Goal: Task Accomplishment & Management: Use online tool/utility

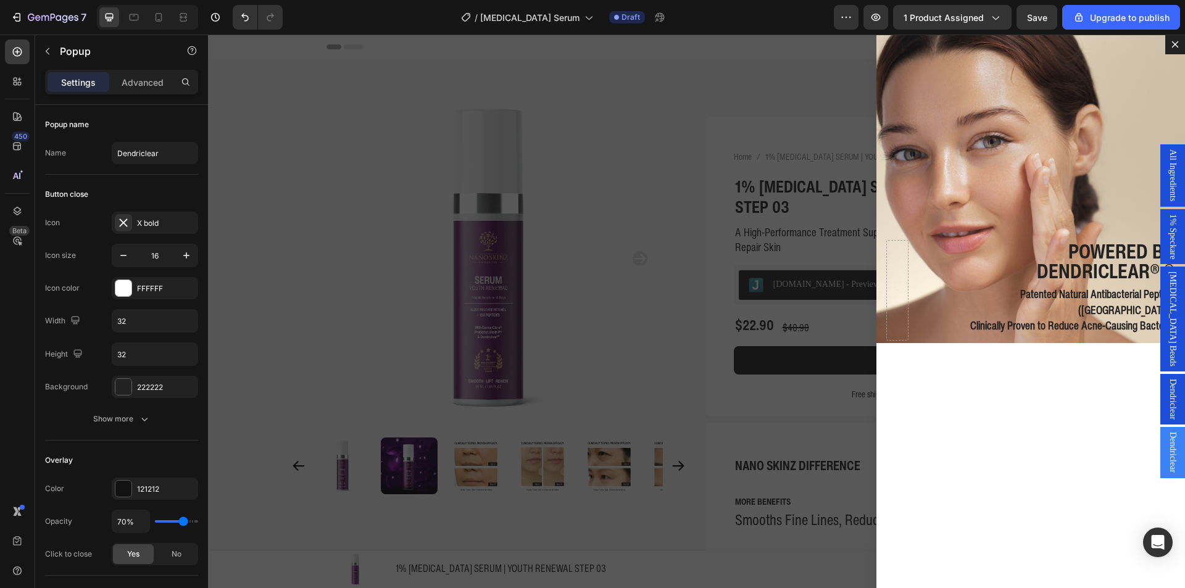
scroll to position [414, 0]
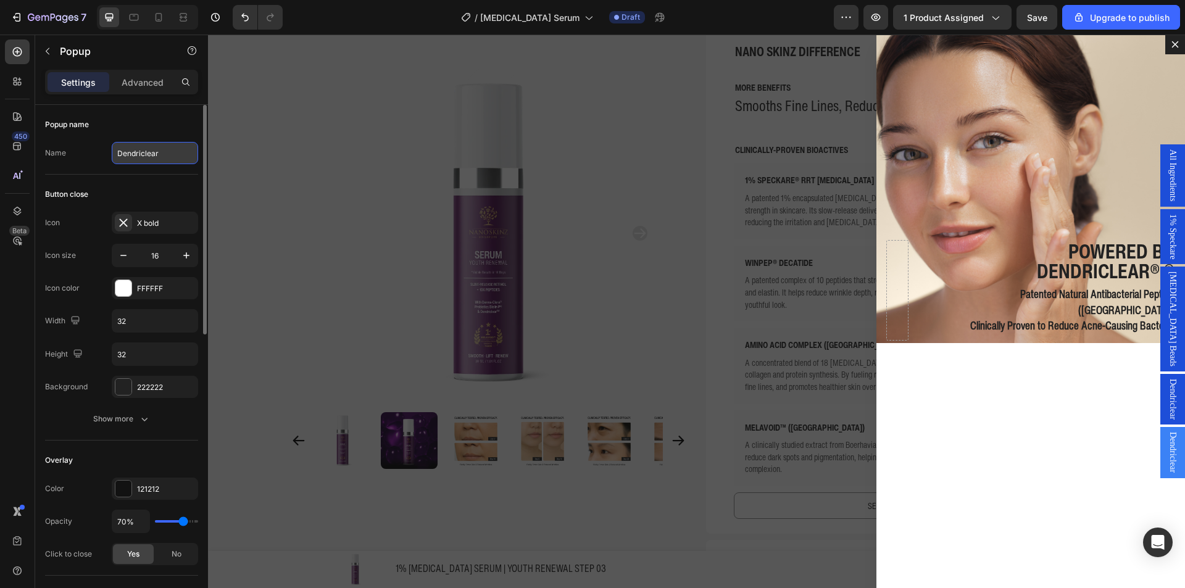
click at [147, 153] on input "Dendriclear" at bounding box center [155, 153] width 86 height 22
type input "Melavoid"
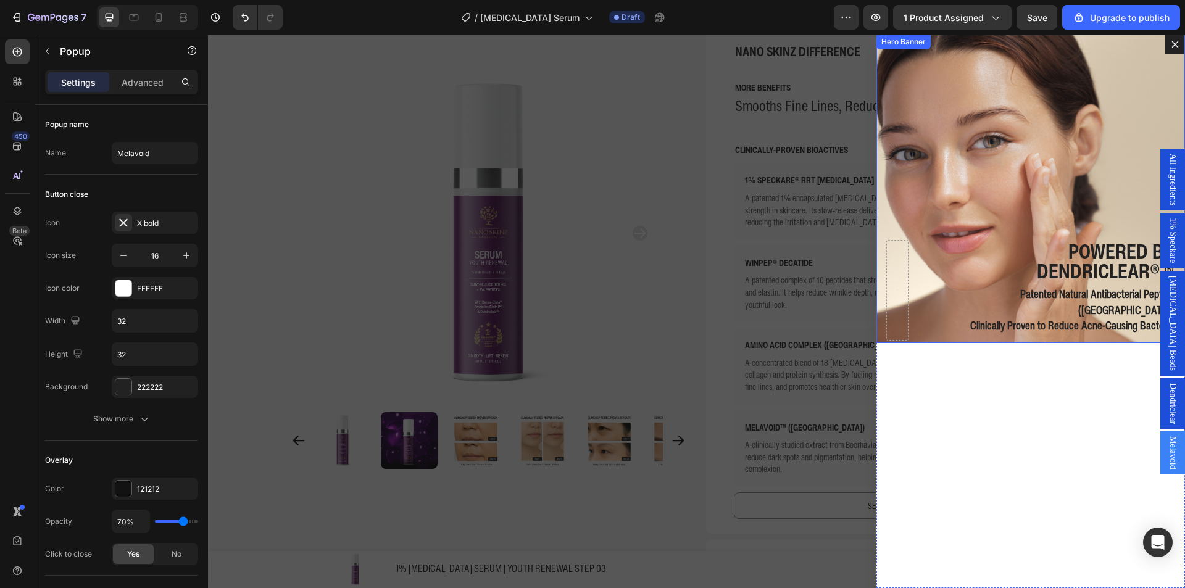
click at [983, 181] on div "Background Image" at bounding box center [1031, 189] width 309 height 309
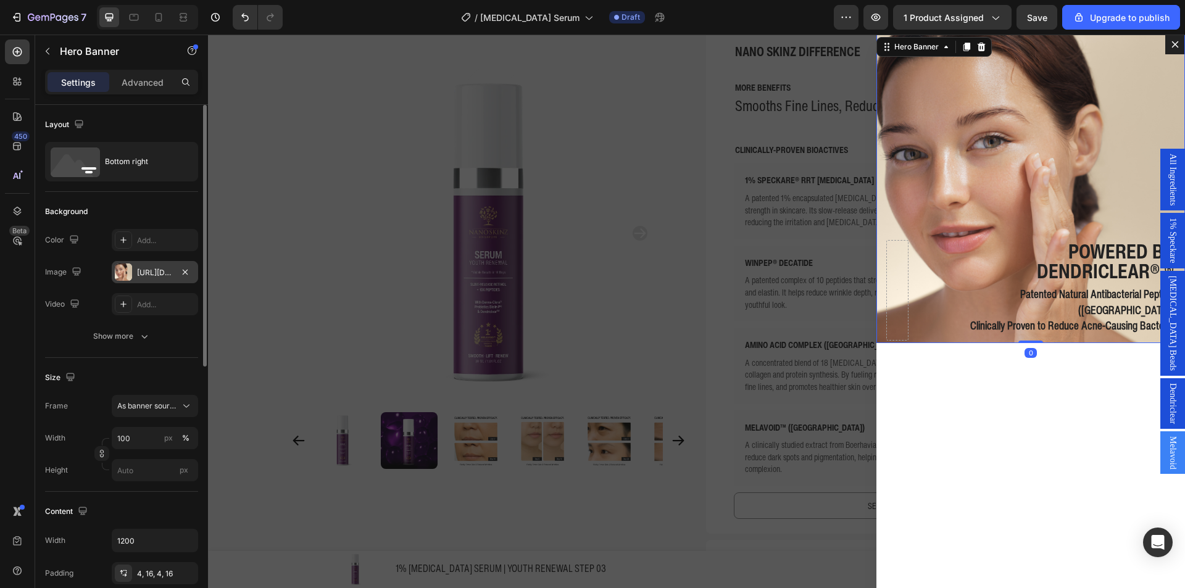
click at [135, 270] on div "[URL][DOMAIN_NAME]" at bounding box center [155, 272] width 86 height 22
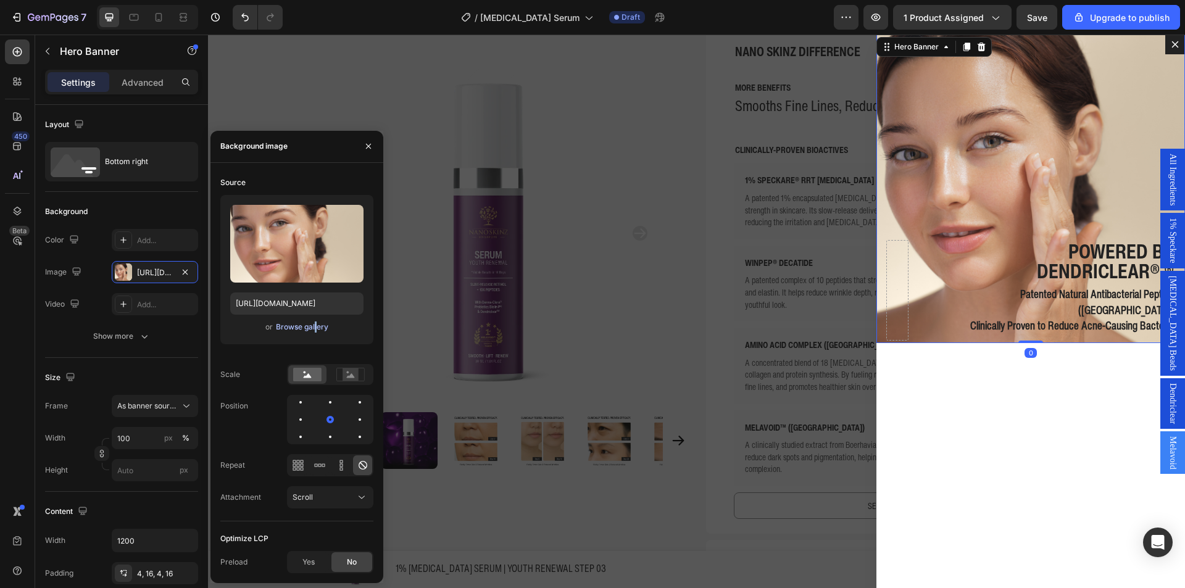
click at [314, 335] on div "Upload Image https://cdn.shopify.com/s/files/1/0941/6300/9836/files/gempages_57…" at bounding box center [296, 269] width 153 height 149
click at [314, 327] on div "Browse gallery" at bounding box center [302, 327] width 52 height 11
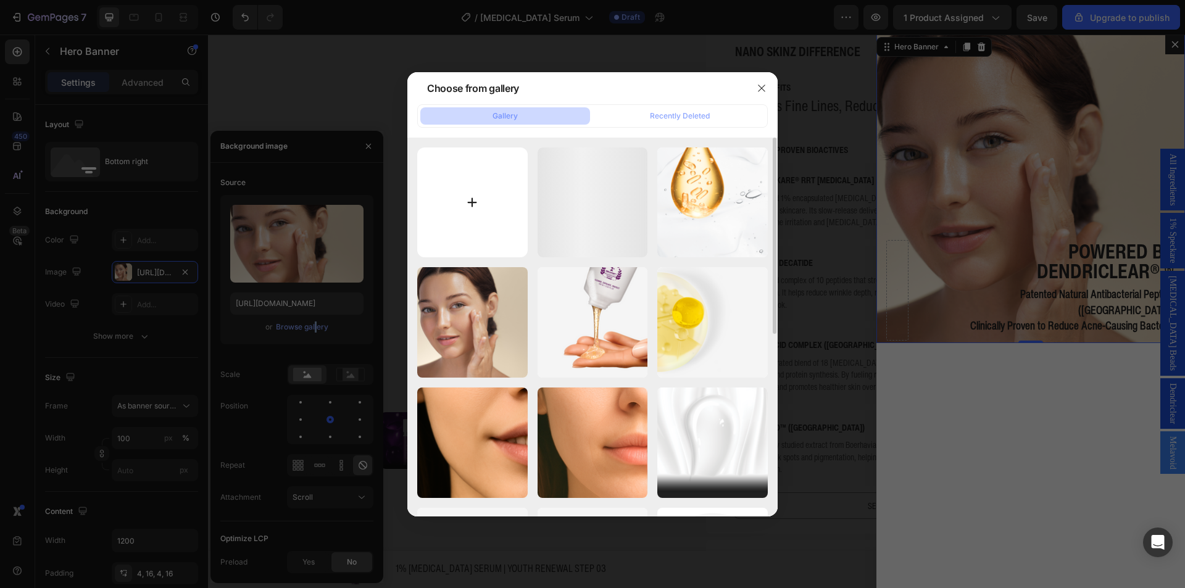
click at [467, 217] on input "file" at bounding box center [472, 203] width 111 height 111
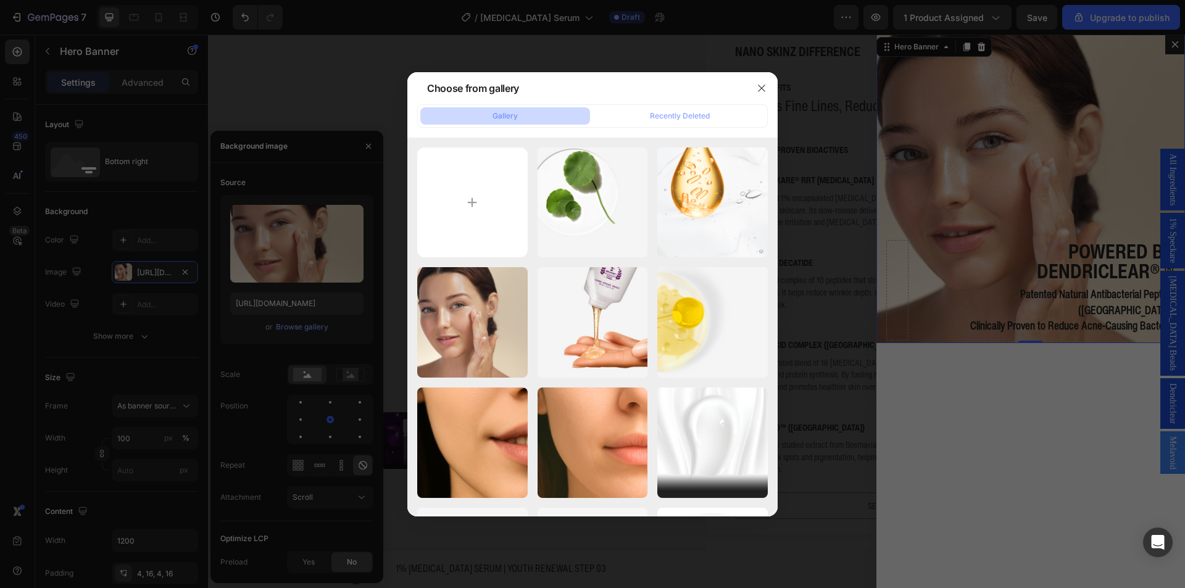
click at [1044, 177] on div at bounding box center [592, 294] width 1185 height 588
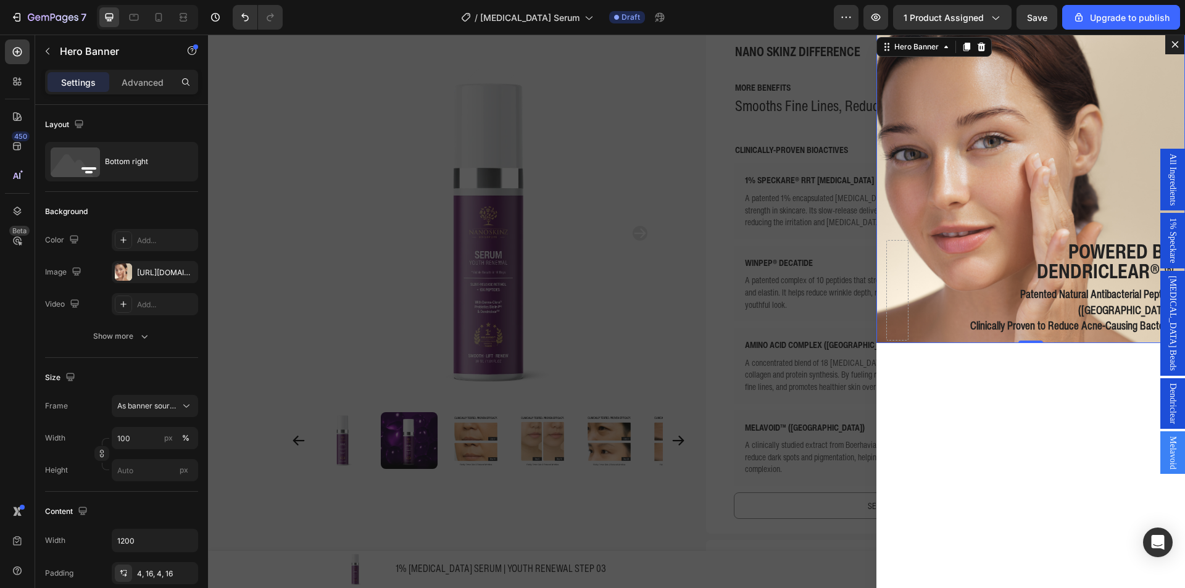
click at [904, 186] on div "Background Image" at bounding box center [1031, 189] width 309 height 309
click at [133, 270] on div "https://cdn.shopify.com/s/files/1/0941/6300/9836/files/gempages_577943635312509…" at bounding box center [155, 272] width 86 height 22
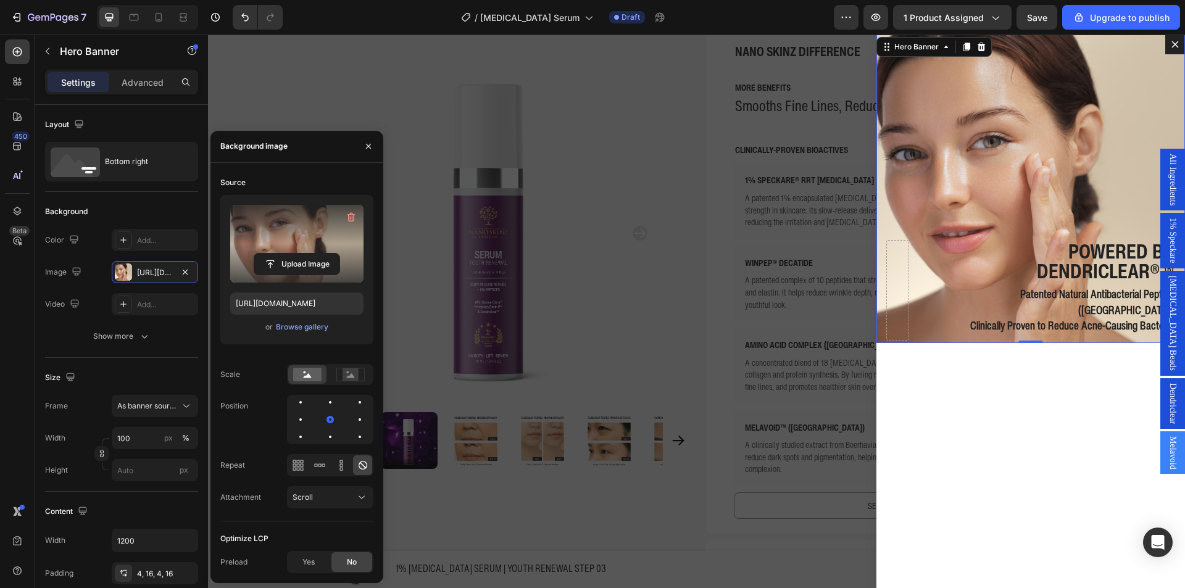
click at [283, 238] on label at bounding box center [296, 244] width 133 height 78
click at [283, 254] on input "file" at bounding box center [296, 264] width 85 height 21
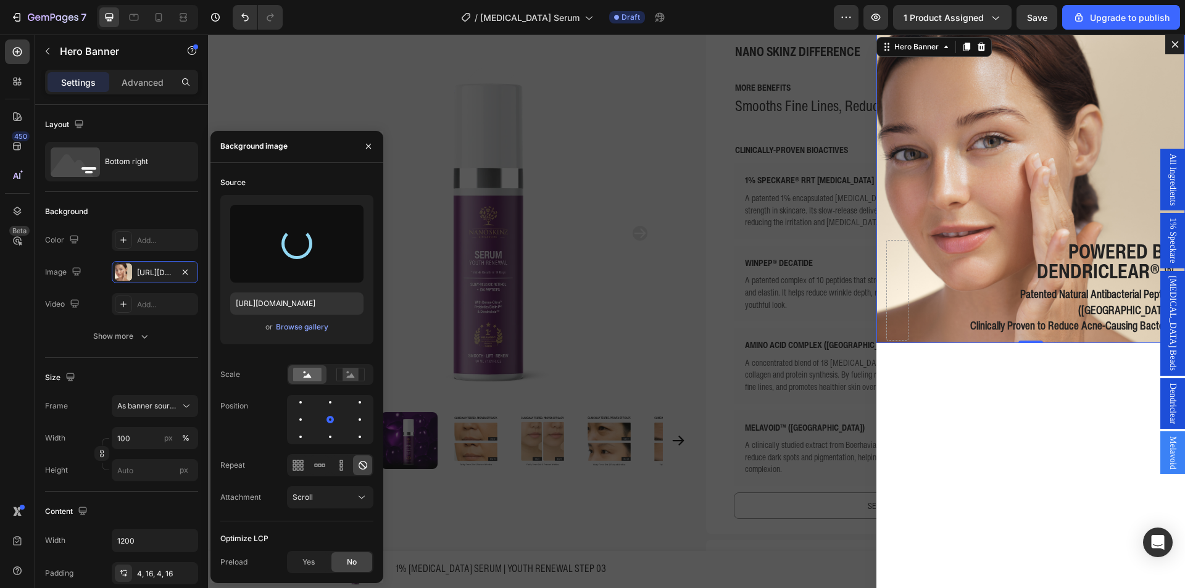
type input "https://cdn.shopify.com/s/files/1/0941/6300/9836/files/gempages_577943635312509…"
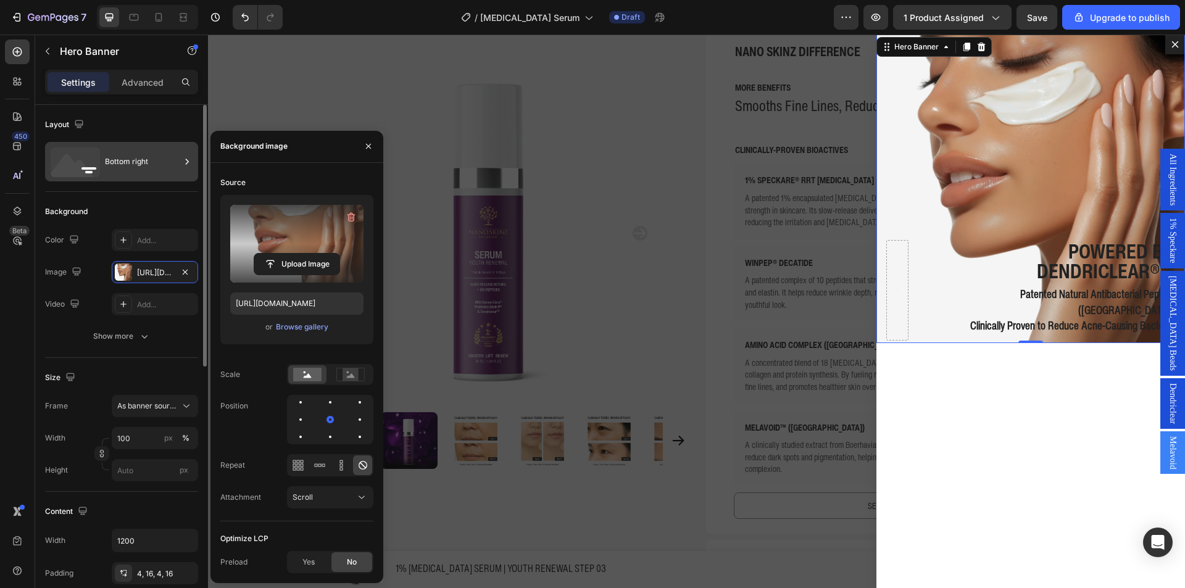
click at [106, 158] on div "Bottom right" at bounding box center [142, 162] width 75 height 28
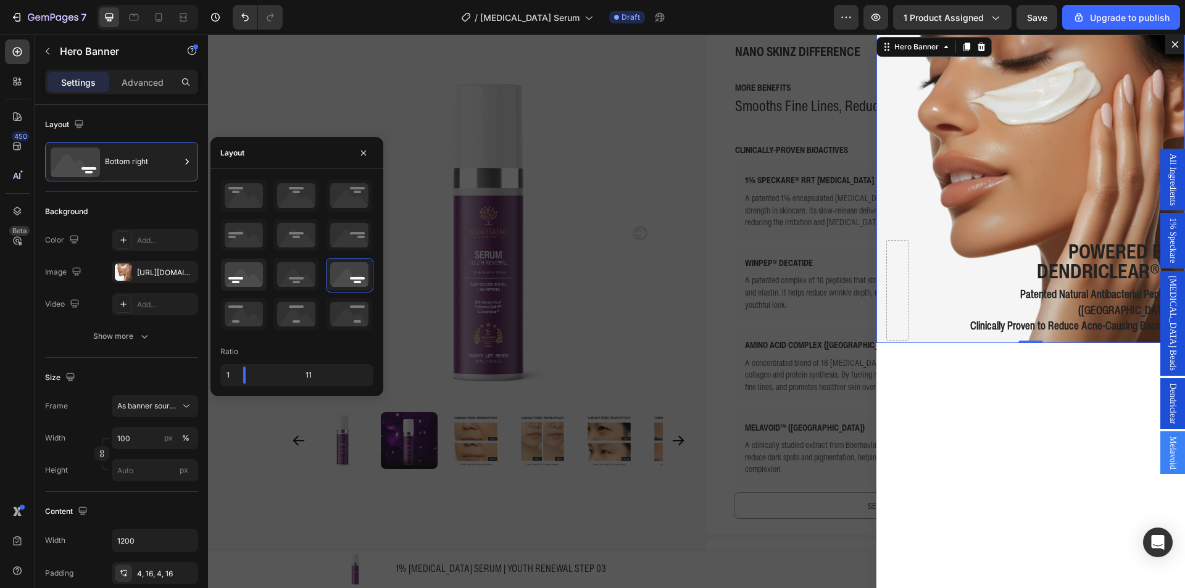
click at [273, 289] on div at bounding box center [297, 275] width 48 height 35
click at [245, 282] on icon at bounding box center [244, 275] width 46 height 32
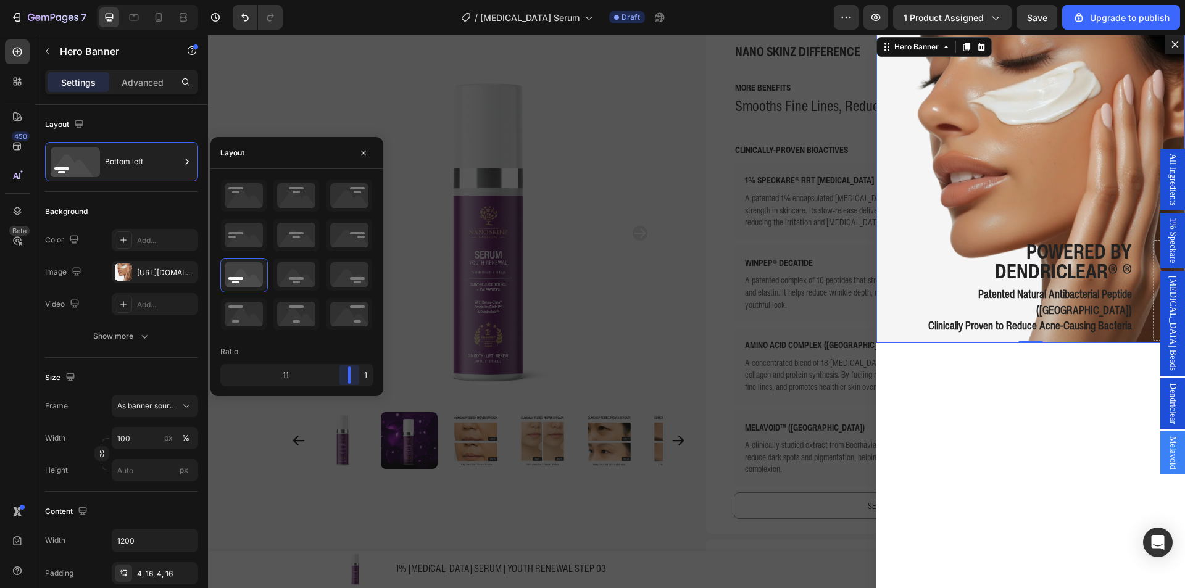
drag, startPoint x: 293, startPoint y: 372, endPoint x: 365, endPoint y: 371, distance: 72.2
click at [365, 93] on body "7 / Retinol Serum Draft Preview 1 product assigned Save Upgrade to publish 450 …" at bounding box center [592, 46] width 1185 height 93
click at [1001, 281] on strong "Dendriclear® ®" at bounding box center [1063, 271] width 137 height 30
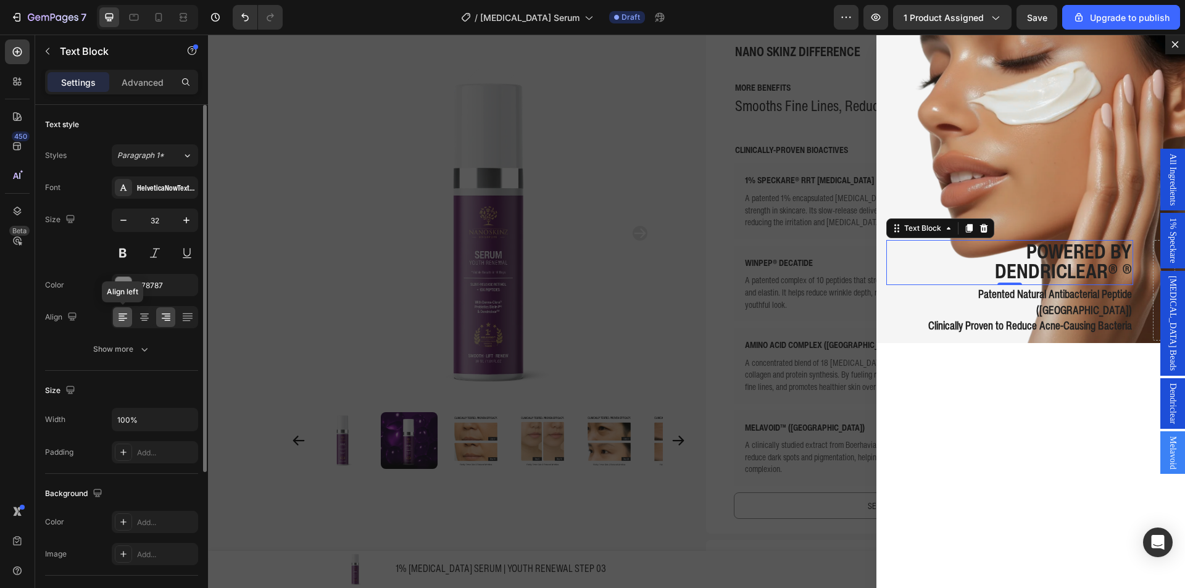
click at [117, 314] on icon at bounding box center [123, 317] width 12 height 12
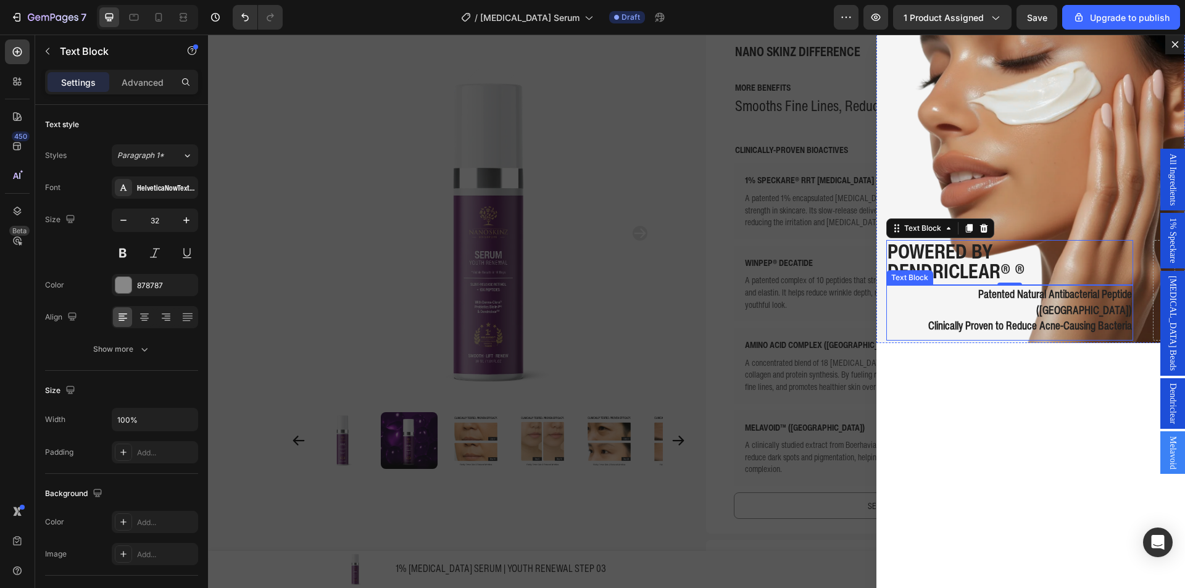
click at [937, 309] on p "Patented Natural Antibacterial Peptide (USA)" at bounding box center [1010, 301] width 245 height 31
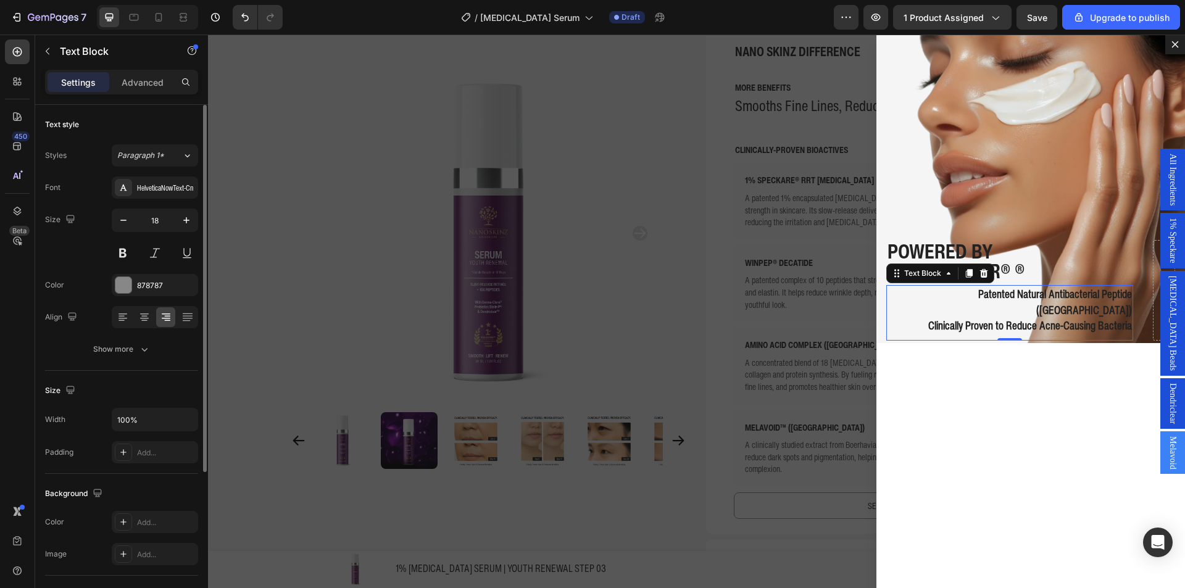
click at [107, 309] on div "Align" at bounding box center [121, 317] width 153 height 22
click at [116, 310] on div at bounding box center [122, 317] width 19 height 20
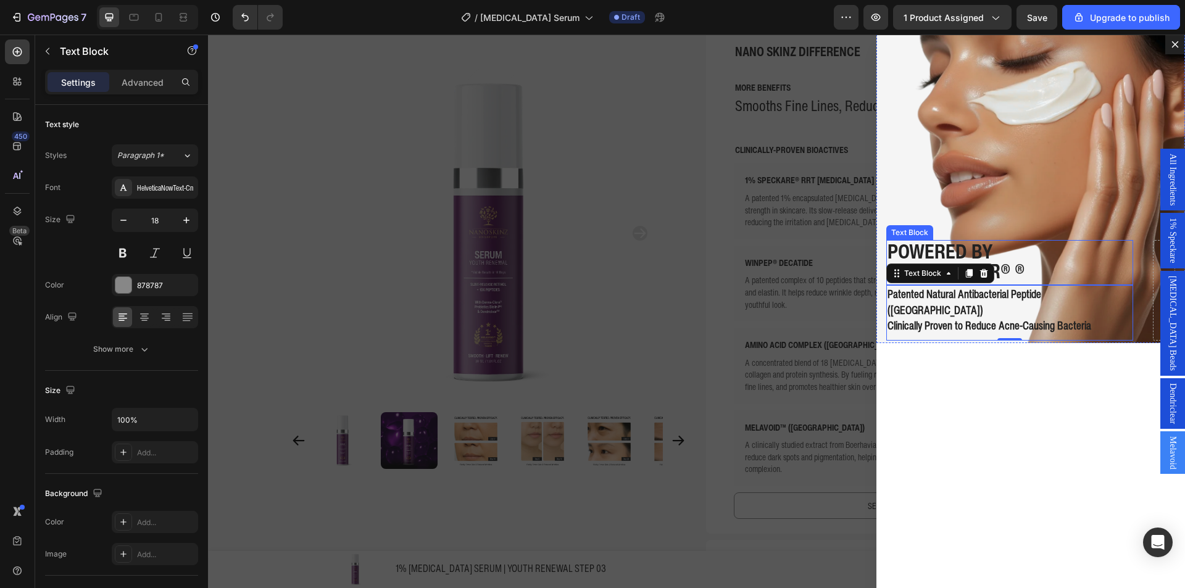
click at [930, 263] on strong "Powered by" at bounding box center [941, 251] width 106 height 30
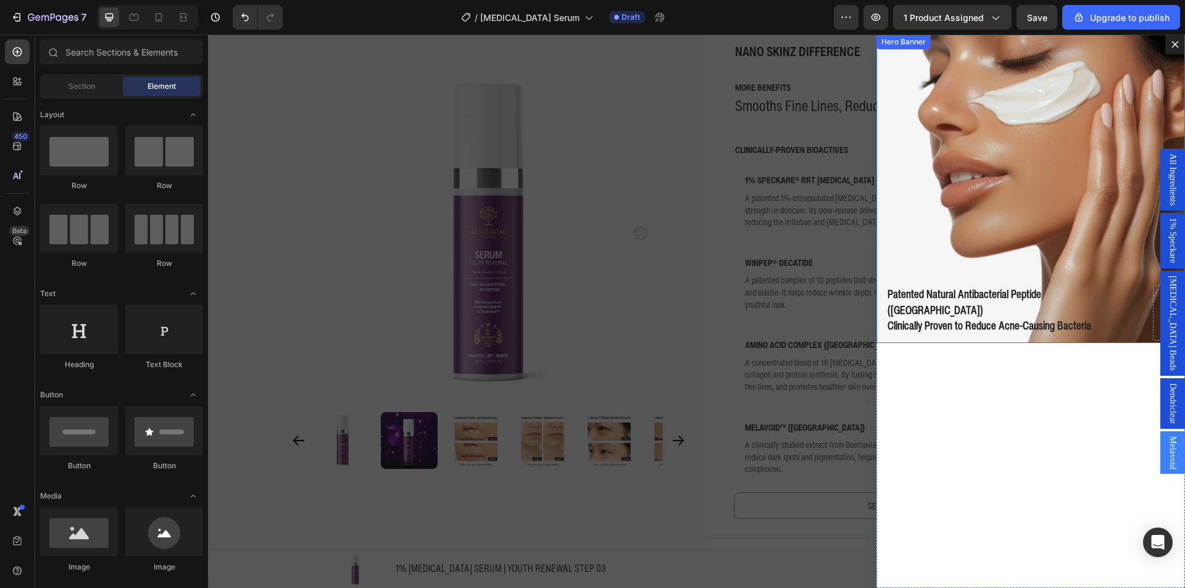
click at [935, 306] on strong "Patented Natural Antibacterial Peptide (USA)" at bounding box center [965, 301] width 154 height 31
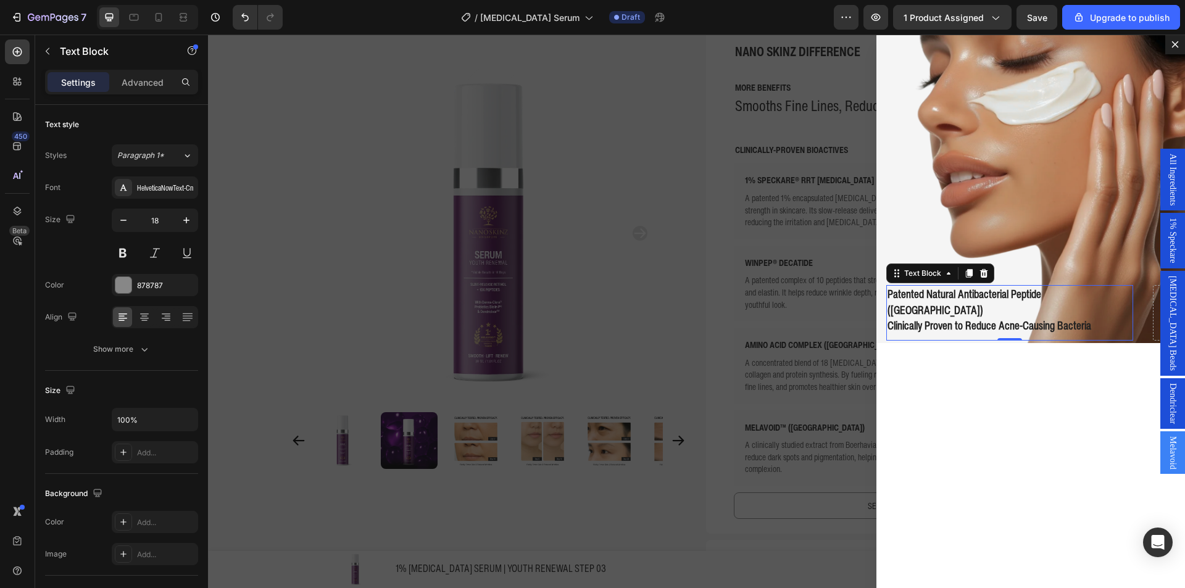
click at [935, 306] on strong "Patented Natural Antibacterial Peptide (USA)" at bounding box center [965, 301] width 154 height 31
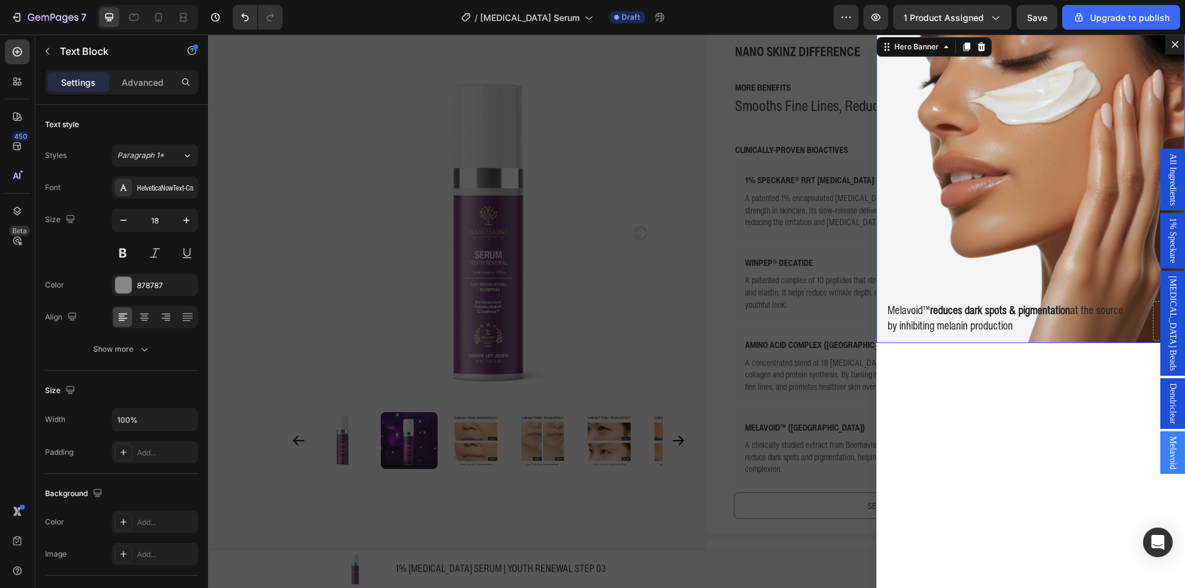
click at [1132, 309] on div "Melavoid™ reduces dark spots & pigmentation at the source by inhibiting melanin…" at bounding box center [1031, 321] width 309 height 44
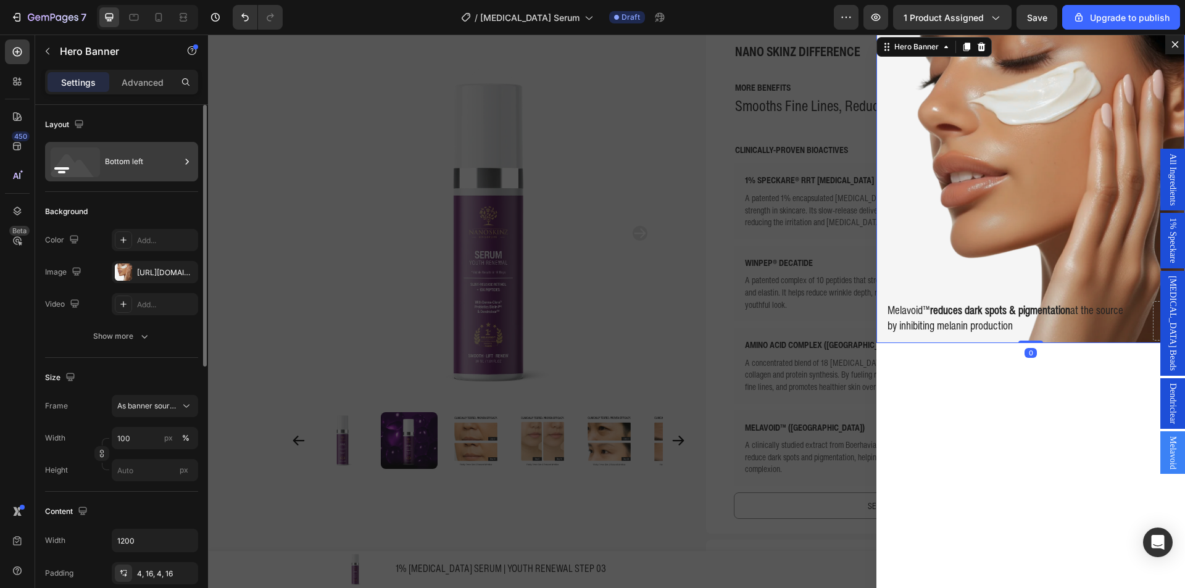
click at [130, 177] on div "Bottom left" at bounding box center [121, 162] width 153 height 40
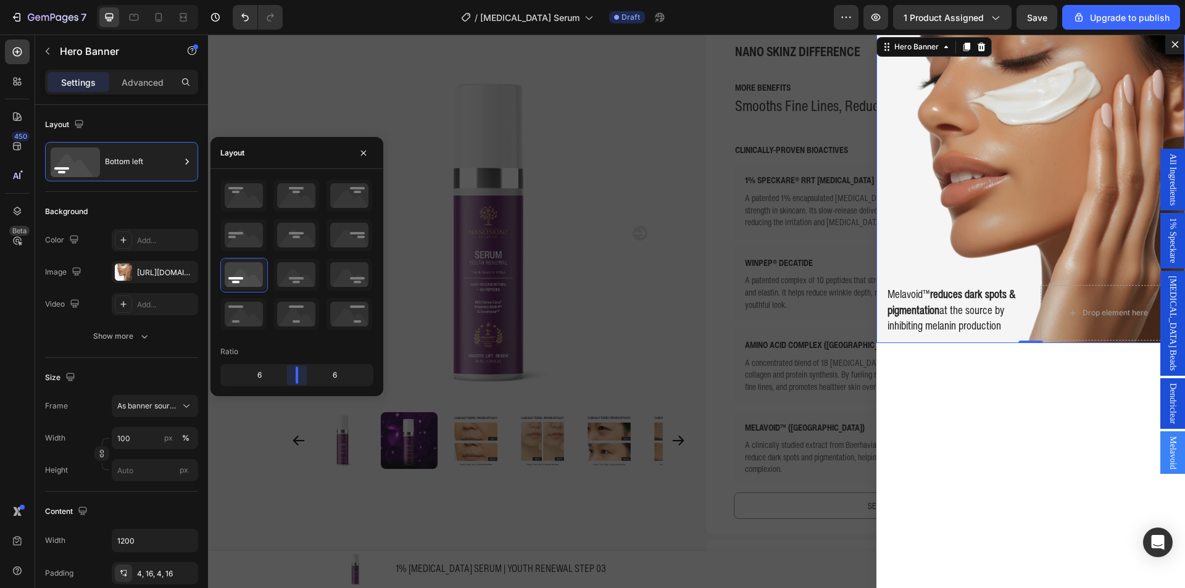
drag, startPoint x: 354, startPoint y: 375, endPoint x: 676, endPoint y: 370, distance: 322.4
click at [299, 93] on body "7 / Retinol Serum Draft Preview 1 product assigned Save Upgrade to publish 450 …" at bounding box center [592, 46] width 1185 height 93
click at [898, 403] on div "Melavoid™ reduces dark spots & pigmentation at the source by inhibiting melanin…" at bounding box center [1031, 312] width 309 height 554
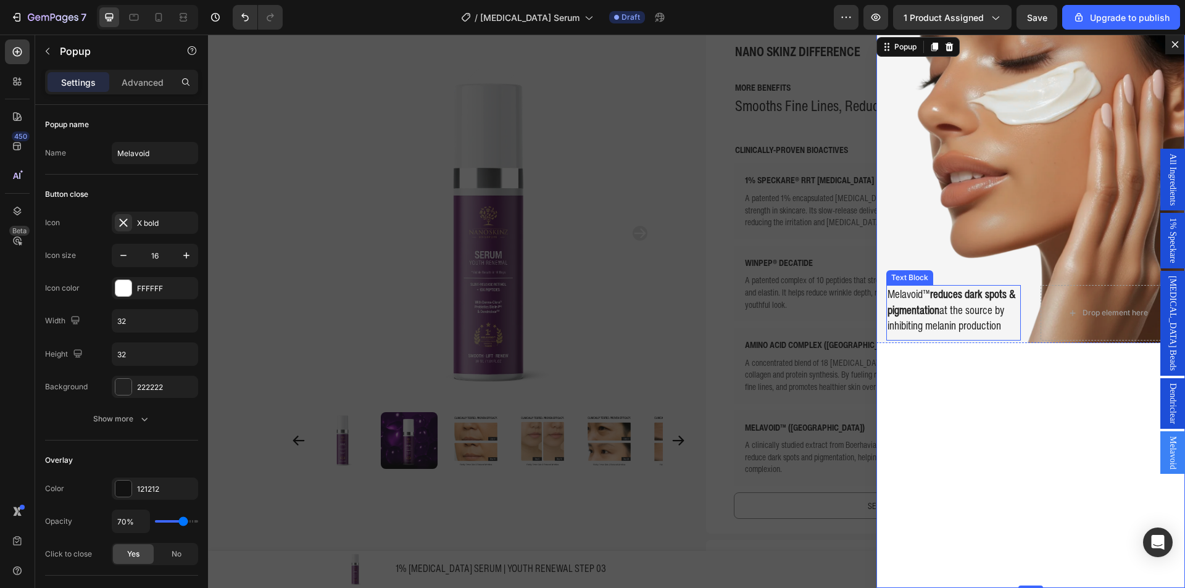
click at [911, 297] on span "Melavoid™ reduces dark spots & pigmentation at the source by inhibiting melanin…" at bounding box center [952, 309] width 128 height 47
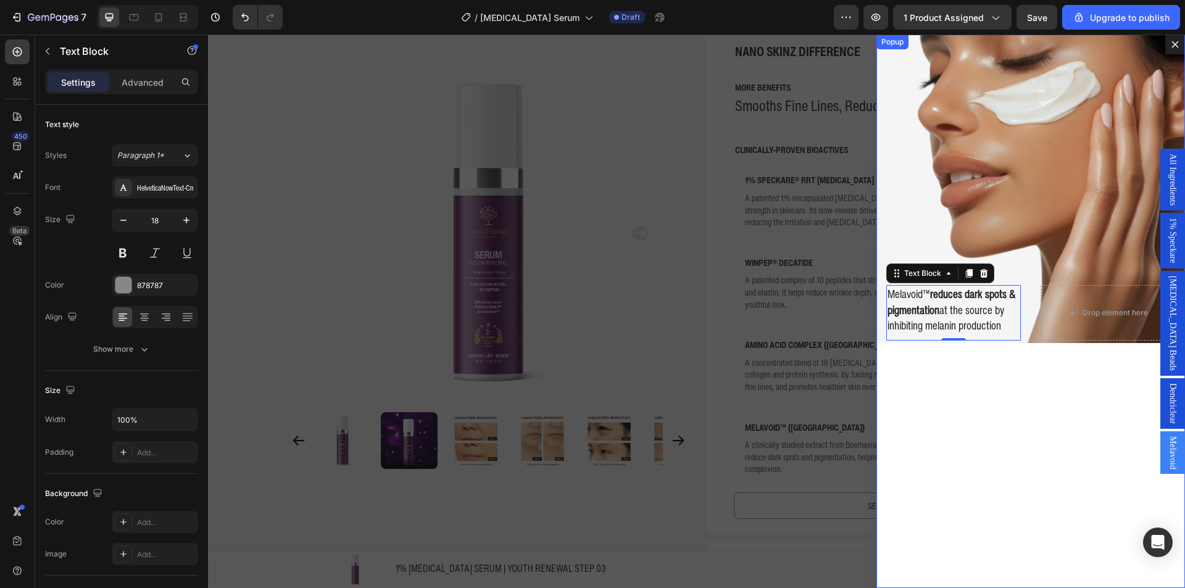
click at [968, 363] on div "Melavoid™ reduces dark spots & pigmentation at the source by inhibiting melanin…" at bounding box center [1031, 312] width 309 height 554
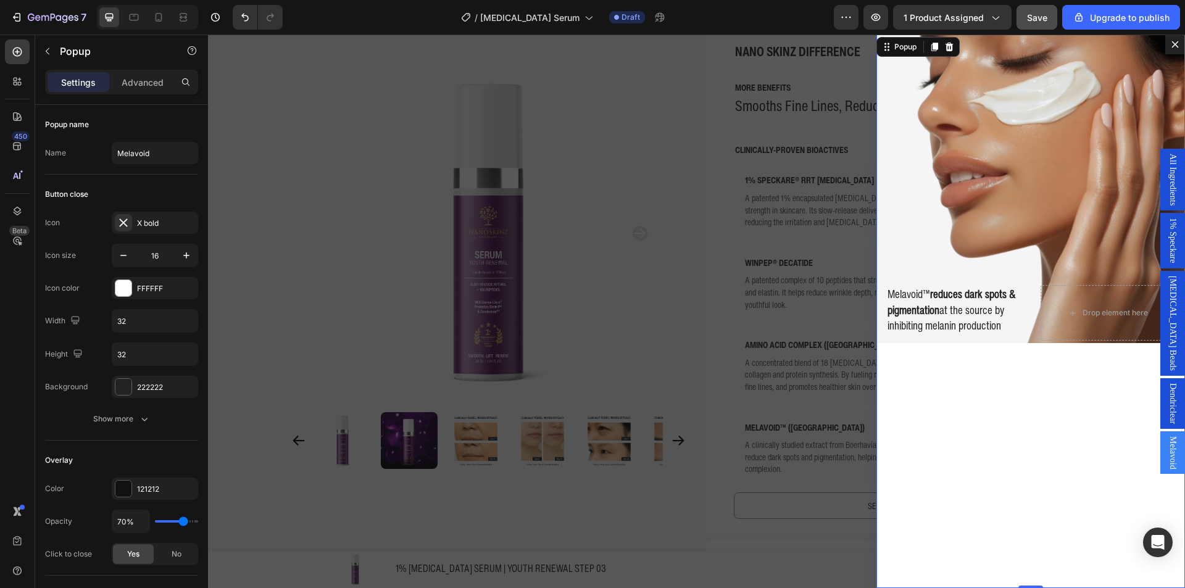
click at [1043, 23] on div "Save" at bounding box center [1037, 17] width 20 height 13
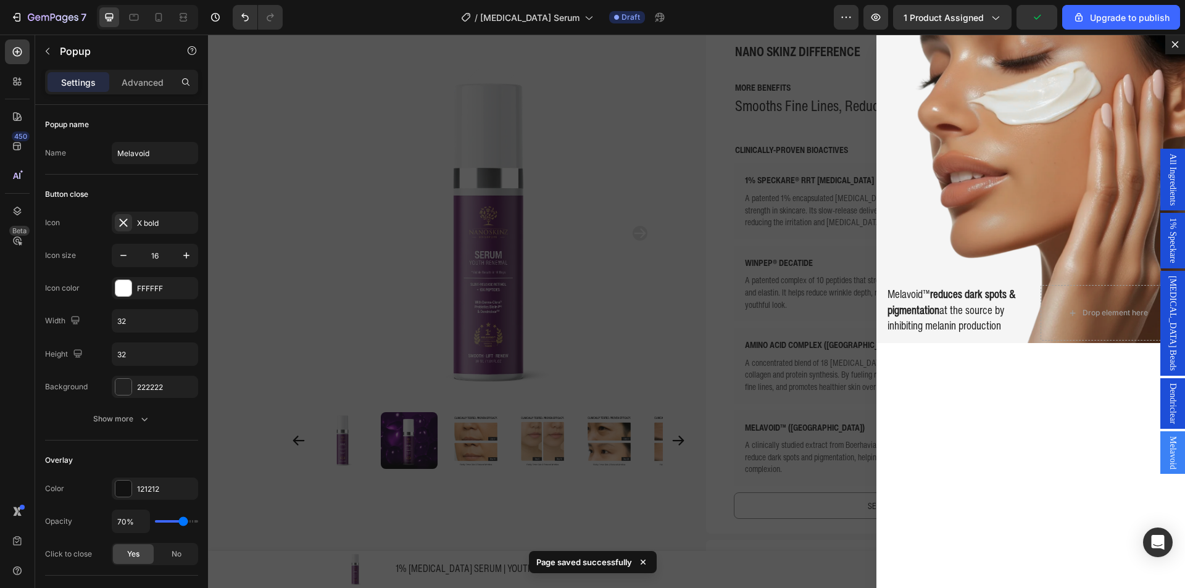
click at [528, 387] on div "Backdrop" at bounding box center [696, 312] width 977 height 554
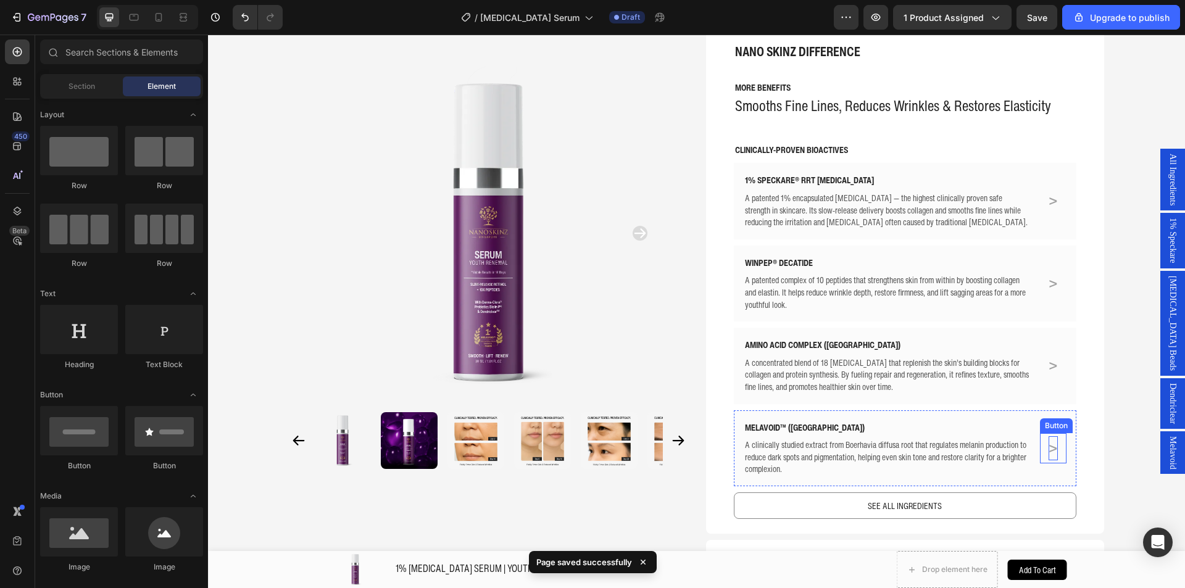
click at [1049, 437] on p ">" at bounding box center [1053, 449] width 9 height 24
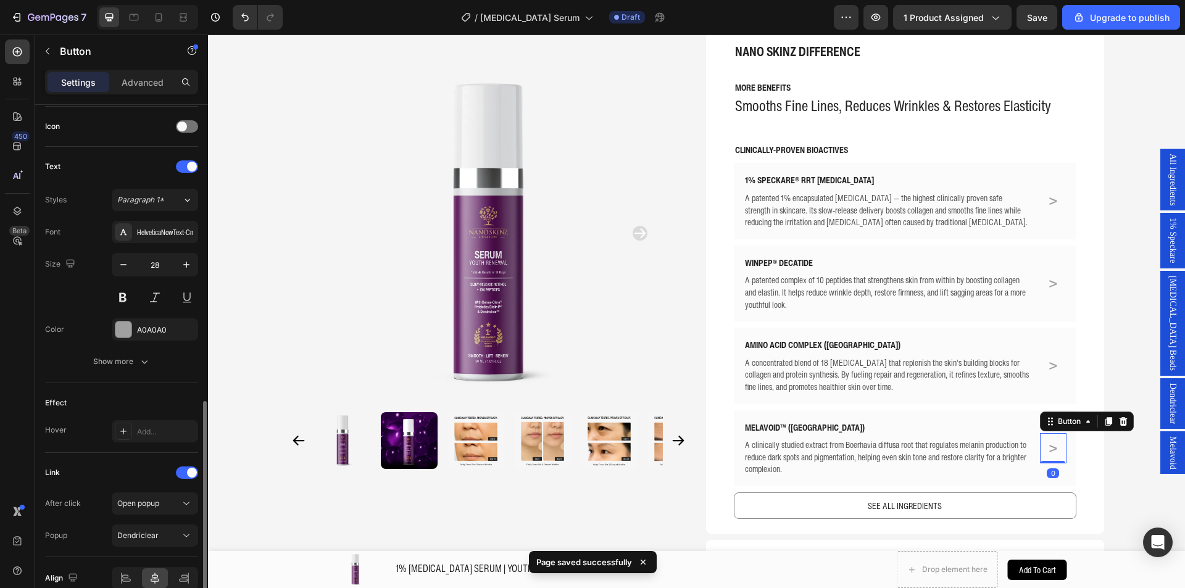
scroll to position [431, 0]
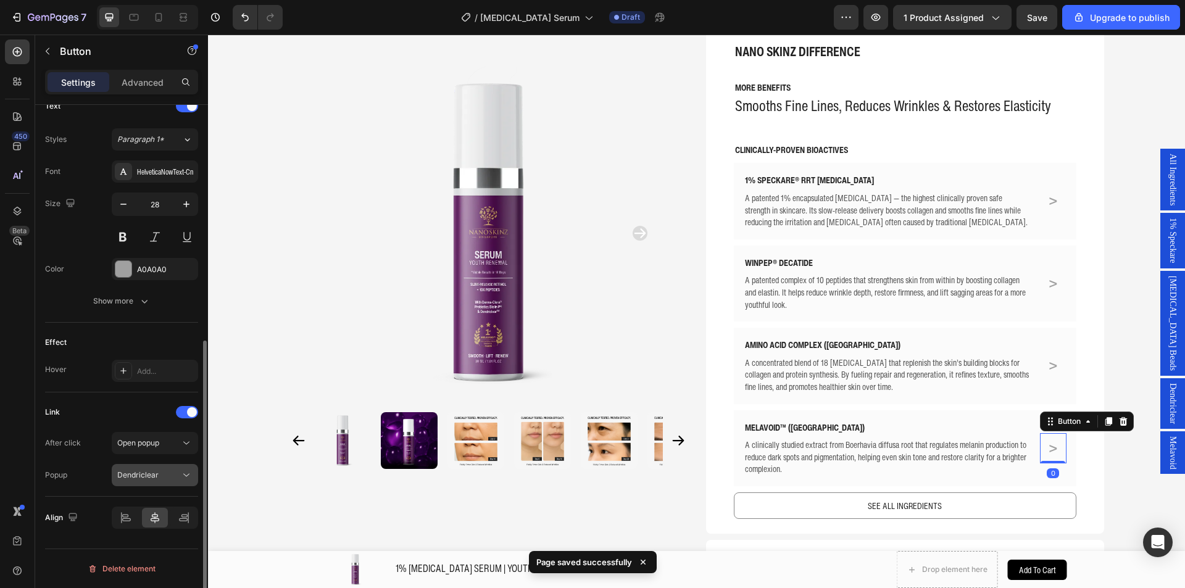
click at [159, 481] on div "Dendriclear" at bounding box center [154, 475] width 75 height 12
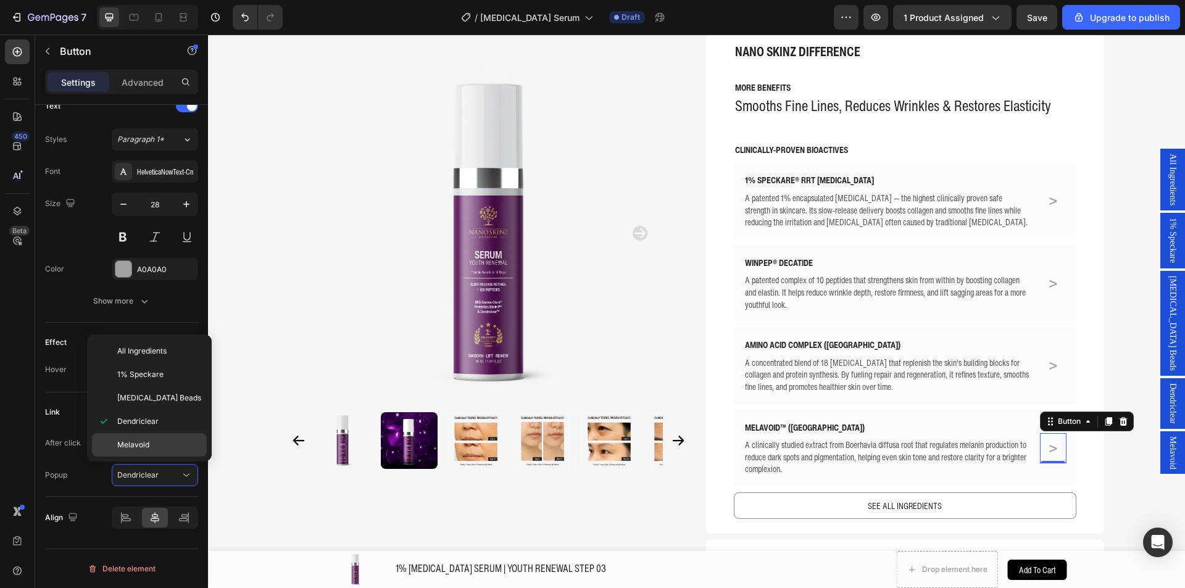
click at [165, 452] on div "Melavoid" at bounding box center [149, 444] width 115 height 23
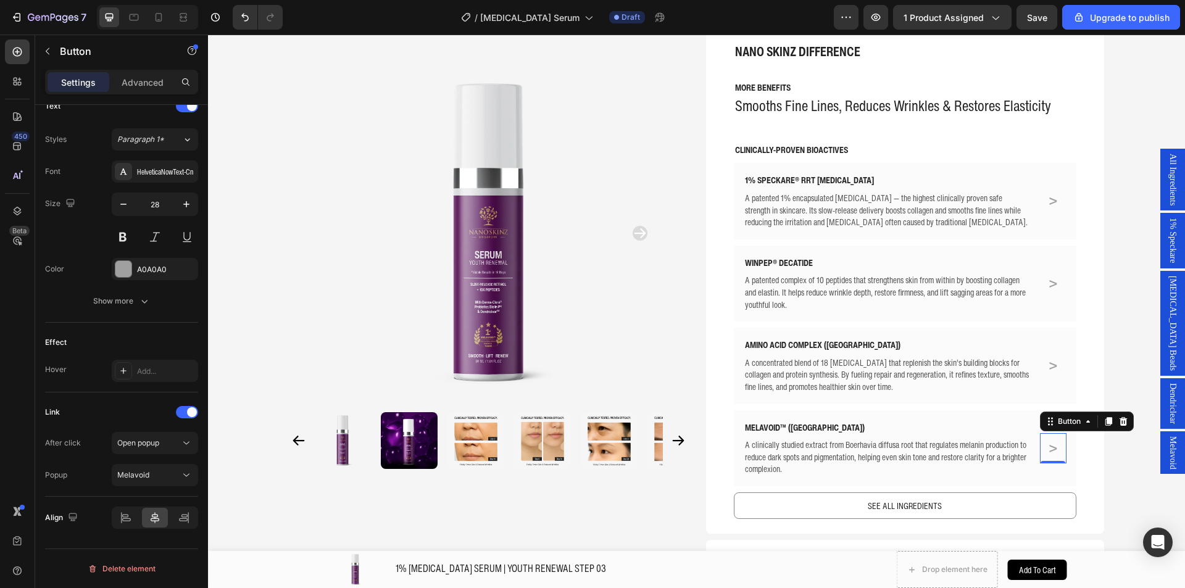
click at [1167, 383] on span "Dendriclear" at bounding box center [1173, 403] width 12 height 41
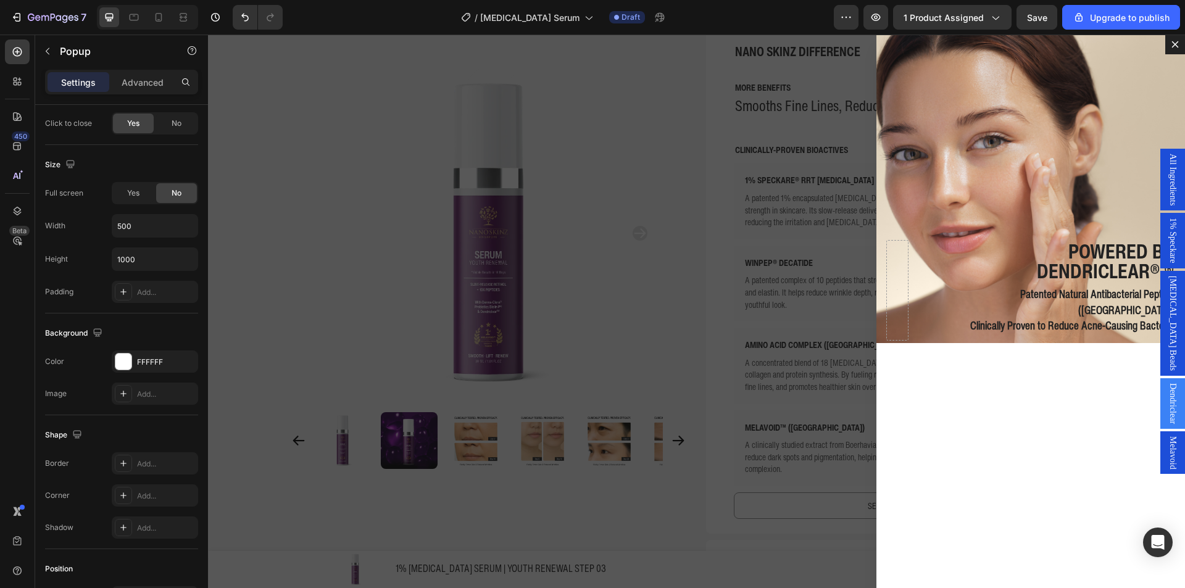
scroll to position [0, 0]
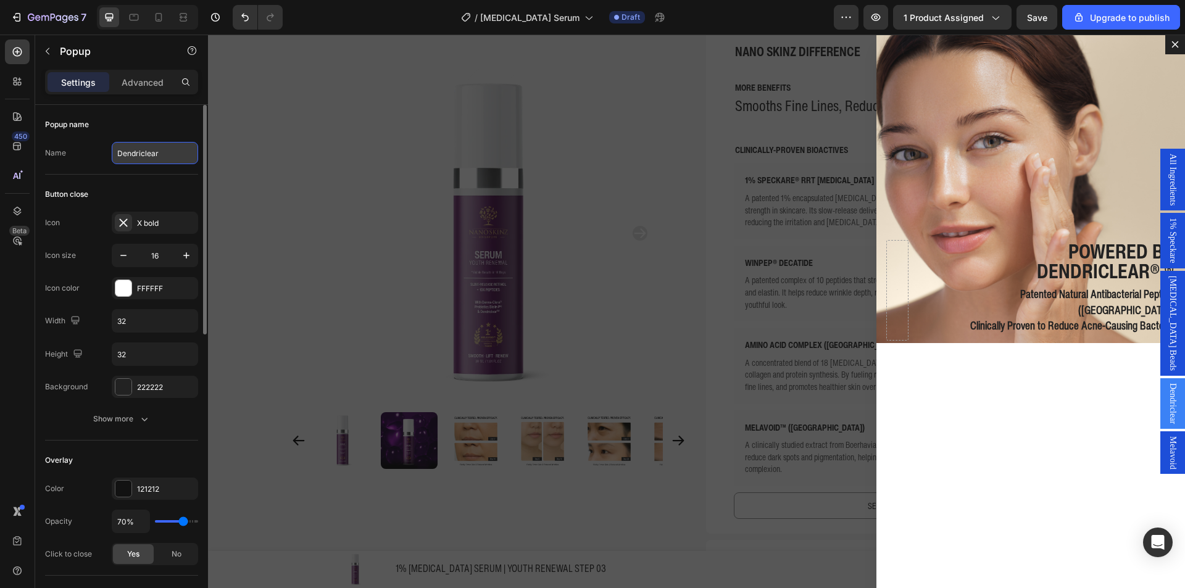
click at [169, 156] on input "Dendriclear" at bounding box center [155, 153] width 86 height 22
type input "Amino Acid Complex"
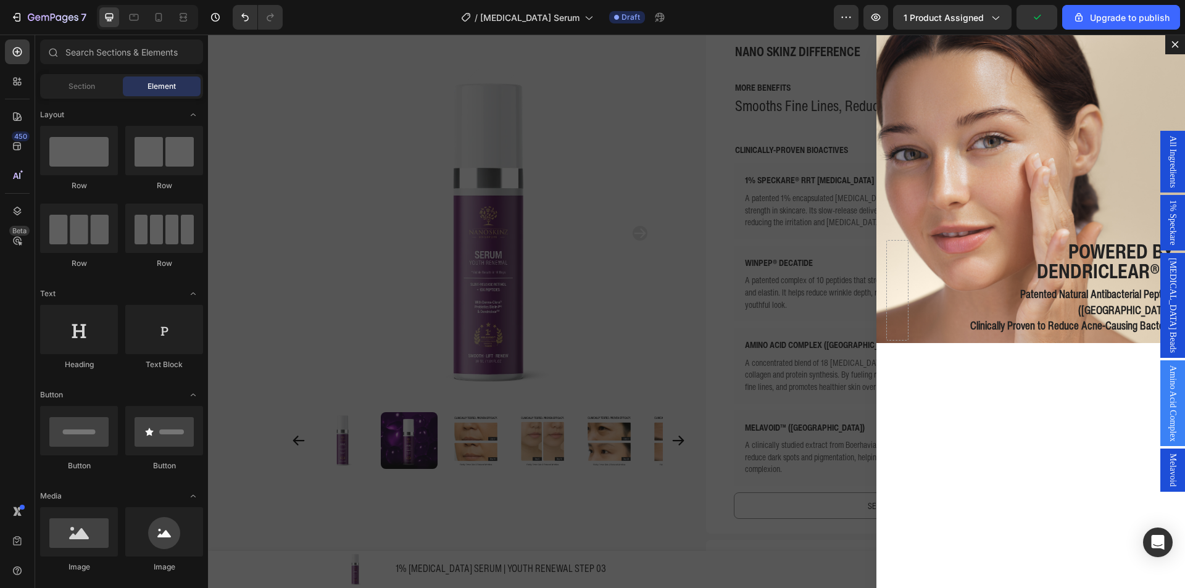
click at [246, 162] on div "Backdrop" at bounding box center [696, 312] width 977 height 554
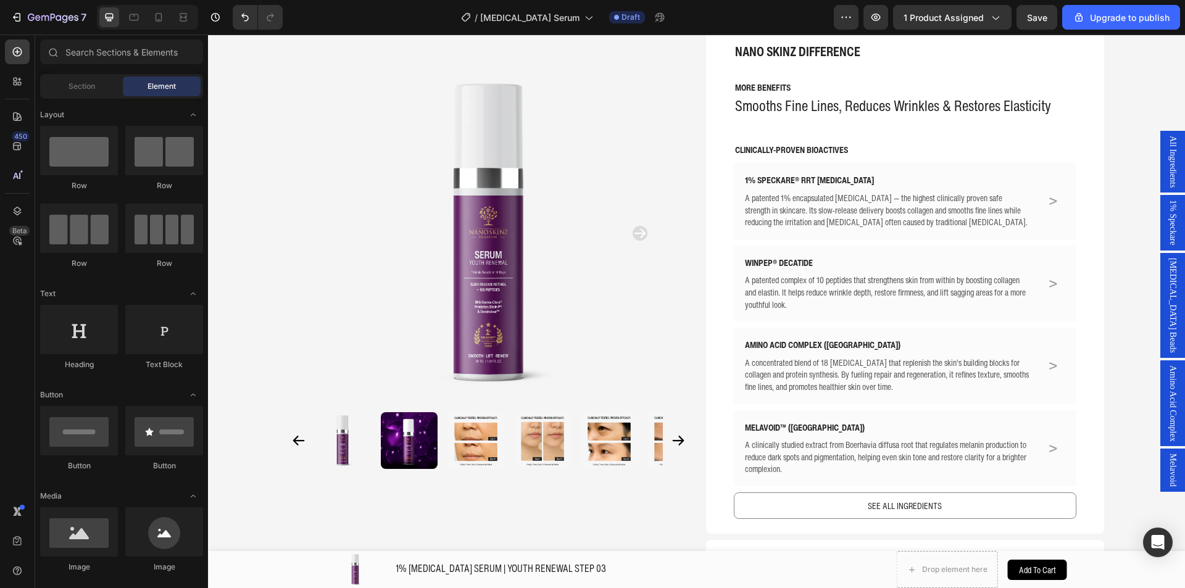
click at [1167, 317] on span "Vitamin E Beads" at bounding box center [1173, 305] width 12 height 95
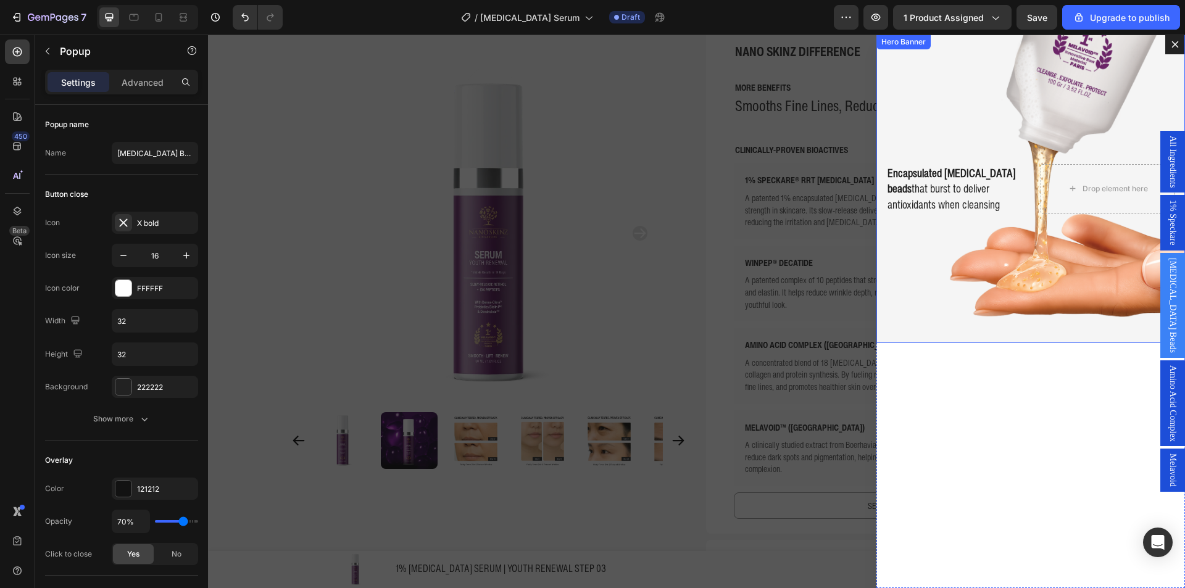
click at [948, 104] on div "Background Image" at bounding box center [1031, 189] width 309 height 309
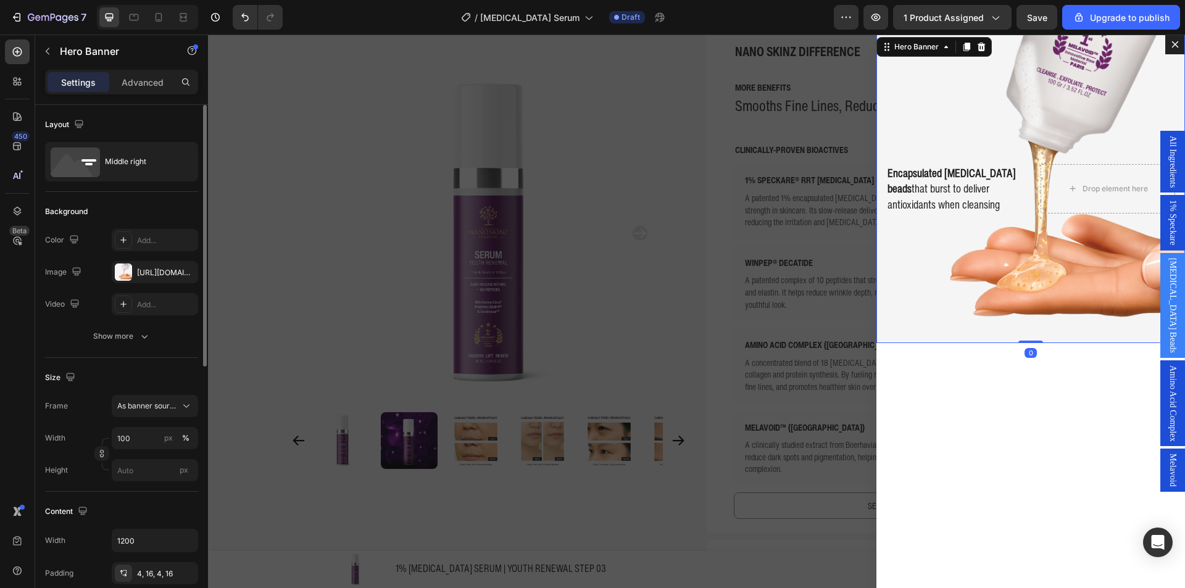
click at [143, 285] on div "The changes might be hidden by the video. Color Add... Image https://cdn.shopif…" at bounding box center [121, 272] width 153 height 86
drag, startPoint x: 144, startPoint y: 279, endPoint x: 157, endPoint y: 289, distance: 16.8
click at [144, 278] on div "https://cdn.shopify.com/s/files/1/0941/6300/9836/files/gempages_577943635312509…" at bounding box center [155, 272] width 86 height 22
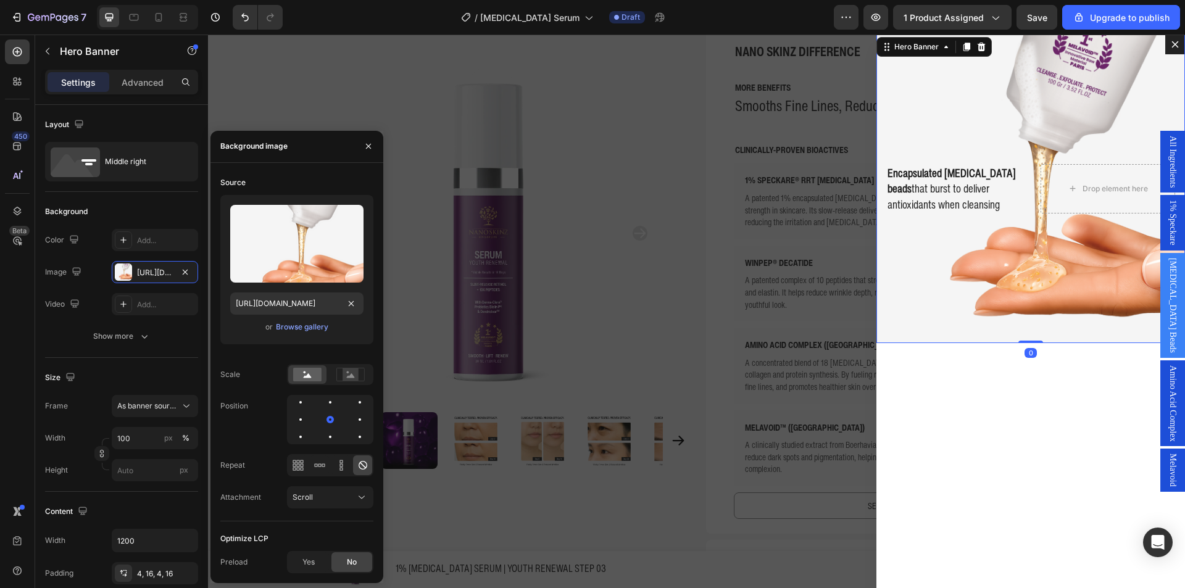
click at [274, 324] on div "or Browse gallery" at bounding box center [296, 327] width 133 height 15
click at [279, 326] on div "Browse gallery" at bounding box center [302, 327] width 52 height 11
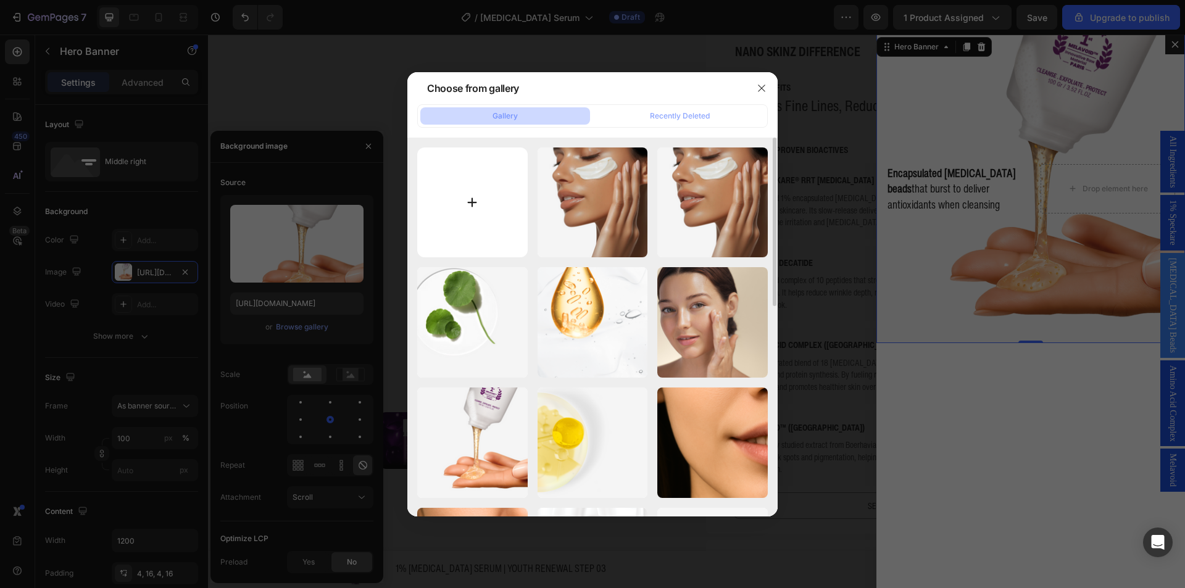
click at [451, 182] on input "file" at bounding box center [472, 203] width 111 height 111
type input "C:\fakepath\41.png"
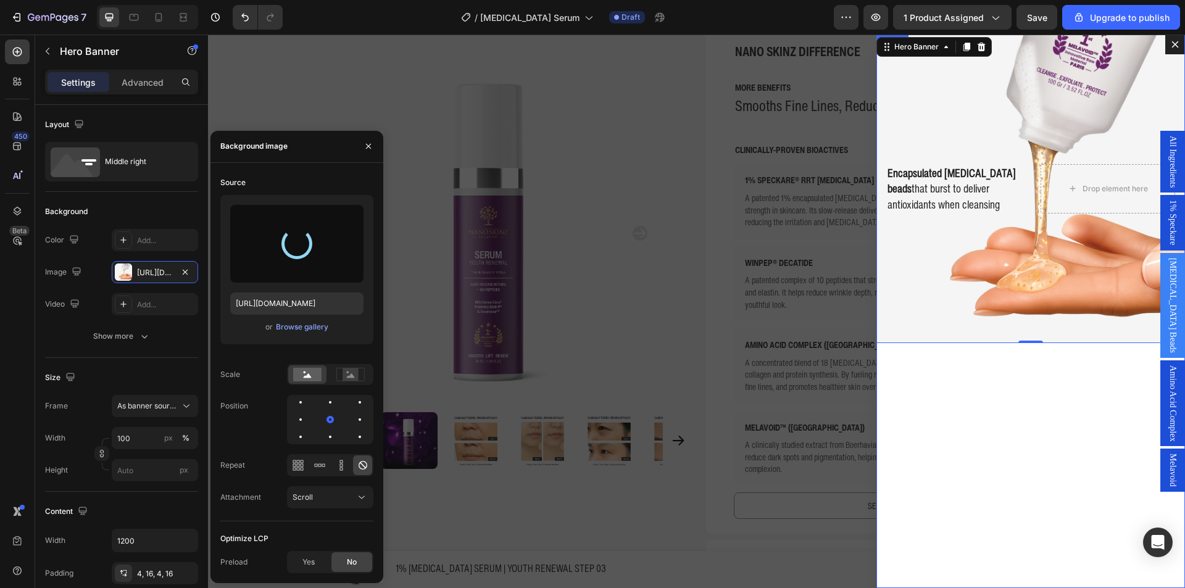
type input "https://cdn.shopify.com/s/files/1/0941/6300/9836/files/gempages_577943635312509…"
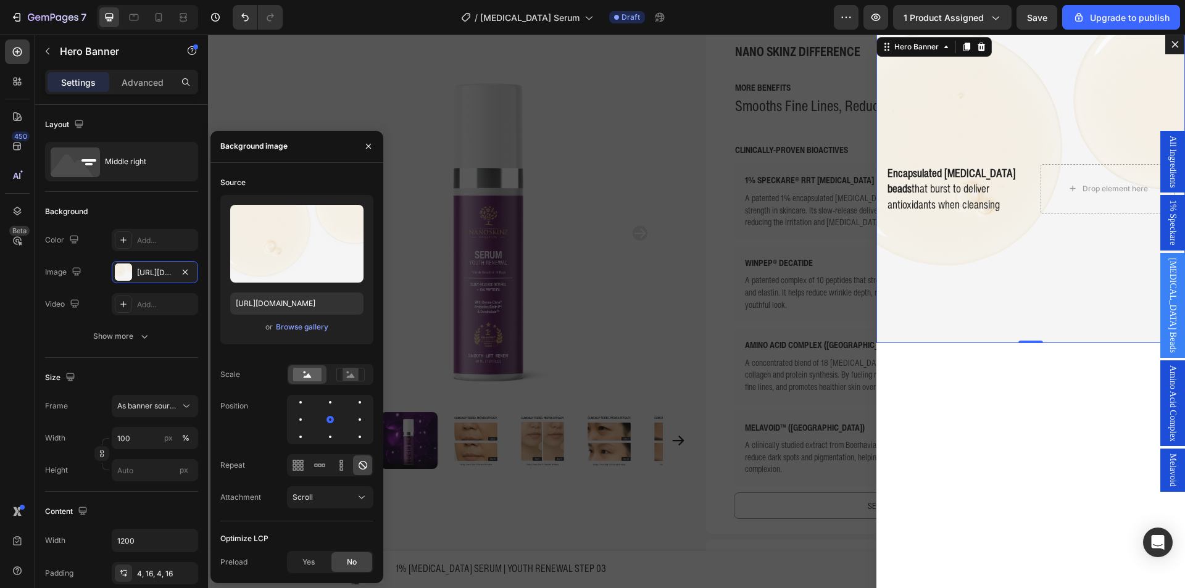
click at [1018, 213] on div "Drop element here Encapsulated Vitamin E beads that burst to deliver antioxidan…" at bounding box center [1031, 189] width 309 height 54
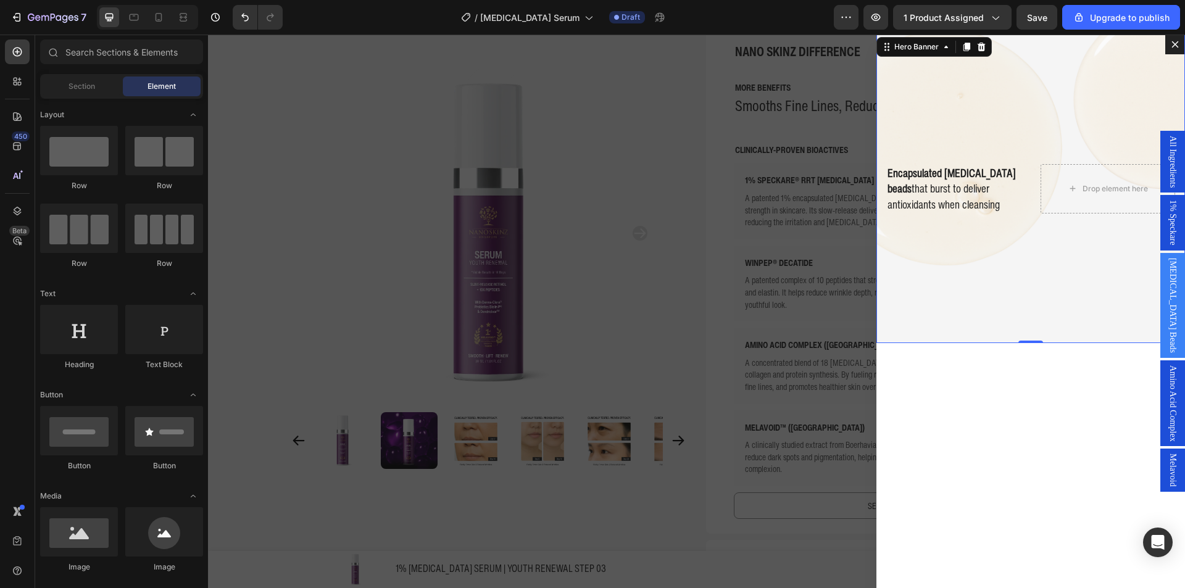
click at [1058, 192] on div "Drop element here" at bounding box center [1108, 189] width 100 height 20
click at [968, 174] on strong "Encapsulated Vitamin E beads" at bounding box center [952, 180] width 128 height 31
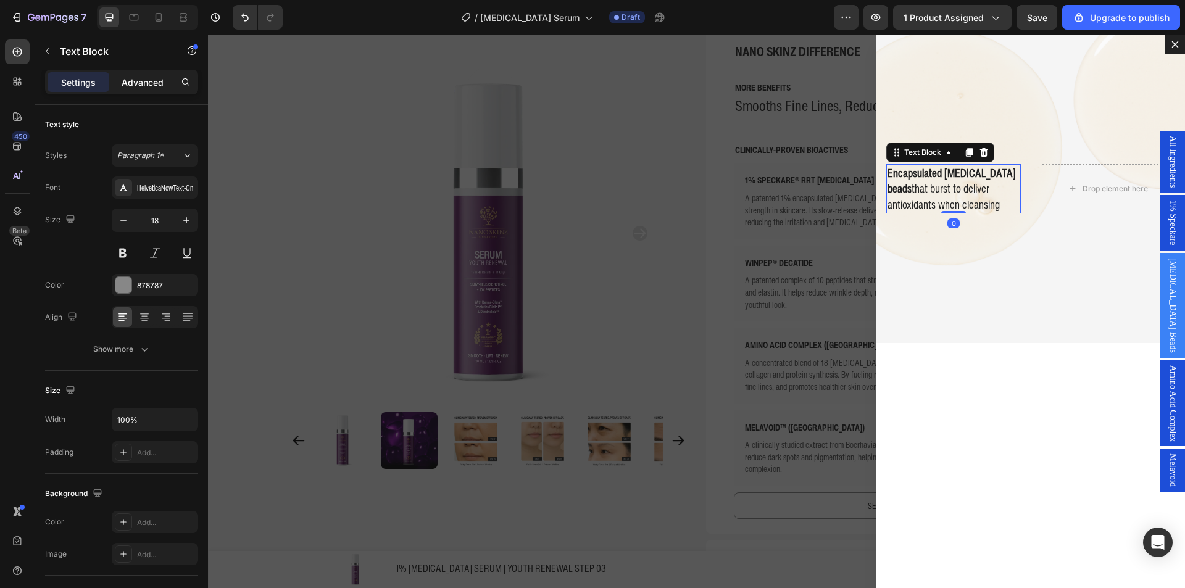
click at [151, 85] on p "Advanced" at bounding box center [143, 82] width 42 height 13
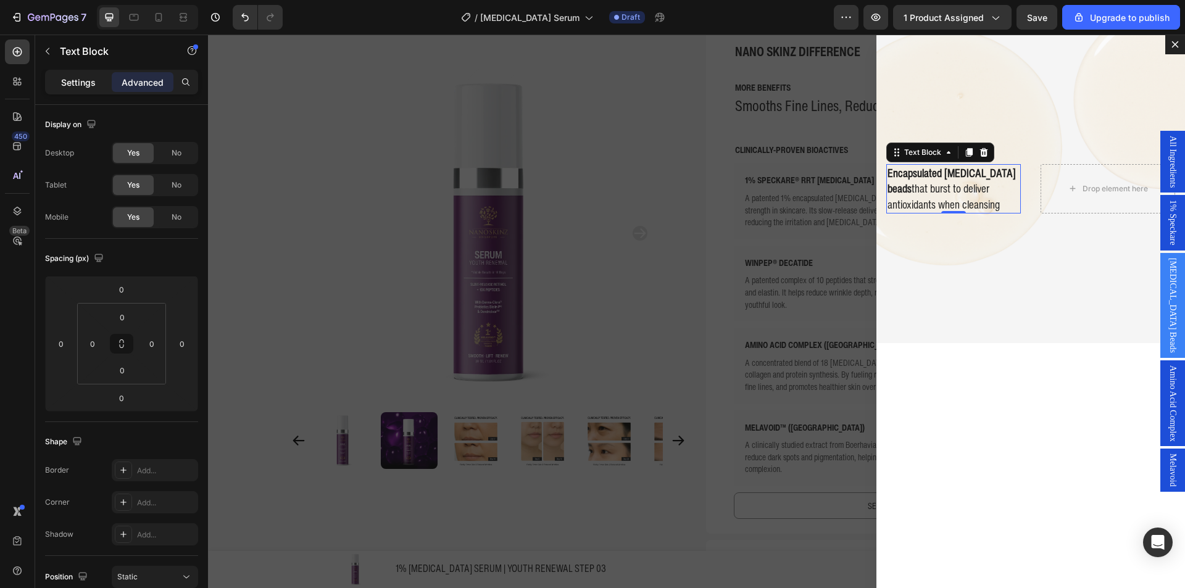
click at [81, 79] on p "Settings" at bounding box center [78, 82] width 35 height 13
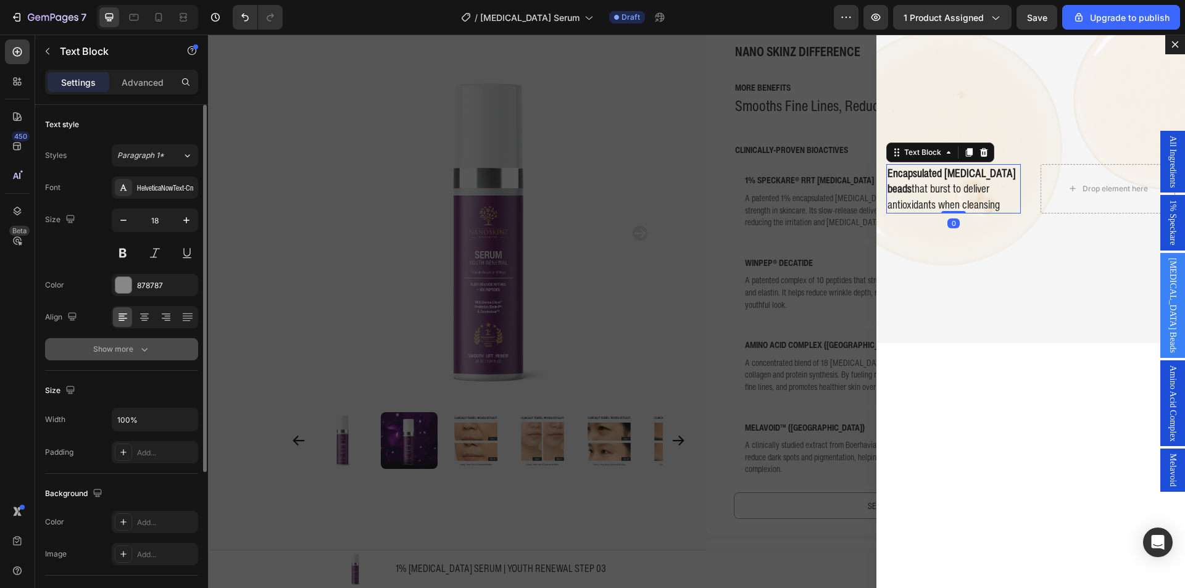
click at [135, 345] on div "Show more" at bounding box center [121, 349] width 57 height 12
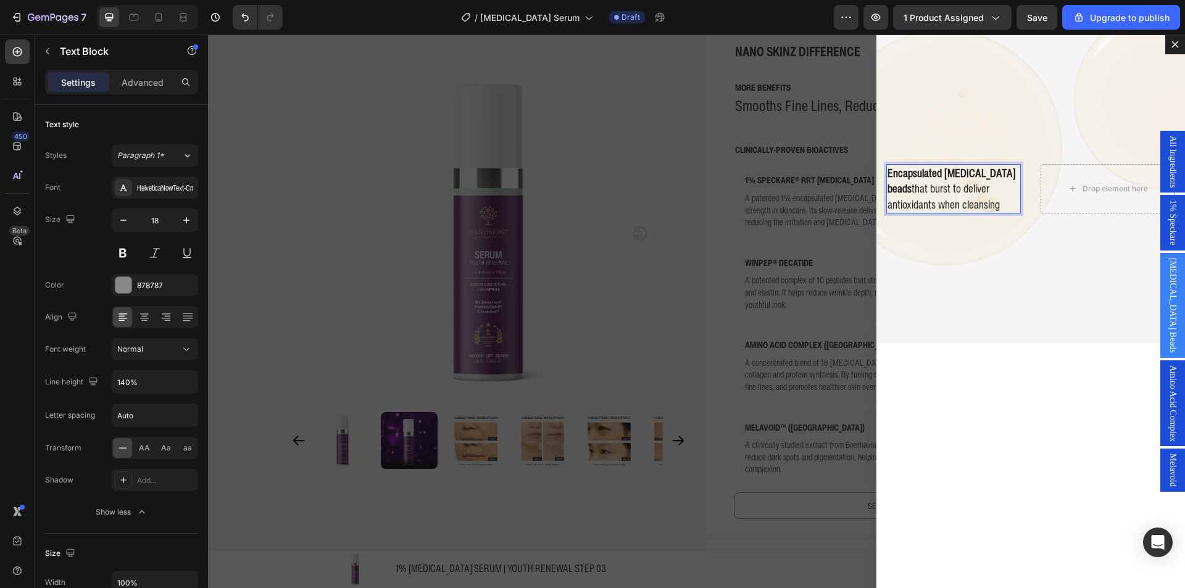
click at [1002, 201] on p "Encapsulated Vitamin E beads that burst to deliver antioxidants when cleansing" at bounding box center [954, 188] width 132 height 47
click at [1026, 199] on div "Drop element here Encapsulated Vitamin E beads that burst to deliver antioxidan…" at bounding box center [1031, 189] width 309 height 54
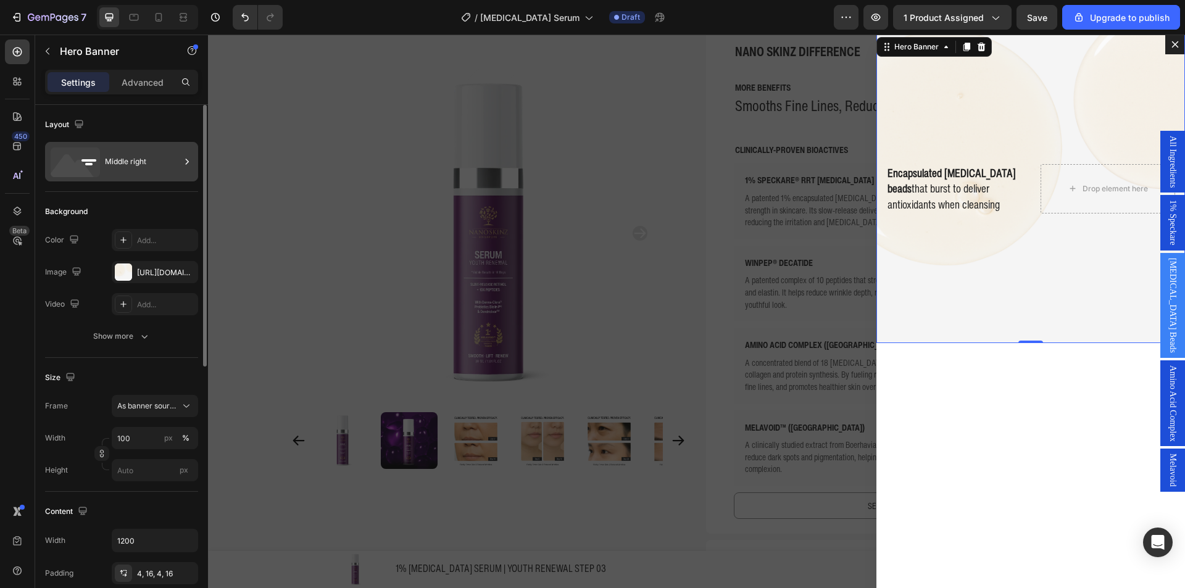
click at [120, 161] on div "Middle right" at bounding box center [142, 162] width 75 height 28
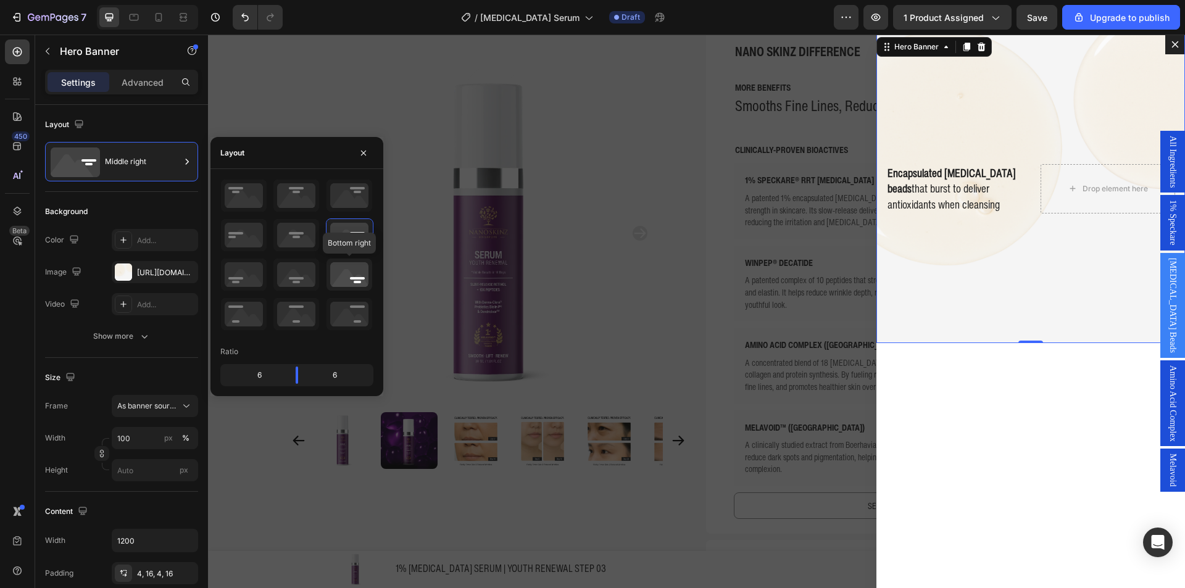
click at [343, 289] on icon at bounding box center [350, 275] width 46 height 32
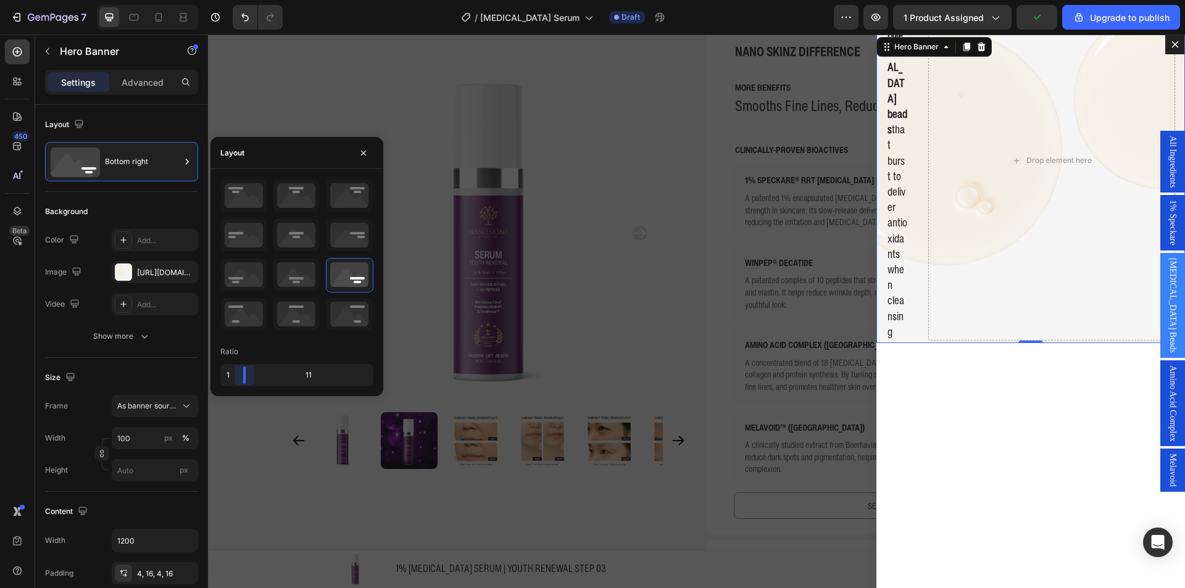
drag, startPoint x: 301, startPoint y: 378, endPoint x: 693, endPoint y: 143, distance: 456.7
click at [239, 93] on body "7 / Retinol Serum Draft Preview 1 product assigned Upgrade to publish 450 Beta …" at bounding box center [592, 46] width 1185 height 93
click at [897, 178] on p "Encapsulated Vitamin E beads that burst to deliver antioxidants when cleansing" at bounding box center [898, 160] width 20 height 358
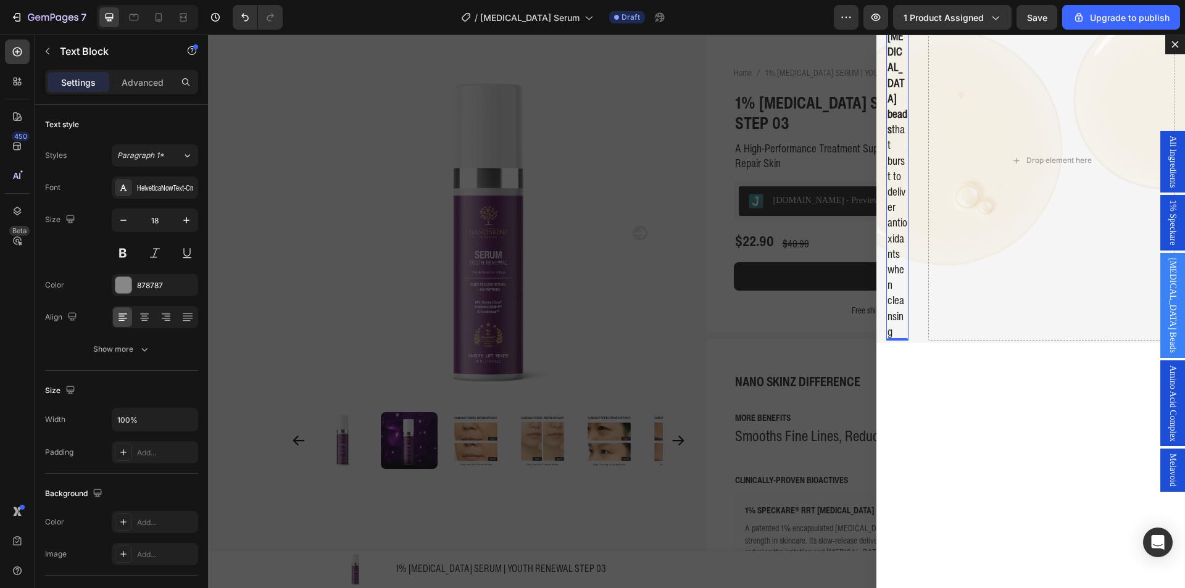
scroll to position [44, 0]
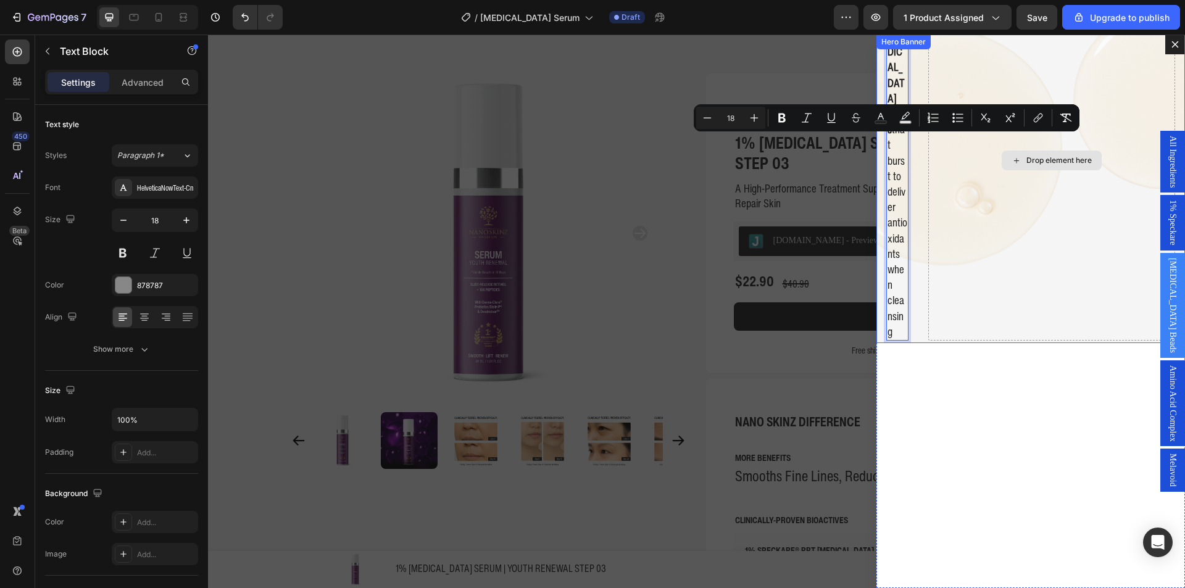
drag, startPoint x: 891, startPoint y: 142, endPoint x: 950, endPoint y: 171, distance: 65.4
click at [889, 156] on span "Encapsulated Vitamin E beads that burst to deliver antioxidants when cleansing" at bounding box center [898, 160] width 20 height 358
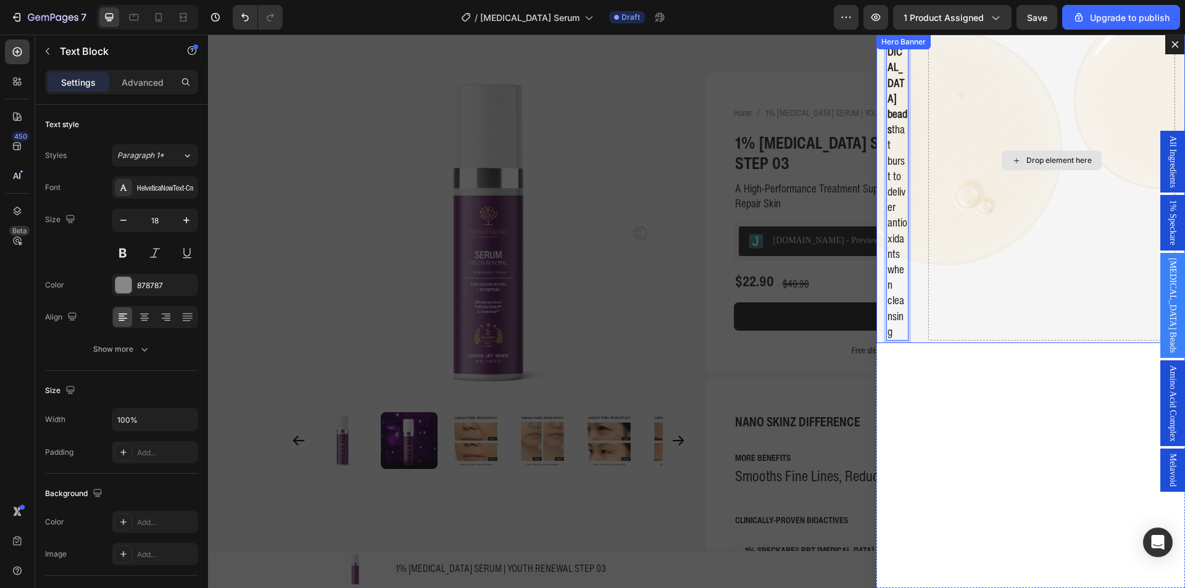
click at [992, 244] on div "Drop element here" at bounding box center [1052, 160] width 247 height 361
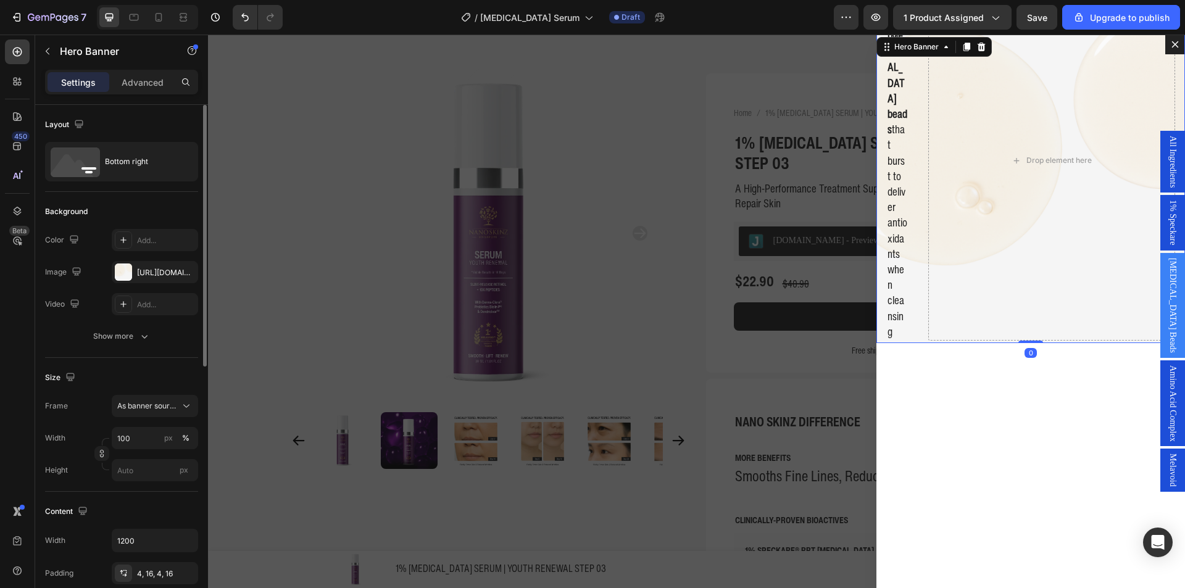
click at [129, 320] on div "The changes might be hidden by the video. Color Add... Image https://cdn.shopif…" at bounding box center [121, 288] width 153 height 119
click at [141, 88] on p "Advanced" at bounding box center [143, 82] width 42 height 13
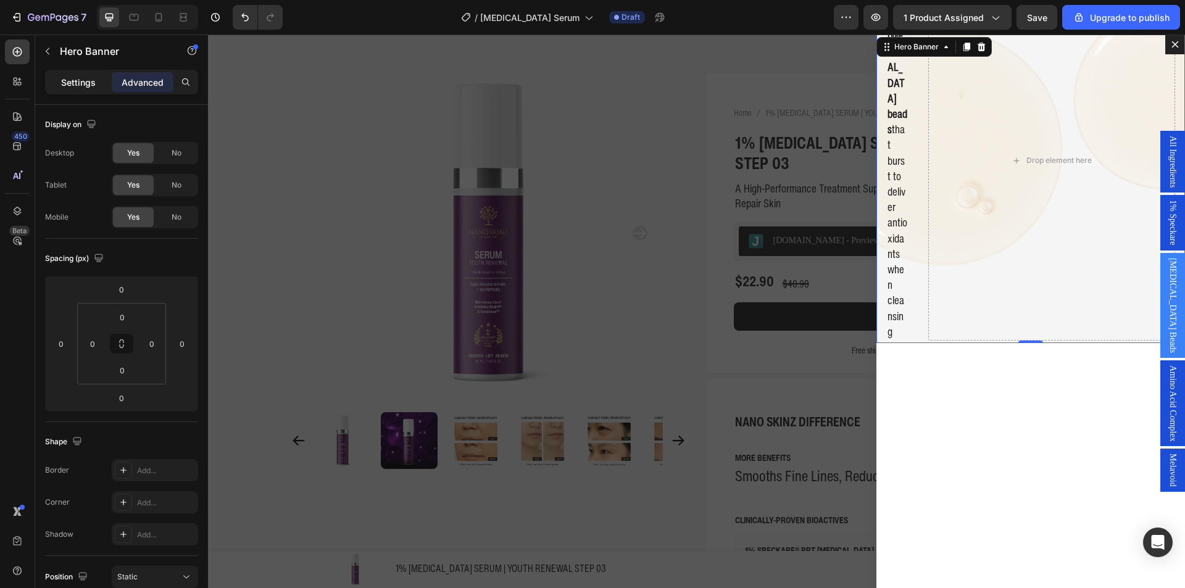
click at [81, 77] on p "Settings" at bounding box center [78, 82] width 35 height 13
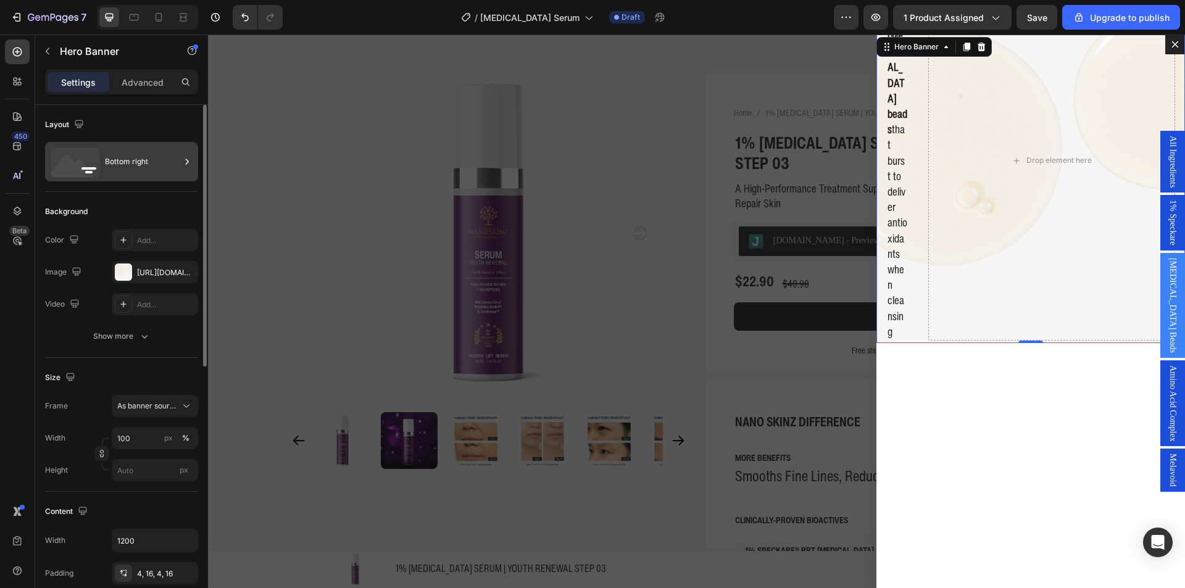
click at [135, 174] on div "Bottom right" at bounding box center [142, 162] width 75 height 28
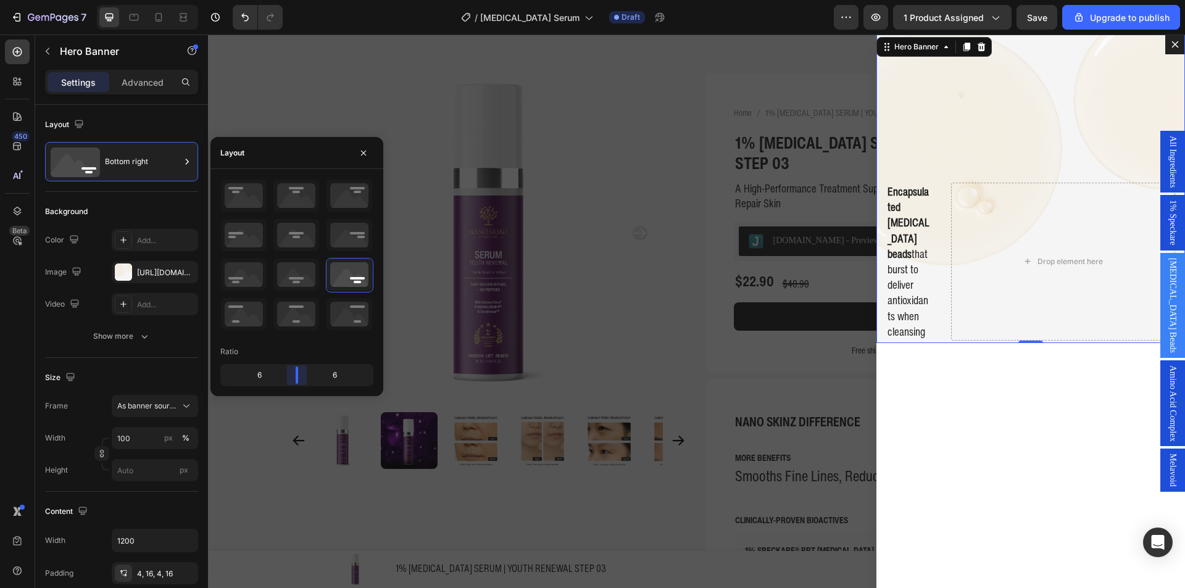
click at [301, 93] on body "7 / Retinol Serum Draft Preview 1 product assigned Save Upgrade to publish 450 …" at bounding box center [592, 46] width 1185 height 93
click at [930, 316] on span "Encapsulated Vitamin E beads that burst to deliver antioxidants when cleansing" at bounding box center [909, 261] width 42 height 156
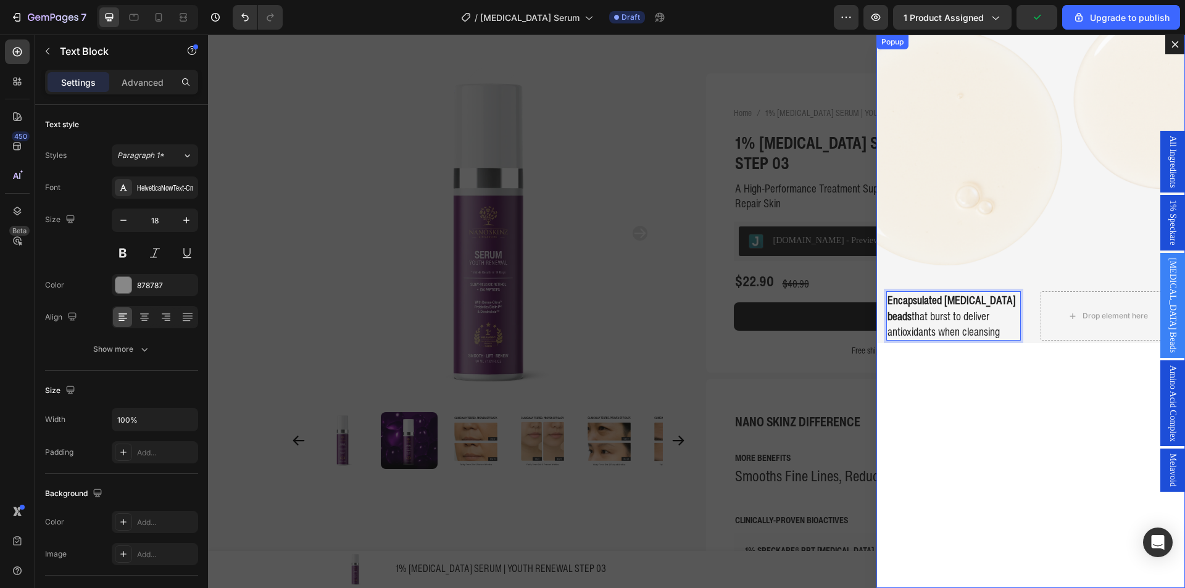
click at [909, 379] on div "Drop element here Encapsulated Vitamin E beads that burst to deliver antioxidan…" at bounding box center [1031, 312] width 309 height 554
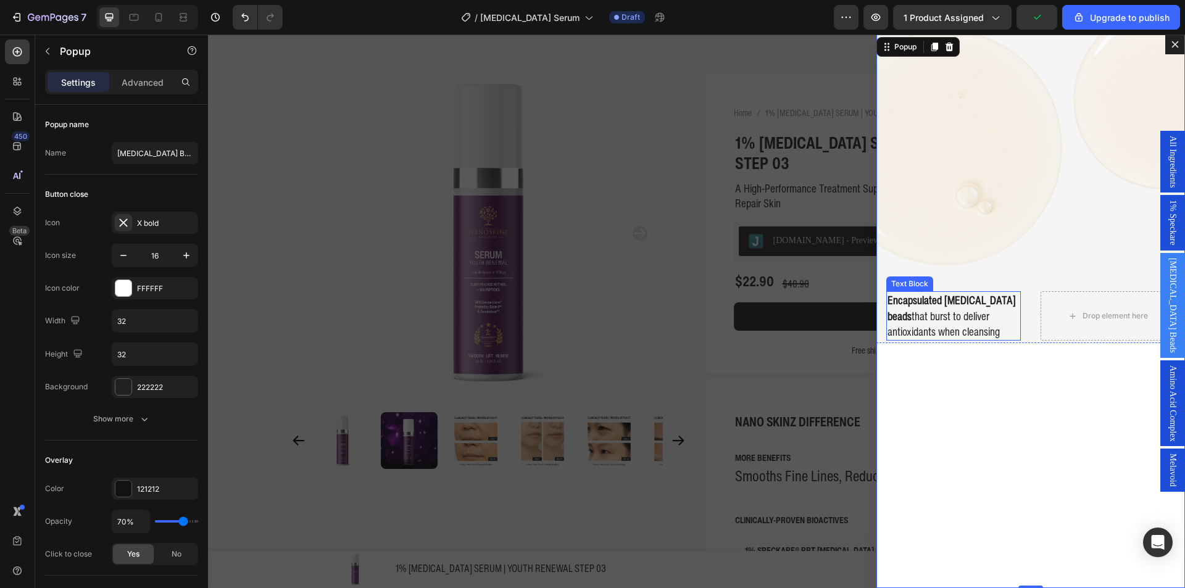
click at [933, 312] on span "Encapsulated Vitamin E beads that burst to deliver antioxidants when cleansing" at bounding box center [952, 315] width 128 height 47
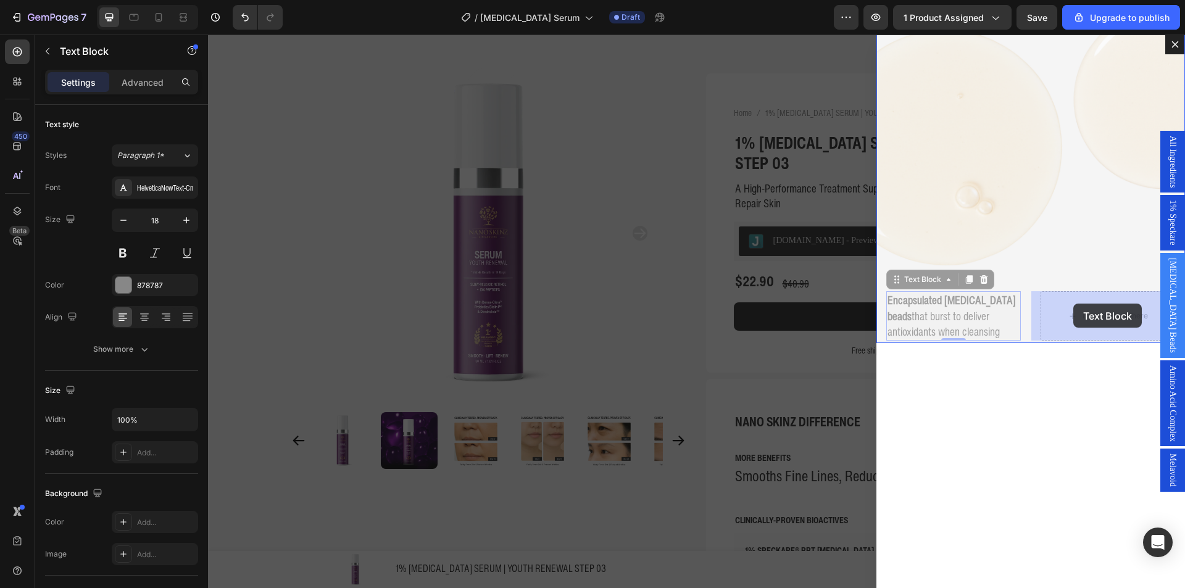
drag, startPoint x: 927, startPoint y: 278, endPoint x: 1074, endPoint y: 304, distance: 149.1
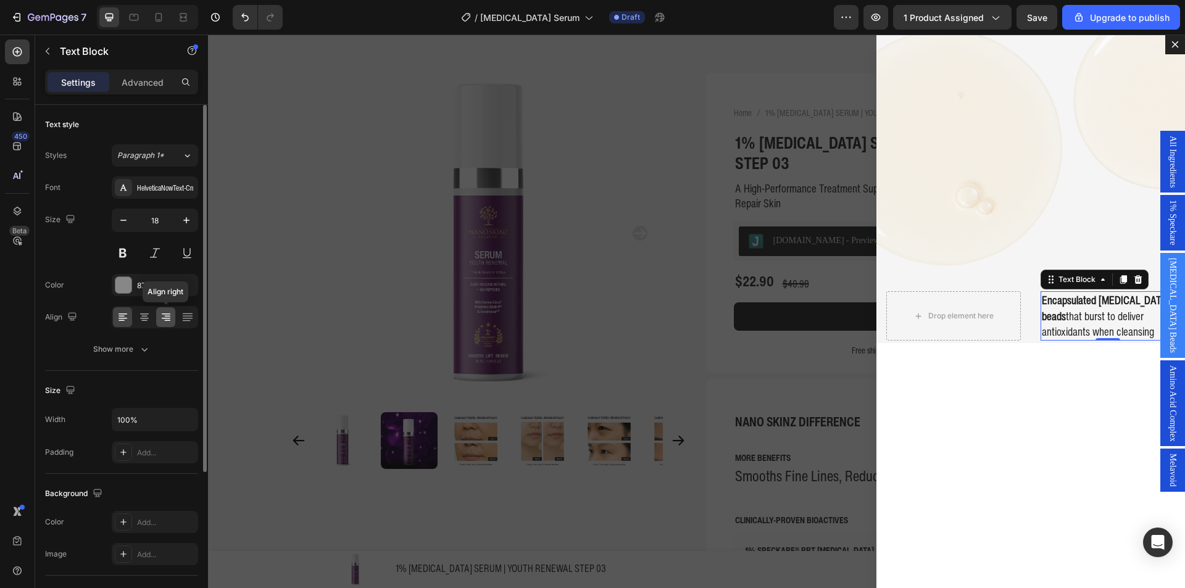
click at [165, 313] on icon at bounding box center [166, 317] width 12 height 12
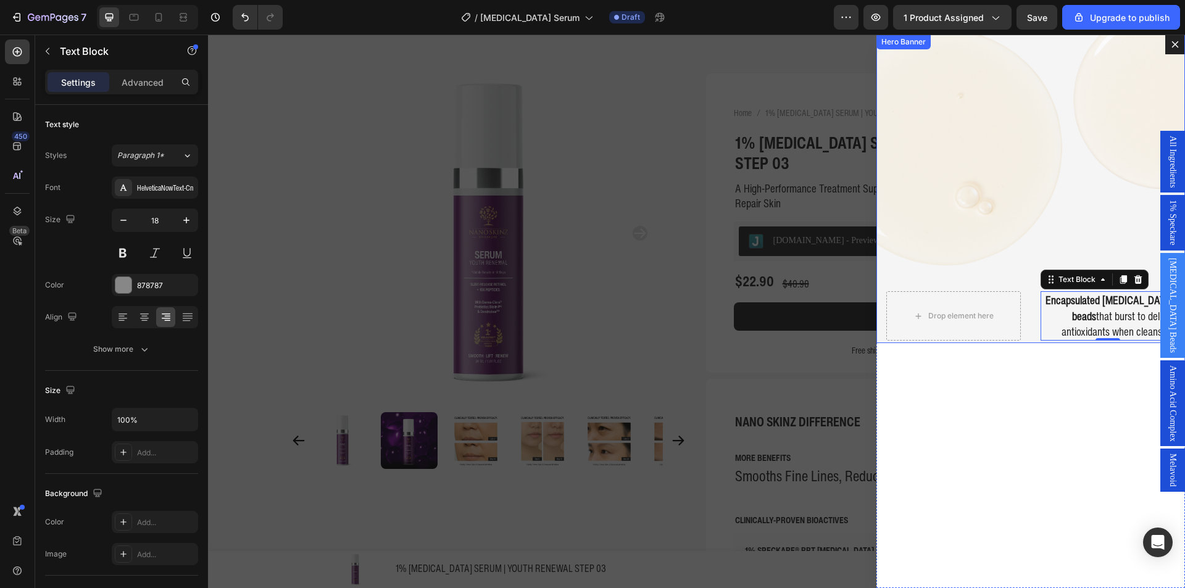
click at [1025, 327] on div "Encapsulated Vitamin E beads that burst to deliver antioxidants when cleansing …" at bounding box center [1031, 316] width 309 height 54
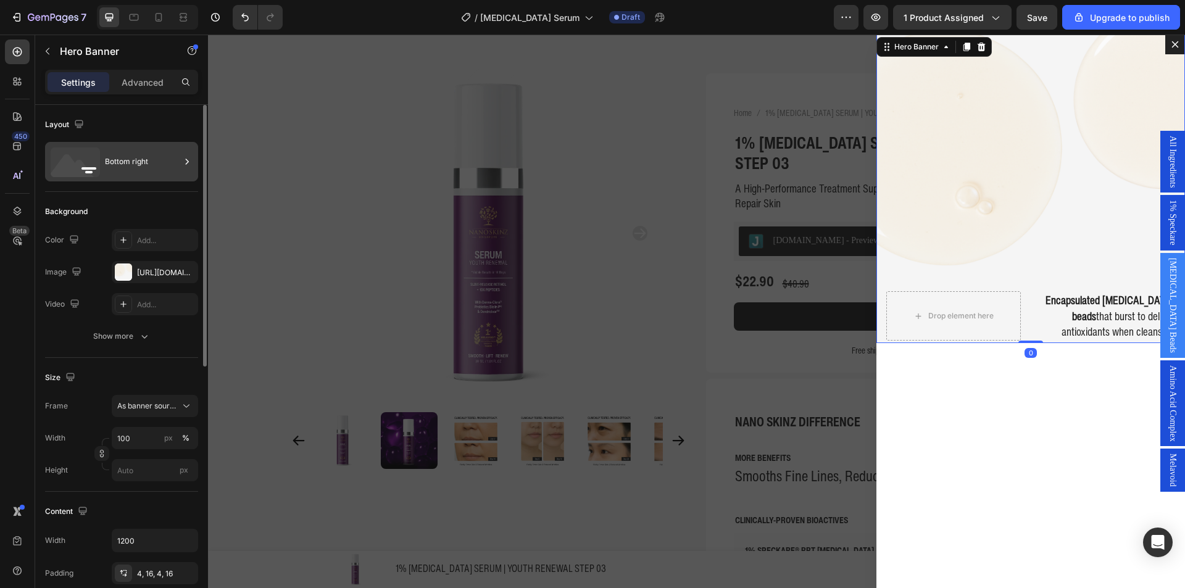
click at [103, 170] on div "Bottom right" at bounding box center [121, 162] width 153 height 40
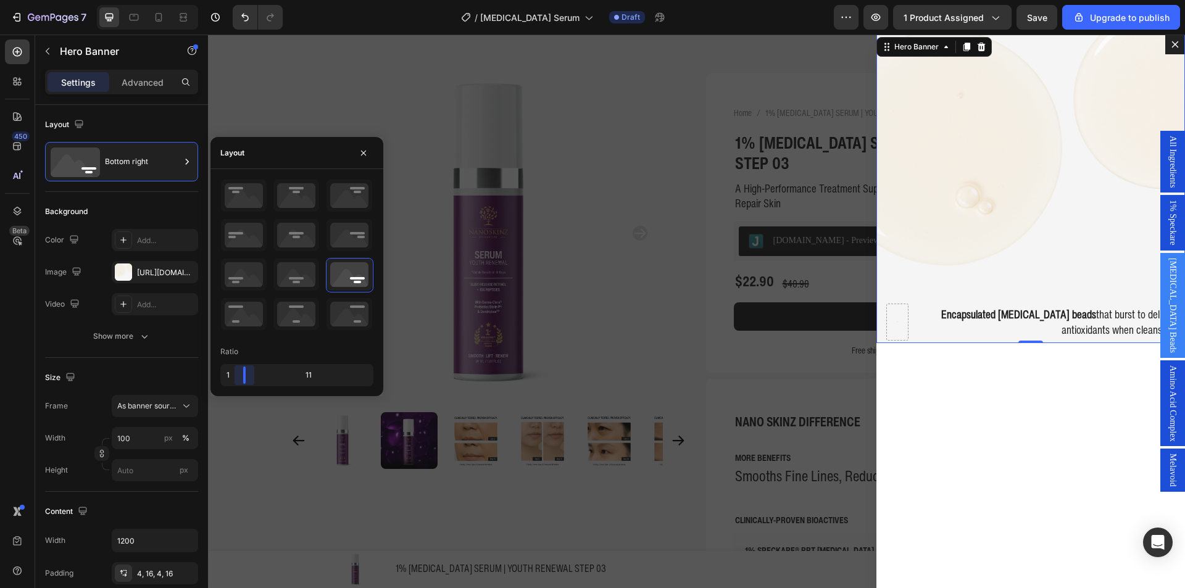
click at [237, 93] on body "7 / Retinol Serum Draft Preview 1 product assigned Save Upgrade to publish 450 …" at bounding box center [592, 46] width 1185 height 93
click at [1016, 411] on div "Encapsulated Vitamin E beads that burst to deliver antioxidants when cleansing …" at bounding box center [1031, 312] width 309 height 554
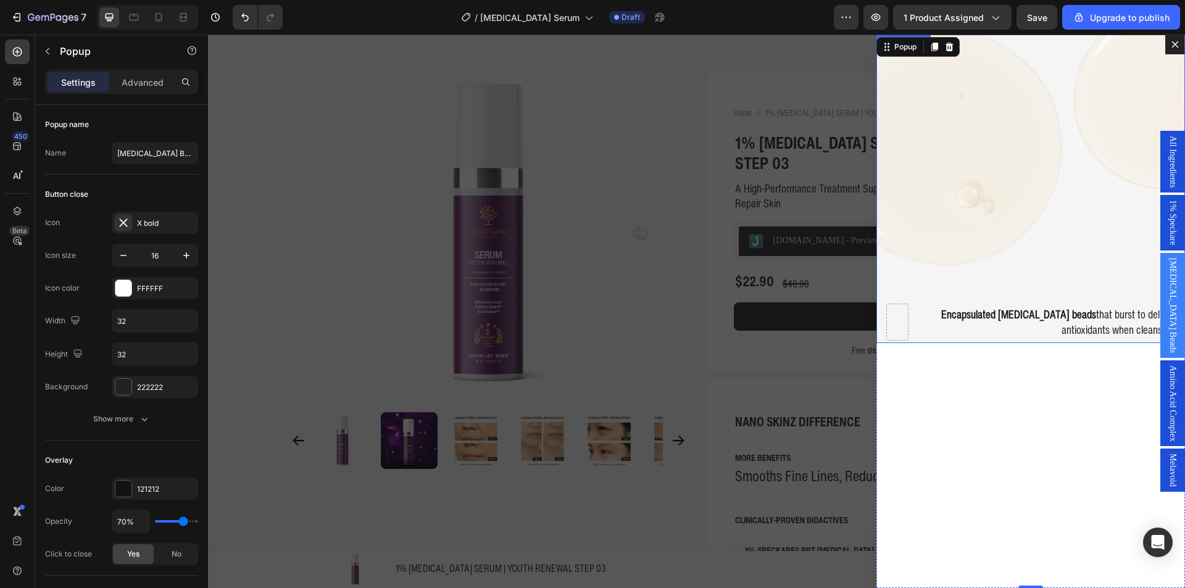
click at [1018, 332] on p "Encapsulated Vitamin E beads that burst to deliver antioxidants when cleansing" at bounding box center [1052, 322] width 245 height 31
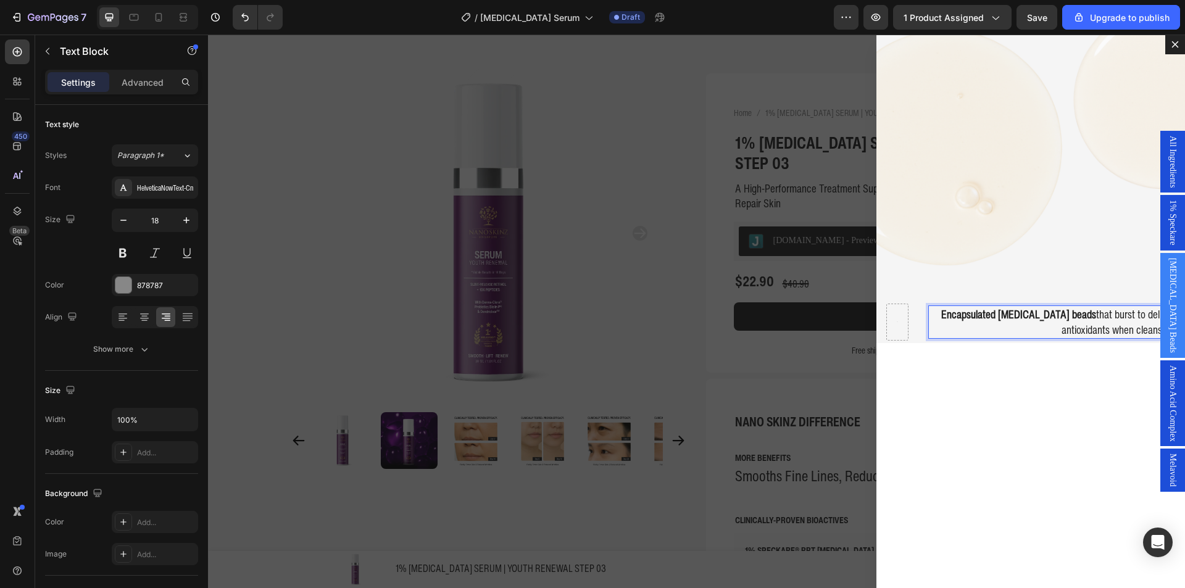
click at [1093, 322] on span "Encapsulated Vitamin E beads that burst to deliver antioxidants when cleansing" at bounding box center [1058, 321] width 233 height 31
click at [1087, 378] on div "Bioactive Peptides (WinPep® Decatide) Boosts Collagen • Plumps Skin • Reduces W…" at bounding box center [1031, 312] width 309 height 554
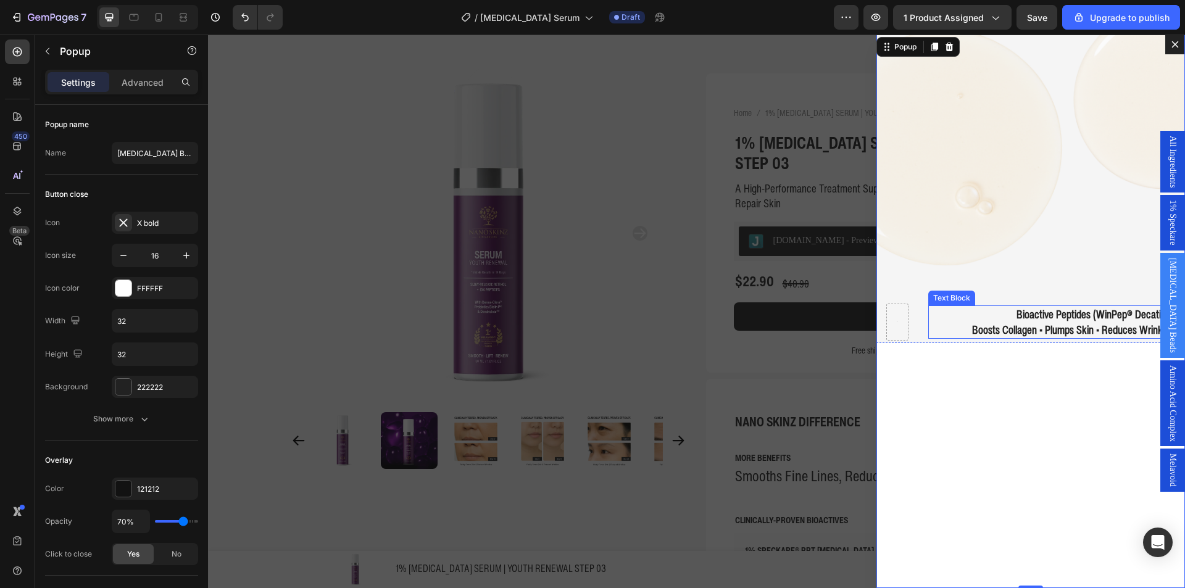
click at [1018, 315] on strong "Bioactive Peptides (WinPep® Decatide)" at bounding box center [1095, 314] width 157 height 16
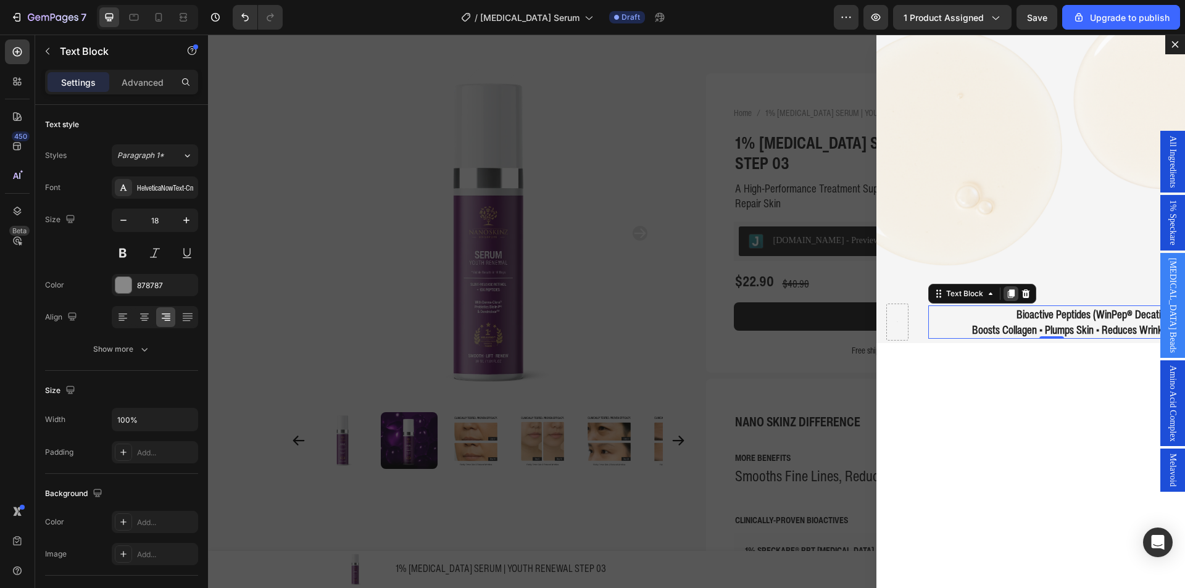
click at [1008, 293] on icon "Dialog body" at bounding box center [1011, 294] width 7 height 9
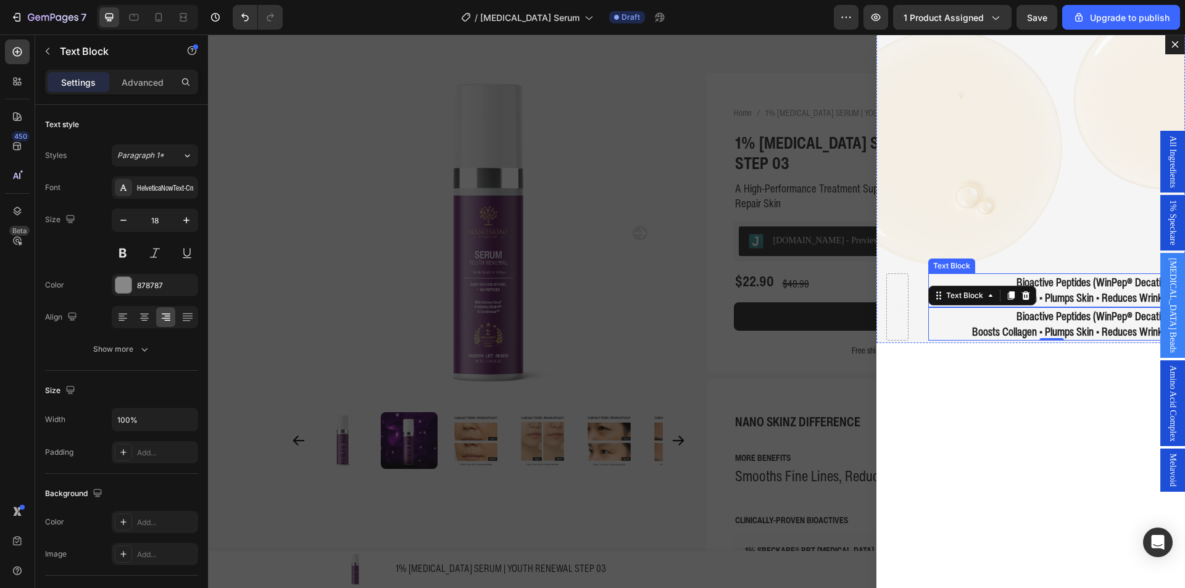
click at [1116, 286] on strong "Bioactive Peptides (WinPep® Decatide)" at bounding box center [1095, 282] width 157 height 16
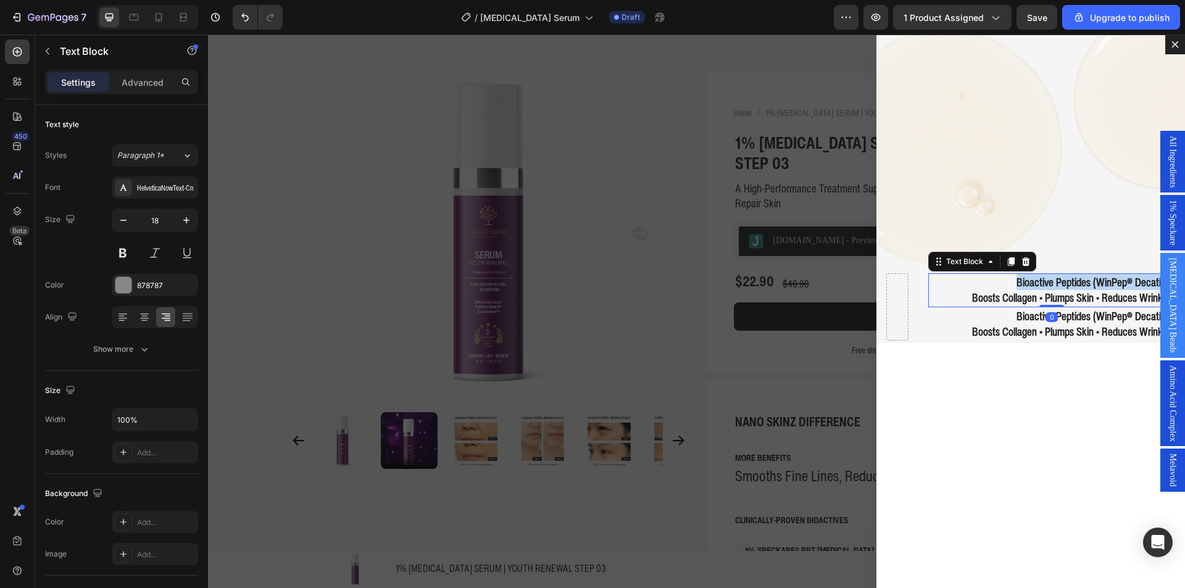
click at [1116, 286] on strong "Bioactive Peptides (WinPep® Decatide)" at bounding box center [1095, 282] width 157 height 16
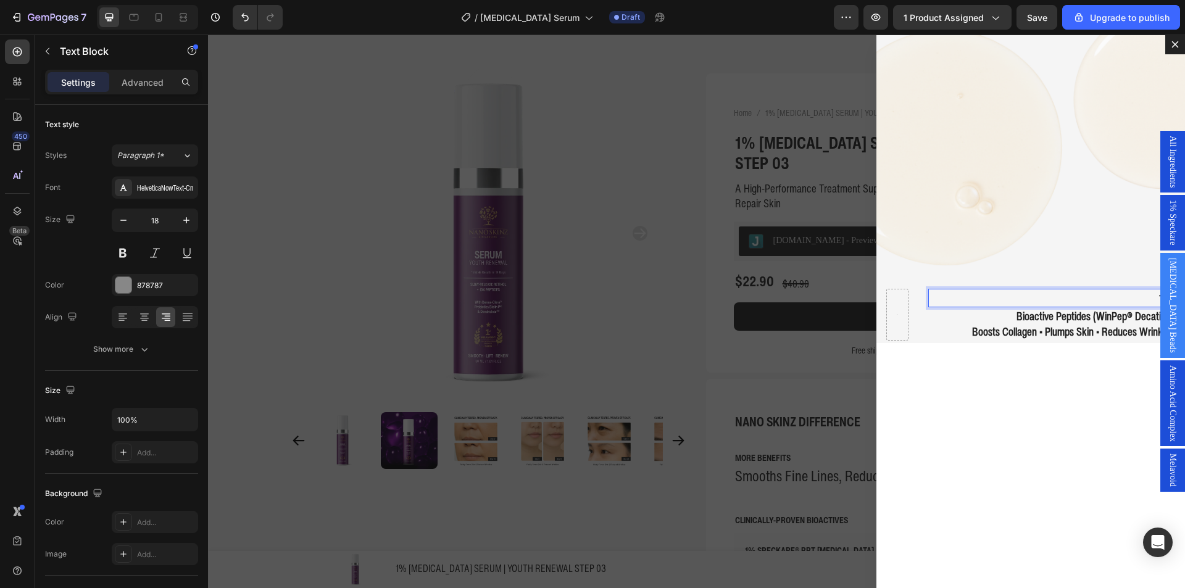
click at [1104, 301] on p "10X" at bounding box center [1052, 297] width 245 height 15
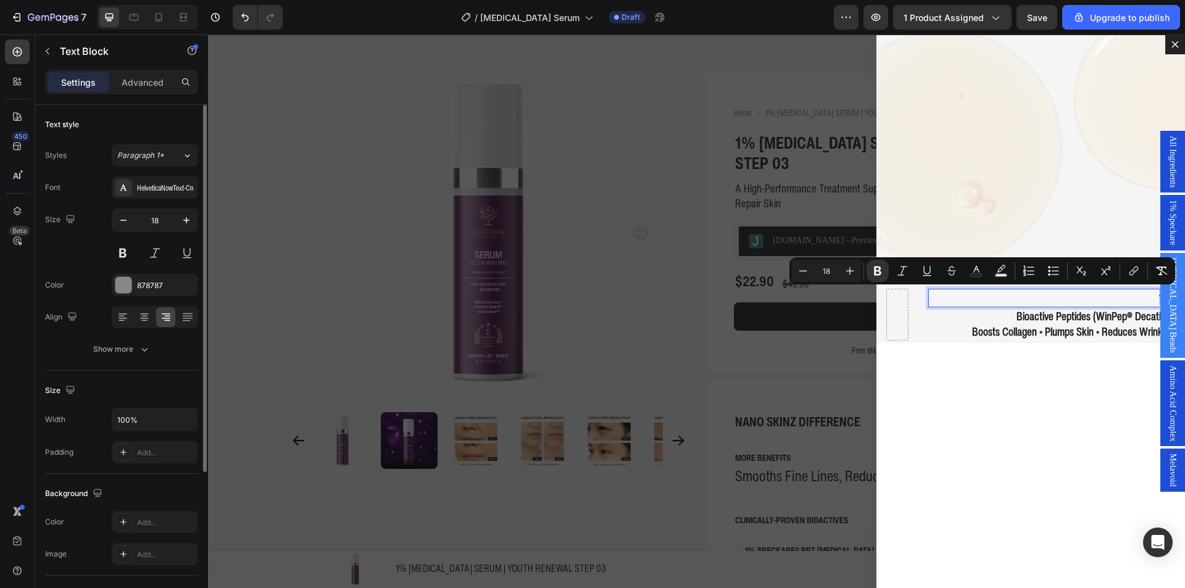
click at [172, 226] on input "18" at bounding box center [155, 220] width 41 height 22
click at [171, 225] on input "18" at bounding box center [155, 220] width 41 height 22
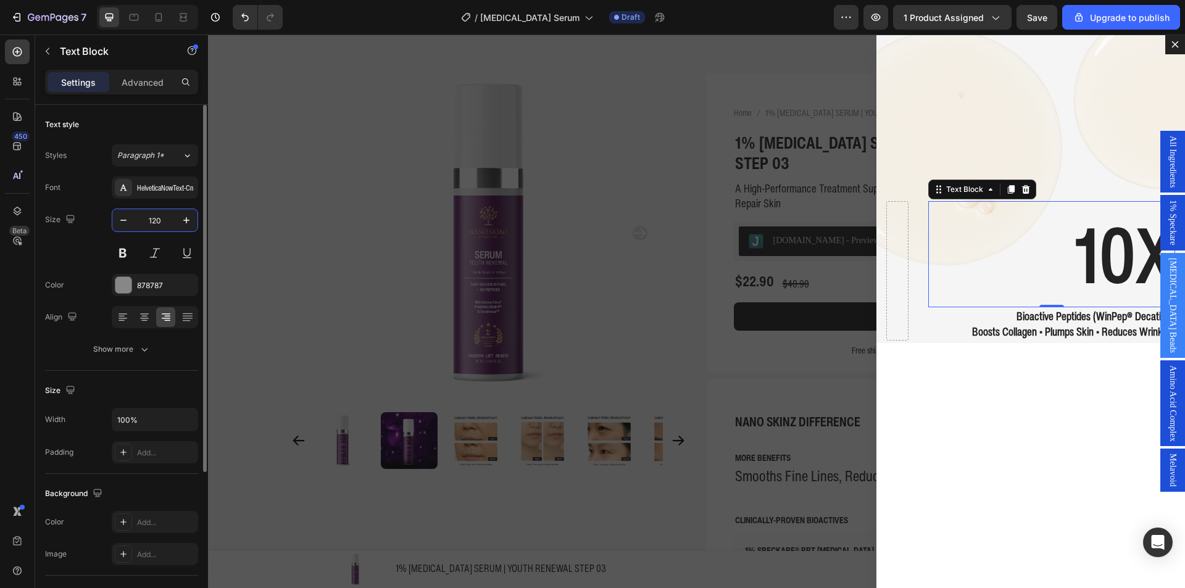
type input "120"
click at [157, 201] on div "Font HelveticaNowText-Cn Size 120 Color 878787 Align Show more" at bounding box center [121, 269] width 153 height 184
drag, startPoint x: 158, startPoint y: 191, endPoint x: 165, endPoint y: 214, distance: 23.8
click at [159, 191] on div "HelveticaNowText-Cn" at bounding box center [166, 188] width 58 height 11
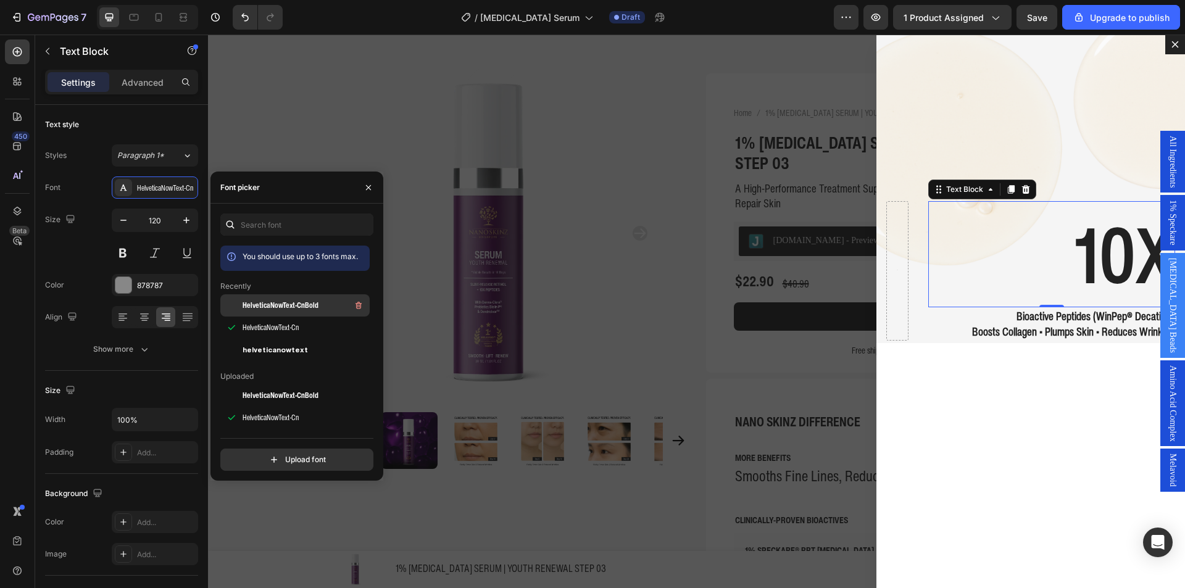
click at [251, 304] on span "HelveticaNowText-CnBold" at bounding box center [281, 305] width 76 height 11
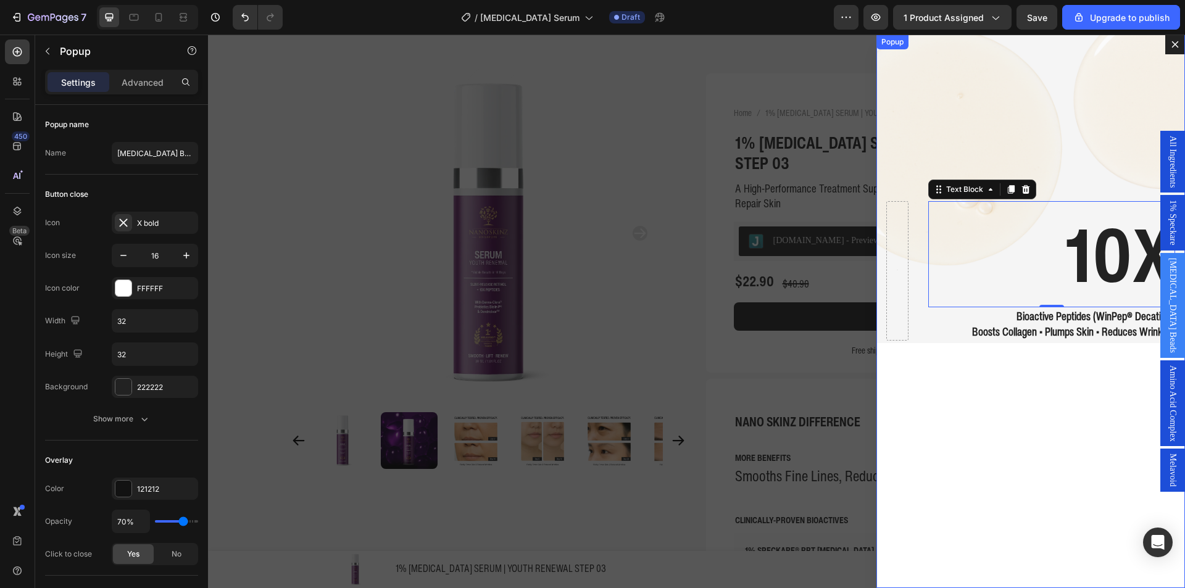
click at [905, 370] on div "10X Text Block 0 Bioactive Peptides (WinPep® Decatide) Boosts Collagen • Plumps…" at bounding box center [1031, 312] width 309 height 554
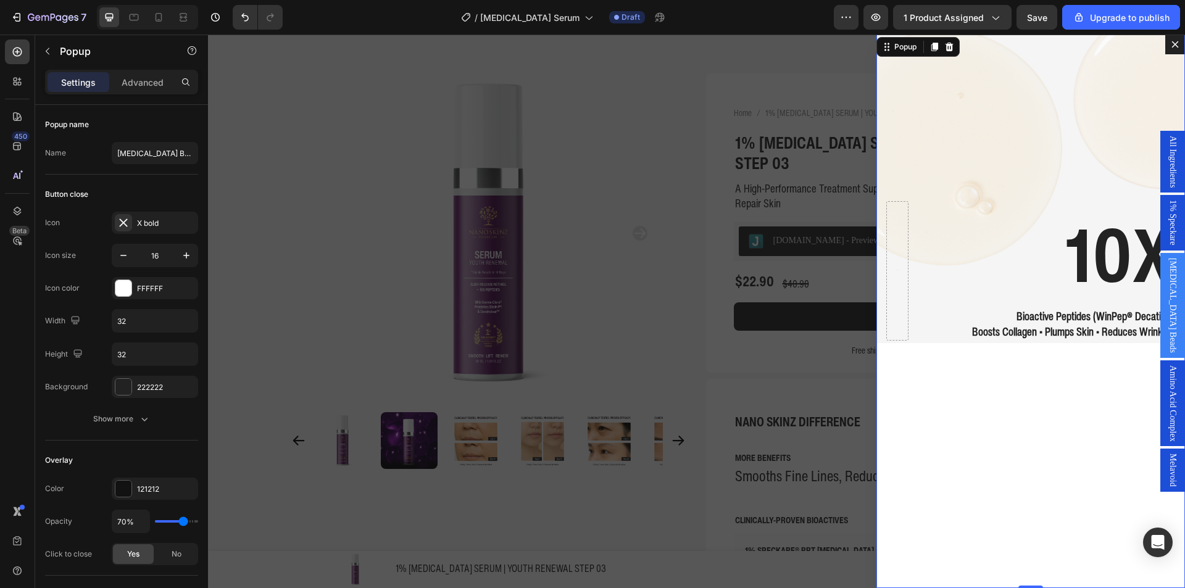
click at [905, 370] on div "10X Text Block Bioactive Peptides (WinPep® Decatide) Boosts Collagen • Plumps S…" at bounding box center [1031, 312] width 309 height 554
click at [1037, 280] on p "10X" at bounding box center [1052, 255] width 245 height 104
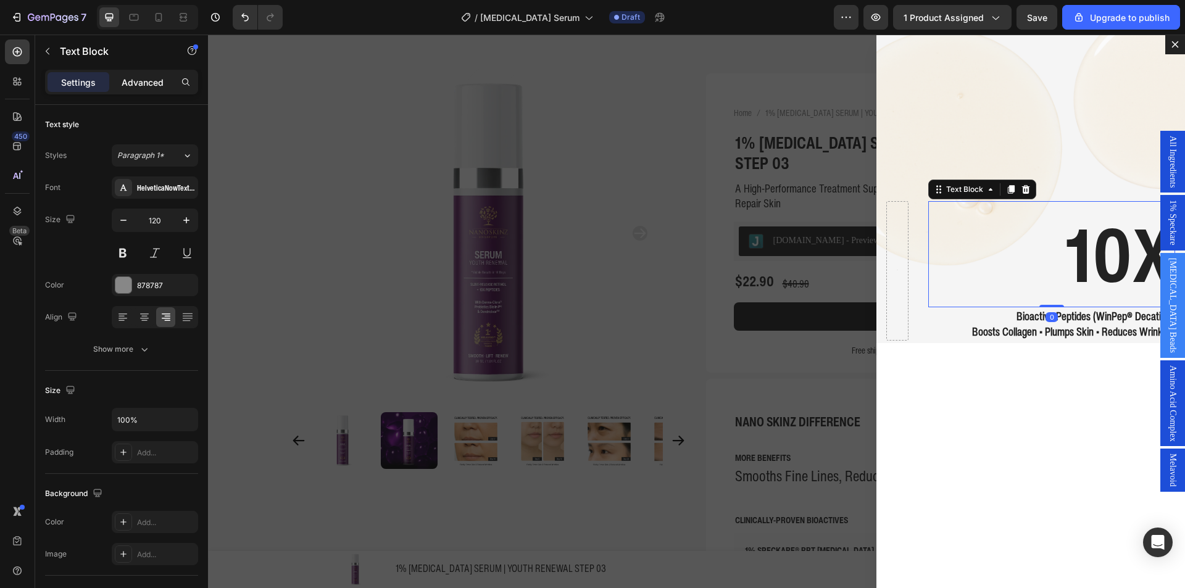
click at [119, 79] on div "Advanced" at bounding box center [143, 82] width 62 height 20
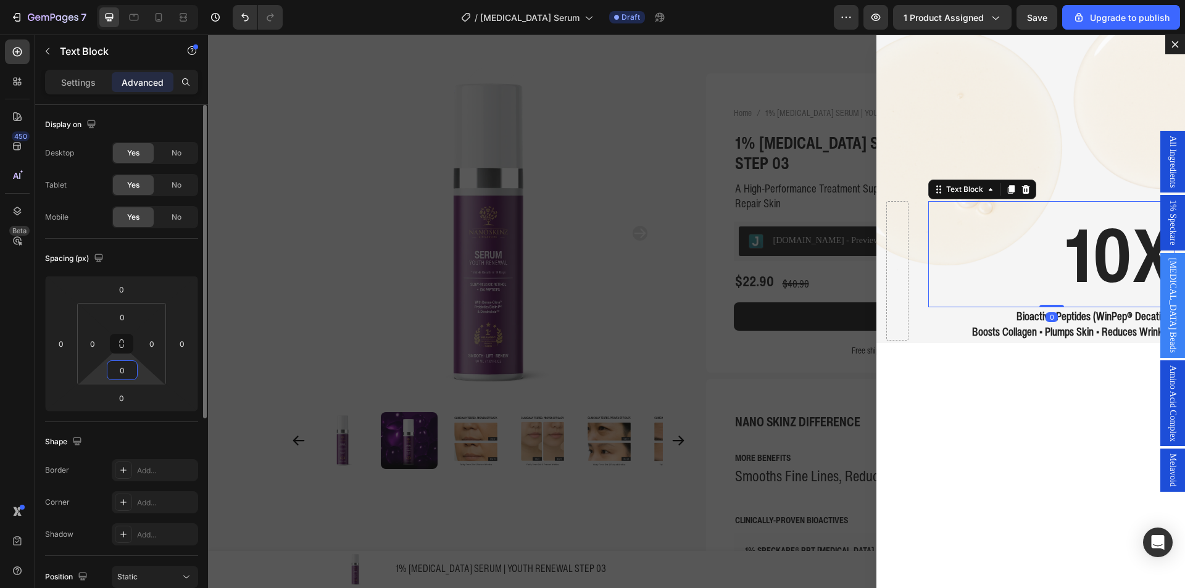
click at [130, 370] on input "0" at bounding box center [122, 370] width 25 height 19
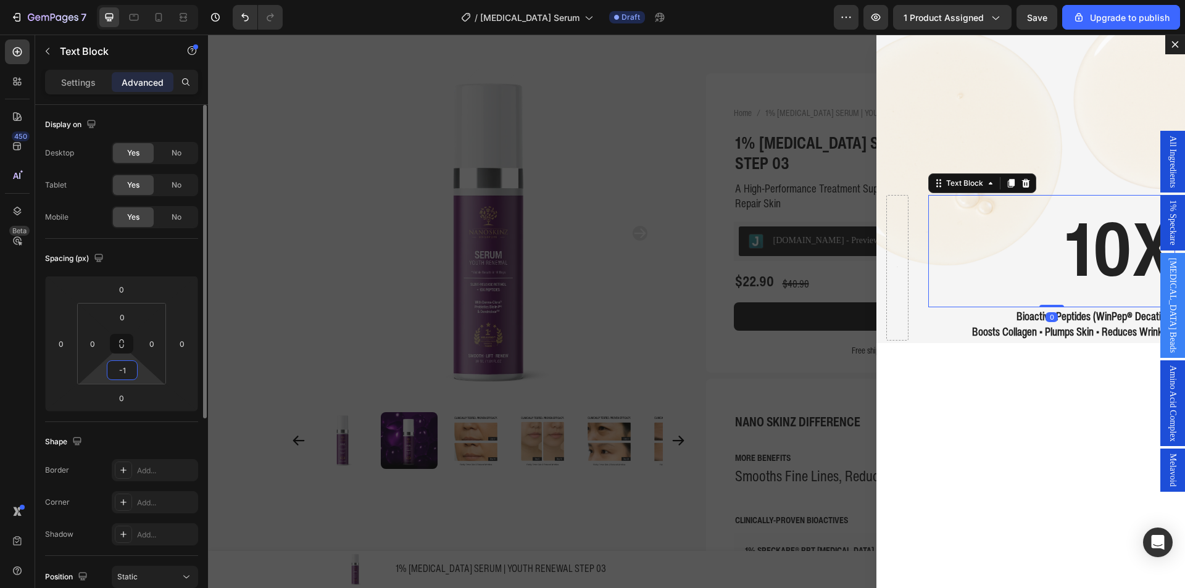
type input "-"
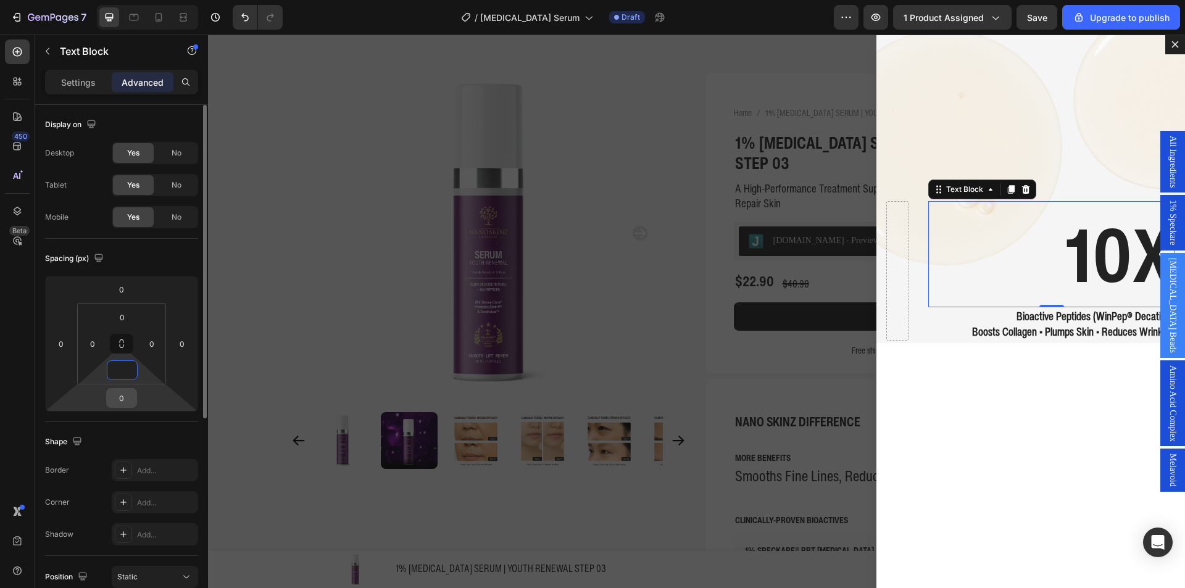
type input "0"
click at [126, 394] on input "0" at bounding box center [121, 398] width 25 height 19
type input "-20"
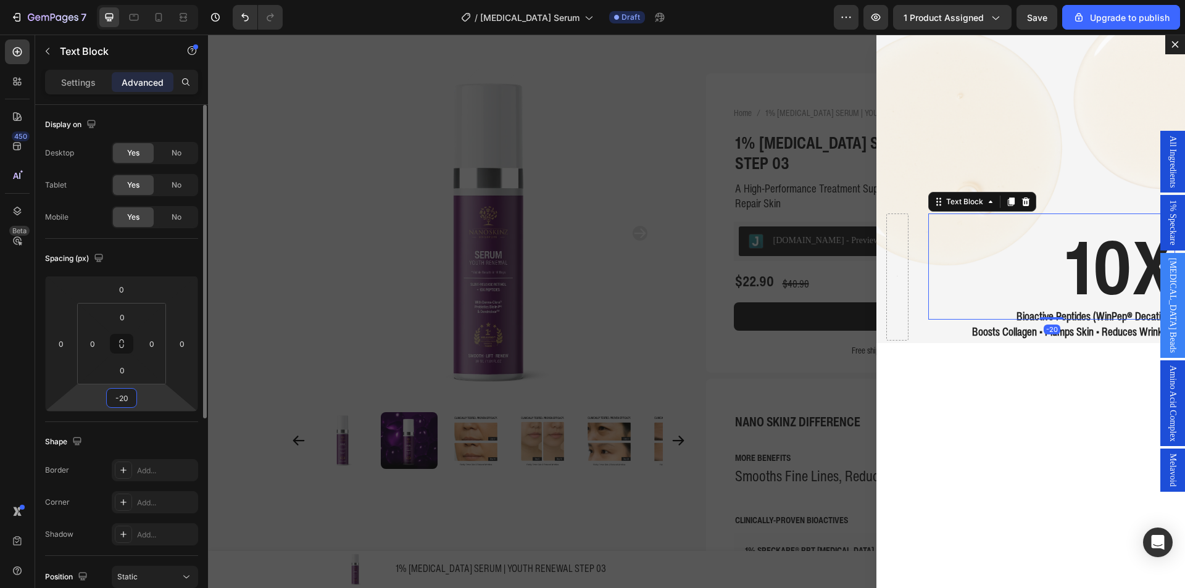
type input "-2"
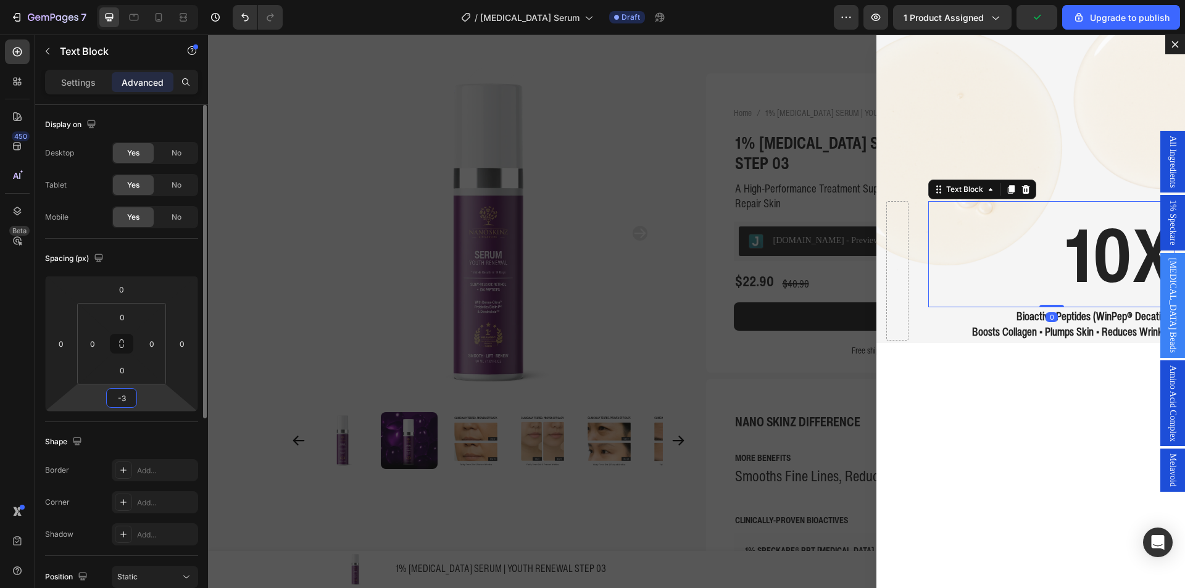
type input "-30"
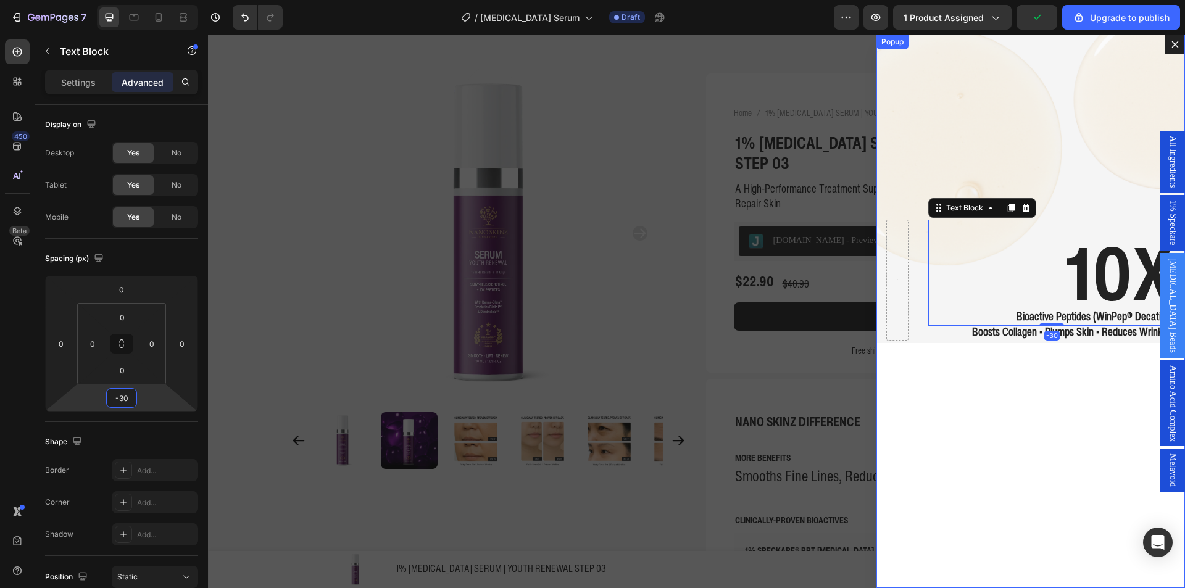
click at [998, 439] on div "10X Text Block -30 Bioactive Peptides (WinPep® Decatide) Boosts Collagen • Plum…" at bounding box center [1031, 312] width 309 height 554
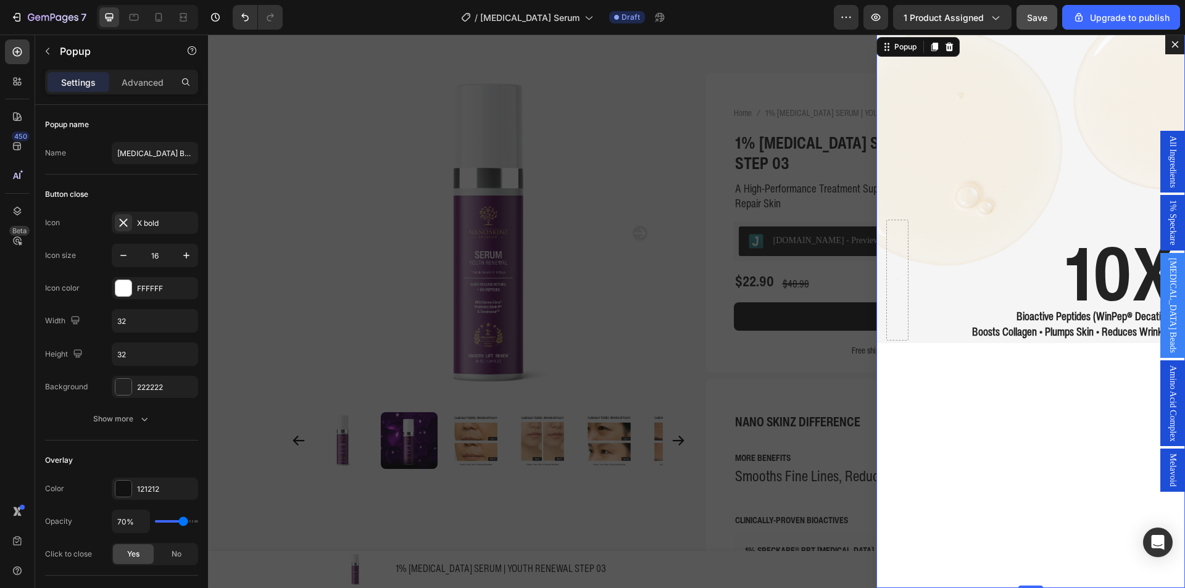
click at [1047, 23] on div "Save" at bounding box center [1037, 17] width 20 height 13
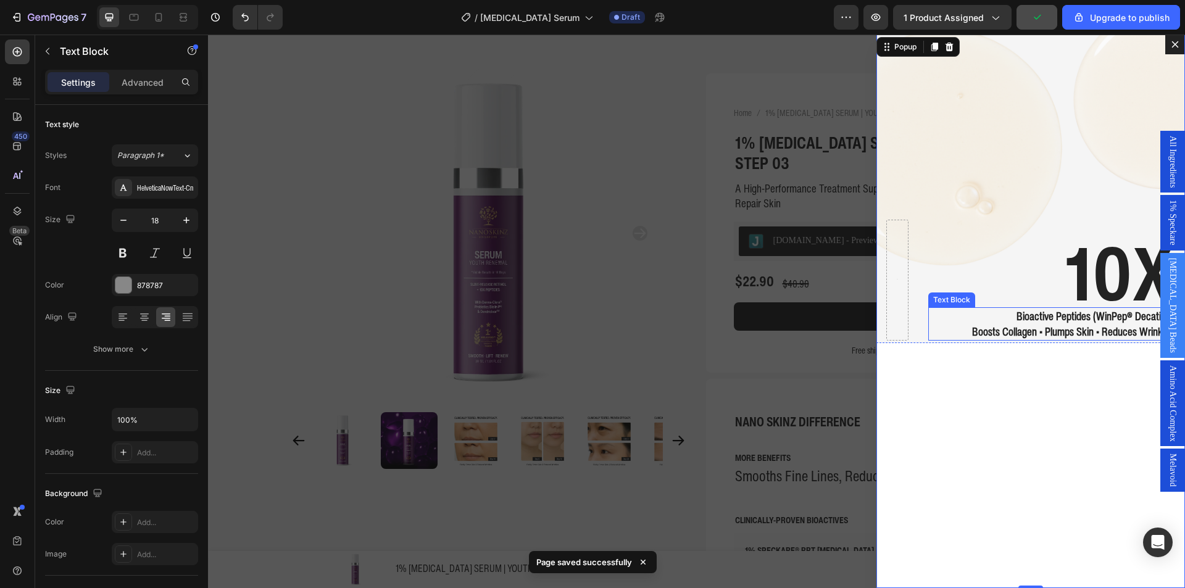
click at [1008, 312] on p "Bioactive Peptides (WinPep® Decatide)" at bounding box center [1052, 316] width 245 height 15
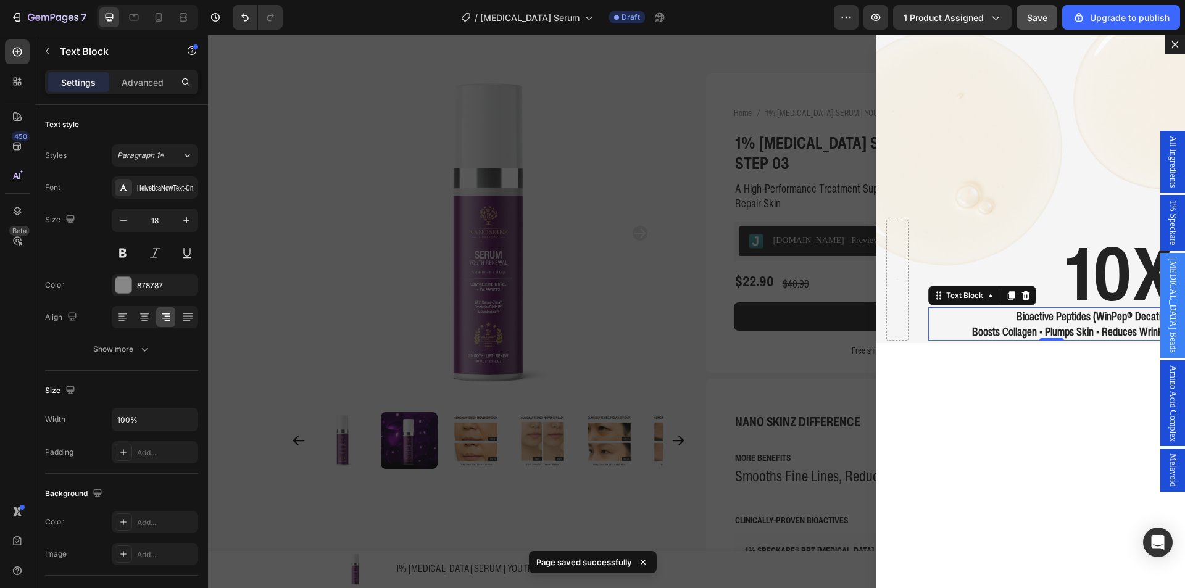
click at [611, 266] on div "Backdrop" at bounding box center [696, 312] width 977 height 554
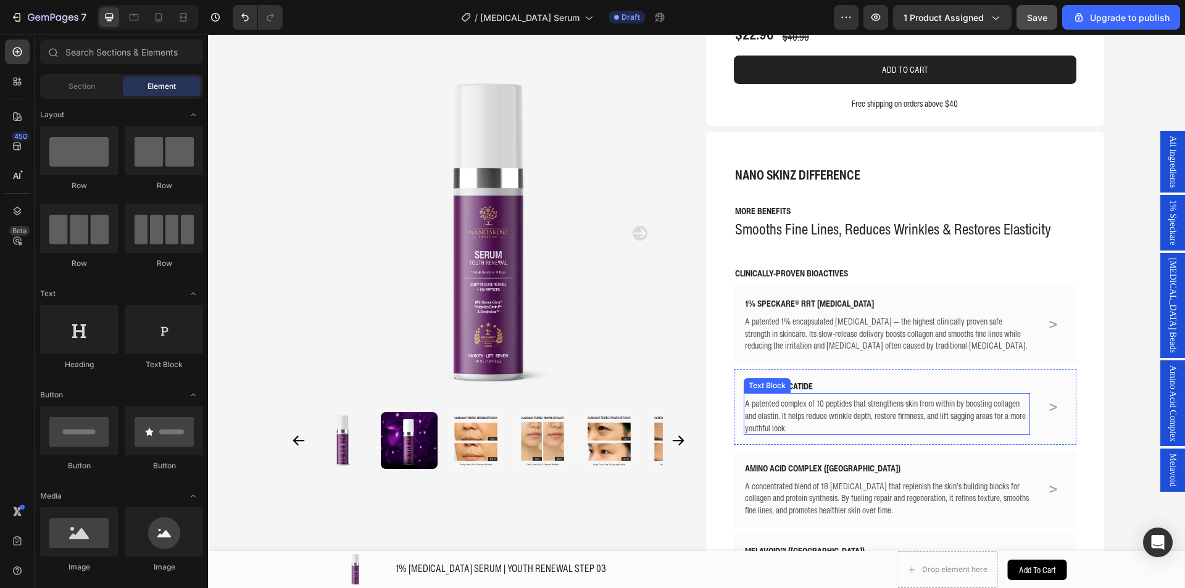
scroll to position [309, 0]
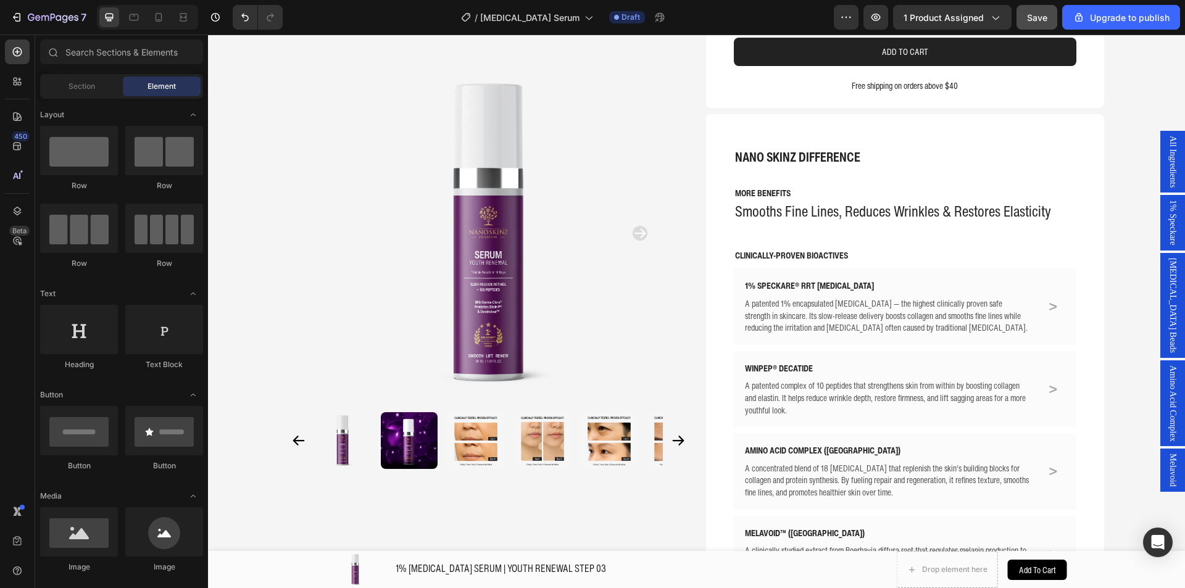
click at [1167, 408] on span "Amino Acid Complex" at bounding box center [1173, 404] width 12 height 77
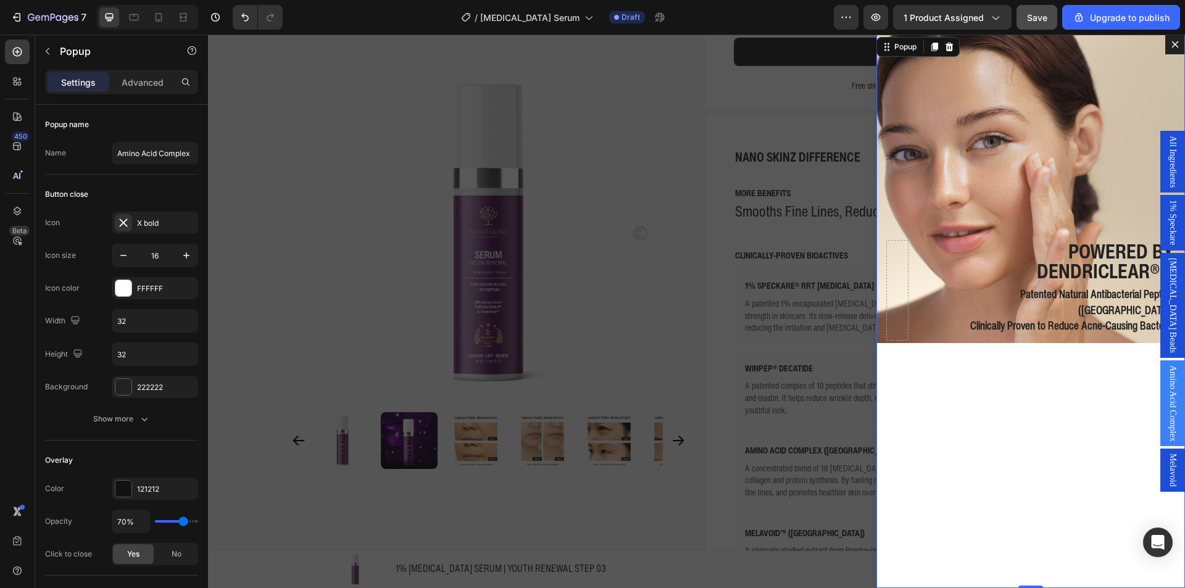
click at [1161, 295] on div "Vitamin E Beads" at bounding box center [1173, 305] width 25 height 105
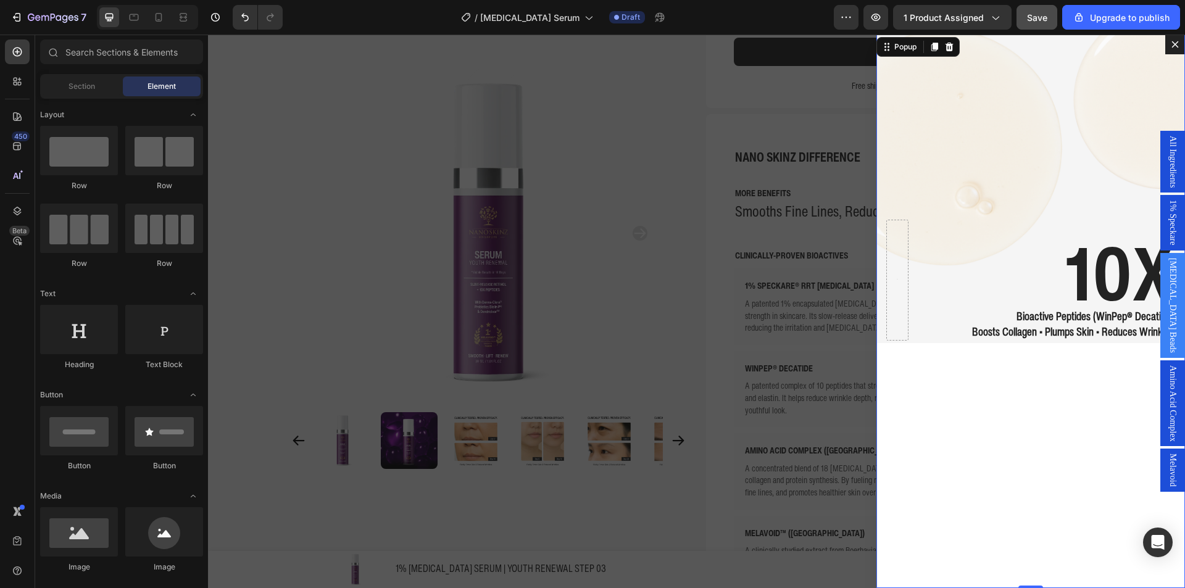
click at [772, 351] on div "Backdrop" at bounding box center [696, 312] width 977 height 554
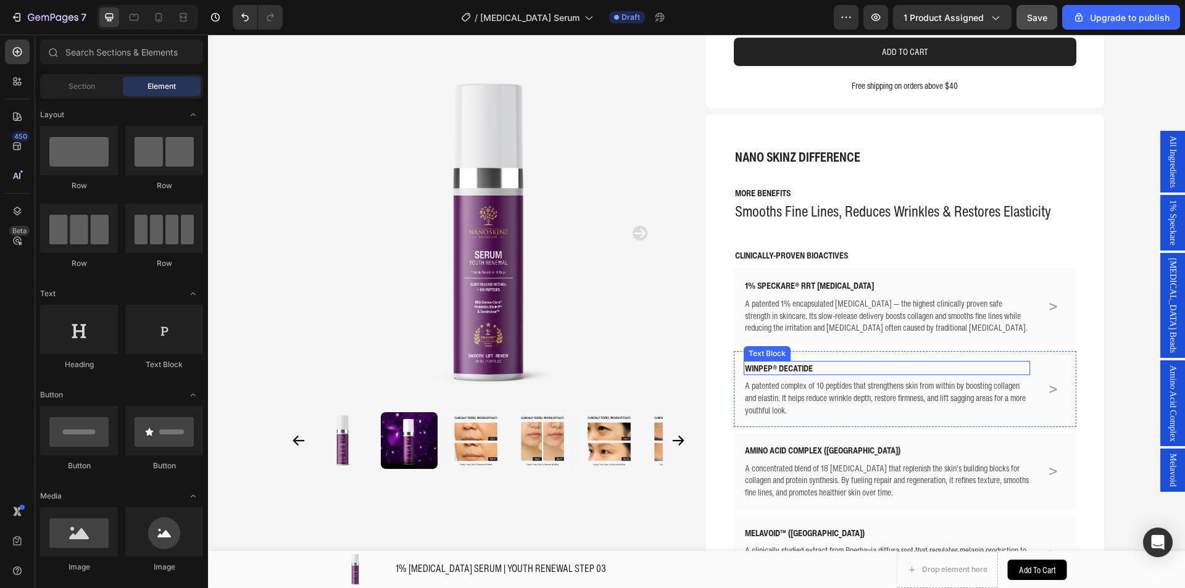
click at [776, 362] on p "WINPEP® DECATIDE" at bounding box center [887, 368] width 285 height 12
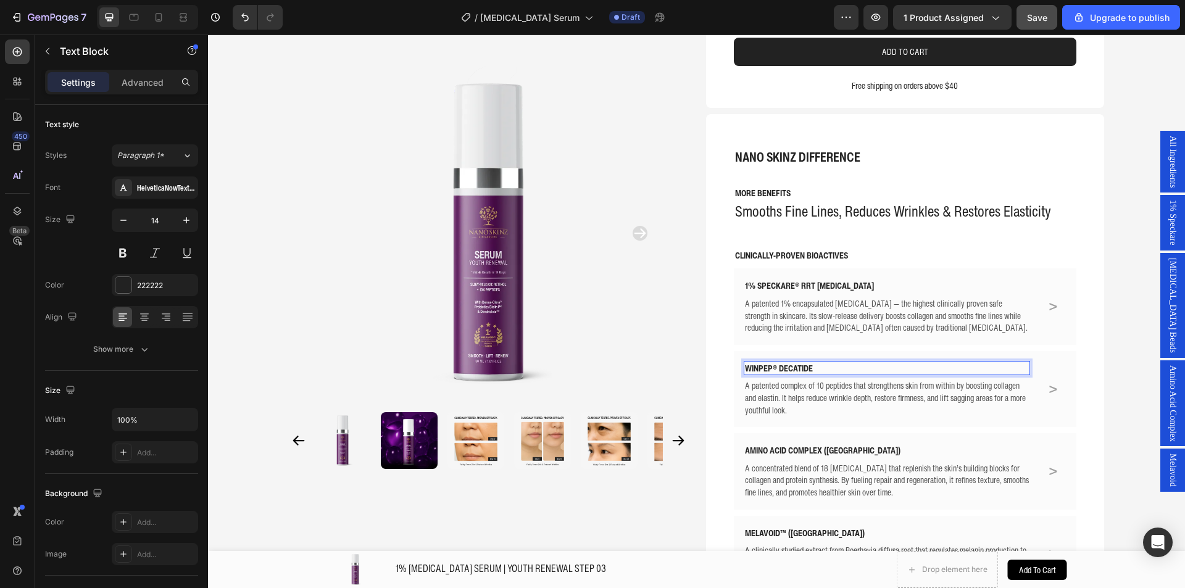
click at [758, 362] on p "WINPEP® DECATIDE" at bounding box center [887, 368] width 285 height 12
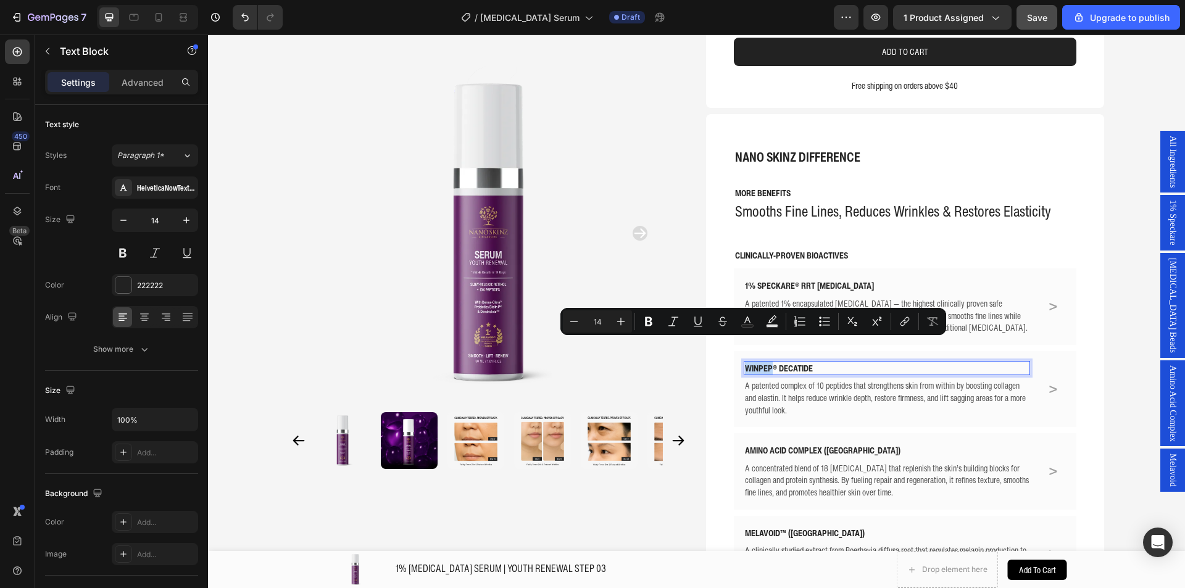
click at [1167, 298] on span "Vitamin E Beads" at bounding box center [1173, 305] width 12 height 95
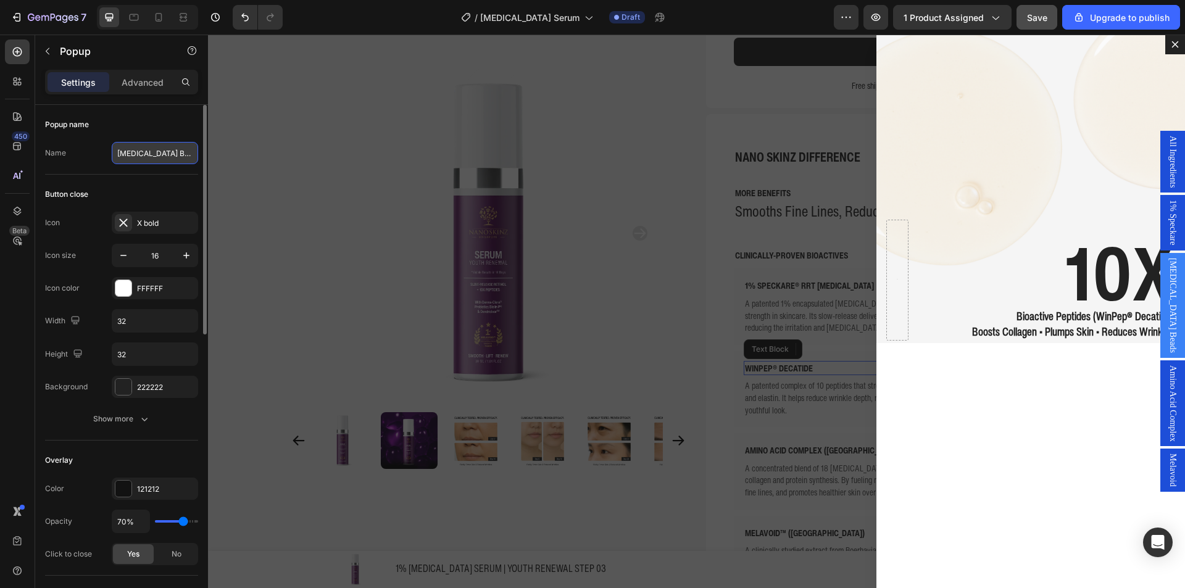
click at [140, 149] on input "Vitamin E Beads" at bounding box center [155, 153] width 86 height 22
type input "Winpep"
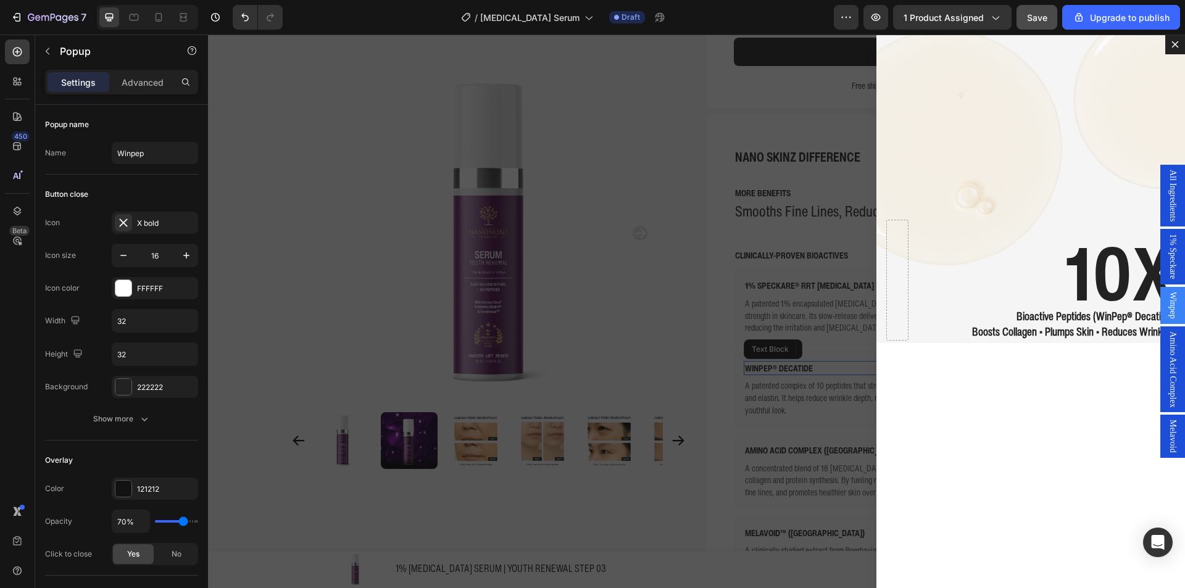
click at [322, 228] on div "Backdrop" at bounding box center [696, 312] width 977 height 554
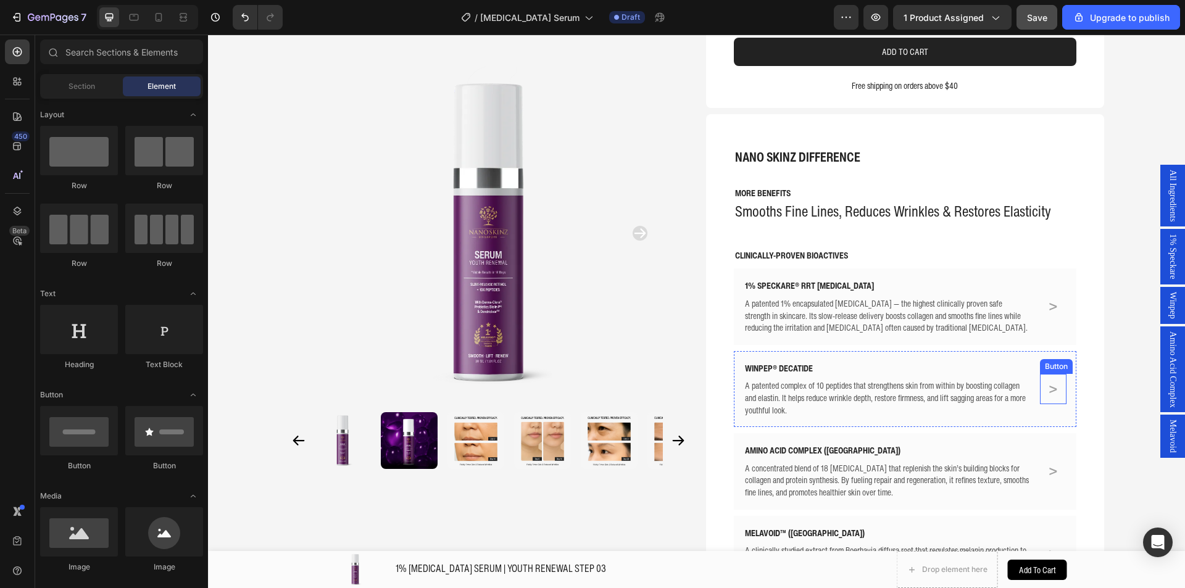
click at [1054, 374] on link ">" at bounding box center [1053, 389] width 15 height 30
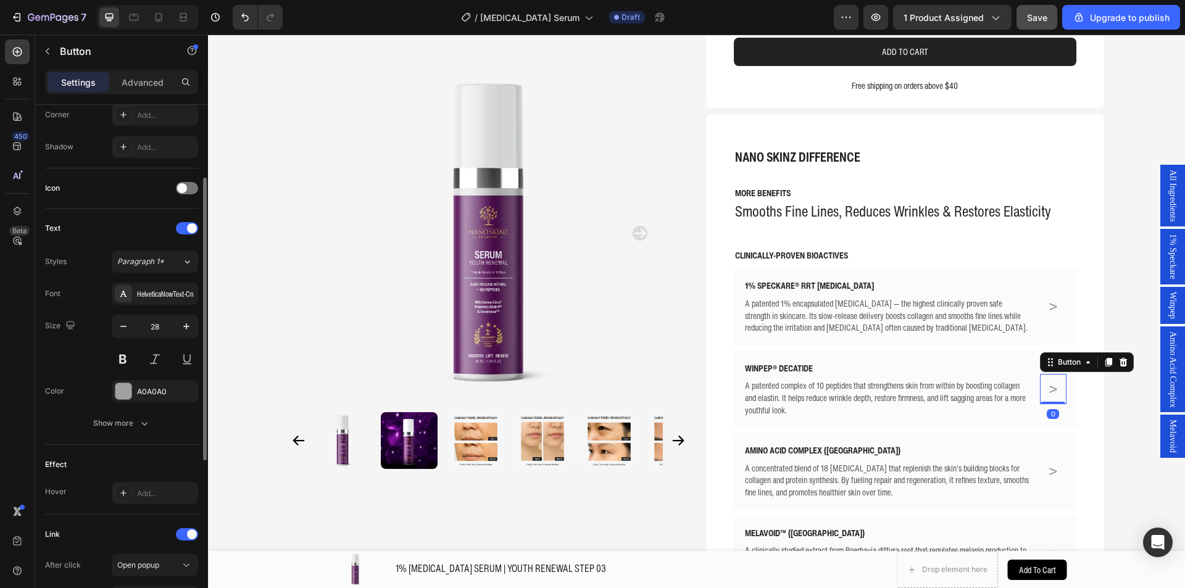
scroll to position [431, 0]
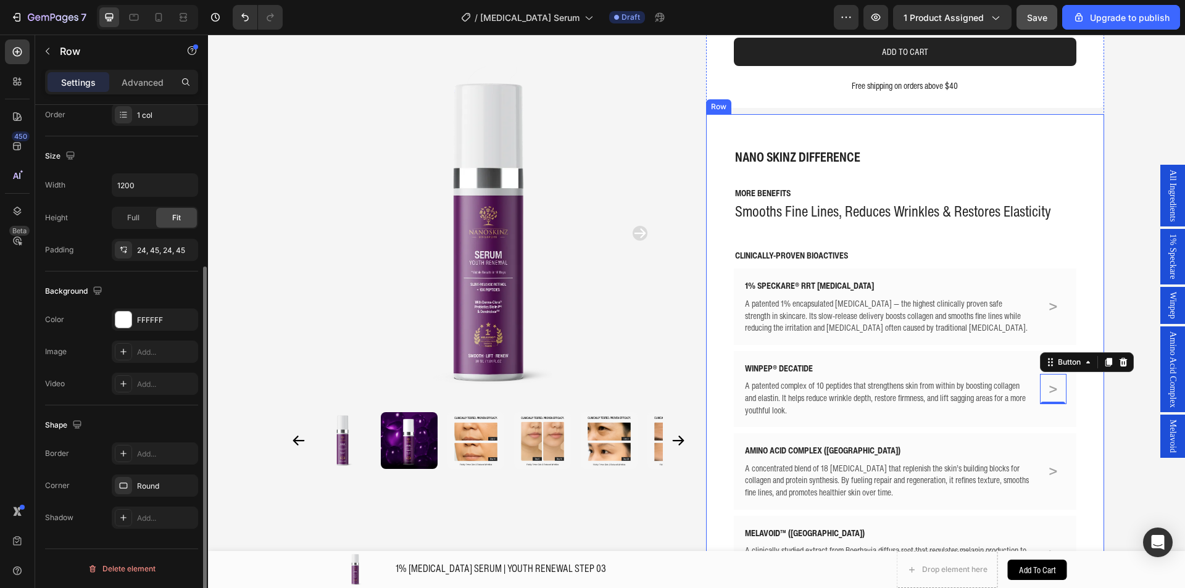
click at [1095, 390] on div "NANO SKINZ DIFFERENCE Text Block MORE BENEFITS Text Block Smooths Fine Lines, R…" at bounding box center [905, 377] width 398 height 526
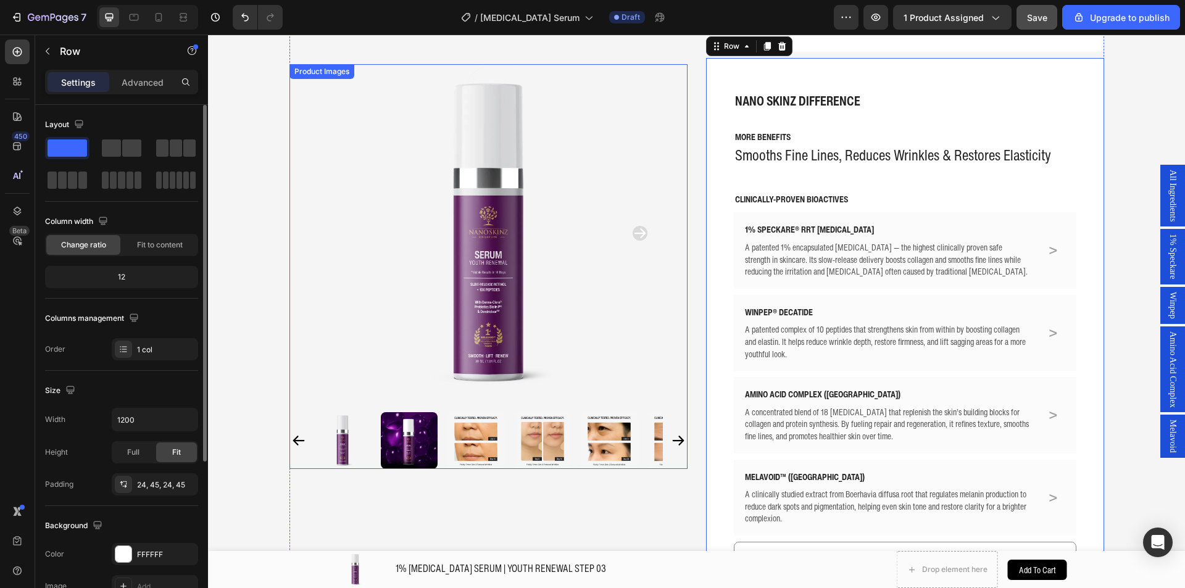
scroll to position [370, 0]
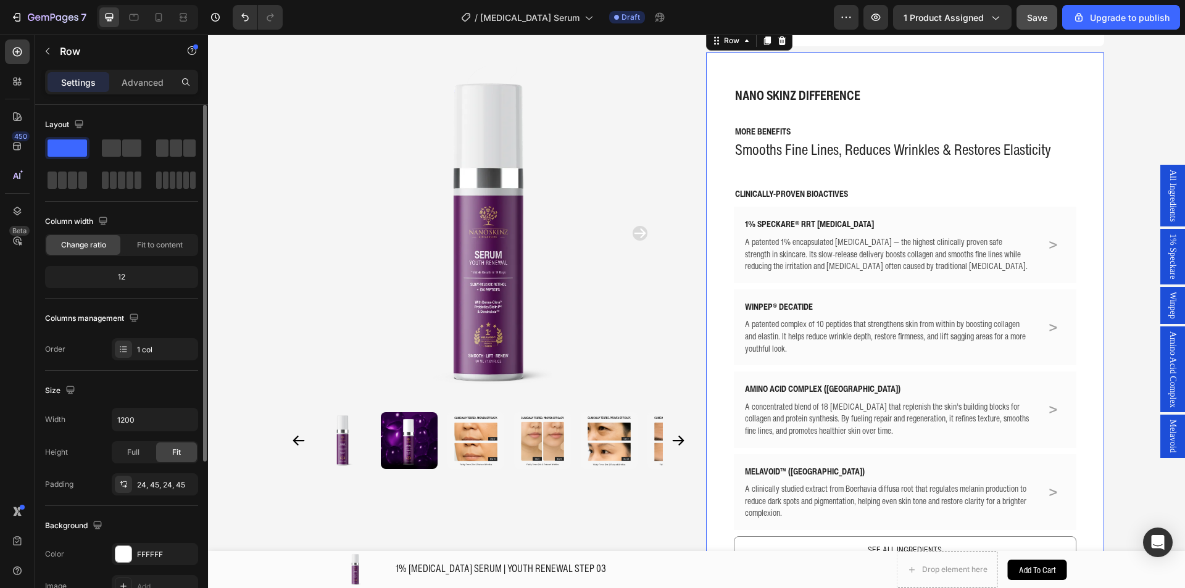
click at [1173, 378] on div "Amino Acid Complex" at bounding box center [1173, 370] width 25 height 86
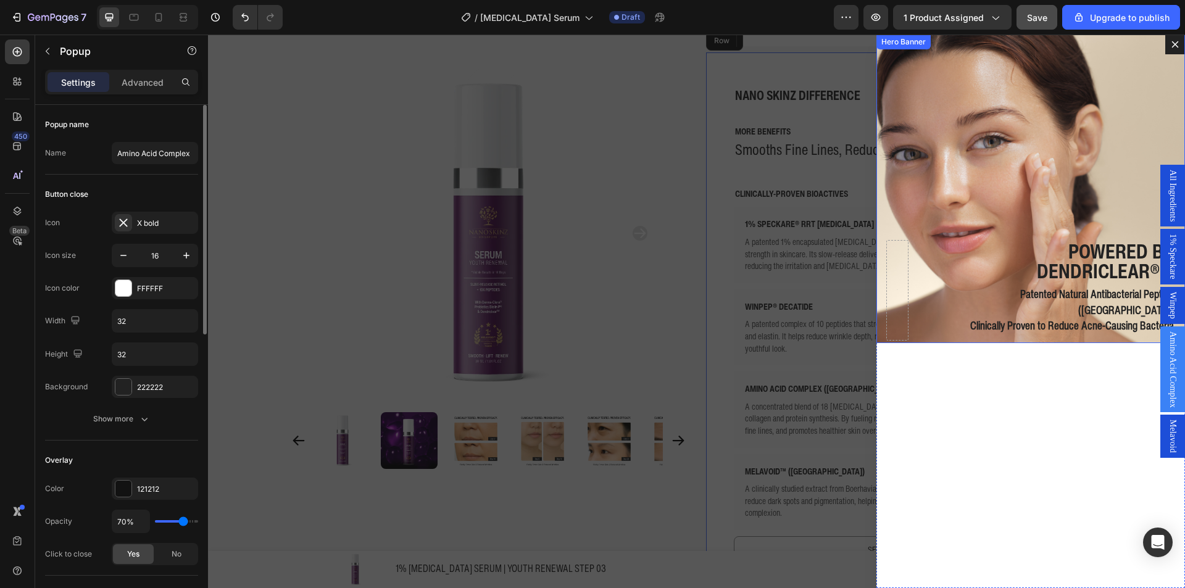
click at [931, 173] on div "Background Image" at bounding box center [1031, 189] width 309 height 309
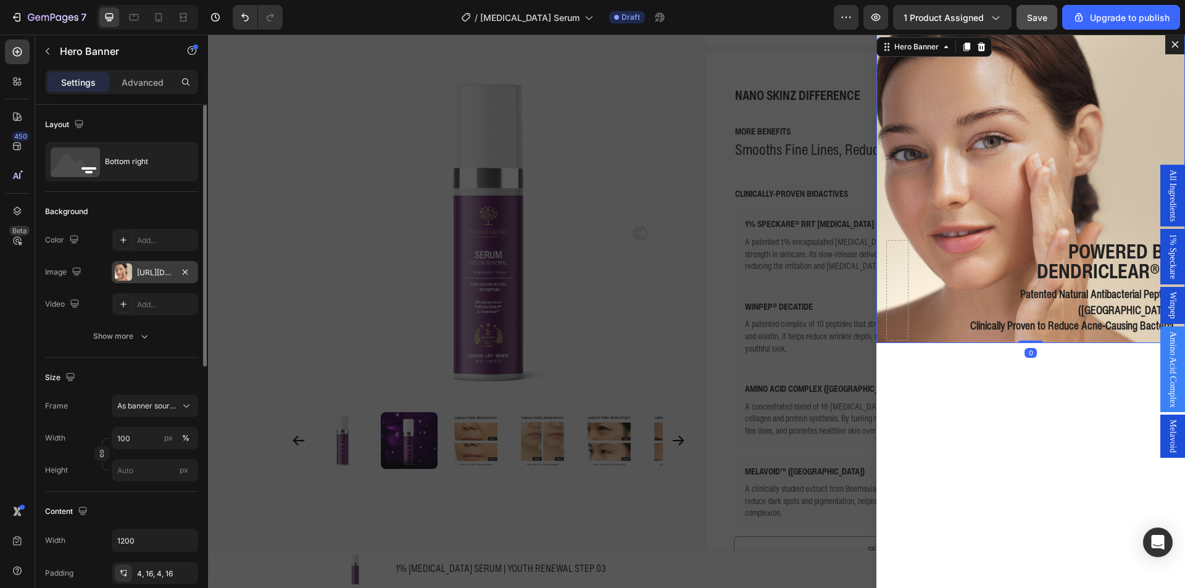
click at [125, 266] on div at bounding box center [123, 272] width 17 height 17
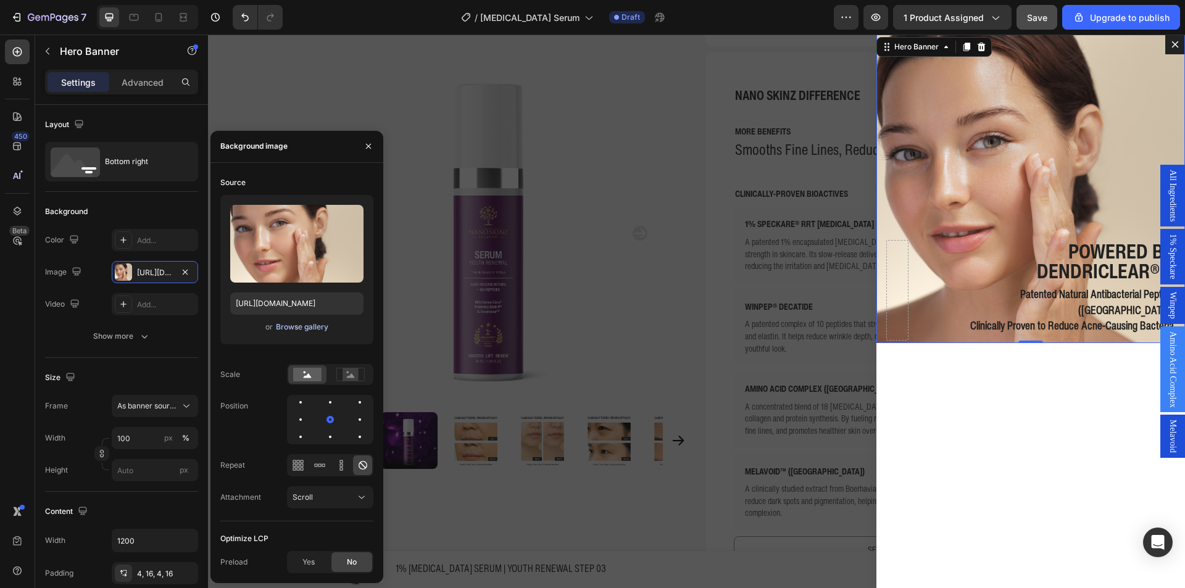
click at [318, 327] on div "Browse gallery" at bounding box center [302, 327] width 52 height 11
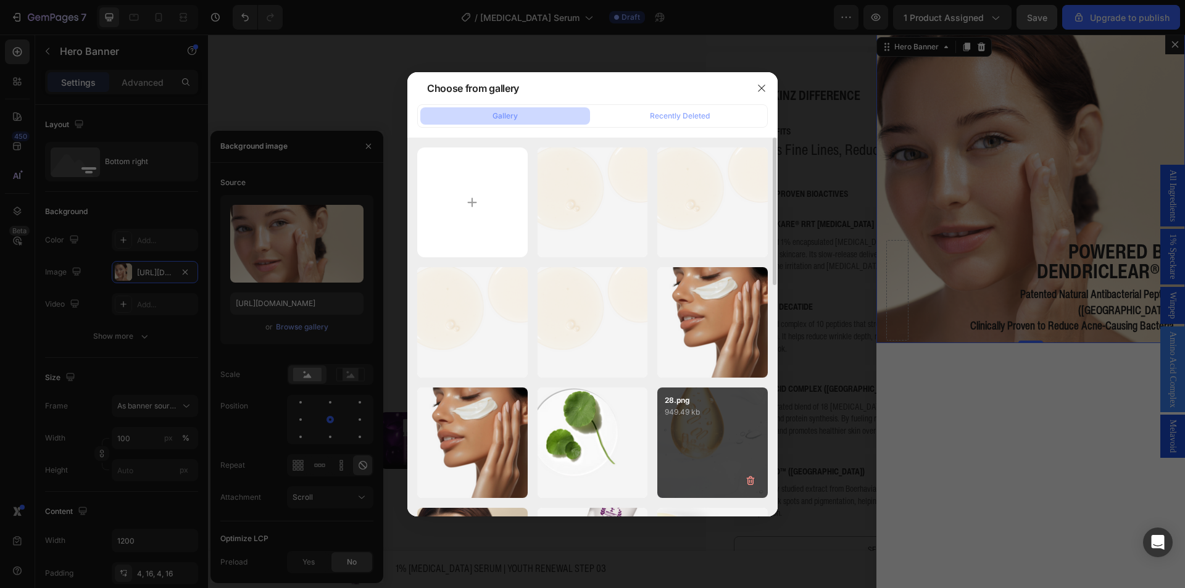
click at [698, 404] on p "28.png" at bounding box center [713, 400] width 96 height 11
type input "https://cdn.shopify.com/s/files/1/0941/6300/9836/files/gempages_577943635312509…"
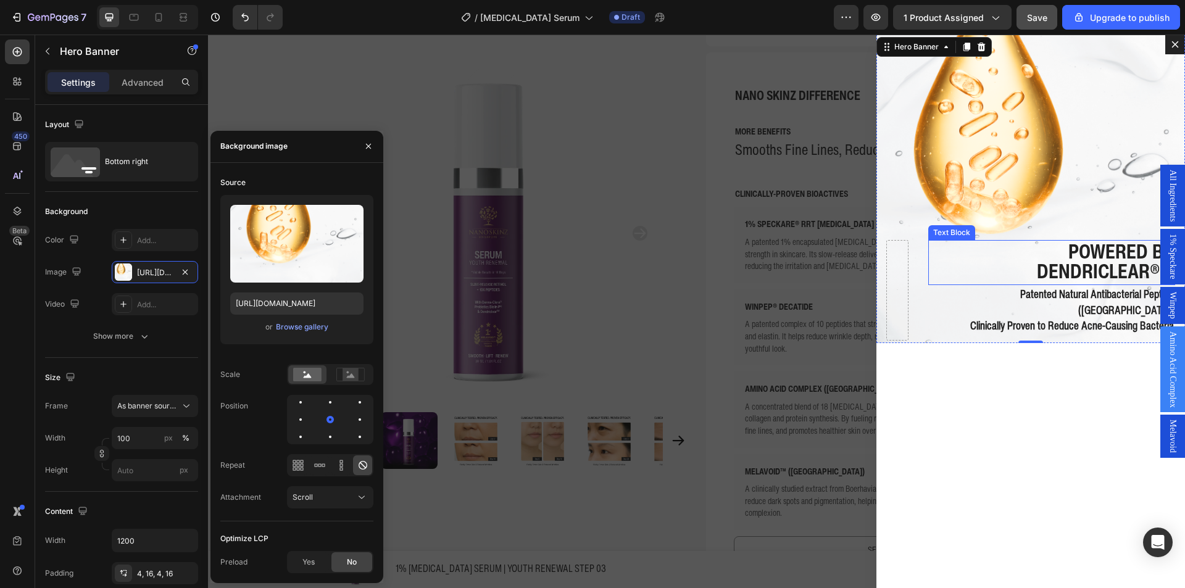
click at [1074, 264] on strong "Powered by" at bounding box center [1122, 251] width 106 height 30
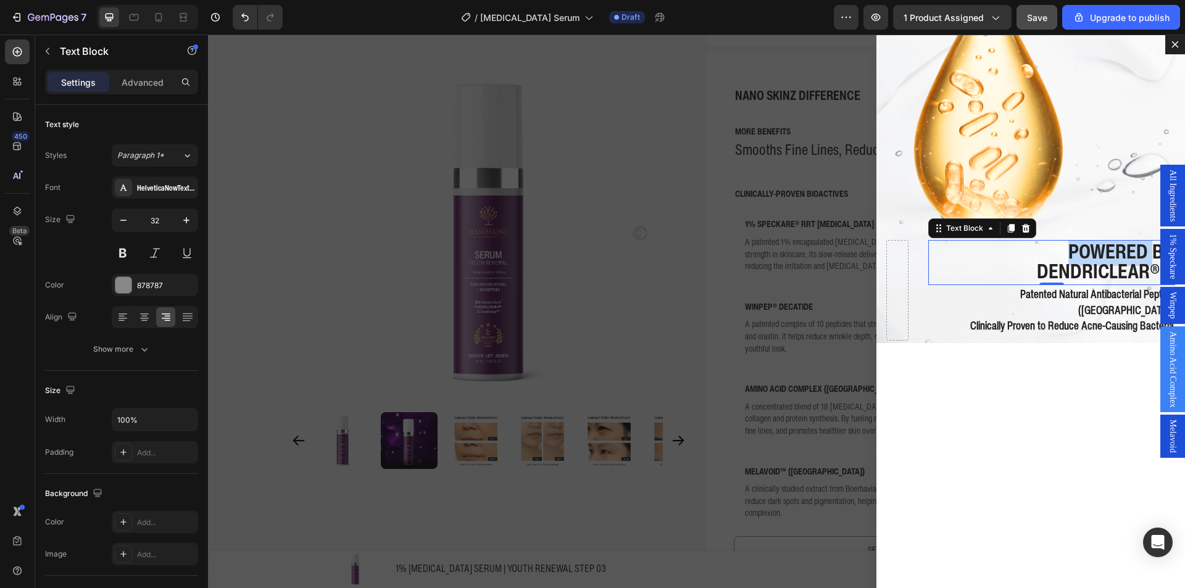
click at [1074, 264] on strong "Powered by" at bounding box center [1122, 251] width 106 height 30
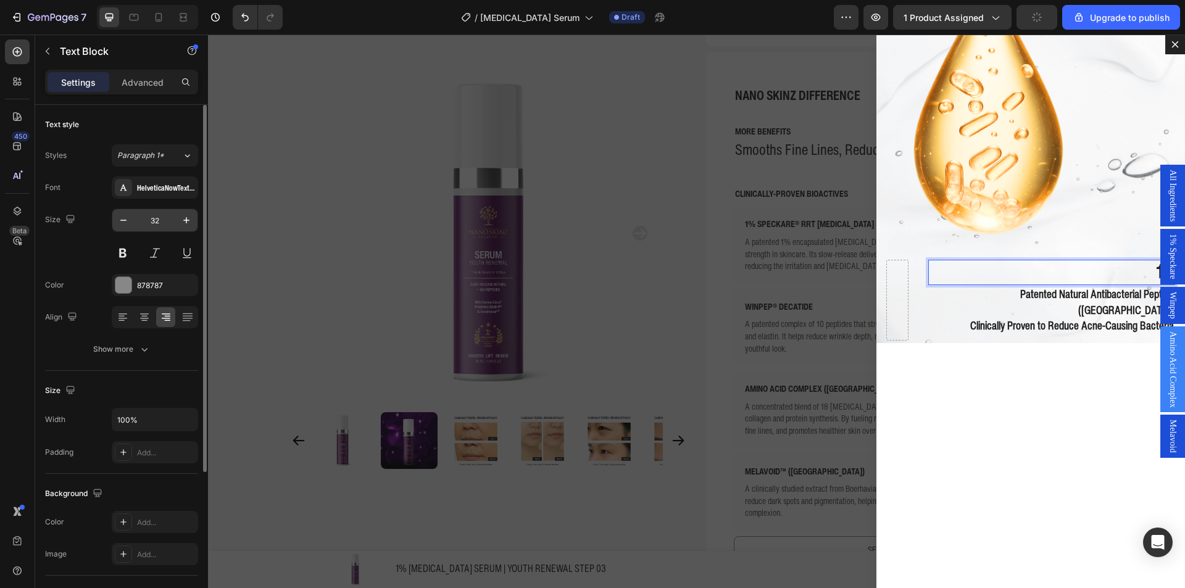
click at [164, 222] on input "32" at bounding box center [155, 220] width 41 height 22
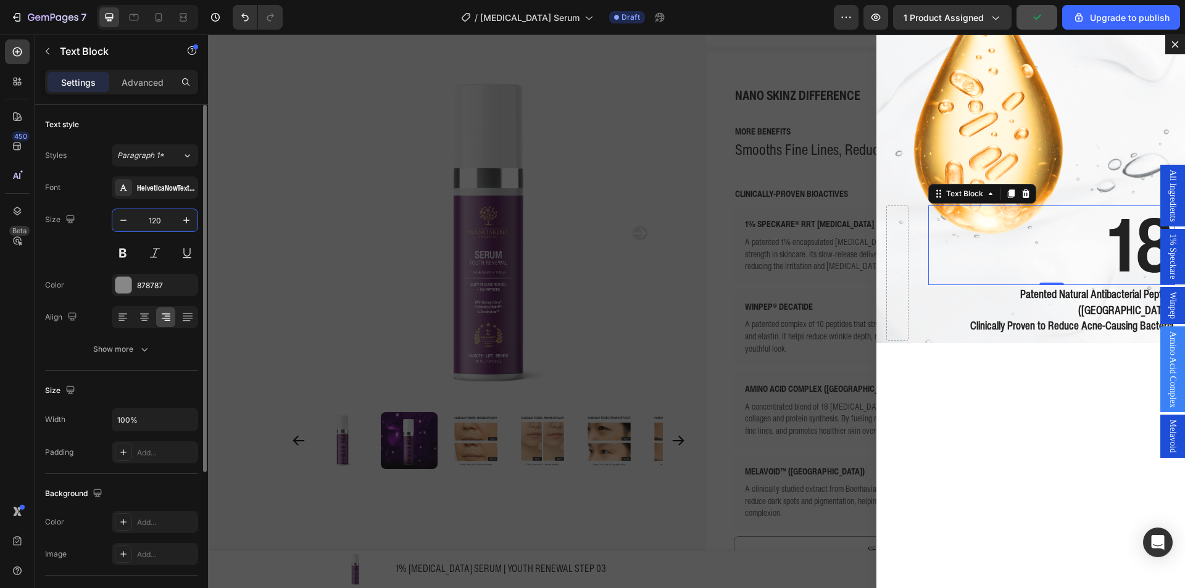
type input "120"
click at [139, 91] on div "Advanced" at bounding box center [143, 82] width 62 height 20
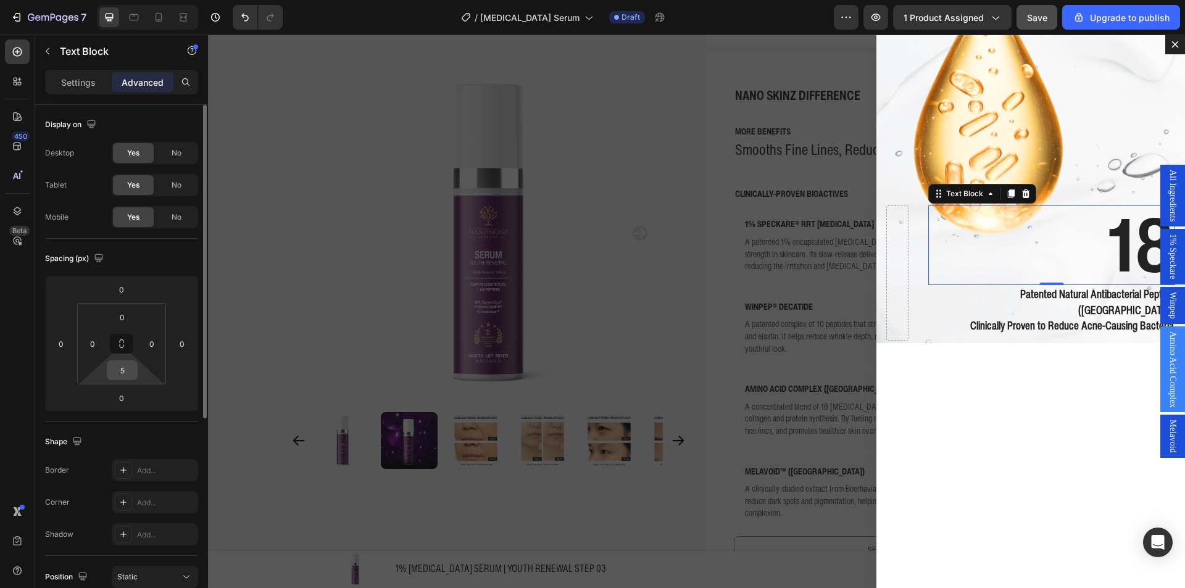
click at [118, 366] on input "5" at bounding box center [122, 370] width 25 height 19
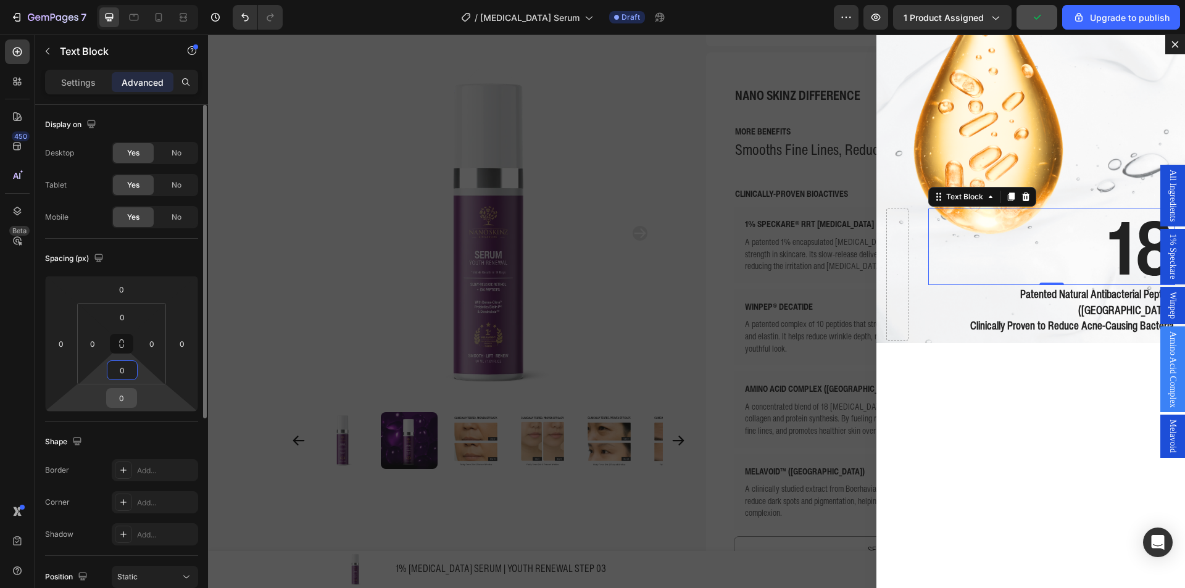
type input "0"
click at [114, 393] on input "0" at bounding box center [121, 398] width 25 height 19
type input "-0"
type input "-30"
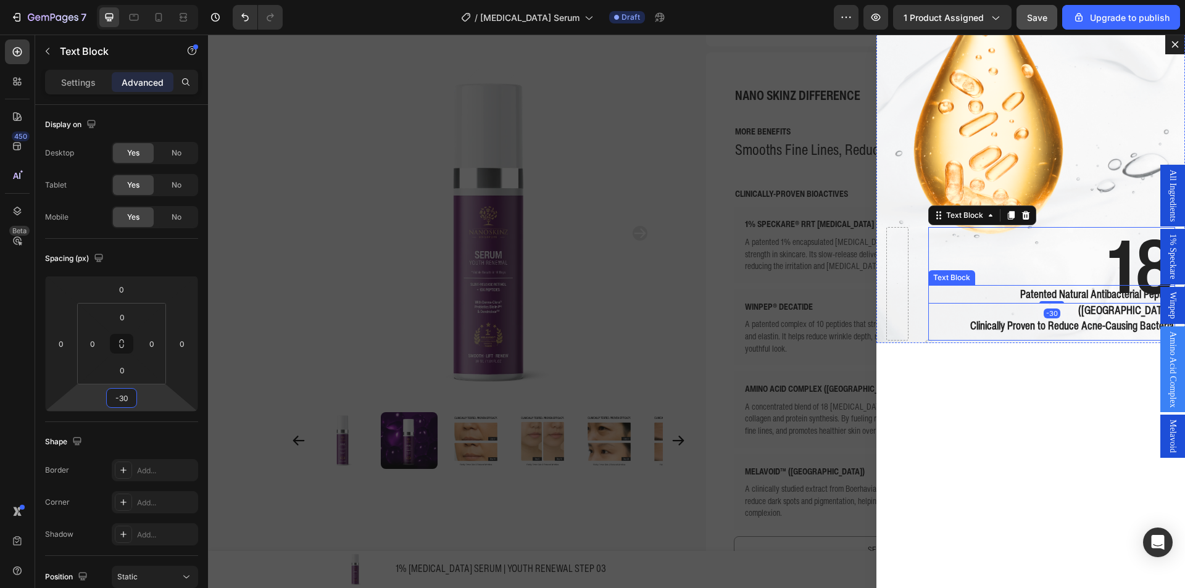
click at [1068, 319] on strong "Clinically Proven to Reduce Acne-Causing Bacteria" at bounding box center [1073, 325] width 204 height 16
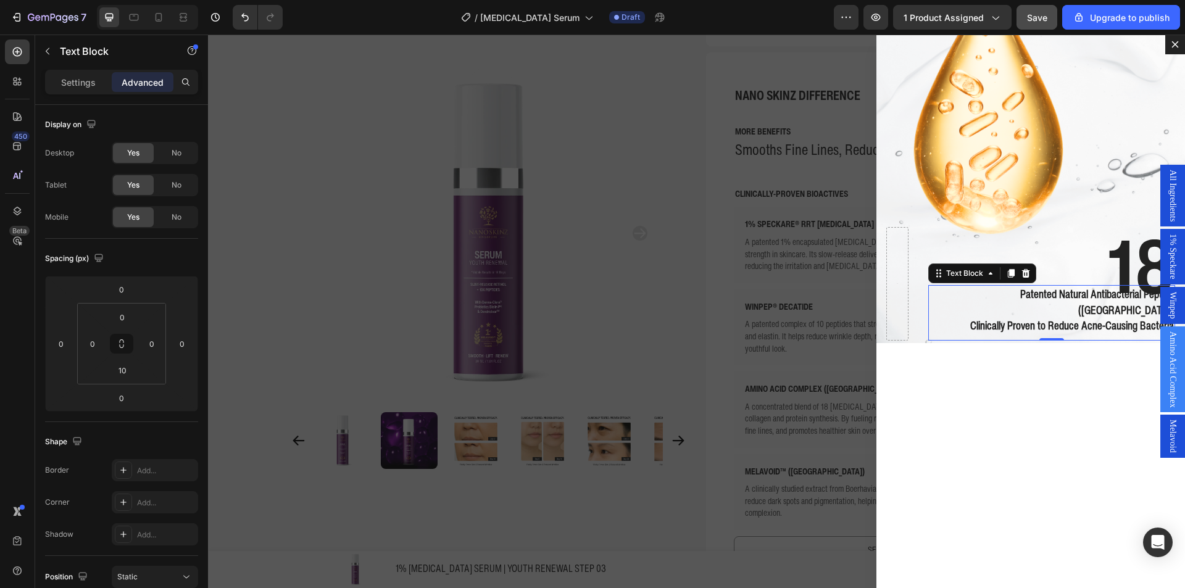
click at [986, 318] on strong "Clinically Proven to Reduce Acne-Causing Bacteria" at bounding box center [1073, 325] width 204 height 16
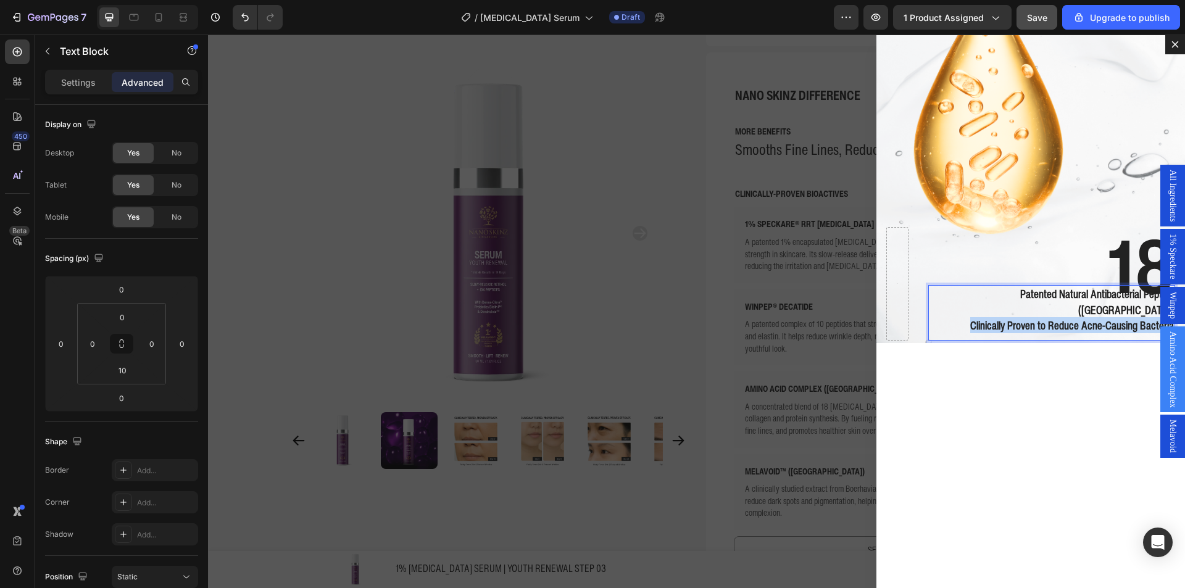
click at [986, 318] on strong "Clinically Proven to Reduce Acne-Causing Bacteria" at bounding box center [1073, 325] width 204 height 16
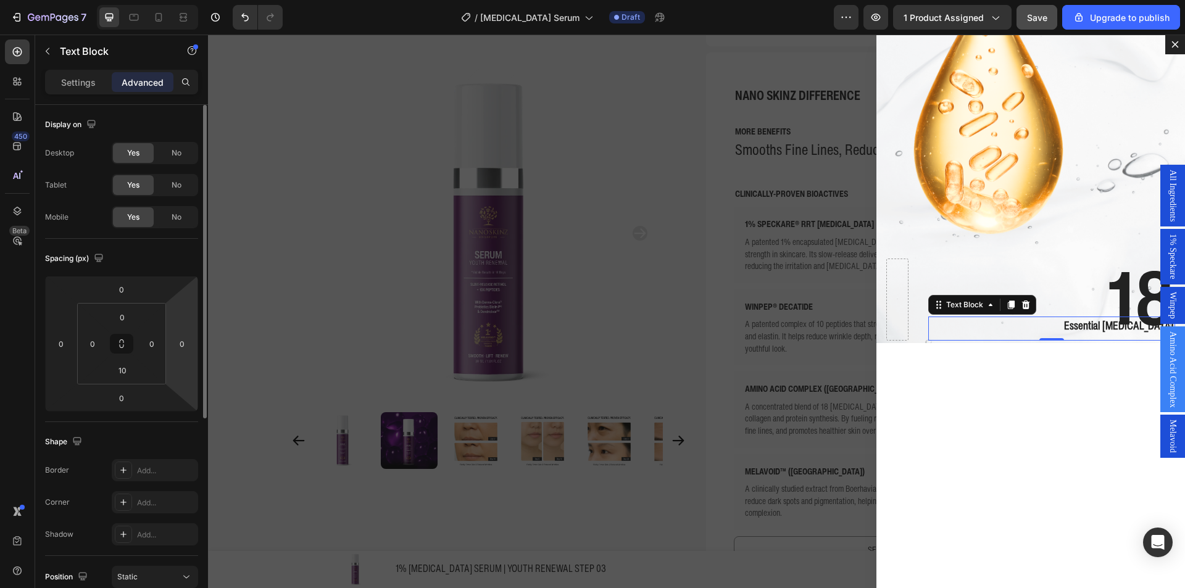
drag, startPoint x: 64, startPoint y: 53, endPoint x: 180, endPoint y: 304, distance: 276.3
click at [180, 303] on div "Sections(18) Elements(84) Section Element Hero Section Product Detail Brands Tr…" at bounding box center [121, 312] width 173 height 554
click at [124, 363] on input "10" at bounding box center [122, 370] width 25 height 19
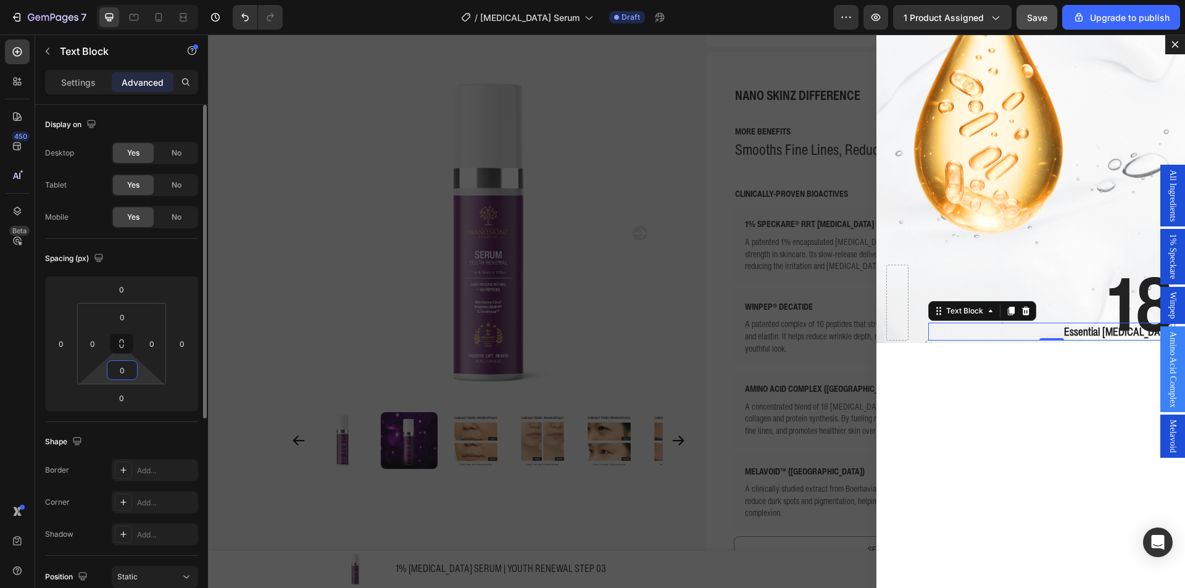
click at [115, 372] on input "0" at bounding box center [122, 370] width 25 height 19
click at [131, 369] on input "10" at bounding box center [122, 370] width 25 height 19
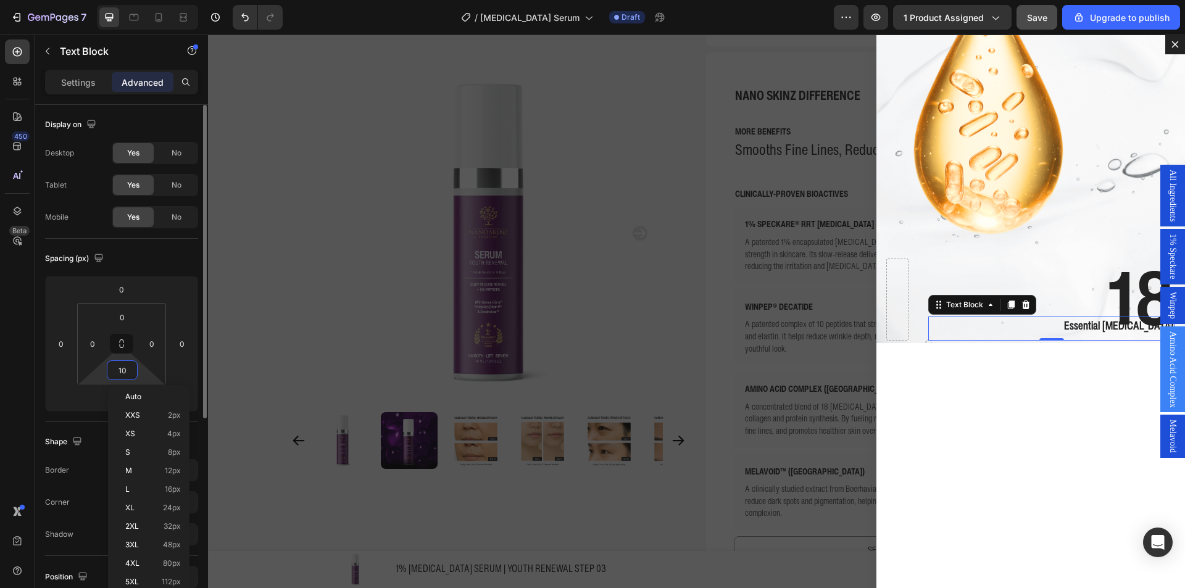
type input "0"
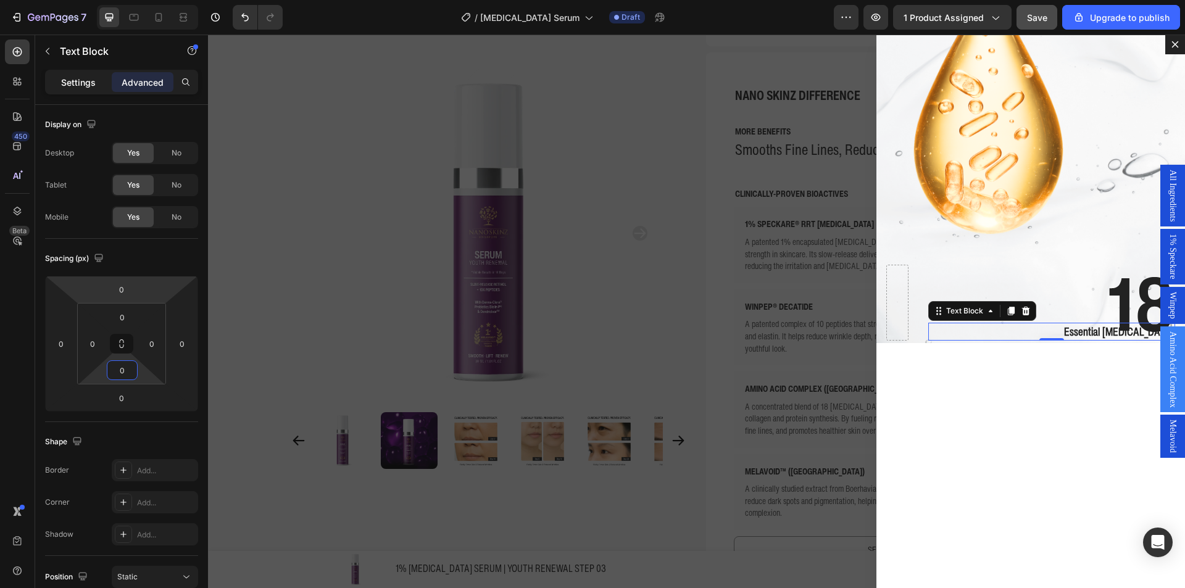
click at [90, 84] on p "Settings" at bounding box center [78, 82] width 35 height 13
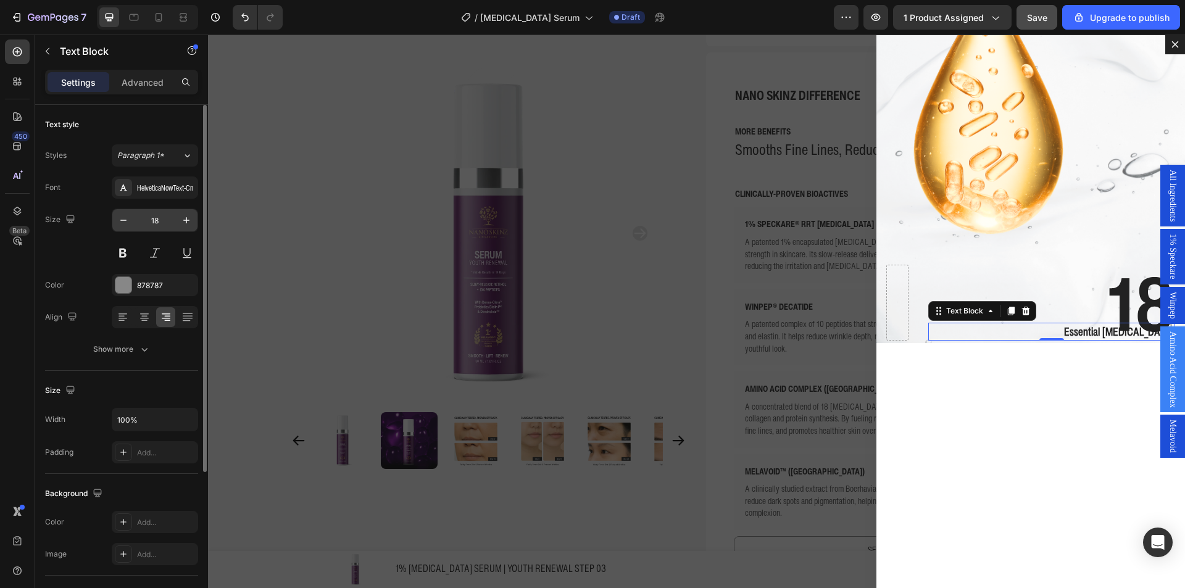
click at [149, 223] on input "18" at bounding box center [155, 220] width 41 height 22
type input "35"
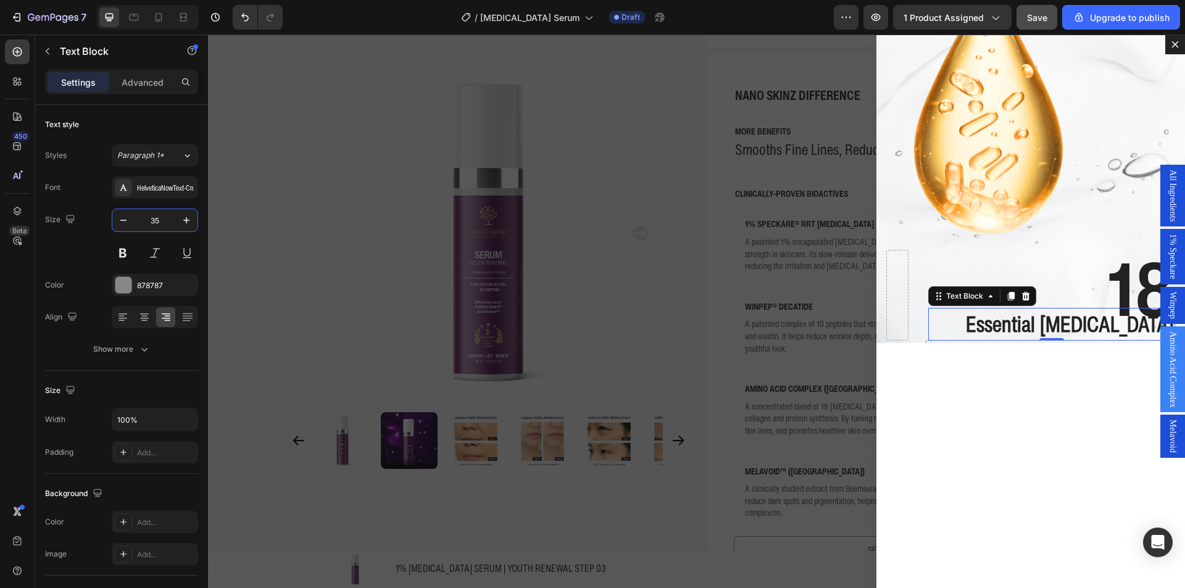
click at [264, 278] on div "Backdrop" at bounding box center [696, 312] width 977 height 554
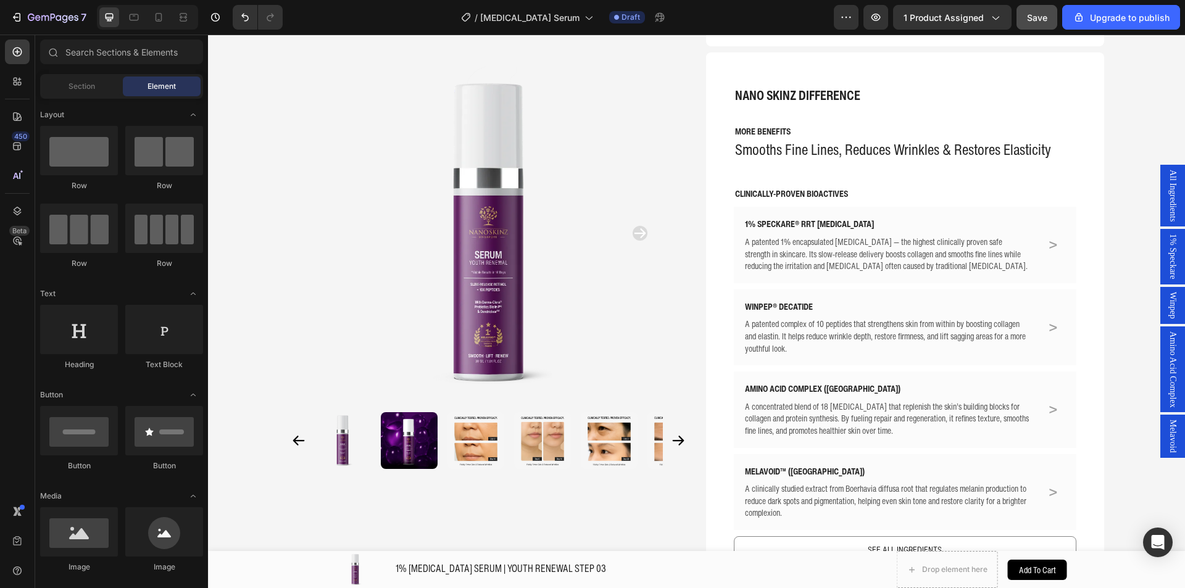
click at [1167, 338] on span "Amino Acid Complex" at bounding box center [1173, 370] width 12 height 77
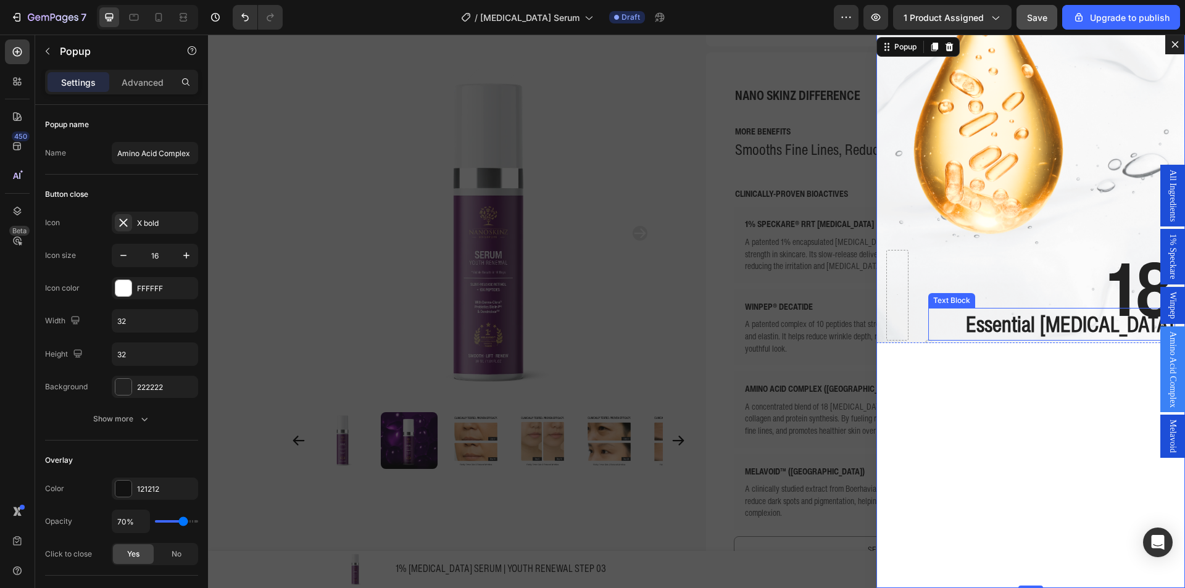
click at [1042, 316] on strong "Essential Amino Acids" at bounding box center [1070, 324] width 208 height 32
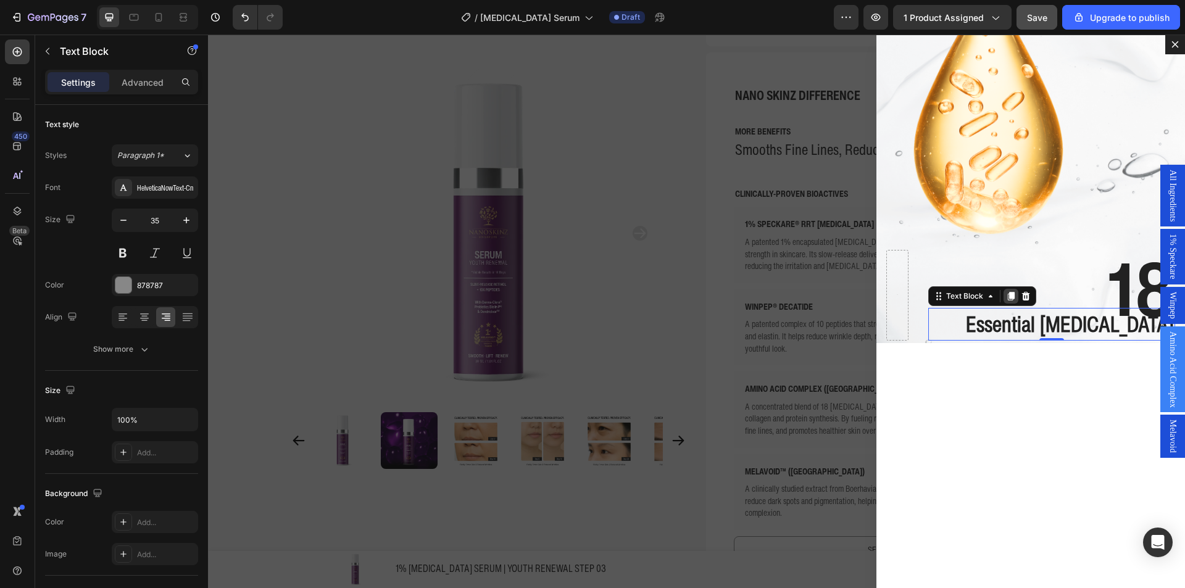
click at [1008, 293] on icon "Dialog body" at bounding box center [1011, 296] width 7 height 9
click at [1050, 314] on strong "Essential Amino Acids" at bounding box center [1070, 324] width 208 height 32
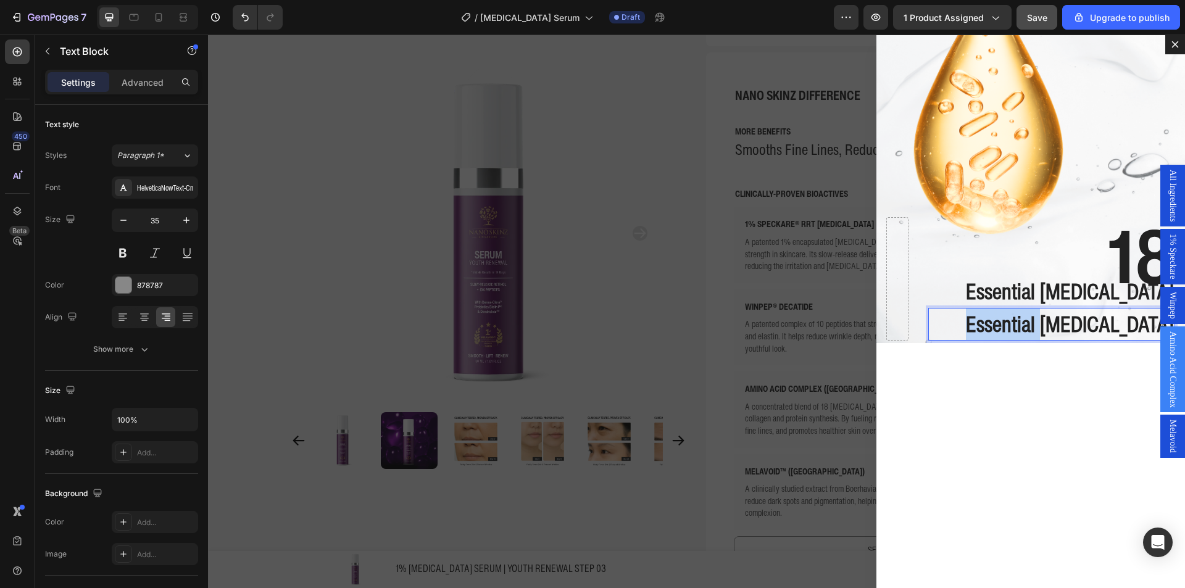
click at [1050, 314] on strong "Essential Amino Acids" at bounding box center [1070, 324] width 208 height 32
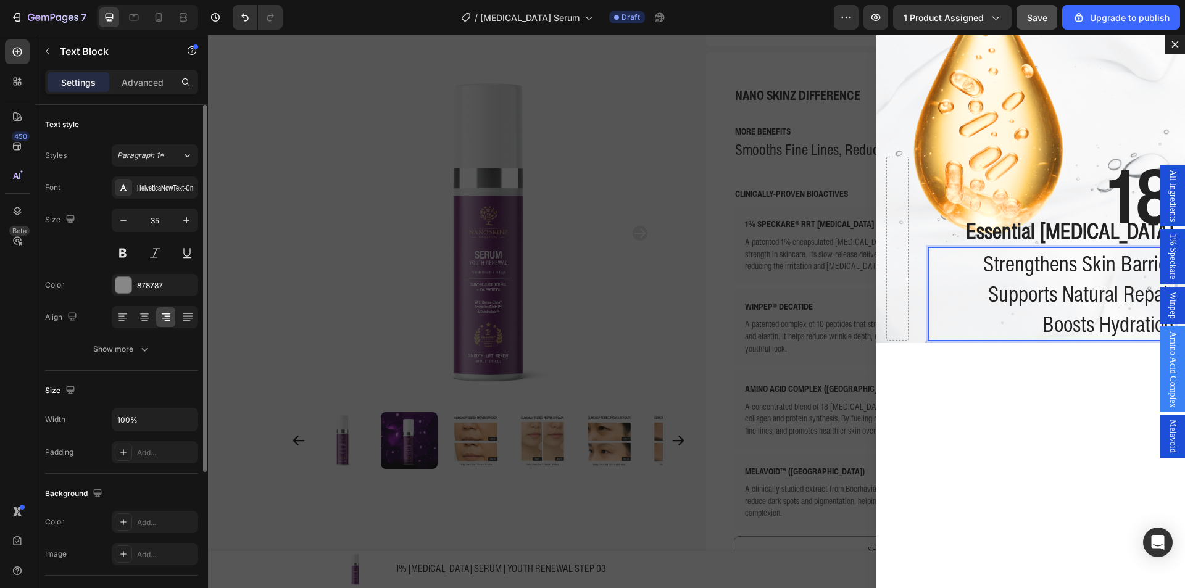
click at [167, 219] on input "35" at bounding box center [155, 220] width 41 height 22
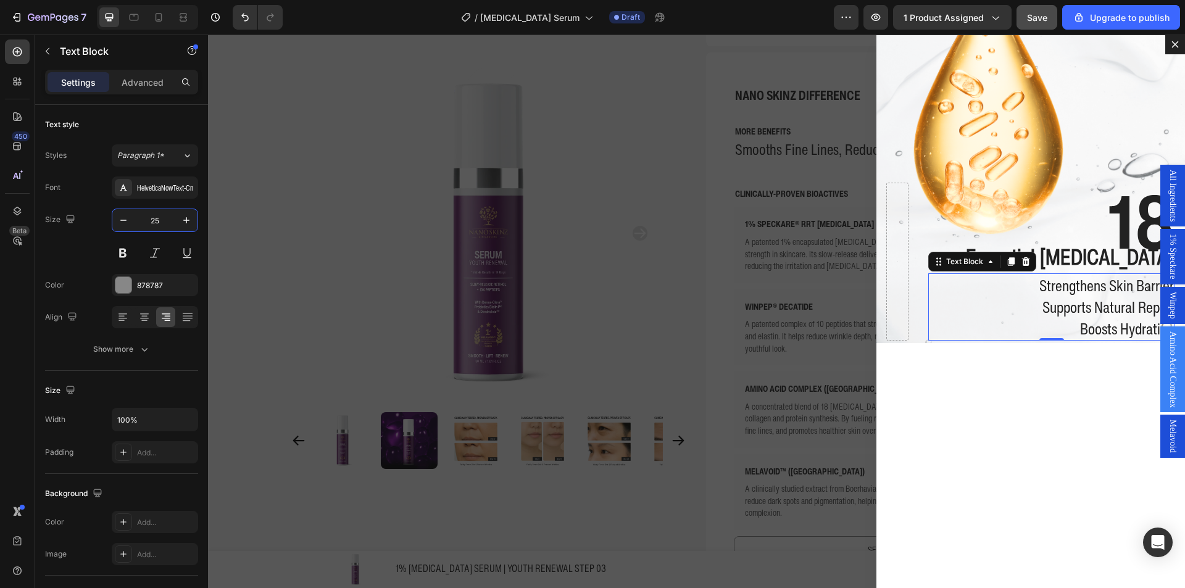
type input "25"
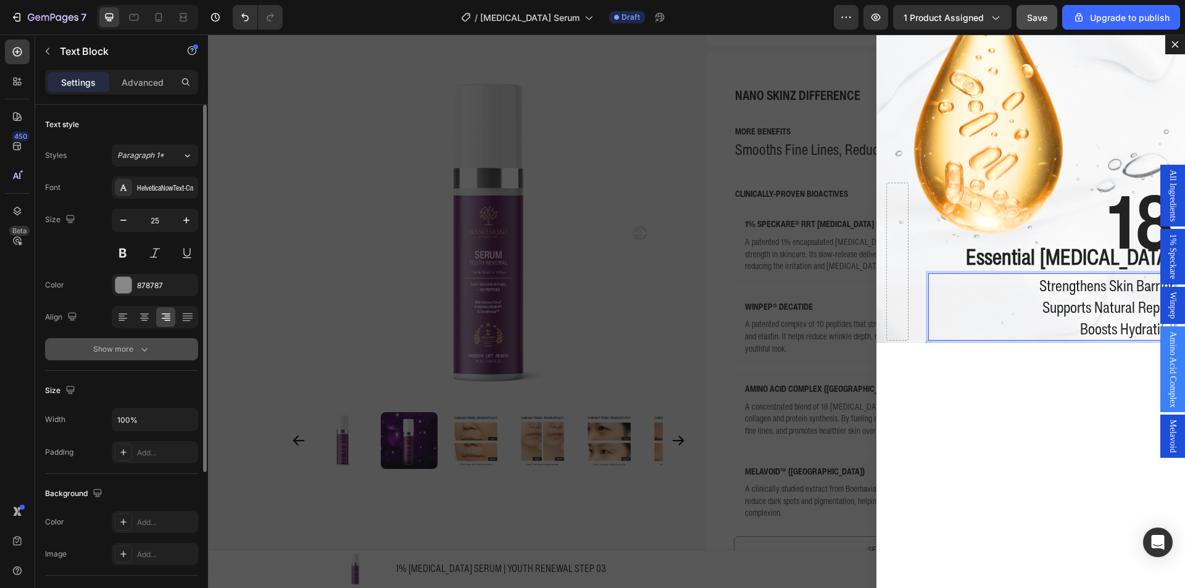
click at [146, 353] on icon "button" at bounding box center [144, 349] width 12 height 12
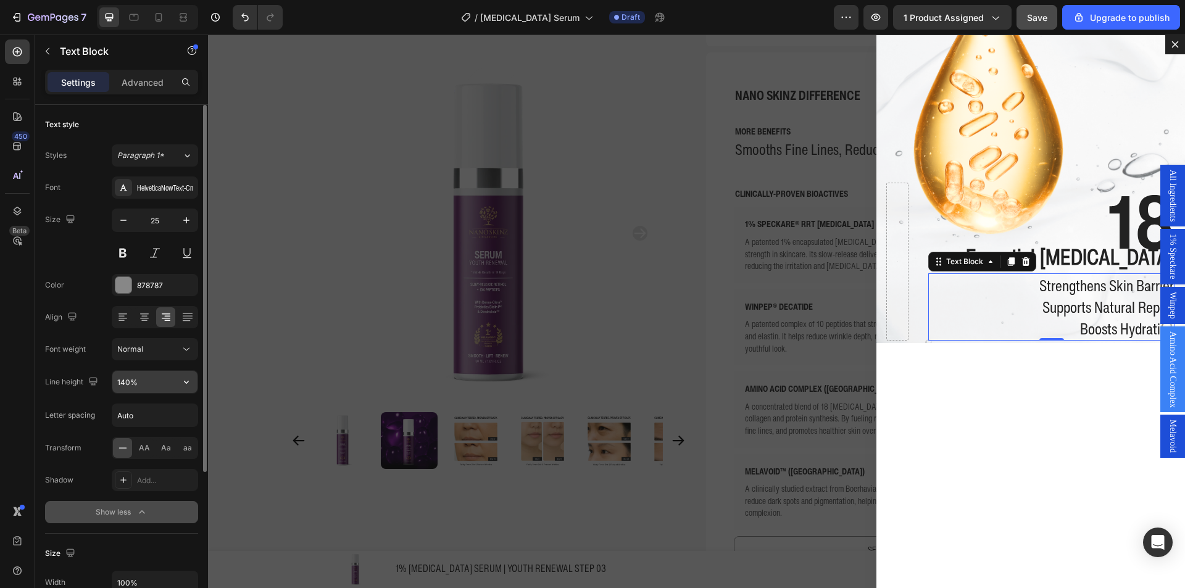
click at [128, 377] on input "140%" at bounding box center [154, 382] width 85 height 22
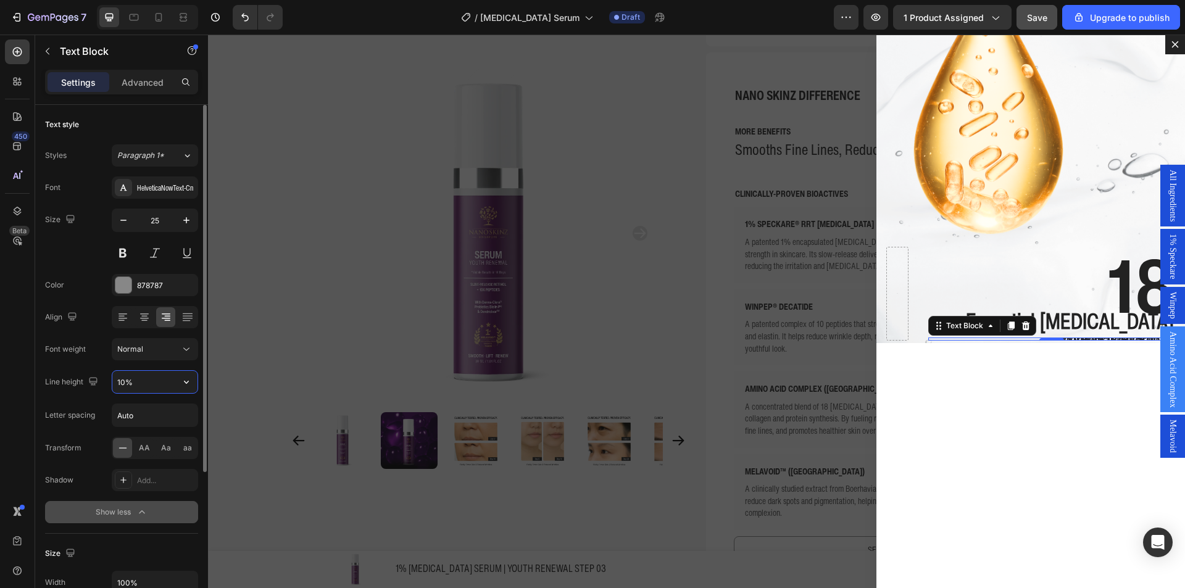
type input "100%"
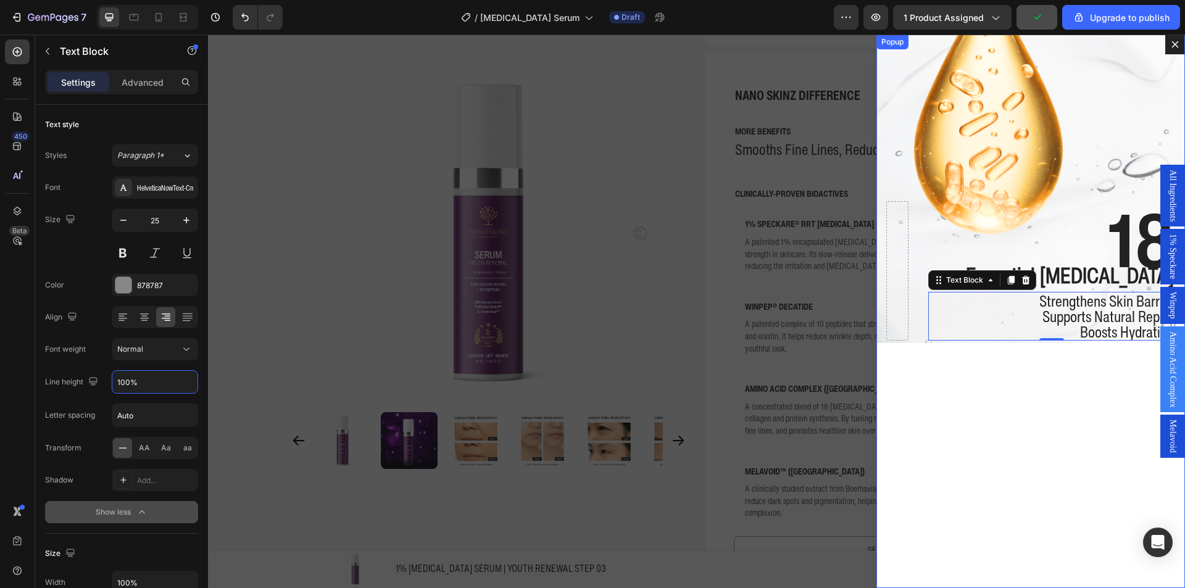
click at [1071, 424] on div "18 Text Block Essential Amino Acids Text Block Strengthens Skin Barrier Support…" at bounding box center [1031, 312] width 309 height 554
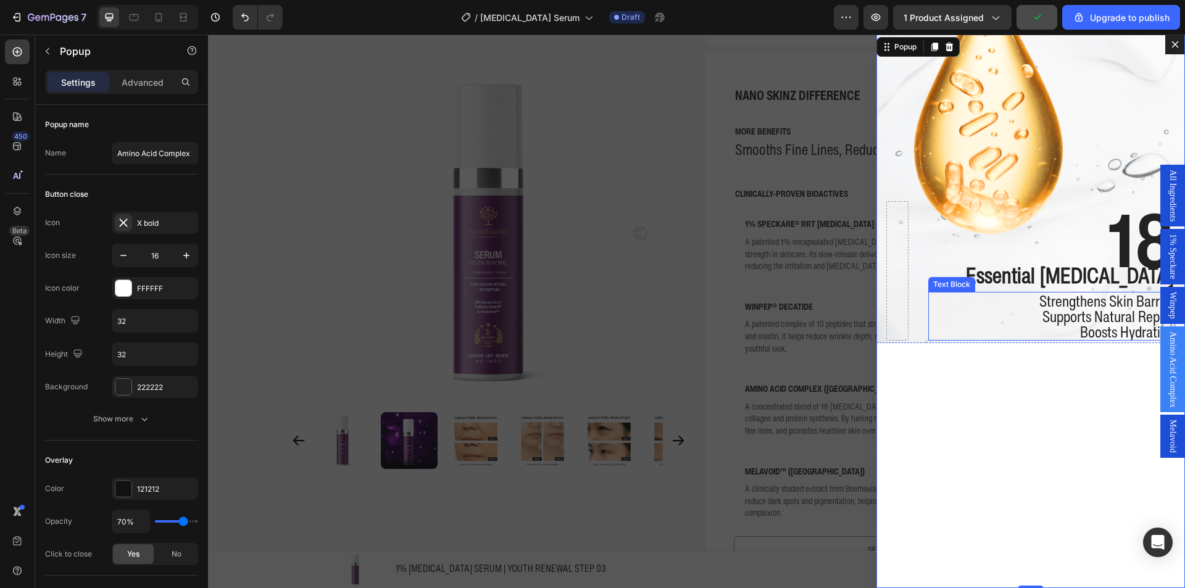
click at [1043, 318] on span "Supports Natural Repair" at bounding box center [1109, 316] width 132 height 23
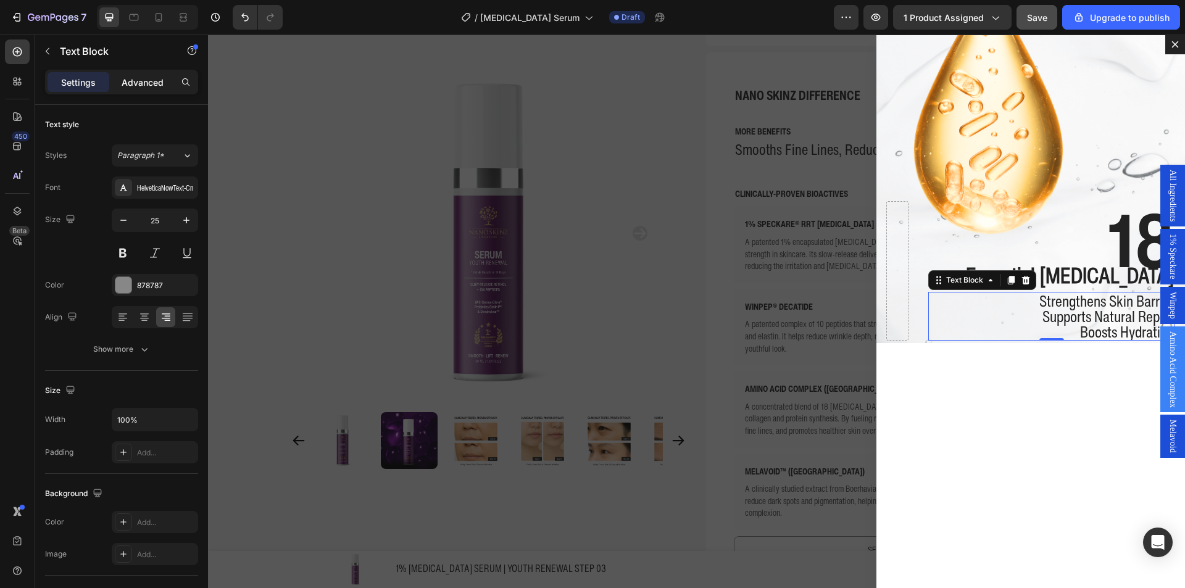
drag, startPoint x: 151, startPoint y: 92, endPoint x: 140, endPoint y: 81, distance: 15.7
click at [151, 91] on div "Settings Advanced" at bounding box center [121, 82] width 153 height 25
click at [136, 76] on p "Advanced" at bounding box center [143, 82] width 42 height 13
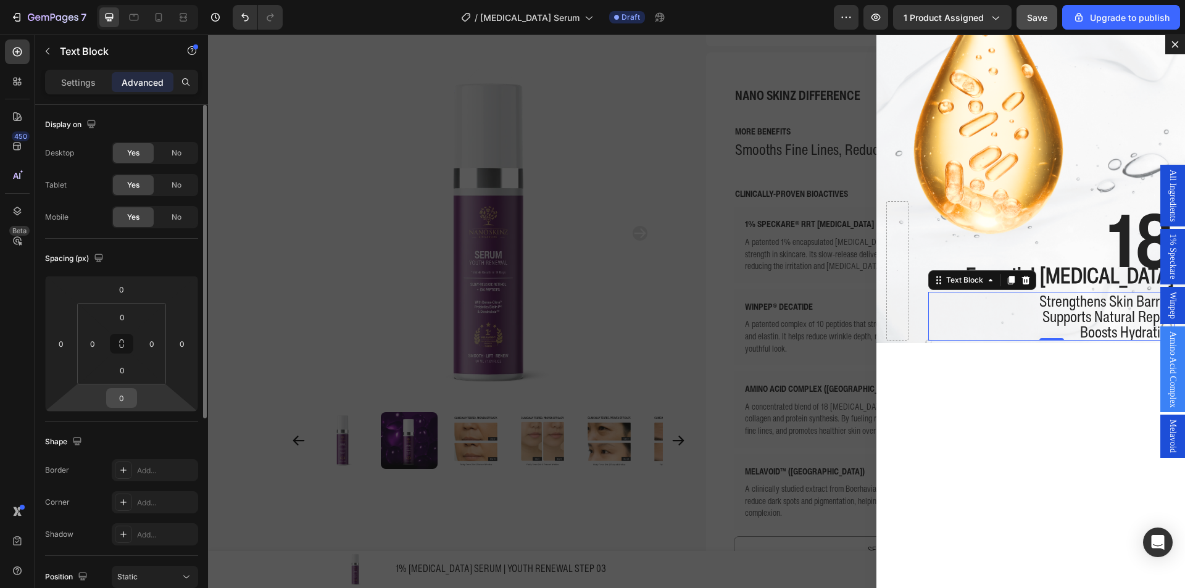
click at [117, 391] on input "0" at bounding box center [121, 398] width 25 height 19
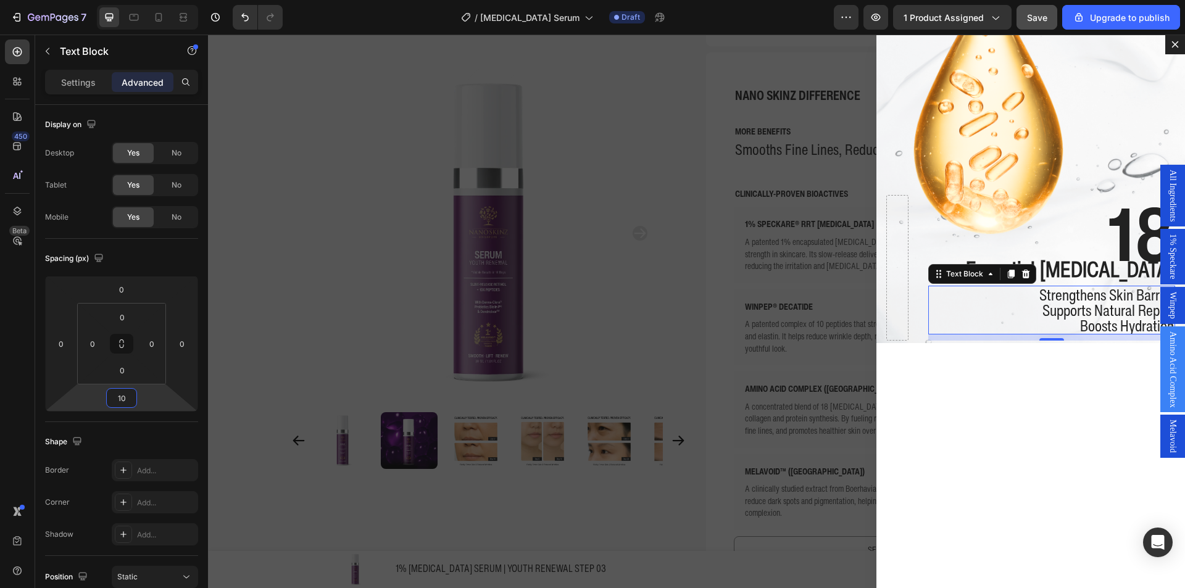
type input "10"
click at [1111, 222] on strong "18" at bounding box center [1141, 233] width 67 height 109
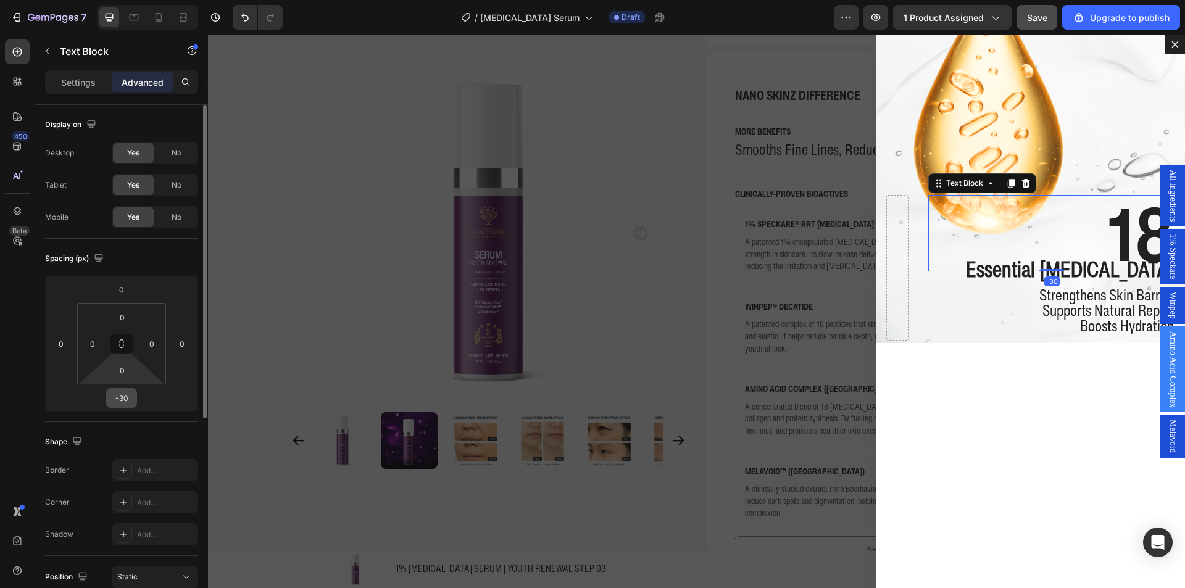
click at [127, 397] on input "-30" at bounding box center [121, 398] width 25 height 19
type input "0"
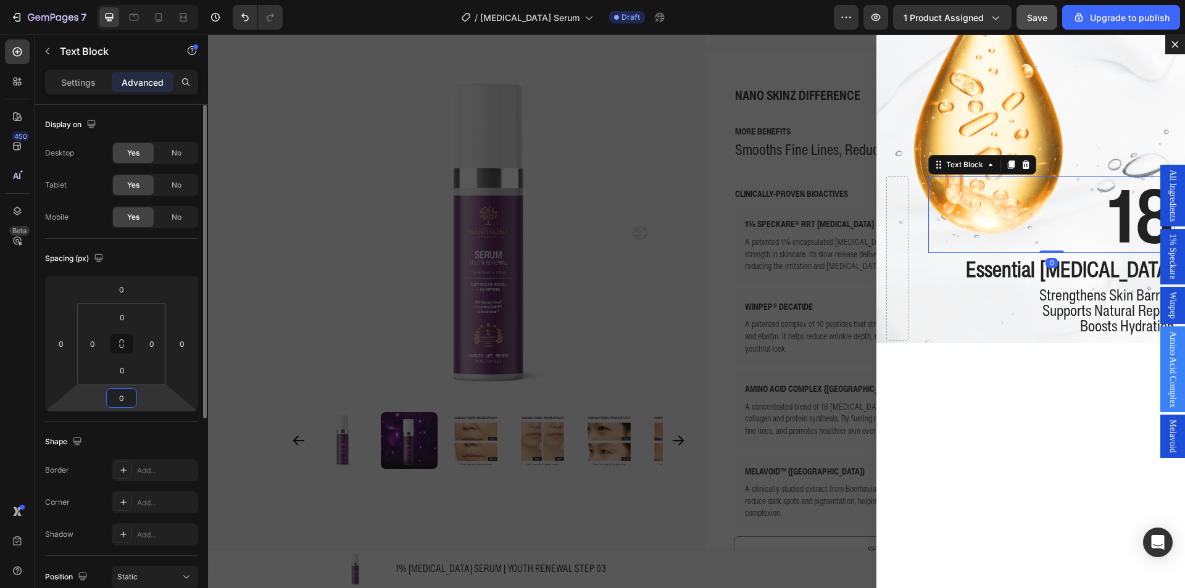
click at [128, 397] on input "0" at bounding box center [121, 398] width 25 height 19
type input "-30"
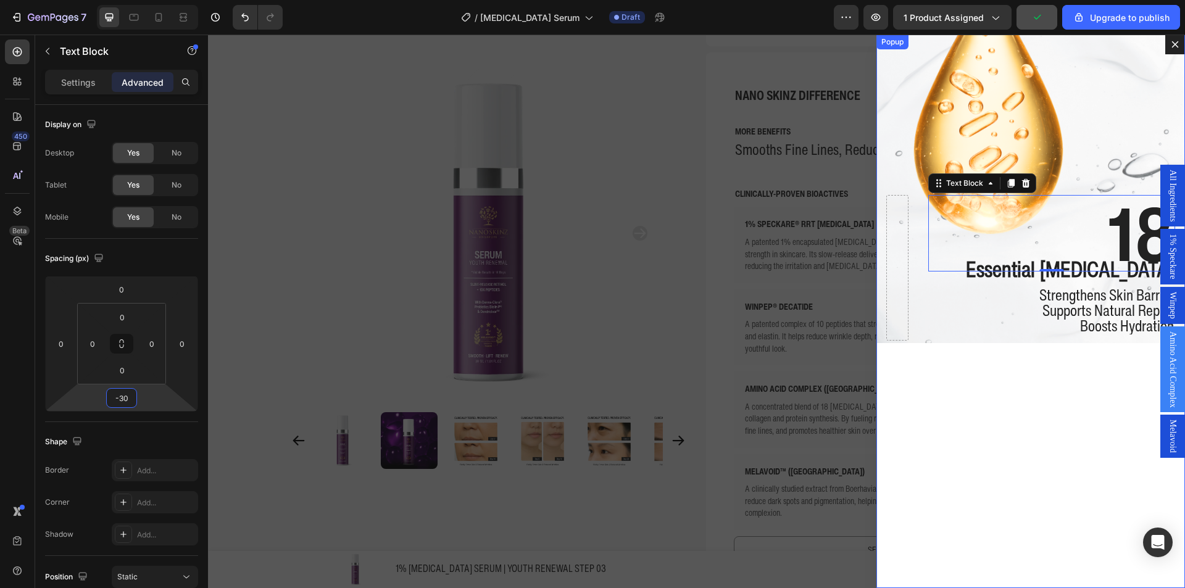
click at [991, 389] on div "18 Text Block -30 Essential Amino Acids Text Block Strengthens Skin Barrier Sup…" at bounding box center [1031, 312] width 309 height 554
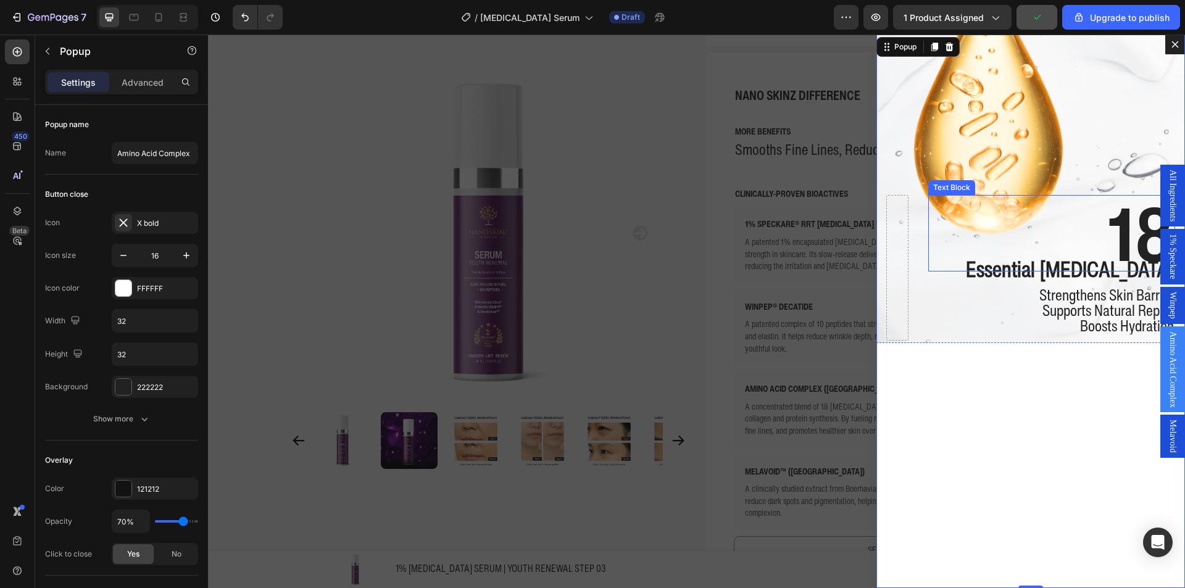
click at [1082, 241] on p "18" at bounding box center [1052, 233] width 245 height 74
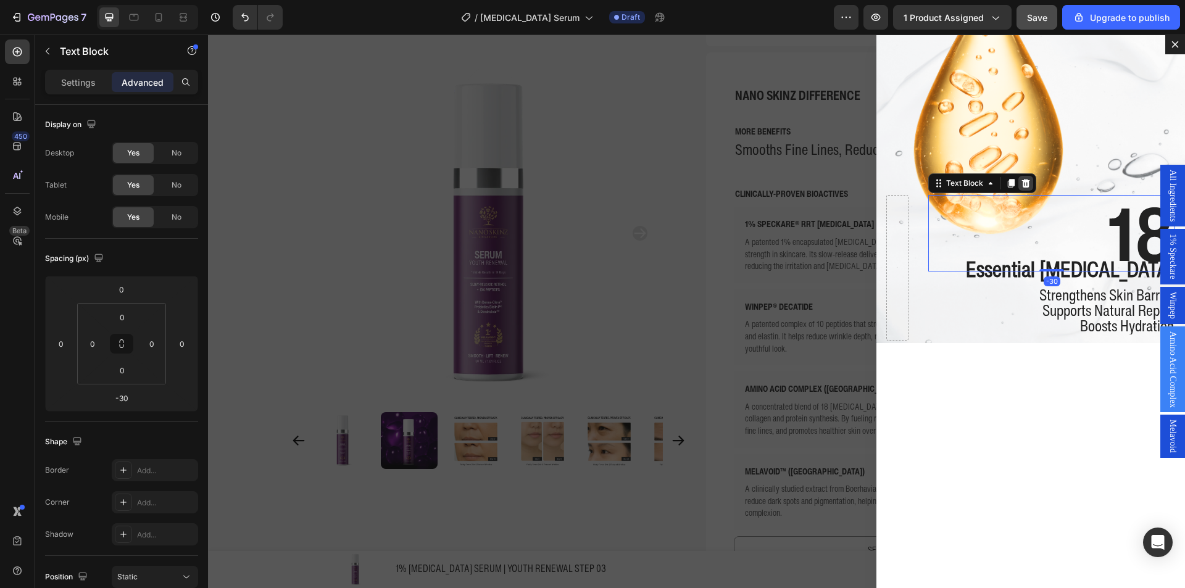
click at [1022, 185] on icon "Dialog body" at bounding box center [1026, 183] width 8 height 9
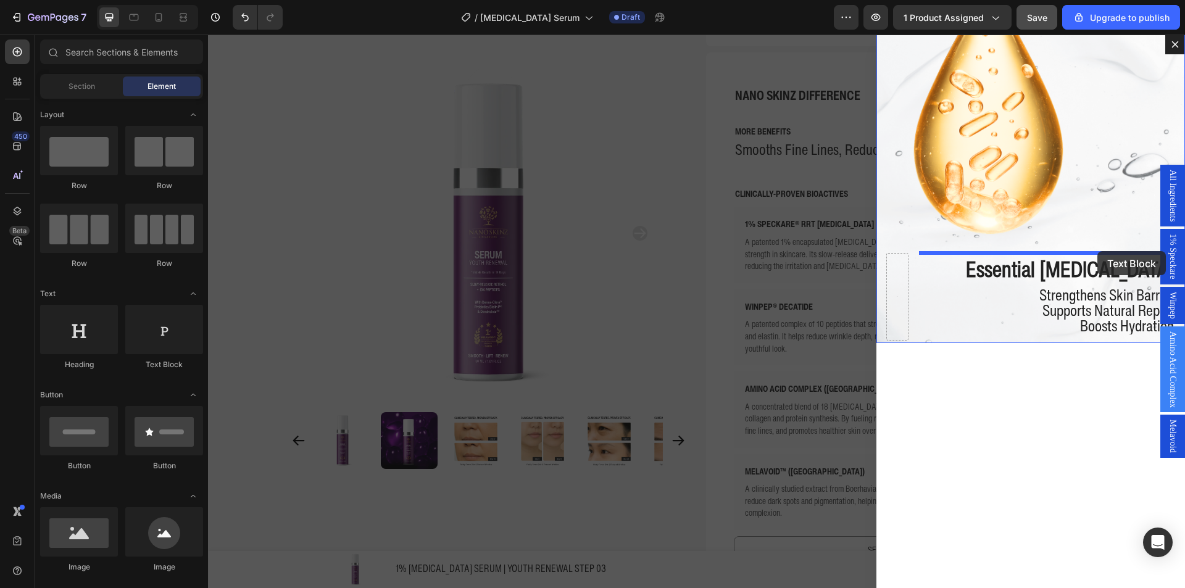
drag, startPoint x: 424, startPoint y: 379, endPoint x: 1098, endPoint y: 251, distance: 685.7
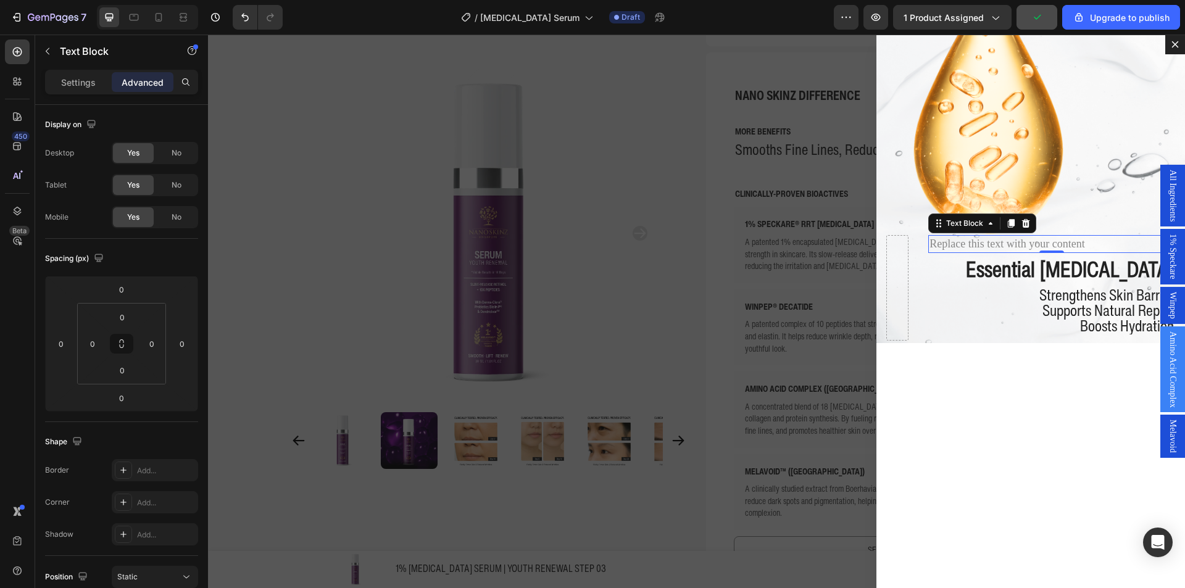
click at [1027, 243] on div "Replace this text with your content" at bounding box center [1052, 244] width 247 height 18
click at [1026, 243] on p "Replace this text with your content" at bounding box center [1052, 243] width 245 height 15
click at [98, 97] on div "Settings Advanced" at bounding box center [121, 87] width 173 height 35
click at [90, 85] on p "Settings" at bounding box center [78, 82] width 35 height 13
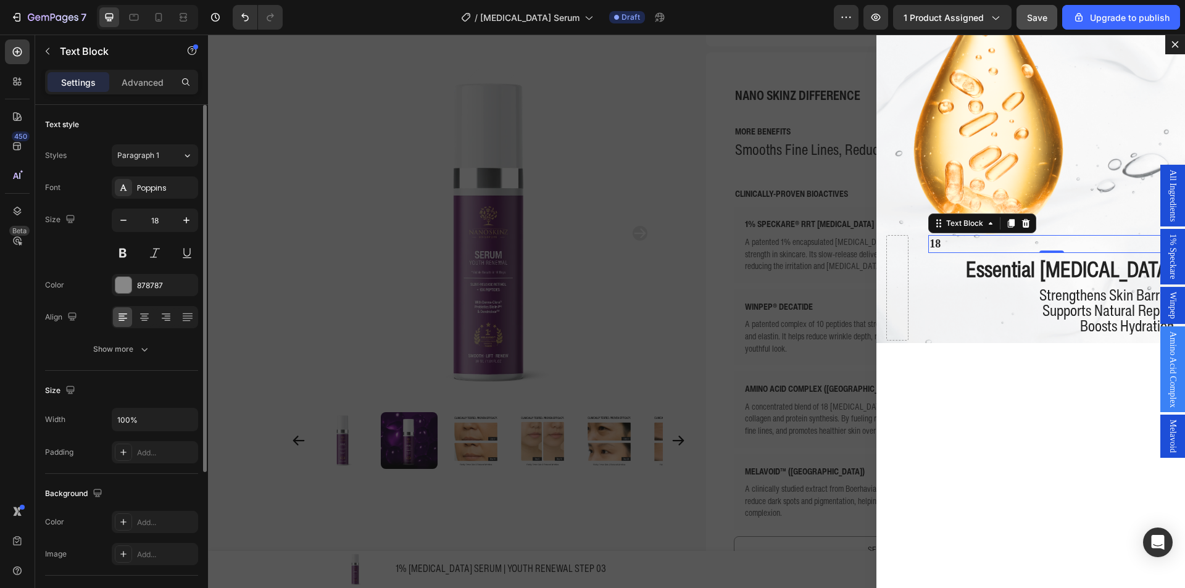
click at [156, 191] on div "Poppins" at bounding box center [166, 188] width 58 height 11
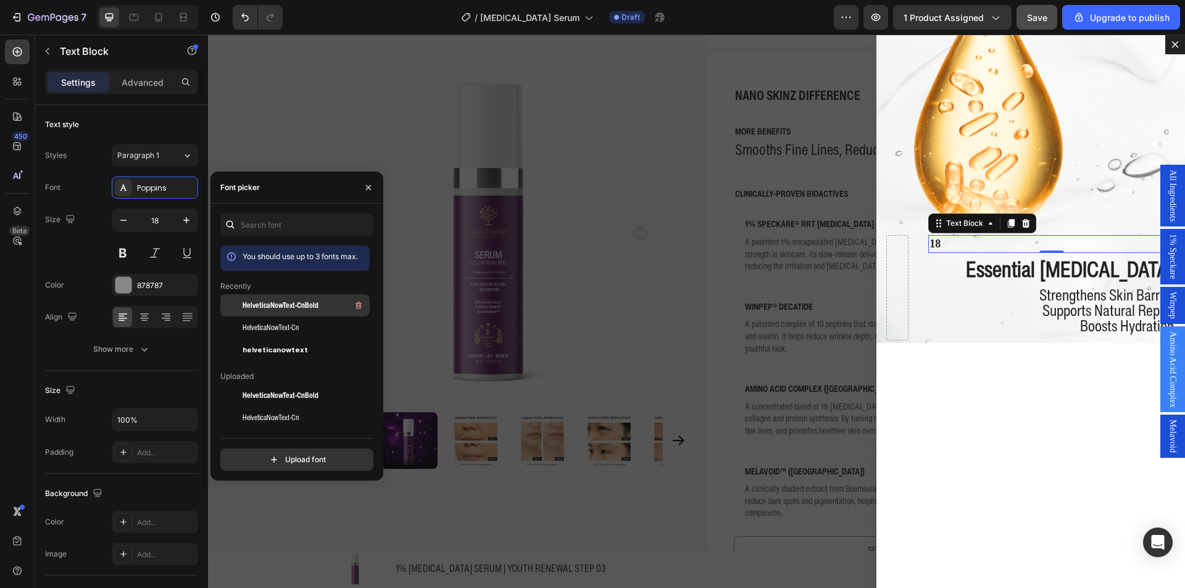
click at [286, 306] on span "HelveticaNowText-CnBold" at bounding box center [281, 305] width 76 height 11
click at [159, 236] on div "18" at bounding box center [155, 237] width 86 height 56
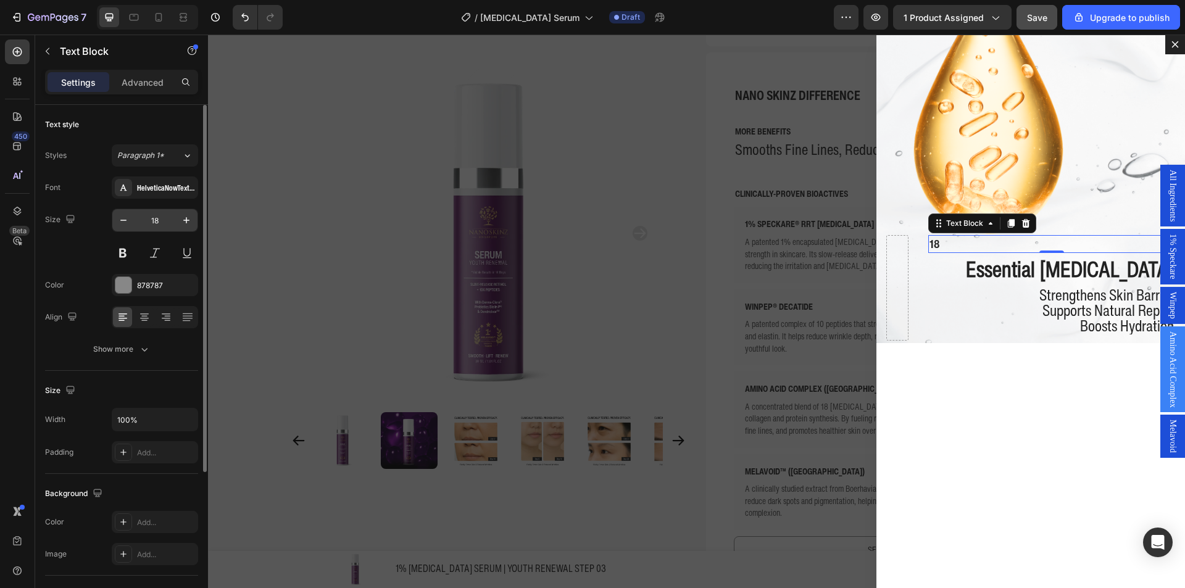
click at [159, 230] on input "18" at bounding box center [155, 220] width 41 height 22
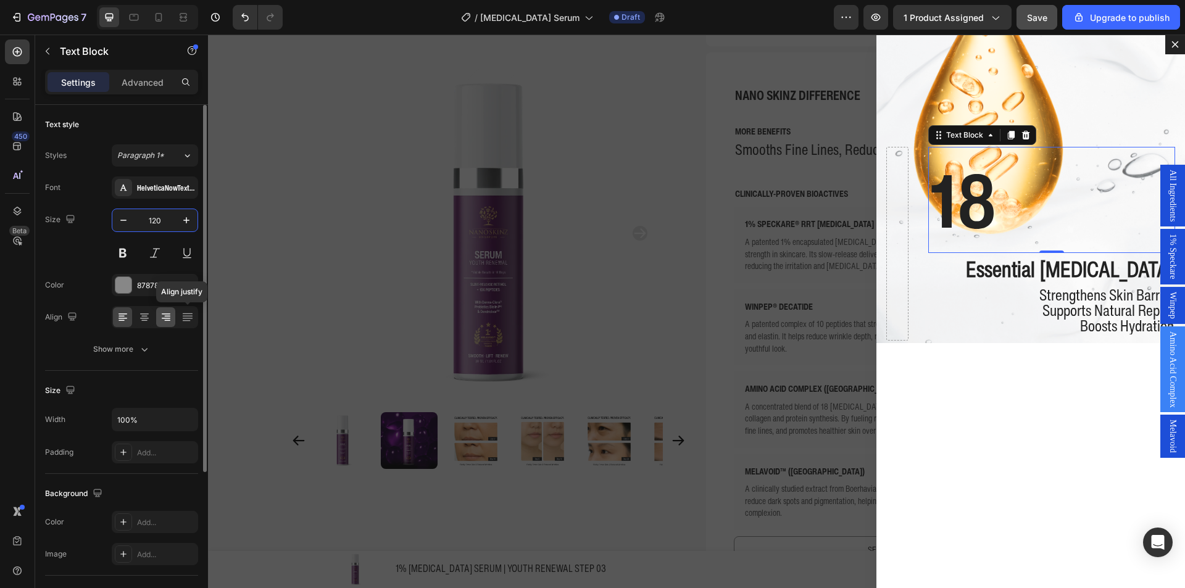
type input "120"
click at [172, 321] on icon at bounding box center [166, 317] width 12 height 12
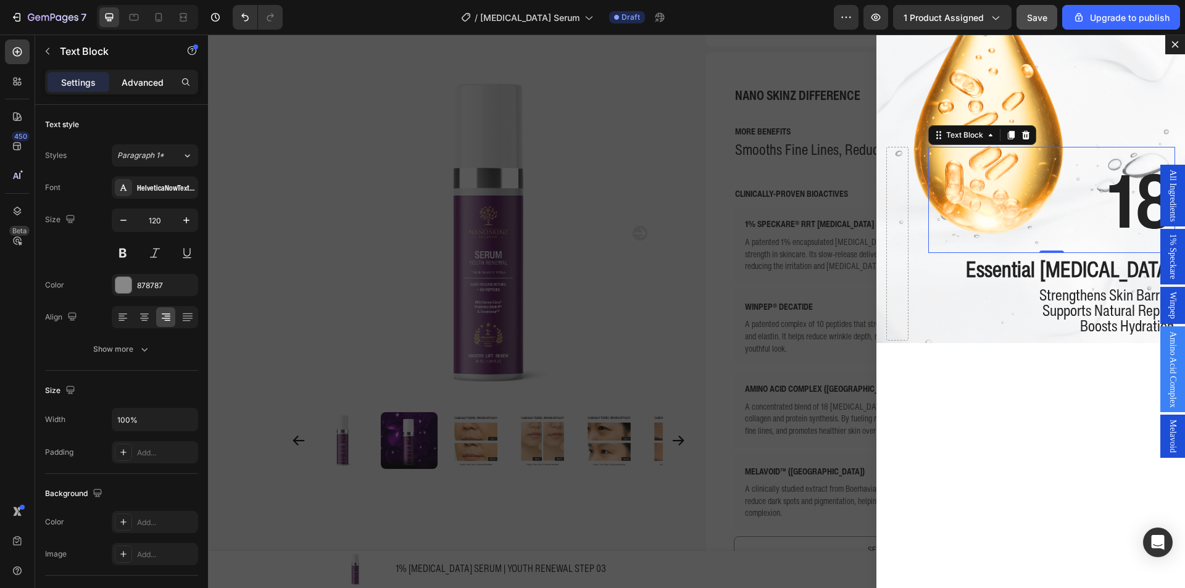
click at [161, 80] on p "Advanced" at bounding box center [143, 82] width 42 height 13
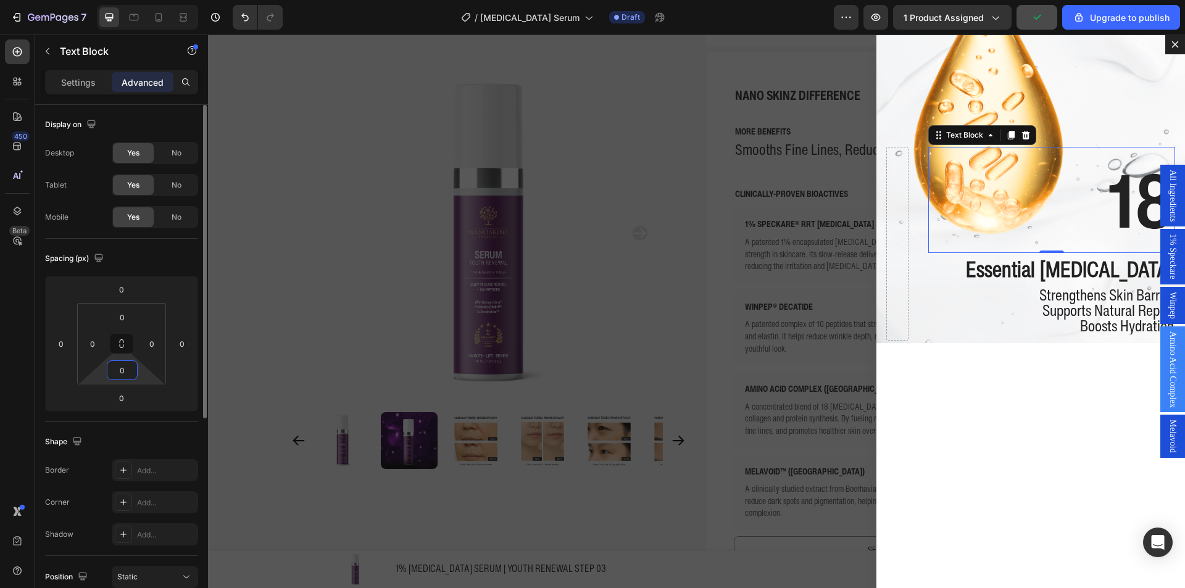
click at [128, 373] on input "0" at bounding box center [122, 370] width 25 height 19
type input "-30"
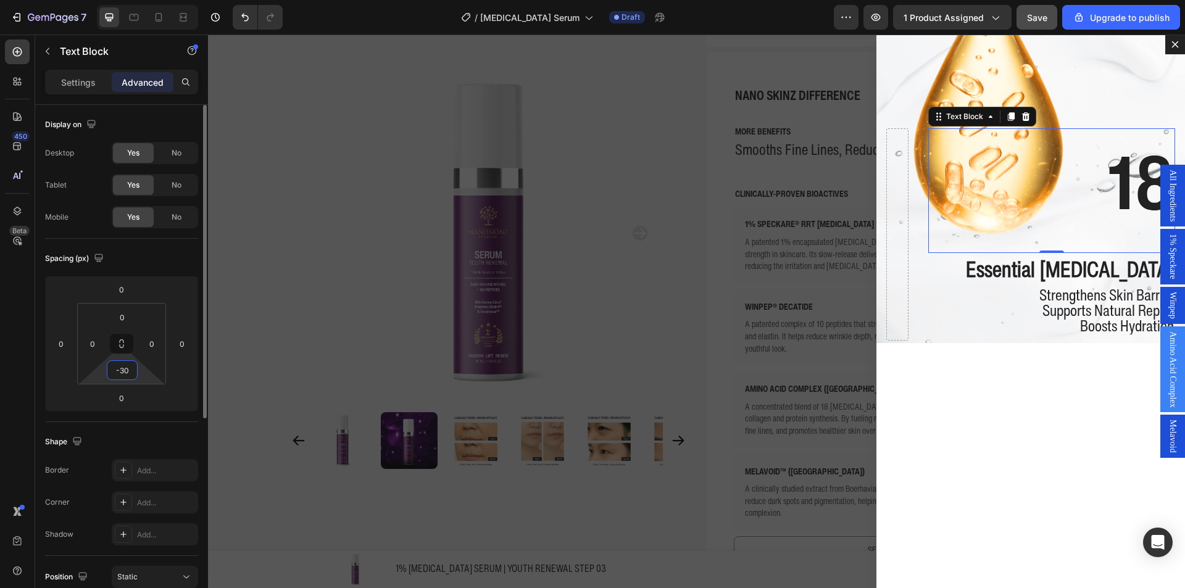
click at [124, 378] on input "-30" at bounding box center [122, 370] width 25 height 19
click at [126, 376] on input "-30" at bounding box center [122, 370] width 25 height 19
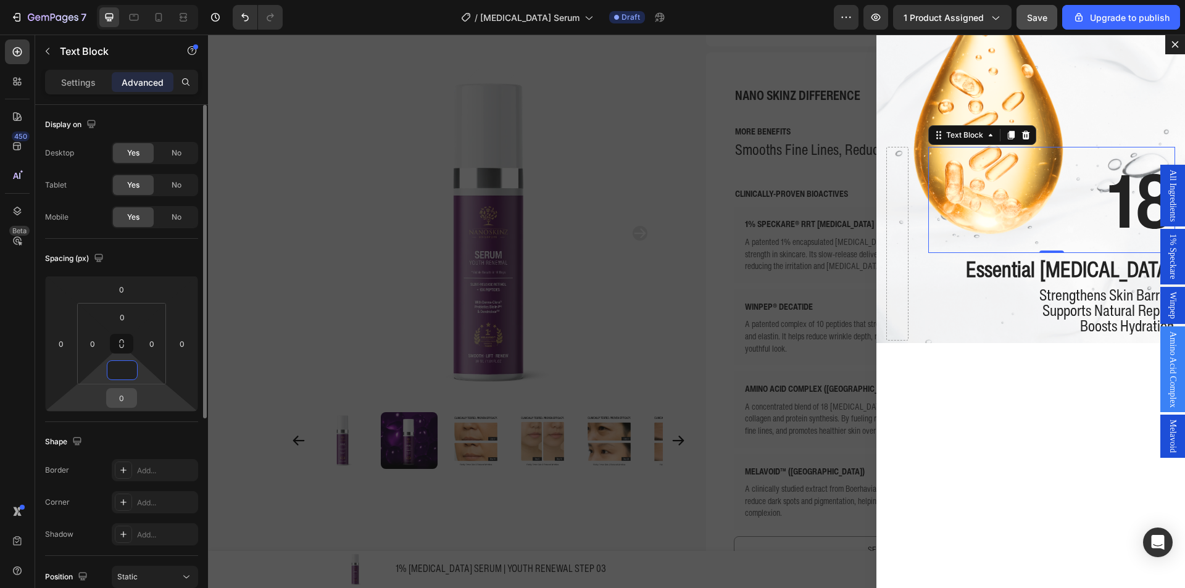
click at [122, 399] on input "0" at bounding box center [121, 398] width 25 height 19
type input "0"
paste input "-3"
type input "-30"
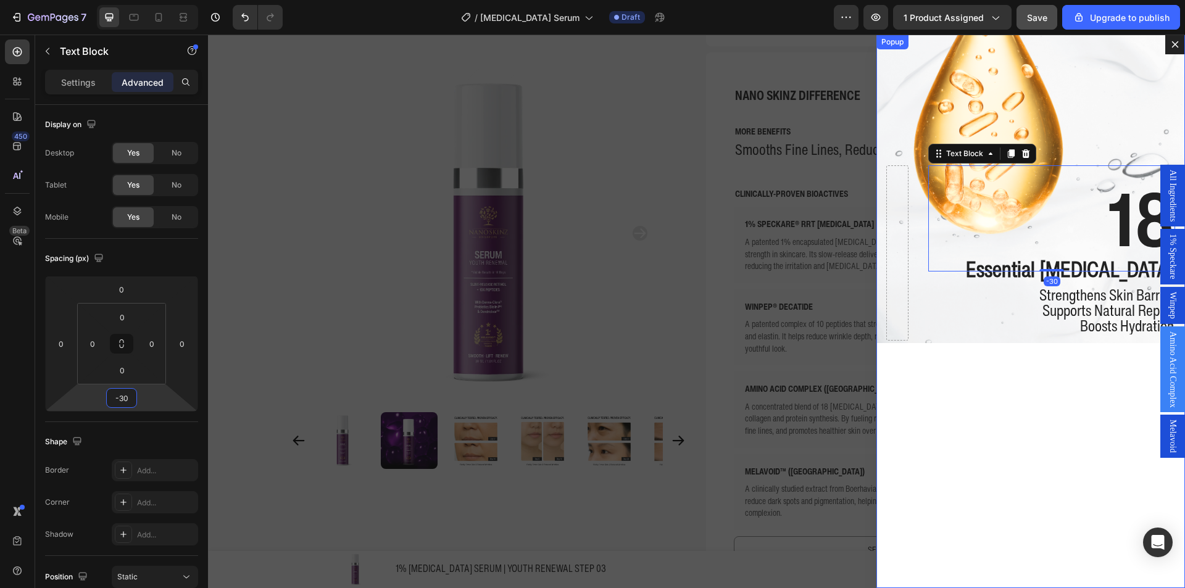
click at [975, 489] on div "18 Text Block -30 Essential Amino Acids Text Block Strengthens Skin Barrier Sup…" at bounding box center [1031, 312] width 309 height 554
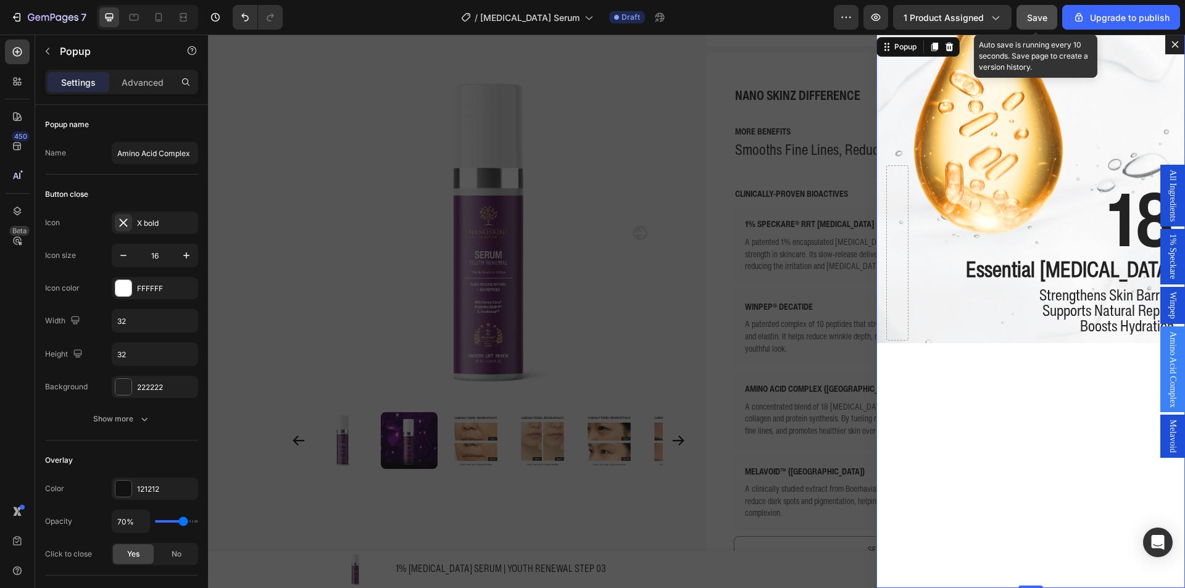
click at [1032, 16] on span "Save" at bounding box center [1037, 17] width 20 height 10
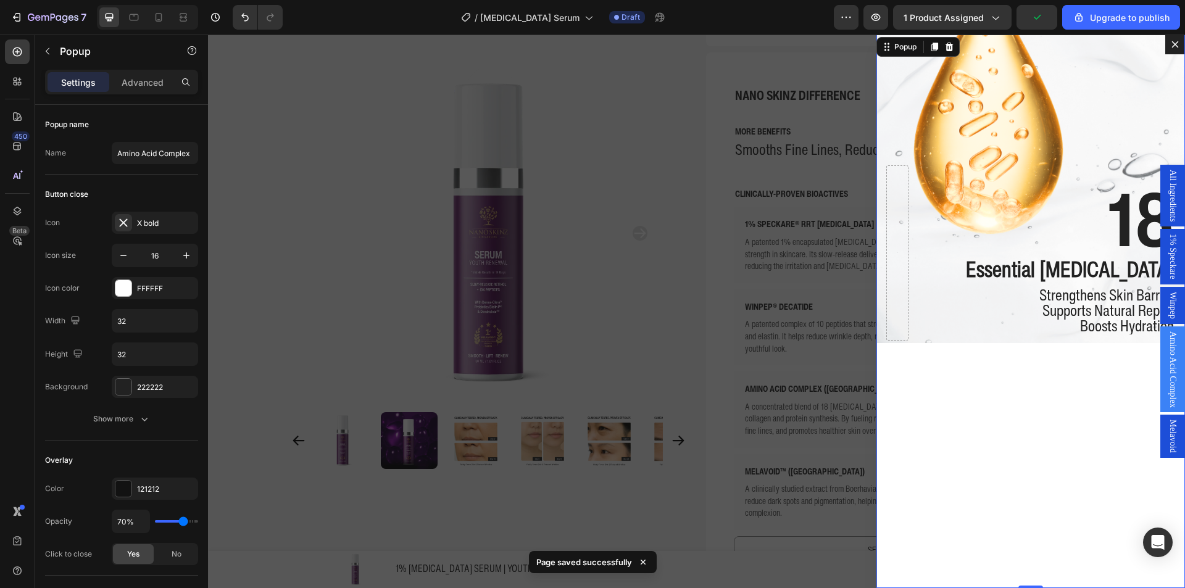
click at [643, 167] on div "Backdrop" at bounding box center [696, 312] width 977 height 554
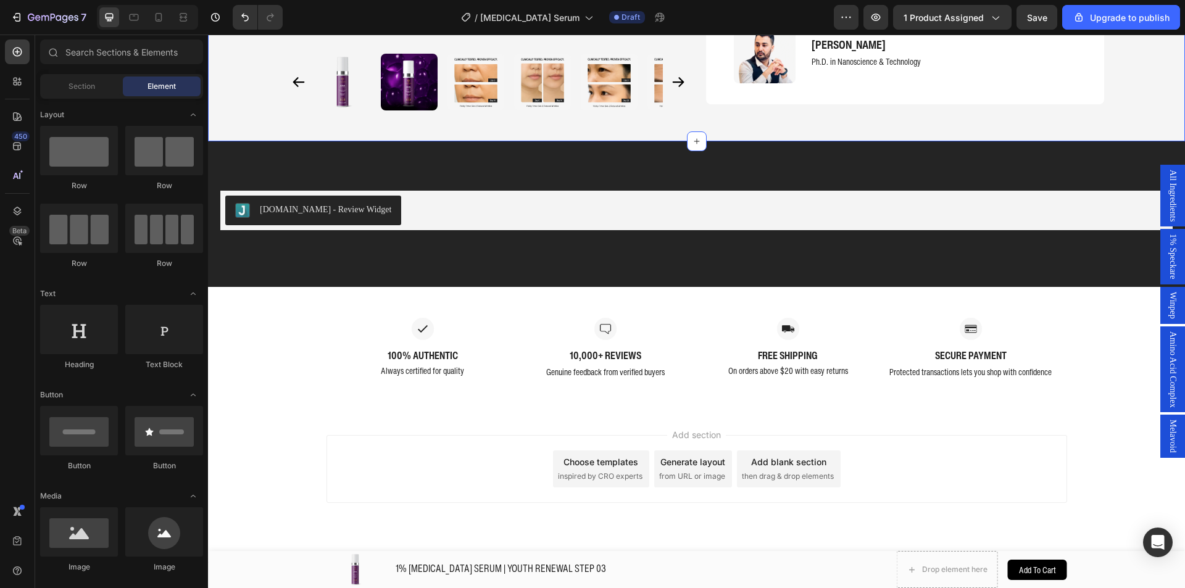
scroll to position [1995, 0]
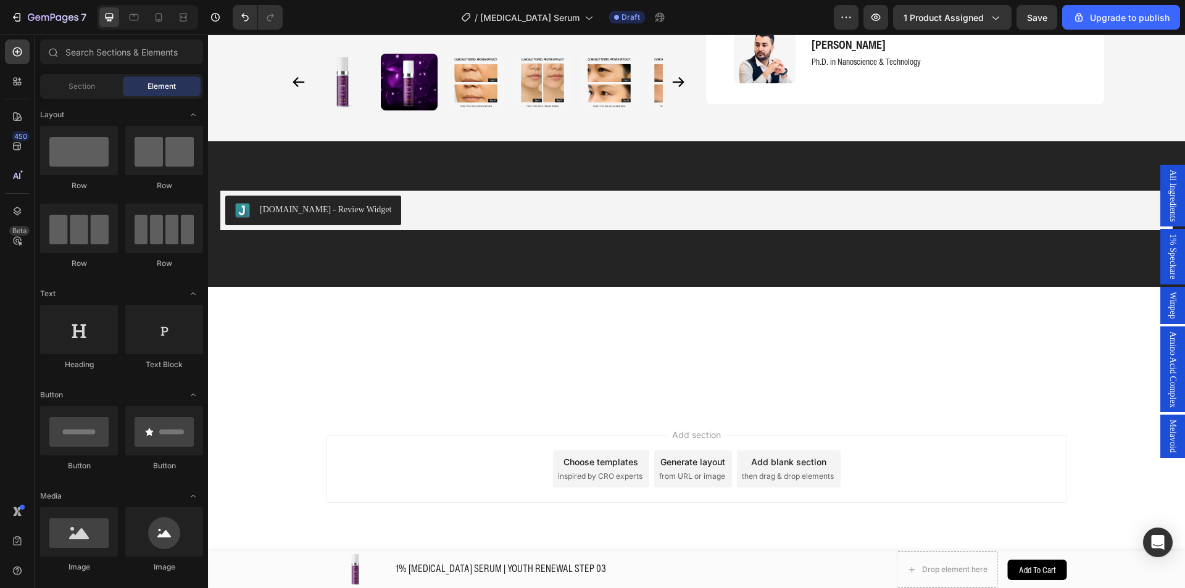
click at [1167, 241] on span "1% Speckare" at bounding box center [1173, 256] width 12 height 45
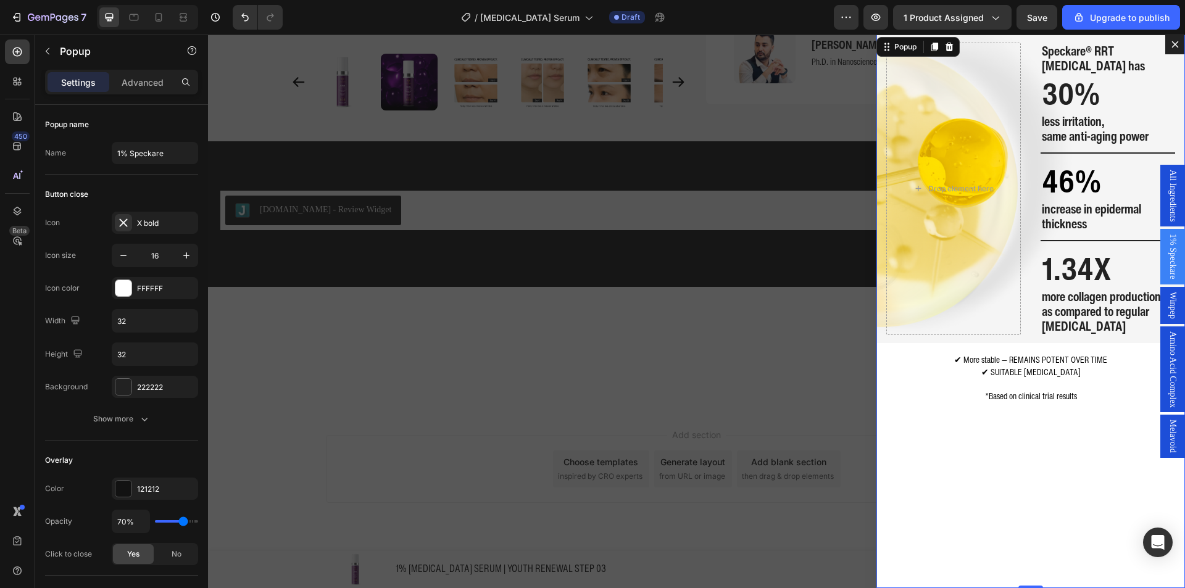
click at [1167, 307] on span "Winpep" at bounding box center [1173, 305] width 12 height 27
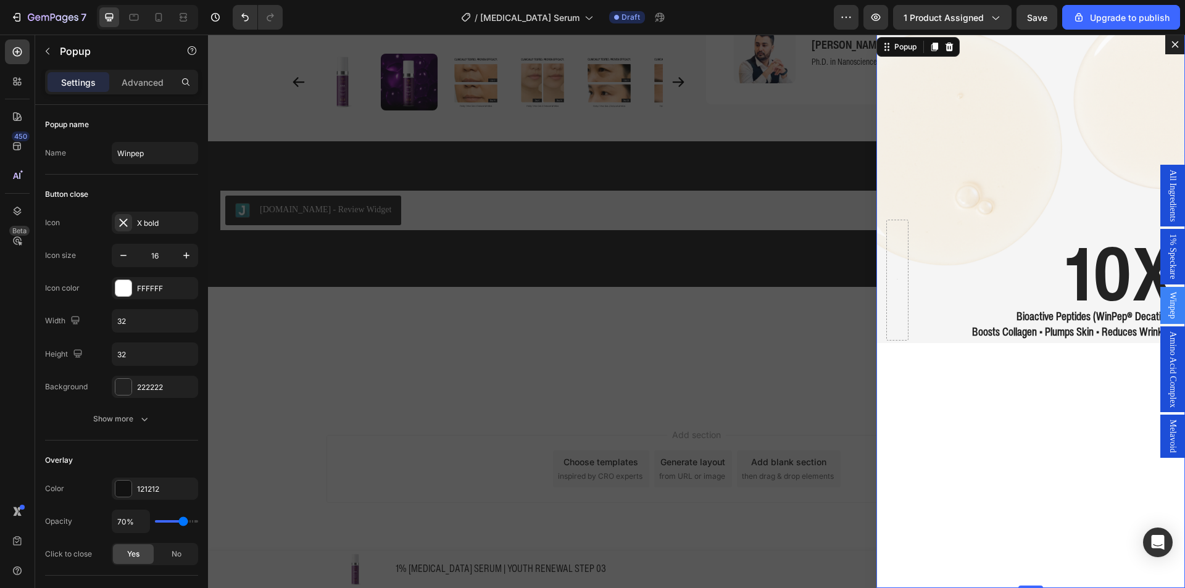
click at [1167, 349] on span "Amino Acid Complex" at bounding box center [1173, 370] width 12 height 77
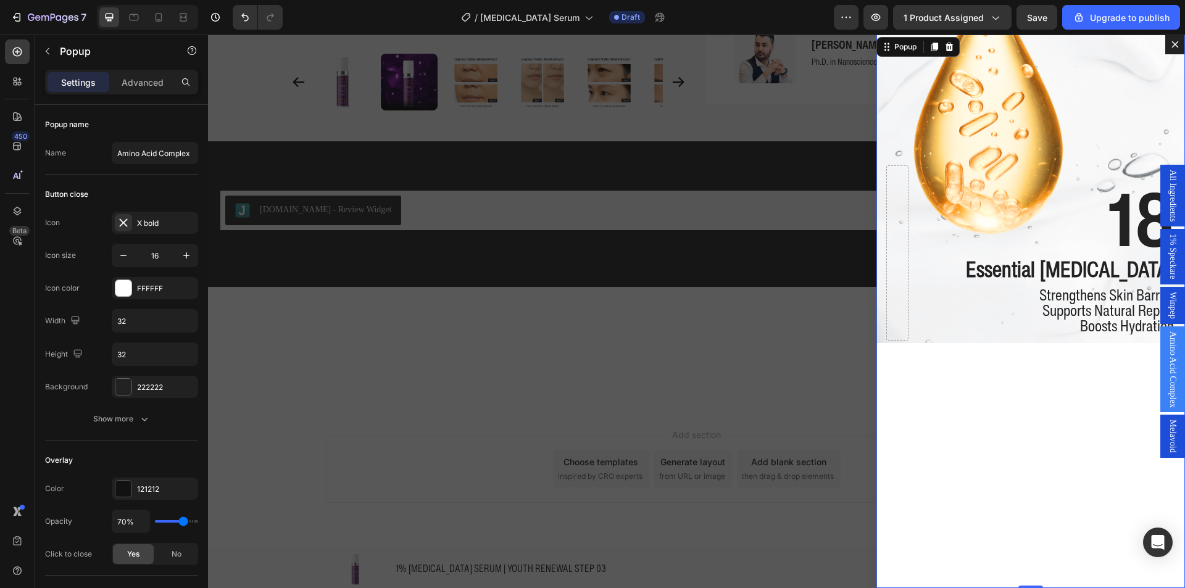
click at [1167, 408] on span "Amino Acid Complex" at bounding box center [1173, 370] width 12 height 77
click at [1167, 430] on span "Melavoid" at bounding box center [1173, 436] width 12 height 33
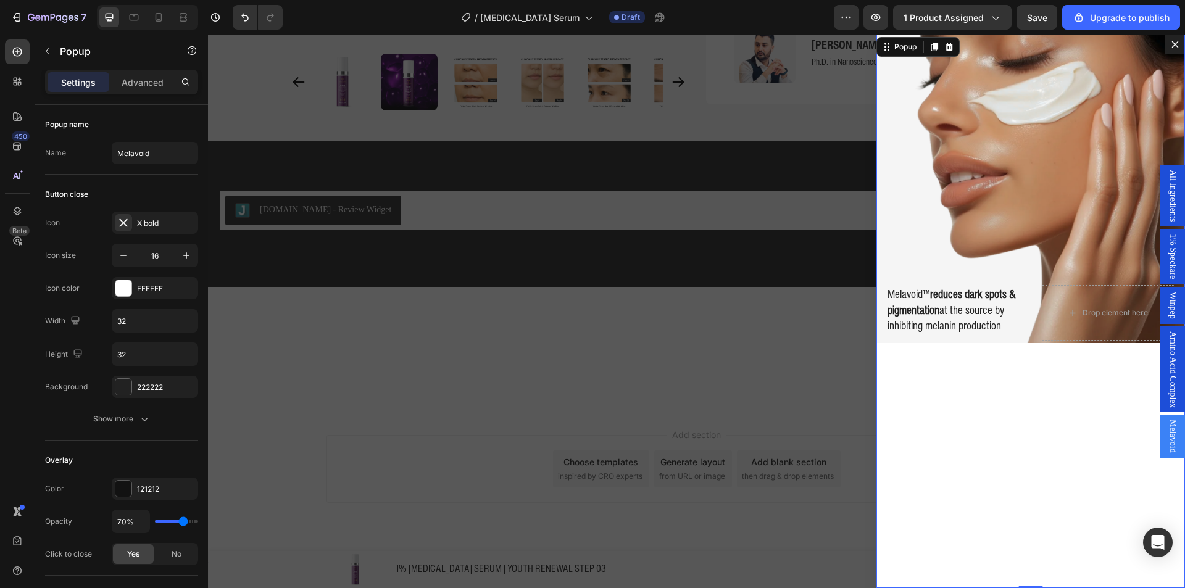
click at [1167, 403] on span "Amino Acid Complex" at bounding box center [1173, 370] width 12 height 77
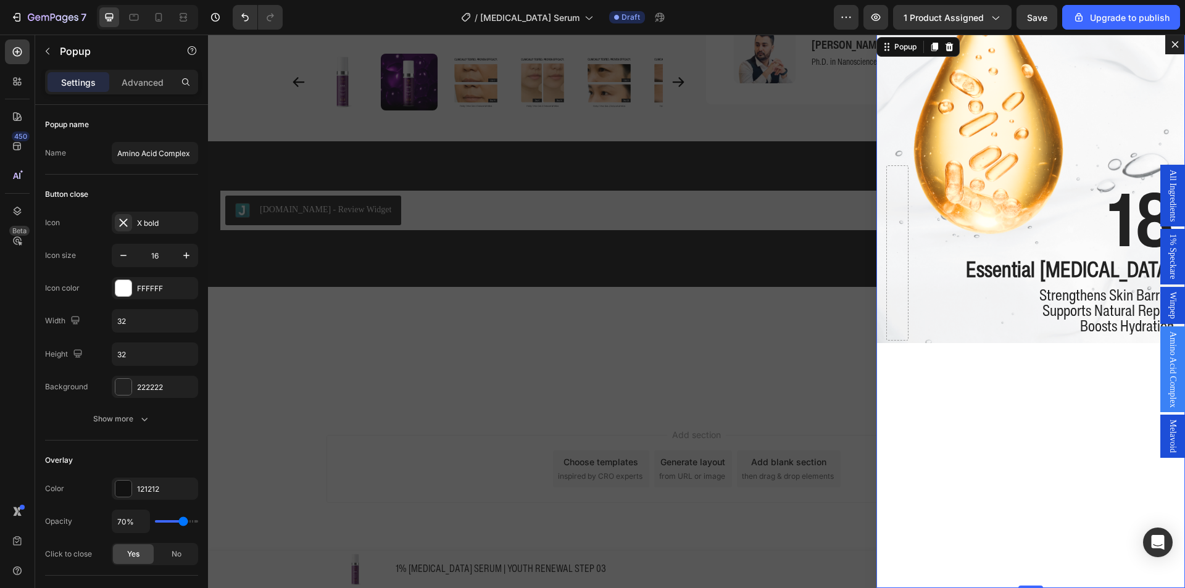
click at [1168, 341] on span "Amino Acid Complex" at bounding box center [1173, 370] width 12 height 77
click at [1167, 293] on span "Winpep" at bounding box center [1173, 305] width 12 height 27
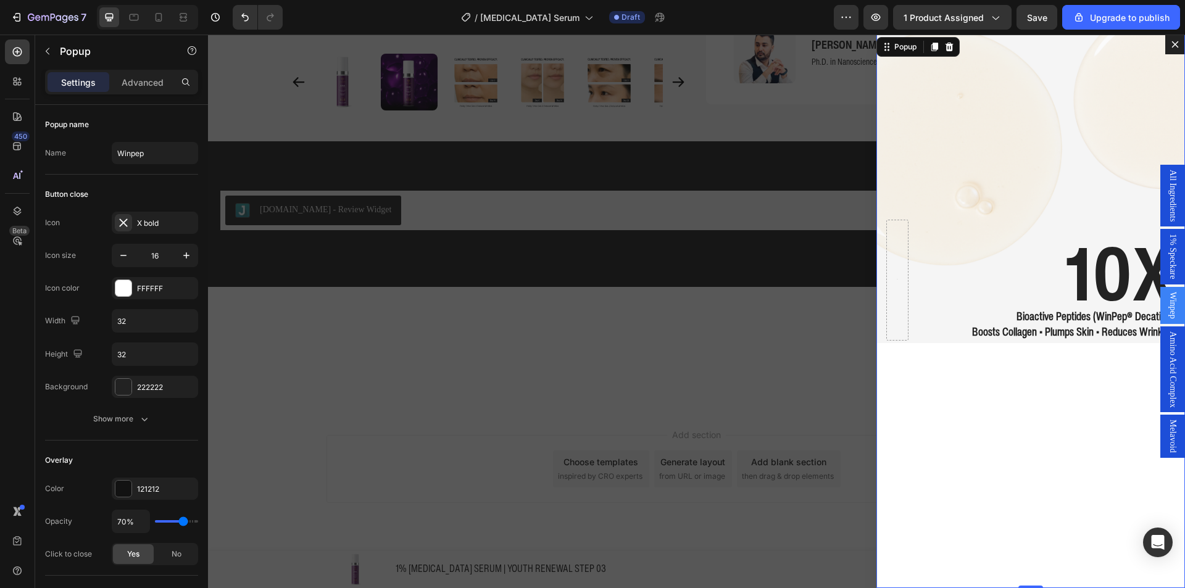
click at [1167, 267] on span "1% Speckare" at bounding box center [1173, 256] width 12 height 45
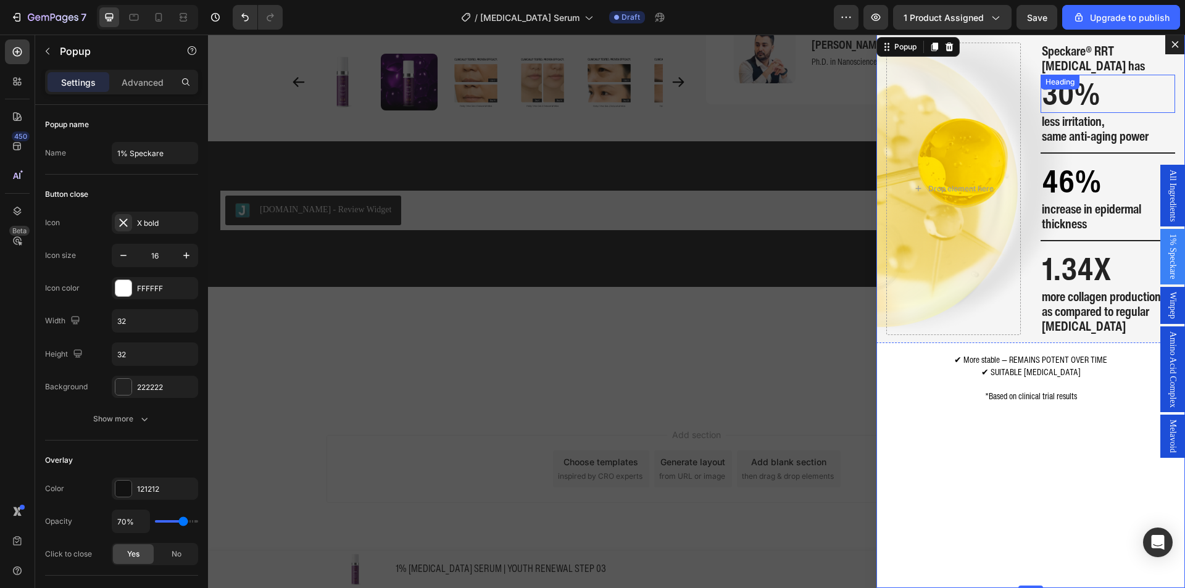
click at [1110, 87] on h2 "30%" at bounding box center [1108, 94] width 135 height 39
click at [1171, 43] on icon "Dialog content" at bounding box center [1176, 45] width 10 height 10
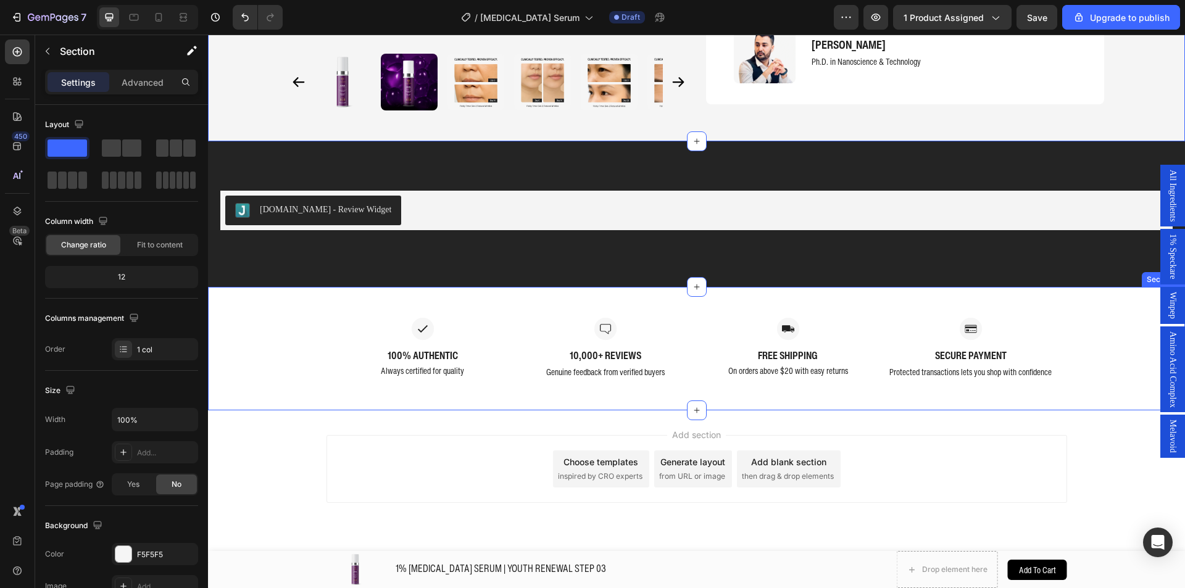
scroll to position [2321, 0]
click at [1168, 170] on span "All Ingredients" at bounding box center [1173, 196] width 12 height 52
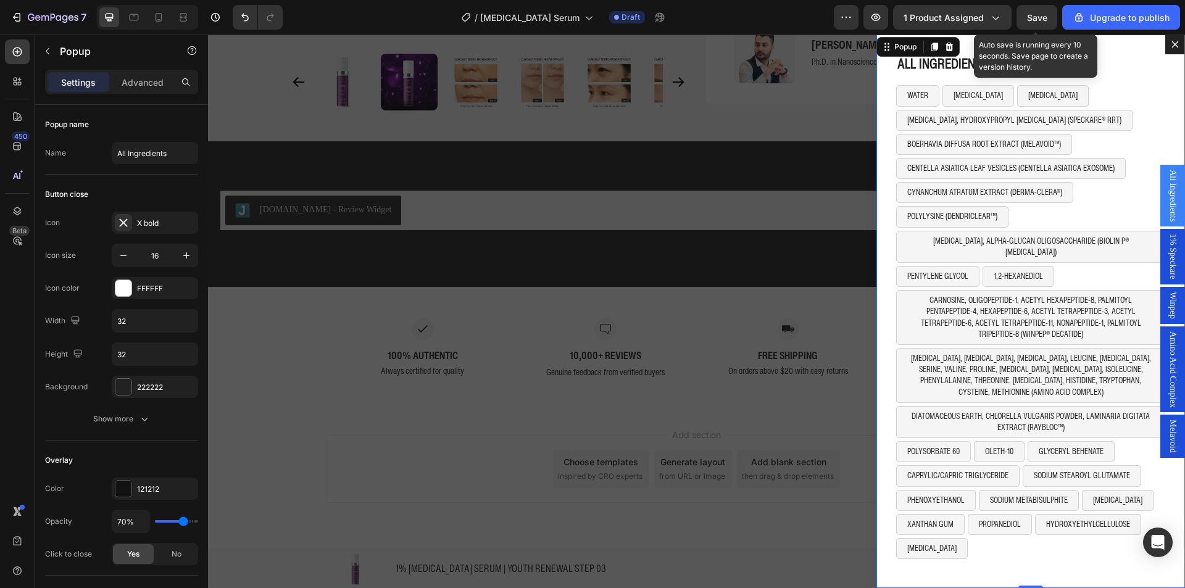
click at [1030, 14] on span "Save" at bounding box center [1037, 17] width 20 height 10
click at [676, 338] on div "Backdrop" at bounding box center [696, 312] width 977 height 554
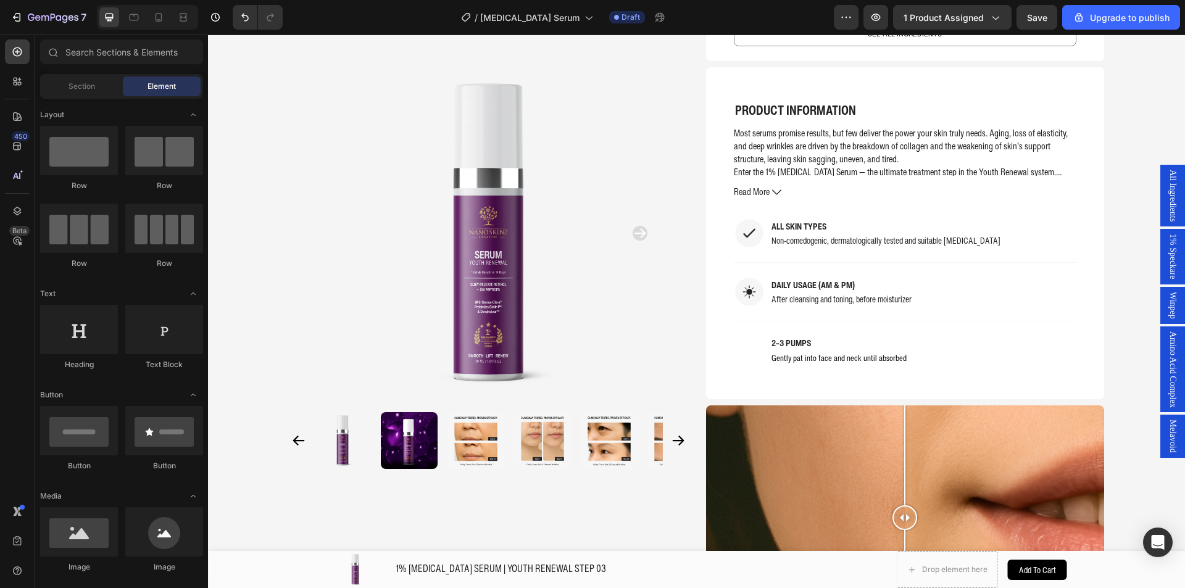
scroll to position [839, 0]
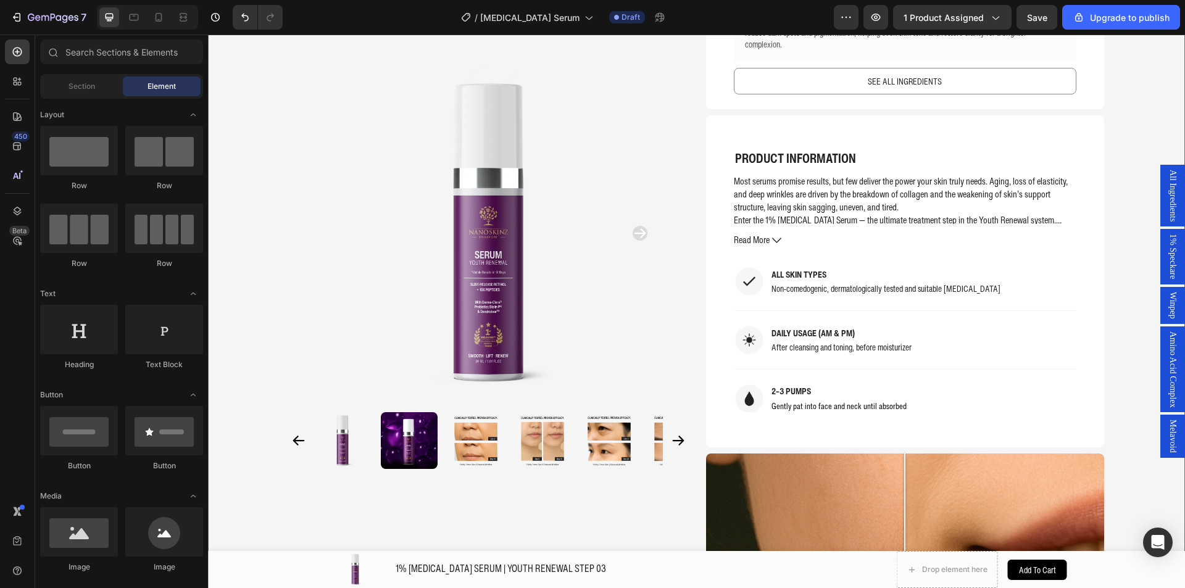
click at [1124, 123] on div "Product Images Home 1% RETINOL SERUM | YOUTH RENEWAL STEP 03 Breadcrumb 1% RETI…" at bounding box center [696, 241] width 977 height 2041
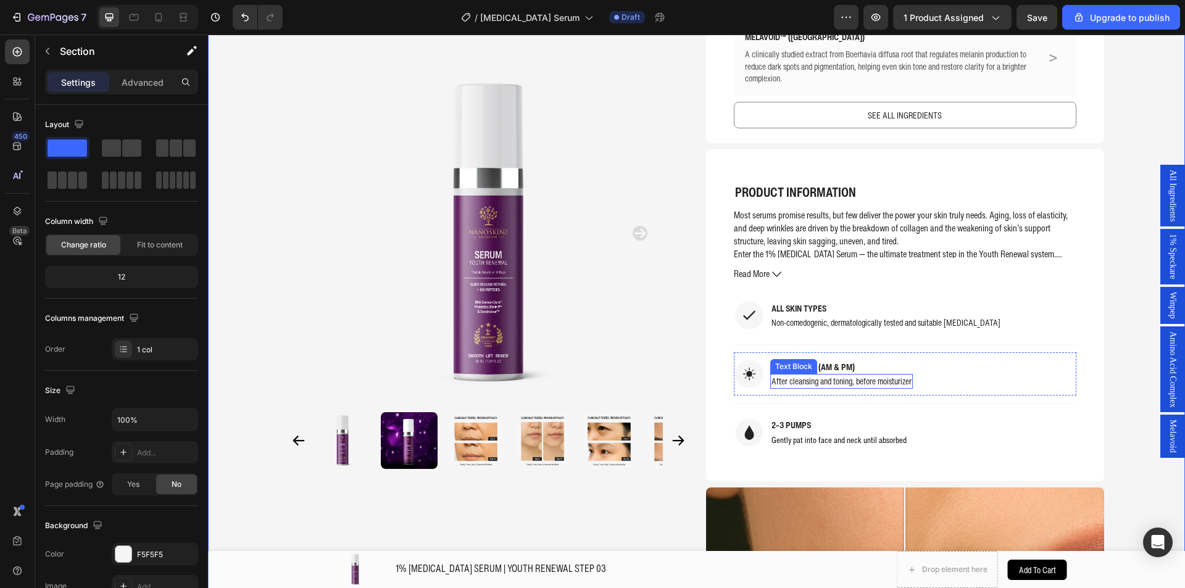
scroll to position [777, 0]
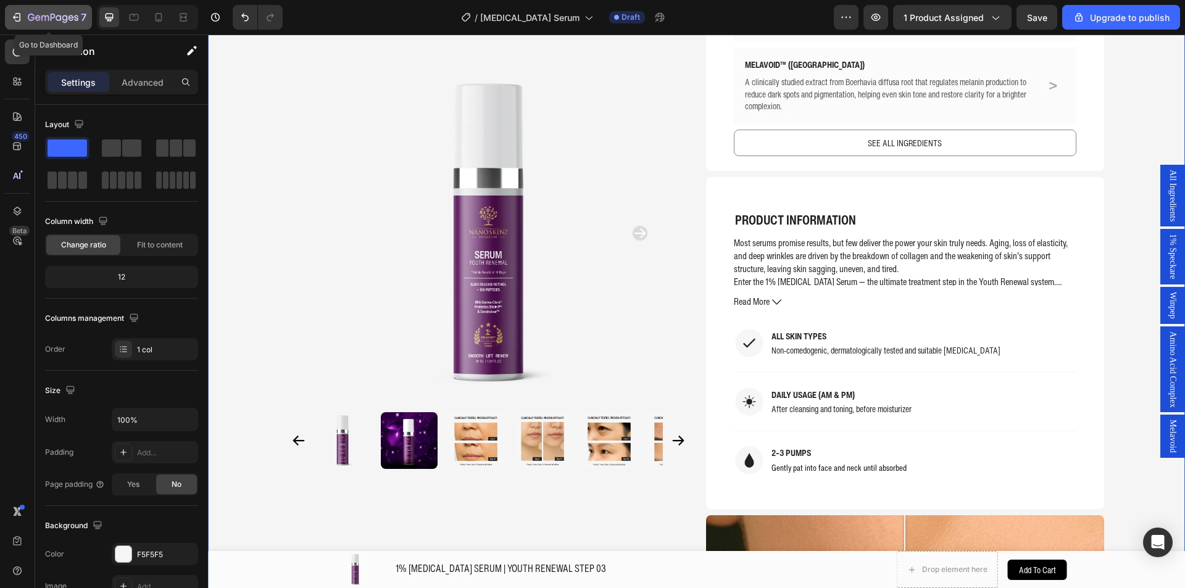
click at [66, 17] on icon "button" at bounding box center [65, 19] width 6 height 8
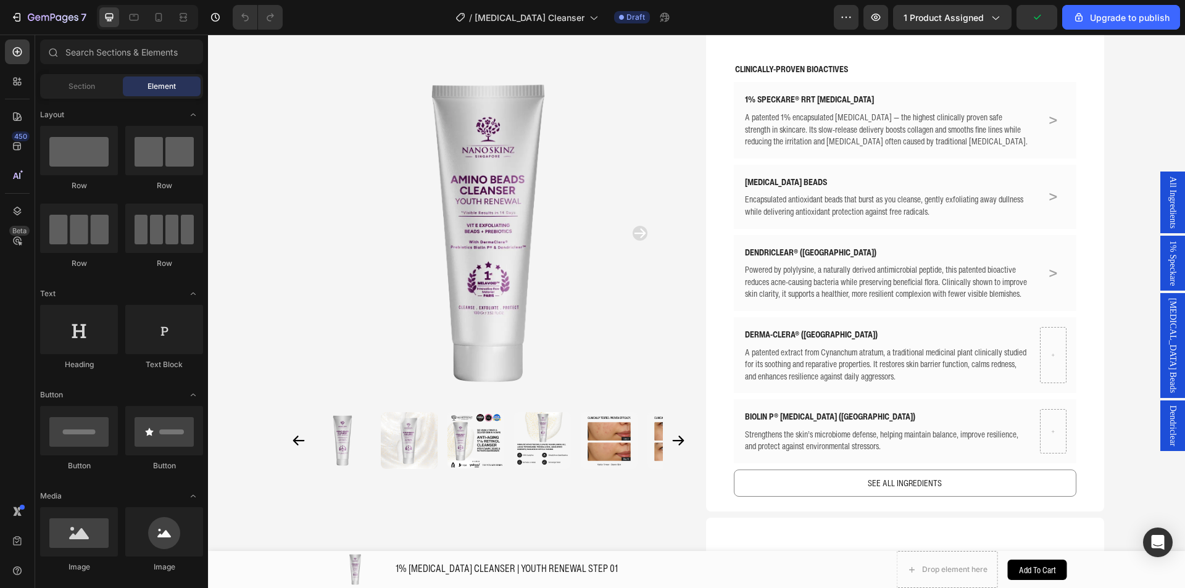
scroll to position [494, 0]
click at [1168, 270] on span "1% Speckare" at bounding box center [1173, 263] width 12 height 45
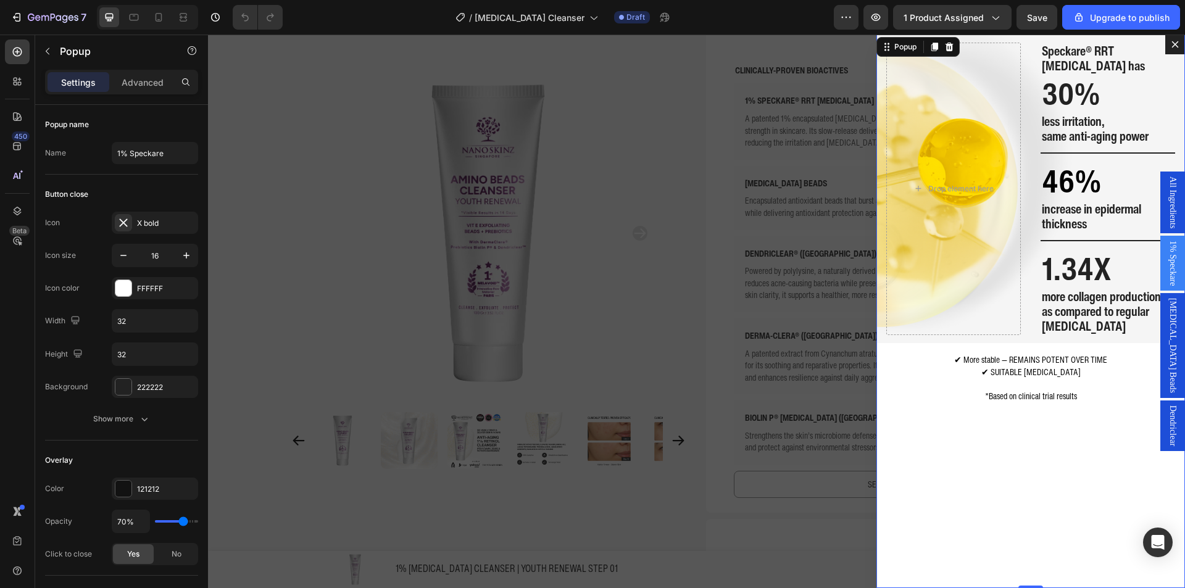
click at [1167, 325] on span "[MEDICAL_DATA] Beads" at bounding box center [1173, 345] width 12 height 95
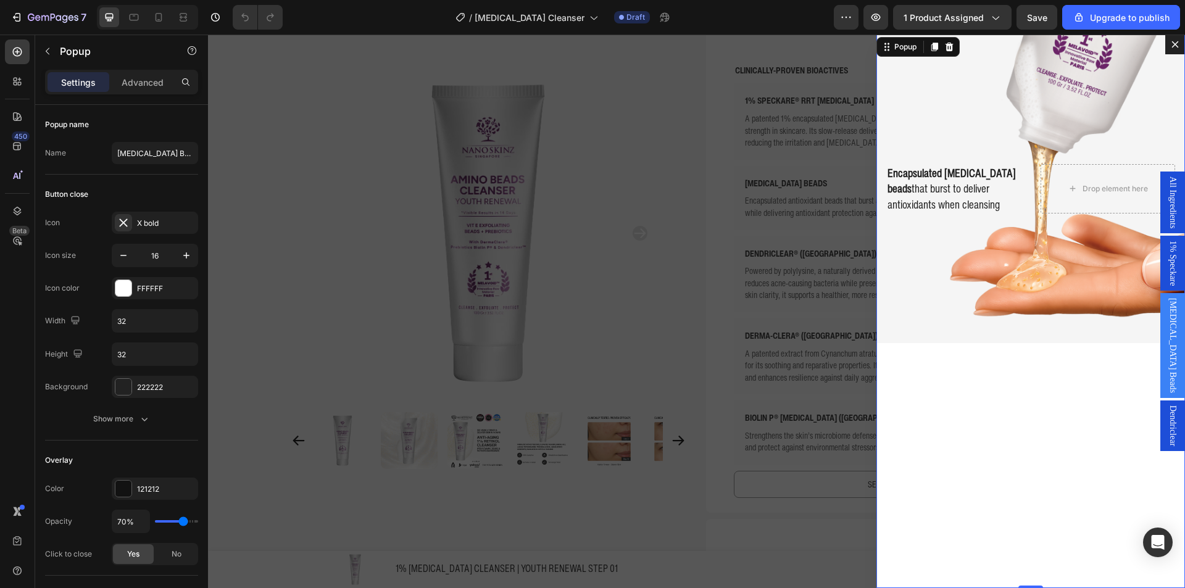
click at [1161, 364] on div "[MEDICAL_DATA] Beads" at bounding box center [1173, 345] width 25 height 105
click at [1171, 418] on div "Dendriclear" at bounding box center [1173, 426] width 25 height 51
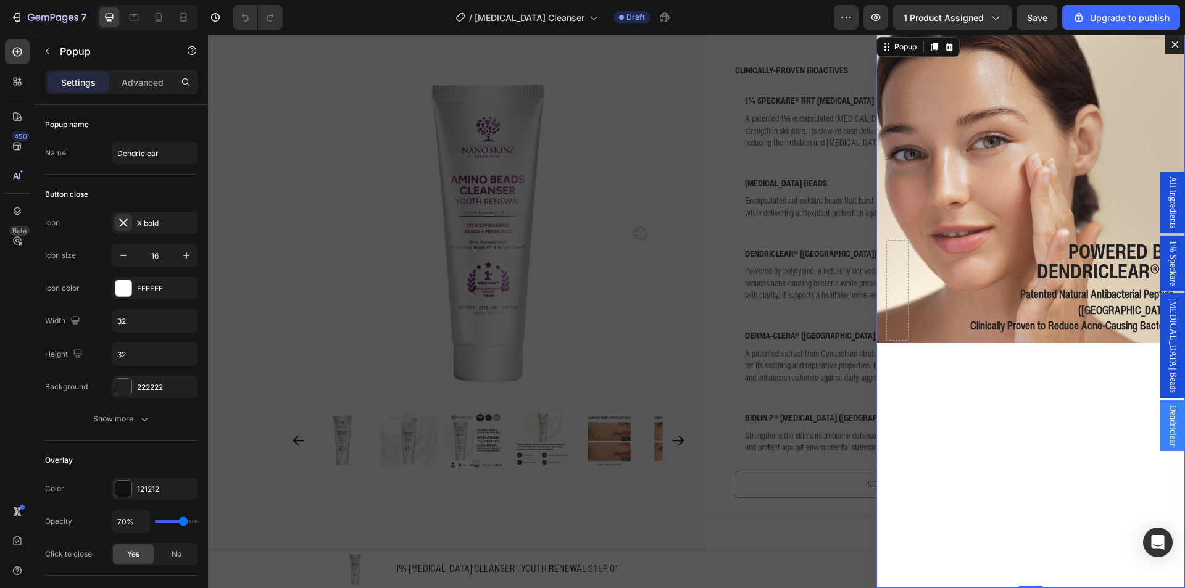
click at [667, 98] on div "Backdrop" at bounding box center [696, 312] width 977 height 554
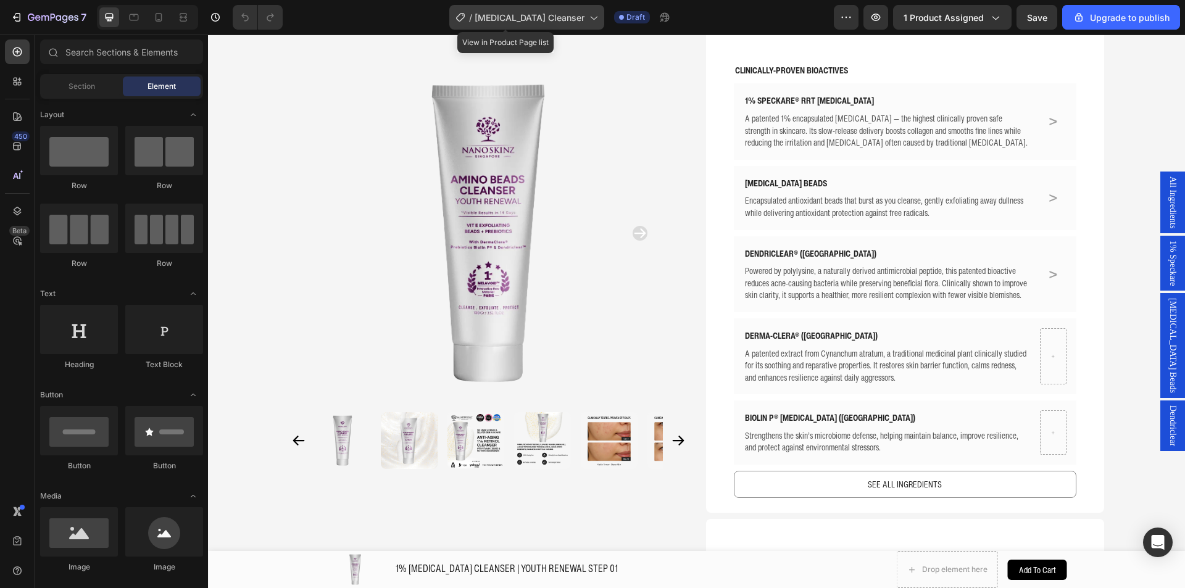
click at [527, 17] on span "[MEDICAL_DATA] Cleanser" at bounding box center [530, 17] width 110 height 13
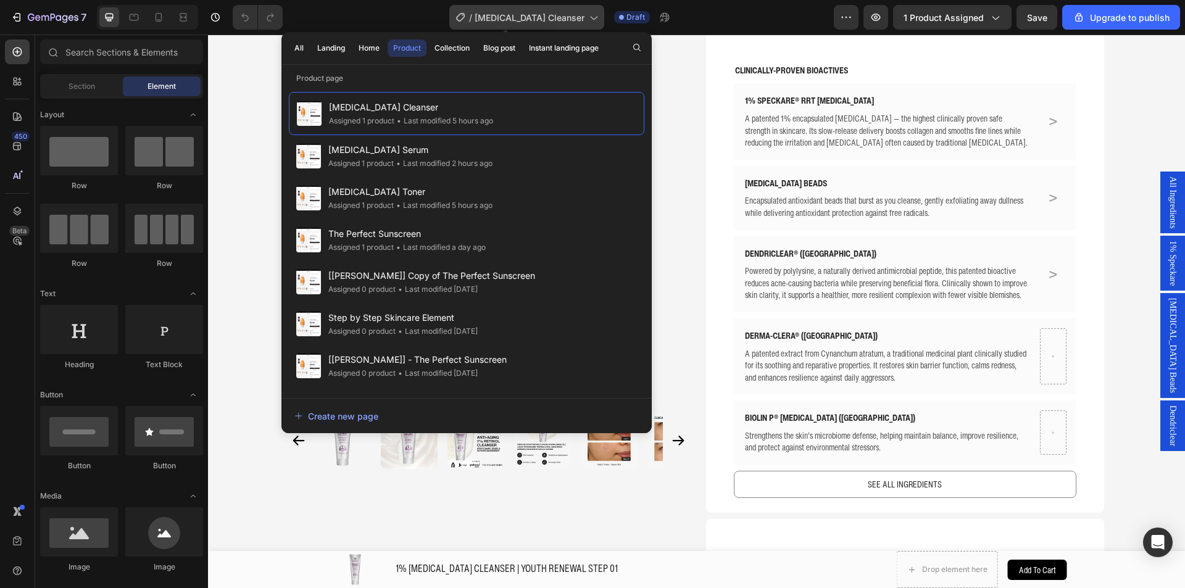
click at [527, 17] on span "[MEDICAL_DATA] Cleanser" at bounding box center [530, 17] width 110 height 13
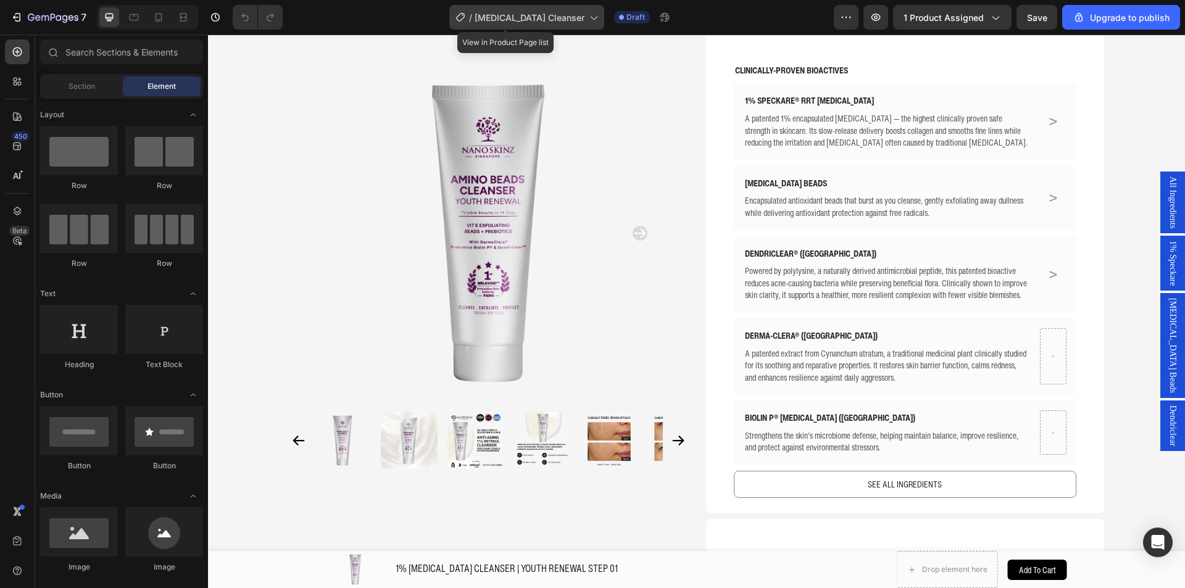
click at [580, 10] on div "/ Retinol Cleanser" at bounding box center [527, 17] width 155 height 25
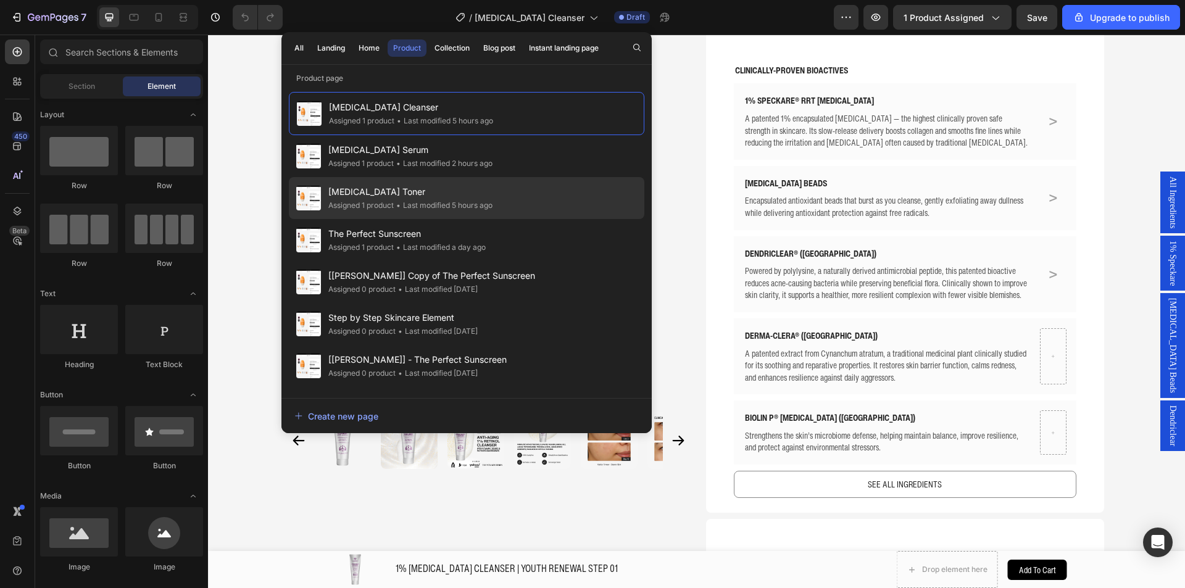
click at [447, 198] on span "[MEDICAL_DATA] Toner" at bounding box center [410, 192] width 164 height 15
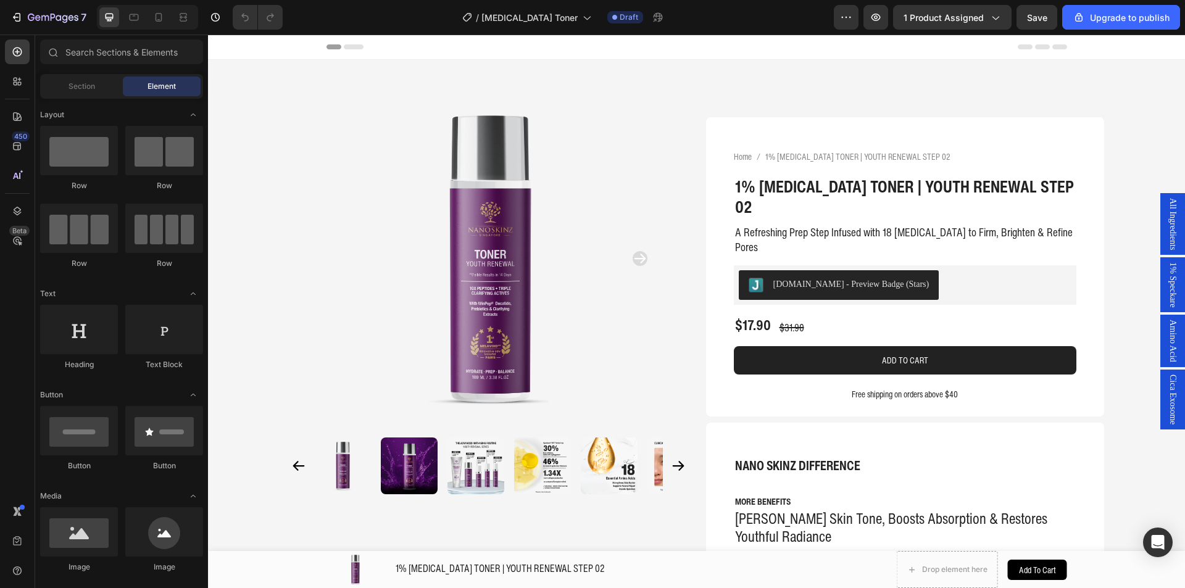
click at [1167, 393] on span "Cica Exosome" at bounding box center [1173, 400] width 12 height 50
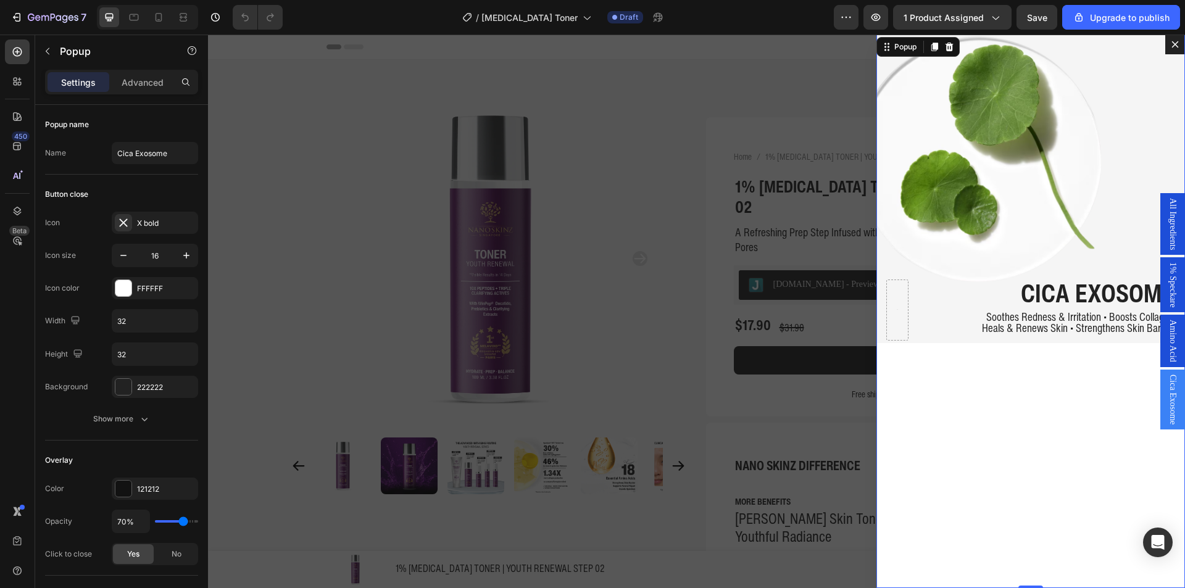
click at [1161, 359] on div "Amino Acid" at bounding box center [1173, 341] width 25 height 52
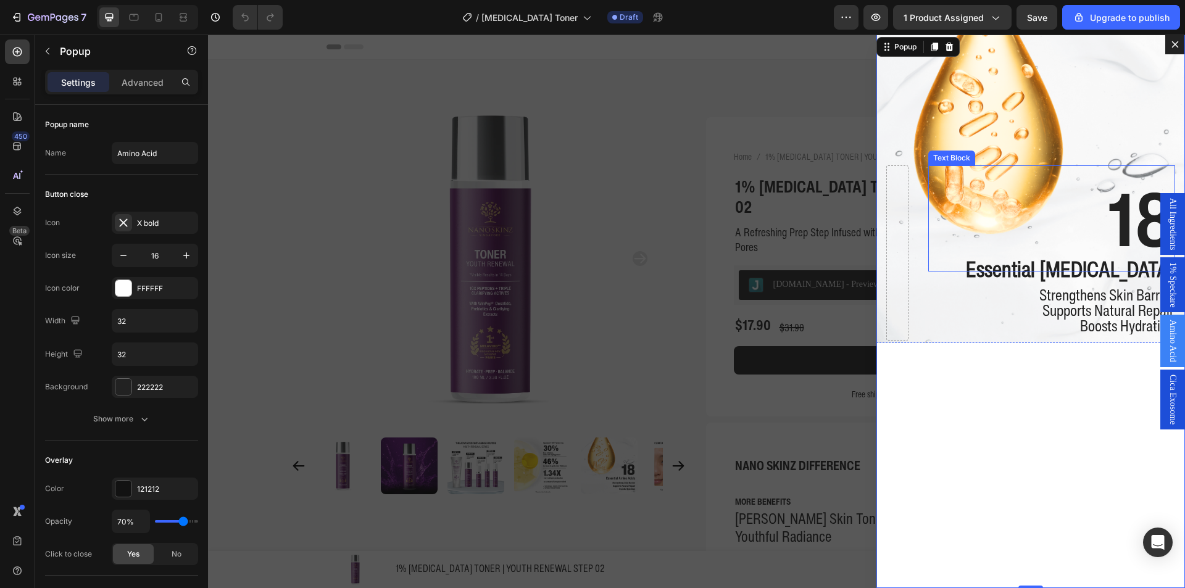
click at [1130, 217] on strong "18" at bounding box center [1141, 218] width 67 height 109
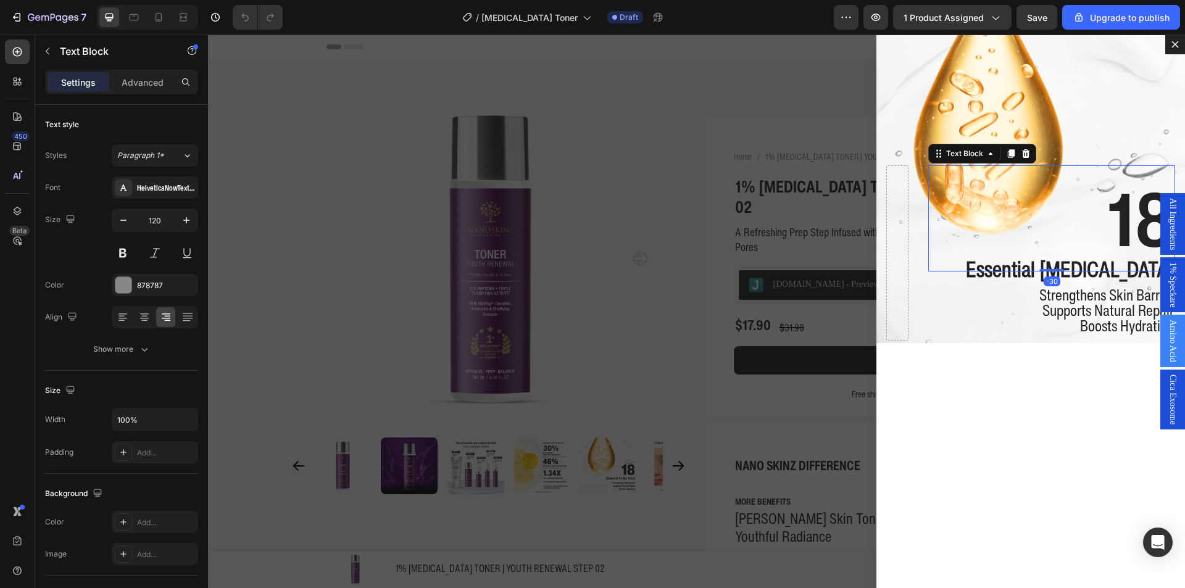
click at [1130, 217] on strong "18" at bounding box center [1141, 218] width 67 height 109
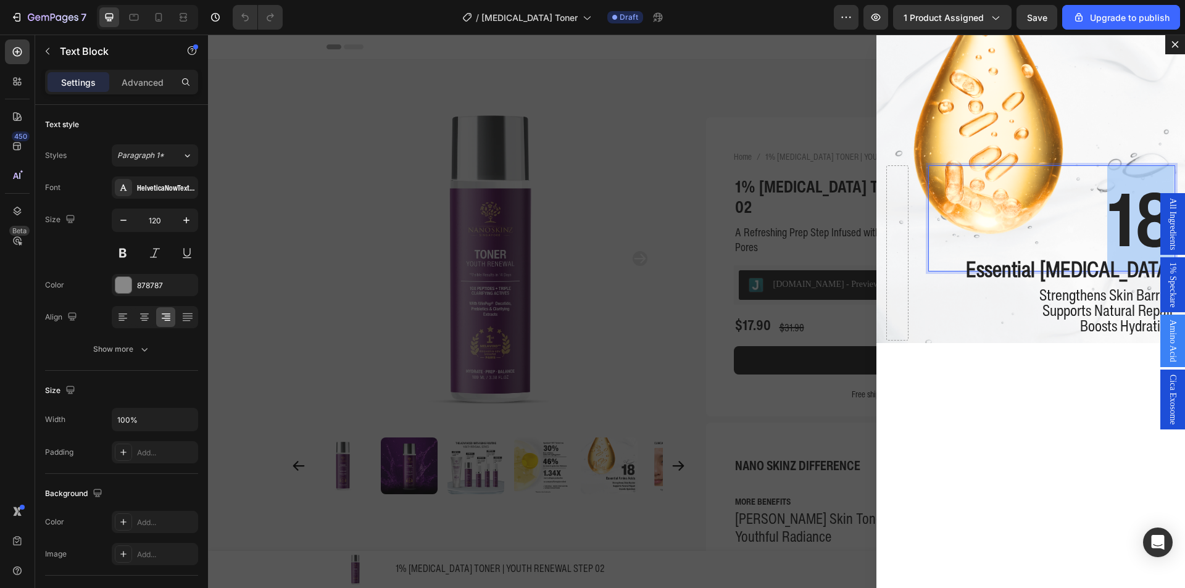
click at [1130, 217] on strong "18" at bounding box center [1141, 218] width 67 height 109
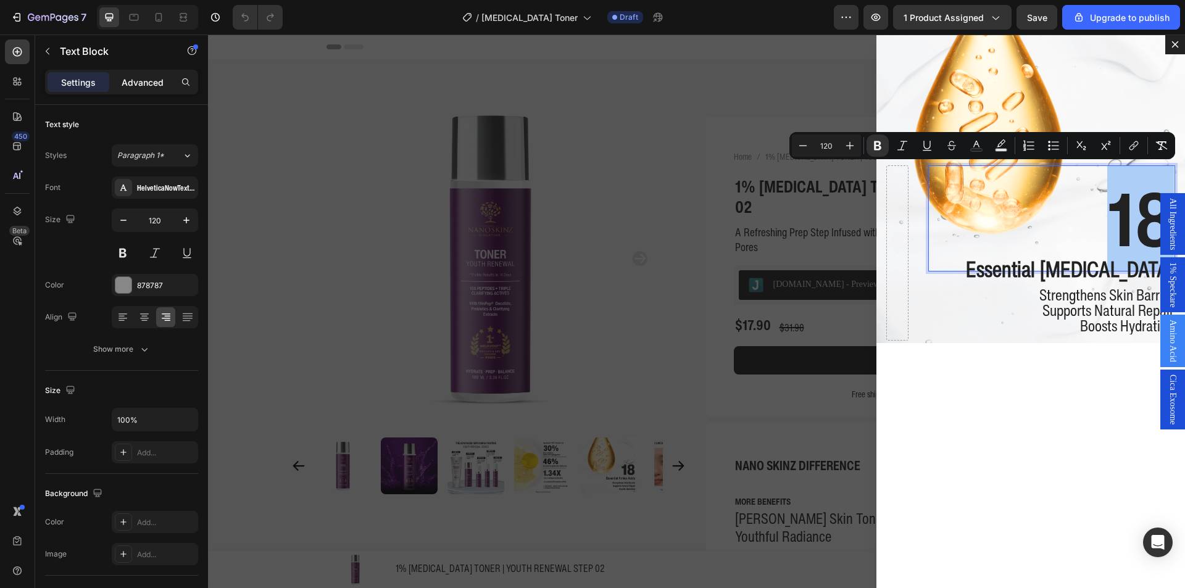
click at [166, 75] on div "Advanced" at bounding box center [143, 82] width 62 height 20
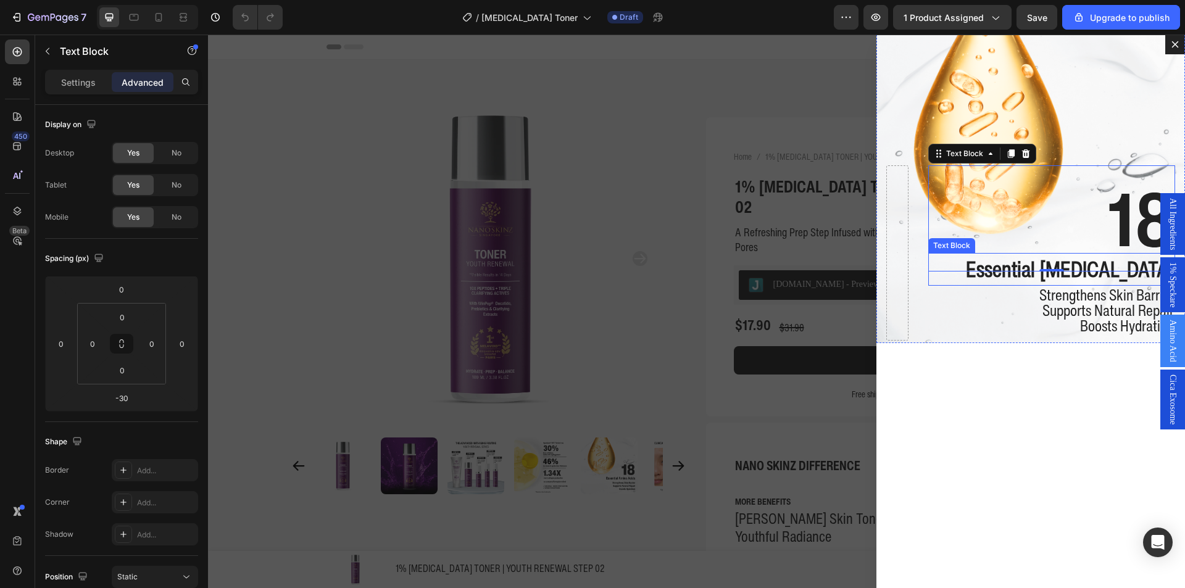
click at [1096, 281] on strong "Essential Amino Acids" at bounding box center [1070, 269] width 208 height 32
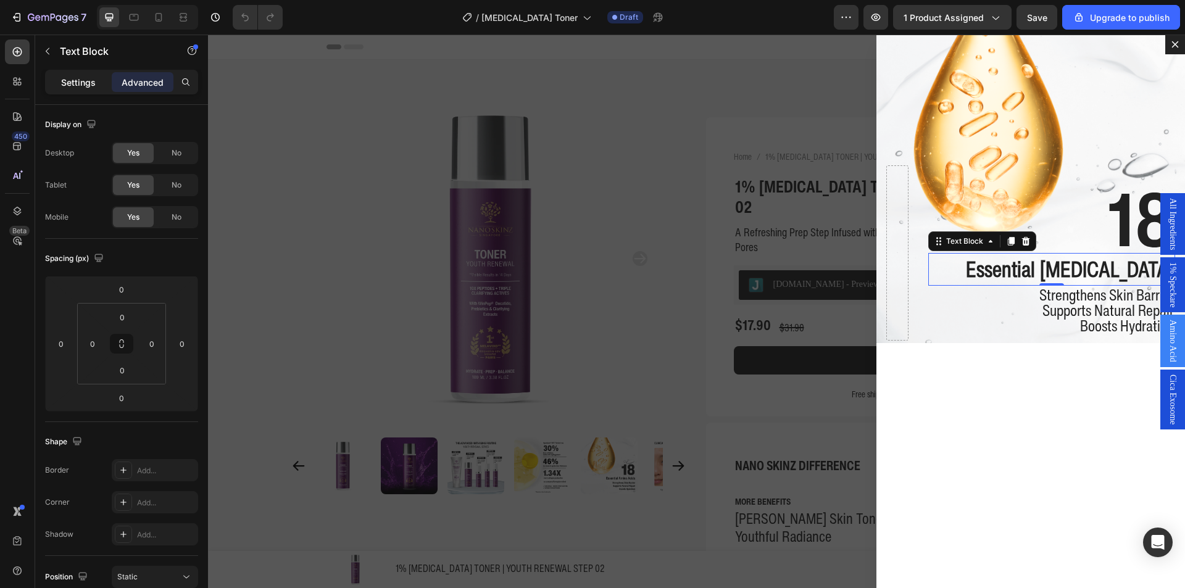
click at [98, 84] on div "Settings" at bounding box center [79, 82] width 62 height 20
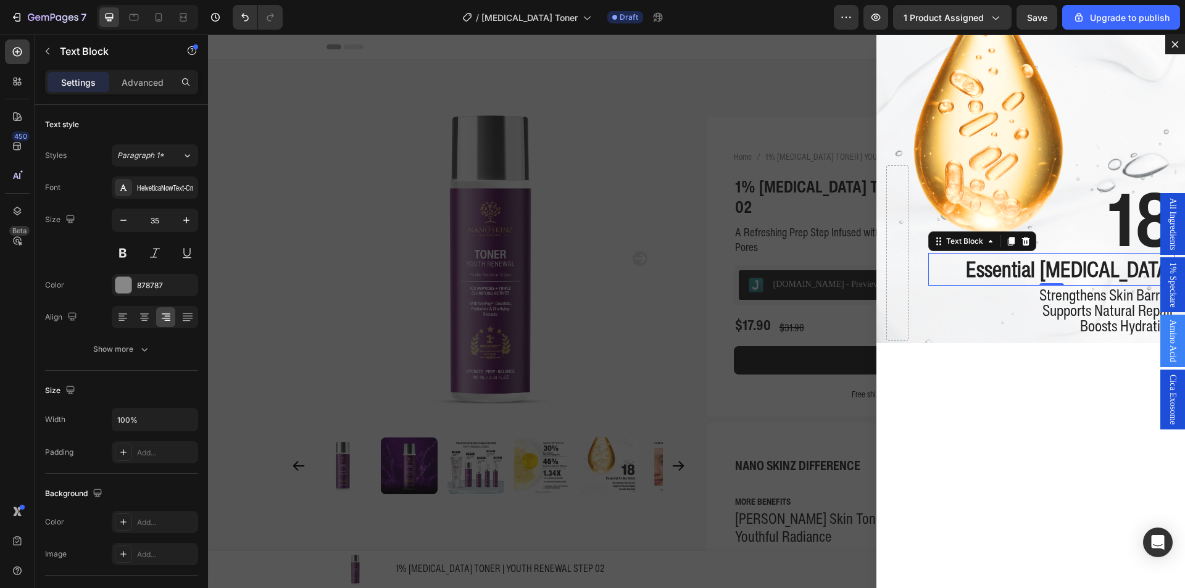
click at [1043, 269] on strong "Essential [MEDICAL_DATA]" at bounding box center [1070, 269] width 208 height 32
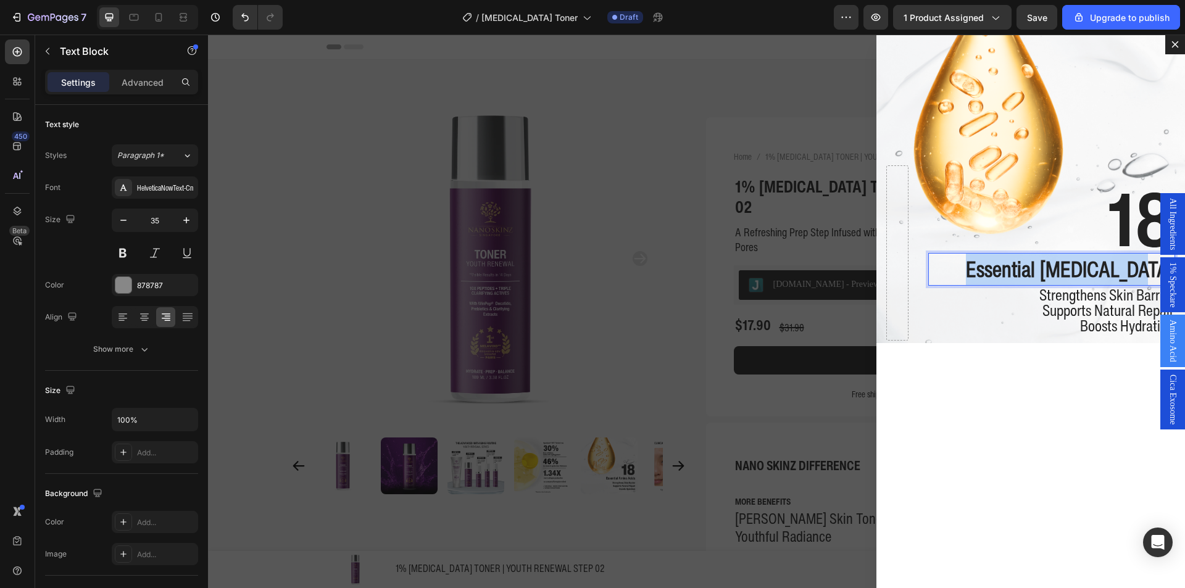
click at [1043, 269] on strong "Essential [MEDICAL_DATA]" at bounding box center [1070, 269] width 208 height 32
copy strong "Essential [MEDICAL_DATA]"
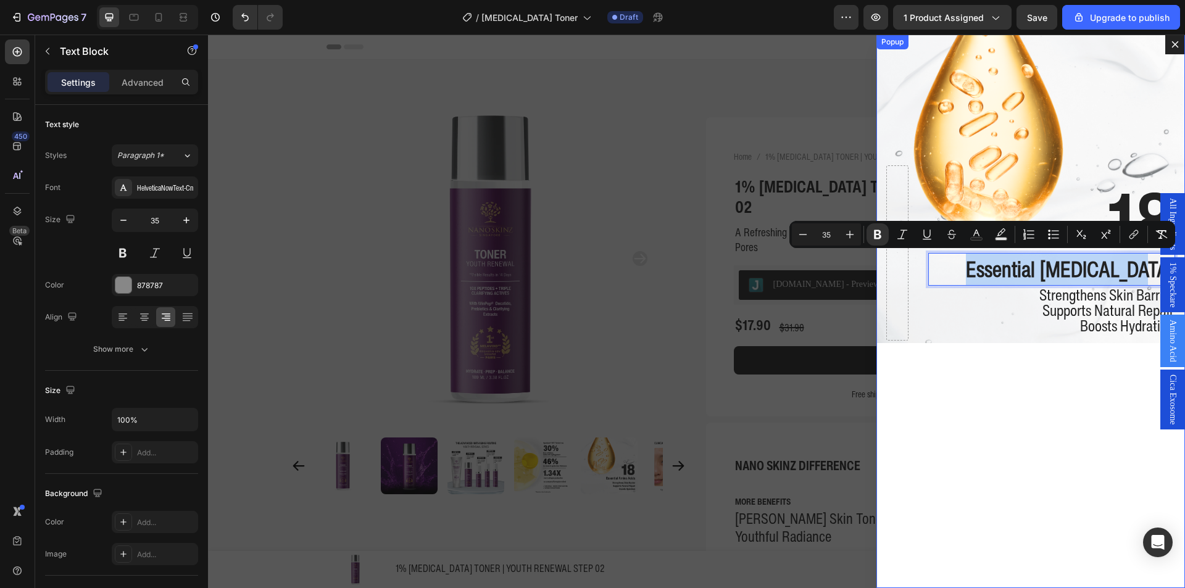
click at [918, 369] on div "18 Text Block Essential Amino Acids Text Block 0 Strengthens Skin Barrier Suppo…" at bounding box center [1031, 312] width 309 height 554
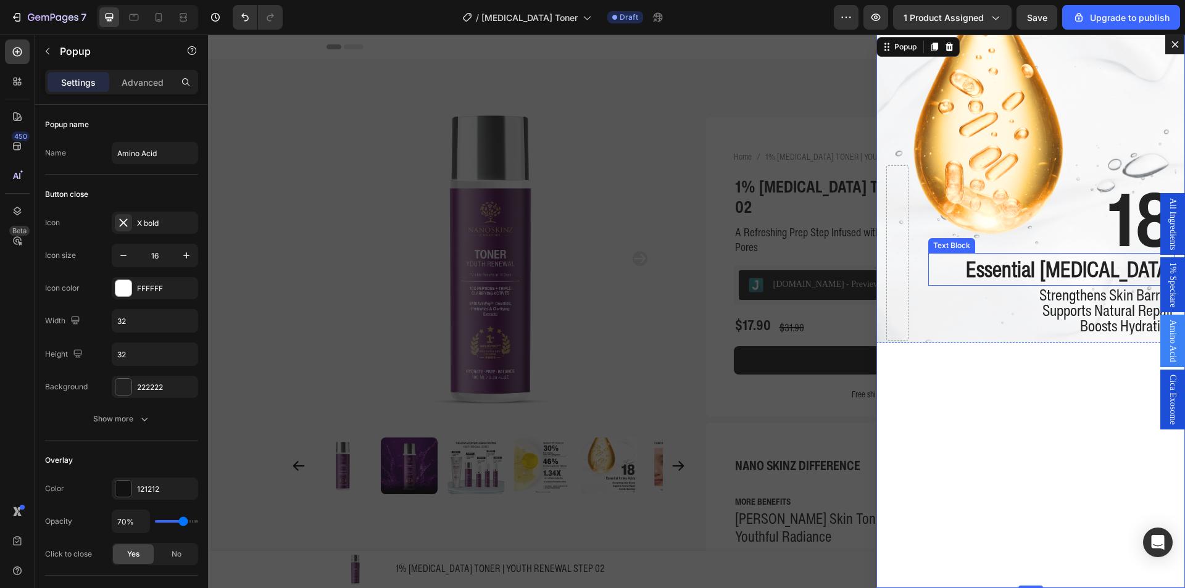
click at [1063, 272] on strong "Essential [MEDICAL_DATA]" at bounding box center [1070, 269] width 208 height 32
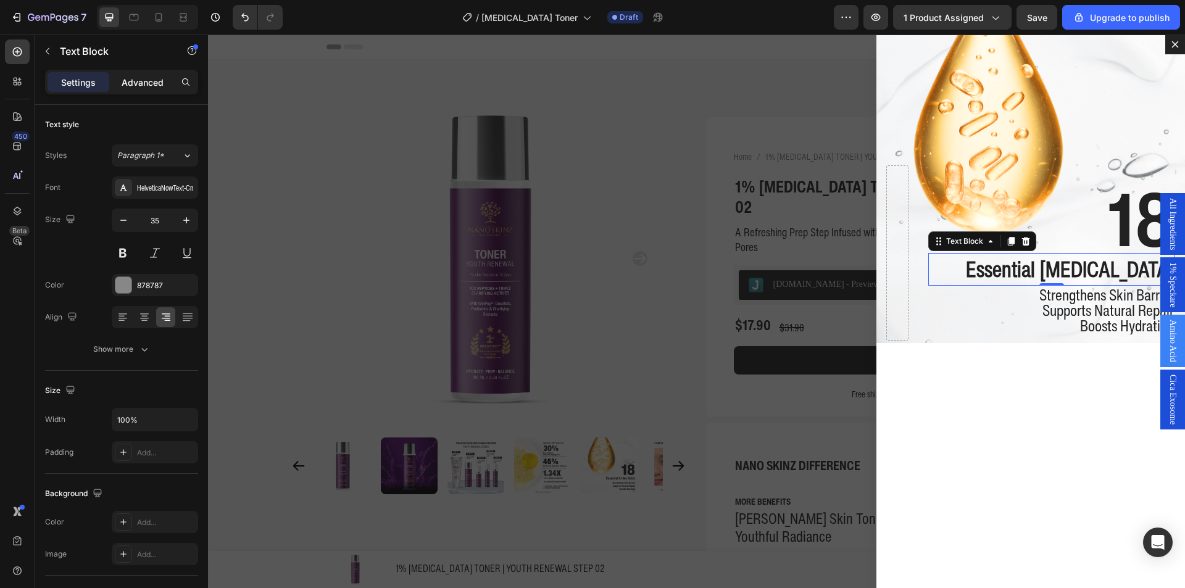
click at [153, 81] on p "Advanced" at bounding box center [143, 82] width 42 height 13
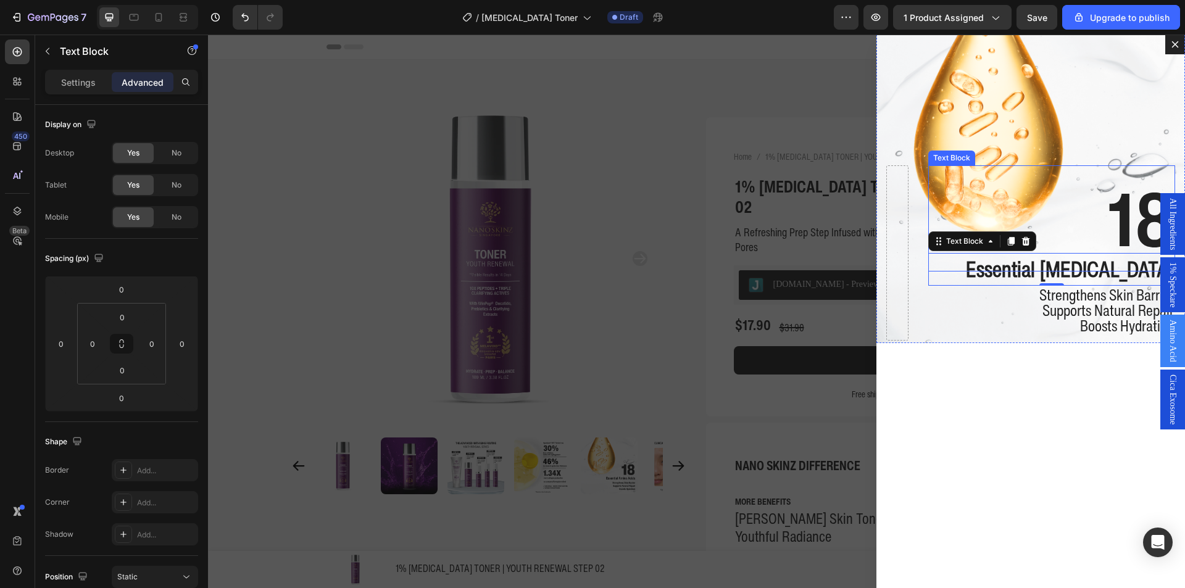
click at [1093, 225] on p "18" at bounding box center [1052, 219] width 245 height 104
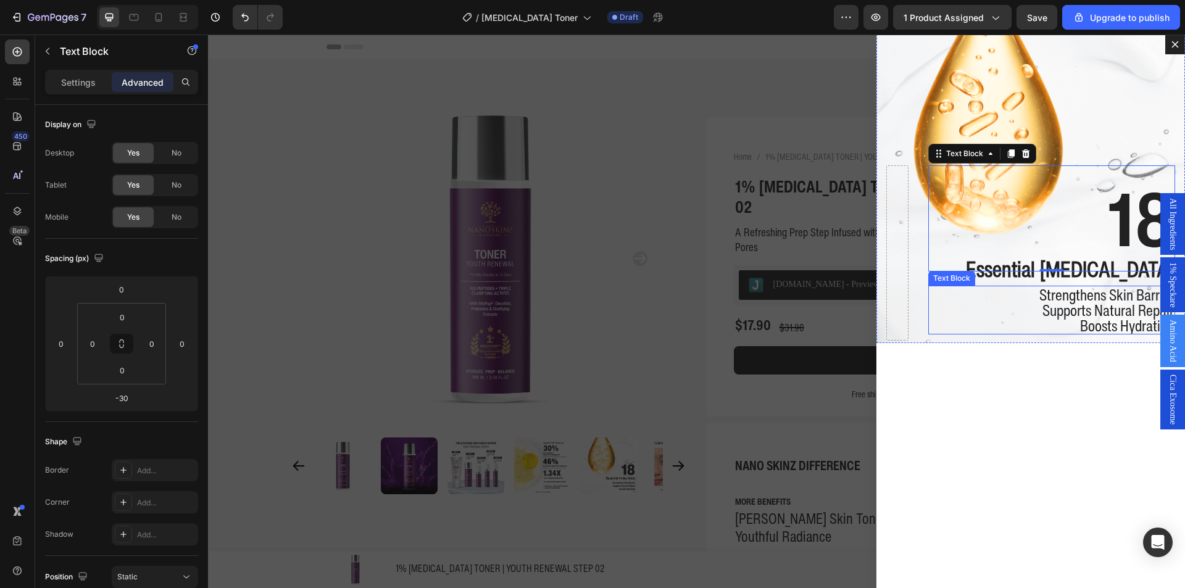
click at [1095, 303] on span "Supports Natural Repair" at bounding box center [1109, 310] width 132 height 23
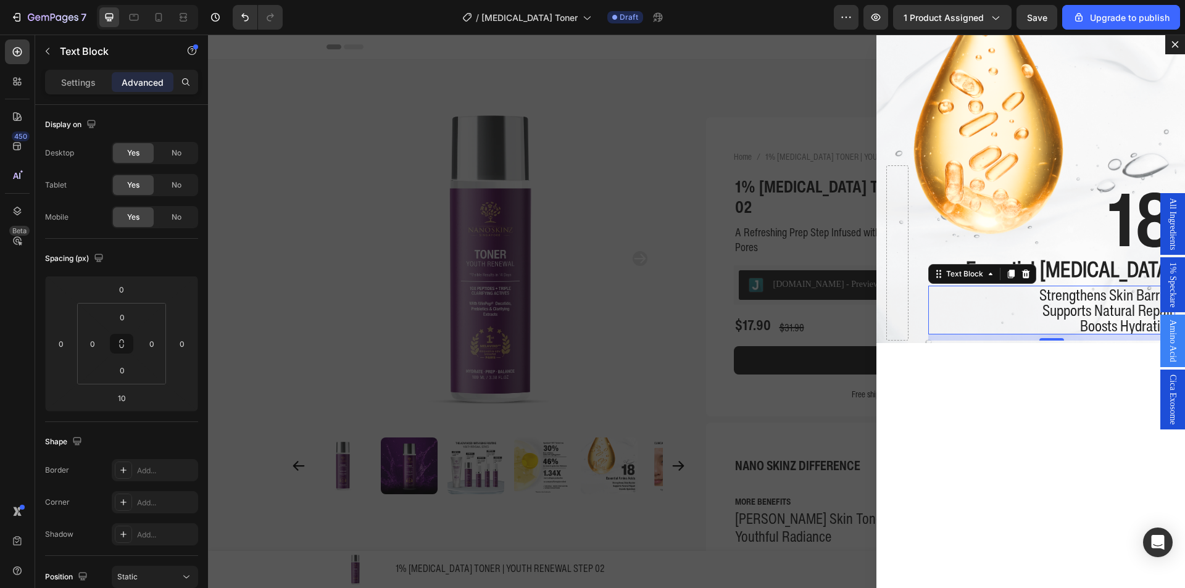
click at [1018, 313] on p "Supports Natural Repair" at bounding box center [1052, 310] width 245 height 15
click at [1019, 312] on p "Supports Natural Repair" at bounding box center [1052, 310] width 245 height 15
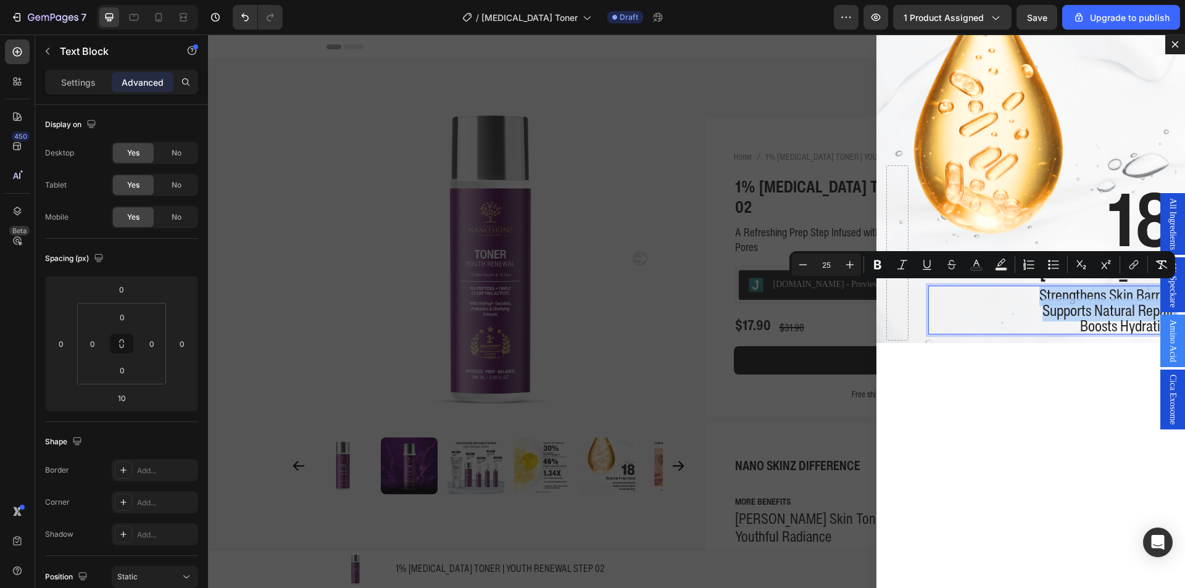
copy div "Strengthens Skin Barrier Supports Natural Repair"
click at [61, 74] on div "Settings" at bounding box center [79, 82] width 62 height 20
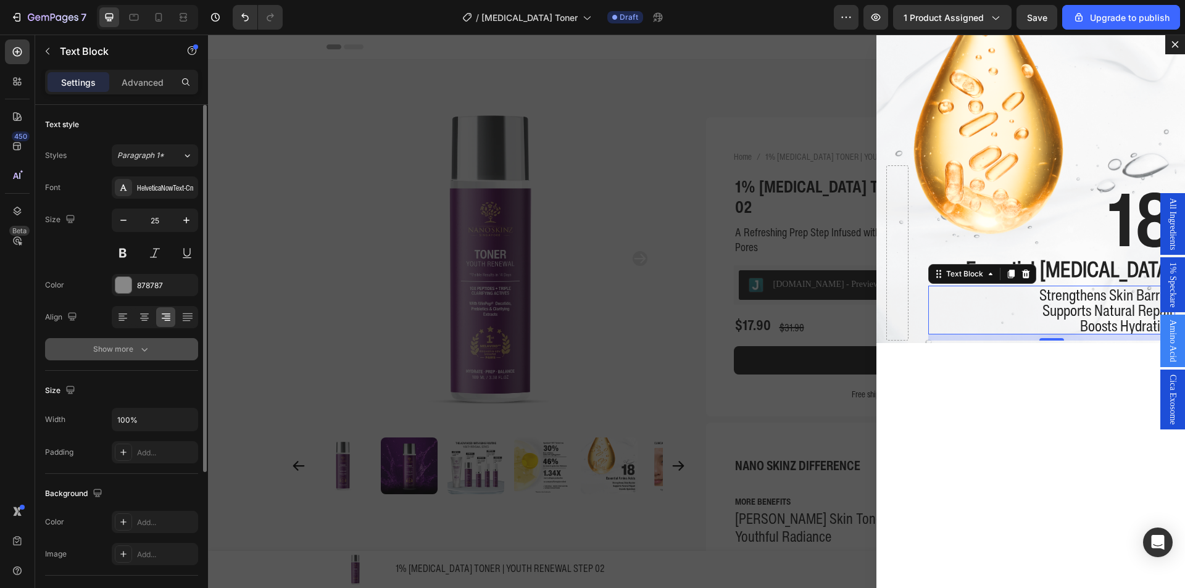
click at [134, 356] on button "Show more" at bounding box center [121, 349] width 153 height 22
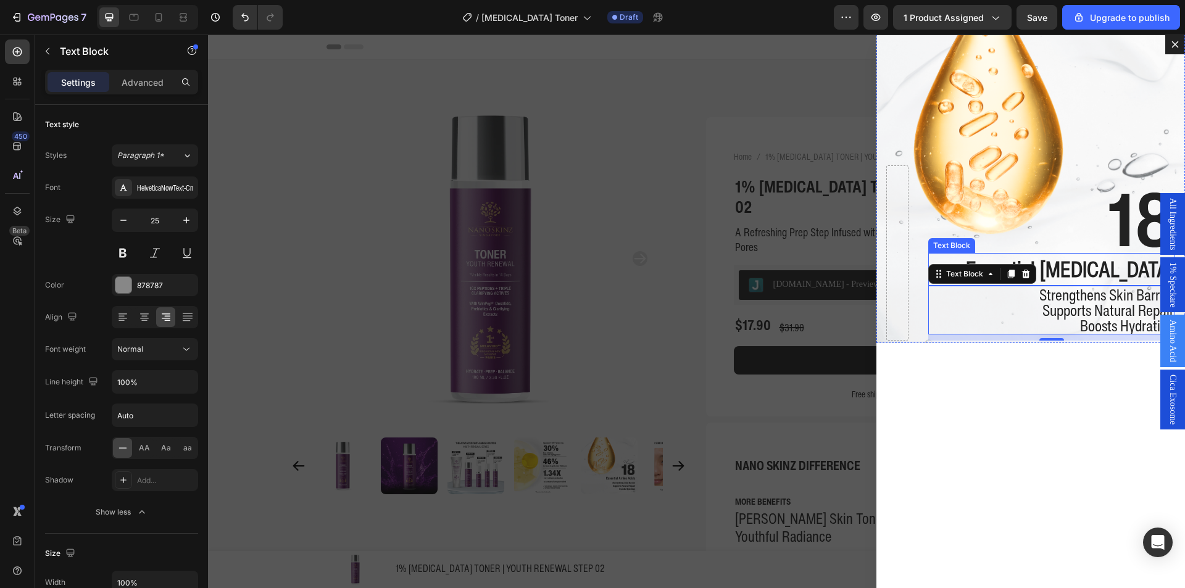
click at [1068, 263] on strong "Essential [MEDICAL_DATA]" at bounding box center [1070, 269] width 208 height 32
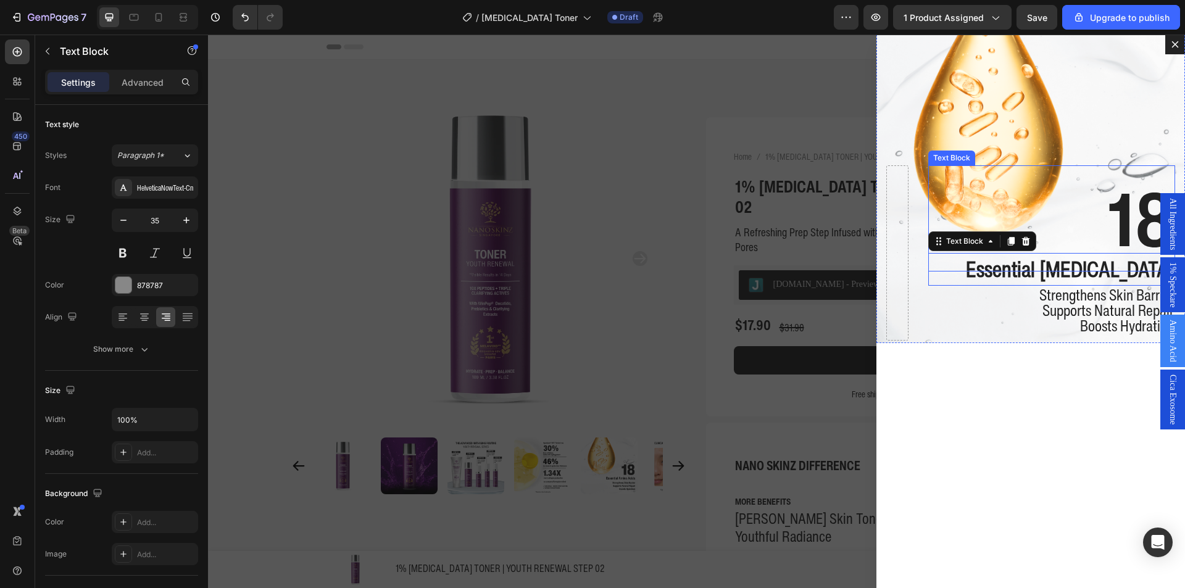
click at [1059, 233] on p "18" at bounding box center [1052, 219] width 245 height 104
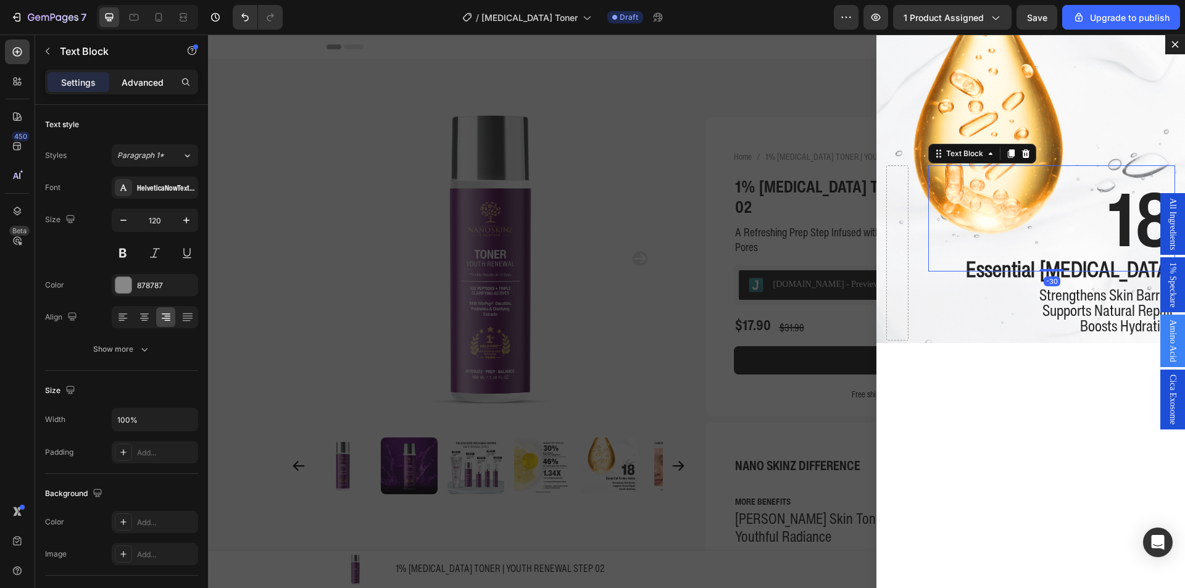
click at [132, 84] on p "Advanced" at bounding box center [143, 82] width 42 height 13
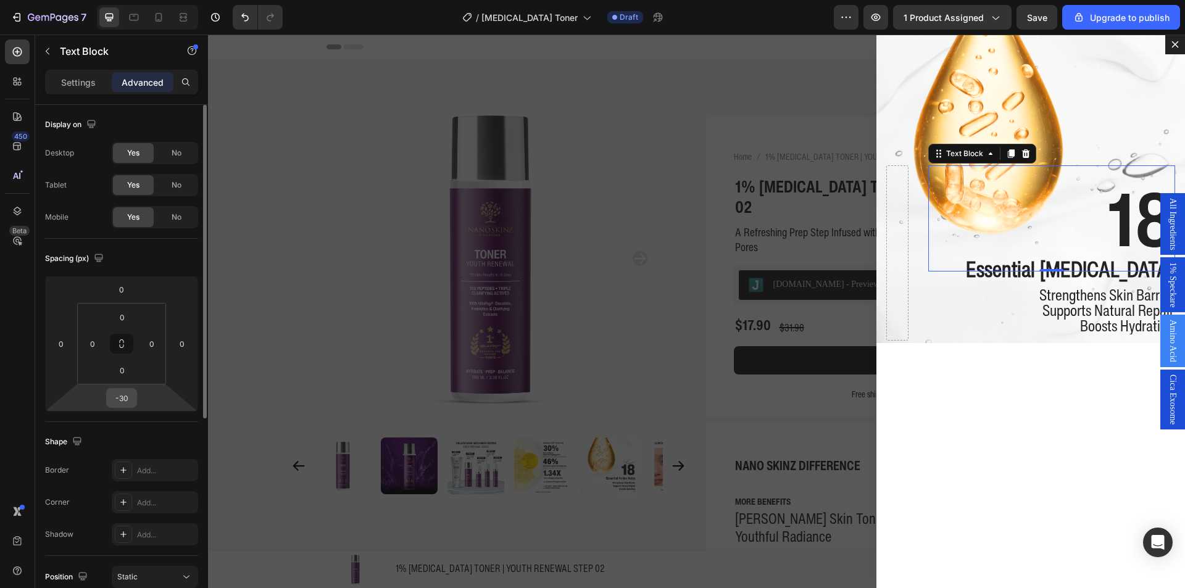
click at [127, 392] on input "-30" at bounding box center [121, 398] width 25 height 19
type input "0"
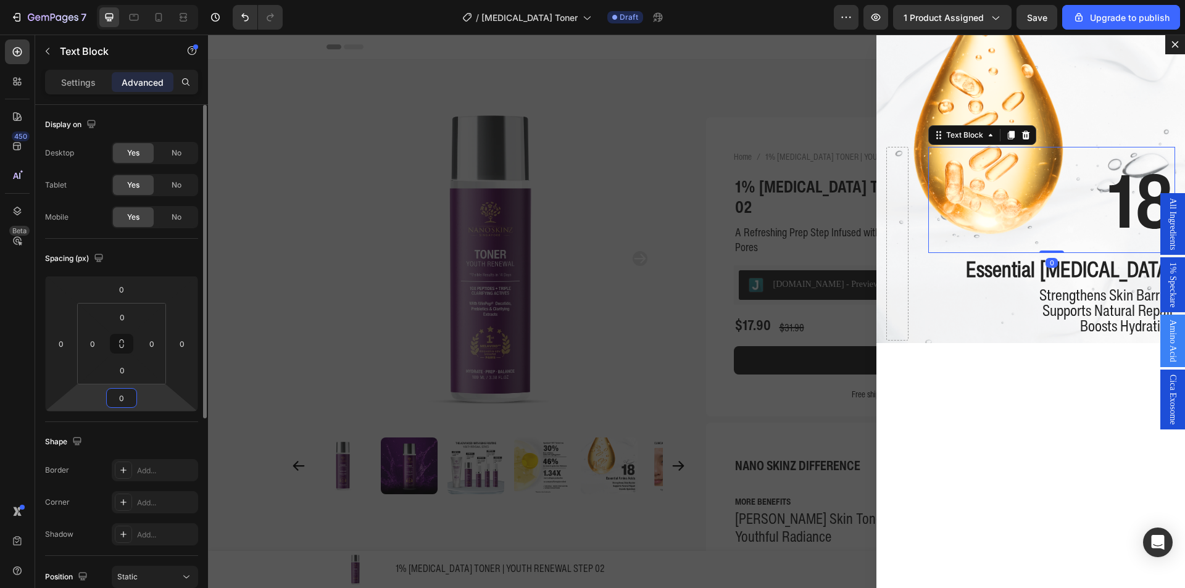
click at [128, 395] on input "0" at bounding box center [121, 398] width 25 height 19
type input "-30"
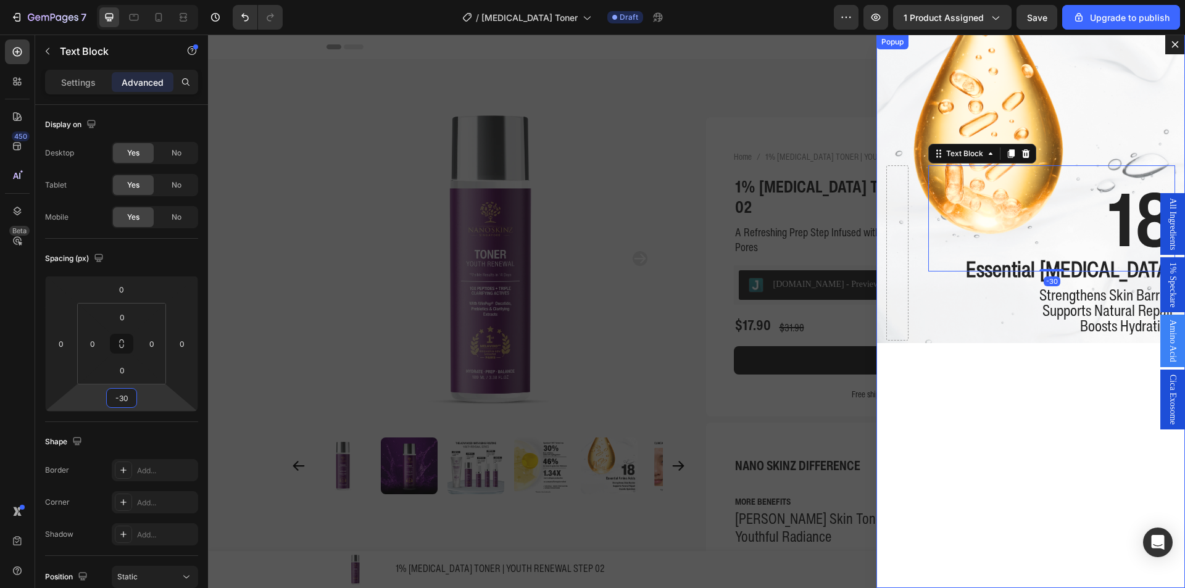
click at [1010, 436] on div "18 Text Block -30 Essential Amino Acids Text Block Strengthens Skin Barrier Sup…" at bounding box center [1031, 312] width 309 height 554
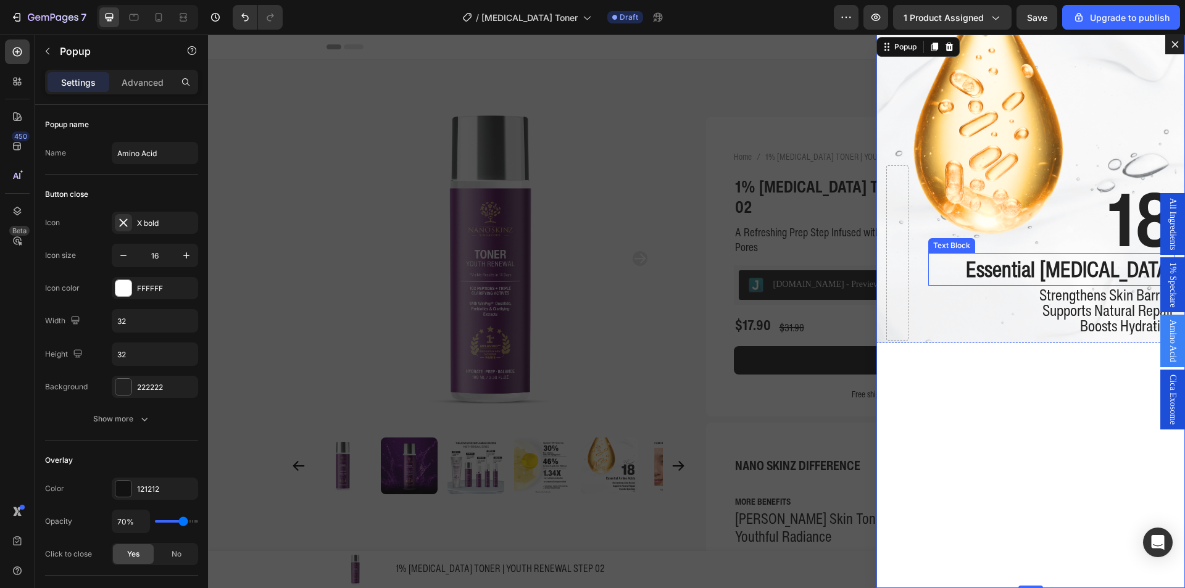
click at [1072, 219] on p "18" at bounding box center [1052, 219] width 245 height 104
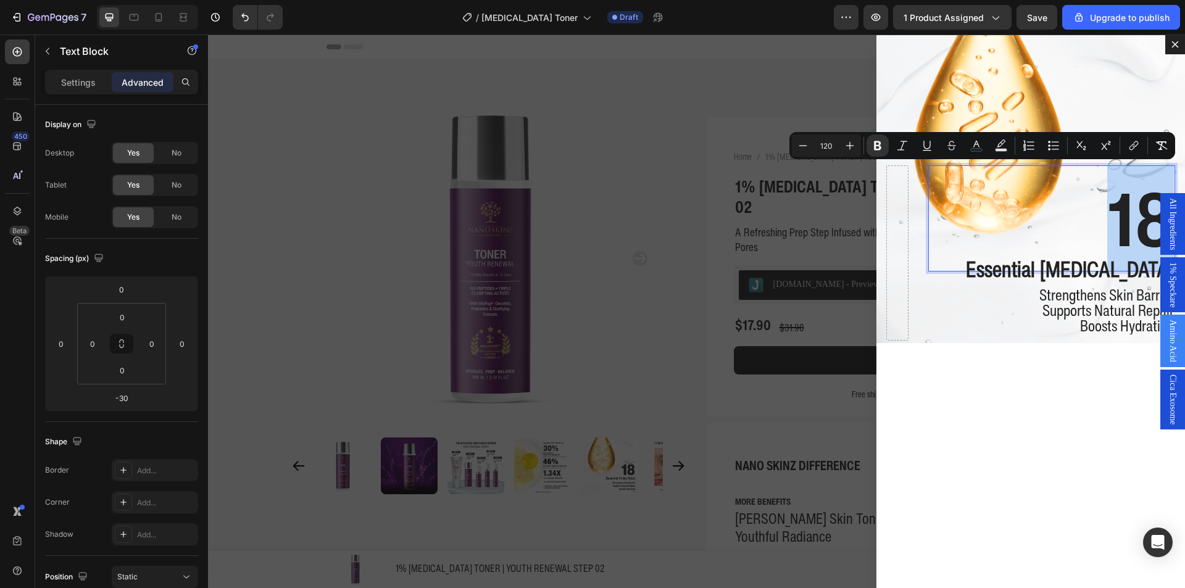
click at [1095, 212] on p "18" at bounding box center [1052, 219] width 245 height 104
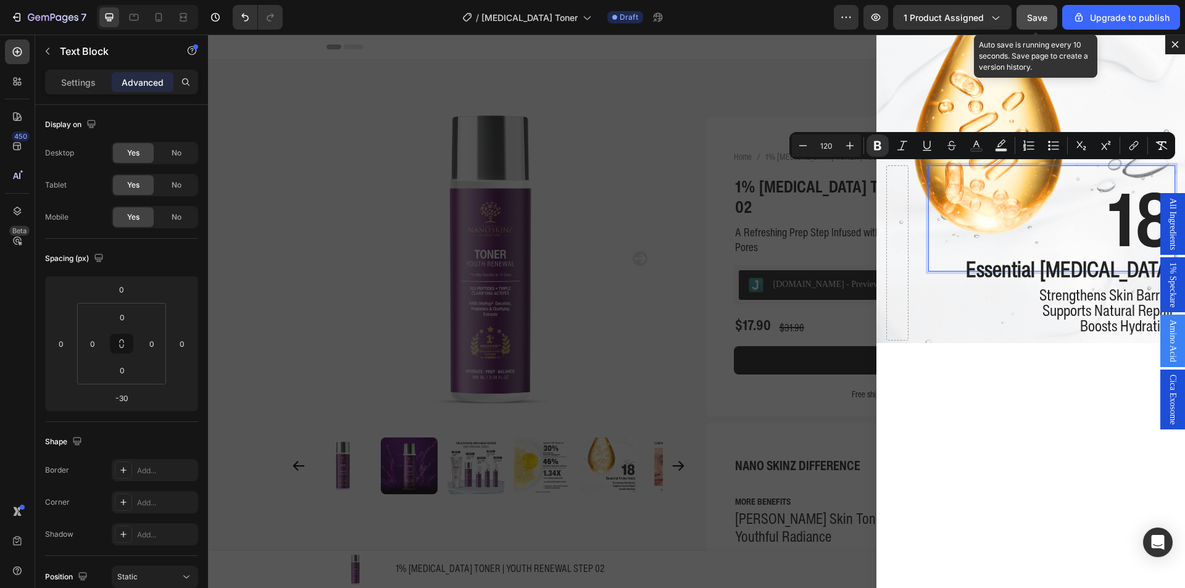
click at [1047, 15] on span "Save" at bounding box center [1037, 17] width 20 height 10
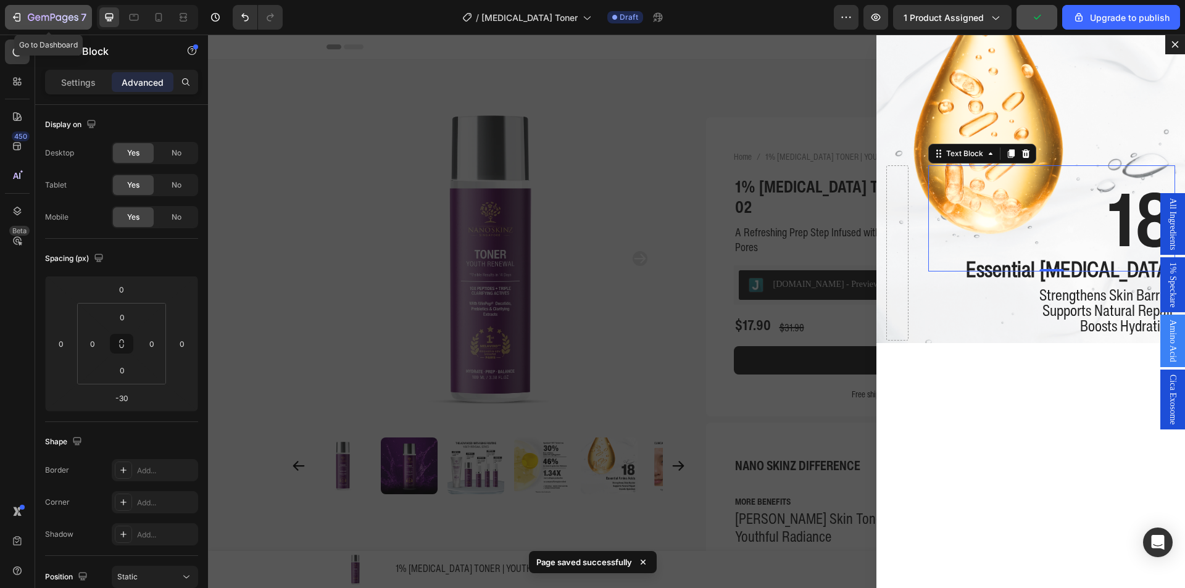
click at [52, 21] on icon "button" at bounding box center [53, 18] width 51 height 10
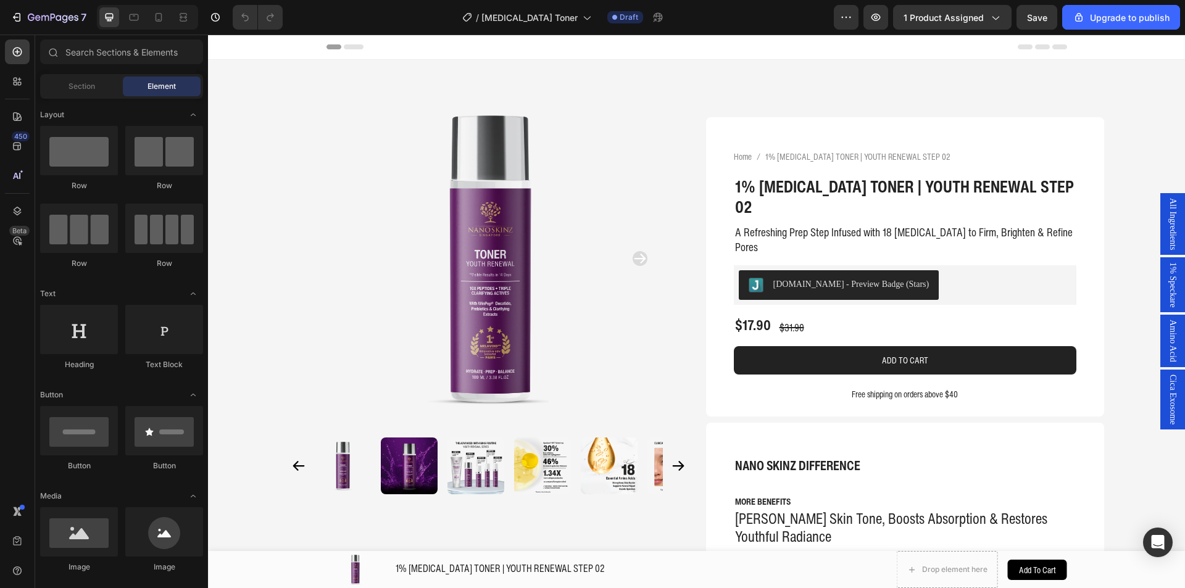
drag, startPoint x: 1173, startPoint y: 267, endPoint x: 1166, endPoint y: 273, distance: 8.3
click at [1171, 267] on div "1% Speckare" at bounding box center [1173, 284] width 25 height 55
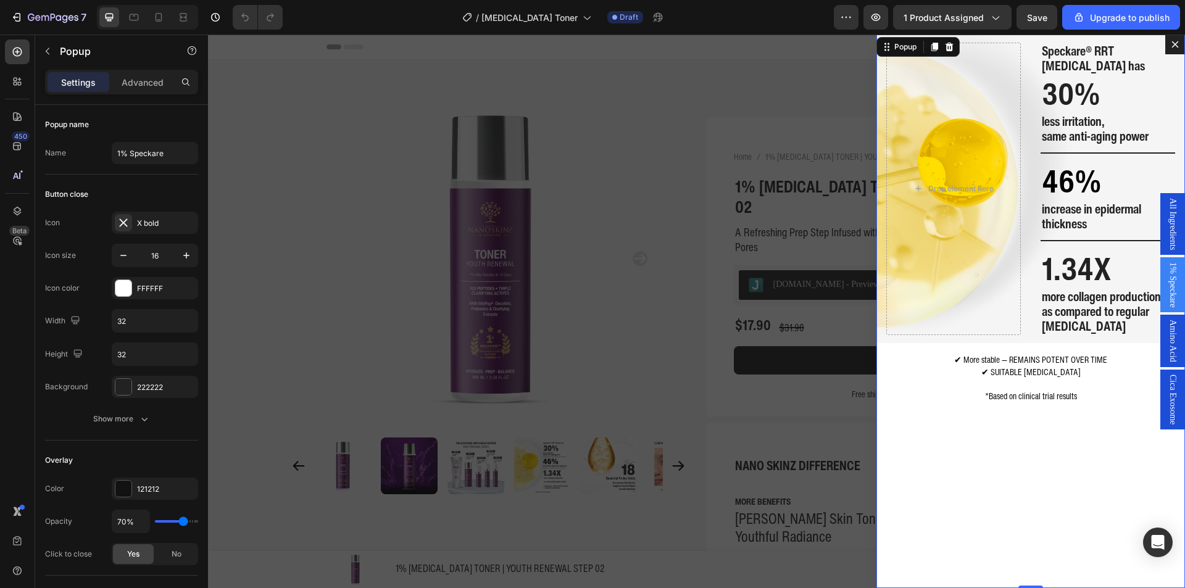
click at [1165, 318] on div "Amino Acid" at bounding box center [1173, 341] width 25 height 52
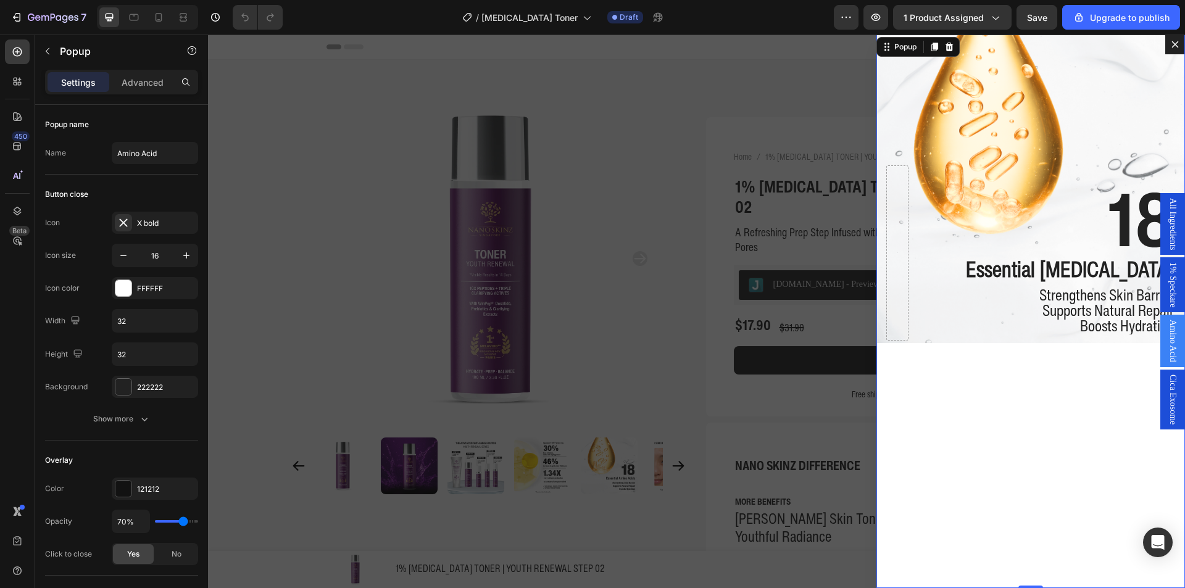
click at [1167, 385] on span "Cica Exosome" at bounding box center [1173, 400] width 12 height 50
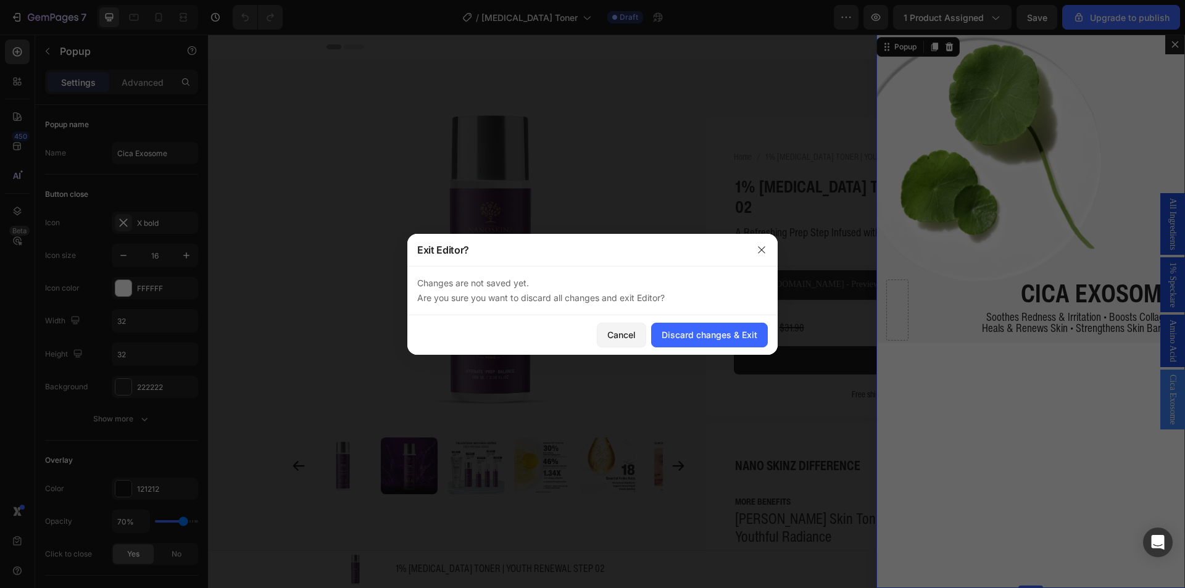
click at [752, 258] on div at bounding box center [762, 250] width 32 height 32
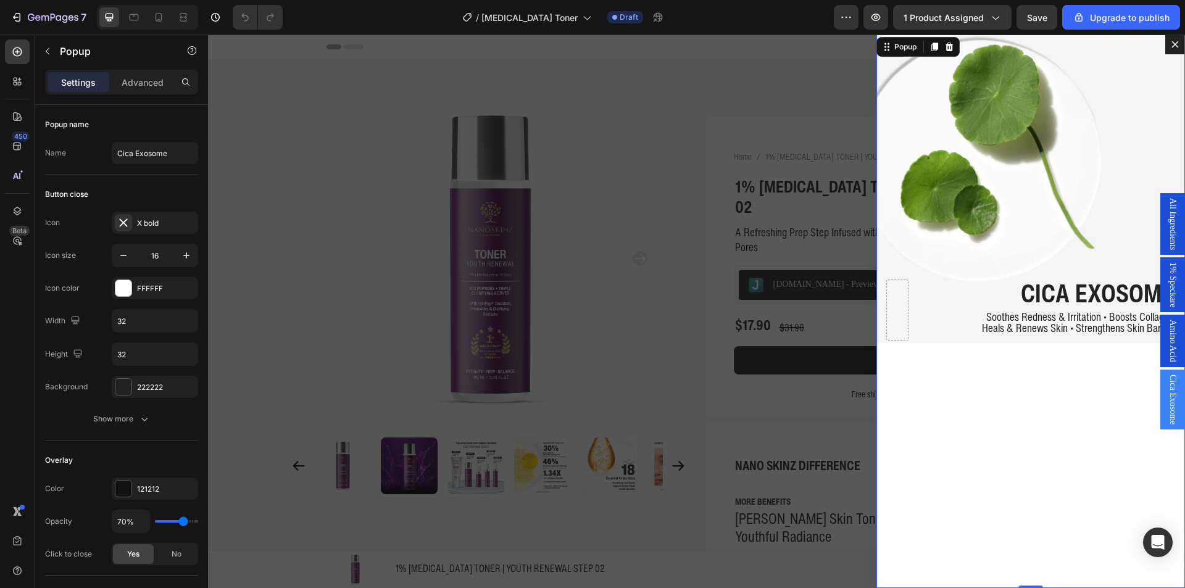
click at [1171, 46] on button "Dialog content" at bounding box center [1176, 45] width 20 height 20
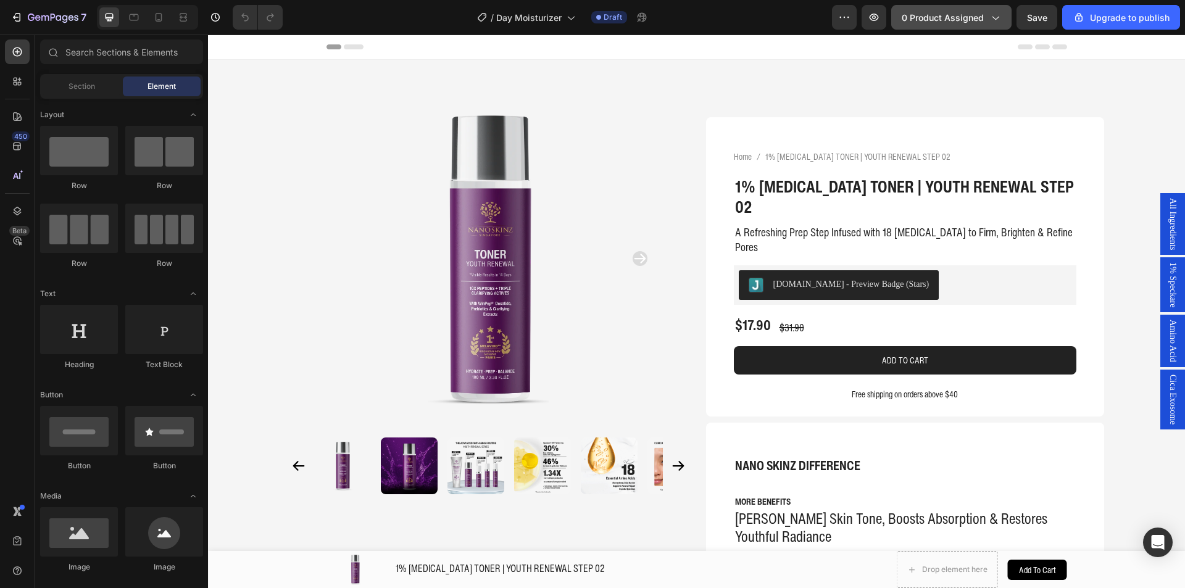
click at [939, 20] on span "0 product assigned" at bounding box center [943, 17] width 82 height 13
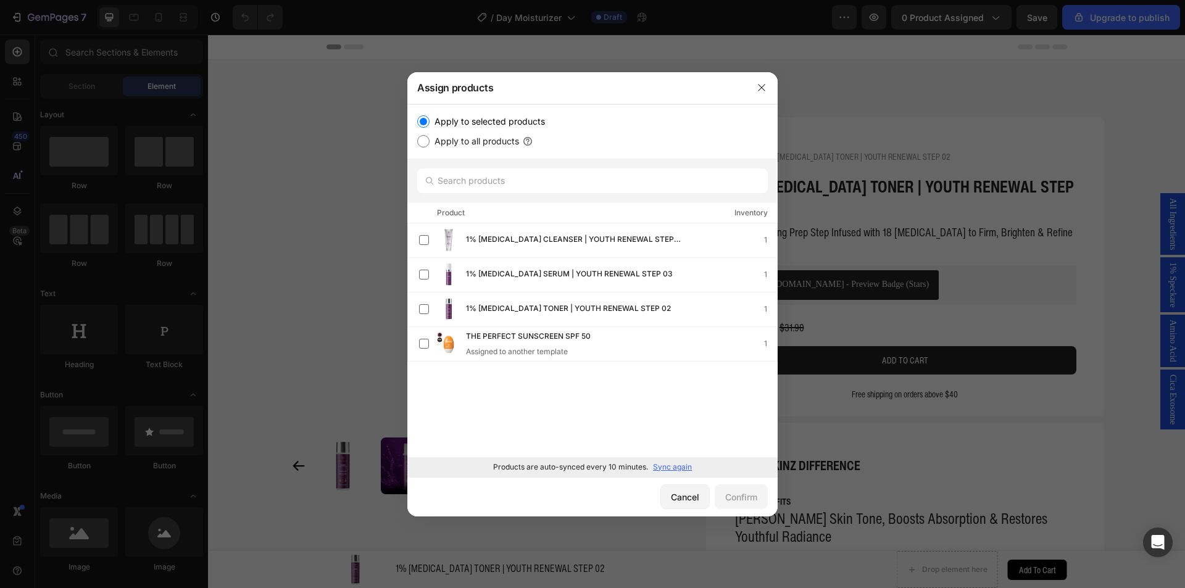
click at [666, 467] on p "Sync again" at bounding box center [672, 467] width 39 height 11
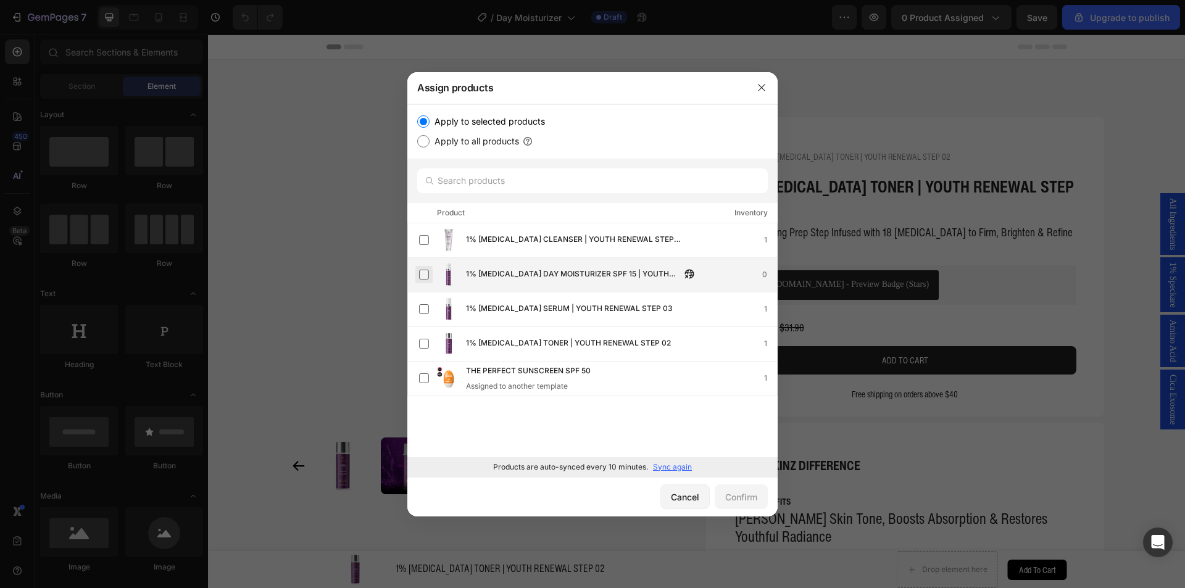
click at [428, 273] on label at bounding box center [424, 275] width 10 height 10
click at [740, 500] on div "Confirm" at bounding box center [742, 497] width 32 height 13
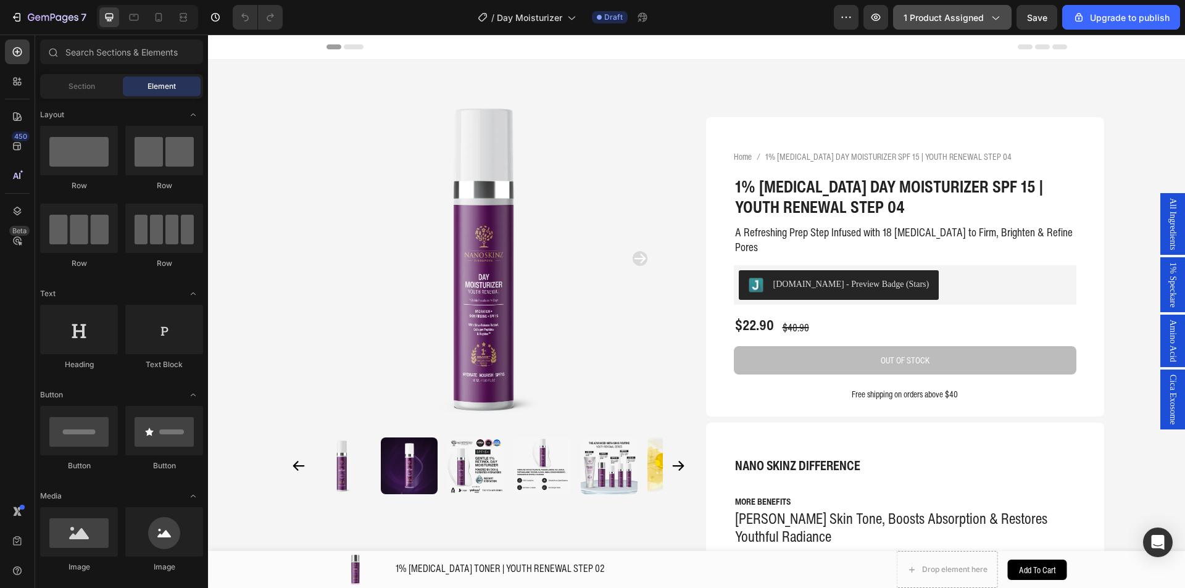
click at [935, 13] on span "1 product assigned" at bounding box center [944, 17] width 80 height 13
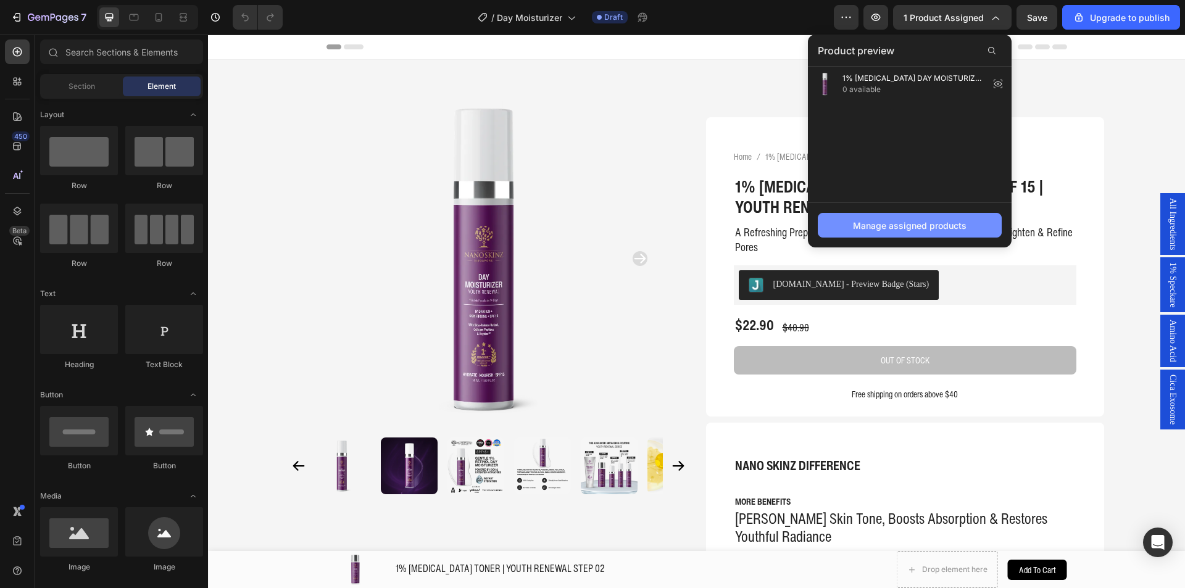
click at [867, 218] on button "Manage assigned products" at bounding box center [910, 225] width 184 height 25
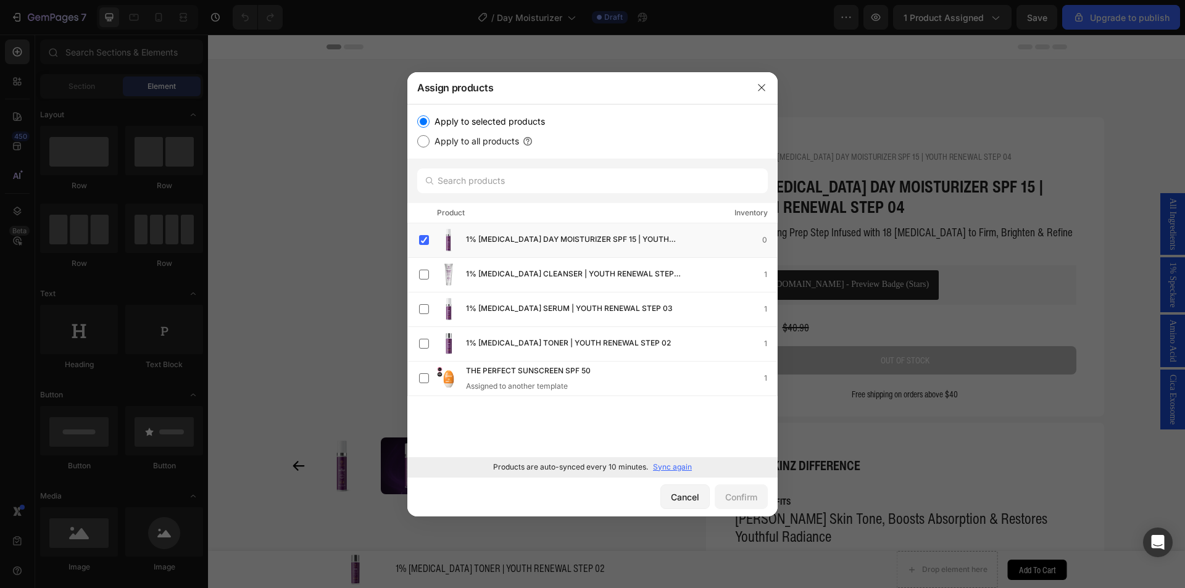
click at [671, 472] on p "Sync again" at bounding box center [672, 467] width 39 height 11
click at [590, 272] on span "1% RETINOL CLEANSER | YOUTH RENEWAL STEP 01" at bounding box center [573, 275] width 215 height 14
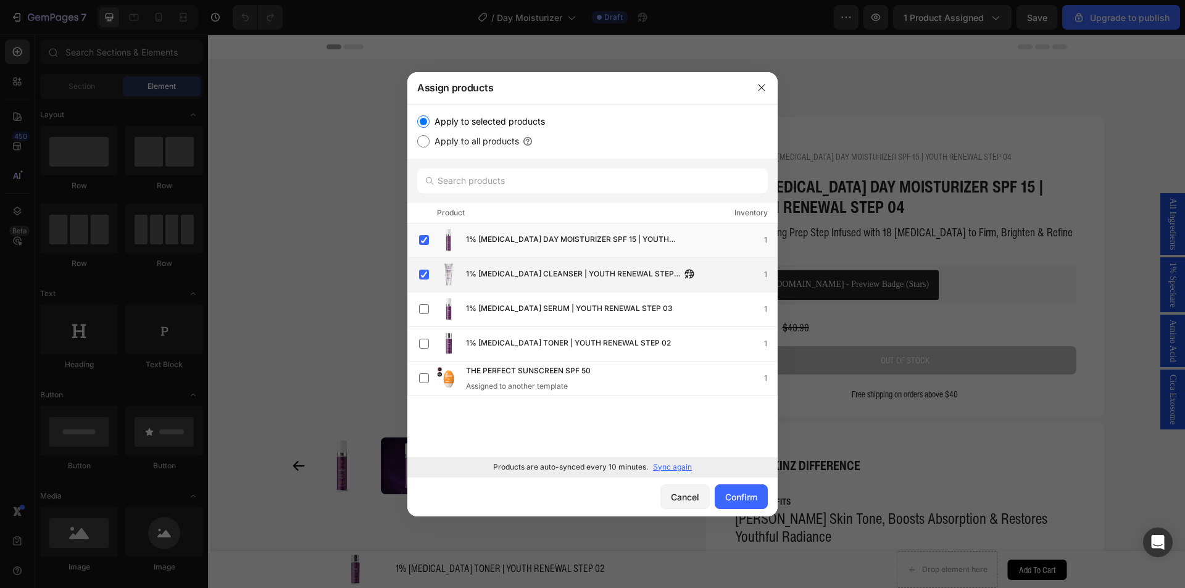
click at [537, 277] on span "1% RETINOL CLEANSER | YOUTH RENEWAL STEP 01" at bounding box center [573, 275] width 215 height 14
click at [529, 245] on span "1% [MEDICAL_DATA] DAY MOISTURIZER SPF 15 | YOUTH RENEWAL STEP 04" at bounding box center [573, 240] width 215 height 14
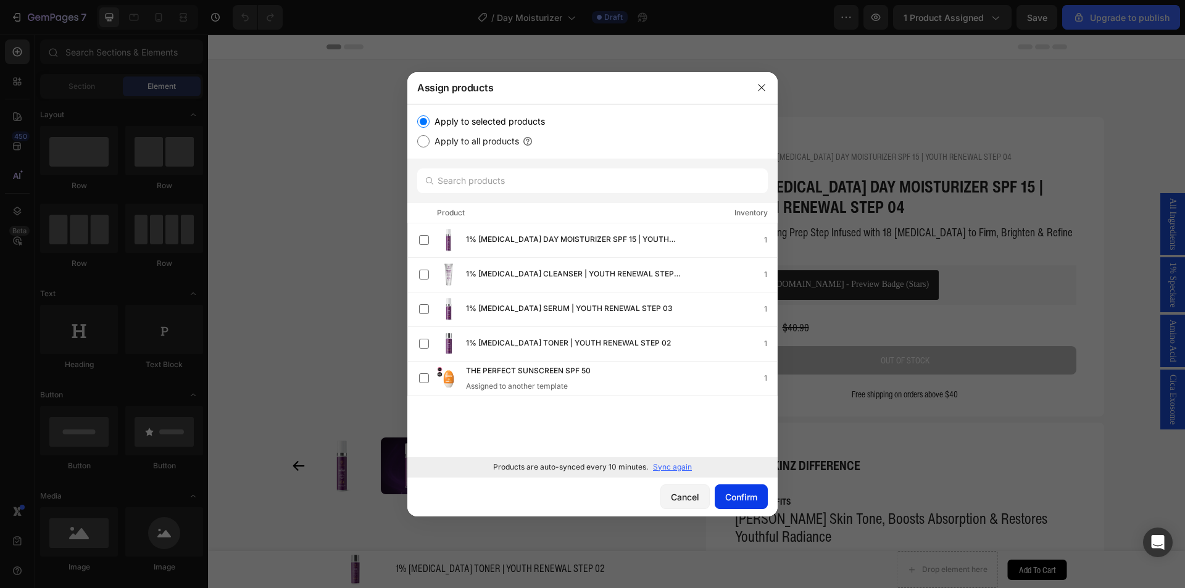
click at [746, 489] on button "Confirm" at bounding box center [741, 497] width 53 height 25
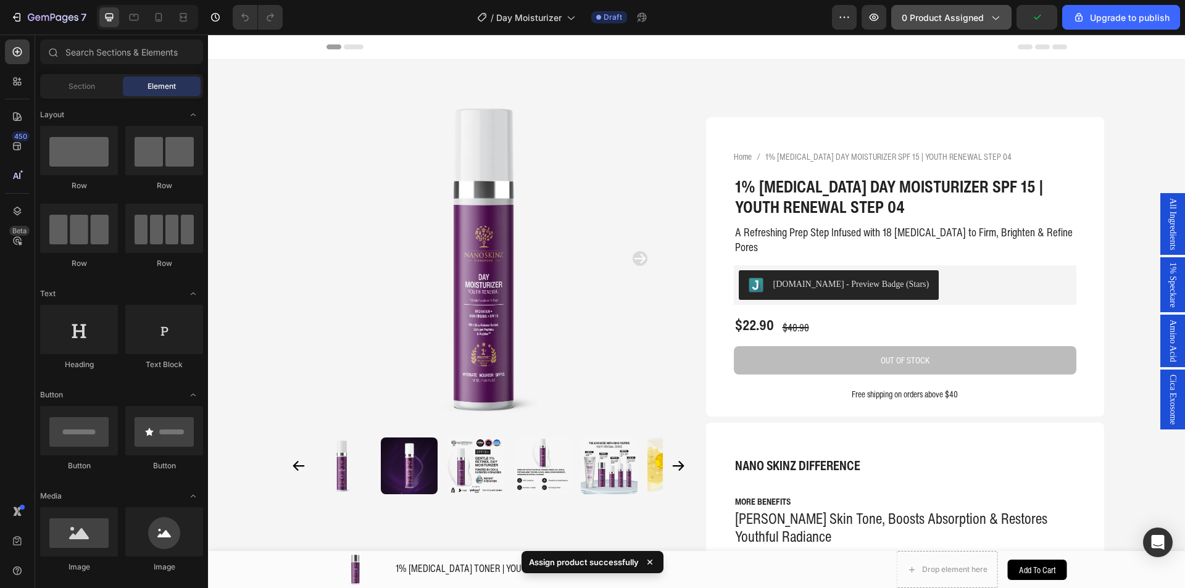
click at [982, 25] on button "0 product assigned" at bounding box center [952, 17] width 120 height 25
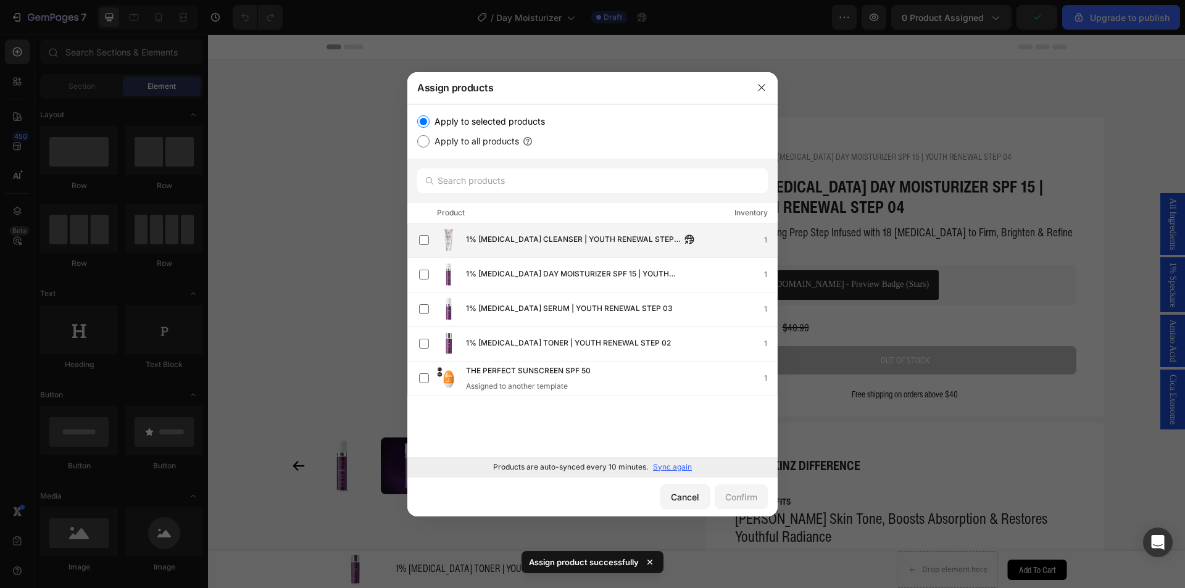
click at [557, 241] on span "1% RETINOL CLEANSER | YOUTH RENEWAL STEP 01" at bounding box center [573, 240] width 215 height 14
click at [750, 498] on div "Confirm" at bounding box center [742, 497] width 32 height 13
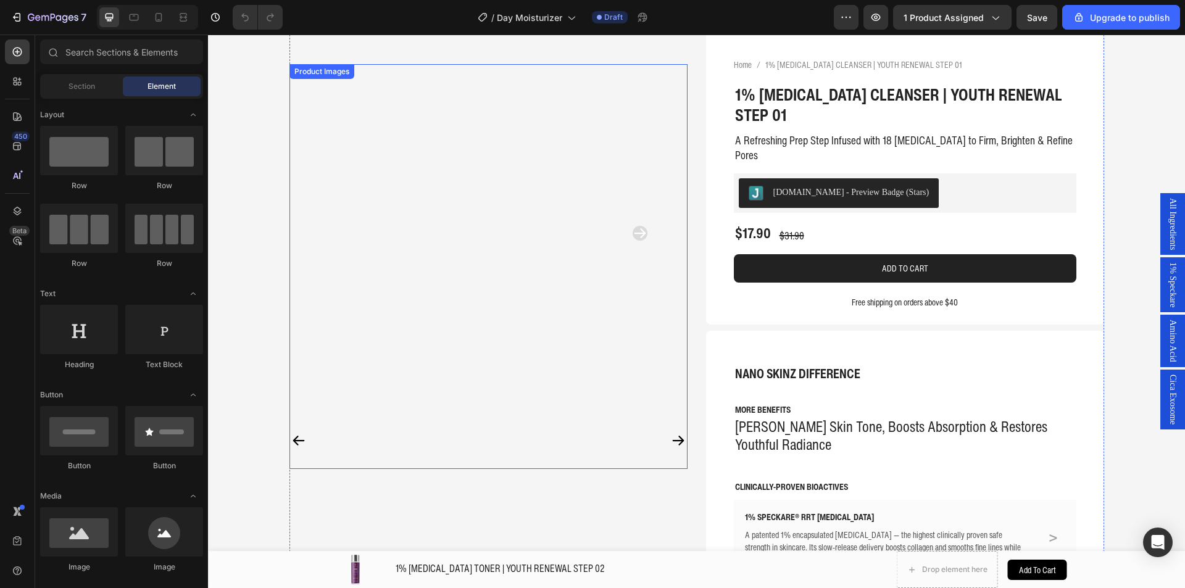
scroll to position [123, 0]
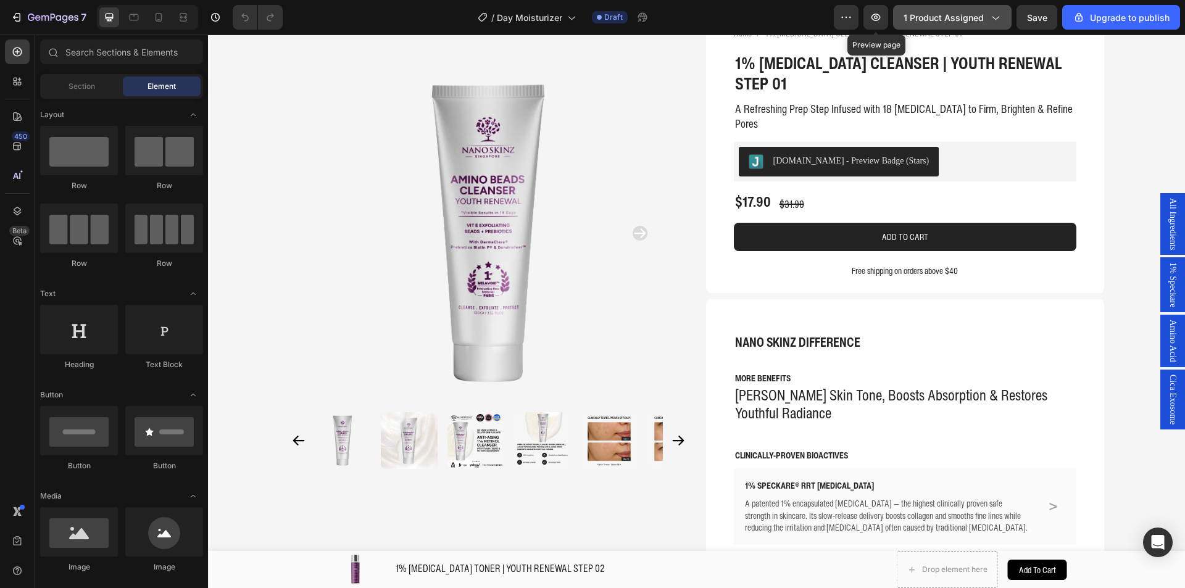
click at [945, 14] on span "1 product assigned" at bounding box center [944, 17] width 80 height 13
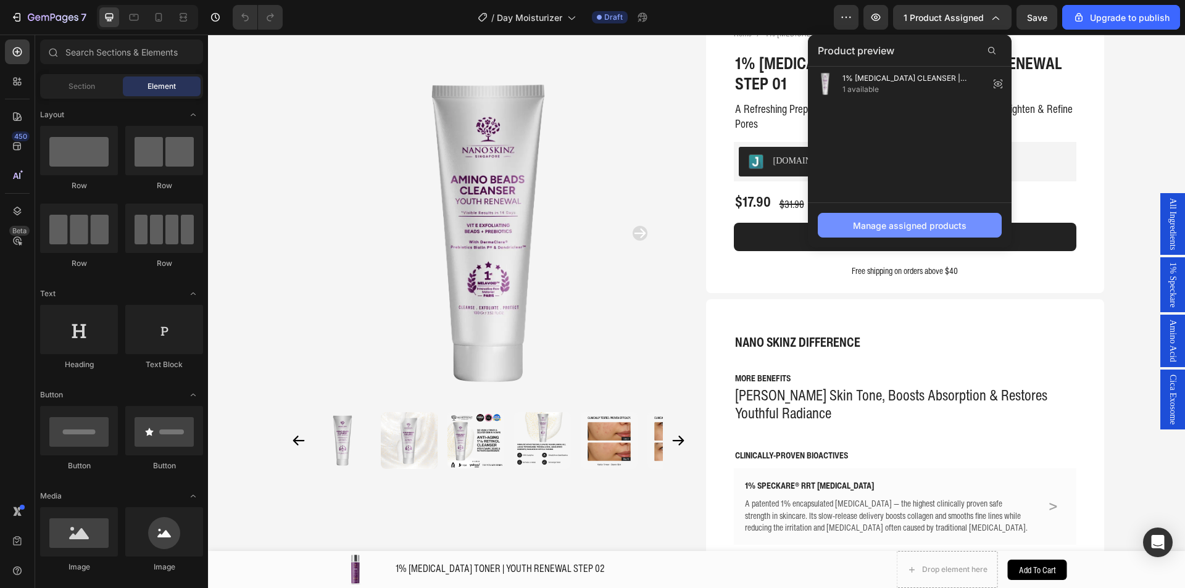
click at [872, 219] on div "Manage assigned products" at bounding box center [910, 225] width 114 height 13
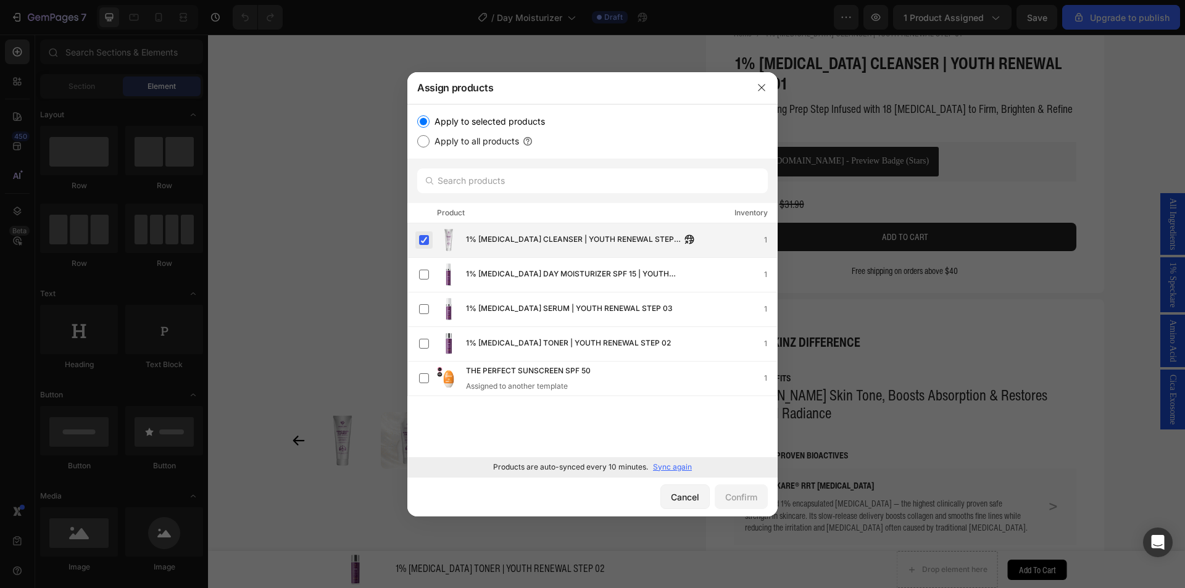
click at [423, 235] on label at bounding box center [424, 240] width 10 height 10
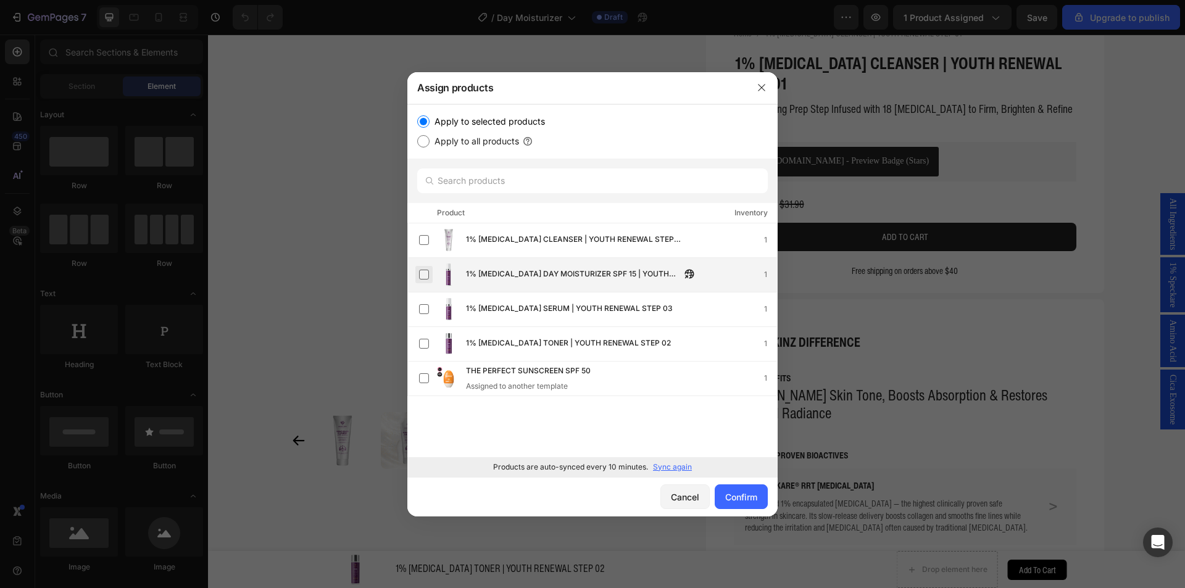
click at [426, 270] on label at bounding box center [424, 275] width 10 height 10
click at [739, 491] on div "Confirm" at bounding box center [742, 497] width 32 height 13
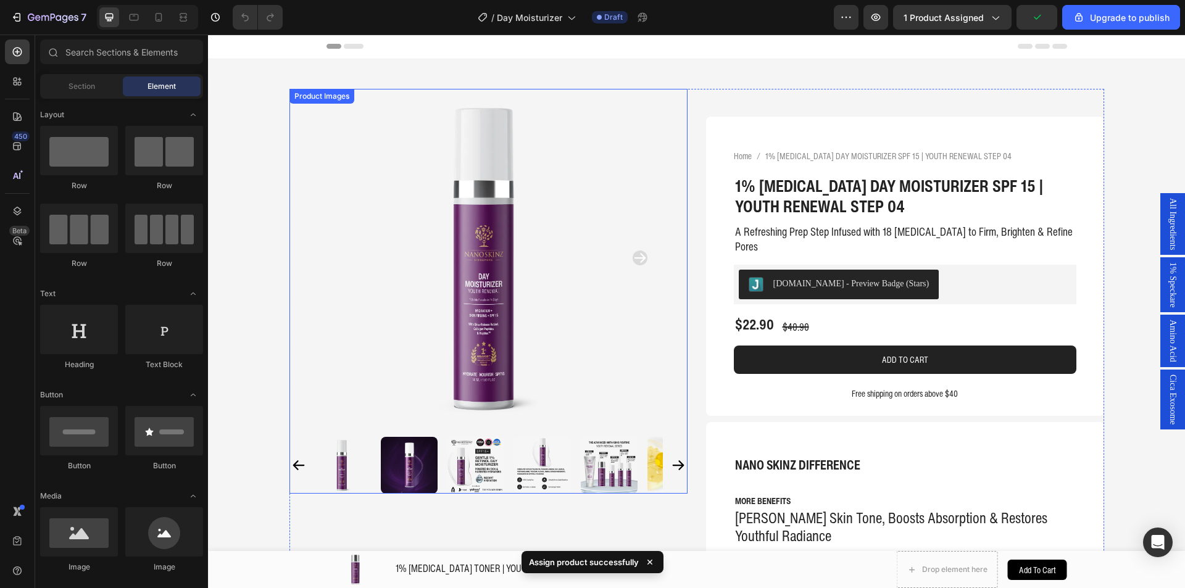
scroll to position [0, 0]
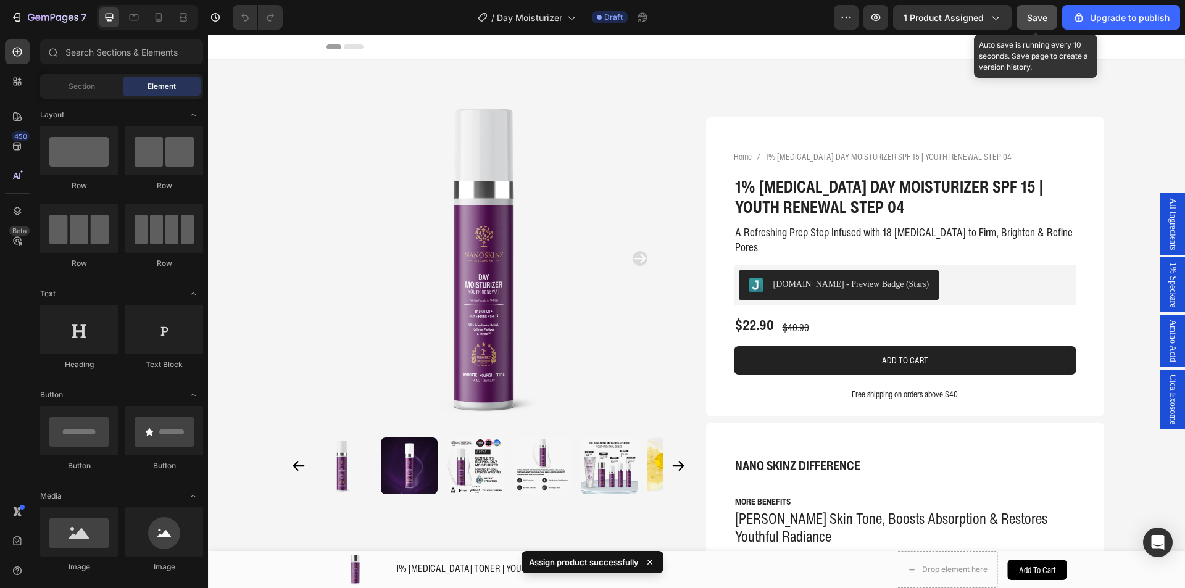
click at [1046, 24] on button "Save" at bounding box center [1037, 17] width 41 height 25
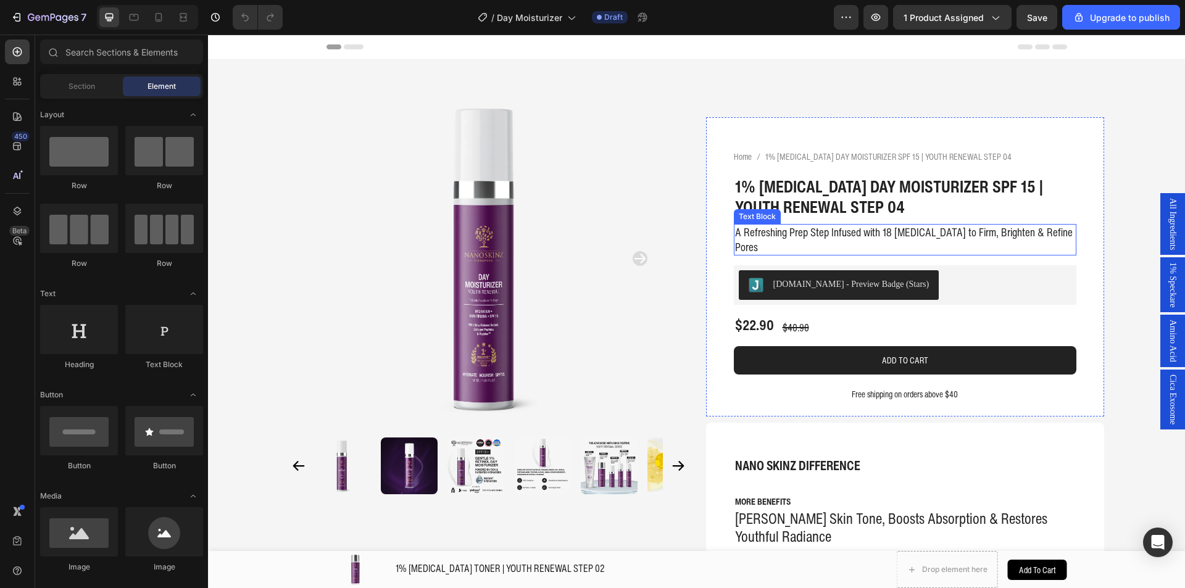
click at [837, 238] on p "A Refreshing Prep Step Infused with 18 [MEDICAL_DATA] to Firm, Brighten & Refin…" at bounding box center [905, 239] width 340 height 29
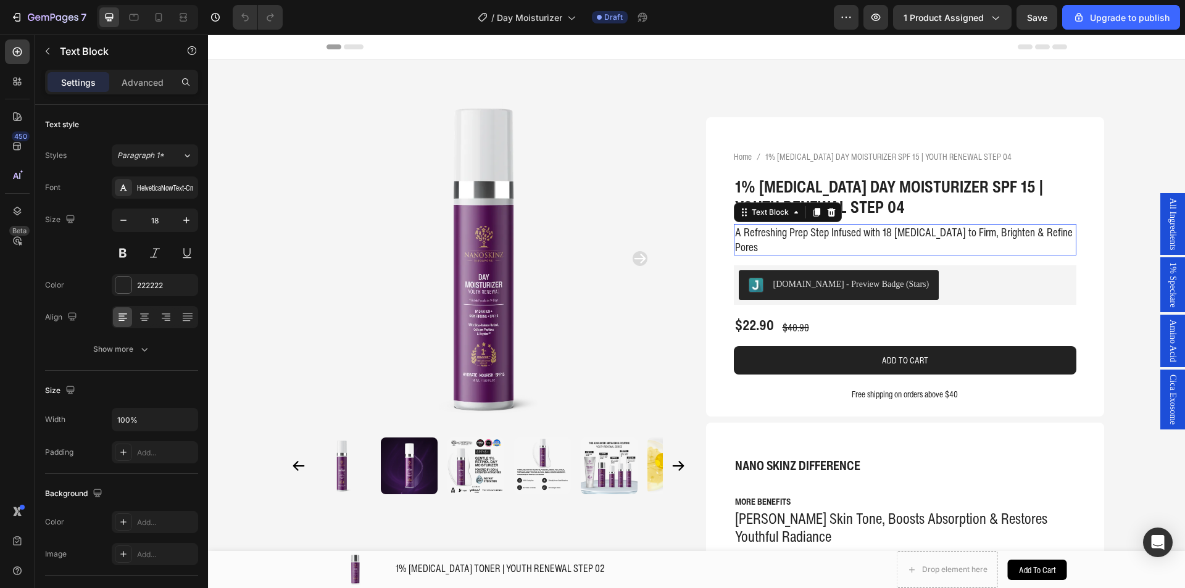
click at [839, 233] on p "A Refreshing Prep Step Infused with 18 [MEDICAL_DATA] to Firm, Brighten & Refin…" at bounding box center [905, 239] width 340 height 29
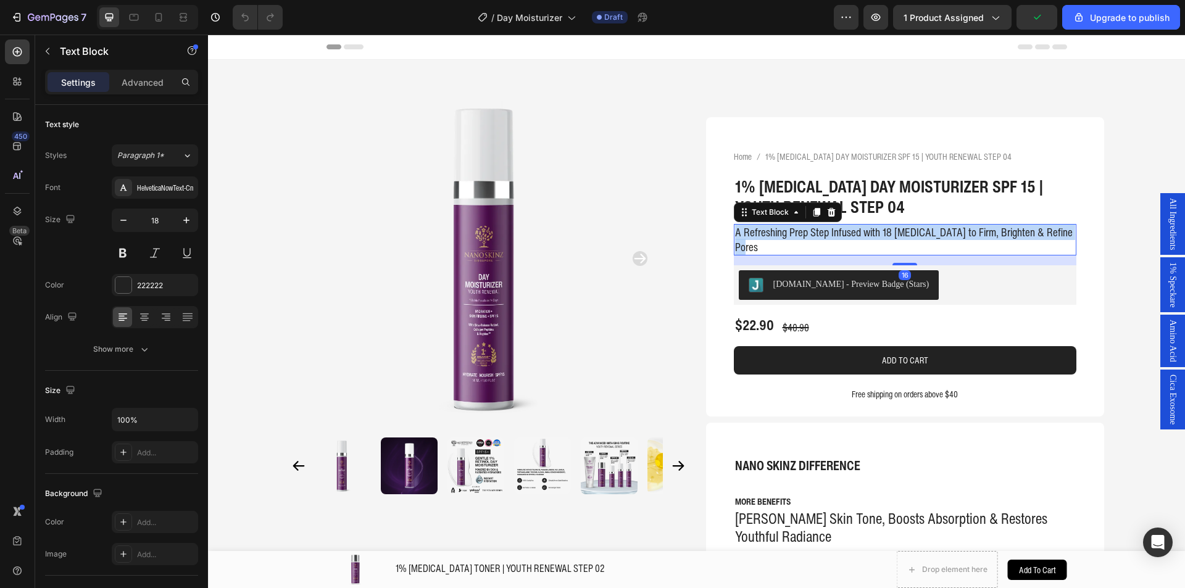
click at [839, 233] on p "A Refreshing Prep Step Infused with 18 [MEDICAL_DATA] to Firm, Brighten & Refin…" at bounding box center [905, 239] width 340 height 29
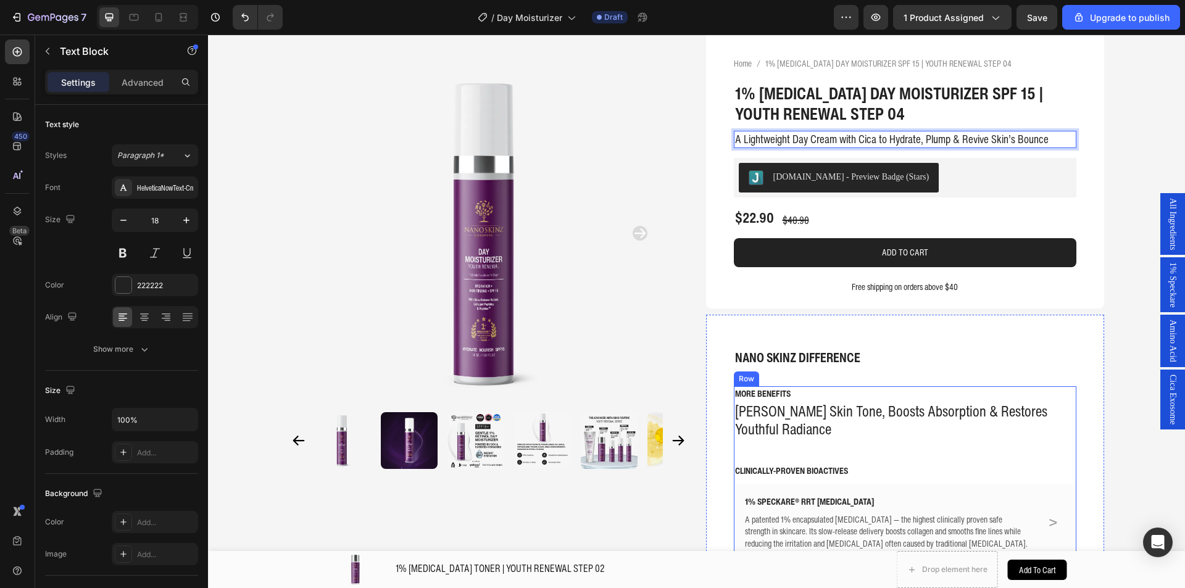
scroll to position [185, 0]
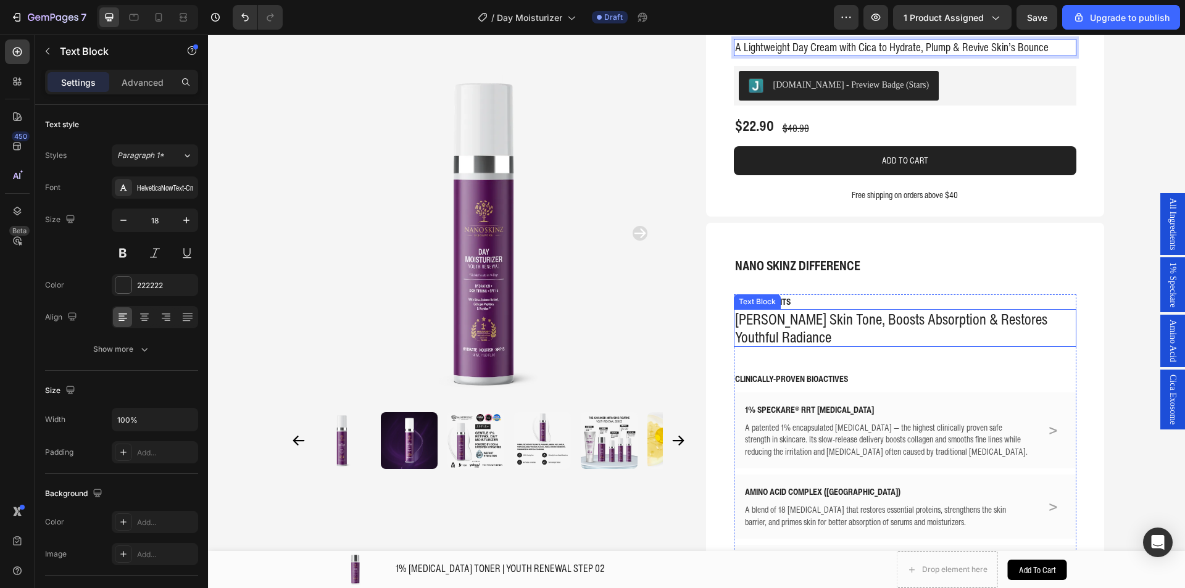
click at [772, 319] on p "[PERSON_NAME] Skin Tone, Boosts Absorption & Restores Youthful Radiance" at bounding box center [905, 329] width 340 height 36
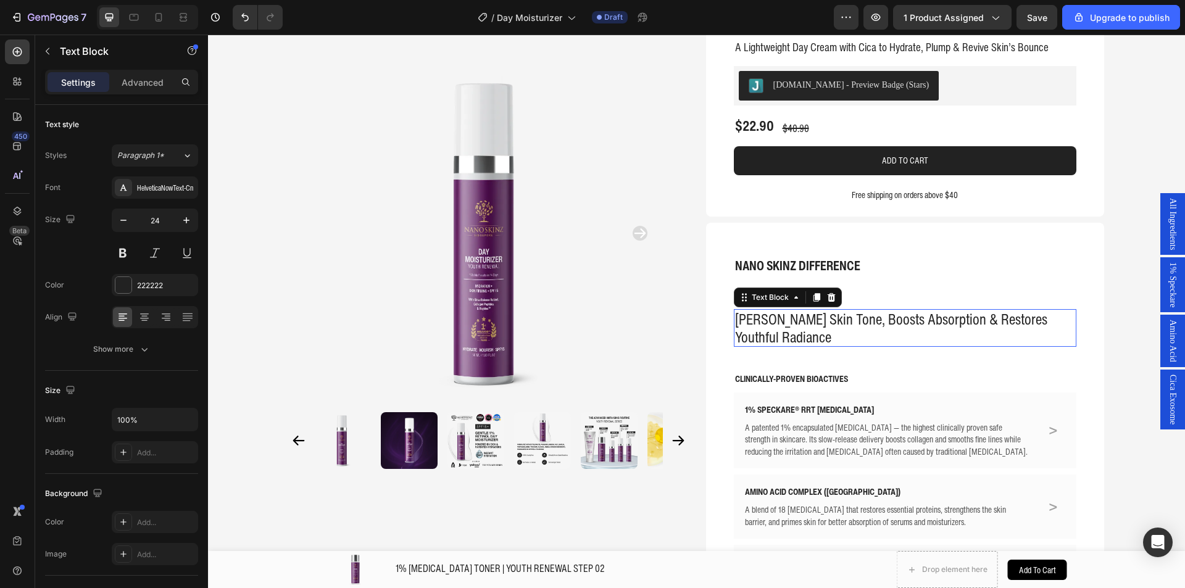
click at [772, 319] on p "[PERSON_NAME] Skin Tone, Boosts Absorption & Restores Youthful Radiance" at bounding box center [905, 329] width 340 height 36
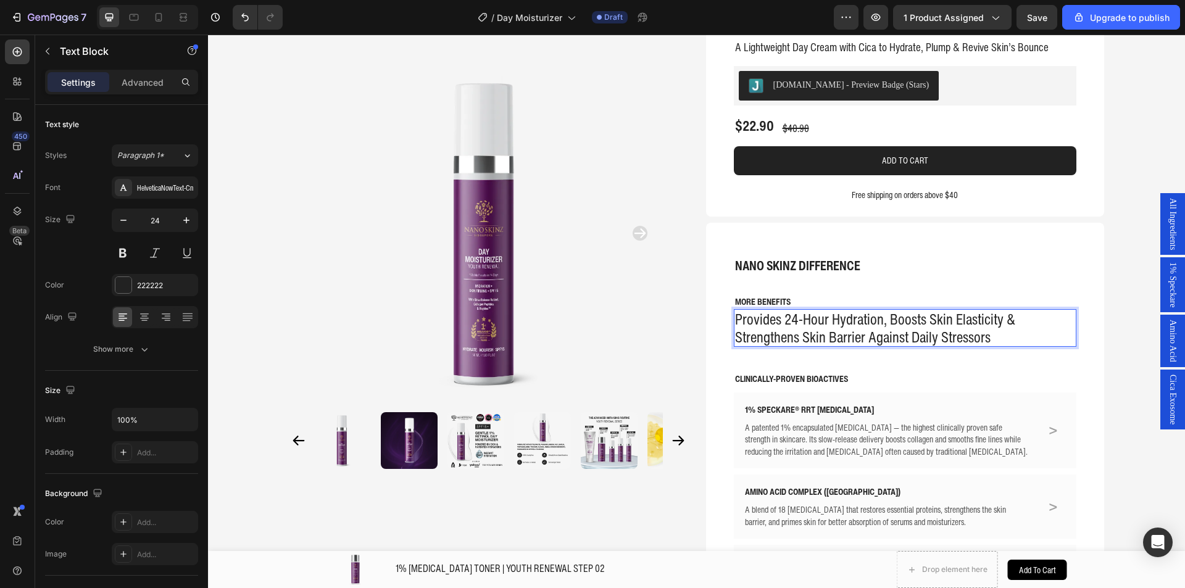
scroll to position [1, 0]
click at [773, 408] on p "1% SPECKARE® RRT [MEDICAL_DATA]" at bounding box center [887, 410] width 285 height 12
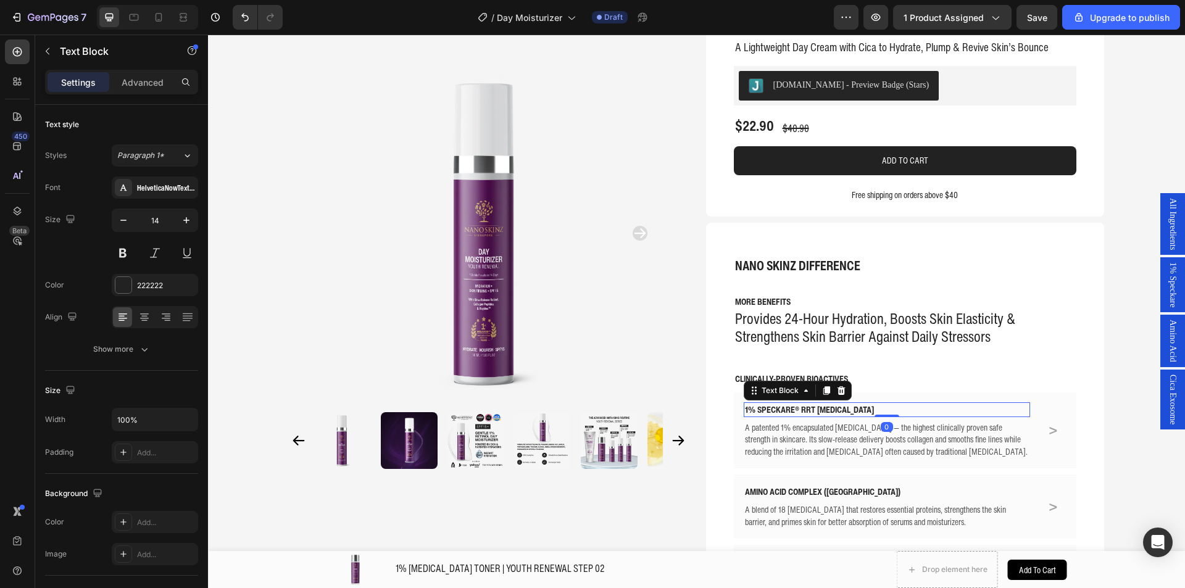
click at [773, 408] on p "1% SPECKARE® RRT [MEDICAL_DATA]" at bounding box center [887, 410] width 285 height 12
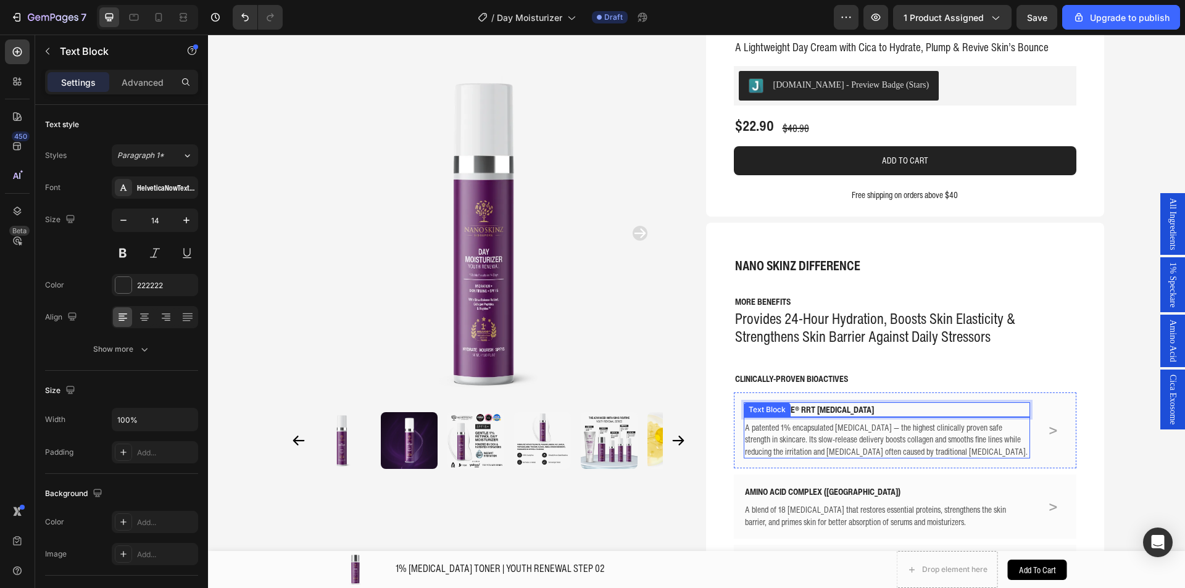
click at [822, 437] on p "A patented 1% encapsulated [MEDICAL_DATA] — the highest clinically proven safe …" at bounding box center [887, 440] width 285 height 36
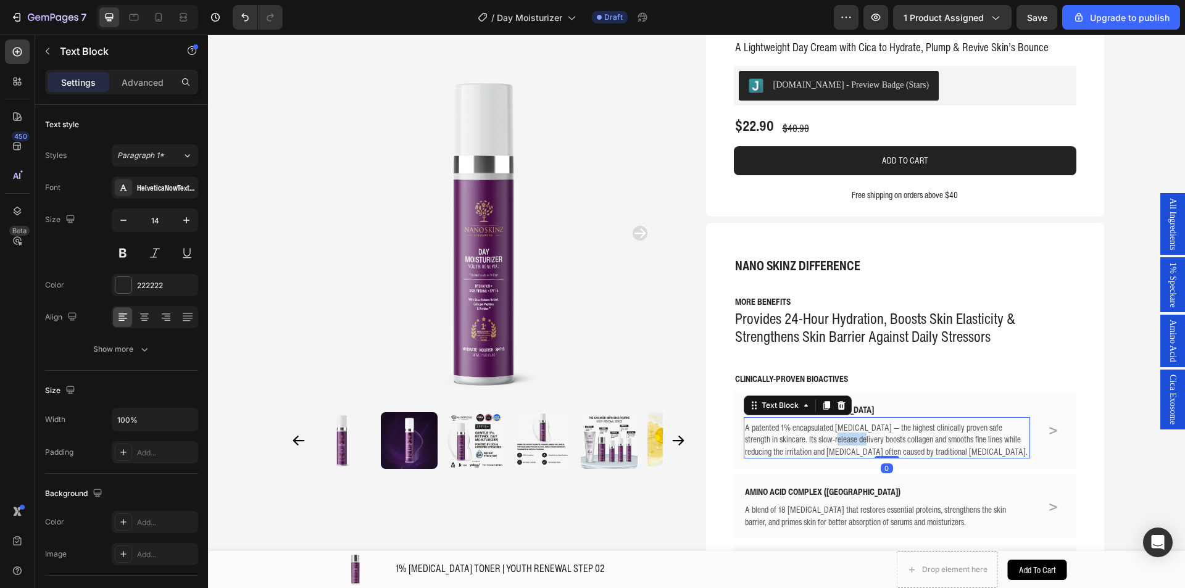
click at [822, 437] on p "A patented 1% encapsulated [MEDICAL_DATA] — the highest clinically proven safe …" at bounding box center [887, 440] width 285 height 36
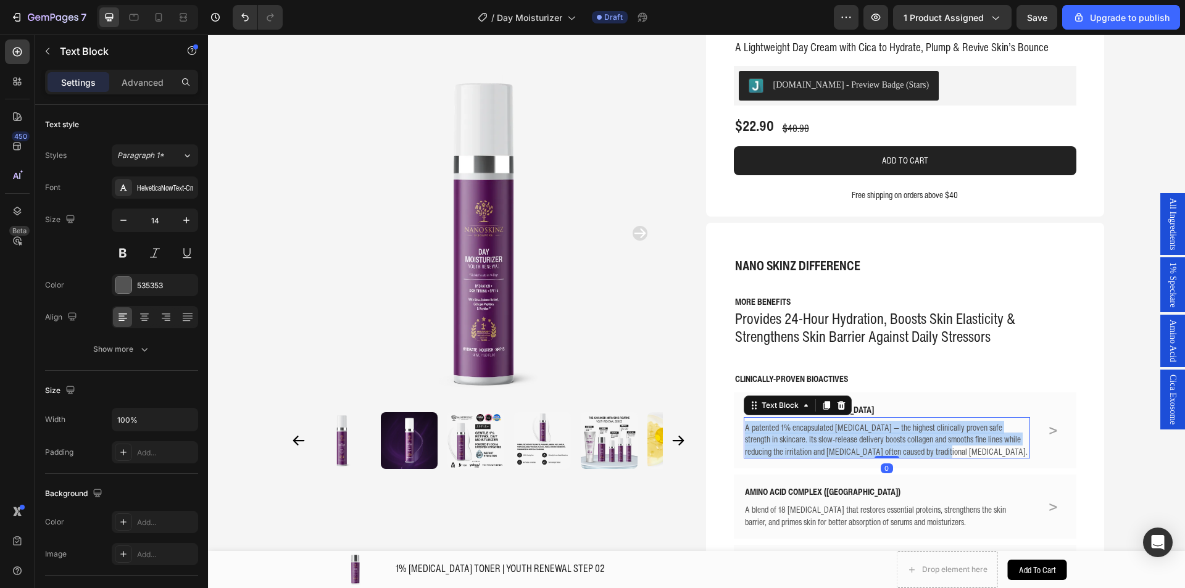
click at [822, 437] on p "A patented 1% encapsulated [MEDICAL_DATA] — the highest clinically proven safe …" at bounding box center [887, 440] width 285 height 36
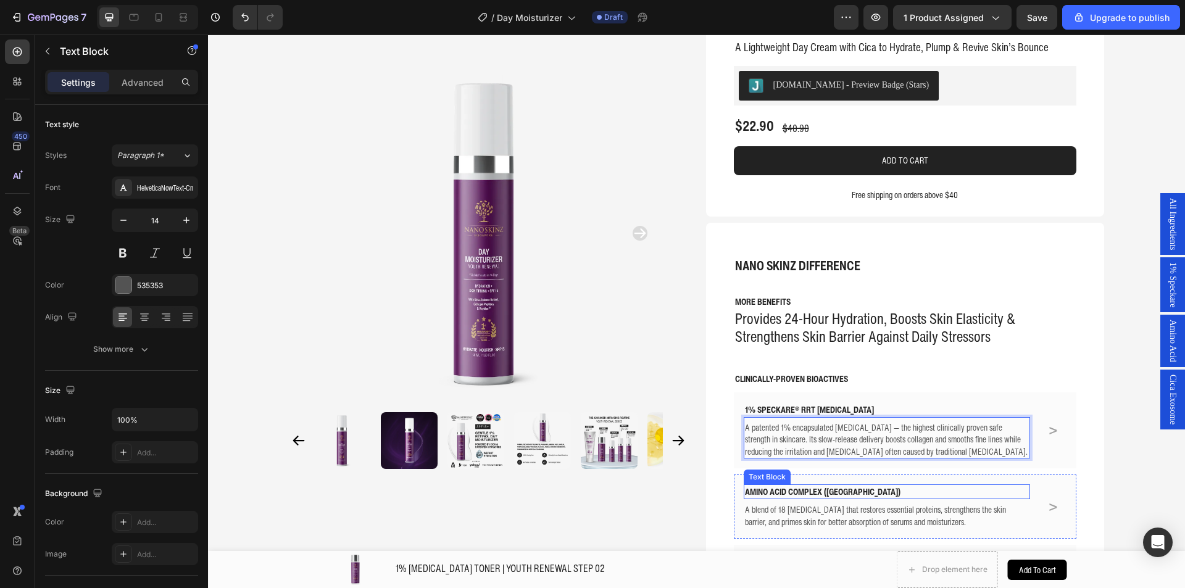
click at [834, 490] on p "AMINO ACID COMPLEX ([GEOGRAPHIC_DATA])" at bounding box center [887, 492] width 285 height 12
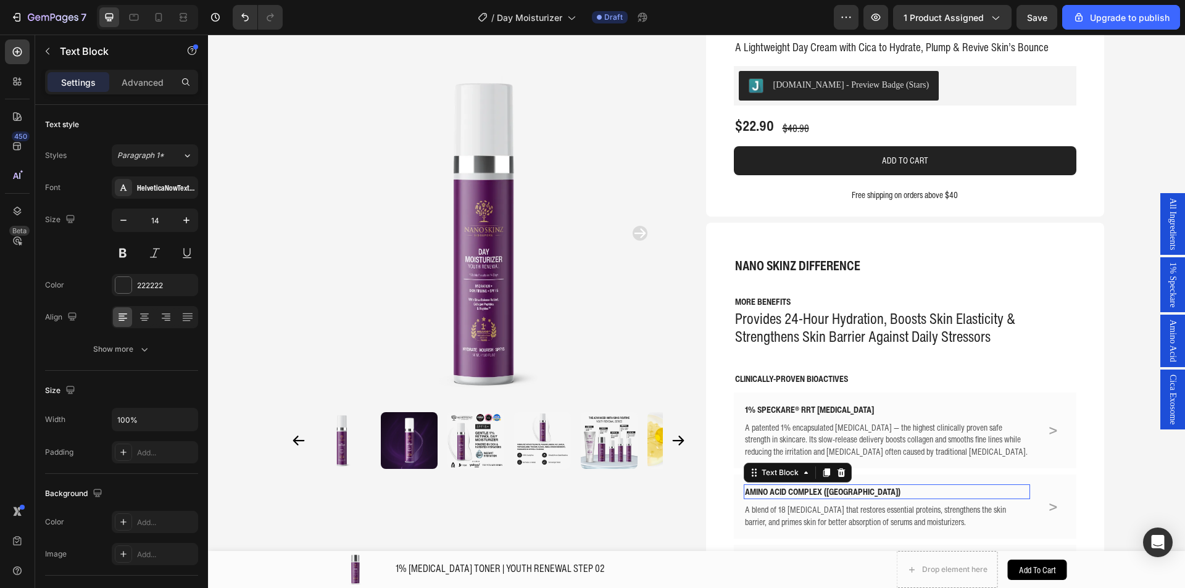
click at [834, 490] on p "AMINO ACID COMPLEX ([GEOGRAPHIC_DATA])" at bounding box center [887, 492] width 285 height 12
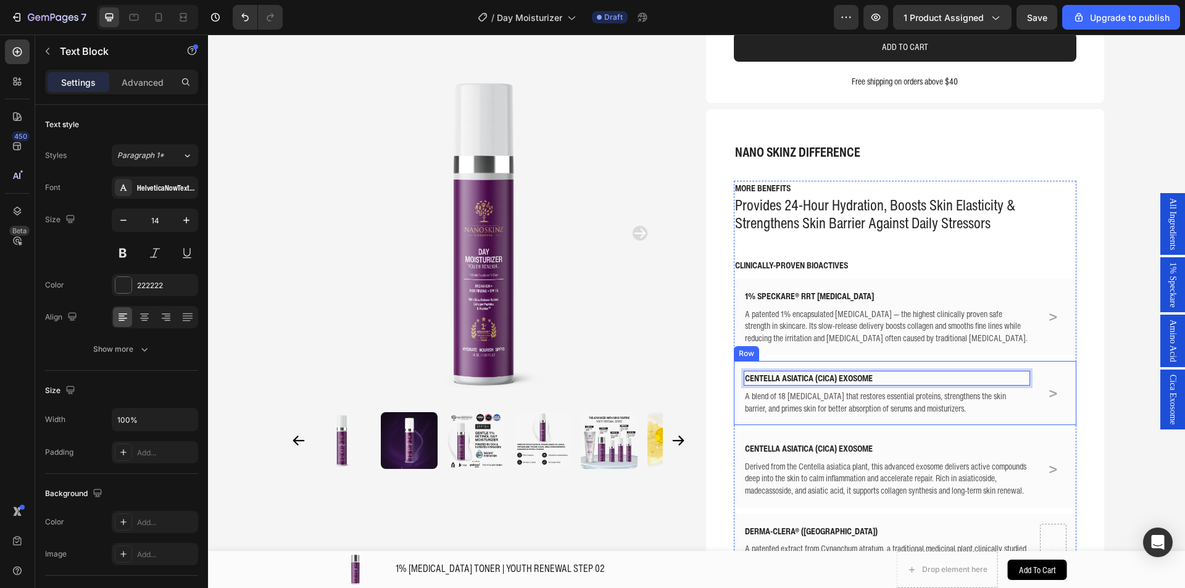
scroll to position [309, 0]
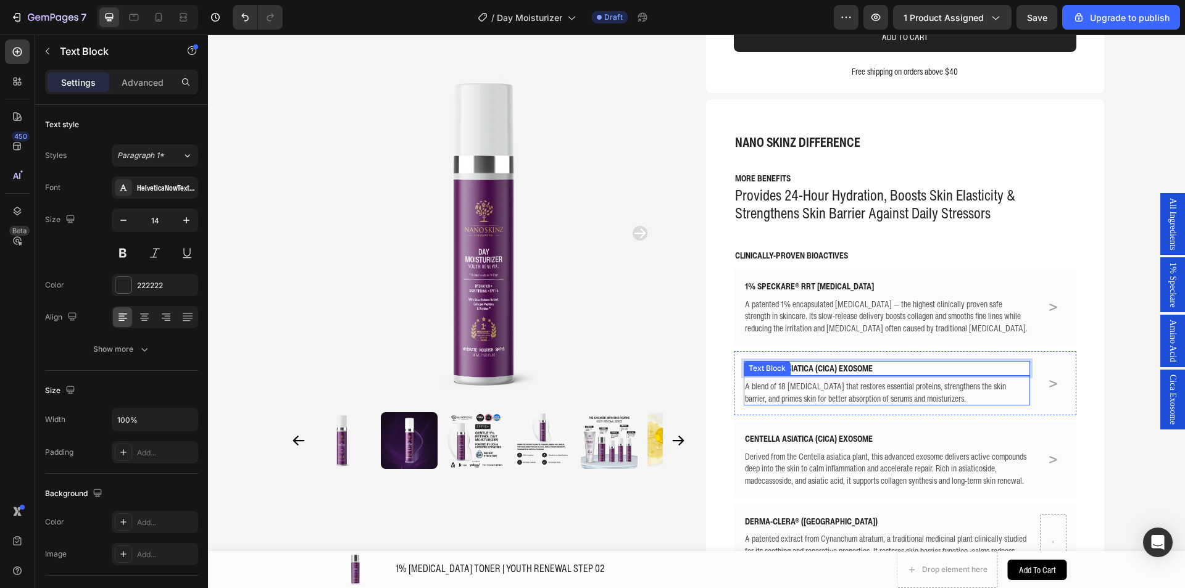
click at [887, 396] on p "A blend of 18 [MEDICAL_DATA] that restores essential proteins, strengthens the …" at bounding box center [887, 392] width 285 height 24
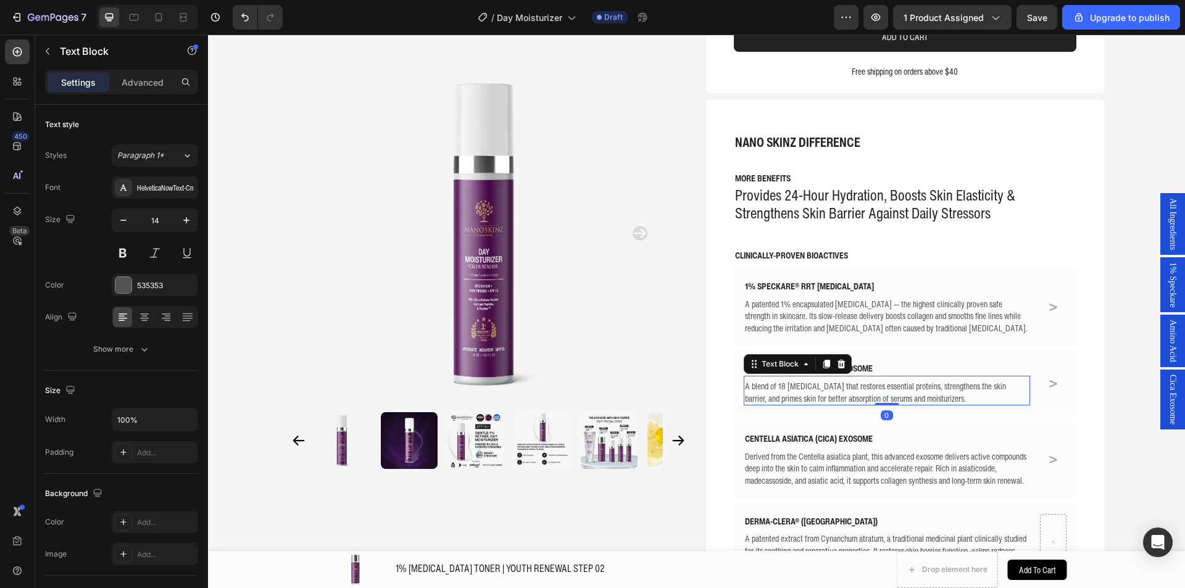
click at [887, 396] on p "A blend of 18 [MEDICAL_DATA] that restores essential proteins, strengthens the …" at bounding box center [887, 392] width 285 height 24
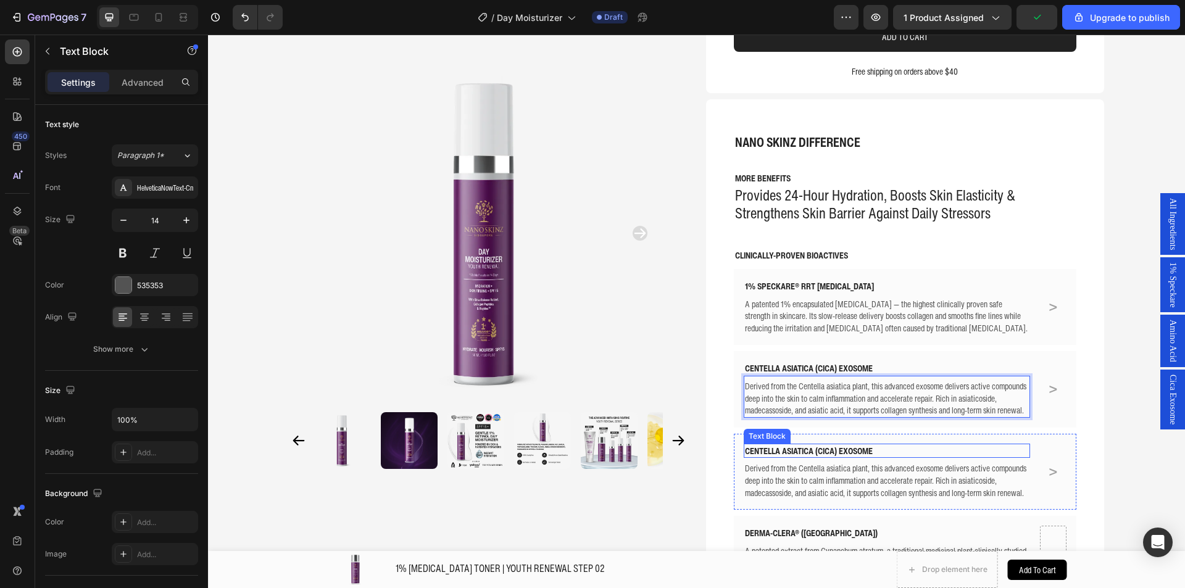
click at [851, 446] on p "CENTELLA ASIATICA (CICA) EXOSOME" at bounding box center [887, 451] width 285 height 12
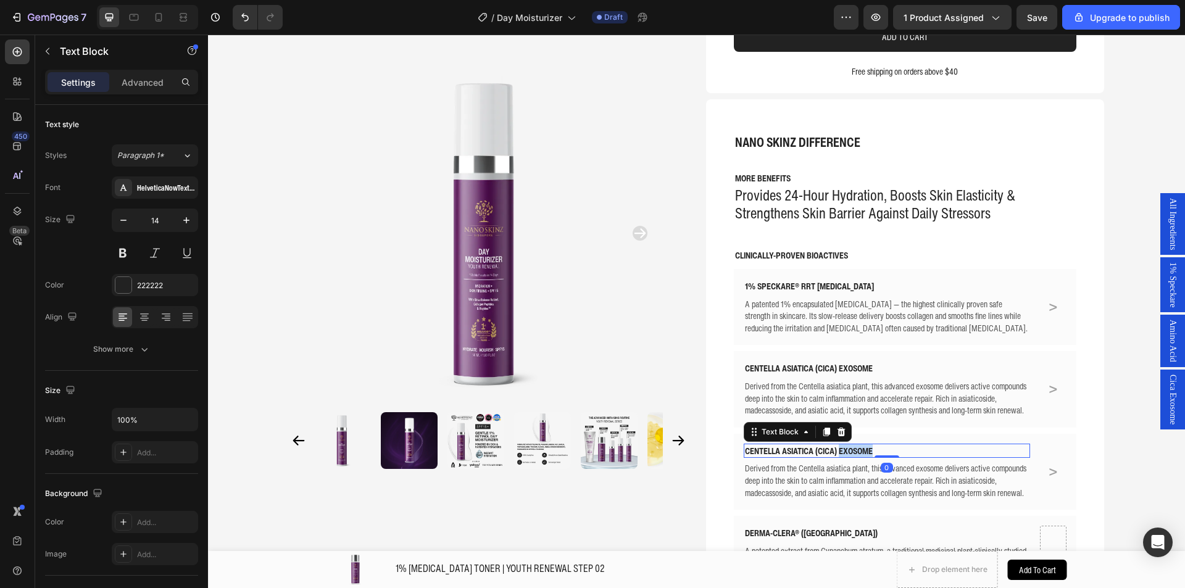
click at [851, 446] on p "CENTELLA ASIATICA (CICA) EXOSOME" at bounding box center [887, 451] width 285 height 12
click at [831, 480] on p "Derived from the Centella asiatica plant, this advanced exosome delivers active…" at bounding box center [887, 480] width 285 height 36
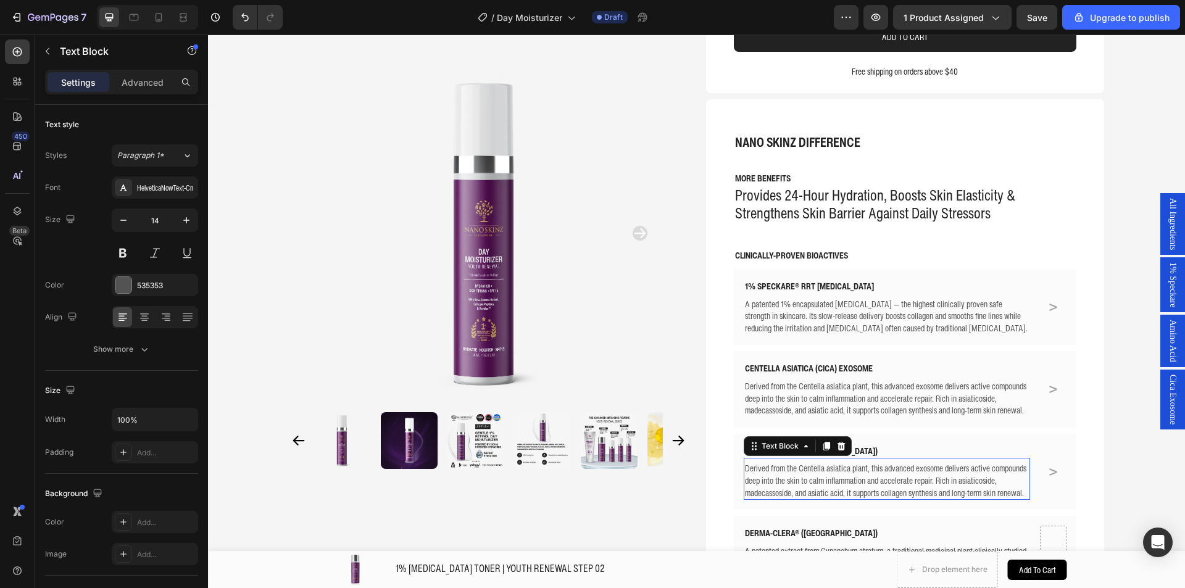
click at [831, 480] on p "Derived from the Centella asiatica plant, this advanced exosome delivers active…" at bounding box center [887, 480] width 285 height 36
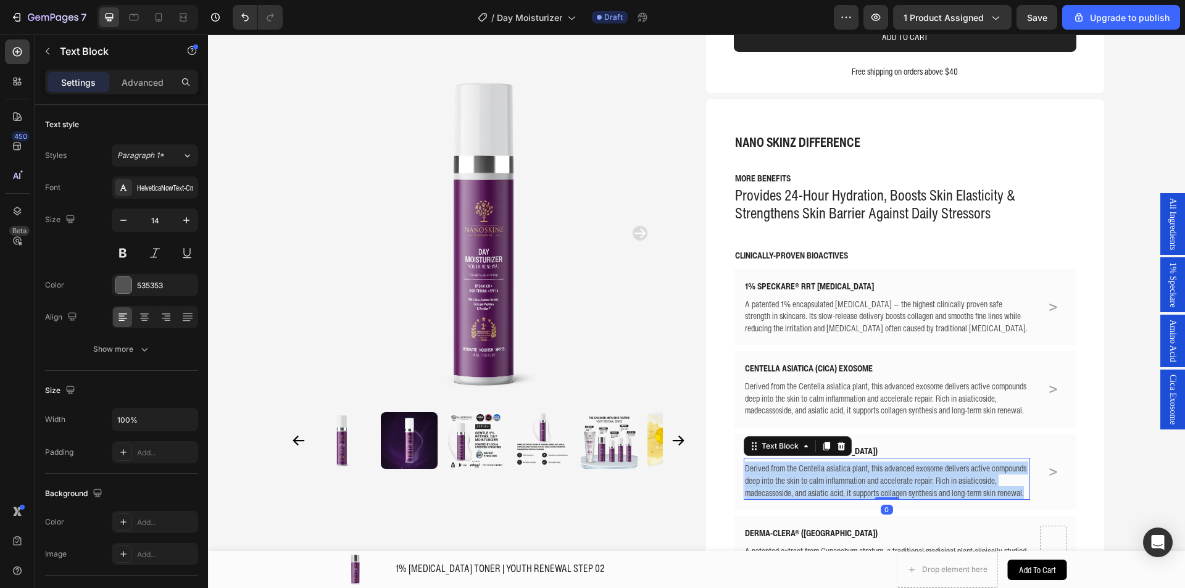
click at [831, 480] on p "Derived from the Centella asiatica plant, this advanced exosome delivers active…" at bounding box center [887, 480] width 285 height 36
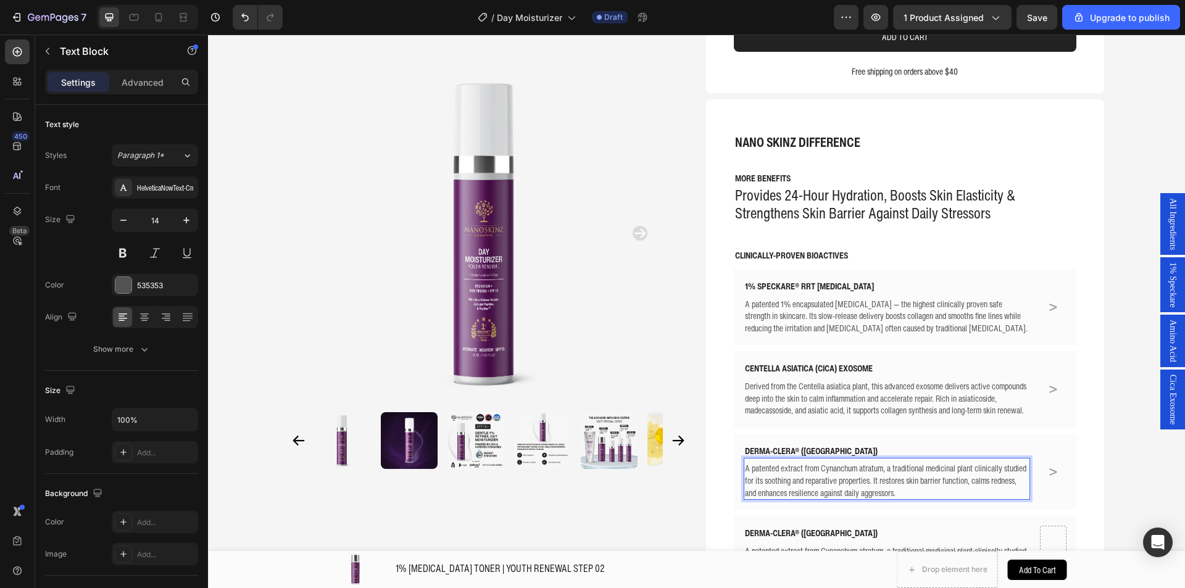
scroll to position [432, 0]
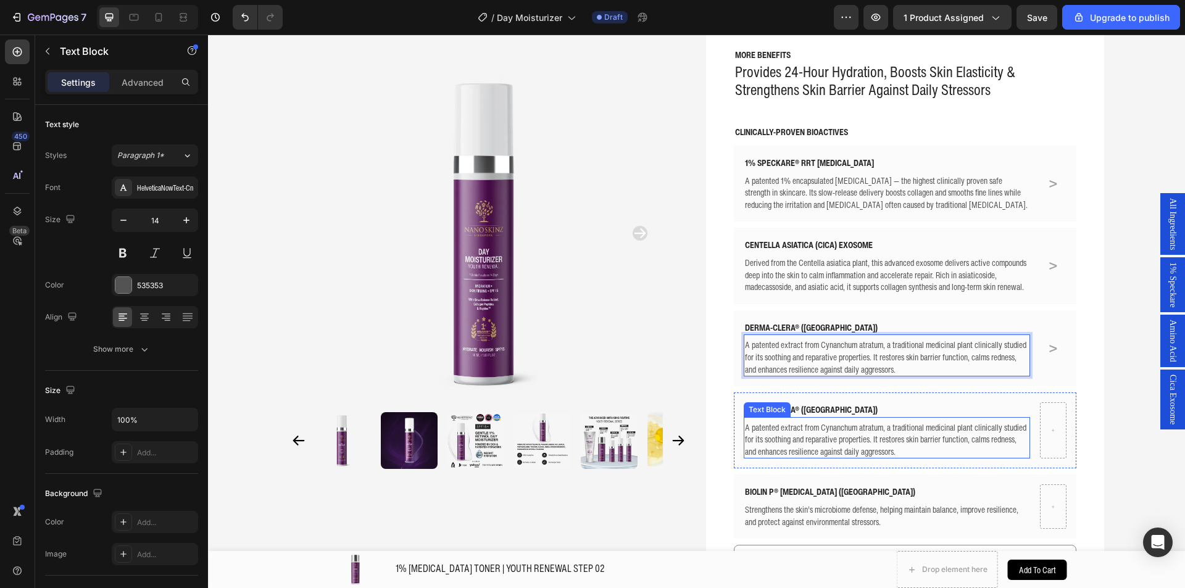
click at [792, 409] on p "DERMA-CLERA® ([GEOGRAPHIC_DATA])" at bounding box center [887, 410] width 285 height 12
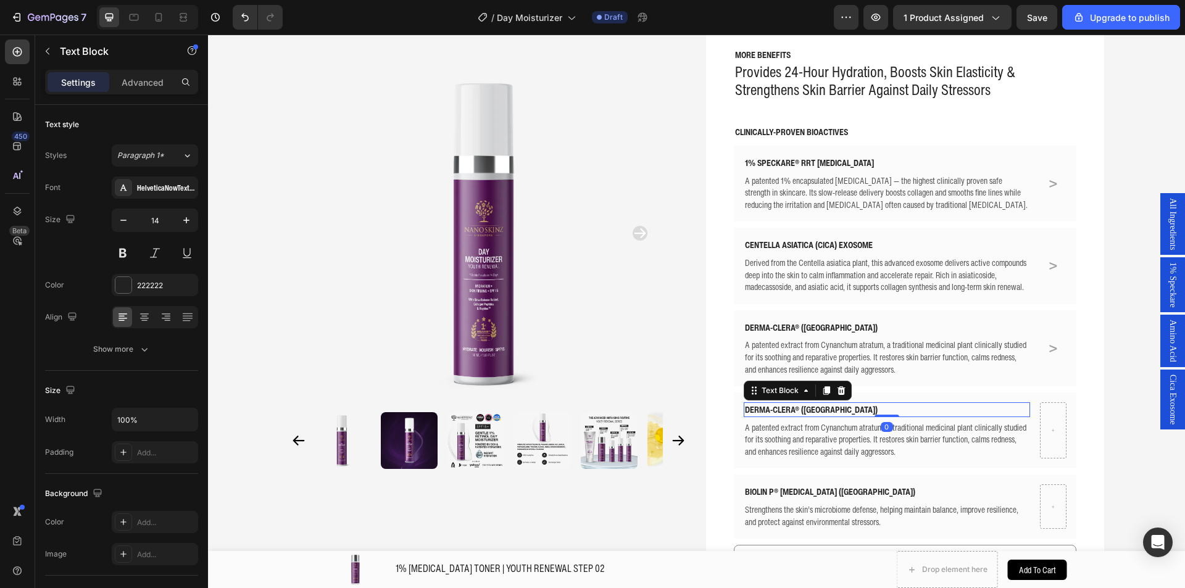
click at [792, 409] on p "DERMA-CLERA® ([GEOGRAPHIC_DATA])" at bounding box center [887, 410] width 285 height 12
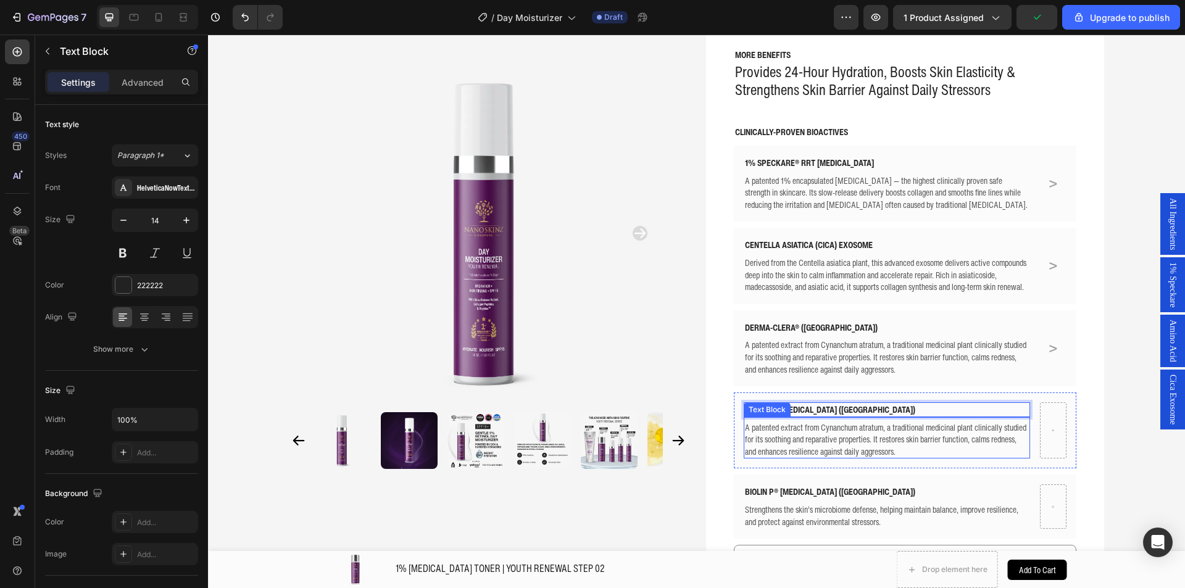
click at [800, 429] on p "A patented extract from Cynanchum atratum, a traditional medicinal plant clinic…" at bounding box center [887, 440] width 285 height 36
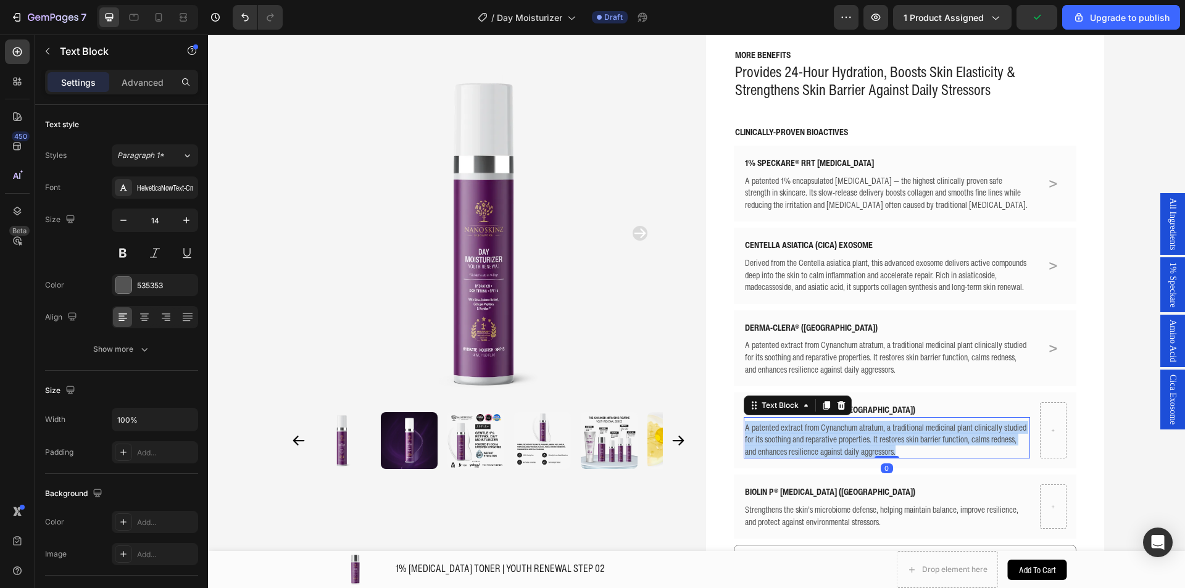
click at [800, 429] on p "A patented extract from Cynanchum atratum, a traditional medicinal plant clinic…" at bounding box center [887, 440] width 285 height 36
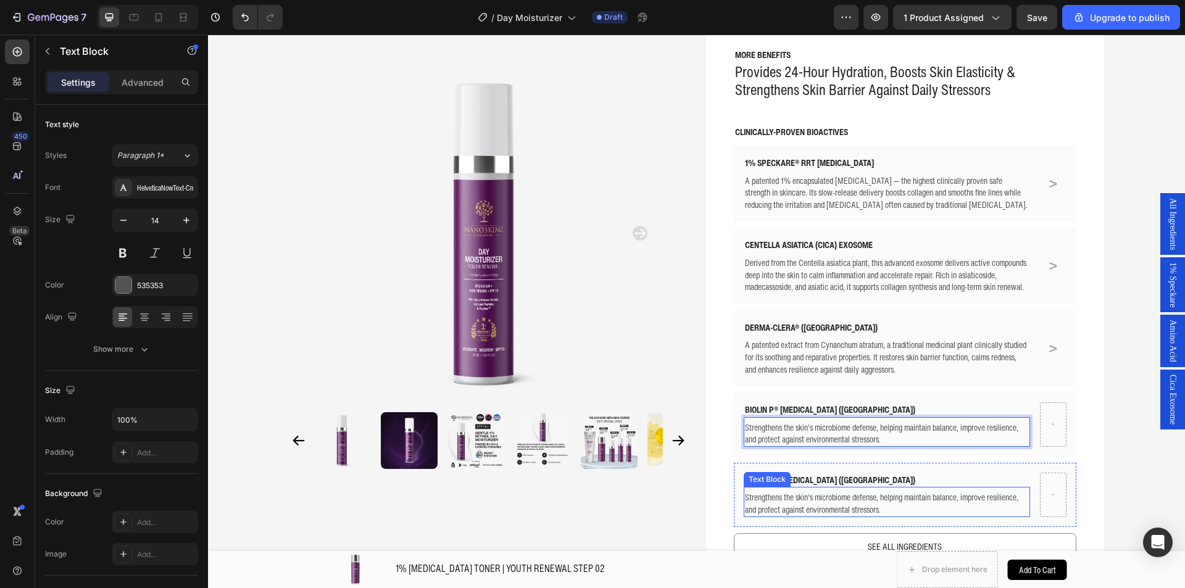
click at [818, 477] on p "BIOLIN P® [MEDICAL_DATA] ([GEOGRAPHIC_DATA])" at bounding box center [887, 480] width 285 height 12
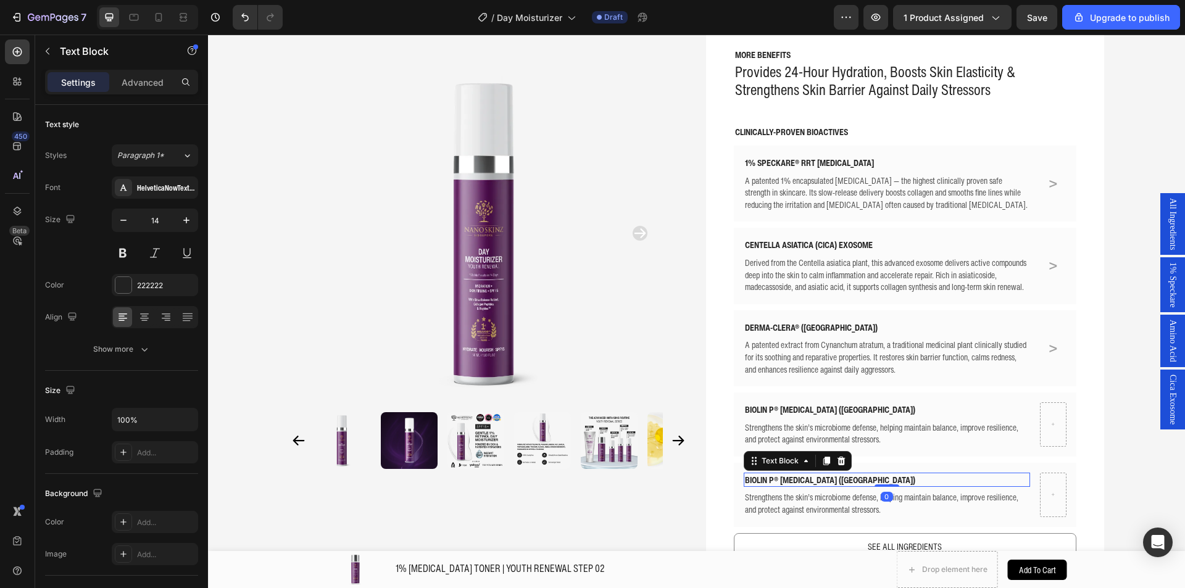
click at [818, 477] on p "BIOLIN P® [MEDICAL_DATA] ([GEOGRAPHIC_DATA])" at bounding box center [887, 480] width 285 height 12
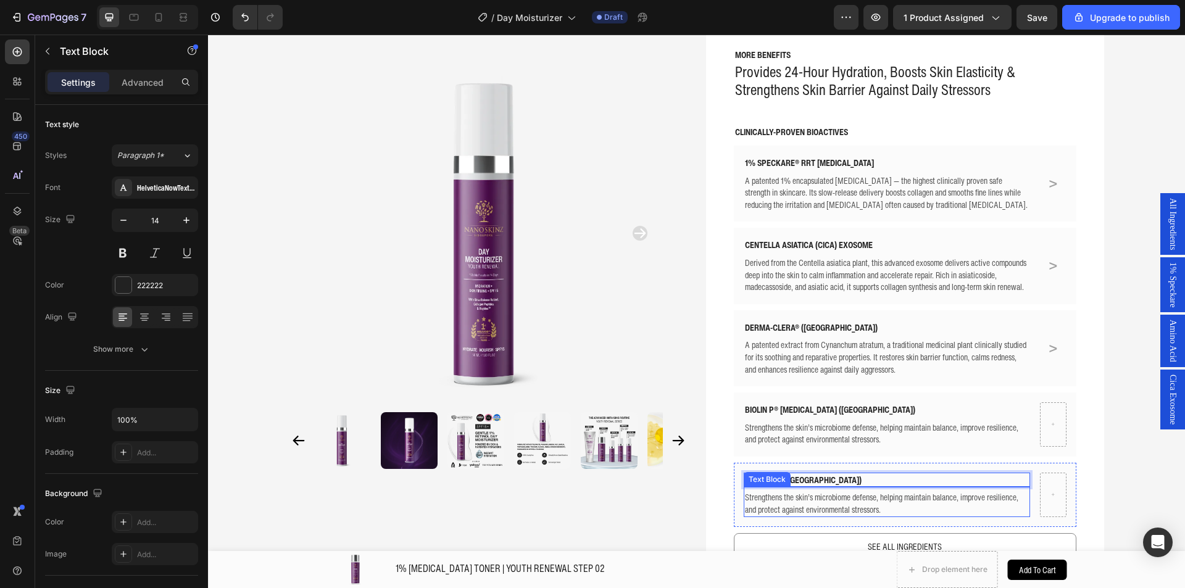
click at [792, 508] on p "Strengthens the skin’s microbiome defense, helping maintain balance, improve re…" at bounding box center [887, 503] width 285 height 24
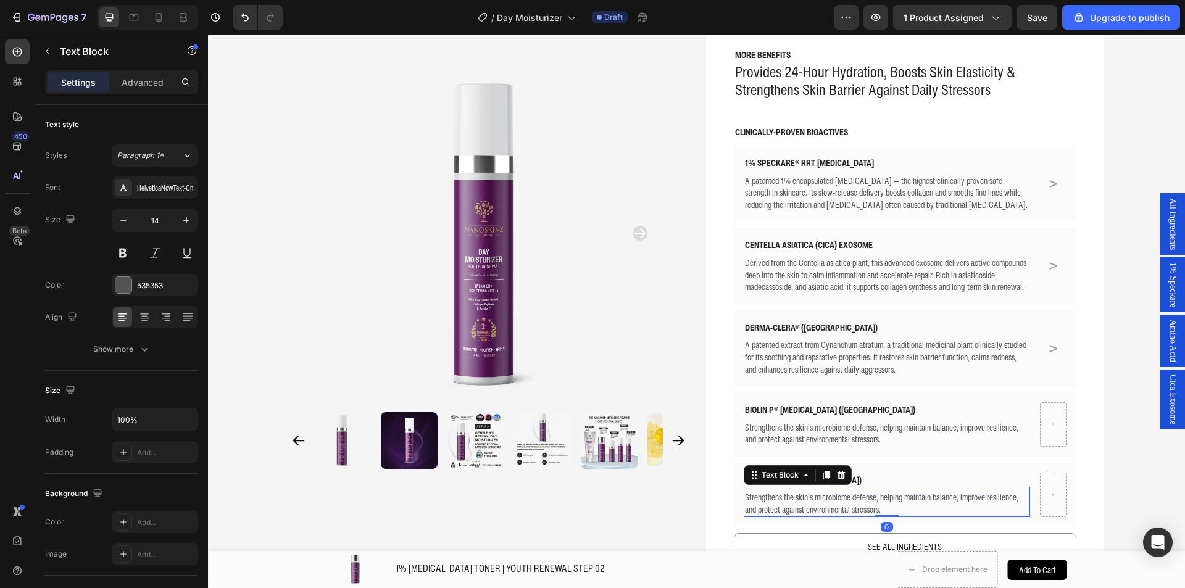
click at [792, 508] on p "Strengthens the skin’s microbiome defense, helping maintain balance, improve re…" at bounding box center [887, 503] width 285 height 24
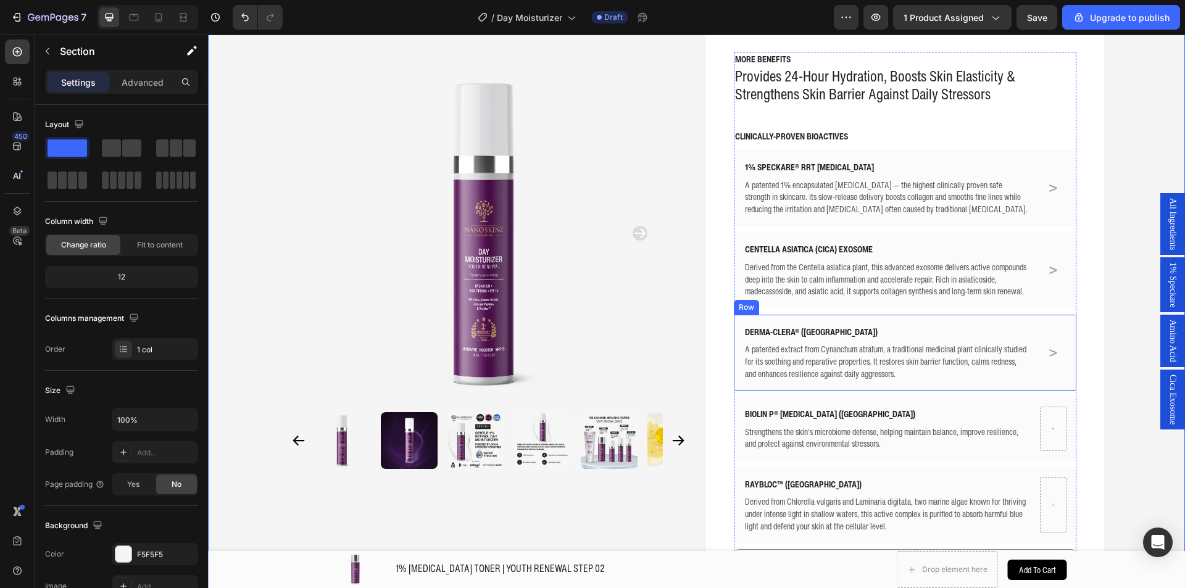
scroll to position [309, 0]
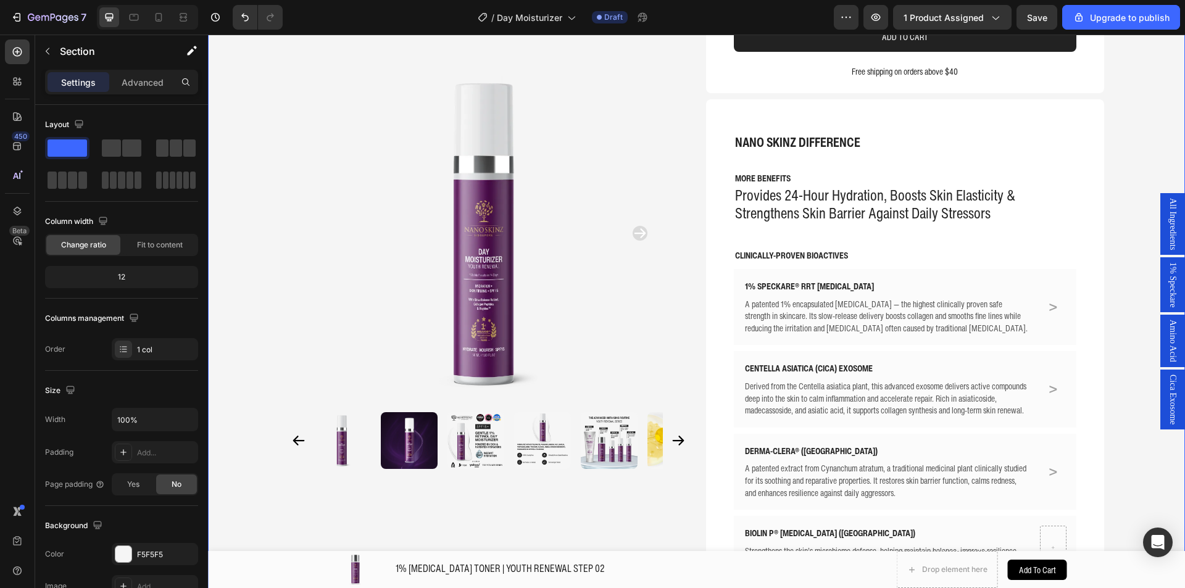
click at [1161, 276] on div "1% Speckare" at bounding box center [1173, 284] width 25 height 55
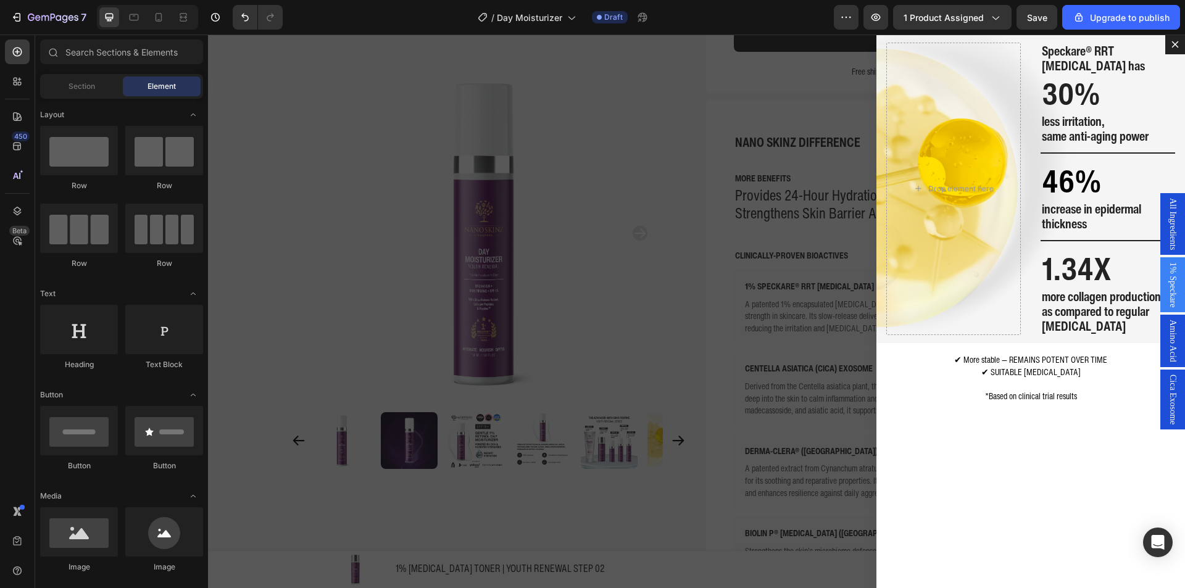
click at [807, 333] on div "Backdrop" at bounding box center [696, 312] width 977 height 554
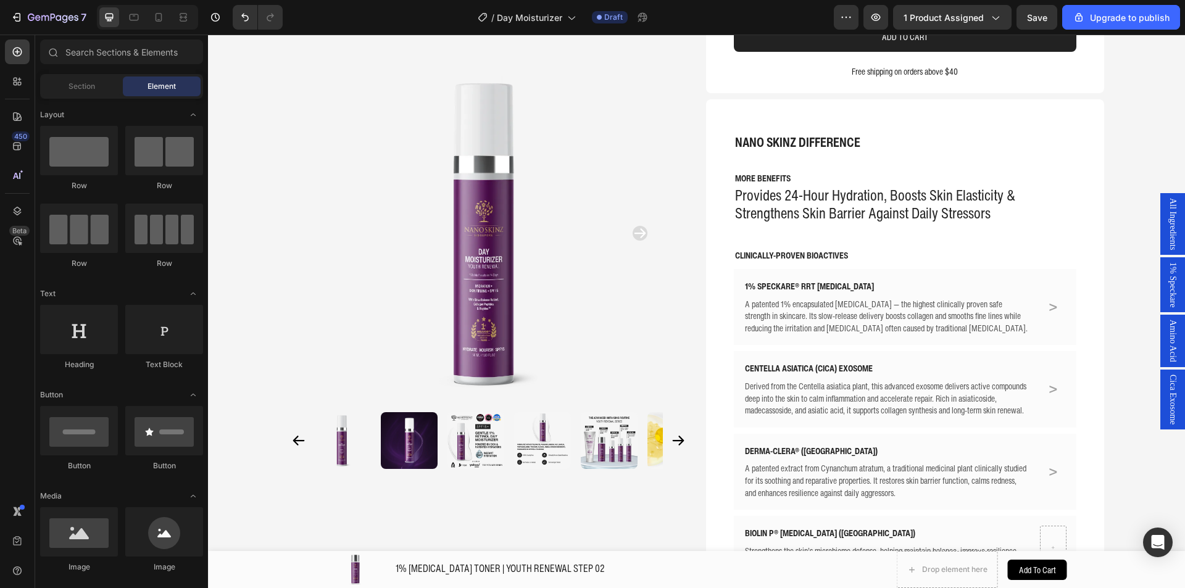
click at [1161, 373] on div "Cica Exosome" at bounding box center [1173, 400] width 25 height 60
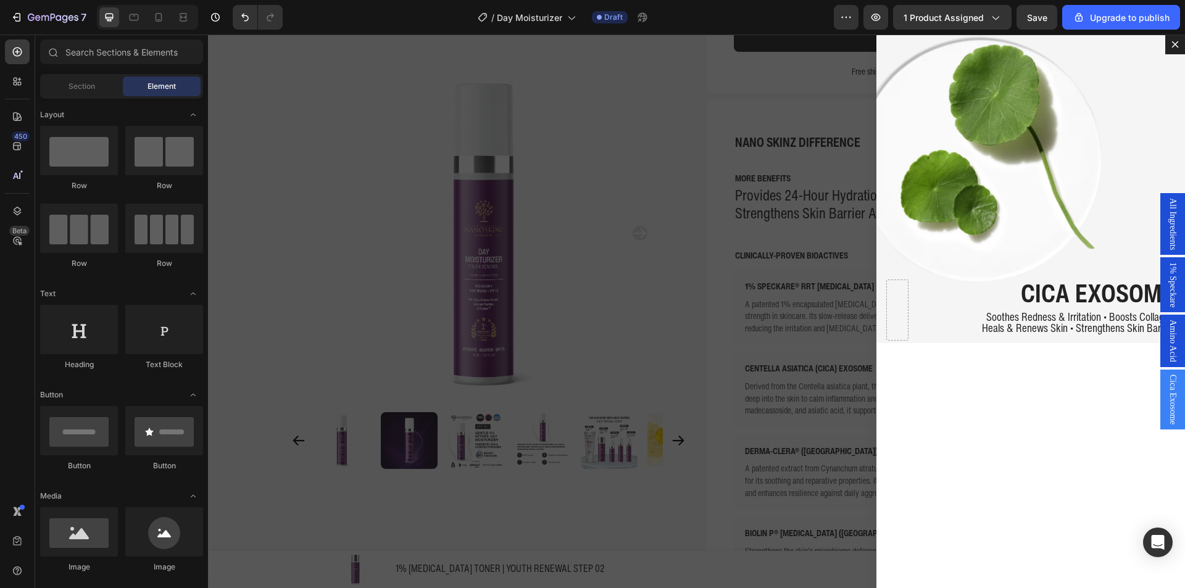
click at [770, 198] on div "Backdrop" at bounding box center [696, 312] width 977 height 554
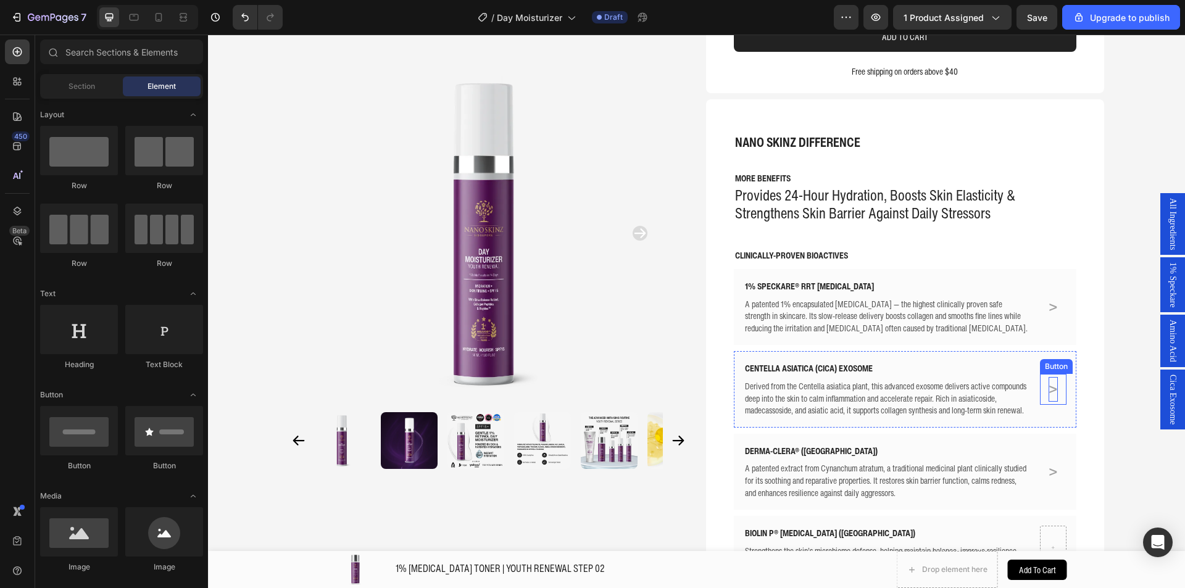
click at [1049, 388] on p ">" at bounding box center [1053, 389] width 9 height 24
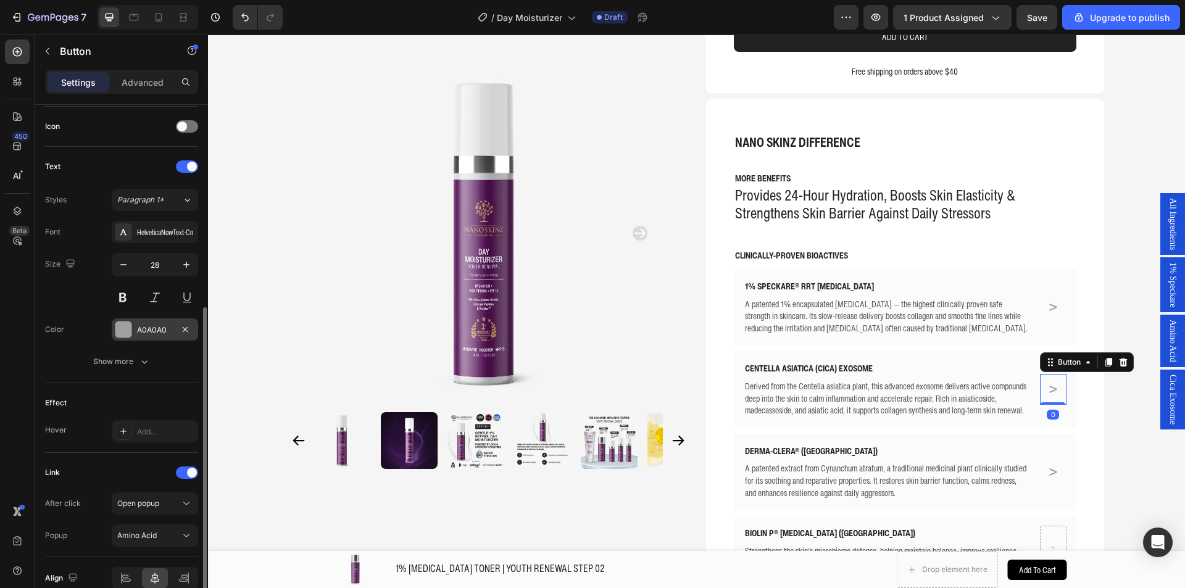
scroll to position [431, 0]
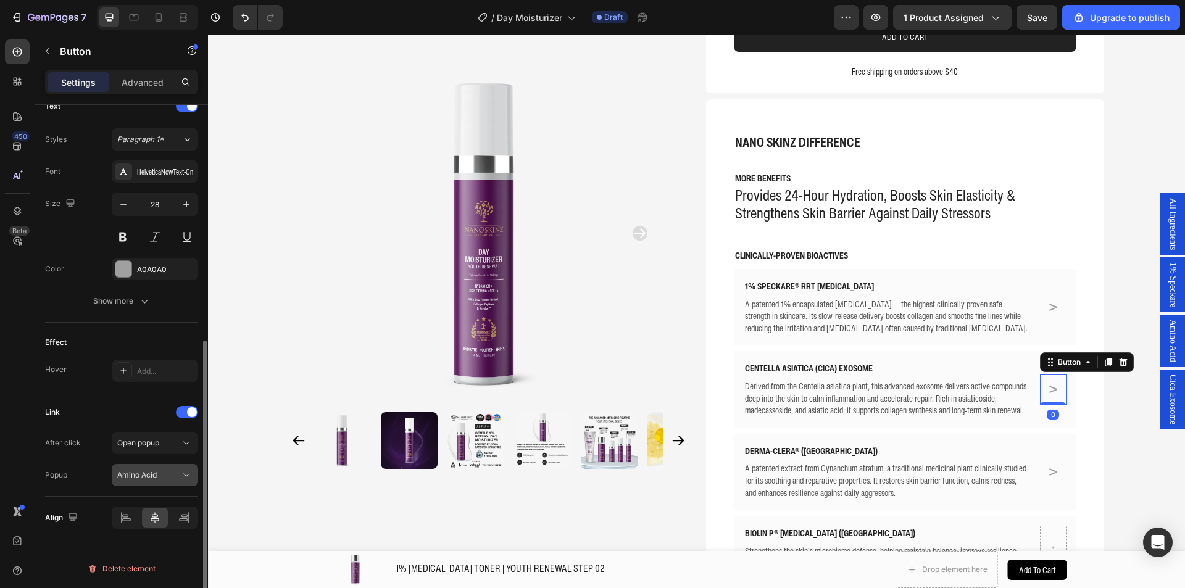
click at [145, 470] on span "Amino Acid" at bounding box center [137, 475] width 40 height 11
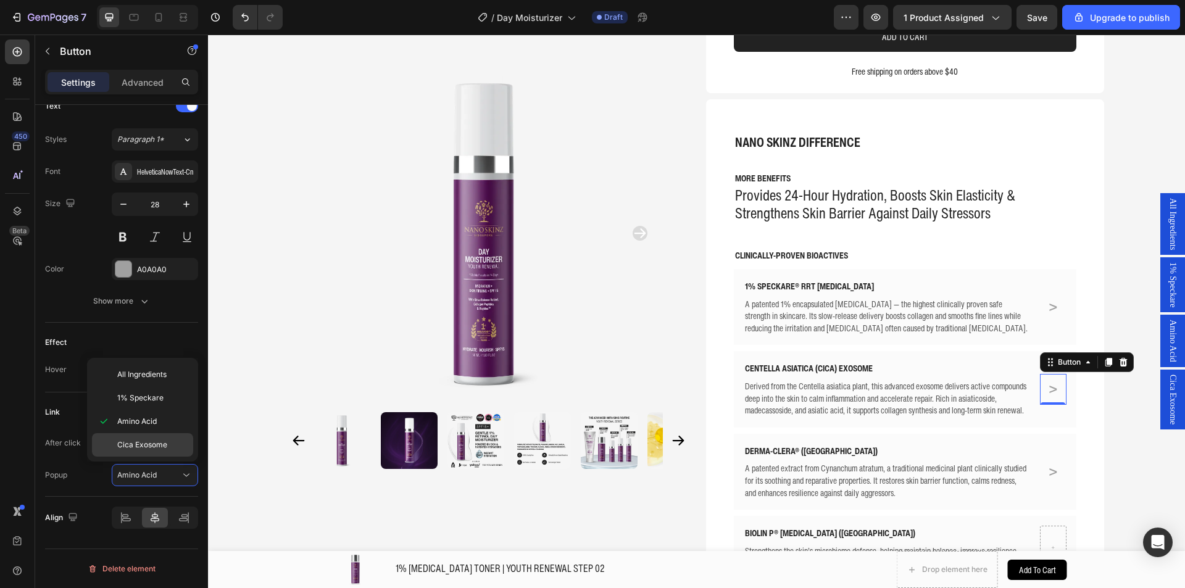
click at [153, 441] on span "Cica Exosome" at bounding box center [142, 445] width 50 height 11
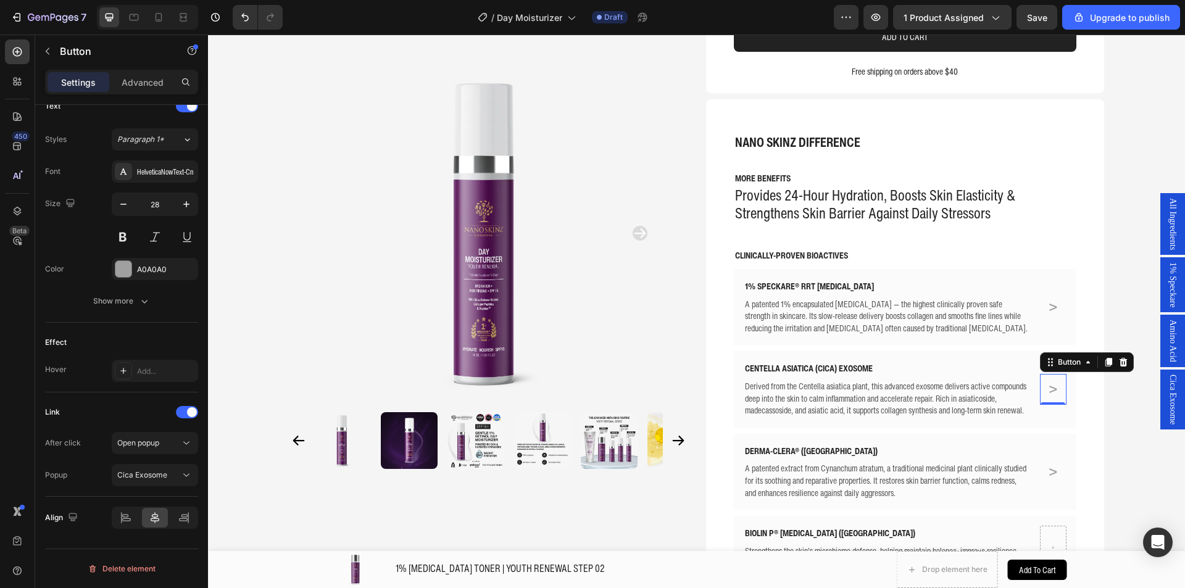
drag, startPoint x: 1158, startPoint y: 390, endPoint x: 1155, endPoint y: 367, distance: 23.1
click at [1161, 367] on div "All Ingredients 1% Speckare Amino Acid Cica Exosome" at bounding box center [1173, 312] width 25 height 554
click at [1167, 356] on span "Amino Acid" at bounding box center [1173, 341] width 12 height 43
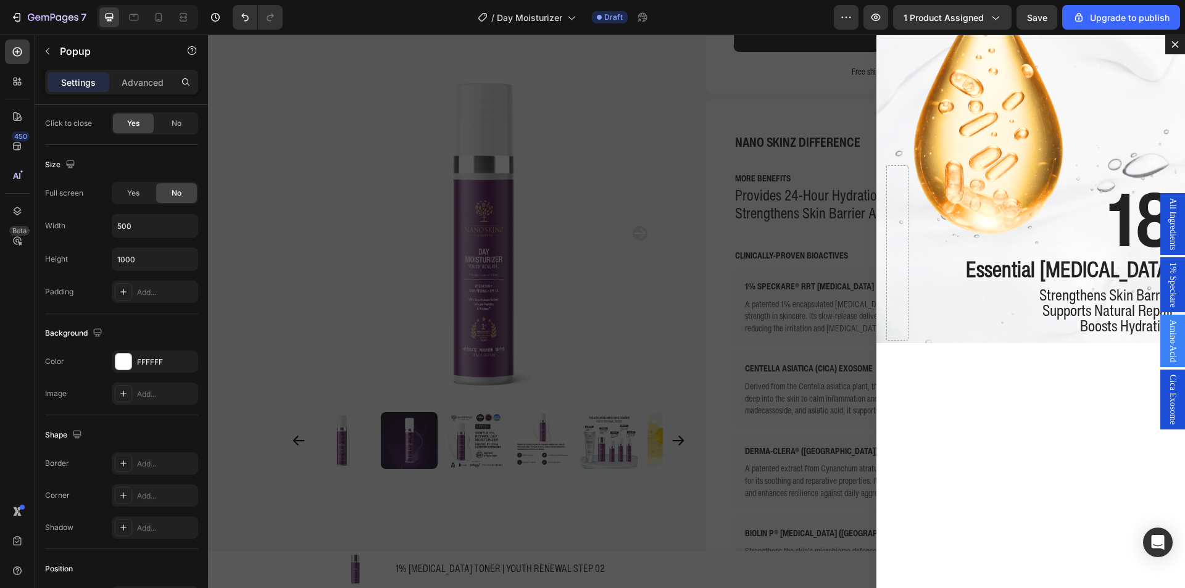
scroll to position [0, 0]
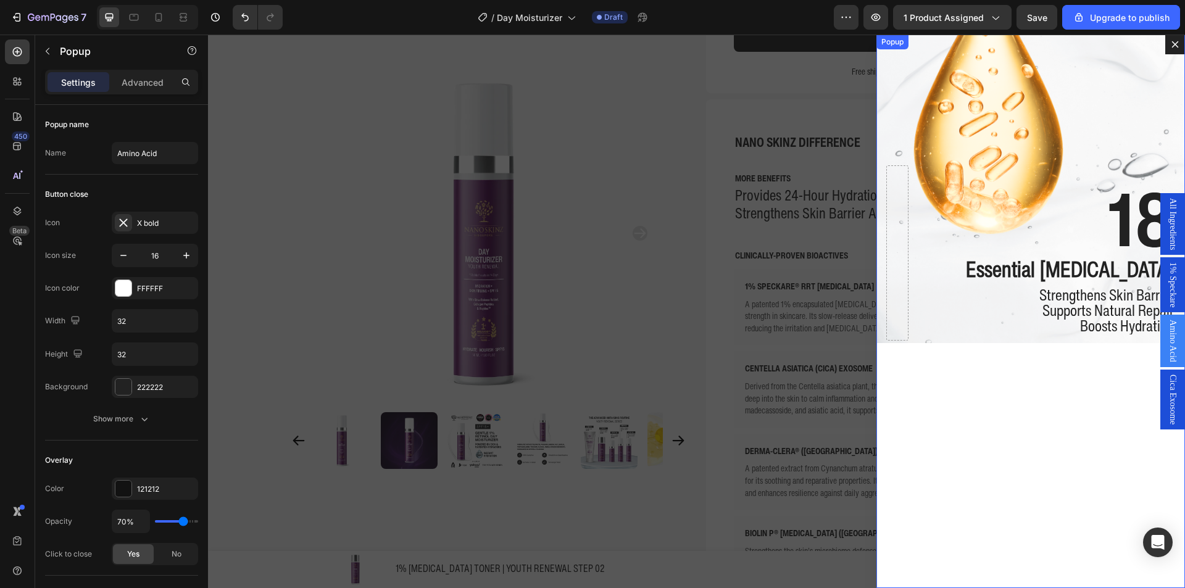
click at [1171, 49] on icon "Dialog content" at bounding box center [1176, 45] width 10 height 10
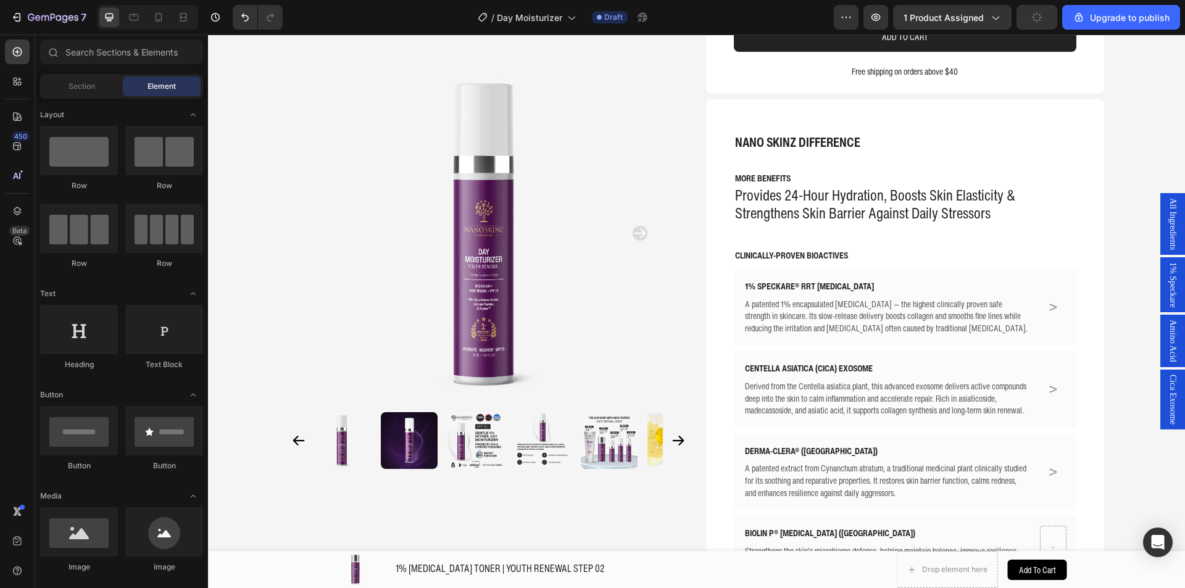
click at [1167, 351] on span "Amino Acid" at bounding box center [1173, 341] width 12 height 43
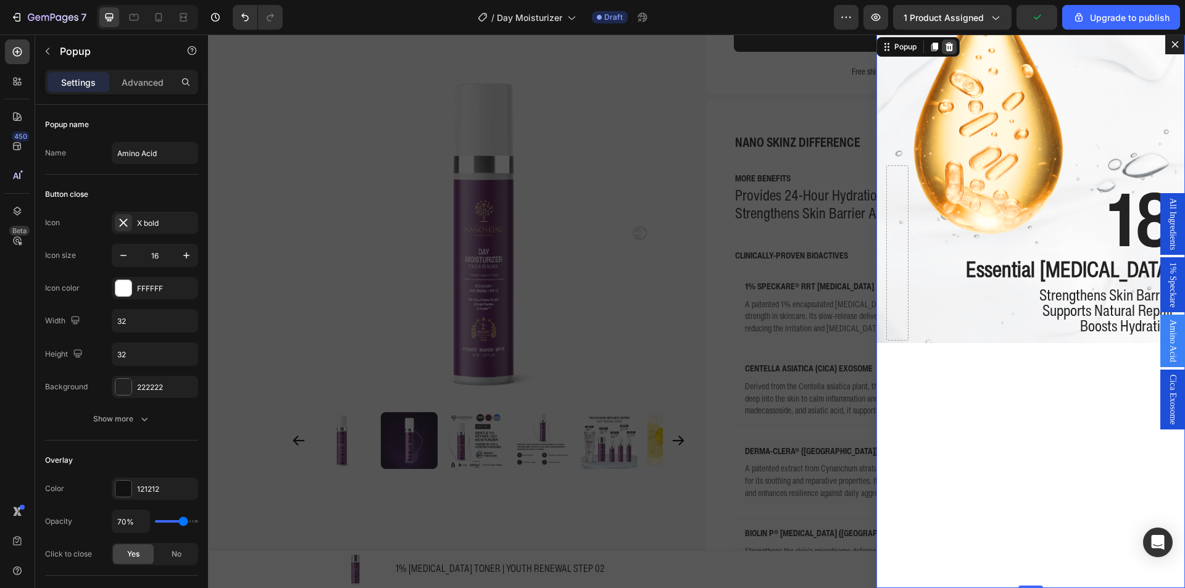
click at [946, 48] on icon "Dialog content" at bounding box center [950, 47] width 8 height 9
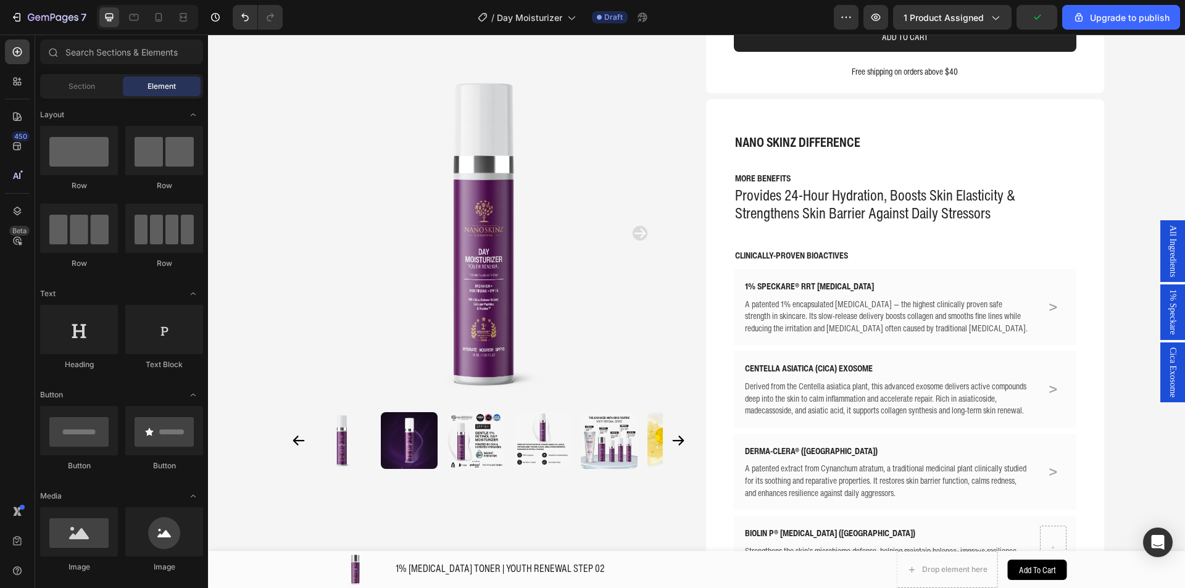
click at [1167, 324] on span "1% Speckare" at bounding box center [1173, 312] width 12 height 45
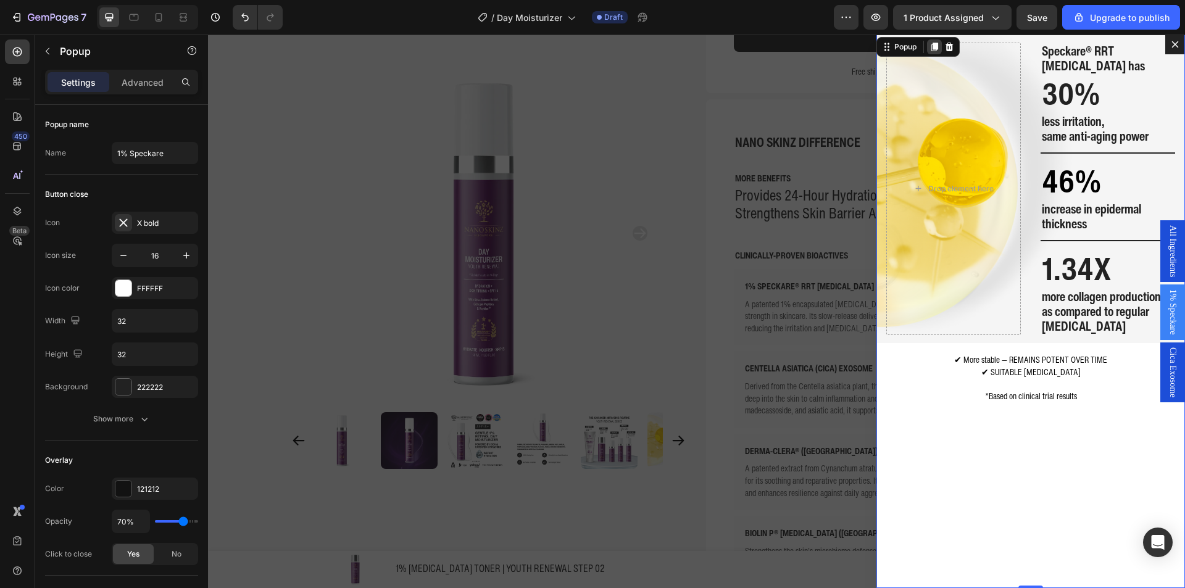
click at [930, 50] on icon "Dialog content" at bounding box center [935, 47] width 10 height 10
click at [1167, 342] on span "1% Speckare" at bounding box center [1173, 341] width 12 height 45
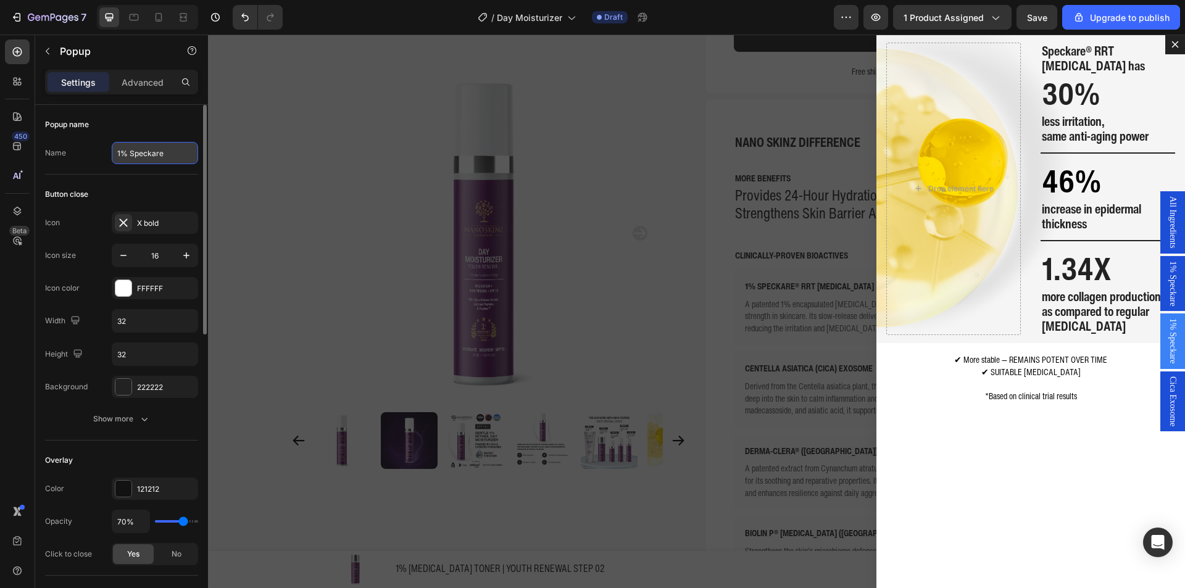
click at [127, 152] on input "1% Speckare" at bounding box center [155, 153] width 86 height 22
type input "Biolin P"
click at [239, 157] on div "Backdrop" at bounding box center [696, 312] width 977 height 554
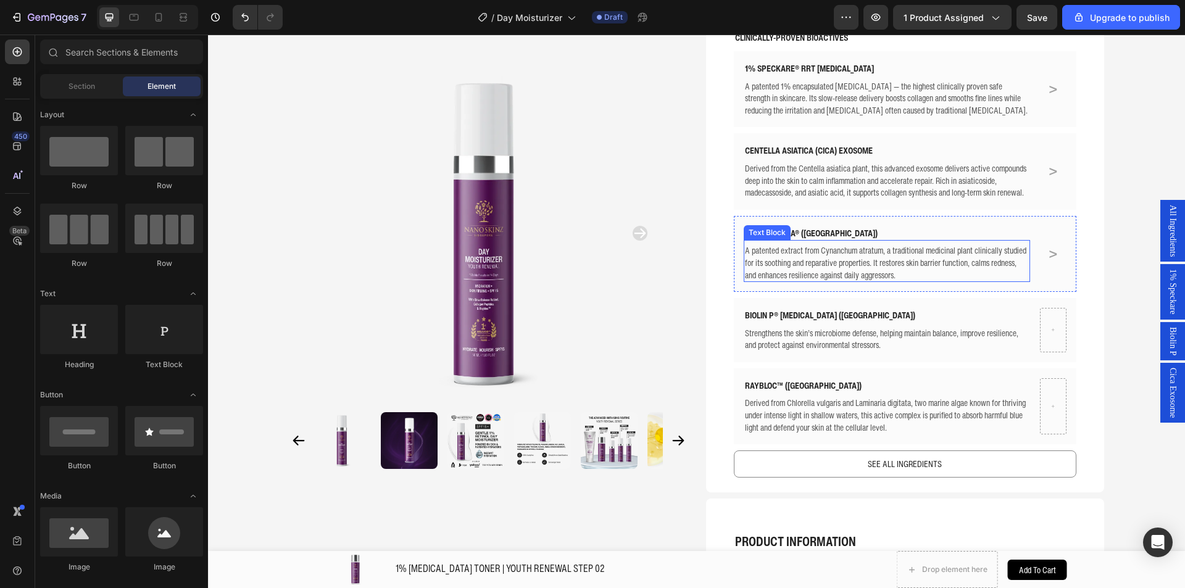
scroll to position [494, 0]
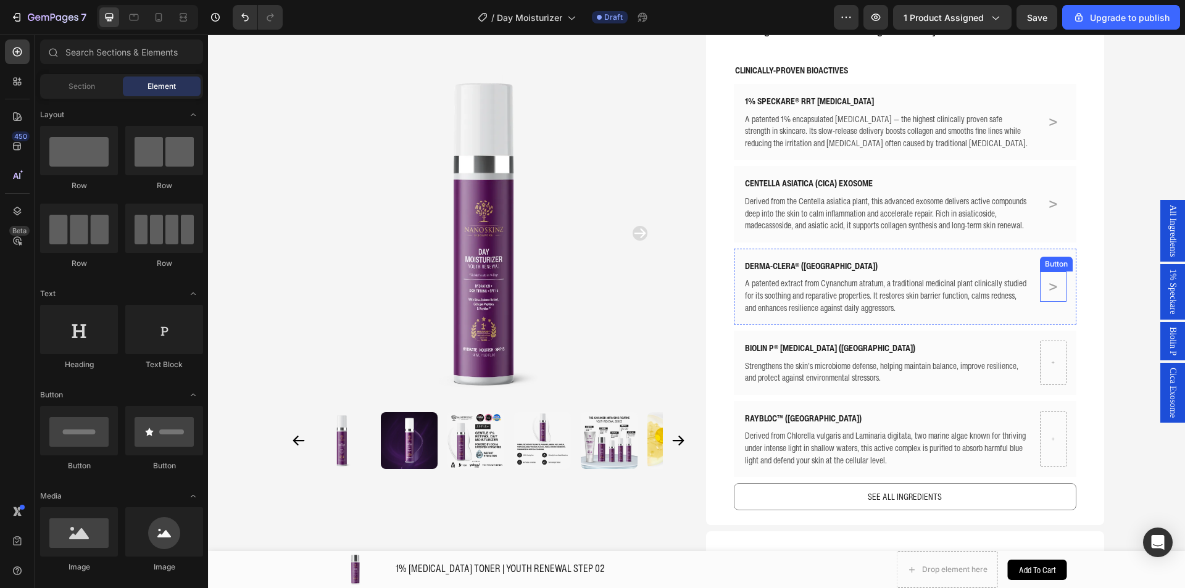
click at [1046, 281] on link ">" at bounding box center [1053, 287] width 15 height 30
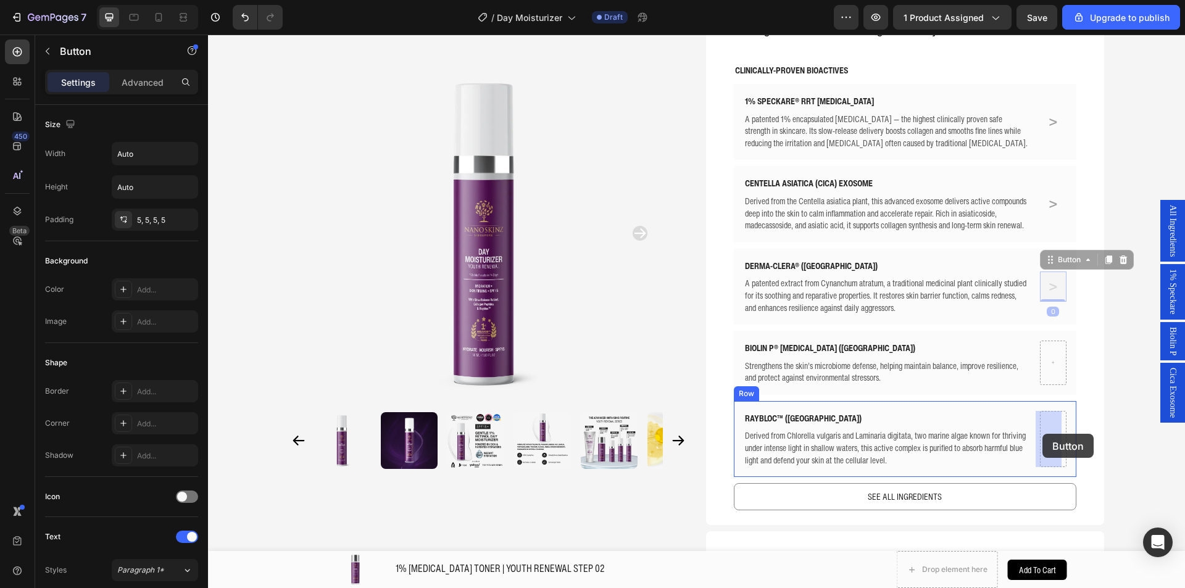
drag, startPoint x: 1073, startPoint y: 266, endPoint x: 1043, endPoint y: 434, distance: 170.6
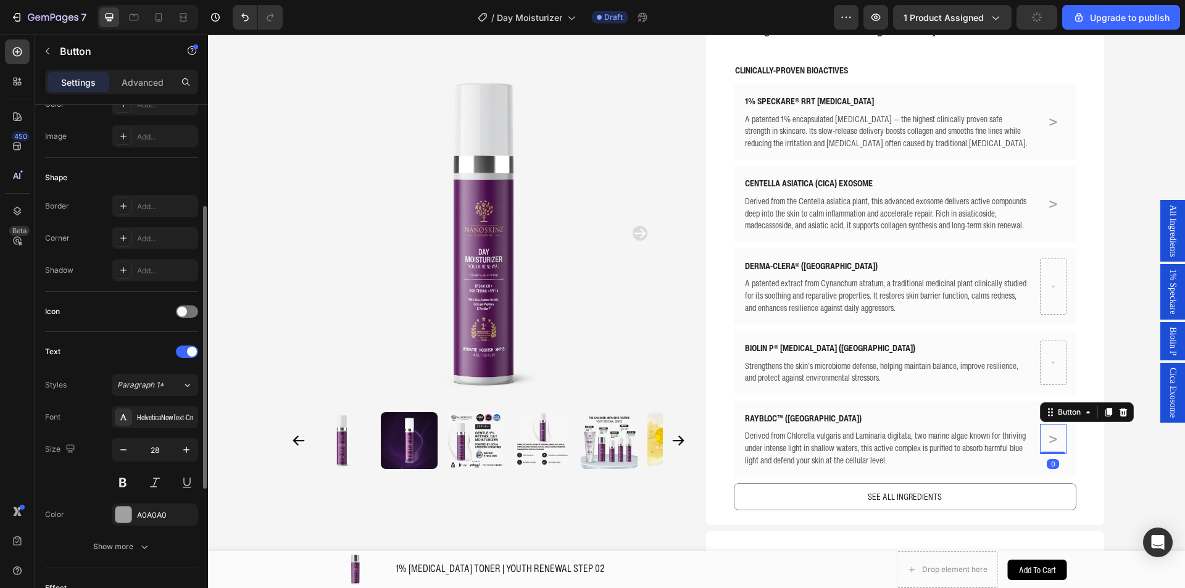
scroll to position [370, 0]
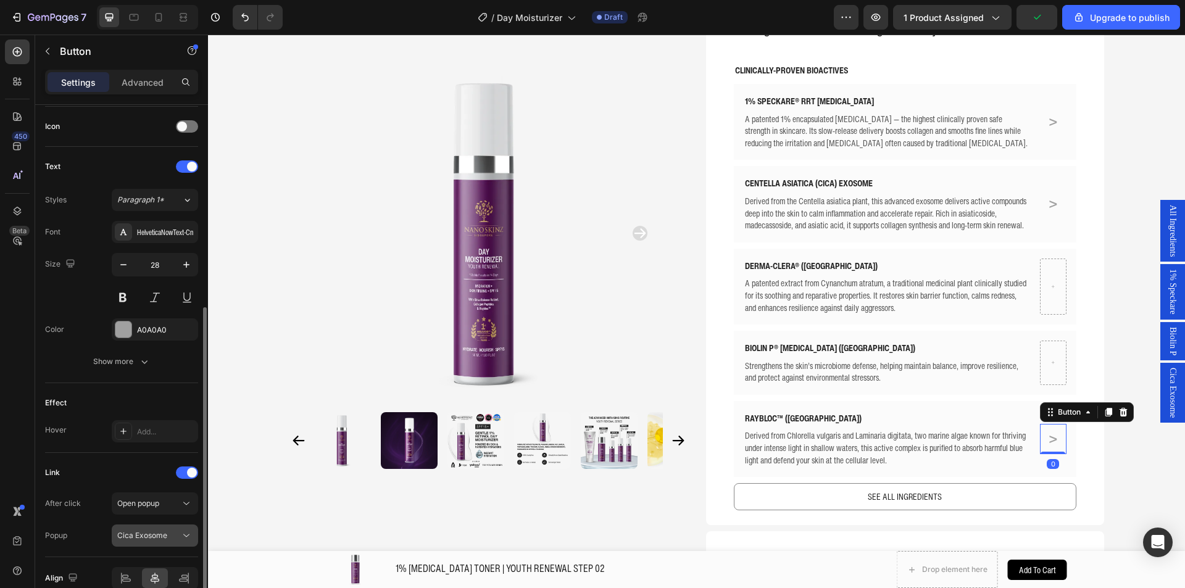
click at [160, 536] on span "Cica Exosome" at bounding box center [142, 535] width 50 height 9
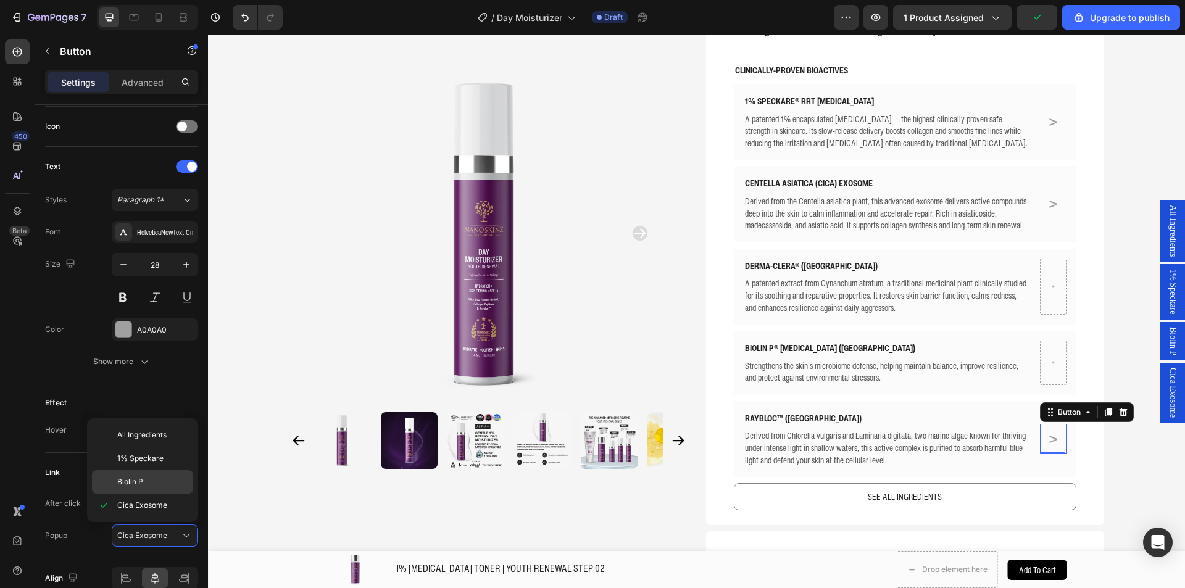
click at [177, 488] on div "Biolin P" at bounding box center [142, 481] width 101 height 23
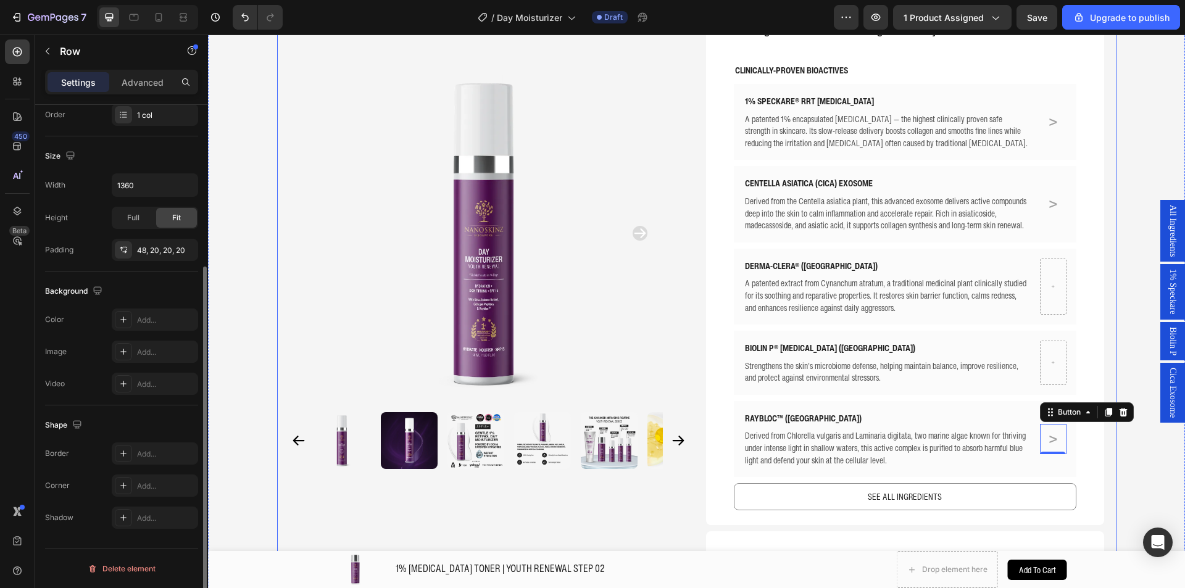
scroll to position [0, 0]
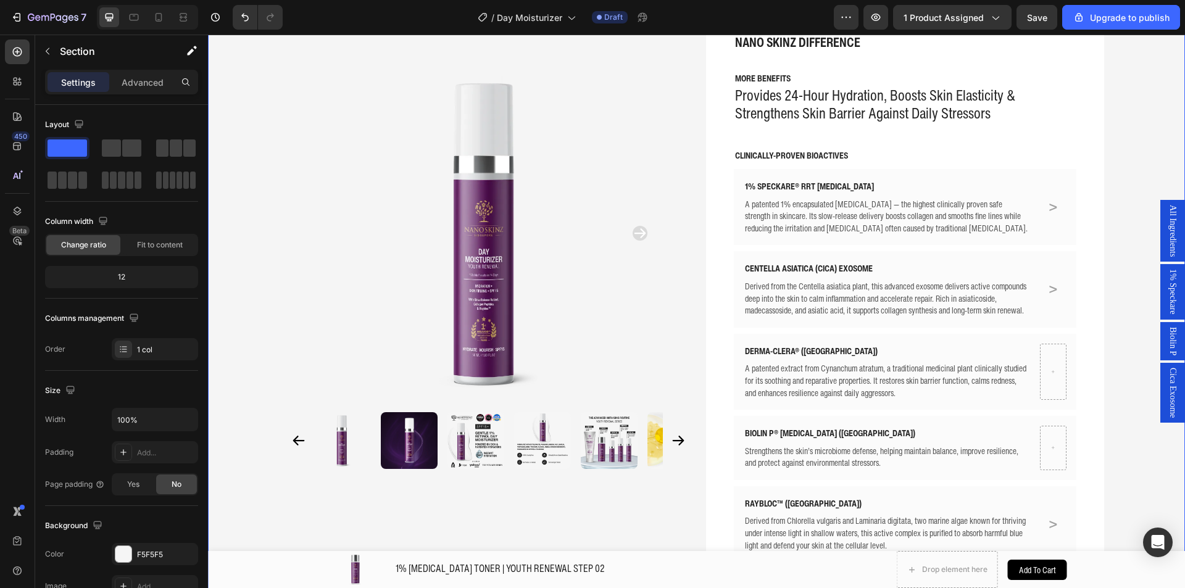
scroll to position [370, 0]
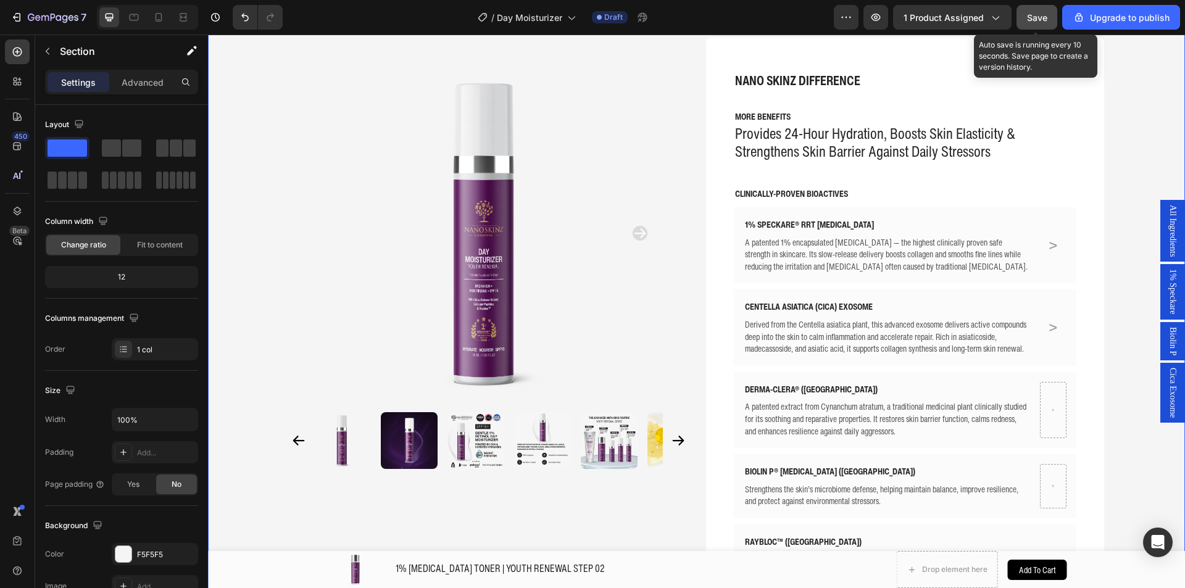
click at [1046, 27] on button "Save" at bounding box center [1037, 17] width 41 height 25
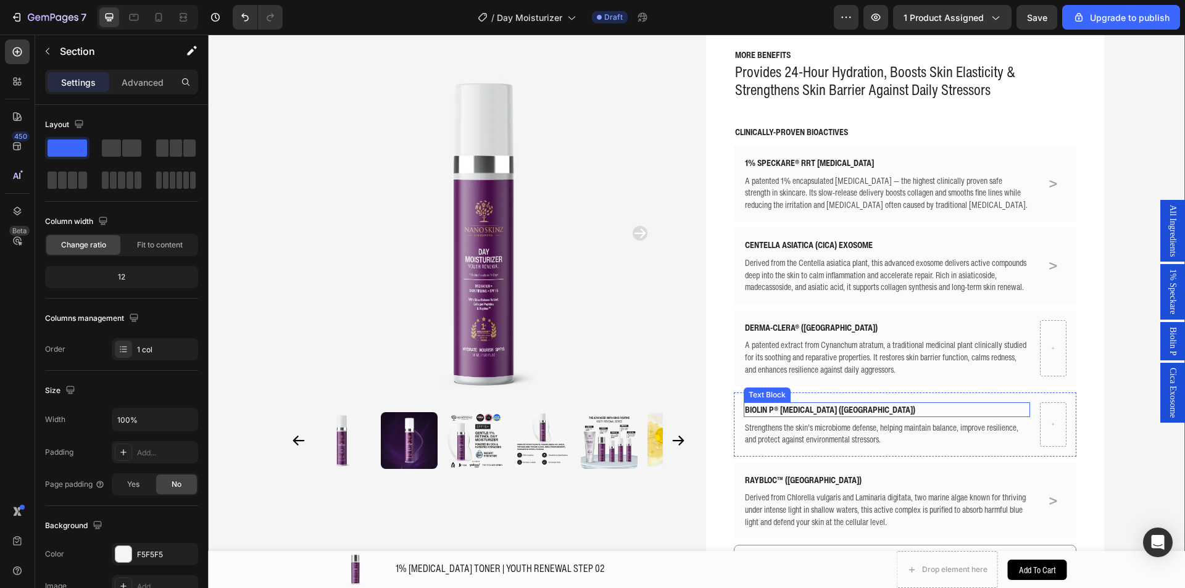
scroll to position [494, 0]
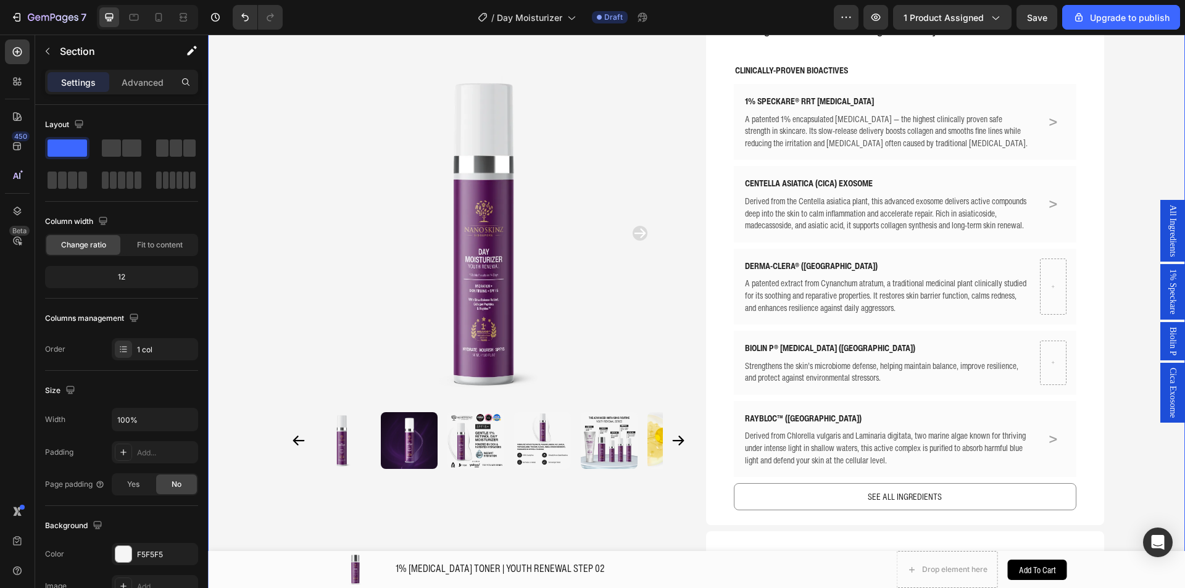
click at [1161, 377] on div "Cica Exosome" at bounding box center [1173, 393] width 25 height 60
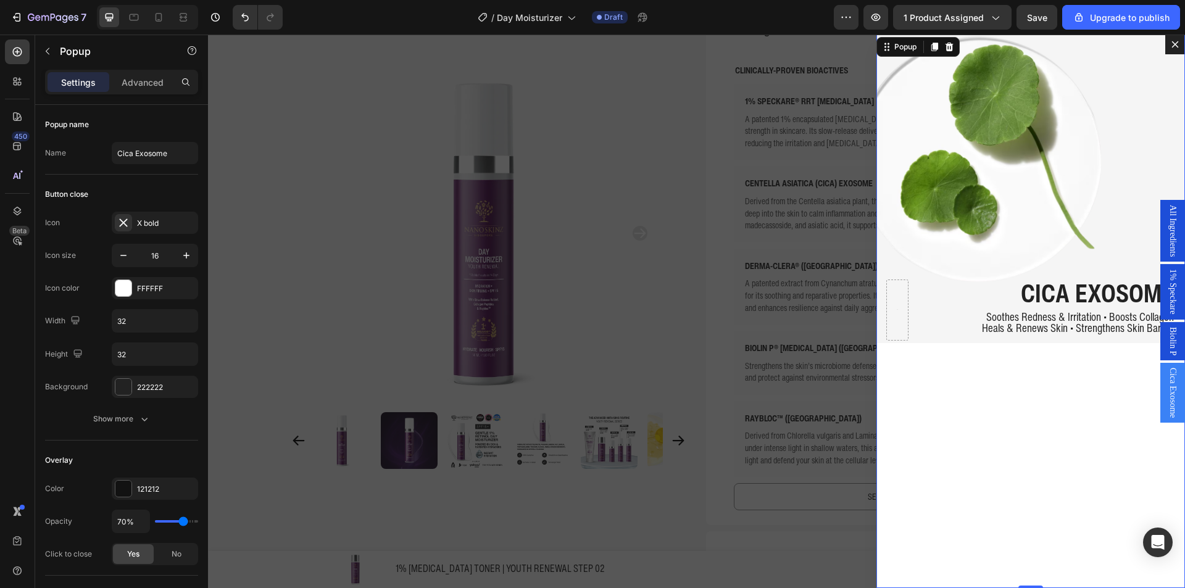
click at [1167, 343] on span "Biolin P" at bounding box center [1173, 341] width 12 height 28
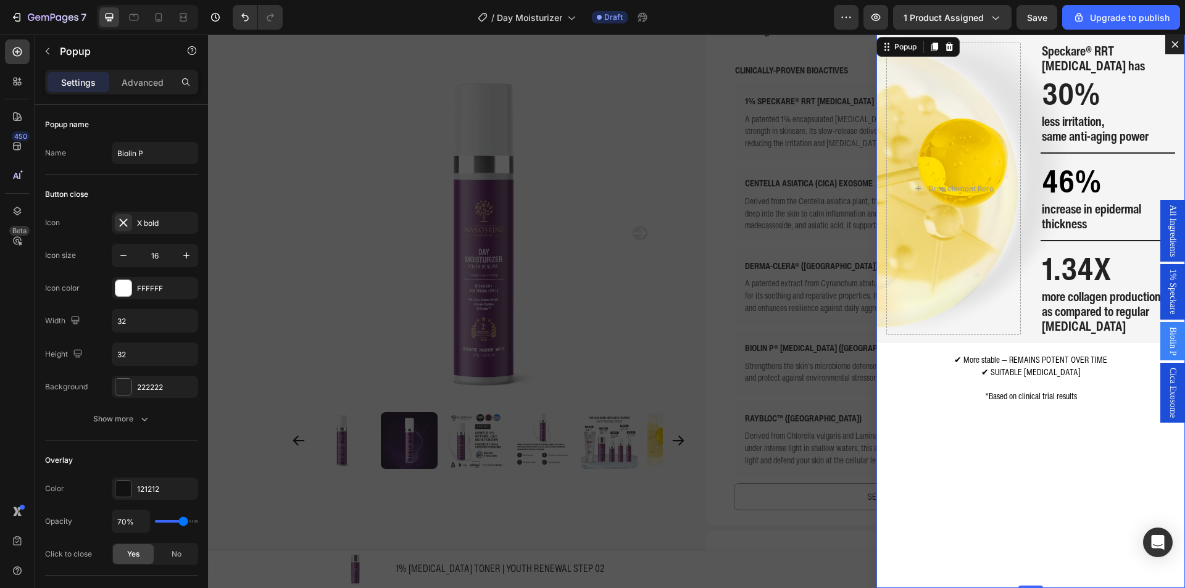
click at [1167, 282] on span "1% Speckare" at bounding box center [1173, 291] width 12 height 45
click at [1167, 351] on span "Biolin P" at bounding box center [1173, 341] width 12 height 28
click at [1064, 59] on h2 "Speckare® RRT Retinol has" at bounding box center [1108, 59] width 135 height 32
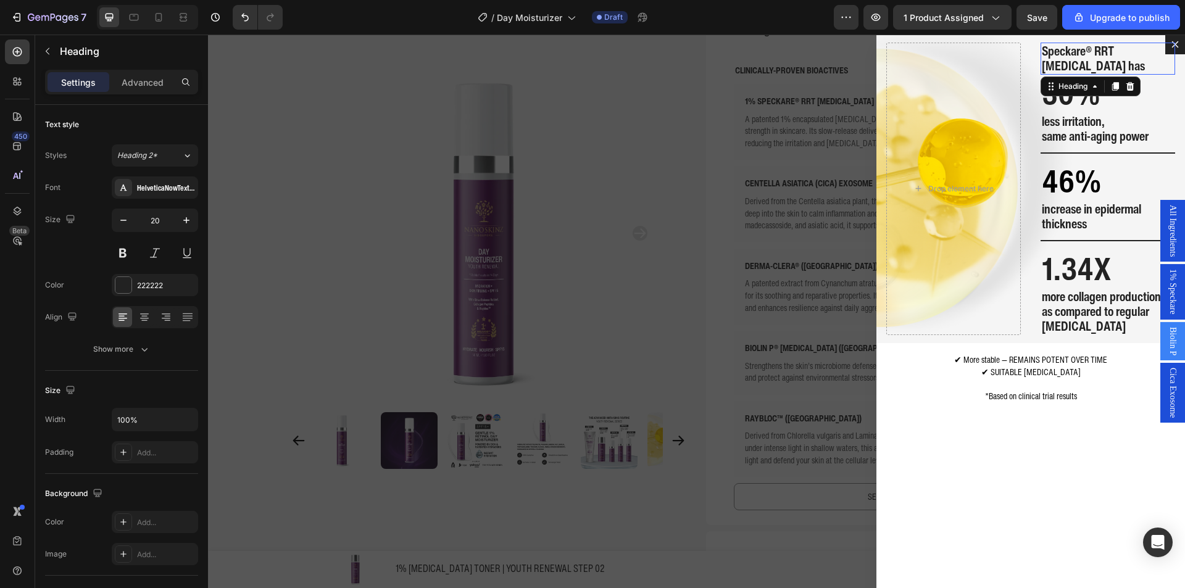
click at [1064, 59] on h2 "Speckare® RRT Retinol has" at bounding box center [1108, 59] width 135 height 32
click at [1064, 59] on p "Speckare® RRT Retinol has" at bounding box center [1108, 59] width 132 height 30
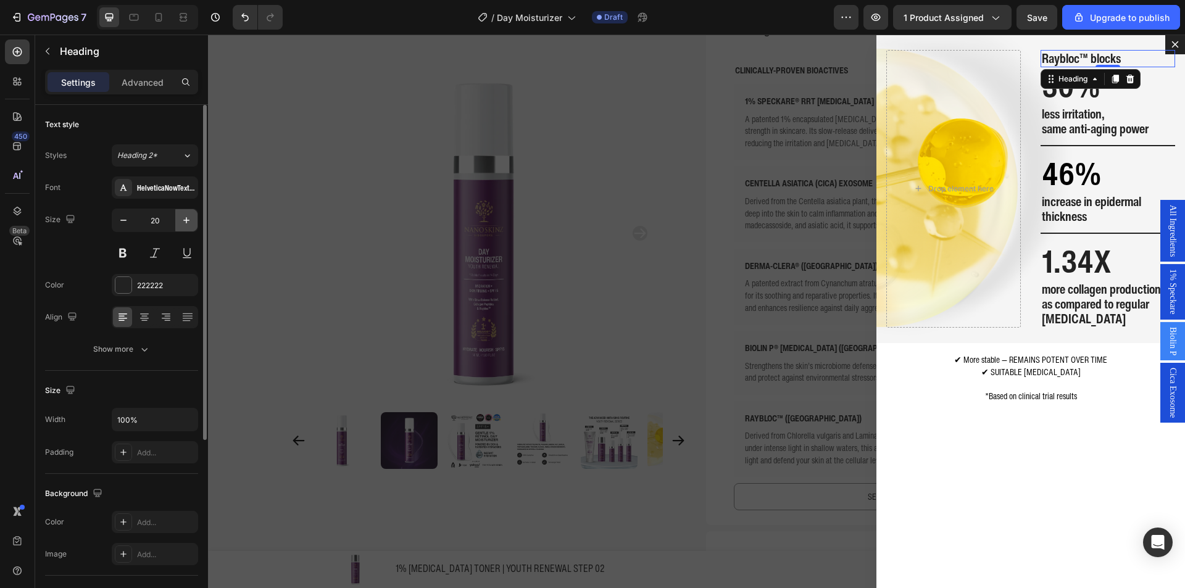
click at [185, 214] on button "button" at bounding box center [186, 220] width 22 height 22
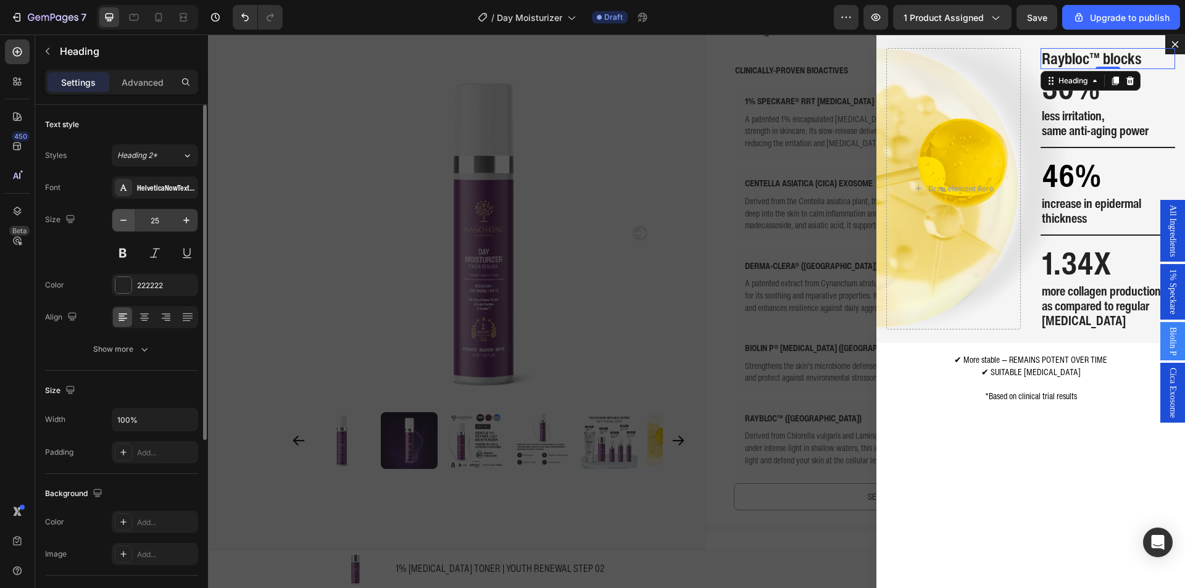
click at [132, 209] on button "button" at bounding box center [123, 220] width 22 height 22
type input "24"
click at [1051, 94] on strong "30%" at bounding box center [1071, 87] width 59 height 44
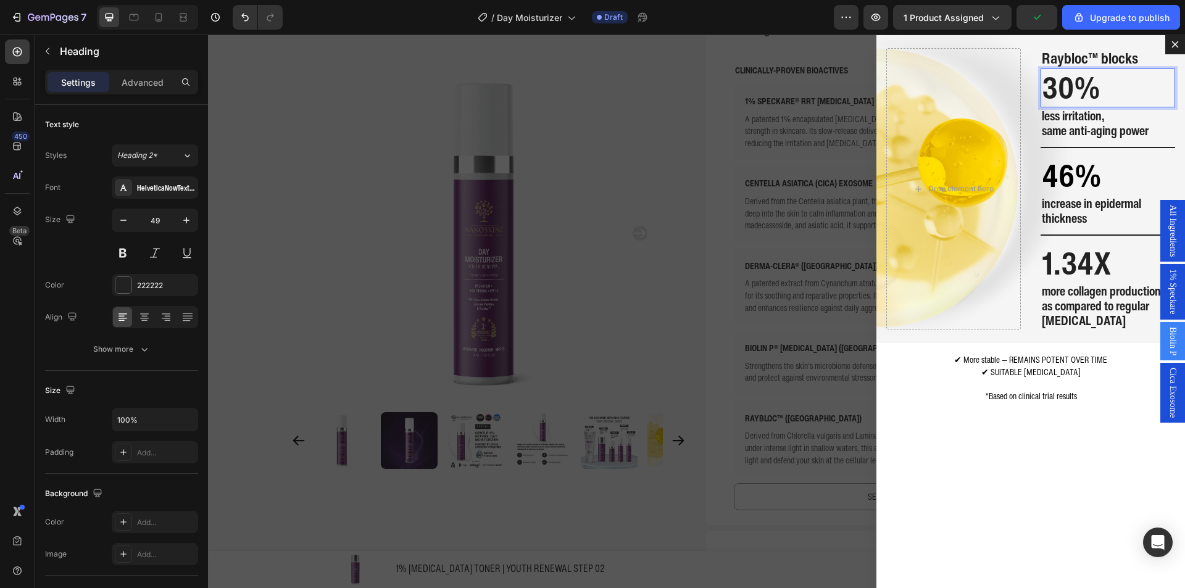
click at [1051, 94] on strong "30%" at bounding box center [1071, 87] width 59 height 44
click at [1092, 125] on strong "same anti-aging power" at bounding box center [1095, 131] width 107 height 18
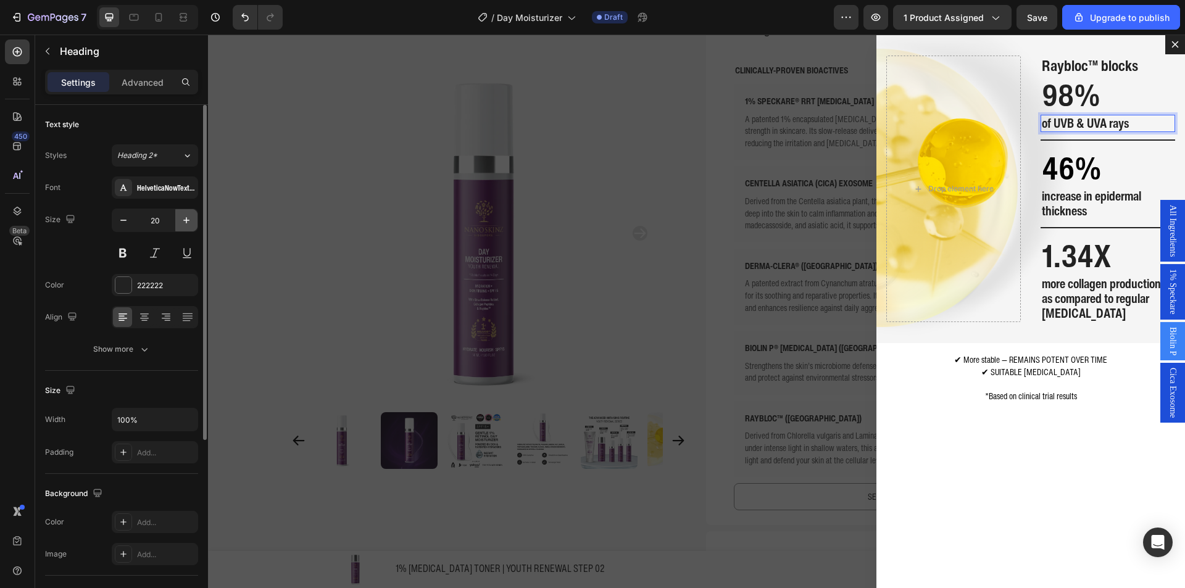
click at [188, 227] on button "button" at bounding box center [186, 220] width 22 height 22
click at [186, 224] on icon "button" at bounding box center [186, 220] width 12 height 12
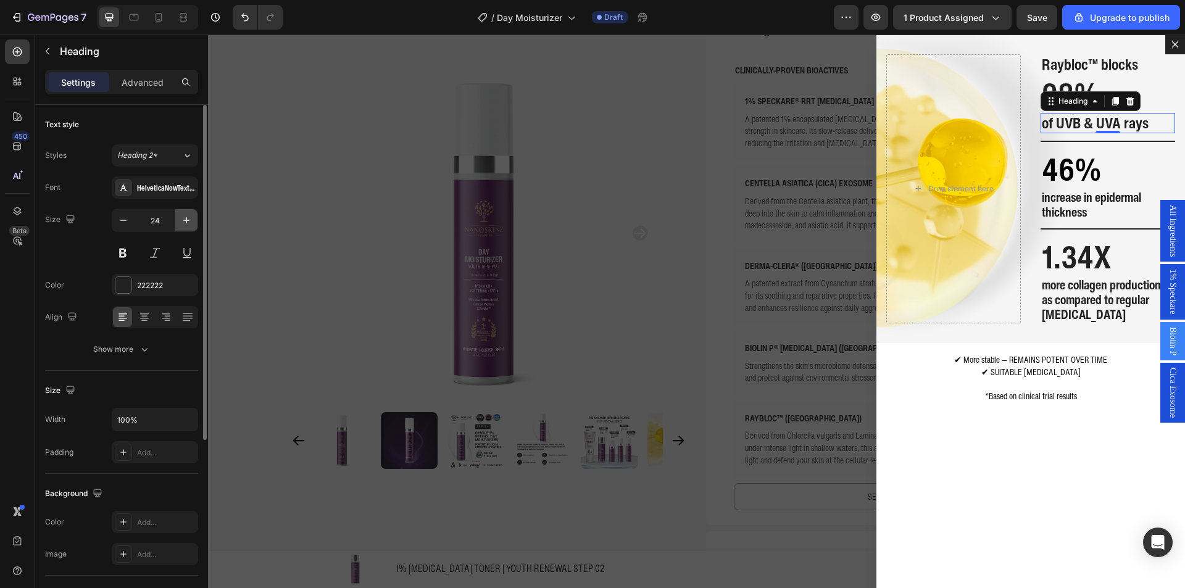
type input "25"
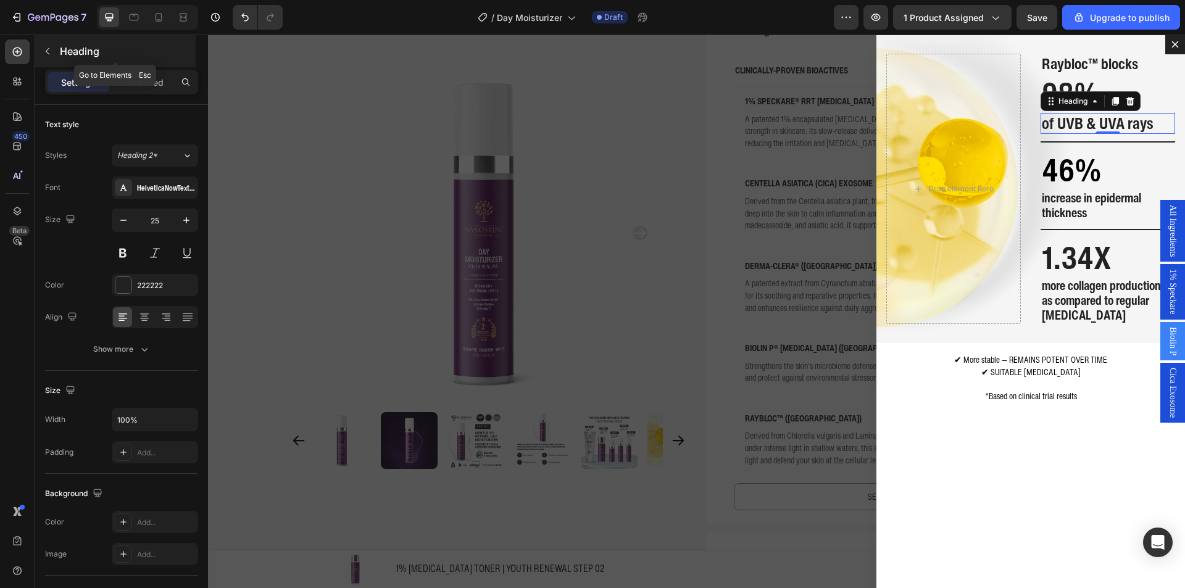
click at [67, 54] on p "Heading" at bounding box center [126, 51] width 133 height 15
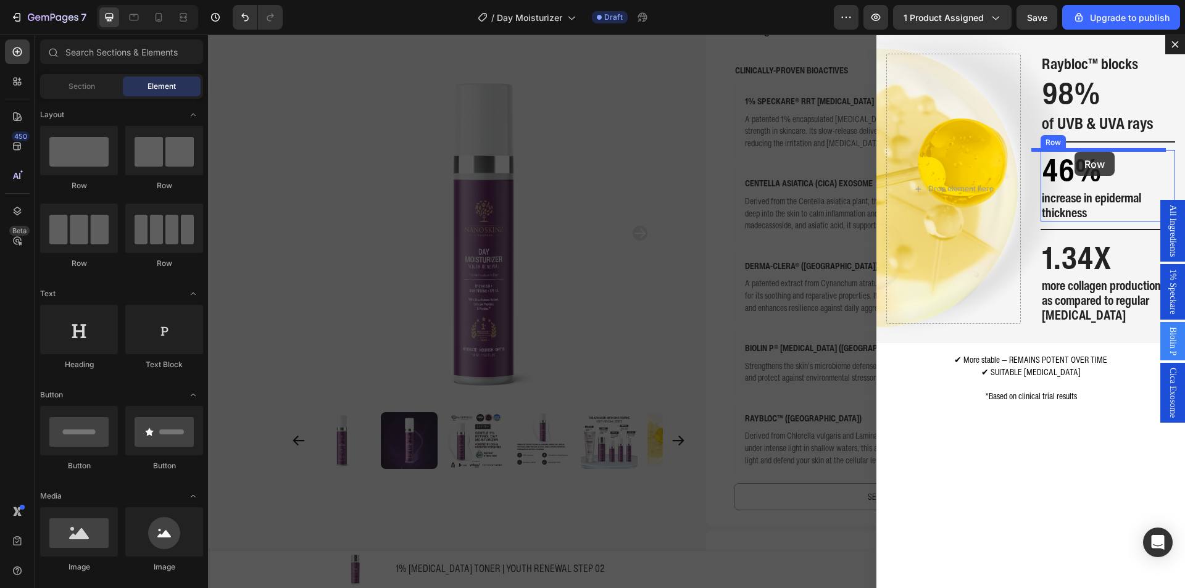
drag, startPoint x: 369, startPoint y: 194, endPoint x: 1075, endPoint y: 152, distance: 707.6
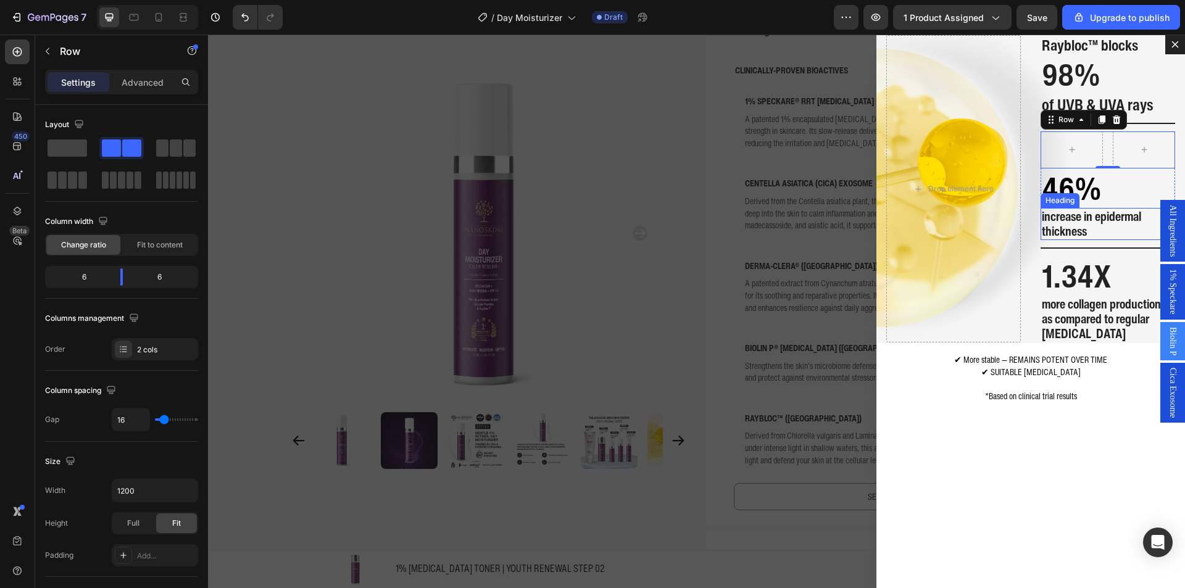
click at [1056, 196] on div "Heading" at bounding box center [1060, 200] width 34 height 11
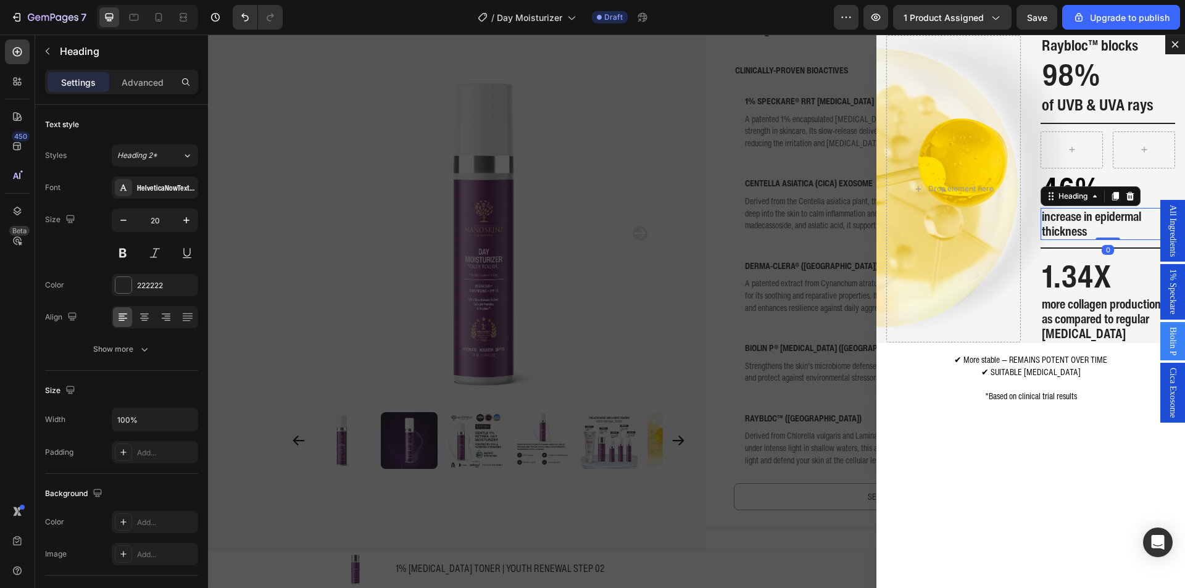
click at [1067, 185] on div "Row 46% Heading increase in epidermal thickness Heading 0" at bounding box center [1108, 186] width 135 height 109
click at [1076, 181] on strong "46%" at bounding box center [1072, 188] width 60 height 46
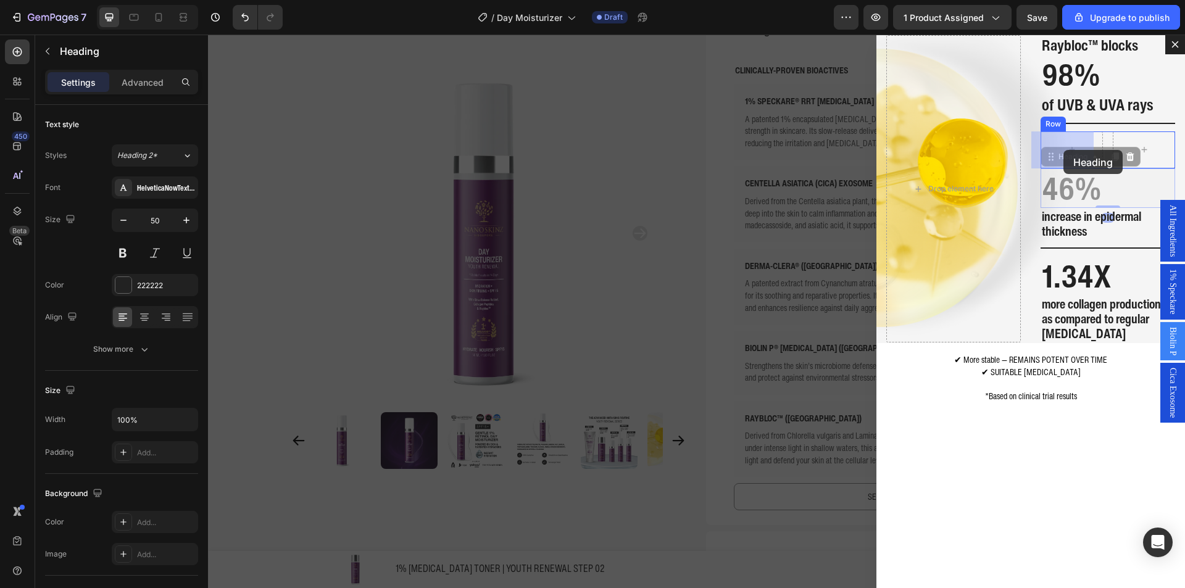
drag, startPoint x: 1075, startPoint y: 157, endPoint x: 1064, endPoint y: 150, distance: 13.4
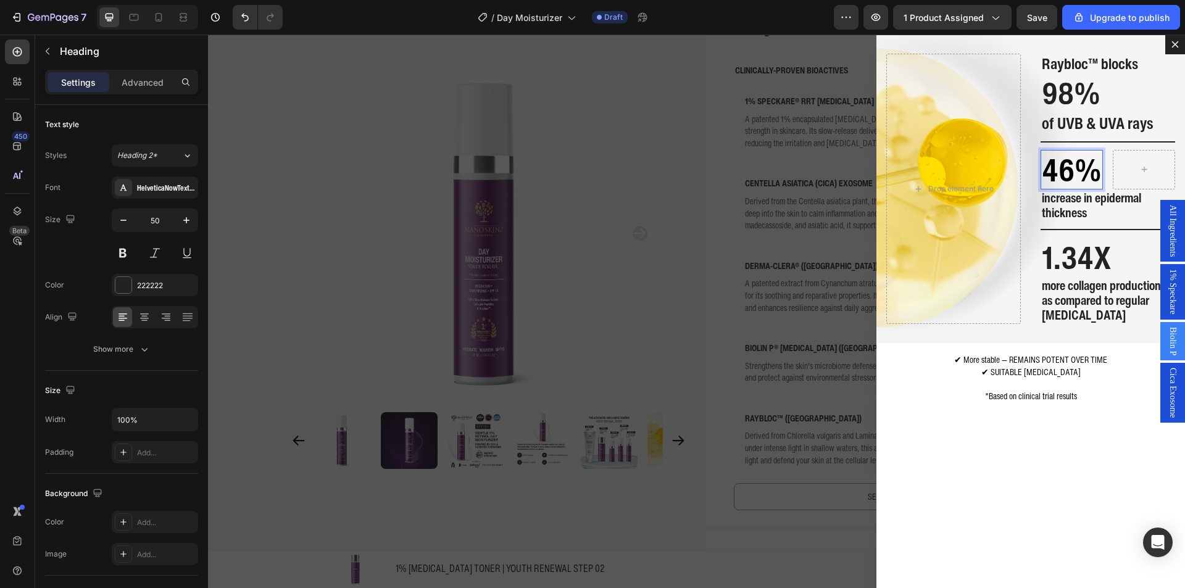
click at [1061, 156] on strong "46%" at bounding box center [1072, 170] width 60 height 46
click at [1080, 207] on h2 "increase in epidermal thickness" at bounding box center [1108, 206] width 135 height 32
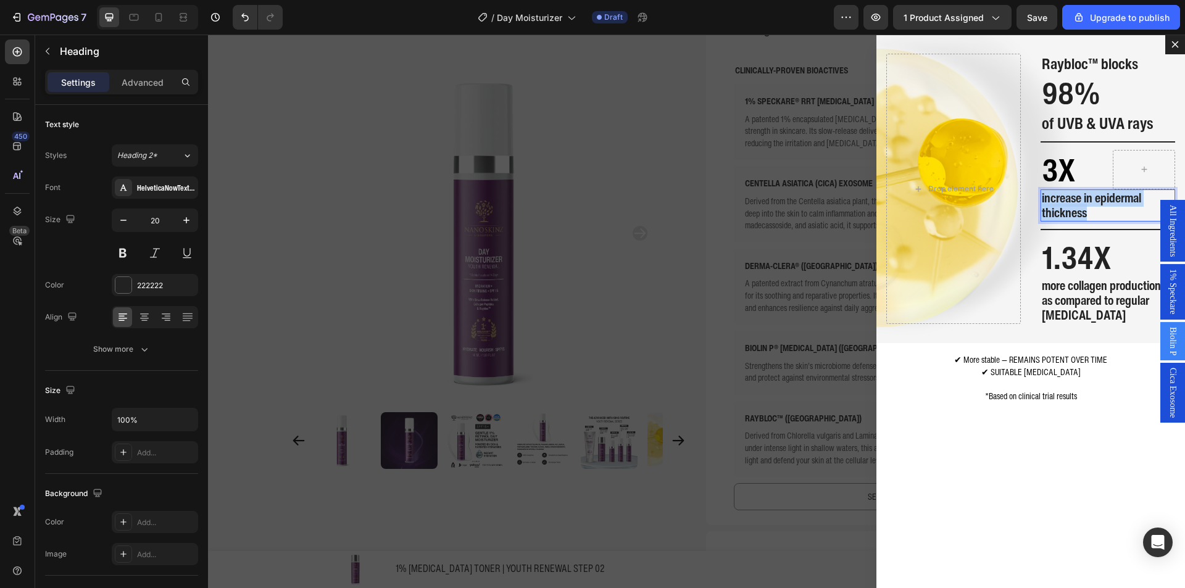
click at [1080, 207] on p "increase in epidermal thickness" at bounding box center [1108, 206] width 132 height 30
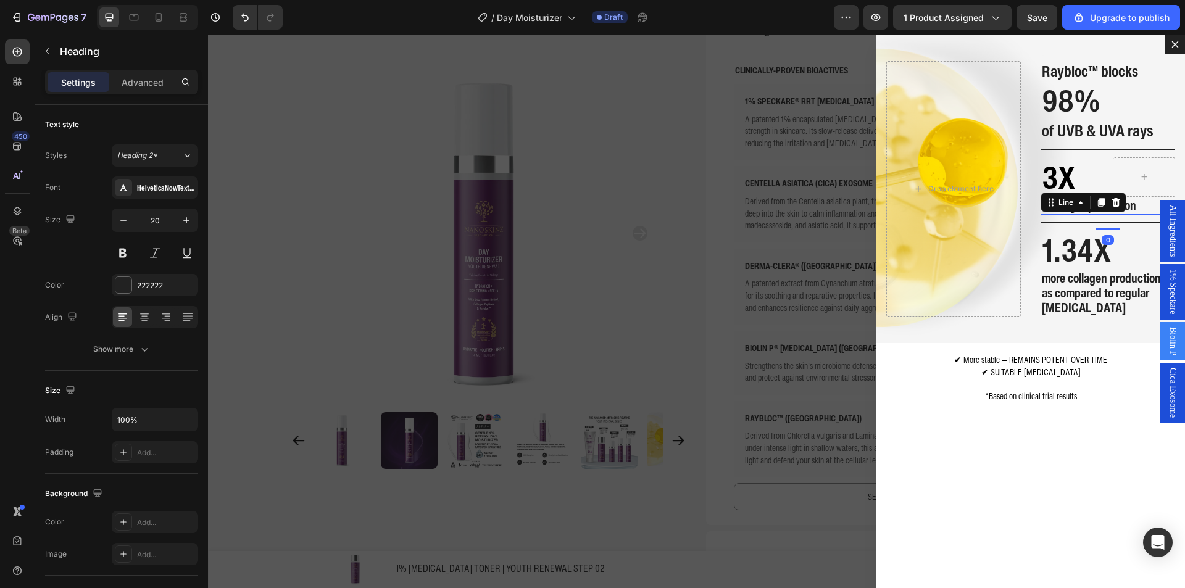
click at [1048, 225] on div "Title Line 0" at bounding box center [1108, 222] width 135 height 16
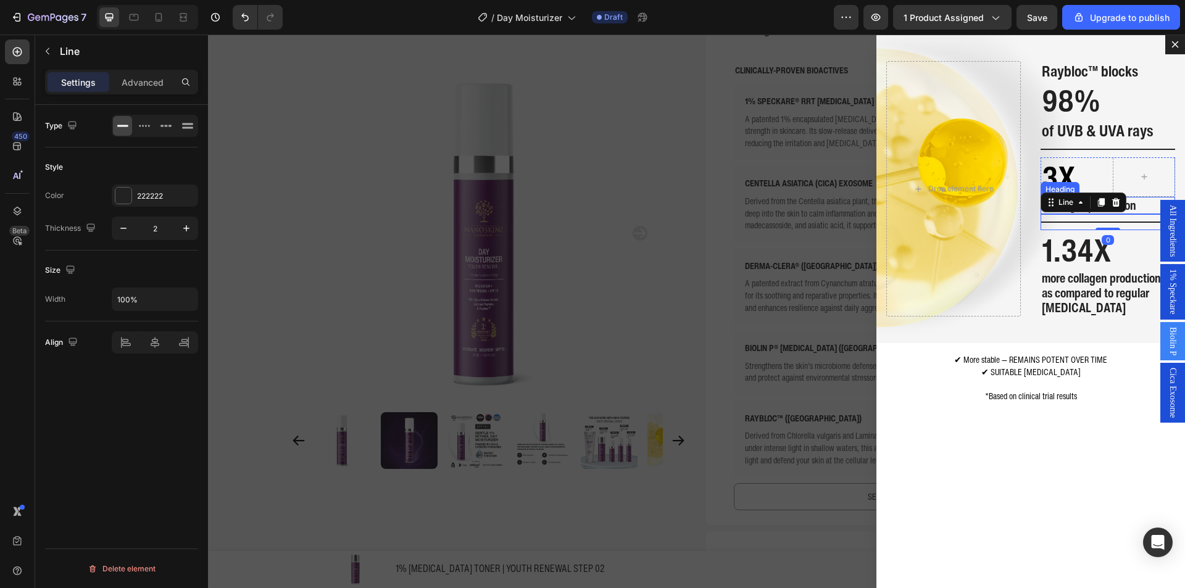
click at [1139, 206] on p "⁠⁠⁠⁠⁠⁠⁠ blue light protection" at bounding box center [1108, 205] width 132 height 15
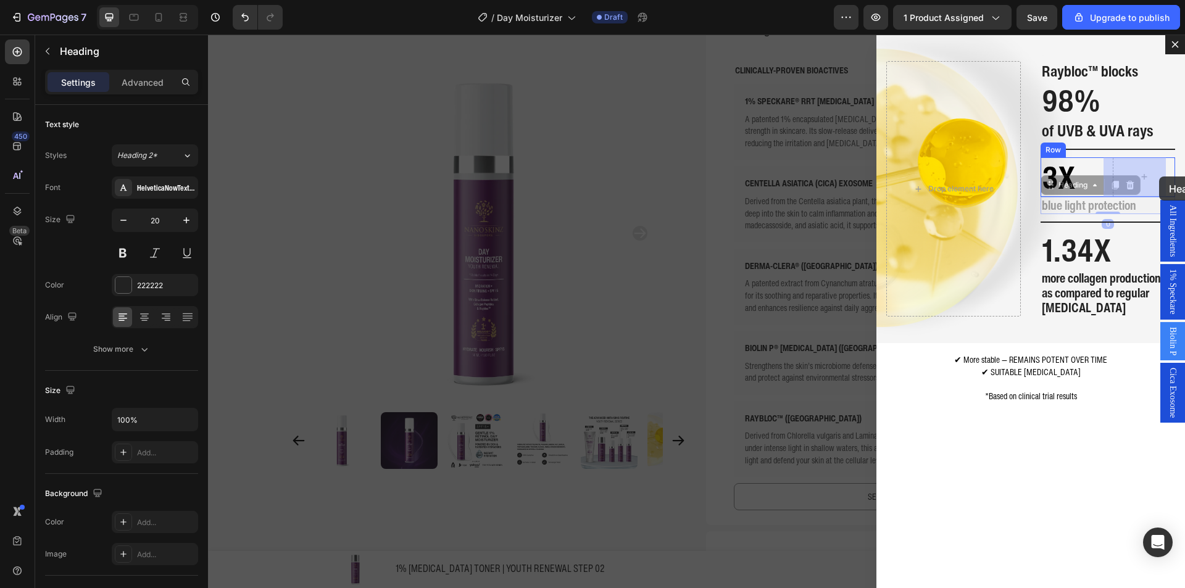
drag, startPoint x: 1067, startPoint y: 191, endPoint x: 1159, endPoint y: 177, distance: 93.1
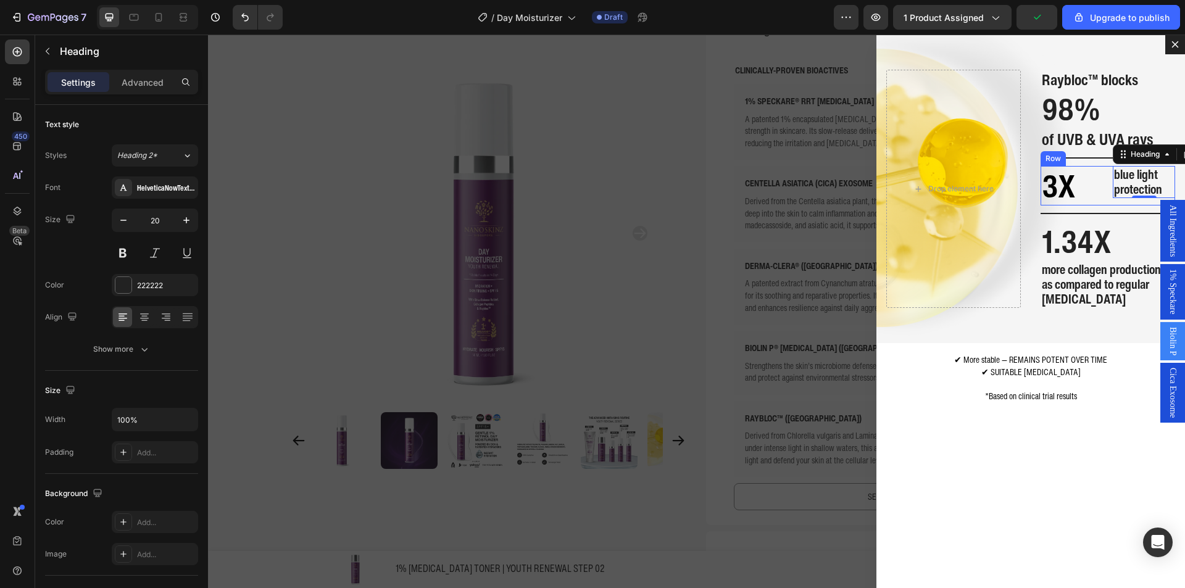
click at [1094, 195] on div "⁠⁠⁠⁠⁠⁠⁠ 3X Heading blue light protection Heading 0 Row" at bounding box center [1108, 186] width 135 height 40
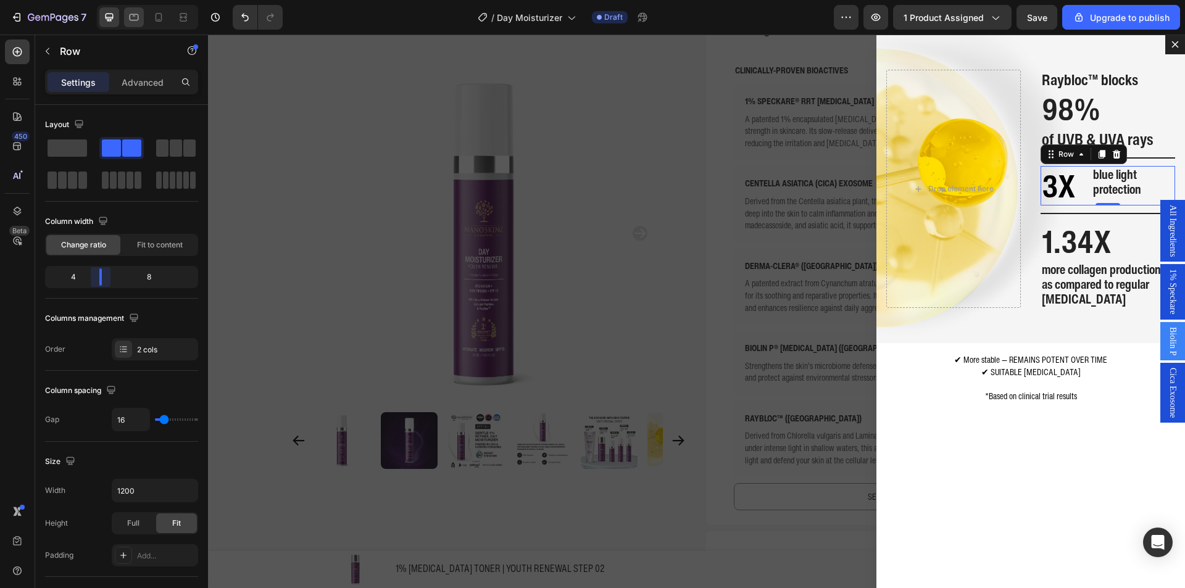
drag, startPoint x: 125, startPoint y: 275, endPoint x: 141, endPoint y: 9, distance: 266.6
click at [97, 93] on body "7 / Day Moisturizer Draft Preview 1 product assigned Save Upgrade to publish 45…" at bounding box center [592, 46] width 1185 height 93
click at [161, 247] on span "Fit to content" at bounding box center [160, 245] width 46 height 11
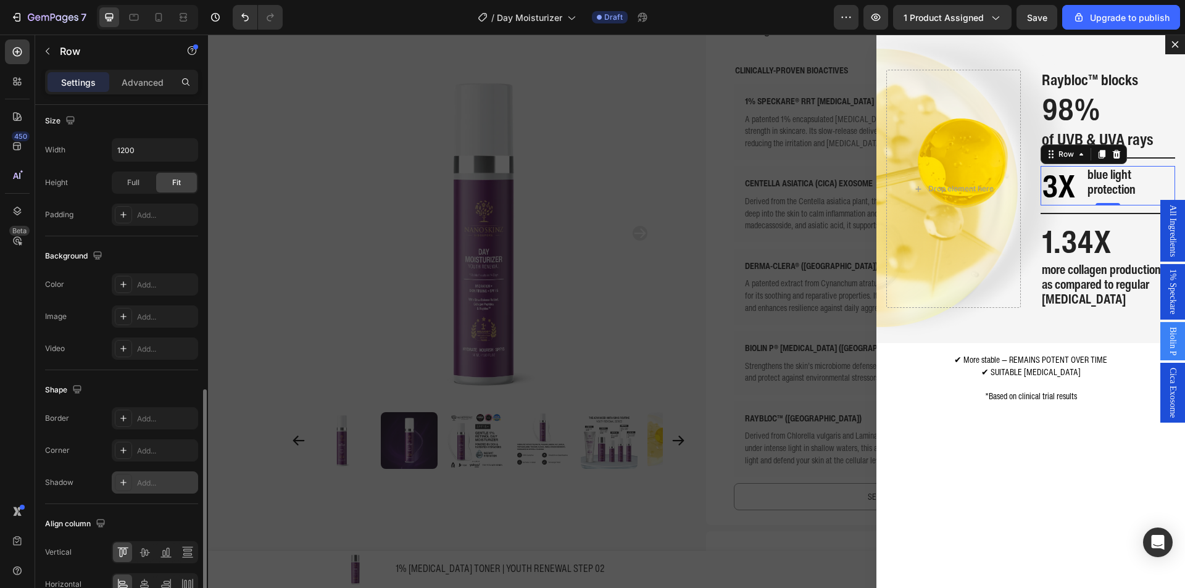
scroll to position [375, 0]
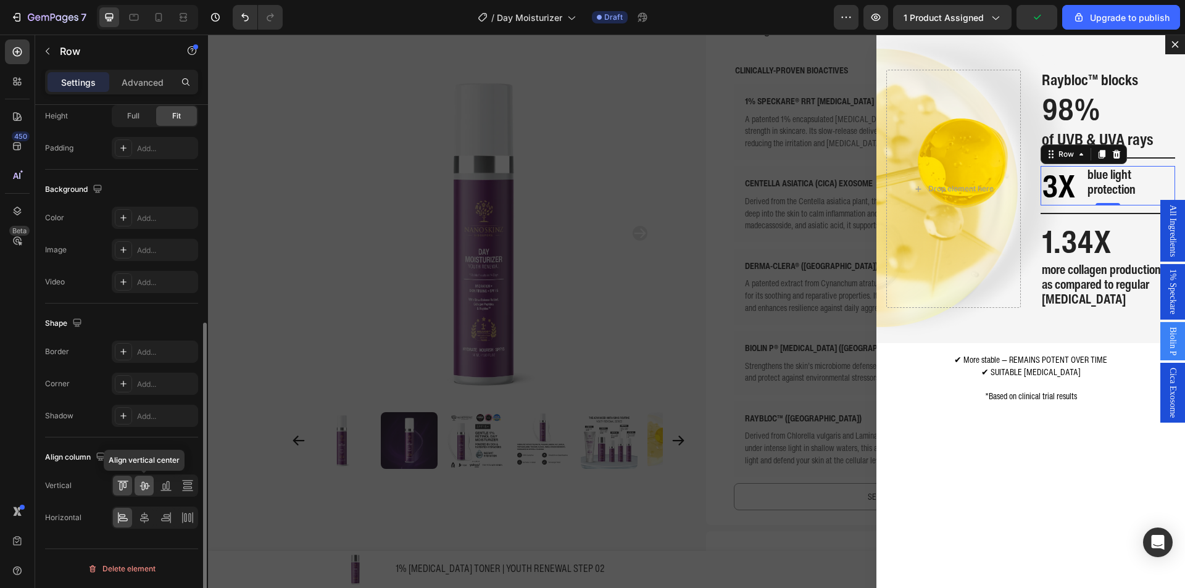
click at [143, 490] on icon at bounding box center [144, 486] width 12 height 12
click at [1094, 183] on span "blue light protection" at bounding box center [1112, 185] width 48 height 33
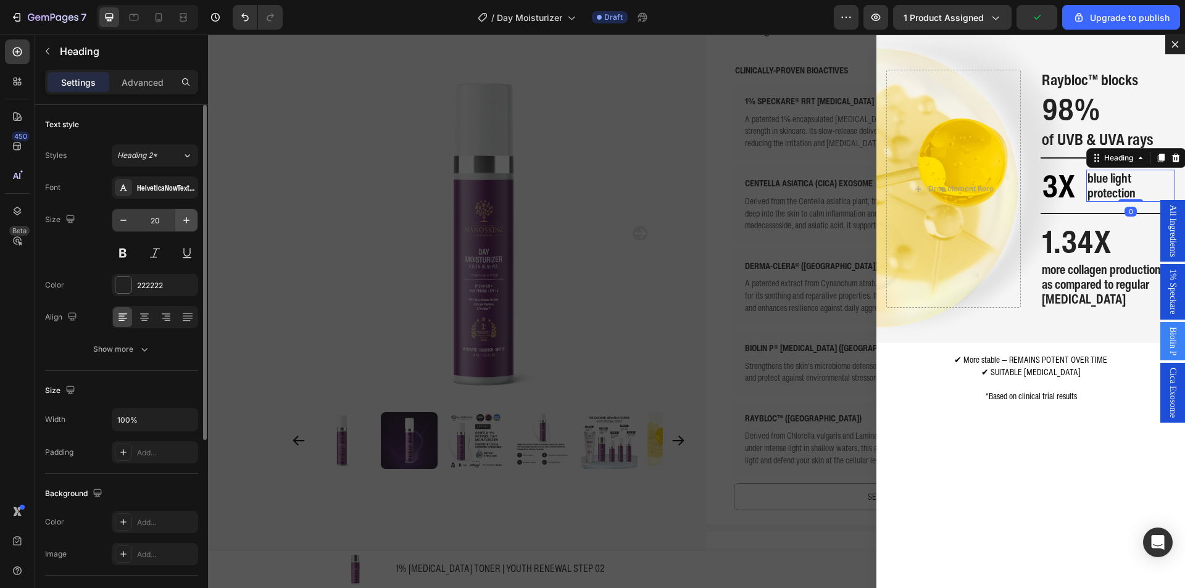
click at [194, 223] on button "button" at bounding box center [186, 220] width 22 height 22
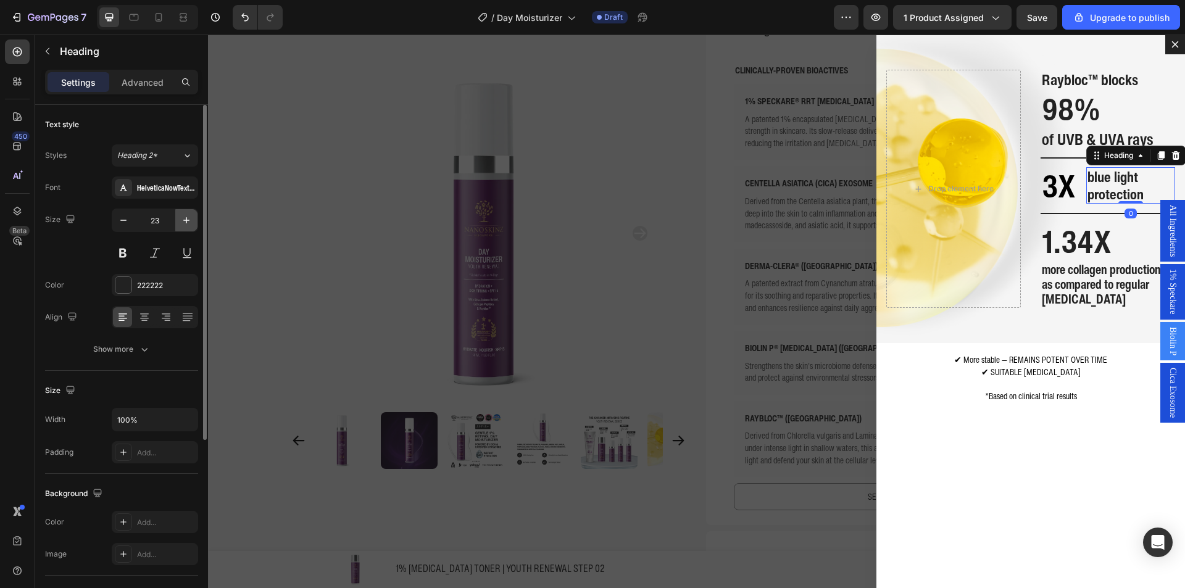
type input "24"
click at [1076, 238] on strong "1.34X" at bounding box center [1076, 242] width 69 height 46
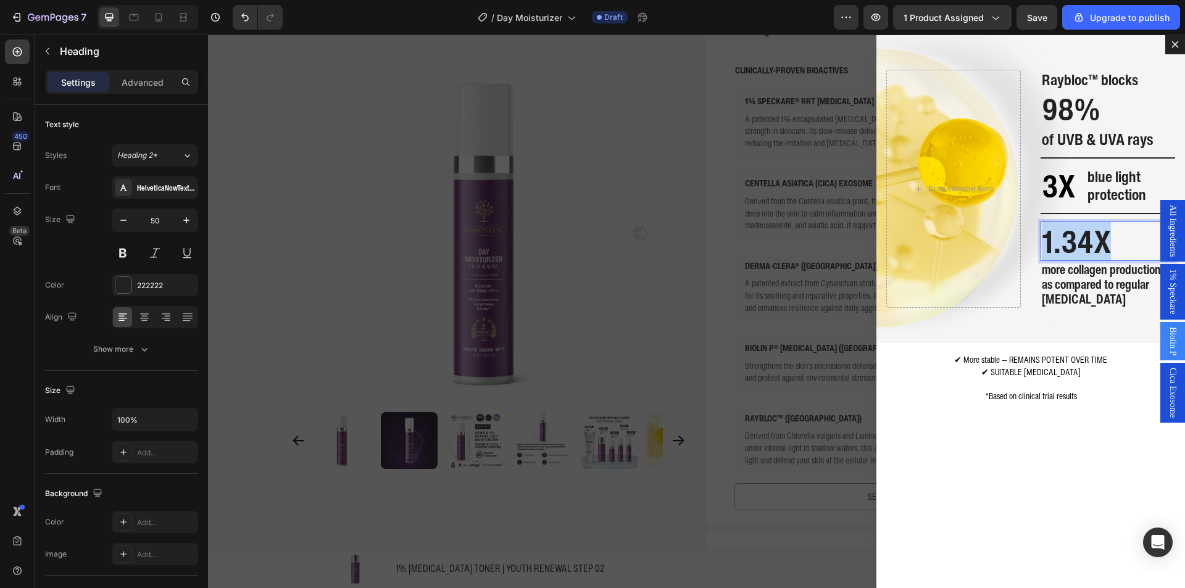
click at [1076, 236] on strong "1.34X" at bounding box center [1076, 242] width 69 height 46
click at [1087, 284] on strong "as compared to regular retinol" at bounding box center [1095, 291] width 107 height 33
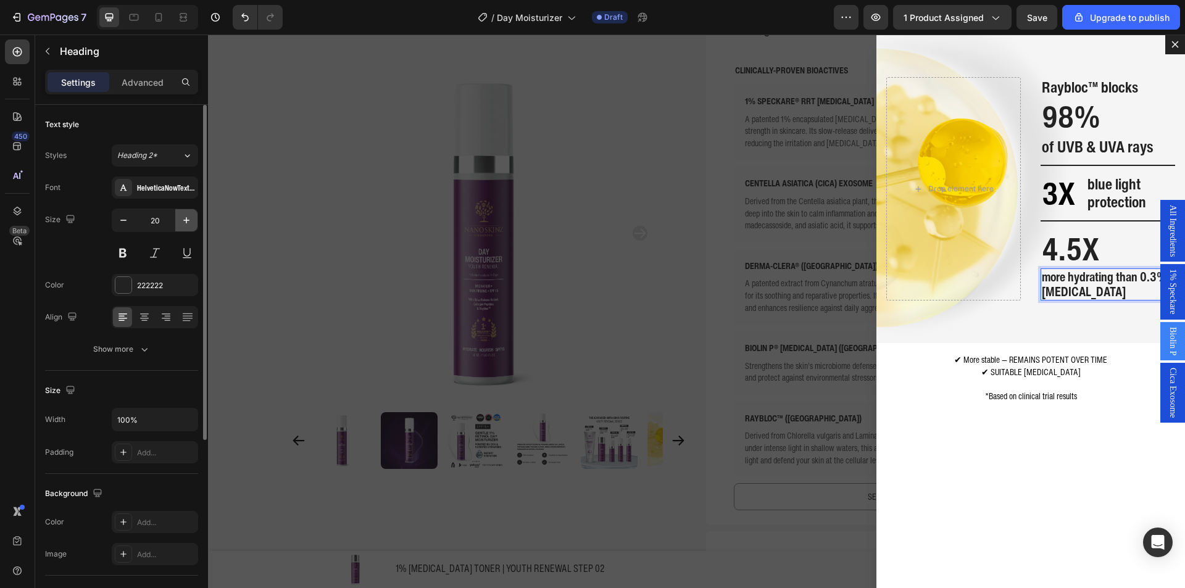
click at [183, 219] on icon "button" at bounding box center [186, 220] width 12 height 12
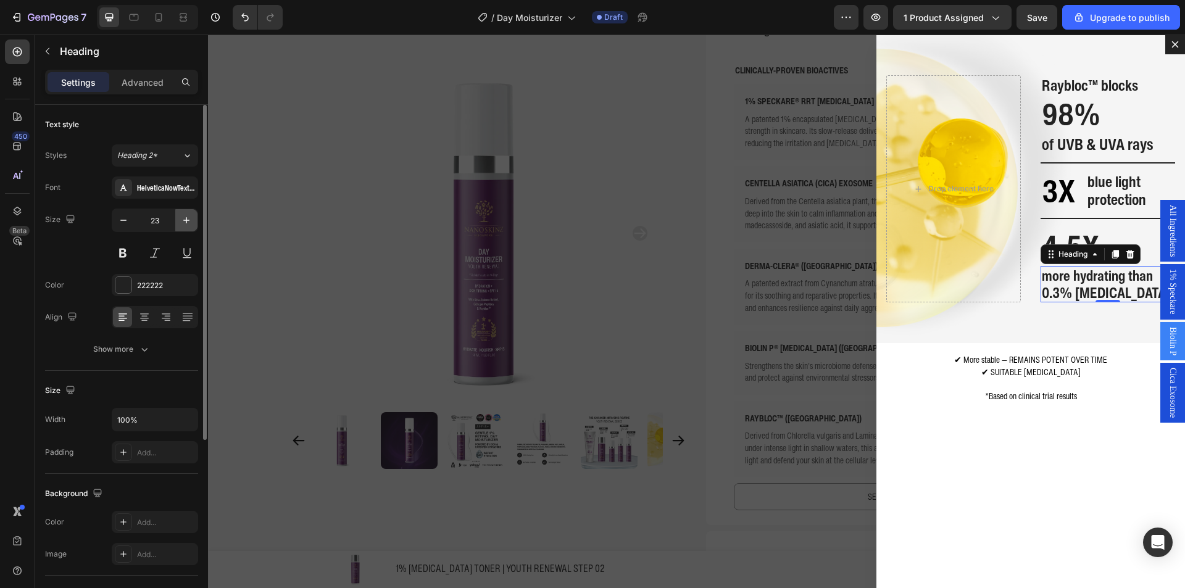
click at [183, 219] on icon "button" at bounding box center [186, 220] width 12 height 12
type input "24"
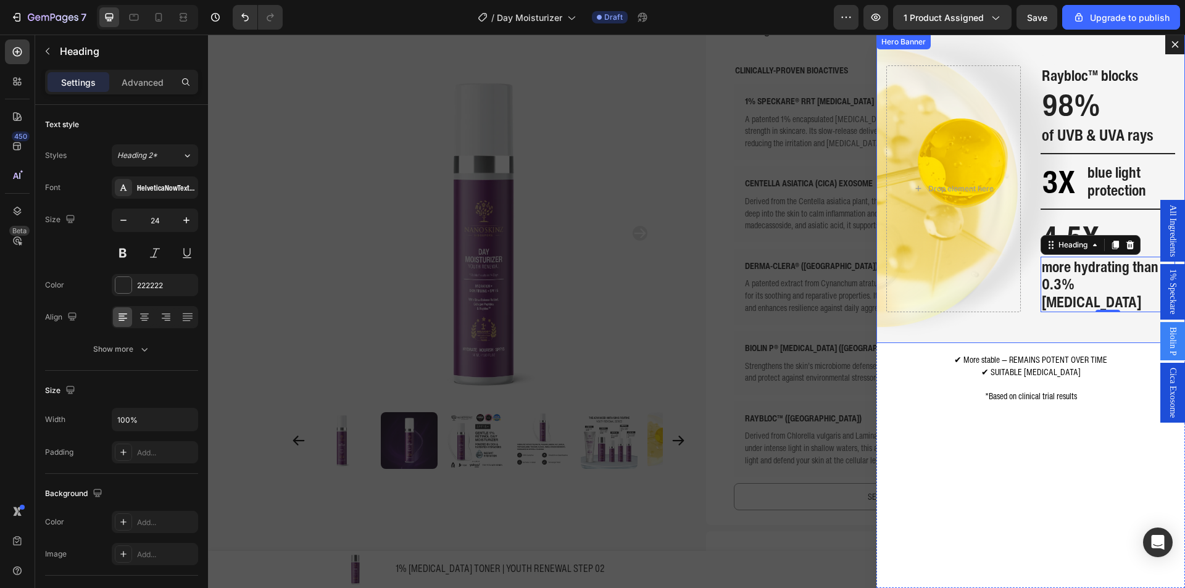
click at [1017, 323] on div "Background Image" at bounding box center [1031, 189] width 309 height 309
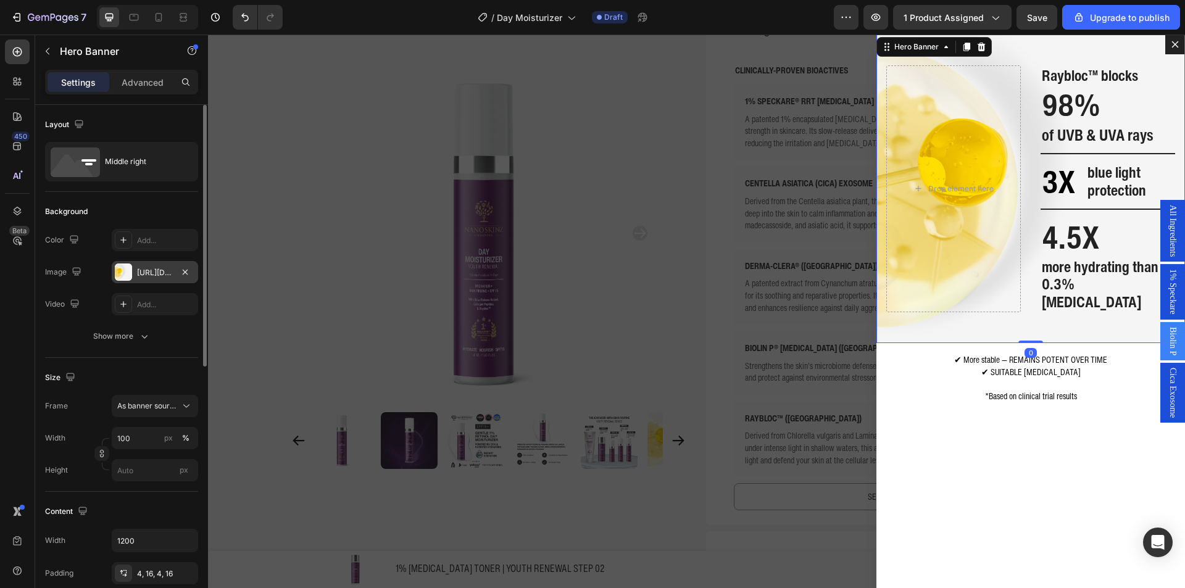
click at [123, 265] on div at bounding box center [123, 272] width 17 height 17
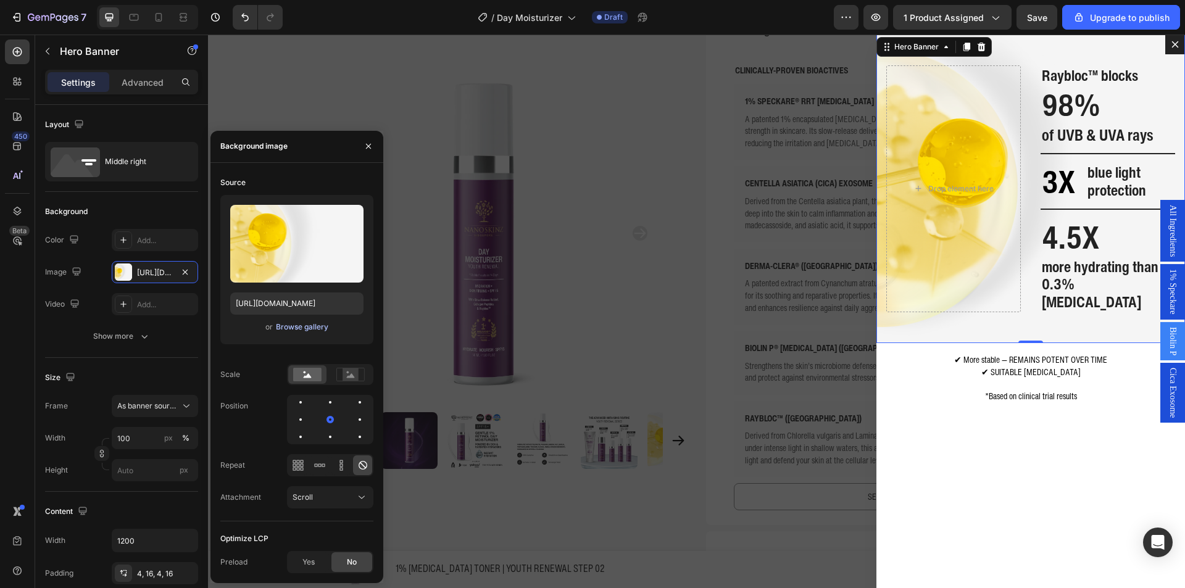
click at [291, 322] on div "Browse gallery" at bounding box center [302, 327] width 52 height 11
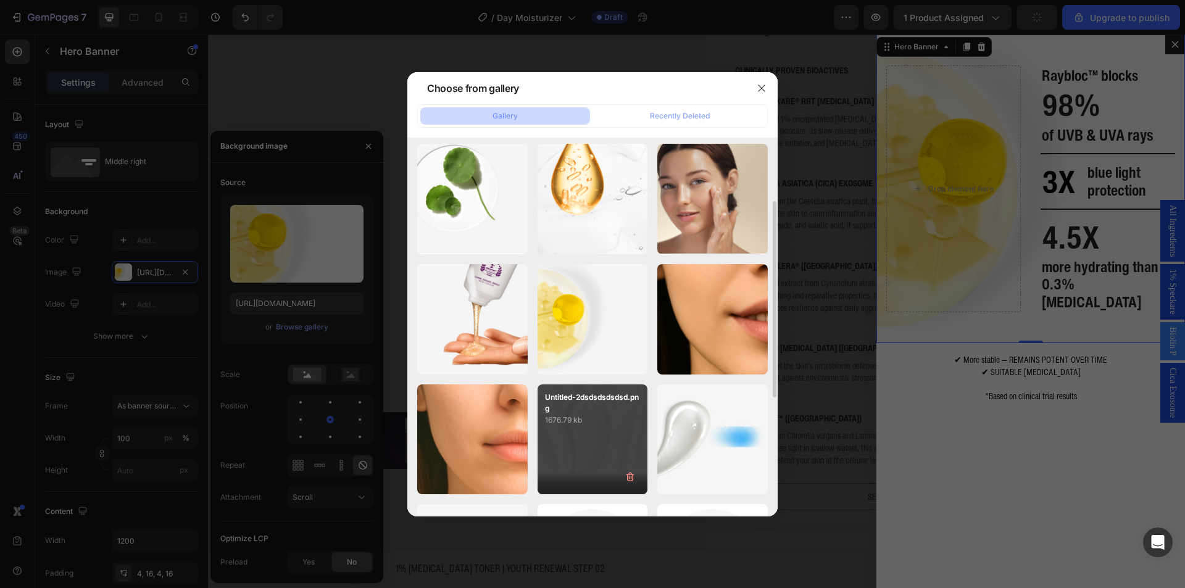
scroll to position [309, 0]
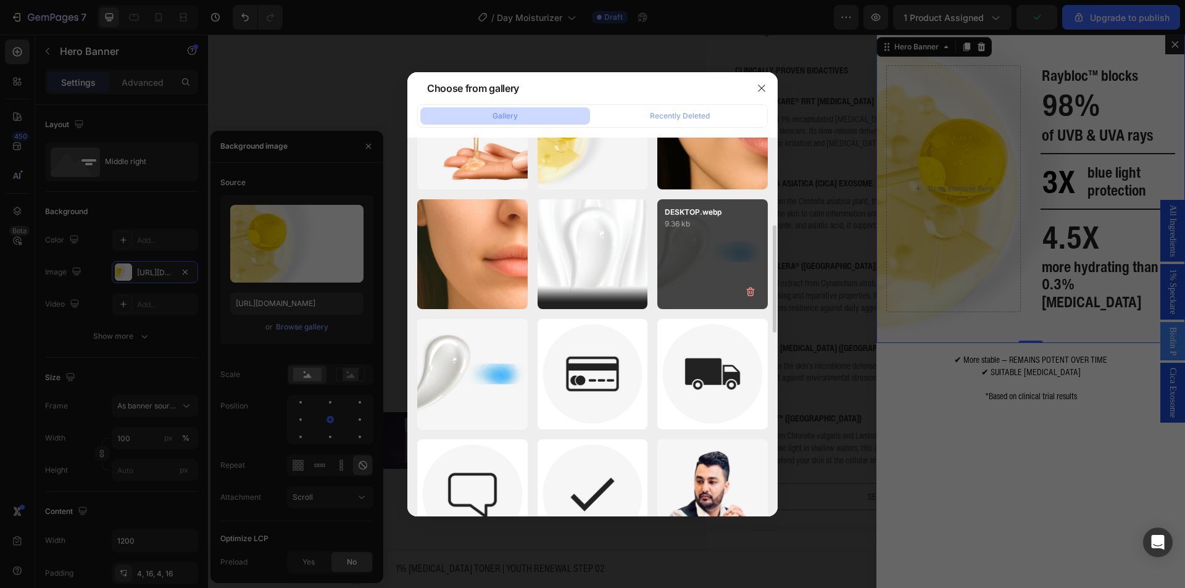
click at [680, 263] on div "DESKTOP.webp 9.36 kb" at bounding box center [713, 254] width 111 height 111
type input "https://cdn.shopify.com/s/files/1/0941/6300/9836/files/gempages_577943635312509…"
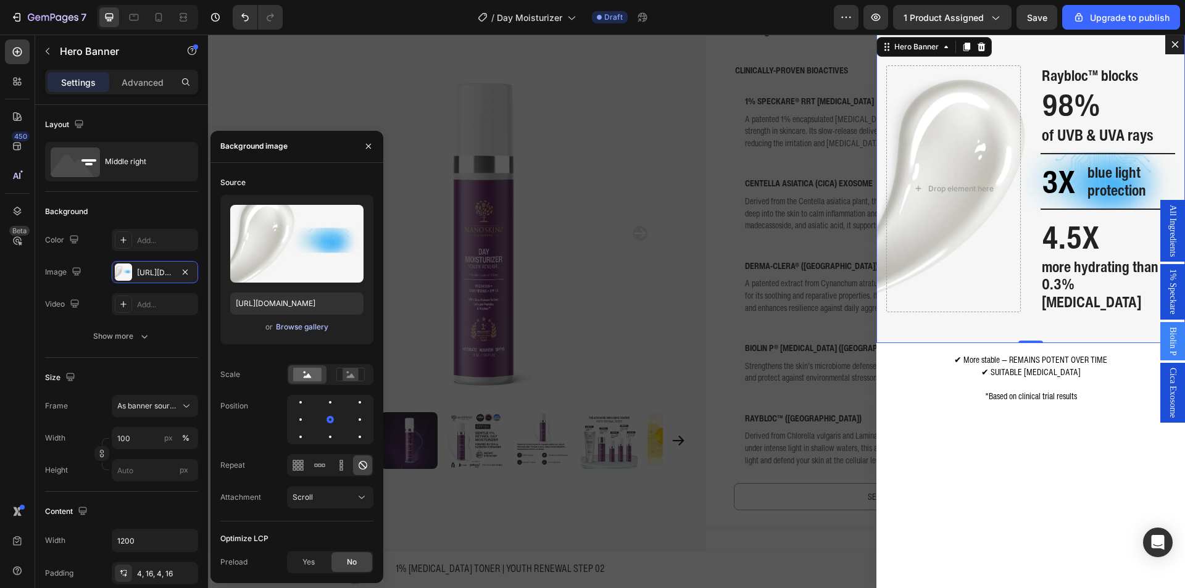
click at [298, 328] on div "Browse gallery" at bounding box center [302, 327] width 52 height 11
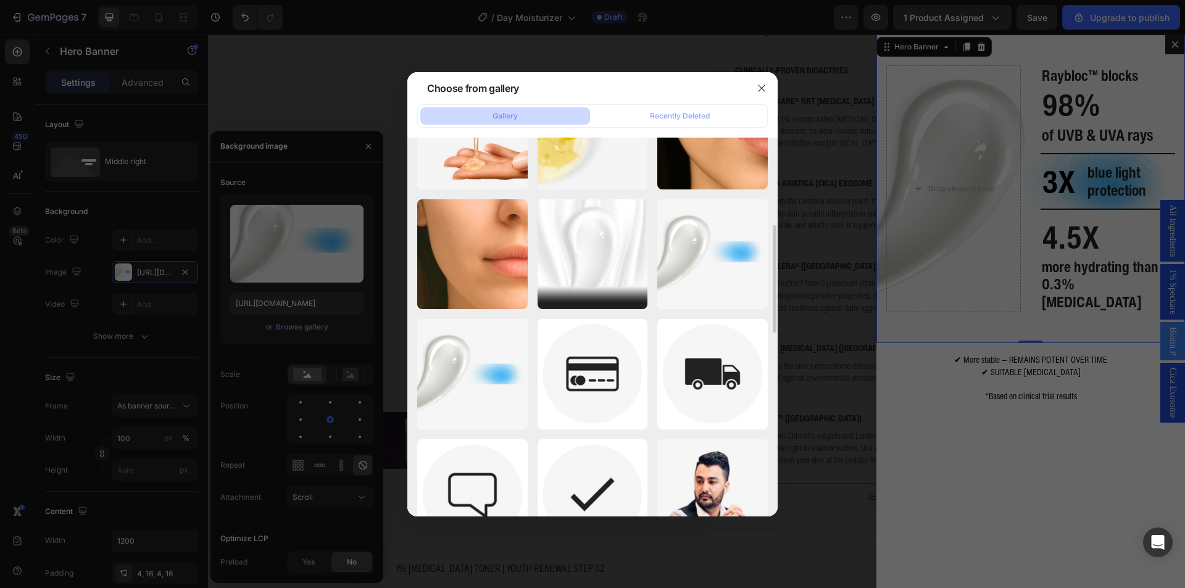
click at [1023, 301] on div at bounding box center [592, 294] width 1185 height 588
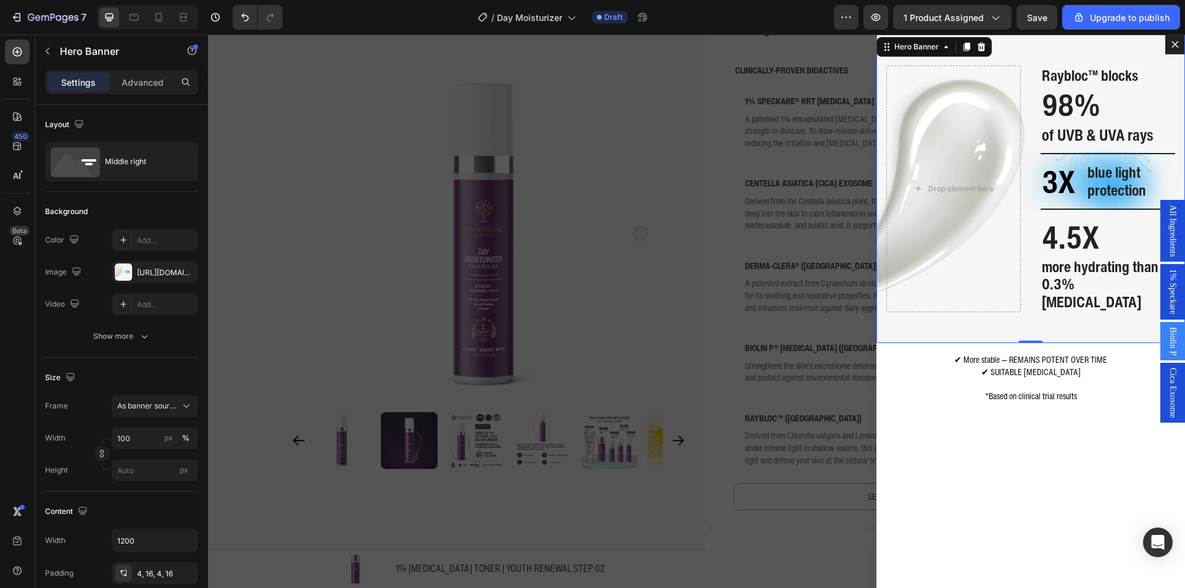
click at [1040, 324] on div "Background Image" at bounding box center [1031, 189] width 309 height 309
click at [1048, 314] on div "Background Image" at bounding box center [1031, 189] width 309 height 309
click at [1057, 304] on div "Raybloc™ blocks Heading ⁠⁠⁠⁠⁠⁠⁠ 98% Heading ⁠⁠⁠⁠⁠⁠⁠ of UVB & UVA rays Heading T…" at bounding box center [1031, 189] width 309 height 252
click at [1074, 290] on span "more hydrating than 0.3% [MEDICAL_DATA]" at bounding box center [1100, 285] width 117 height 58
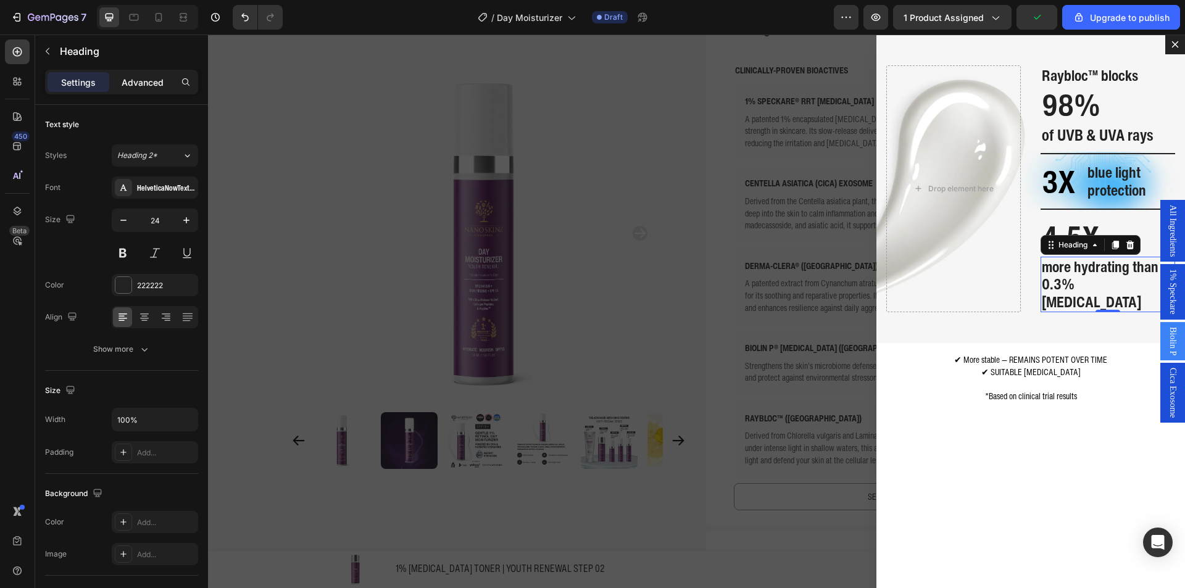
click at [148, 82] on p "Advanced" at bounding box center [143, 82] width 42 height 13
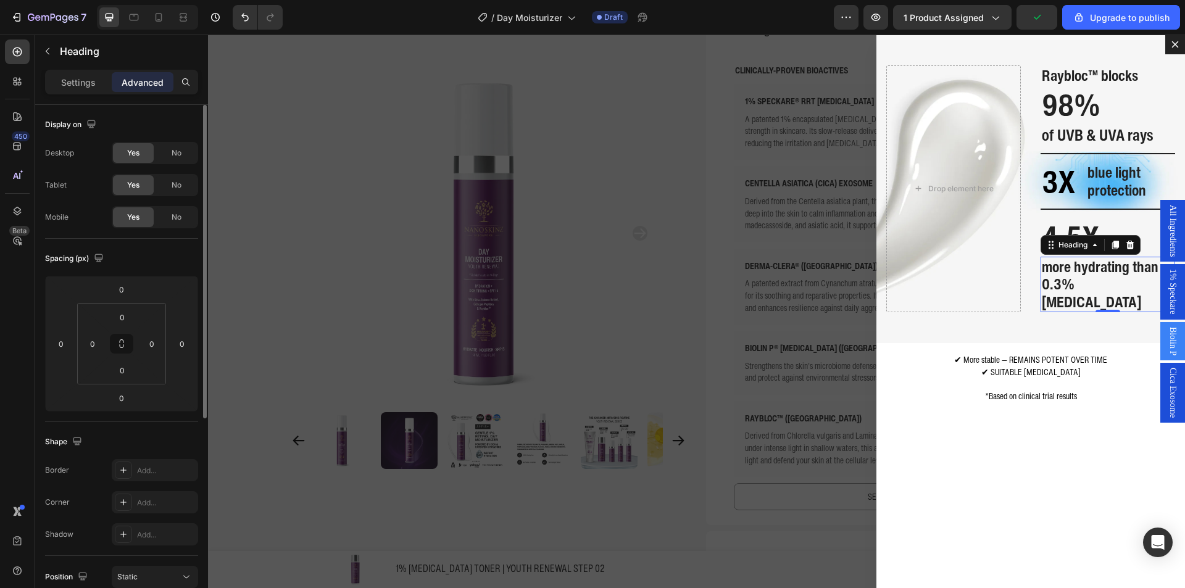
click at [0, 0] on div "Spacing (px) 0 0 0 0 0 0 0 0" at bounding box center [0, 0] width 0 height 0
click at [122, 400] on input "0" at bounding box center [121, 398] width 25 height 19
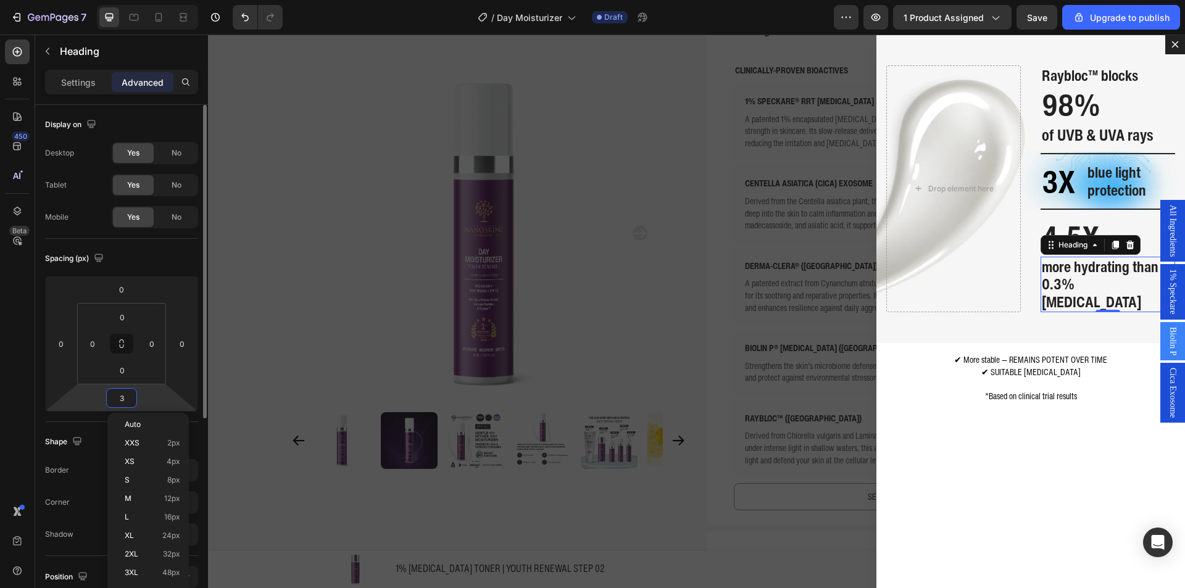
type input "30"
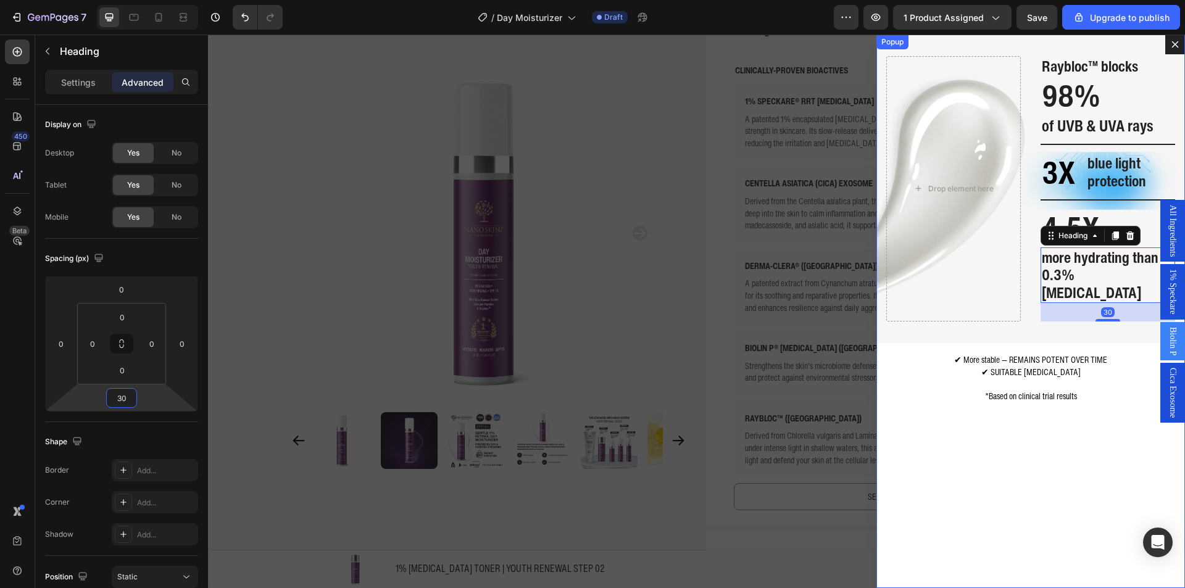
click at [1062, 464] on div "Raybloc™ blocks Heading ⁠⁠⁠⁠⁠⁠⁠ 98% Heading ⁠⁠⁠⁠⁠⁠⁠ of UVB & UVA rays Heading T…" at bounding box center [1031, 312] width 309 height 554
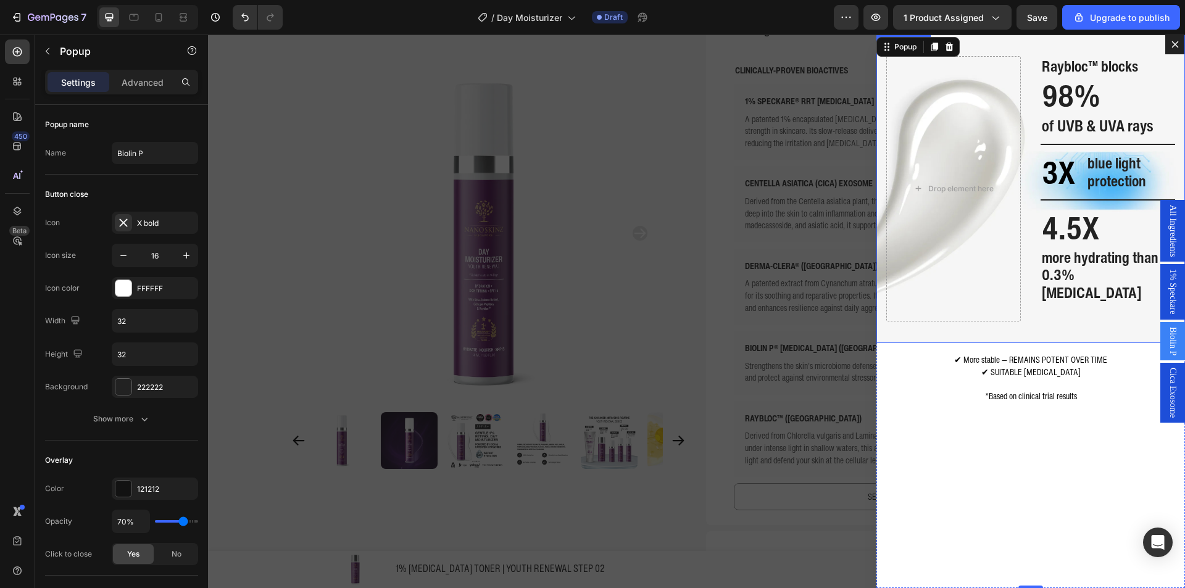
scroll to position [370, 0]
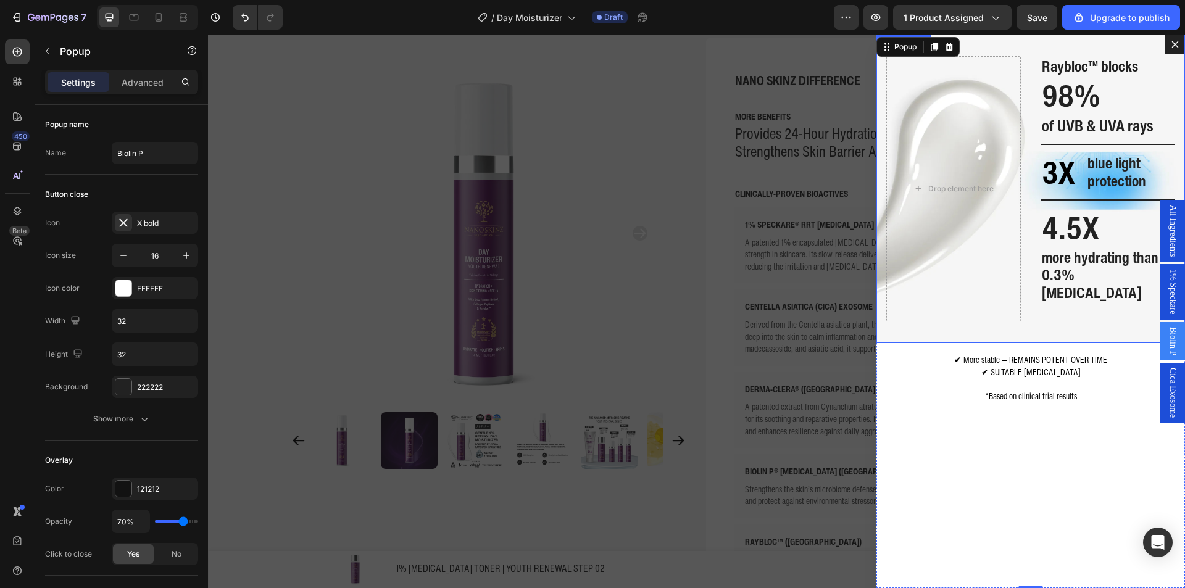
click at [1071, 375] on span "✔ SUITABLE FOR SENSITIVE SKIN" at bounding box center [1031, 372] width 99 height 13
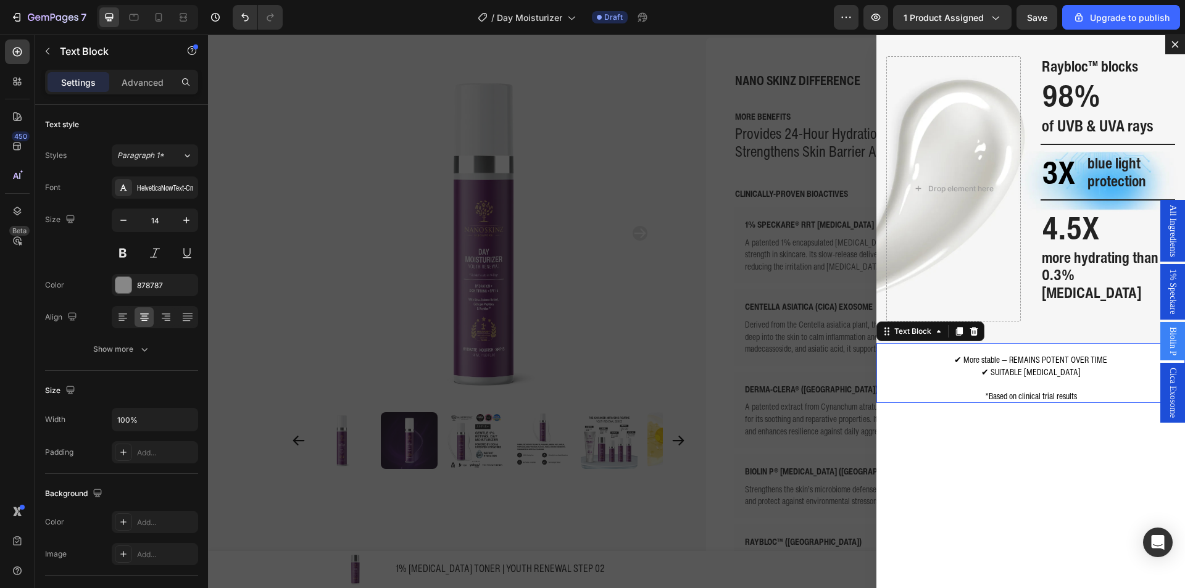
click at [1071, 375] on span "✔ SUITABLE FOR SENSITIVE SKIN" at bounding box center [1031, 372] width 99 height 13
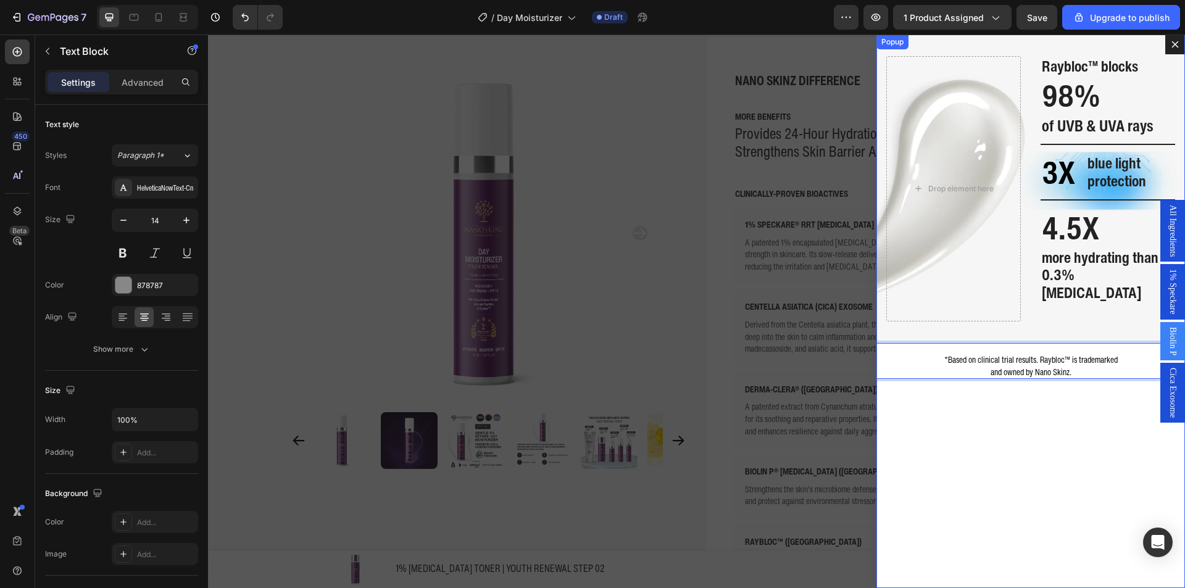
click at [1055, 419] on div "Raybloc™ blocks Heading ⁠⁠⁠⁠⁠⁠⁠ 98% Heading ⁠⁠⁠⁠⁠⁠⁠ of UVB & UVA rays Heading T…" at bounding box center [1031, 312] width 309 height 554
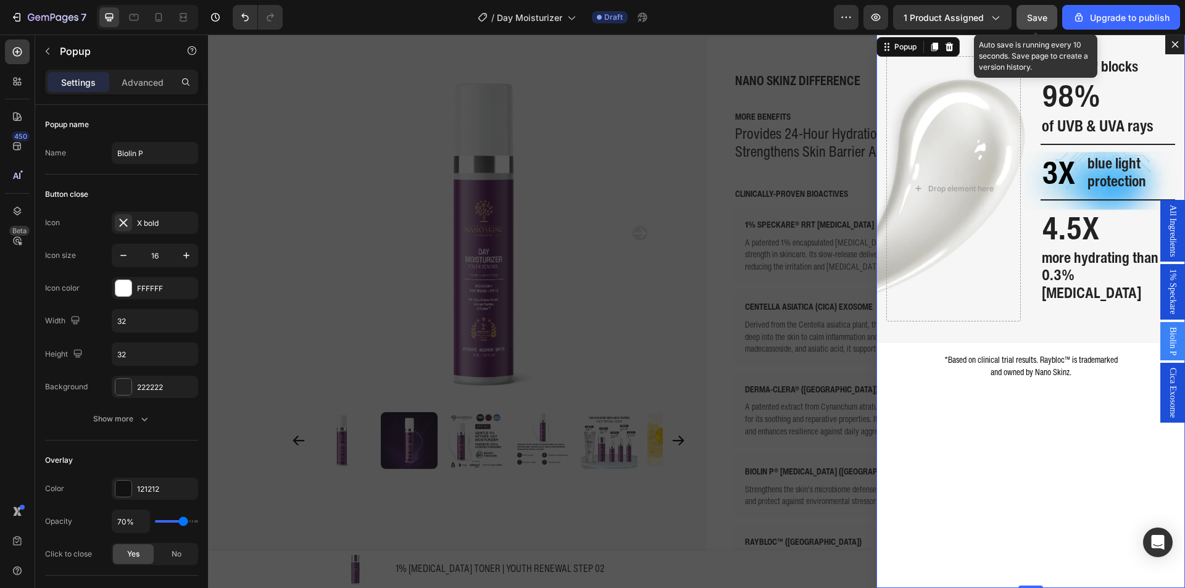
click at [1054, 22] on button "Save" at bounding box center [1037, 17] width 41 height 25
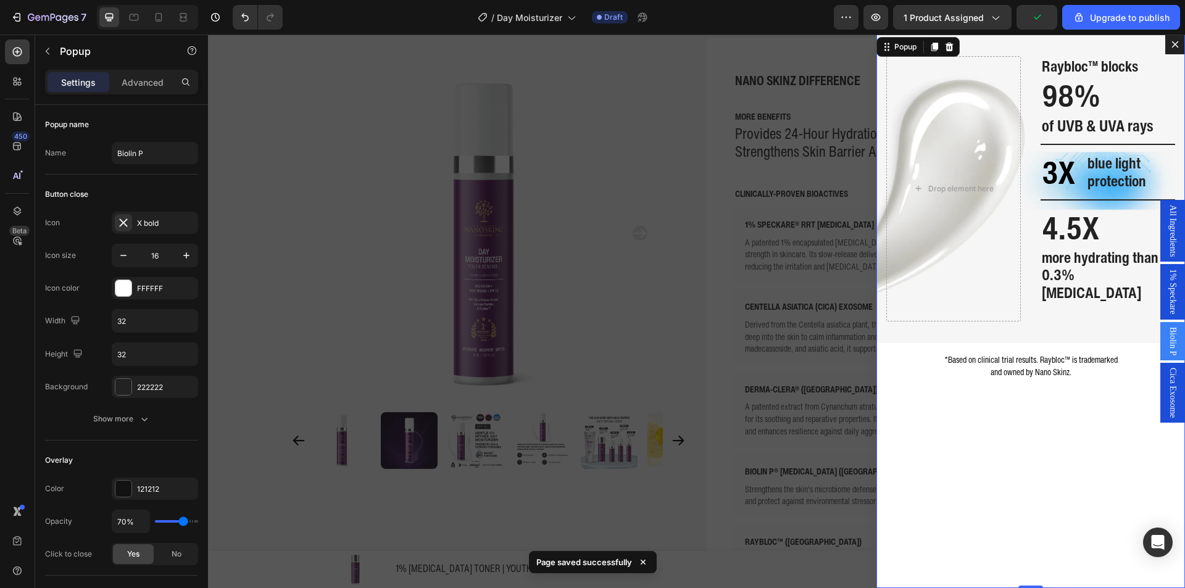
click at [1171, 44] on icon "Dialog content" at bounding box center [1176, 45] width 10 height 10
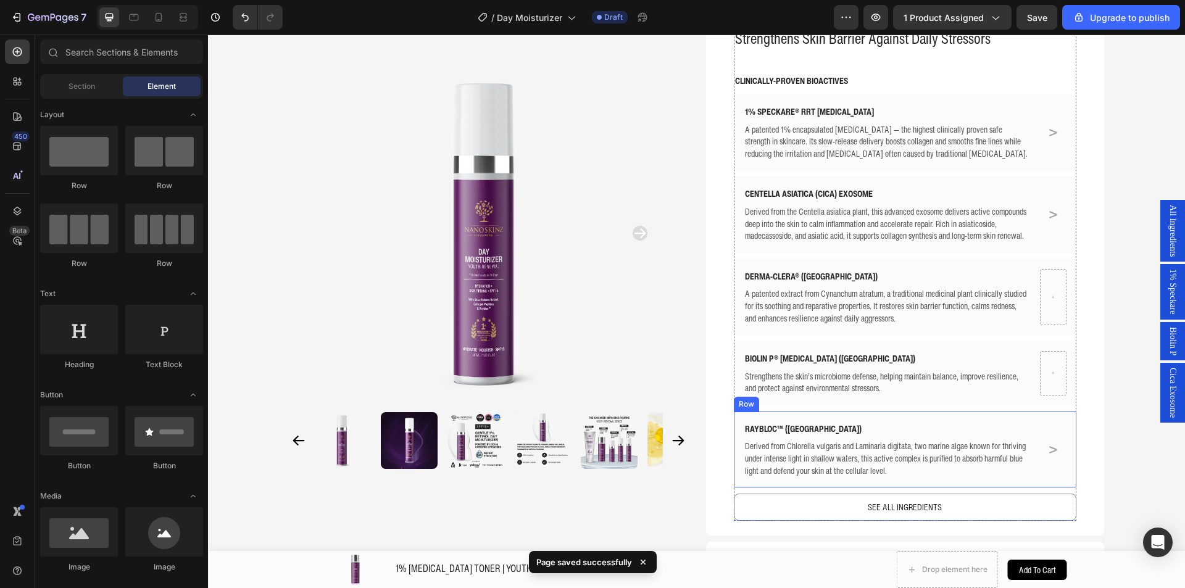
scroll to position [494, 0]
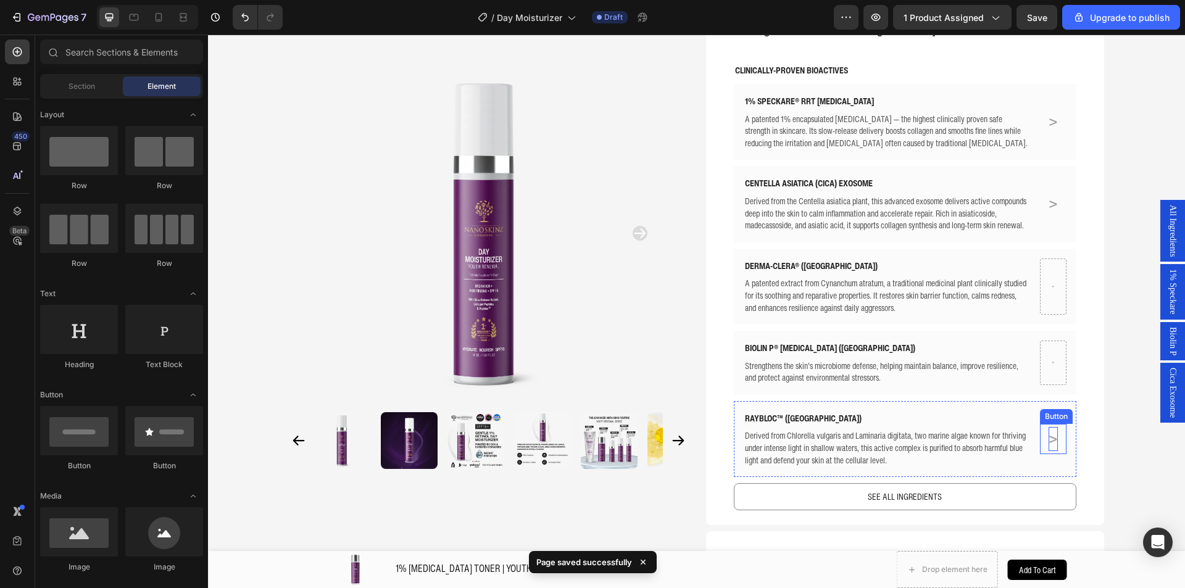
click at [1053, 442] on p ">" at bounding box center [1053, 439] width 9 height 24
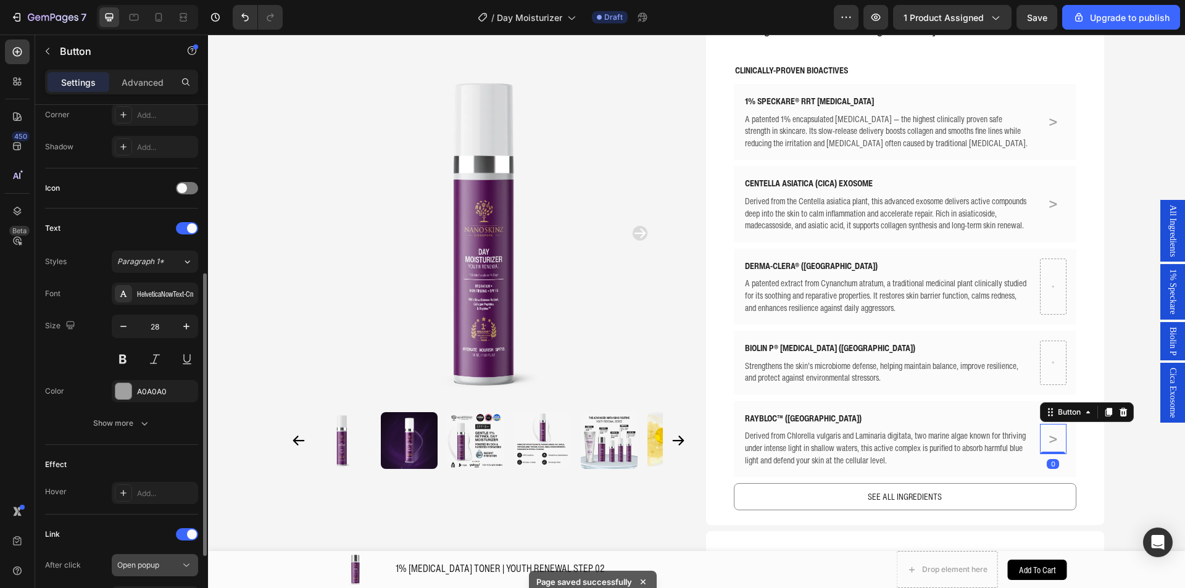
scroll to position [431, 0]
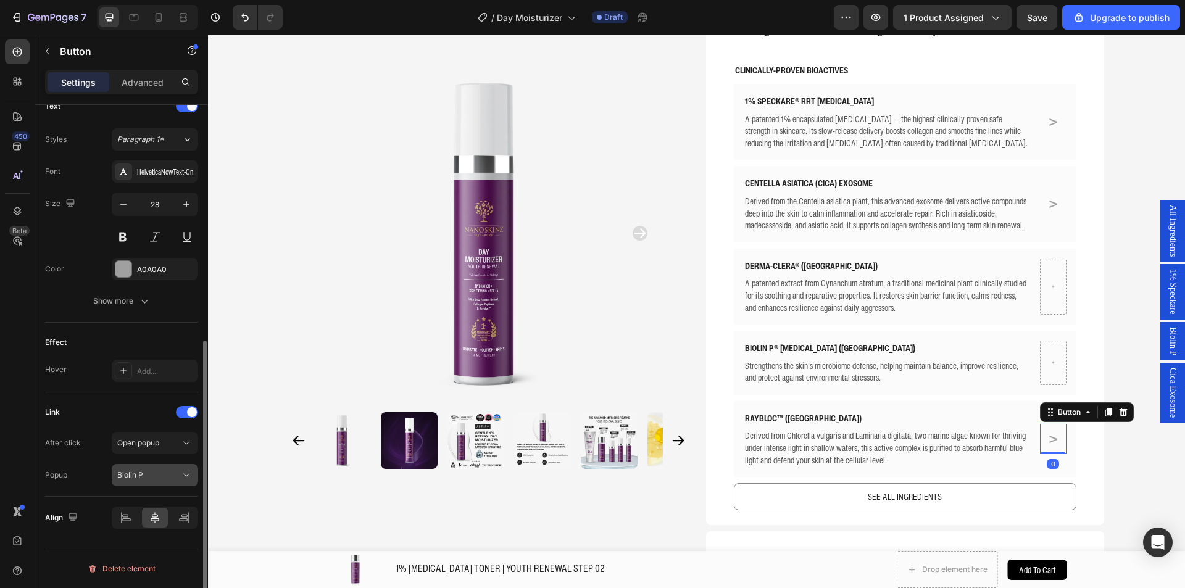
click at [177, 474] on div "Biolin P" at bounding box center [148, 475] width 63 height 11
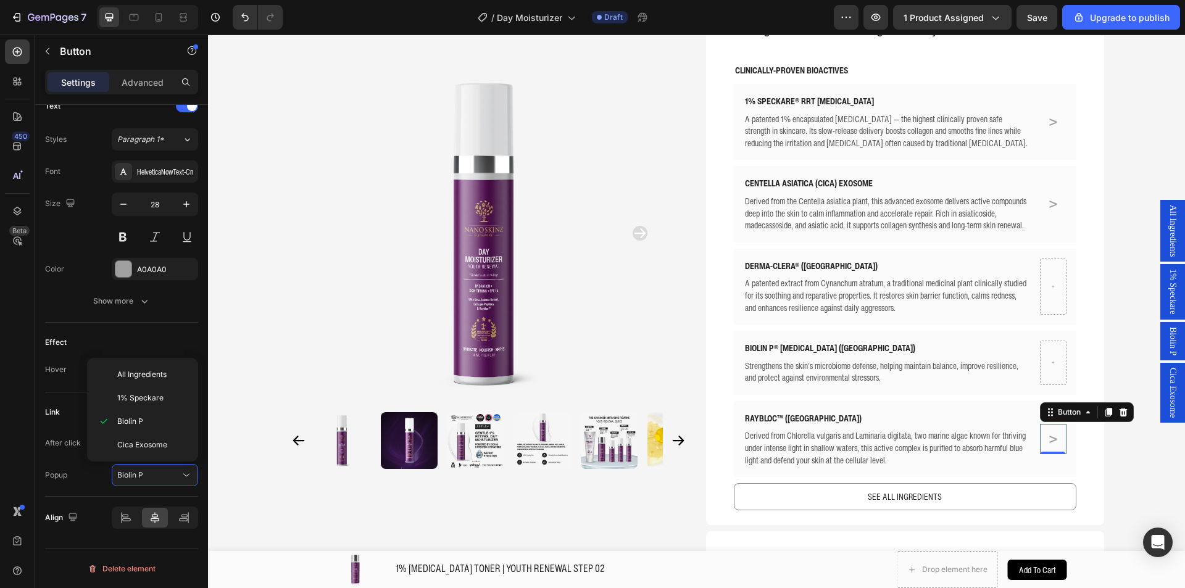
click at [1167, 304] on span "1% Speckare" at bounding box center [1173, 291] width 12 height 45
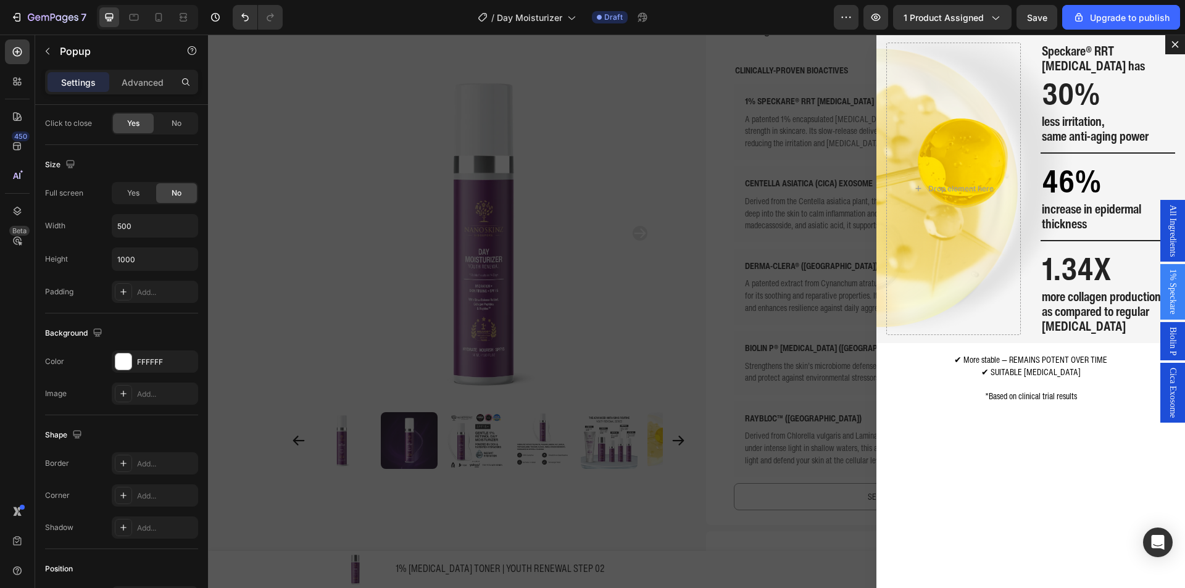
scroll to position [0, 0]
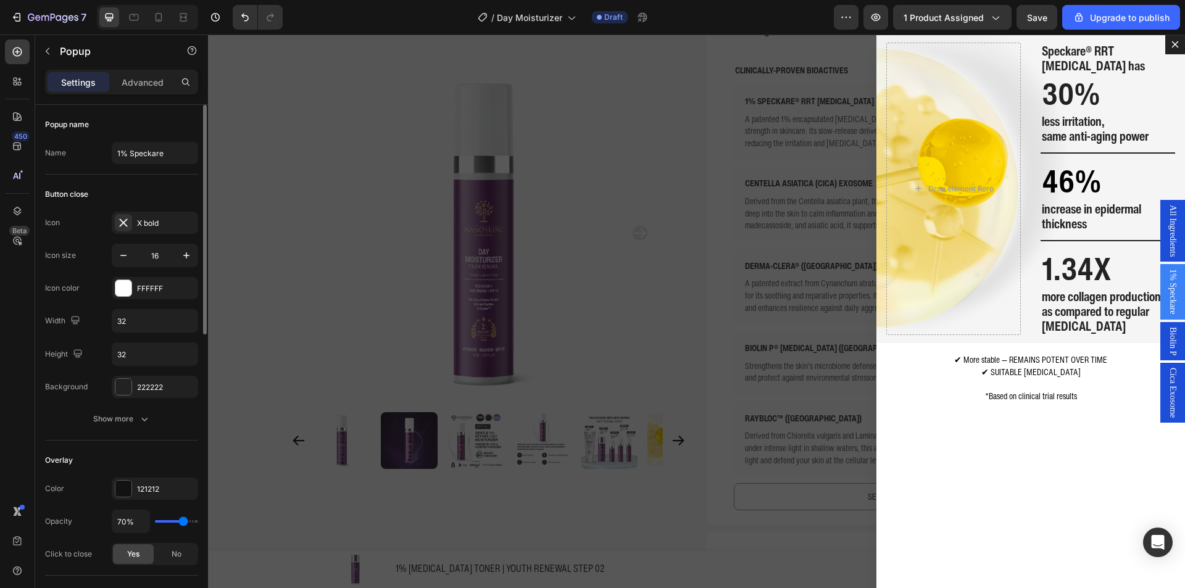
click at [1167, 333] on span "Biolin P" at bounding box center [1173, 341] width 12 height 28
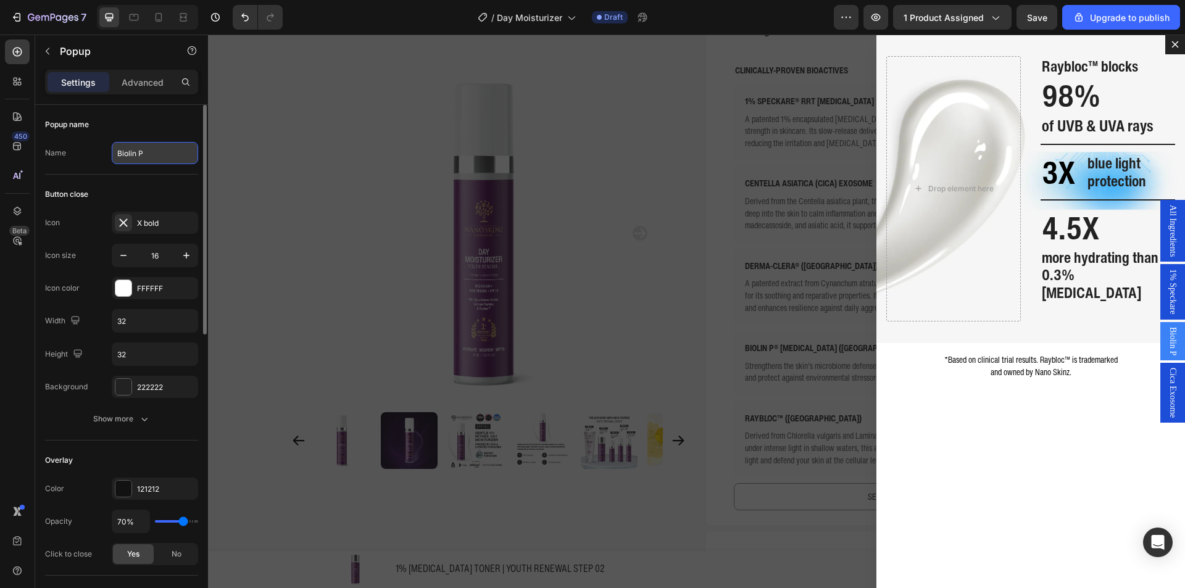
click at [154, 147] on input "Biolin P" at bounding box center [155, 153] width 86 height 22
type input "Raybloc"
click at [258, 156] on div "Backdrop" at bounding box center [696, 312] width 977 height 554
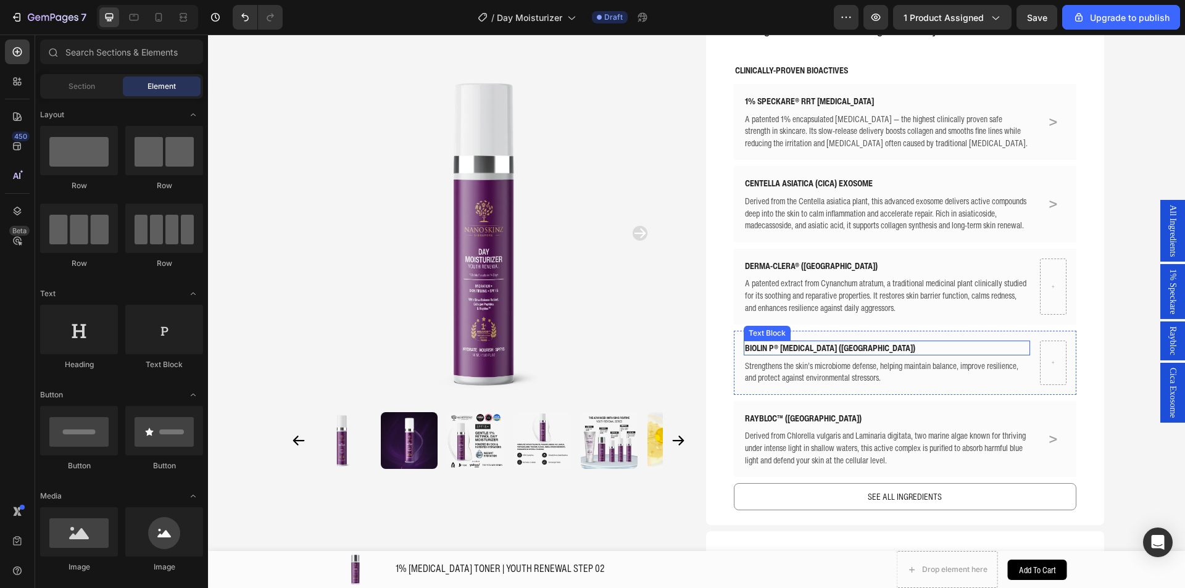
scroll to position [432, 0]
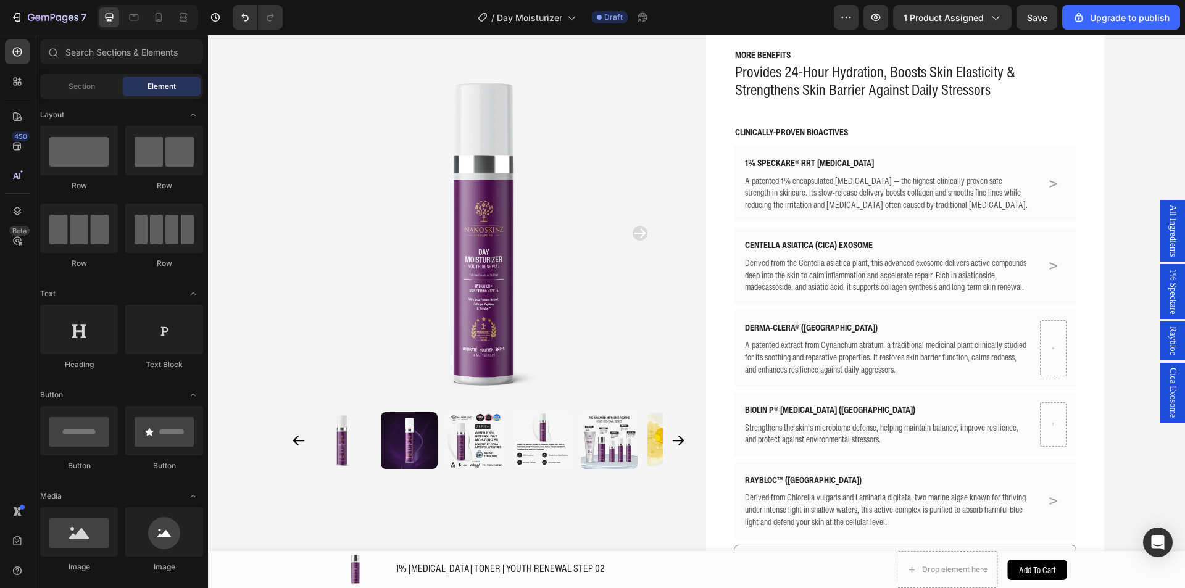
click at [1167, 269] on span "1% Speckare" at bounding box center [1173, 291] width 12 height 45
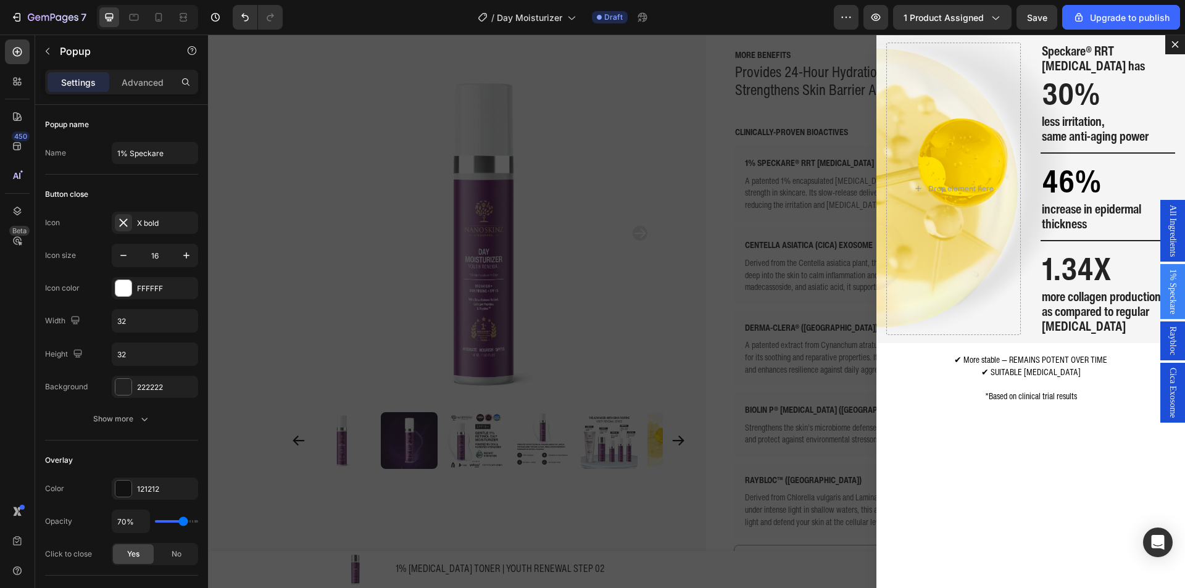
click at [1167, 337] on span "Raybloc" at bounding box center [1173, 341] width 12 height 29
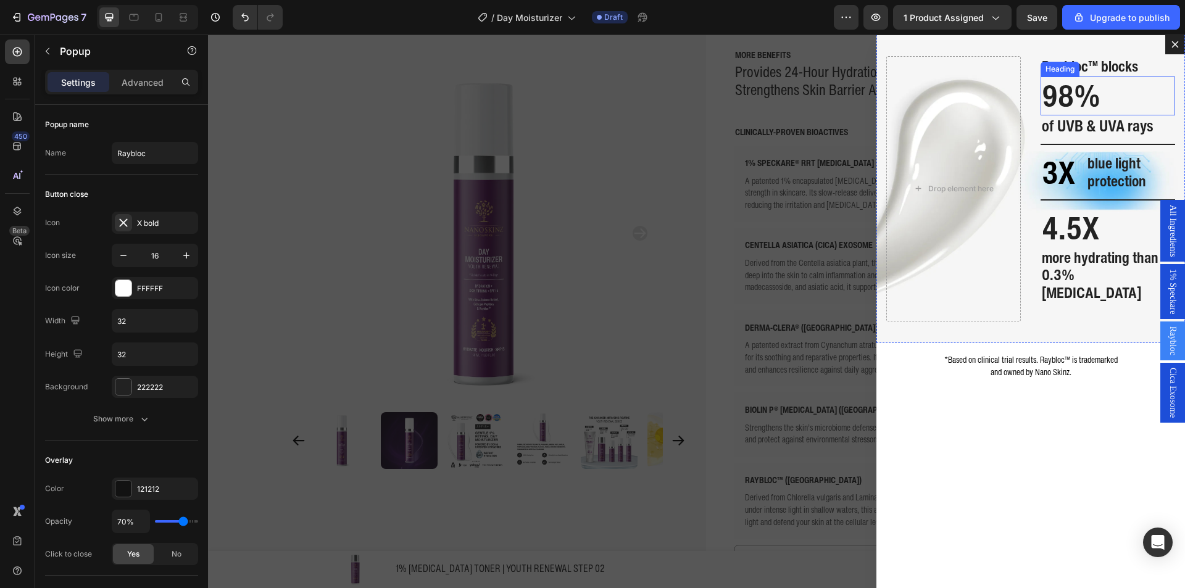
click at [1070, 107] on span "98%" at bounding box center [1071, 95] width 59 height 44
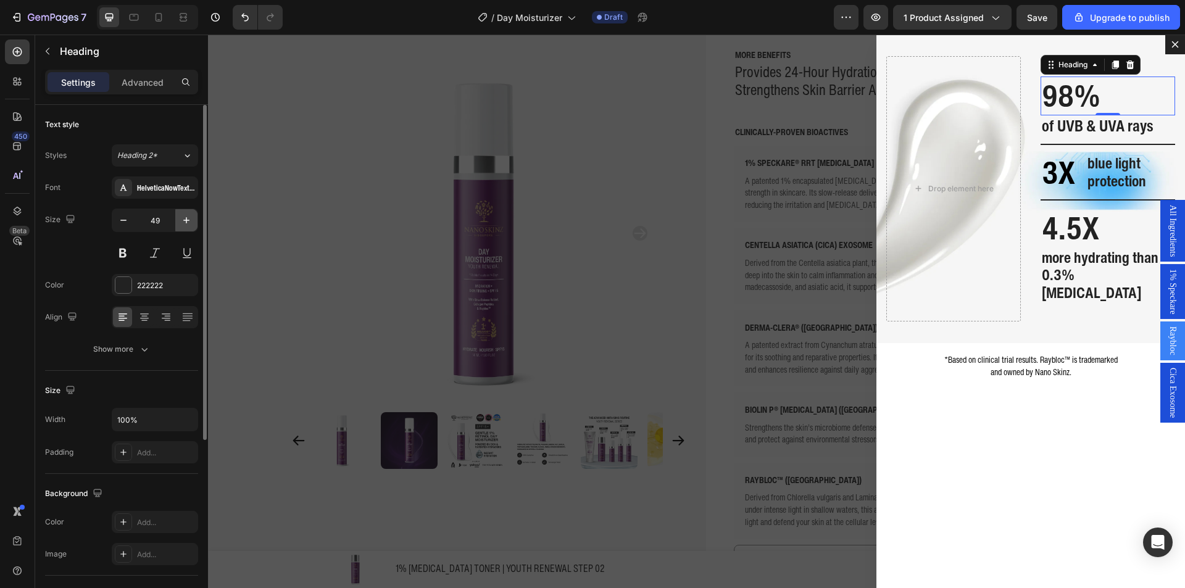
click at [181, 224] on icon "button" at bounding box center [186, 220] width 12 height 12
type input "50"
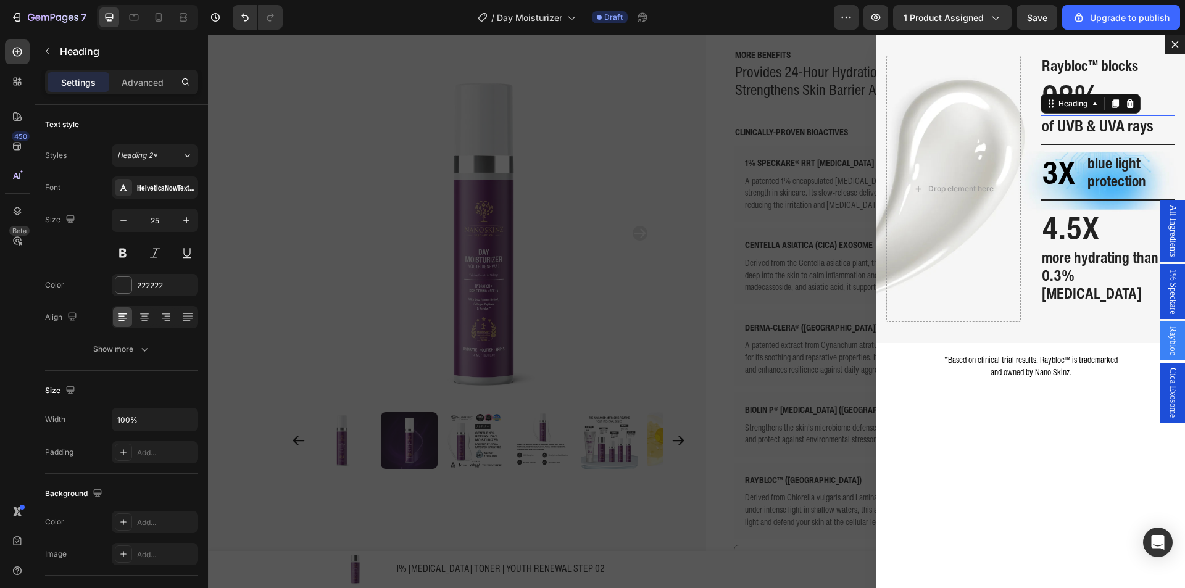
click at [1073, 135] on span "of UVB & UVA rays" at bounding box center [1098, 125] width 112 height 23
click at [127, 223] on icon "button" at bounding box center [123, 220] width 12 height 12
type input "24"
click at [1097, 185] on span "blue light protection" at bounding box center [1117, 172] width 59 height 40
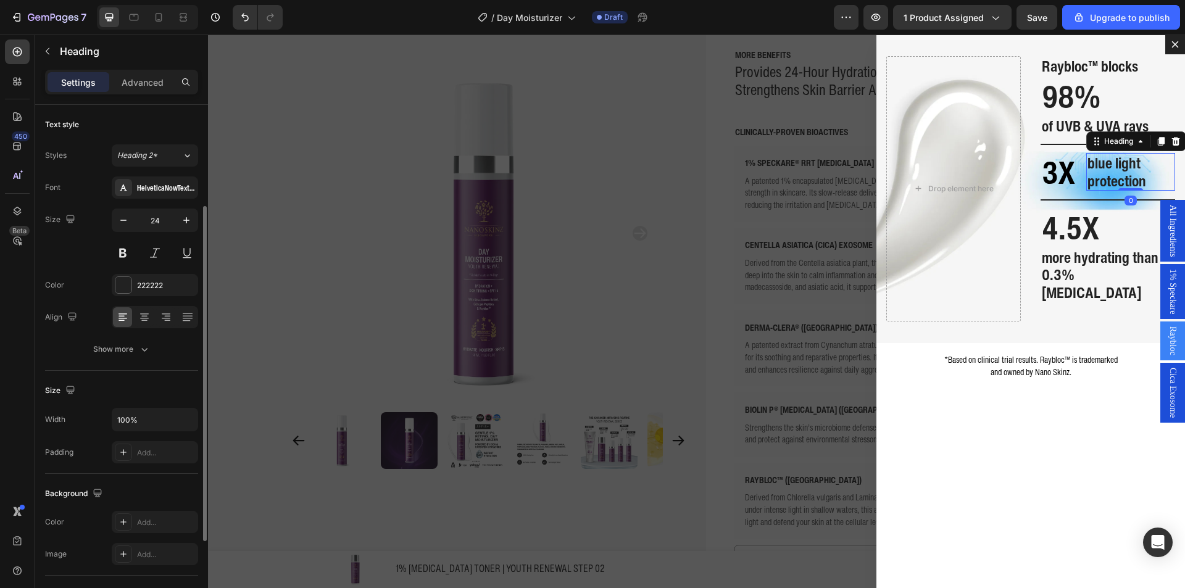
scroll to position [123, 0]
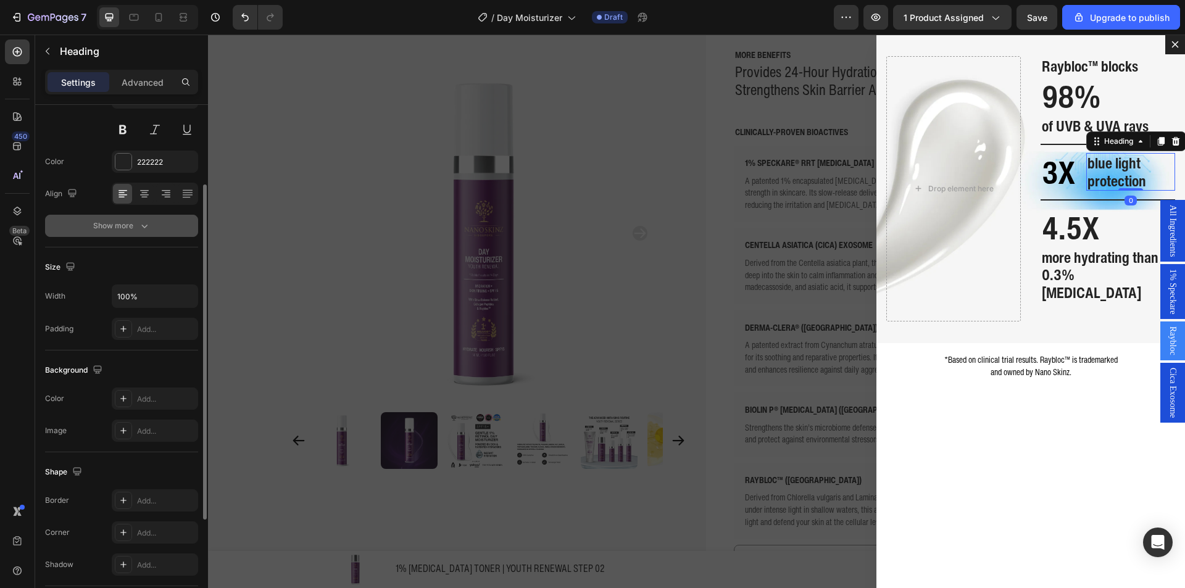
click at [130, 219] on button "Show more" at bounding box center [121, 226] width 153 height 22
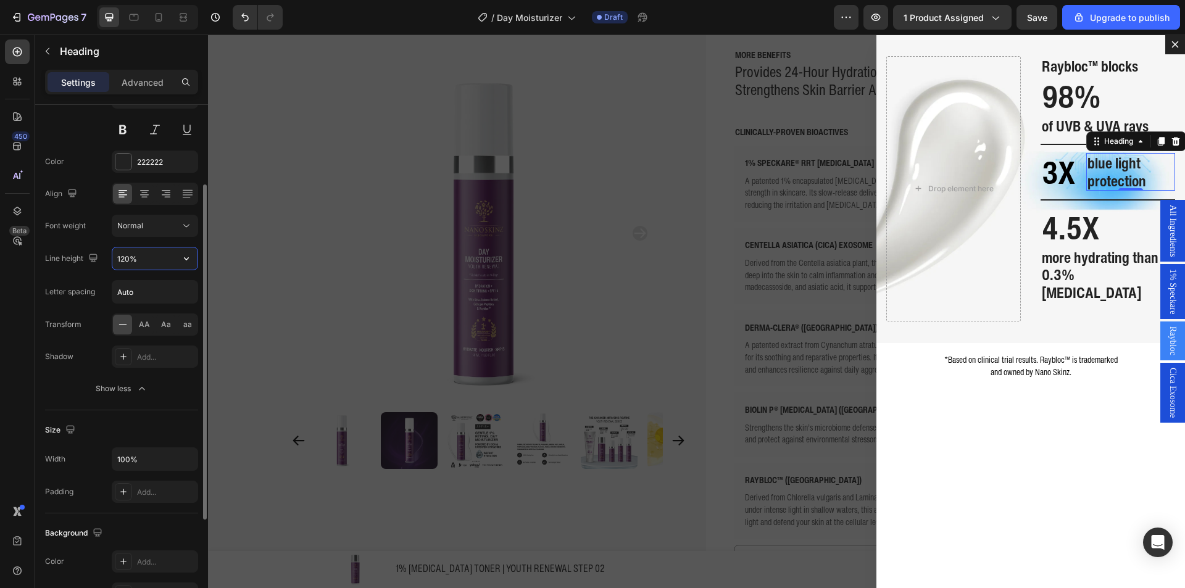
click at [132, 263] on input "120%" at bounding box center [154, 259] width 85 height 22
click at [127, 259] on input "120%" at bounding box center [154, 259] width 85 height 22
type input "100%"
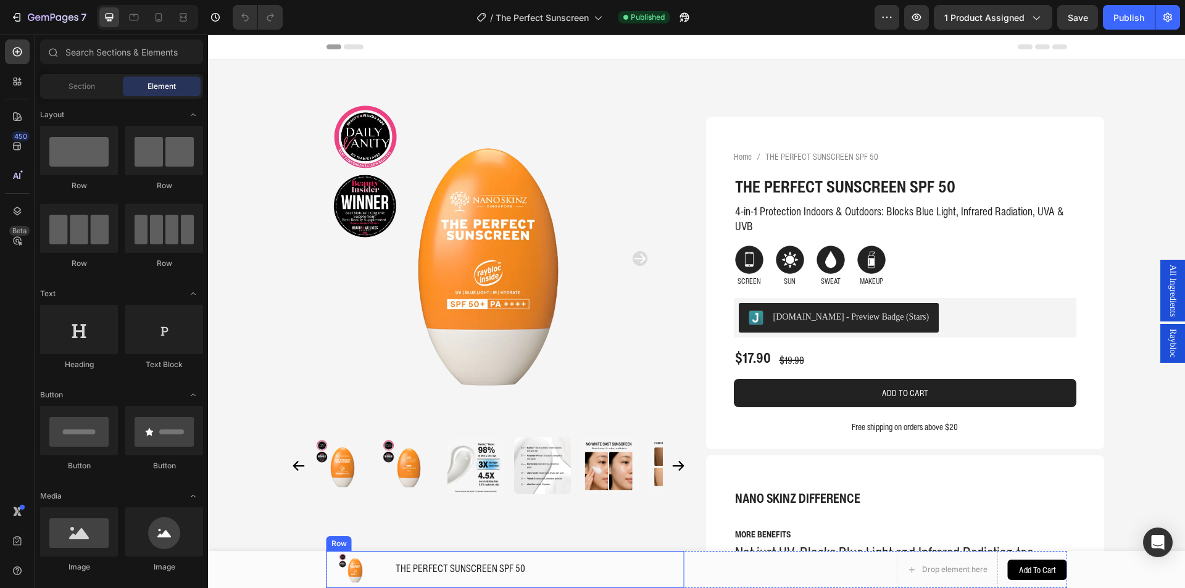
click at [523, 587] on div "THE PERFECT SUNSCREEN SPF 50 (P) Title" at bounding box center [540, 569] width 290 height 37
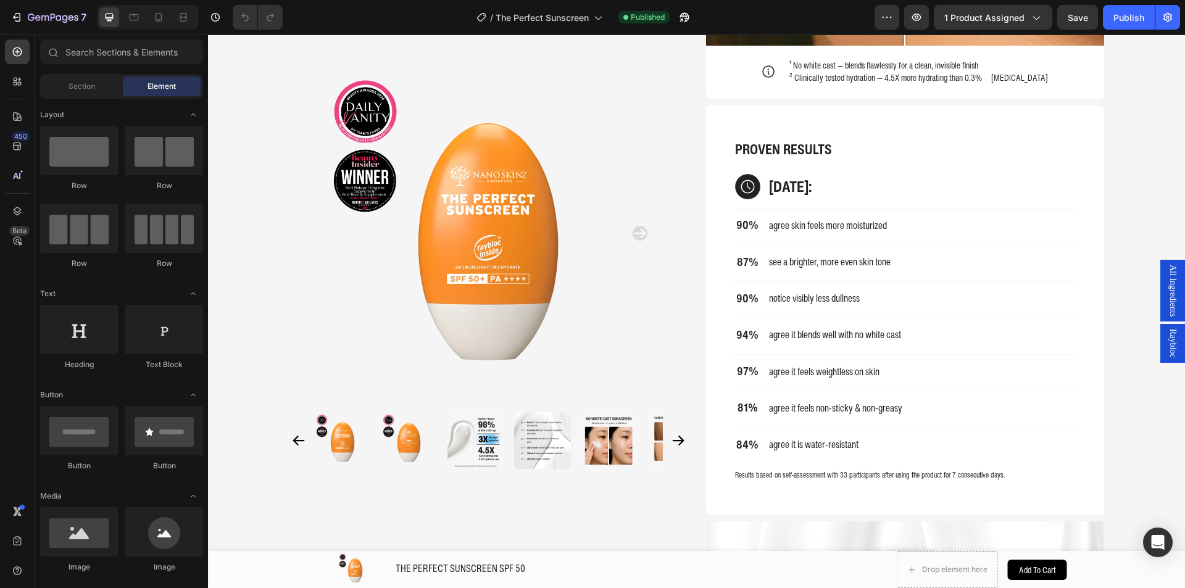
scroll to position [1560, 0]
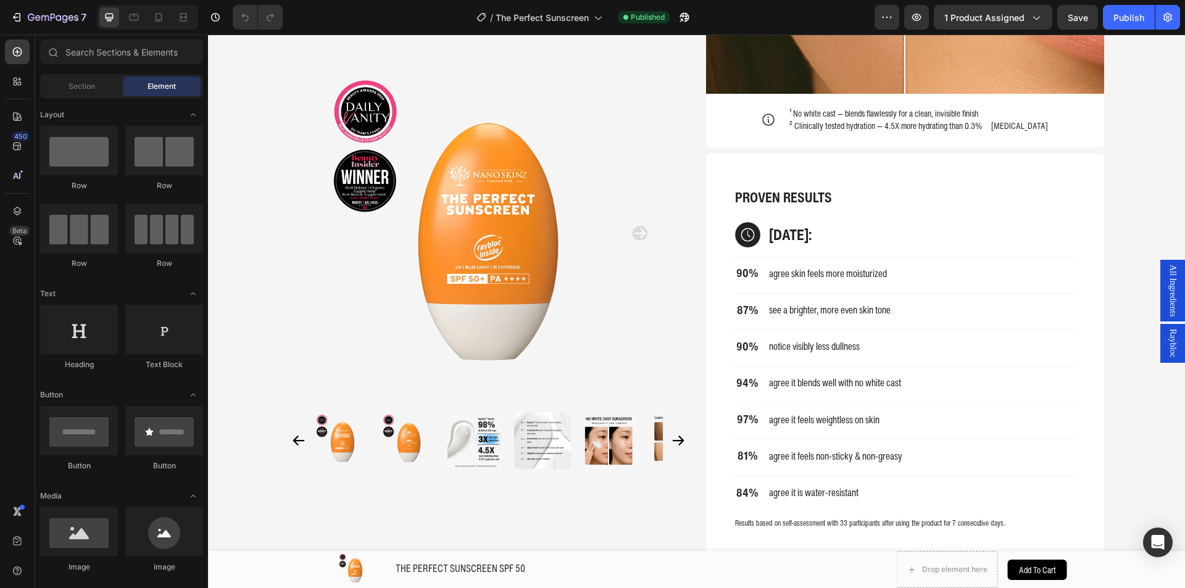
click at [1167, 333] on span "Raybloc" at bounding box center [1173, 343] width 12 height 29
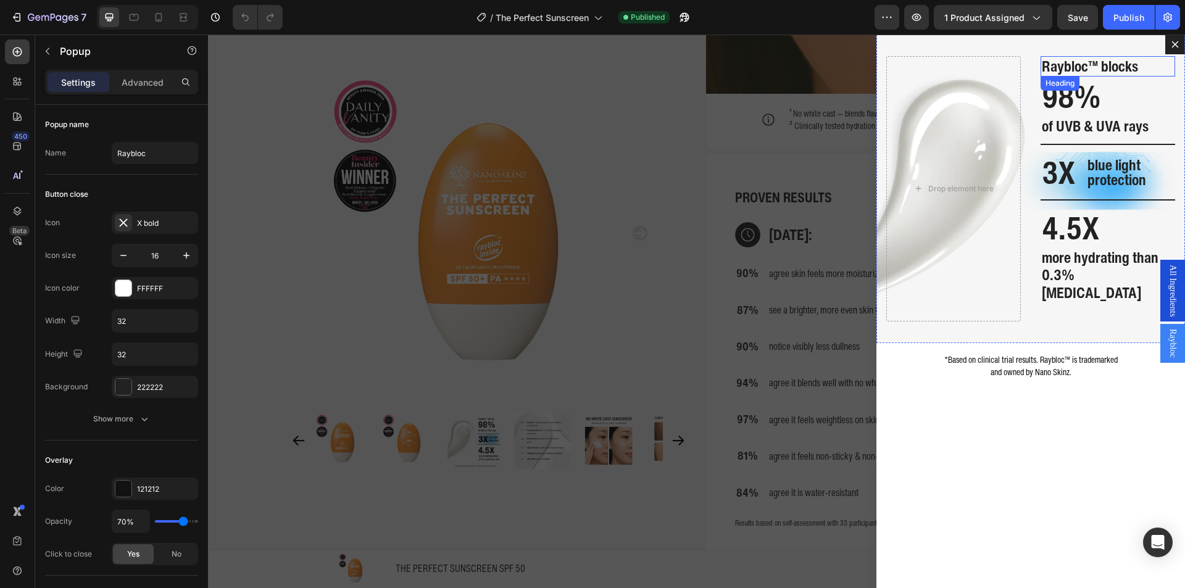
click at [1102, 76] on h2 "Raybloc™ blocks" at bounding box center [1108, 66] width 135 height 20
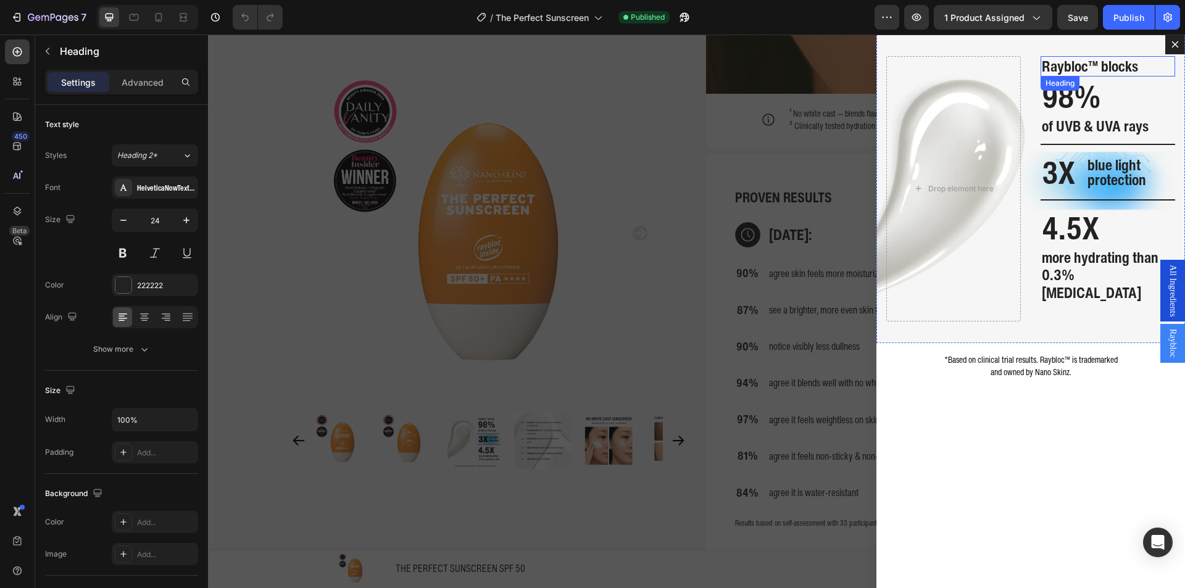
click at [1102, 76] on h2 "Raybloc™ blocks" at bounding box center [1108, 66] width 135 height 20
click at [1102, 75] on p "Raybloc™ blocks" at bounding box center [1108, 66] width 132 height 18
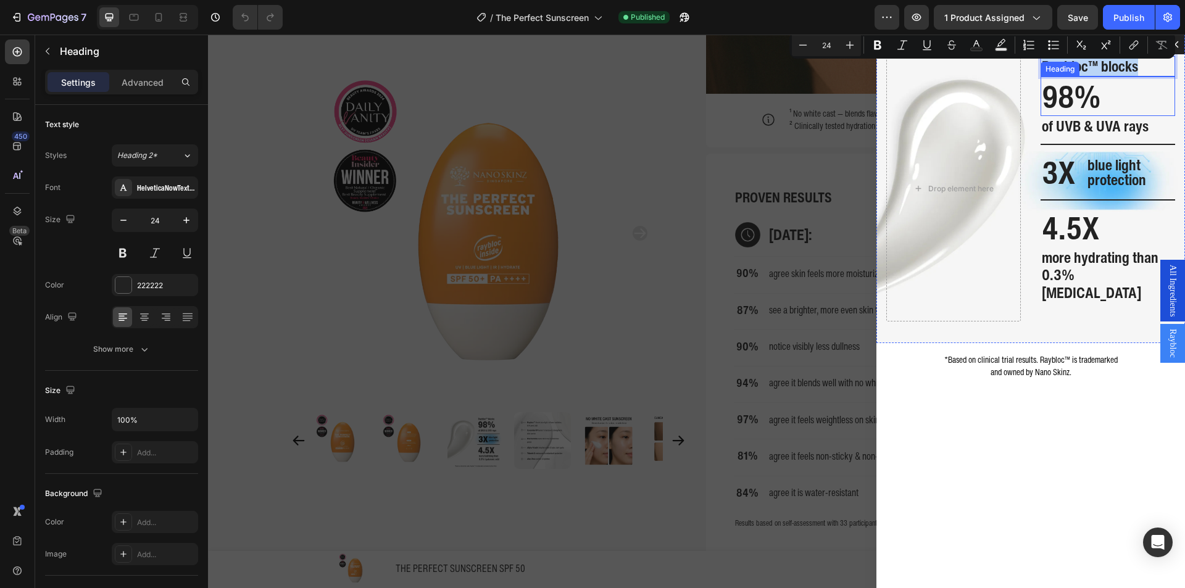
click at [1093, 112] on h2 "98%" at bounding box center [1108, 97] width 135 height 40
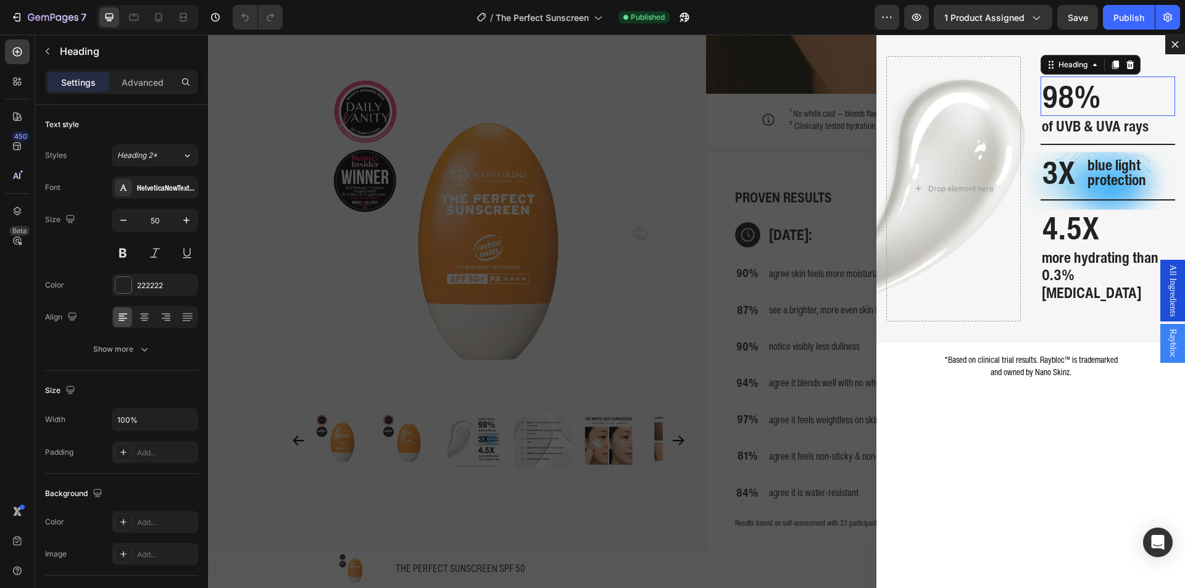
click at [1093, 112] on h2 "98%" at bounding box center [1108, 97] width 135 height 40
click at [1093, 112] on p "98%" at bounding box center [1108, 96] width 132 height 37
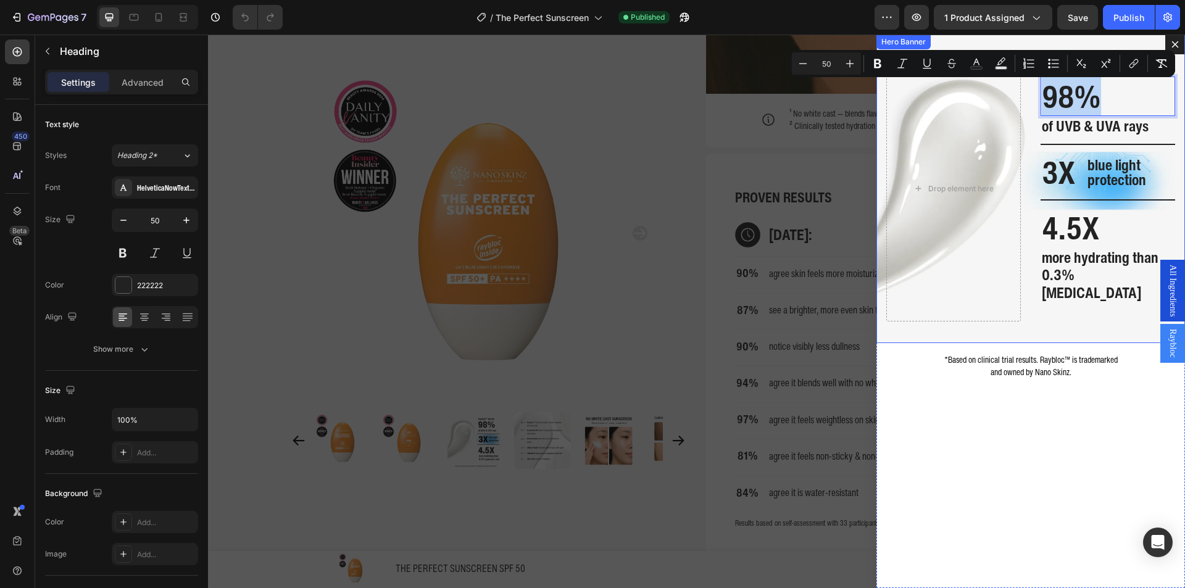
click at [1048, 135] on span "of UVB & UVA rays" at bounding box center [1095, 126] width 107 height 22
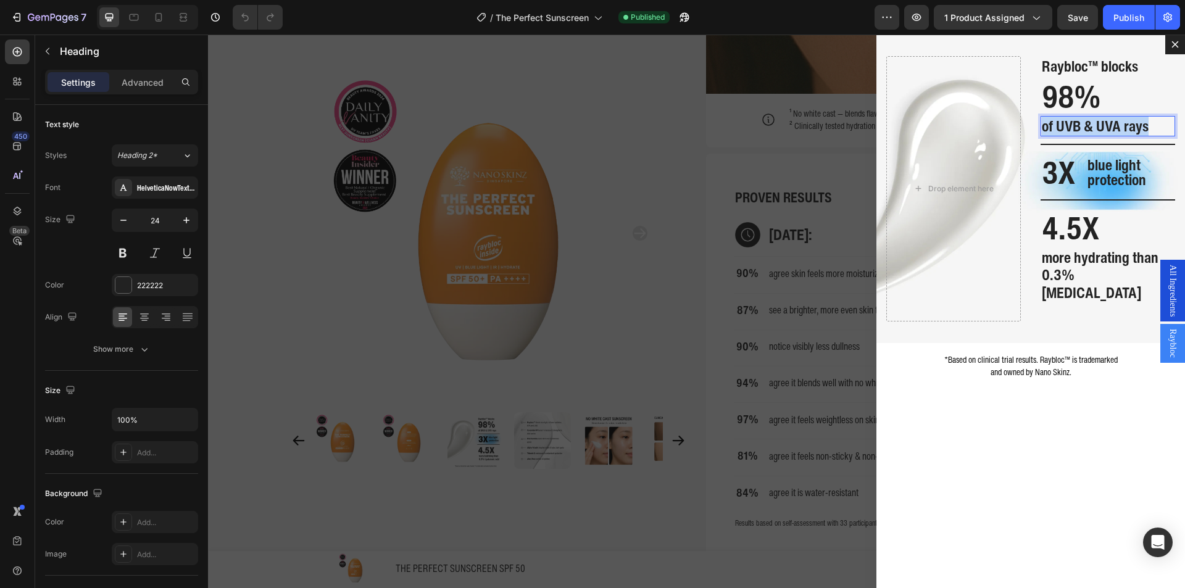
click at [1048, 135] on span "of UVB & UVA rays" at bounding box center [1095, 126] width 107 height 22
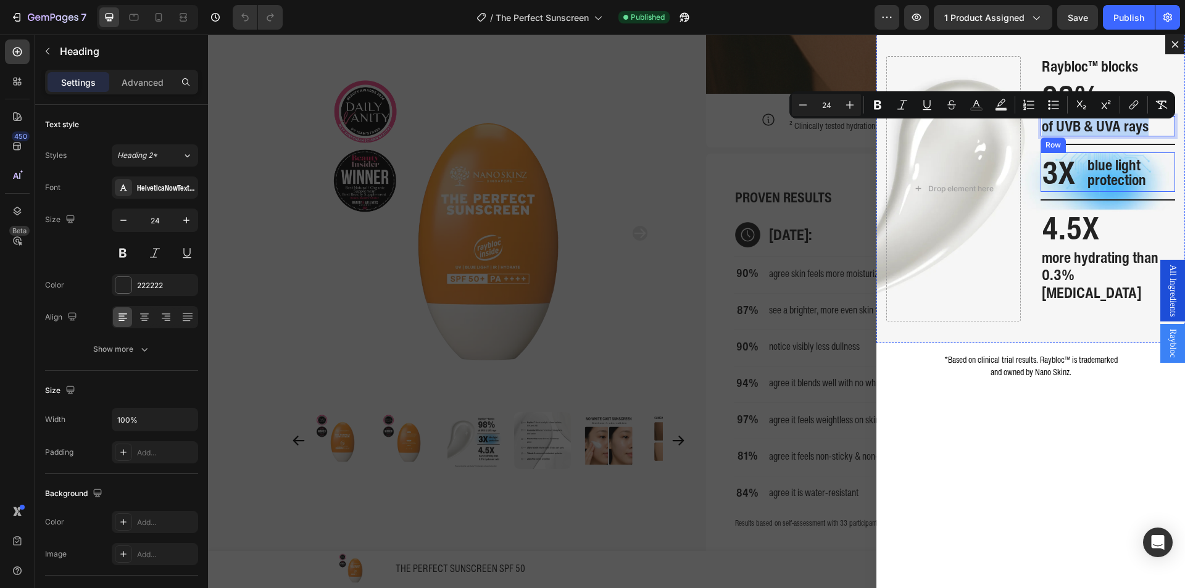
click at [1050, 186] on h2 "3X" at bounding box center [1059, 173] width 36 height 40
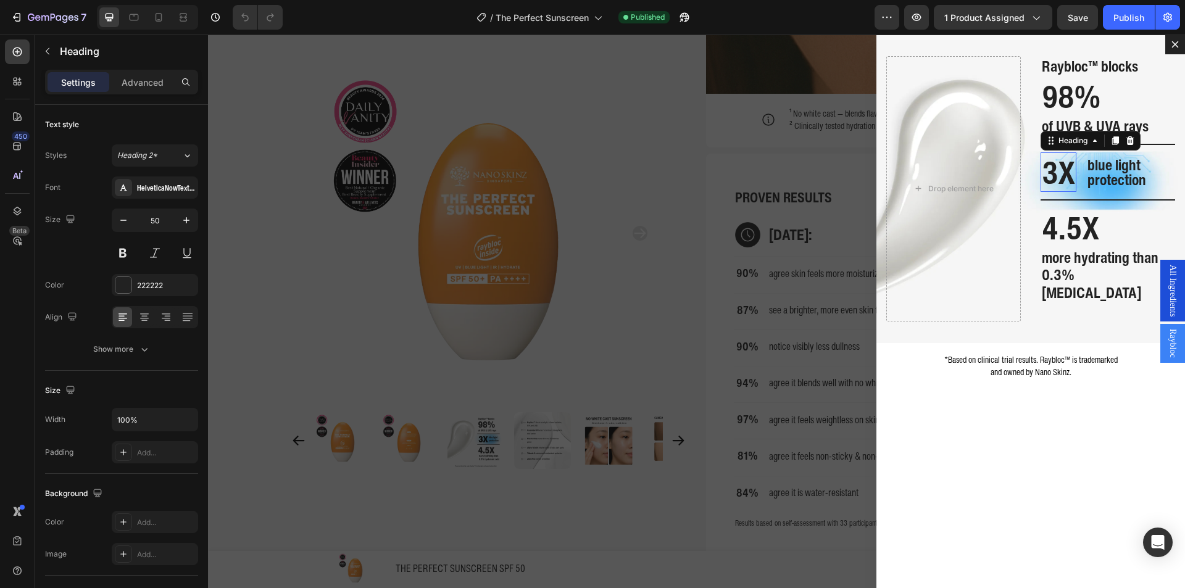
click at [1050, 186] on h2 "3X" at bounding box center [1059, 173] width 36 height 40
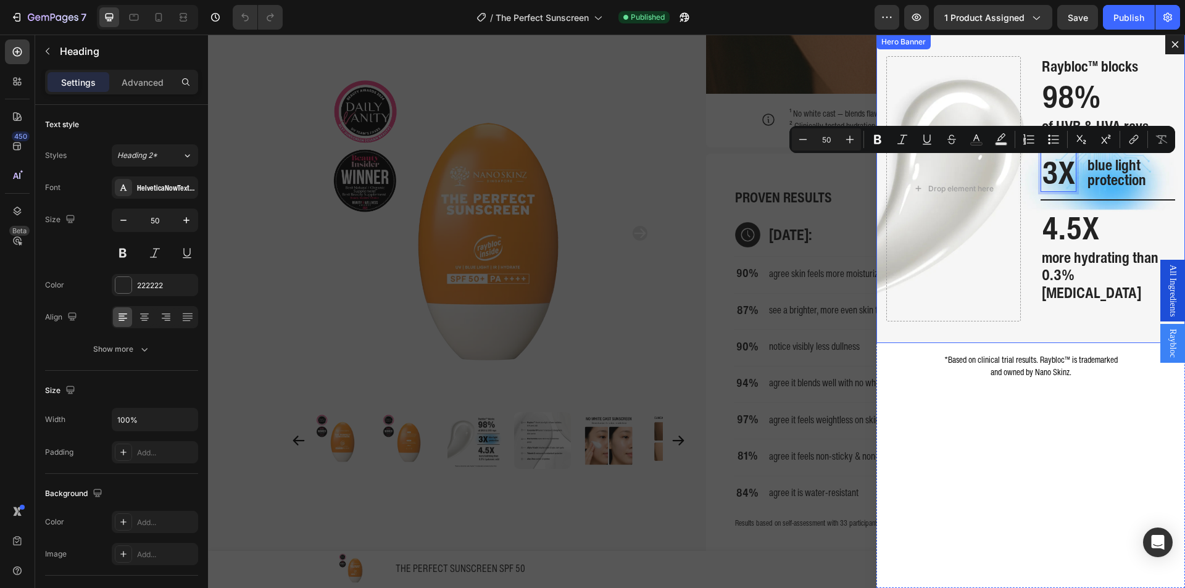
click at [1131, 178] on span "blue light protection" at bounding box center [1117, 172] width 59 height 37
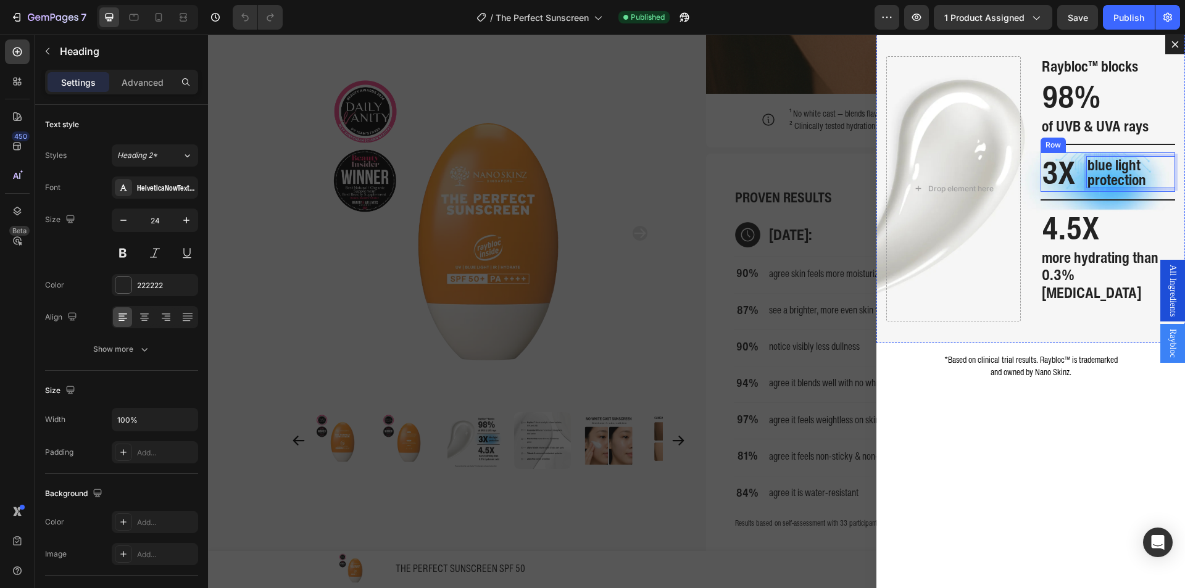
click at [1072, 167] on div "3X Heading blue light protection Heading 0 Row" at bounding box center [1108, 173] width 135 height 40
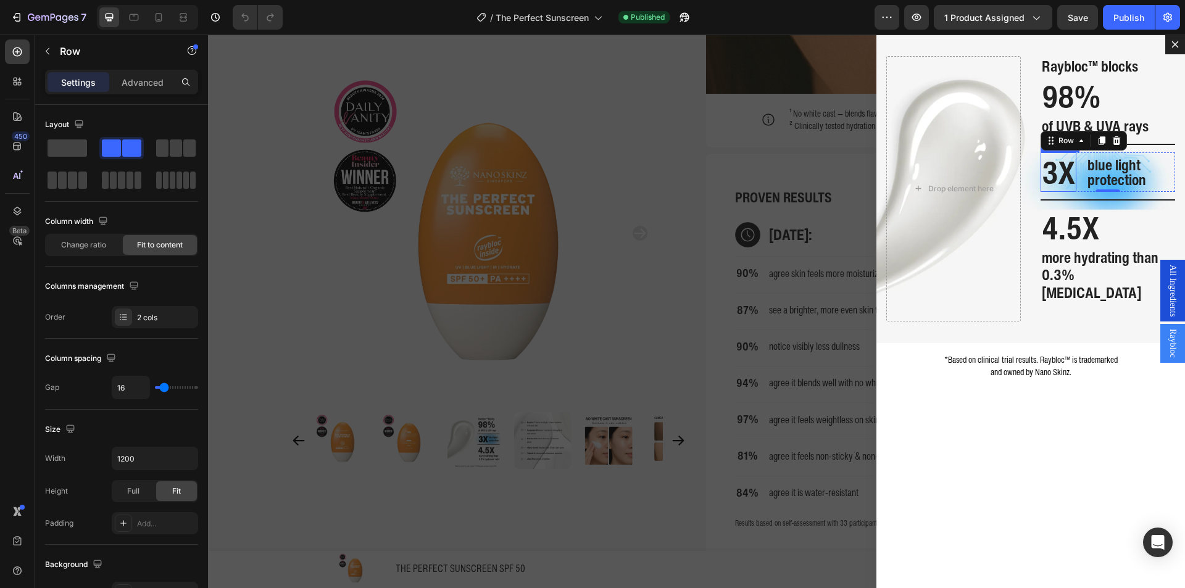
click at [1053, 178] on p "3X" at bounding box center [1058, 172] width 33 height 37
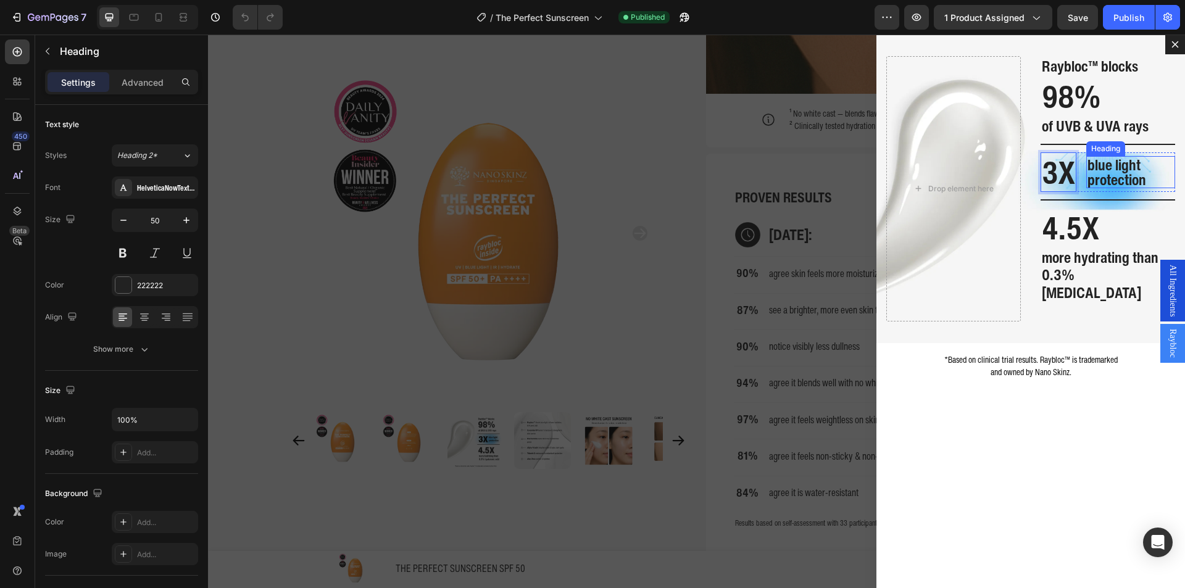
click at [1127, 179] on span "blue light protection" at bounding box center [1117, 172] width 59 height 37
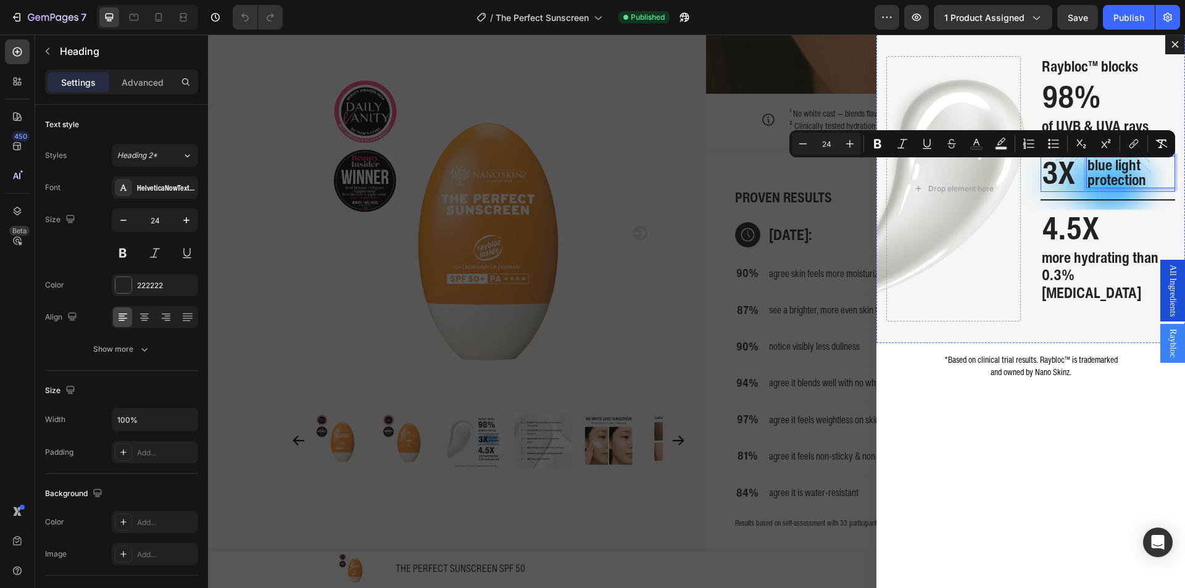
click at [1064, 191] on p "3X" at bounding box center [1058, 172] width 33 height 37
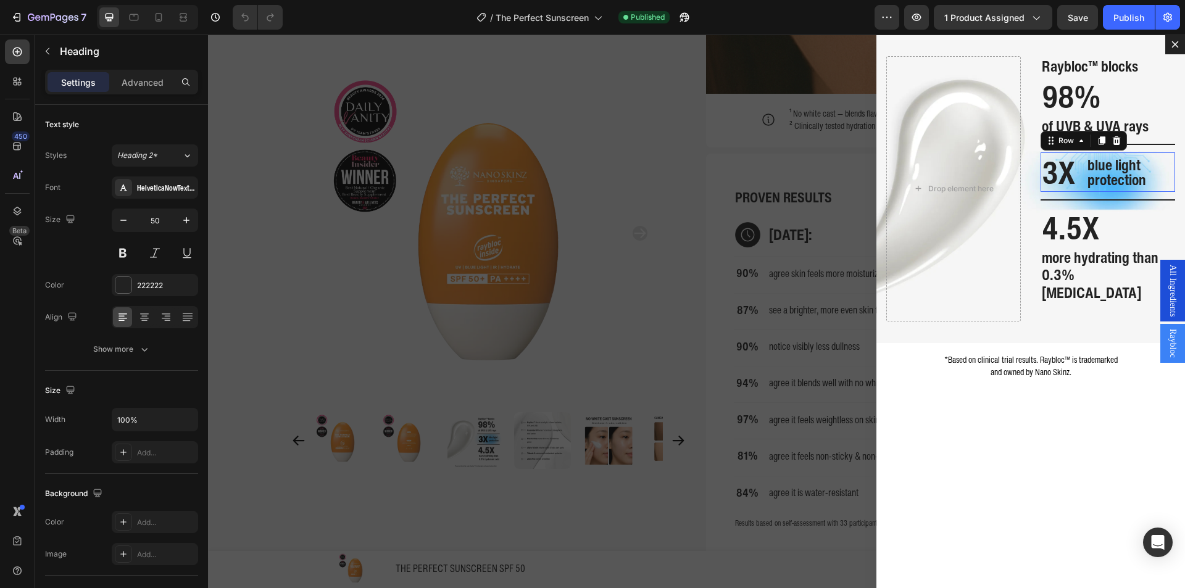
click at [1074, 192] on div "3X Heading ⁠⁠⁠⁠⁠⁠⁠ blue light protection Heading Row 0" at bounding box center [1108, 173] width 135 height 40
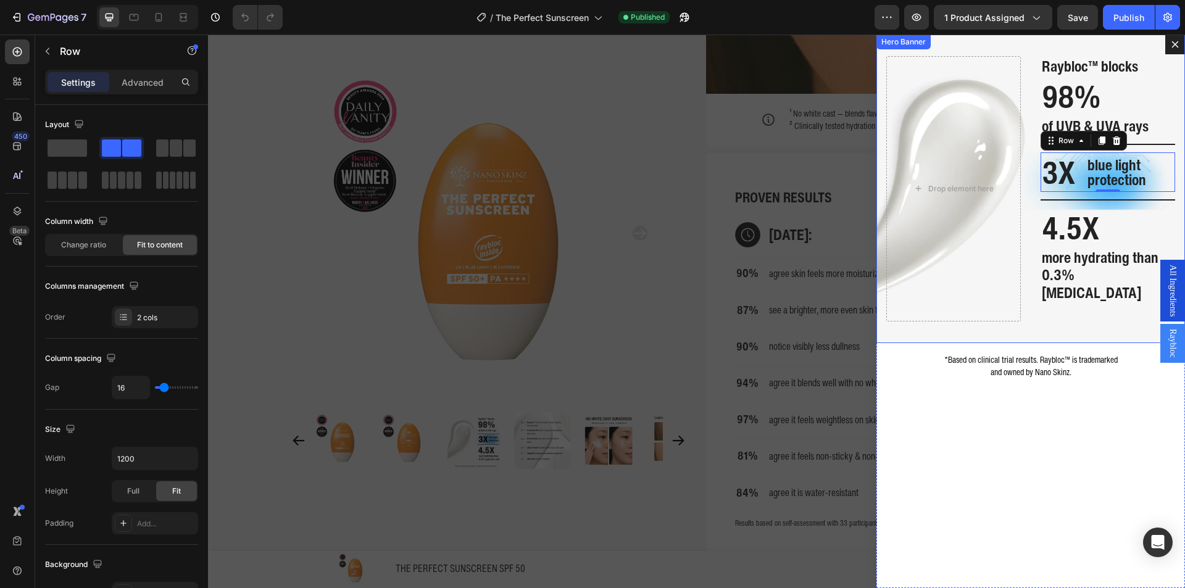
click at [1102, 179] on span "blue light protection" at bounding box center [1117, 172] width 59 height 37
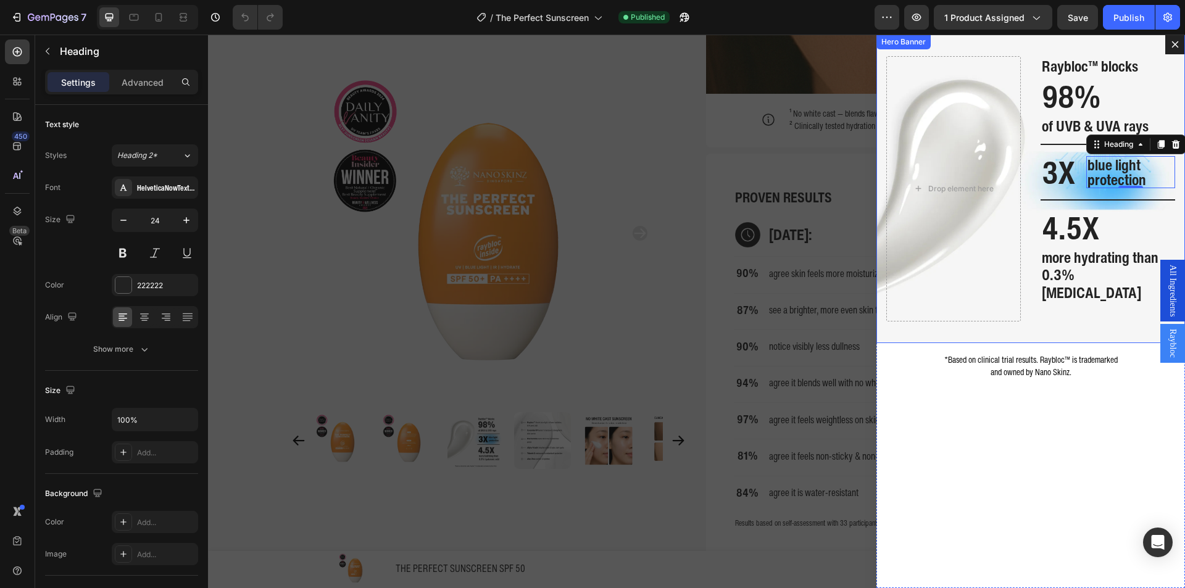
click at [1060, 225] on h2 "4.5X" at bounding box center [1108, 228] width 135 height 40
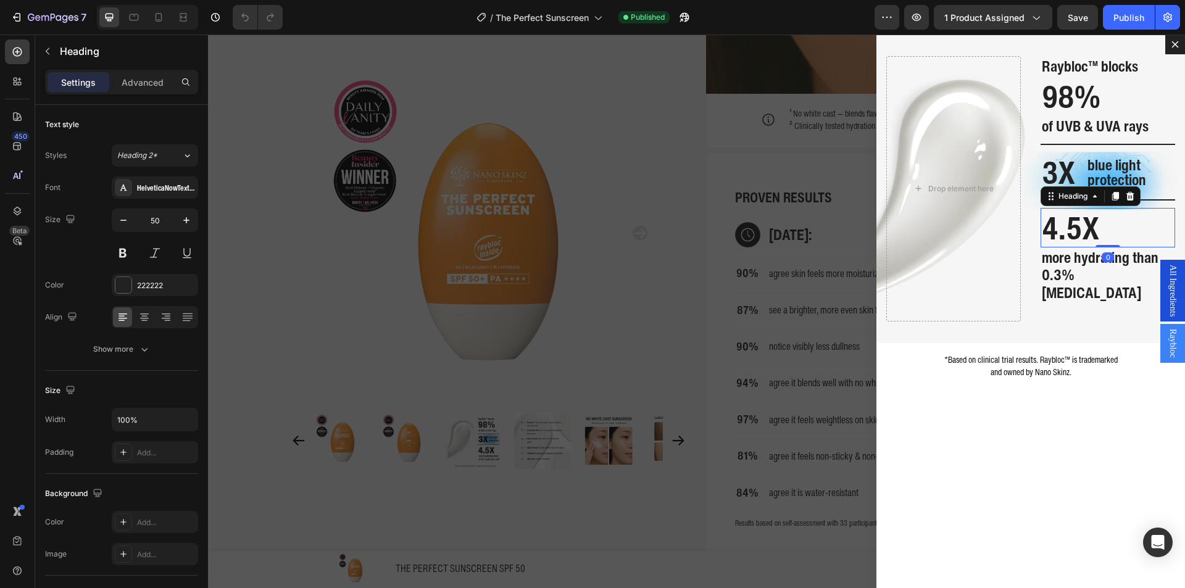
click at [1060, 225] on h2 "4.5X" at bounding box center [1108, 228] width 135 height 40
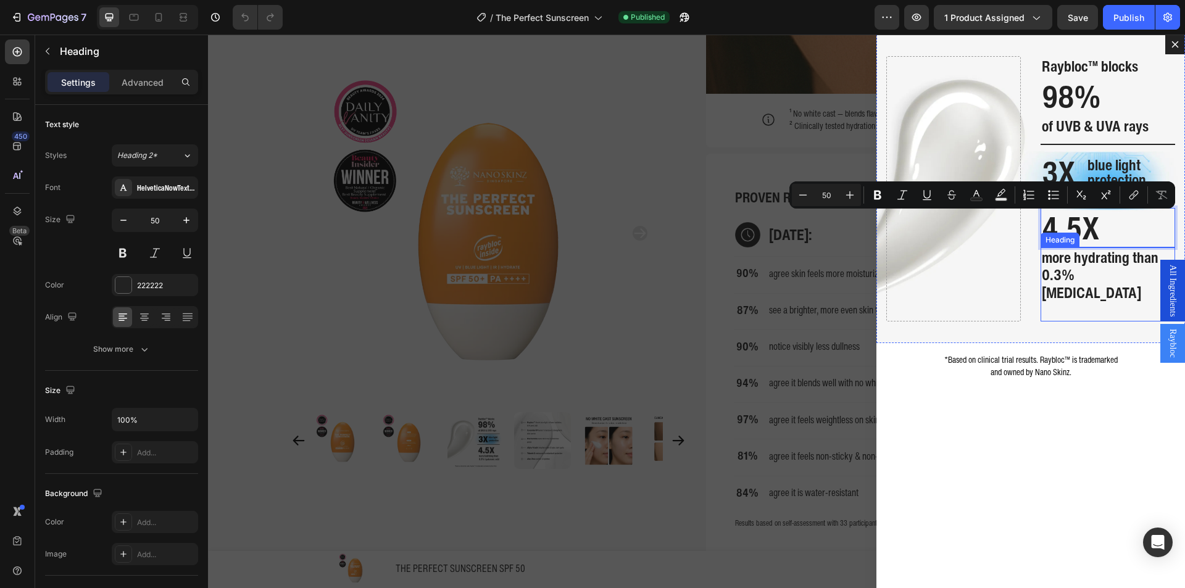
click at [1078, 270] on span "more hydrating than 0.3% [MEDICAL_DATA]" at bounding box center [1100, 275] width 117 height 58
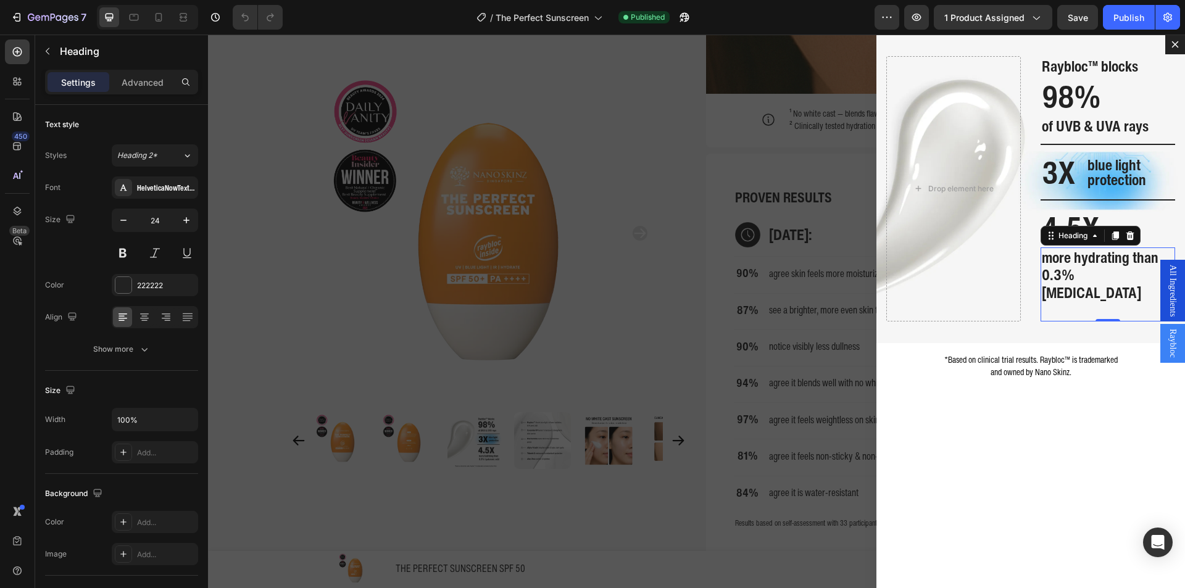
click at [1078, 270] on span "more hydrating than 0.3% [MEDICAL_DATA]" at bounding box center [1100, 275] width 117 height 58
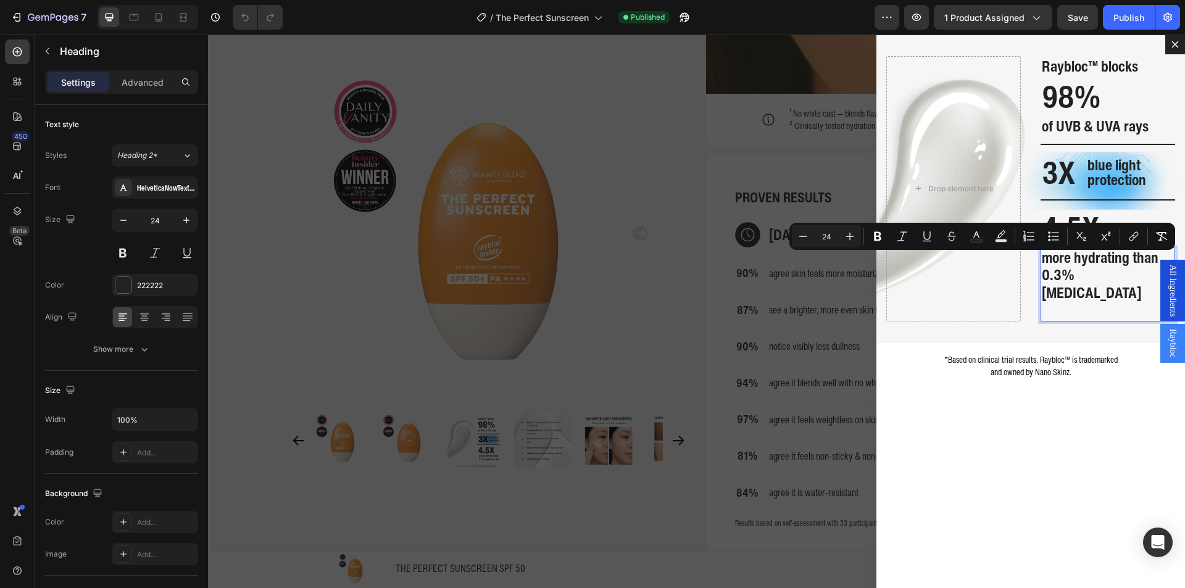
copy span "more hydrating than 0.3% [MEDICAL_DATA]"
click at [1041, 301] on div "more hydrating than 0.3% hyaluronic acid Heading 0" at bounding box center [1108, 285] width 135 height 74
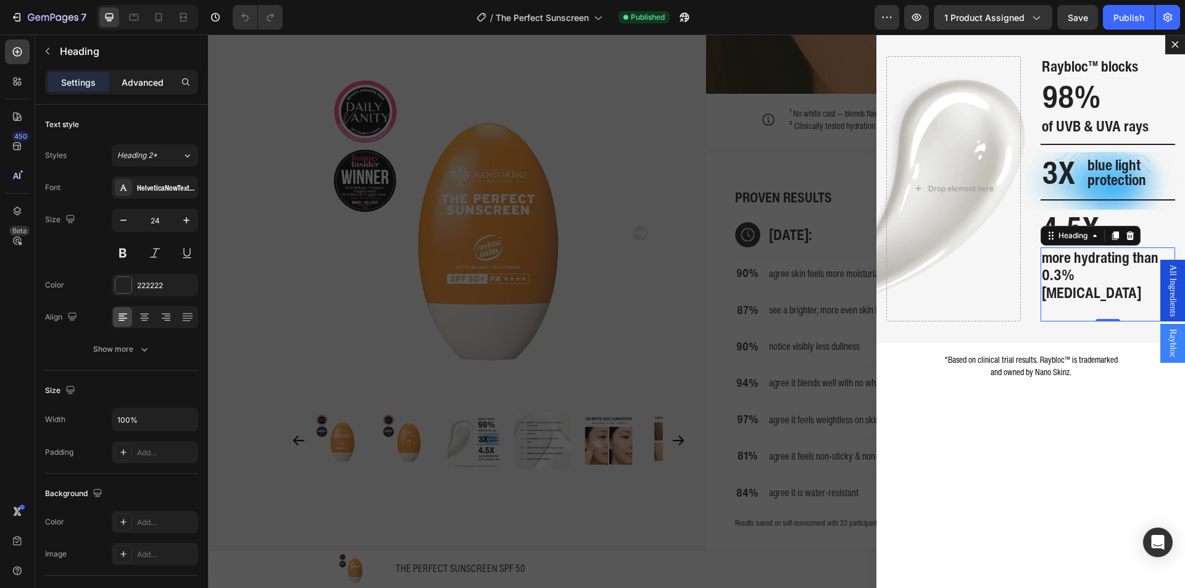
click at [148, 72] on div "Advanced" at bounding box center [143, 82] width 62 height 20
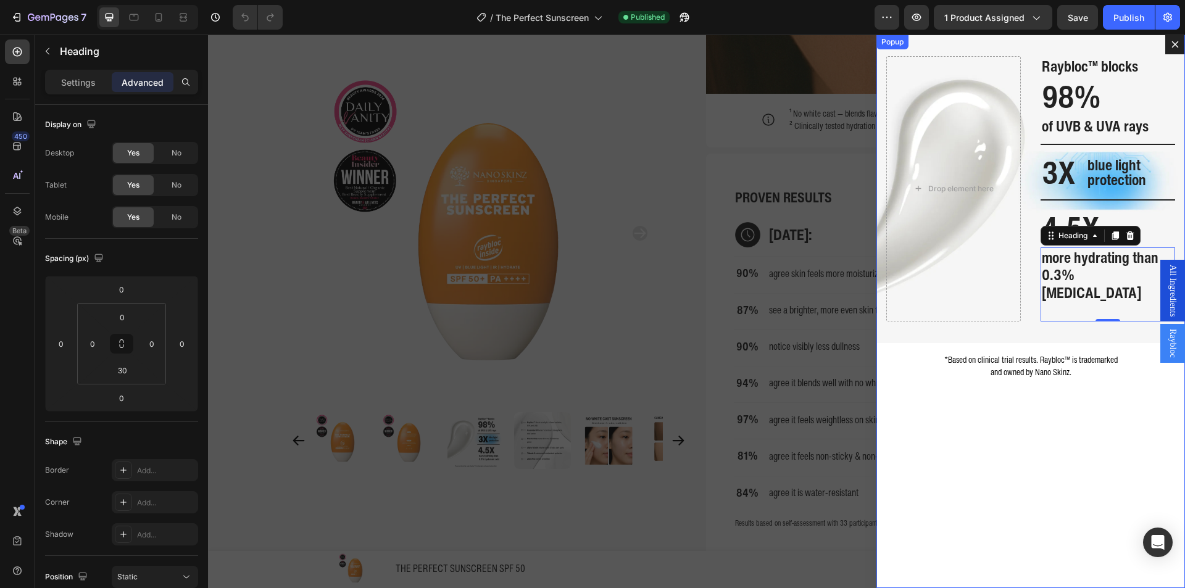
click at [1017, 355] on span "*Based on clinical trial results. Raybloc™ is trademarked" at bounding box center [1032, 359] width 174 height 13
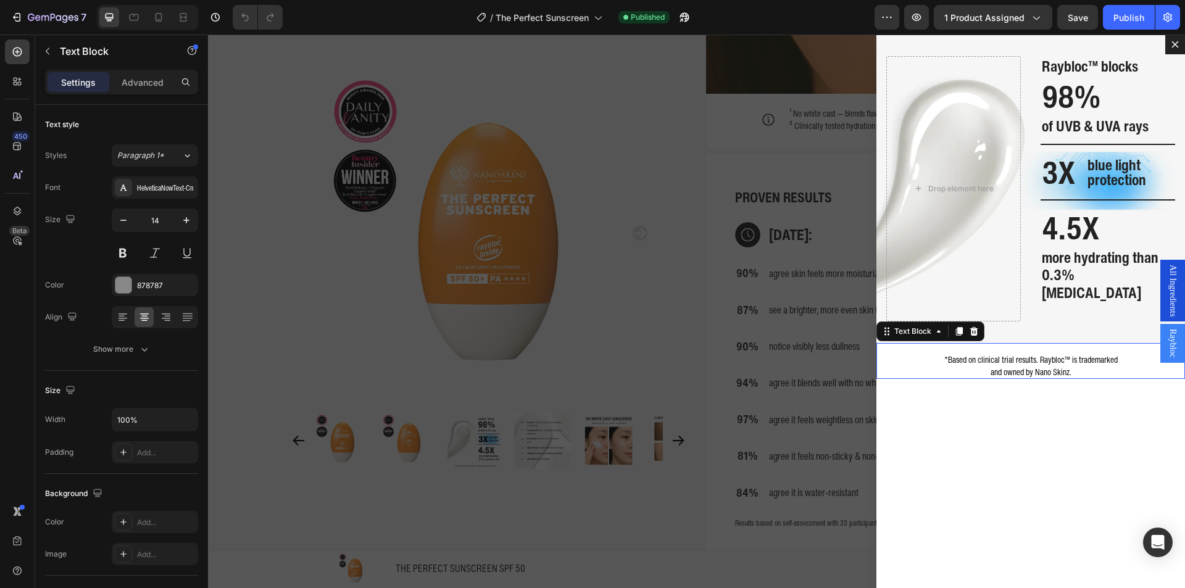
click at [1017, 355] on span "*Based on clinical trial results. Raybloc™ is trademarked" at bounding box center [1032, 359] width 174 height 13
copy p "*Based on clinical trial results. Raybloc™ is trademarked"
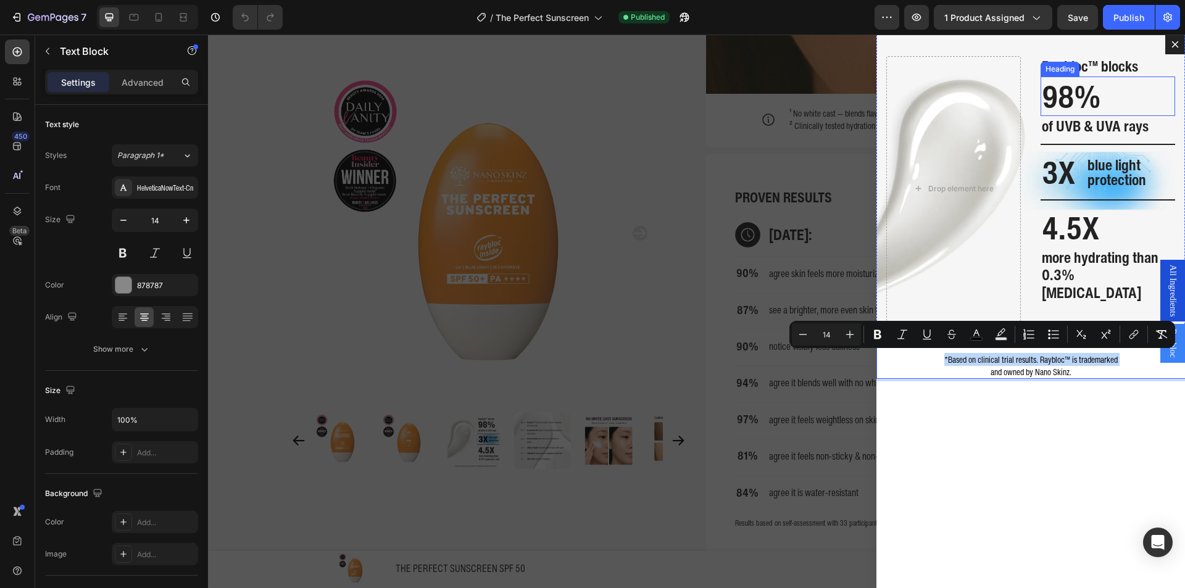
click at [1076, 112] on span "98%" at bounding box center [1071, 96] width 59 height 46
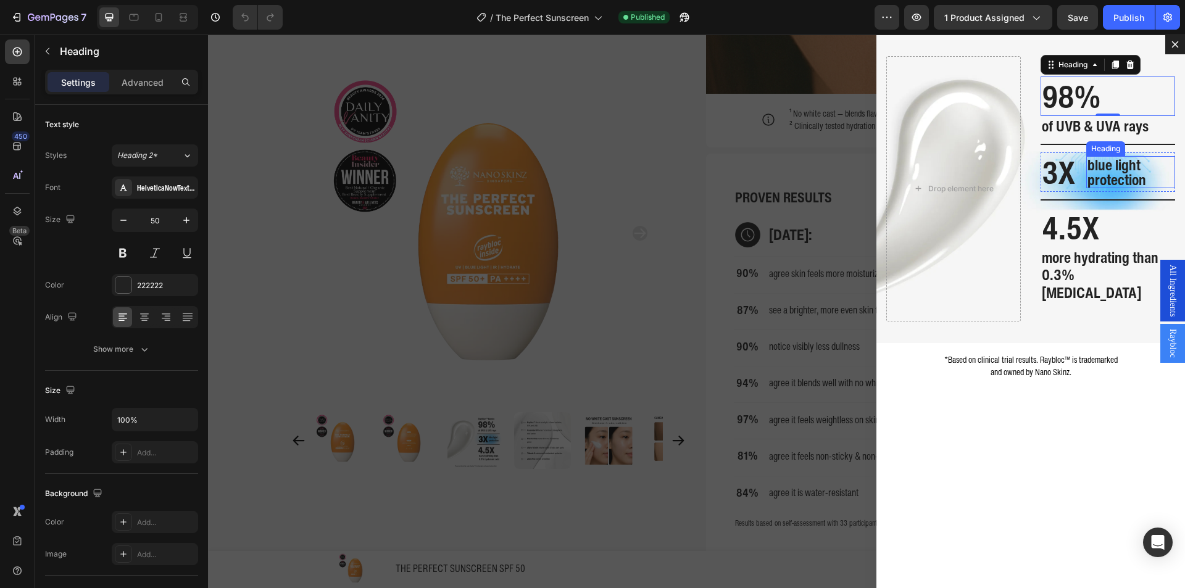
click at [1088, 181] on span "blue light protection" at bounding box center [1117, 172] width 59 height 37
click at [139, 78] on p "Advanced" at bounding box center [143, 82] width 42 height 13
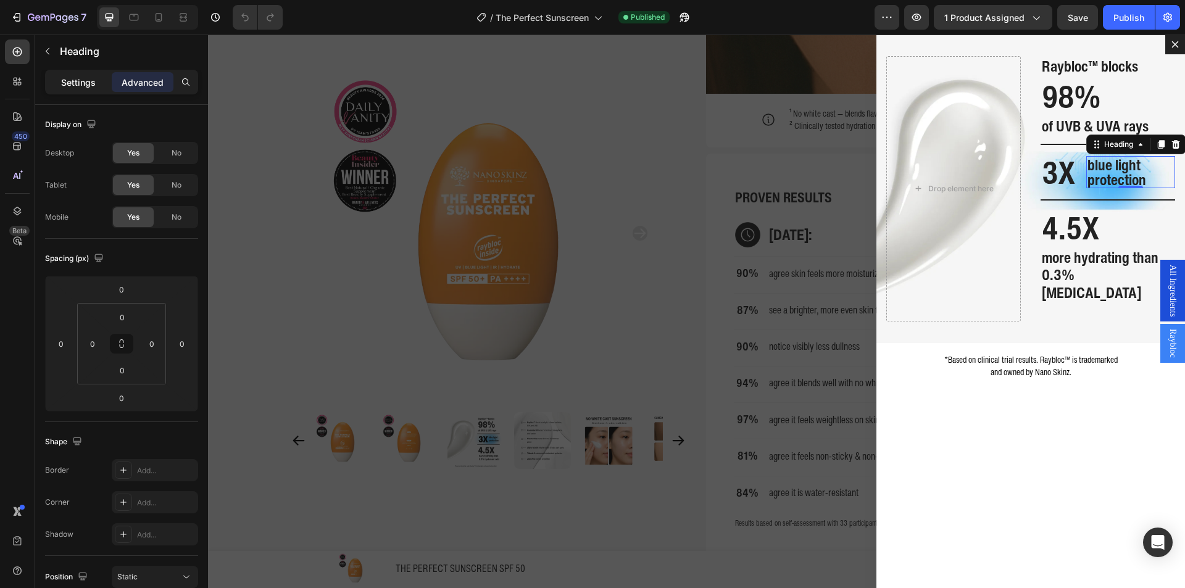
click at [87, 78] on p "Settings" at bounding box center [78, 82] width 35 height 13
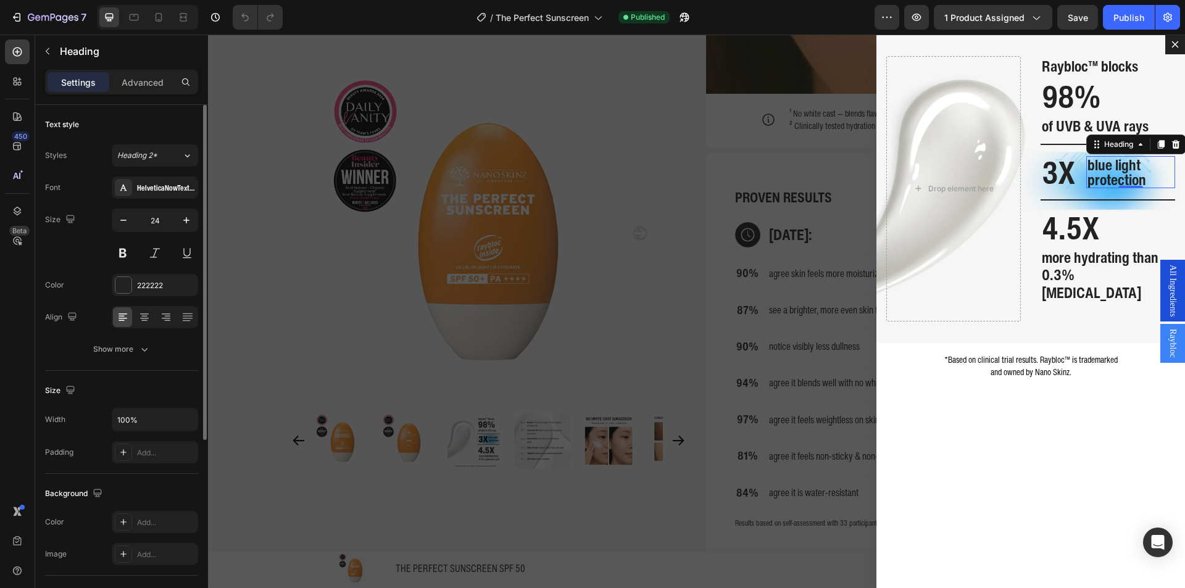
click at [117, 474] on div "Text style Styles Heading 2* Font HelveticaNowText-CnBold Size 24 Color 222222 …" at bounding box center [121, 525] width 153 height 102
click at [119, 350] on div "Show more" at bounding box center [121, 349] width 57 height 12
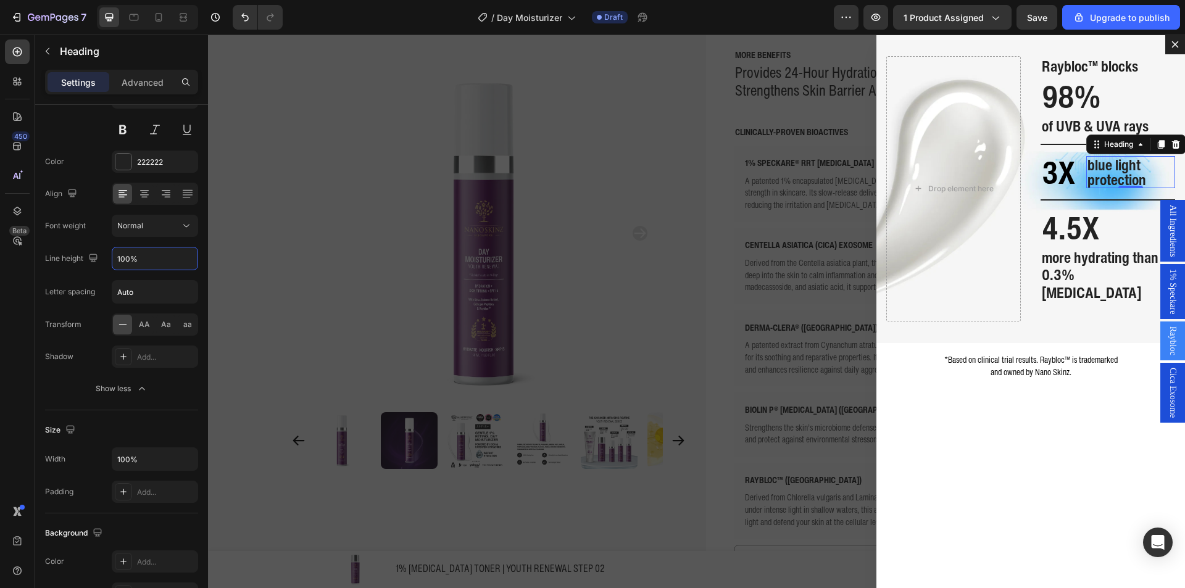
scroll to position [1, 0]
type input "100%"
click at [1026, 12] on button "Save" at bounding box center [1037, 17] width 41 height 25
click at [411, 212] on div "Backdrop" at bounding box center [696, 312] width 977 height 554
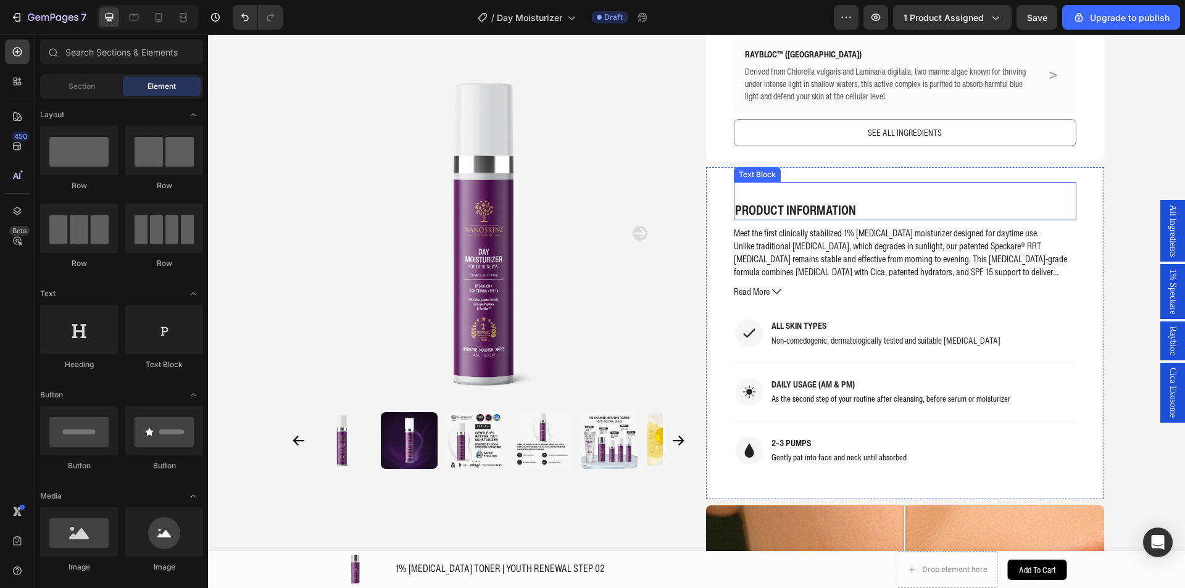
scroll to position [864, 0]
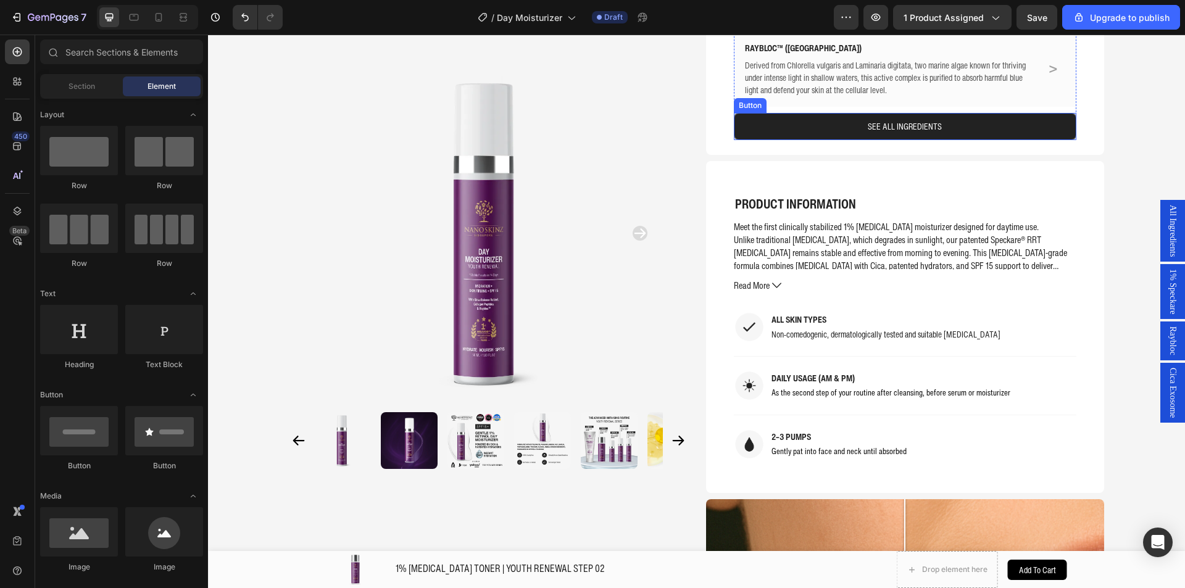
click at [800, 127] on link "SEE ALL INGREDIENTS" at bounding box center [905, 126] width 343 height 27
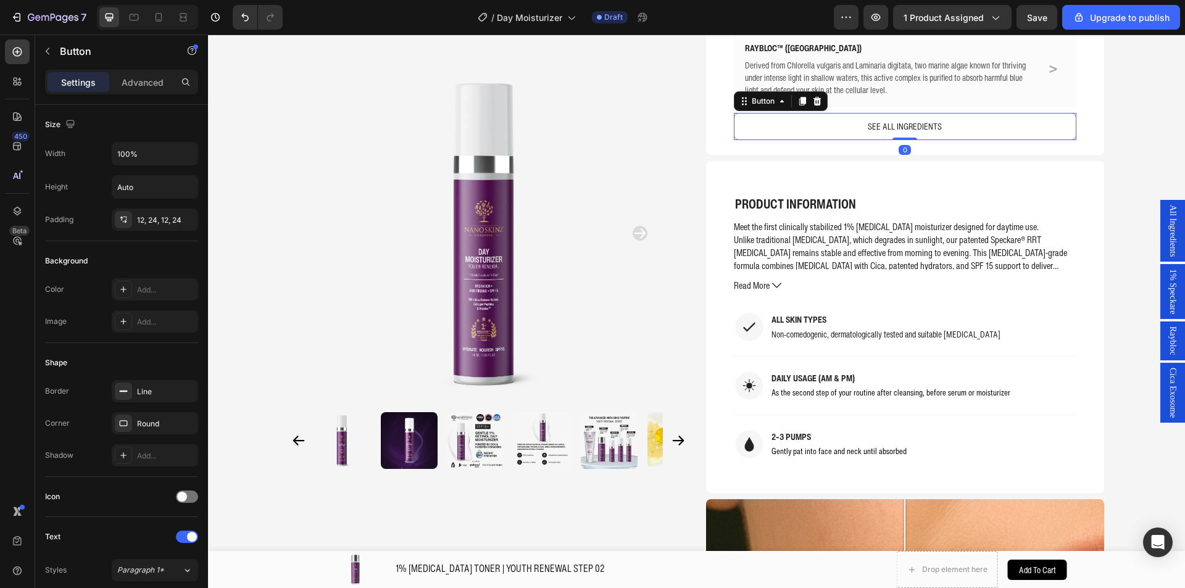
click at [1161, 229] on div "All Ingredients" at bounding box center [1173, 231] width 25 height 62
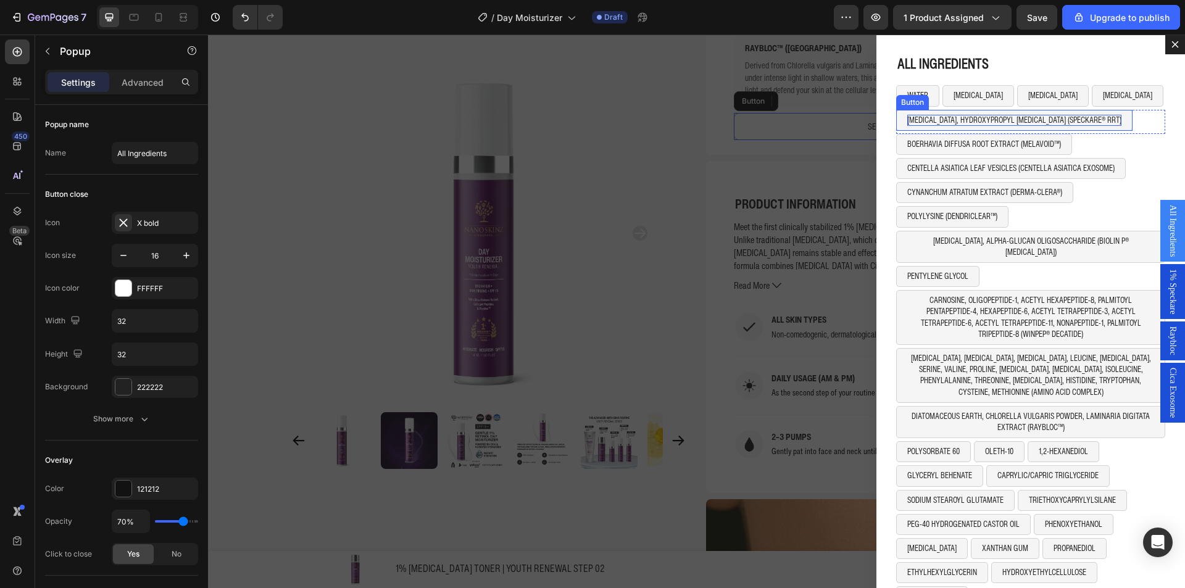
click at [955, 118] on p "[MEDICAL_DATA], HYDROXYPROPYL [MEDICAL_DATA] (SPECKARE® RRT)" at bounding box center [1015, 120] width 214 height 11
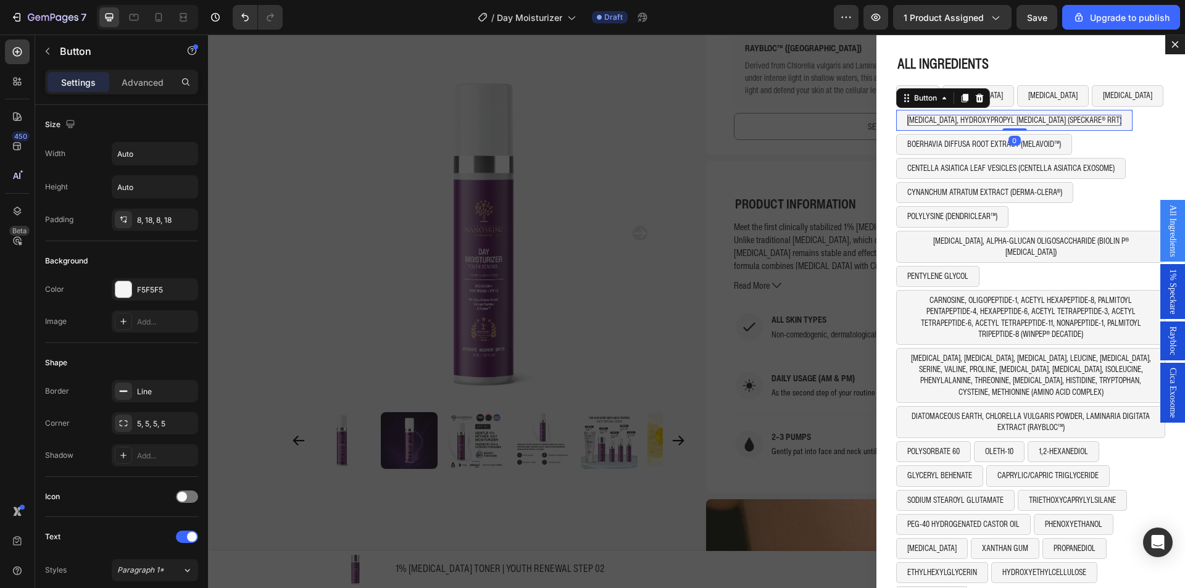
click at [955, 118] on p "[MEDICAL_DATA], HYDROXYPROPYL [MEDICAL_DATA] (SPECKARE® RRT)" at bounding box center [1015, 120] width 214 height 11
click at [998, 121] on div "PENTYLENE GLYCOL Button 0 Row" at bounding box center [1031, 122] width 269 height 24
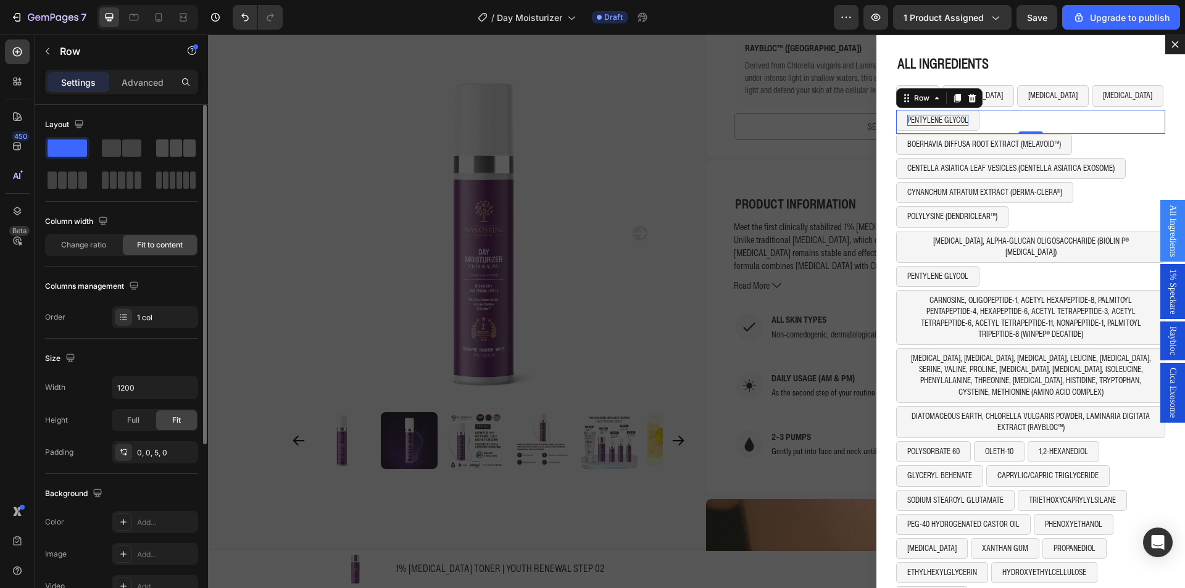
drag, startPoint x: 153, startPoint y: 146, endPoint x: 170, endPoint y: 151, distance: 18.0
click at [154, 146] on div at bounding box center [121, 164] width 153 height 54
click at [161, 149] on span at bounding box center [162, 148] width 12 height 17
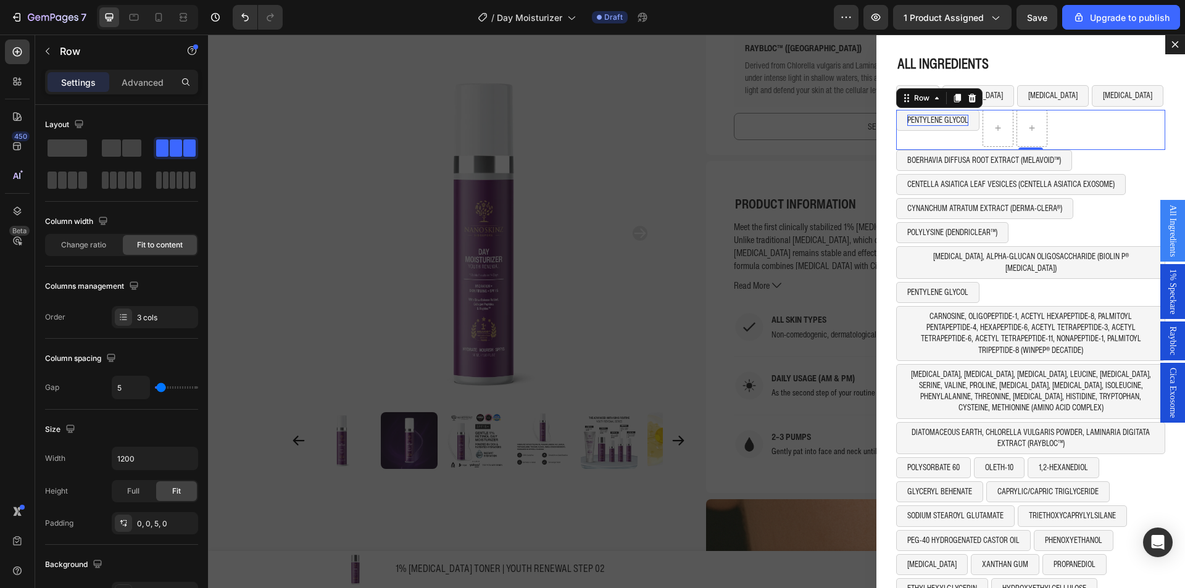
click at [953, 101] on icon "Dialog body" at bounding box center [958, 98] width 10 height 10
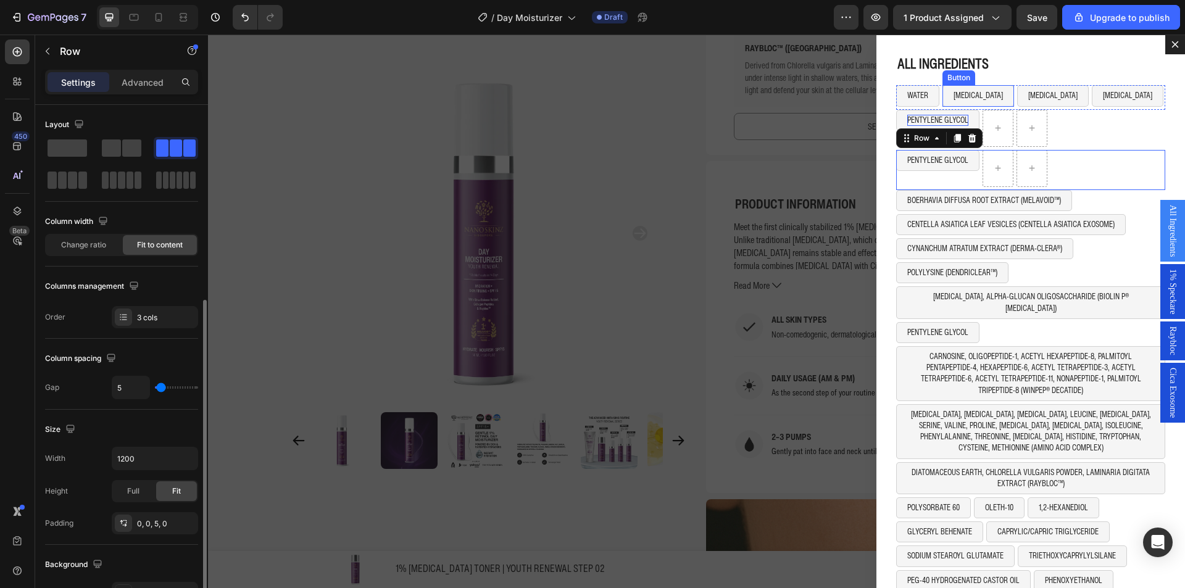
scroll to position [123, 0]
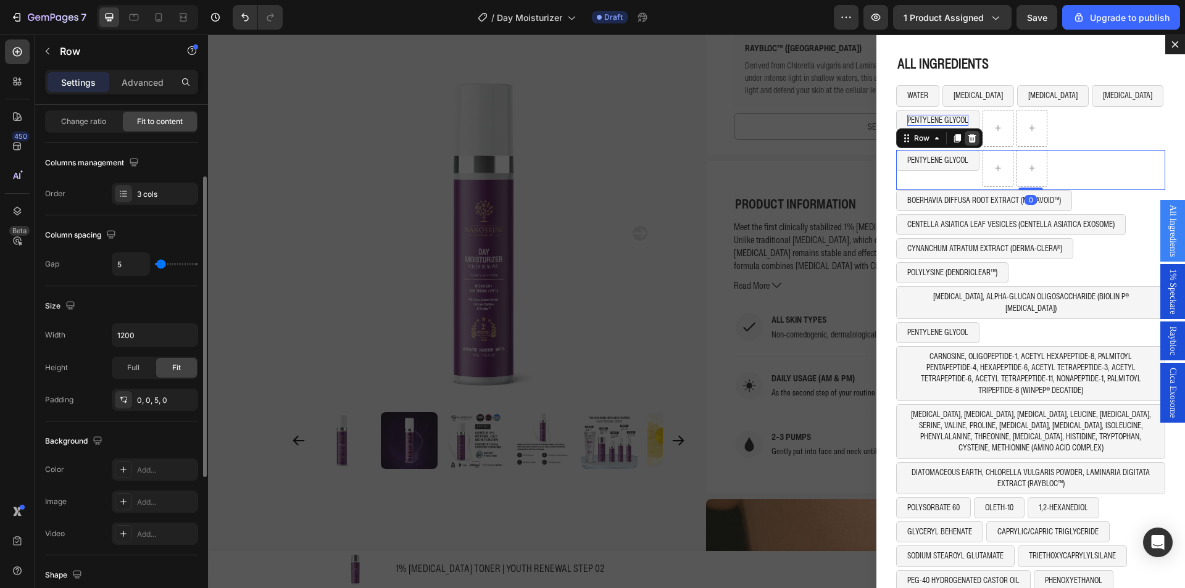
click at [969, 138] on icon "Dialog body" at bounding box center [973, 137] width 8 height 9
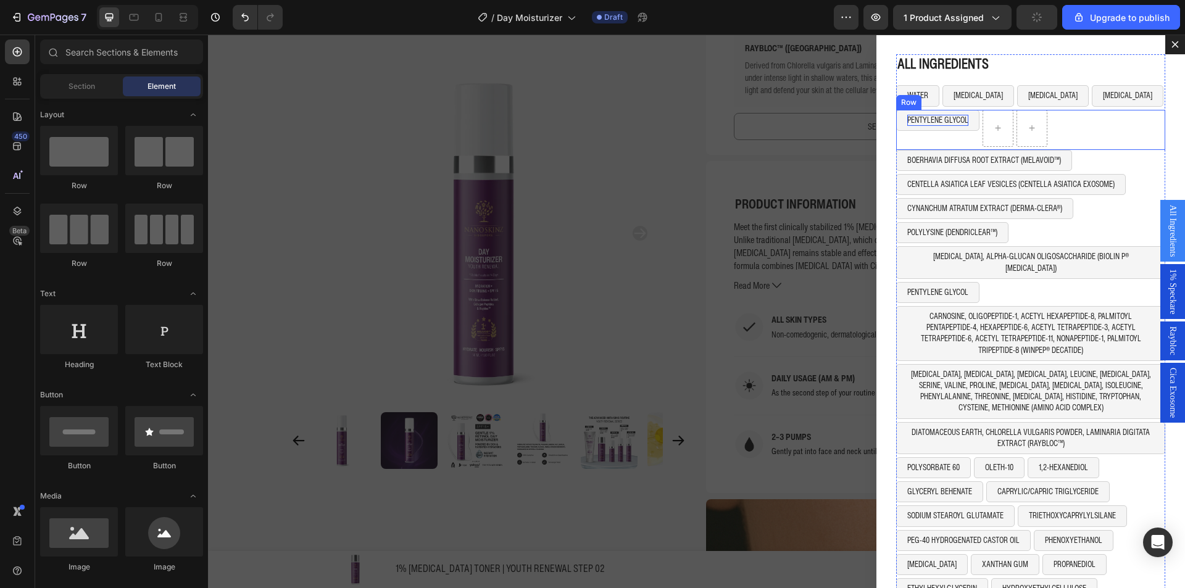
click at [952, 131] on div "PENTYLENE GLYCOL Button" at bounding box center [938, 128] width 83 height 37
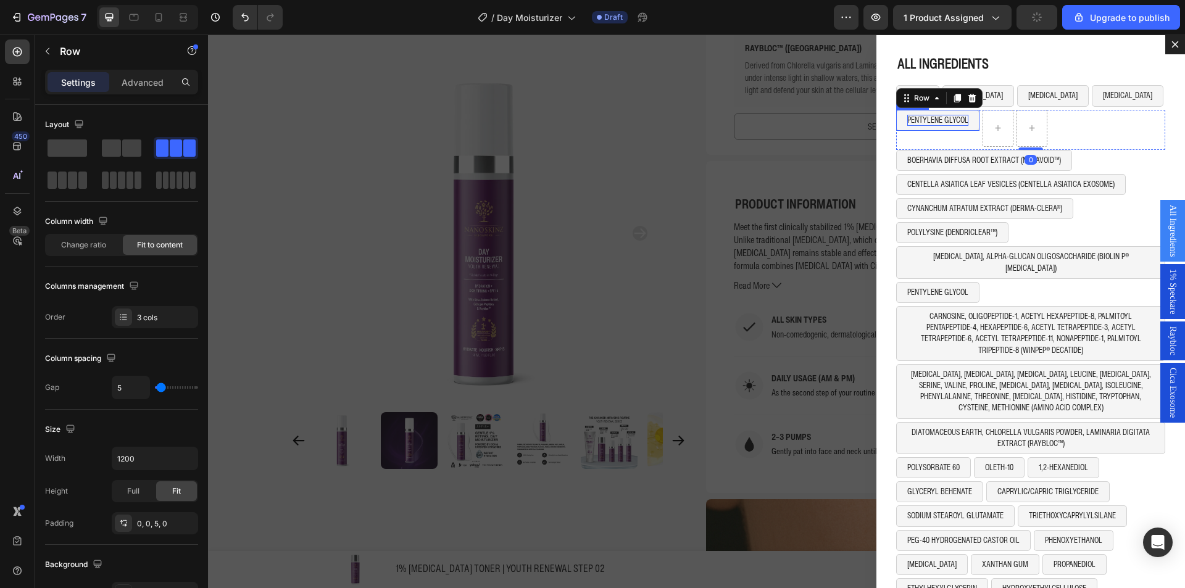
click at [953, 128] on button "PENTYLENE GLYCOL" at bounding box center [938, 120] width 83 height 21
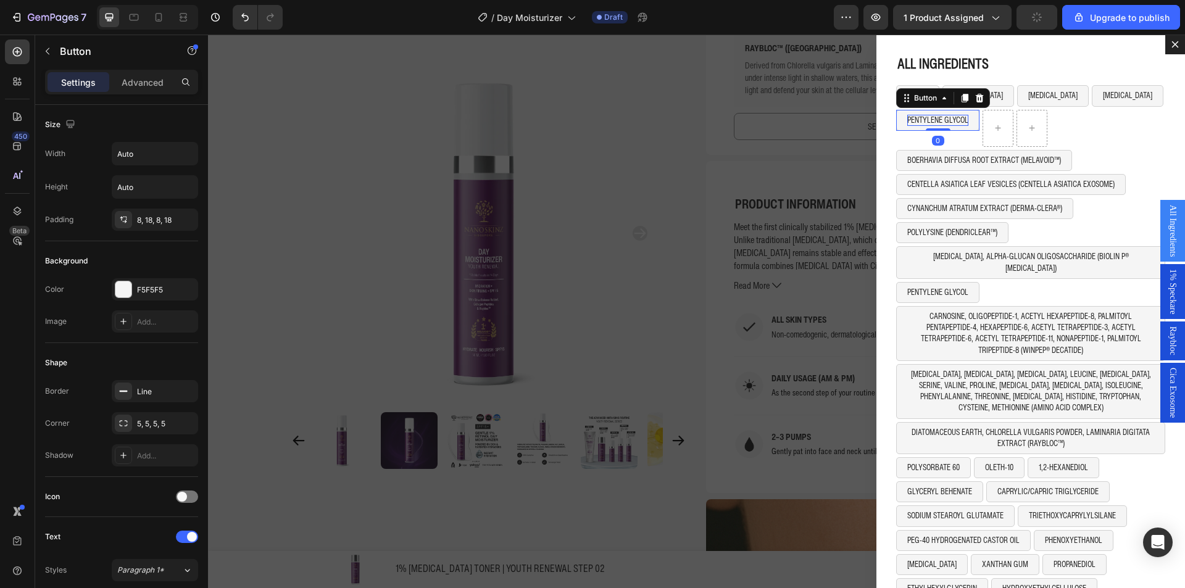
click at [960, 101] on icon "Dialog body" at bounding box center [965, 98] width 10 height 10
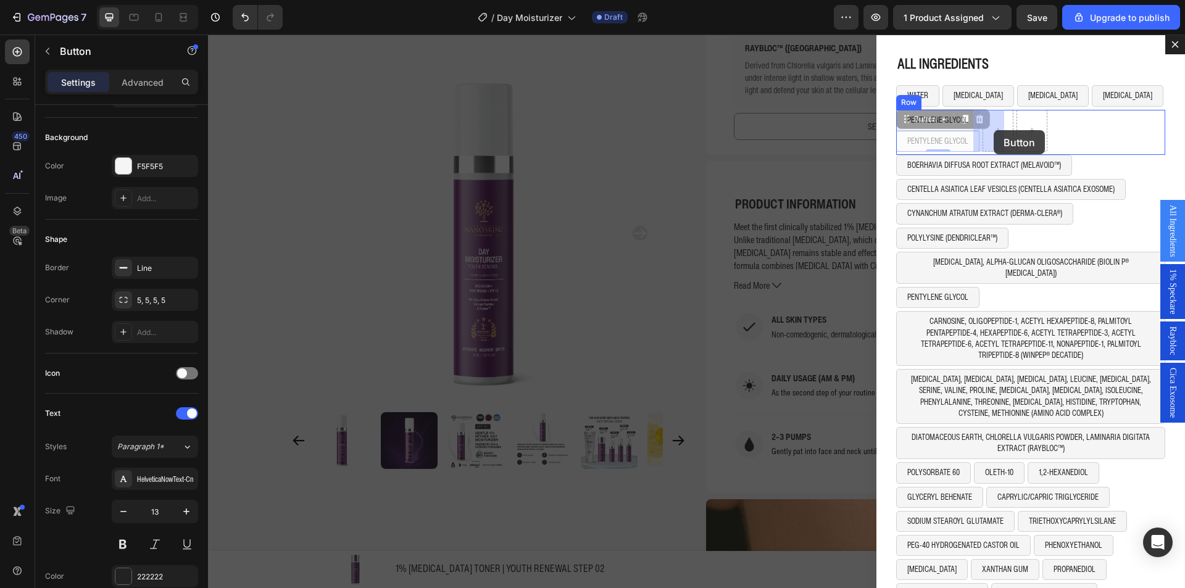
drag, startPoint x: 940, startPoint y: 127, endPoint x: 994, endPoint y: 130, distance: 54.5
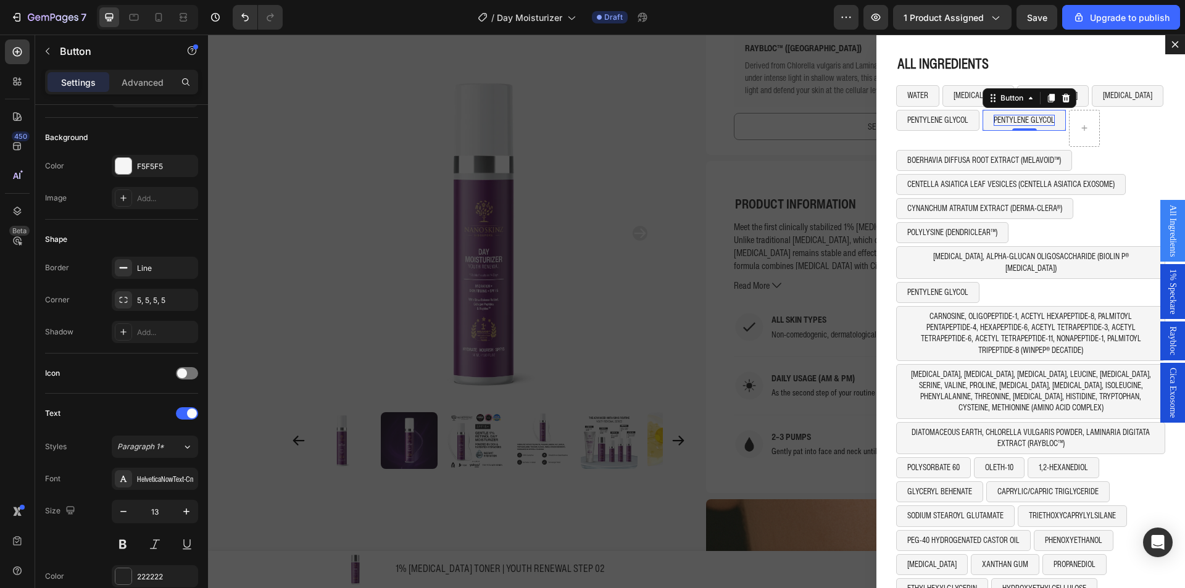
click at [1038, 120] on p "PENTYLENE GLYCOL" at bounding box center [1024, 120] width 61 height 11
click at [983, 117] on button "[MEDICAL_DATA] PALMITATE" at bounding box center [1036, 120] width 106 height 21
click at [1047, 99] on icon "Dialog body" at bounding box center [1052, 98] width 10 height 10
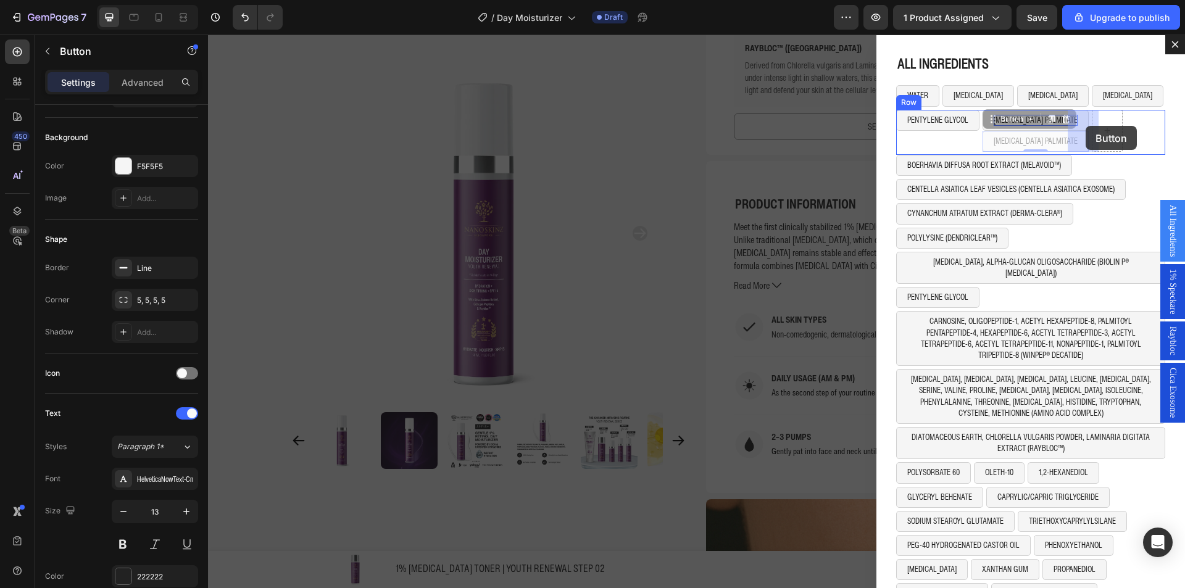
drag, startPoint x: 1013, startPoint y: 123, endPoint x: 1074, endPoint y: 127, distance: 60.7
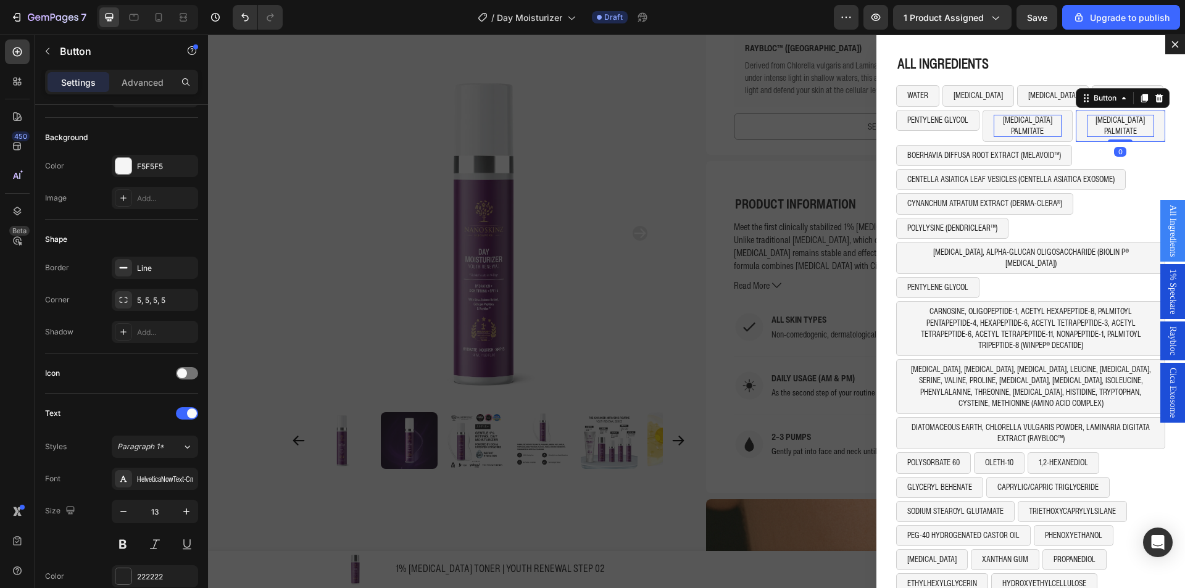
click at [1090, 123] on p "[MEDICAL_DATA] PALMITATE" at bounding box center [1121, 126] width 68 height 22
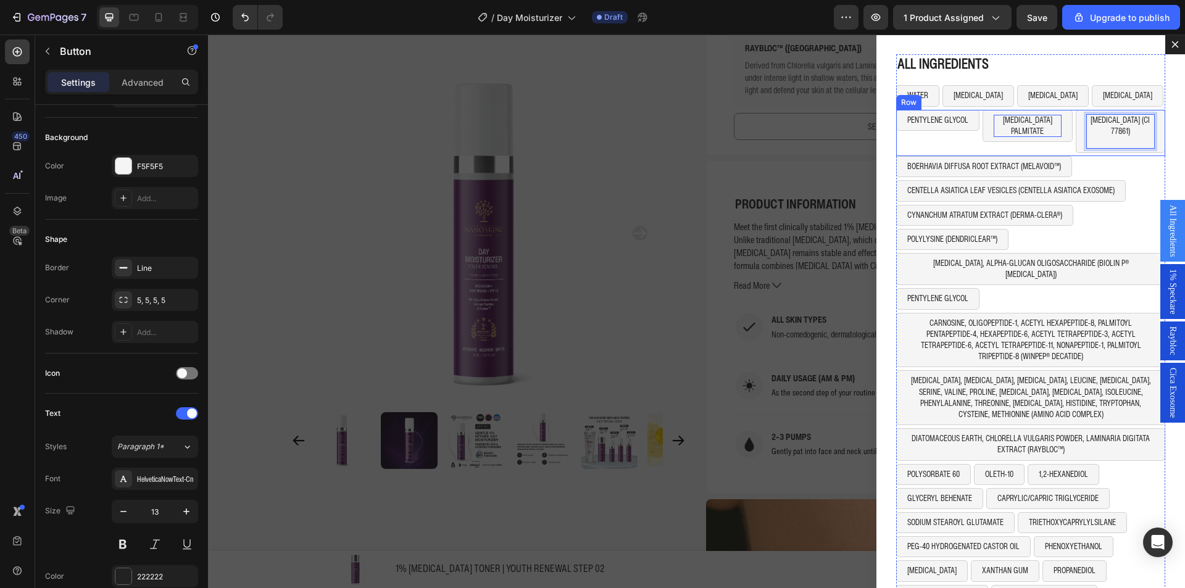
click at [1061, 141] on div "PENTYLENE GLYCOL Button [MEDICAL_DATA] PALMITATE Button [MEDICAL_DATA] (CI 7786…" at bounding box center [1031, 133] width 269 height 47
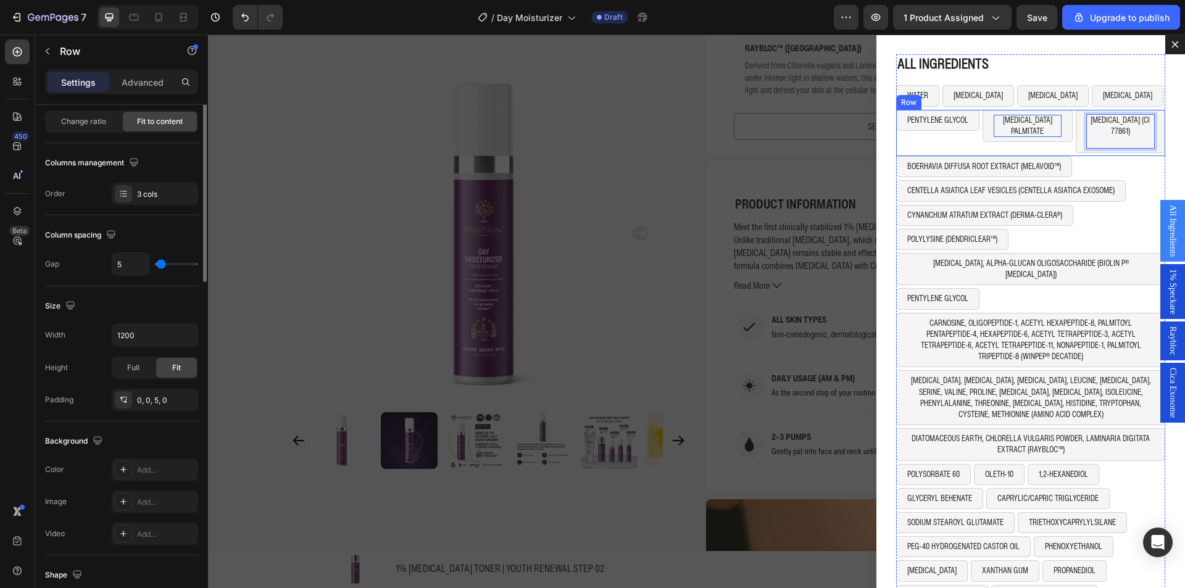
scroll to position [0, 0]
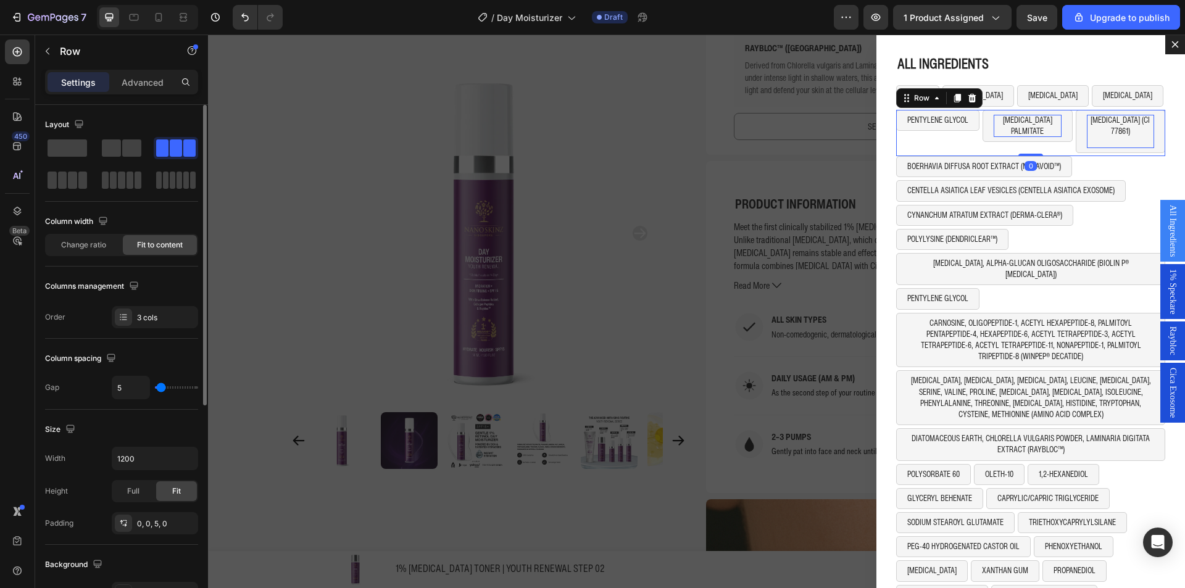
click at [1076, 142] on button "[MEDICAL_DATA] (CI 77861)" at bounding box center [1121, 132] width 90 height 44
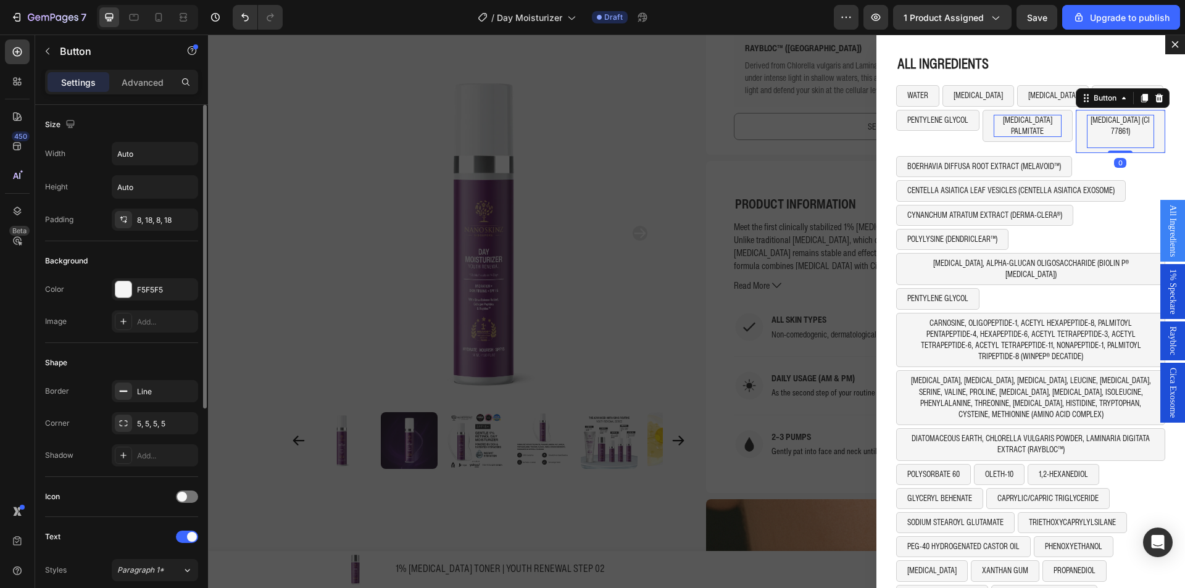
click at [1154, 101] on div "Button" at bounding box center [1123, 98] width 94 height 20
drag, startPoint x: 1144, startPoint y: 96, endPoint x: 1129, endPoint y: 106, distance: 18.2
click at [1155, 96] on icon "Dialog body" at bounding box center [1159, 97] width 8 height 9
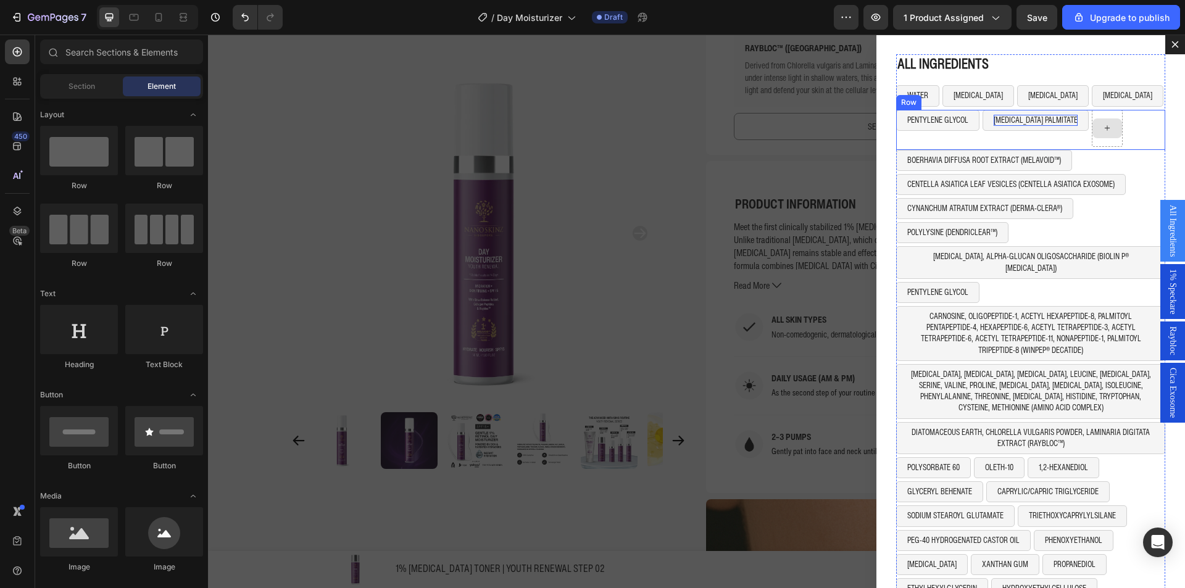
click at [1093, 132] on div "Dialog body" at bounding box center [1108, 129] width 30 height 20
click at [1124, 134] on div "PENTYLENE GLYCOL Button [MEDICAL_DATA] PALMITATE Button Row 0" at bounding box center [1031, 130] width 269 height 40
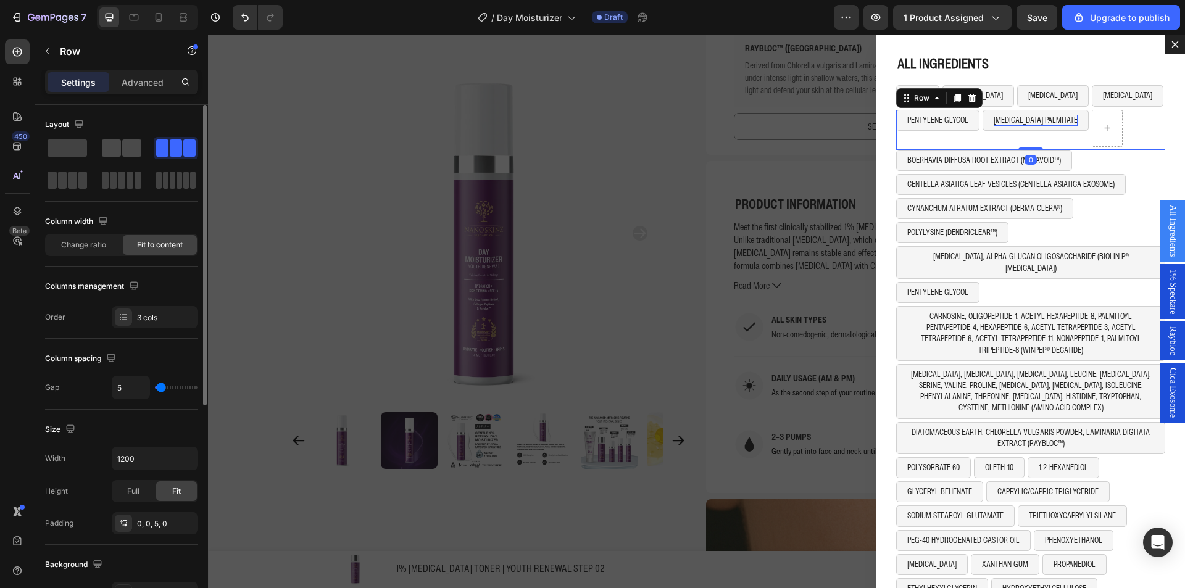
click at [118, 147] on span at bounding box center [111, 148] width 19 height 17
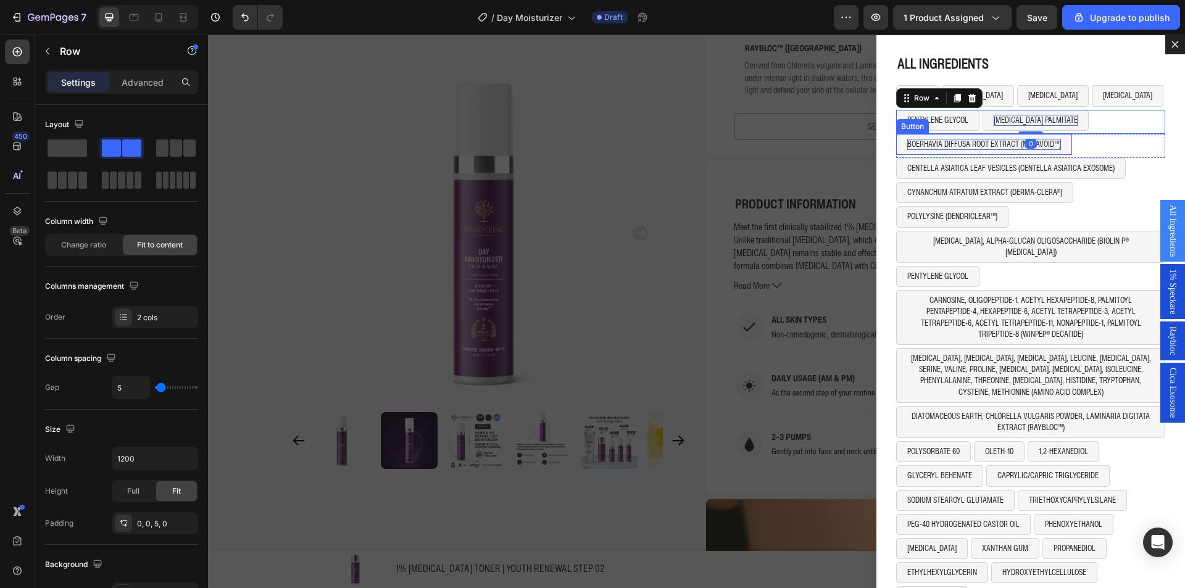
click at [955, 145] on p "BOERHAVIA DIFFUSA ROOT EXTRACT (MELAVOID™)" at bounding box center [985, 144] width 154 height 11
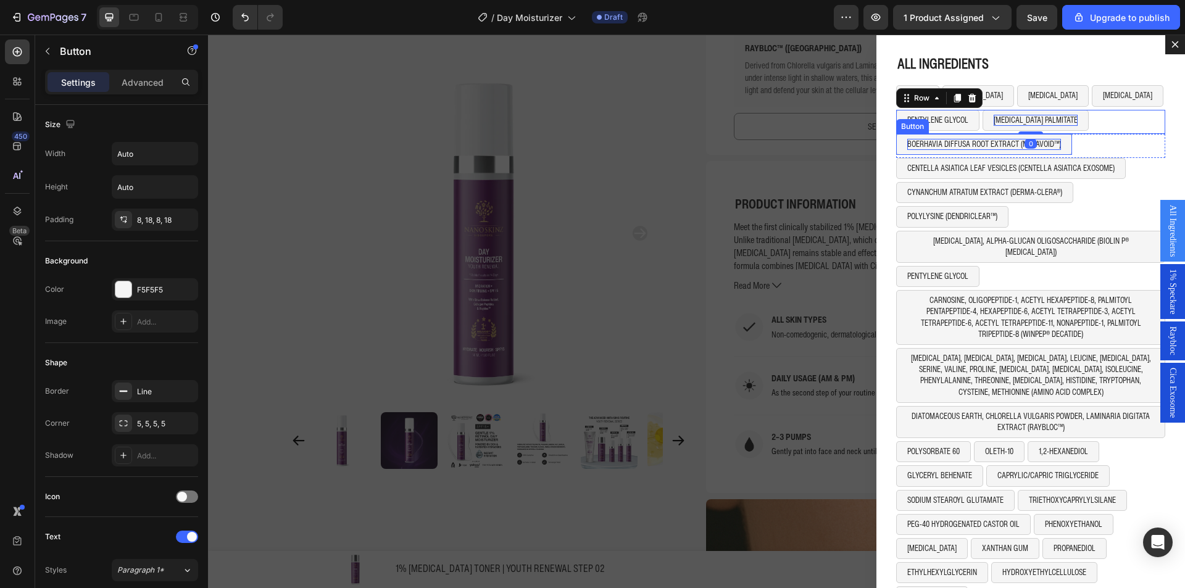
click at [955, 145] on p "BOERHAVIA DIFFUSA ROOT EXTRACT (MELAVOID™)" at bounding box center [985, 144] width 154 height 11
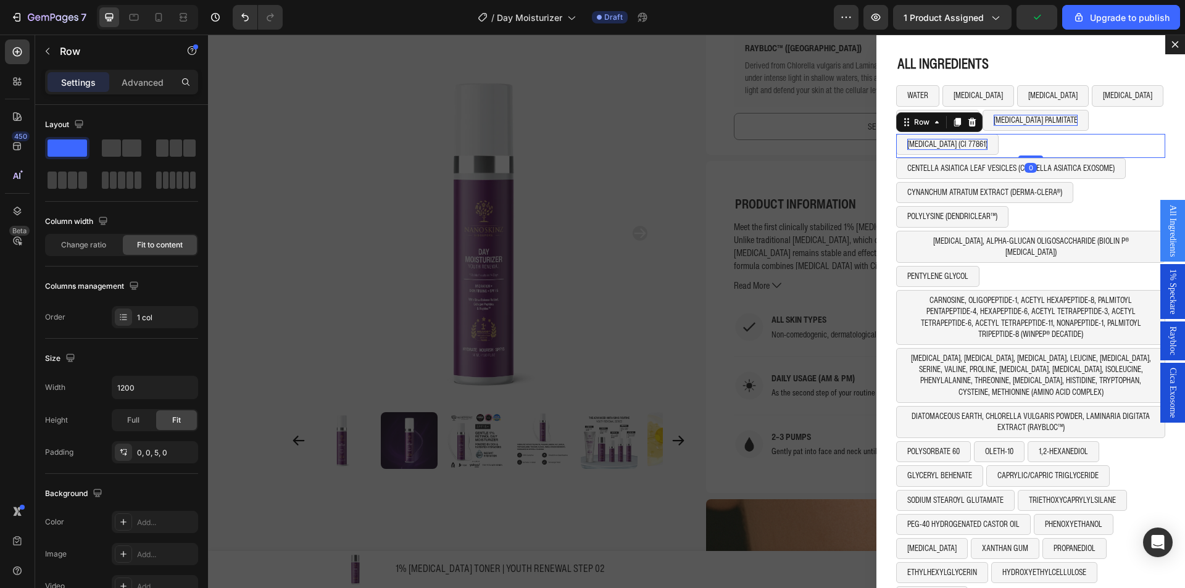
click at [1013, 147] on div "TITANIUM DIOXIDE (CI 77861) Button Row 0" at bounding box center [1031, 146] width 269 height 24
click at [128, 144] on span at bounding box center [131, 148] width 19 height 17
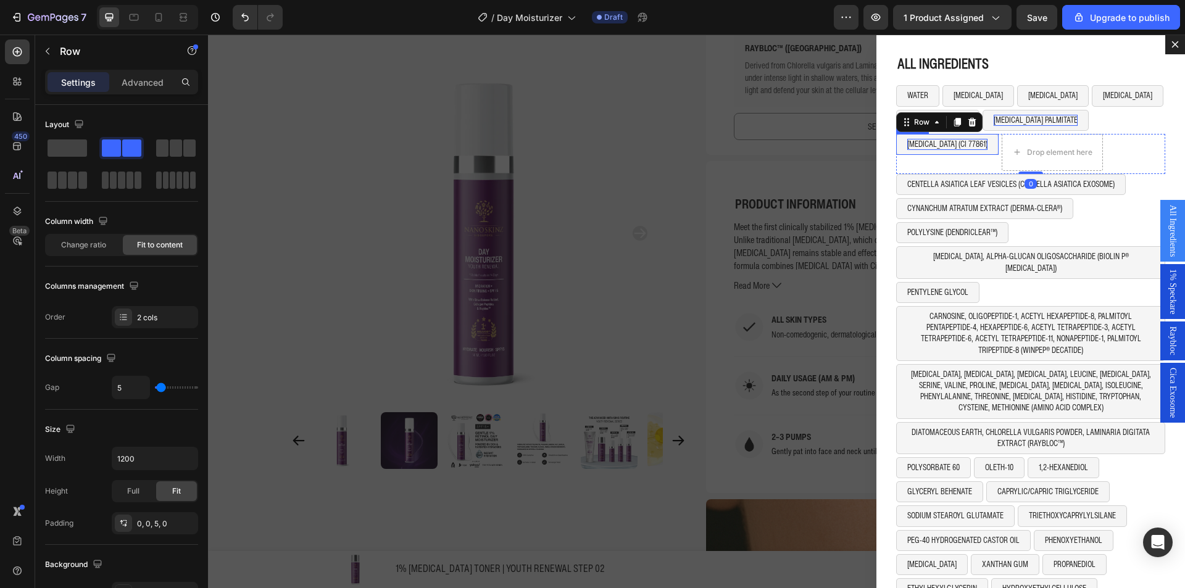
click at [985, 151] on button "TITANIUM DIOXIDE (CI 77861)" at bounding box center [948, 144] width 102 height 21
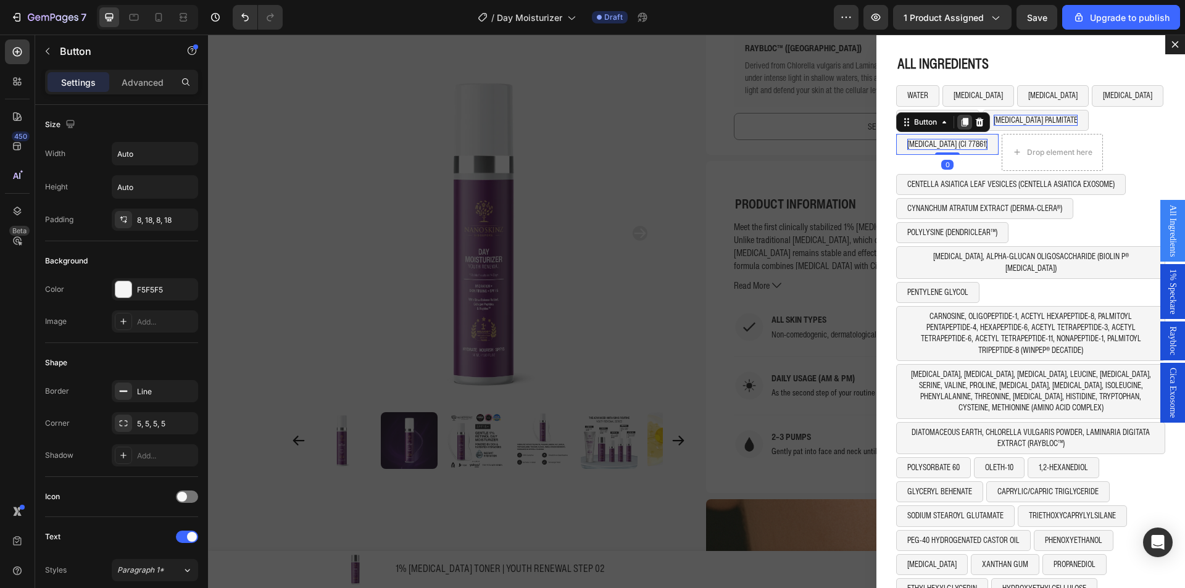
click at [962, 124] on icon "Dialog body" at bounding box center [965, 122] width 7 height 9
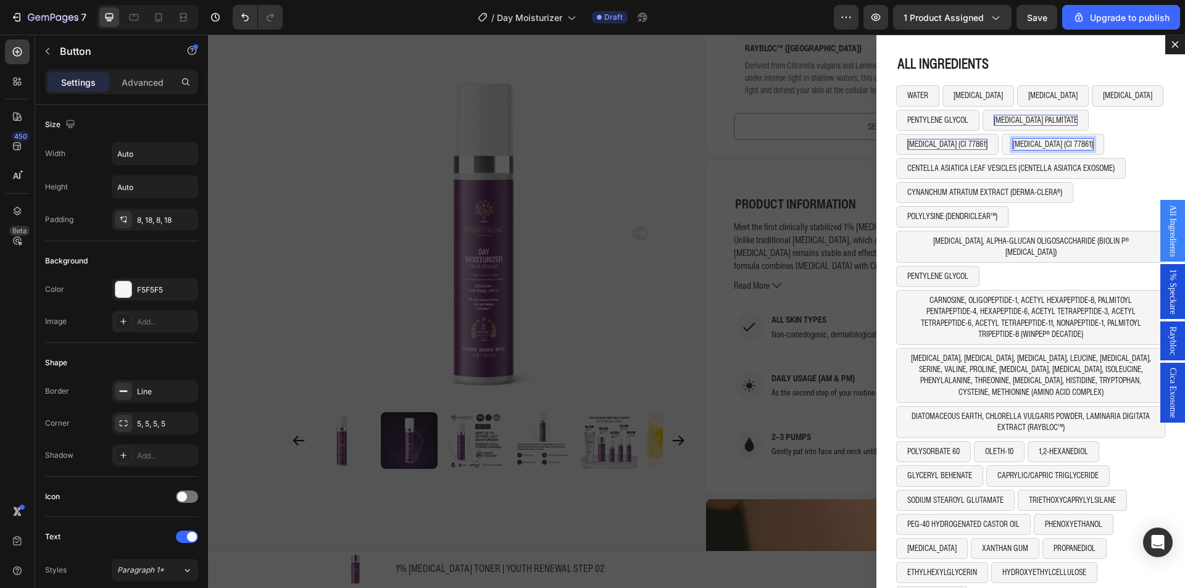
click at [1056, 146] on p "TITANIUM DIOXIDE (CI 77861)" at bounding box center [1053, 144] width 80 height 11
click at [1144, 138] on div "TITANIUM DIOXIDE (CI 77861) Button TRIETHOXYCAPRYLYLSILANE Button 0 Row" at bounding box center [1031, 146] width 269 height 24
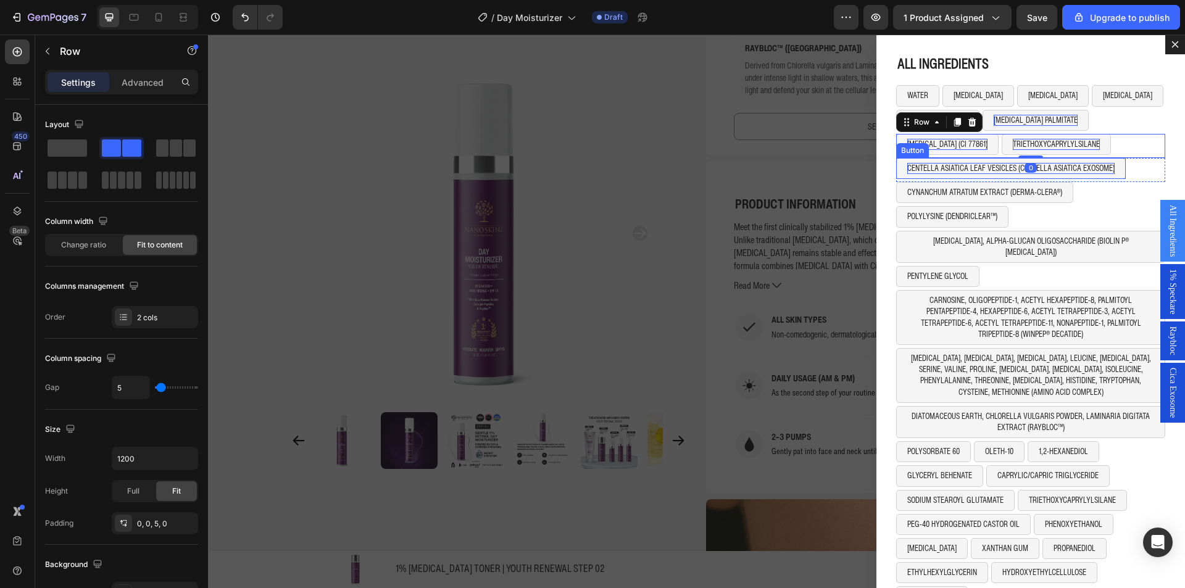
click at [979, 167] on p "CENTELLA ASIATICA LEAF VESICLES (CENTELLA ASIATICA EXOSOME)" at bounding box center [1011, 168] width 207 height 11
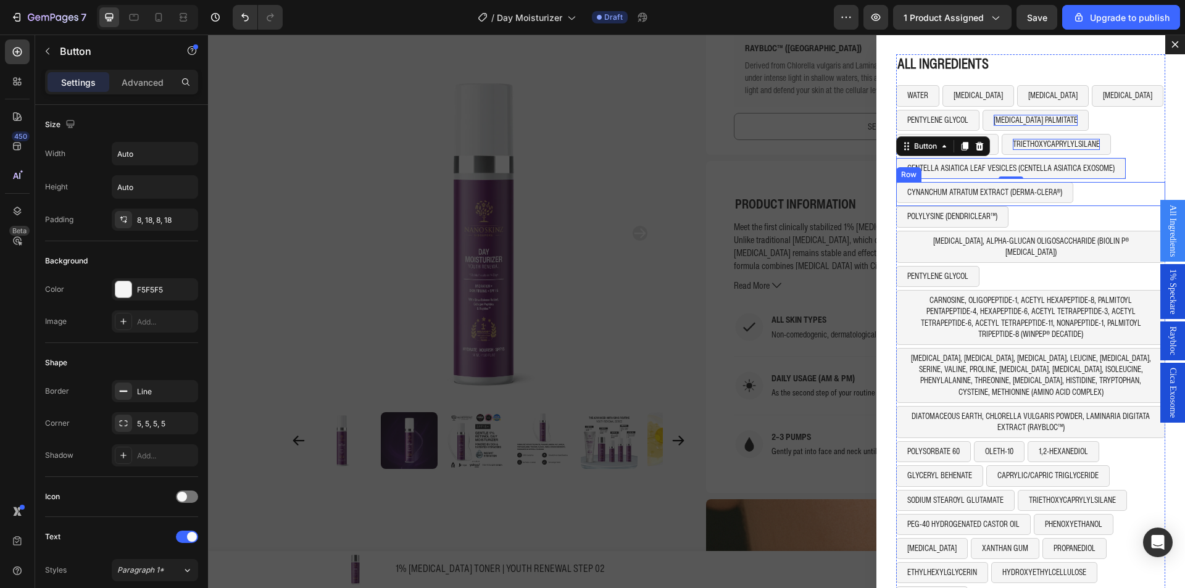
click at [1120, 195] on div "CYNANCHUM ATRATUM EXTRACT (DERMA-CLERA®) Button Row" at bounding box center [1031, 194] width 269 height 24
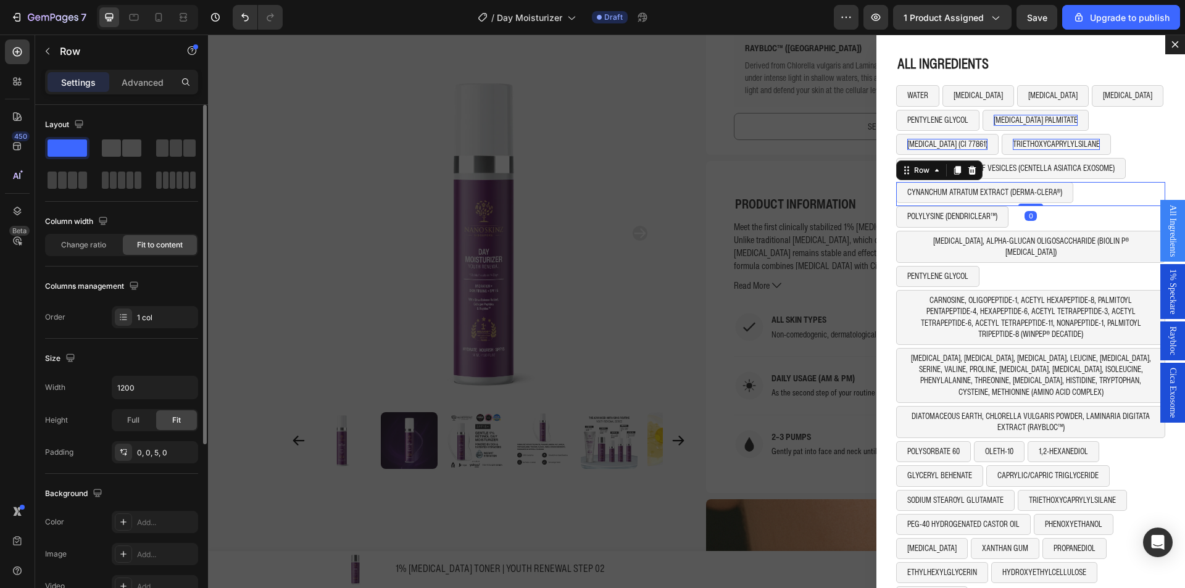
click at [154, 157] on div at bounding box center [176, 148] width 44 height 22
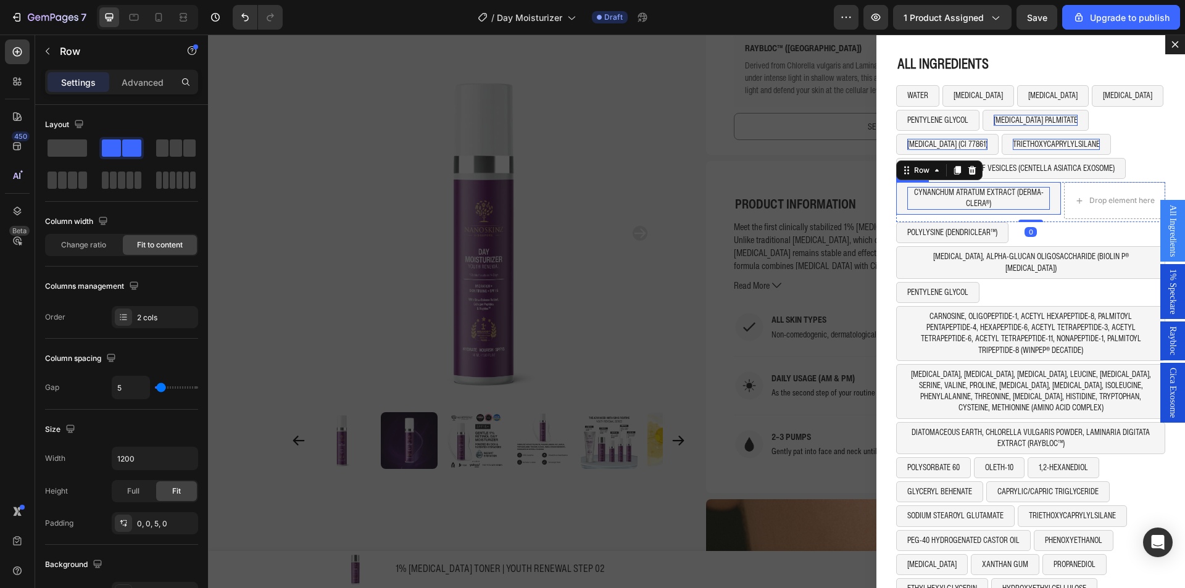
click at [947, 187] on p "CYNANCHUM ATRATUM EXTRACT (DERMA-CLERA®)" at bounding box center [979, 198] width 143 height 22
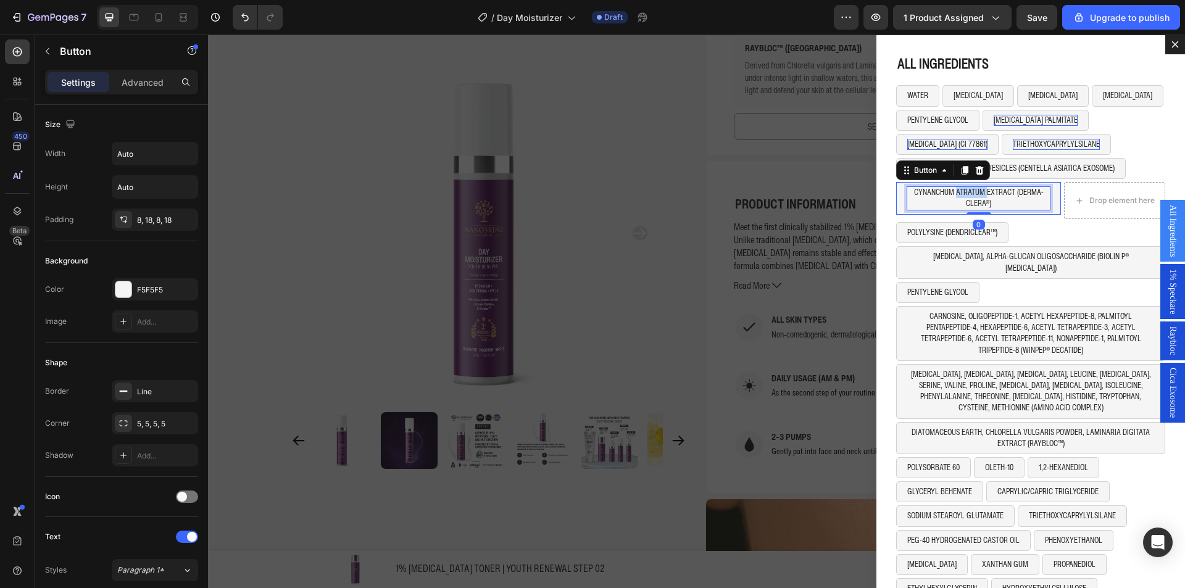
click at [947, 187] on p "CYNANCHUM ATRATUM EXTRACT (DERMA-CLERA®)" at bounding box center [979, 198] width 143 height 22
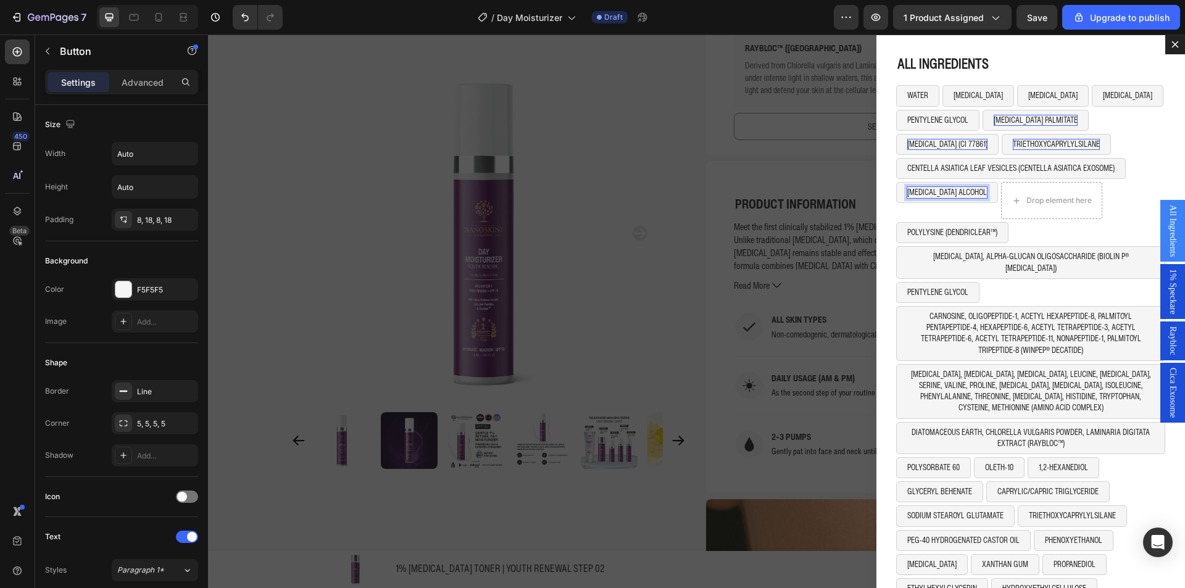
click at [961, 213] on div "CETYL ALCOHOL Button 0 Drop element here Row" at bounding box center [1031, 202] width 269 height 40
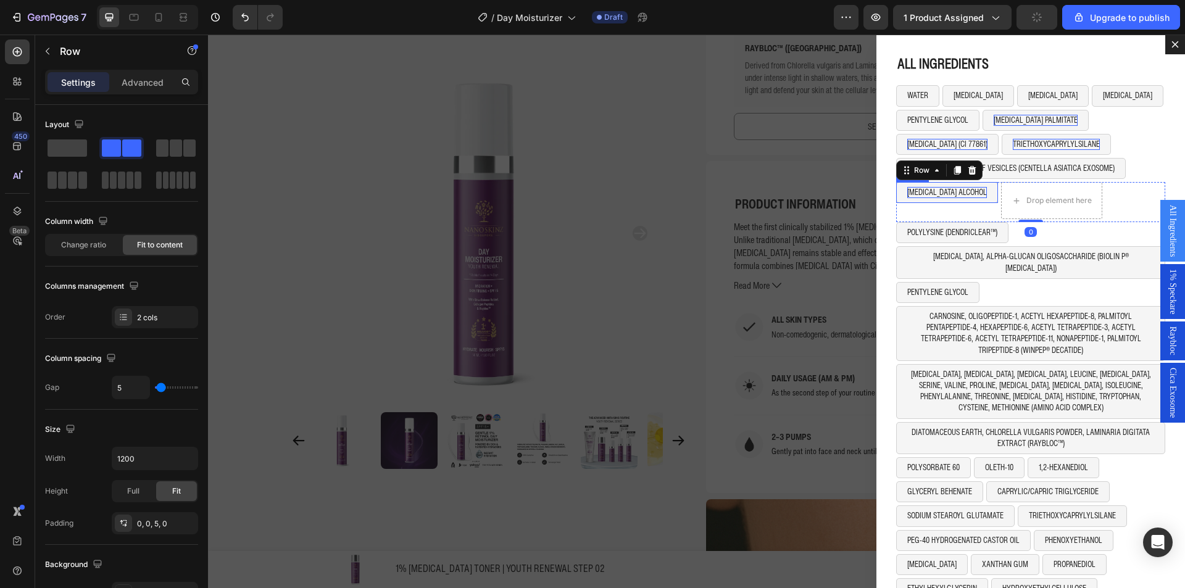
click at [951, 188] on button "CETYL ALCOHOL" at bounding box center [948, 192] width 102 height 21
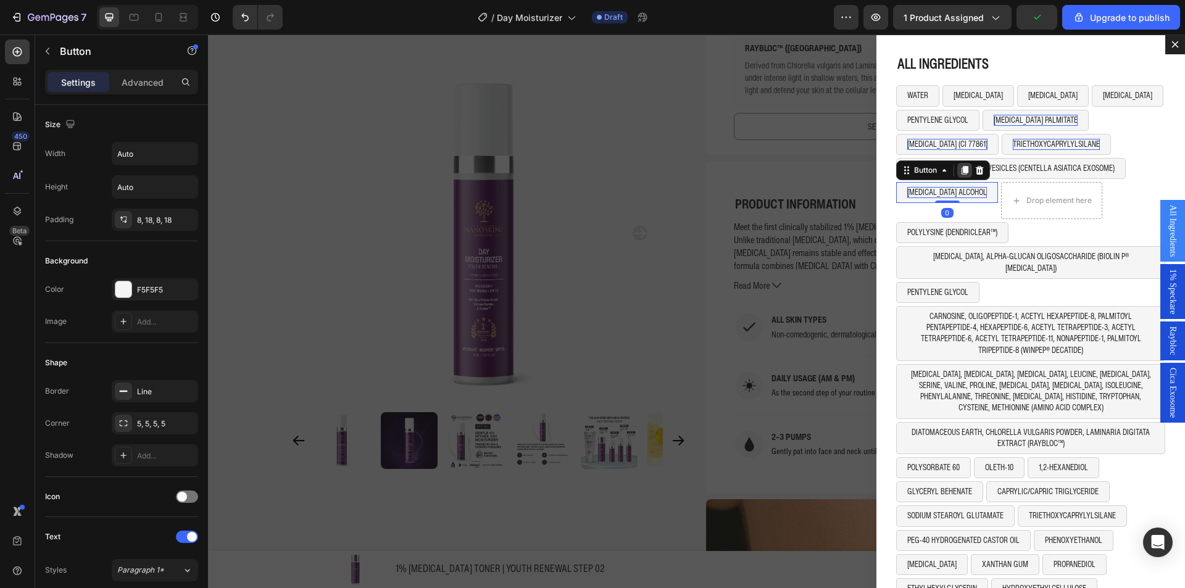
click at [962, 170] on icon "Dialog body" at bounding box center [965, 170] width 7 height 9
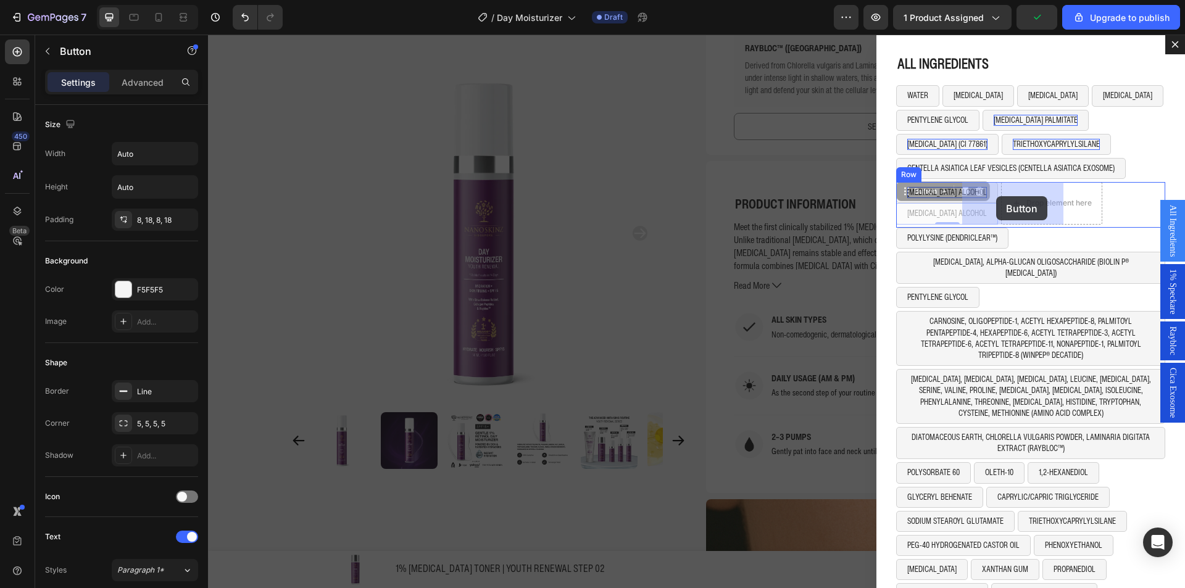
drag, startPoint x: 928, startPoint y: 193, endPoint x: 997, endPoint y: 196, distance: 68.6
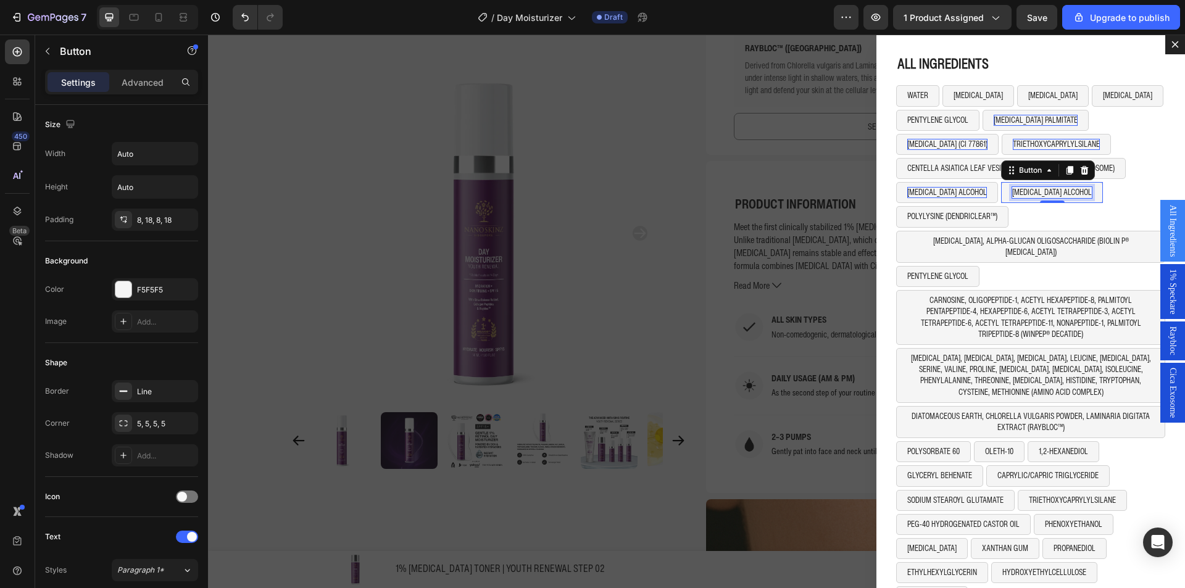
click at [1013, 190] on p "CETYL ALCOHOL" at bounding box center [1053, 192] width 80 height 11
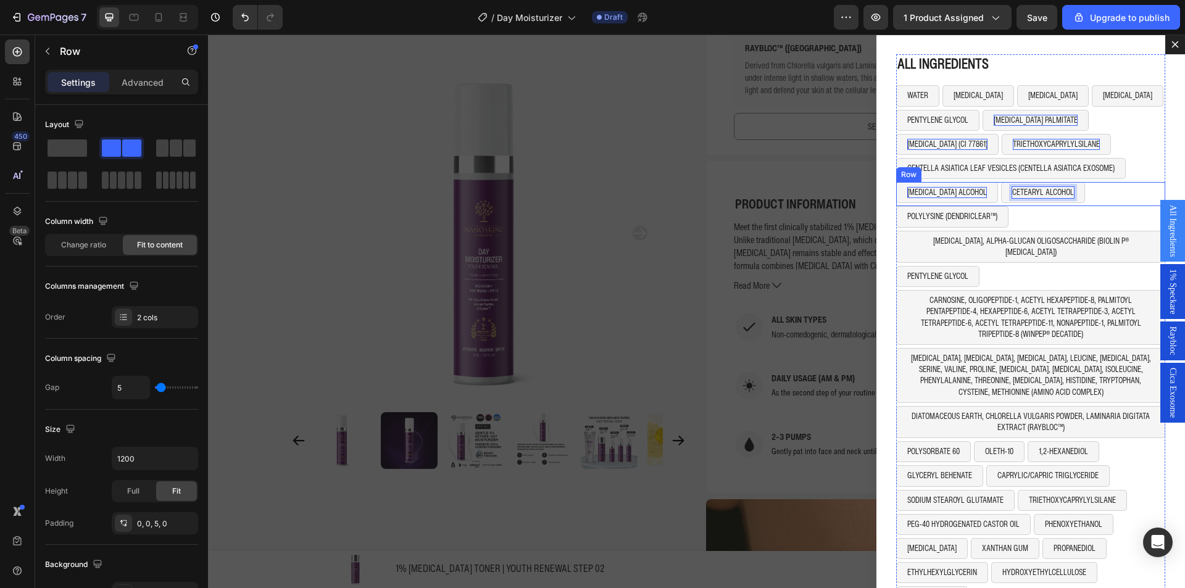
click at [1053, 194] on div "CETYL ALCOHOL Button CETEARYL ALCOHOL Button 0 Row" at bounding box center [1031, 194] width 269 height 24
drag, startPoint x: 175, startPoint y: 153, endPoint x: 735, endPoint y: 180, distance: 560.7
click at [175, 153] on span at bounding box center [176, 148] width 12 height 17
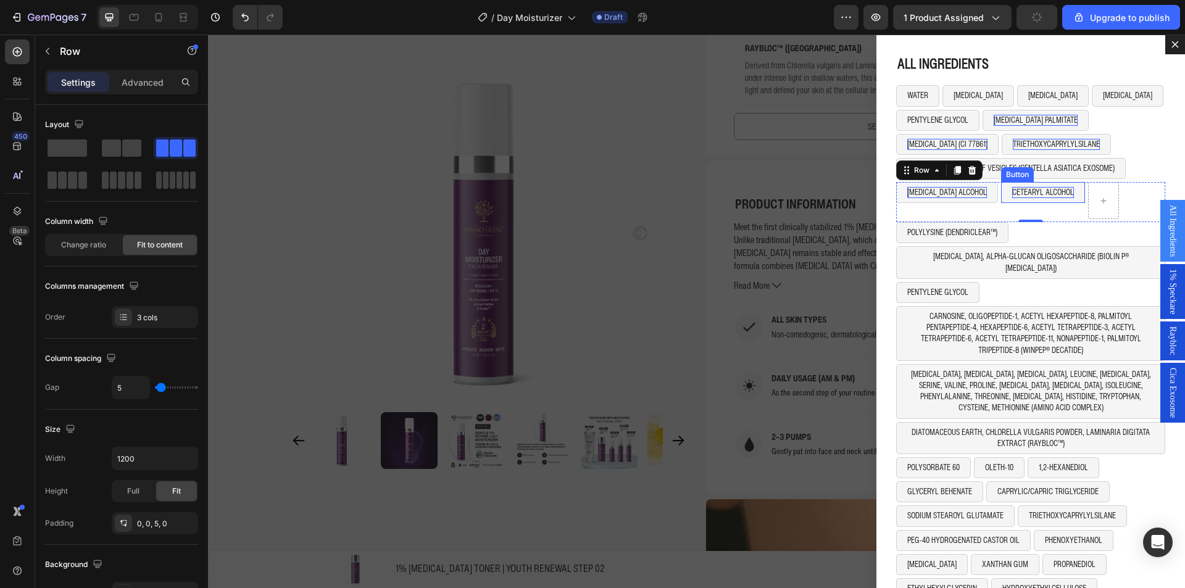
click at [1001, 200] on button "CETEARYL ALCOHOL" at bounding box center [1043, 192] width 84 height 21
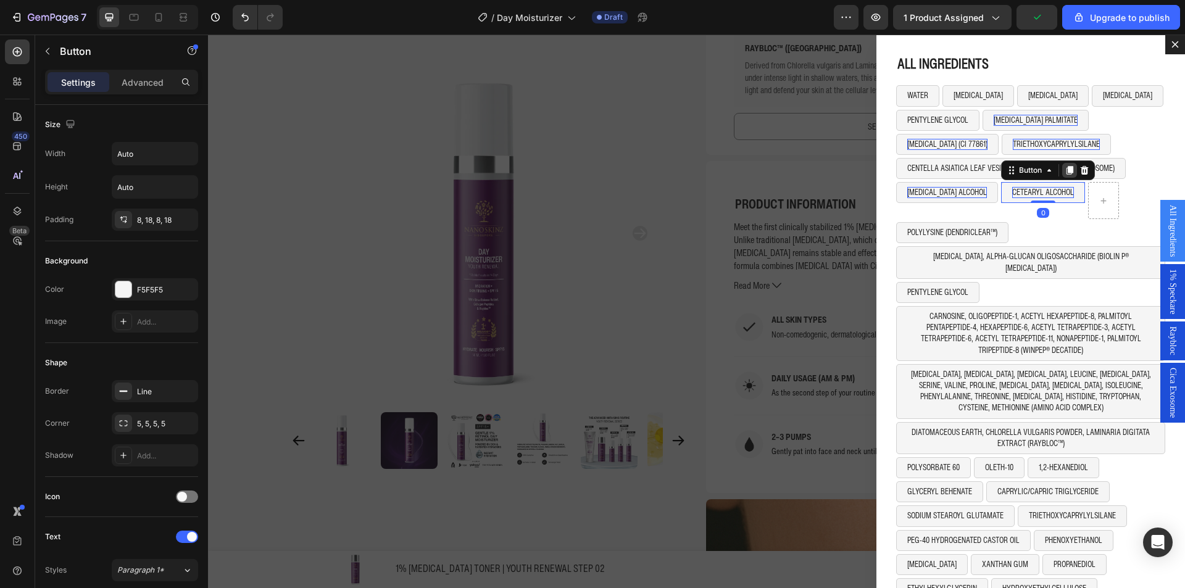
click at [1067, 172] on icon "Dialog body" at bounding box center [1070, 170] width 7 height 9
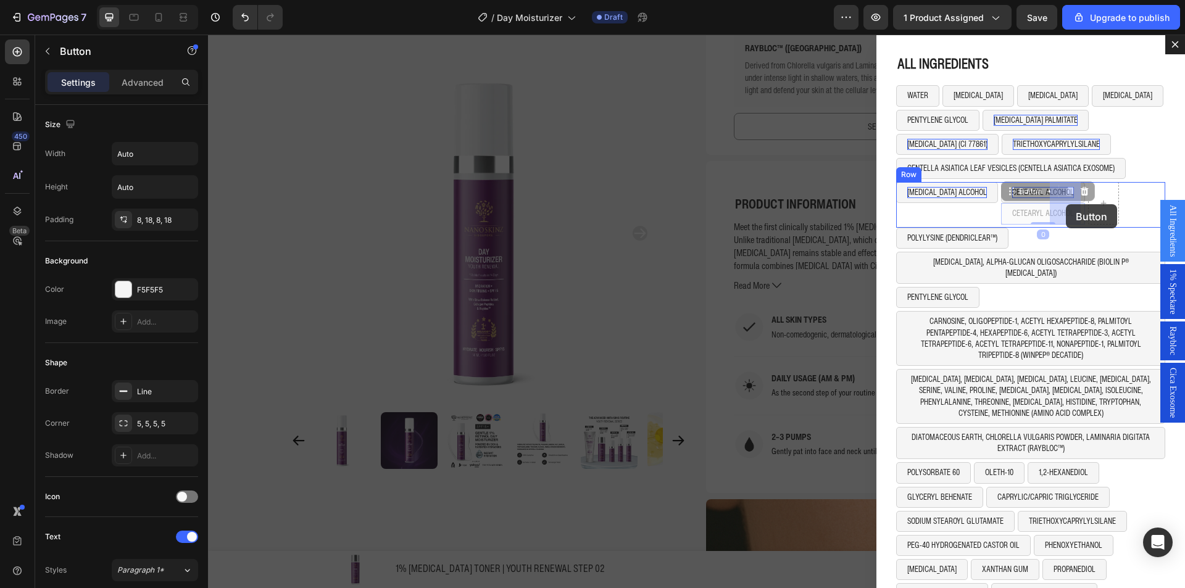
drag, startPoint x: 988, startPoint y: 195, endPoint x: 1066, endPoint y: 204, distance: 79.0
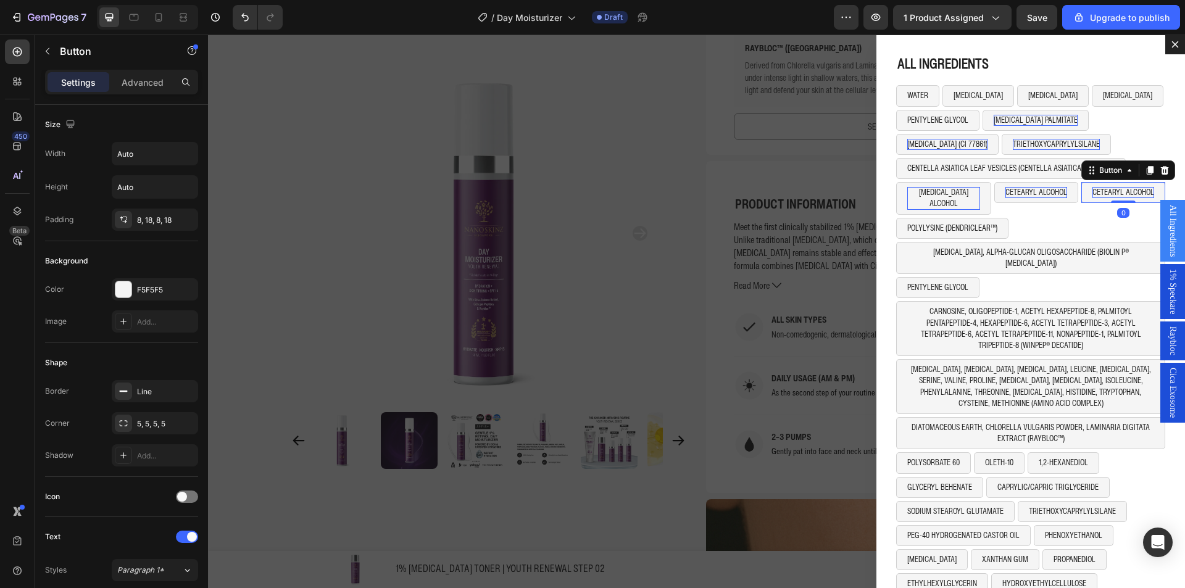
click at [1093, 190] on p "CETEARYL ALCOHOL" at bounding box center [1124, 192] width 62 height 11
click at [1113, 220] on div "POLYLYSINE (DENDRICLEAR™) Button Row" at bounding box center [1031, 230] width 269 height 24
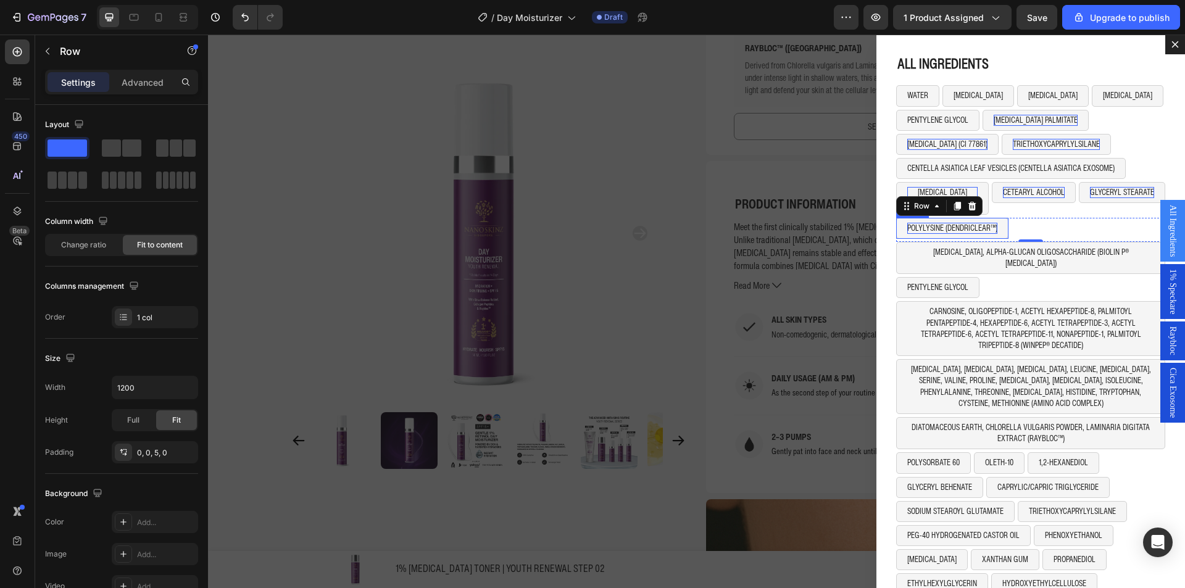
click at [934, 223] on p "POLYLYSINE (DENDRICLEAR™)" at bounding box center [953, 228] width 90 height 11
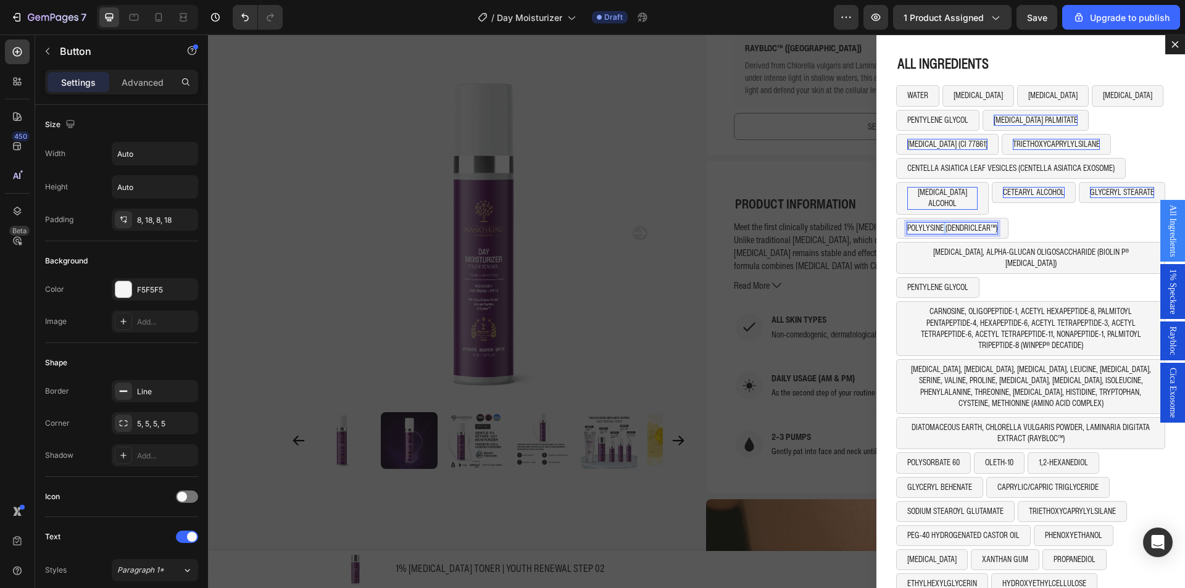
click at [934, 223] on p "POLYLYSINE (DENDRICLEAR™)" at bounding box center [953, 228] width 90 height 11
click at [994, 218] on div "METHOXYCINNAMATE Button 0 Row" at bounding box center [1031, 230] width 269 height 24
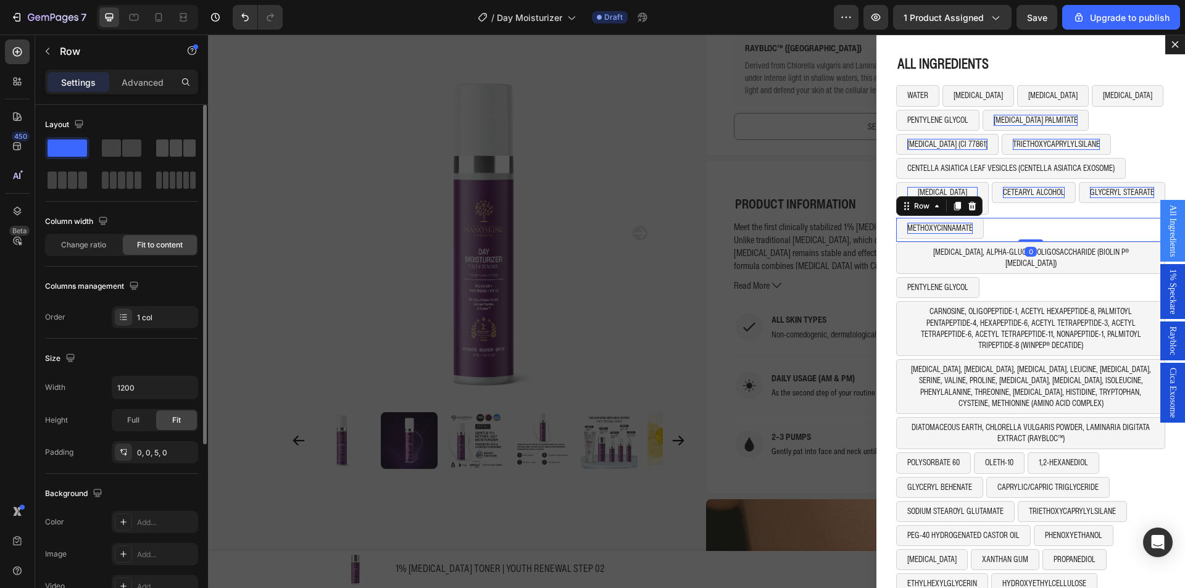
click at [182, 145] on span at bounding box center [176, 148] width 12 height 17
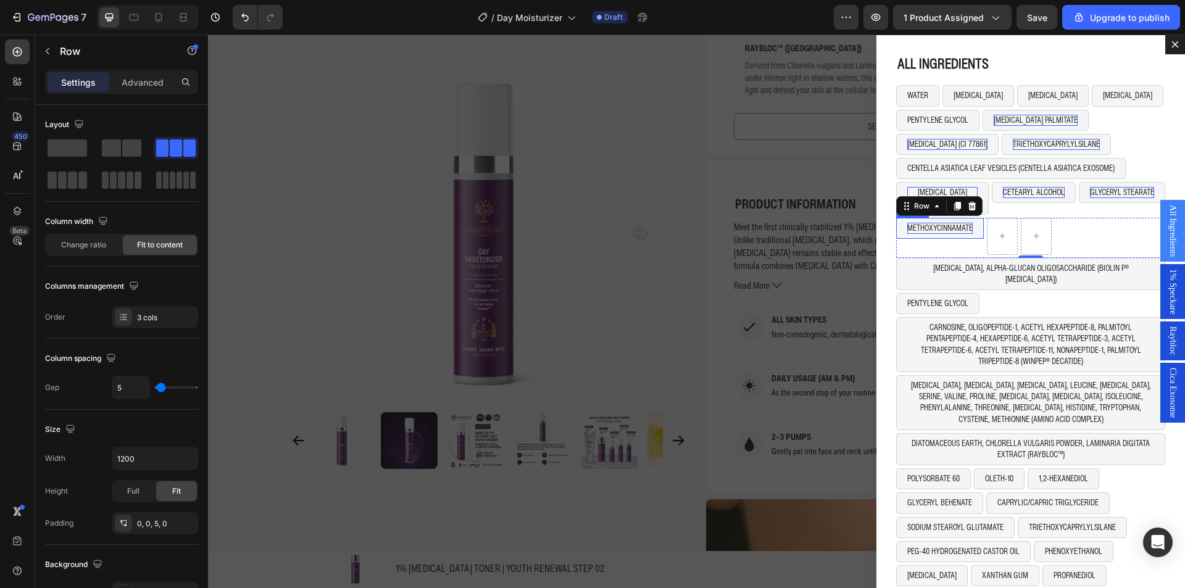
click at [954, 224] on button "METHOXYCINNAMATE" at bounding box center [941, 228] width 88 height 21
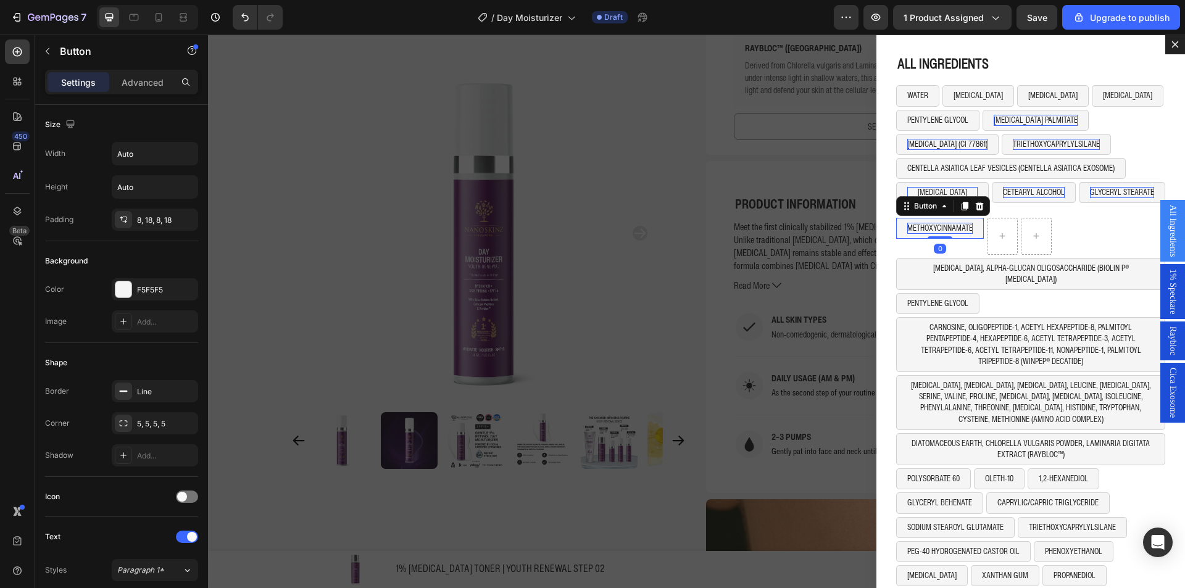
click at [960, 201] on icon "Dialog body" at bounding box center [965, 206] width 10 height 10
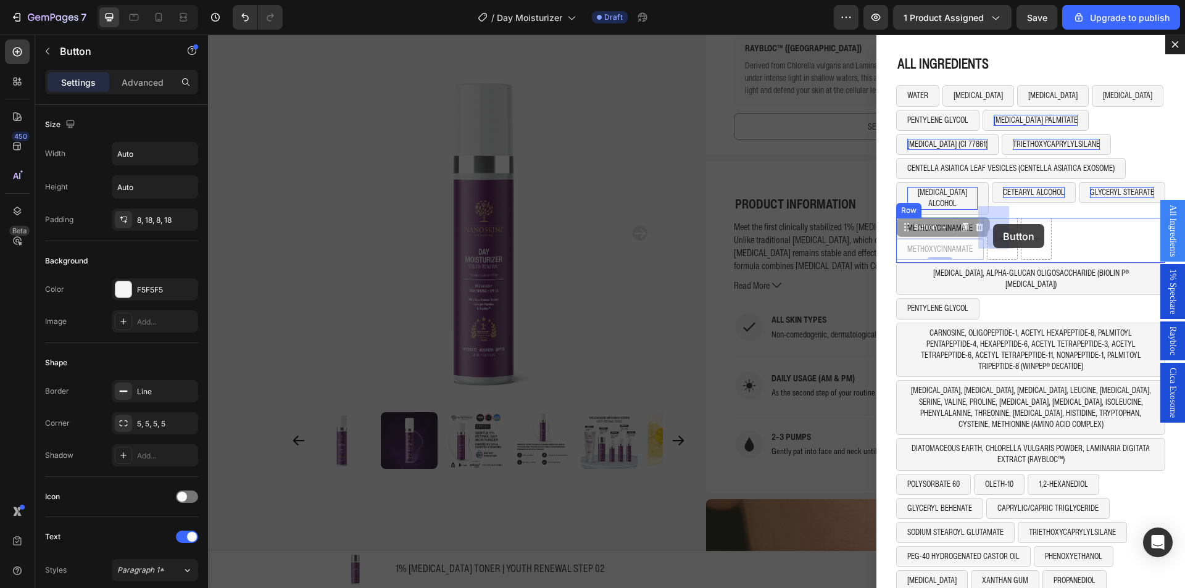
drag, startPoint x: 916, startPoint y: 220, endPoint x: 993, endPoint y: 224, distance: 77.9
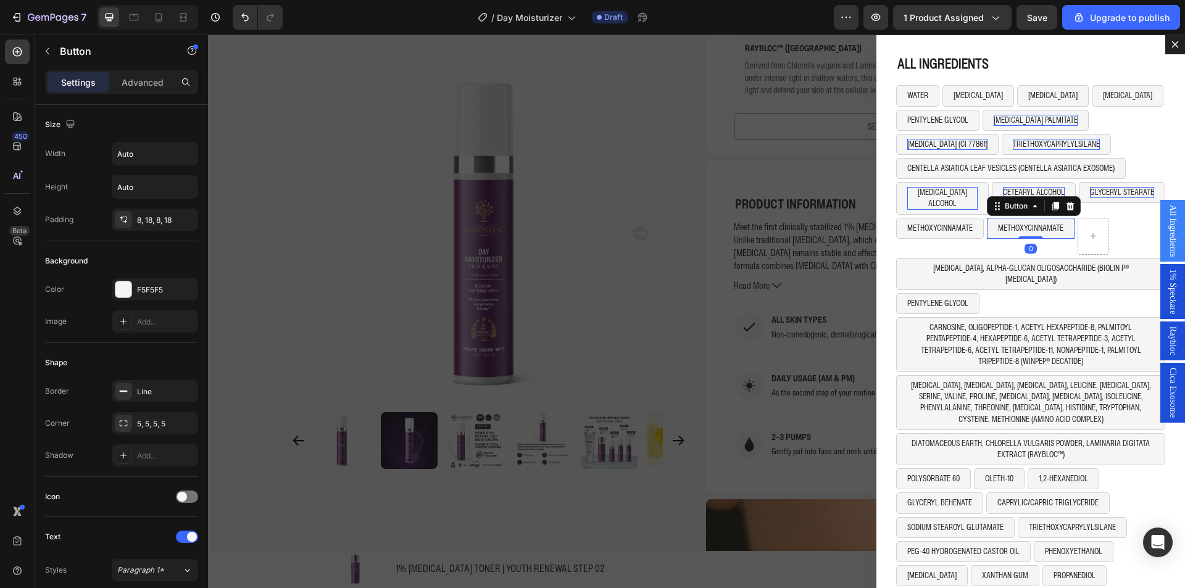
click at [1013, 218] on button "METHOXYCINNAMATE" at bounding box center [1031, 228] width 88 height 21
click at [1013, 223] on p "METHOXYCINNAMATE" at bounding box center [1030, 228] width 65 height 11
click at [1038, 225] on button "OCTOCRYLENE" at bounding box center [1023, 228] width 72 height 21
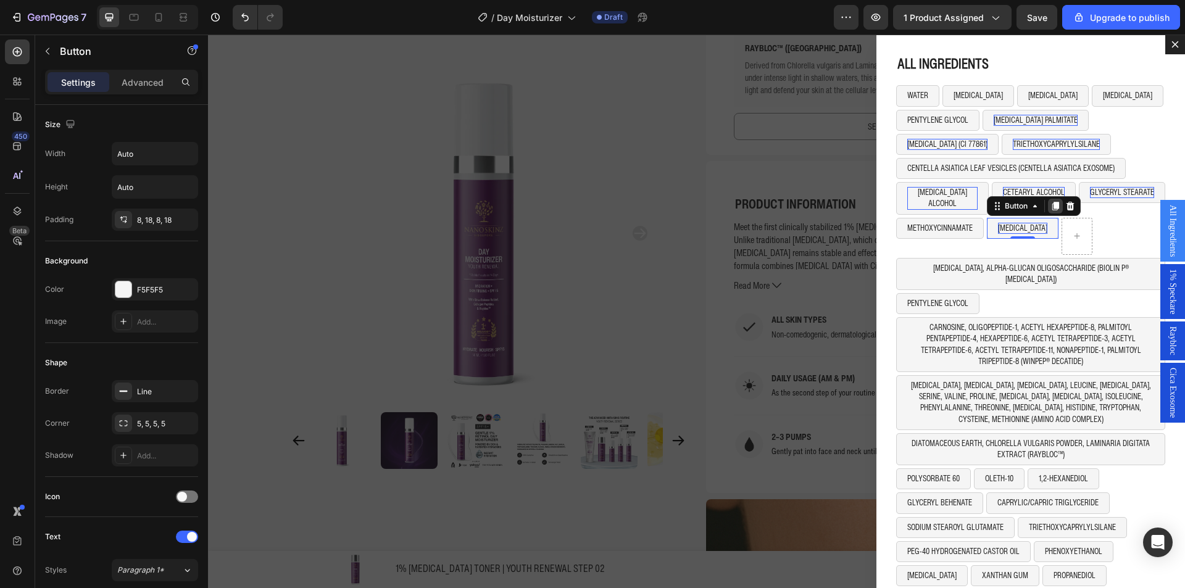
click at [1053, 202] on icon "Dialog body" at bounding box center [1056, 206] width 7 height 9
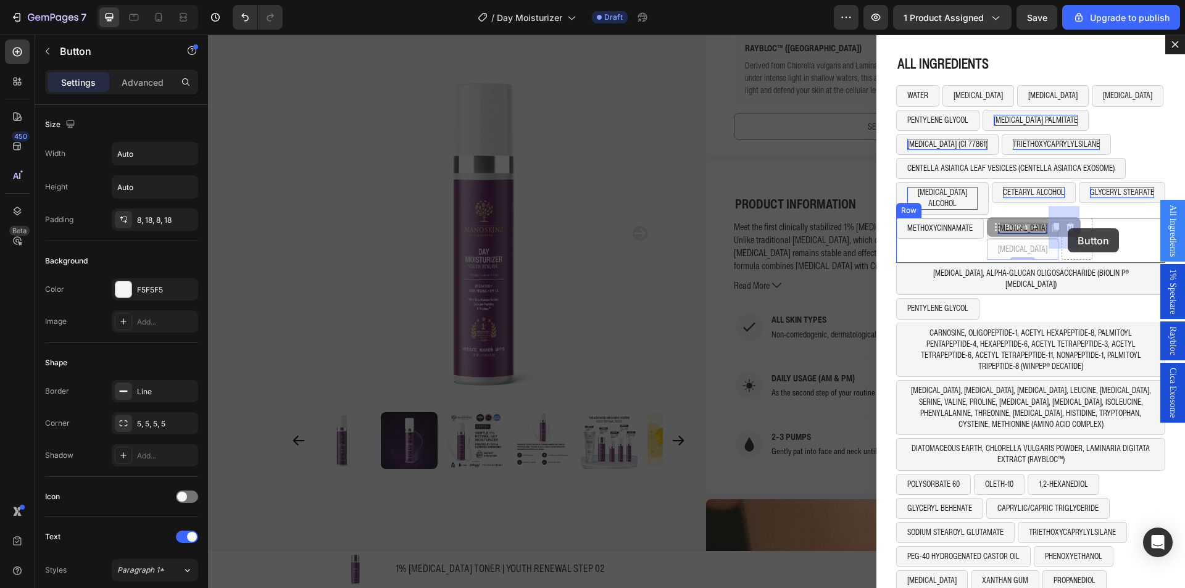
drag, startPoint x: 1012, startPoint y: 218, endPoint x: 1057, endPoint y: 228, distance: 46.3
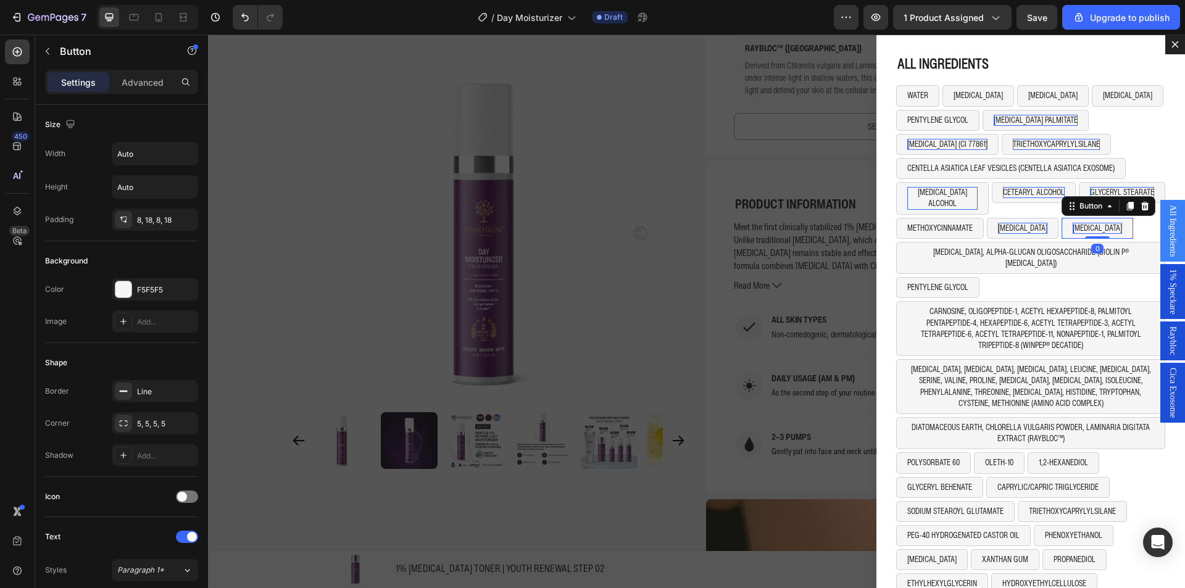
click at [1073, 223] on p "OCTOCRYLENE" at bounding box center [1097, 228] width 49 height 11
click at [1153, 177] on div "ALL INGREDIENTS Heading WATER Button GLYCERIN Button SORBITOL Button PROPYLENE …" at bounding box center [1031, 312] width 309 height 554
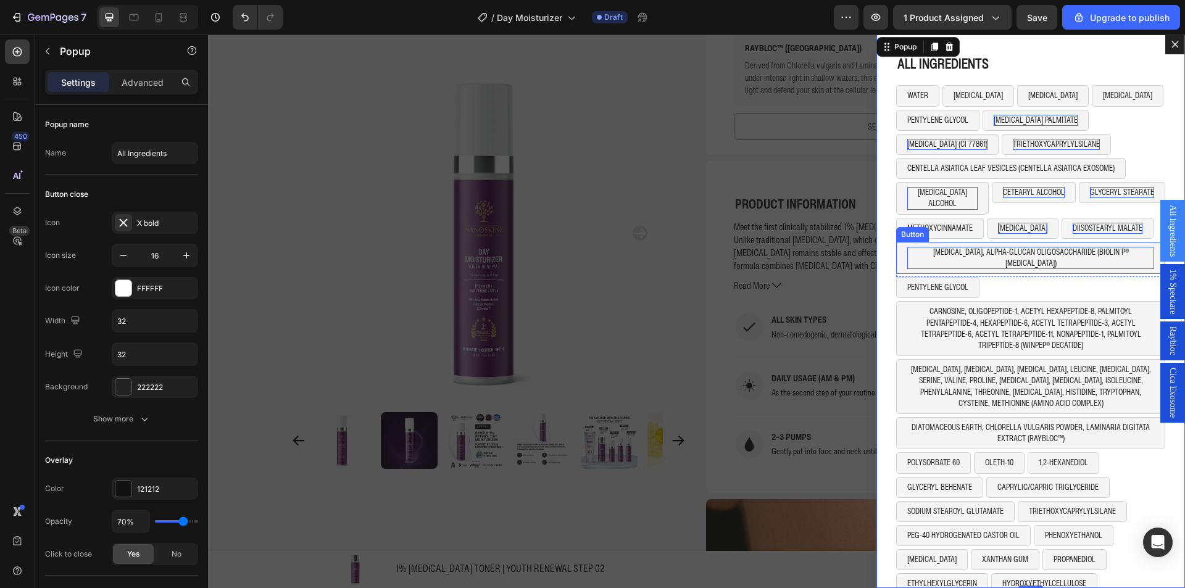
click at [1031, 247] on p "[MEDICAL_DATA], ALPHA-GLUCAN OLIGOSACCHARIDE (BIOLIN P® [MEDICAL_DATA])" at bounding box center [1031, 258] width 247 height 22
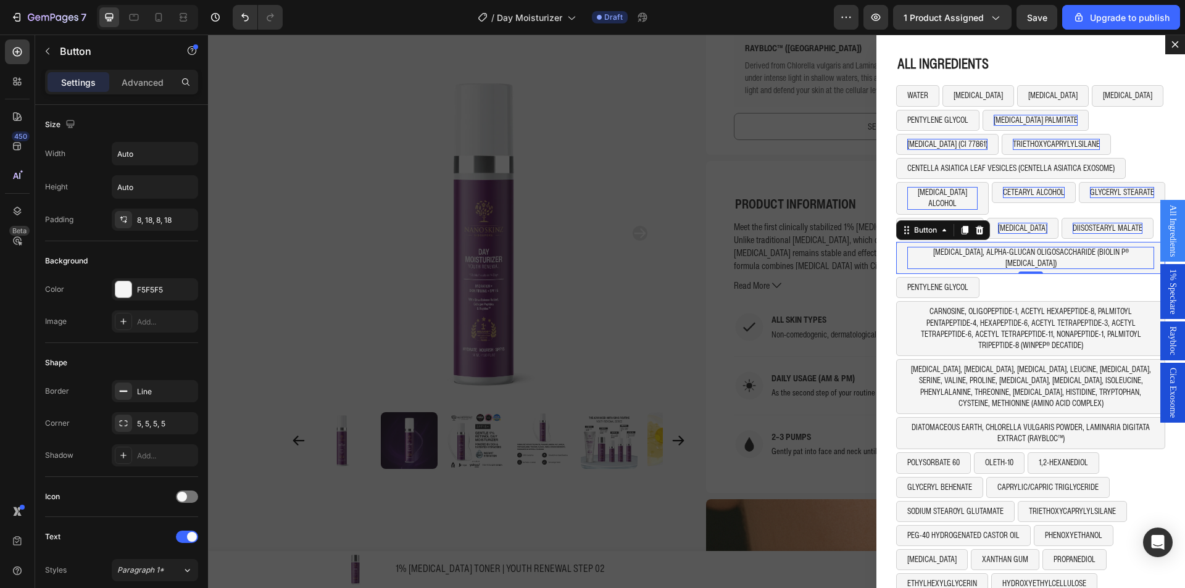
click at [953, 247] on p "[MEDICAL_DATA], ALPHA-GLUCAN OLIGOSACCHARIDE (BIOLIN P® [MEDICAL_DATA])" at bounding box center [1031, 258] width 247 height 22
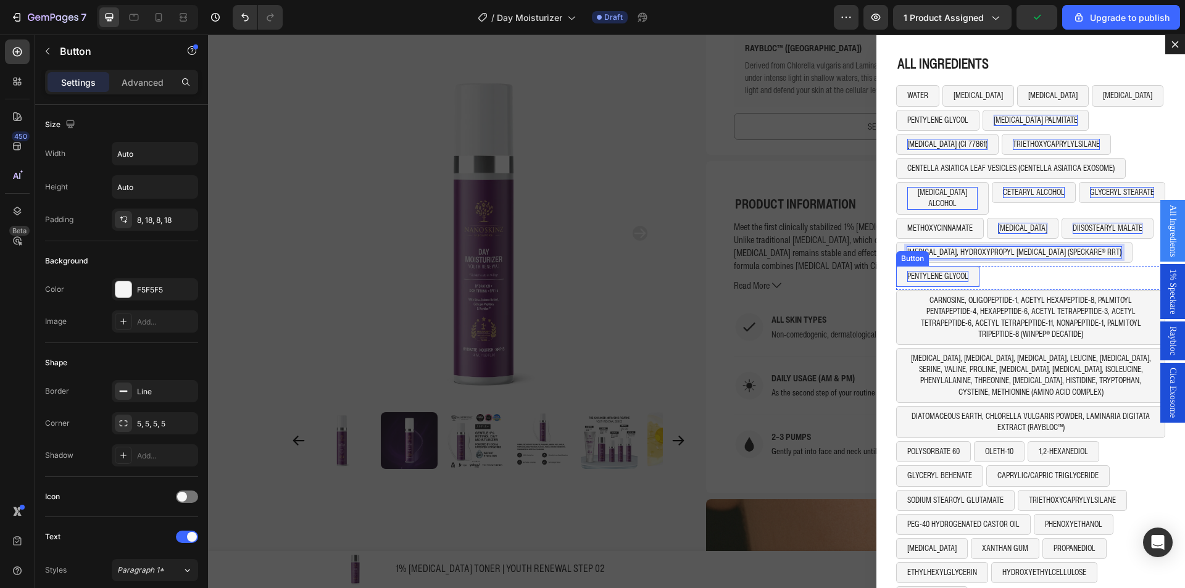
click at [935, 271] on p "PENTYLENE GLYCOL" at bounding box center [938, 276] width 61 height 11
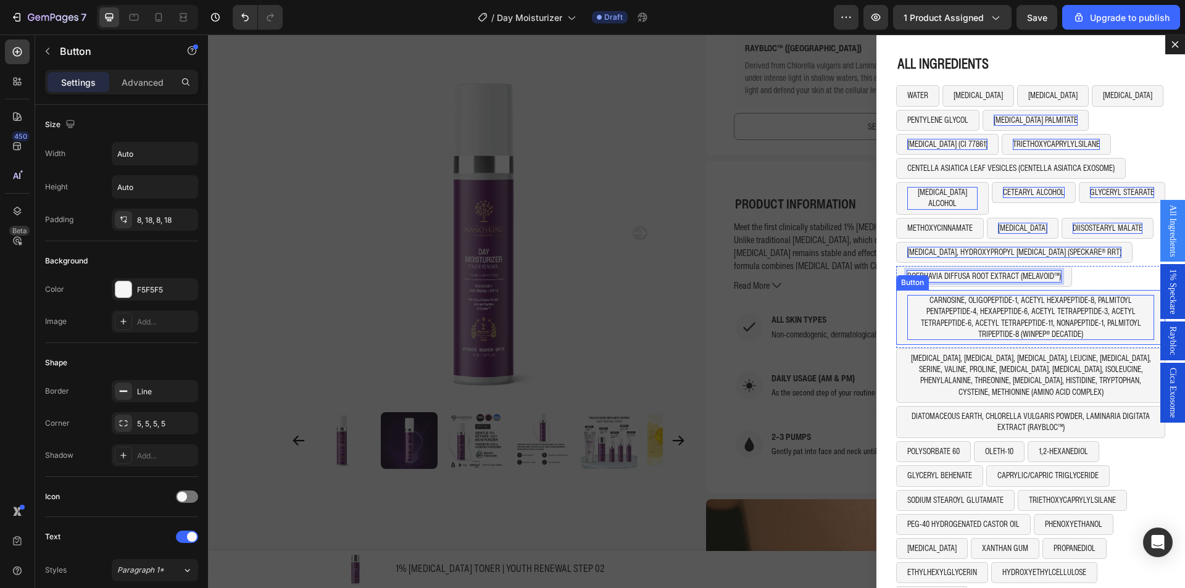
click at [958, 299] on p "CARNOSINE, OLIGOPEPTIDE-1, ACETYL HEXAPEPTIDE-8, PALMITOYL PENTAPEPTIDE-4, HEXA…" at bounding box center [1031, 317] width 247 height 45
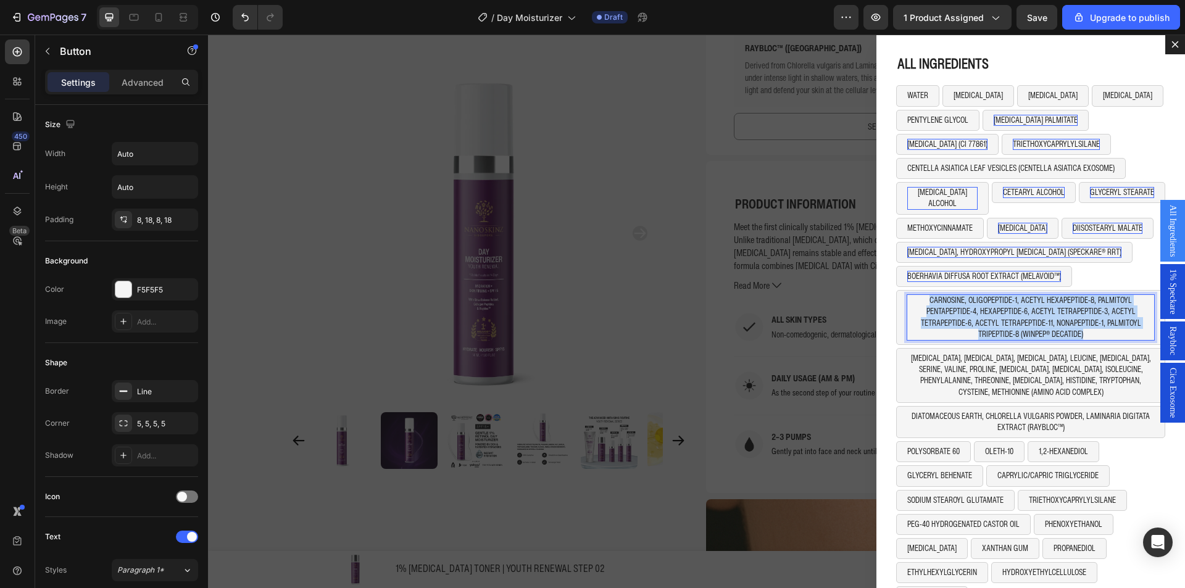
click at [958, 299] on p "CARNOSINE, OLIGOPEPTIDE-1, ACETYL HEXAPEPTIDE-8, PALMITOYL PENTAPEPTIDE-4, HEXA…" at bounding box center [1031, 317] width 247 height 45
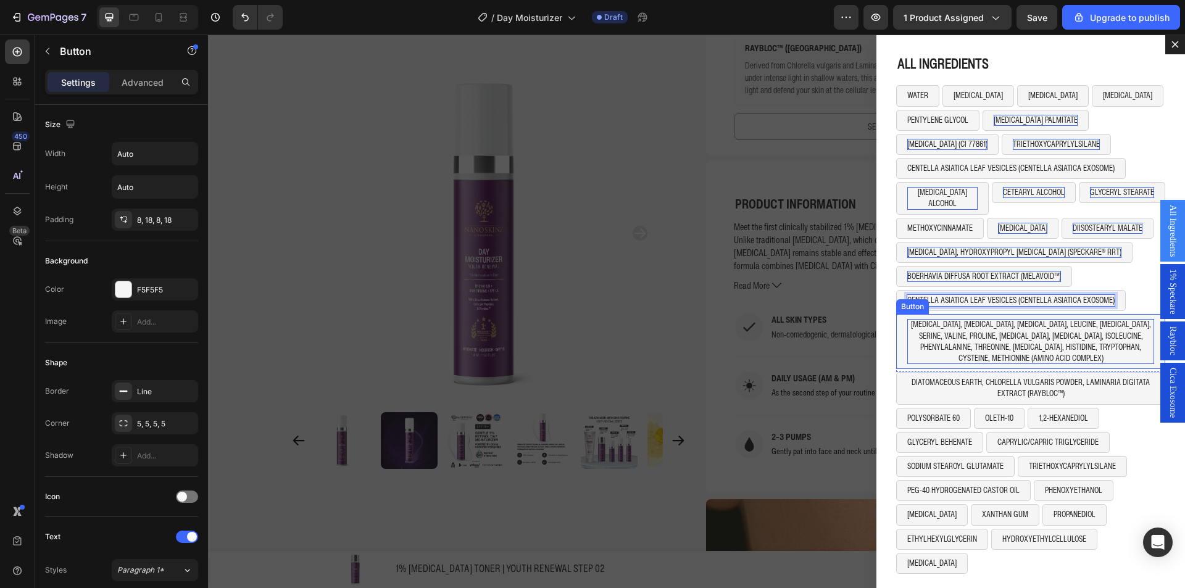
click at [1070, 341] on p "[MEDICAL_DATA], [MEDICAL_DATA], [MEDICAL_DATA], LEUCINE, [MEDICAL_DATA], SERINE…" at bounding box center [1031, 341] width 247 height 45
click at [1069, 340] on p "[MEDICAL_DATA], [MEDICAL_DATA], [MEDICAL_DATA], LEUCINE, [MEDICAL_DATA], SERINE…" at bounding box center [1031, 341] width 247 height 45
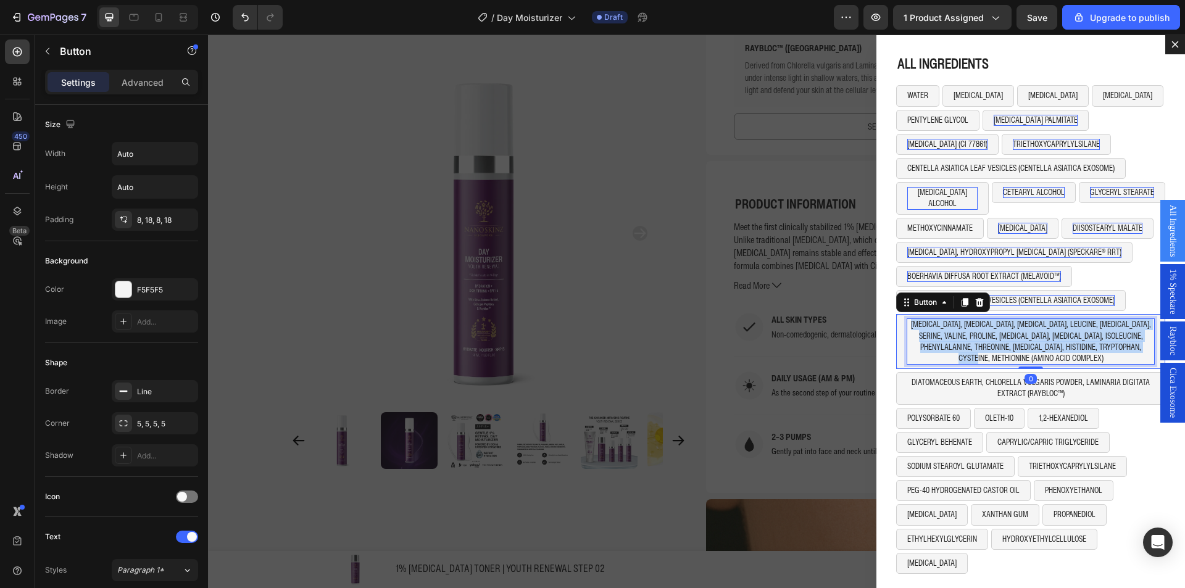
click at [1069, 340] on p "[MEDICAL_DATA], [MEDICAL_DATA], [MEDICAL_DATA], LEUCINE, [MEDICAL_DATA], SERINE…" at bounding box center [1031, 341] width 247 height 45
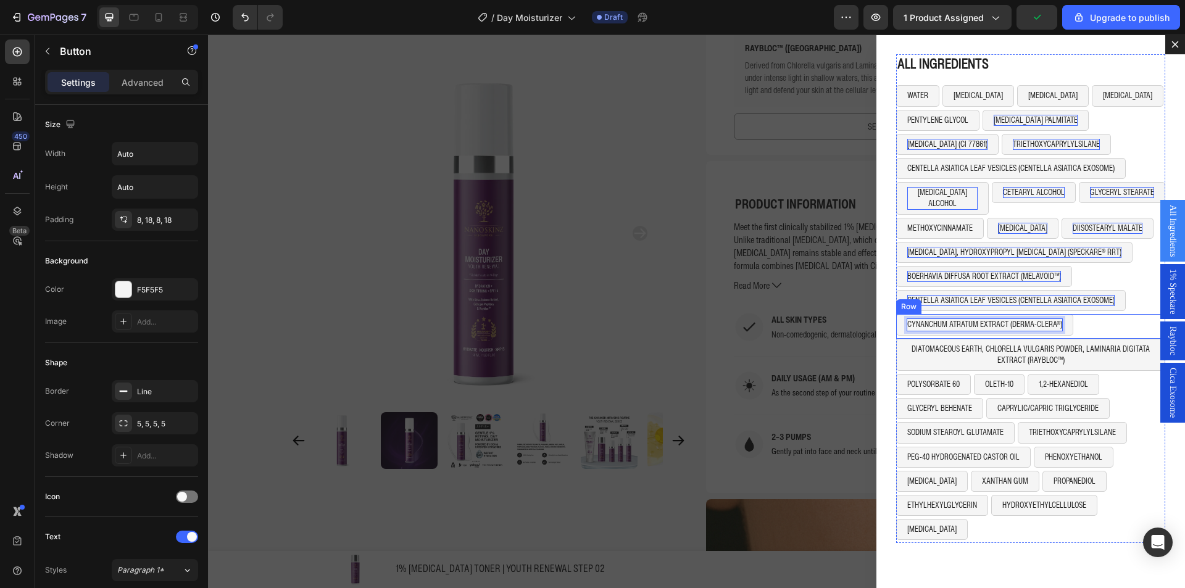
click at [1079, 314] on div "CYNANCHUM ATRATUM EXTRACT (DERMA-CLERA®) Button 0 Row" at bounding box center [1031, 326] width 269 height 24
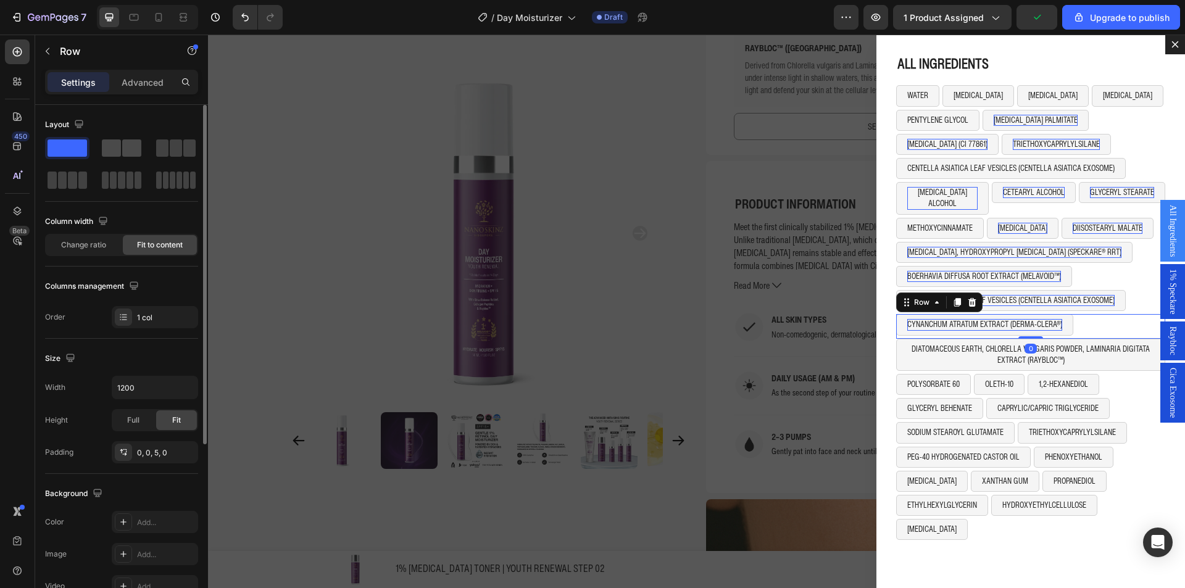
click at [111, 147] on span at bounding box center [111, 148] width 19 height 17
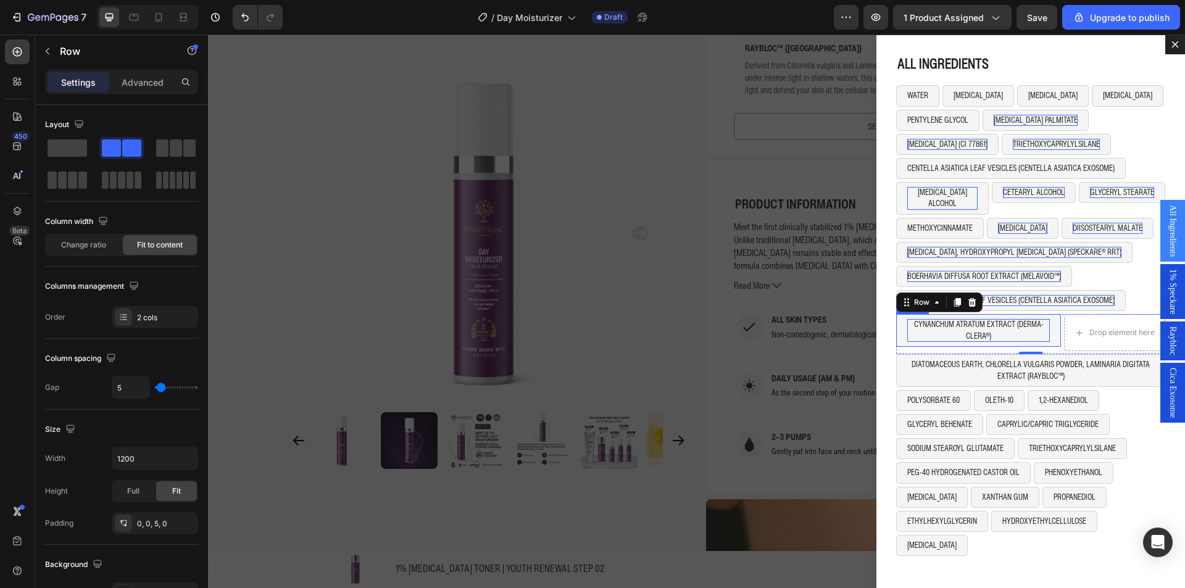
click at [1049, 332] on button "CYNANCHUM ATRATUM EXTRACT (DERMA-CLERA®)" at bounding box center [979, 330] width 165 height 32
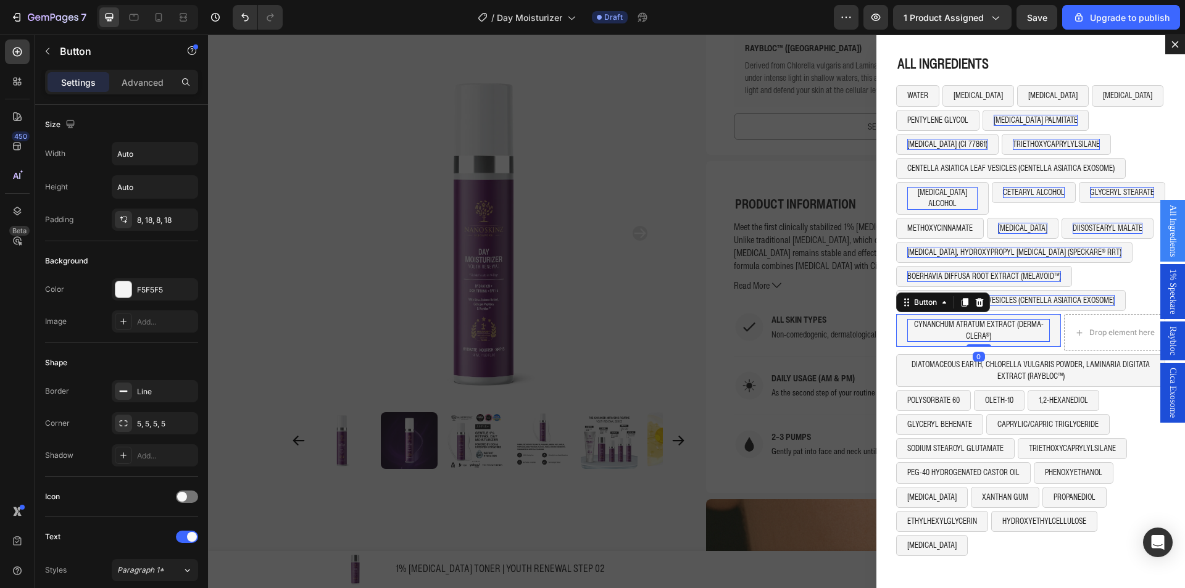
click at [962, 299] on icon "Dialog body" at bounding box center [965, 303] width 7 height 9
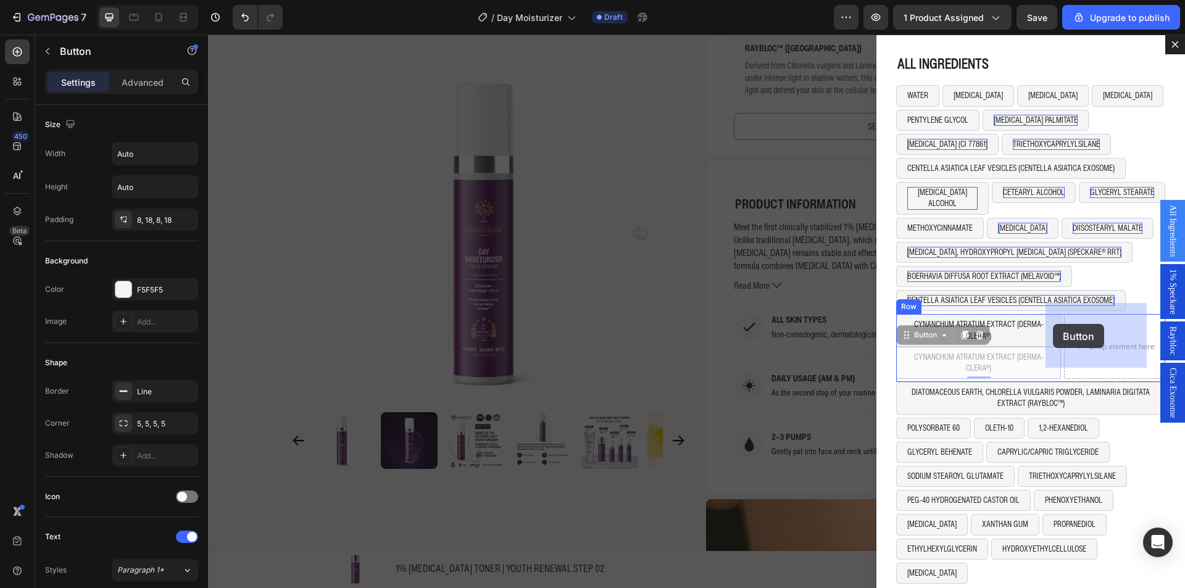
drag, startPoint x: 930, startPoint y: 324, endPoint x: 1048, endPoint y: 324, distance: 117.9
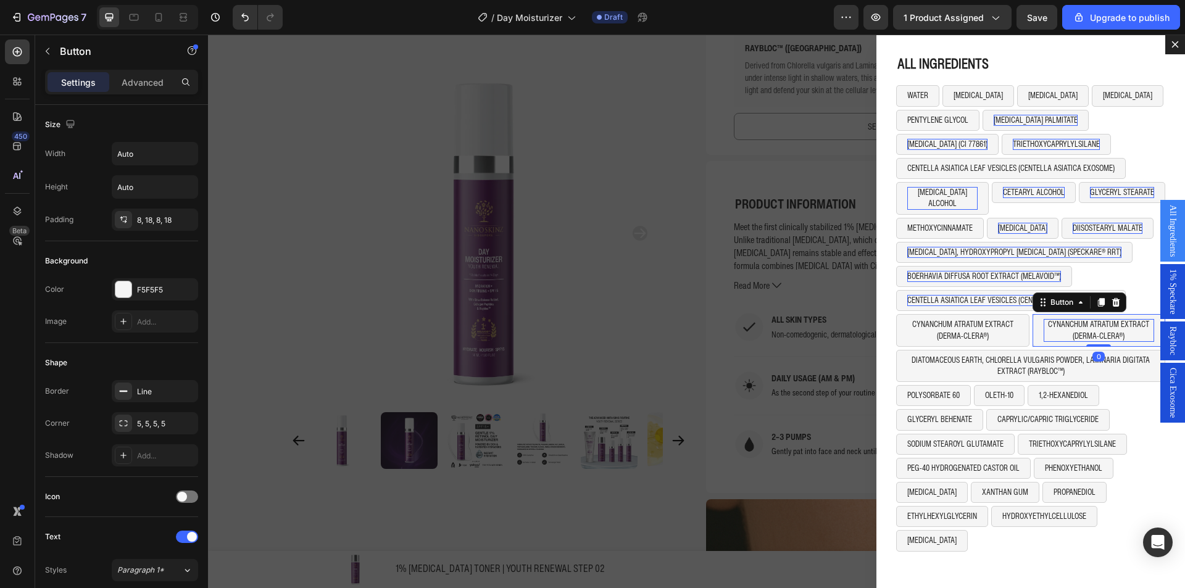
click at [1077, 319] on p "CYNANCHUM ATRATUM EXTRACT (DERMA-CLERA®)" at bounding box center [1099, 330] width 111 height 22
click at [1056, 335] on button "POLYLYSINE (DENDRICLEAR™)" at bounding box center [1109, 330] width 112 height 32
click at [1133, 298] on icon "Dialog body" at bounding box center [1137, 302] width 8 height 9
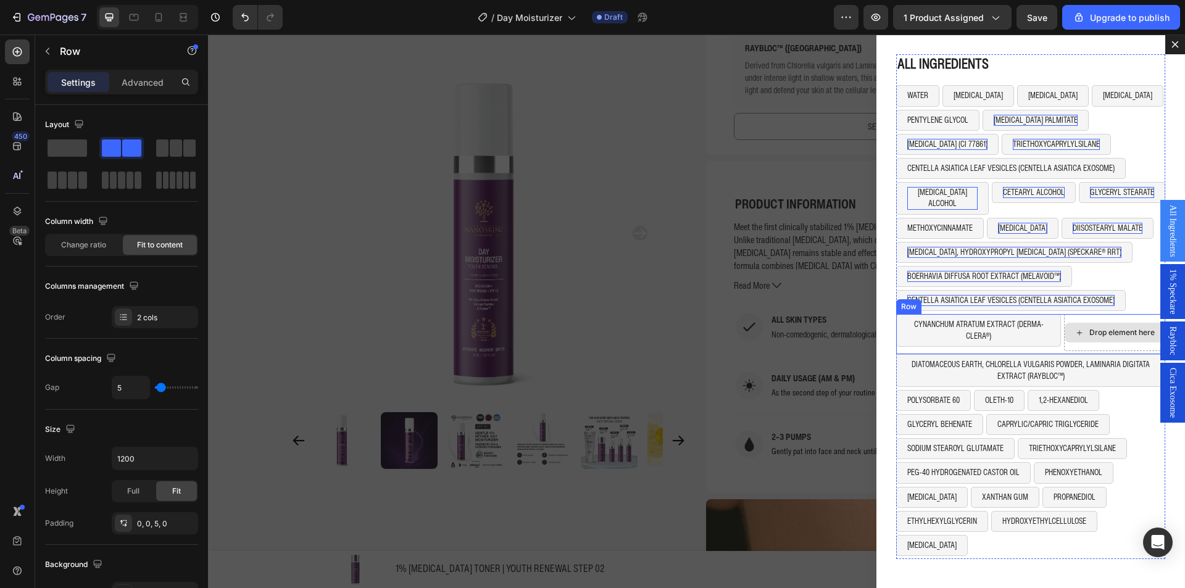
click at [1076, 335] on div "Drop element here" at bounding box center [1114, 332] width 101 height 37
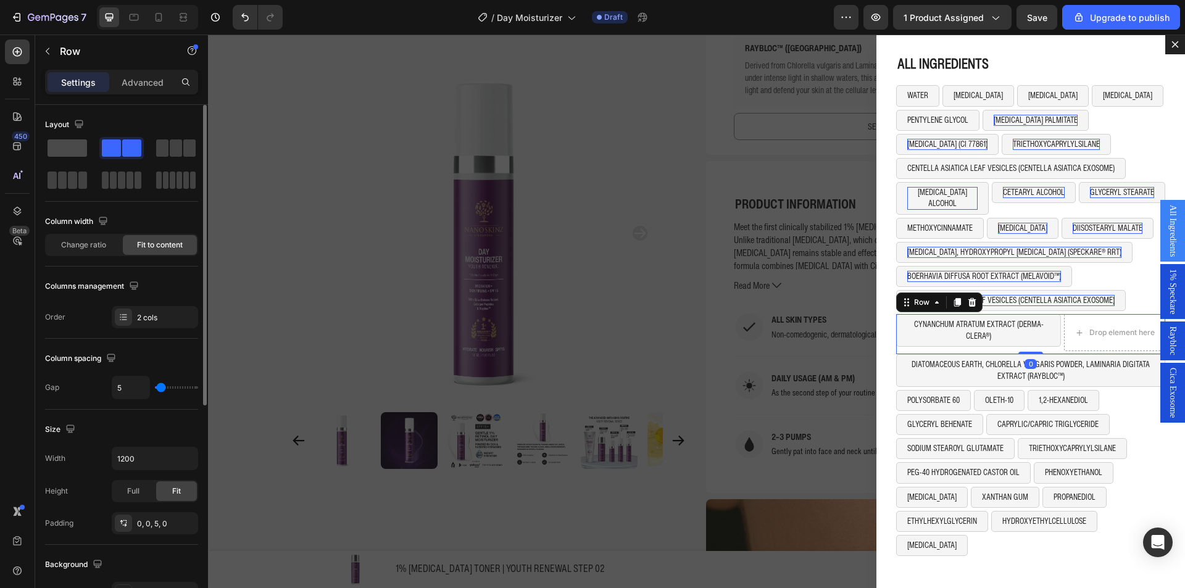
click at [72, 151] on span at bounding box center [68, 148] width 40 height 17
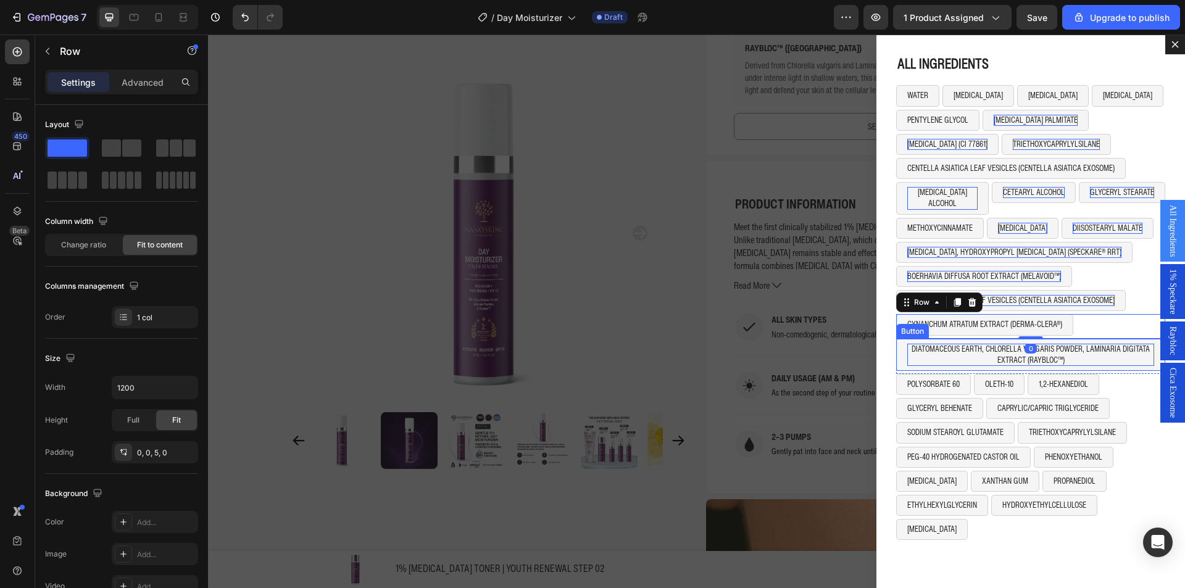
click at [1037, 345] on p "DIATOMACEOUS EARTH, CHLORELLA VULGARIS POWDER, LAMINARIA DIGITATA EXTRACT (RAYB…" at bounding box center [1031, 355] width 247 height 22
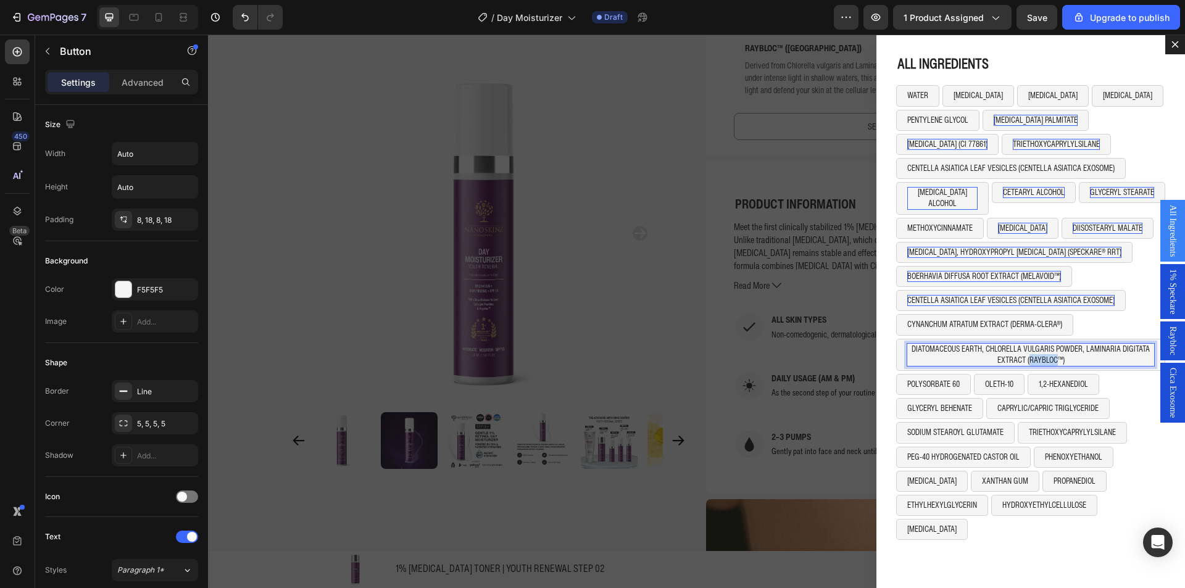
click at [1037, 345] on p "DIATOMACEOUS EARTH, CHLORELLA VULGARIS POWDER, LAMINARIA DIGITATA EXTRACT (RAYB…" at bounding box center [1031, 355] width 247 height 22
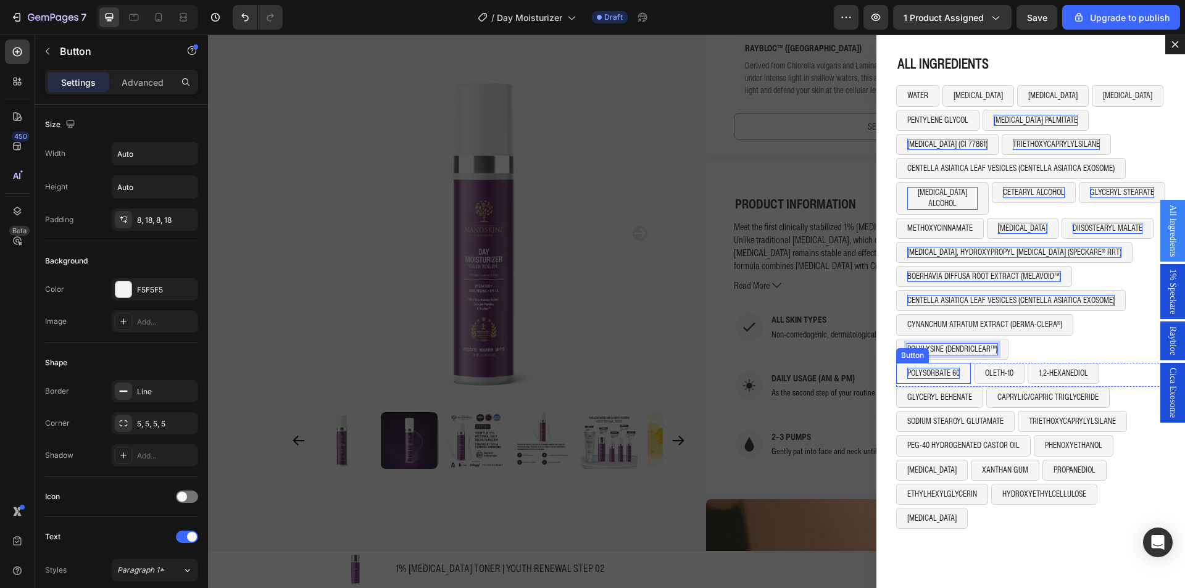
click at [920, 368] on p "POLYSORBATE 60" at bounding box center [934, 373] width 52 height 11
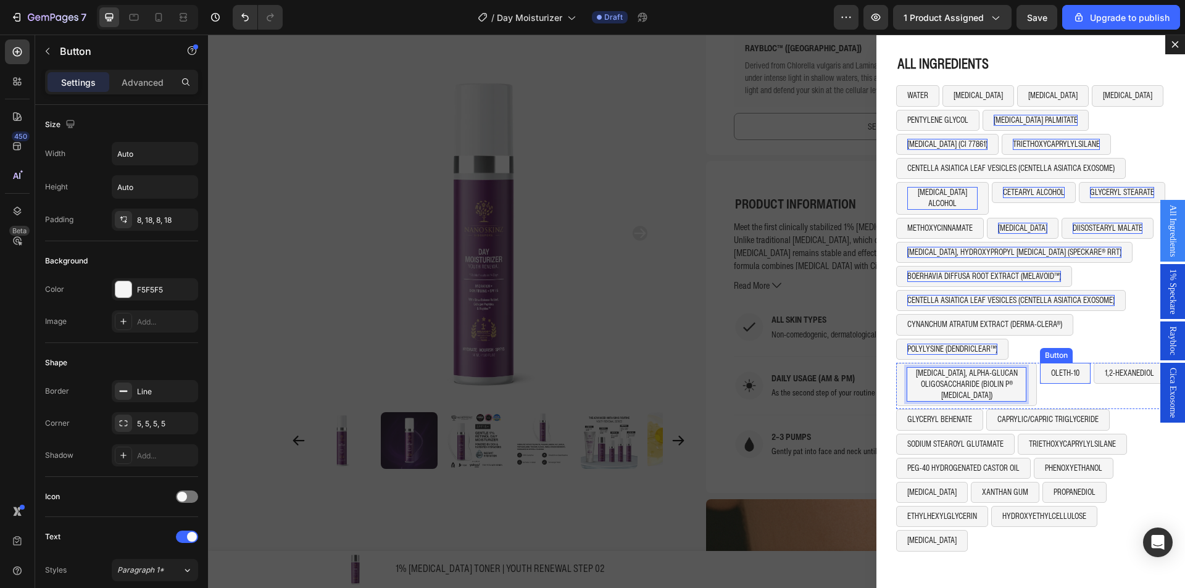
click at [1040, 369] on button "OLETH-10" at bounding box center [1065, 373] width 51 height 21
click at [1119, 346] on icon "Dialog body" at bounding box center [1124, 351] width 10 height 10
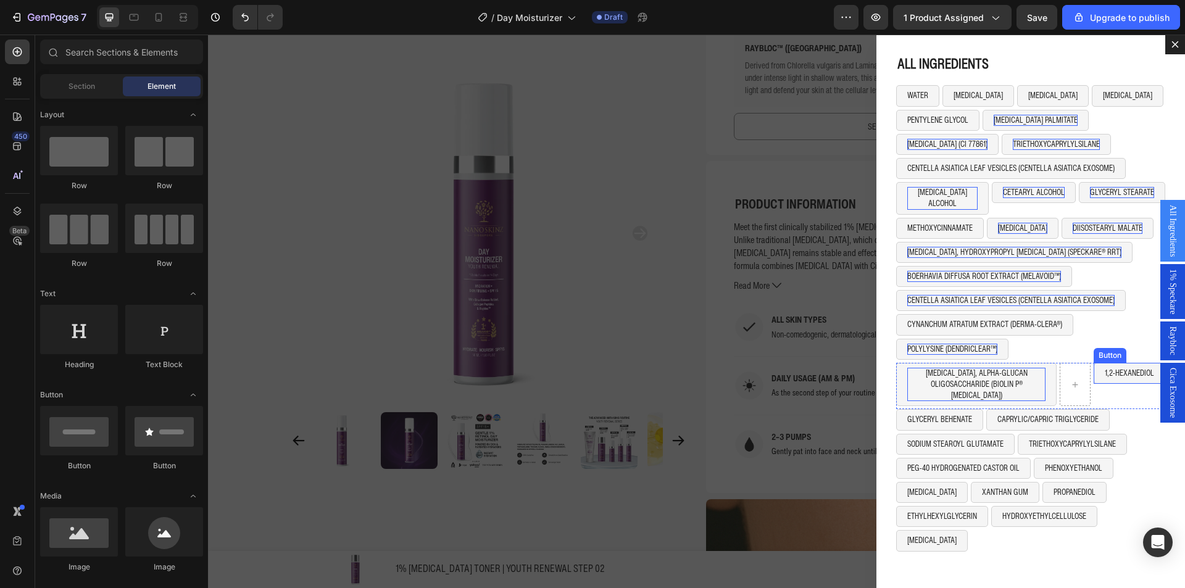
click at [1094, 367] on button "1,2-HEXANEDIOL" at bounding box center [1130, 373] width 72 height 21
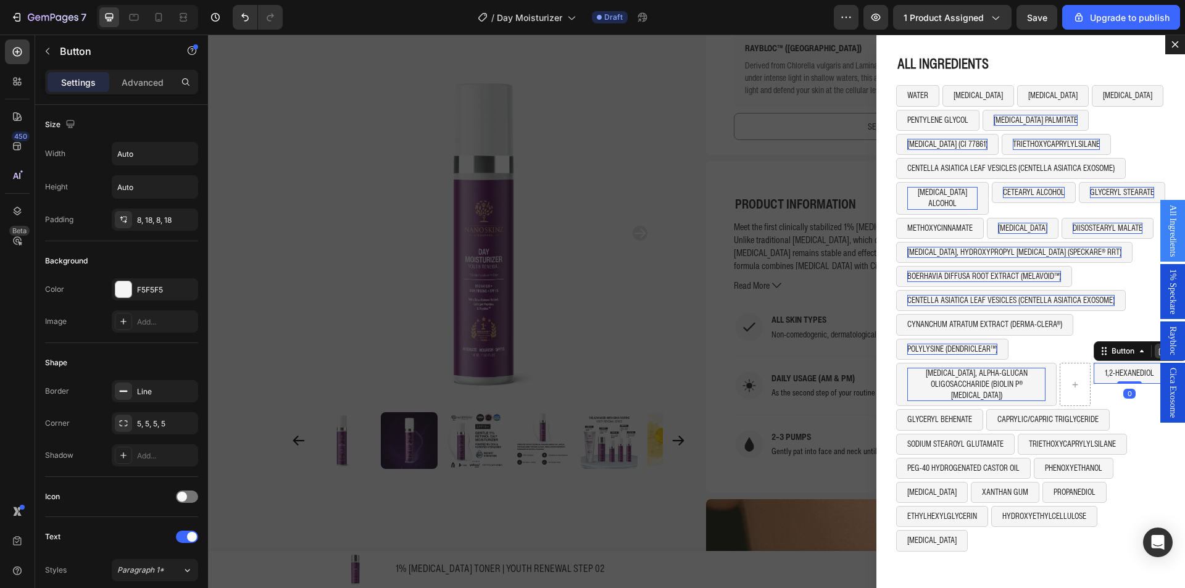
click at [1158, 346] on icon "Dialog body" at bounding box center [1163, 351] width 10 height 10
click at [1039, 390] on div "INULIN, ALPHA-GLUCAN OLIGOSACCHARIDE (BIOLIN P® PREBIOTICS) Button" at bounding box center [977, 385] width 161 height 44
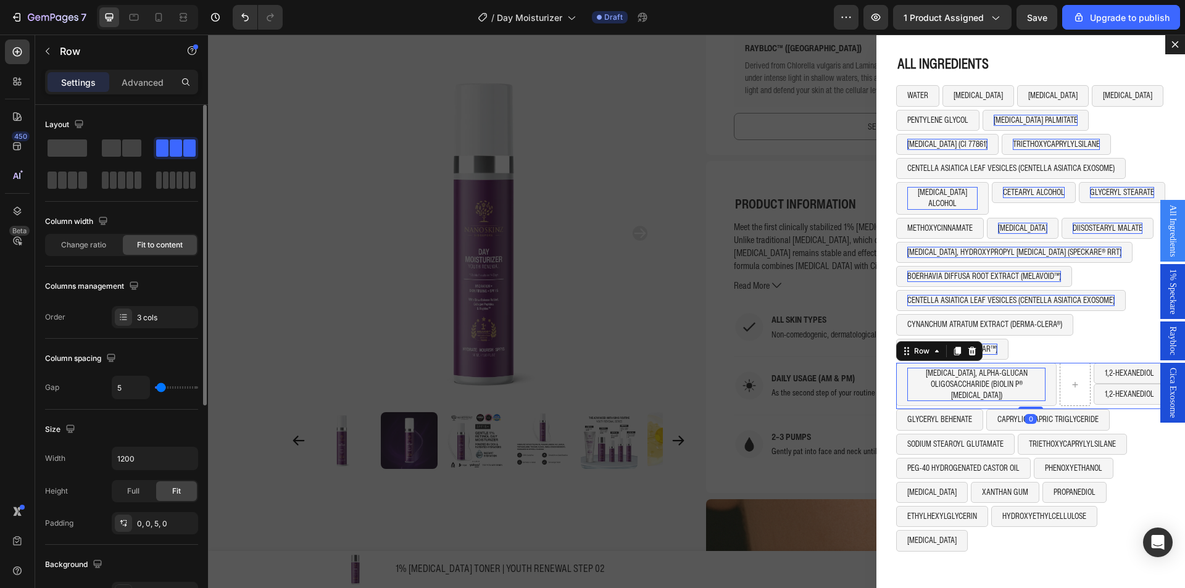
click at [81, 149] on span at bounding box center [68, 148] width 40 height 17
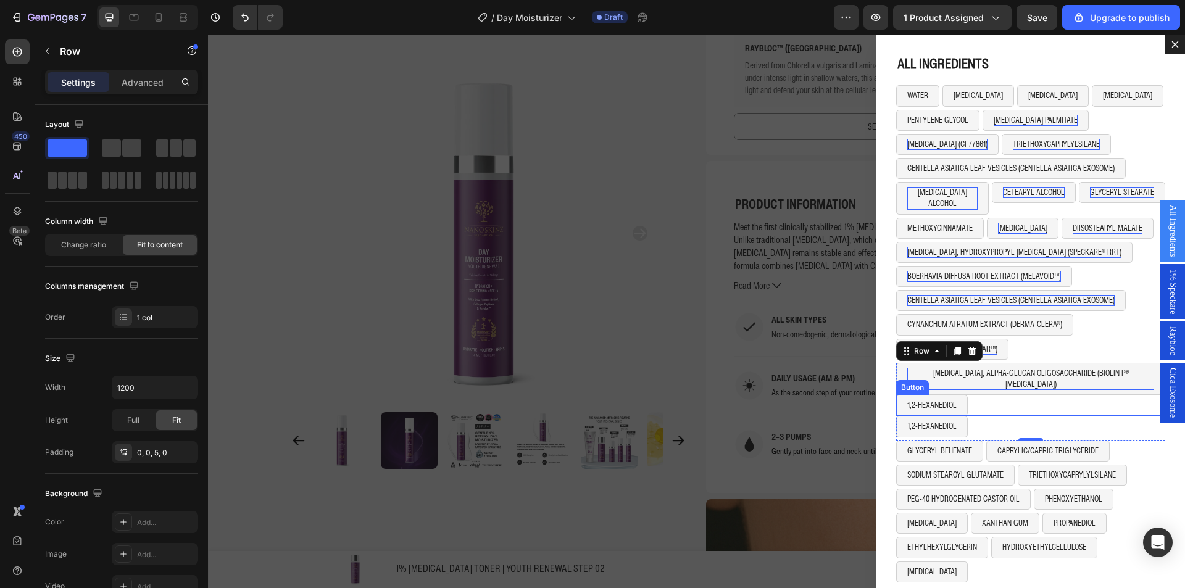
click at [955, 395] on button "1,2-HEXANEDIOL" at bounding box center [933, 405] width 72 height 21
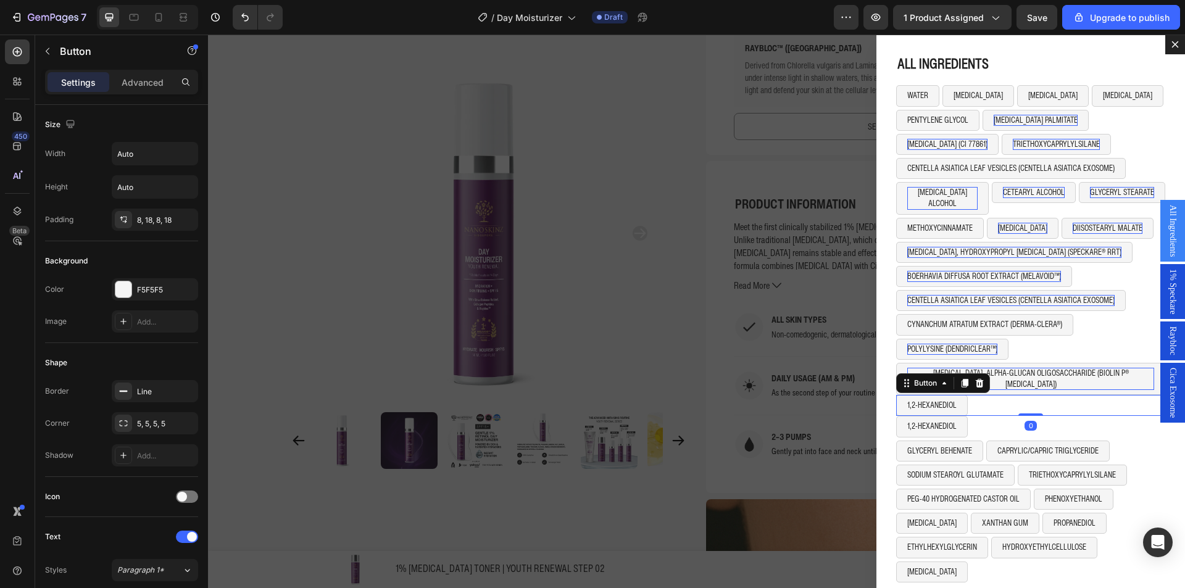
drag, startPoint x: 969, startPoint y: 360, endPoint x: 962, endPoint y: 370, distance: 12.3
click at [976, 379] on icon "Dialog body" at bounding box center [980, 383] width 8 height 9
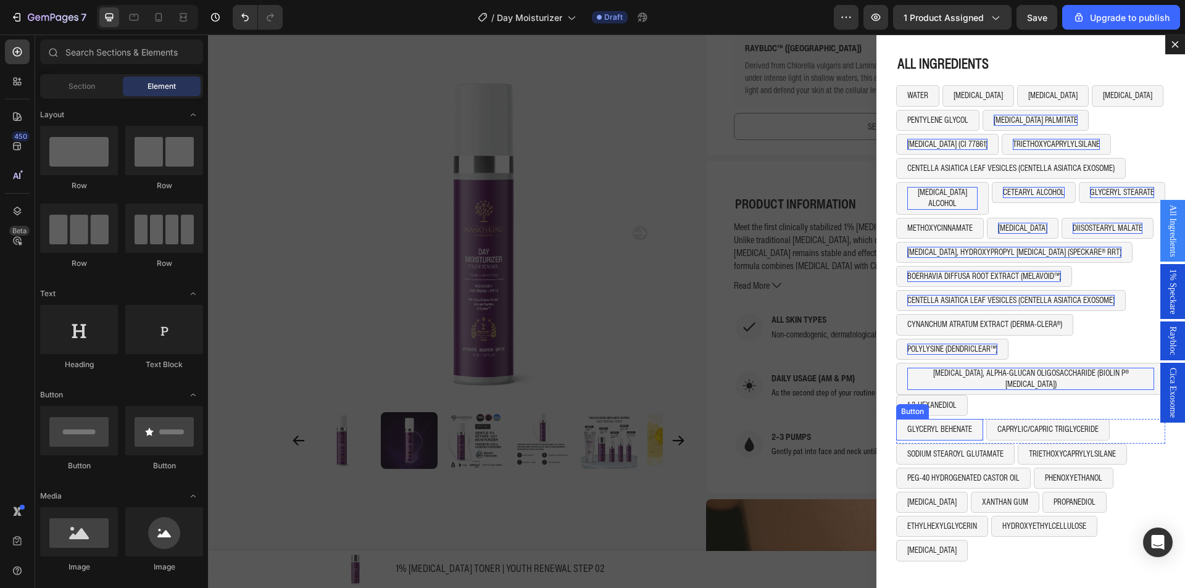
click at [951, 395] on button "1,2-HEXANEDIOL" at bounding box center [933, 405] width 72 height 21
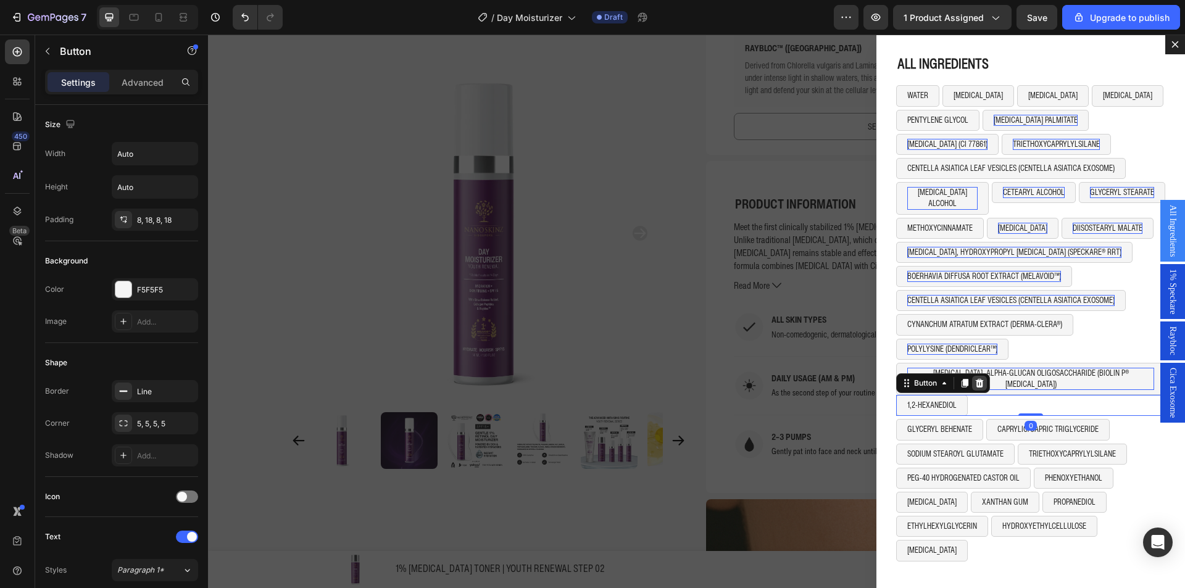
click at [975, 378] on icon "Dialog body" at bounding box center [980, 383] width 10 height 10
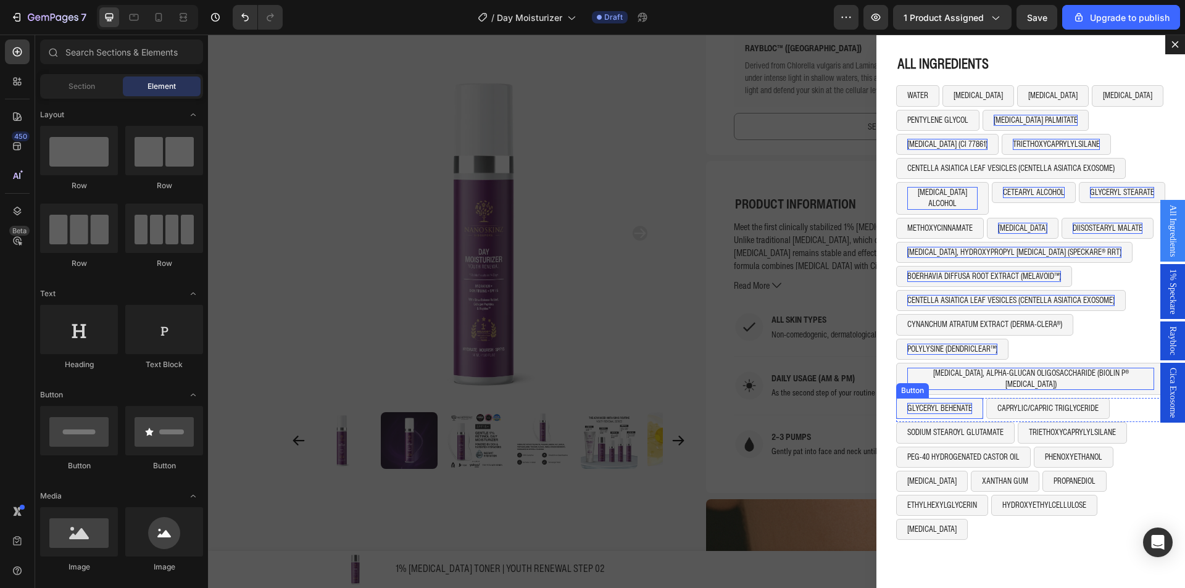
click at [937, 403] on p "GLYCERYL BEHENATE" at bounding box center [940, 408] width 65 height 11
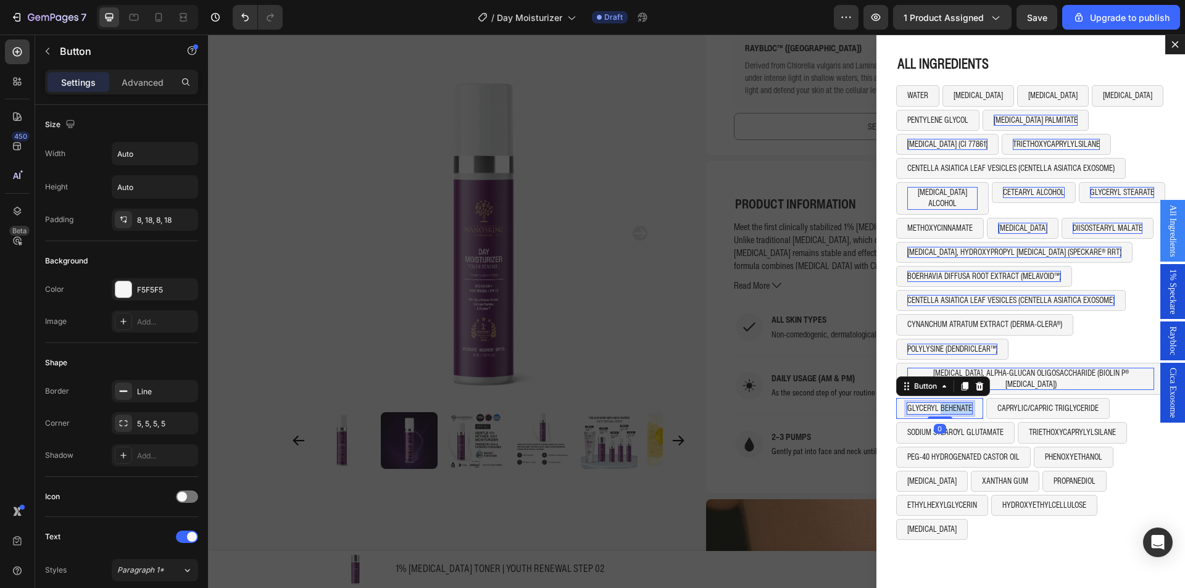
click at [937, 403] on p "GLYCERYL BEHENATE" at bounding box center [940, 408] width 65 height 11
click at [971, 398] on button "CAPRYLIC/CAPRIC TRIGLYCERIDE" at bounding box center [1032, 408] width 123 height 21
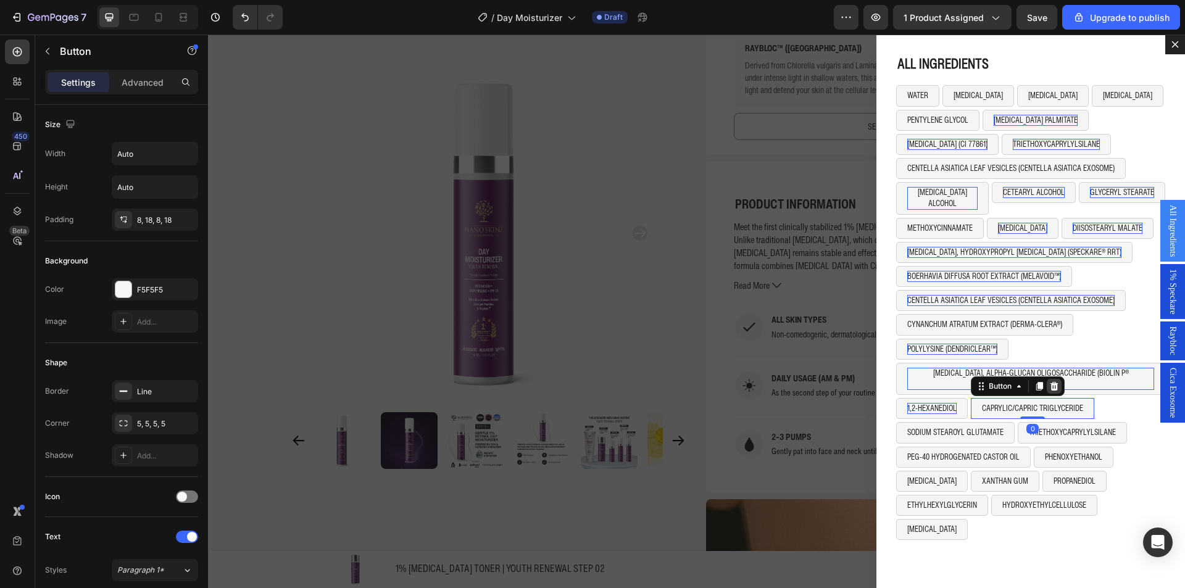
click at [1050, 382] on icon "Dialog body" at bounding box center [1055, 387] width 10 height 10
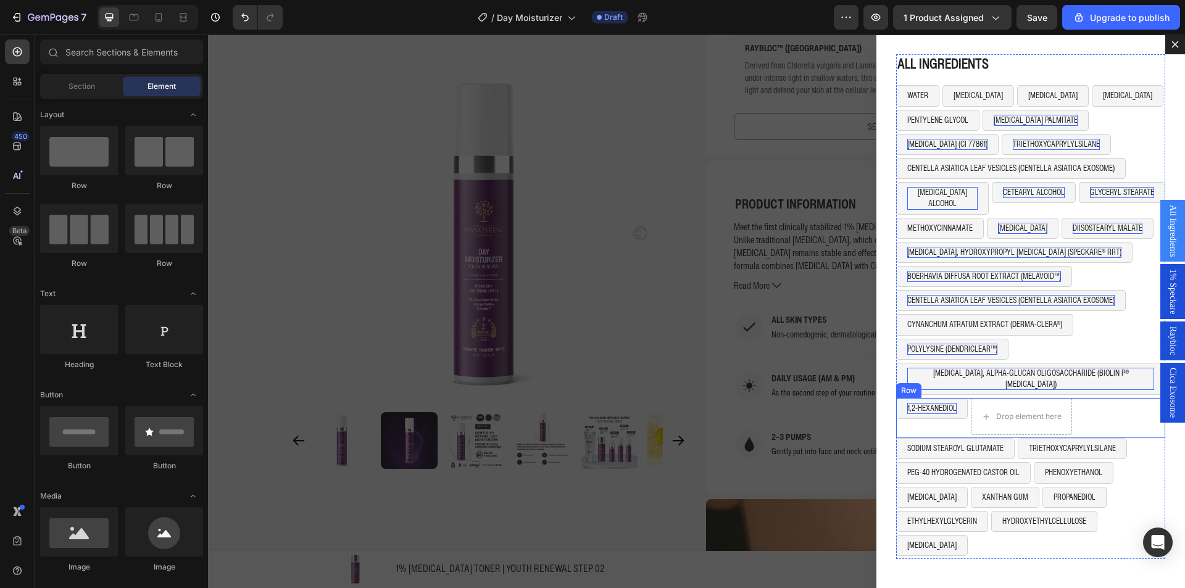
click at [951, 400] on div "1,2-HEXANEDIOL Button" at bounding box center [933, 416] width 72 height 37
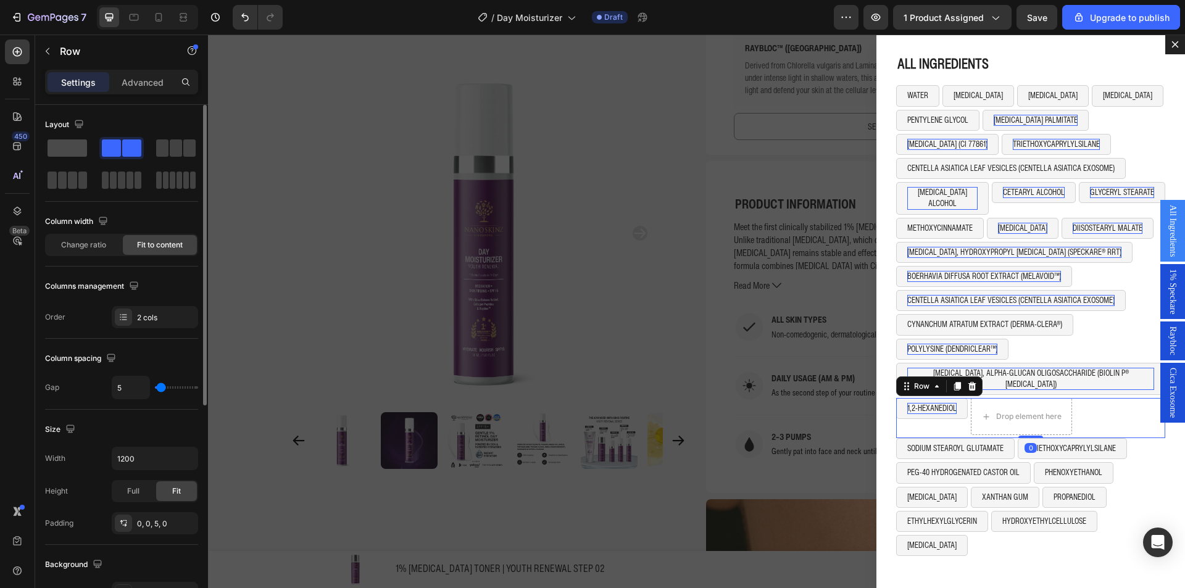
drag, startPoint x: 67, startPoint y: 146, endPoint x: 626, endPoint y: 359, distance: 598.0
click at [67, 146] on span at bounding box center [68, 148] width 40 height 17
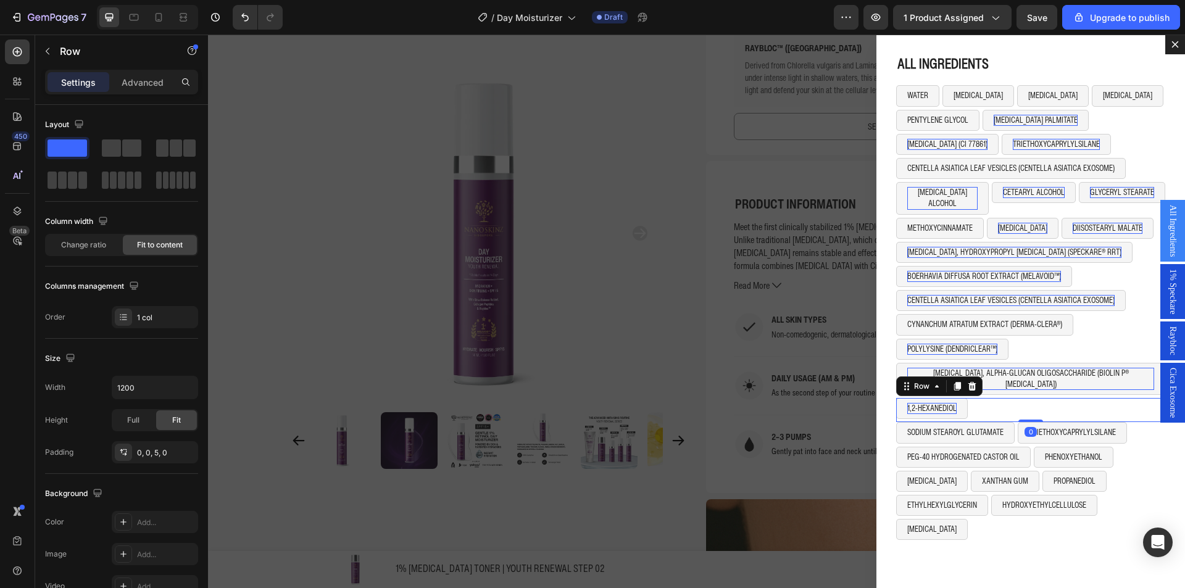
click at [1018, 422] on button "TRIETHOXYCAPRYLYLSILANE" at bounding box center [1072, 432] width 109 height 21
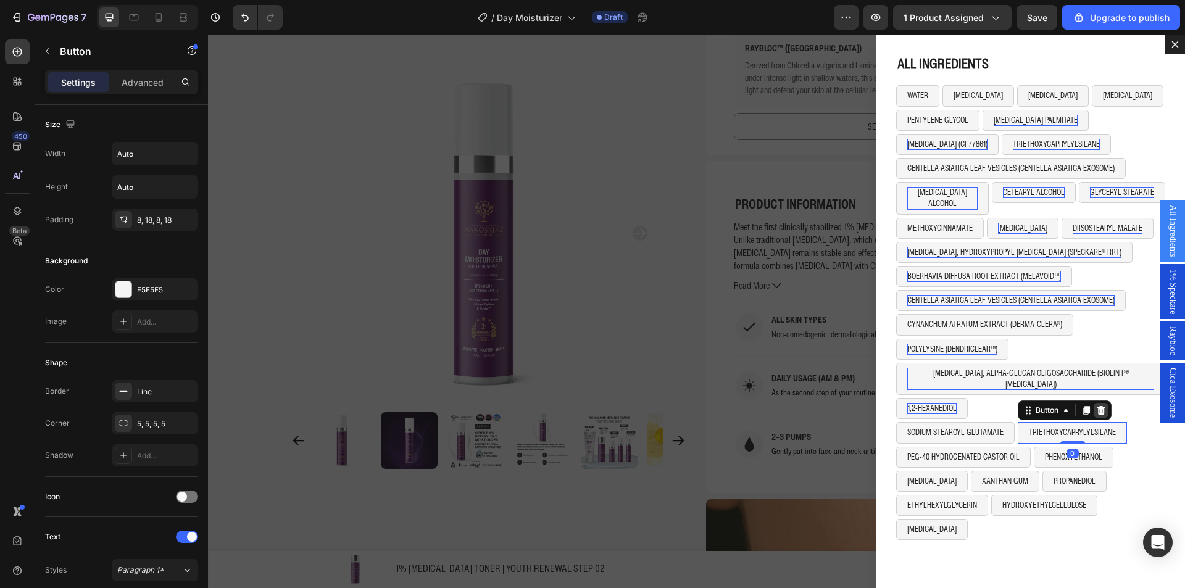
click at [1098, 406] on icon "Dialog body" at bounding box center [1102, 410] width 8 height 9
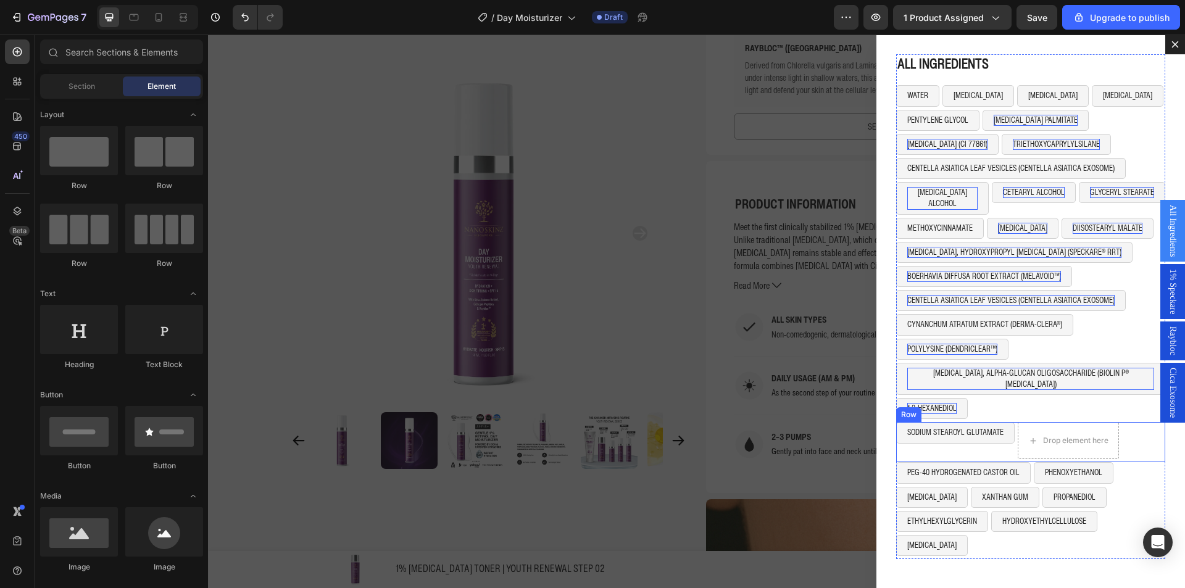
click at [995, 427] on div "SODIUM STEAROYL GLUTAMATE Button" at bounding box center [956, 440] width 119 height 37
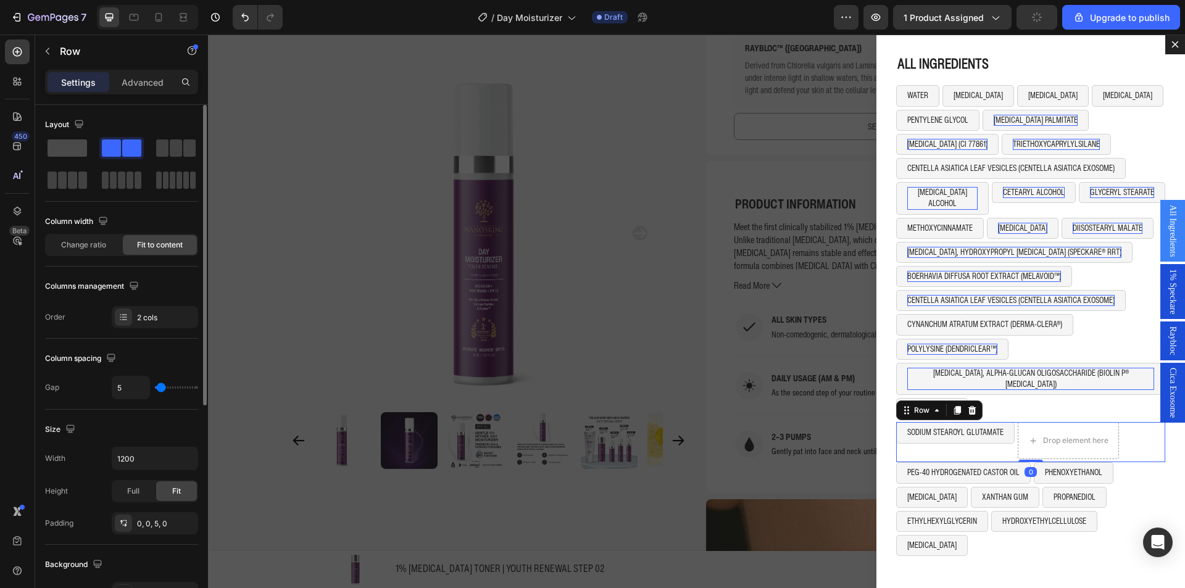
click at [99, 137] on div at bounding box center [121, 148] width 44 height 22
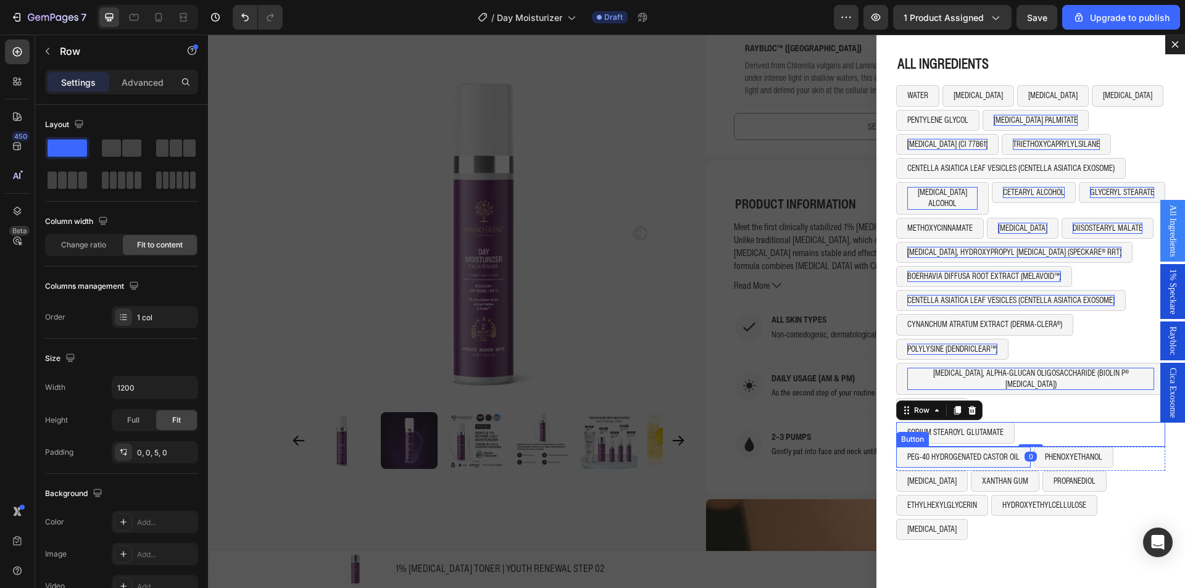
click at [918, 434] on div "Button" at bounding box center [913, 439] width 28 height 11
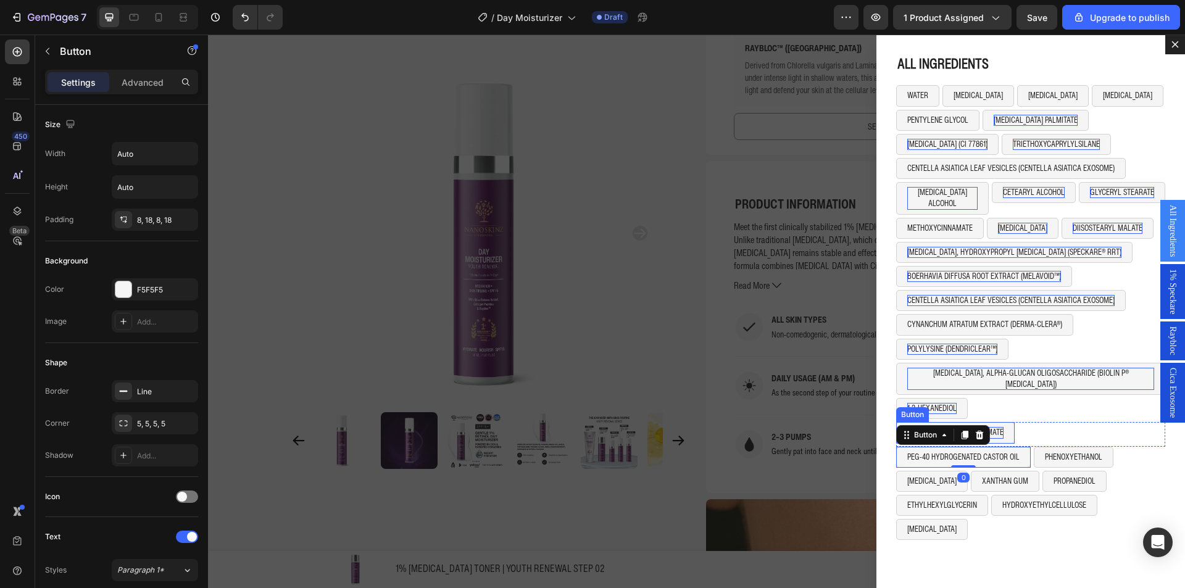
click at [986, 427] on p "SODIUM STEAROYL GLUTAMATE" at bounding box center [956, 432] width 96 height 11
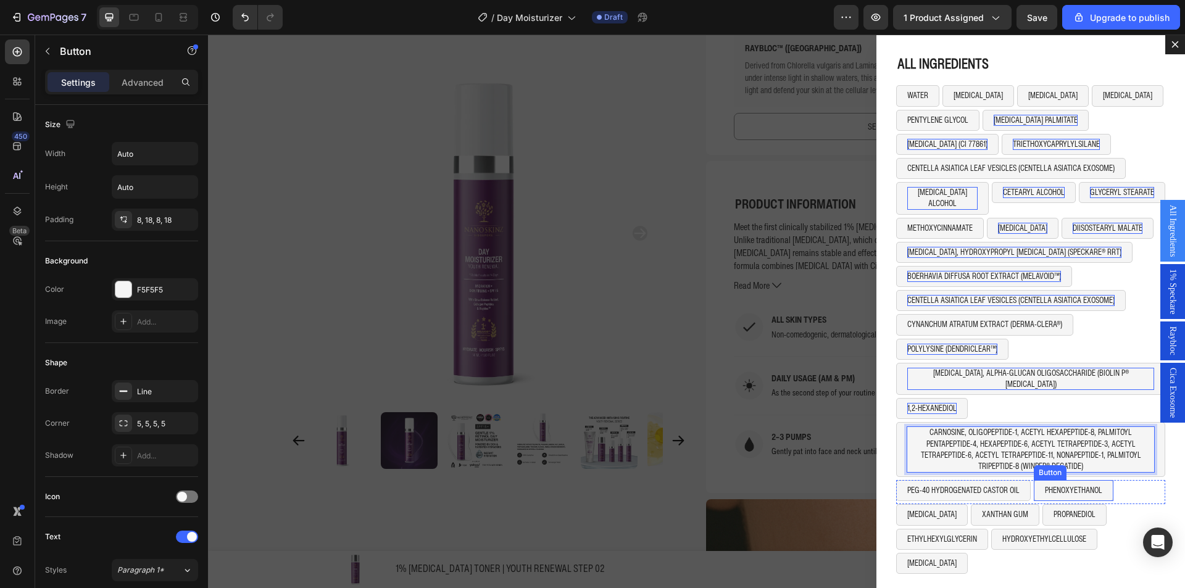
click at [1102, 480] on button "PHENOXYETHANOL" at bounding box center [1074, 490] width 80 height 21
click at [1114, 464] on icon "Dialog body" at bounding box center [1118, 468] width 8 height 9
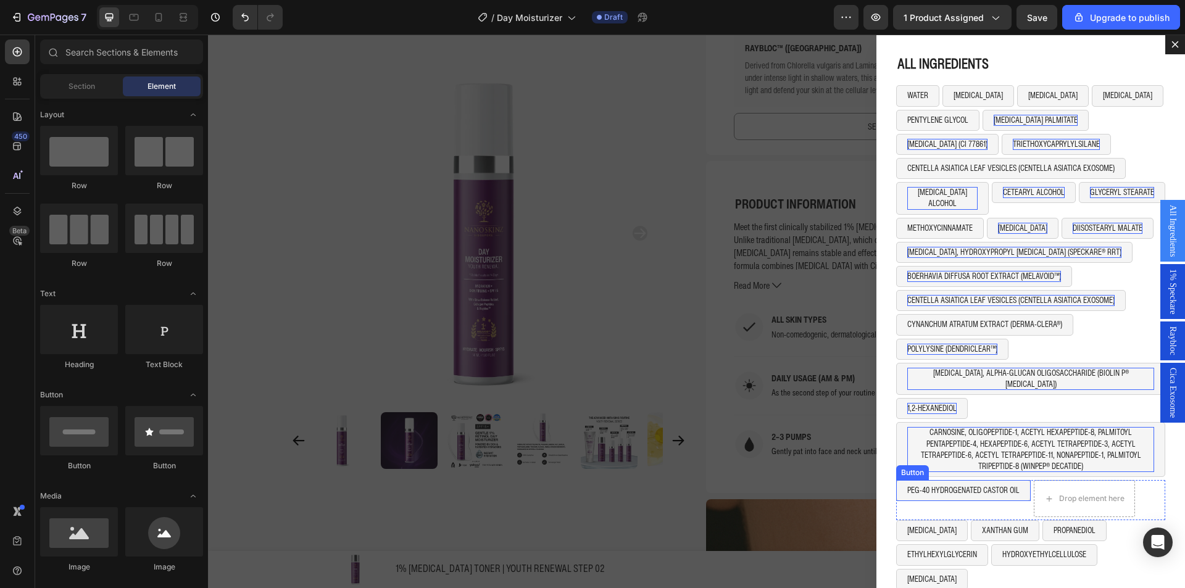
click at [1008, 480] on button "PEG-40 HYDROGENATED CASTOR OIL" at bounding box center [964, 490] width 135 height 21
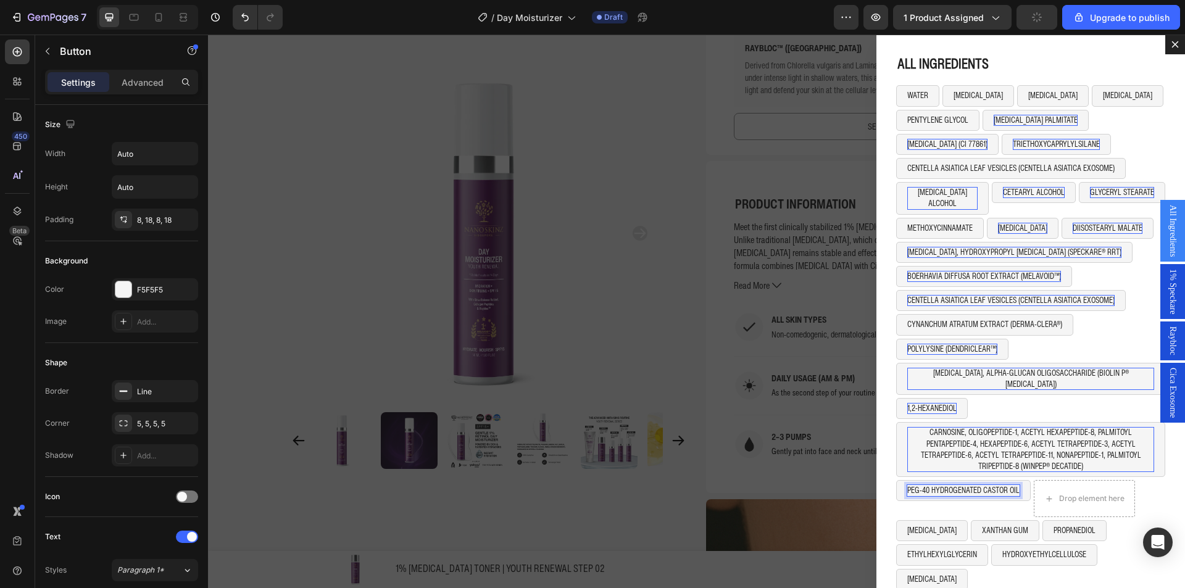
click at [950, 485] on p "PEG-40 HYDROGENATED CASTOR OIL" at bounding box center [964, 490] width 112 height 11
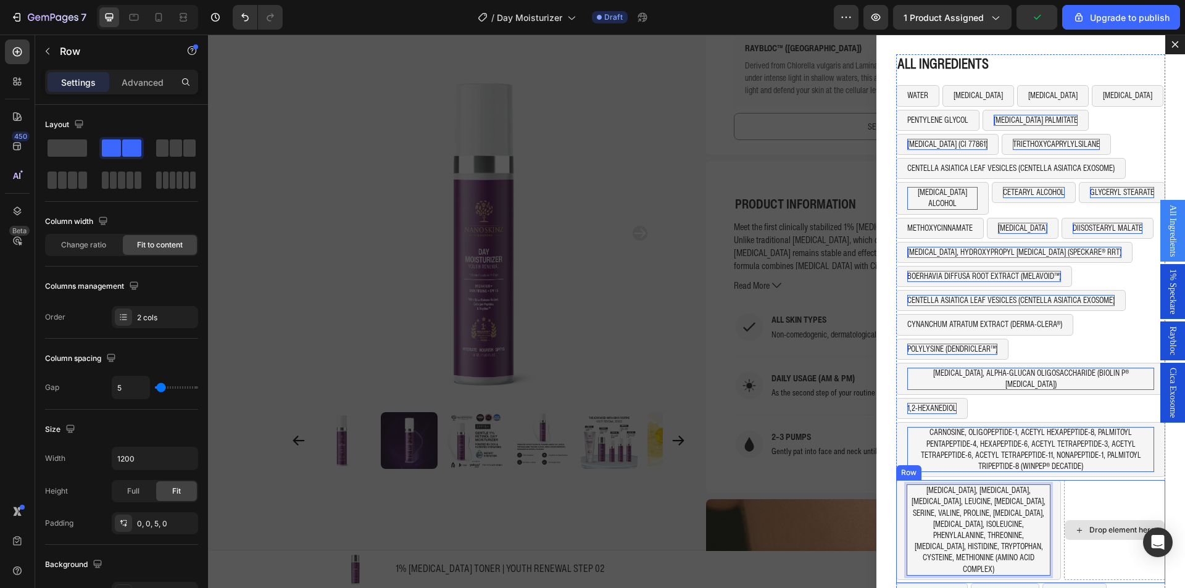
click at [1064, 514] on div "Drop element here" at bounding box center [1114, 530] width 101 height 100
click at [61, 144] on span at bounding box center [68, 148] width 40 height 17
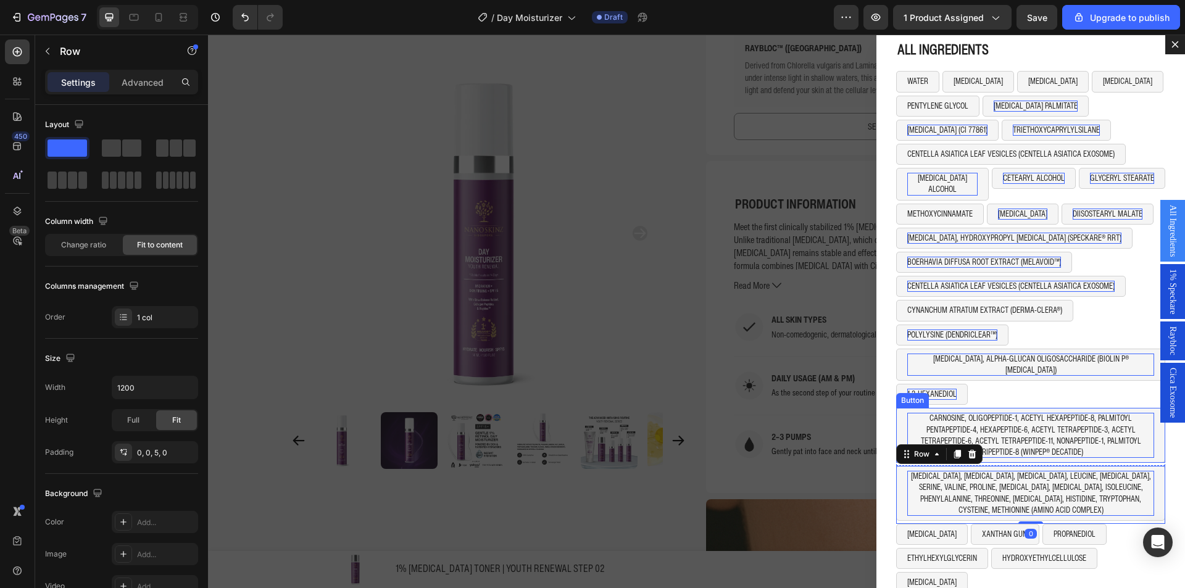
scroll to position [20, 0]
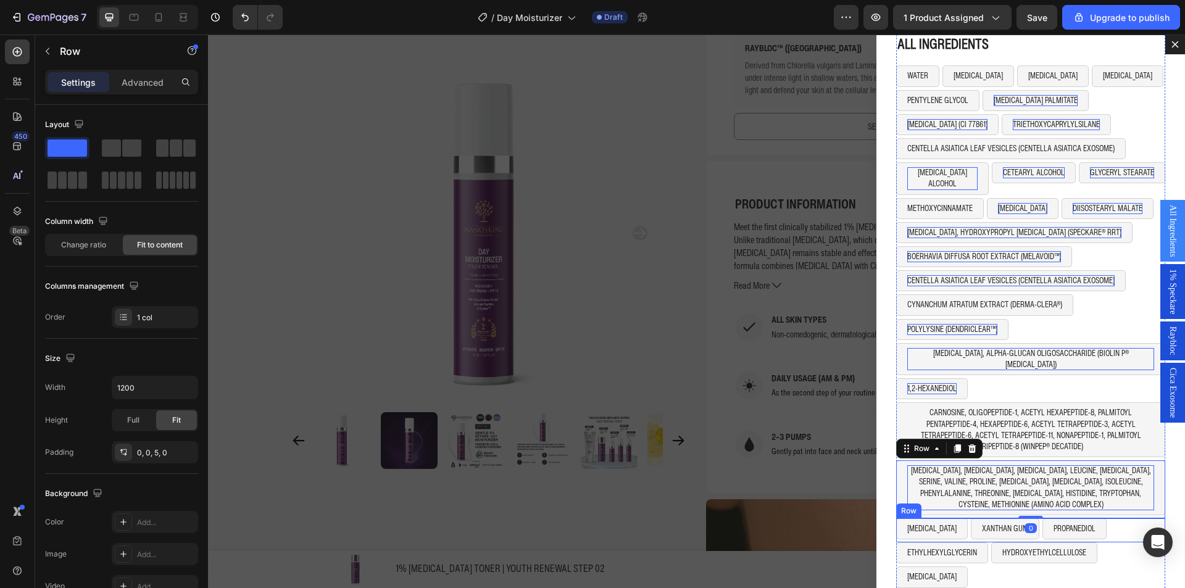
click at [1120, 543] on div "ETHYLHEXYLGLYCERIN Button HYDROXYETHYLCELLULOSE Button Row" at bounding box center [1031, 555] width 269 height 24
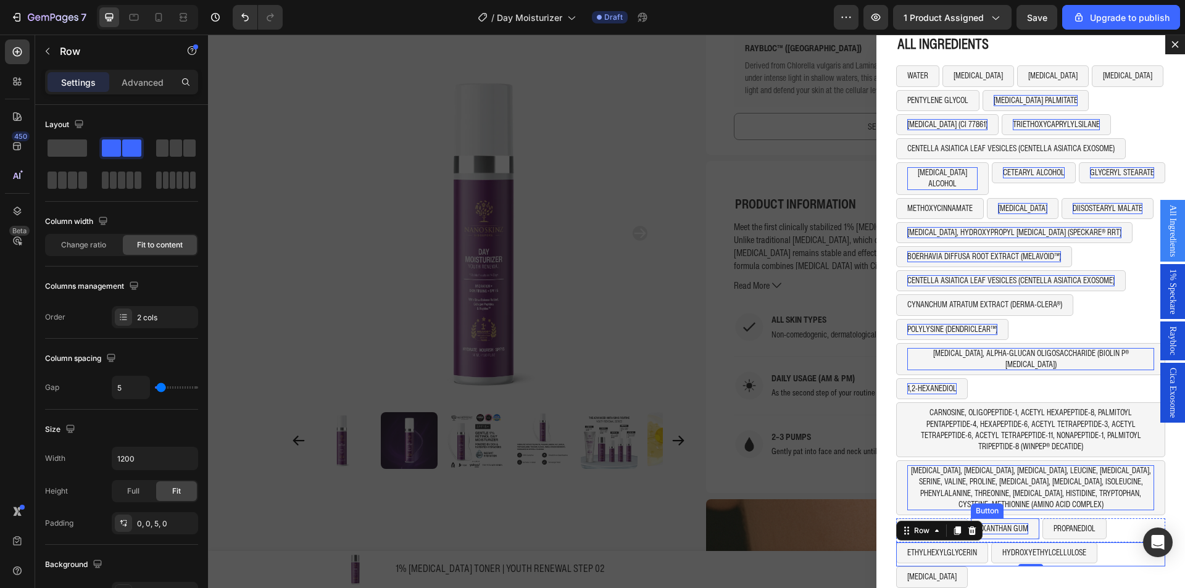
click at [984, 524] on p "XANTHAN GUM" at bounding box center [1005, 529] width 46 height 11
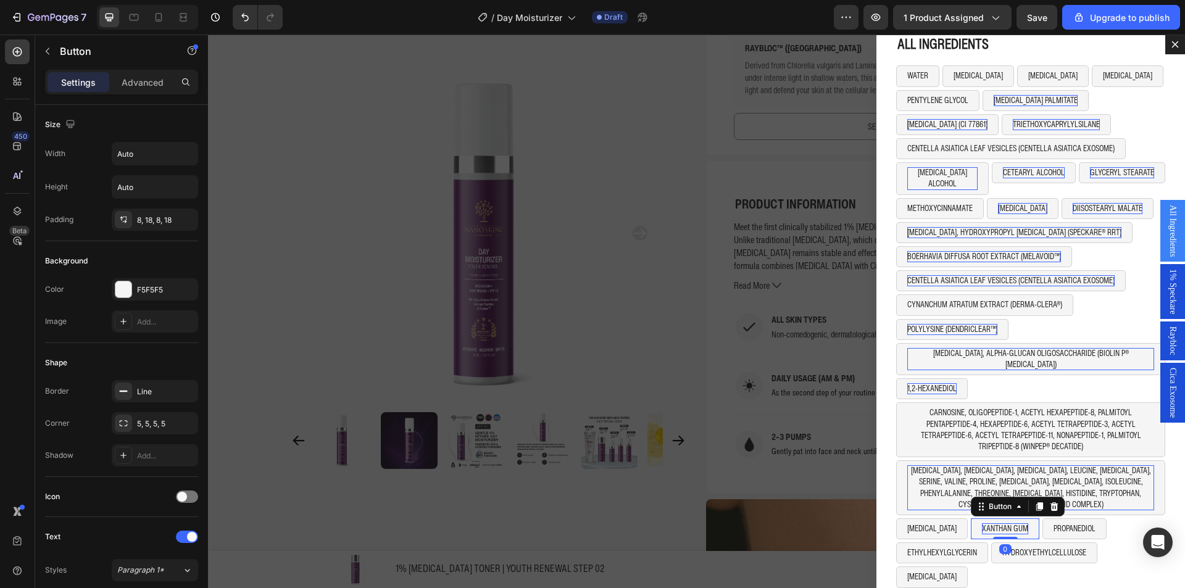
click at [984, 524] on p "XANTHAN GUM" at bounding box center [1005, 529] width 46 height 11
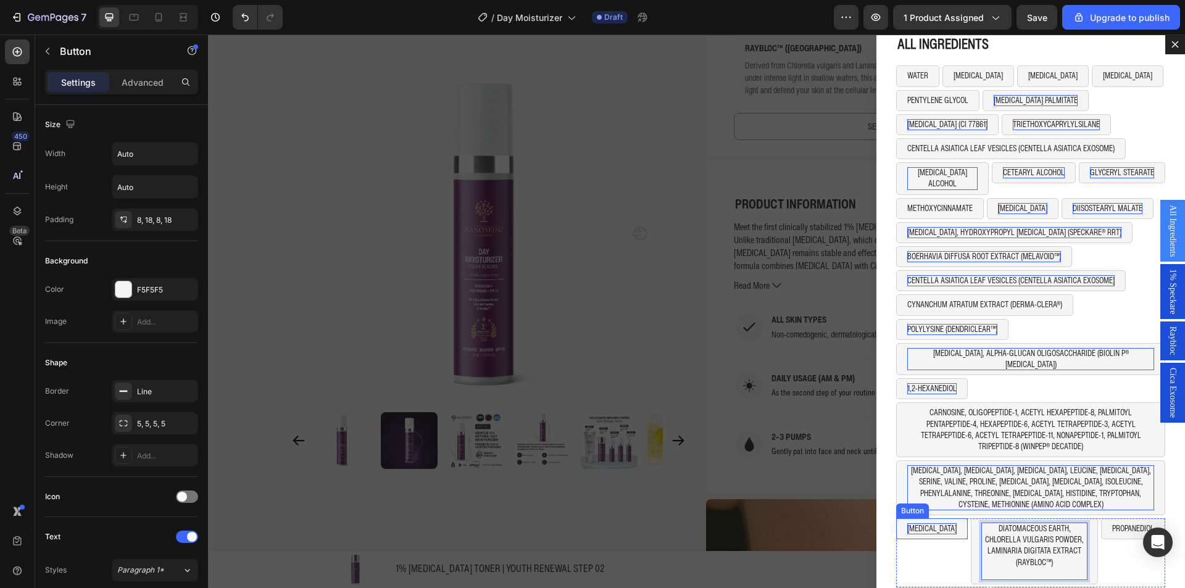
click at [911, 524] on p "[MEDICAL_DATA]" at bounding box center [932, 529] width 49 height 11
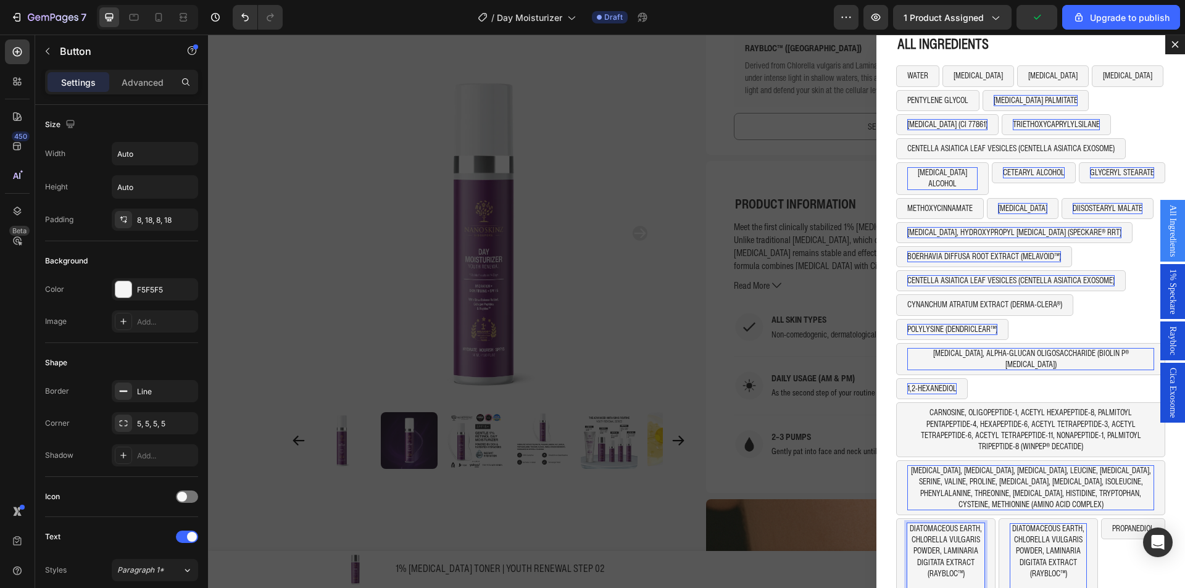
click at [999, 552] on button "DIATOMACEOUS EARTH, CHLORELLA VULGARIS POWDER, LAMINARIA DIGITATA EXTRACT (RAYB…" at bounding box center [1048, 557] width 99 height 77
click at [1077, 502] on icon "Dialog body" at bounding box center [1082, 507] width 10 height 10
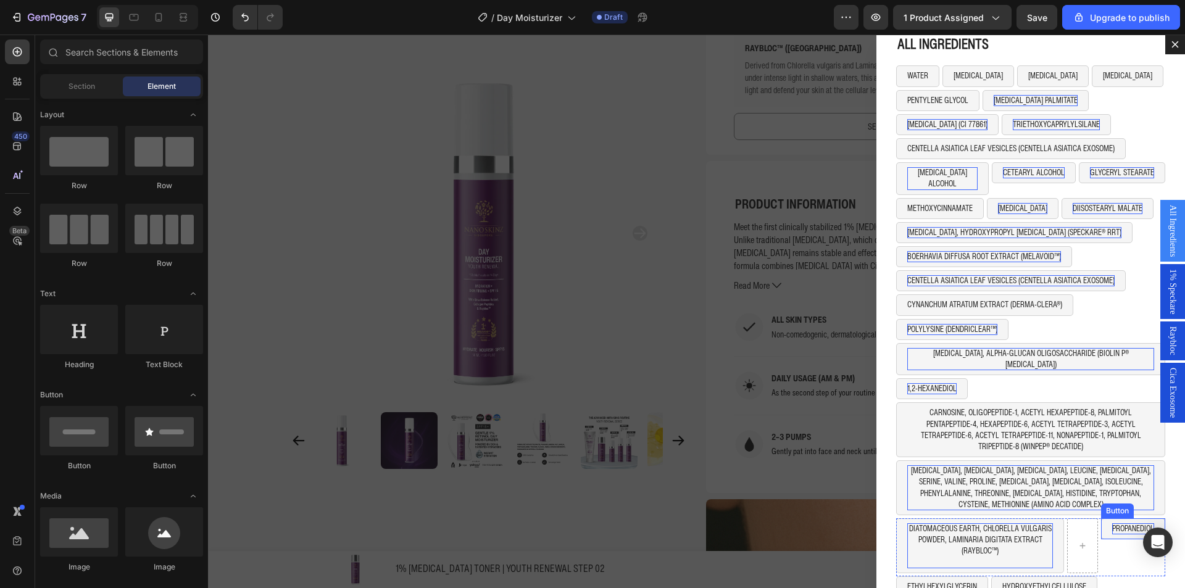
click at [1102, 519] on button "PROPANEDIOL" at bounding box center [1134, 529] width 64 height 21
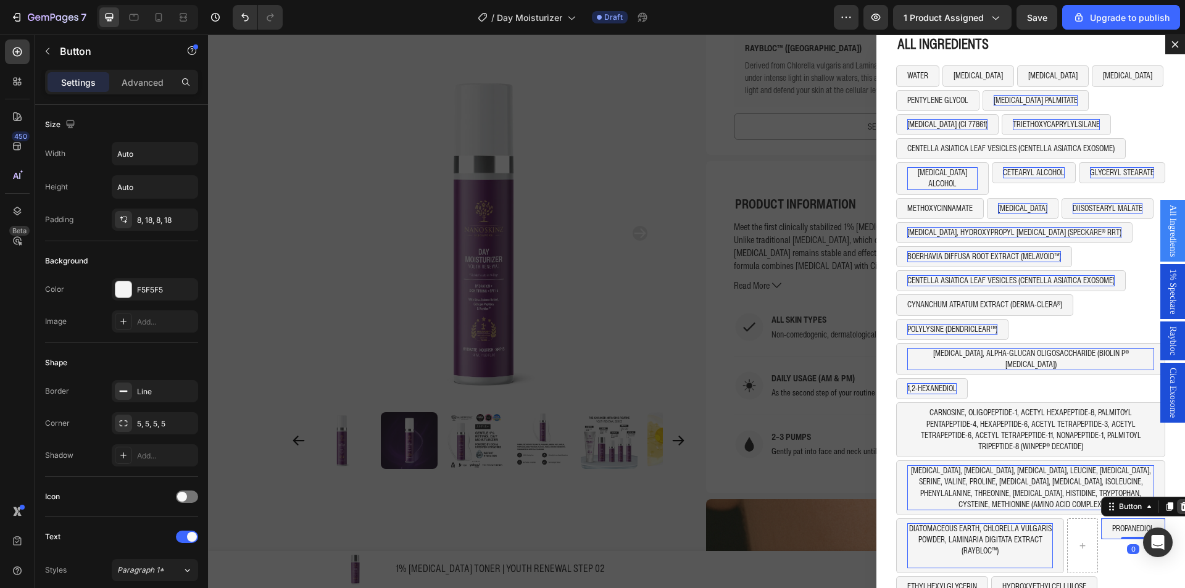
click at [1181, 503] on icon "Dialog body" at bounding box center [1185, 507] width 8 height 9
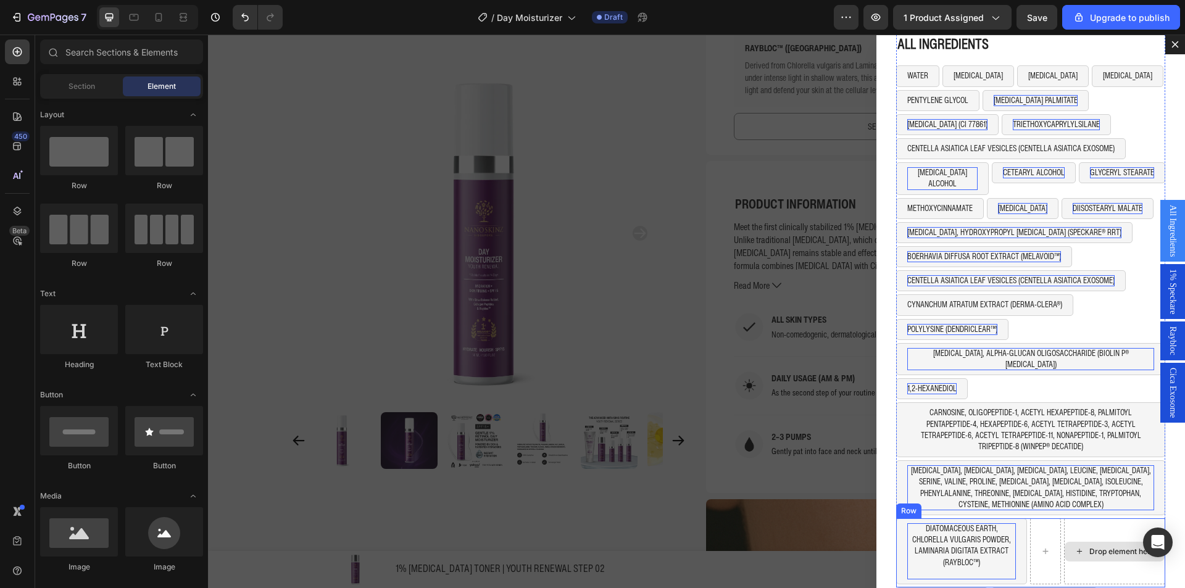
click at [1036, 545] on div "Dialog body" at bounding box center [1046, 552] width 31 height 66
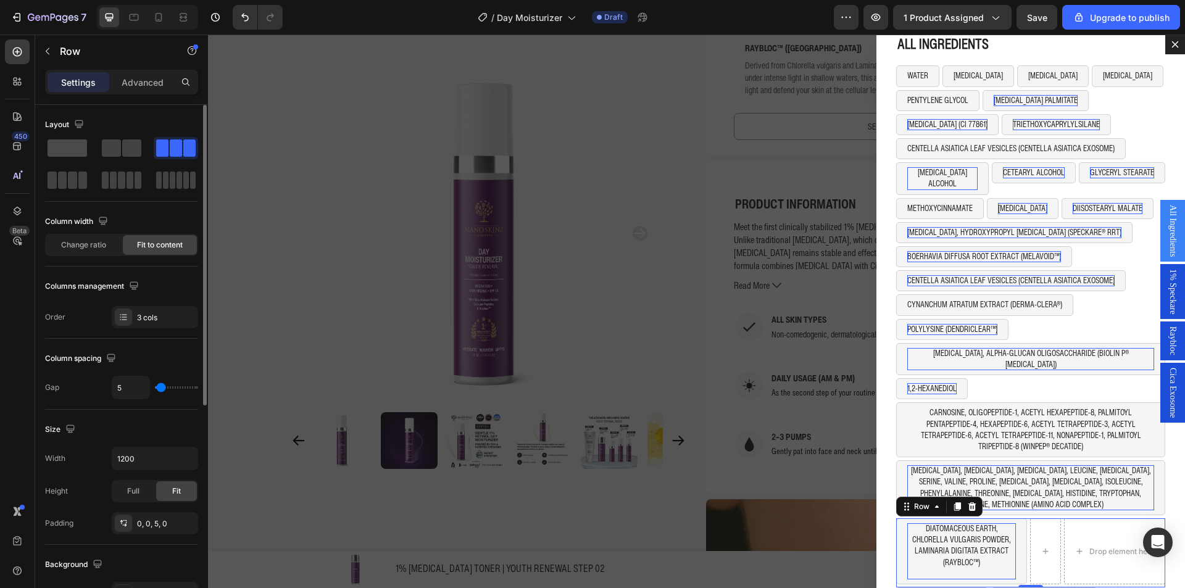
click at [83, 154] on span at bounding box center [68, 148] width 40 height 17
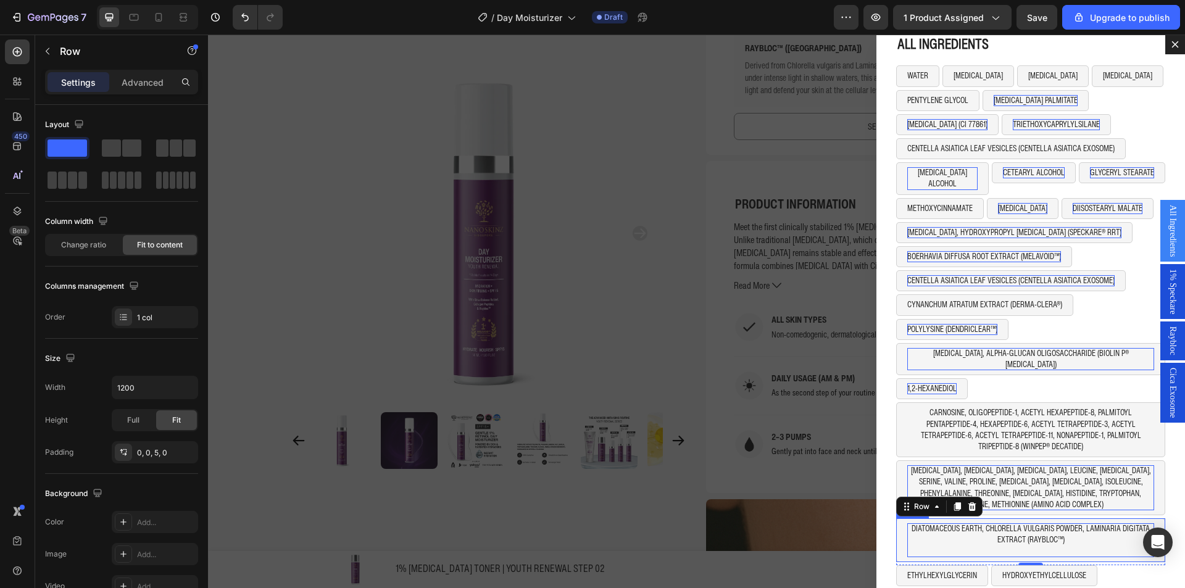
click at [1063, 524] on p "DIATOMACEOUS EARTH, CHLORELLA VULGARIS POWDER, LAMINARIA DIGITATA EXTRACT (RAYB…" at bounding box center [1031, 541] width 247 height 34
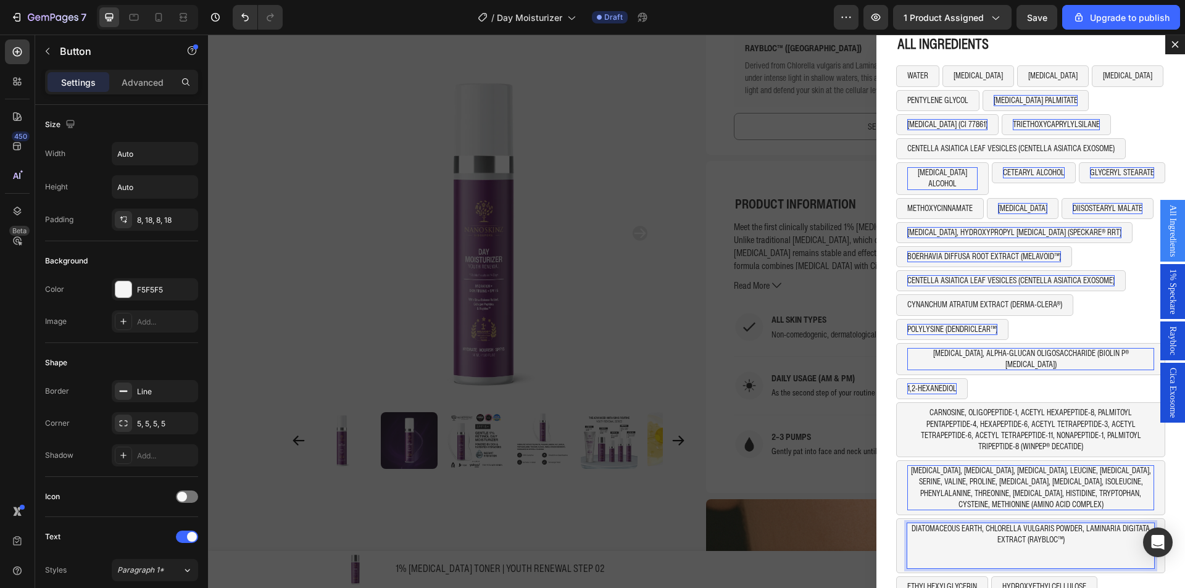
click at [1059, 524] on p "DIATOMACEOUS EARTH, CHLORELLA VULGARIS POWDER, LAMINARIA DIGITATA EXTRACT (RAYB…" at bounding box center [1031, 546] width 247 height 45
click at [1060, 531] on p "DIATOMACEOUS EARTH, CHLORELLA VULGARIS POWDER, LAMINARIA DIGITATA EXTRACT (RAYB…" at bounding box center [1031, 546] width 247 height 45
click at [1061, 524] on p "DIATOMACEOUS EARTH, CHLORELLA VULGARIS POWDER, LAMINARIA DIGITATA EXTRACT (RAYB…" at bounding box center [1031, 541] width 247 height 34
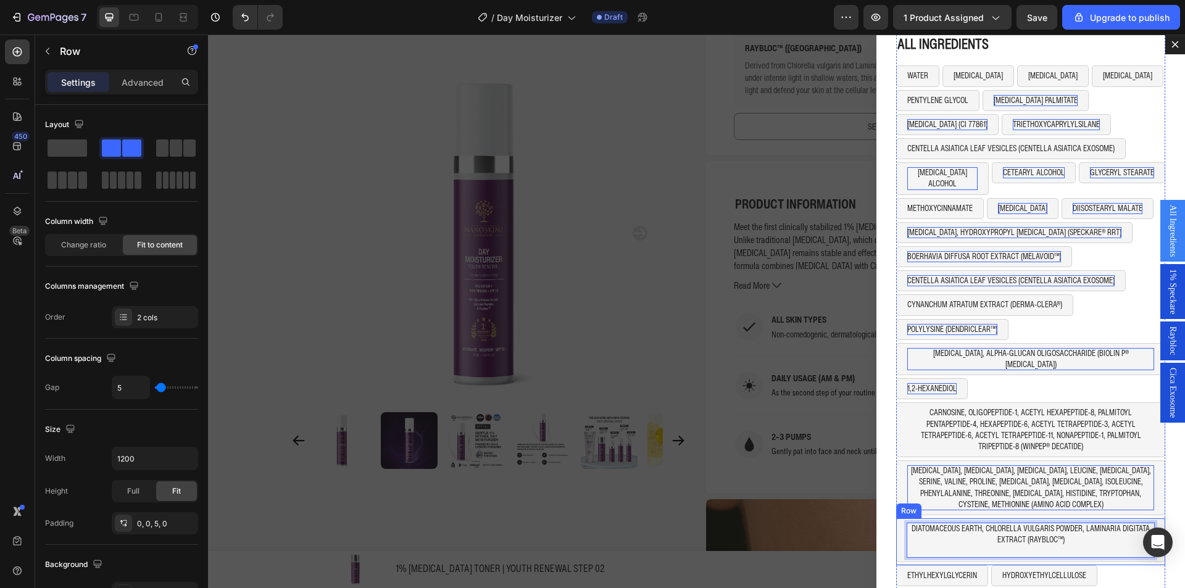
click at [1101, 566] on div "ETHYLHEXYLGLYCERIN Button HYDROXYETHYLCELLULOSE Button Row" at bounding box center [1031, 578] width 269 height 24
click at [1086, 524] on p "DIATOMACEOUS EARTH, CHLORELLA VULGARIS POWDER, LAMINARIA DIGITATA EXTRACT (RAYB…" at bounding box center [1031, 541] width 247 height 34
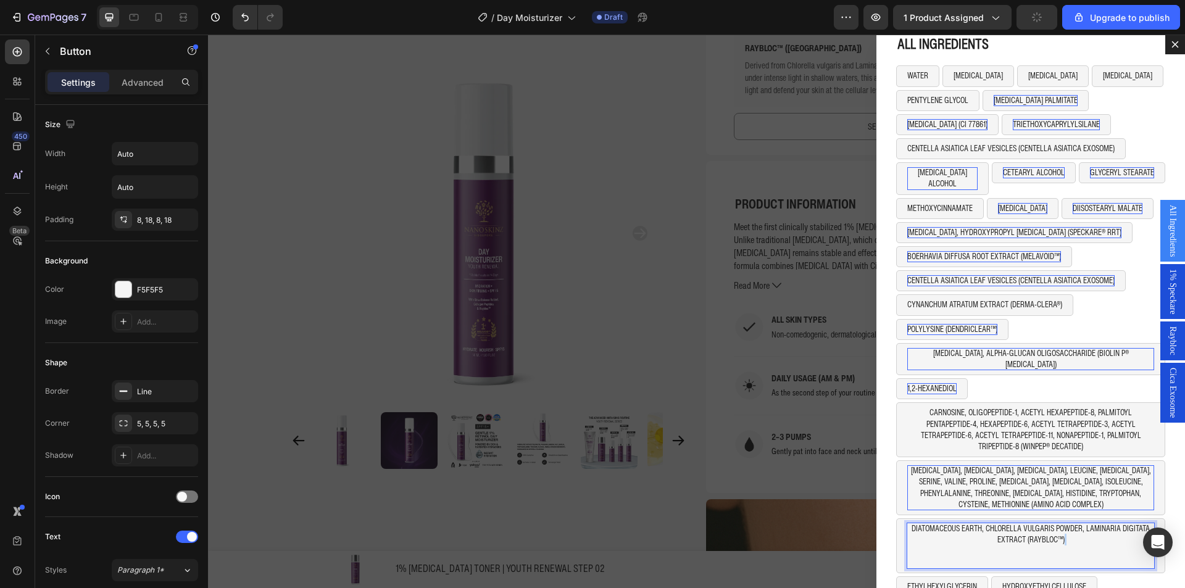
click at [1076, 527] on p "DIATOMACEOUS EARTH, CHLORELLA VULGARIS POWDER, LAMINARIA DIGITATA EXTRACT (RAYB…" at bounding box center [1031, 546] width 247 height 45
click at [1068, 536] on p "DIATOMACEOUS EARTH, CHLORELLA VULGARIS POWDER, LAMINARIA DIGITATA EXTRACT (RAYB…" at bounding box center [1031, 546] width 247 height 45
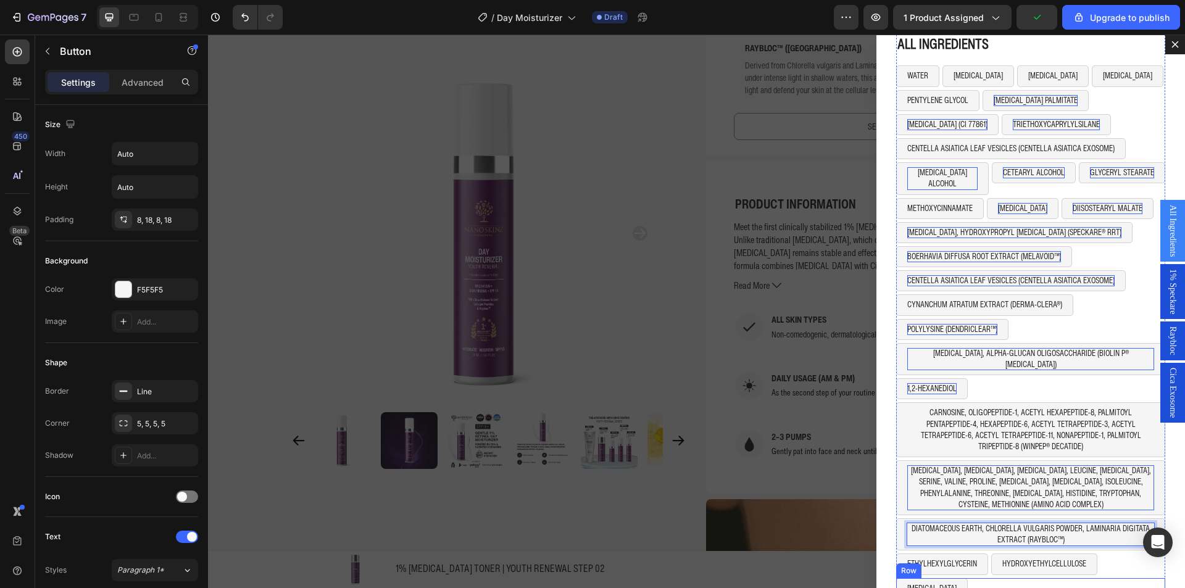
click at [1109, 579] on div "TETRASODIUM EDTA Button Row" at bounding box center [1031, 591] width 269 height 24
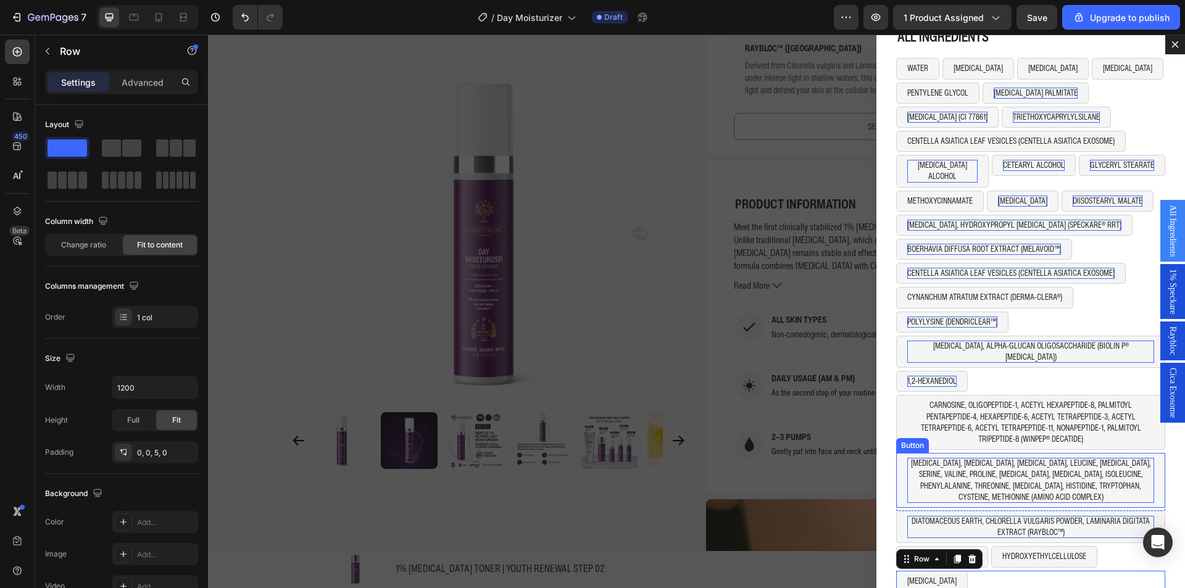
scroll to position [31, 0]
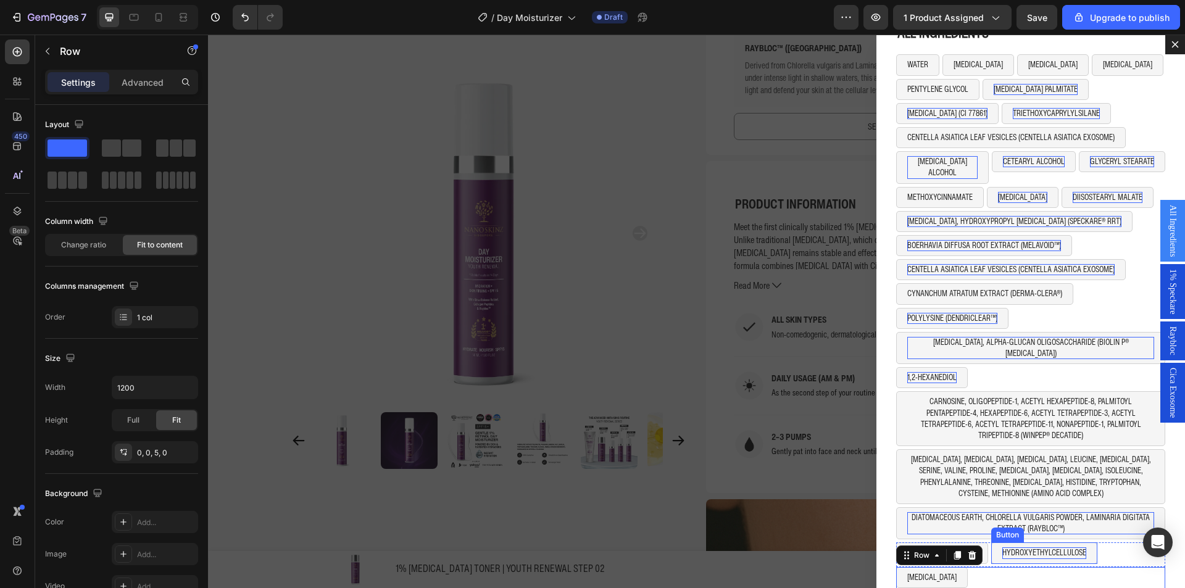
click at [1027, 548] on p "HYDROXYETHYLCELLULOSE" at bounding box center [1045, 553] width 84 height 11
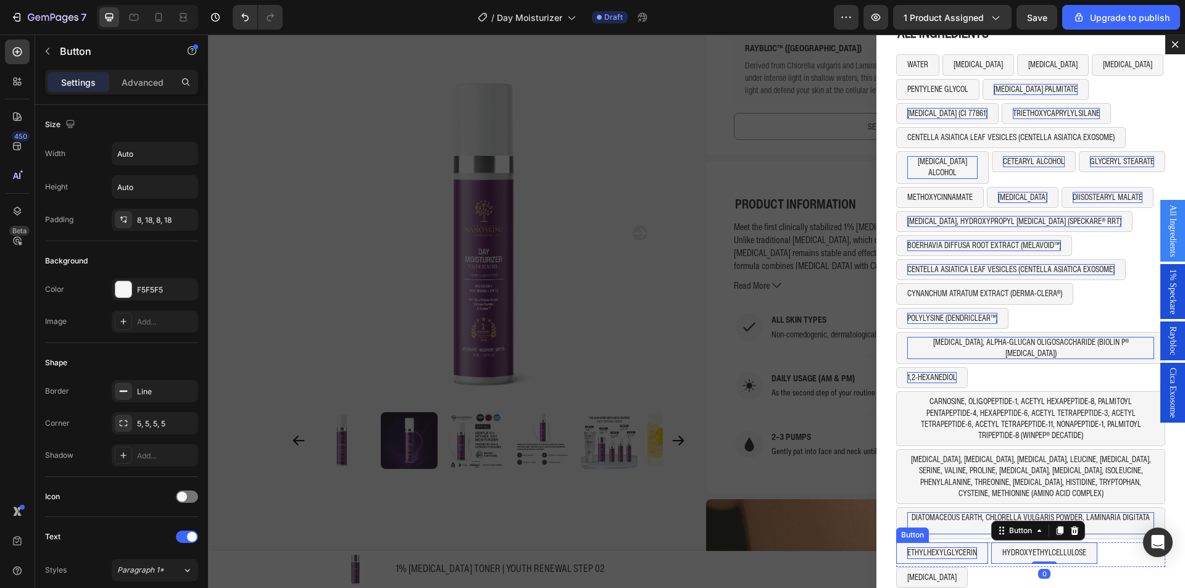
click at [961, 548] on p "ETHYLHEXYLGLYCERIN" at bounding box center [943, 553] width 70 height 11
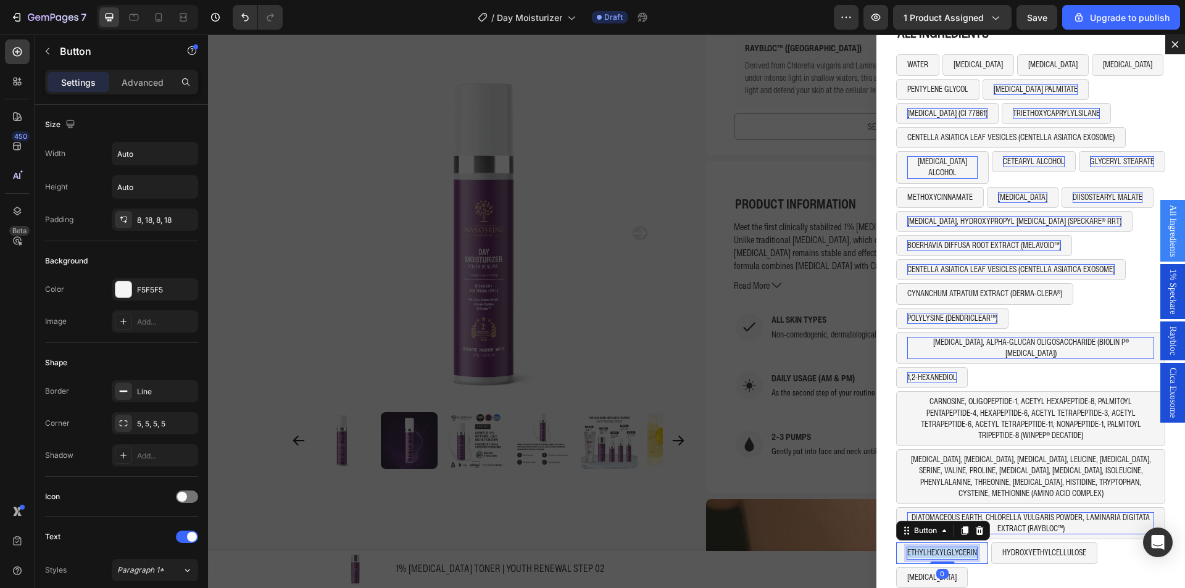
click at [961, 548] on p "ETHYLHEXYLGLYCERIN" at bounding box center [943, 553] width 70 height 11
click at [1002, 548] on p "HYDROXYETHYLCELLULOSE" at bounding box center [1027, 553] width 84 height 11
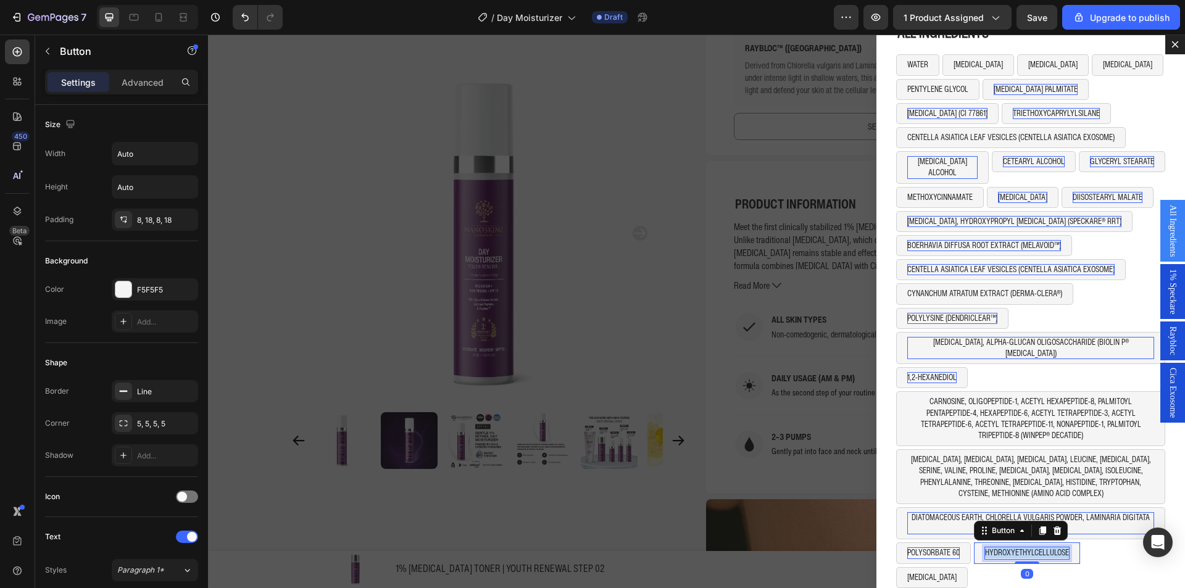
click at [1002, 548] on p "HYDROXYETHYLCELLULOSE" at bounding box center [1027, 553] width 84 height 11
click at [1026, 543] on div "POLYSORBATE 60 Button OLETH-10 Button Row 0" at bounding box center [1031, 555] width 269 height 24
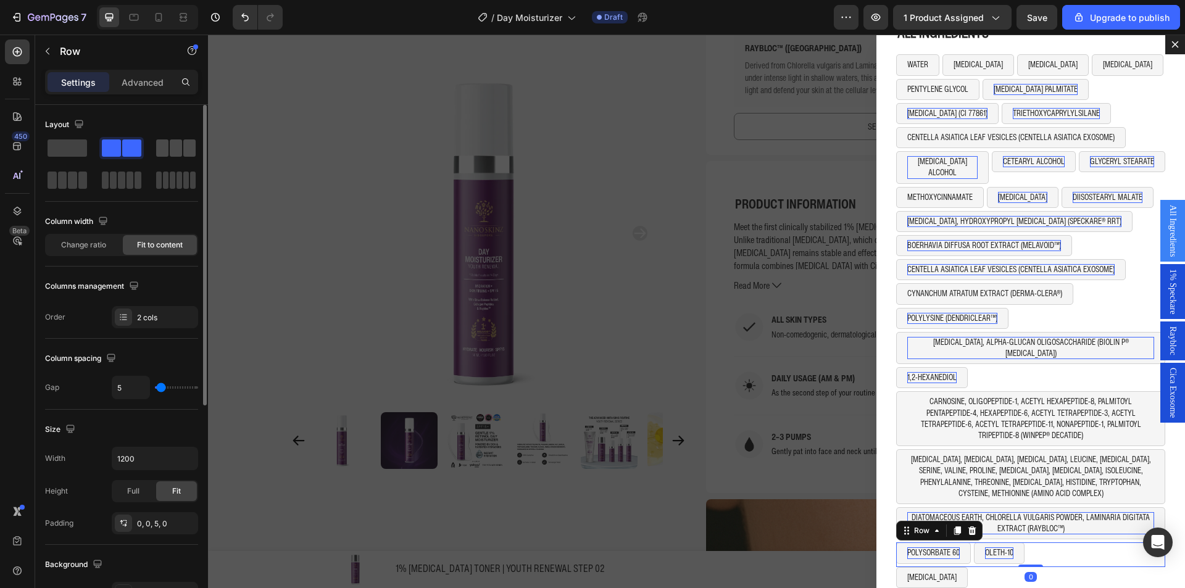
click at [176, 146] on span at bounding box center [176, 148] width 12 height 17
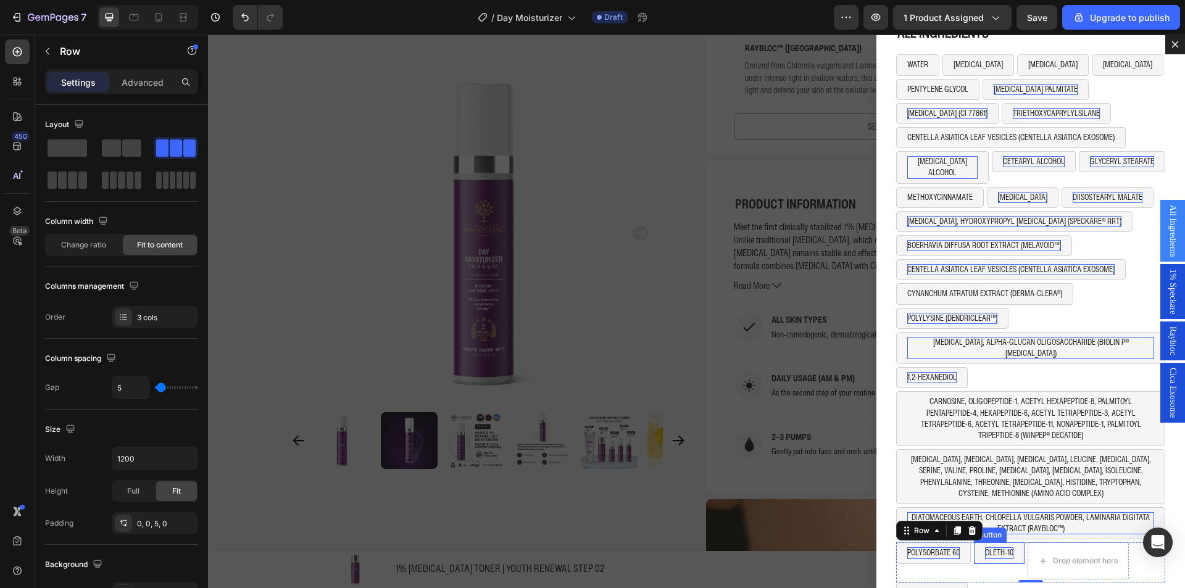
click at [1015, 543] on button "OLETH-10" at bounding box center [999, 553] width 51 height 21
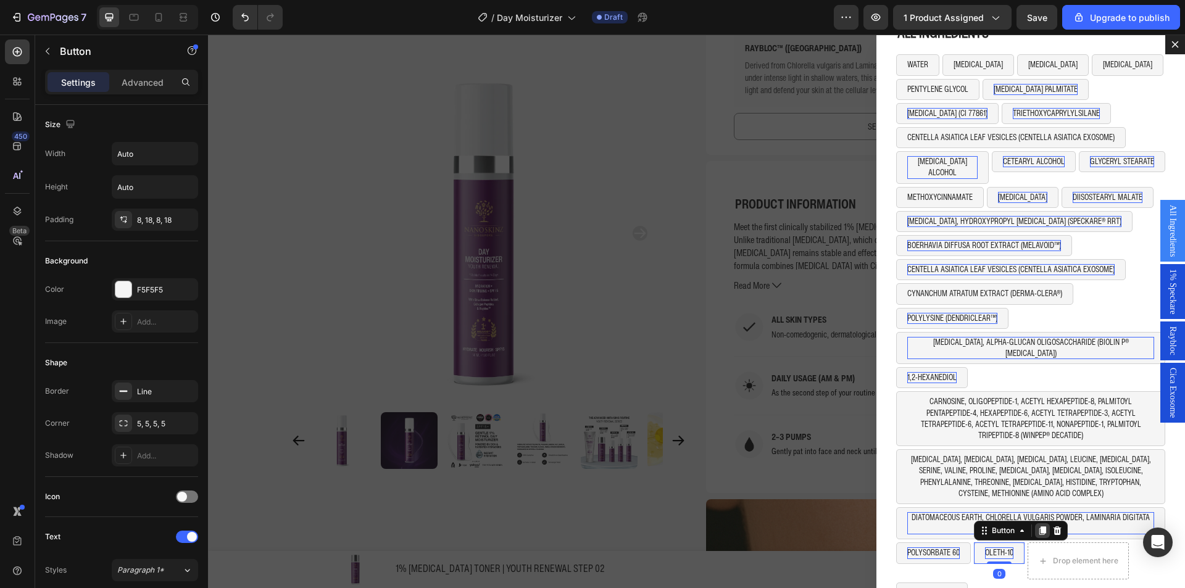
click at [1035, 524] on div "Dialog body" at bounding box center [1042, 531] width 15 height 15
drag, startPoint x: 1000, startPoint y: 533, endPoint x: 1054, endPoint y: 533, distance: 53.7
click at [1048, 548] on p "OLETH-10" at bounding box center [1053, 553] width 28 height 11
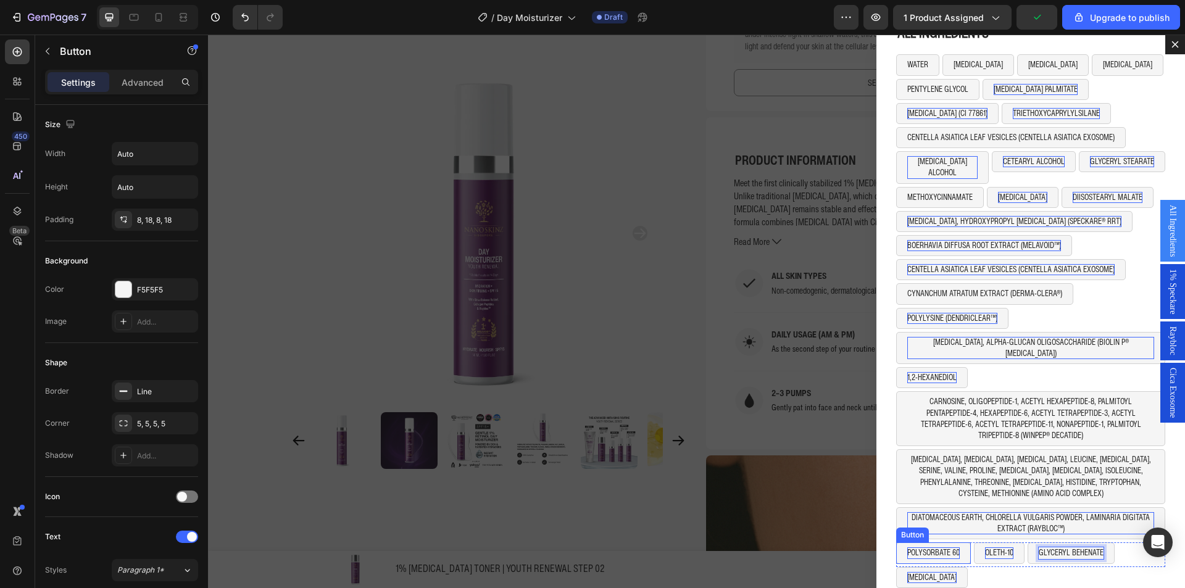
scroll to position [926, 0]
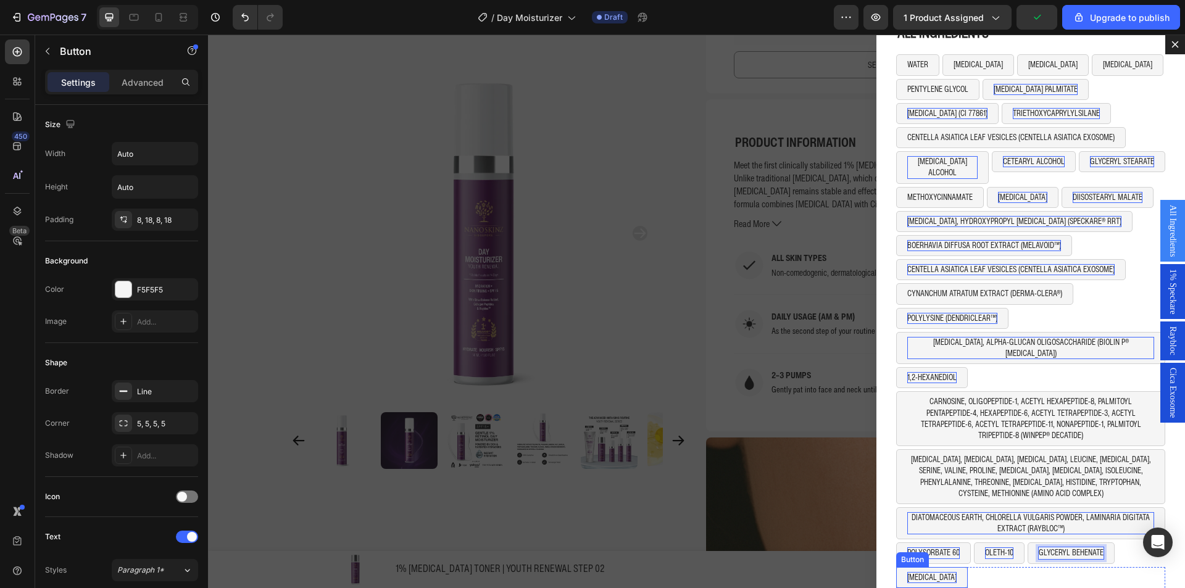
click at [934, 572] on p "[MEDICAL_DATA]" at bounding box center [932, 577] width 49 height 11
click at [1008, 567] on div "SODIUM STEAROYL GLUTAMATE Button 0 Row" at bounding box center [1031, 579] width 269 height 24
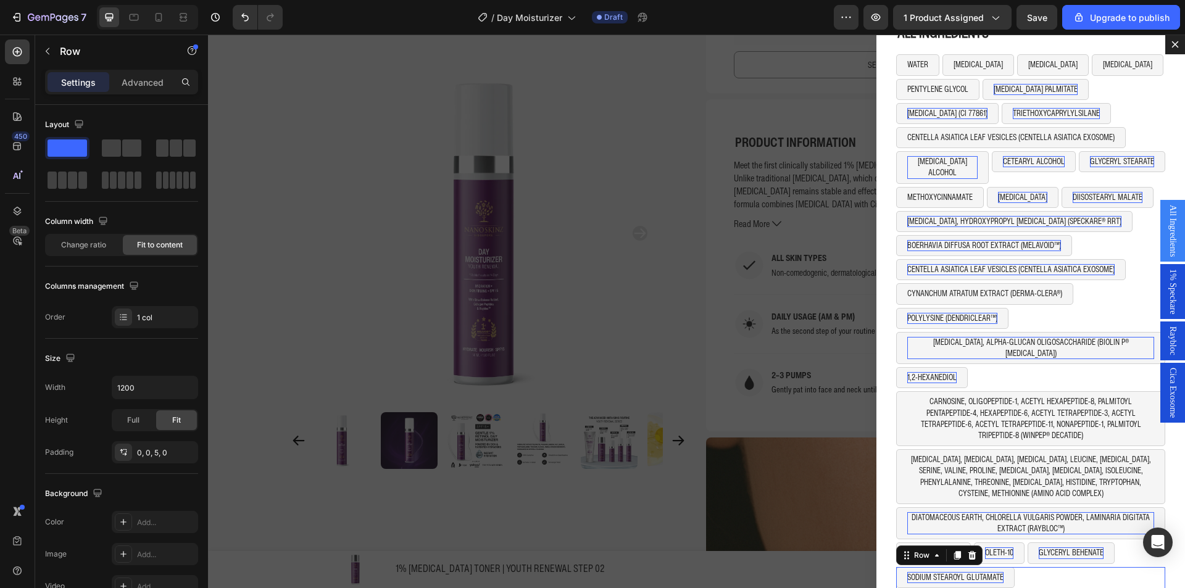
click at [1003, 567] on button "SODIUM STEAROYL GLUTAMATE" at bounding box center [956, 577] width 119 height 21
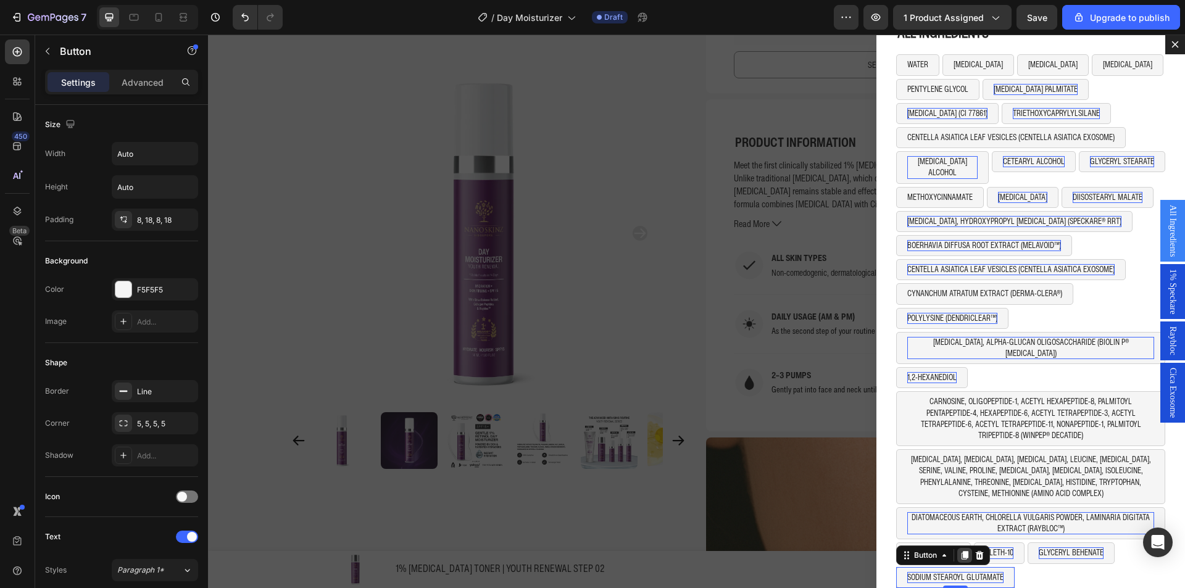
click at [960, 551] on icon "Dialog body" at bounding box center [965, 556] width 10 height 10
click at [1031, 567] on div "SODIUM STEAROYL GLUTAMATE Button SODIUM STEAROYL GLUTAMATE Button 0 Row" at bounding box center [1031, 589] width 269 height 45
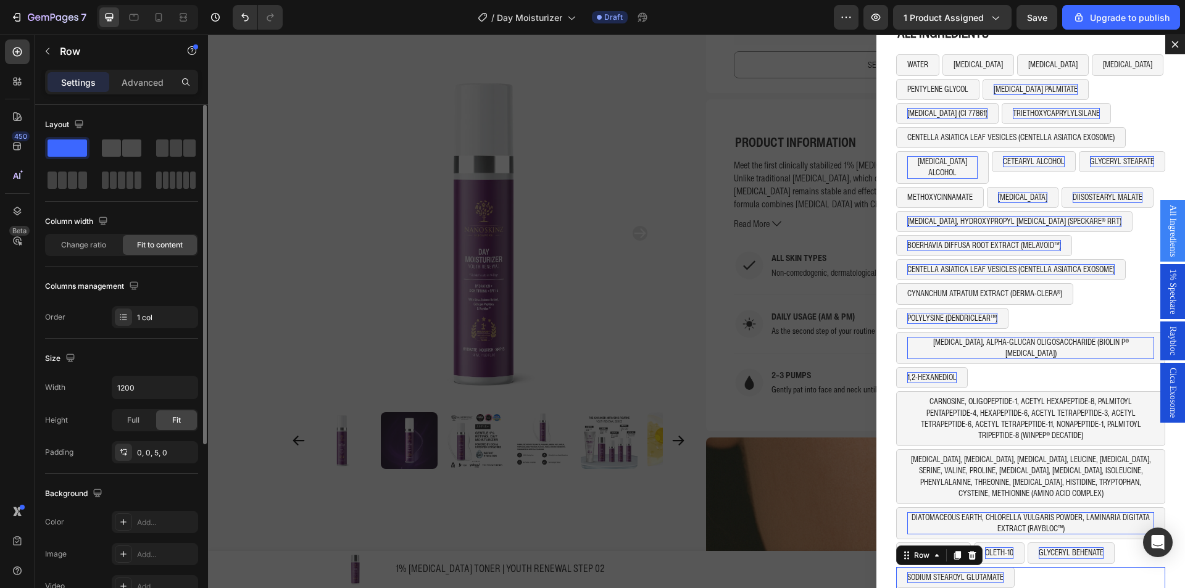
click at [119, 154] on span at bounding box center [111, 148] width 19 height 17
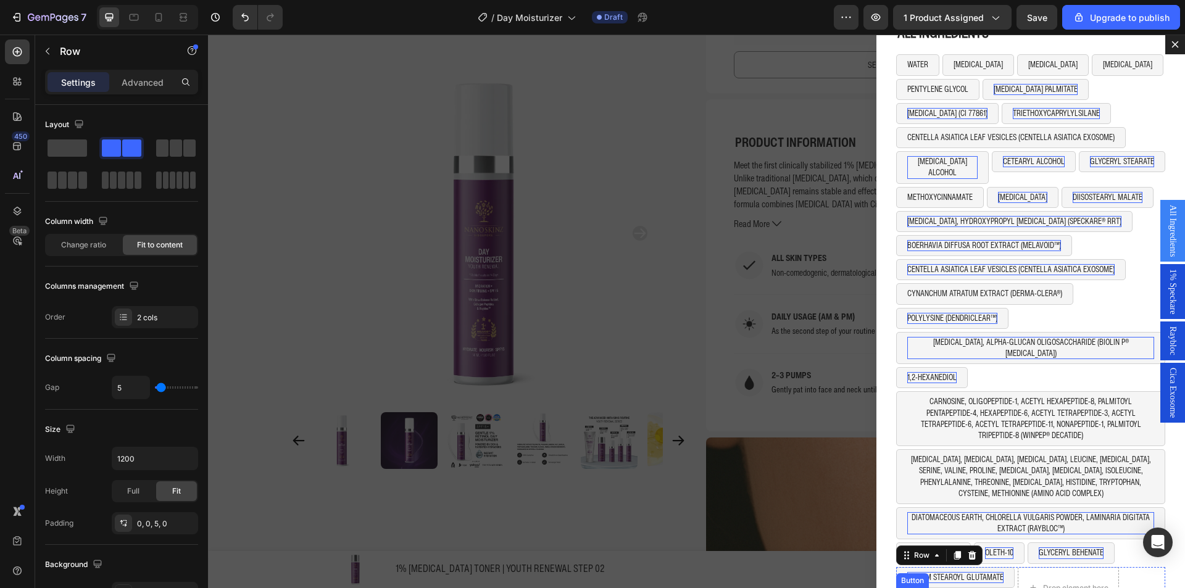
click at [1003, 588] on button "SODIUM STEAROYL GLUTAMATE" at bounding box center [956, 598] width 119 height 21
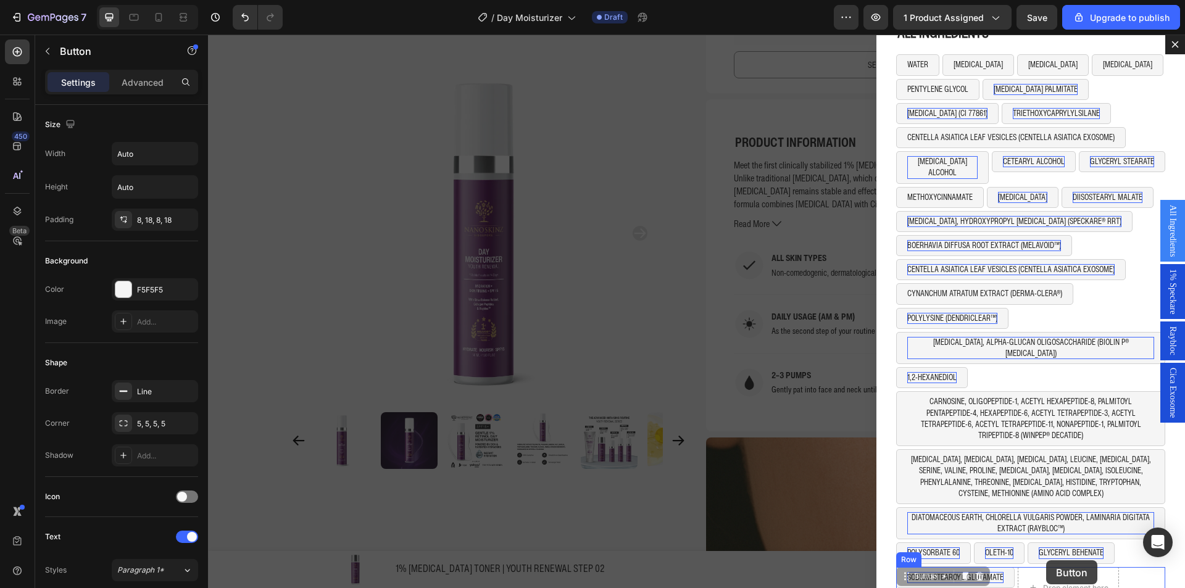
drag, startPoint x: 926, startPoint y: 549, endPoint x: 1047, endPoint y: 561, distance: 121.6
click at [1047, 561] on div "Header (P) Images & Gallery 1% RETINOL TONER | YOUTH RENEWAL STEP 02 (P) Title …" at bounding box center [696, 392] width 977 height 2568
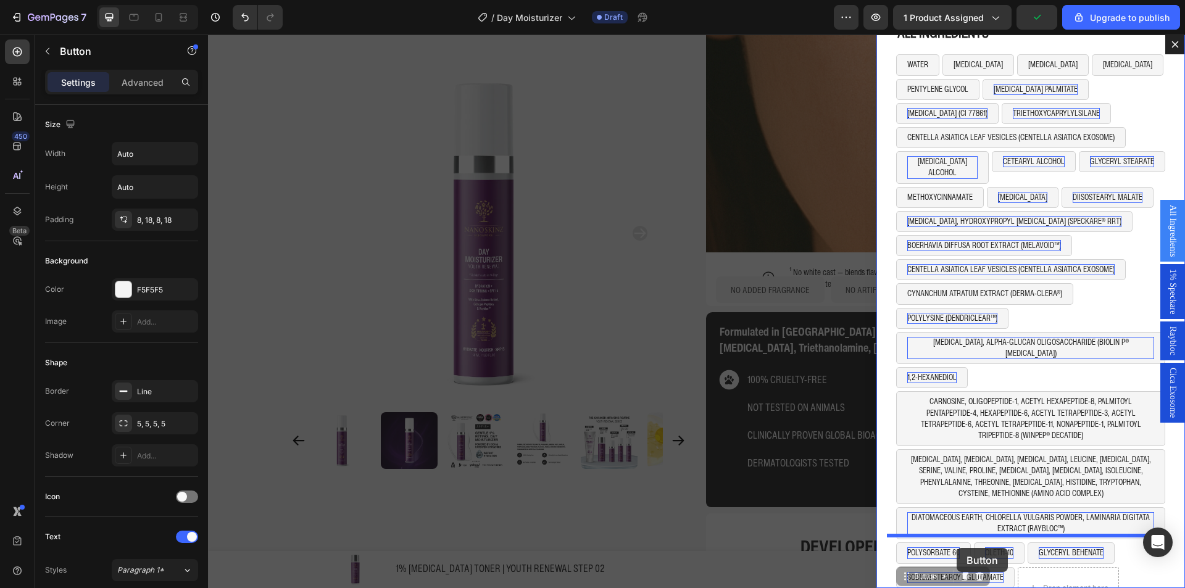
scroll to position [1404, 0]
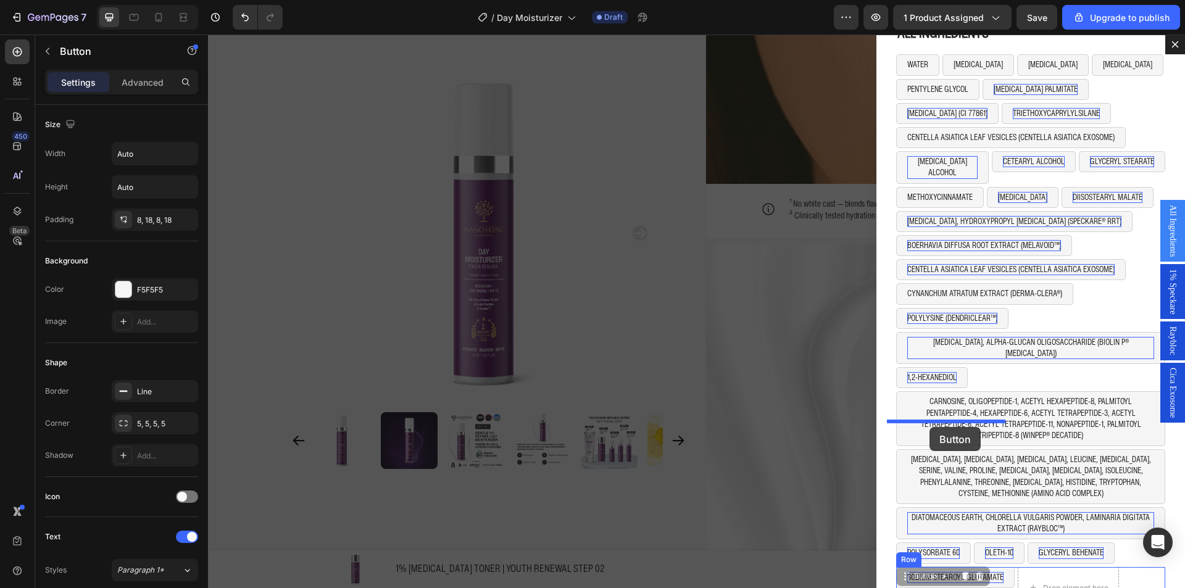
drag, startPoint x: 926, startPoint y: 556, endPoint x: 930, endPoint y: 427, distance: 128.5
click at [930, 427] on div "Header (P) Images & Gallery 1% RETINOL TONER | YOUTH RENEWAL STEP 02 (P) Title …" at bounding box center [696, 114] width 977 height 2966
click at [976, 551] on icon "Dialog body" at bounding box center [980, 555] width 8 height 9
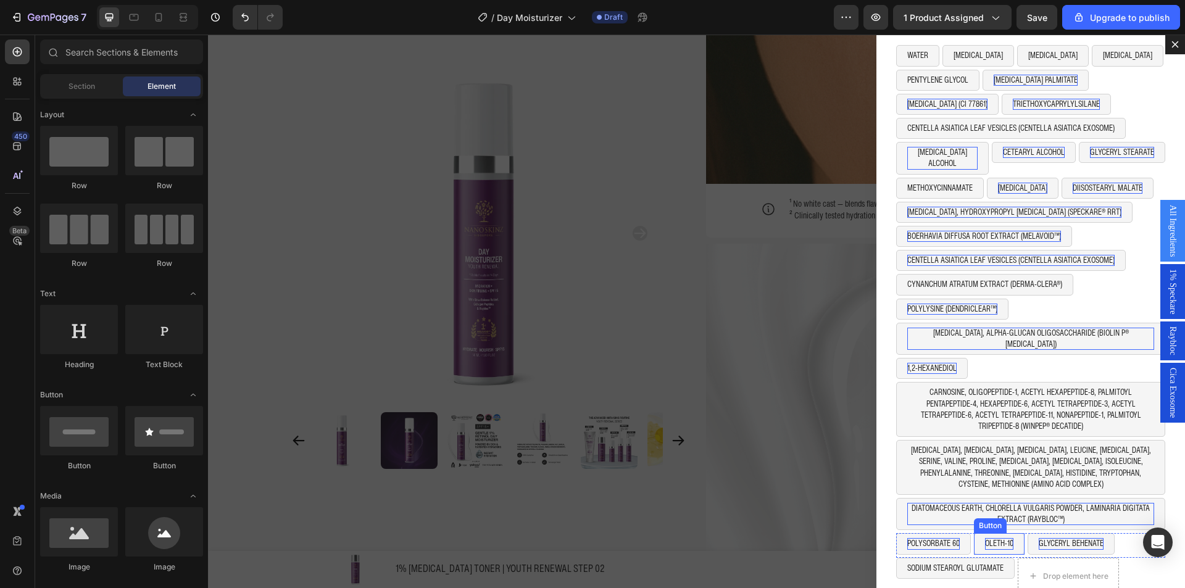
scroll to position [47, 0]
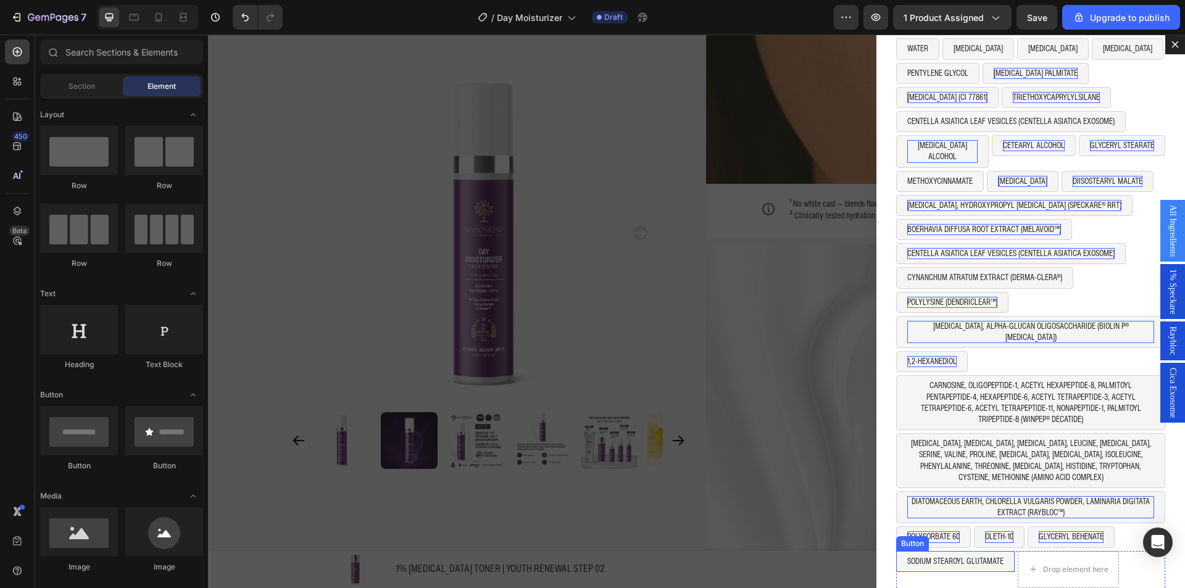
click at [998, 551] on button "SODIUM STEAROYL GLUTAMATE" at bounding box center [956, 561] width 119 height 21
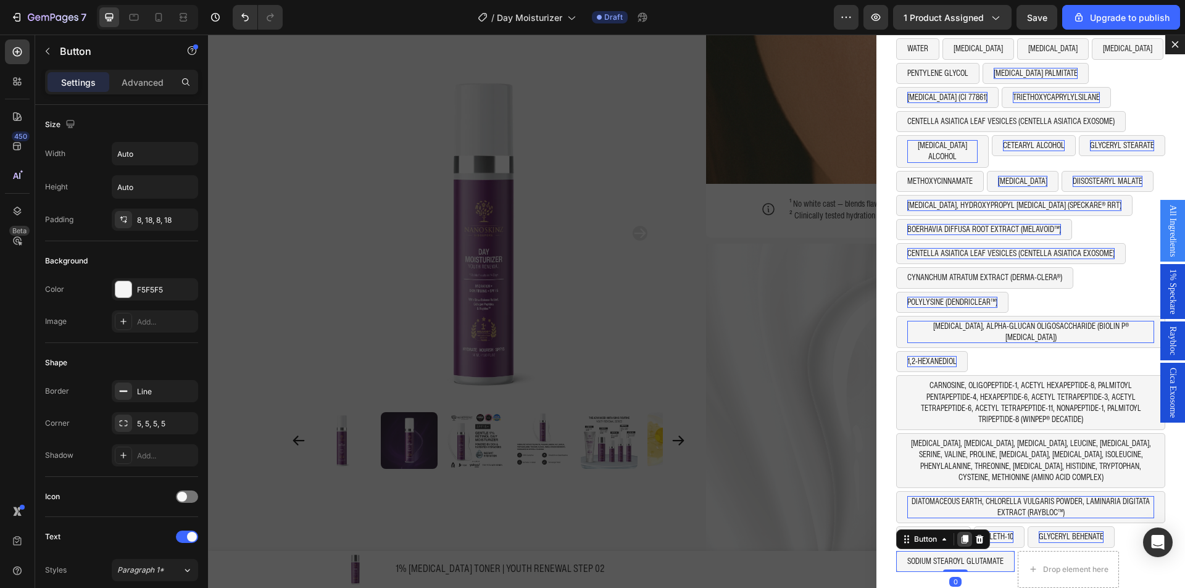
click at [962, 535] on icon "Dialog body" at bounding box center [965, 539] width 7 height 9
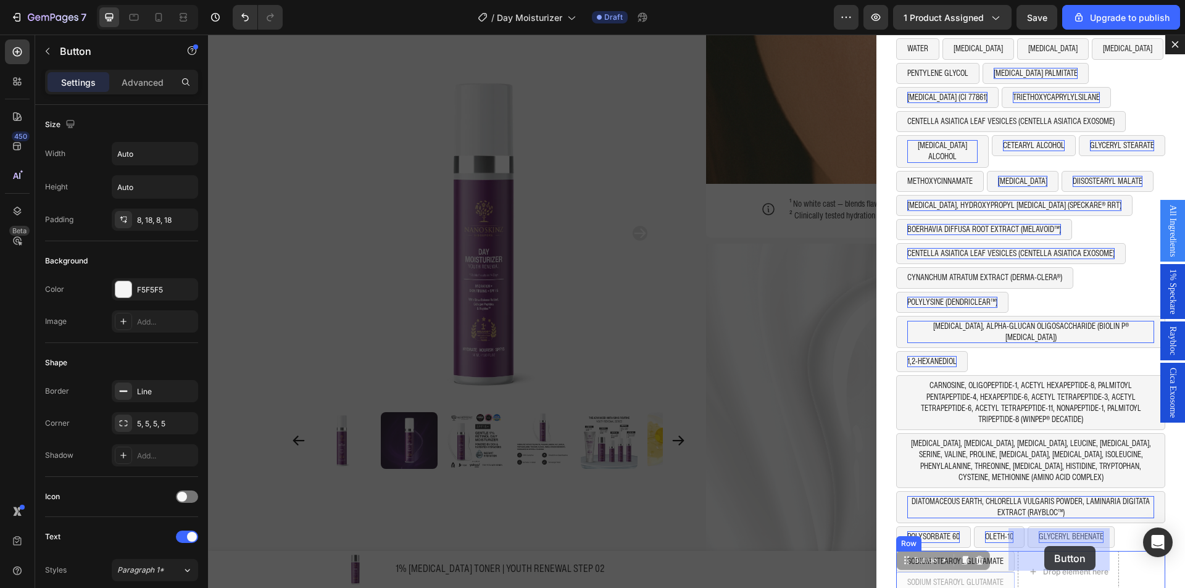
drag, startPoint x: 920, startPoint y: 538, endPoint x: 1045, endPoint y: 546, distance: 125.0
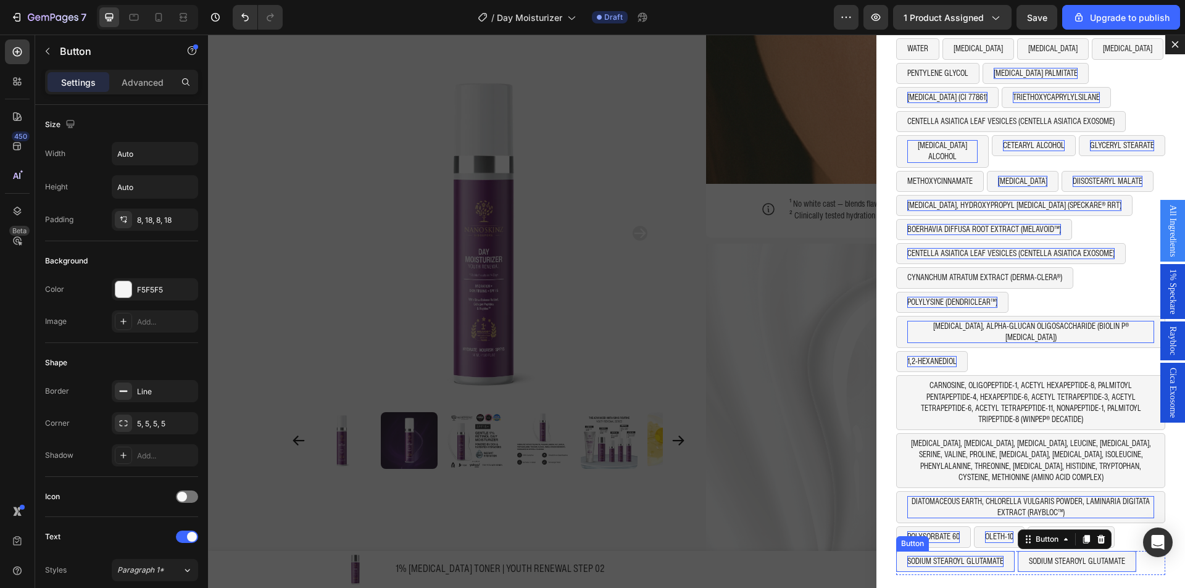
scroll to position [31, 0]
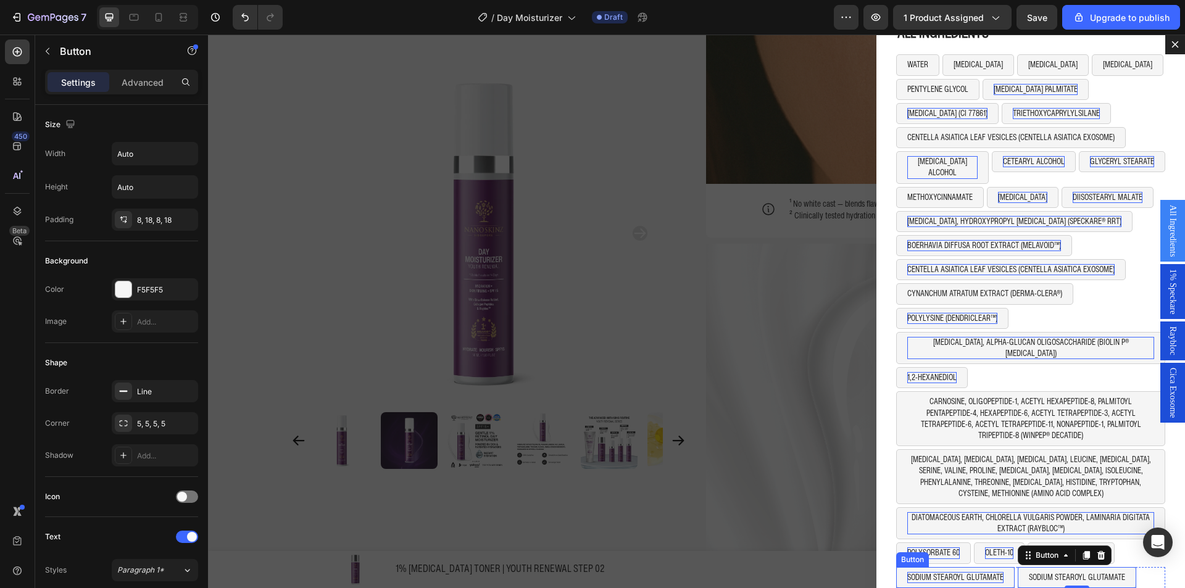
click at [991, 572] on p "SODIUM STEAROYL GLUTAMATE" at bounding box center [956, 577] width 96 height 11
click at [1048, 572] on p "SODIUM STEAROYL GLUTAMATE" at bounding box center [1077, 577] width 96 height 11
click at [1051, 572] on p "SODIUM STEAROYL GLUTAMATE" at bounding box center [1077, 577] width 96 height 11
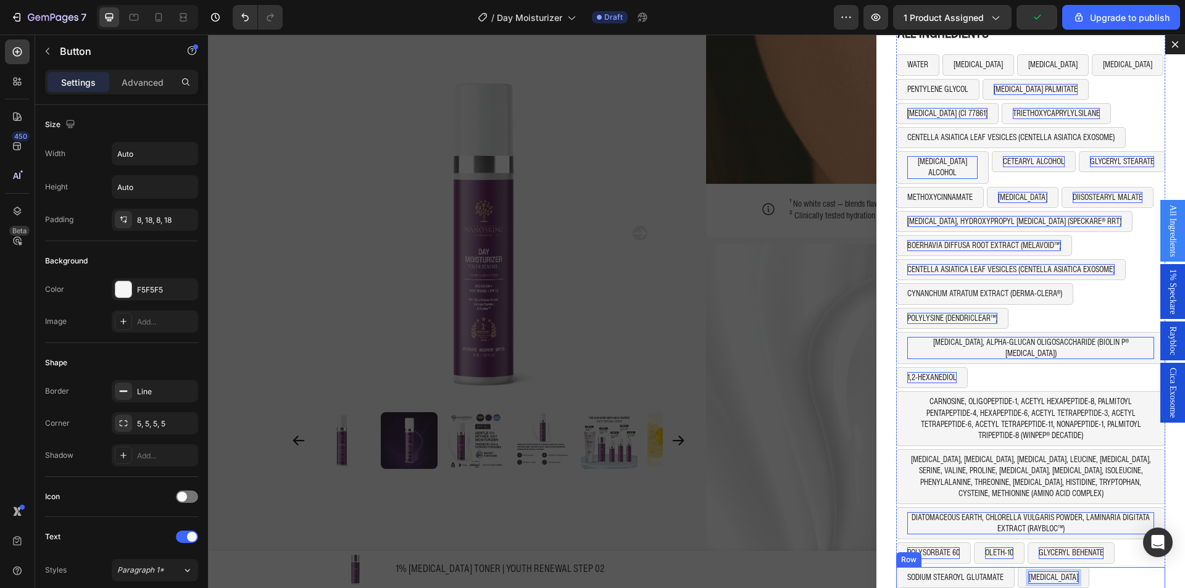
click at [1077, 567] on div "SODIUM STEAROYL GLUTAMATE Button LECITHIN Button 0 Row" at bounding box center [1031, 579] width 269 height 24
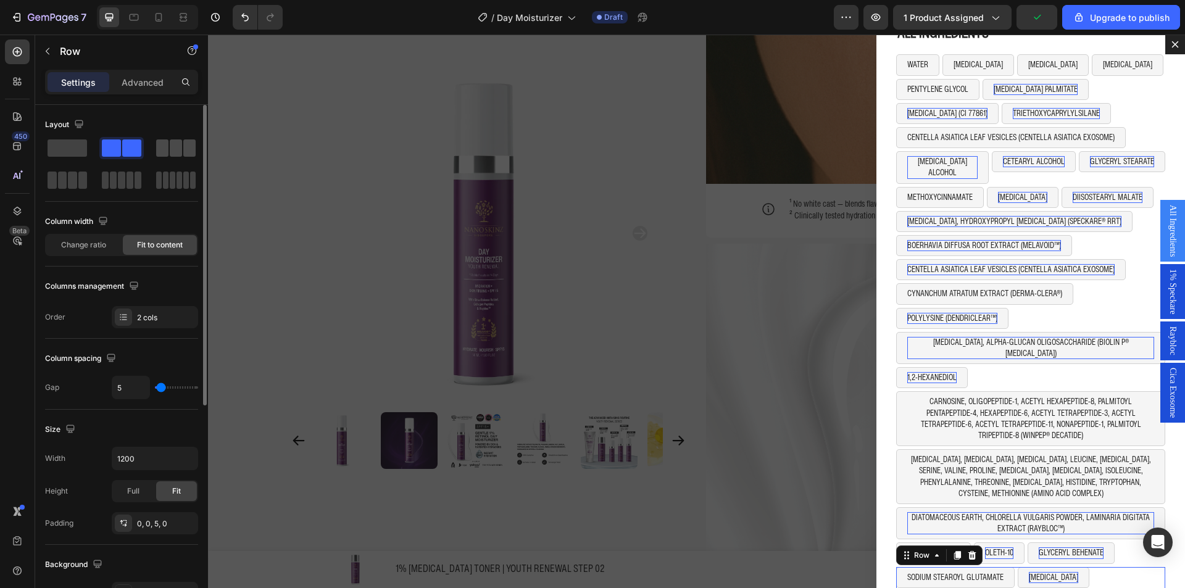
click at [90, 169] on div at bounding box center [67, 180] width 44 height 22
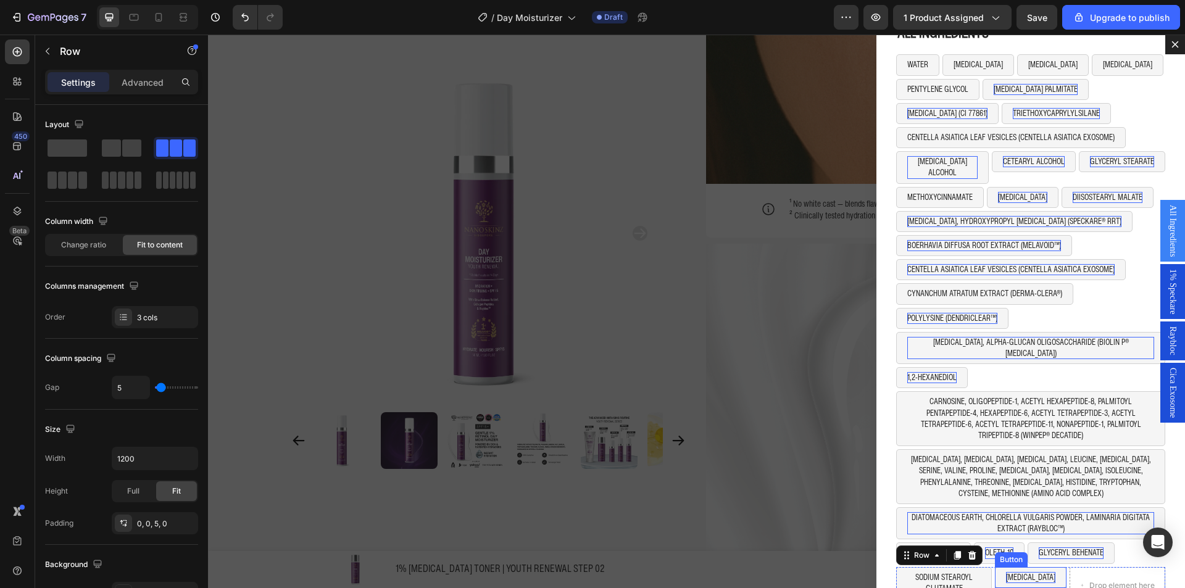
click at [1040, 567] on button "[MEDICAL_DATA]" at bounding box center [1031, 577] width 72 height 21
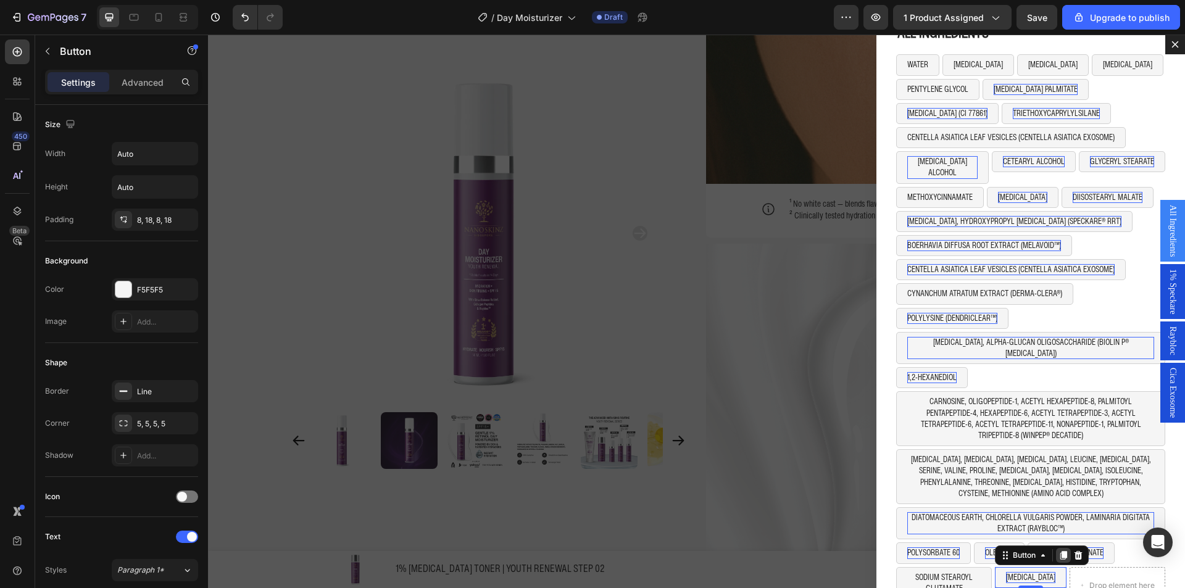
click at [1061, 551] on icon "Dialog body" at bounding box center [1064, 555] width 7 height 9
drag, startPoint x: 1018, startPoint y: 554, endPoint x: 1078, endPoint y: 564, distance: 61.3
click at [1079, 563] on div "Header (P) Images & Gallery 1% RETINOL TONER | YOUTH RENEWAL STEP 02 (P) Title …" at bounding box center [696, 114] width 977 height 2966
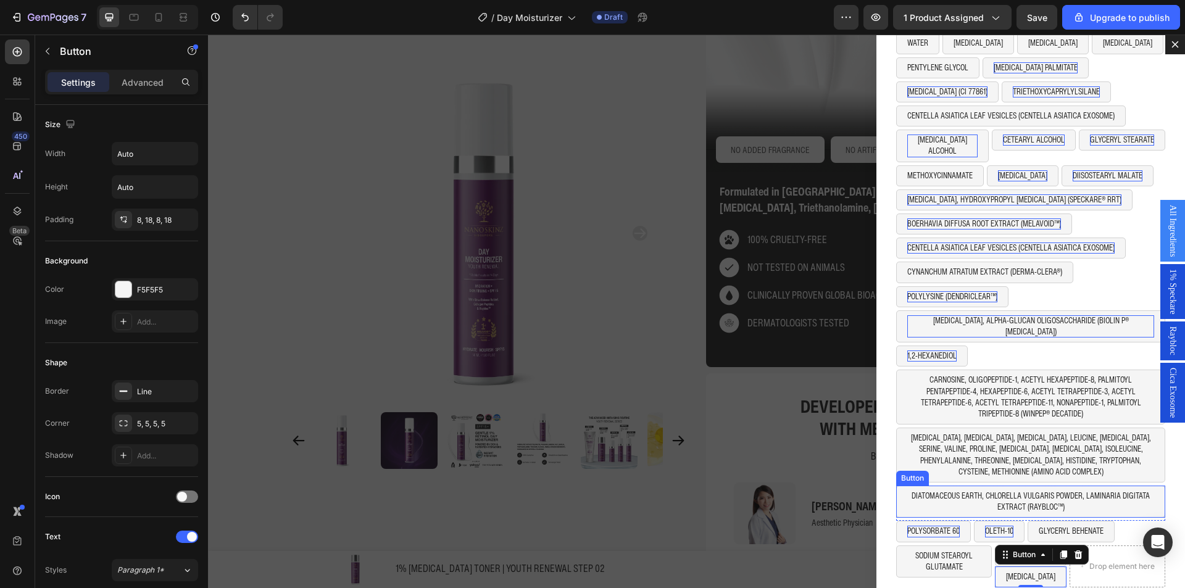
scroll to position [1908, 0]
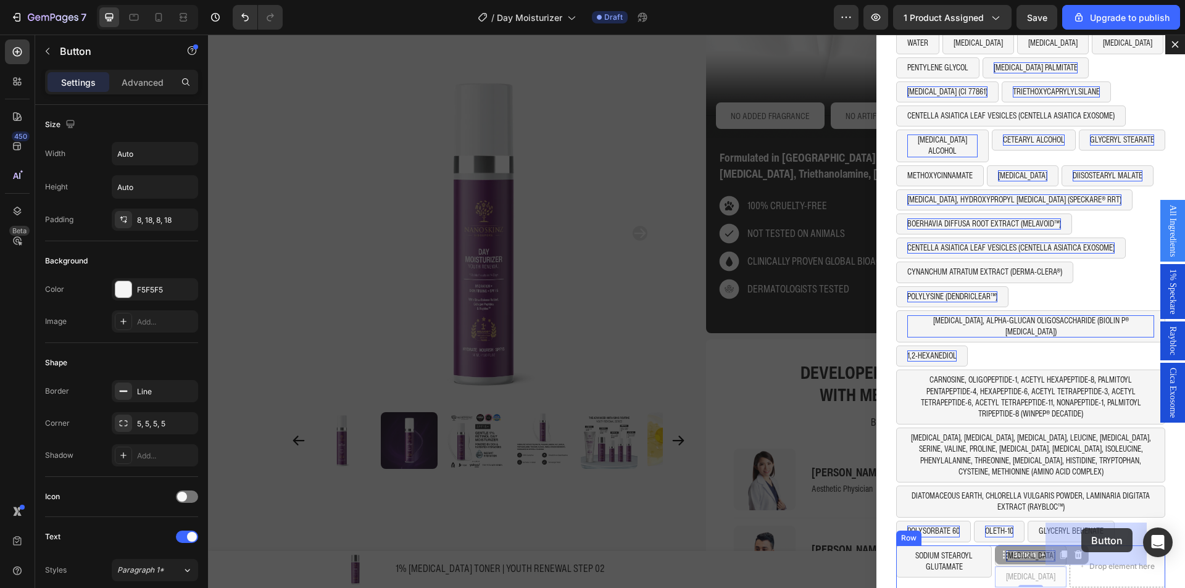
drag, startPoint x: 1029, startPoint y: 534, endPoint x: 1082, endPoint y: 529, distance: 52.8
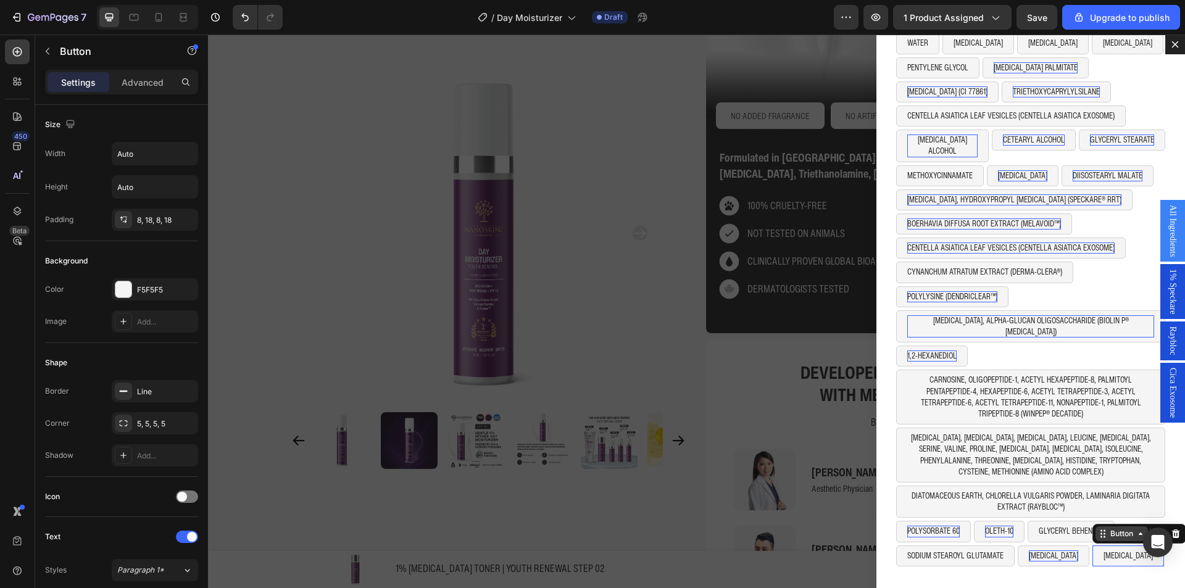
scroll to position [31, 0]
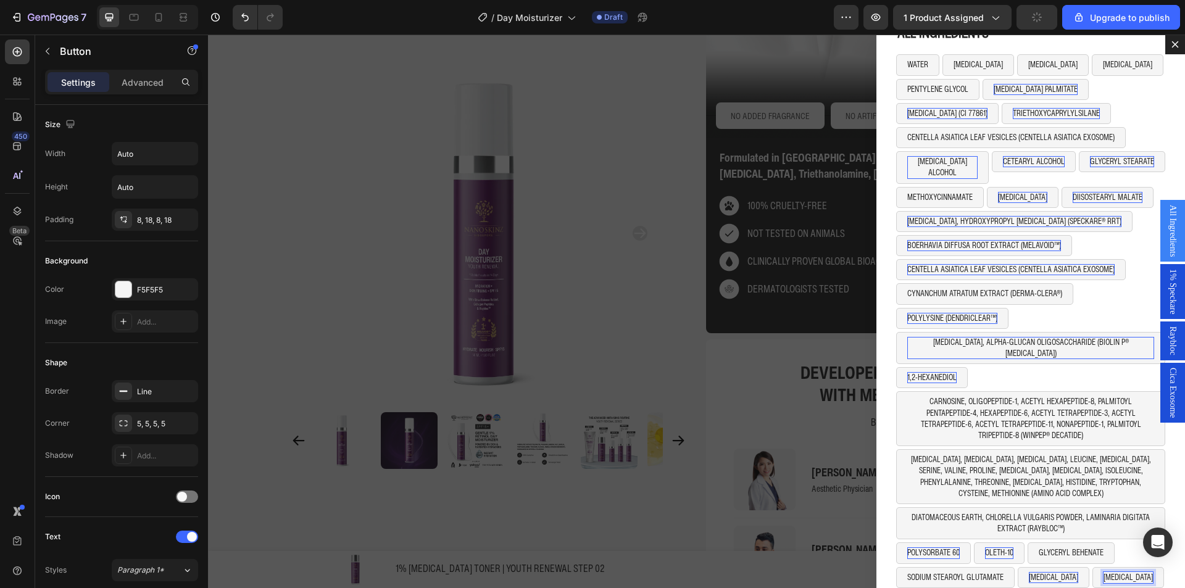
click at [1104, 572] on p "[MEDICAL_DATA]" at bounding box center [1128, 577] width 49 height 11
click at [1140, 543] on div "POLYSORBATE 60 Button OLETH-10 Button GLYCERYL BEHENATE Button Row" at bounding box center [1031, 555] width 269 height 24
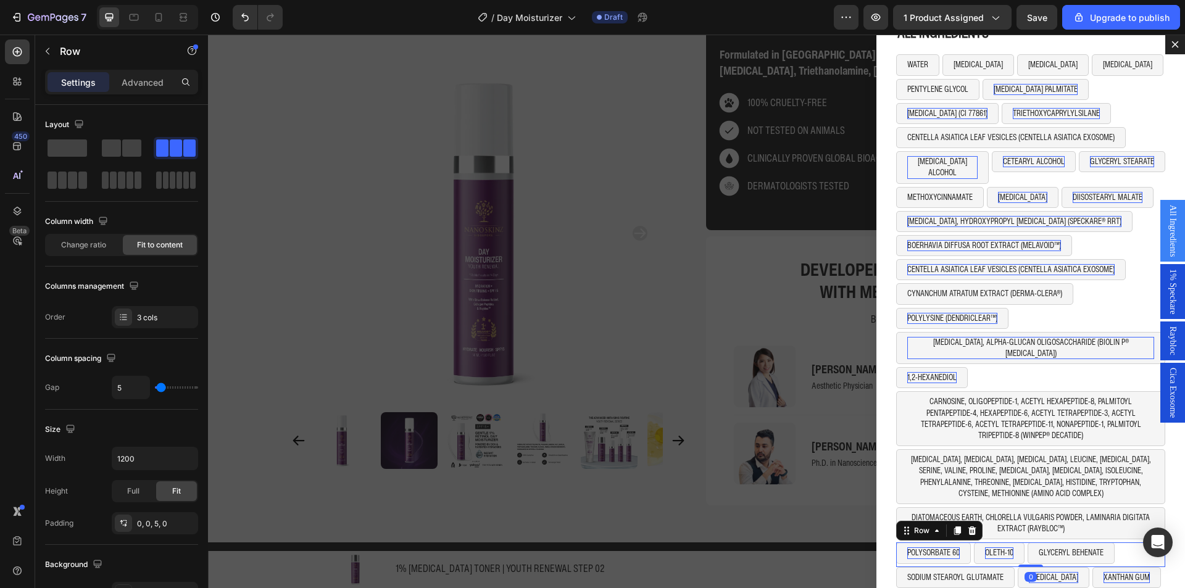
scroll to position [2031, 0]
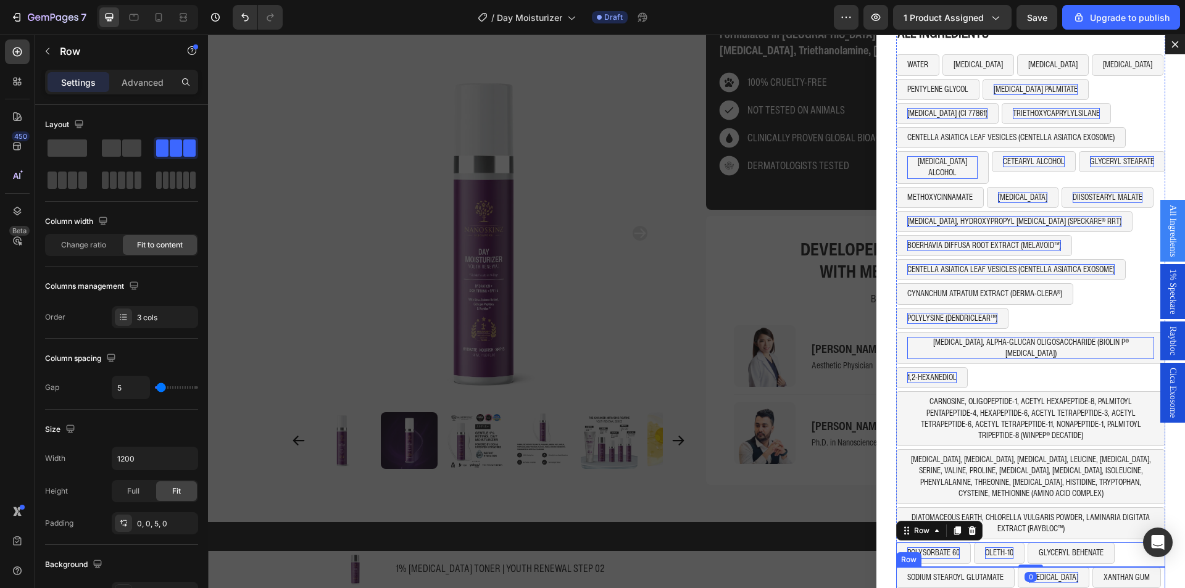
click at [1140, 567] on div "SODIUM STEAROYL GLUTAMATE Button LECITHIN Button XANTHAN GUM Button Row" at bounding box center [1031, 579] width 269 height 24
click at [955, 551] on icon "Dialog body" at bounding box center [958, 555] width 7 height 9
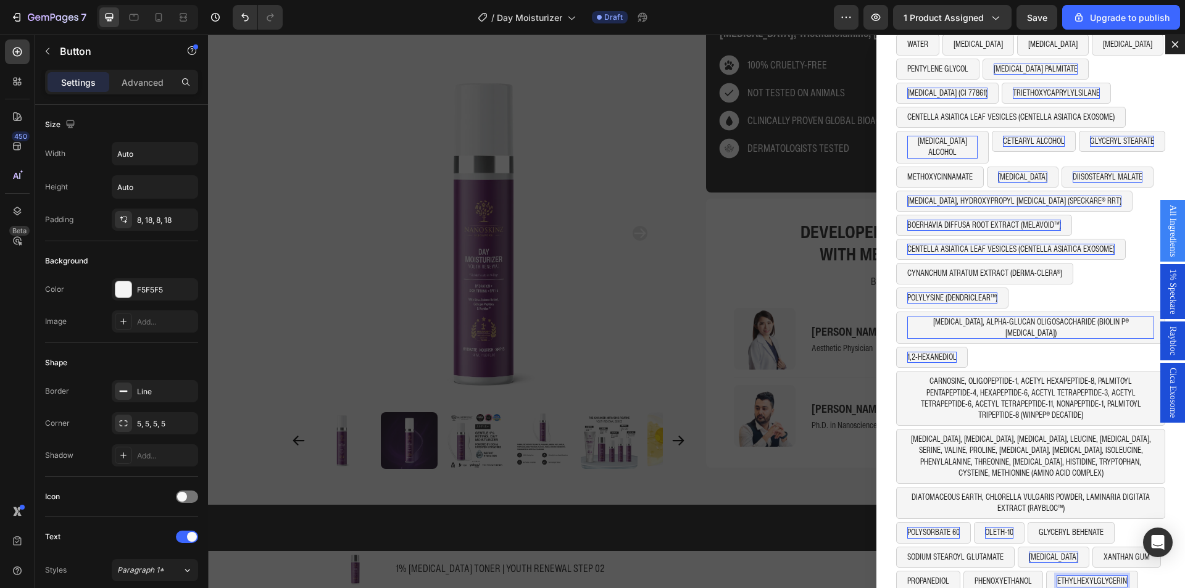
click at [1130, 571] on button "ETHYLHEXYLGLYCERIN" at bounding box center [1093, 581] width 92 height 21
click at [1137, 571] on div "PROPANEDIOL Button PHENOXYETHANOL Button ETHYLHEXYLGLYCERIN Button 0 Row" at bounding box center [1031, 583] width 269 height 24
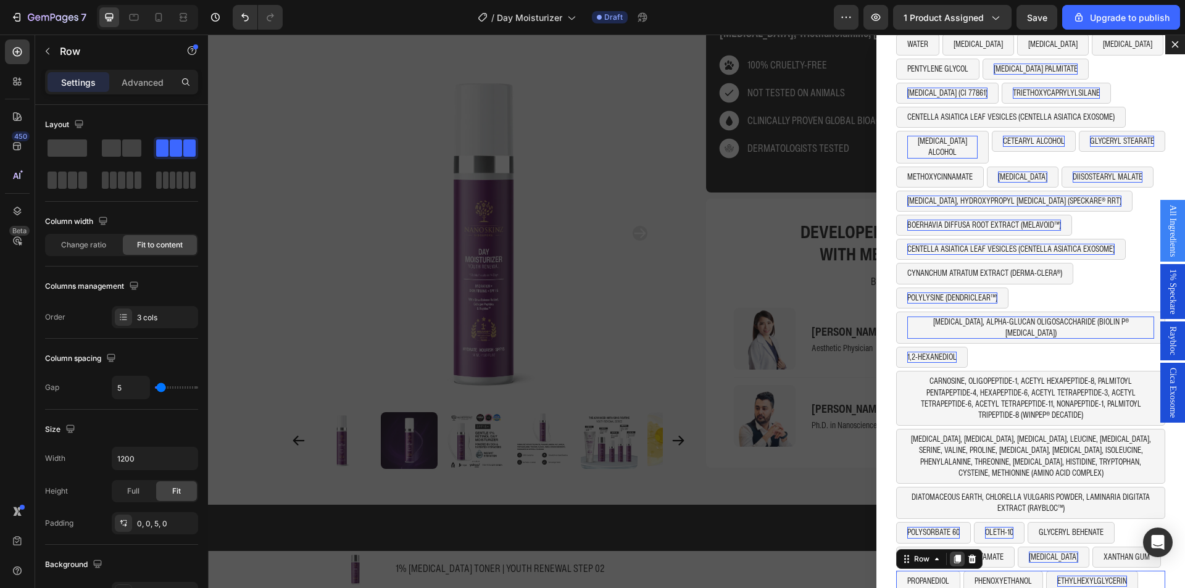
click at [955, 555] on icon "Dialog body" at bounding box center [958, 559] width 7 height 9
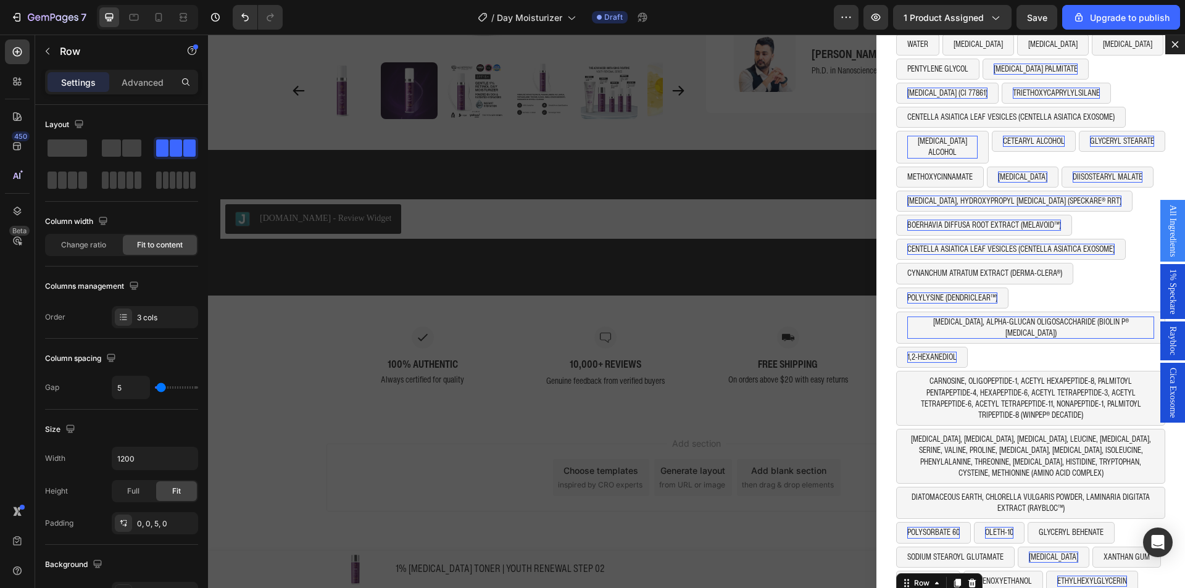
scroll to position [2412, 0]
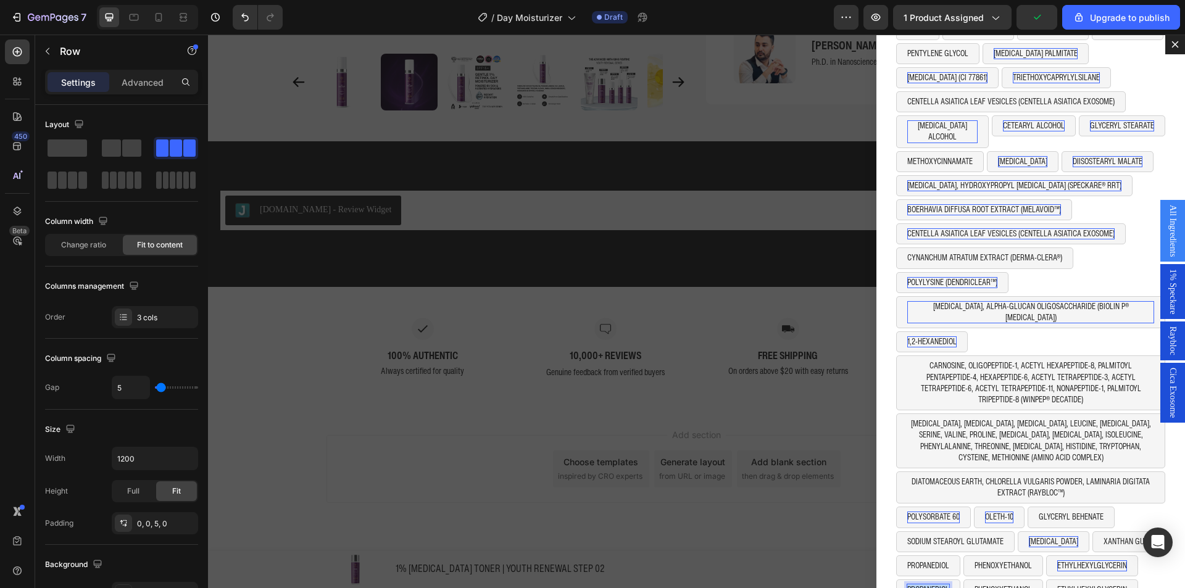
click at [916, 580] on div "PROPANEDIOL Button 0 PHENOXYETHANOL Button ETHYLHEXYLGLYCERIN Button Row" at bounding box center [1031, 592] width 269 height 24
click at [924, 585] on p "PROPANEDIOL" at bounding box center [929, 590] width 42 height 11
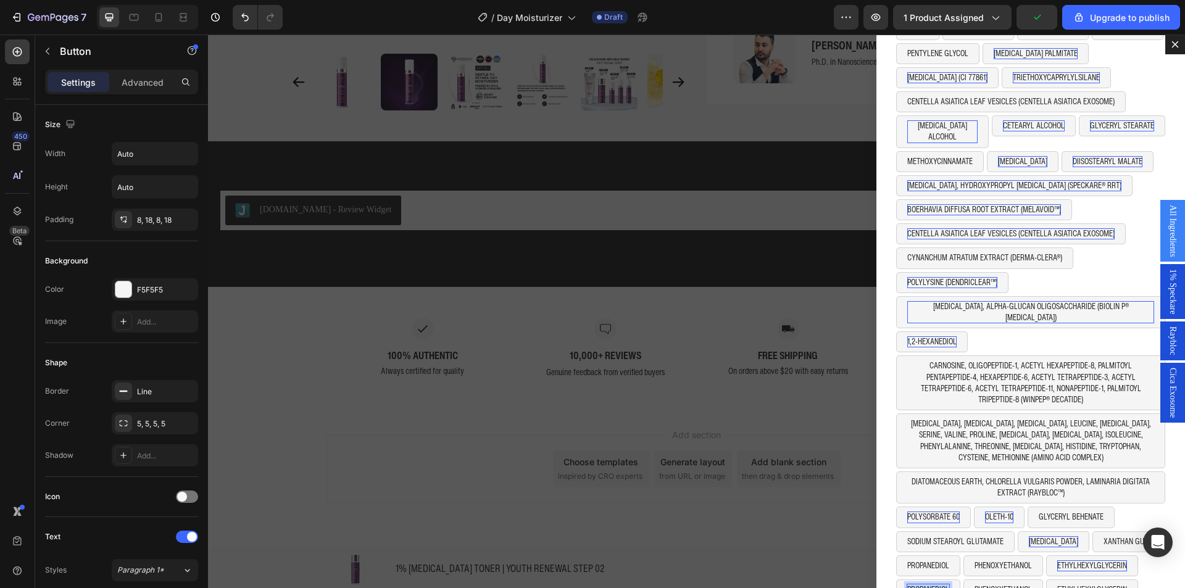
click at [924, 585] on p "PROPANEDIOL" at bounding box center [929, 590] width 42 height 11
click at [982, 580] on button "PHENOXYETHANOL" at bounding box center [1011, 590] width 80 height 21
click at [1058, 564] on icon "Dialog body" at bounding box center [1055, 568] width 8 height 9
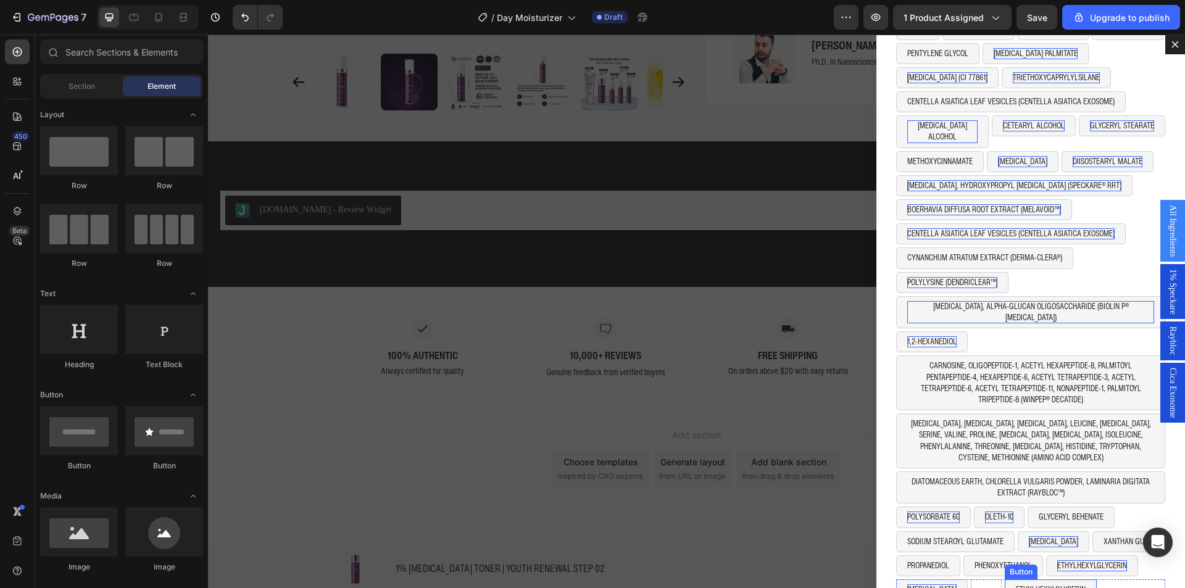
click at [1073, 580] on button "ETHYLHEXYLGLYCERIN" at bounding box center [1051, 590] width 92 height 21
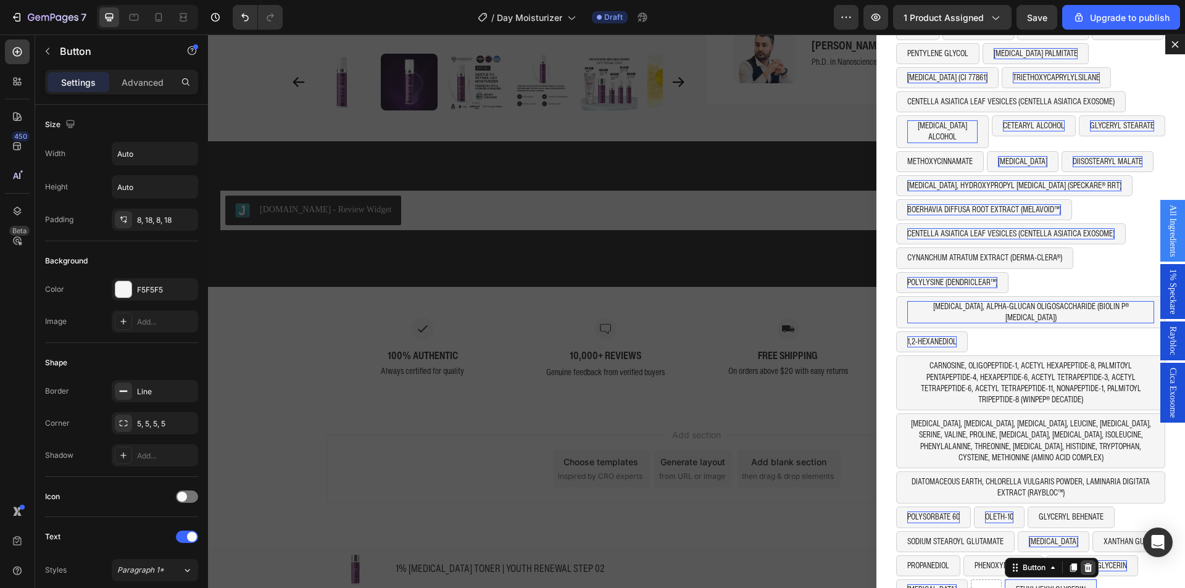
click at [1085, 561] on div "Dialog body" at bounding box center [1088, 568] width 15 height 15
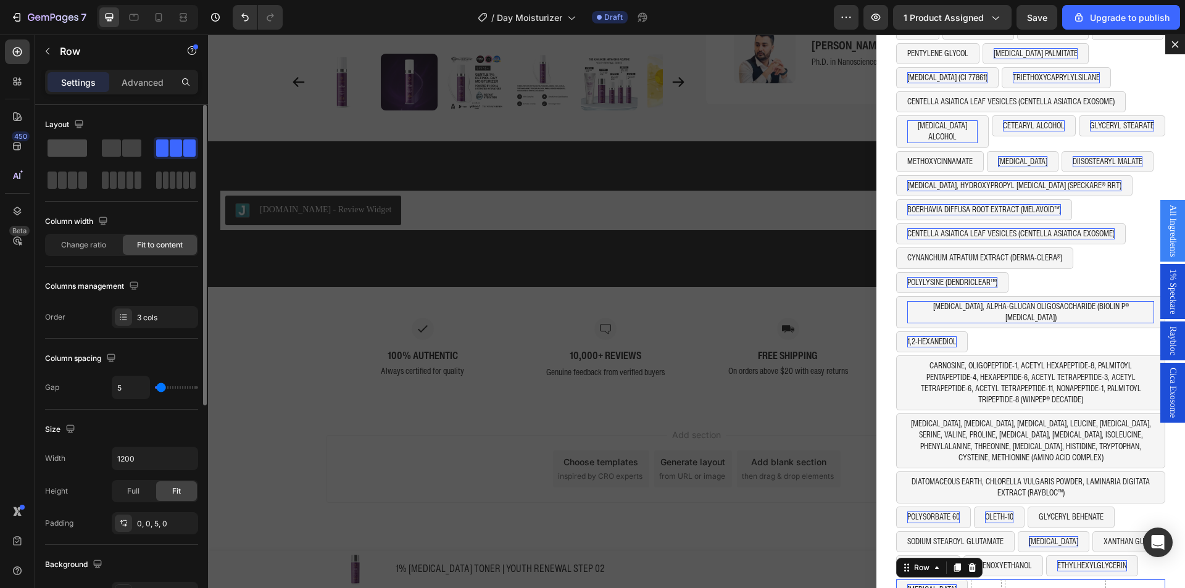
click at [71, 140] on span at bounding box center [68, 148] width 40 height 17
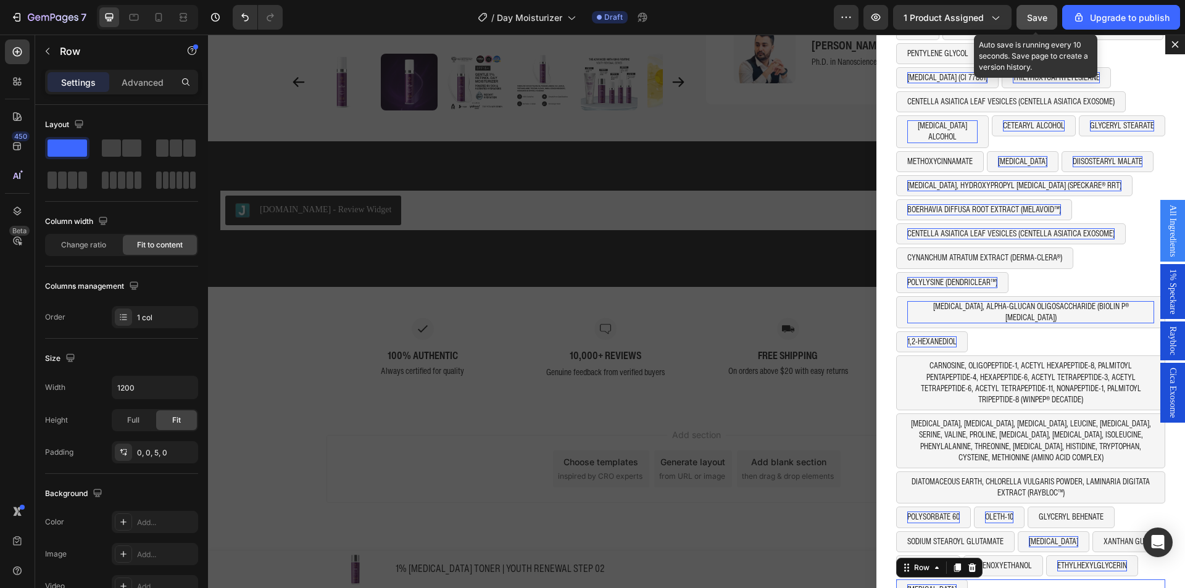
drag, startPoint x: 1030, startPoint y: 15, endPoint x: 814, endPoint y: 22, distance: 216.2
click at [1030, 15] on span "Save" at bounding box center [1037, 17] width 20 height 10
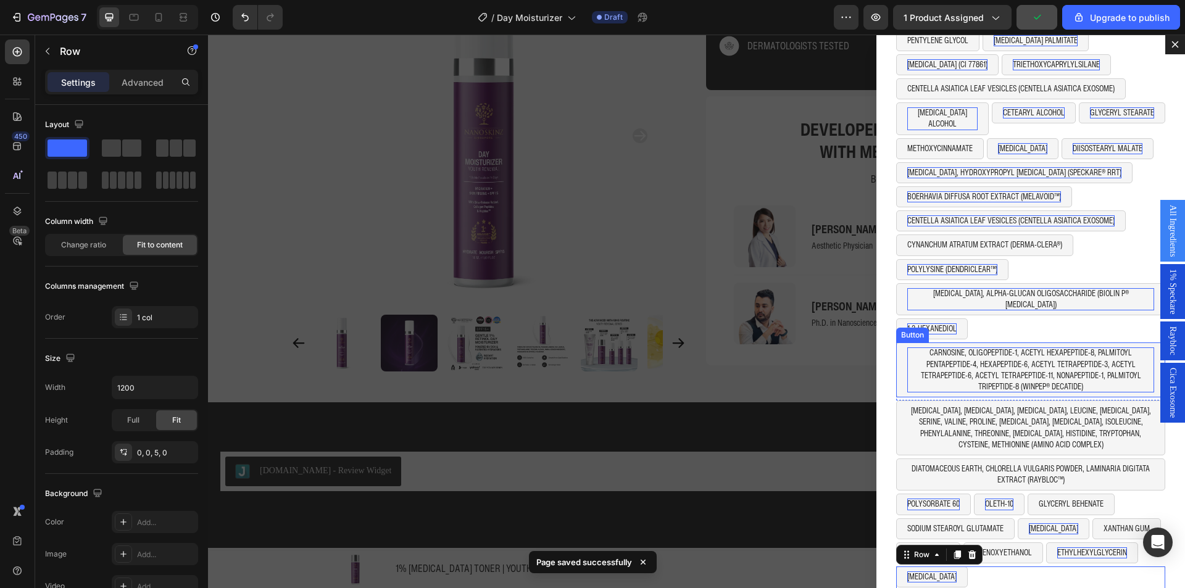
scroll to position [2165, 0]
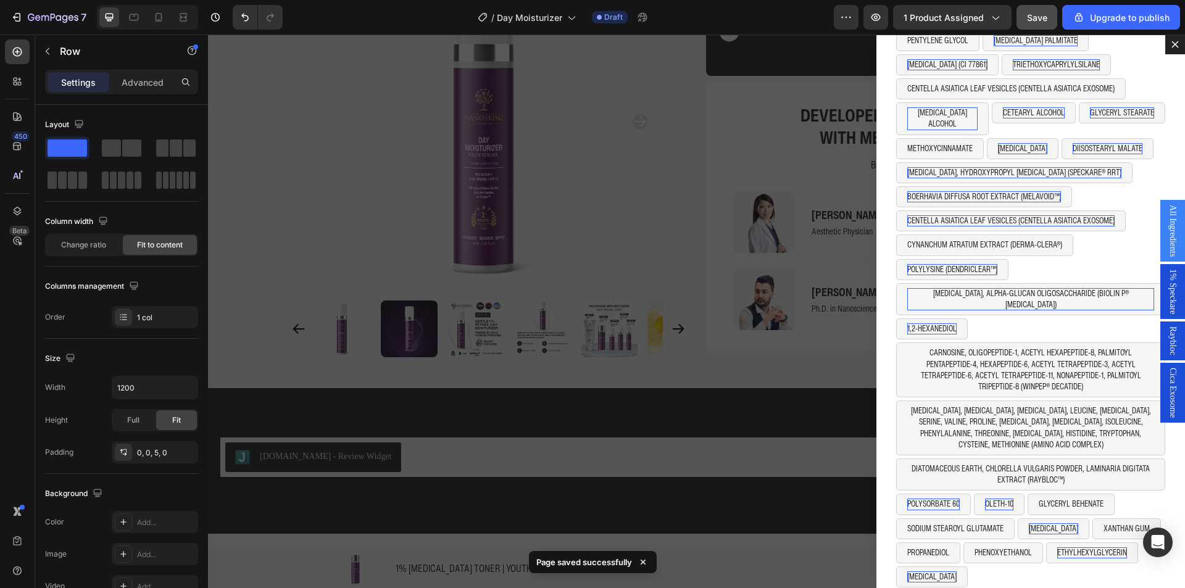
click at [799, 96] on div "Backdrop" at bounding box center [696, 312] width 977 height 554
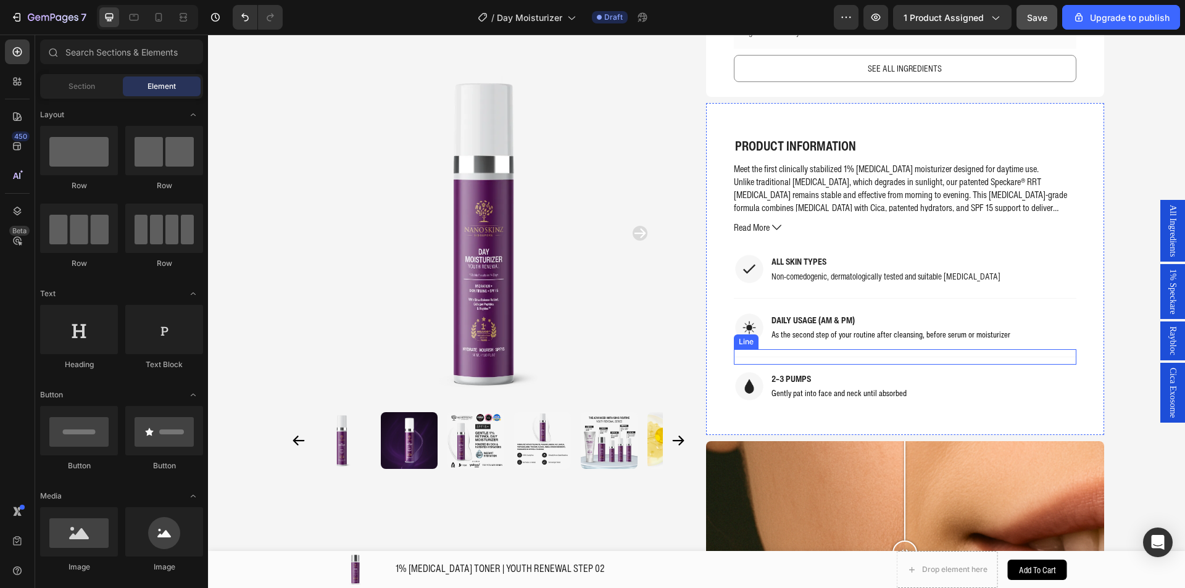
scroll to position [930, 0]
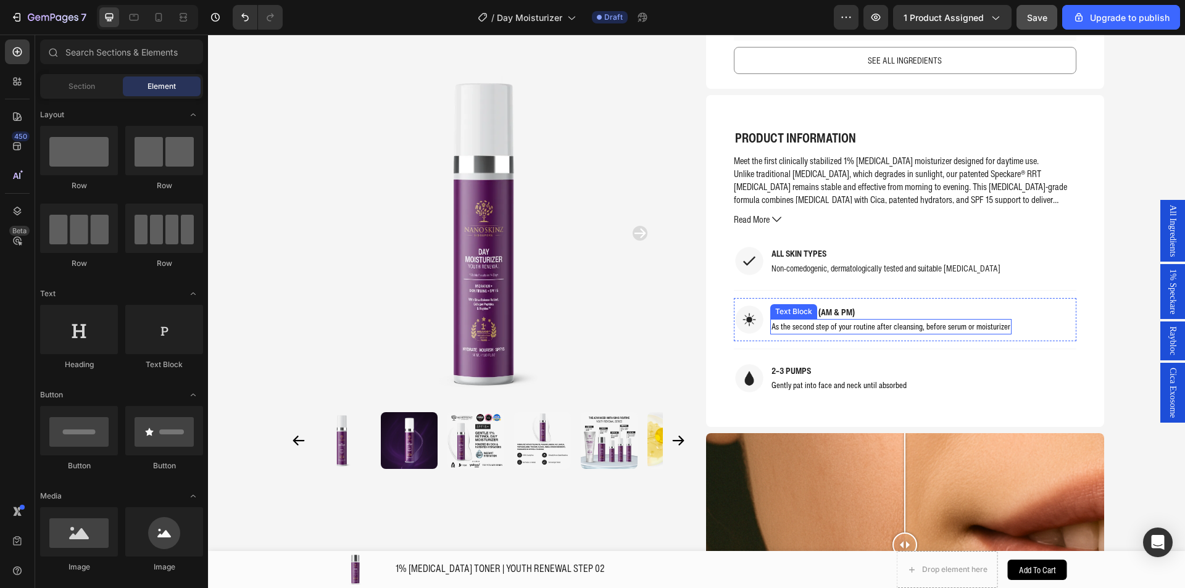
click at [802, 330] on span "As the second step of your routine after cleansing, before serum or moisturizer" at bounding box center [891, 326] width 239 height 12
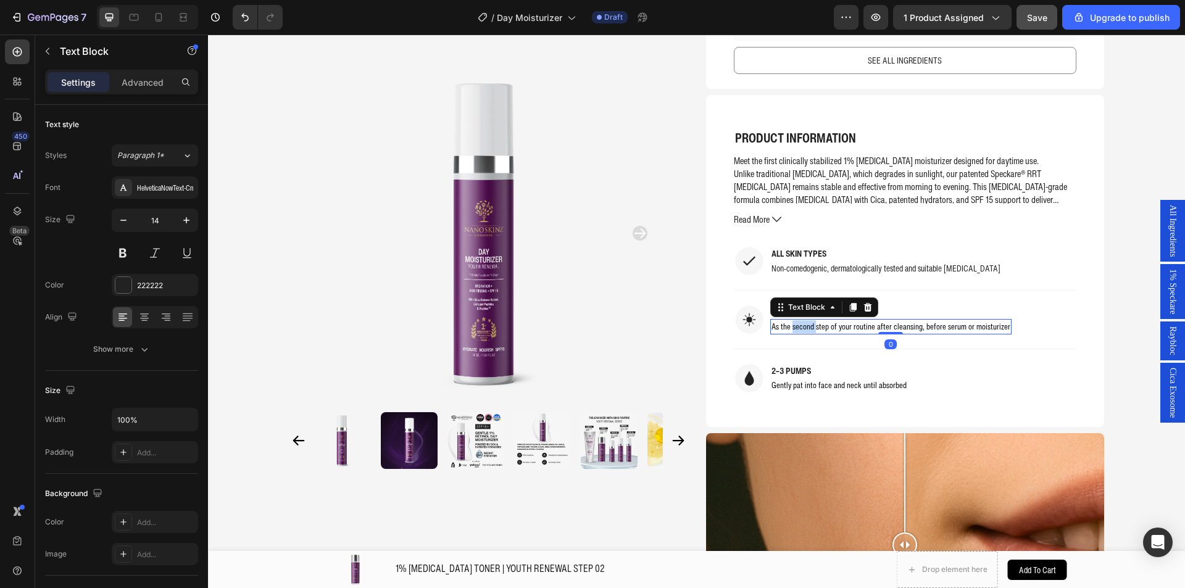
click at [802, 330] on span "As the second step of your routine after cleansing, before serum or moisturizer" at bounding box center [891, 326] width 239 height 12
click at [803, 327] on span "As the second step of your routine after cleansing, before serum or moisturizer" at bounding box center [891, 326] width 239 height 12
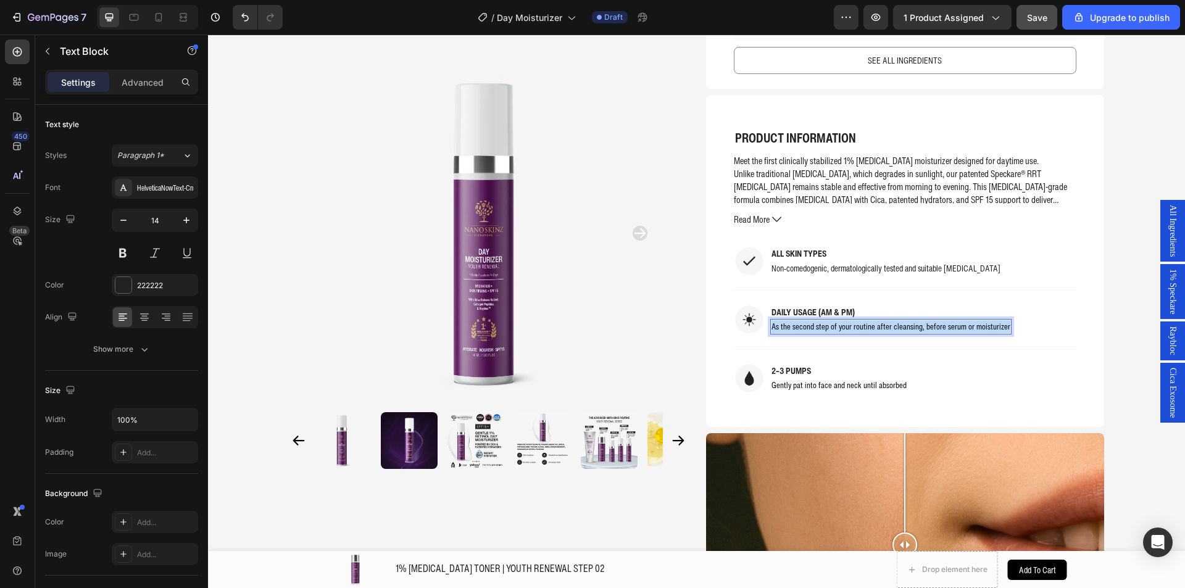
click at [803, 327] on span "As the second step of your routine after cleansing, before serum or moisturizer" at bounding box center [891, 326] width 239 height 12
click at [763, 326] on div "Image DAILY USAGE (AM & PM) Text Block after cleansing and serums, as the last …" at bounding box center [905, 319] width 343 height 43
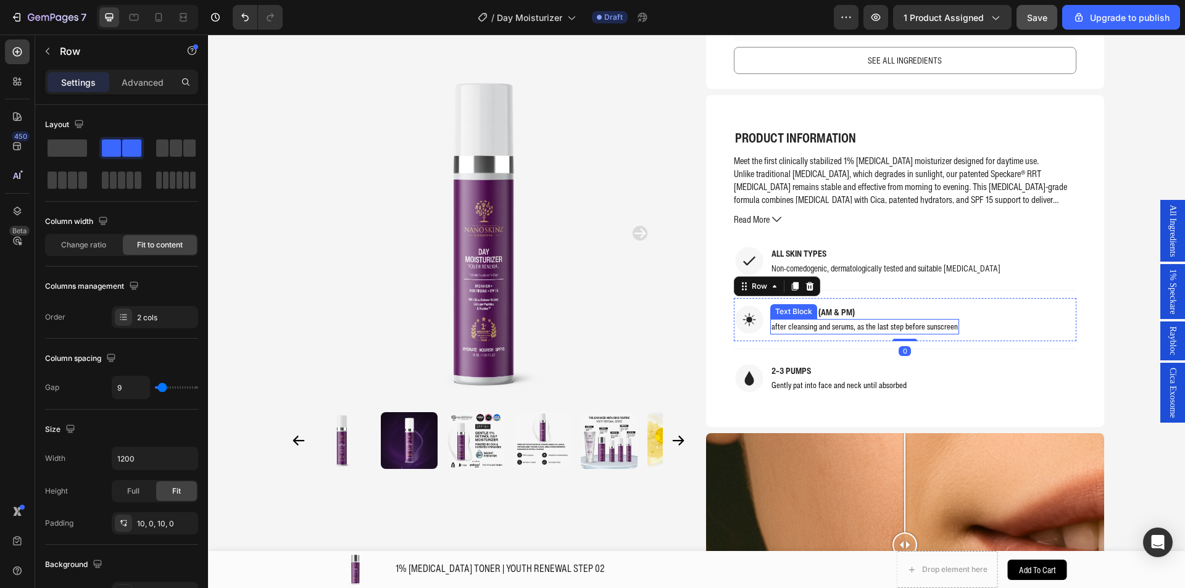
click at [772, 326] on span "after cleansing and serums, as the last step before sunscreen" at bounding box center [865, 326] width 186 height 12
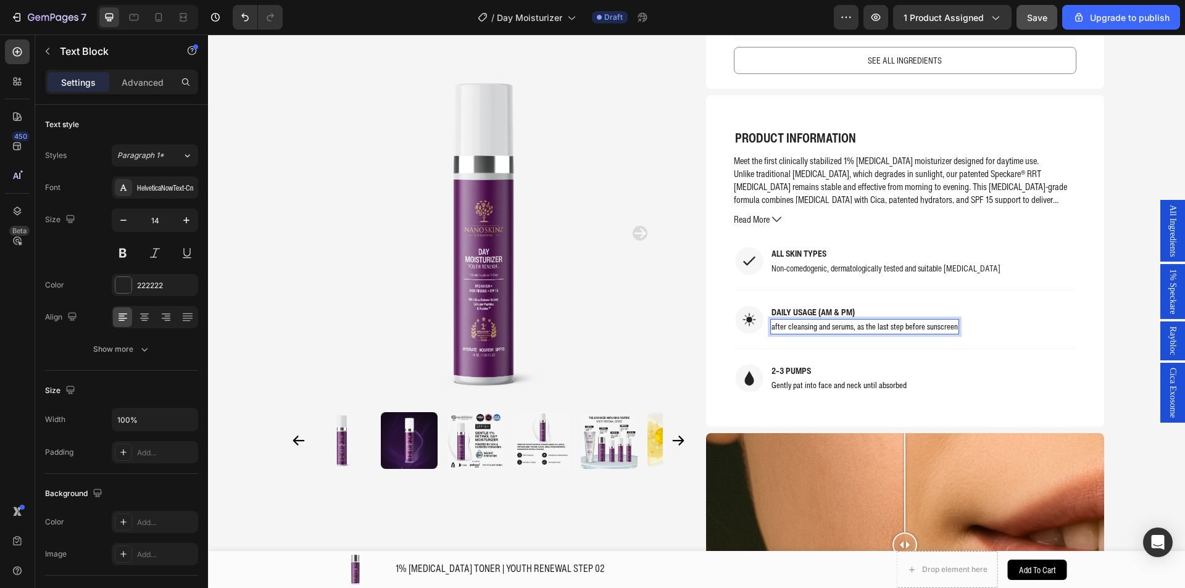
click at [772, 330] on span "after cleansing and serums, as the last step before sunscreen" at bounding box center [865, 326] width 186 height 12
click at [842, 312] on p "DAILY USAGE (AM & PM)" at bounding box center [865, 312] width 187 height 12
click at [850, 311] on p "DAILY USAGE (AM & PM)" at bounding box center [865, 312] width 187 height 12
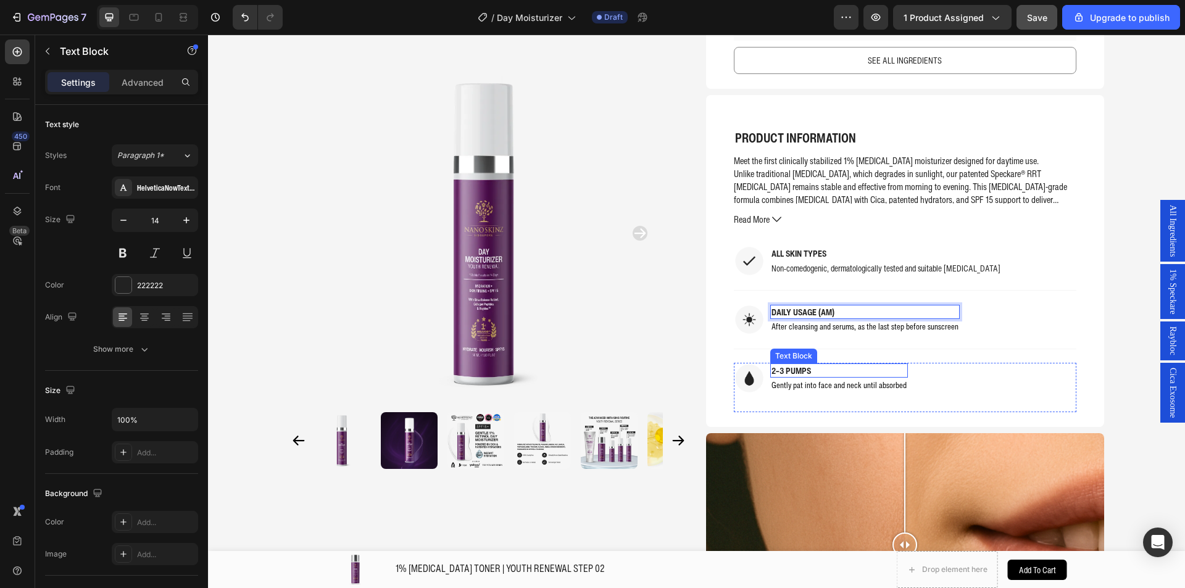
click at [798, 373] on p "2–3 PUMPS" at bounding box center [839, 371] width 135 height 12
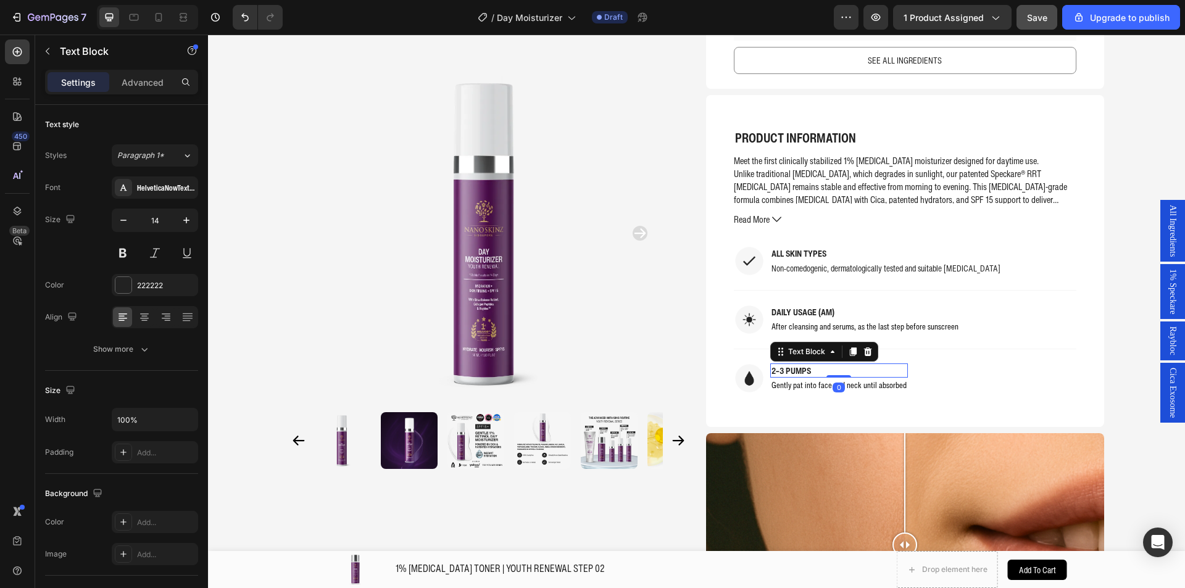
click at [798, 373] on p "2–3 PUMPS" at bounding box center [839, 371] width 135 height 12
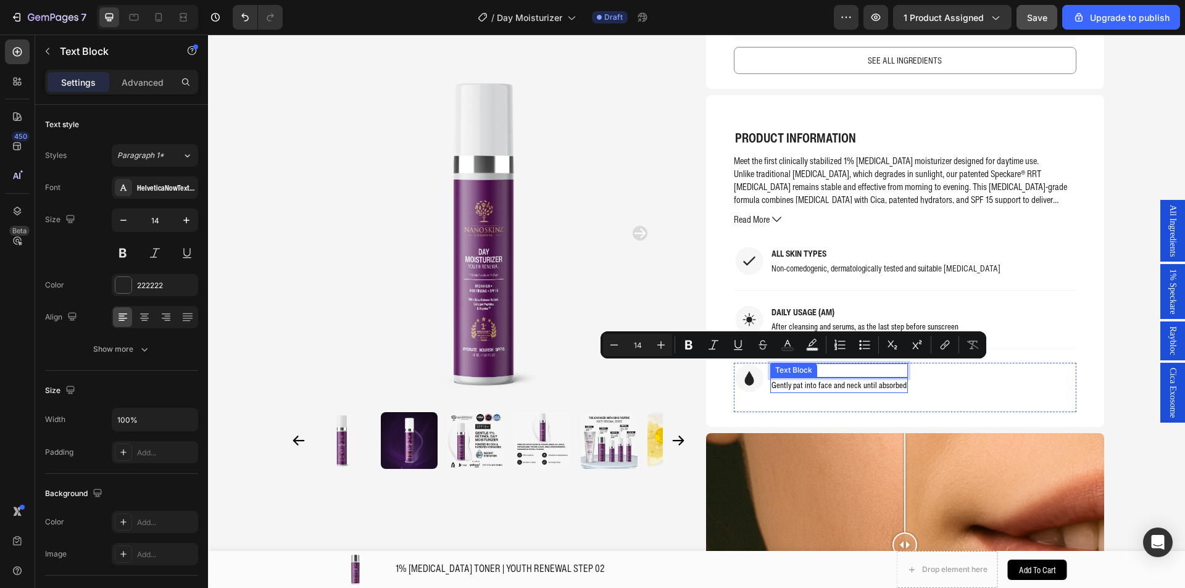
click at [838, 387] on span "Gently pat into face and neck until absorbed" at bounding box center [839, 385] width 135 height 12
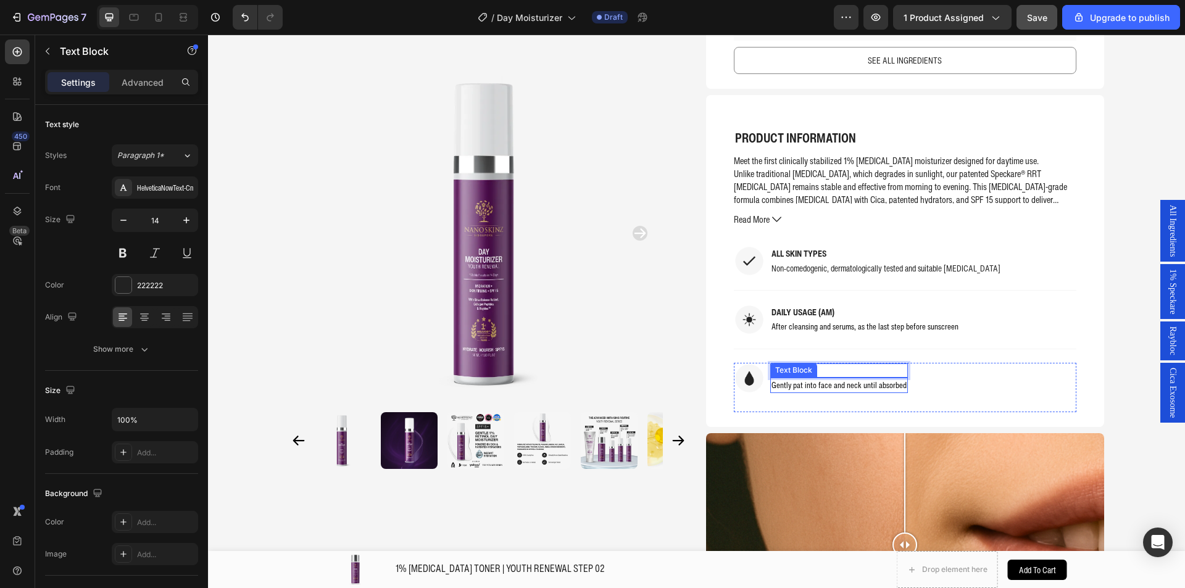
click at [838, 387] on span "Gently pat into face and neck until absorbed" at bounding box center [839, 385] width 135 height 12
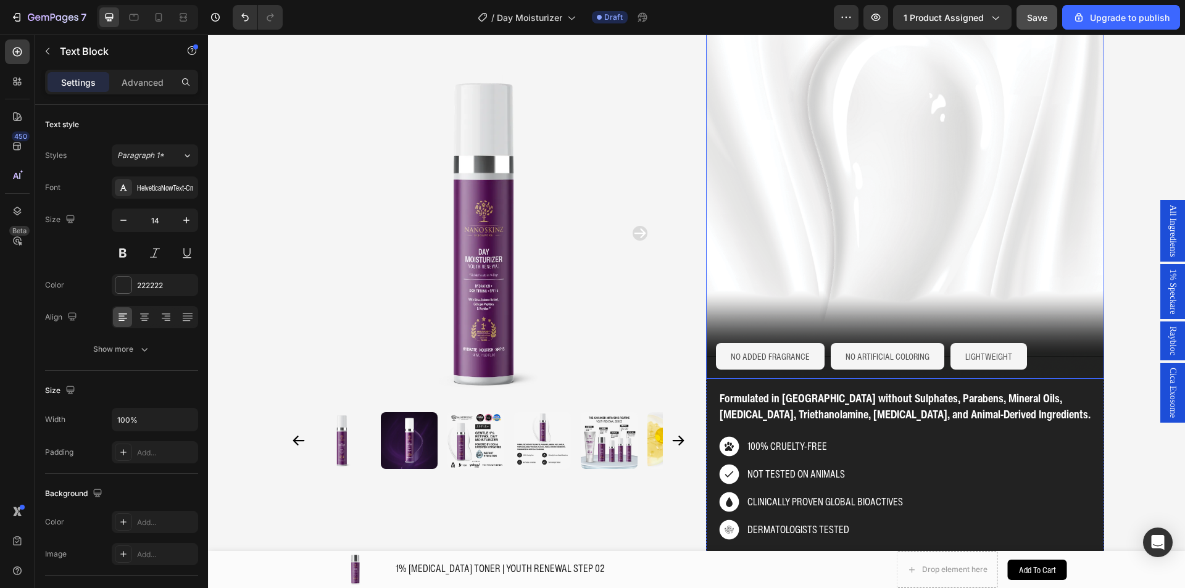
scroll to position [1671, 0]
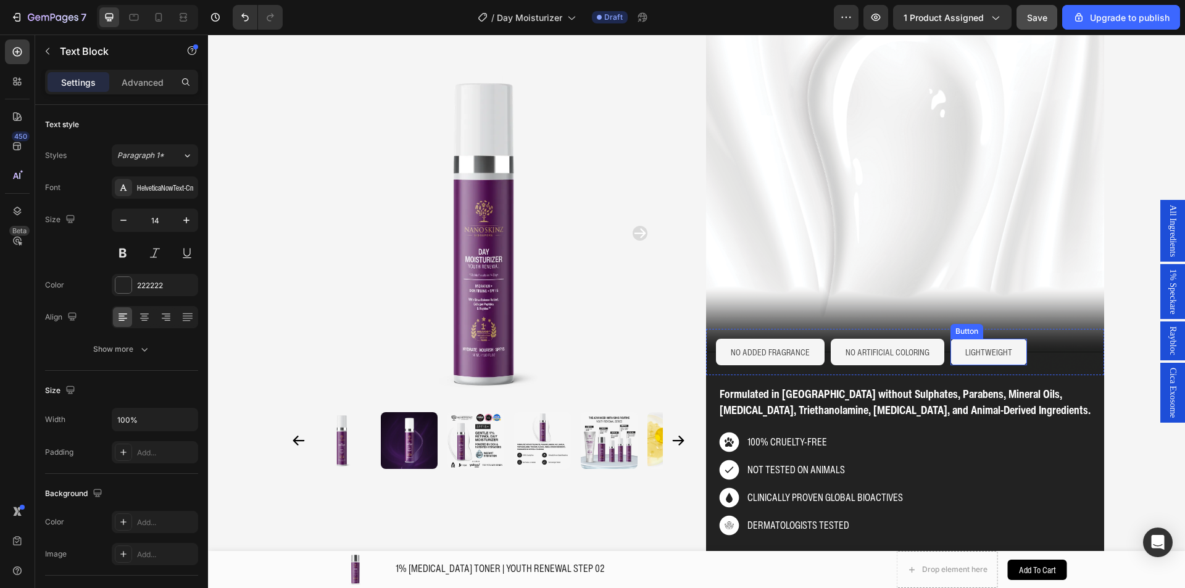
click at [1012, 357] on button "LIGHTWEIGHT" at bounding box center [989, 352] width 77 height 27
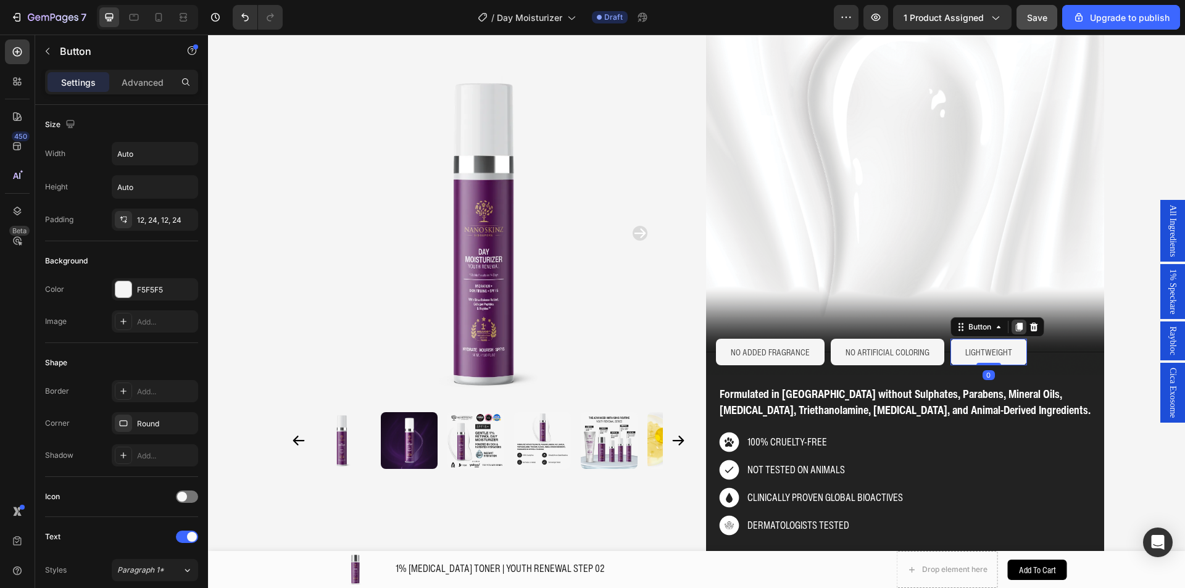
click at [1014, 332] on div at bounding box center [1019, 327] width 15 height 15
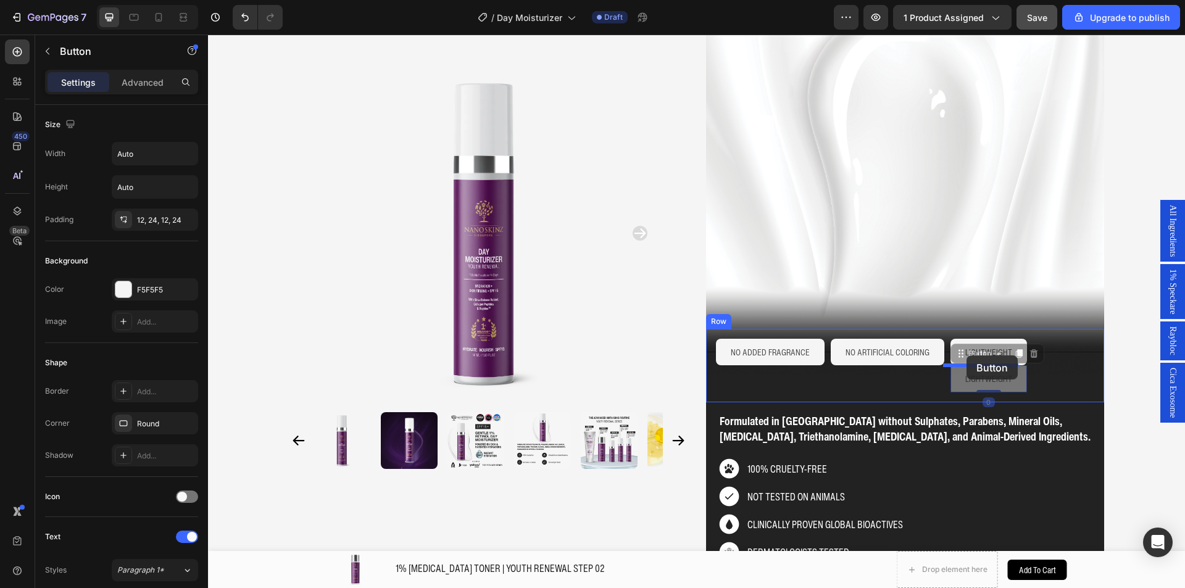
click at [816, 362] on button "NO ADDED FRAGRANCE" at bounding box center [770, 352] width 109 height 27
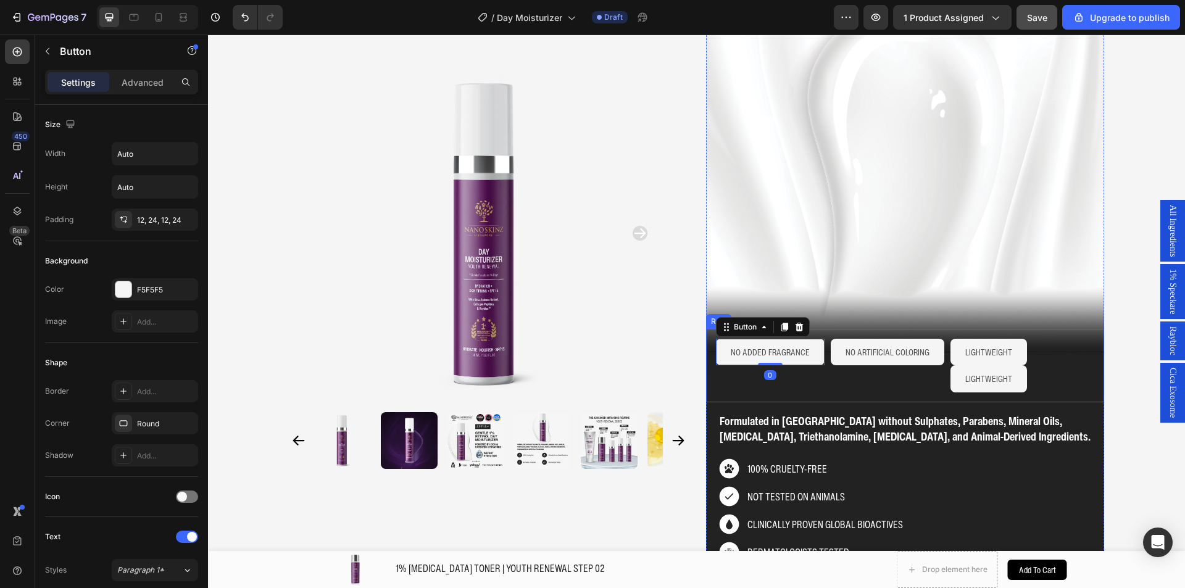
click at [822, 374] on div "NO ADDED FRAGRANCE Button 0 NO ARTIFICIAL COLORING Button LIGHTWEIGHT Button LI…" at bounding box center [905, 365] width 398 height 73
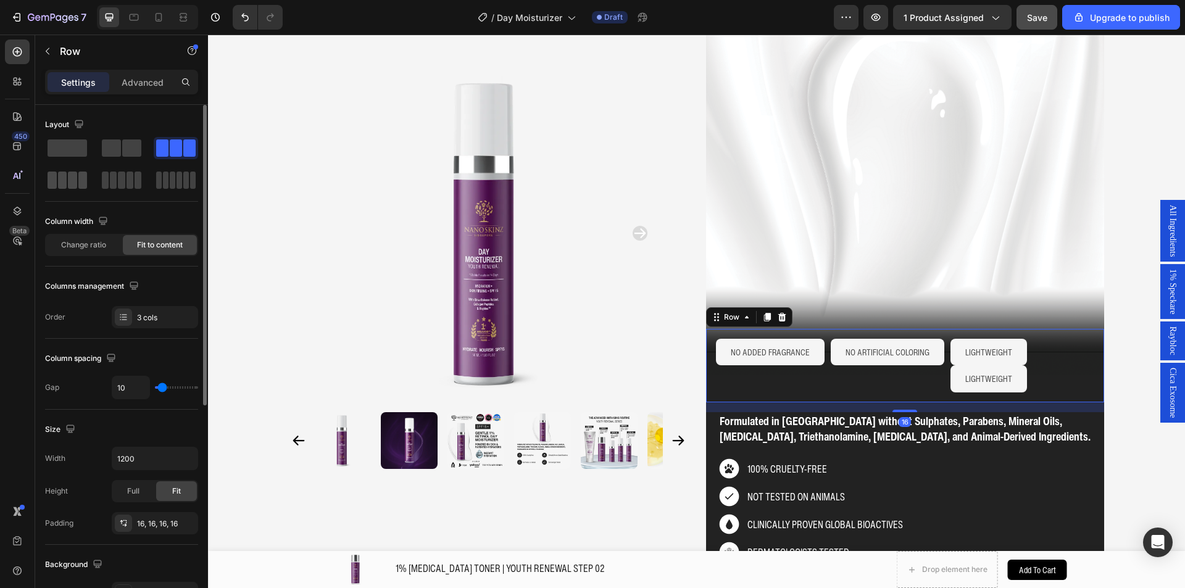
click at [71, 182] on span at bounding box center [72, 180] width 9 height 17
click at [959, 372] on button "LIGHTWEIGHT" at bounding box center [989, 379] width 77 height 27
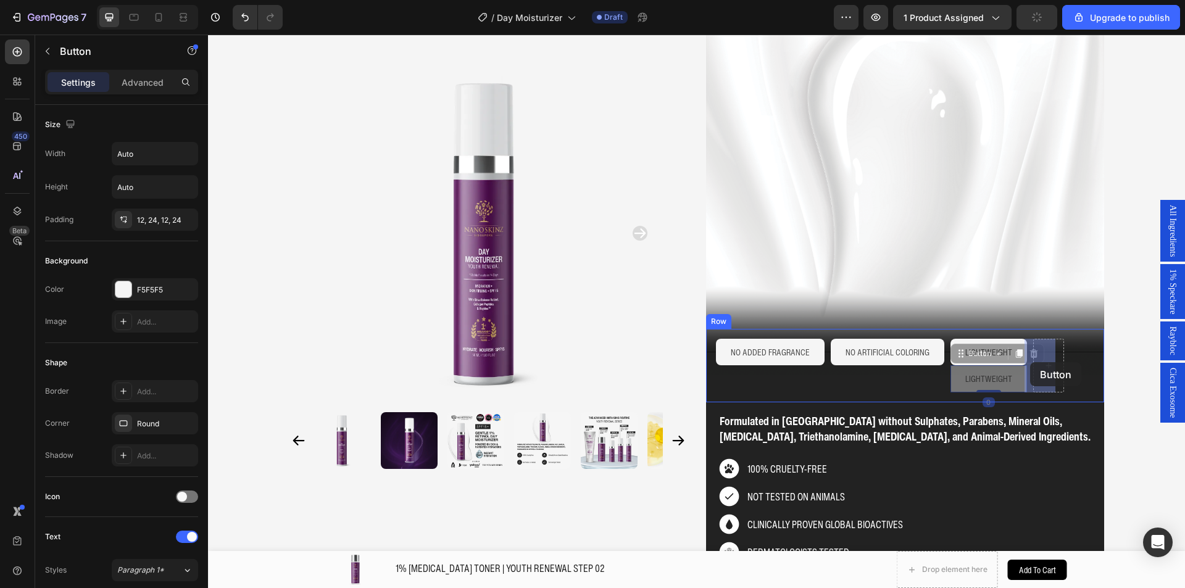
drag, startPoint x: 964, startPoint y: 358, endPoint x: 1031, endPoint y: 362, distance: 66.3
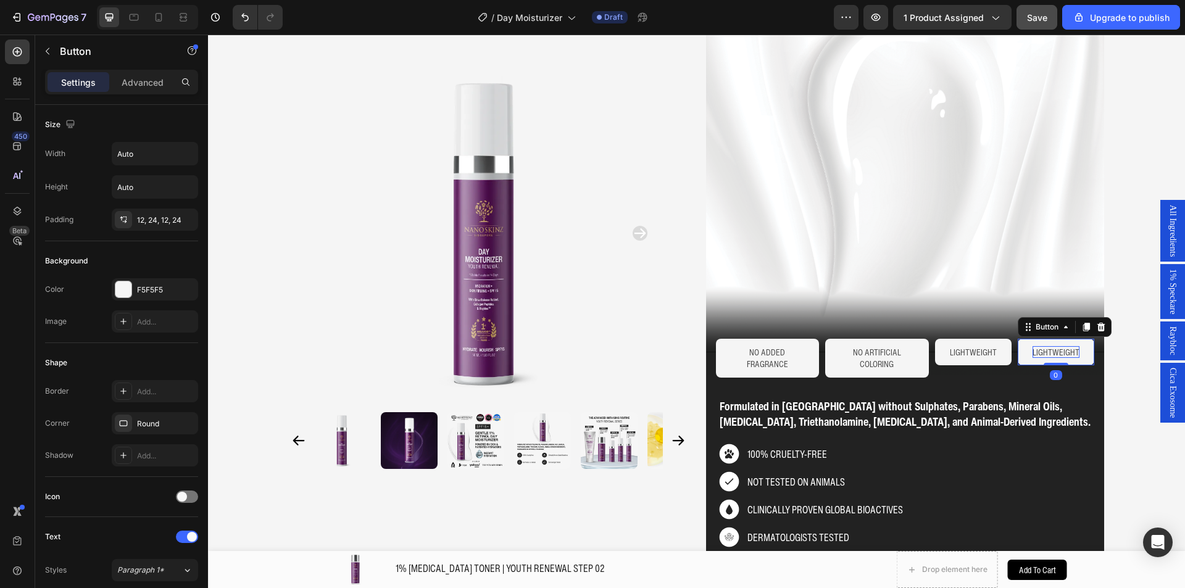
click at [1035, 354] on p "LIGHTWEIGHT" at bounding box center [1056, 352] width 47 height 12
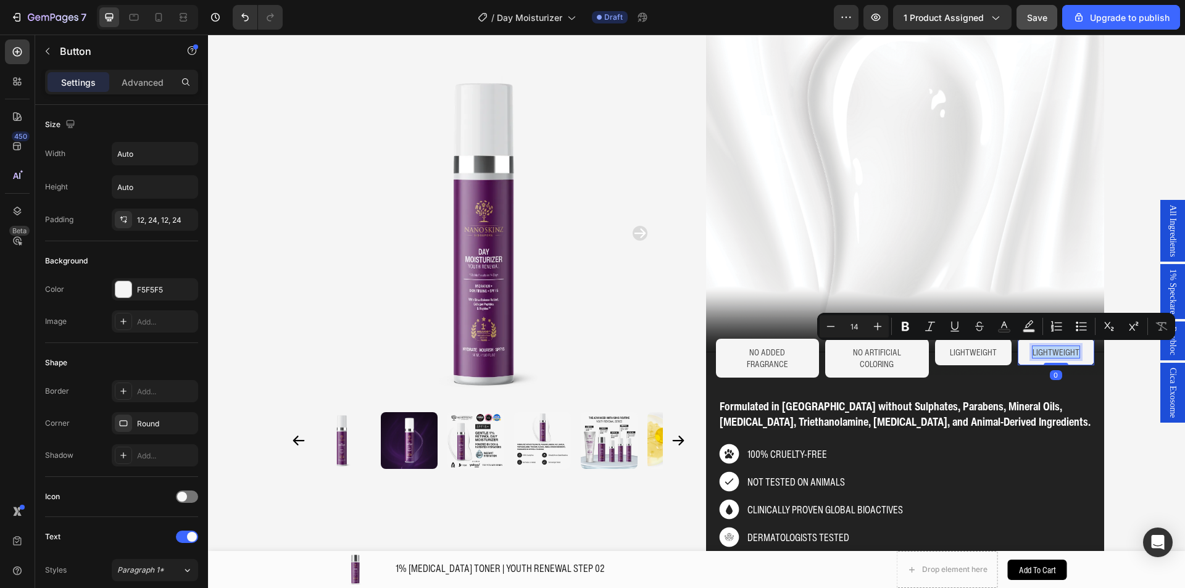
click at [1035, 354] on p "LIGHTWEIGHT" at bounding box center [1056, 352] width 47 height 12
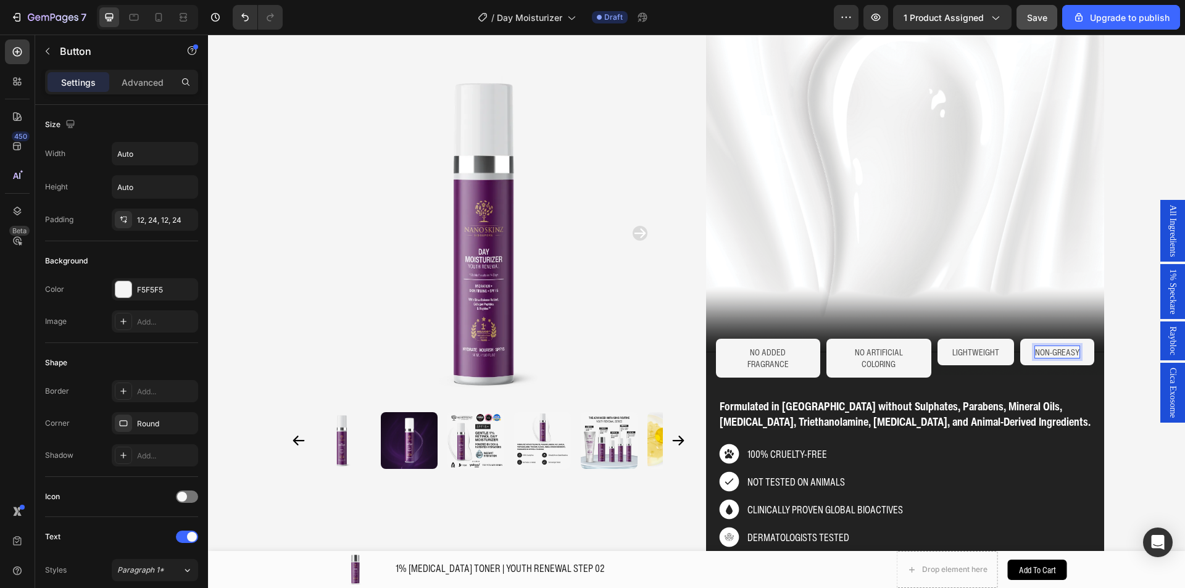
click at [1047, 351] on p "NON-GREASY" at bounding box center [1057, 352] width 44 height 12
click at [1023, 339] on button "NONGREASY" at bounding box center [1059, 352] width 72 height 27
click at [1053, 378] on div "NON-GREASY Button 0" at bounding box center [1058, 358] width 74 height 39
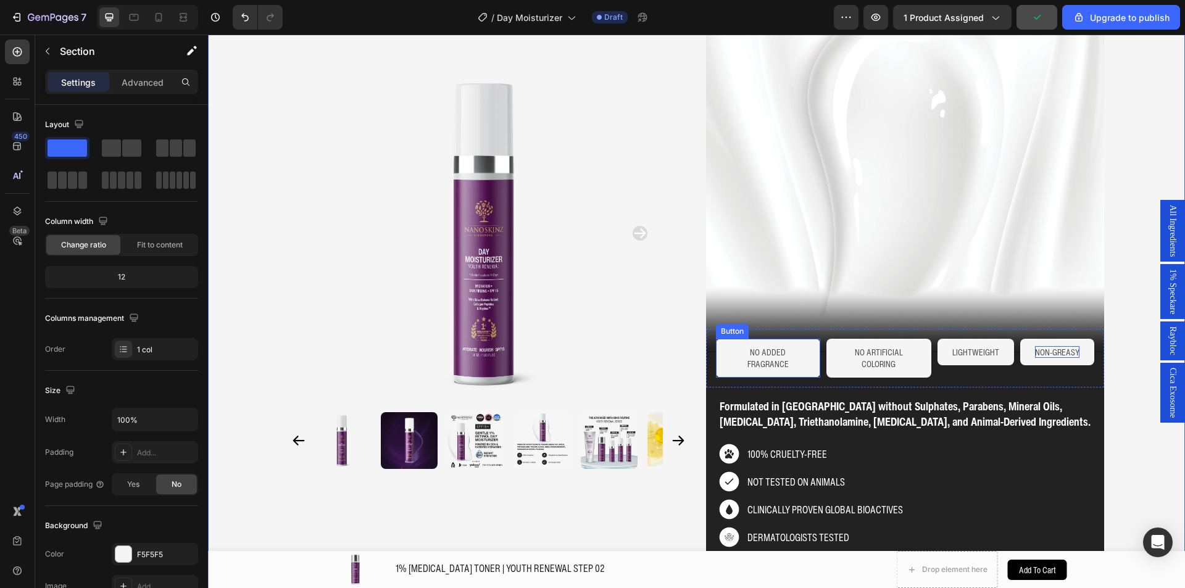
click at [808, 372] on button "NO ADDED FRAGRANCE" at bounding box center [768, 358] width 105 height 39
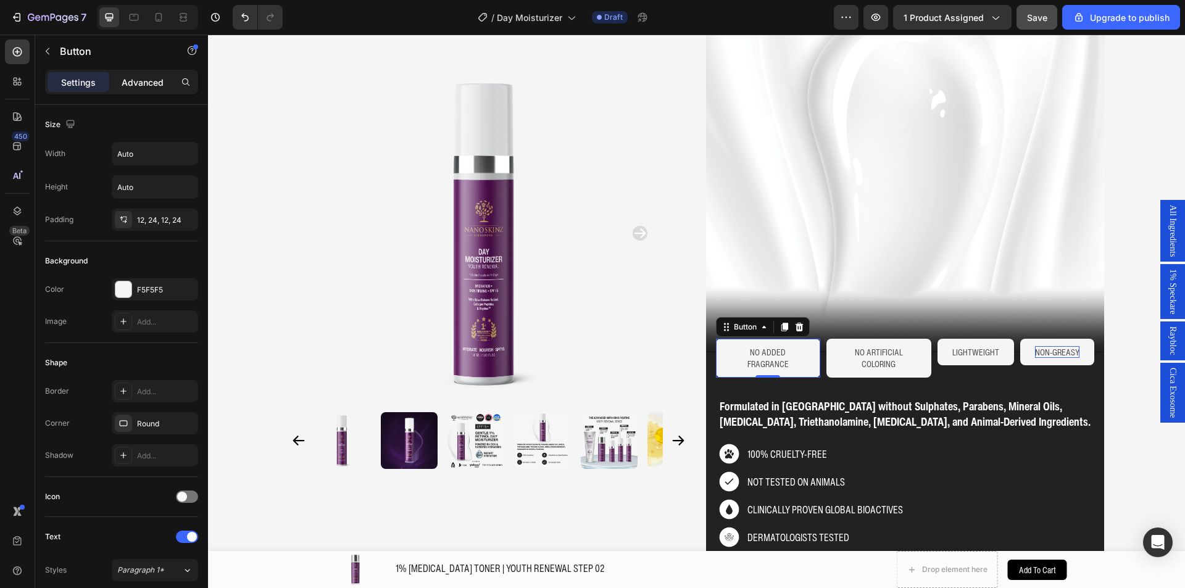
click at [116, 90] on div "Advanced" at bounding box center [143, 82] width 62 height 20
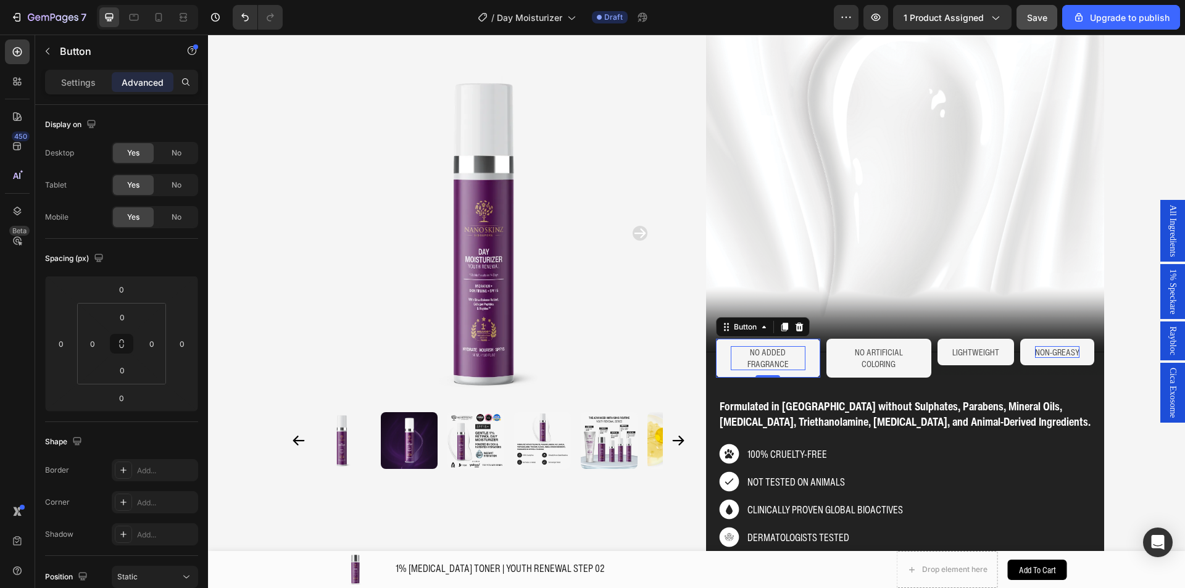
click at [767, 364] on p "NO ADDED FRAGRANCE" at bounding box center [768, 358] width 75 height 24
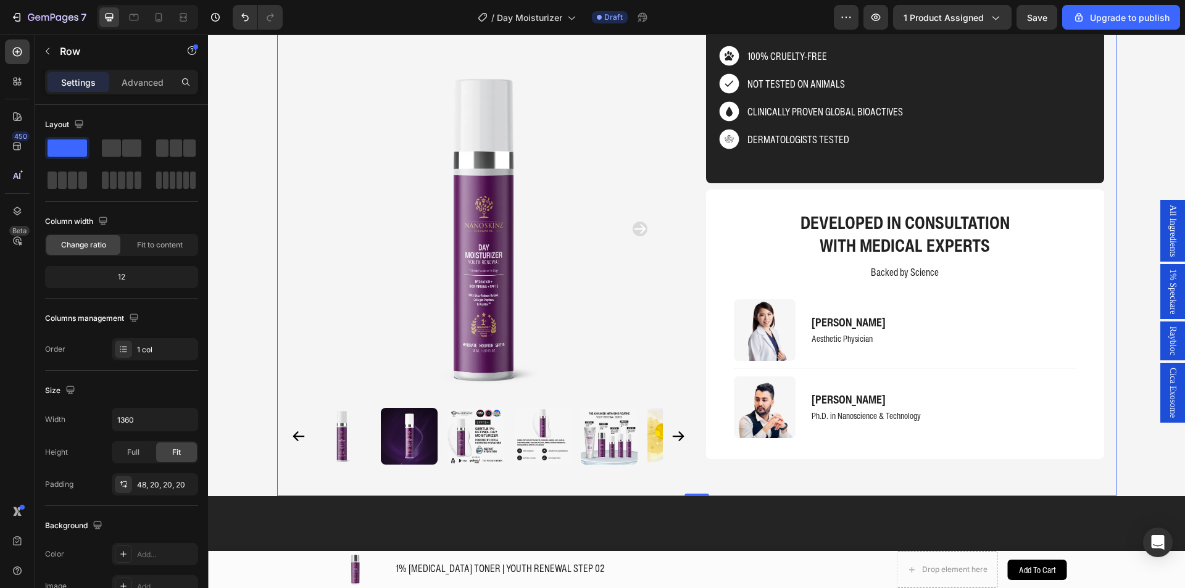
scroll to position [1, 0]
click at [911, 33] on div "Formulated in [GEOGRAPHIC_DATA] without Sulphates, Parabens, Mineral Oils, [MED…" at bounding box center [906, 15] width 374 height 33
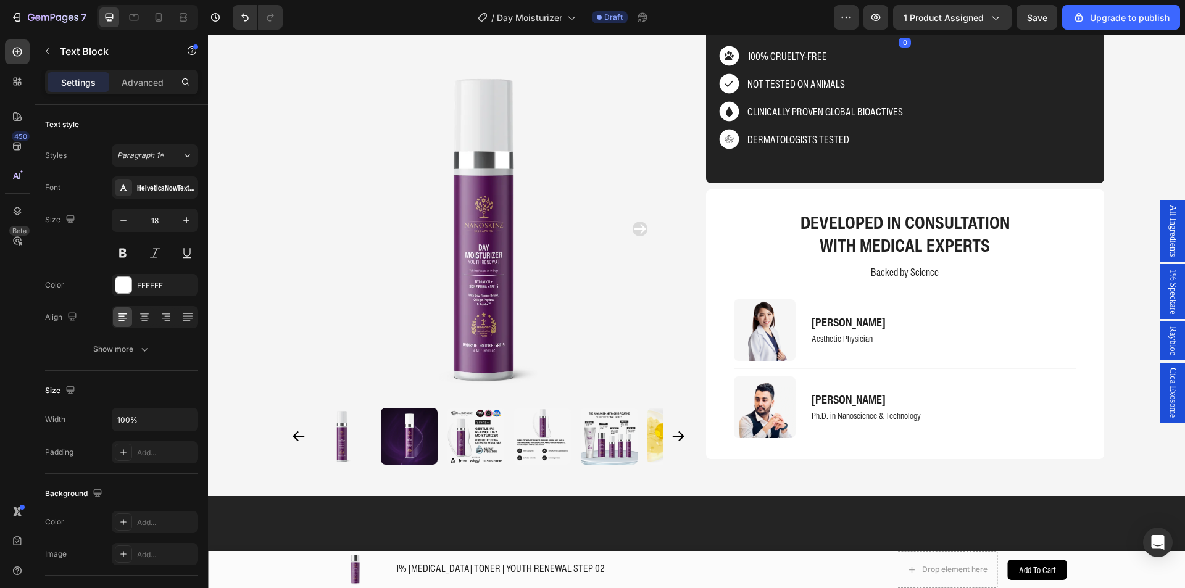
click at [910, 31] on p "Formulated in [GEOGRAPHIC_DATA] without Sulphates, Parabens, Mineral Oils, [MED…" at bounding box center [905, 16] width 371 height 31
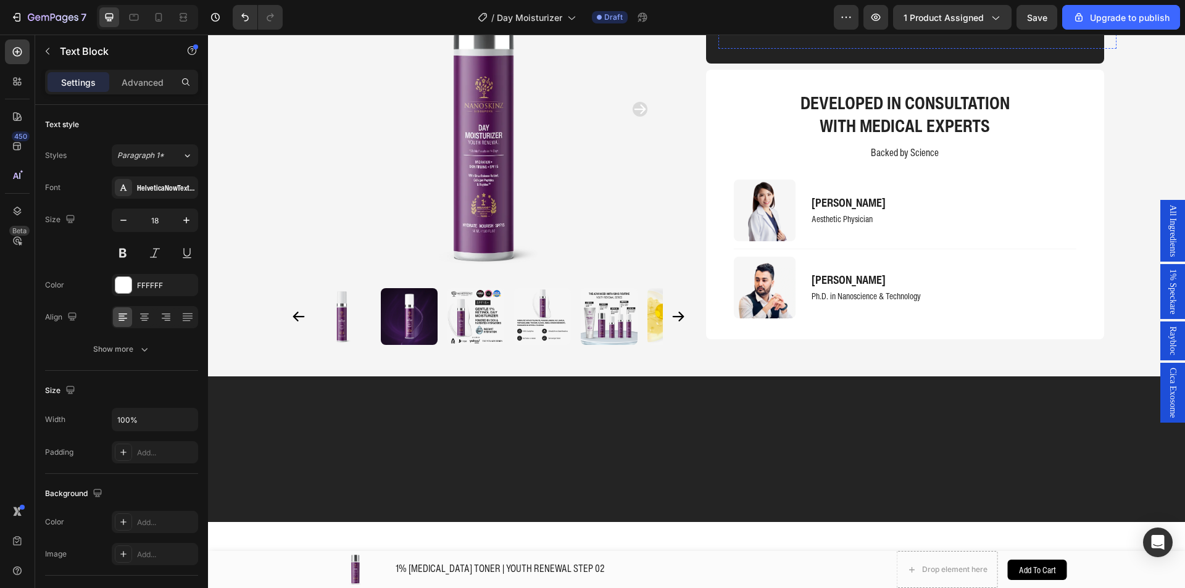
scroll to position [1795, 0]
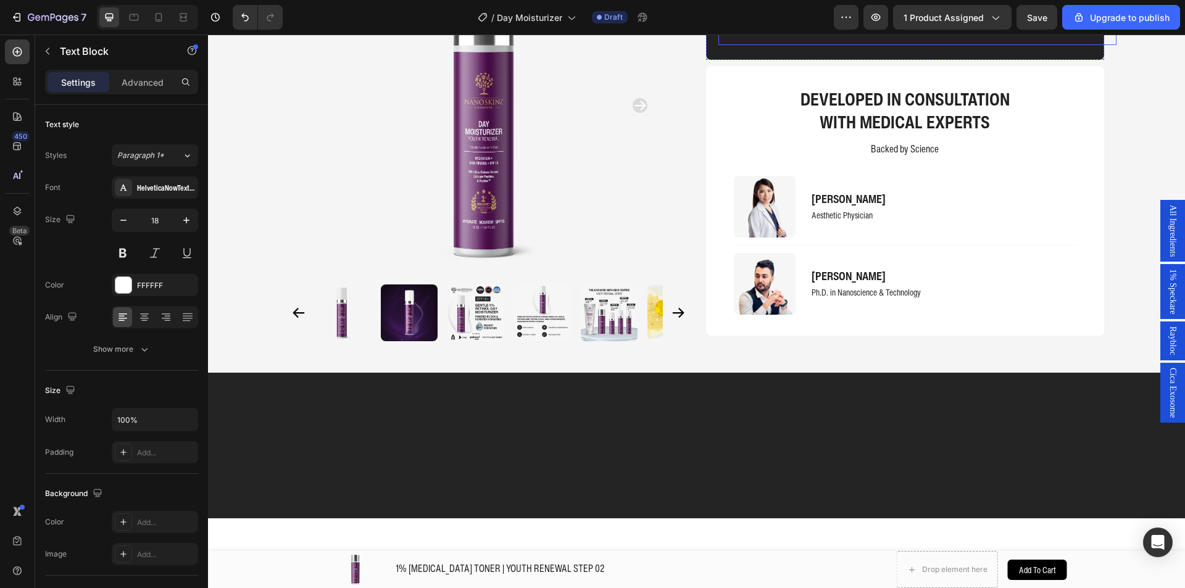
click at [1111, 45] on div "Image DERMATOLOGISTS TESTED Text Block Row" at bounding box center [918, 25] width 398 height 40
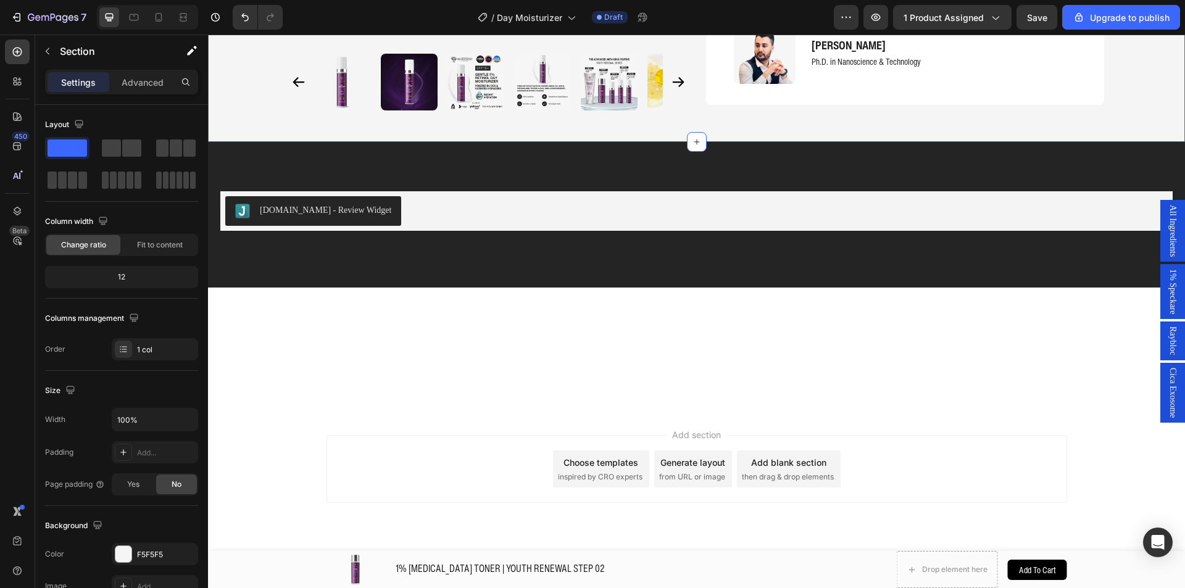
scroll to position [2042, 0]
click at [1036, 23] on div "Save" at bounding box center [1037, 17] width 20 height 13
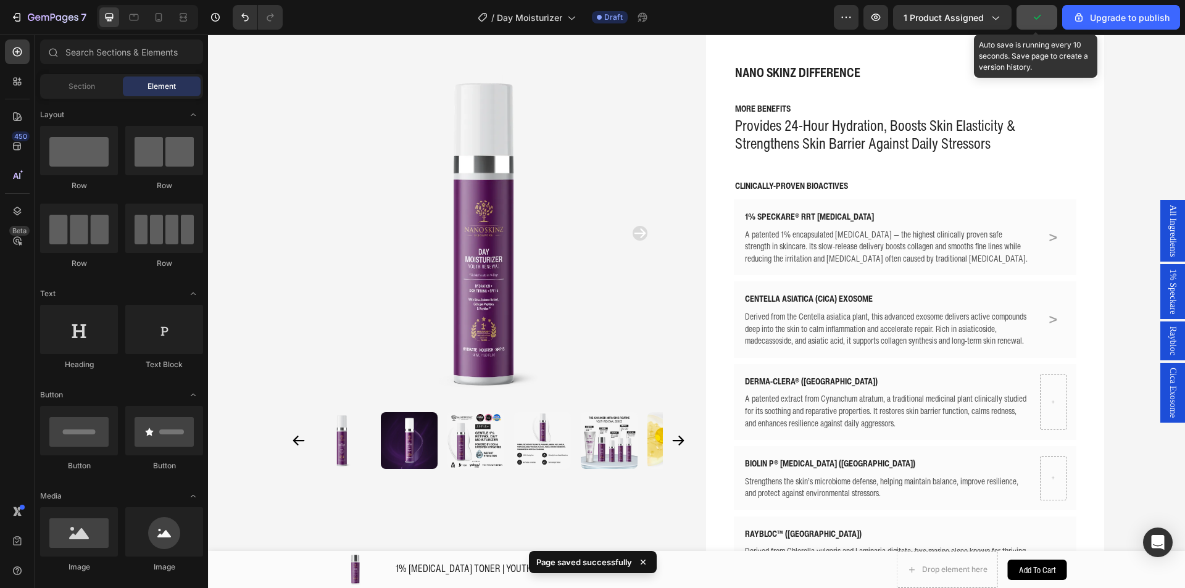
scroll to position [0, 0]
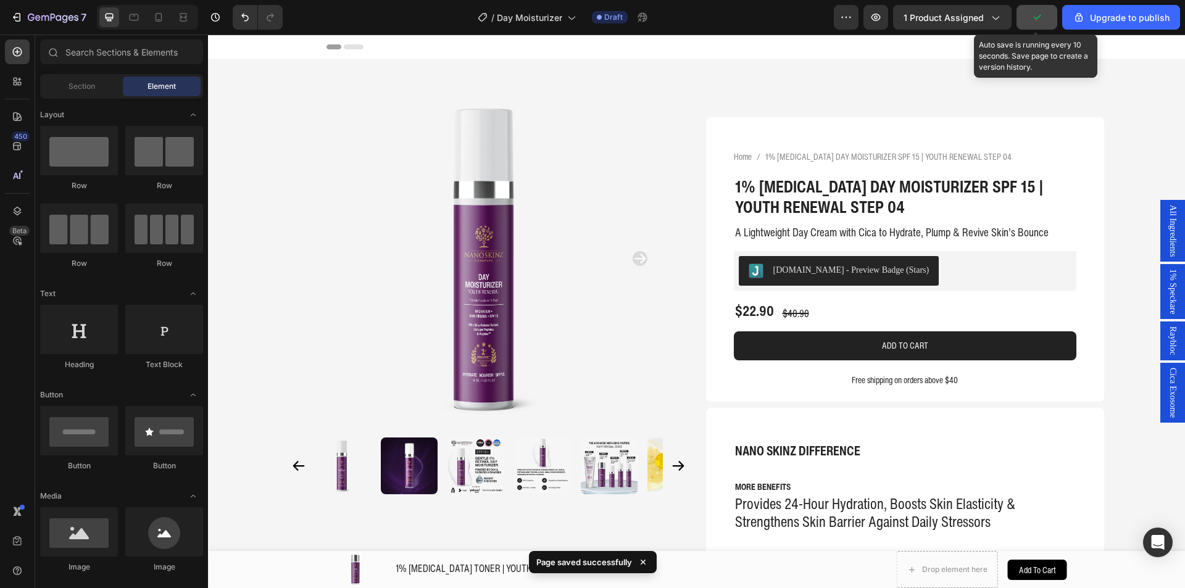
drag, startPoint x: 1177, startPoint y: 438, endPoint x: 387, endPoint y: 66, distance: 872.8
click at [70, 9] on button "7" at bounding box center [48, 17] width 87 height 25
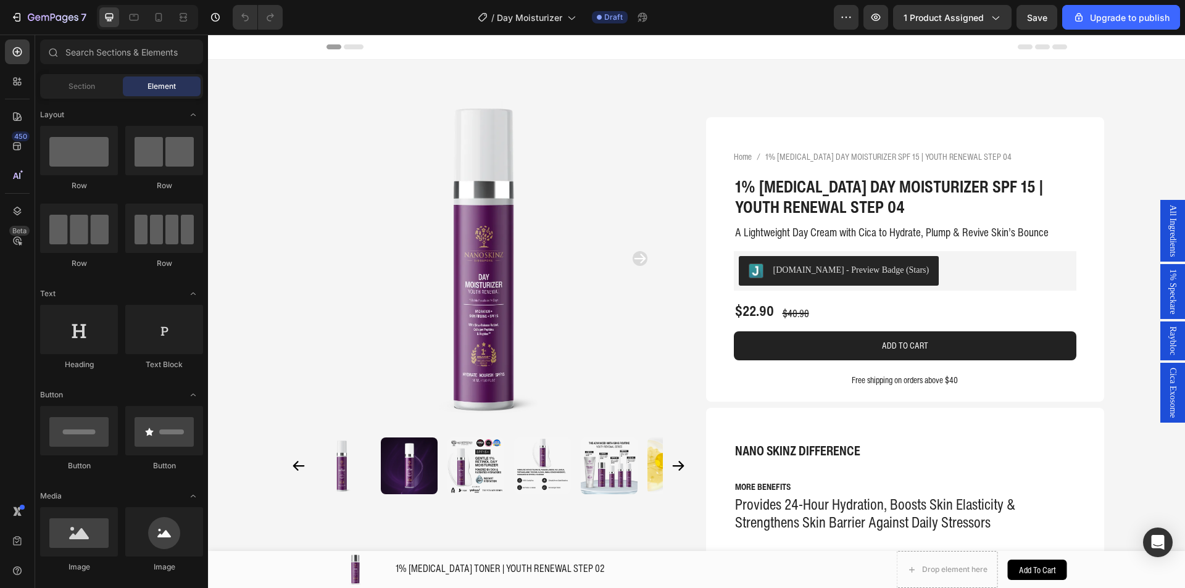
click at [1161, 280] on div "1% Speckare" at bounding box center [1173, 291] width 25 height 55
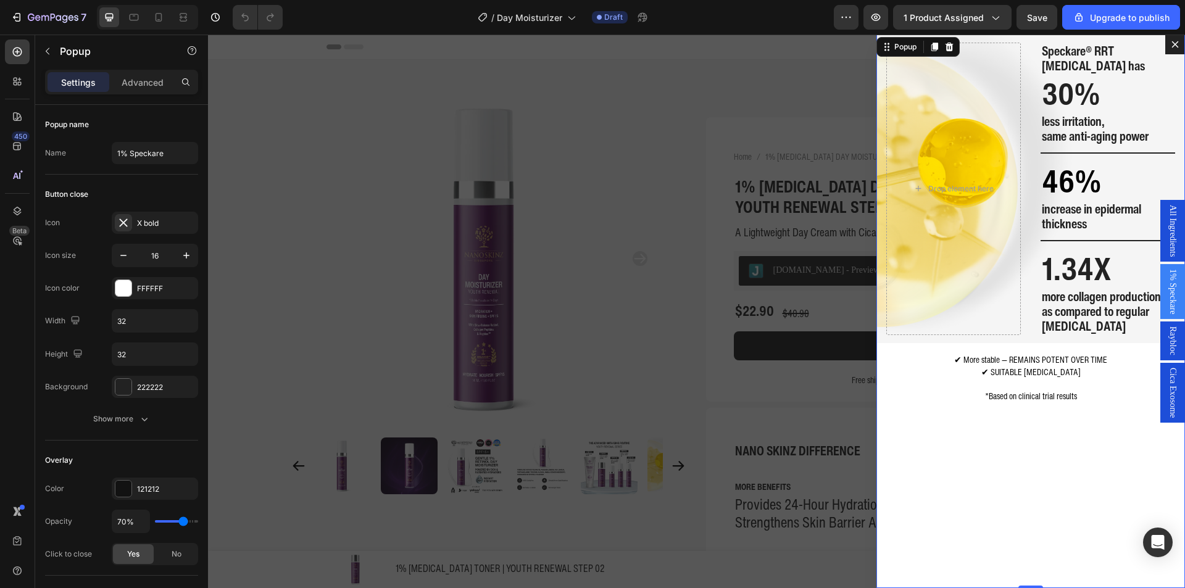
click at [1171, 347] on div "Raybloc" at bounding box center [1173, 341] width 25 height 39
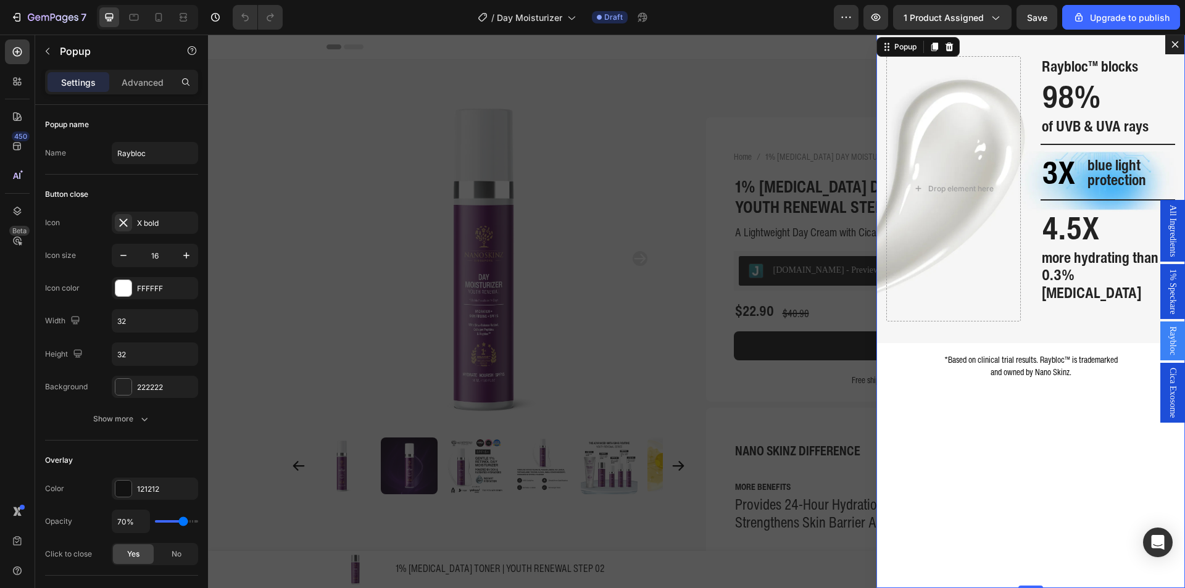
click at [1167, 400] on span "Cica Exosome" at bounding box center [1173, 393] width 12 height 50
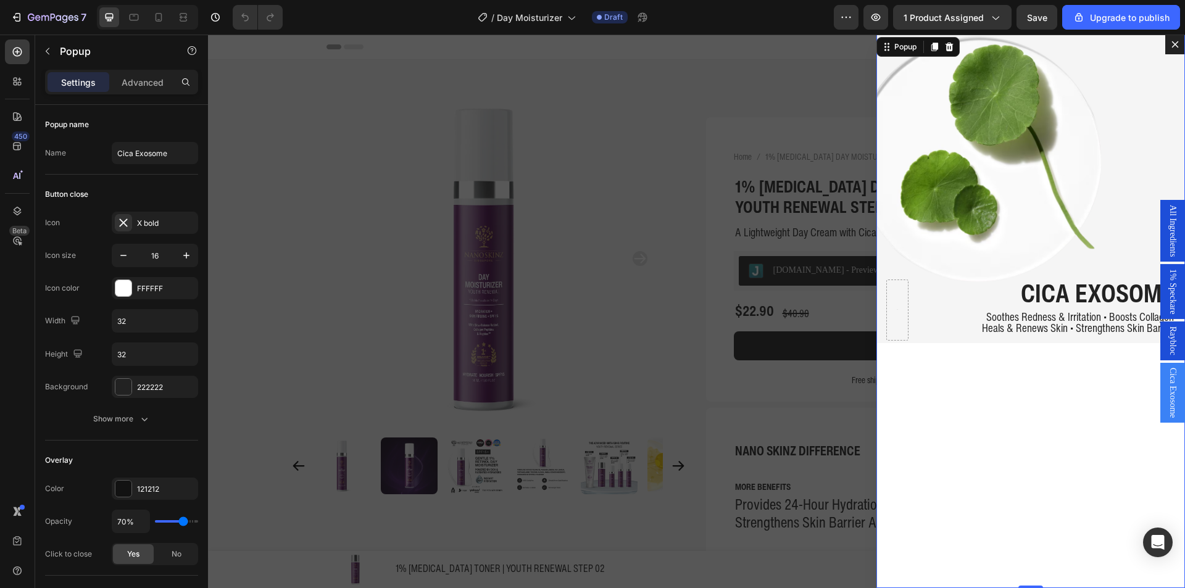
click at [1167, 301] on span "1% Speckare" at bounding box center [1173, 291] width 12 height 45
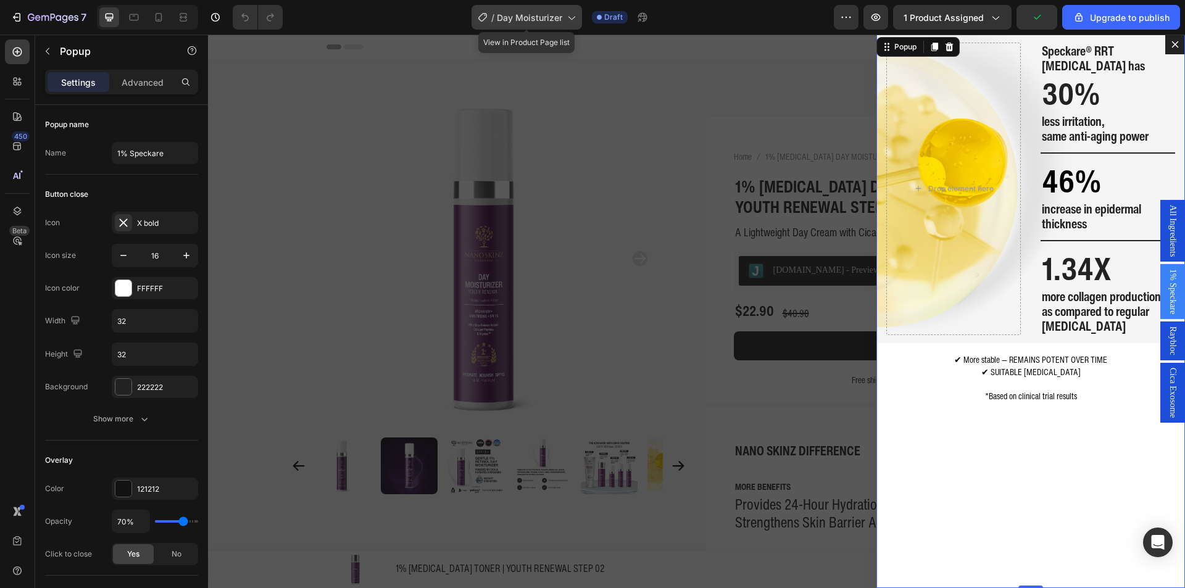
click at [511, 22] on span "Day Moisturizer" at bounding box center [529, 17] width 65 height 13
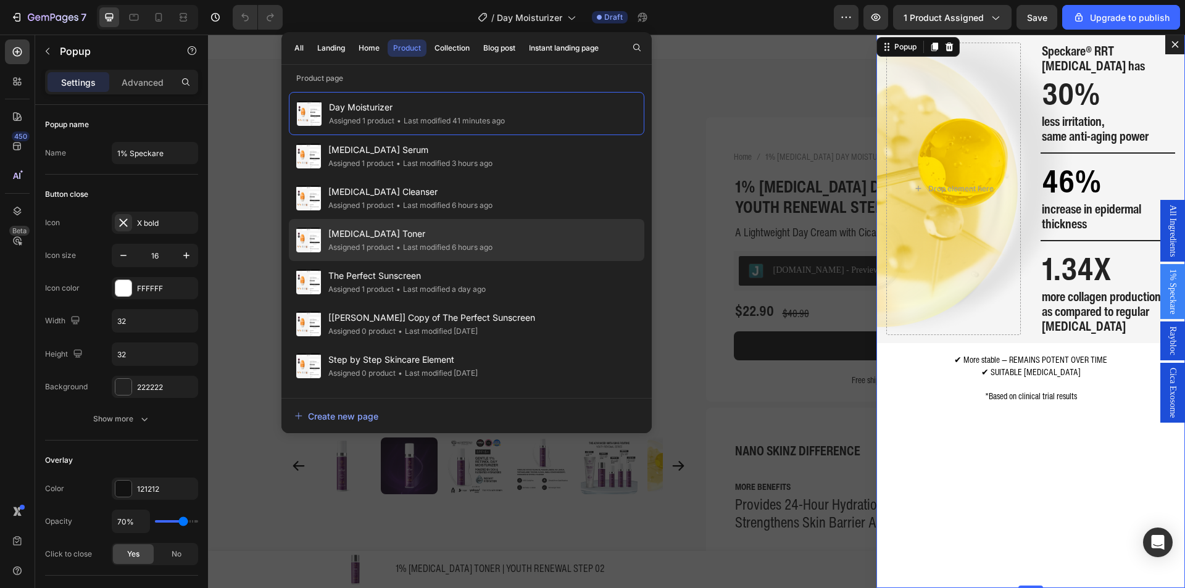
click at [467, 240] on span "[MEDICAL_DATA] Toner" at bounding box center [410, 234] width 164 height 15
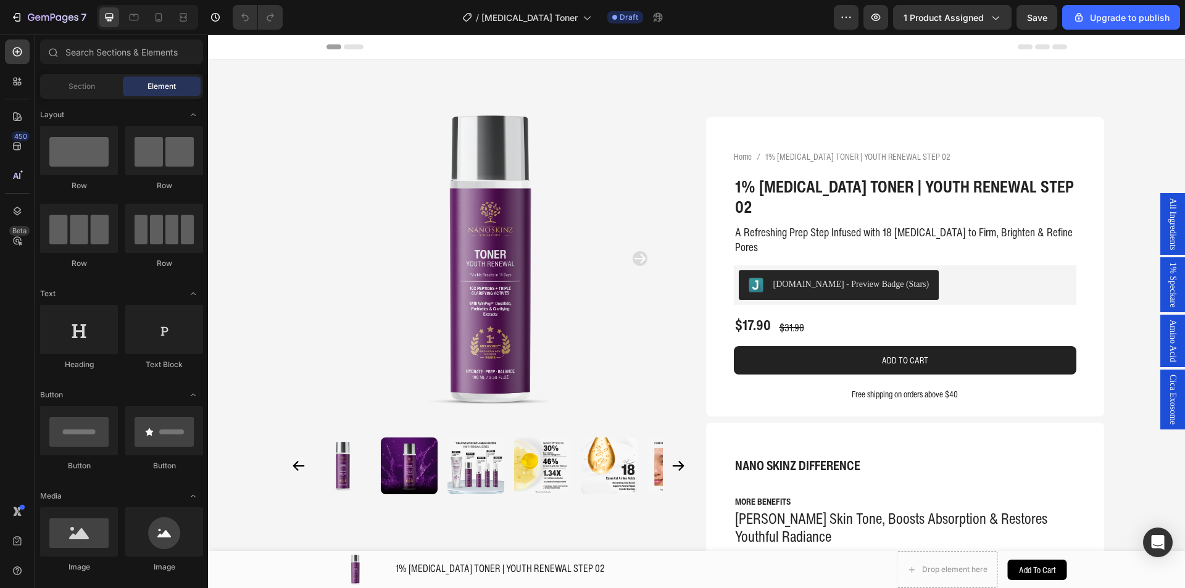
click at [1167, 281] on span "1% Speckare" at bounding box center [1173, 284] width 12 height 45
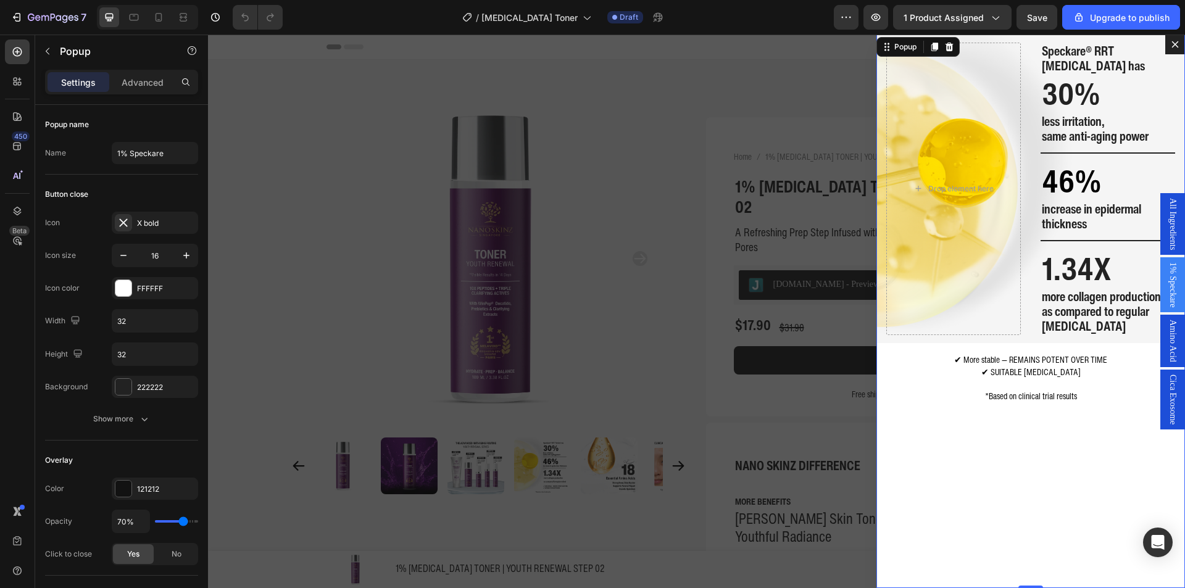
click at [1170, 349] on div "Amino Acid" at bounding box center [1173, 341] width 25 height 52
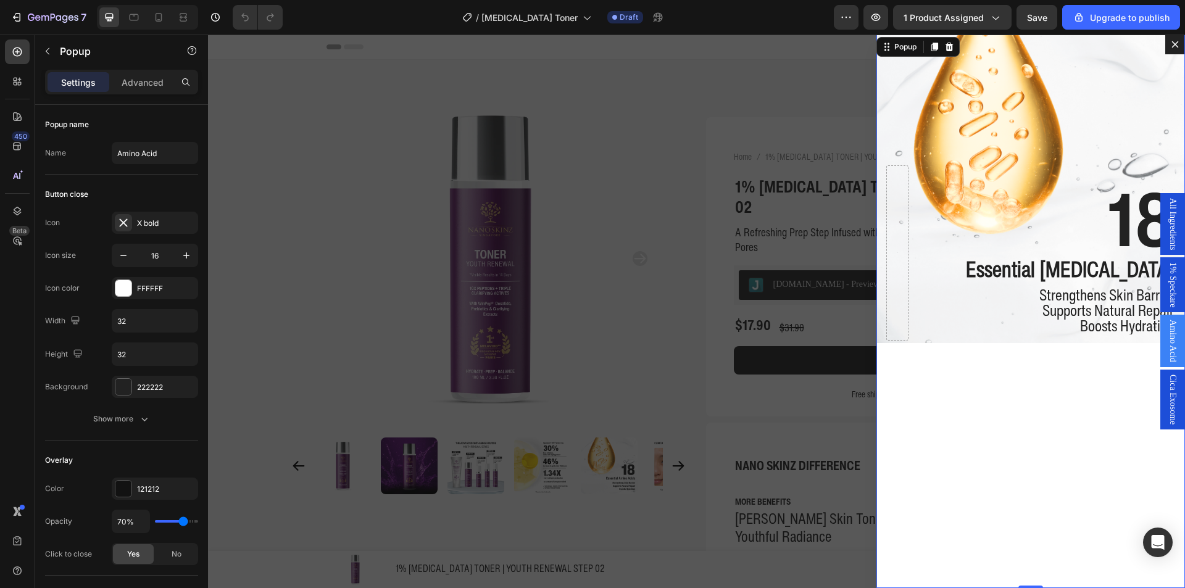
click at [1167, 390] on span "Cica Exosome" at bounding box center [1173, 400] width 12 height 50
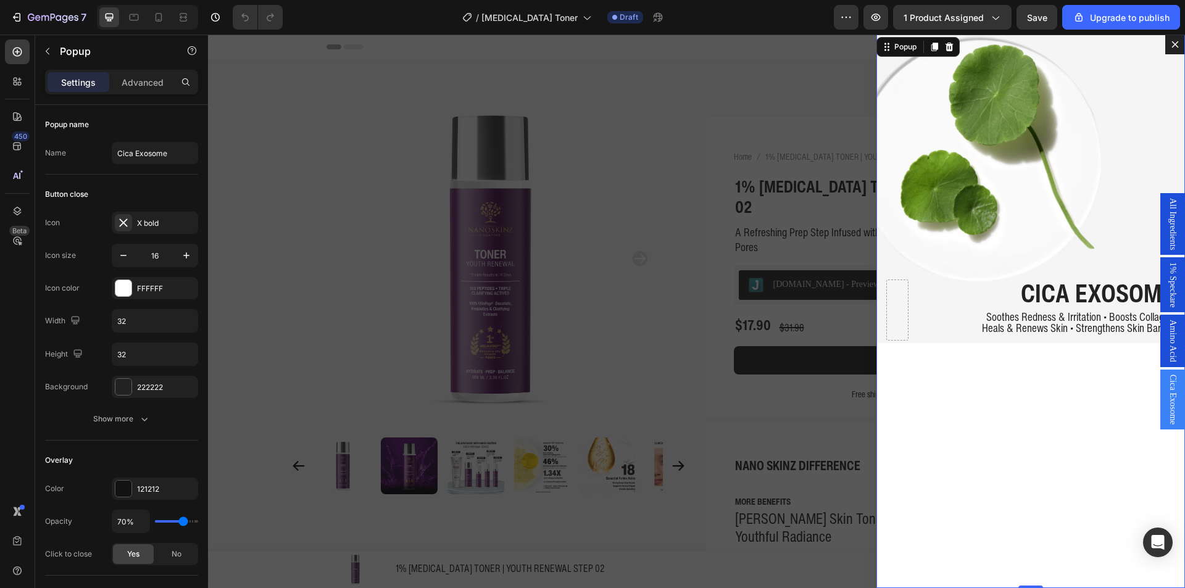
click at [1163, 314] on span "Soothes Redness & Irritation • Boosts Collagen" at bounding box center [1081, 317] width 188 height 16
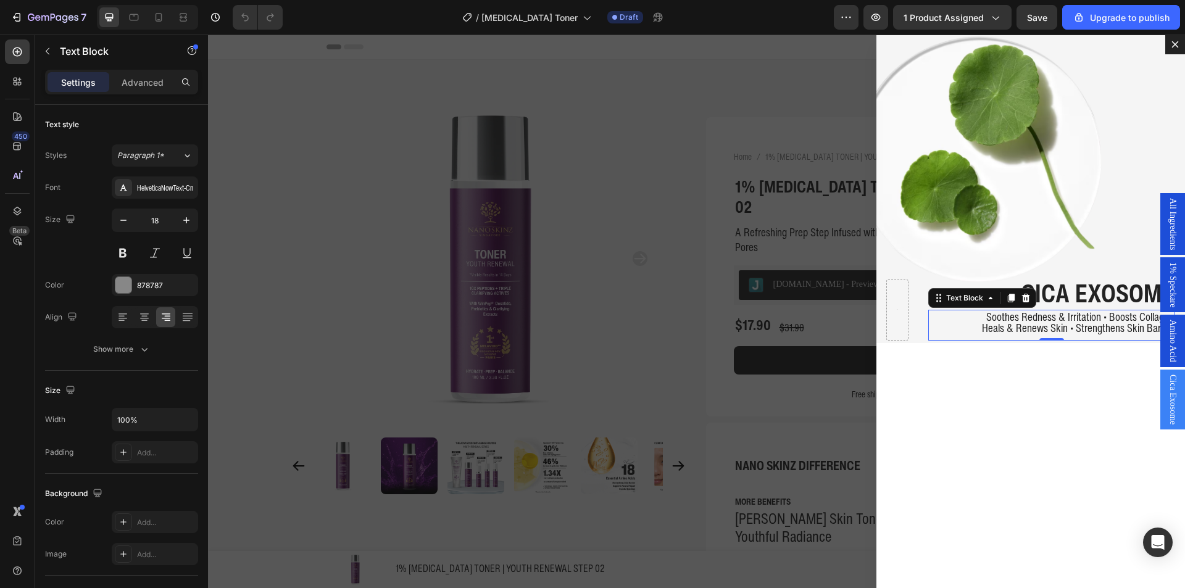
click at [1169, 346] on span "Amino Acid" at bounding box center [1173, 341] width 12 height 43
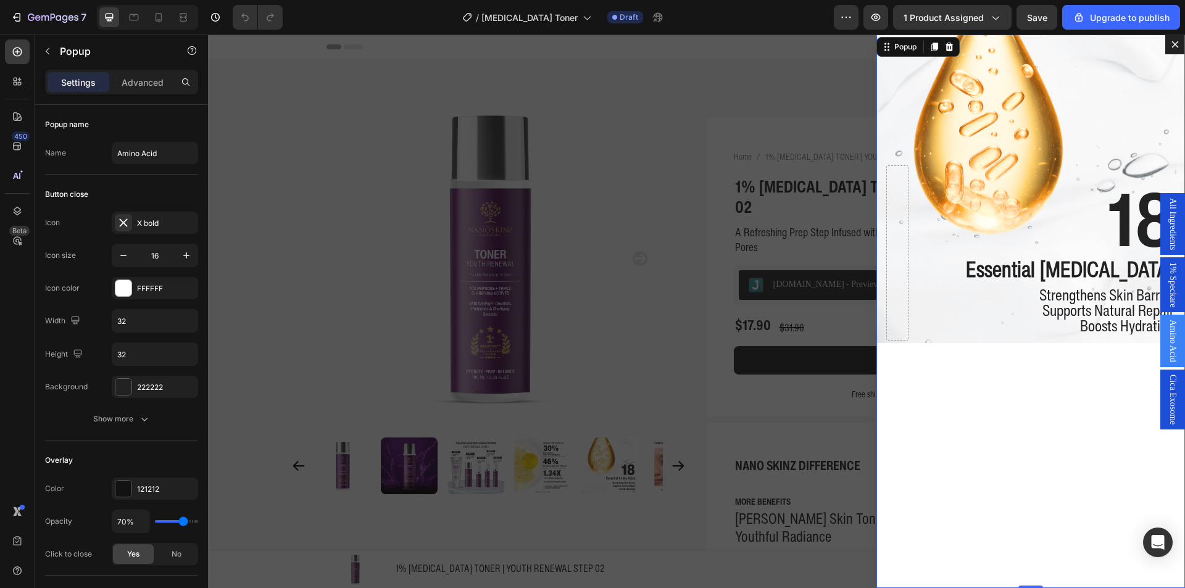
click at [1167, 293] on span "1% Speckare" at bounding box center [1173, 284] width 12 height 45
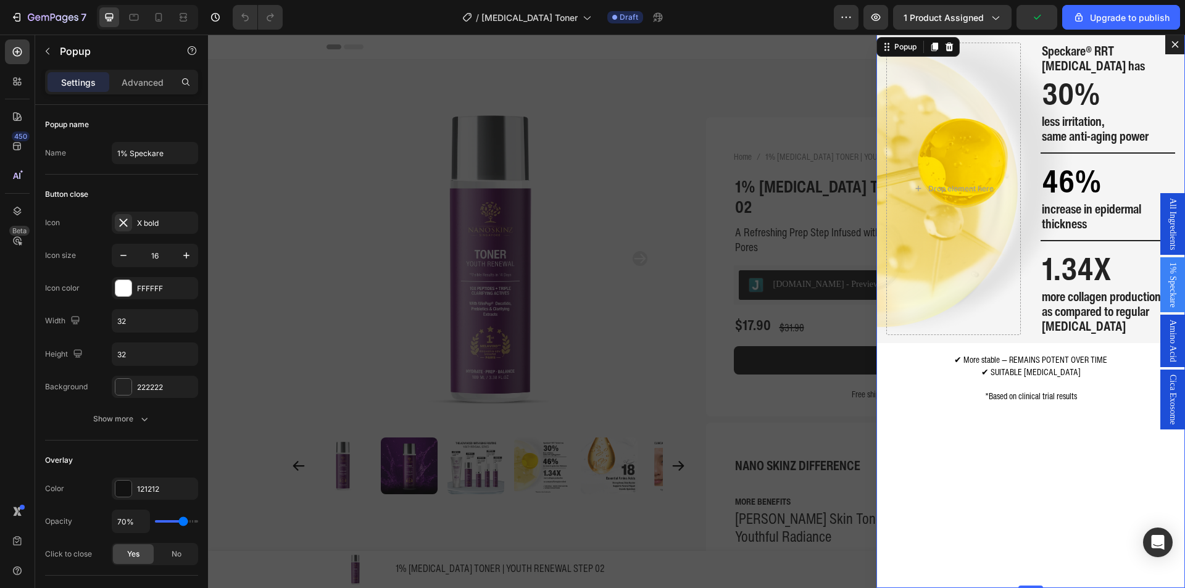
click at [1169, 324] on span "Amino Acid" at bounding box center [1173, 341] width 12 height 43
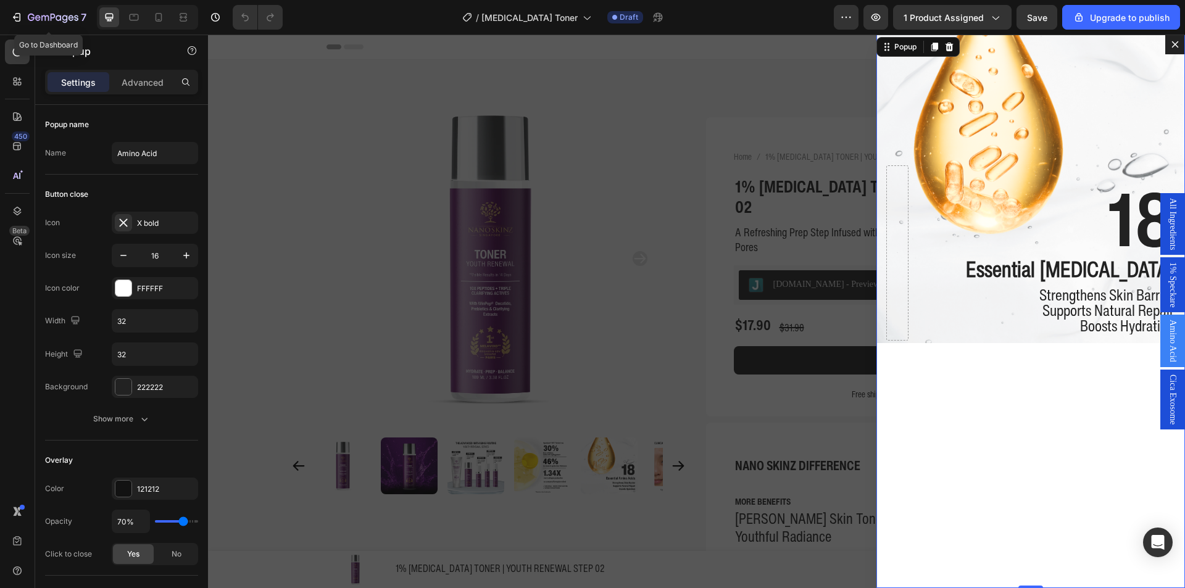
click at [8, 2] on div "7 Go to Dashboard / Retinol Toner Draft Preview 1 product assigned Save Upgrade…" at bounding box center [592, 17] width 1185 height 35
click at [15, 15] on icon "button" at bounding box center [16, 17] width 12 height 12
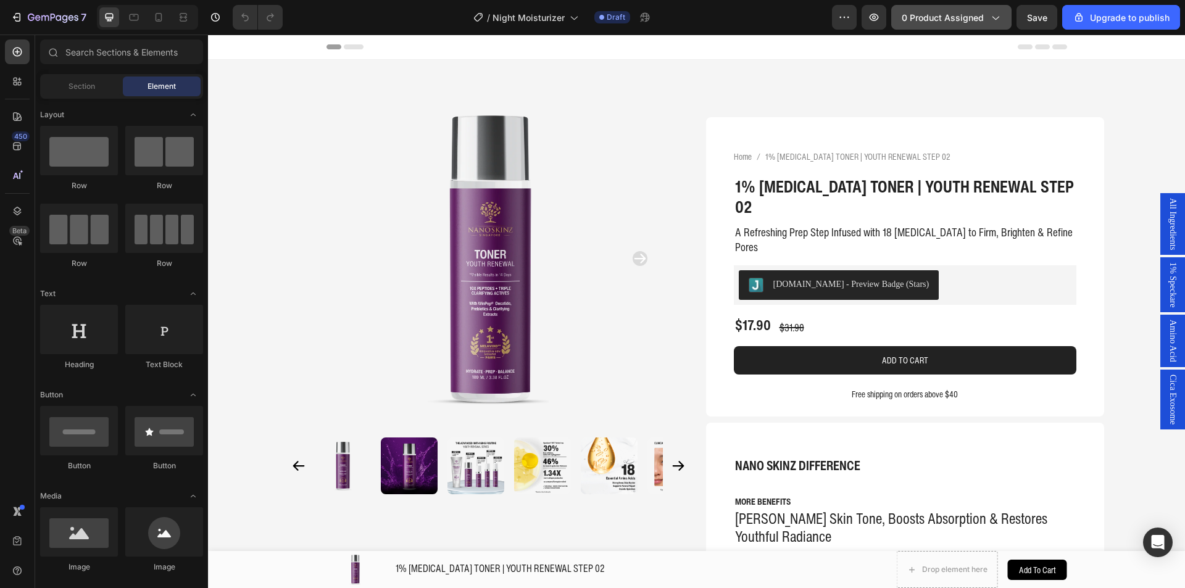
click at [965, 11] on span "0 product assigned" at bounding box center [943, 17] width 82 height 13
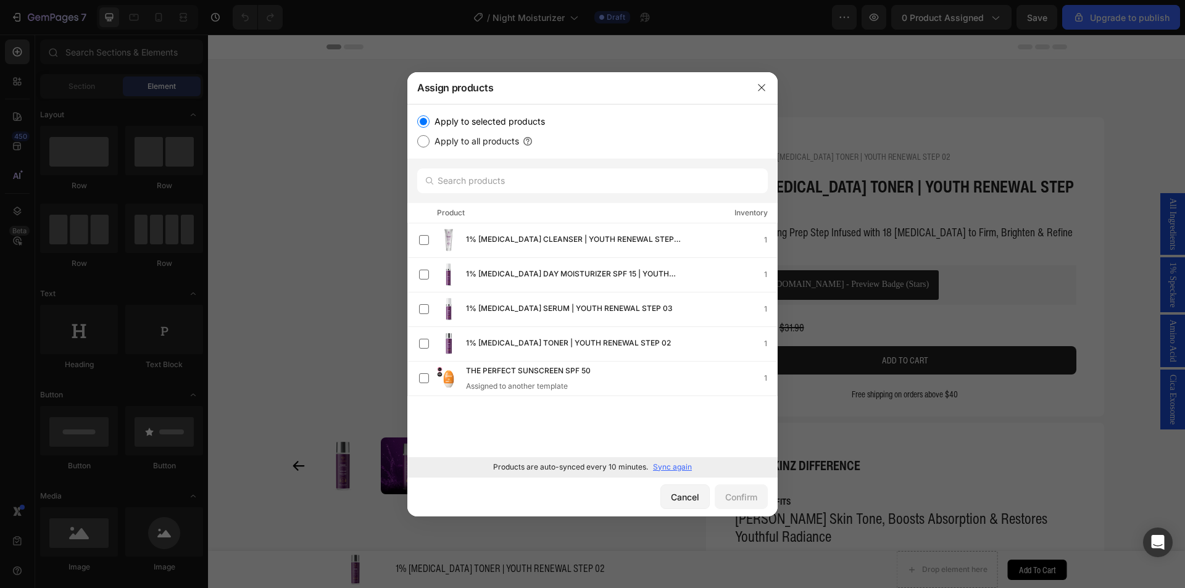
click at [669, 464] on p "Sync again" at bounding box center [672, 467] width 39 height 11
click at [687, 469] on p "Sync again" at bounding box center [672, 467] width 39 height 11
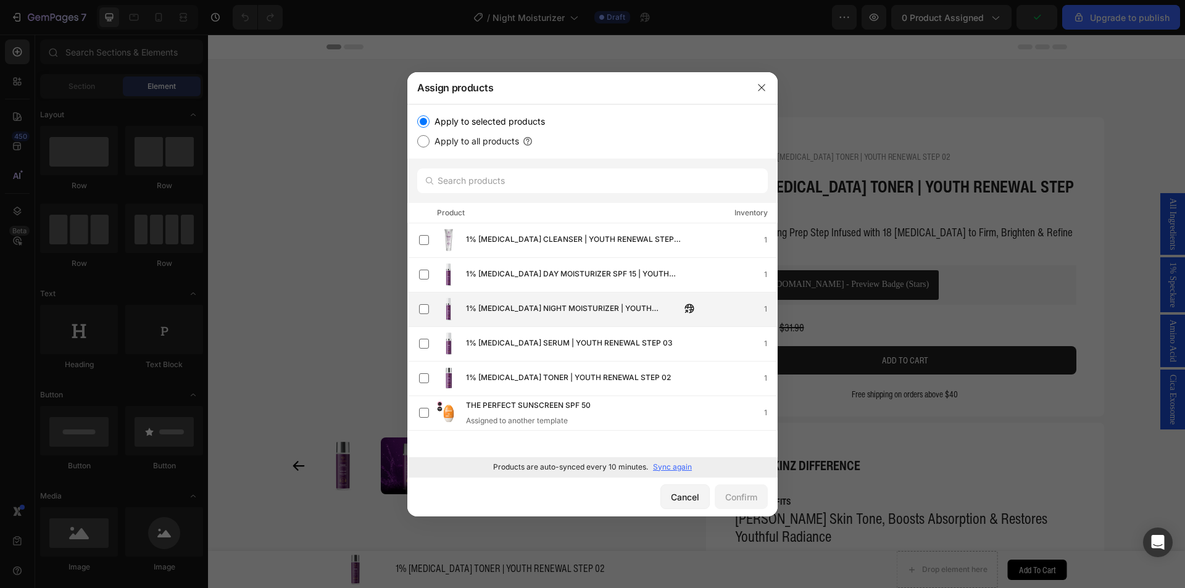
click at [627, 310] on span "1% [MEDICAL_DATA] NIGHT MOISTURIZER | YOUTH RENEWAL STEP 05" at bounding box center [573, 310] width 215 height 14
click at [752, 496] on div "Confirm" at bounding box center [742, 497] width 32 height 13
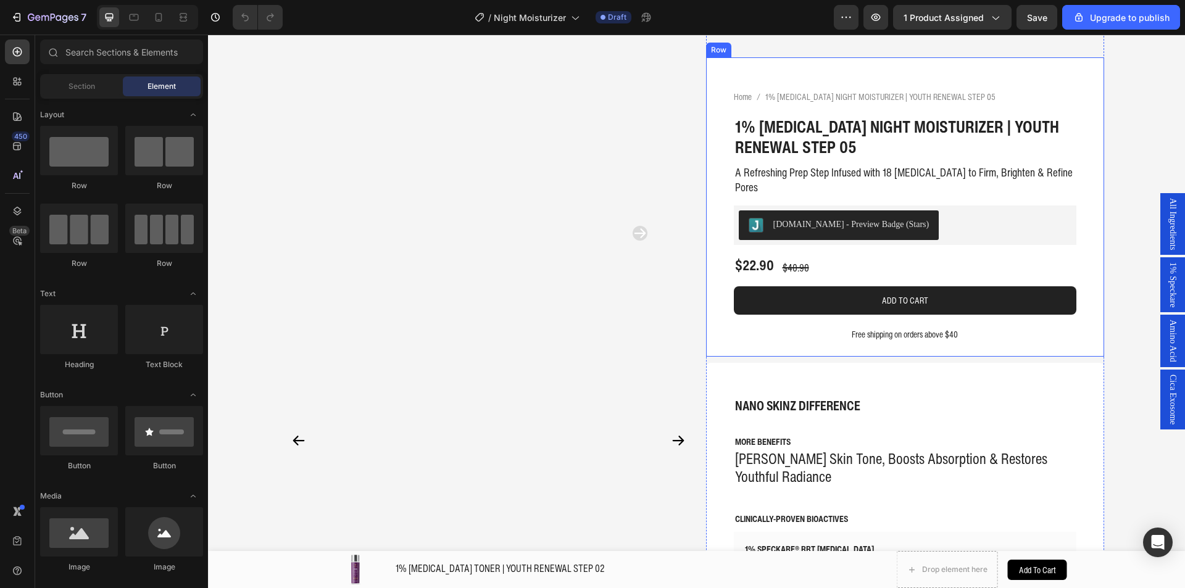
scroll to position [62, 0]
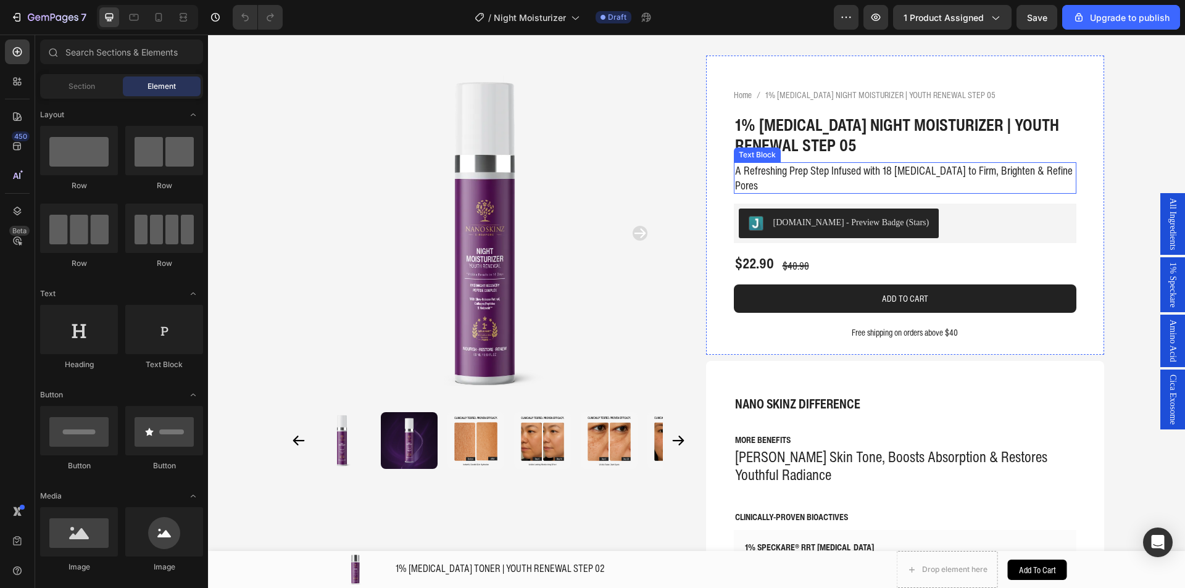
click at [900, 172] on p "A Refreshing Prep Step Infused with 18 [MEDICAL_DATA] to Firm, Brighten & Refin…" at bounding box center [905, 178] width 340 height 29
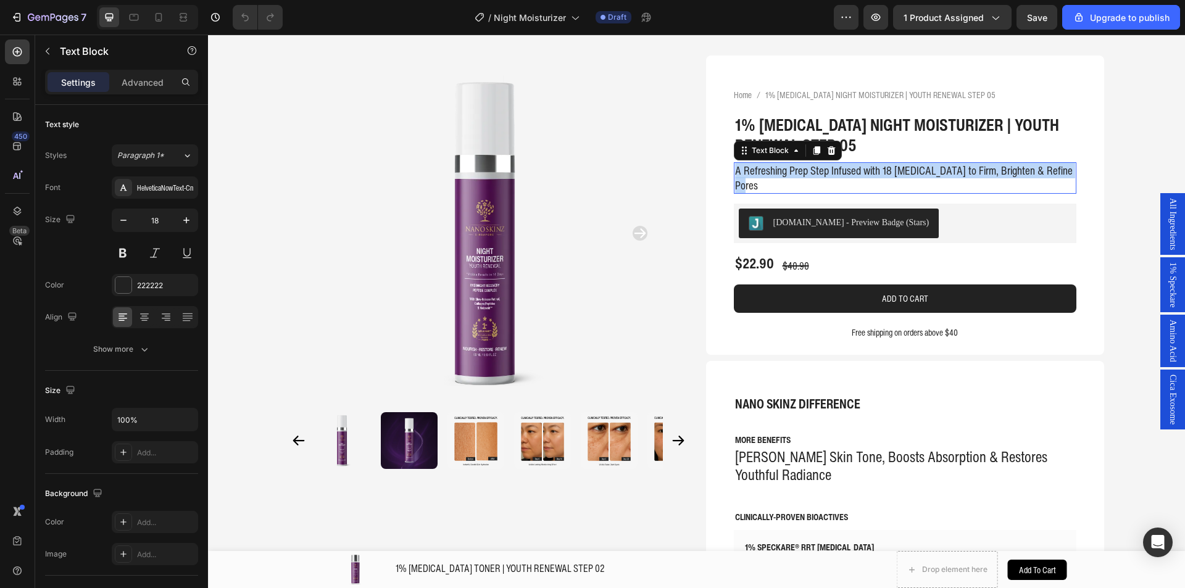
click at [900, 172] on p "A Refreshing Prep Step Infused with 18 [MEDICAL_DATA] to Firm, Brighten & Refin…" at bounding box center [905, 178] width 340 height 29
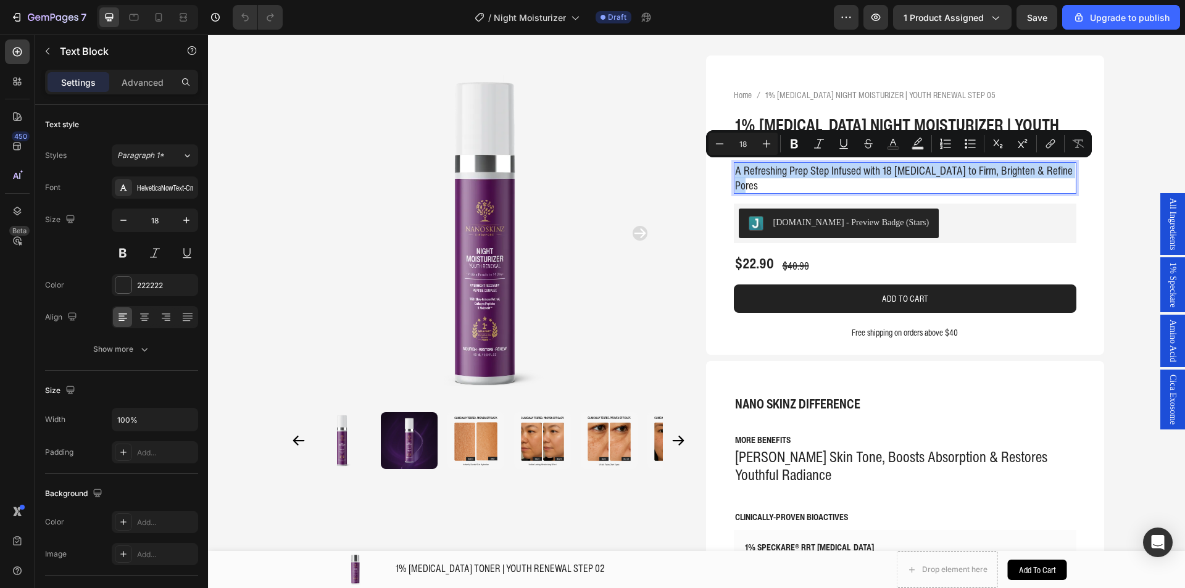
click at [900, 168] on p "A Refreshing Prep Step Infused with 18 [MEDICAL_DATA] to Firm, Brighten & Refin…" at bounding box center [905, 178] width 340 height 29
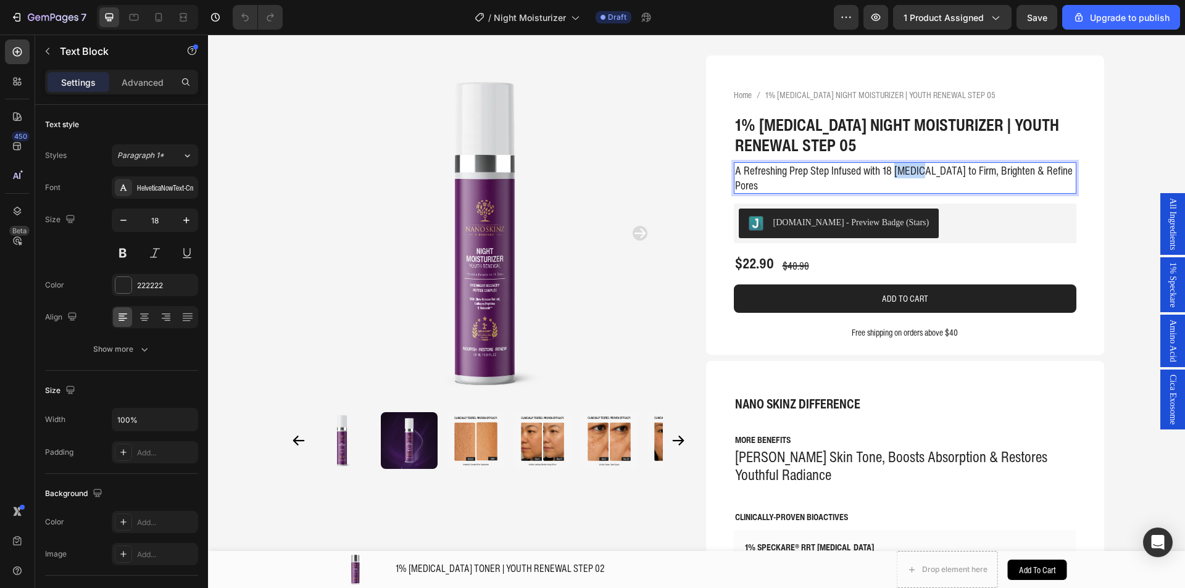
click at [900, 168] on p "A Refreshing Prep Step Infused with 18 [MEDICAL_DATA] to Firm, Brighten & Refin…" at bounding box center [905, 178] width 340 height 29
click at [900, 168] on p "A Refreshing Prep Step Infused with 18 Amino Acids to Firm, Brighten & Refine P…" at bounding box center [905, 178] width 340 height 29
click at [777, 461] on p "Evens Skin Tone, Boosts Absorption & Restores Youthful Radiance" at bounding box center [905, 466] width 340 height 36
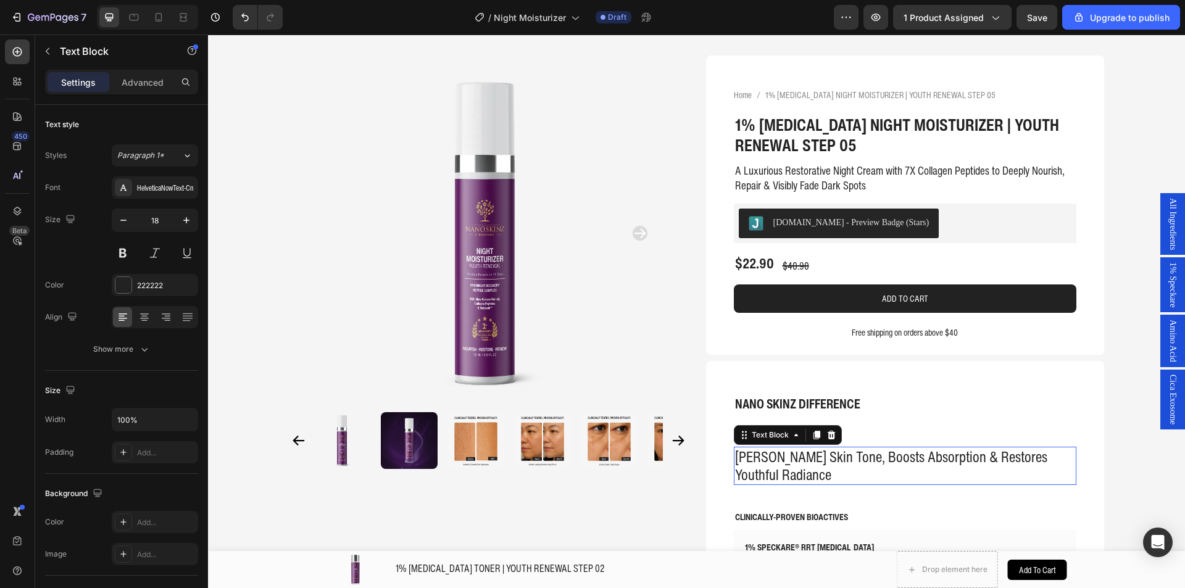
click at [777, 461] on p "Evens Skin Tone, Boosts Absorption & Restores Youthful Radiance" at bounding box center [905, 466] width 340 height 36
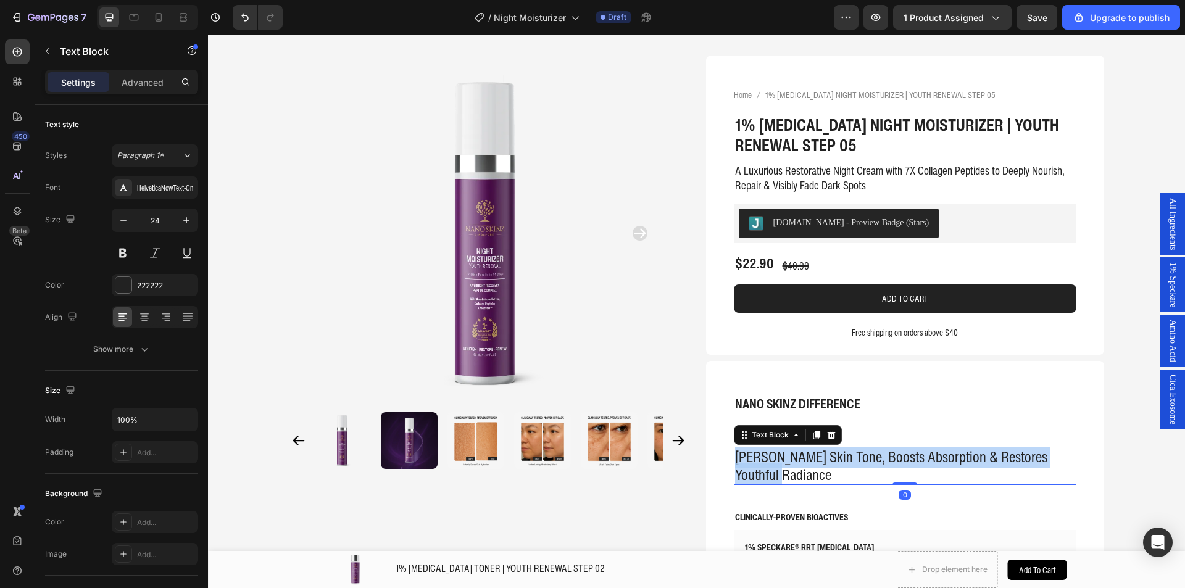
click at [777, 461] on p "Evens Skin Tone, Boosts Absorption & Restores Youthful Radiance" at bounding box center [905, 466] width 340 height 36
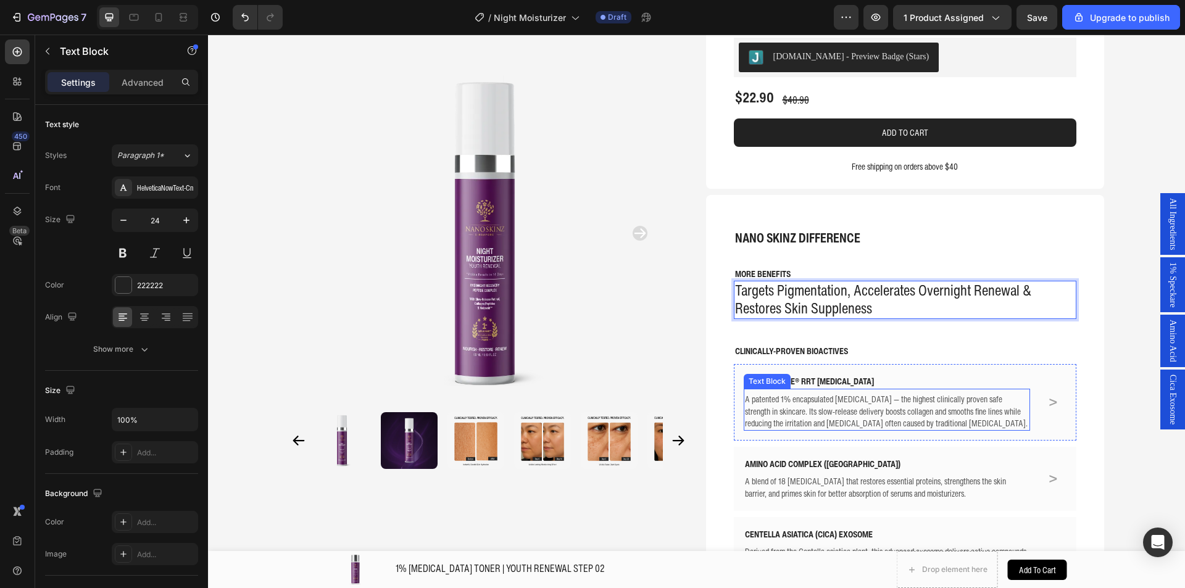
scroll to position [247, 0]
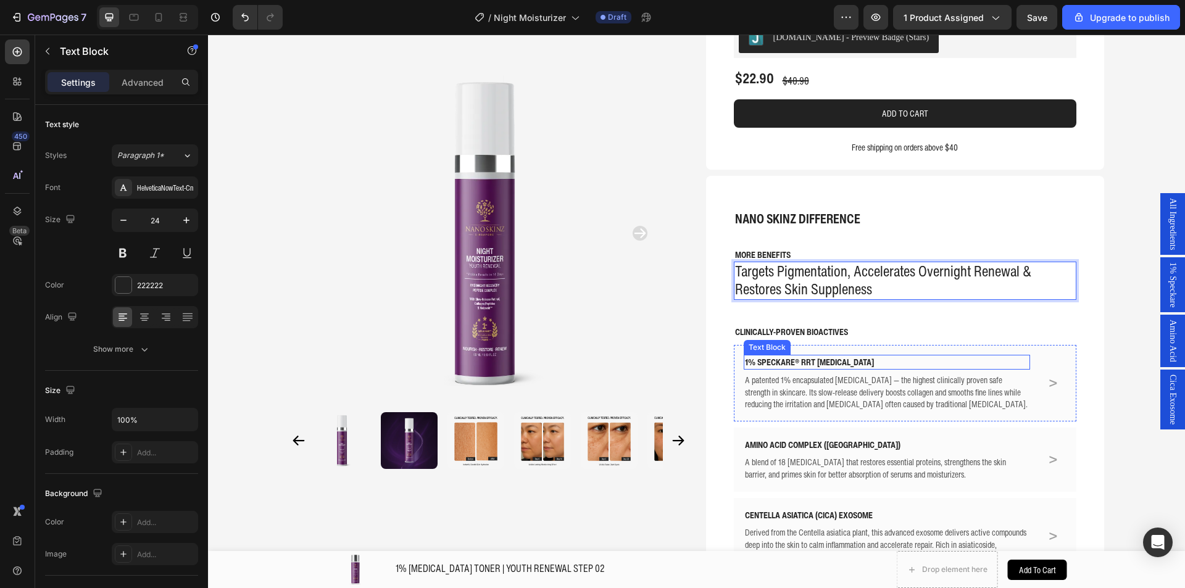
click at [797, 363] on p "1% SPECKARE® RRT [MEDICAL_DATA]" at bounding box center [887, 362] width 285 height 12
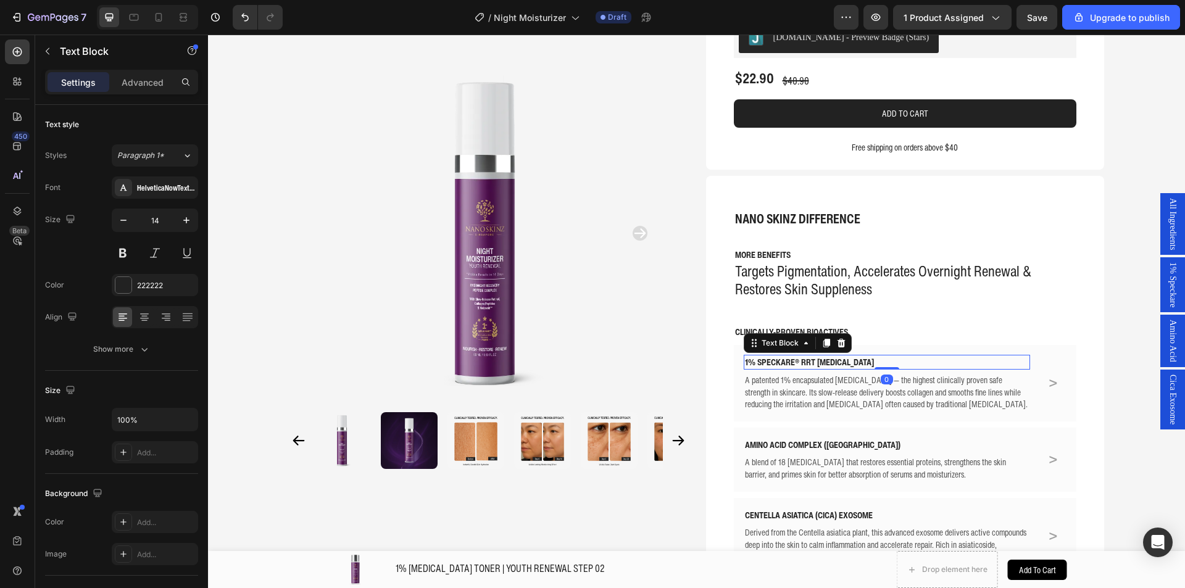
click at [797, 363] on p "1% SPECKARE® RRT [MEDICAL_DATA]" at bounding box center [887, 362] width 285 height 12
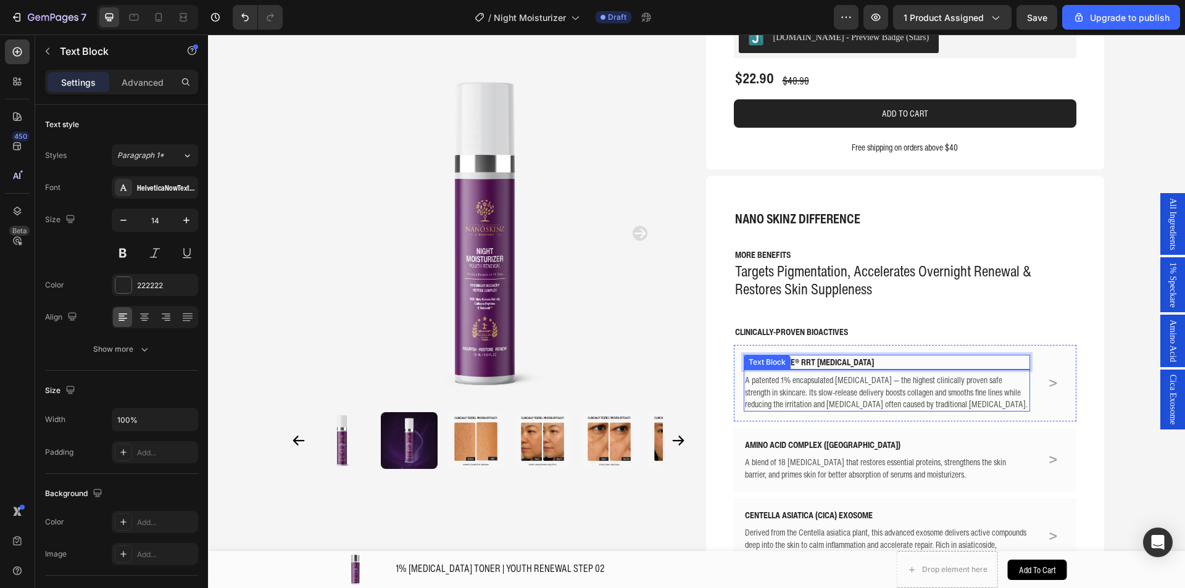
click at [794, 392] on p "A patented 1% encapsulated [MEDICAL_DATA] — the highest clinically proven safe …" at bounding box center [887, 392] width 285 height 36
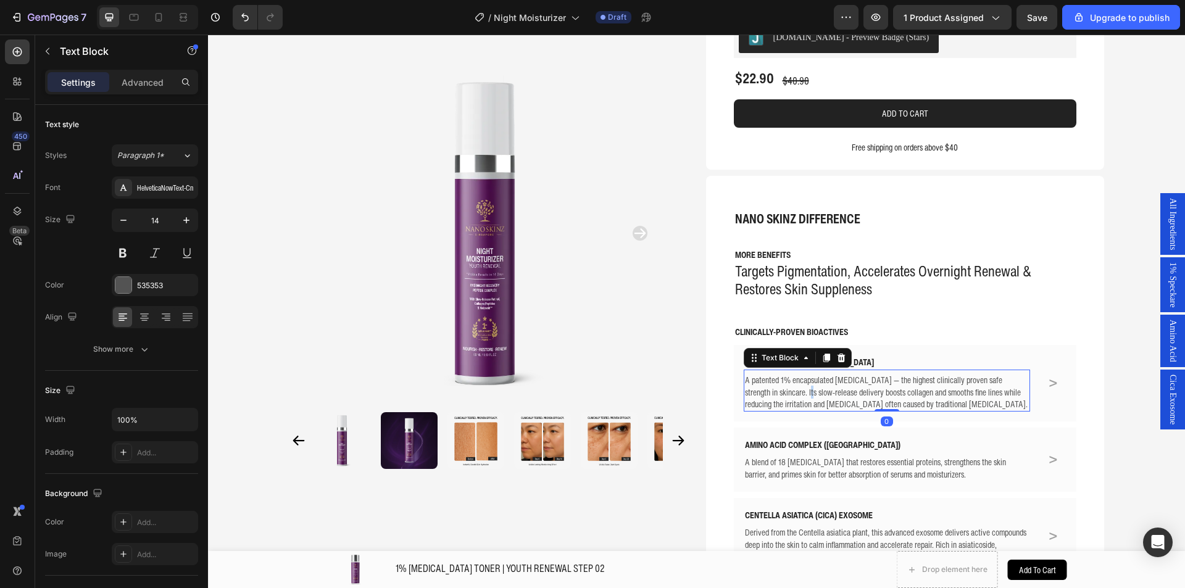
click at [794, 392] on p "A patented 1% encapsulated [MEDICAL_DATA] — the highest clinically proven safe …" at bounding box center [887, 392] width 285 height 36
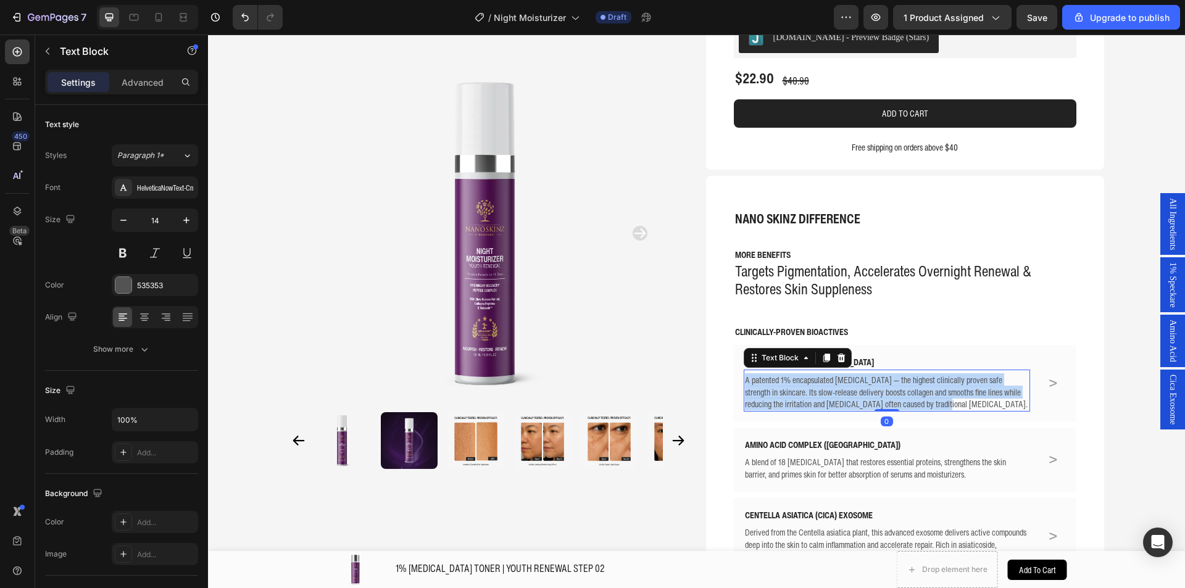
click at [794, 392] on p "A patented 1% encapsulated [MEDICAL_DATA] — the highest clinically proven safe …" at bounding box center [887, 392] width 285 height 36
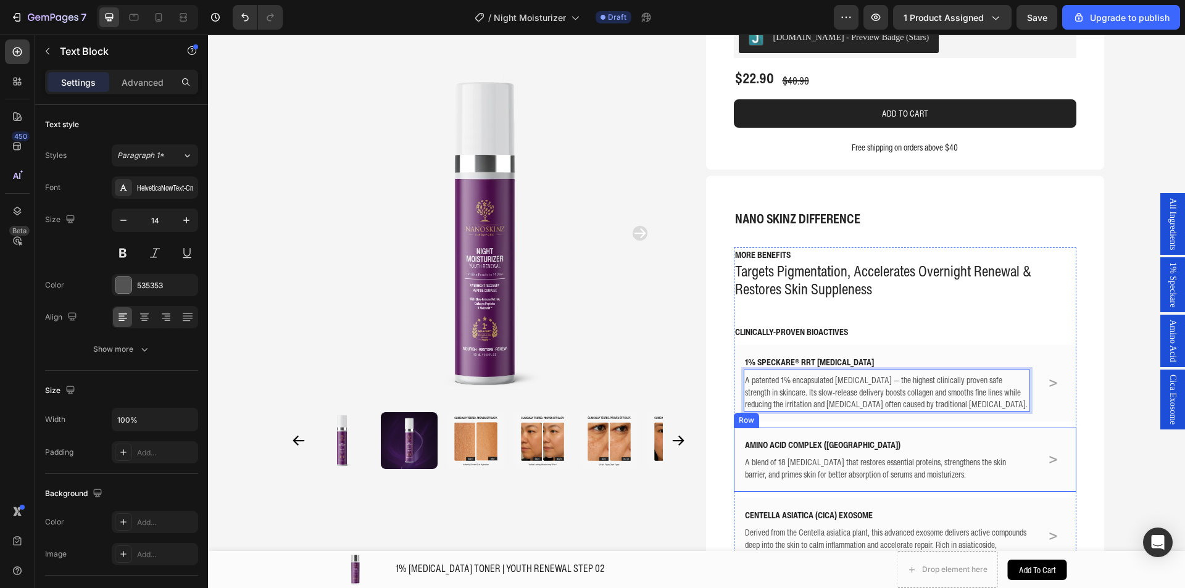
click at [812, 438] on div "AMINO ACID COMPLEX ([GEOGRAPHIC_DATA])" at bounding box center [887, 445] width 287 height 15
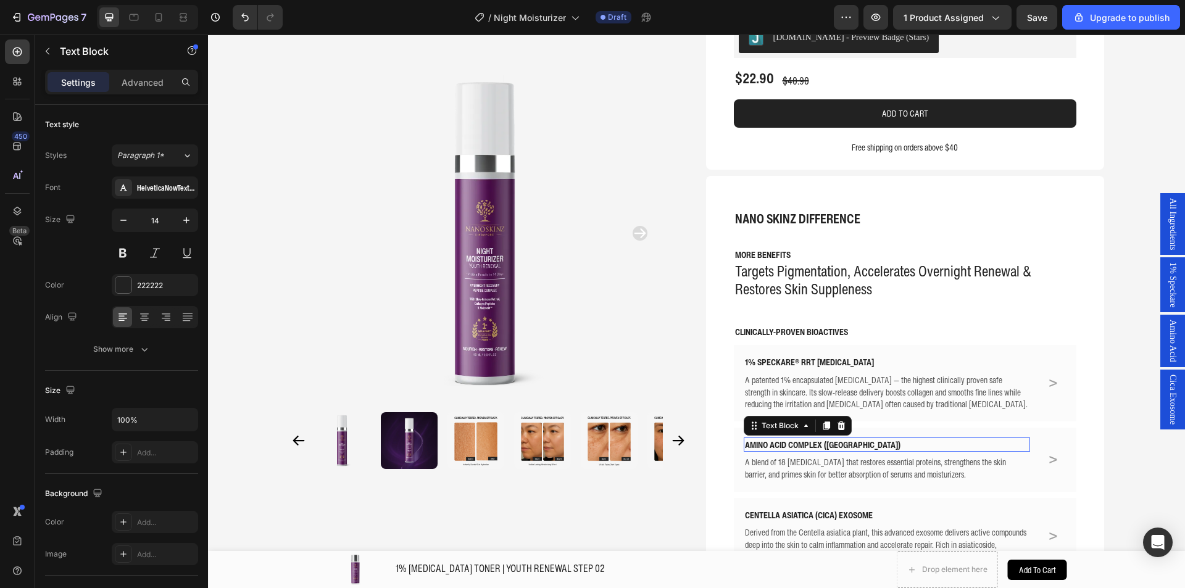
click at [812, 439] on p "AMINO ACID COMPLEX ([GEOGRAPHIC_DATA])" at bounding box center [887, 445] width 285 height 12
click at [812, 439] on p "AMINO ACID COMPLEX (Korea)" at bounding box center [887, 445] width 285 height 12
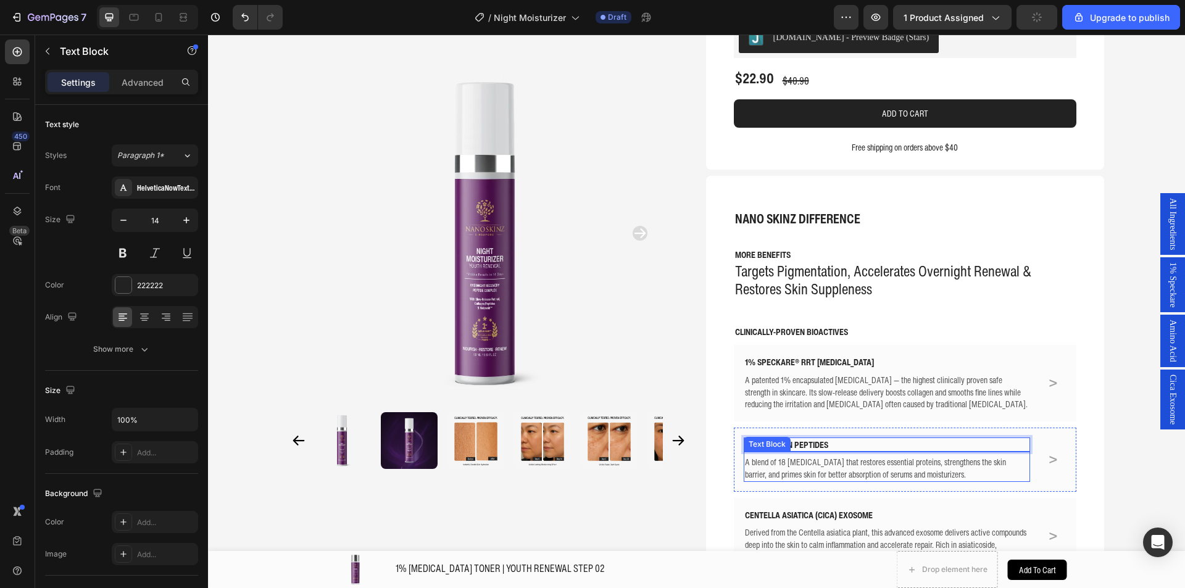
click at [787, 467] on p "A blend of 18 amino acids that restores essential proteins, strengthens the ski…" at bounding box center [887, 468] width 285 height 24
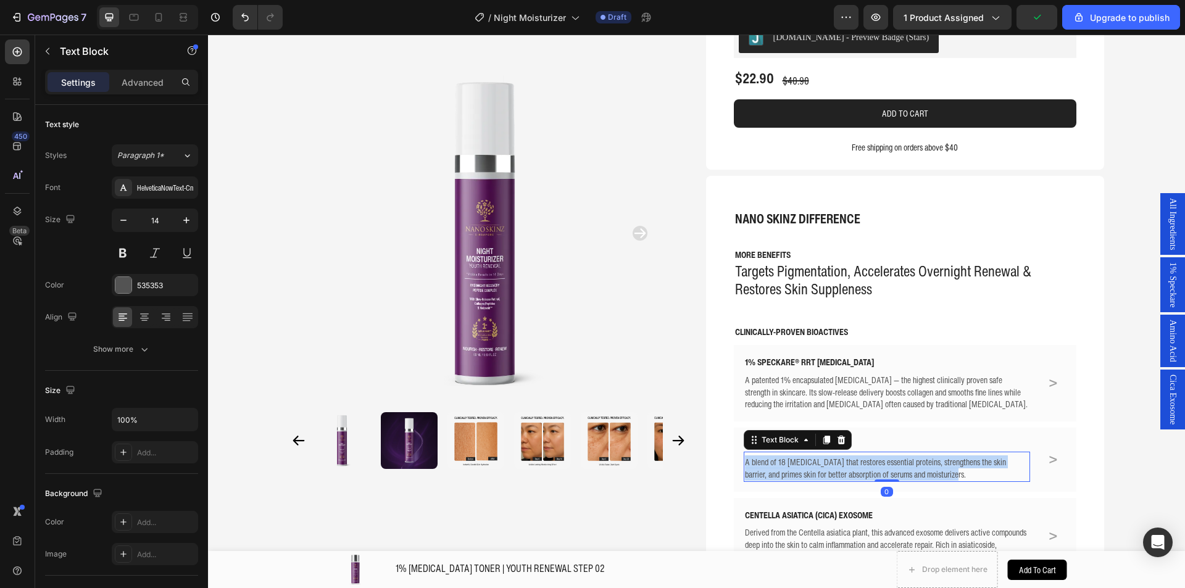
click at [787, 467] on p "A blend of 18 amino acids that restores essential proteins, strengthens the ski…" at bounding box center [887, 468] width 285 height 24
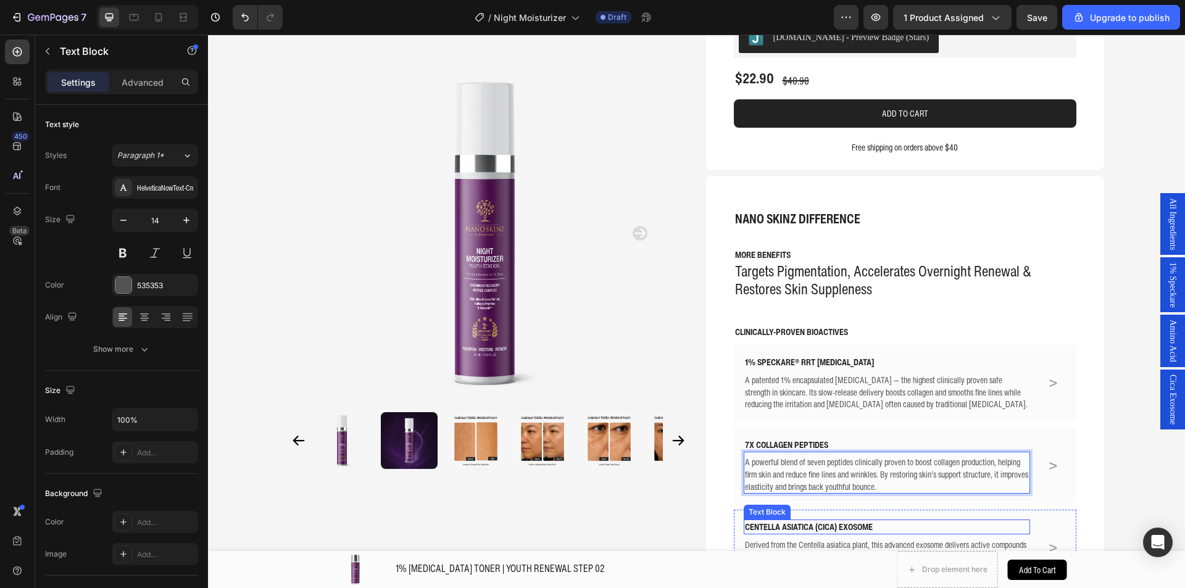
click at [822, 526] on p "CENTELLA ASIATICA (CICA) EXOSOME" at bounding box center [887, 527] width 285 height 12
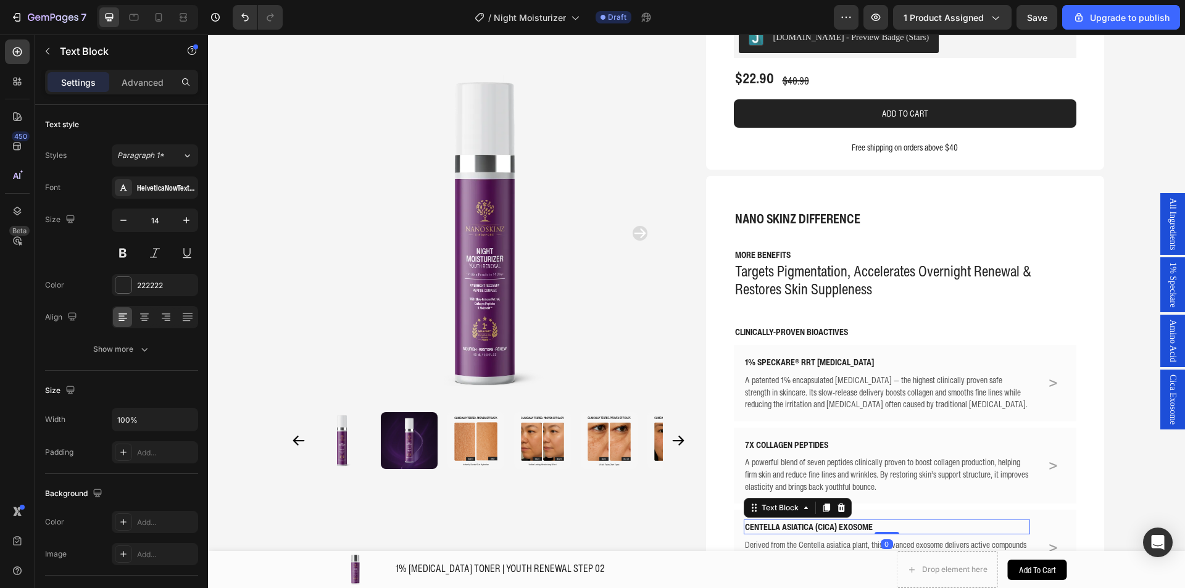
click at [822, 526] on p "CENTELLA ASIATICA (CICA) EXOSOME" at bounding box center [887, 527] width 285 height 12
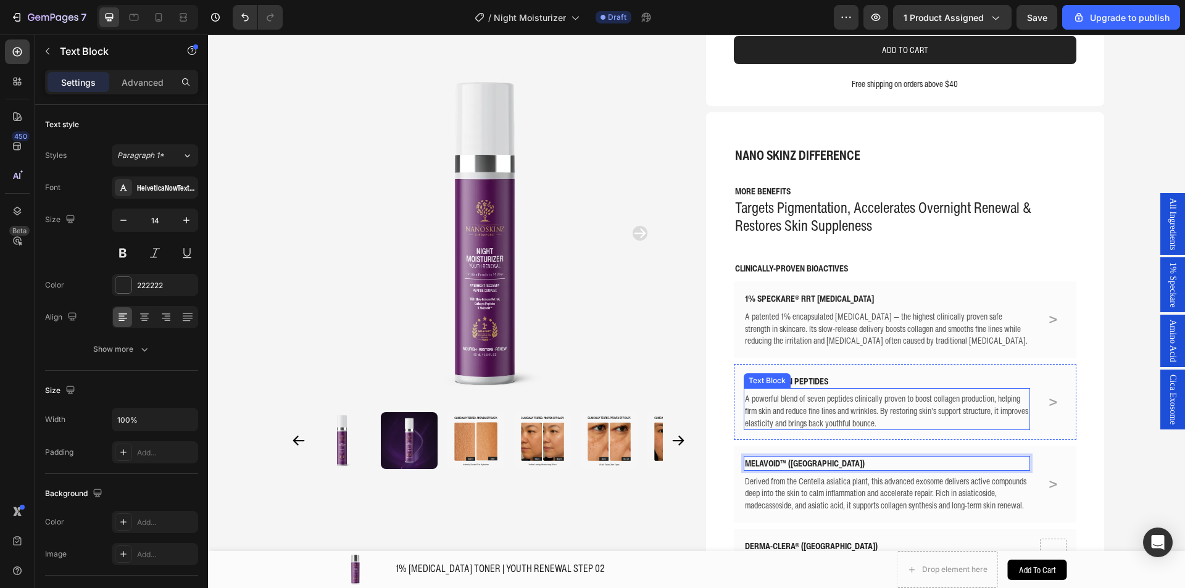
scroll to position [370, 0]
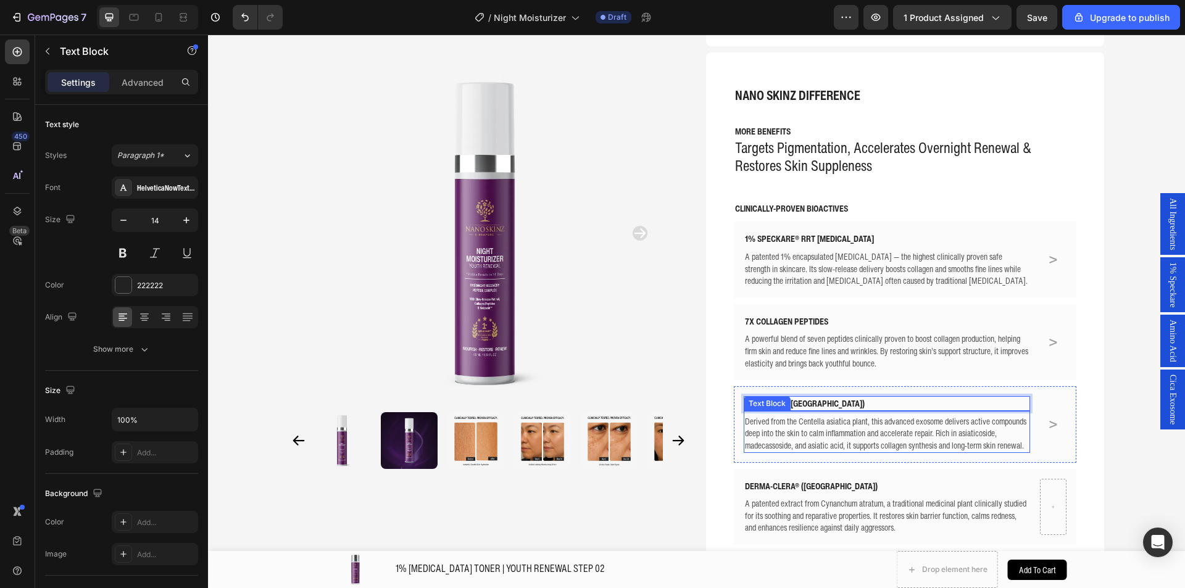
click at [812, 424] on p "Derived from the Centella asiatica plant, this advanced exosome delivers active…" at bounding box center [887, 434] width 285 height 36
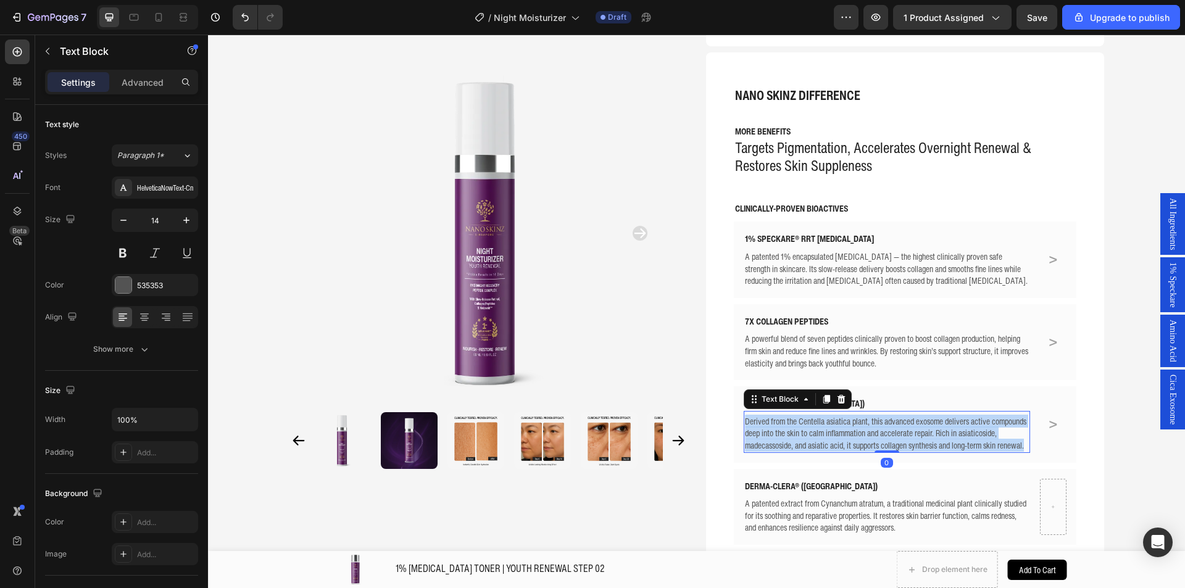
click at [812, 424] on p "Derived from the Centella asiatica plant, this advanced exosome delivers active…" at bounding box center [887, 434] width 285 height 36
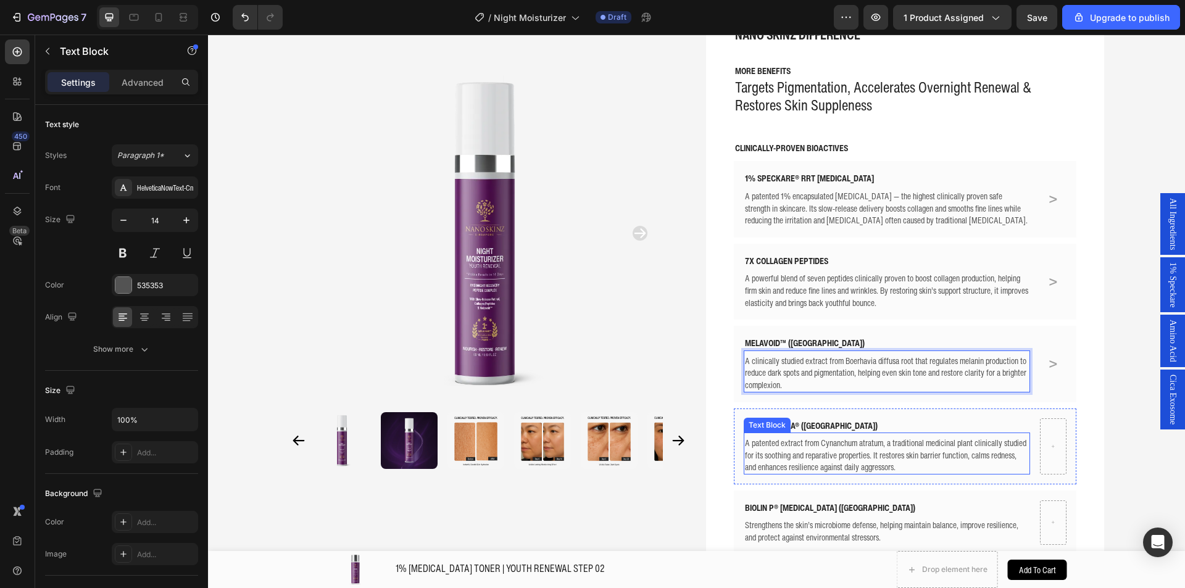
scroll to position [432, 0]
click at [793, 422] on p "DERMA-CLERA® ([GEOGRAPHIC_DATA])" at bounding box center [887, 425] width 285 height 12
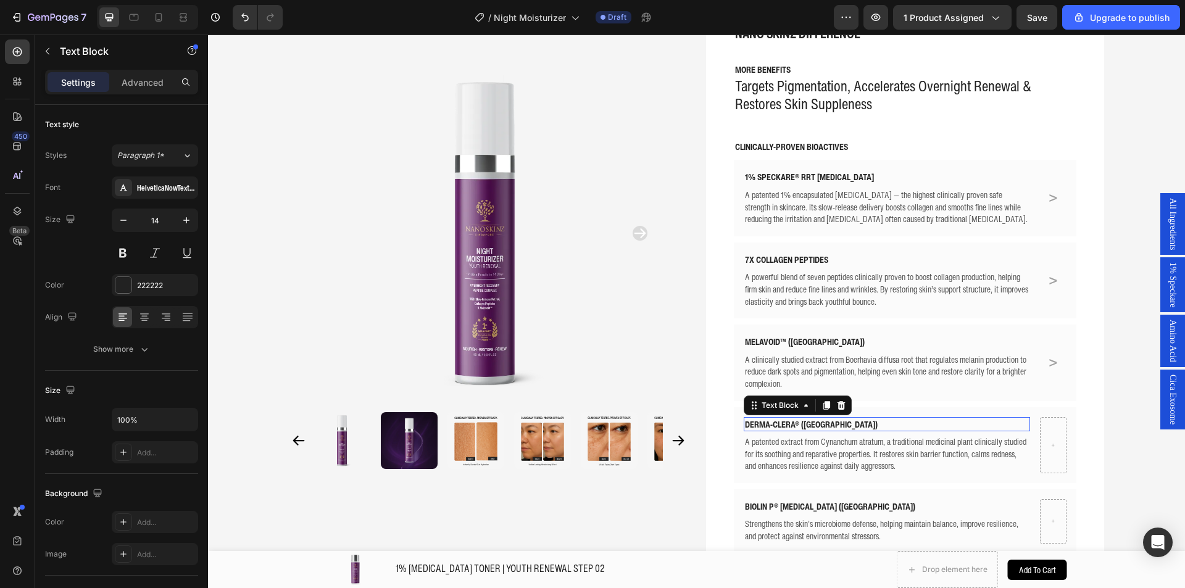
click at [793, 422] on p "DERMA-CLERA® ([GEOGRAPHIC_DATA])" at bounding box center [887, 425] width 285 height 12
click at [841, 443] on p "A patented extract from Cynanchum atratum, a traditional medicinal plant clinic…" at bounding box center [887, 454] width 285 height 36
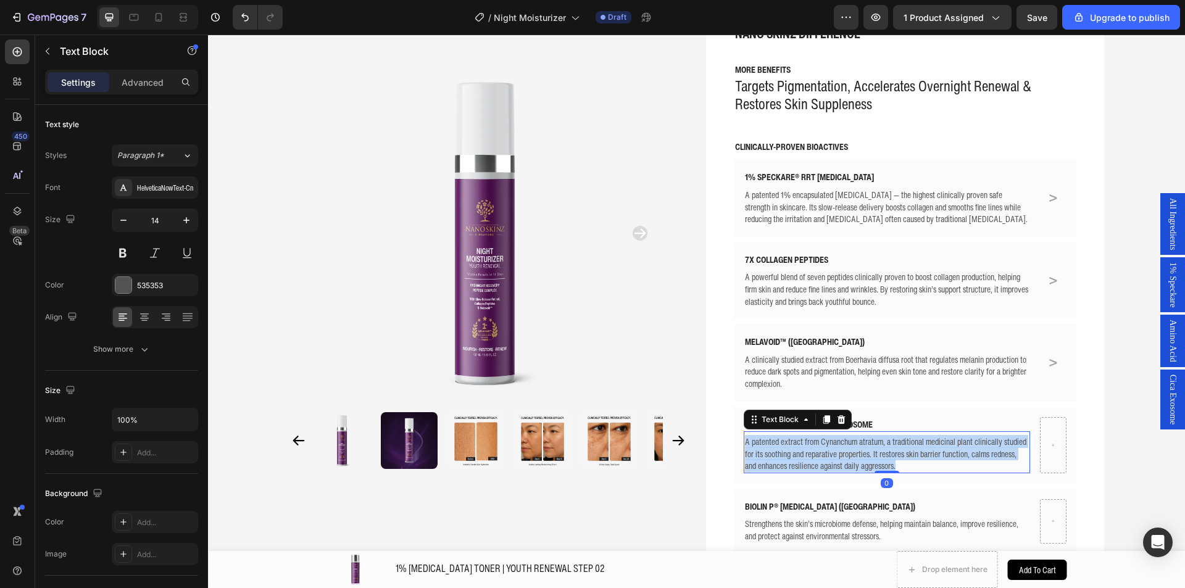
click at [841, 443] on p "A patented extract from Cynanchum atratum, a traditional medicinal plant clinic…" at bounding box center [887, 454] width 285 height 36
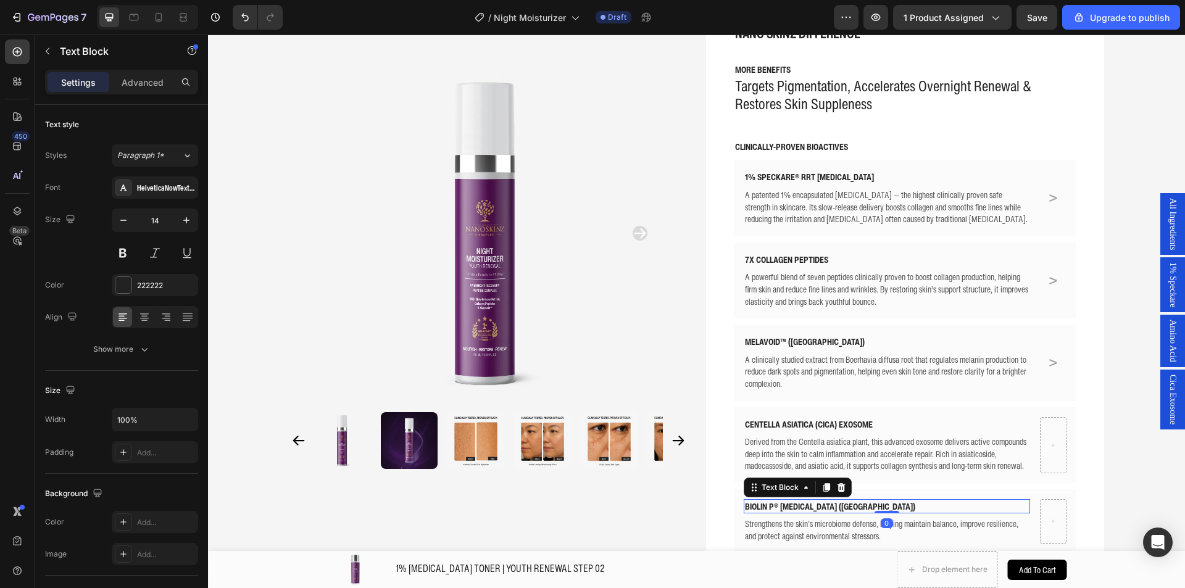
click at [842, 504] on p "BIOLIN P® PREBIOTICS (Netherlands)" at bounding box center [887, 507] width 285 height 12
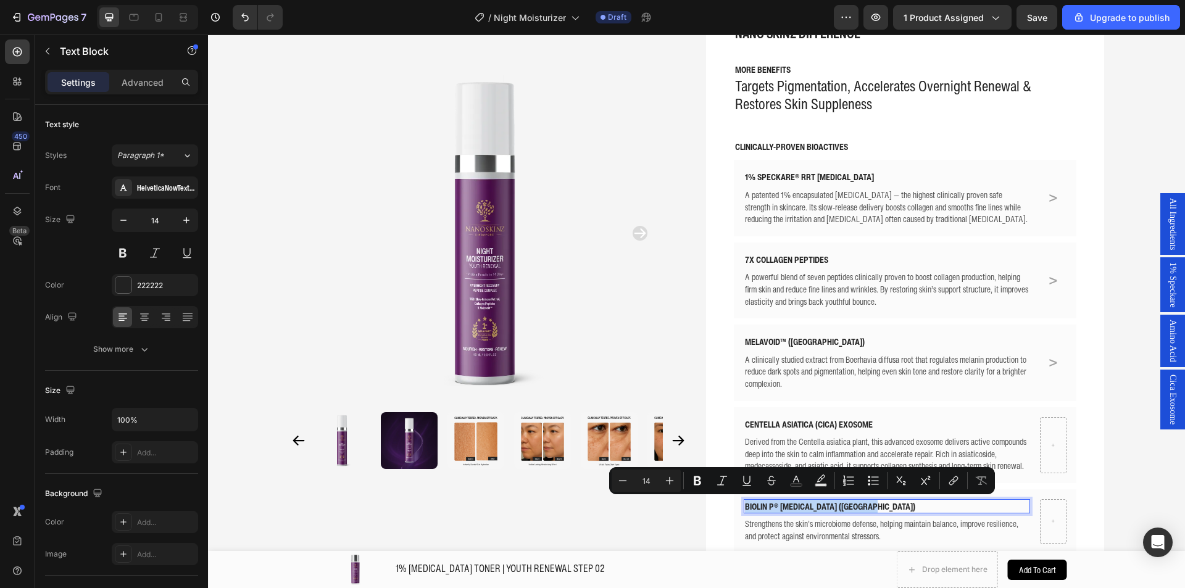
click at [842, 504] on p "BIOLIN P® PREBIOTICS (Netherlands)" at bounding box center [887, 507] width 285 height 12
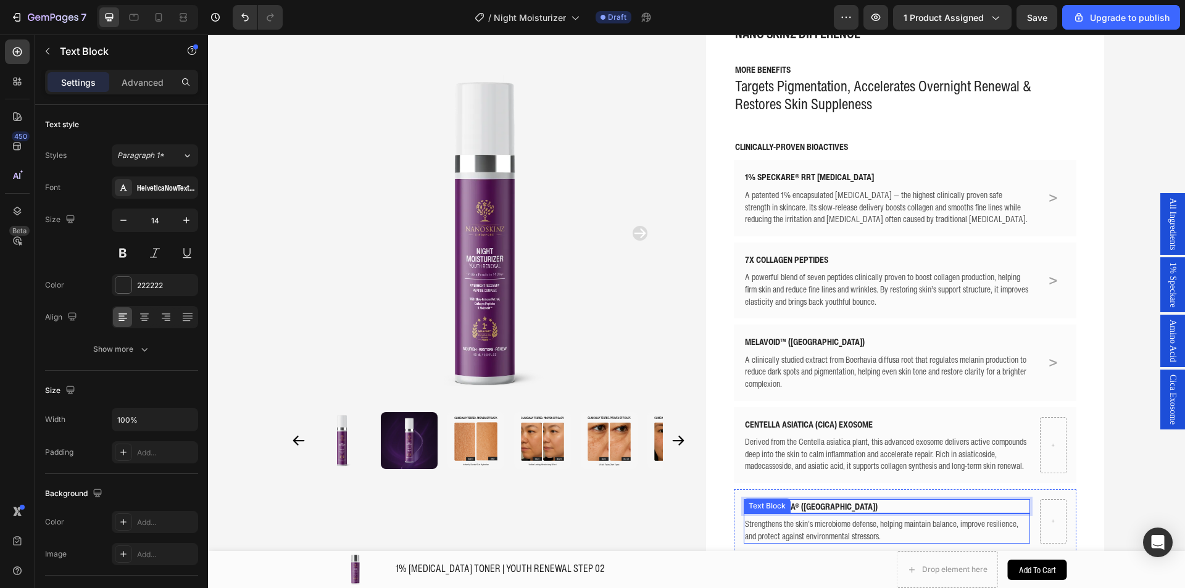
click at [833, 518] on p "Strengthens the skin’s microbiome defense, helping maintain balance, improve re…" at bounding box center [887, 530] width 285 height 24
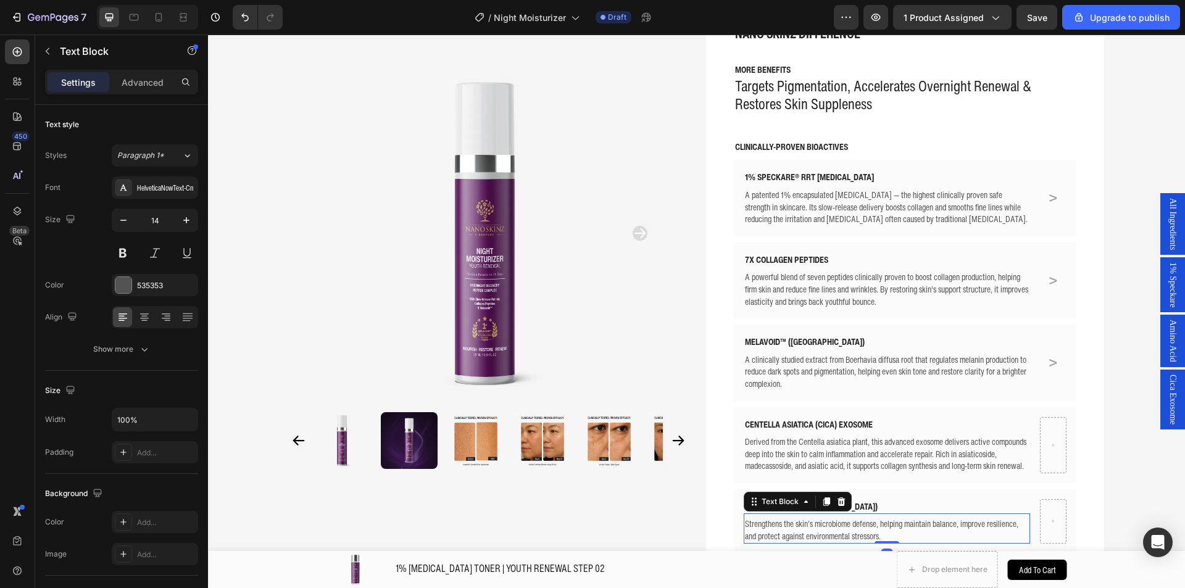
click at [833, 519] on p "Strengthens the skin’s microbiome defense, helping maintain balance, improve re…" at bounding box center [887, 530] width 285 height 24
click at [1092, 359] on div "NANO SKINZ DIFFERENCE Text Block MORE BENEFITS Text Block Targets Pigmentation,…" at bounding box center [905, 302] width 398 height 623
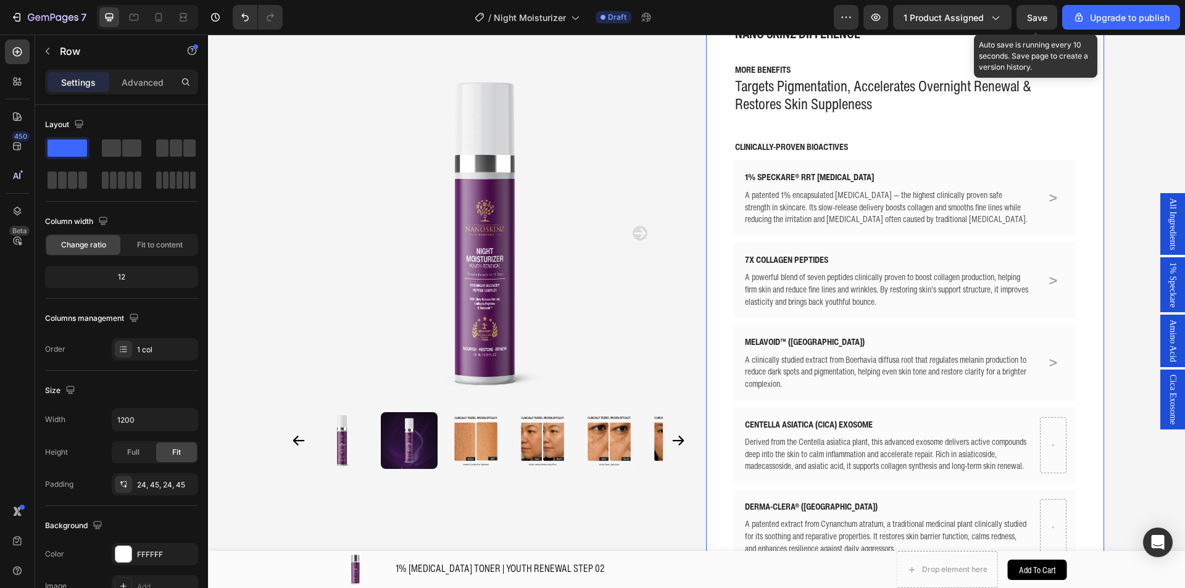
drag, startPoint x: 1037, startPoint y: 20, endPoint x: 1037, endPoint y: 31, distance: 10.5
click at [1036, 19] on span "Save" at bounding box center [1037, 17] width 20 height 10
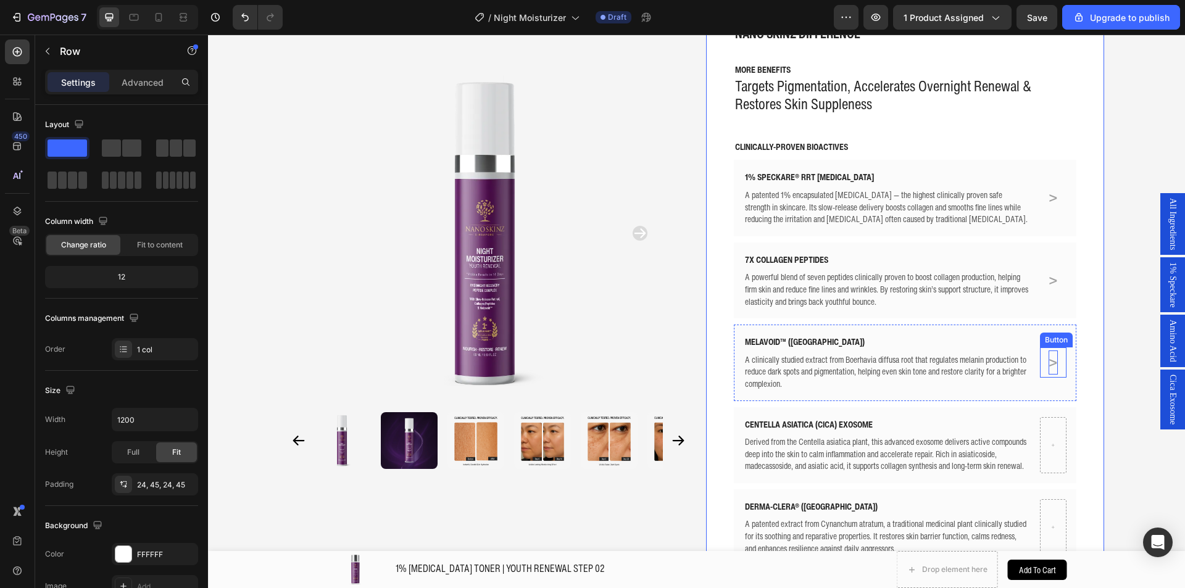
click at [1049, 369] on p ">" at bounding box center [1053, 363] width 9 height 24
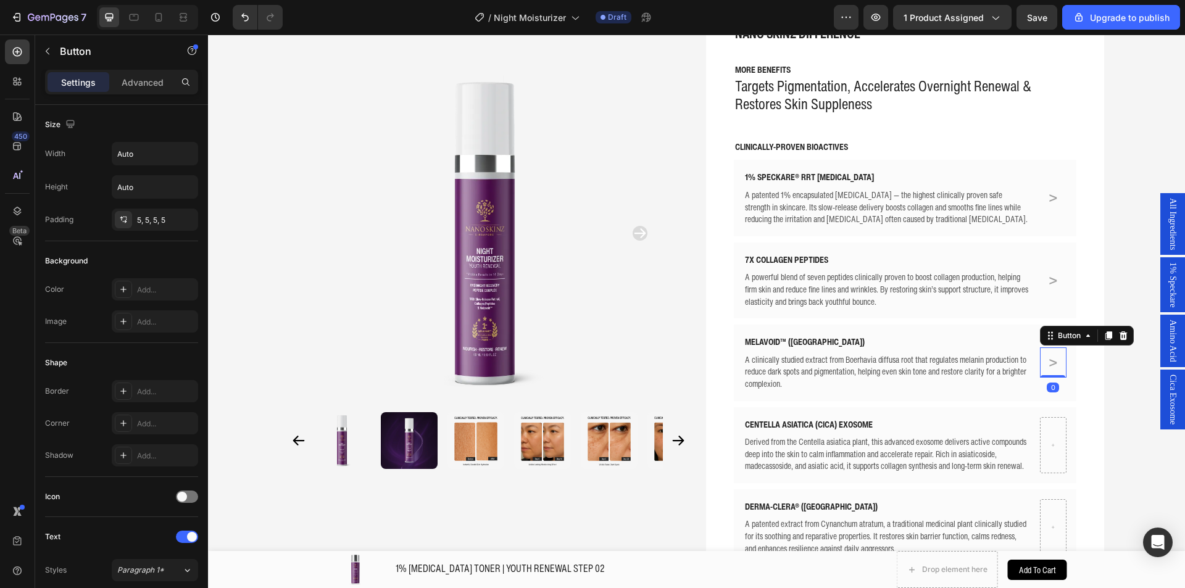
drag, startPoint x: 1104, startPoint y: 341, endPoint x: 1070, endPoint y: 377, distance: 49.4
click at [1104, 341] on div at bounding box center [1109, 335] width 15 height 15
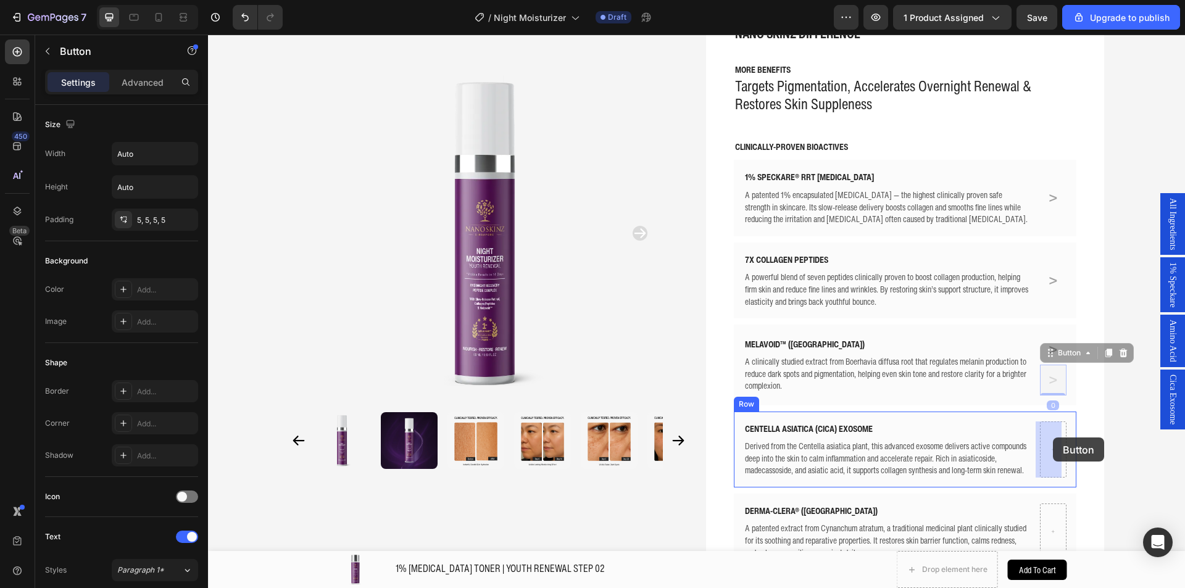
drag, startPoint x: 1060, startPoint y: 354, endPoint x: 1053, endPoint y: 438, distance: 84.2
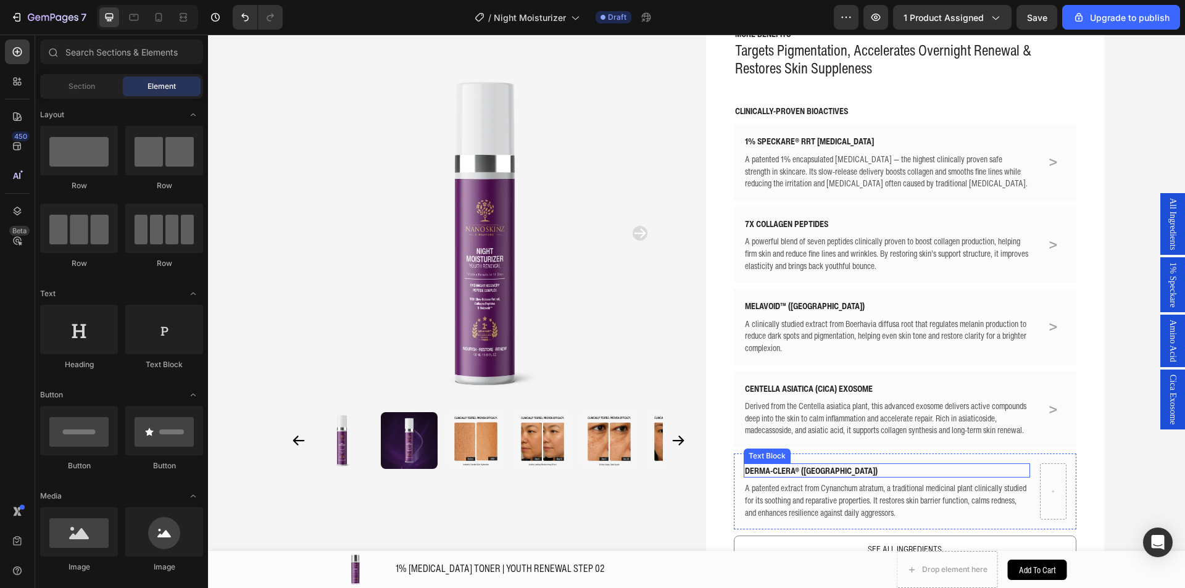
scroll to position [439, 0]
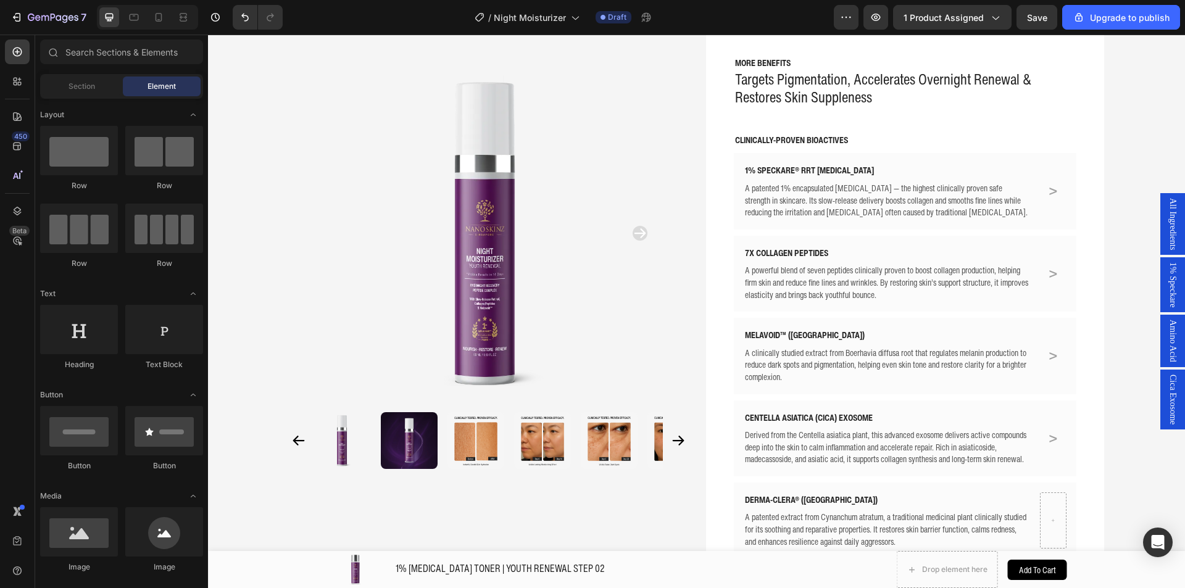
click at [1167, 278] on span "1% Speckare" at bounding box center [1173, 284] width 12 height 45
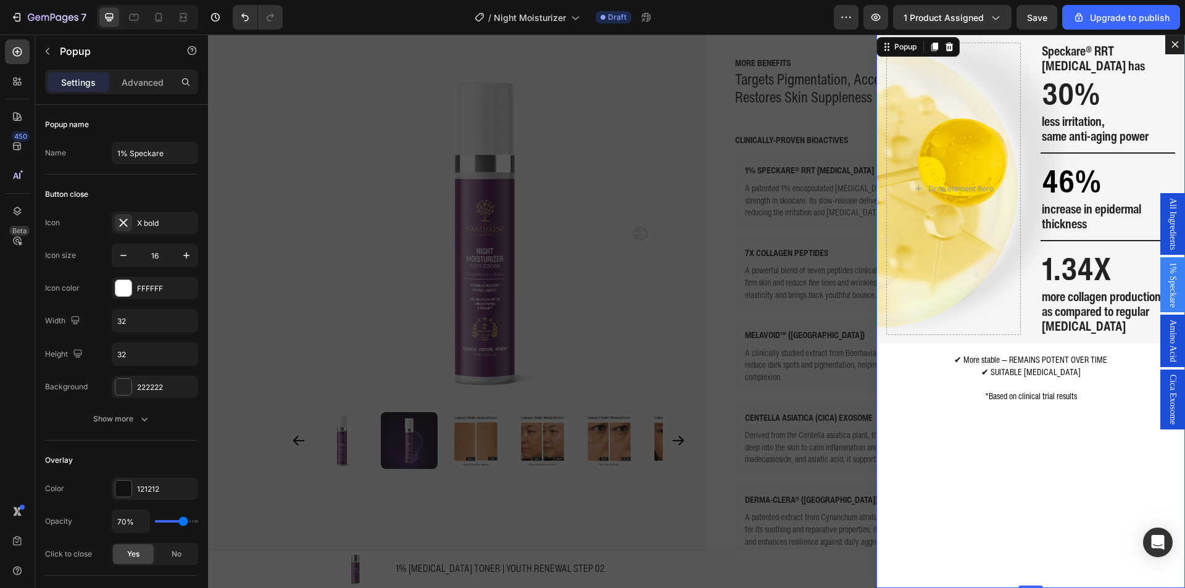
click at [840, 282] on div "Backdrop" at bounding box center [696, 312] width 977 height 554
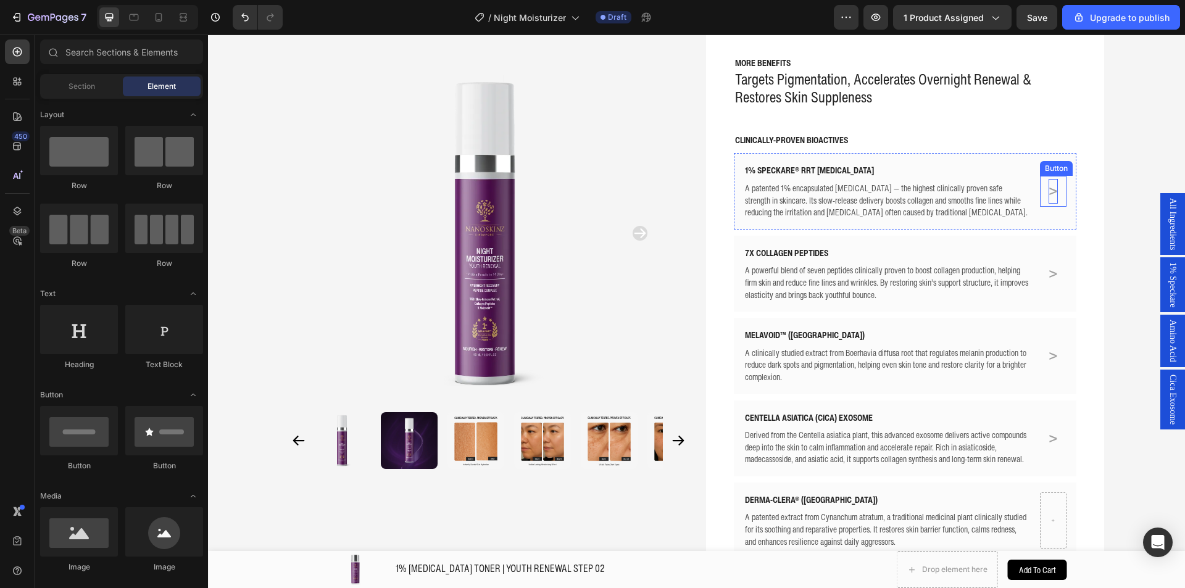
click at [1049, 198] on p ">" at bounding box center [1053, 191] width 9 height 24
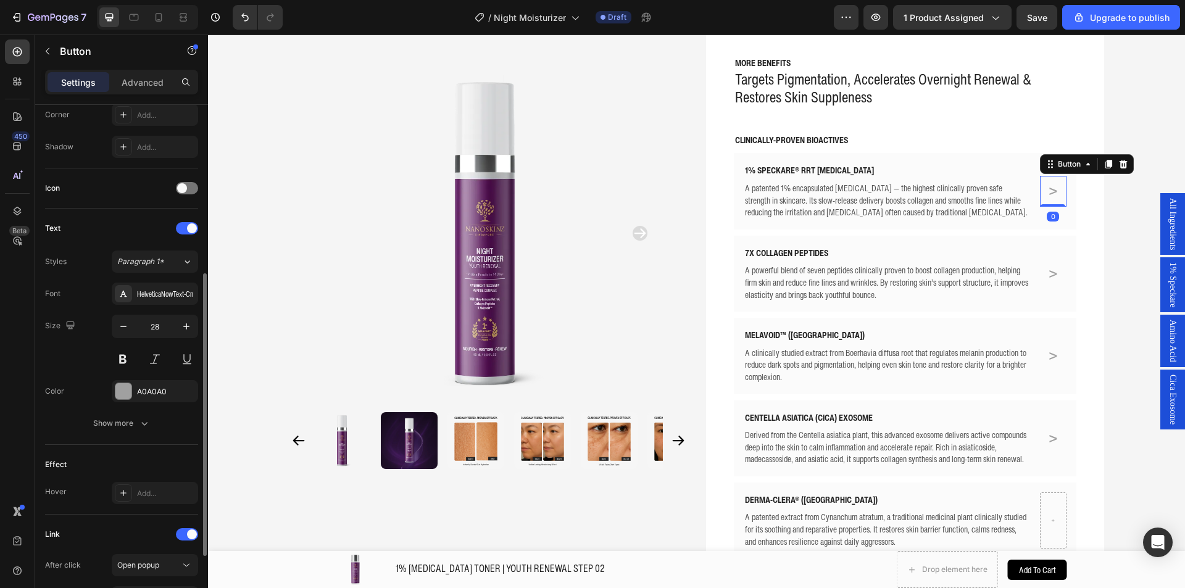
scroll to position [431, 0]
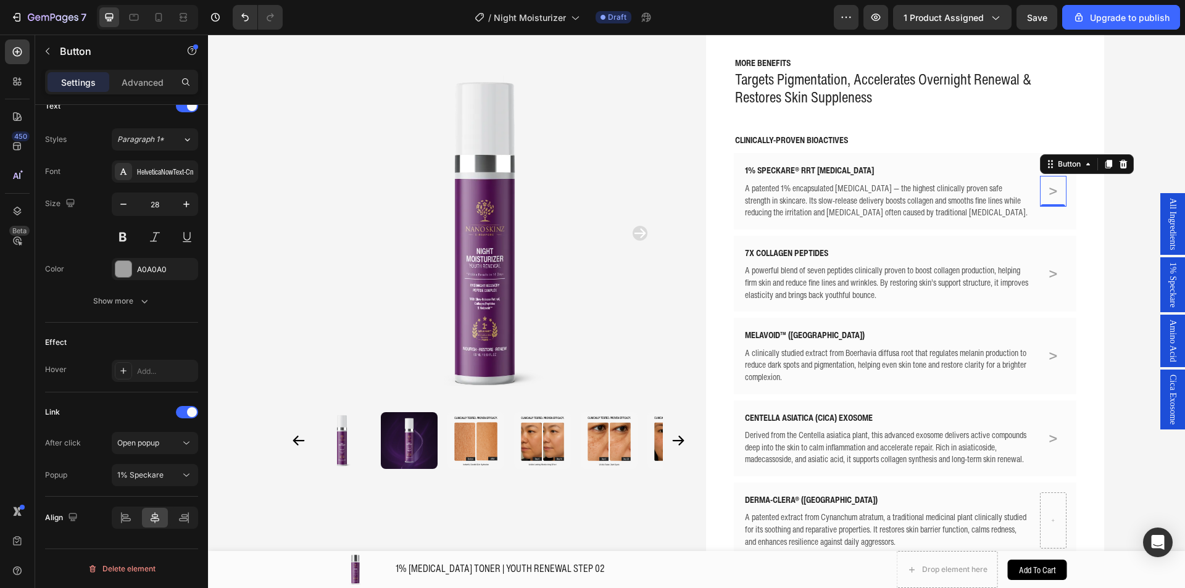
click at [1167, 305] on span "1% Speckare" at bounding box center [1173, 284] width 12 height 45
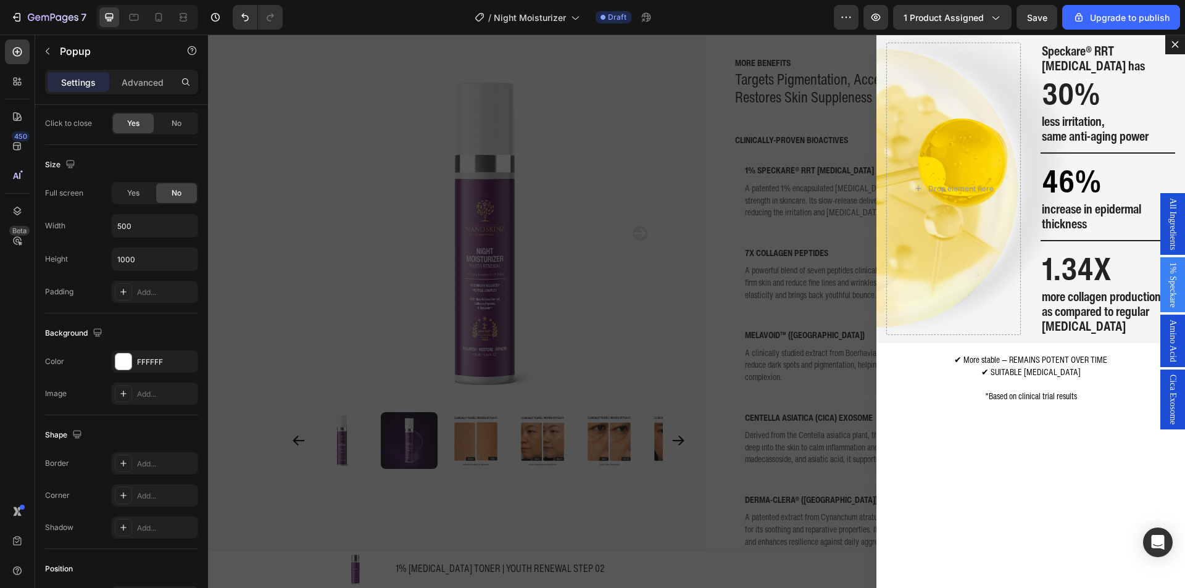
scroll to position [0, 0]
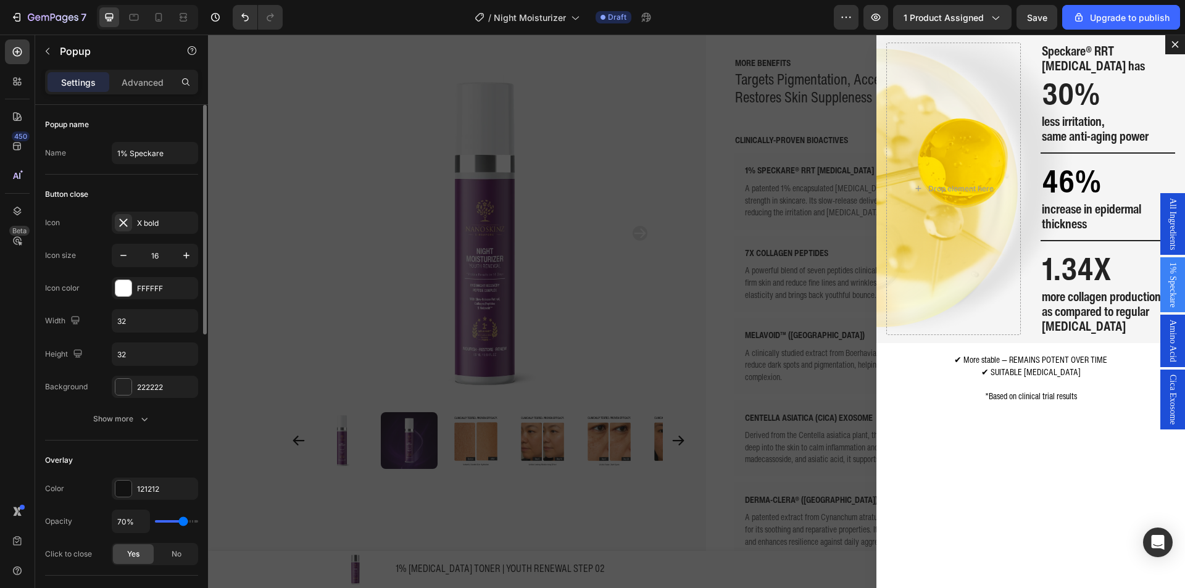
click at [1167, 340] on span "Amino Acid" at bounding box center [1173, 341] width 12 height 43
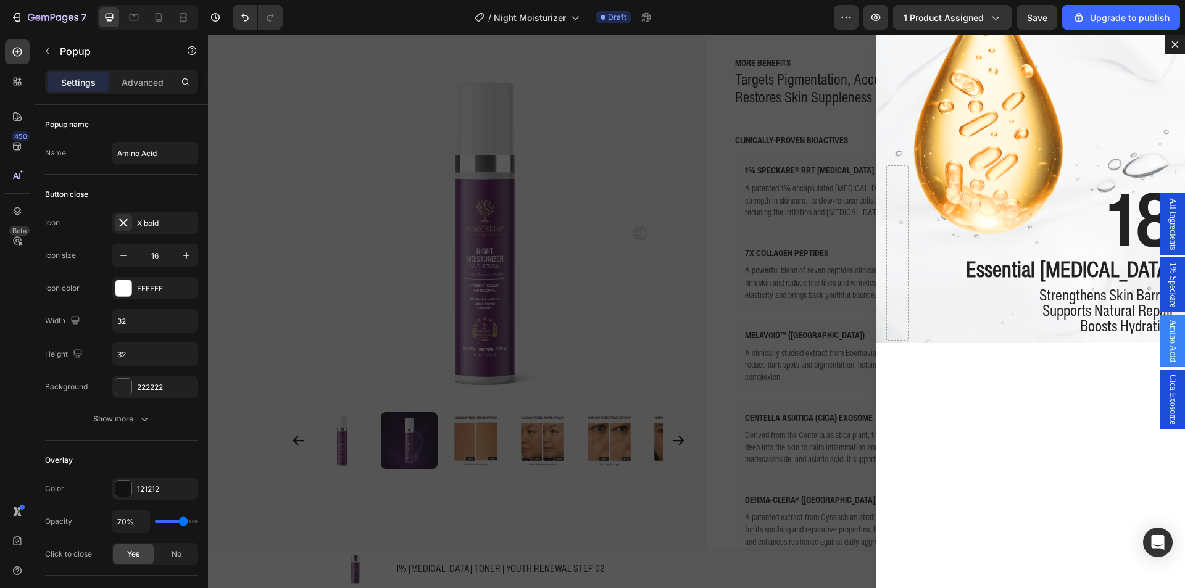
click at [688, 179] on div "Backdrop" at bounding box center [696, 312] width 977 height 554
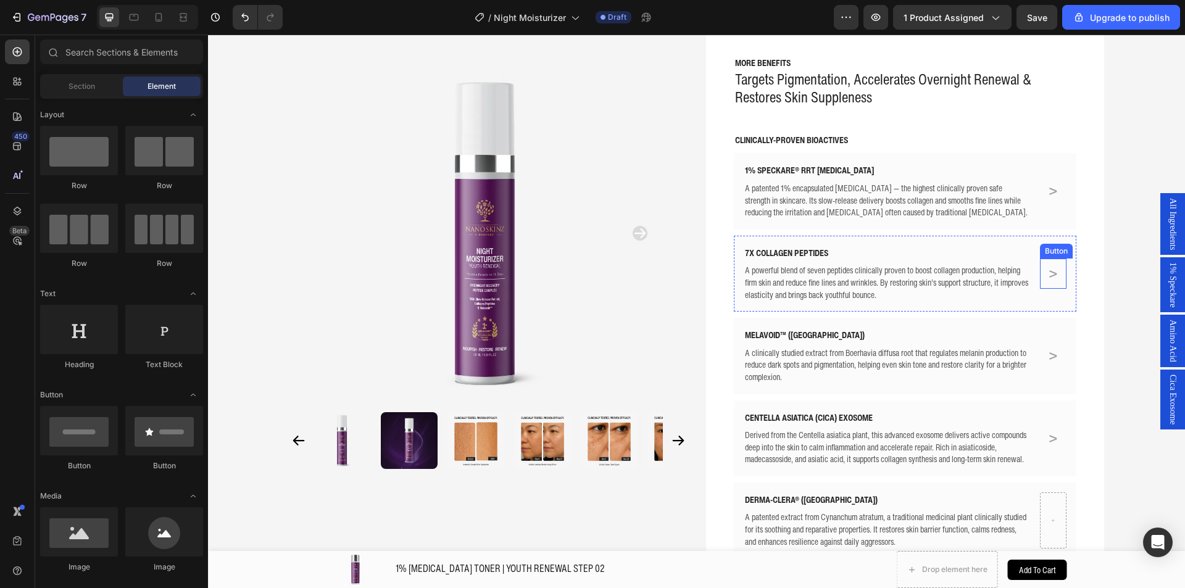
click at [1055, 270] on link ">" at bounding box center [1053, 274] width 15 height 30
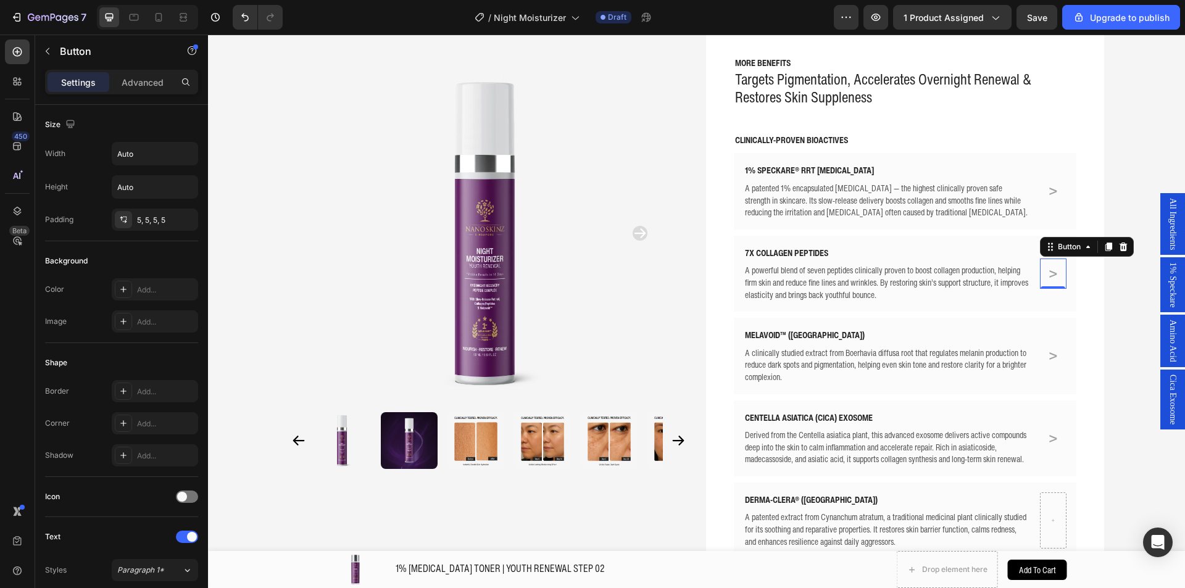
click at [1161, 348] on div "Amino Acid" at bounding box center [1173, 341] width 25 height 52
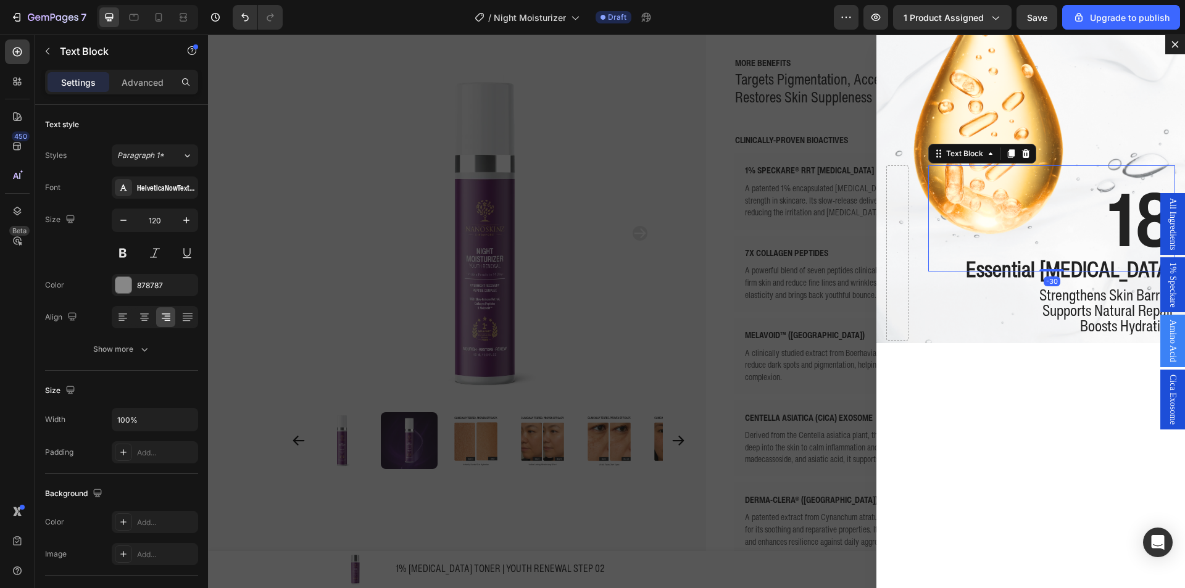
click at [974, 174] on p "18" at bounding box center [1052, 219] width 245 height 104
click at [977, 120] on div "Background Image" at bounding box center [1031, 189] width 309 height 309
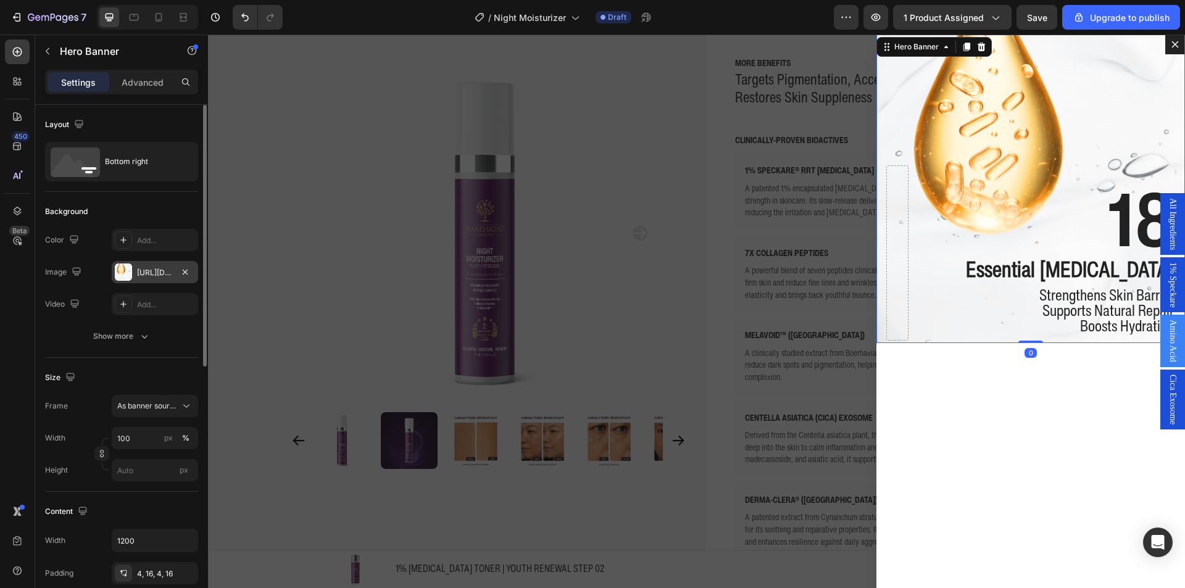
click at [151, 274] on div "https://cdn.shopify.com/s/files/1/0941/6300/9836/files/gempages_577943635312509…" at bounding box center [155, 272] width 36 height 11
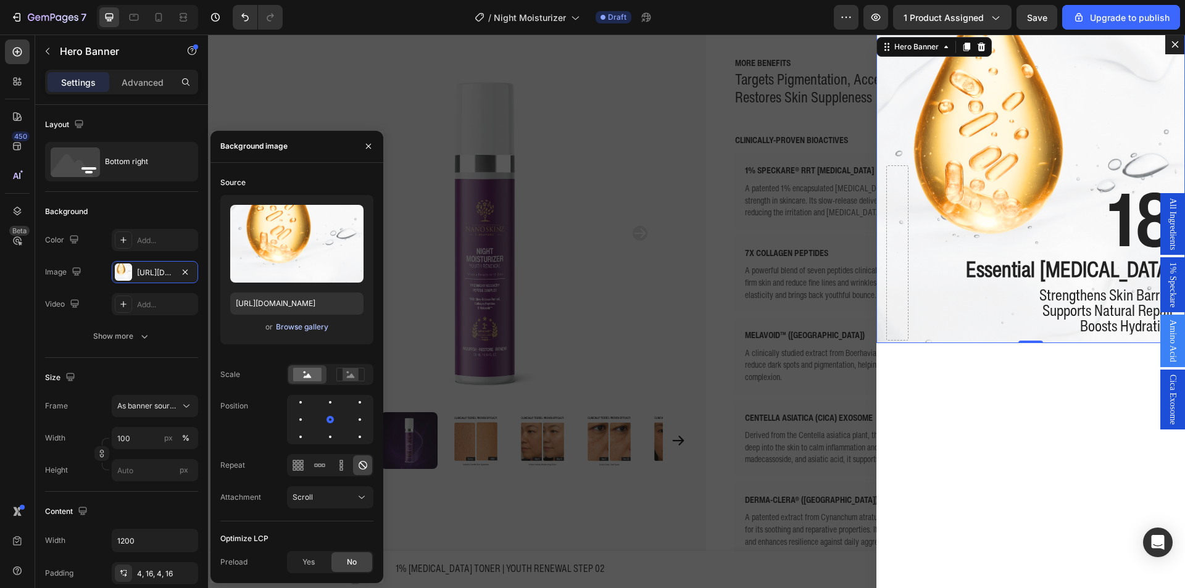
click at [295, 331] on div "Browse gallery" at bounding box center [302, 327] width 52 height 11
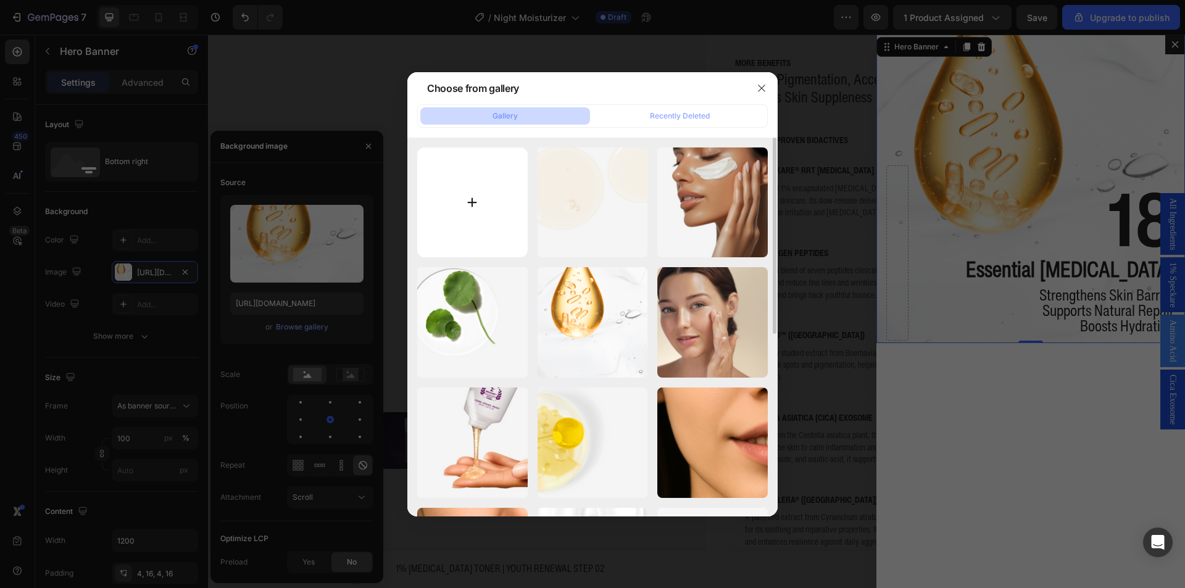
click at [453, 203] on input "file" at bounding box center [472, 203] width 111 height 111
type input "C:\fakepath\Nano Skinz - PDP - Retinol Series Youth Renewal.png"
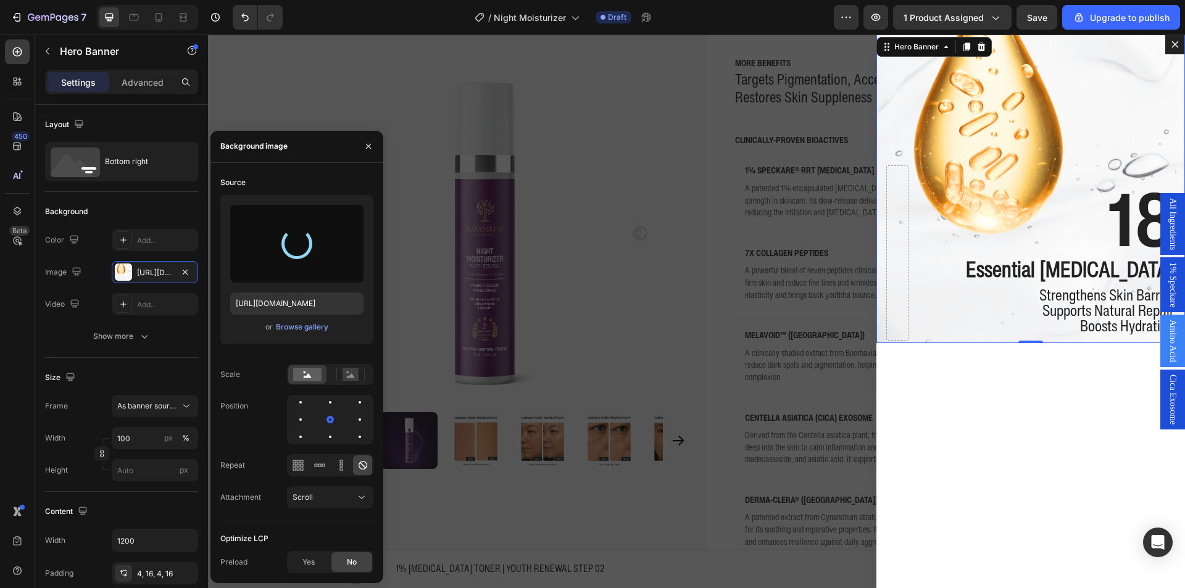
type input "https://cdn.shopify.com/s/files/1/0941/6300/9836/files/gempages_577943635312509…"
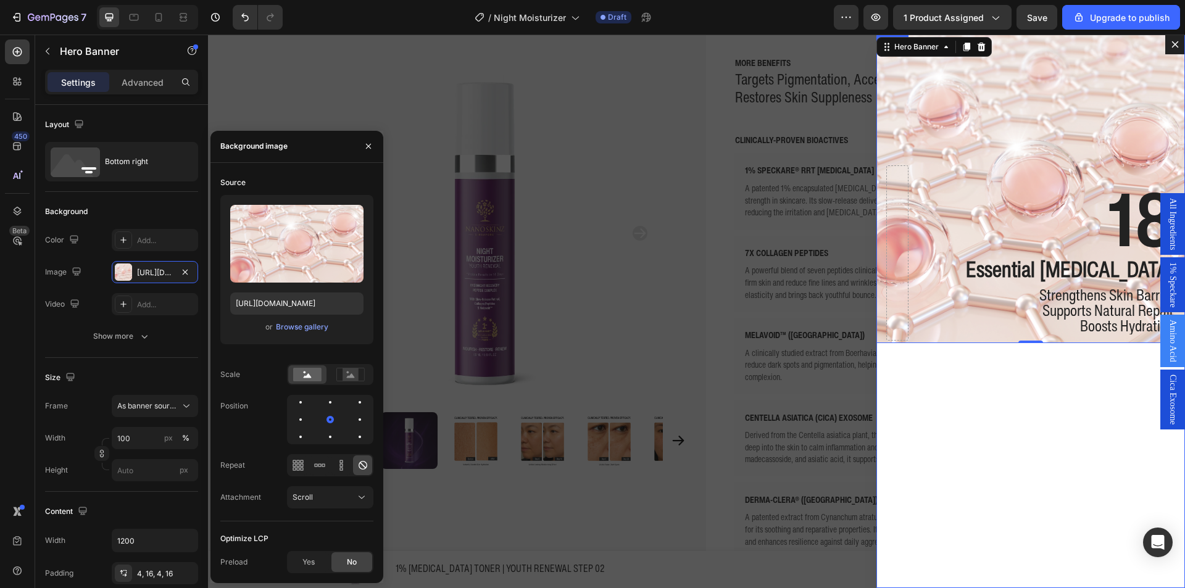
click at [1000, 451] on div "18 Text Block Essential Amino Acids Text Block Strengthens Skin Barrier Support…" at bounding box center [1031, 312] width 309 height 554
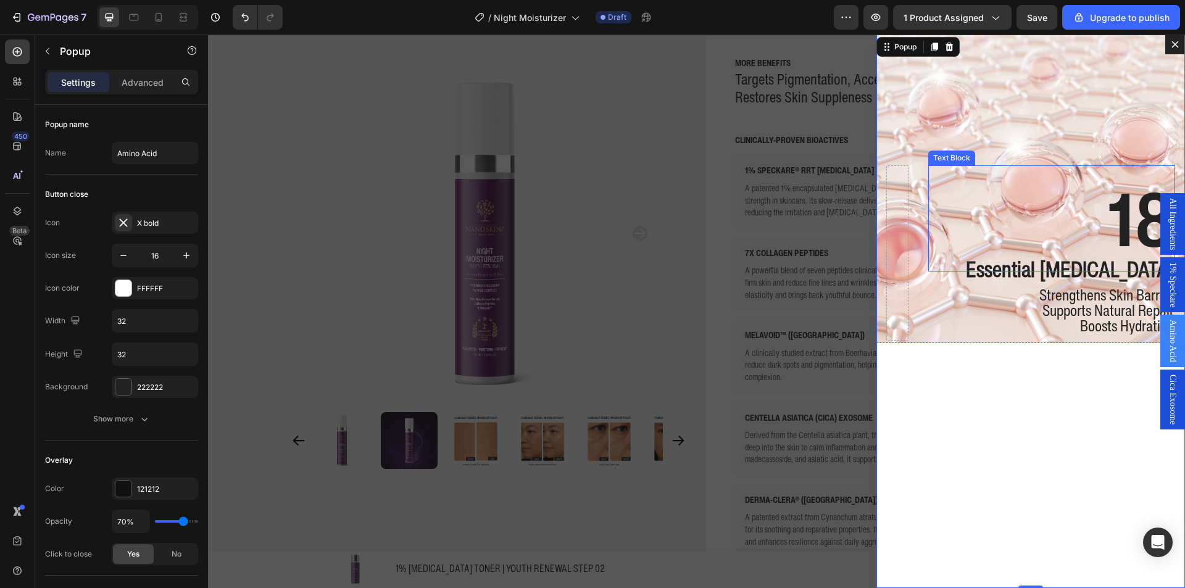
click at [1123, 228] on strong "18" at bounding box center [1141, 218] width 67 height 109
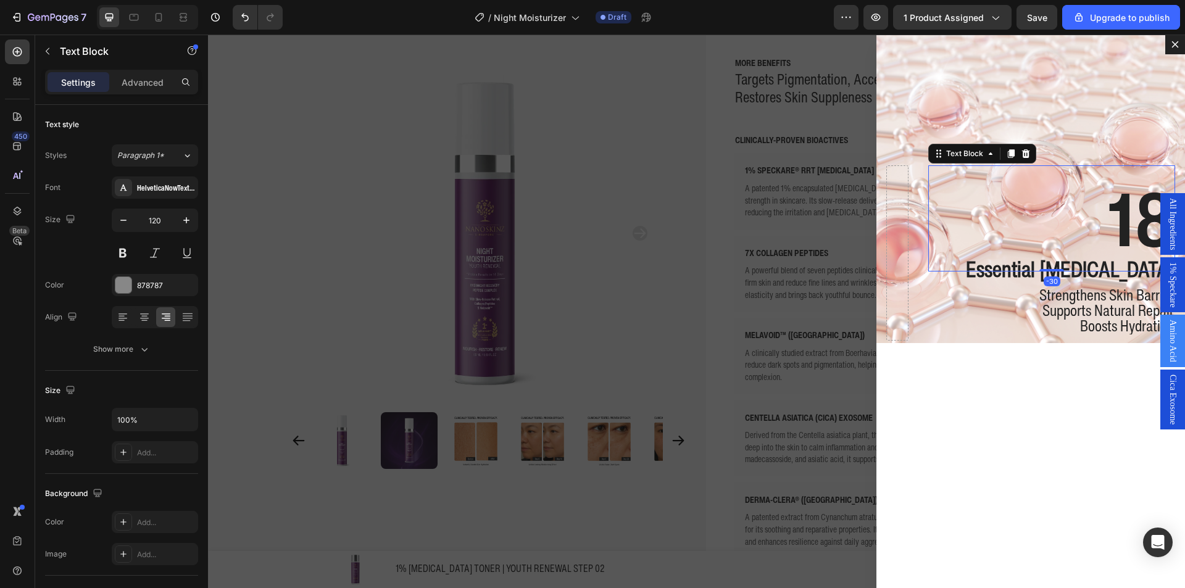
click at [1122, 228] on strong "18" at bounding box center [1141, 218] width 67 height 109
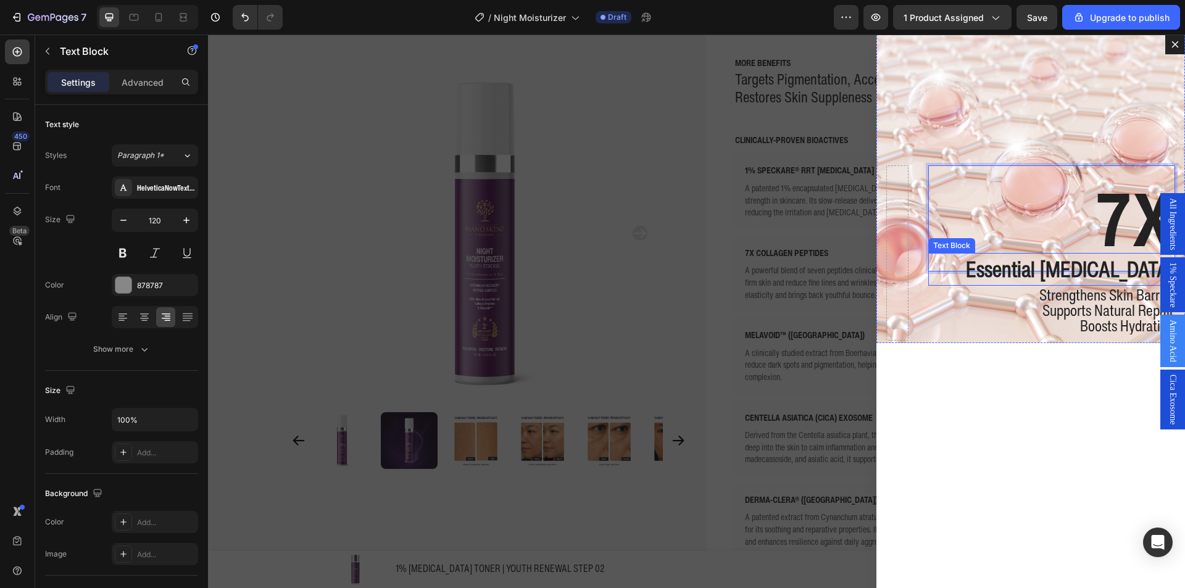
click at [1024, 272] on strong "Essential Amino Acids" at bounding box center [1070, 269] width 208 height 32
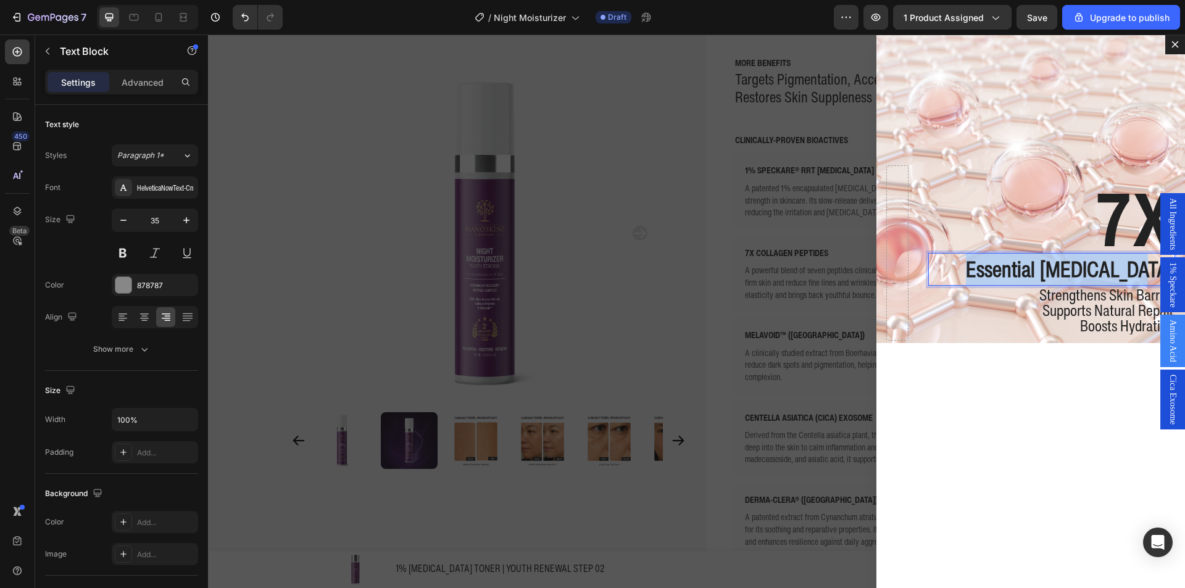
click at [1024, 272] on strong "Essential Amino Acids" at bounding box center [1070, 269] width 208 height 32
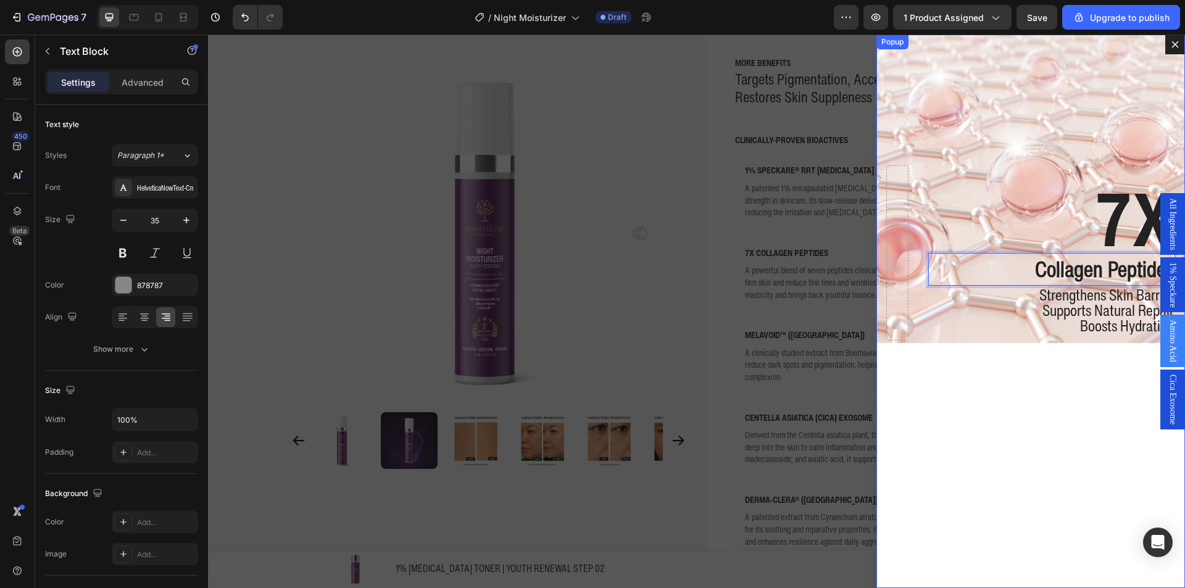
click at [1090, 306] on span "Supports Natural Repair" at bounding box center [1109, 310] width 132 height 23
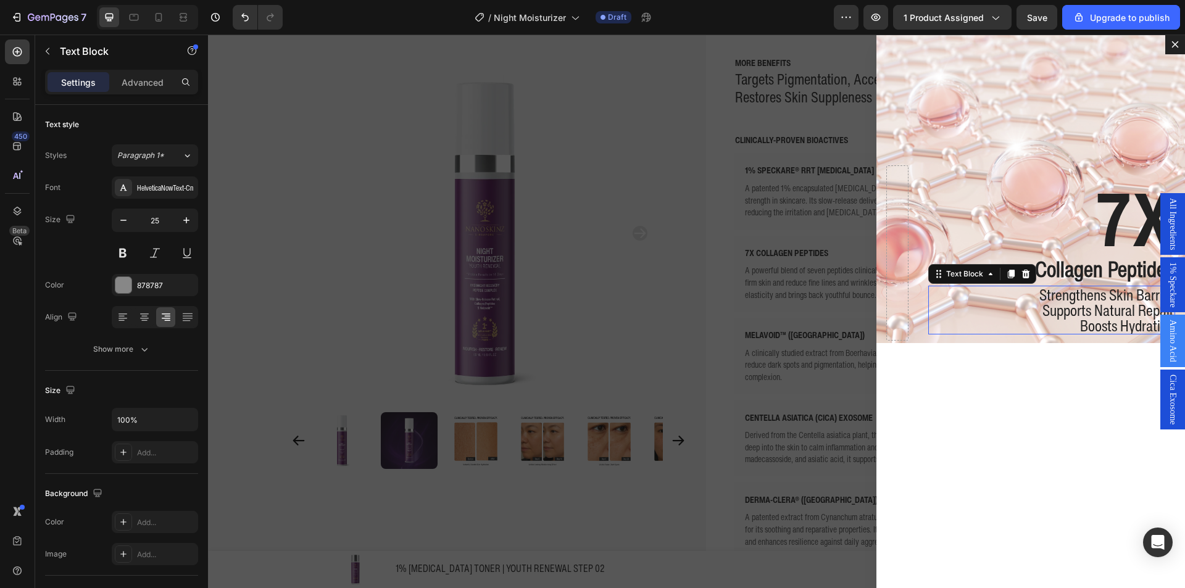
click at [1090, 306] on span "Supports Natural Repair" at bounding box center [1109, 310] width 132 height 23
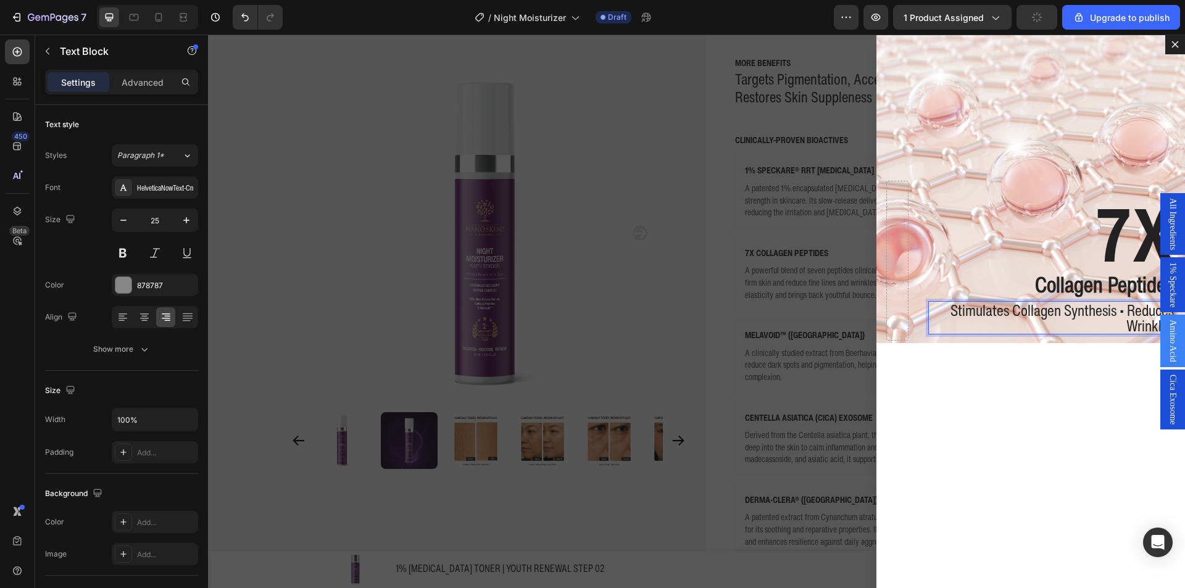
scroll to position [2, 0]
click at [1000, 411] on div "7X Text Block Collagen Peptides Text Block Stimulates Collagen Synthesis • Redu…" at bounding box center [1031, 312] width 309 height 554
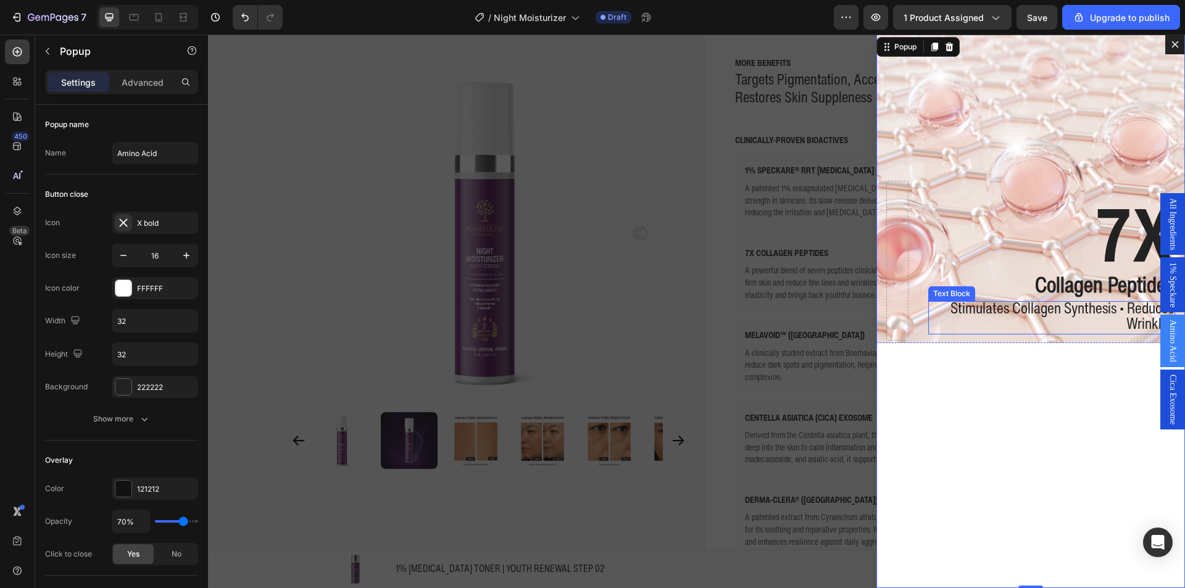
click at [1087, 314] on span "Stimulates Collagen Synthesis • Reduces Wrinkles" at bounding box center [1063, 315] width 224 height 38
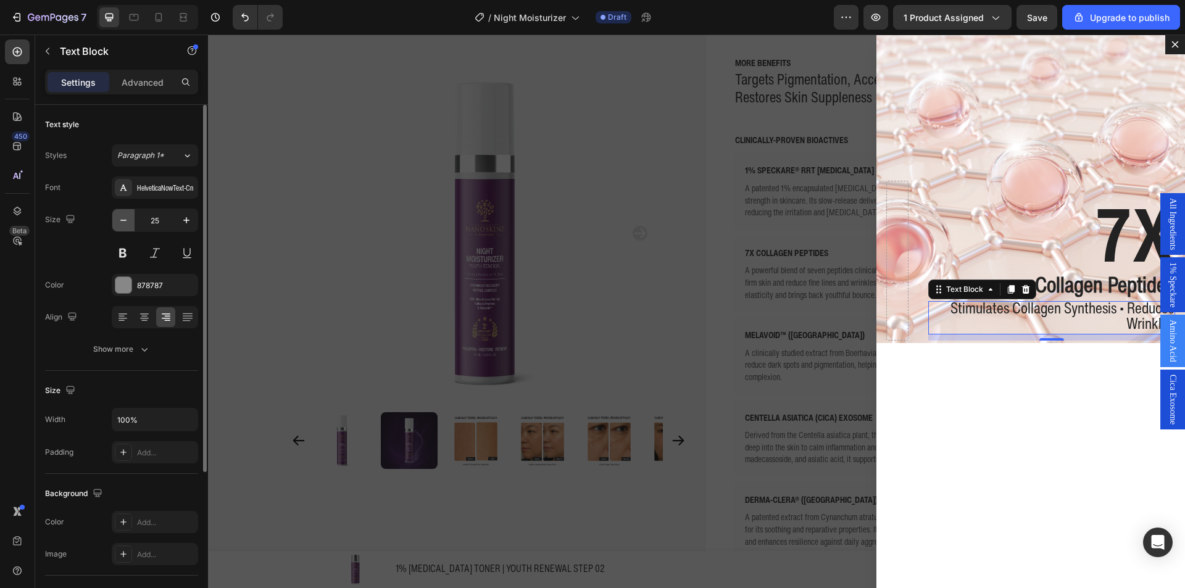
click at [125, 217] on icon "button" at bounding box center [123, 220] width 12 height 12
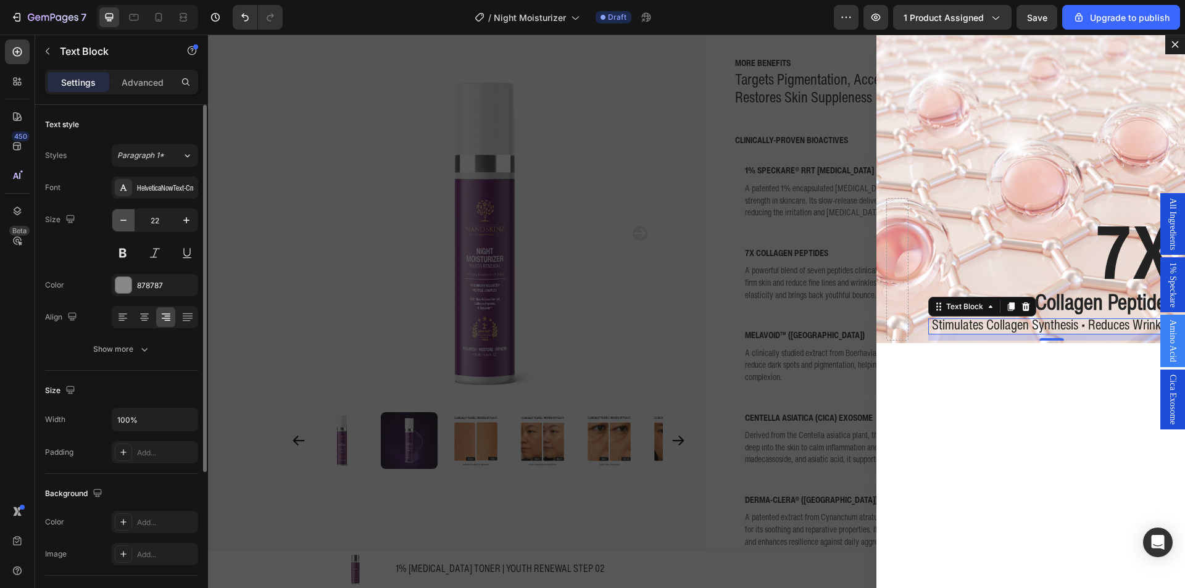
click at [125, 217] on icon "button" at bounding box center [123, 220] width 12 height 12
click at [183, 219] on icon "button" at bounding box center [186, 220] width 12 height 12
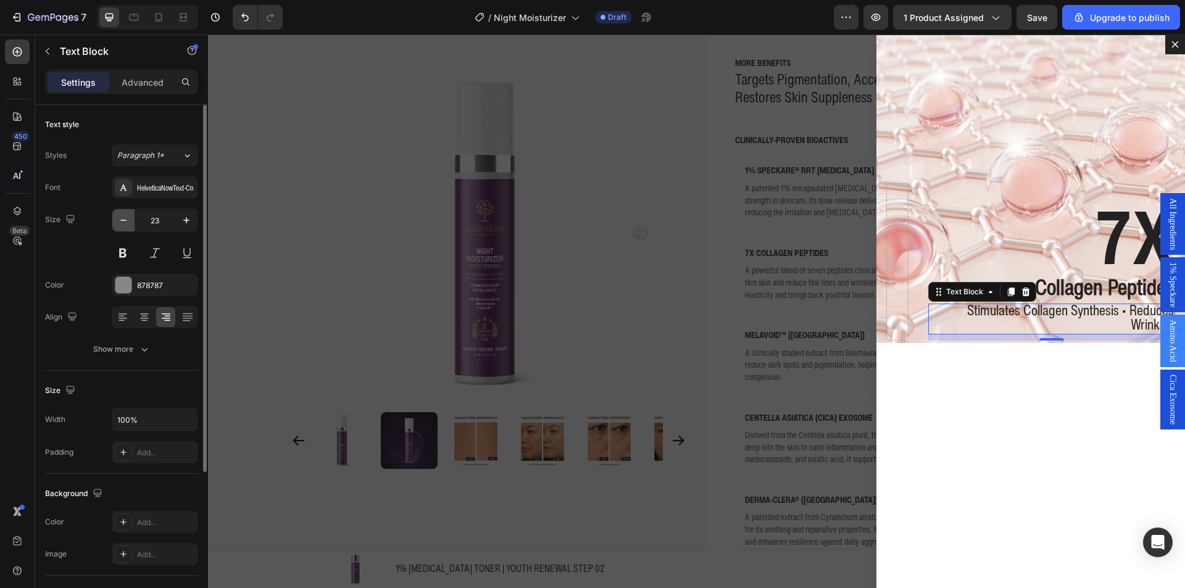
click at [128, 222] on icon "button" at bounding box center [123, 220] width 12 height 12
type input "22"
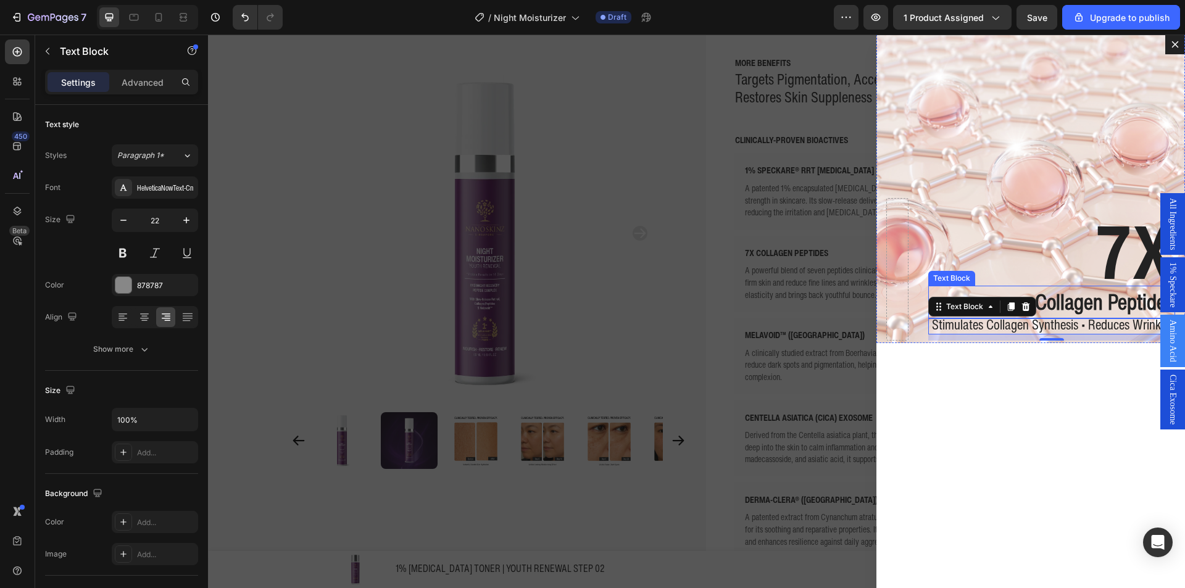
click at [1059, 307] on strong "Collagen Peptides" at bounding box center [1104, 302] width 139 height 32
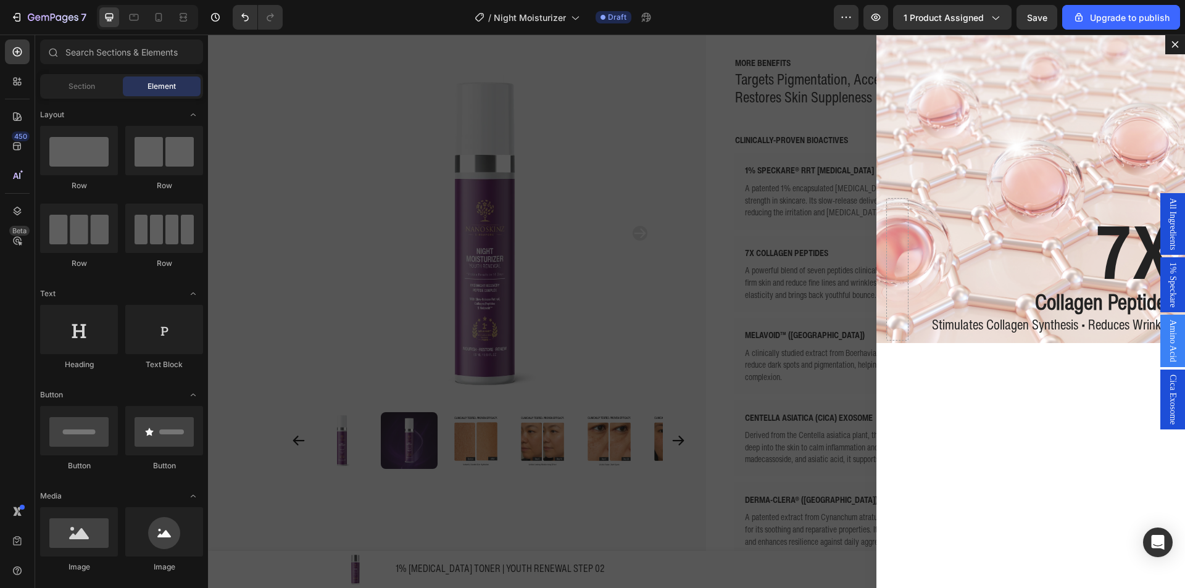
click at [354, 305] on div "Backdrop" at bounding box center [696, 312] width 977 height 554
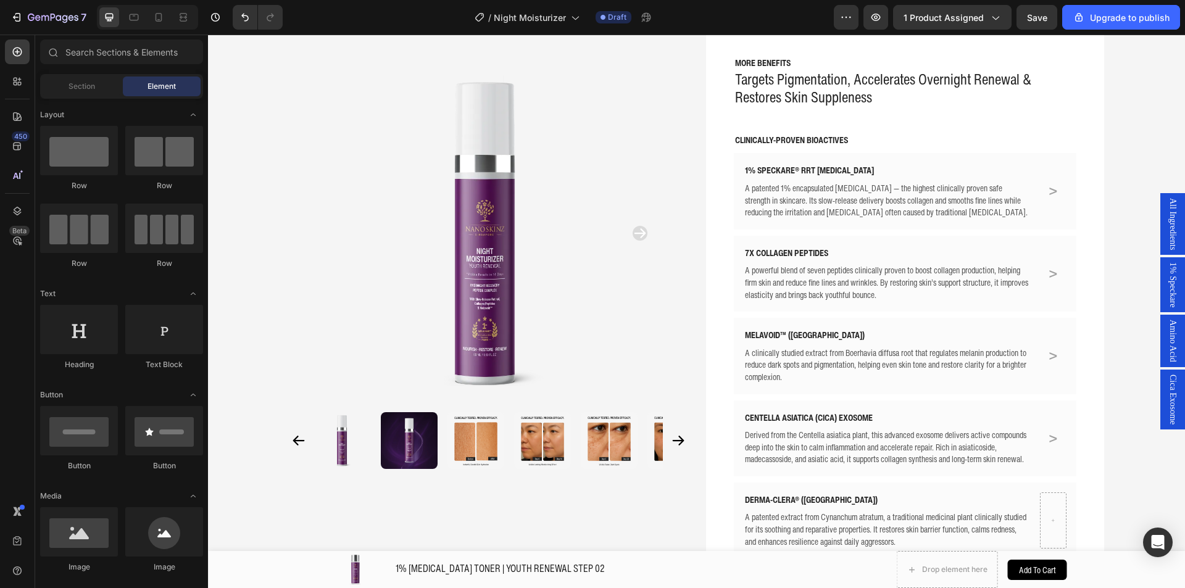
click at [1167, 333] on span "Amino Acid" at bounding box center [1173, 341] width 12 height 43
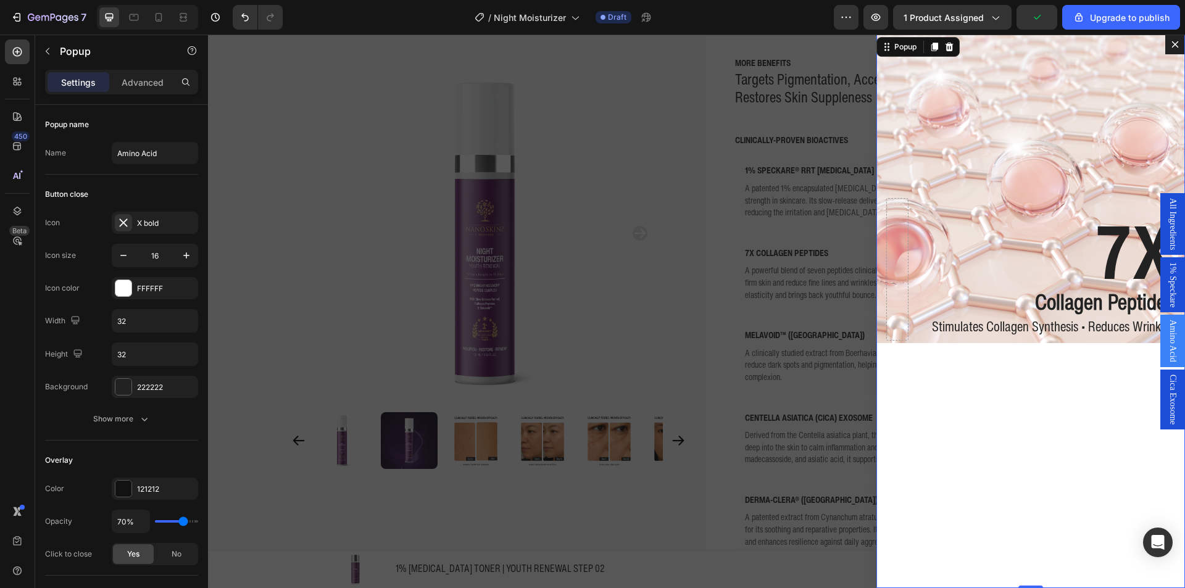
click at [1089, 363] on div "7X Text Block Collagen Peptides Text Block Stimulates Collagen Synthesis • Redu…" at bounding box center [1031, 312] width 309 height 554
click at [1171, 44] on icon "Dialog content" at bounding box center [1176, 45] width 10 height 10
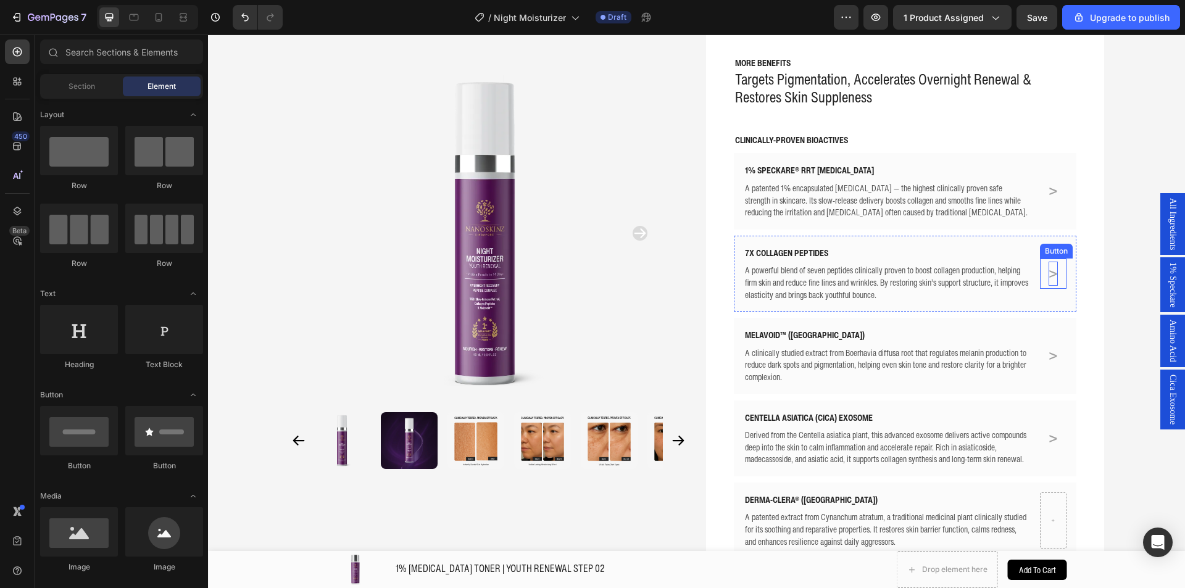
click at [1049, 282] on p ">" at bounding box center [1053, 274] width 9 height 24
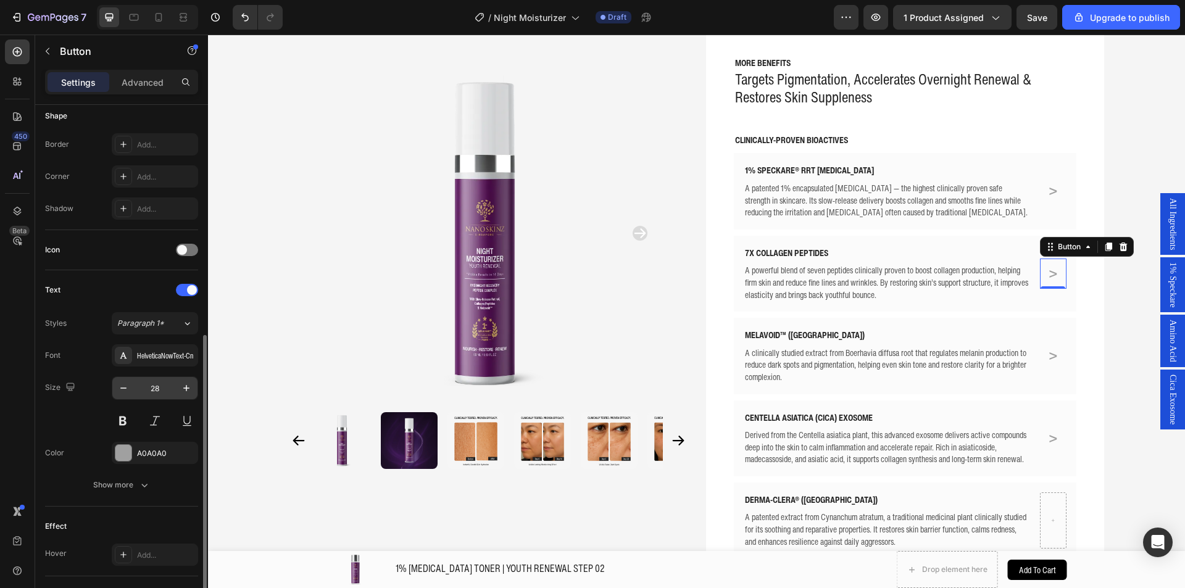
scroll to position [309, 0]
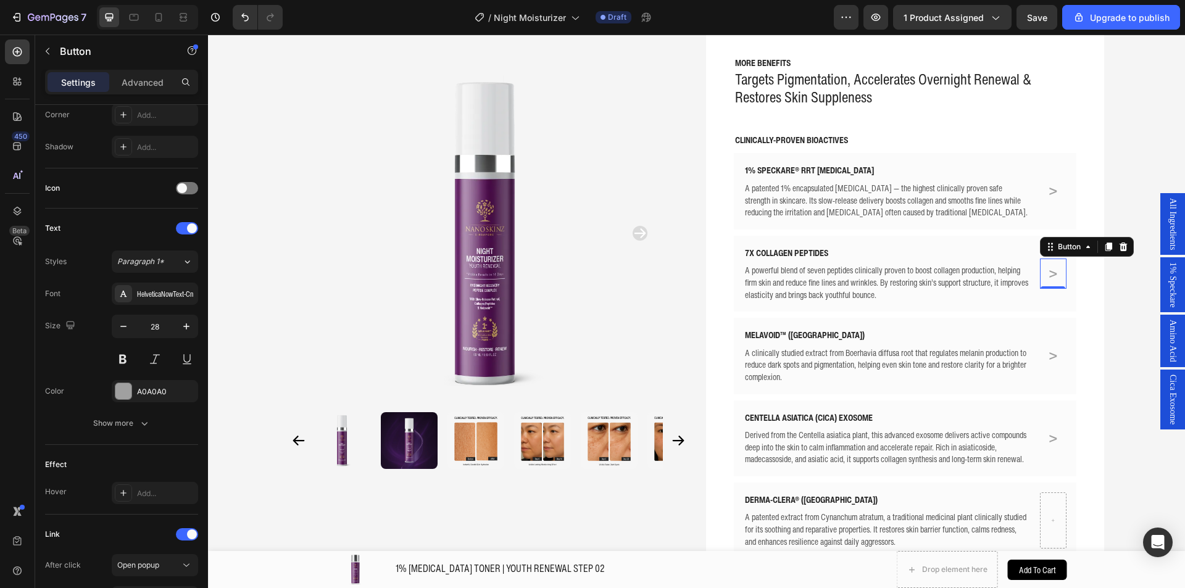
click at [1171, 355] on div "Amino Acid" at bounding box center [1173, 341] width 25 height 52
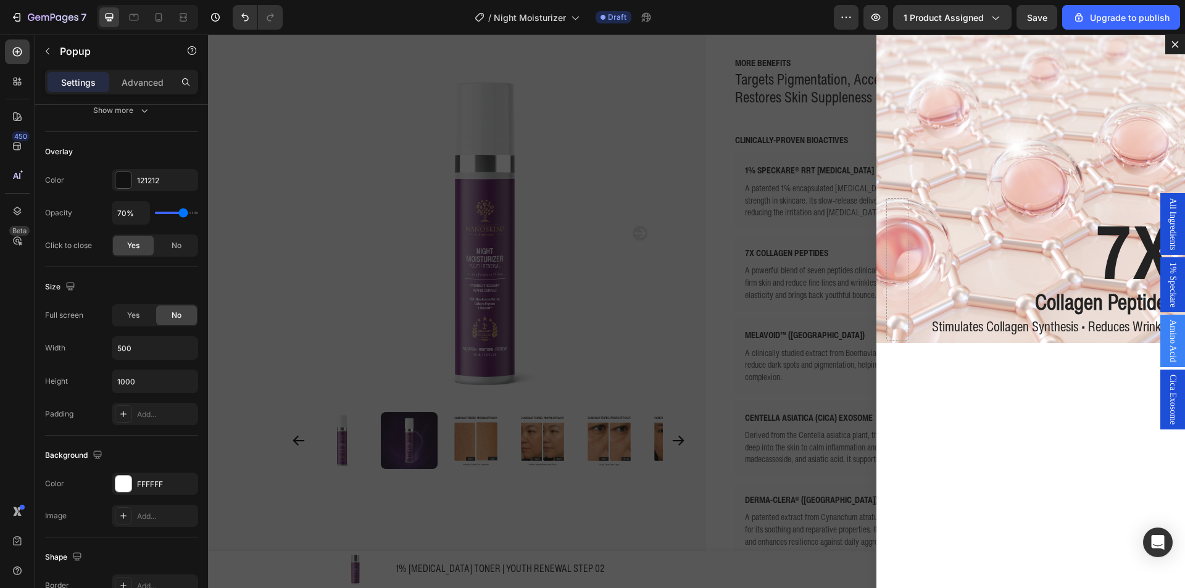
scroll to position [0, 0]
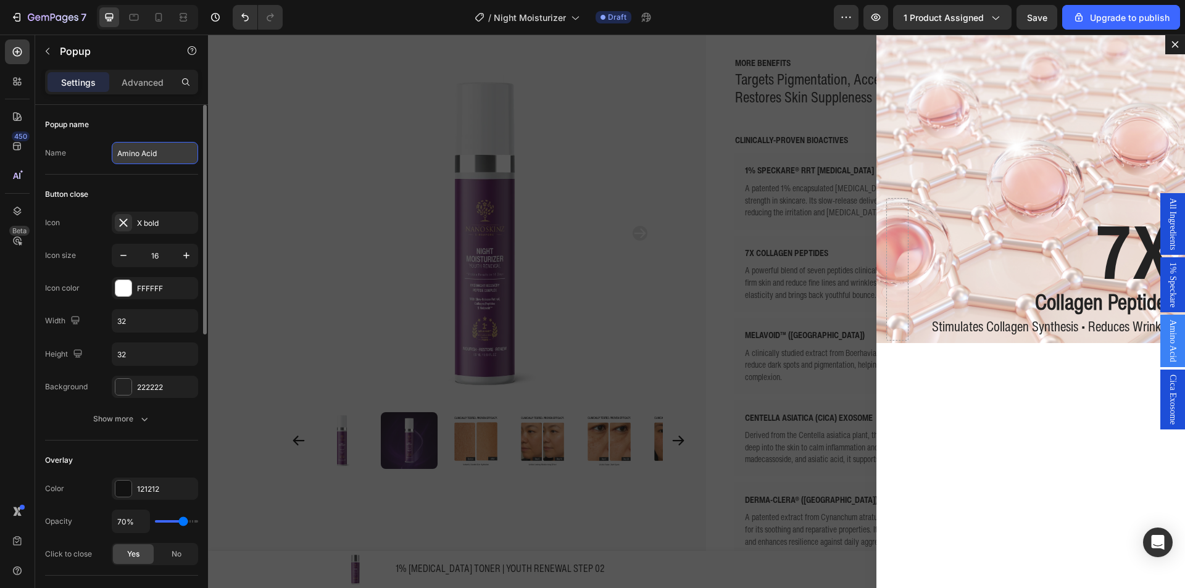
click at [144, 152] on input "Amino Acid" at bounding box center [155, 153] width 86 height 22
type input "7x Collagen"
click at [232, 185] on div "Backdrop" at bounding box center [696, 312] width 977 height 554
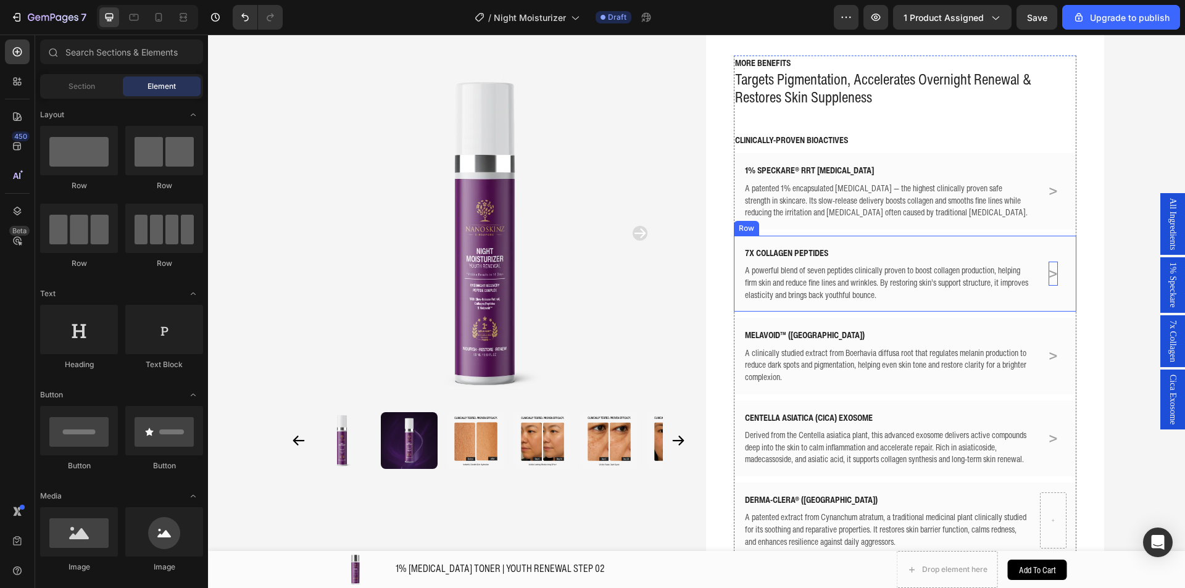
click at [1051, 277] on p ">" at bounding box center [1053, 274] width 9 height 24
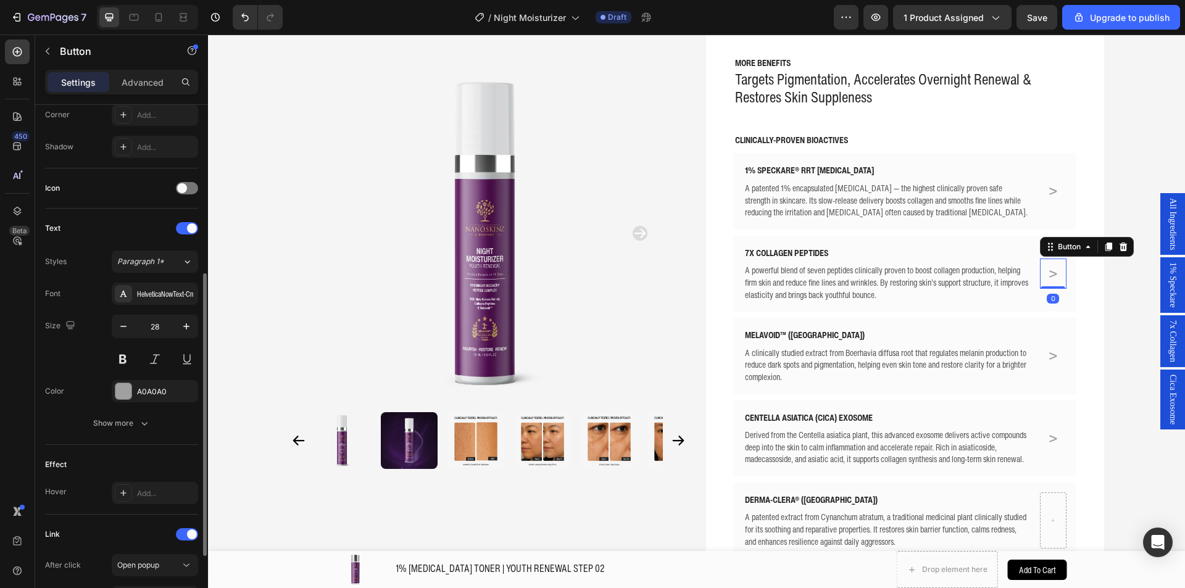
scroll to position [431, 0]
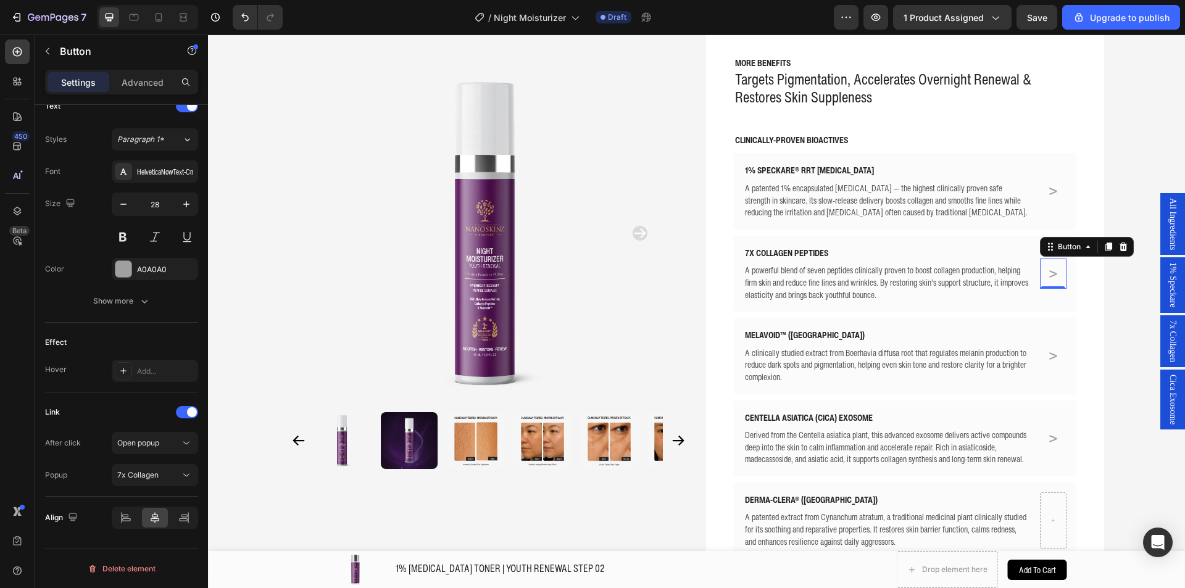
click at [1165, 367] on div "7x Collagen" at bounding box center [1173, 342] width 25 height 52
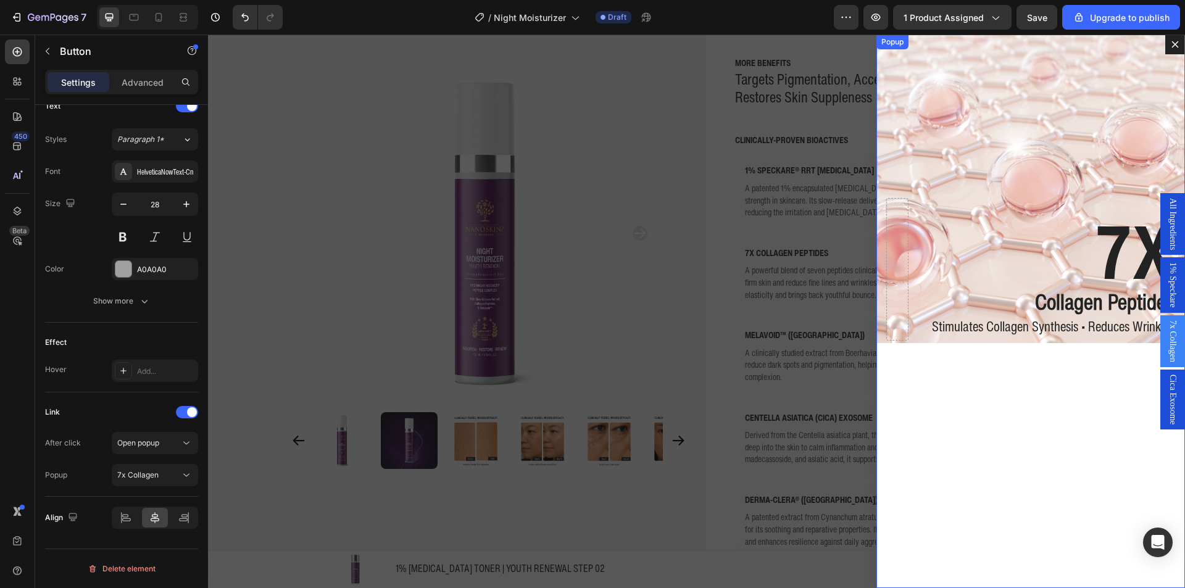
scroll to position [0, 0]
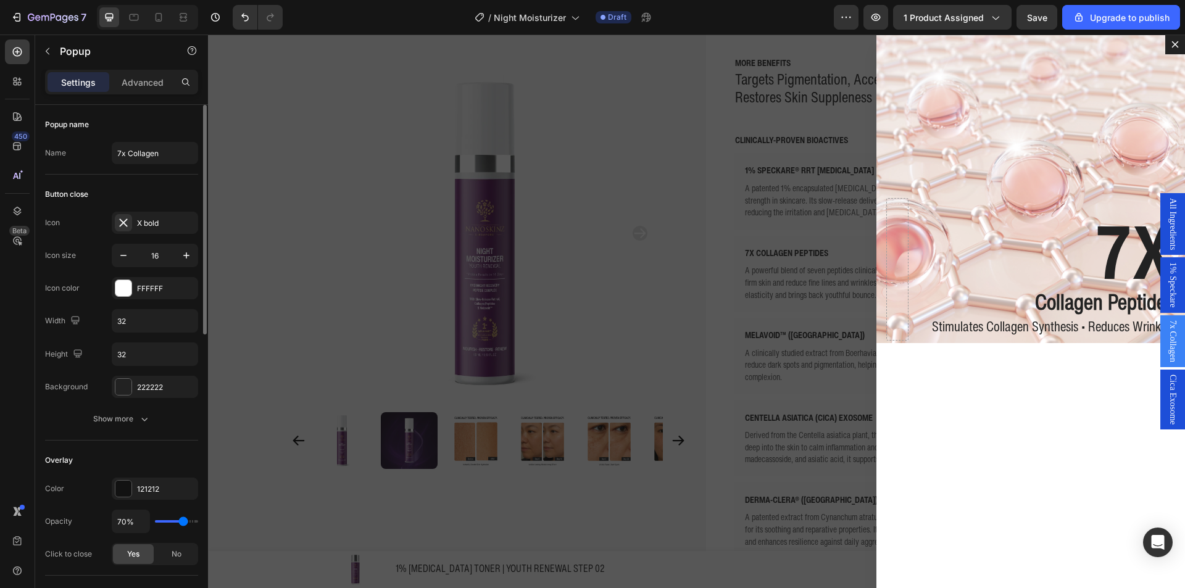
click at [1167, 378] on span "Cica Exosome" at bounding box center [1173, 400] width 12 height 50
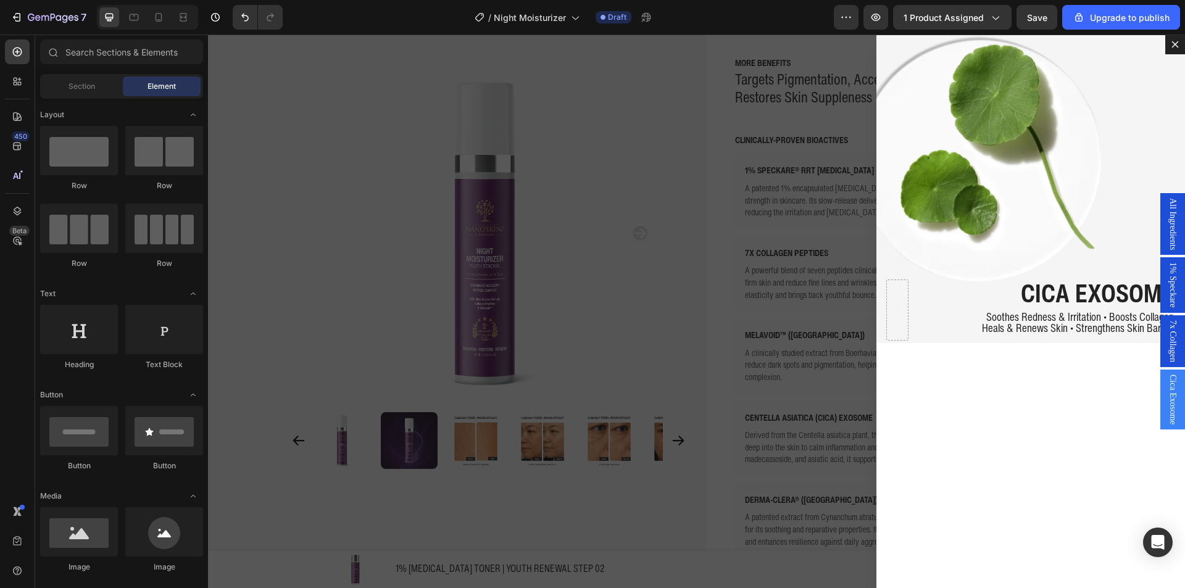
click at [248, 286] on div "Backdrop" at bounding box center [696, 312] width 977 height 554
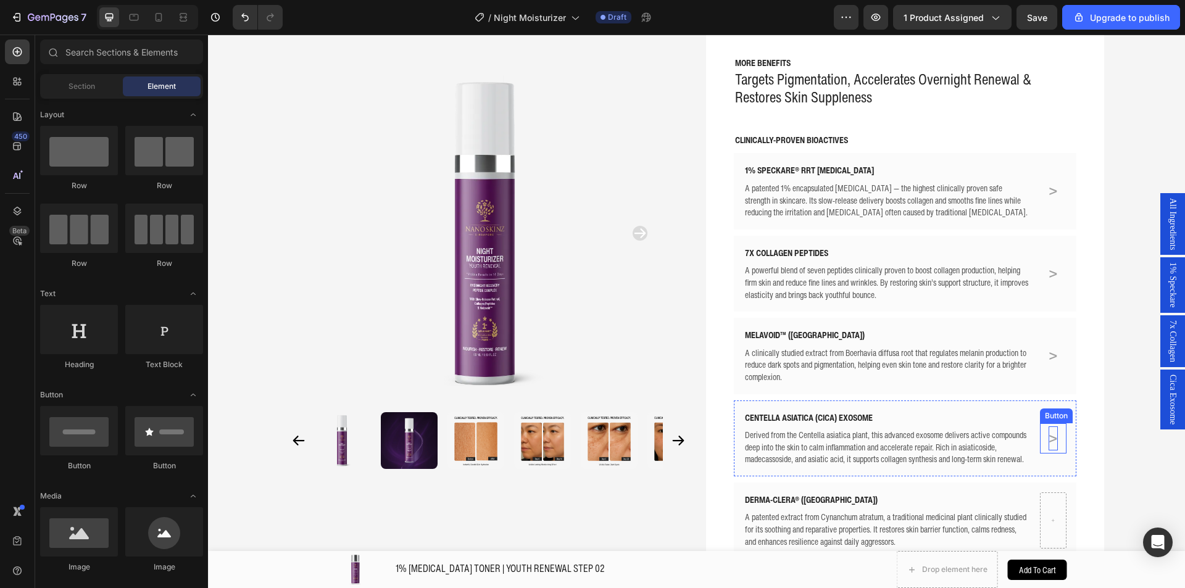
click at [1055, 440] on link ">" at bounding box center [1053, 439] width 15 height 30
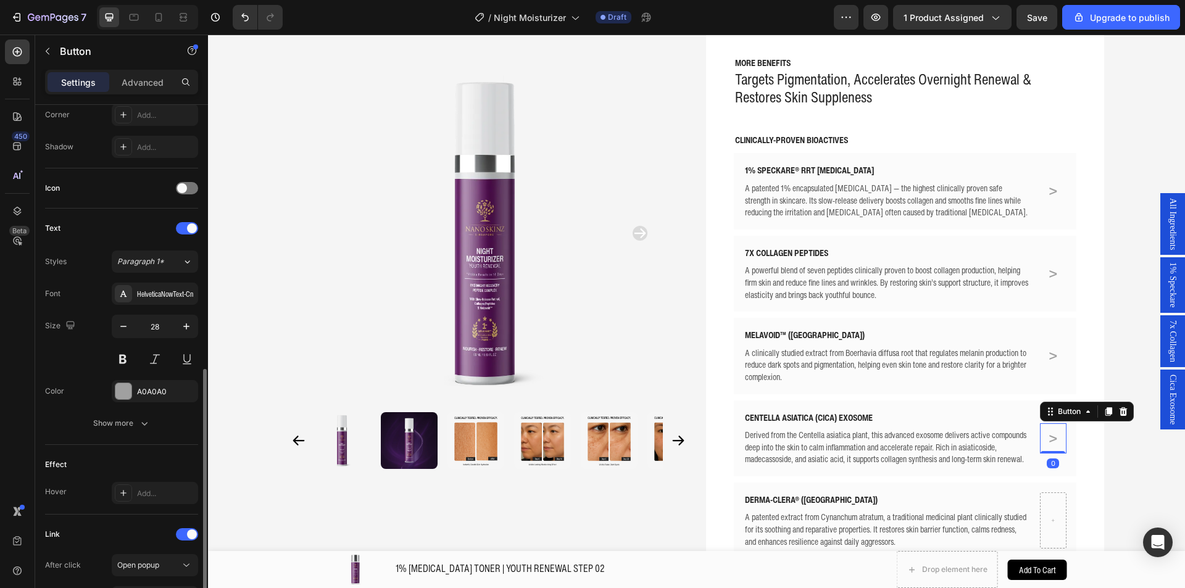
scroll to position [431, 0]
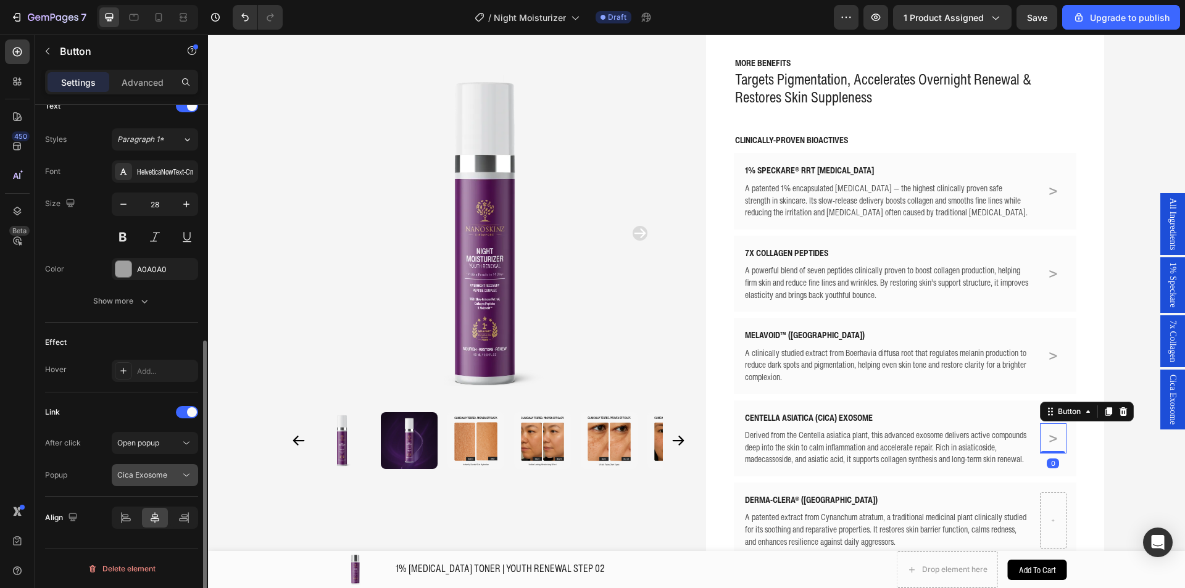
click at [174, 472] on div "Cica Exosome" at bounding box center [148, 475] width 63 height 11
click at [1167, 384] on span "Cica Exosome" at bounding box center [1173, 400] width 12 height 50
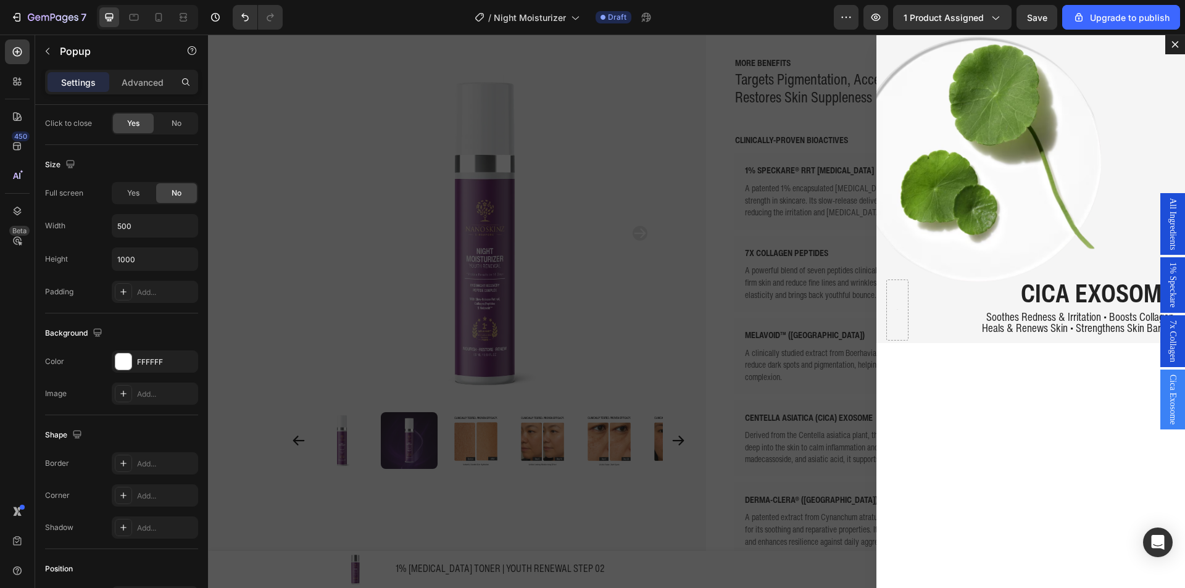
scroll to position [0, 0]
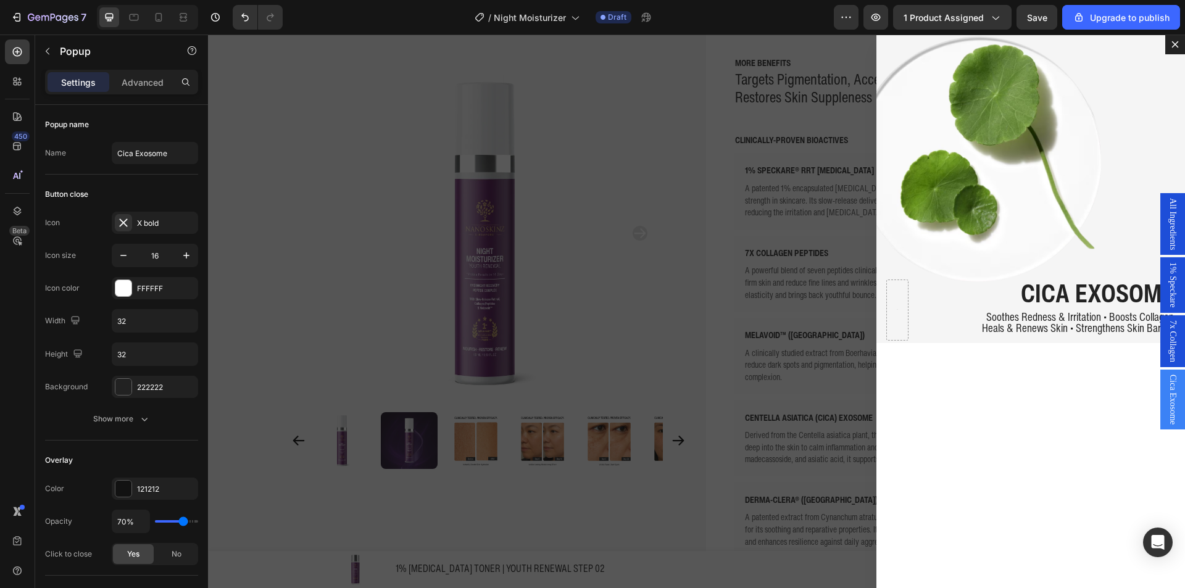
click at [1171, 391] on div "Cica Exosome" at bounding box center [1173, 400] width 25 height 60
click at [906, 362] on div "CICA EXOSOME Text Block Soothes Redness & Irritation • Boosts Collagen Heals & …" at bounding box center [1031, 312] width 309 height 554
click at [930, 42] on icon "Dialog content" at bounding box center [935, 47] width 10 height 10
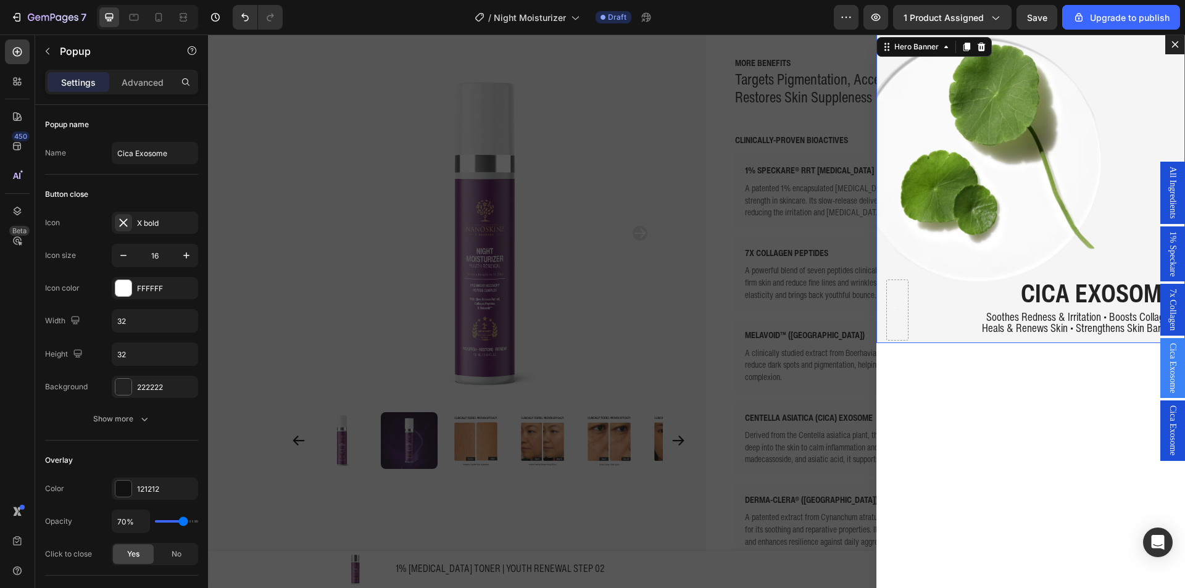
click at [993, 140] on div "Background Image" at bounding box center [1031, 189] width 309 height 309
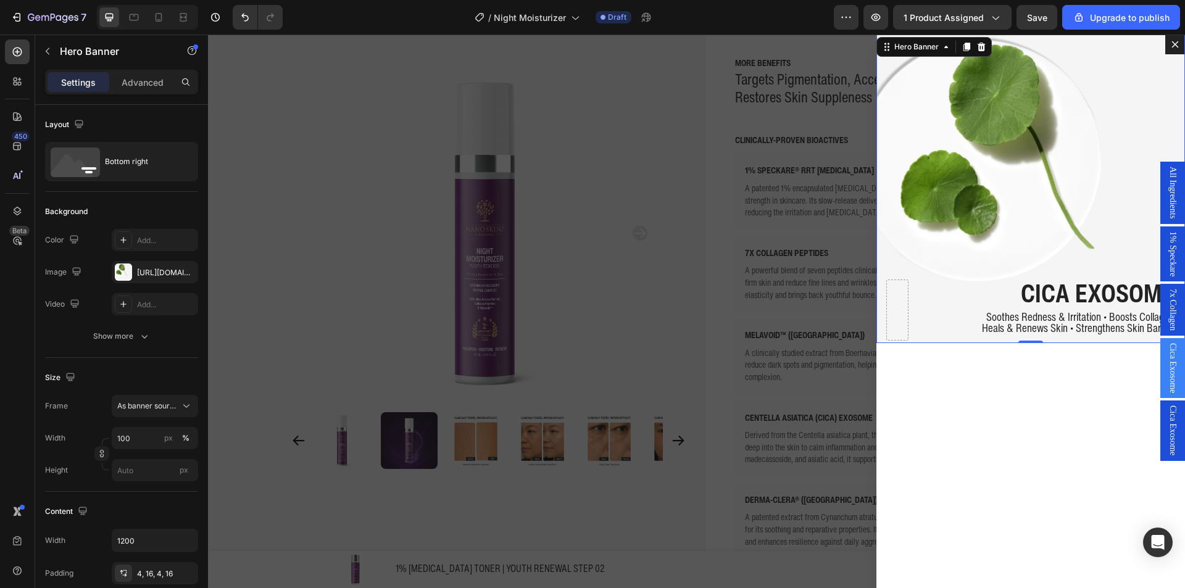
click at [1167, 379] on span "Cica Exosome" at bounding box center [1173, 368] width 12 height 50
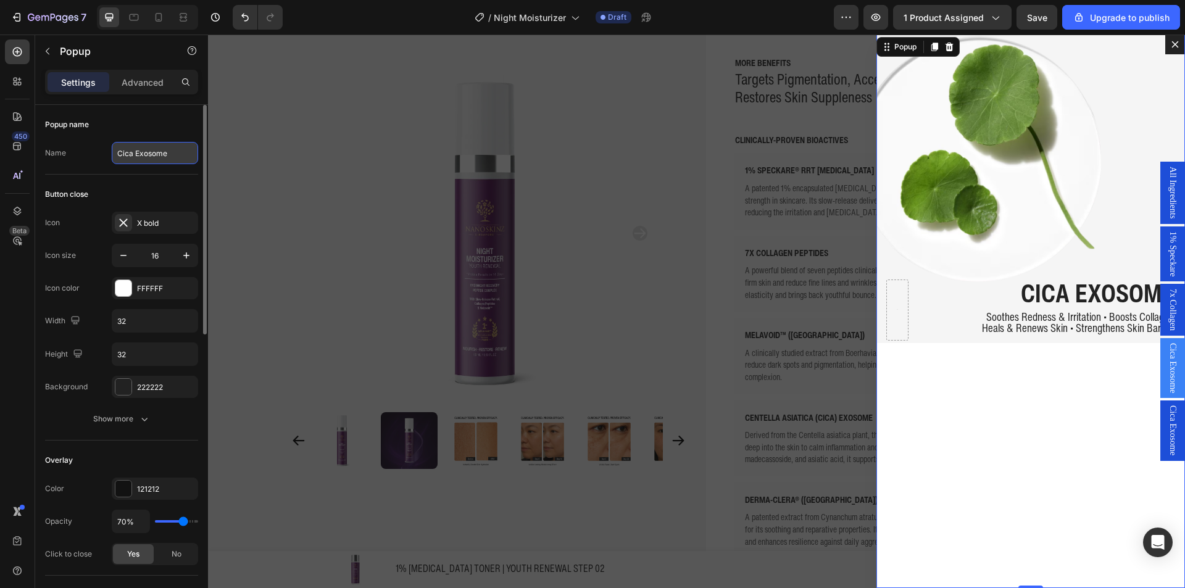
click at [144, 162] on input "Cica Exosome" at bounding box center [155, 153] width 86 height 22
type input "Melavoid"
click at [328, 186] on div "Backdrop" at bounding box center [696, 312] width 977 height 554
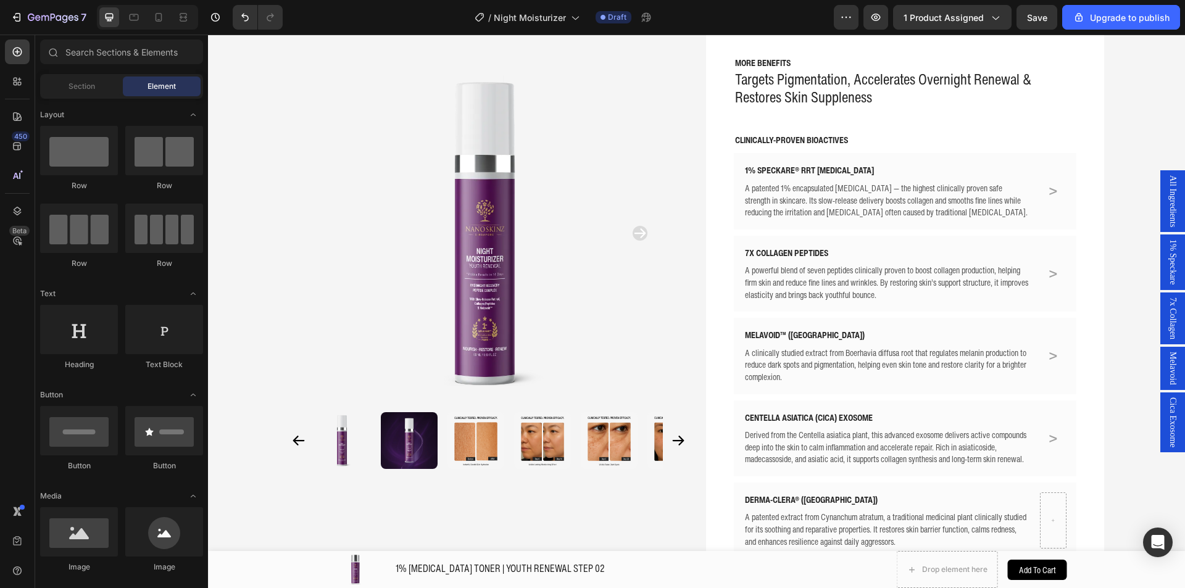
click at [1161, 382] on div "Melavoid" at bounding box center [1173, 368] width 25 height 43
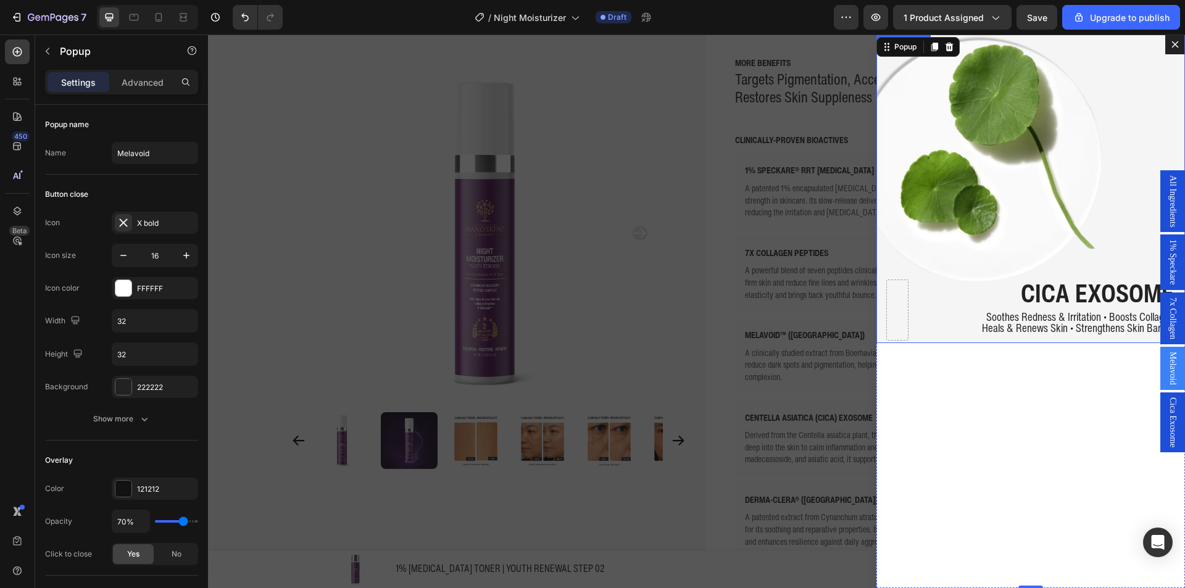
click at [938, 188] on div "Background Image" at bounding box center [1031, 189] width 309 height 309
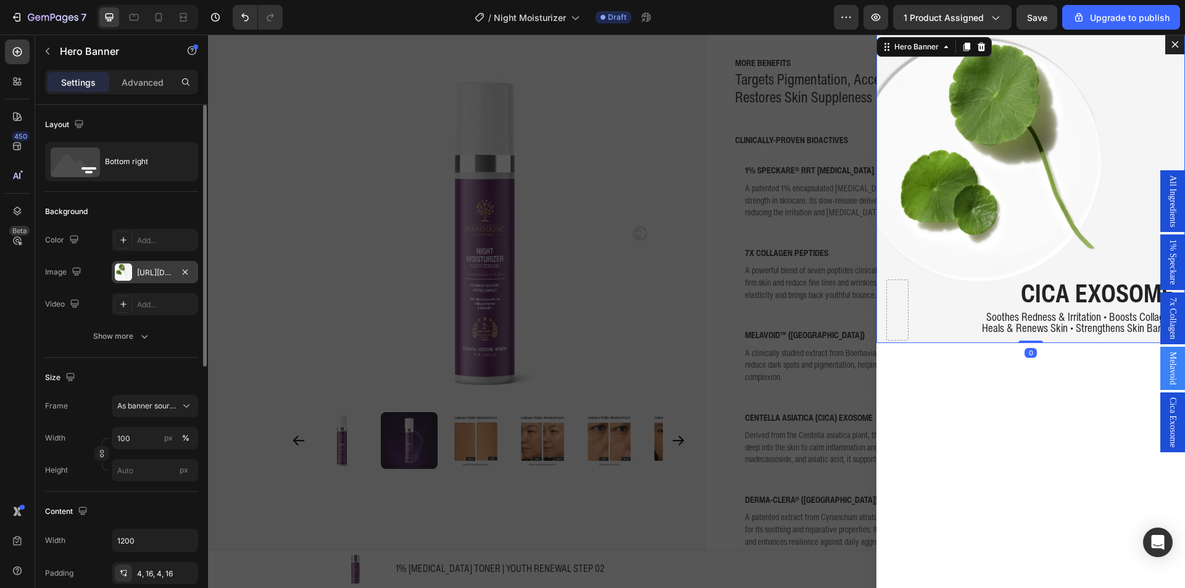
click at [145, 266] on div "https://cdn.shopify.com/s/files/1/0941/6300/9836/files/gempages_577943635312509…" at bounding box center [155, 272] width 86 height 22
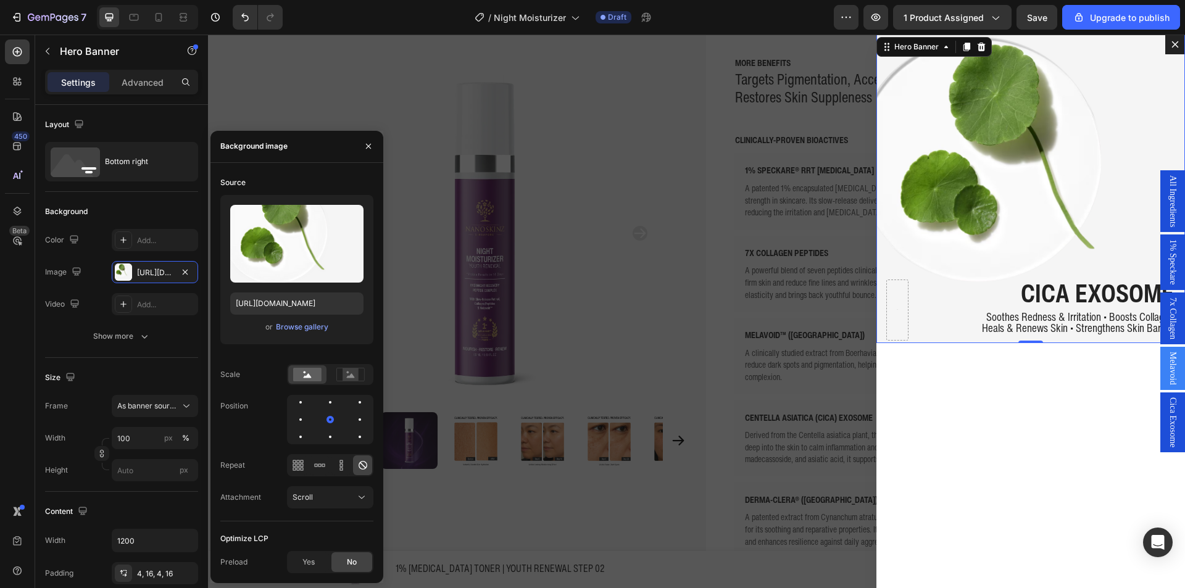
click at [274, 328] on div "or Browse gallery" at bounding box center [296, 327] width 133 height 15
click at [280, 327] on div "Browse gallery" at bounding box center [302, 327] width 52 height 11
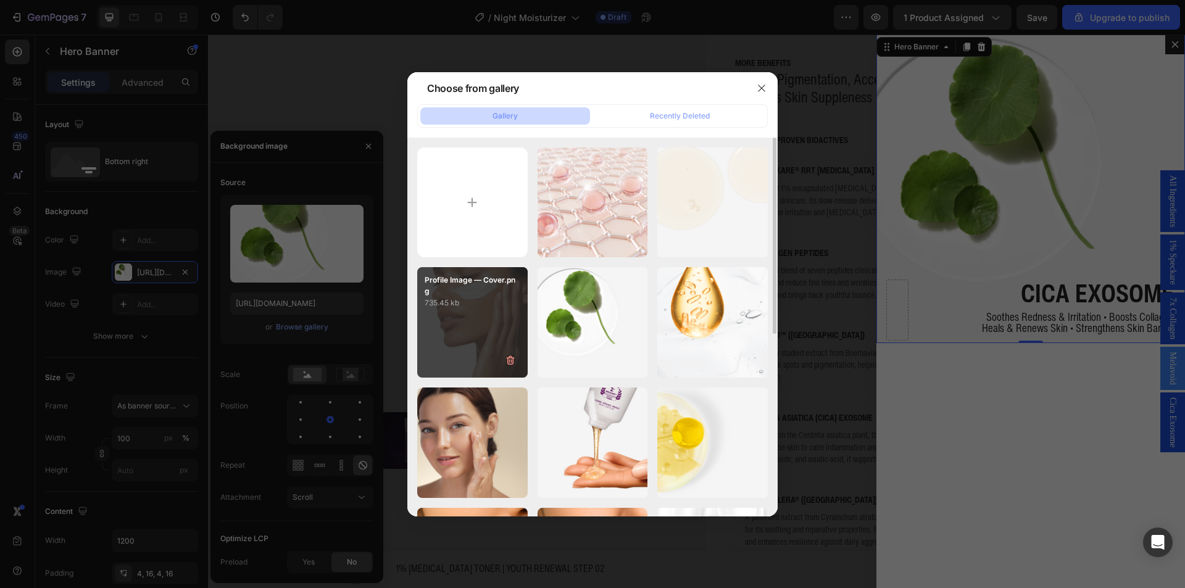
click at [483, 327] on div "Profile Image — Cover.png 735.45 kb" at bounding box center [472, 322] width 111 height 111
type input "https://cdn.shopify.com/s/files/1/0941/6300/9836/files/gempages_577943635312509…"
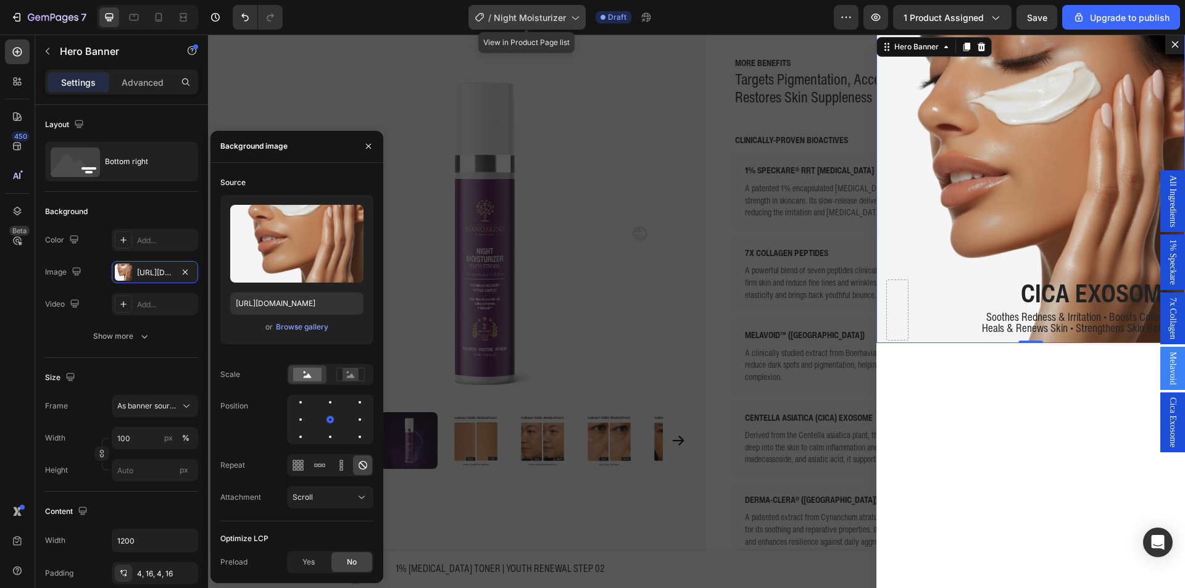
click at [491, 27] on div "/ Night Moisturizer" at bounding box center [527, 17] width 117 height 25
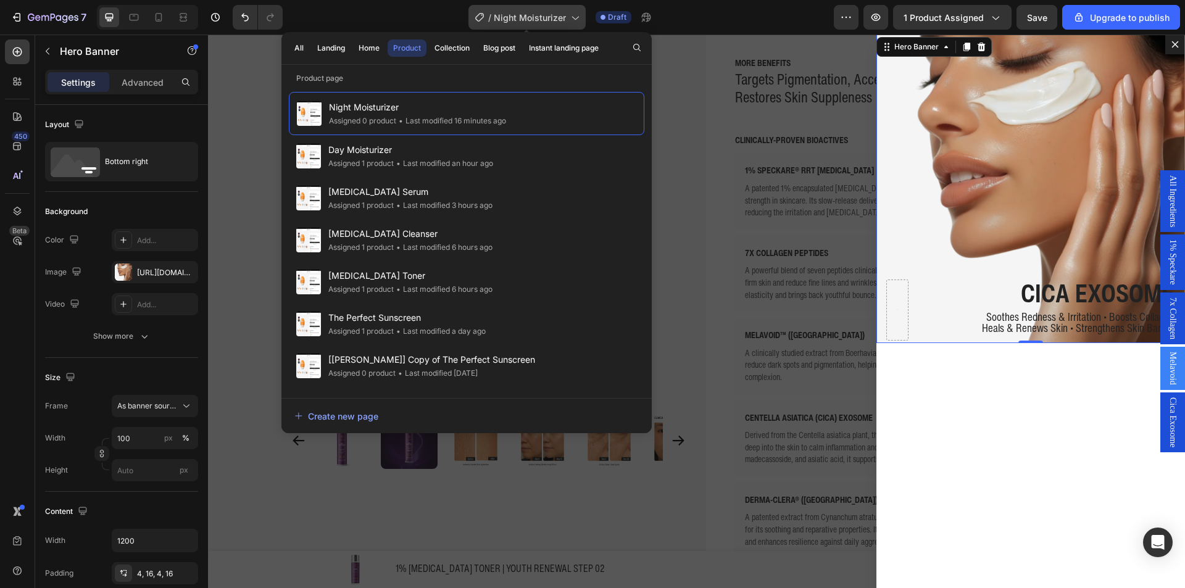
click at [566, 19] on span "Night Moisturizer" at bounding box center [530, 17] width 72 height 13
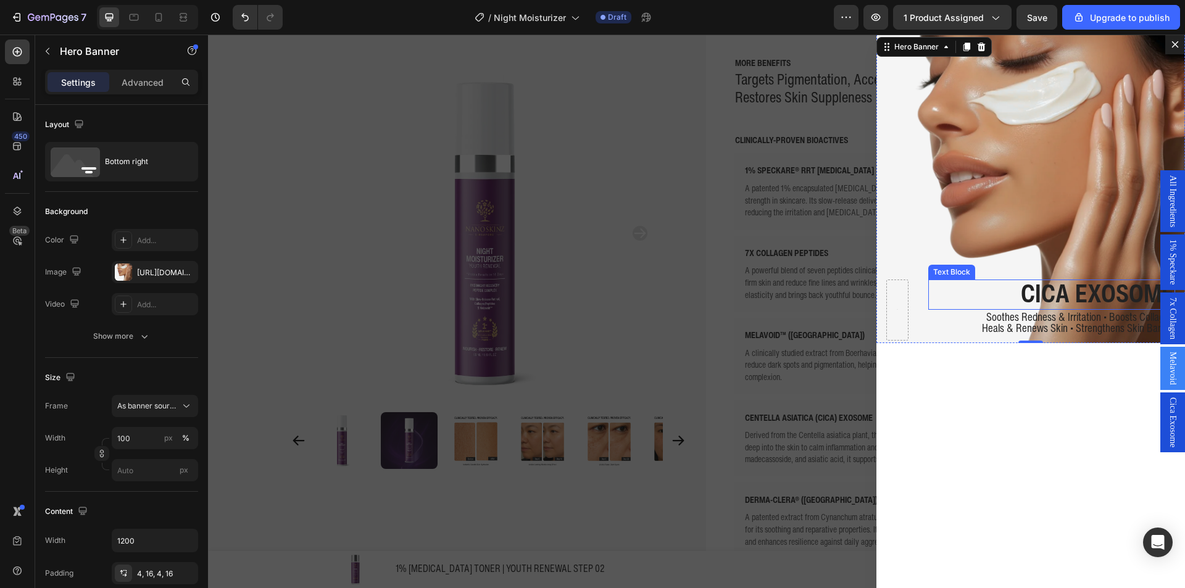
click at [1002, 286] on p "CICA EXOSOME" at bounding box center [1052, 293] width 245 height 25
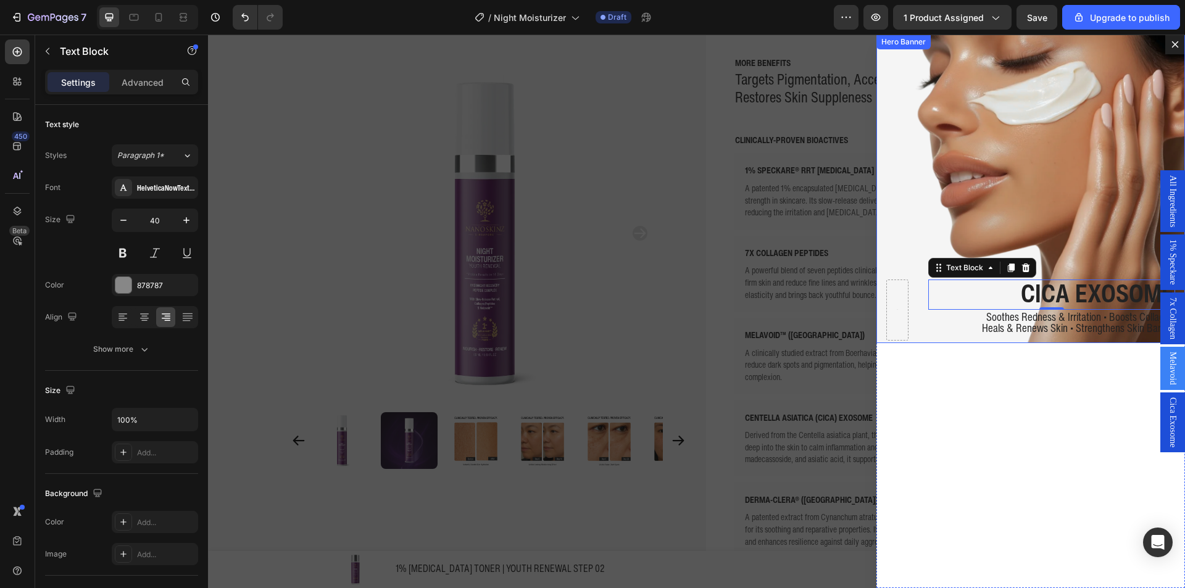
click at [909, 318] on div "CICA EXOSOME Text Block 0 Soothes Redness & Irritation • Boosts Collagen Heals …" at bounding box center [1031, 310] width 309 height 66
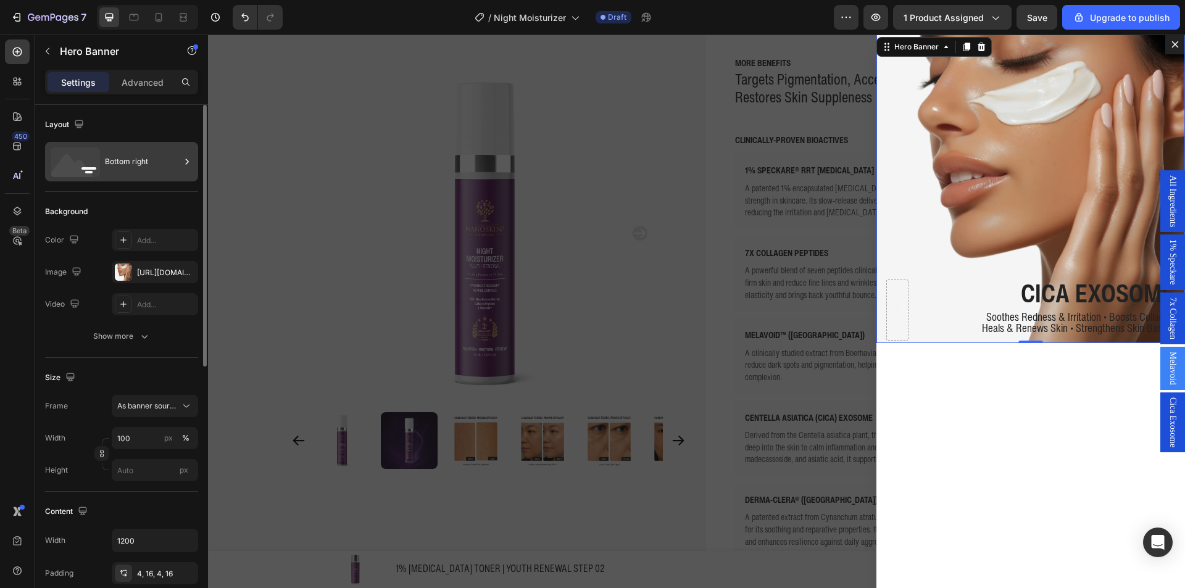
click at [107, 175] on div "Bottom right" at bounding box center [142, 162] width 75 height 28
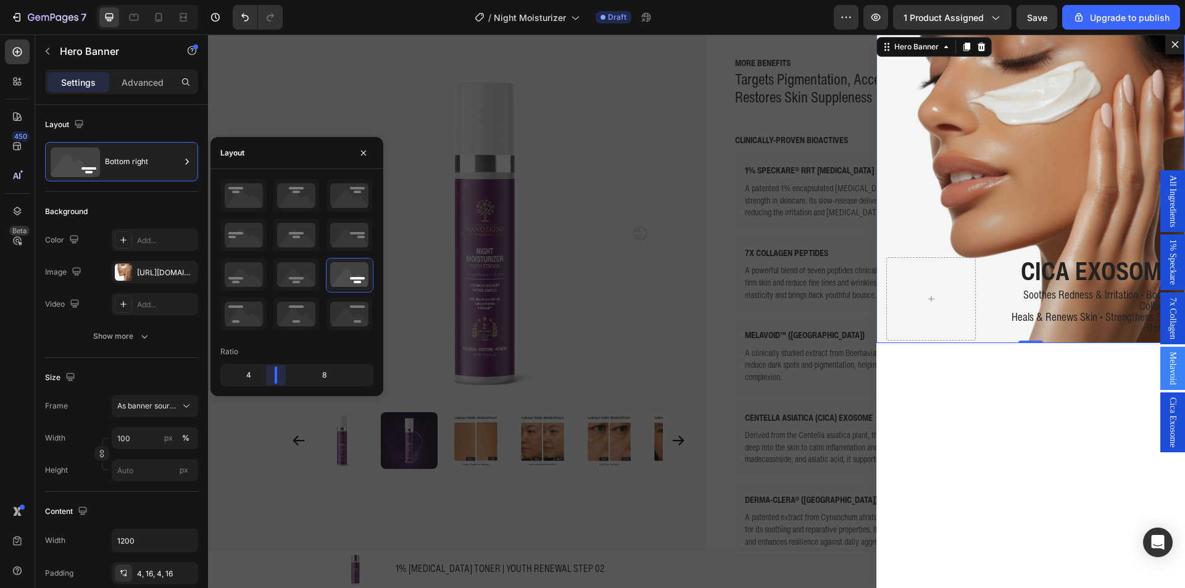
drag, startPoint x: 256, startPoint y: 378, endPoint x: 829, endPoint y: 218, distance: 595.1
click at [283, 93] on body "7 / Night Moisturizer Draft Preview 1 product assigned Save Upgrade to publish …" at bounding box center [592, 46] width 1185 height 93
drag, startPoint x: 1059, startPoint y: 311, endPoint x: 1069, endPoint y: 299, distance: 15.3
click at [1059, 311] on span "Heals & Renews Skin • Strengthens Skin Barrier" at bounding box center [1103, 322] width 143 height 27
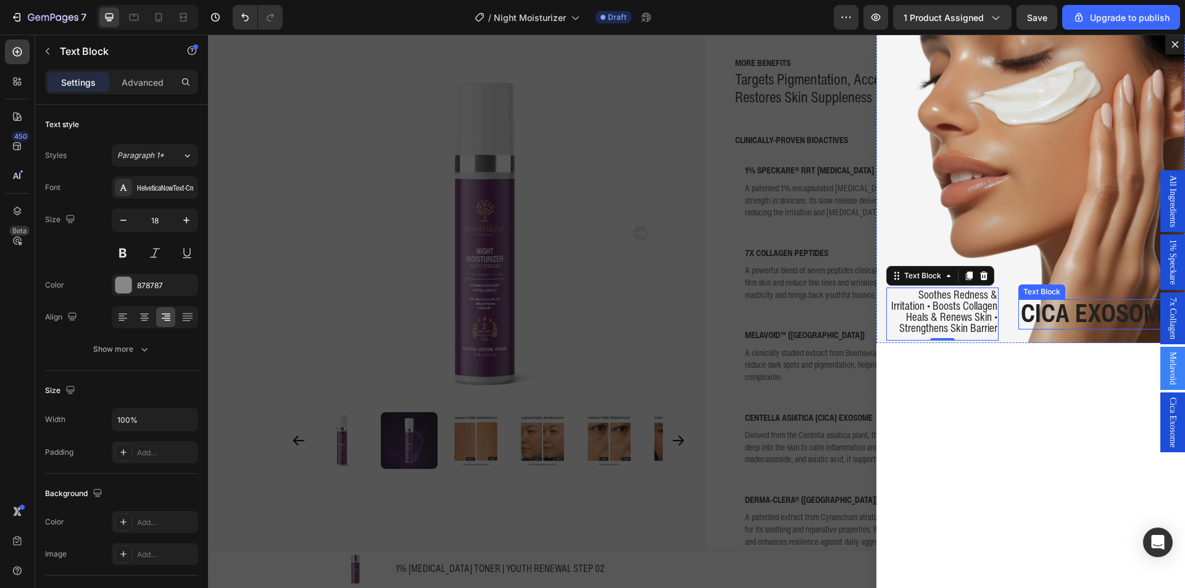
click at [1050, 311] on strong "CICA EXOSOME" at bounding box center [1097, 313] width 153 height 36
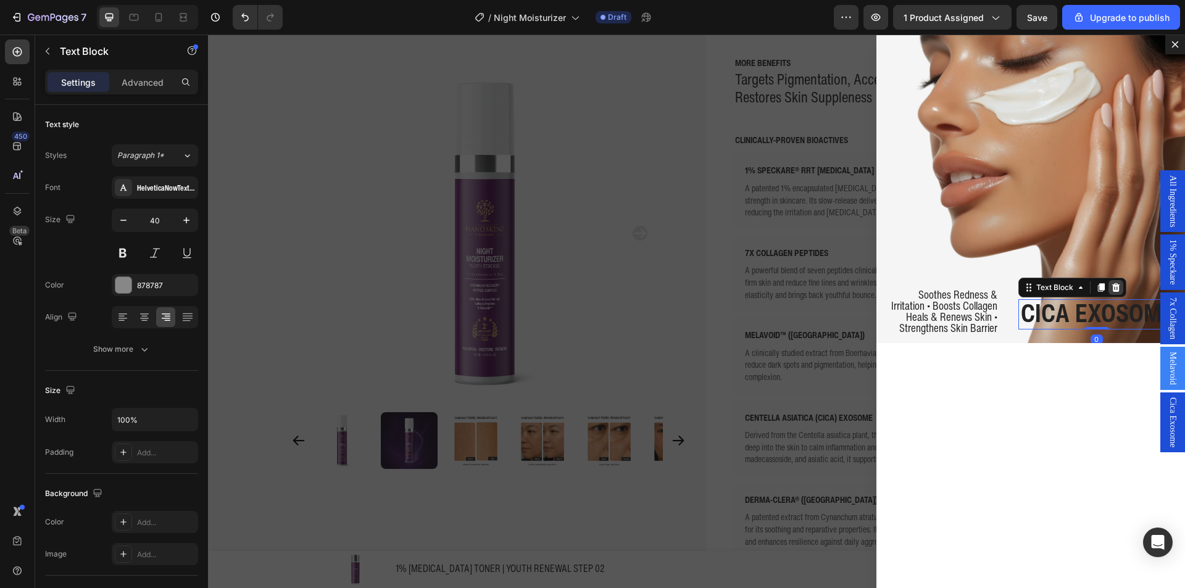
click at [1112, 291] on icon "Dialog body" at bounding box center [1116, 287] width 8 height 9
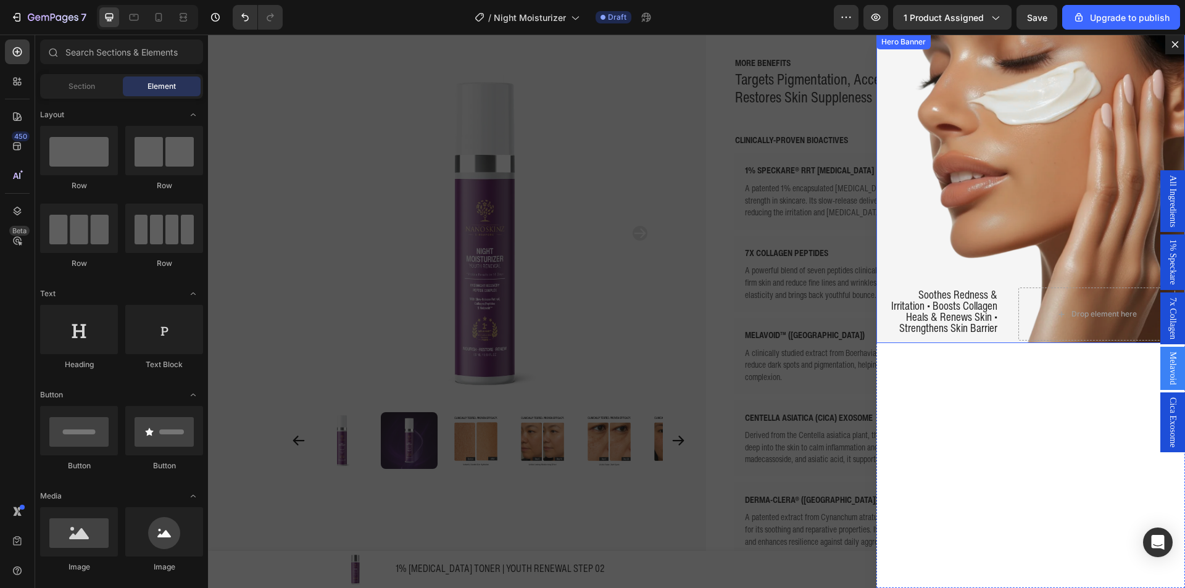
click at [1001, 318] on div "Drop element here Soothes Redness & Irritation • Boosts Collagen Heals & Renews…" at bounding box center [1031, 314] width 309 height 58
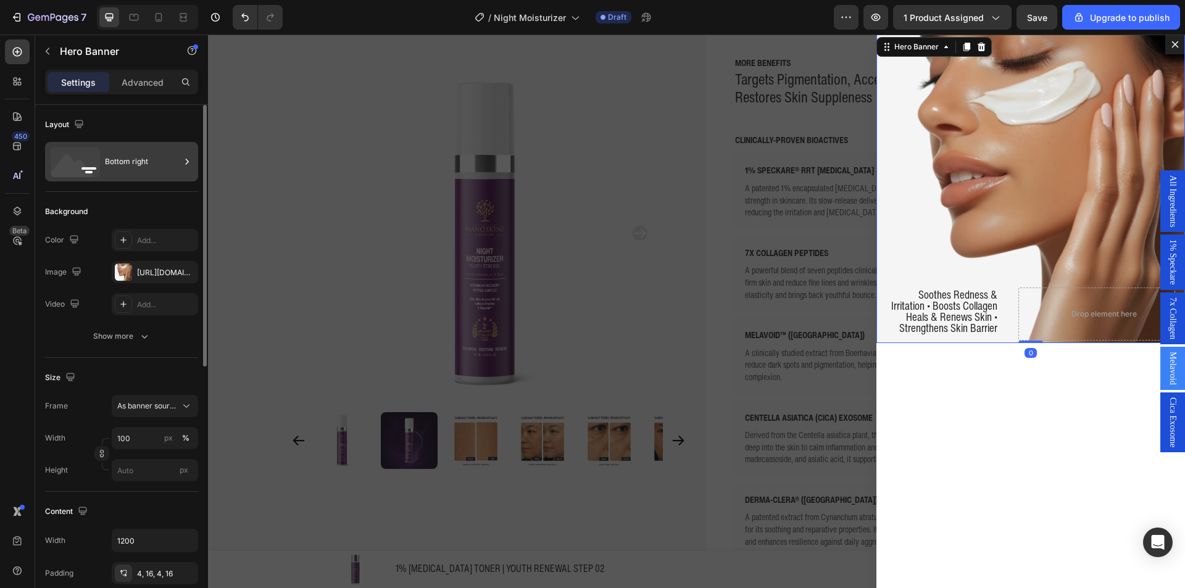
click at [151, 174] on div "Bottom right" at bounding box center [142, 162] width 75 height 28
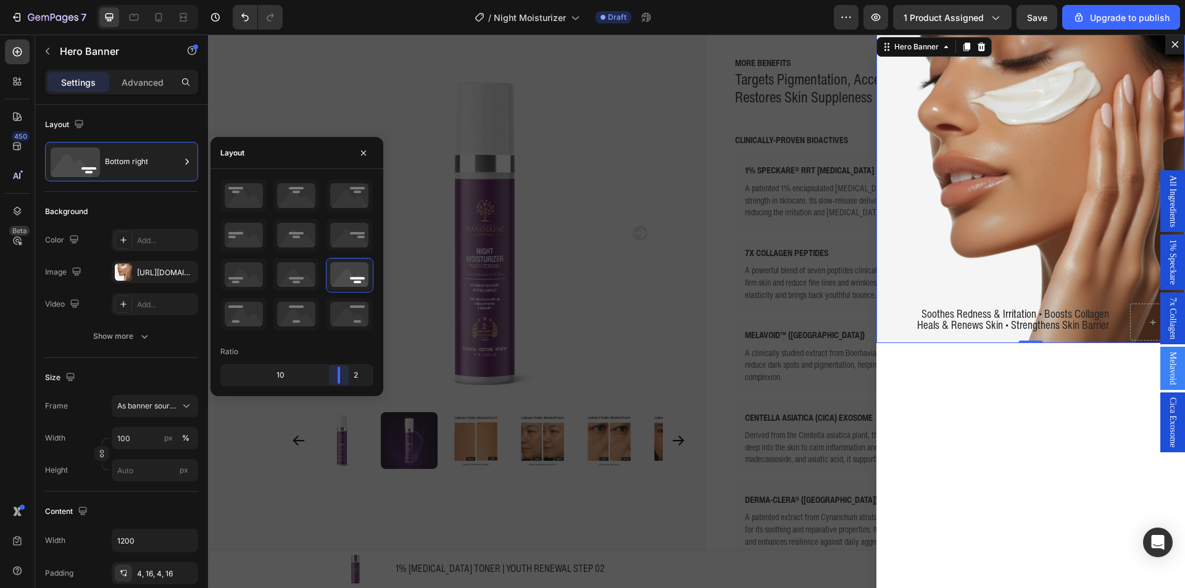
drag, startPoint x: 286, startPoint y: 378, endPoint x: 285, endPoint y: 322, distance: 56.8
click at [354, 93] on body "7 / Night Moisturizer Draft Preview 1 product assigned Save Upgrade to publish …" at bounding box center [592, 46] width 1185 height 93
drag, startPoint x: 333, startPoint y: 374, endPoint x: 295, endPoint y: 373, distance: 38.3
click at [295, 93] on body "7 / Night Moisturizer Draft Preview 1 product assigned Upgrade to publish 450 B…" at bounding box center [592, 46] width 1185 height 93
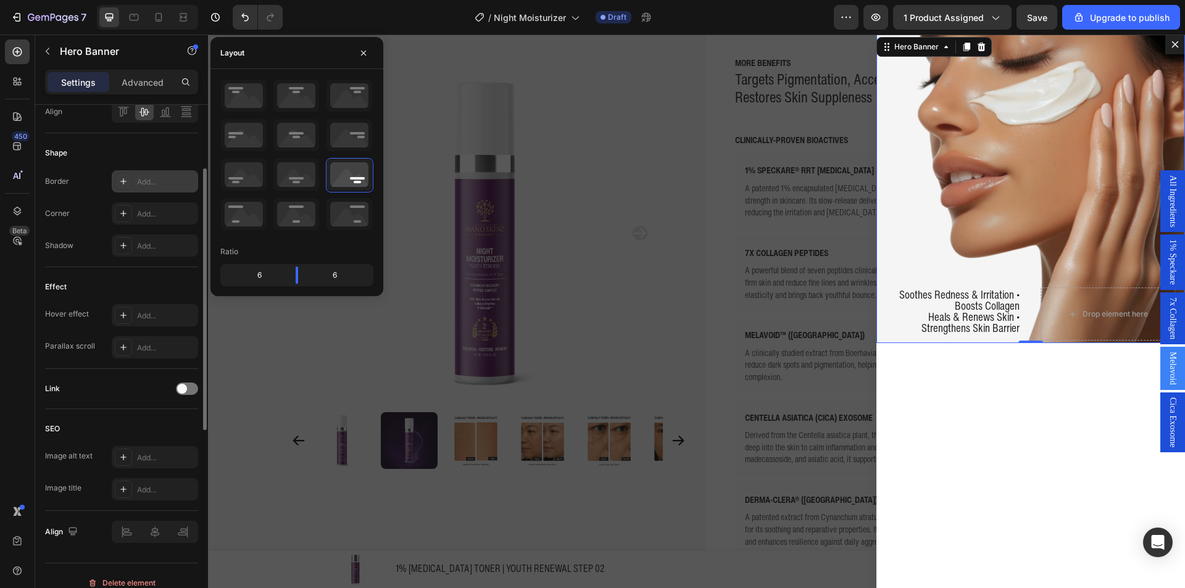
scroll to position [185, 0]
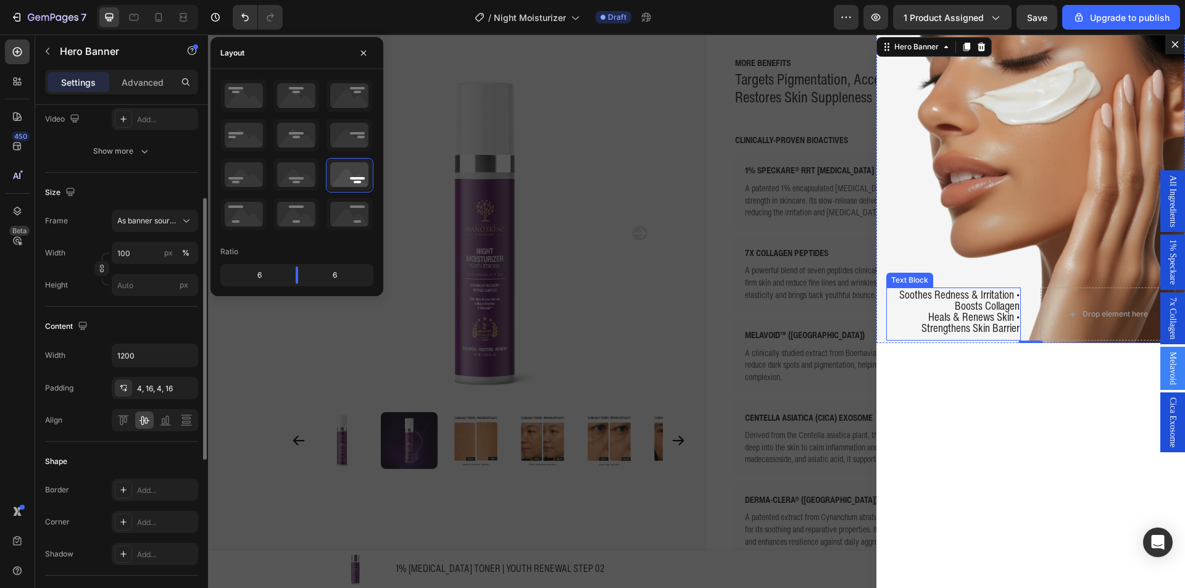
click at [1001, 311] on span "Heals & Renews Skin • Strengthens Skin Barrier" at bounding box center [971, 322] width 98 height 27
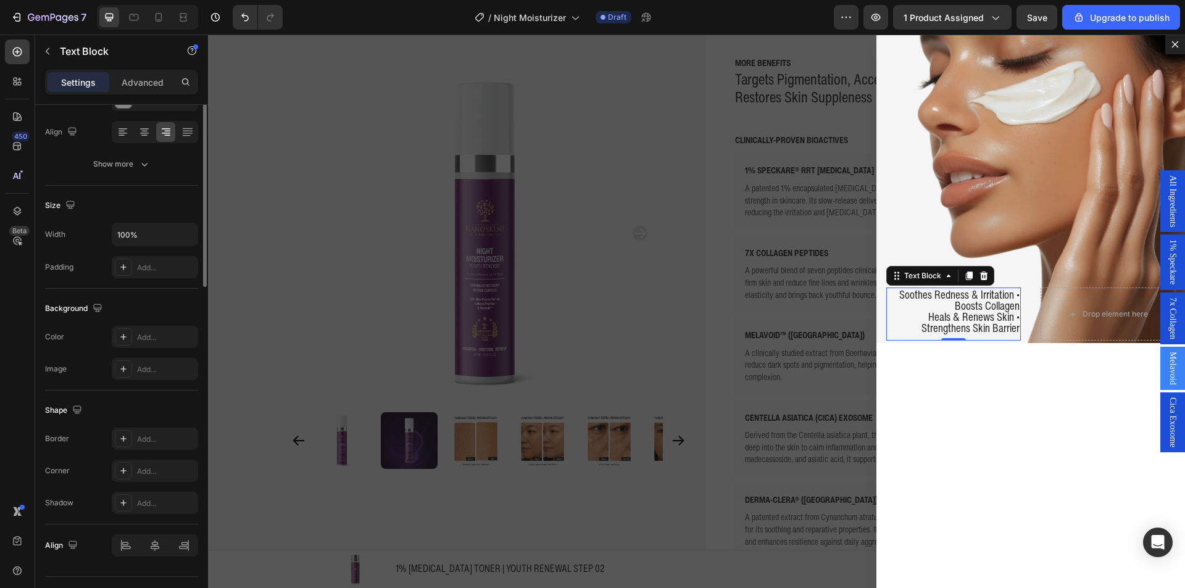
scroll to position [0, 0]
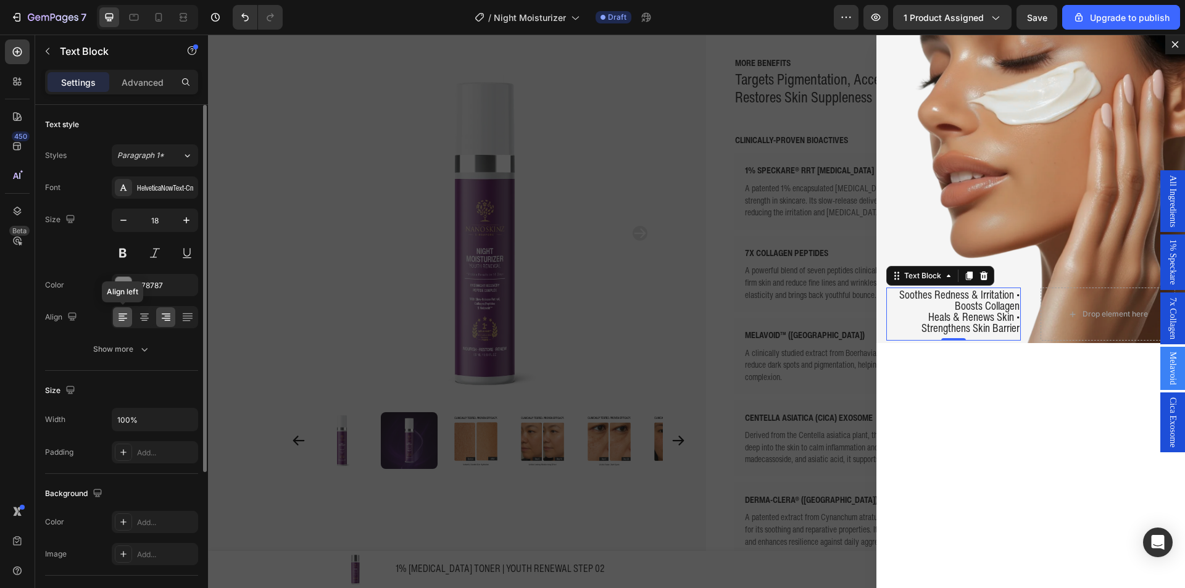
click at [127, 321] on icon at bounding box center [123, 317] width 12 height 12
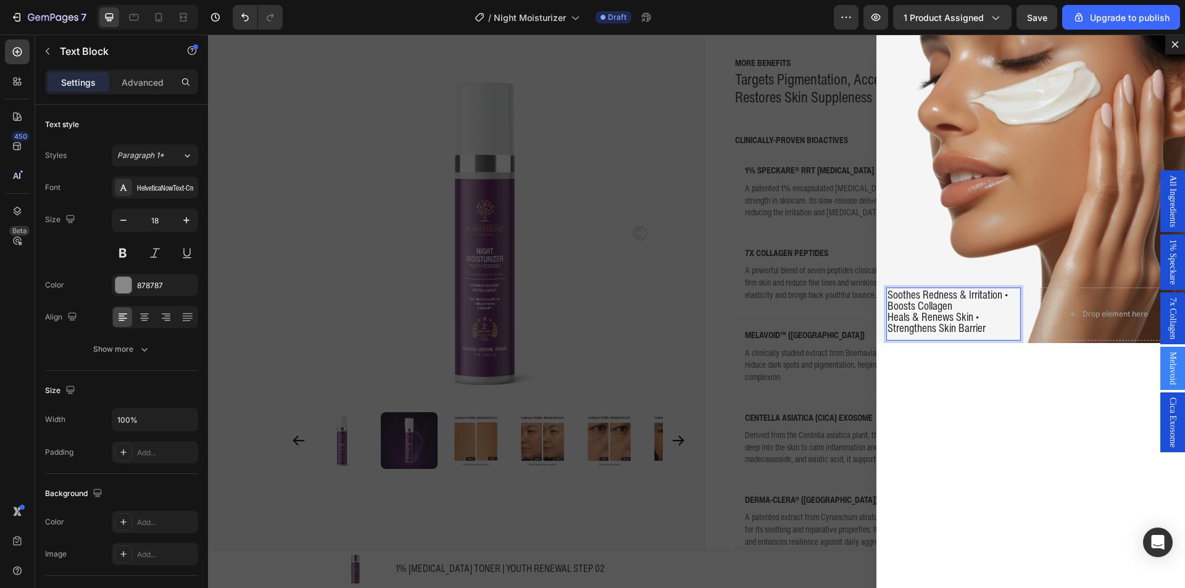
click at [905, 307] on span "Soothes Redness & Irritation • Boosts Collagen" at bounding box center [948, 299] width 120 height 27
click at [930, 313] on strong "reduces dark spots & pigmentation" at bounding box center [952, 309] width 128 height 27
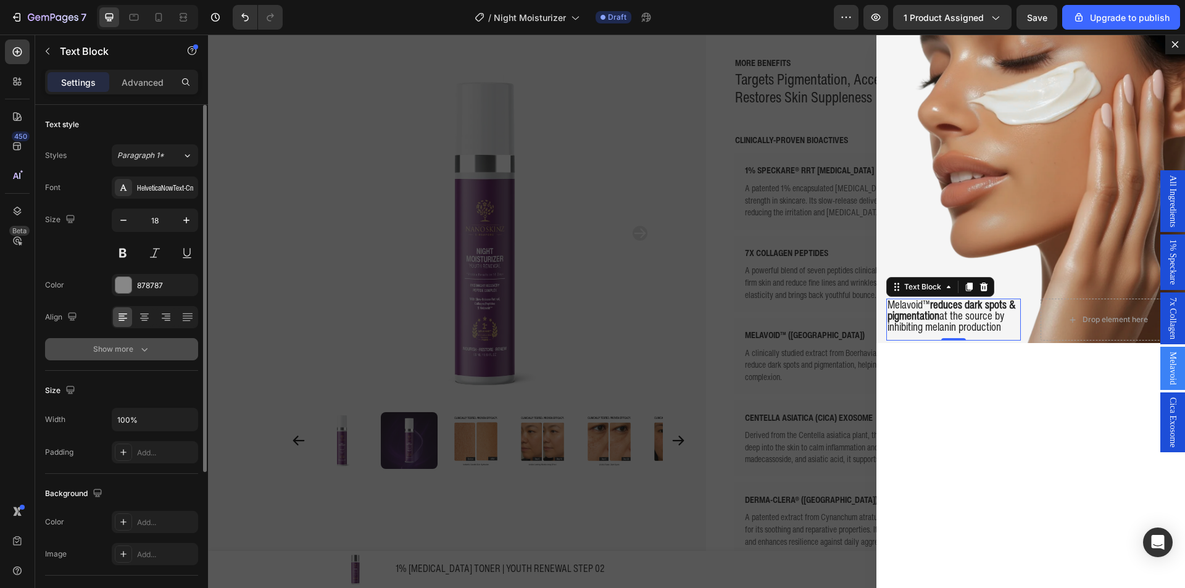
click at [136, 359] on button "Show more" at bounding box center [121, 349] width 153 height 22
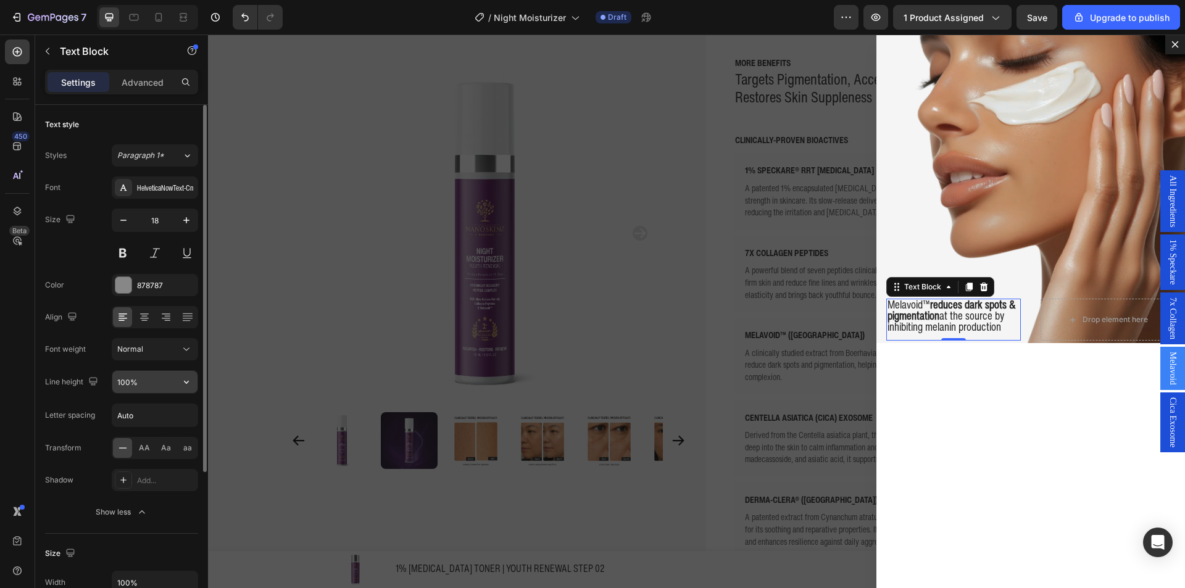
click at [123, 387] on input "100%" at bounding box center [154, 382] width 85 height 22
click at [127, 384] on input "100%" at bounding box center [154, 382] width 85 height 22
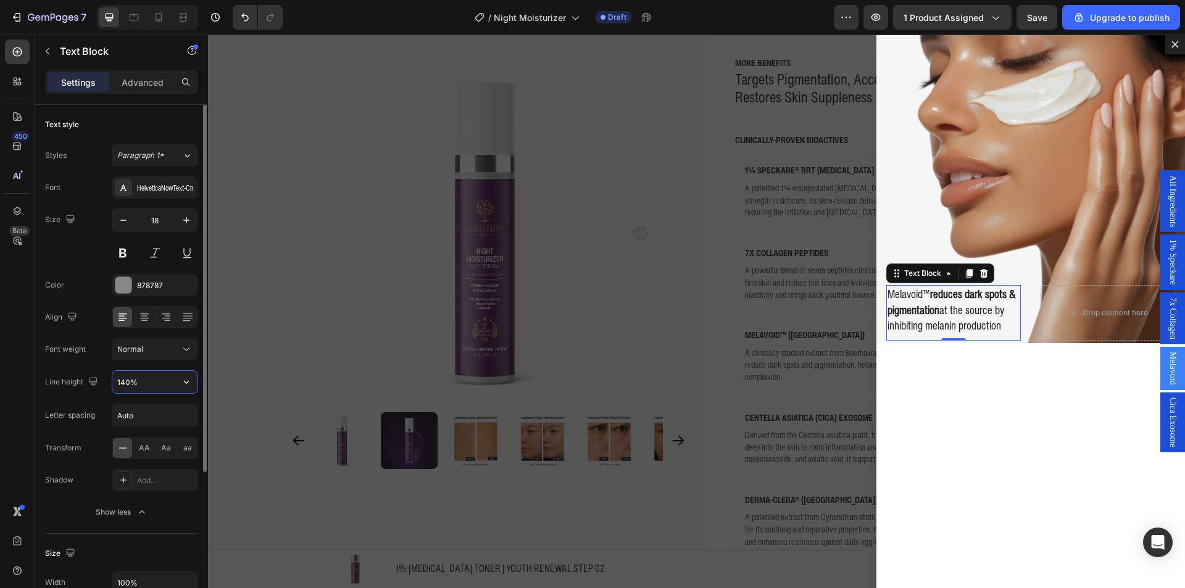
scroll to position [0, 0]
type input "140%"
click at [1048, 22] on span "Save" at bounding box center [1037, 17] width 20 height 10
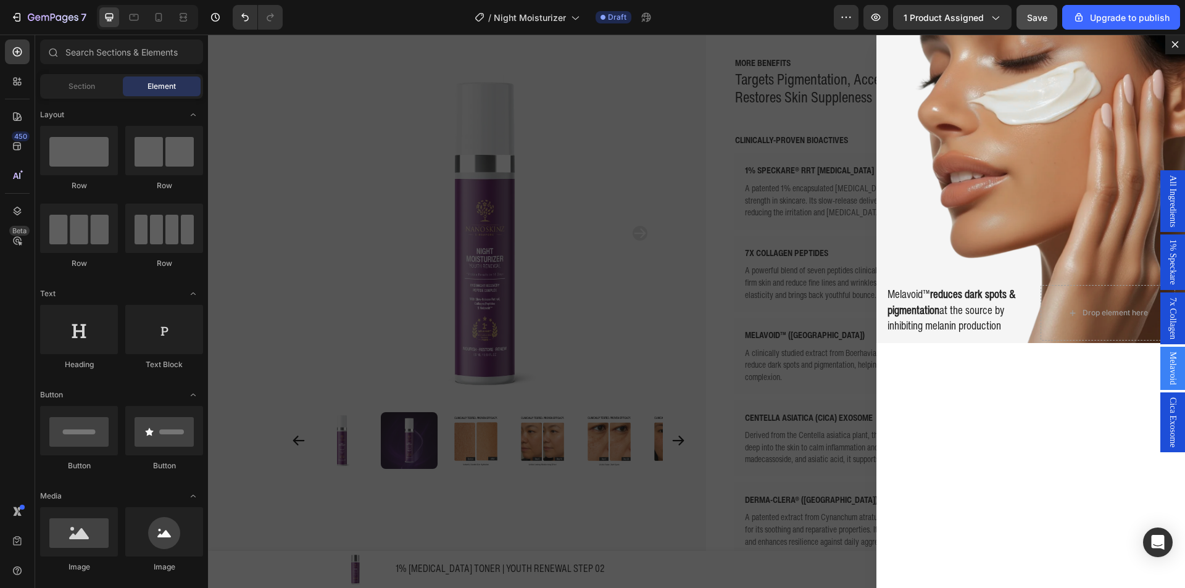
click at [635, 178] on div "Backdrop" at bounding box center [696, 312] width 977 height 554
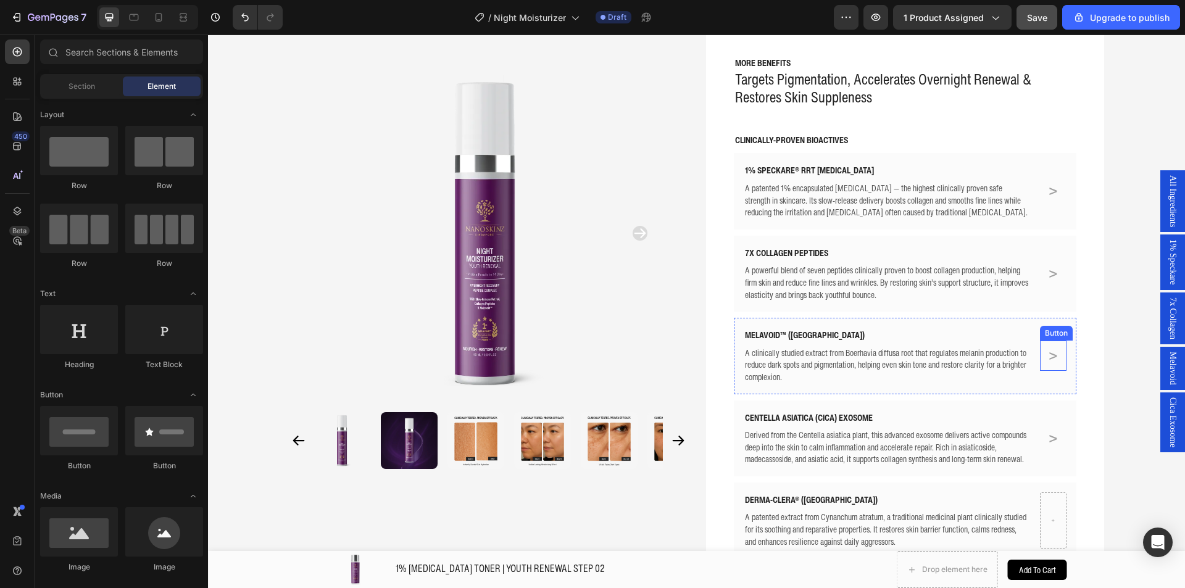
click at [1046, 354] on link ">" at bounding box center [1053, 356] width 15 height 30
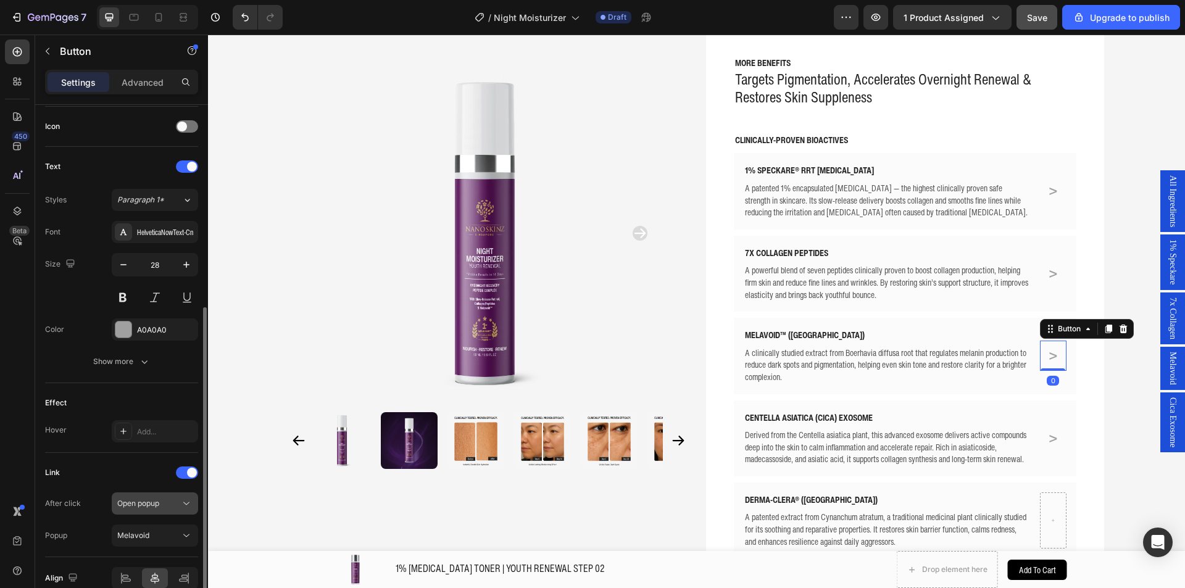
scroll to position [431, 0]
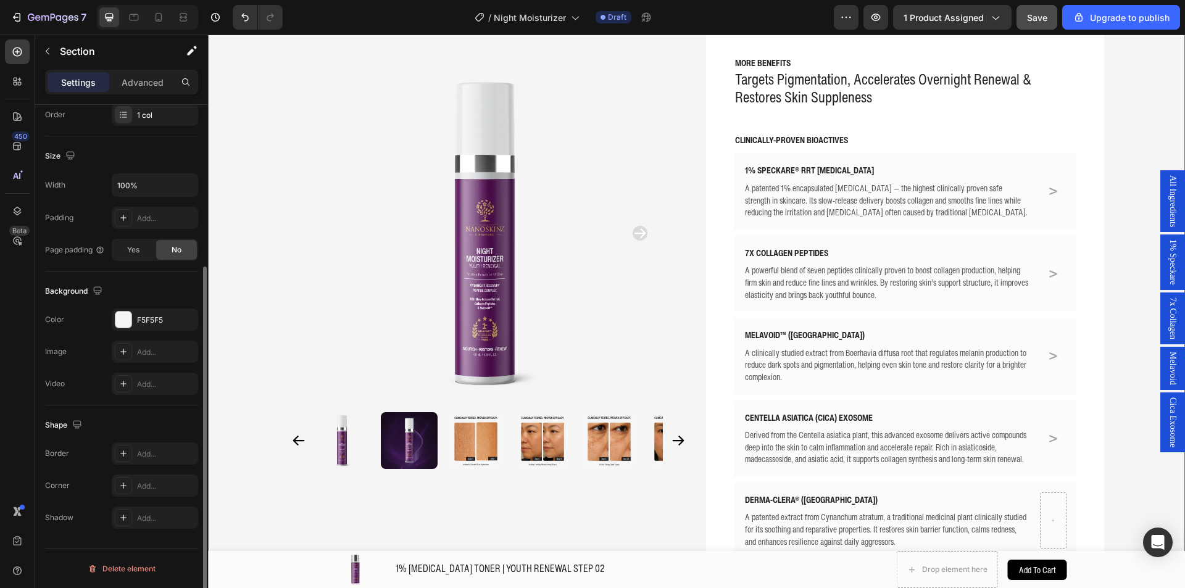
scroll to position [0, 0]
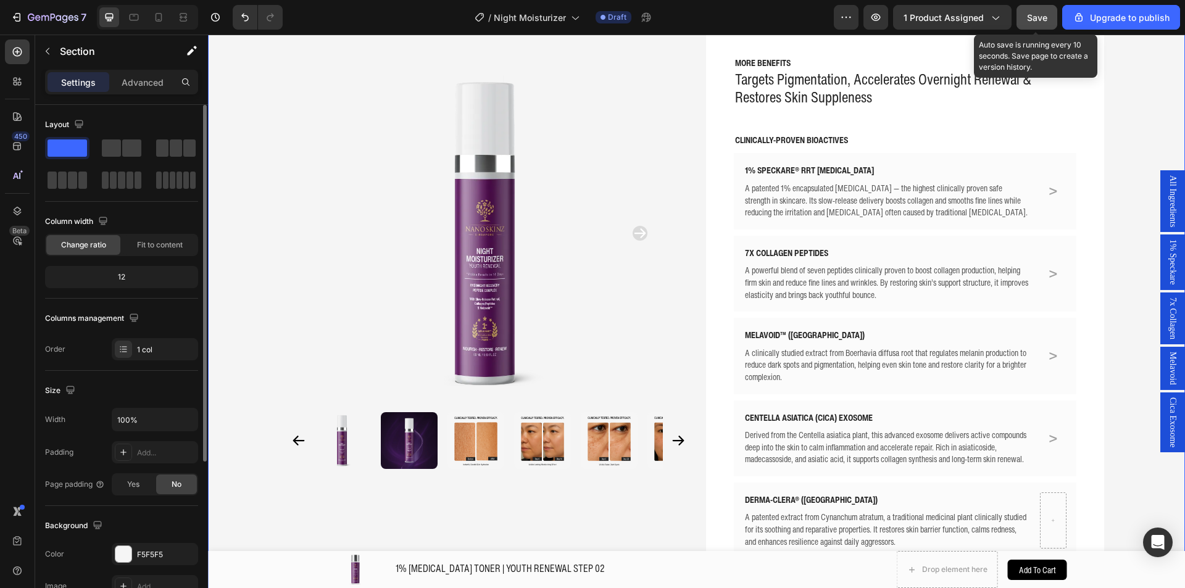
click at [1047, 20] on span "Save" at bounding box center [1037, 17] width 20 height 10
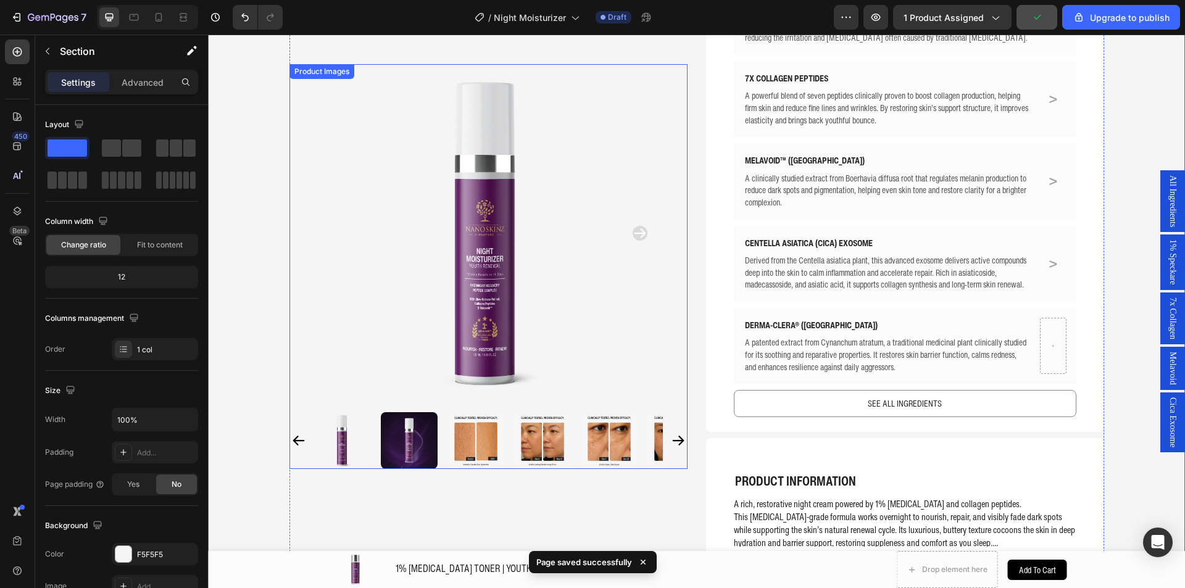
scroll to position [748, 0]
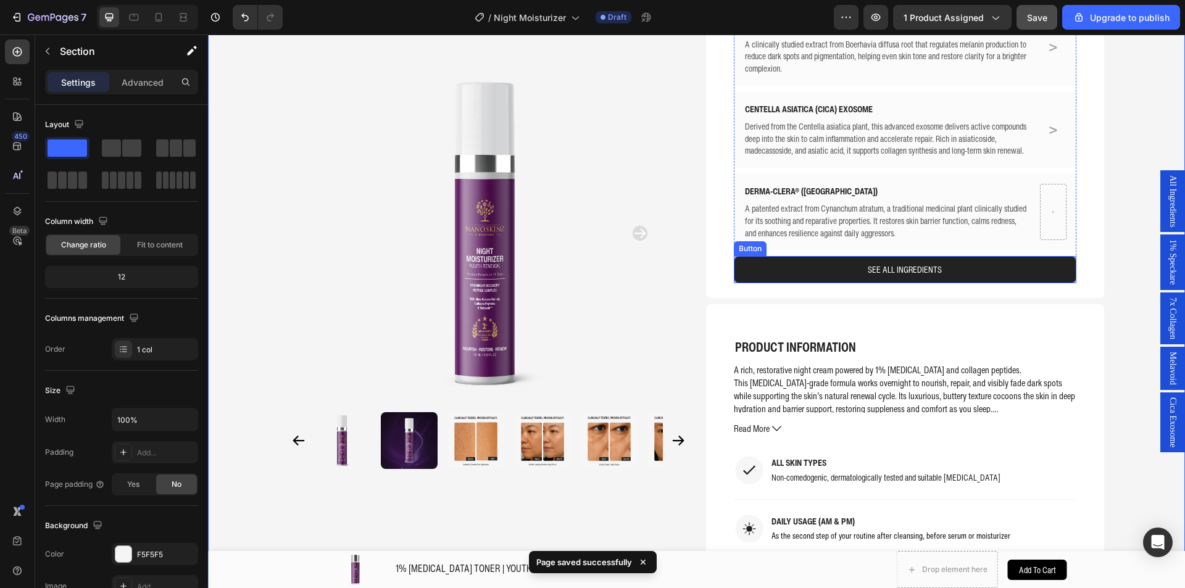
click at [1002, 275] on link "SEE ALL INGREDIENTS" at bounding box center [905, 269] width 343 height 27
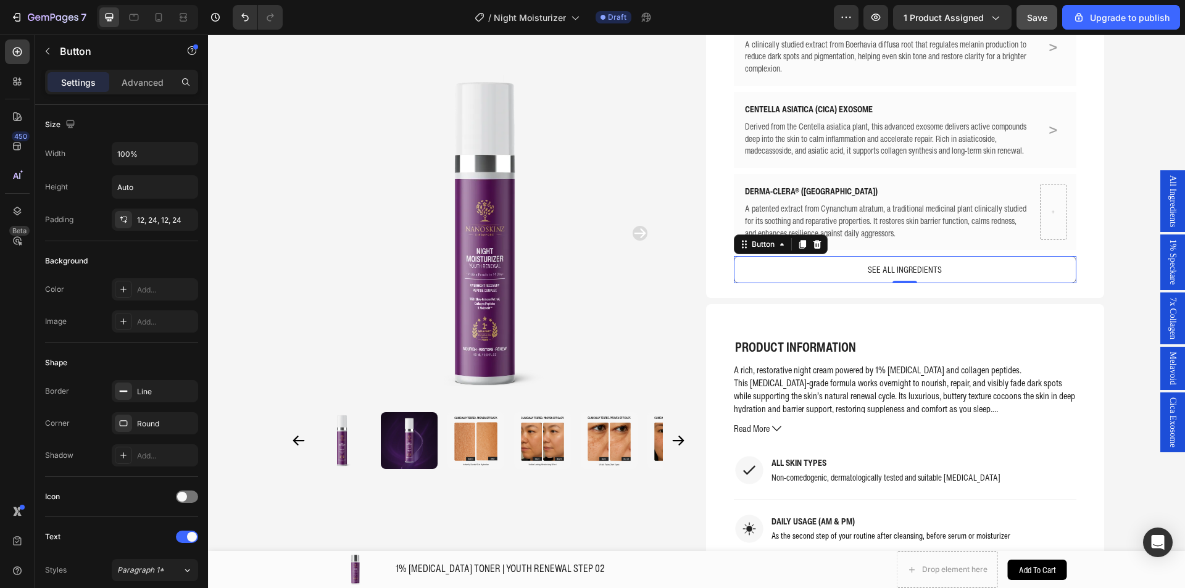
click at [1167, 191] on span "All Ingredients" at bounding box center [1173, 201] width 12 height 52
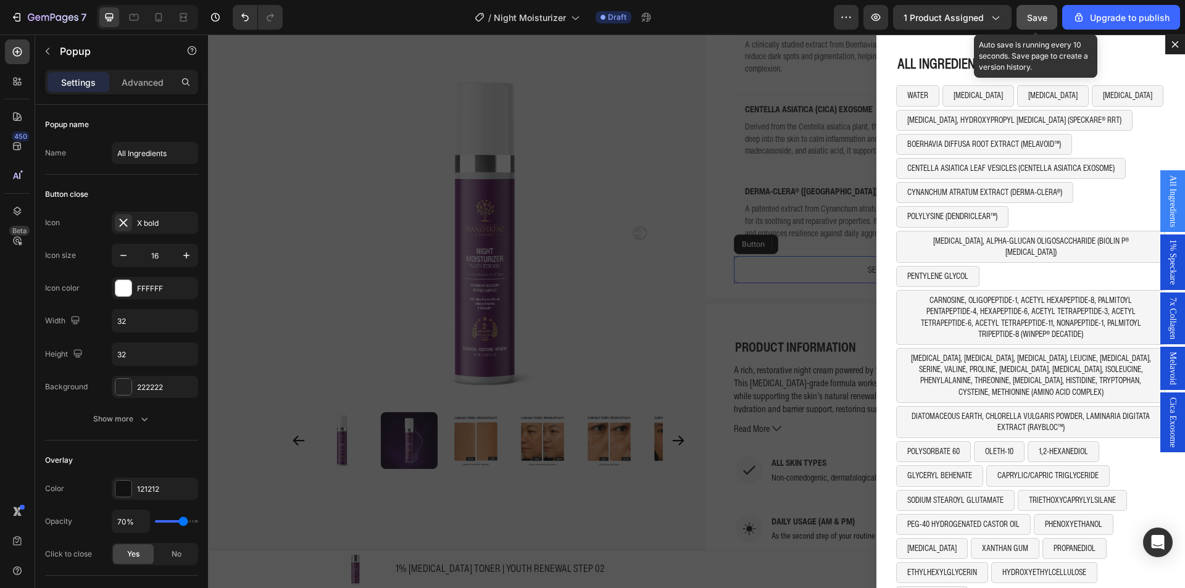
click at [1051, 23] on button "Save" at bounding box center [1037, 17] width 41 height 25
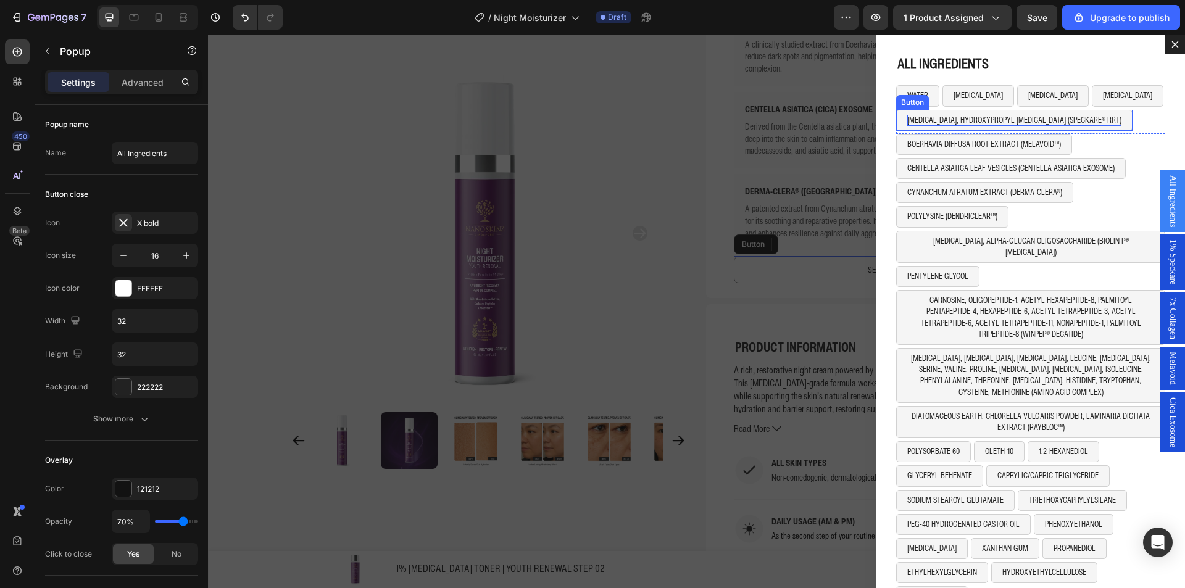
click at [945, 120] on p "[MEDICAL_DATA], HYDROXYPROPYL [MEDICAL_DATA] (SPECKARE® RRT)" at bounding box center [1015, 120] width 214 height 11
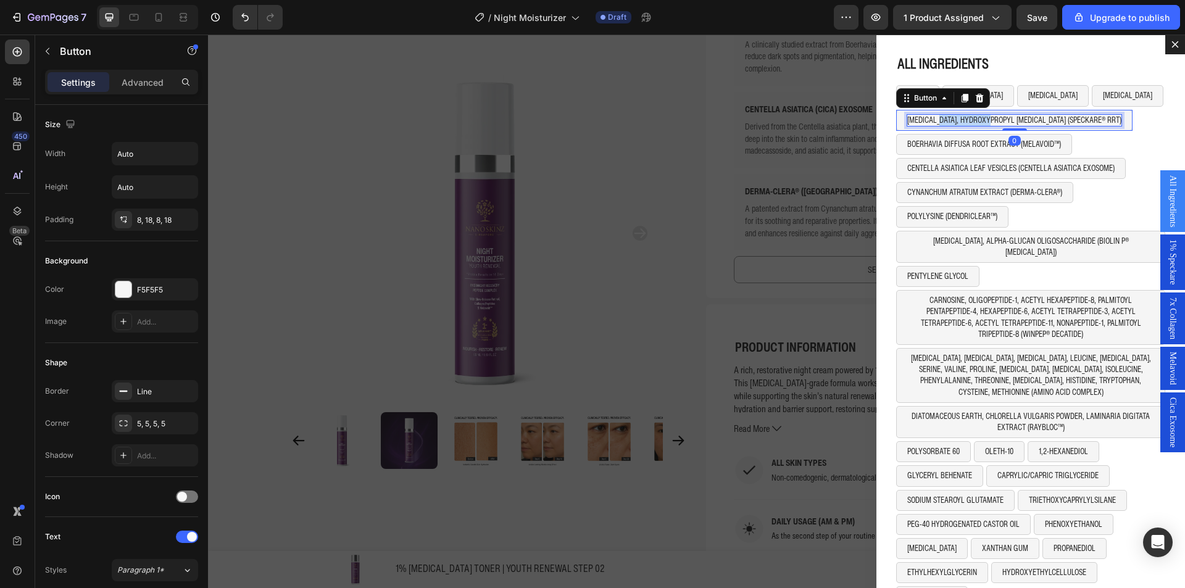
click at [945, 120] on p "[MEDICAL_DATA], HYDROXYPROPYL [MEDICAL_DATA] (SPECKARE® RRT)" at bounding box center [1015, 120] width 214 height 11
click at [1018, 123] on div "SQUALANE Button 0 Row" at bounding box center [1031, 122] width 269 height 24
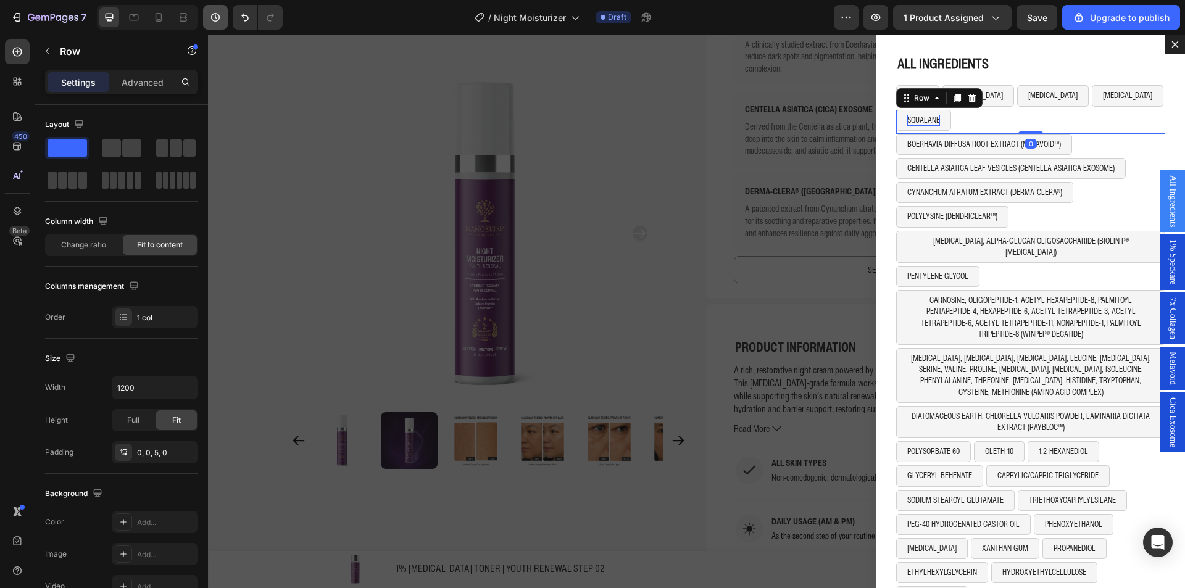
click at [192, 151] on span at bounding box center [189, 148] width 12 height 17
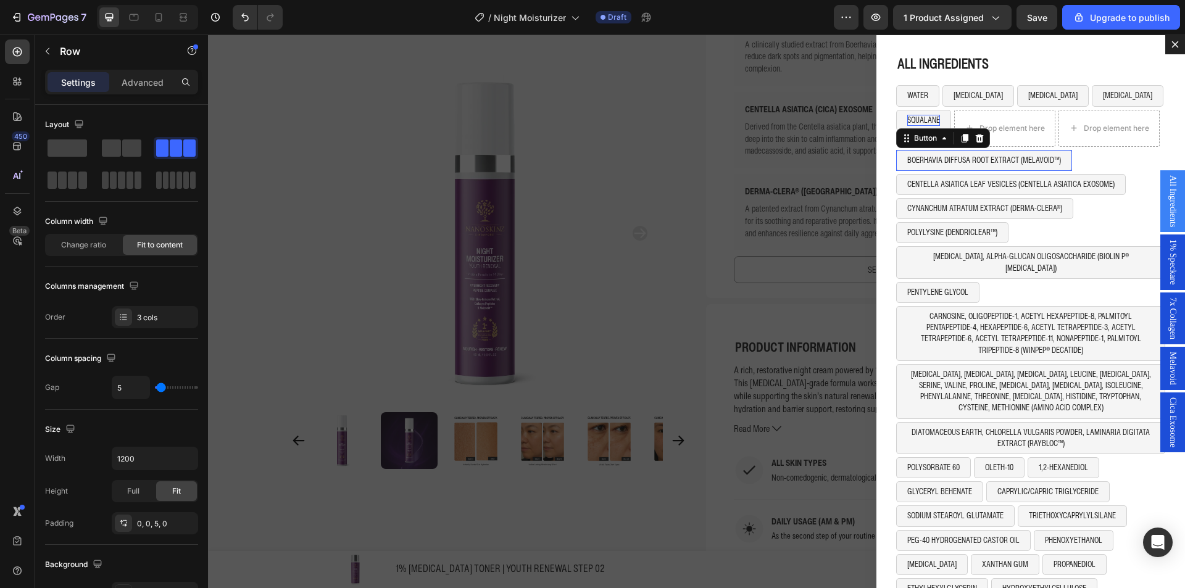
click at [1060, 163] on button "BOERHAVIA DIFFUSA ROOT EXTRACT (MELAVOID™)" at bounding box center [985, 160] width 176 height 21
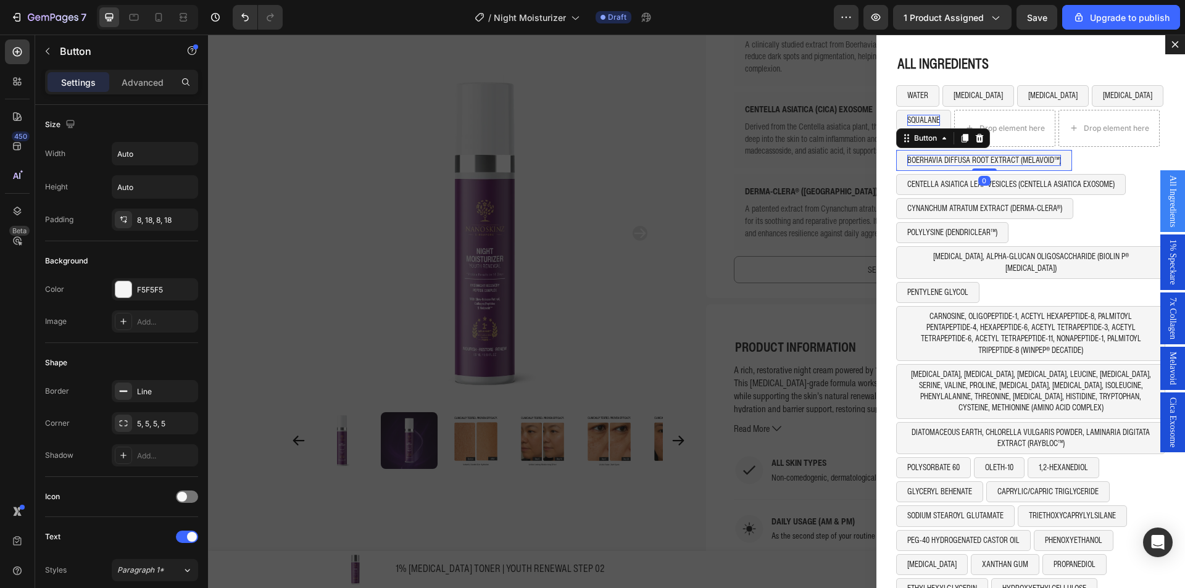
click at [960, 139] on icon "Dialog body" at bounding box center [965, 138] width 10 height 10
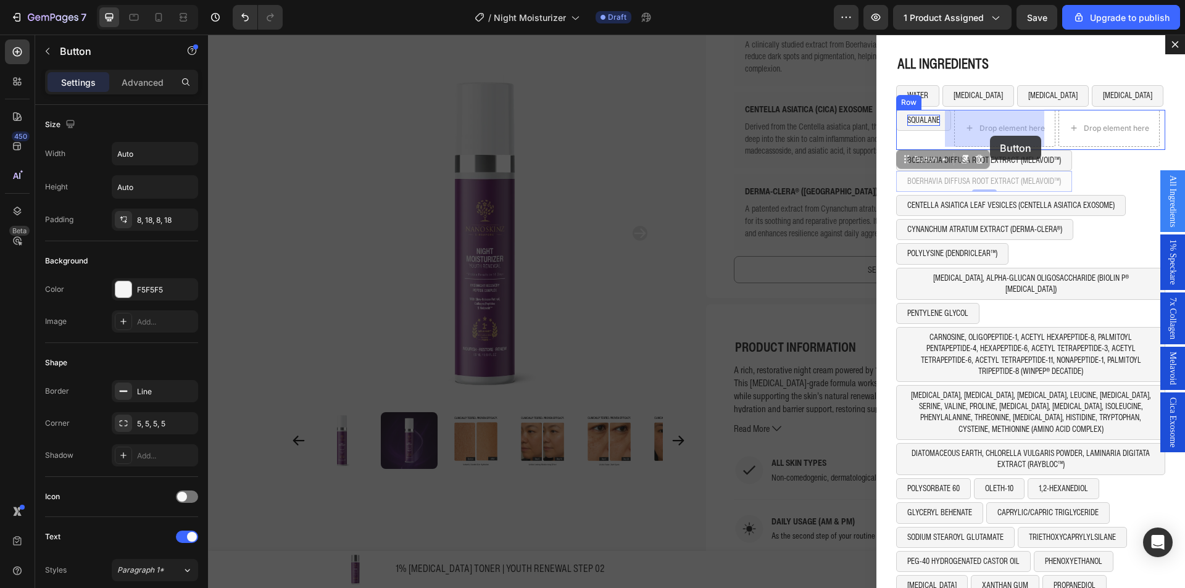
drag, startPoint x: 927, startPoint y: 164, endPoint x: 990, endPoint y: 136, distance: 69.1
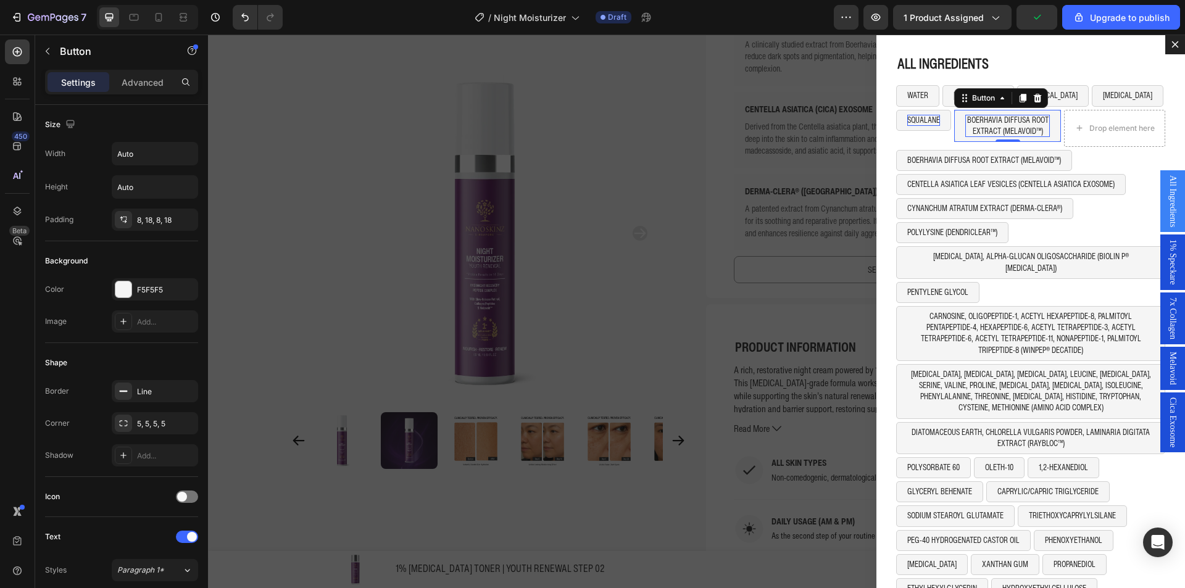
click at [998, 137] on p "BOERHAVIA DIFFUSA ROOT EXTRACT (MELAVOID™)" at bounding box center [1008, 126] width 85 height 22
click at [1037, 127] on button "PHENYL TRIMETHICONE" at bounding box center [1002, 120] width 94 height 21
click at [1020, 102] on div "Dialog body" at bounding box center [1023, 98] width 15 height 15
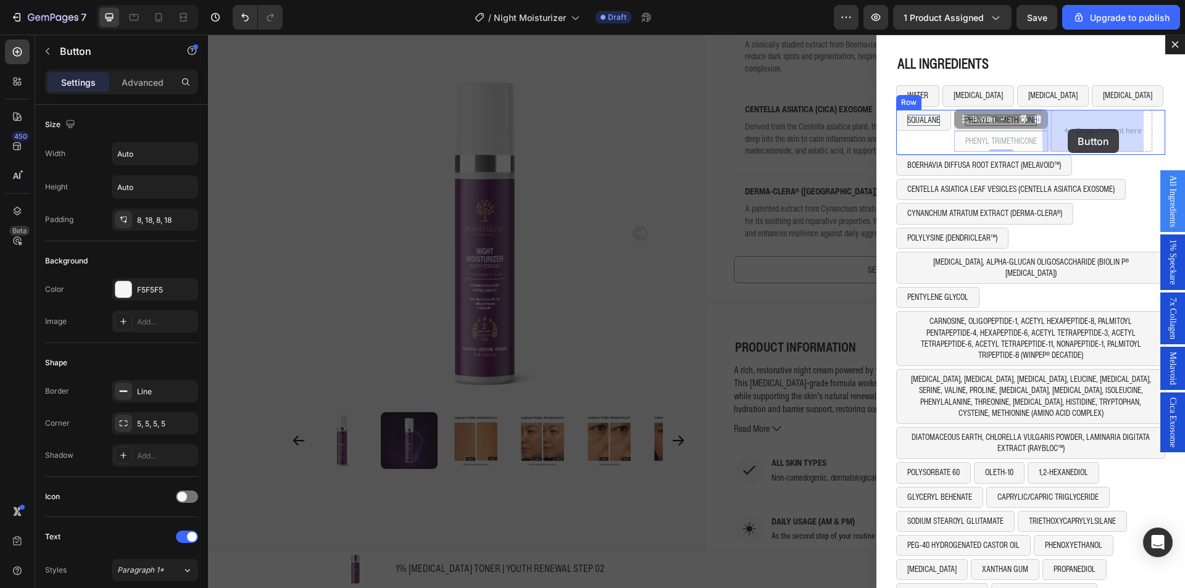
drag, startPoint x: 978, startPoint y: 123, endPoint x: 1068, endPoint y: 129, distance: 90.3
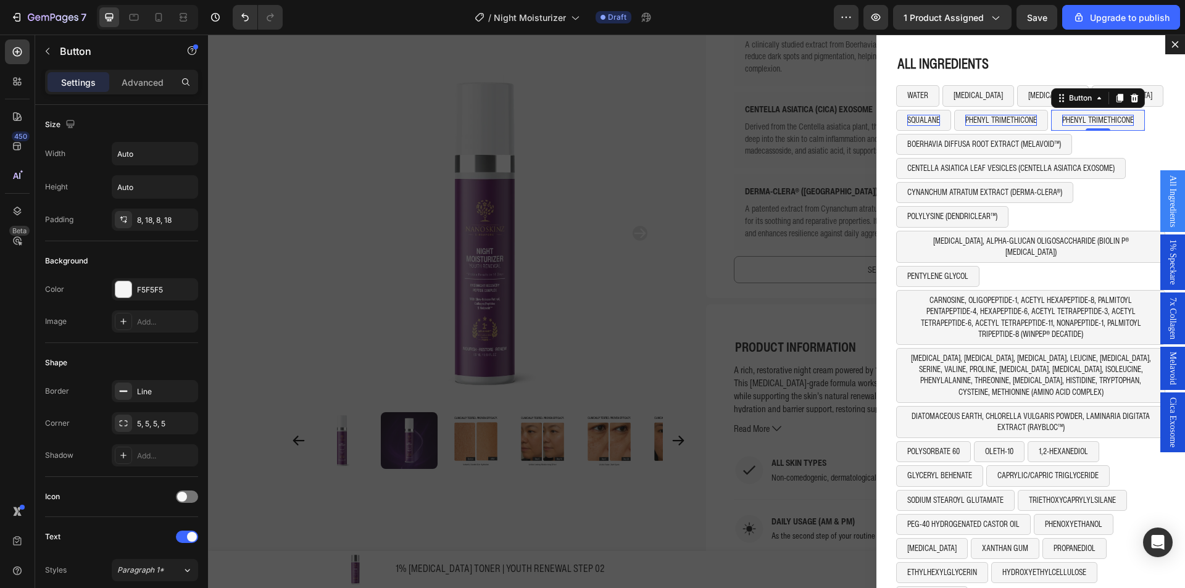
click at [1092, 121] on p "PHENYL TRIMETHICONE" at bounding box center [1099, 120] width 72 height 11
click at [1112, 120] on div "SQUALANE Button PHENYL TRIMETHICONE Button SQUALANE Button 0 Row" at bounding box center [1031, 122] width 269 height 24
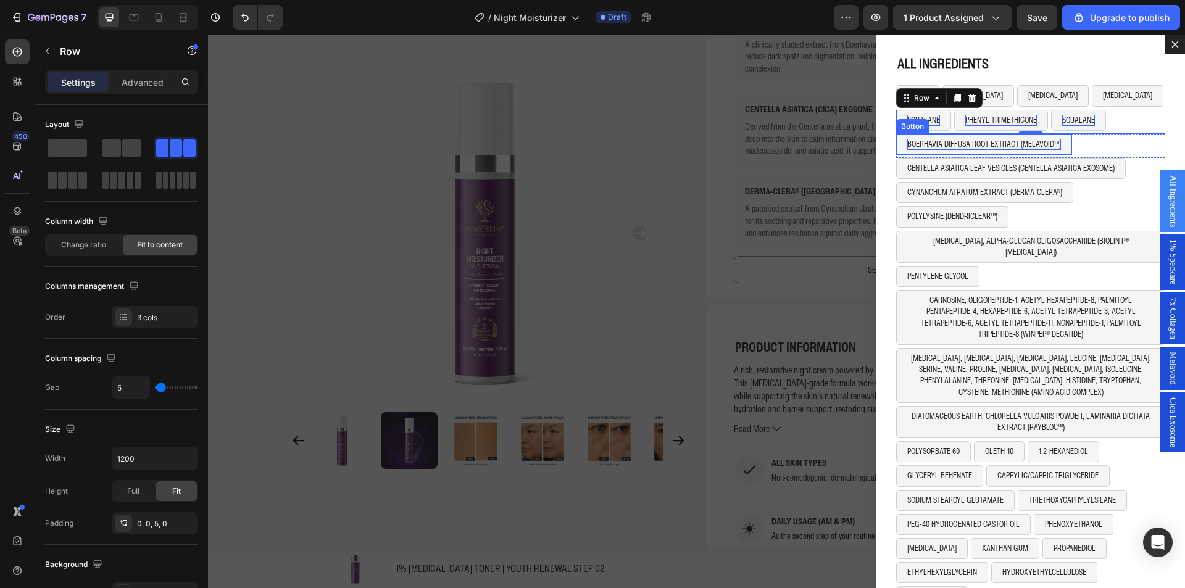
click at [944, 141] on p "BOERHAVIA DIFFUSA ROOT EXTRACT (MELAVOID™)" at bounding box center [985, 144] width 154 height 11
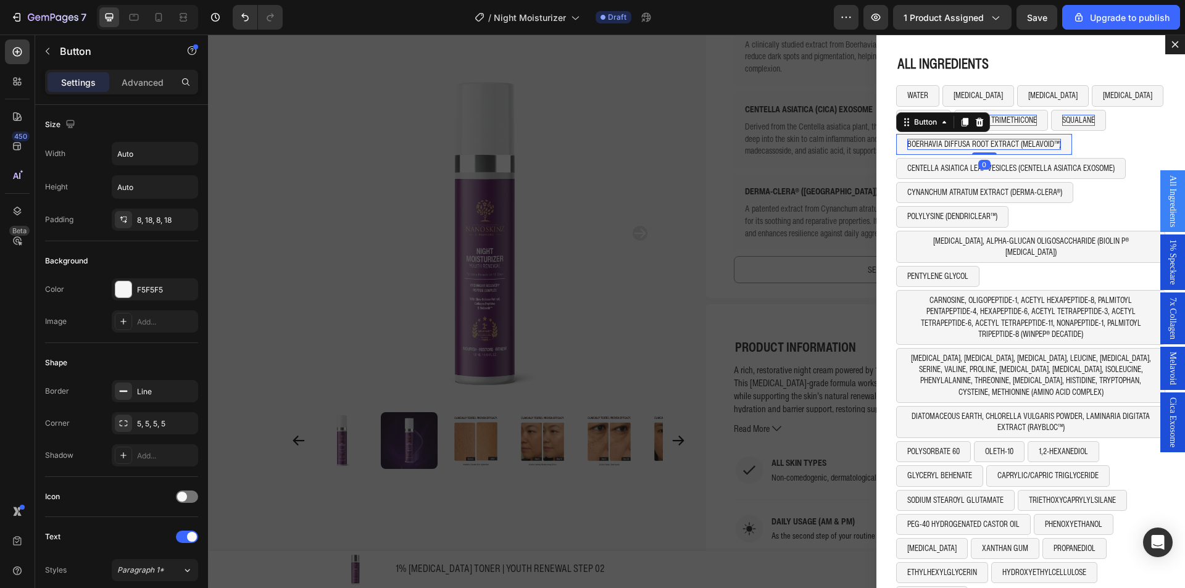
click at [944, 141] on p "BOERHAVIA DIFFUSA ROOT EXTRACT (MELAVOID™)" at bounding box center [985, 144] width 154 height 11
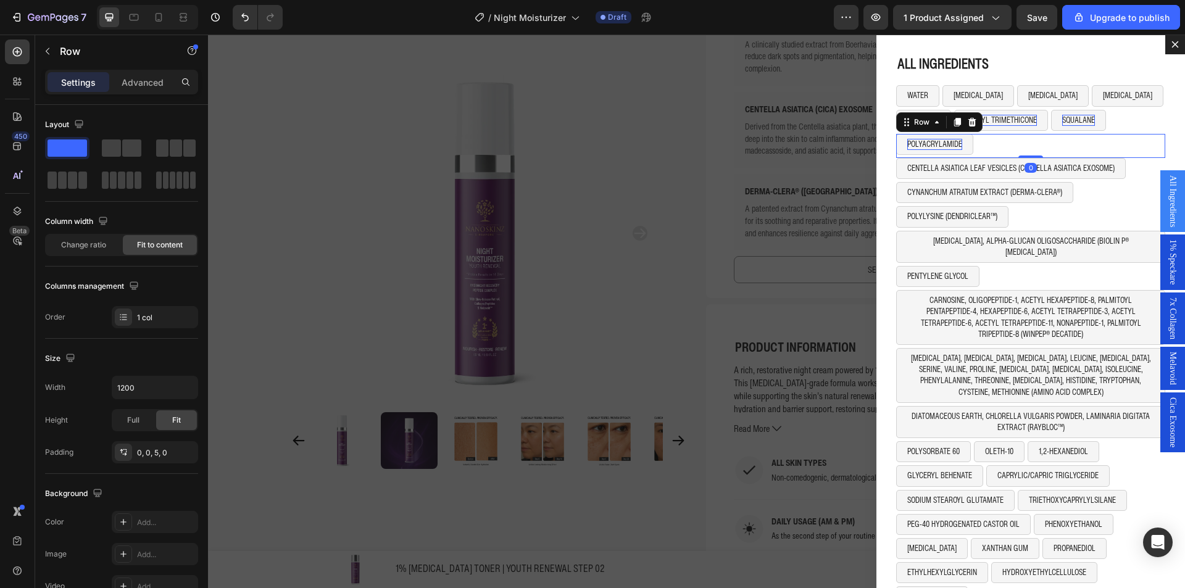
click at [1008, 141] on div "POLYACRYLAMIDE Button Row 0" at bounding box center [1031, 146] width 269 height 24
click at [959, 144] on button "POLYACRYLAMIDE" at bounding box center [935, 144] width 77 height 21
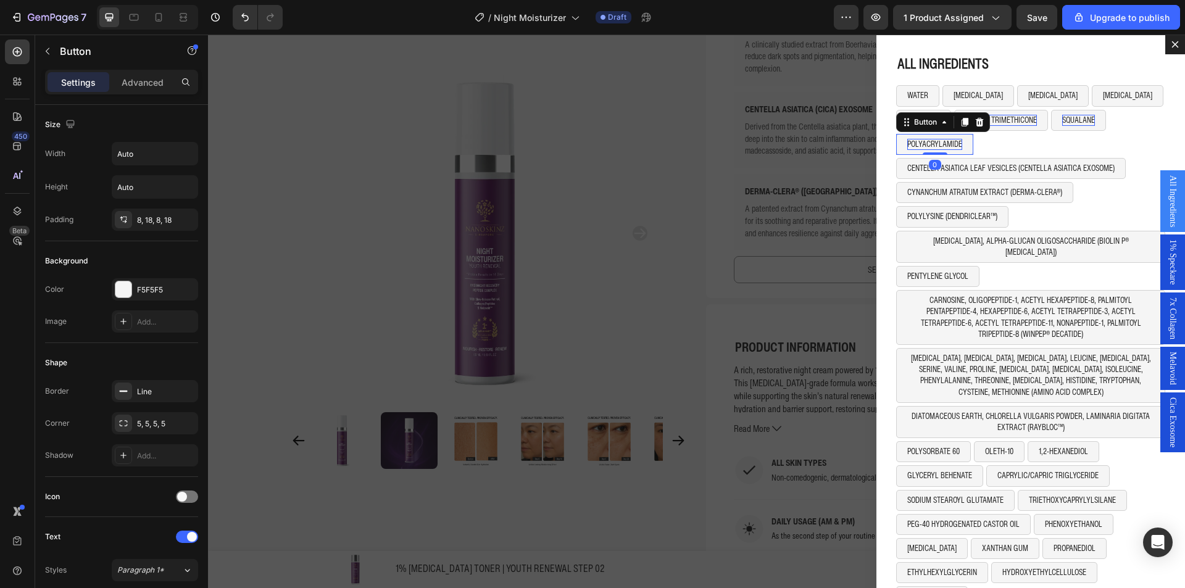
click at [976, 142] on div "POLYACRYLAMIDE Button 0 Row" at bounding box center [1031, 146] width 269 height 24
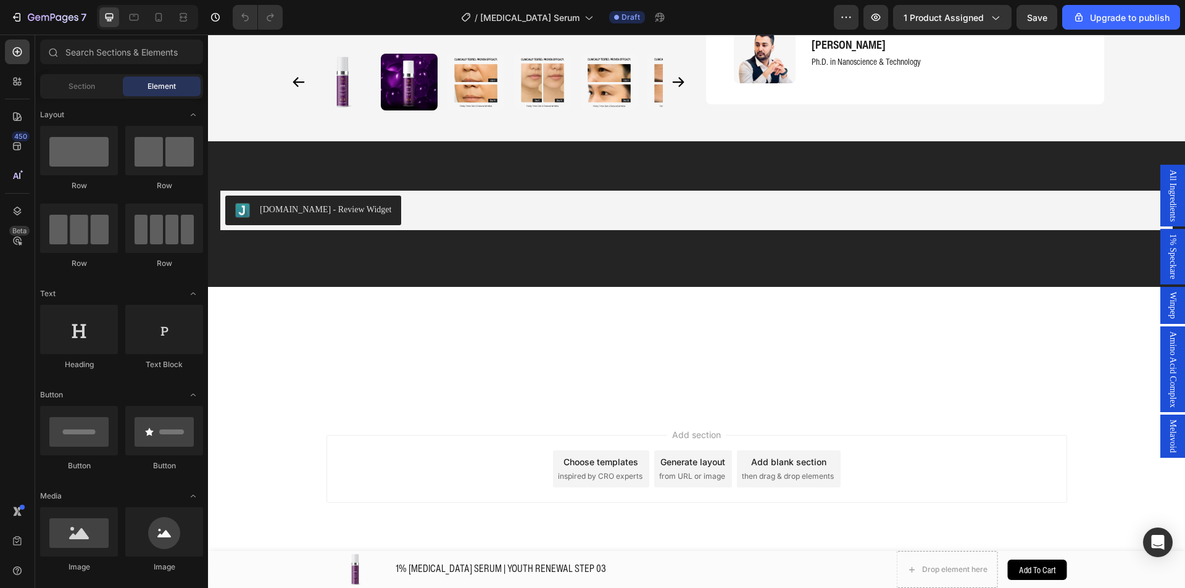
scroll to position [1997, 0]
click at [1167, 346] on span "Amino Acid Complex" at bounding box center [1173, 370] width 12 height 77
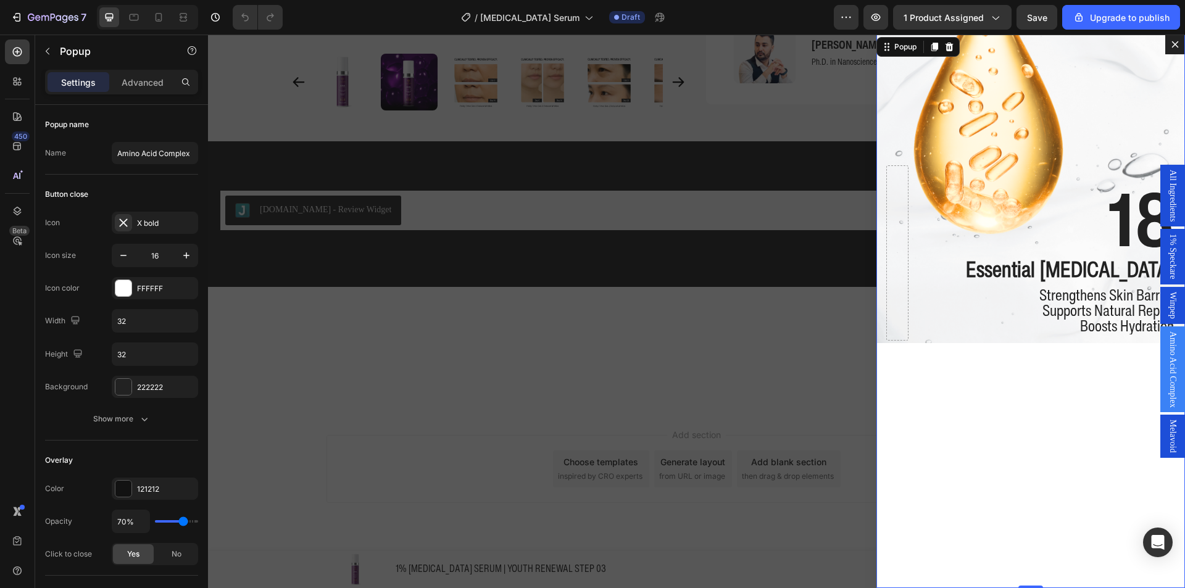
click at [1161, 443] on div "Melavoid" at bounding box center [1173, 436] width 25 height 43
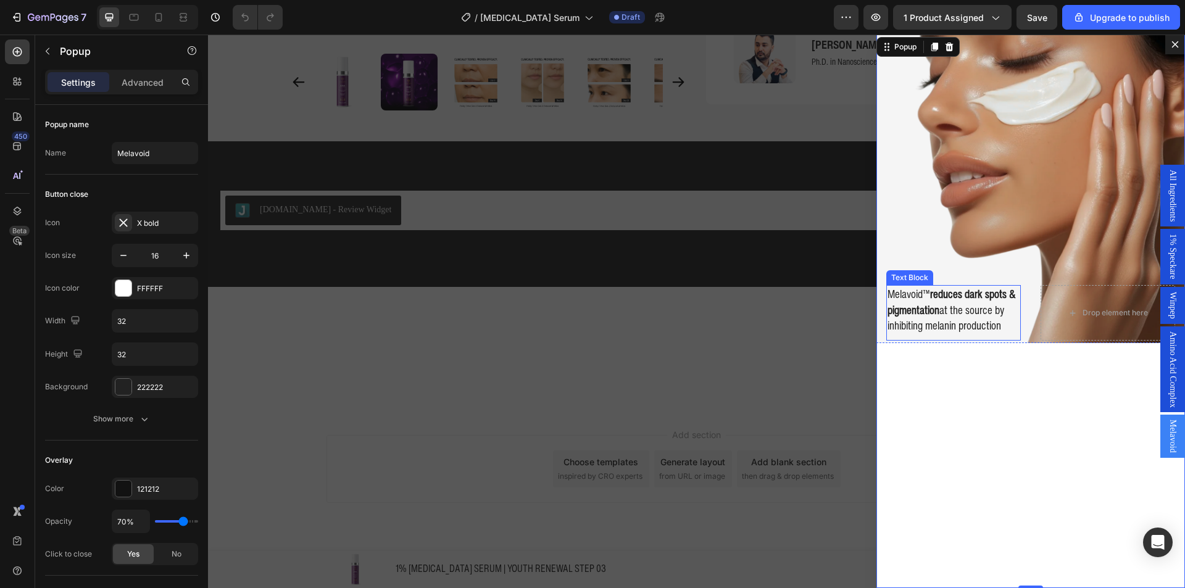
click at [972, 309] on span "Melavoid™ reduces dark spots & pigmentation at the source by inhibiting melanin…" at bounding box center [952, 309] width 128 height 47
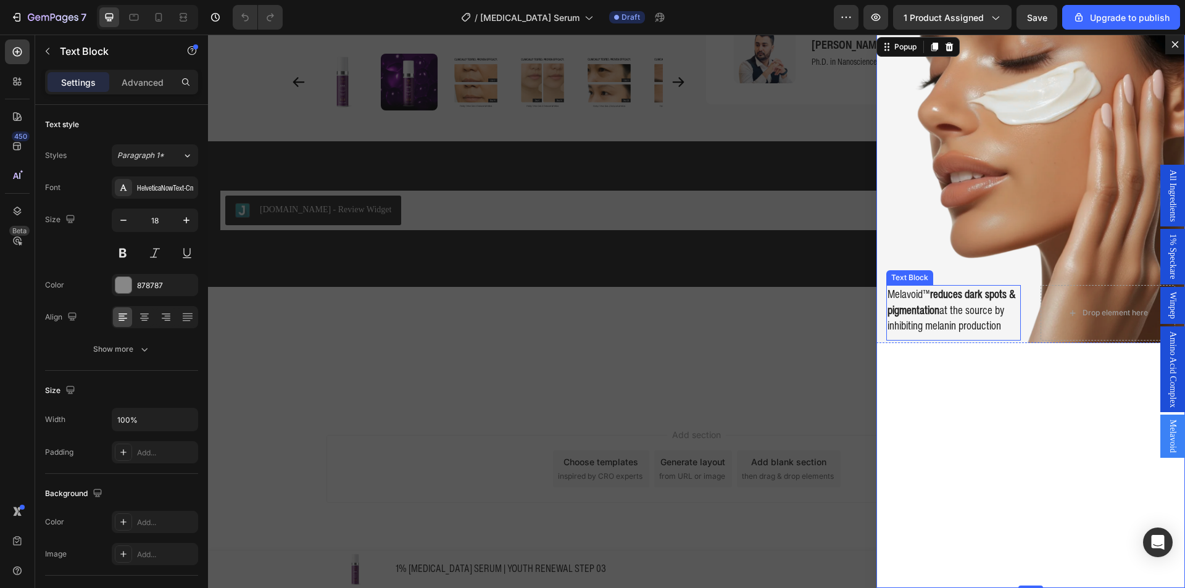
click at [972, 309] on span "Melavoid™ reduces dark spots & pigmentation at the source by inhibiting melanin…" at bounding box center [952, 309] width 128 height 47
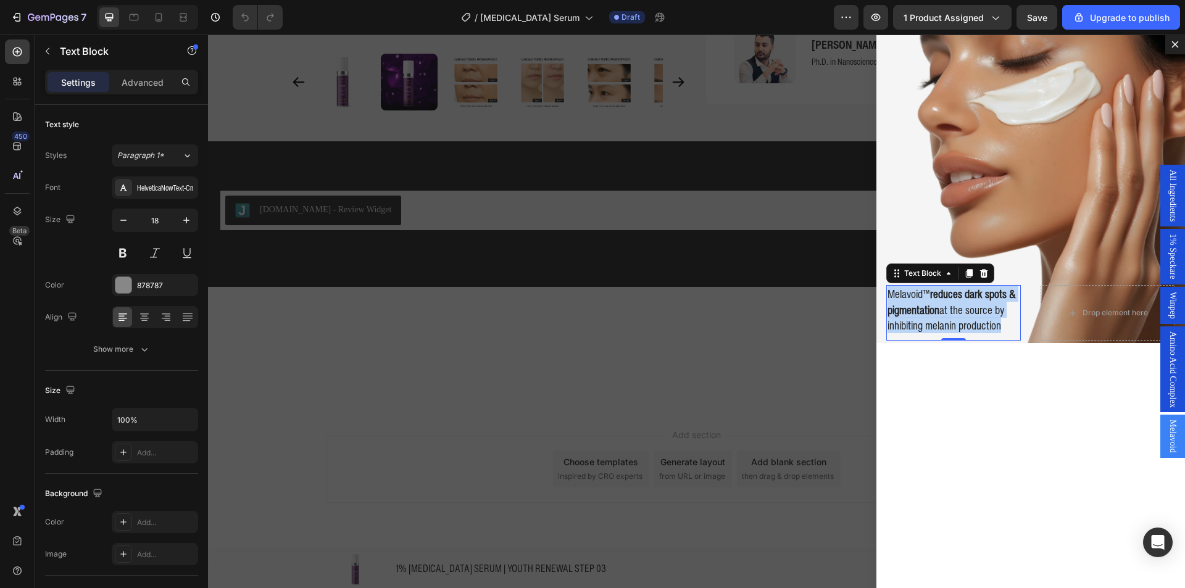
click at [972, 309] on span "Melavoid™ reduces dark spots & pigmentation at the source by inhibiting melanin…" at bounding box center [952, 309] width 128 height 47
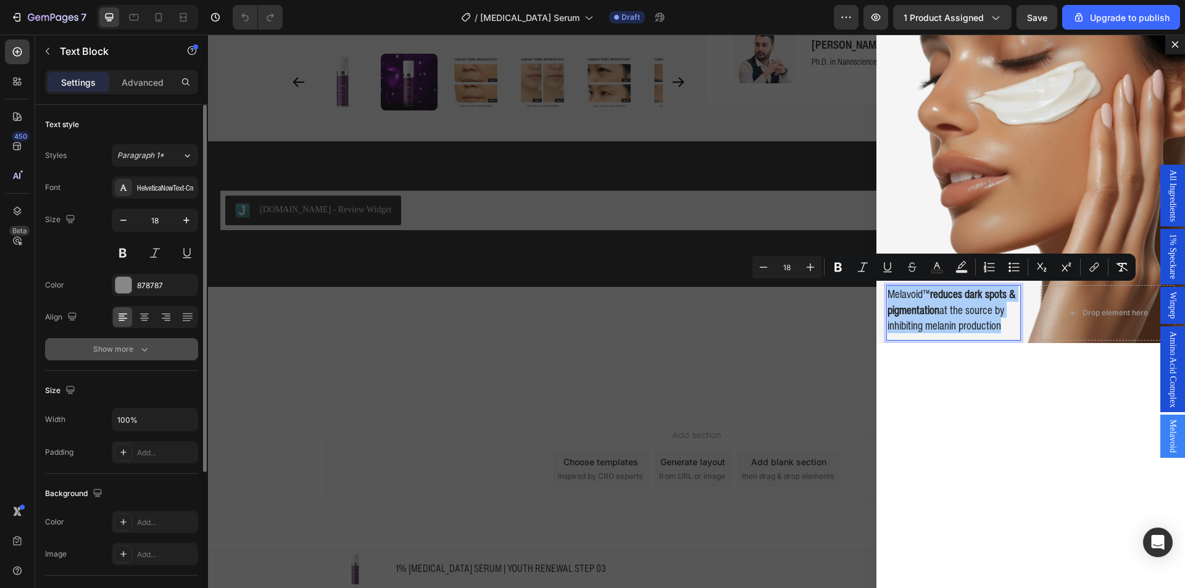
click at [109, 348] on div "Show more" at bounding box center [121, 349] width 57 height 12
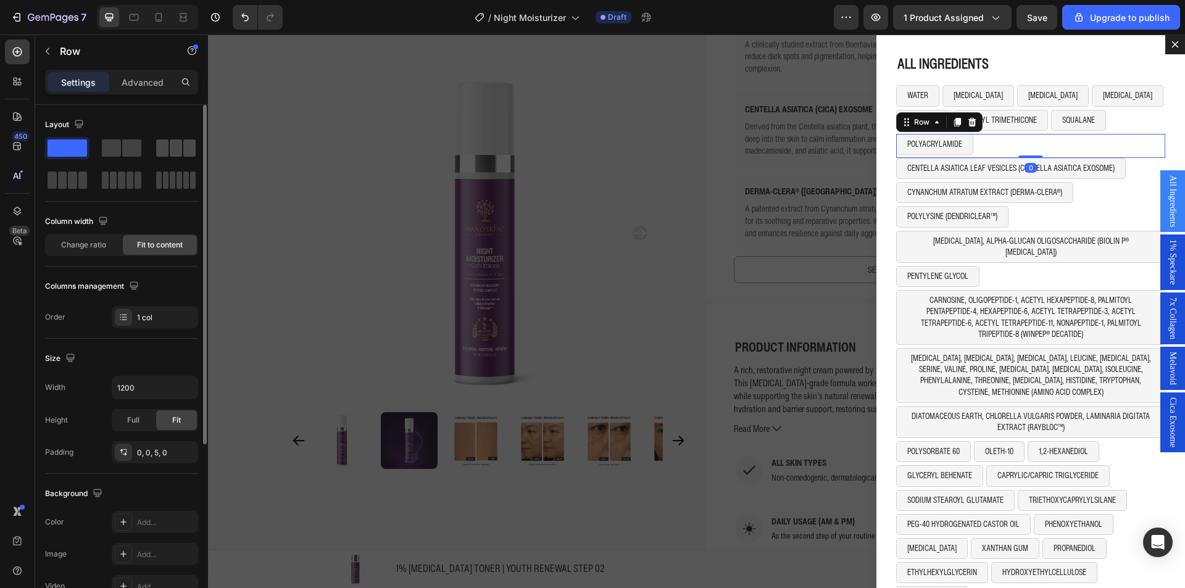
scroll to position [1, 0]
click at [125, 148] on span at bounding box center [131, 148] width 19 height 17
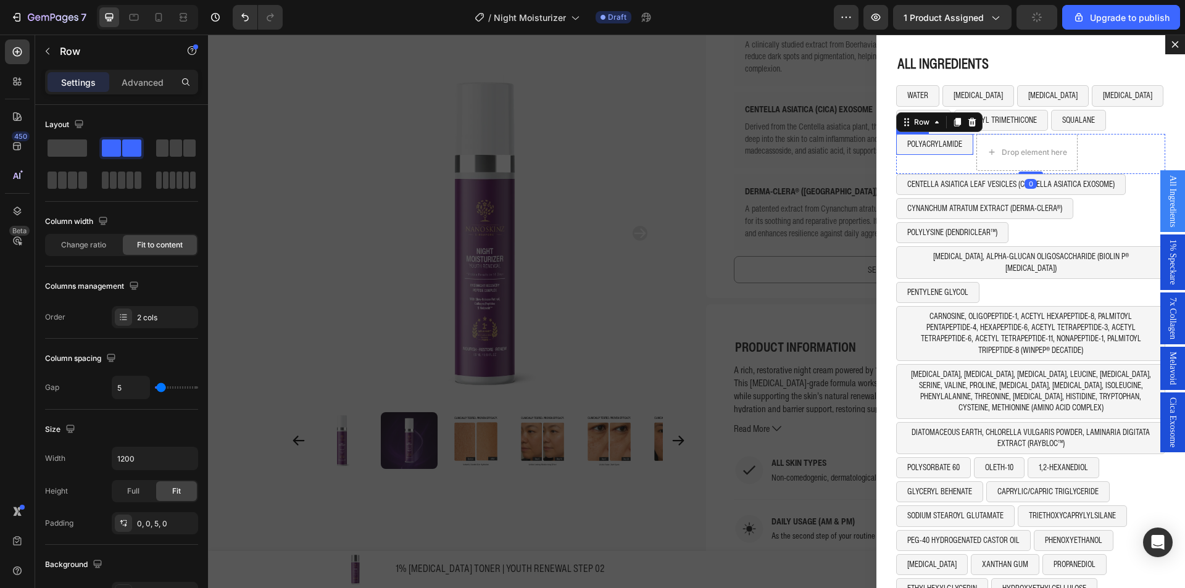
click at [957, 148] on button "POLYACRYLAMIDE" at bounding box center [935, 144] width 77 height 21
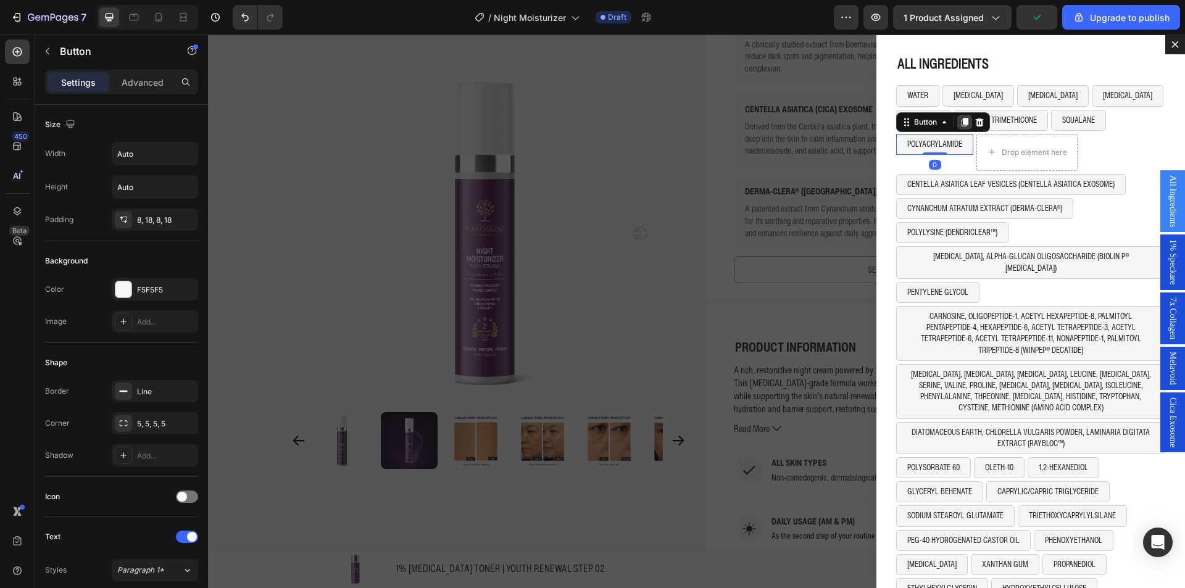
click at [962, 122] on icon "Dialog body" at bounding box center [965, 122] width 7 height 9
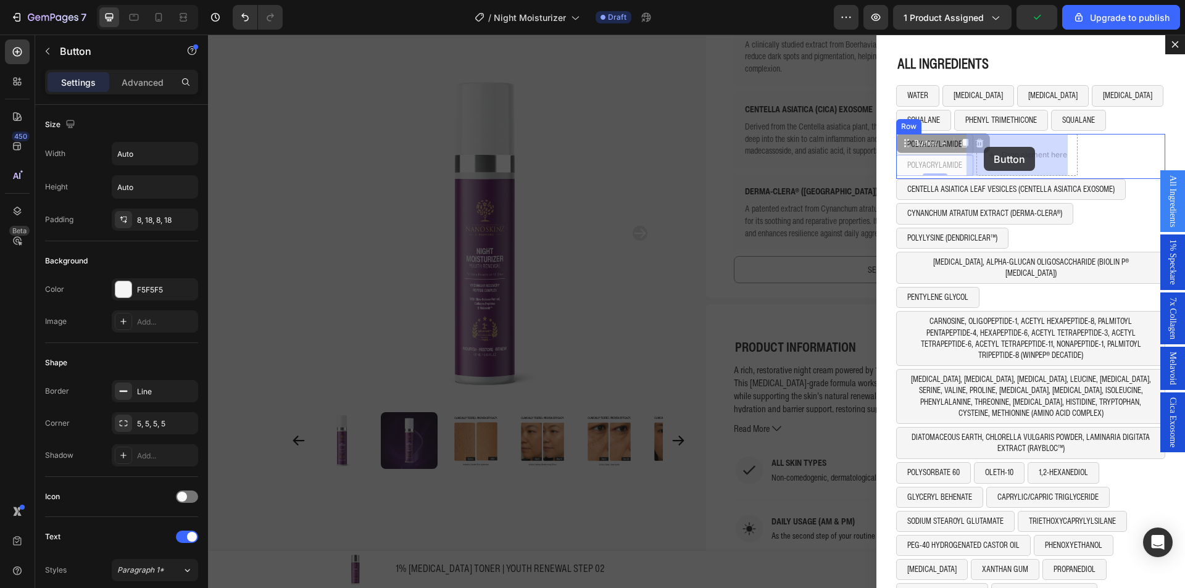
drag, startPoint x: 912, startPoint y: 146, endPoint x: 977, endPoint y: 147, distance: 64.8
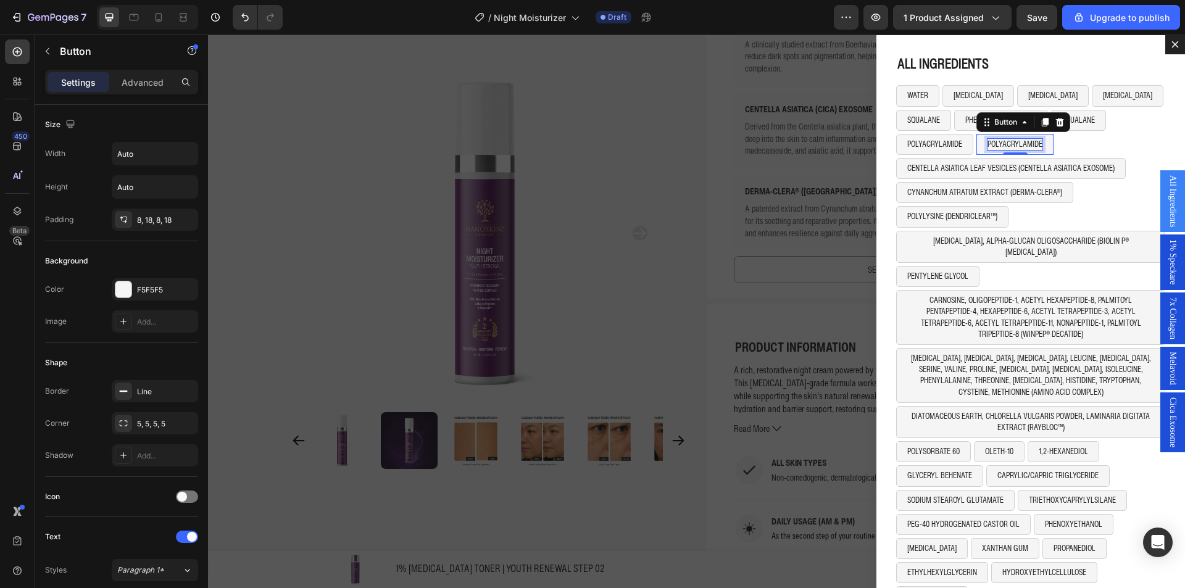
click at [988, 142] on p "POLYACRYLAMIDE" at bounding box center [1015, 144] width 55 height 11
click at [1043, 147] on button "C13-14 ISOPARAFFIN" at bounding box center [1018, 144] width 83 height 21
click at [1042, 123] on icon "Dialog body" at bounding box center [1045, 122] width 7 height 9
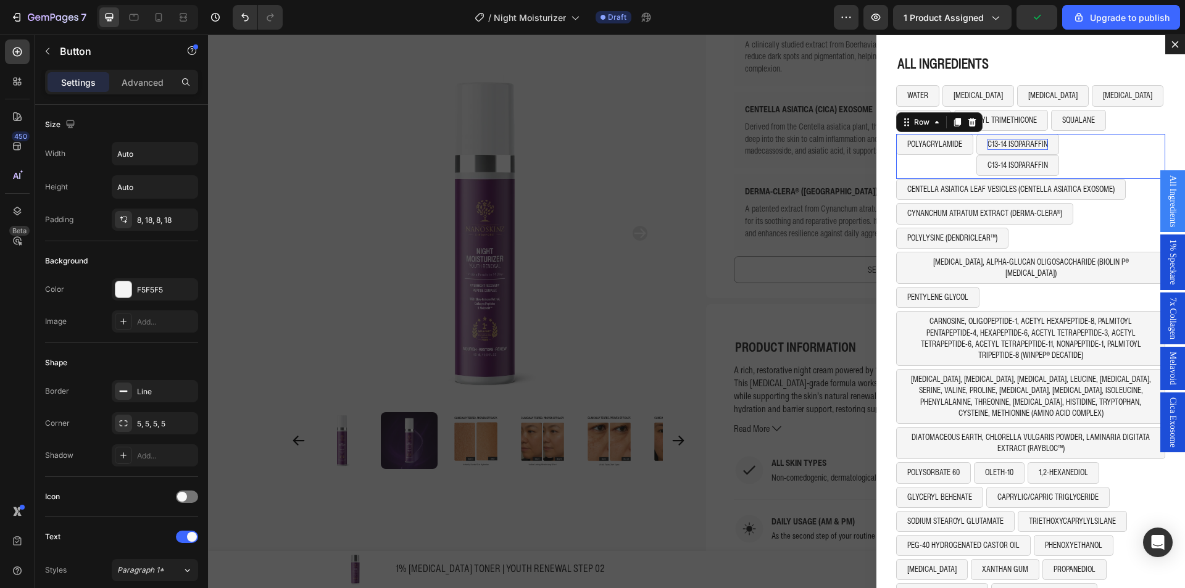
click at [1100, 149] on div "POLYACRYLAMIDE Button C13-14 ISOPARAFFIN Button C13-14 ISOPARAFFIN Button Row 0" at bounding box center [1031, 156] width 269 height 45
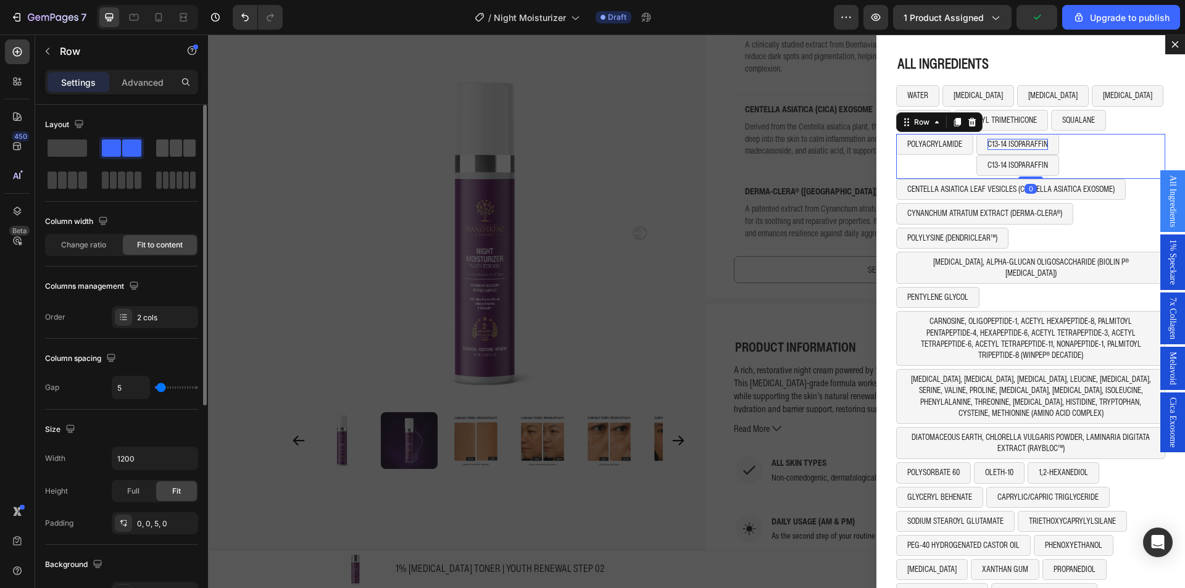
click at [181, 152] on span at bounding box center [176, 148] width 12 height 17
click at [977, 162] on button "C13-14 ISOPARAFFIN" at bounding box center [1018, 165] width 83 height 21
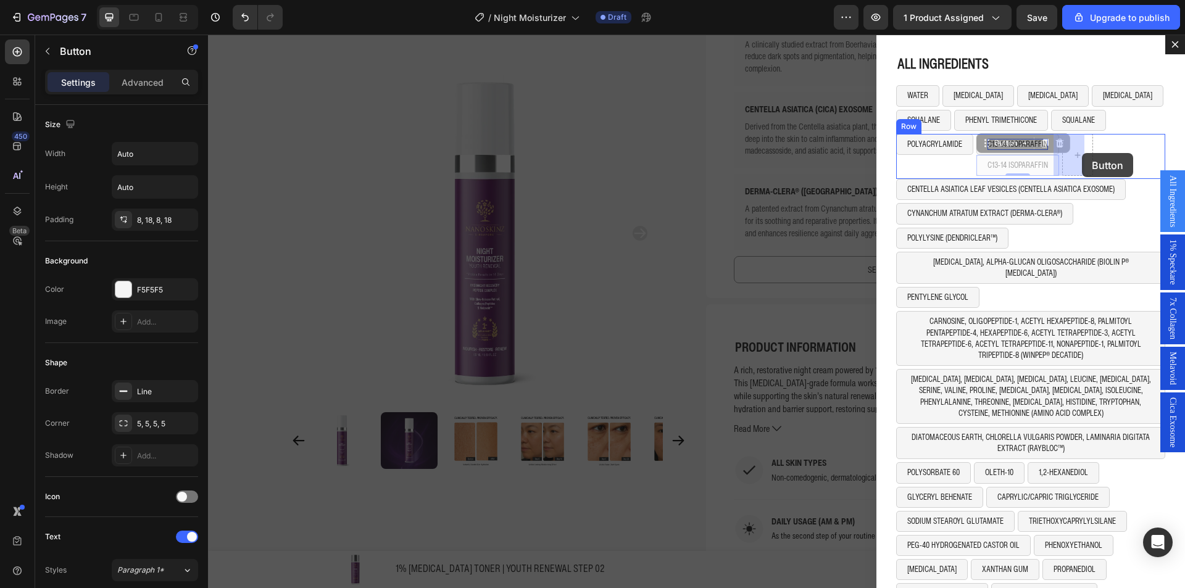
drag, startPoint x: 987, startPoint y: 146, endPoint x: 1081, endPoint y: 153, distance: 94.1
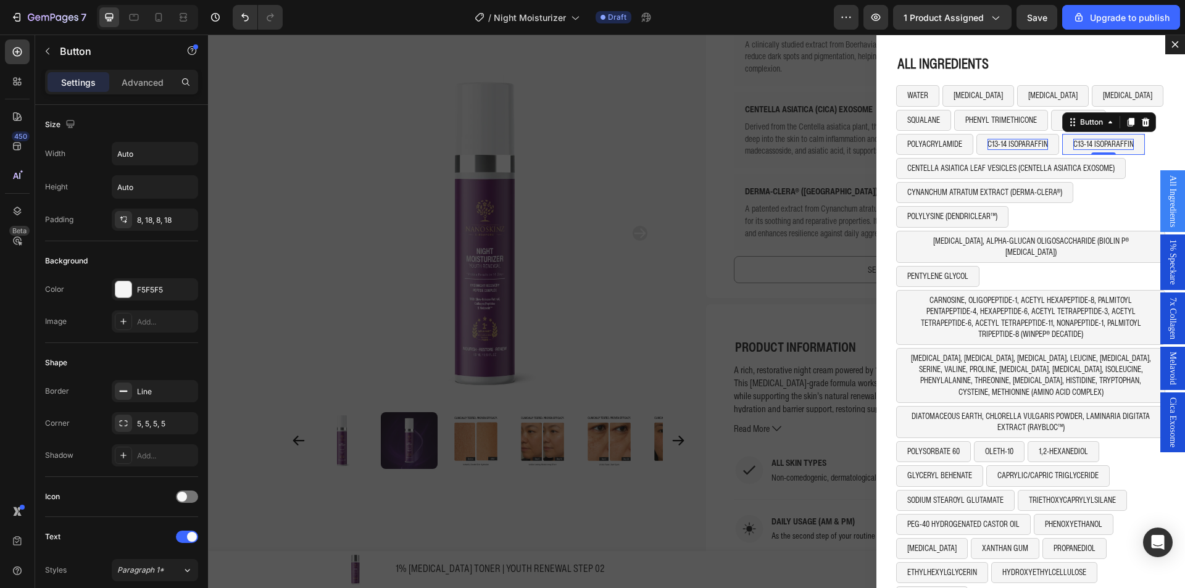
click at [1084, 141] on p "C13-14 ISOPARAFFIN" at bounding box center [1104, 144] width 61 height 11
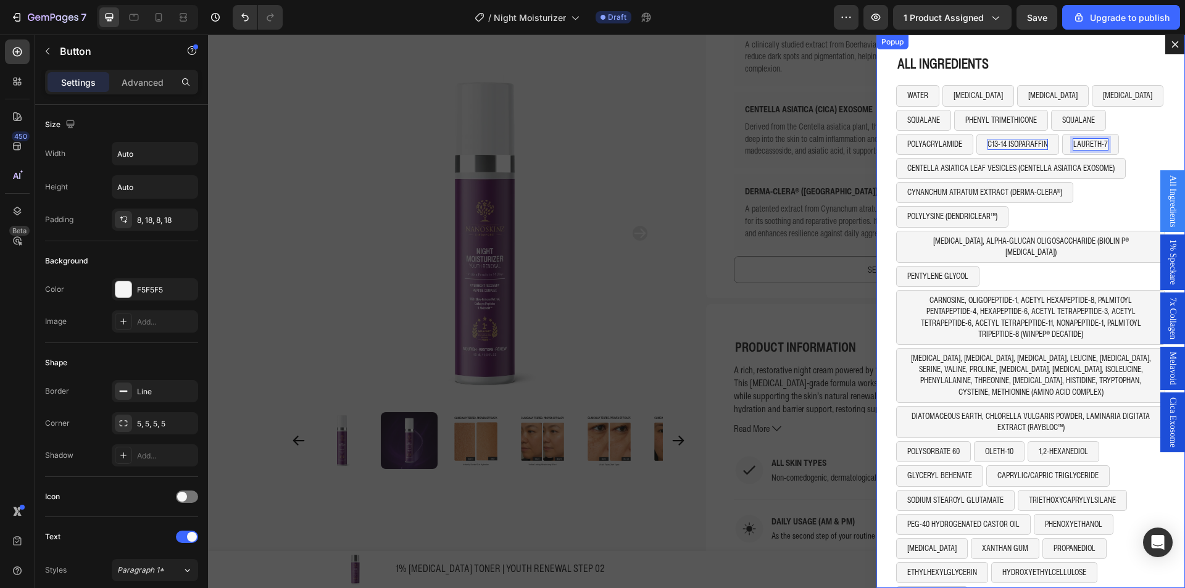
click at [1155, 141] on div "ALL INGREDIENTS Heading WATER Button GLYCERIN Button SORBITOL Button PROPYLENE …" at bounding box center [1031, 312] width 309 height 554
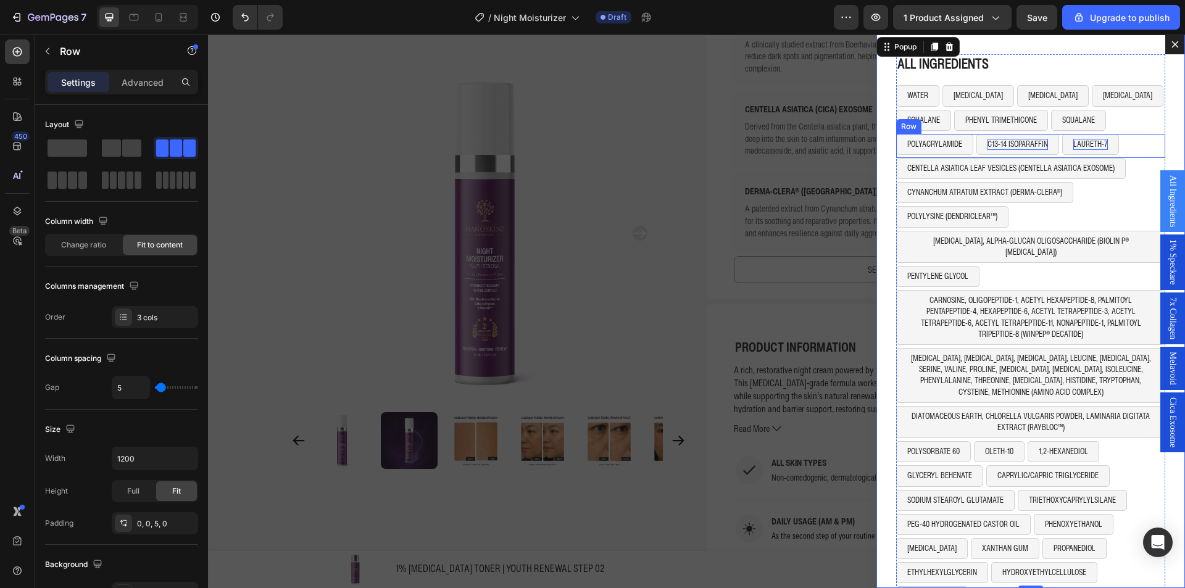
click at [1139, 144] on div "POLYACRYLAMIDE Button C13-14 ISOPARAFFIN Button LAURETH-7 Button Row" at bounding box center [1031, 146] width 269 height 24
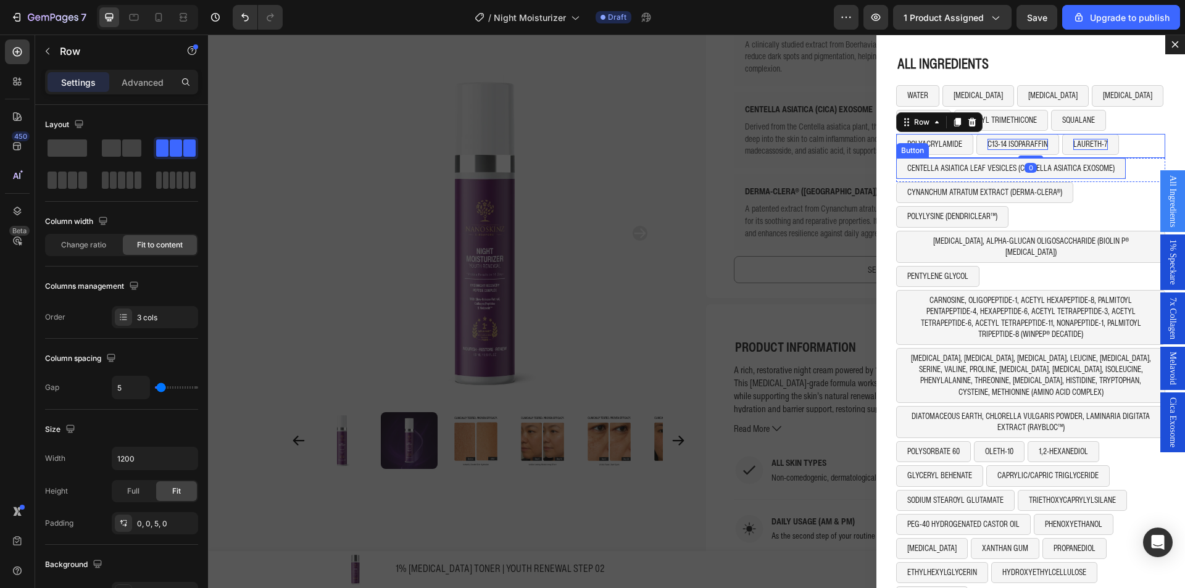
click at [1117, 168] on div "CENTELLA ASIATICA LEAF VESICLES (CENTELLA ASIATICA EXOSOME) Button Row" at bounding box center [1031, 170] width 269 height 24
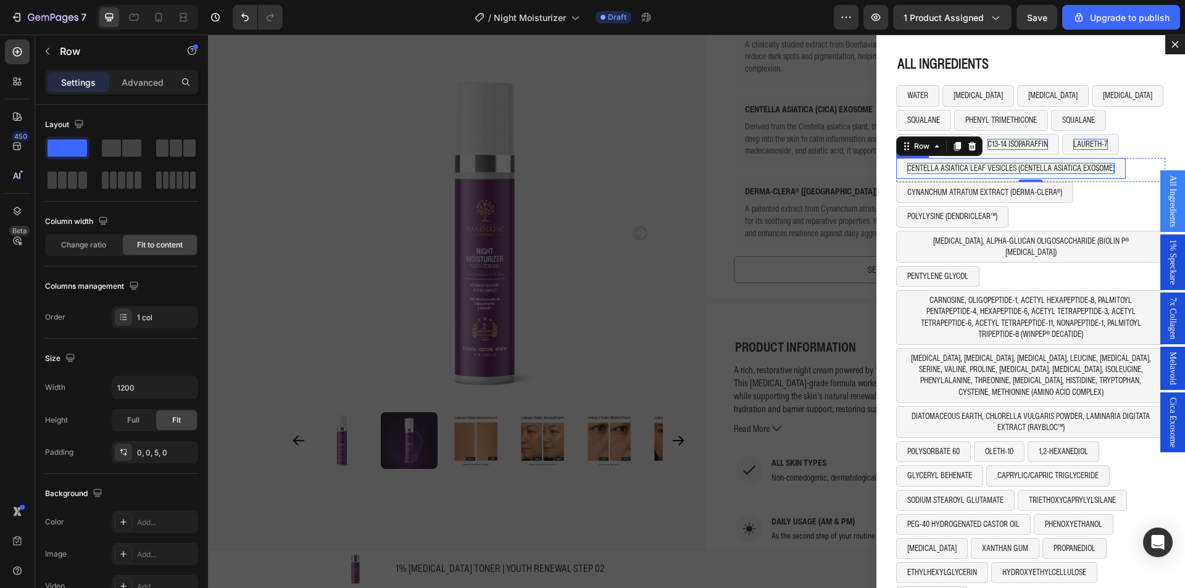
click at [1036, 165] on p "CENTELLA ASIATICA LEAF VESICLES (CENTELLA ASIATICA EXOSOME)" at bounding box center [1011, 168] width 207 height 11
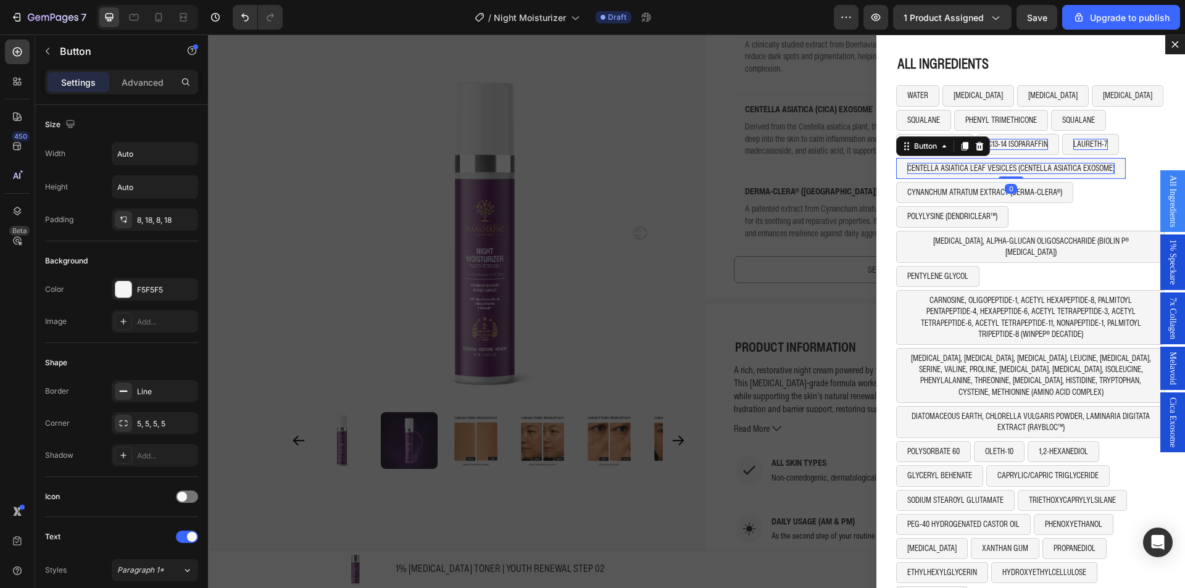
click at [1036, 165] on p "CENTELLA ASIATICA LEAF VESICLES (CENTELLA ASIATICA EXOSOME)" at bounding box center [1011, 168] width 207 height 11
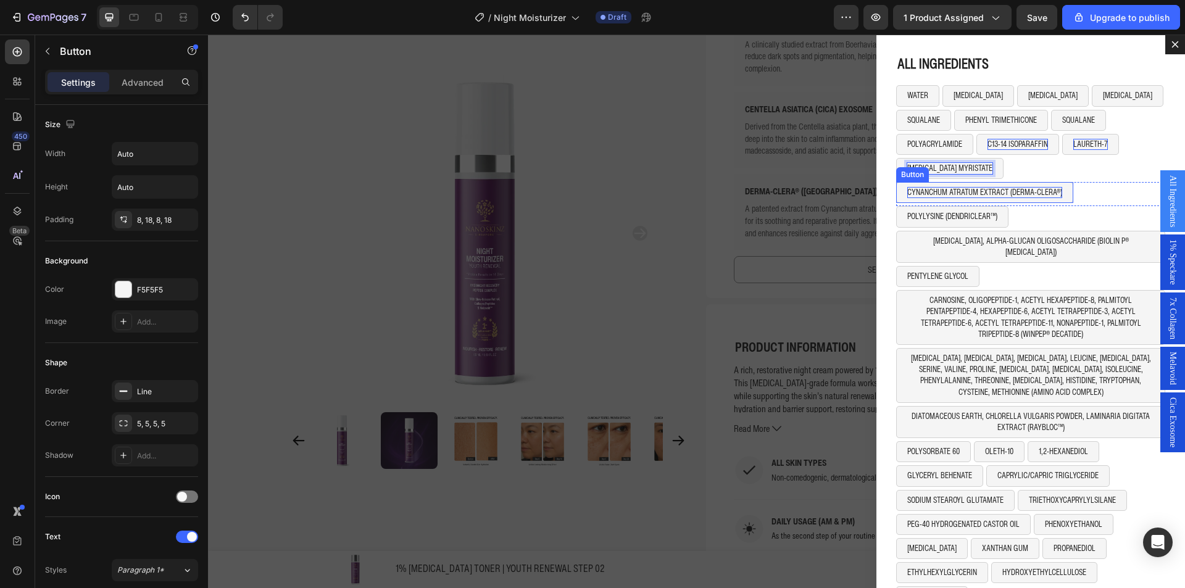
click at [938, 192] on p "CYNANCHUM ATRATUM EXTRACT (DERMA-CLERA®)" at bounding box center [985, 192] width 155 height 11
click at [943, 211] on p "POLYLYSINE (DENDRICLEAR™)" at bounding box center [953, 216] width 90 height 11
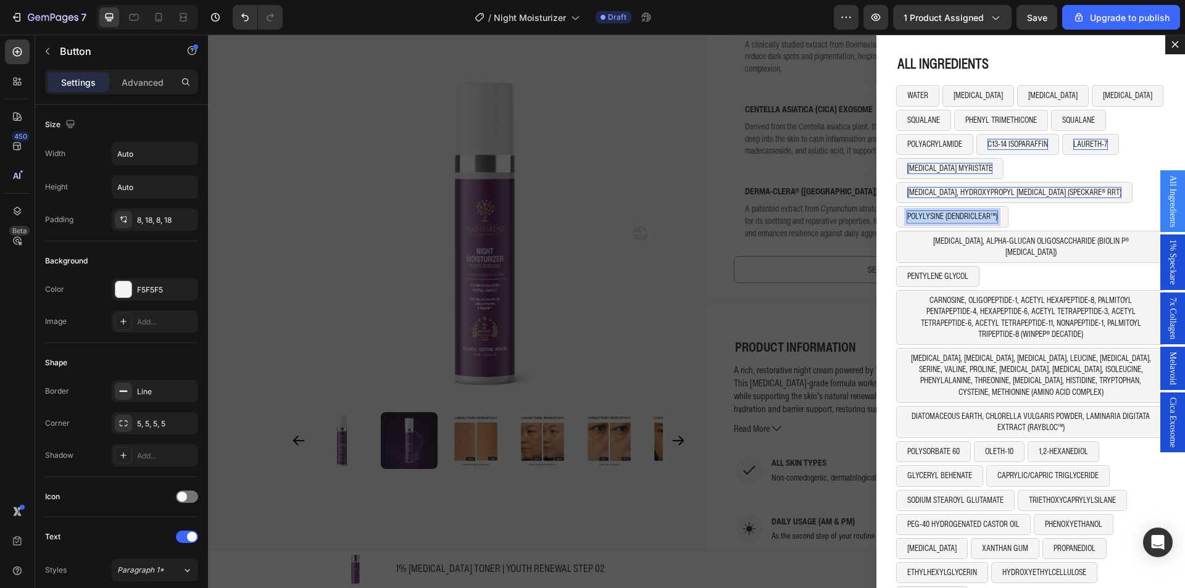
click at [943, 211] on p "POLYLYSINE (DENDRICLEAR™)" at bounding box center [953, 216] width 90 height 11
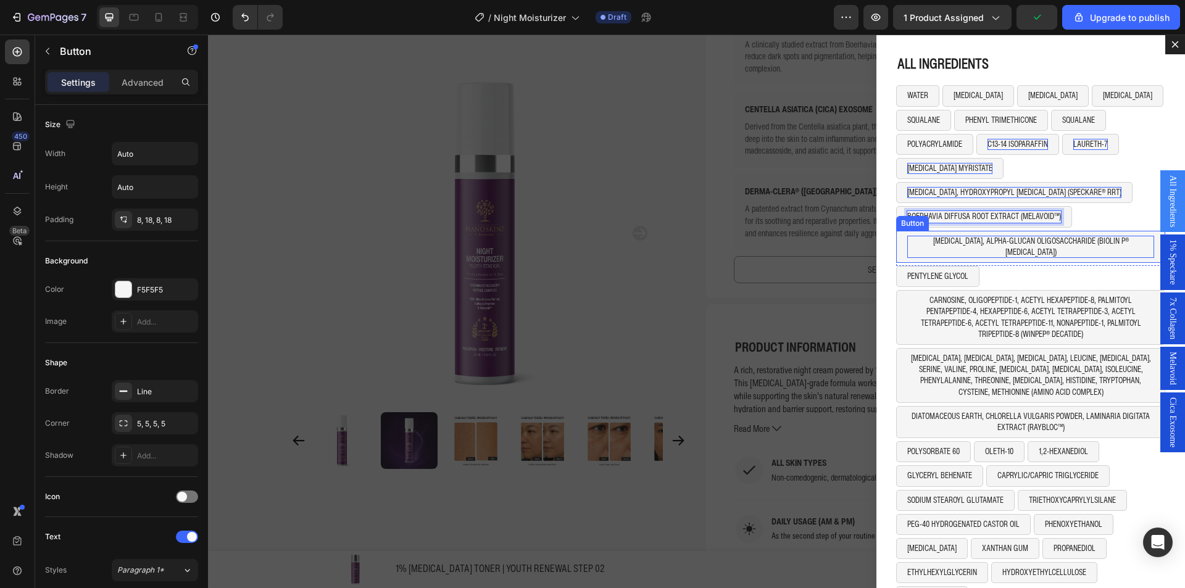
click at [948, 240] on p "[MEDICAL_DATA], ALPHA-GLUCAN OLIGOSACCHARIDE (BIOLIN P® [MEDICAL_DATA])" at bounding box center [1031, 247] width 247 height 22
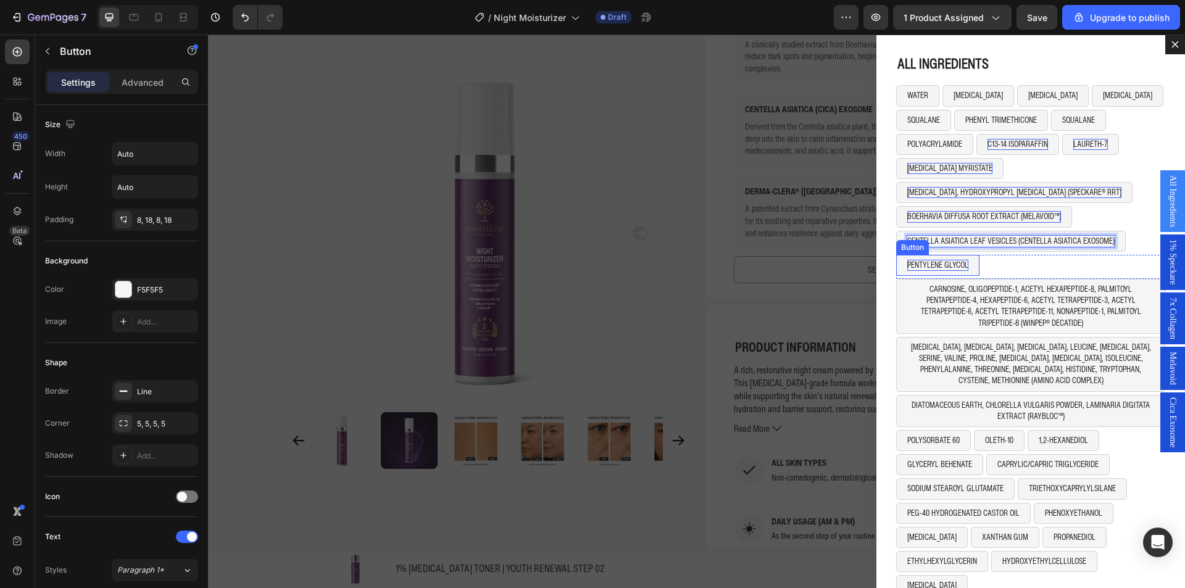
click at [929, 264] on p "PENTYLENE GLYCOL" at bounding box center [938, 265] width 61 height 11
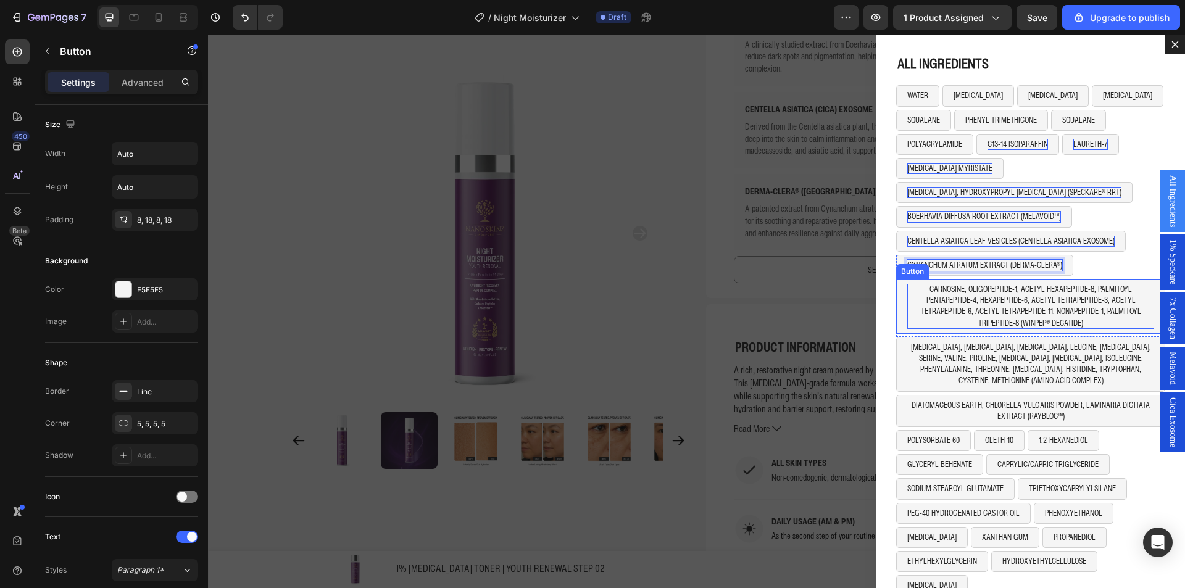
click at [1017, 287] on p "CARNOSINE, OLIGOPEPTIDE-1, ACETYL HEXAPEPTIDE-8, PALMITOYL PENTAPEPTIDE-4, HEXA…" at bounding box center [1031, 306] width 247 height 45
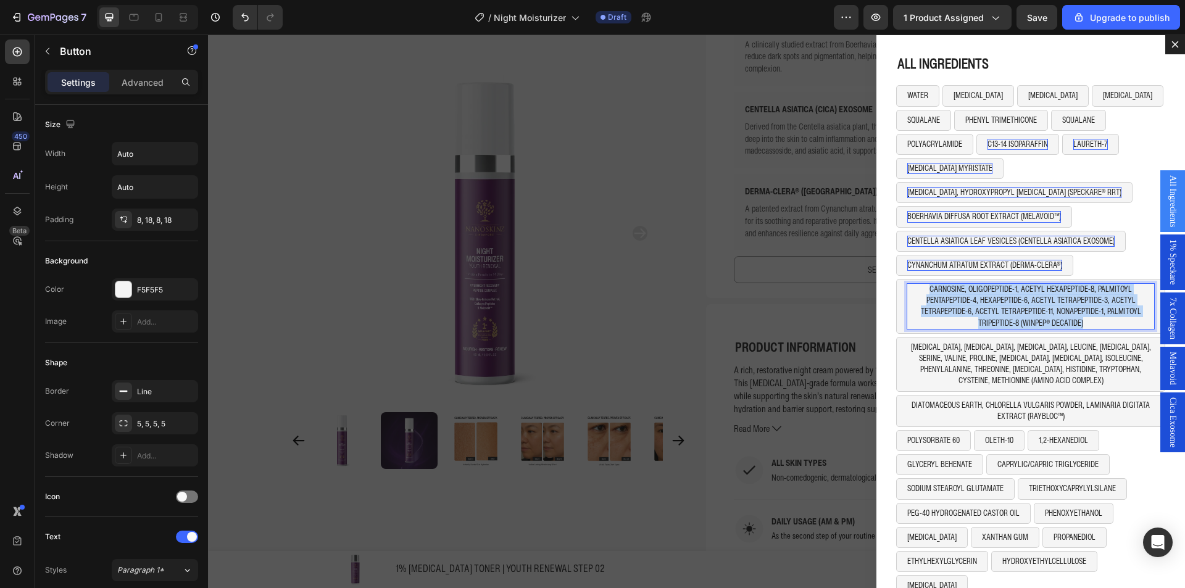
click at [1017, 287] on p "CARNOSINE, OLIGOPEPTIDE-1, ACETYL HEXAPEPTIDE-8, PALMITOYL PENTAPEPTIDE-4, HEXA…" at bounding box center [1031, 306] width 247 height 45
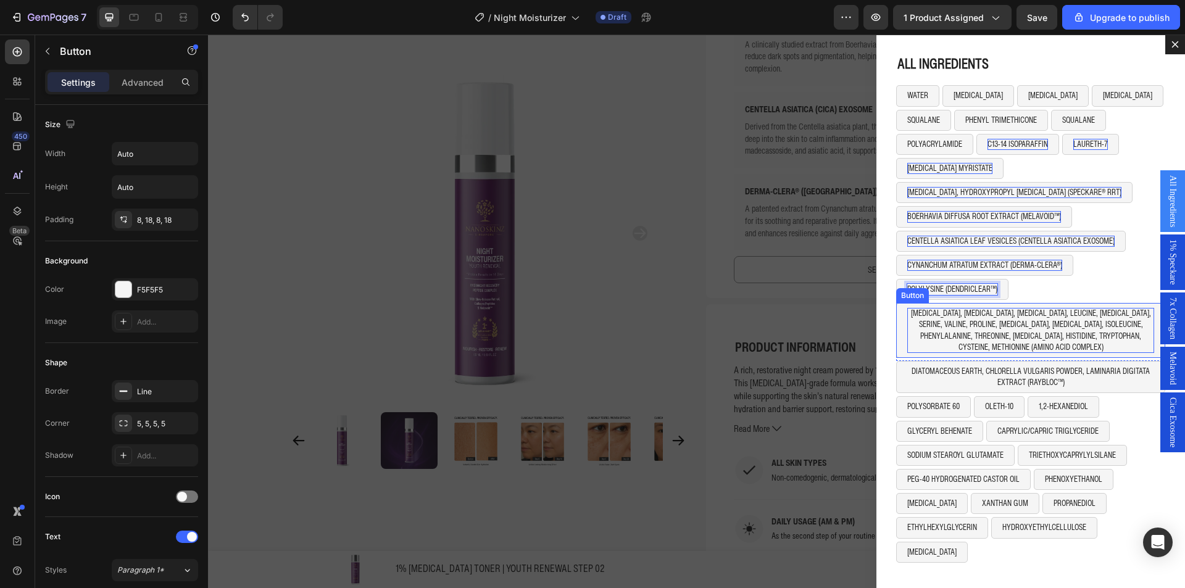
click at [948, 329] on p "[MEDICAL_DATA], [MEDICAL_DATA], [MEDICAL_DATA], LEUCINE, [MEDICAL_DATA], SERINE…" at bounding box center [1031, 330] width 247 height 45
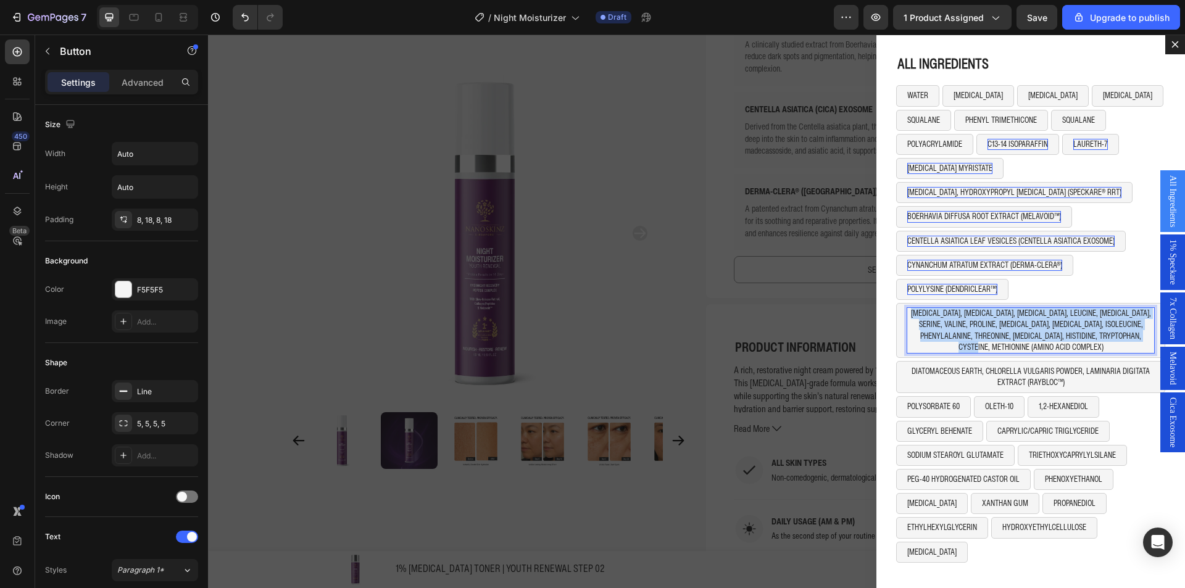
click at [948, 329] on p "[MEDICAL_DATA], [MEDICAL_DATA], [MEDICAL_DATA], LEUCINE, [MEDICAL_DATA], SERINE…" at bounding box center [1031, 330] width 247 height 45
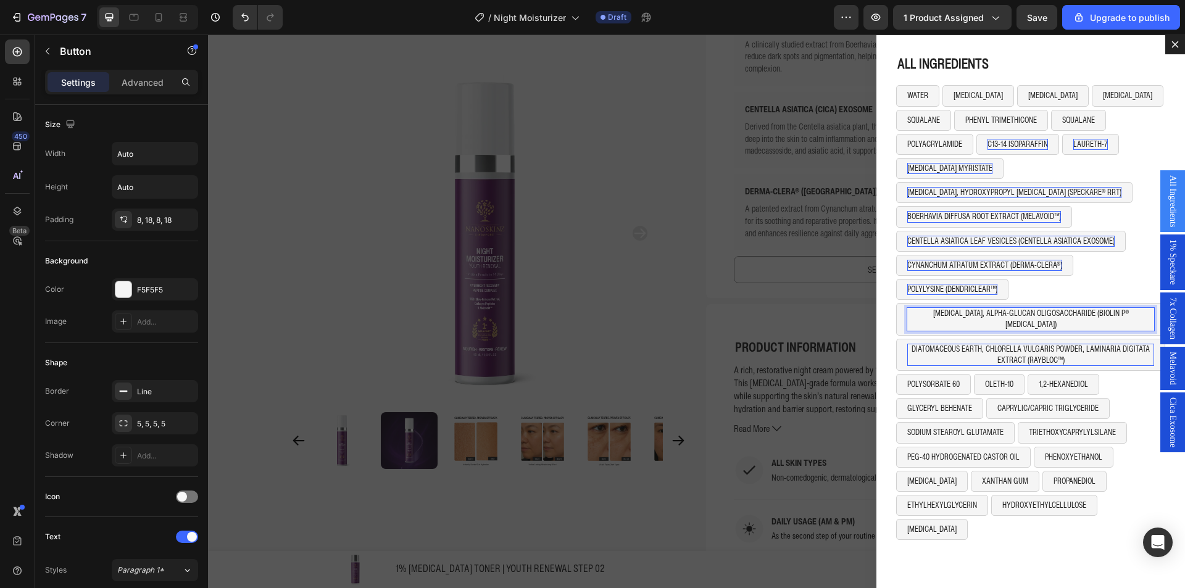
click at [951, 346] on p "DIATOMACEOUS EARTH, CHLORELLA VULGARIS POWDER, LAMINARIA DIGITATA EXTRACT (RAYB…" at bounding box center [1031, 355] width 247 height 22
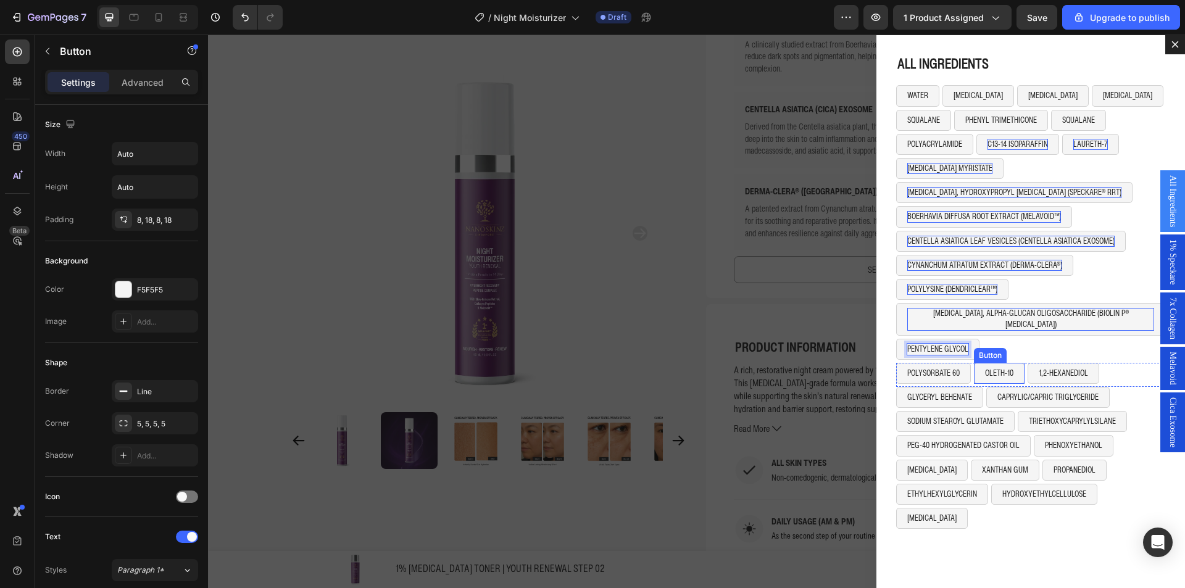
click at [976, 363] on button "OLETH-10" at bounding box center [999, 373] width 51 height 21
click at [1050, 344] on div "Dialog body" at bounding box center [1057, 351] width 15 height 15
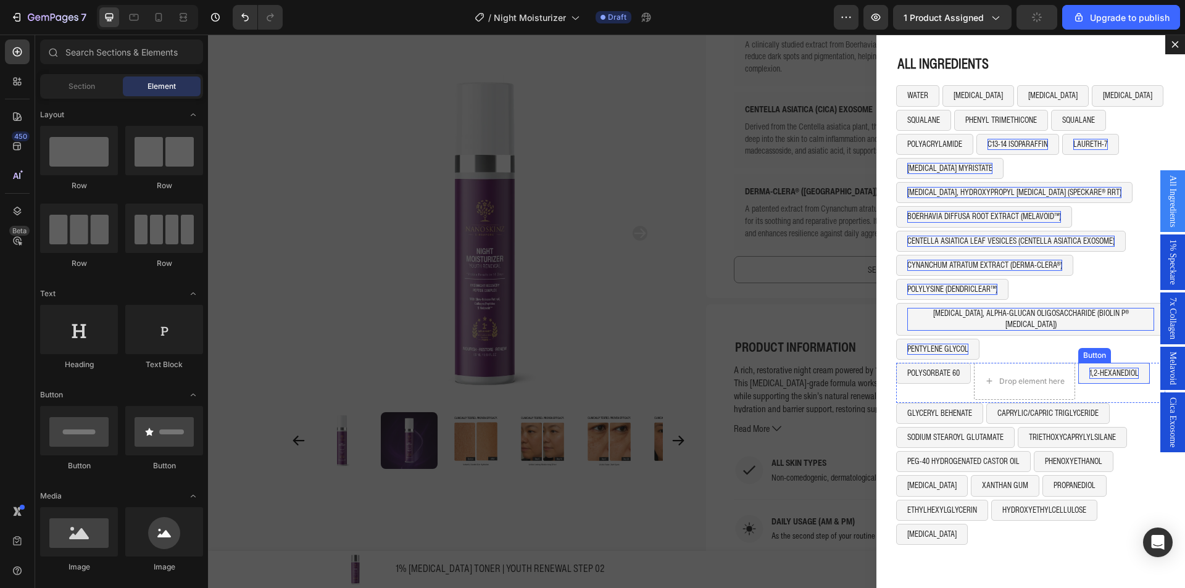
click at [1095, 368] on p "1,2-HEXANEDIOL" at bounding box center [1114, 373] width 49 height 11
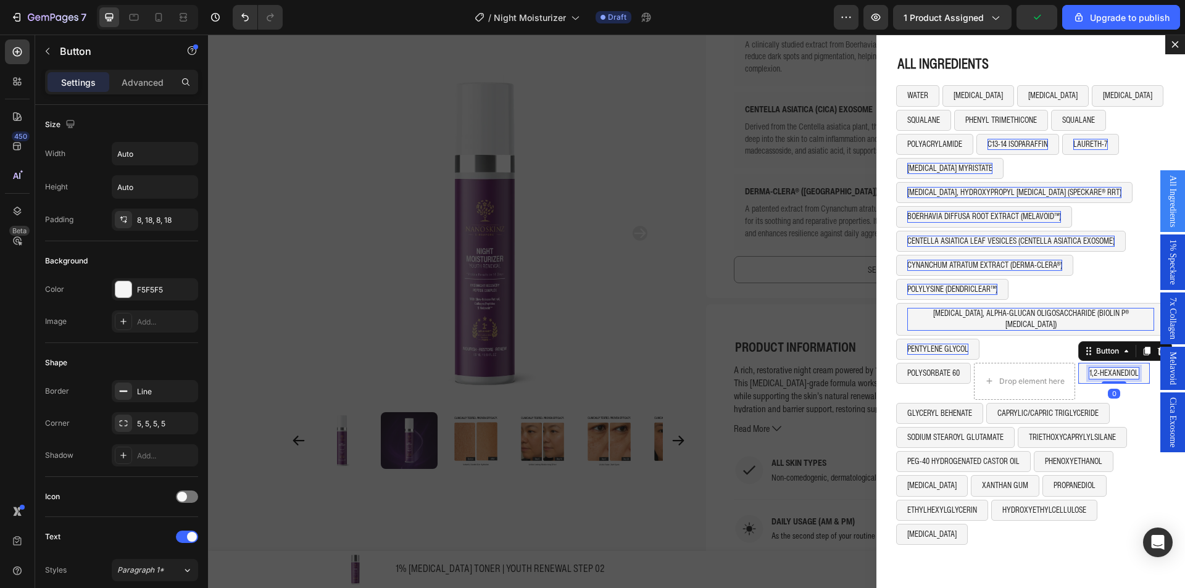
click at [1090, 368] on p "1,2-HEXANEDIOL" at bounding box center [1114, 373] width 49 height 11
click at [1079, 365] on button "1,2-HEXANEDIOL" at bounding box center [1115, 373] width 72 height 21
click at [1155, 344] on div "Dialog body" at bounding box center [1162, 351] width 15 height 15
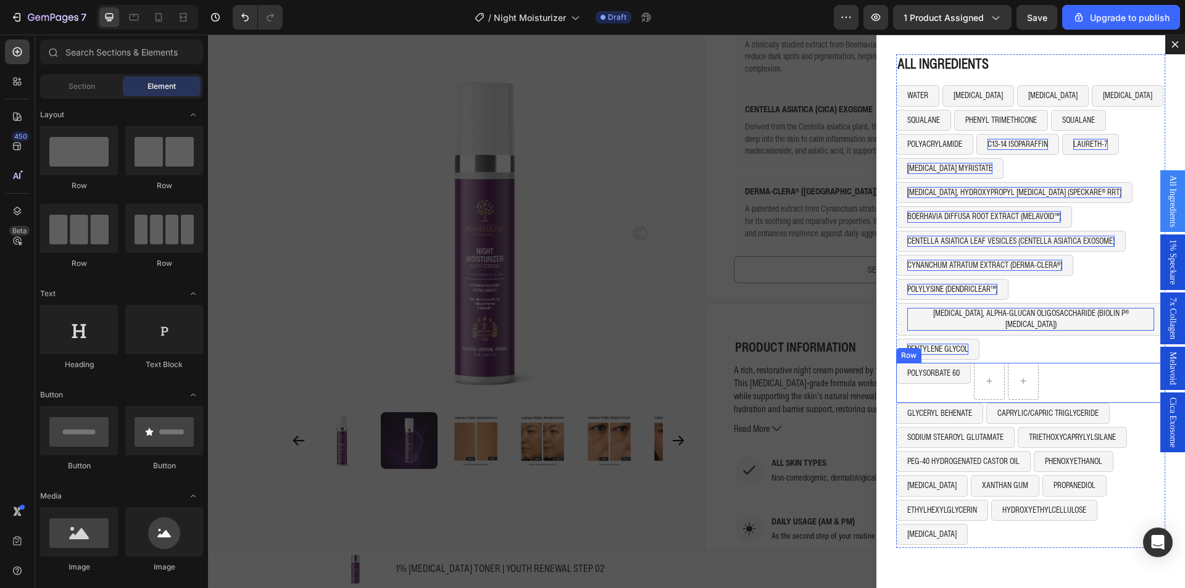
click at [930, 380] on div "POLYSORBATE 60 Button" at bounding box center [934, 381] width 75 height 37
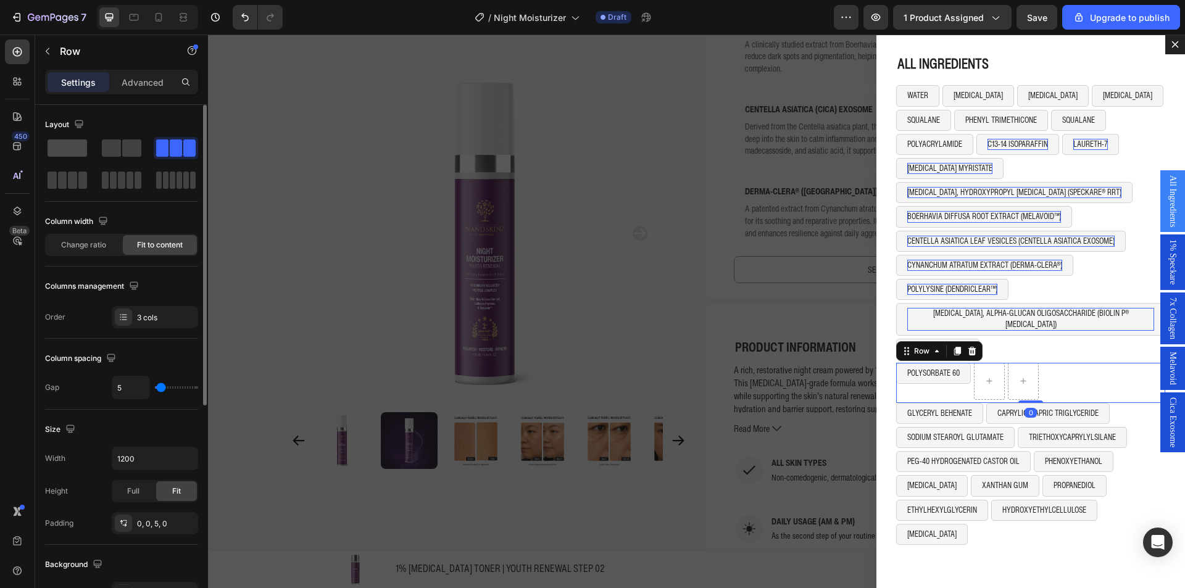
click at [85, 145] on span at bounding box center [68, 148] width 40 height 17
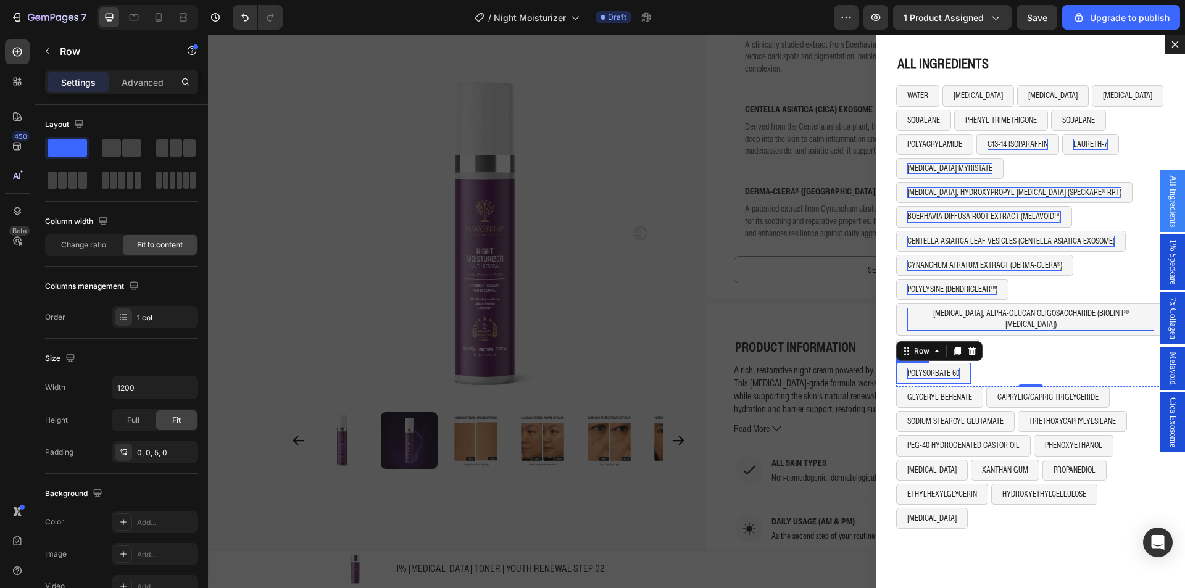
click at [931, 368] on p "POLYSORBATE 60" at bounding box center [934, 373] width 52 height 11
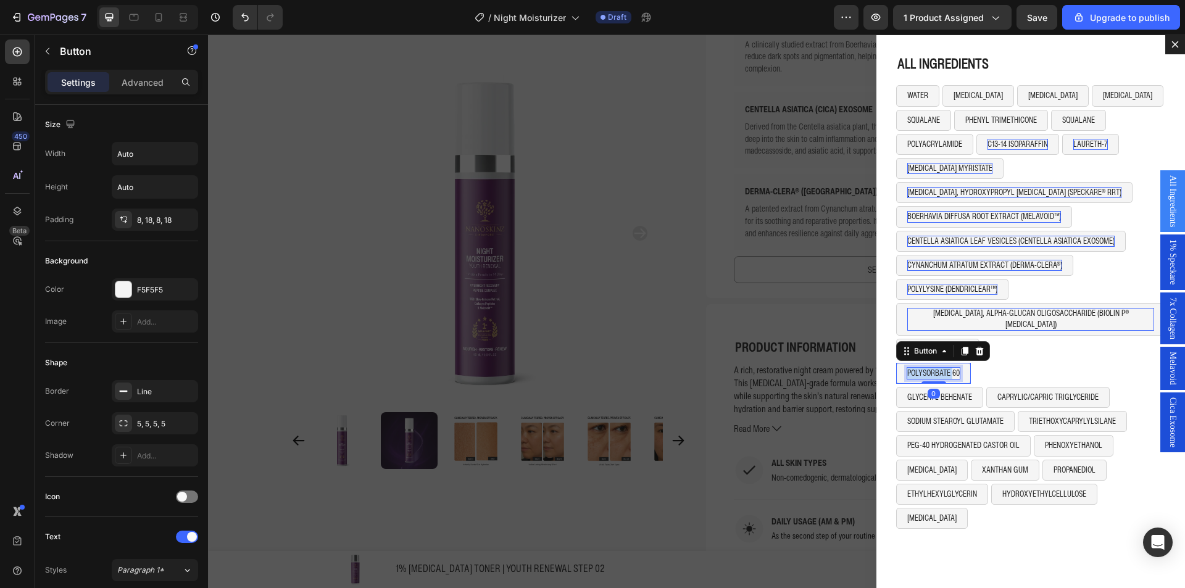
click at [931, 368] on p "POLYSORBATE 60" at bounding box center [934, 373] width 52 height 11
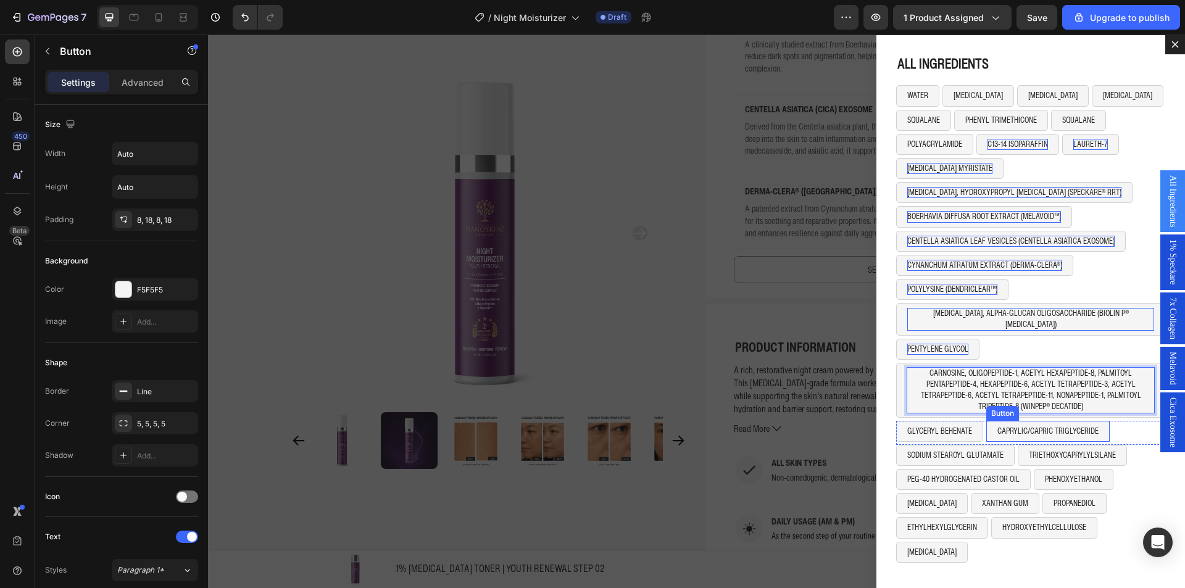
click at [987, 426] on button "CAPRYLIC/CAPRIC TRIGLYCERIDE" at bounding box center [1048, 431] width 123 height 21
click at [1067, 402] on div "Dialog body" at bounding box center [1070, 409] width 15 height 15
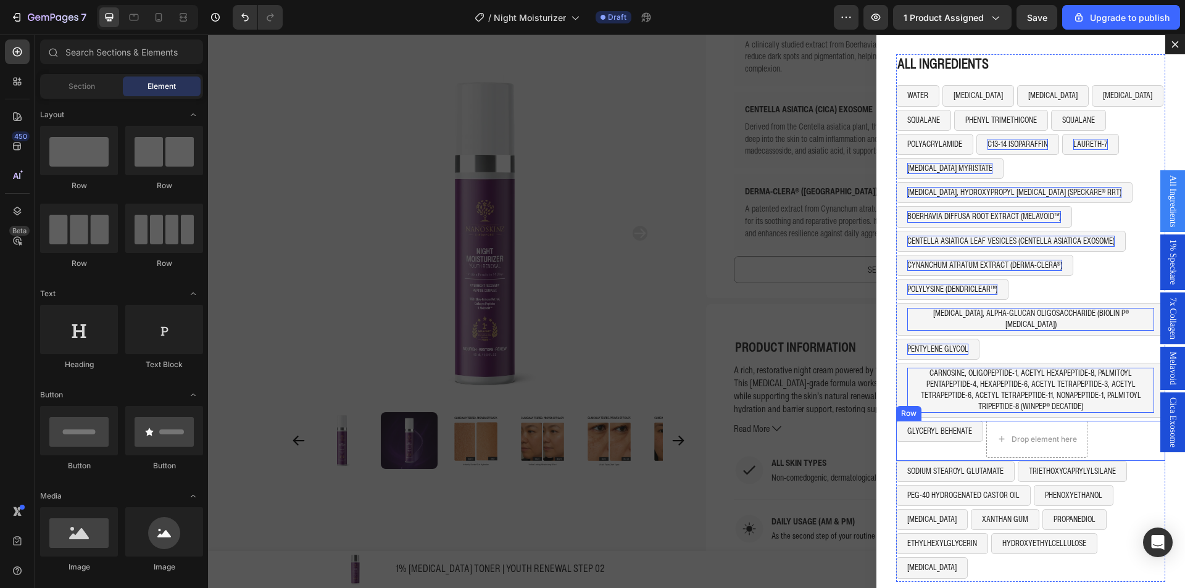
click at [1082, 421] on div "GLYCERYL BEHENATE Button Drop element here Row" at bounding box center [1031, 441] width 269 height 40
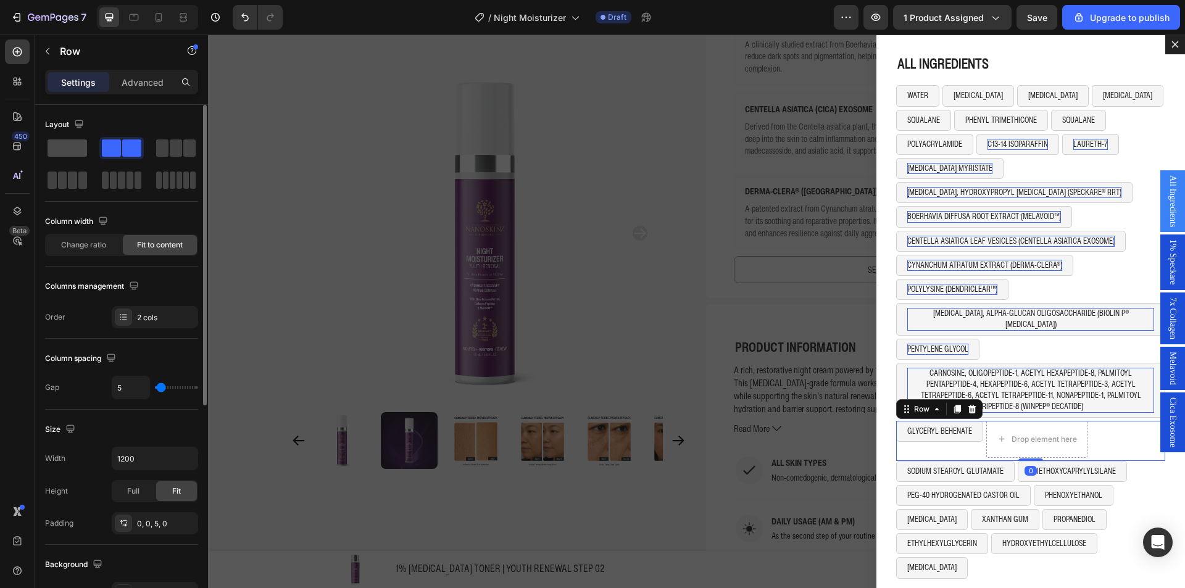
click at [76, 144] on span at bounding box center [68, 148] width 40 height 17
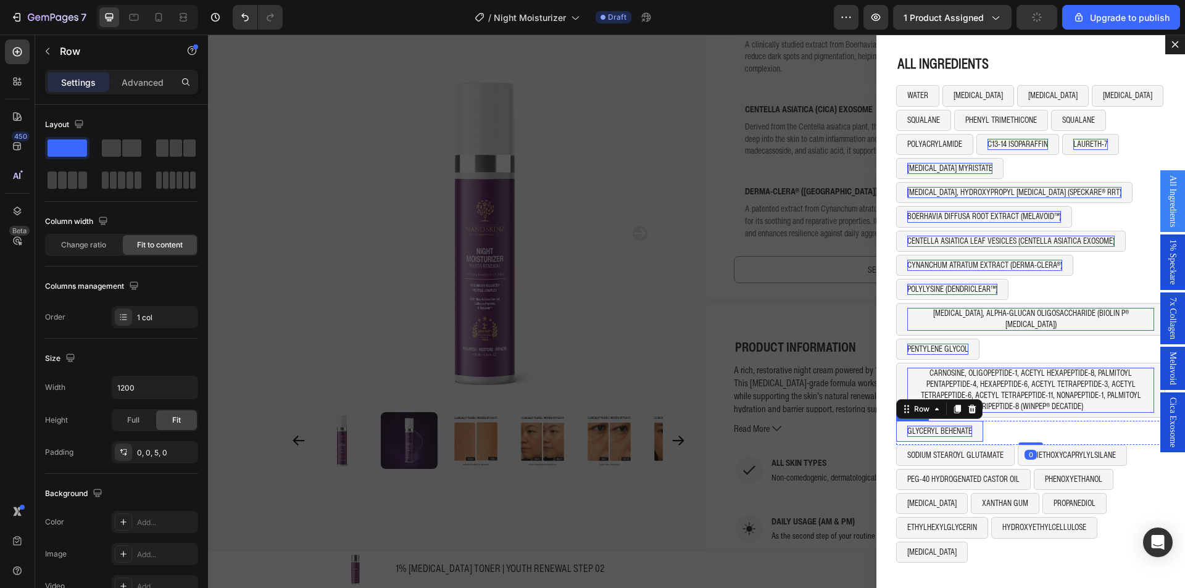
click at [945, 426] on p "GLYCERYL BEHENATE" at bounding box center [940, 431] width 65 height 11
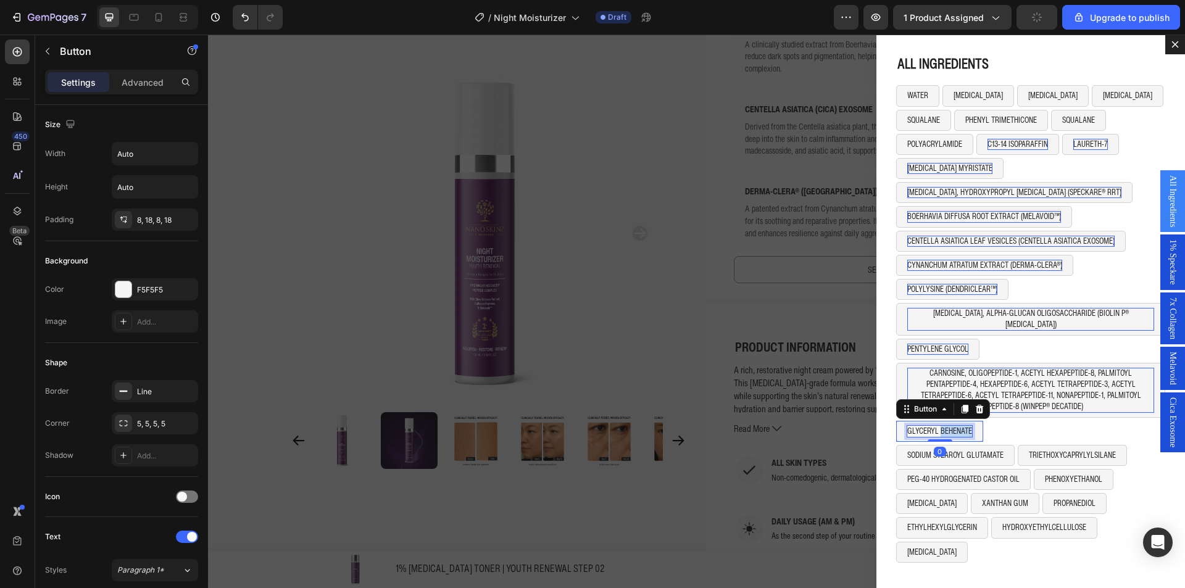
click at [945, 426] on p "GLYCERYL BEHENATE" at bounding box center [940, 431] width 65 height 11
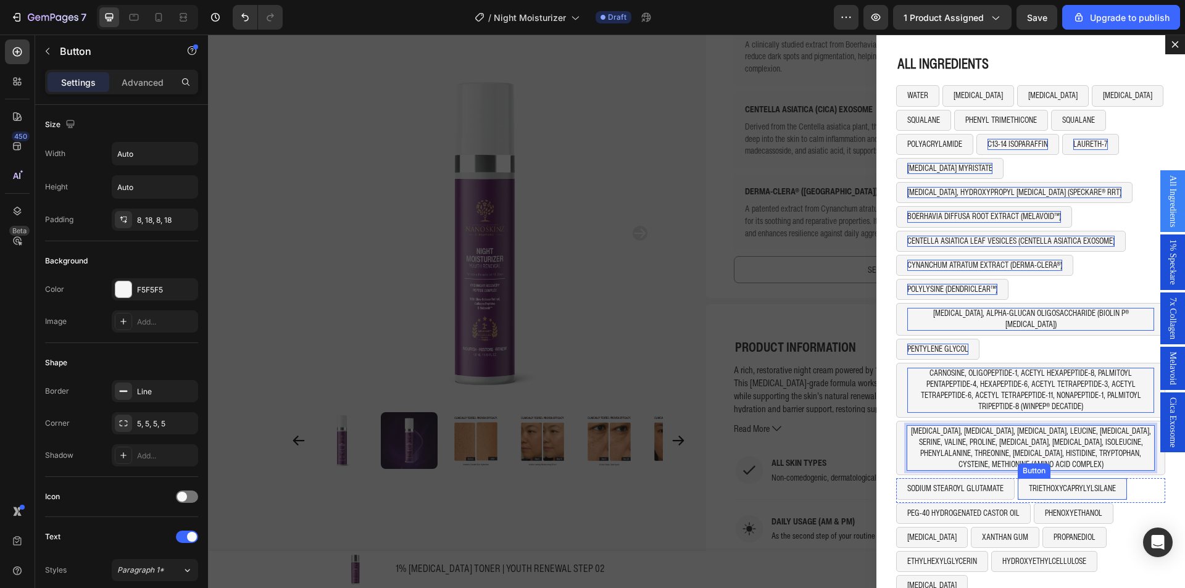
click at [1018, 485] on button "TRIETHOXYCAPRYLYLSILANE" at bounding box center [1072, 489] width 109 height 21
click at [1094, 459] on div "Dialog body" at bounding box center [1101, 466] width 15 height 15
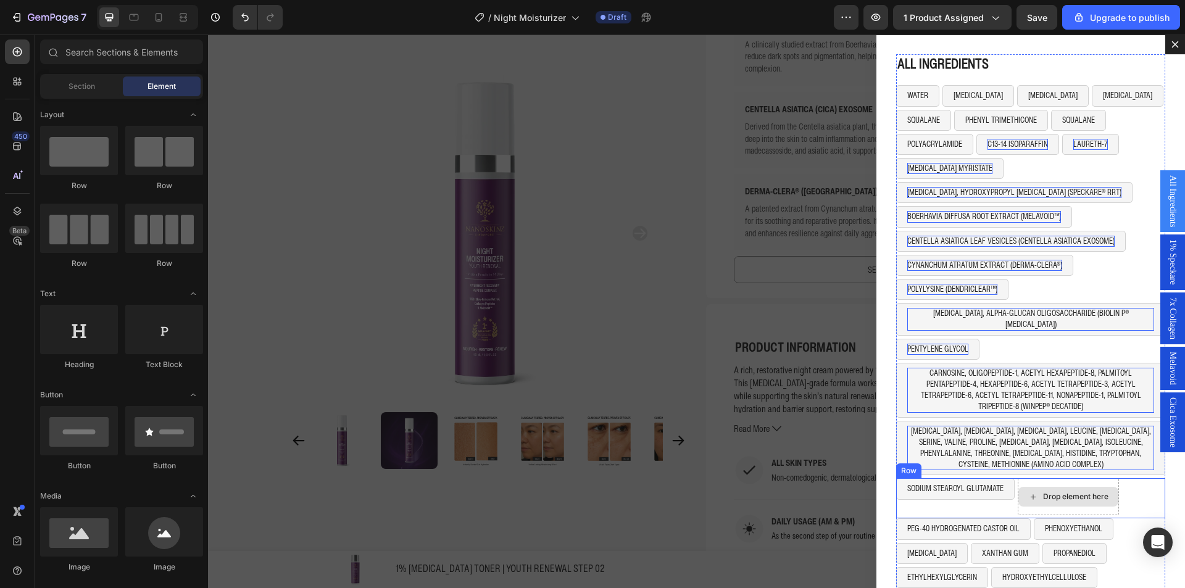
click at [1125, 481] on div "SODIUM STEAROYL GLUTAMATE Button Drop element here Row" at bounding box center [1031, 499] width 269 height 40
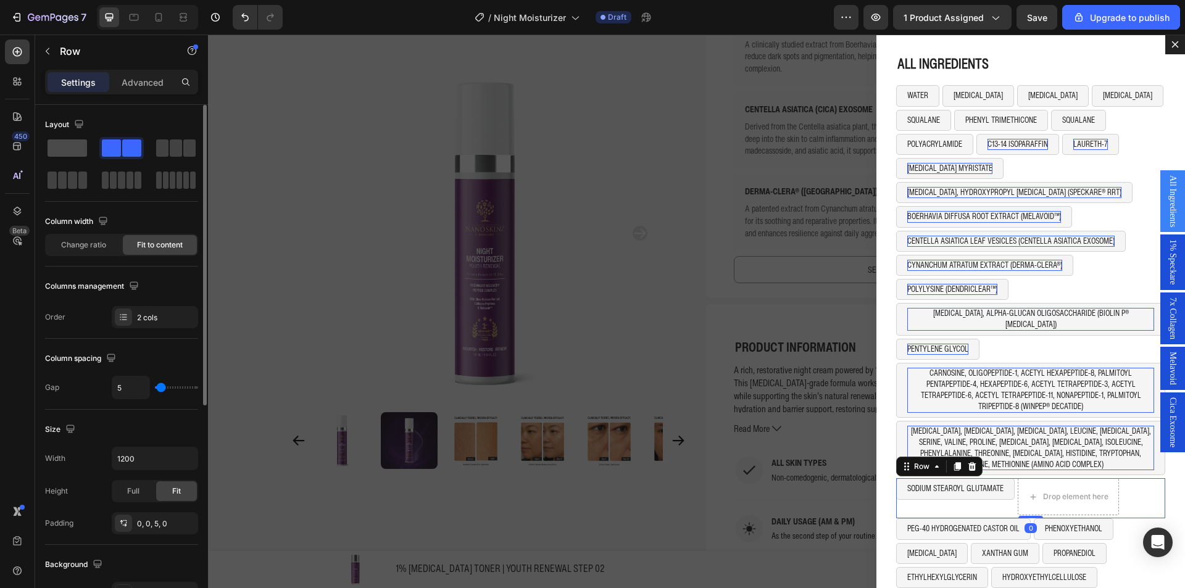
click at [65, 143] on span at bounding box center [68, 148] width 40 height 17
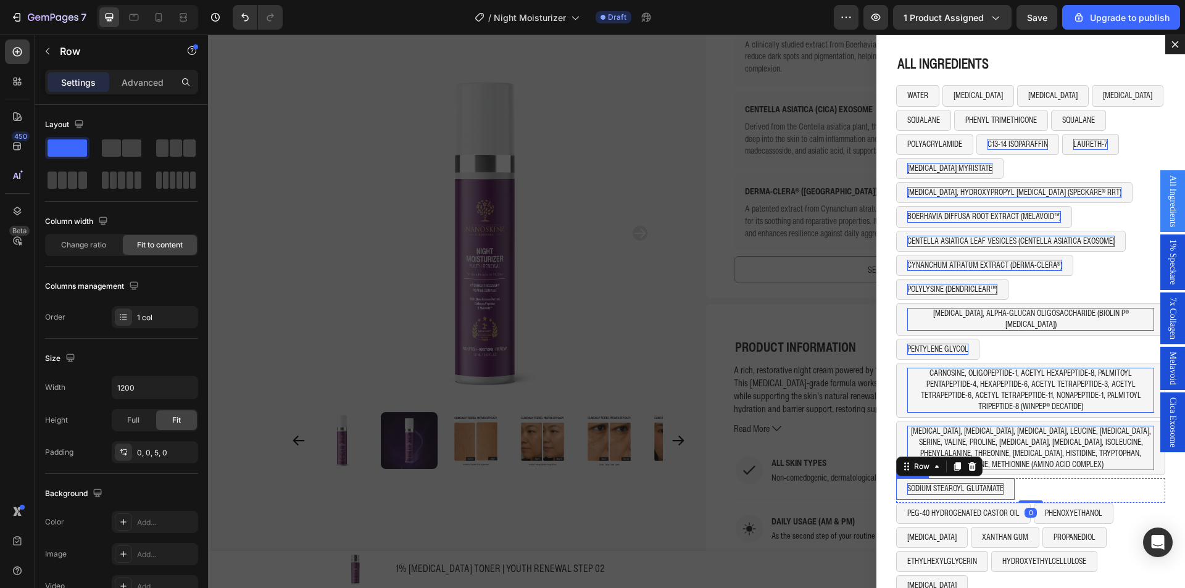
click at [943, 483] on p "SODIUM STEAROYL GLUTAMATE" at bounding box center [956, 488] width 96 height 11
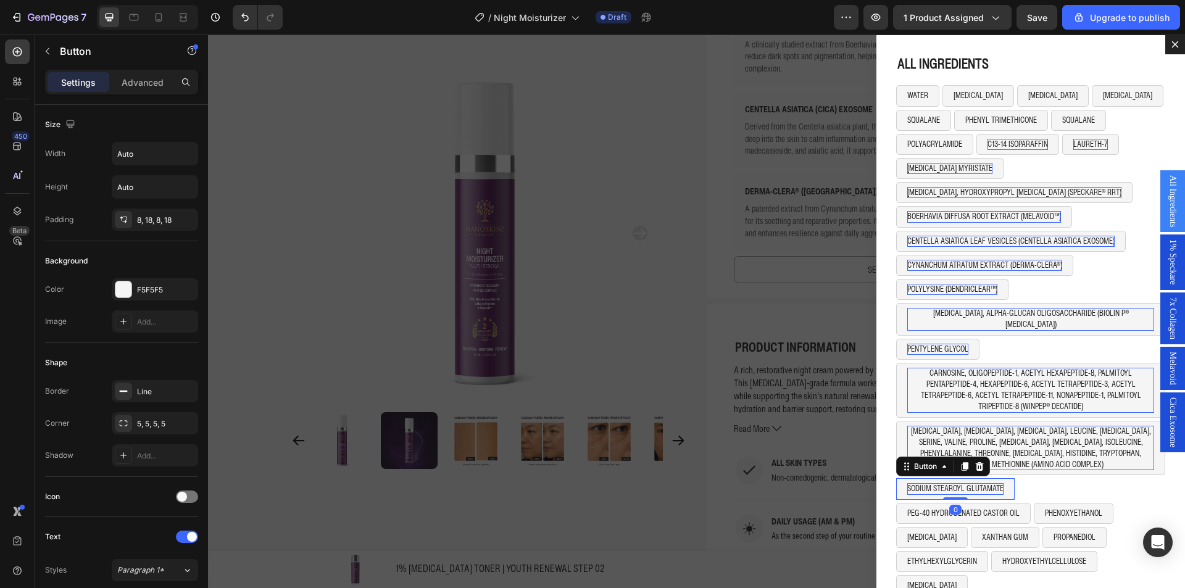
click at [943, 483] on p "SODIUM STEAROYL GLUTAMATE" at bounding box center [956, 488] width 96 height 11
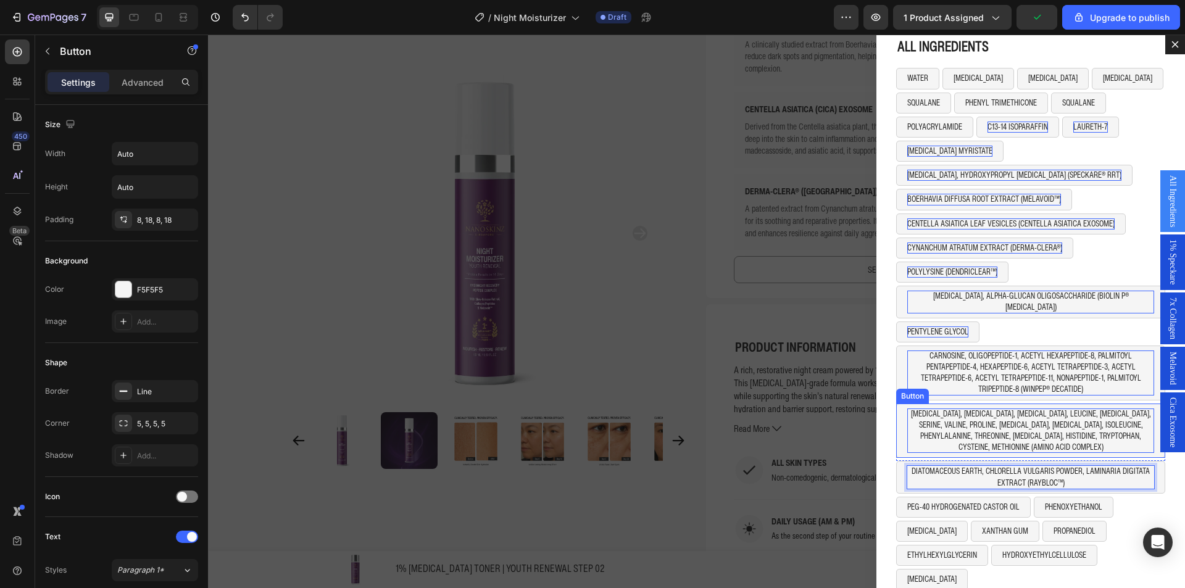
scroll to position [31, 0]
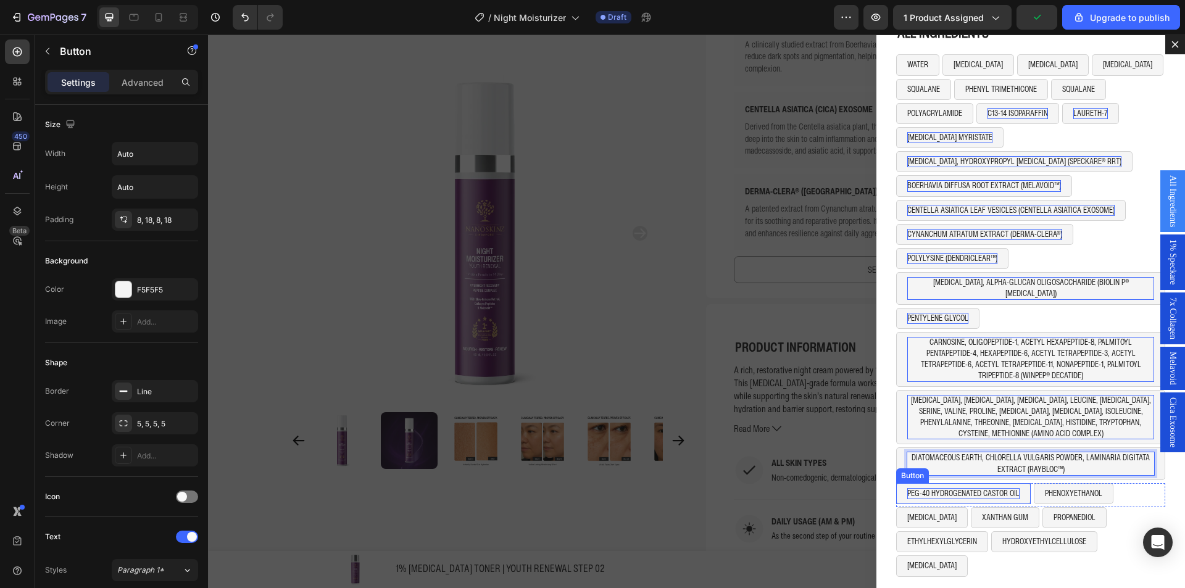
click at [957, 488] on p "PEG-40 HYDROGENATED CASTOR OIL" at bounding box center [964, 493] width 112 height 11
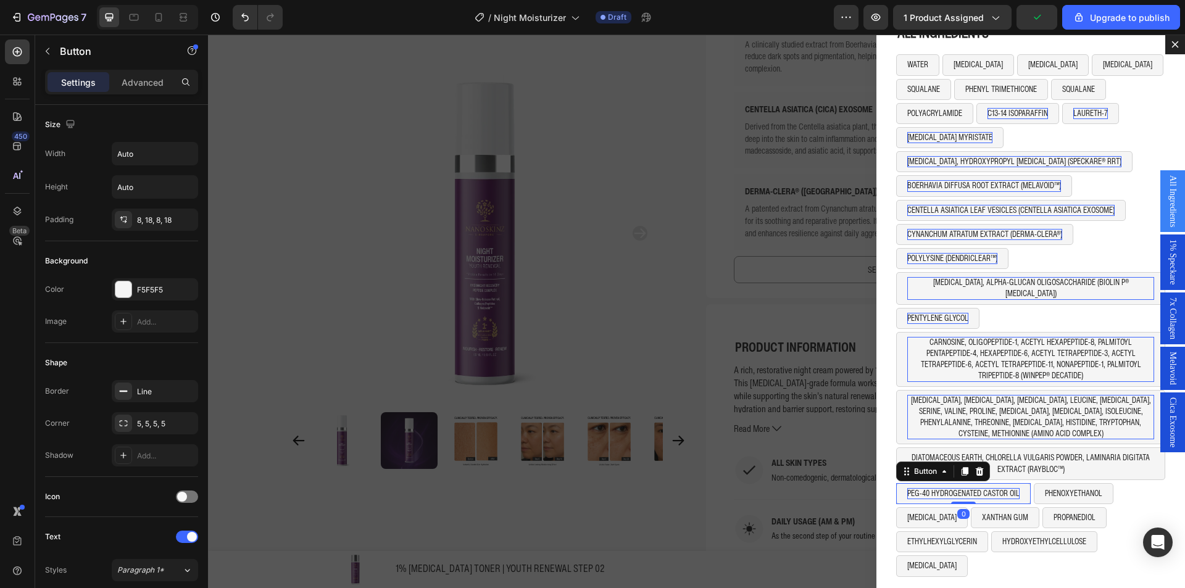
click at [957, 488] on p "PEG-40 HYDROGENATED CASTOR OIL" at bounding box center [964, 493] width 112 height 11
click at [1011, 483] on button "PHENOXYETHANOL" at bounding box center [1014, 493] width 80 height 21
click at [1012, 488] on p "PHENOXYETHANOL" at bounding box center [1013, 493] width 57 height 11
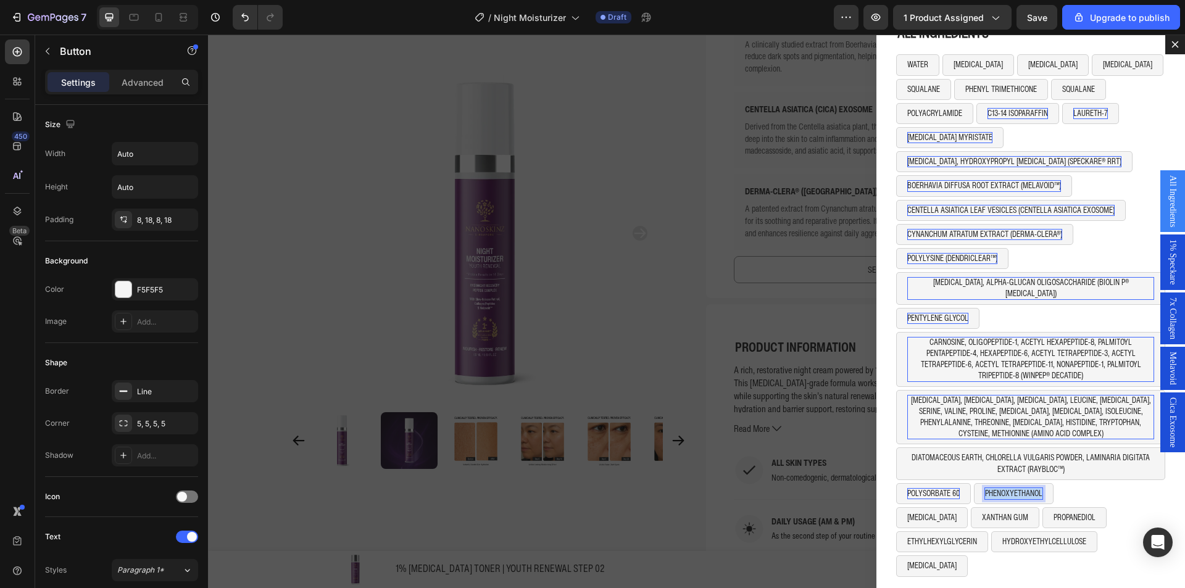
click at [1011, 488] on p "PHENOXYETHANOL" at bounding box center [1013, 493] width 57 height 11
click at [1033, 484] on div "POLYSORBATE 60 Button OLETH-10 Button 0 Row" at bounding box center [1031, 495] width 269 height 24
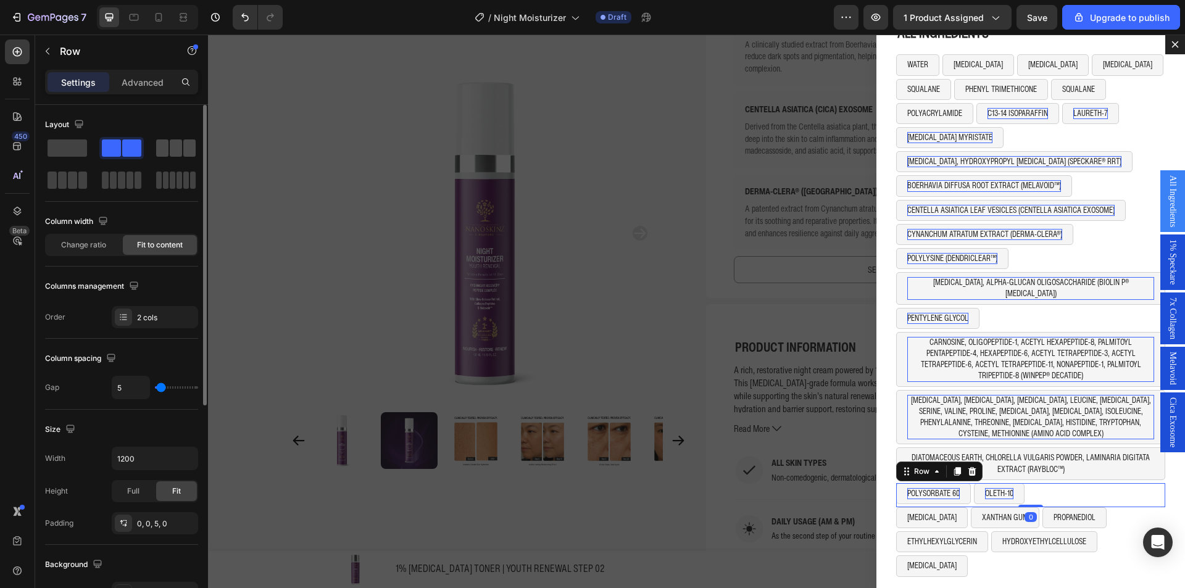
click at [175, 149] on span at bounding box center [176, 148] width 12 height 17
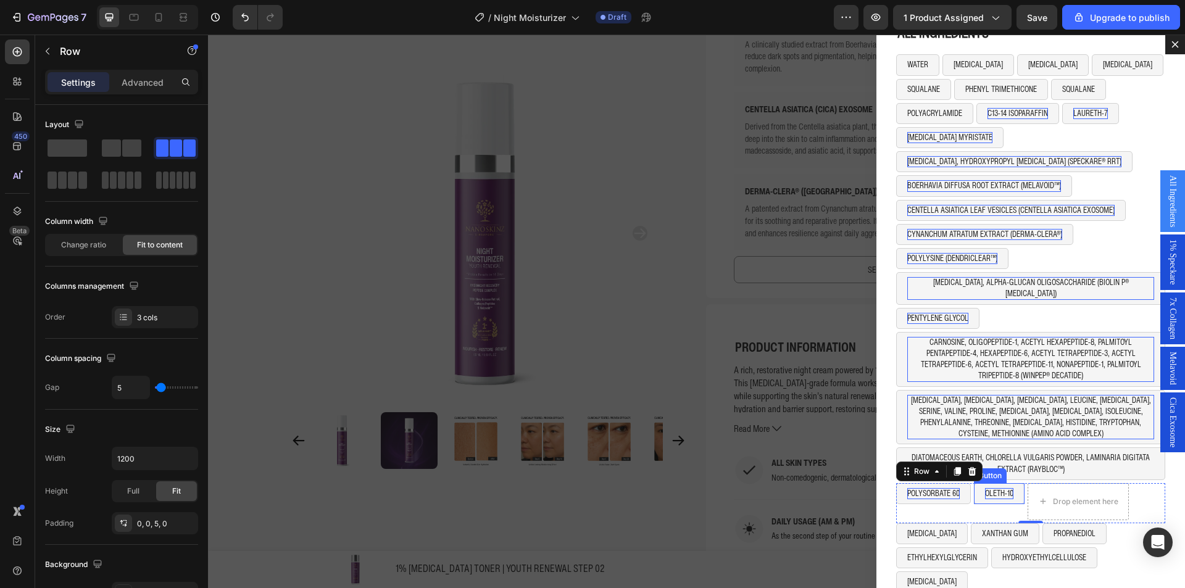
click at [974, 488] on button "OLETH-10" at bounding box center [999, 493] width 51 height 21
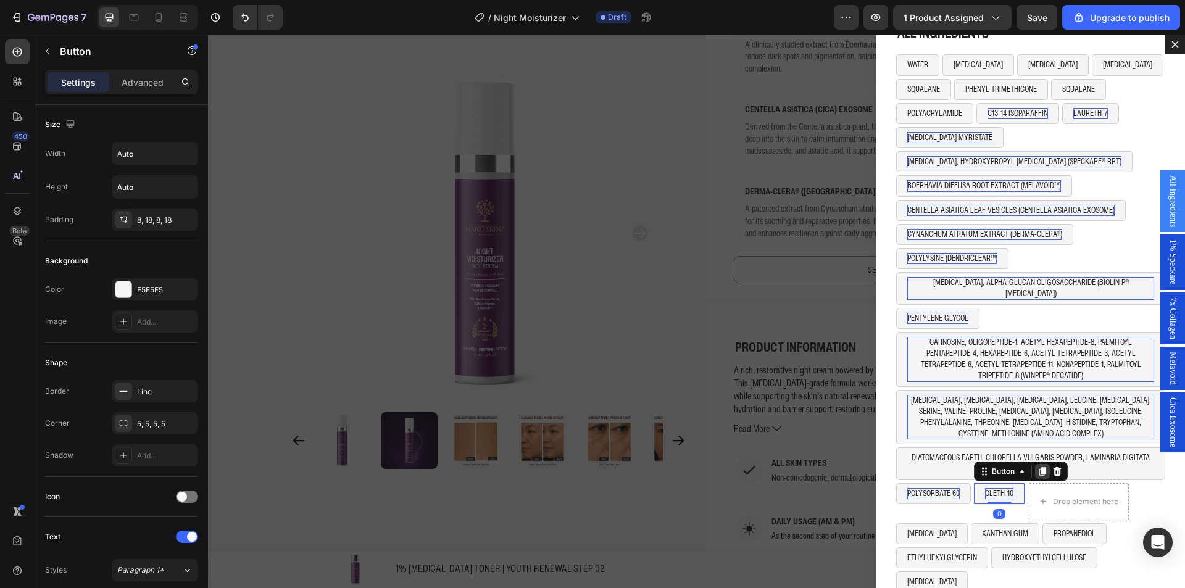
click at [1040, 467] on icon "Dialog body" at bounding box center [1043, 471] width 7 height 9
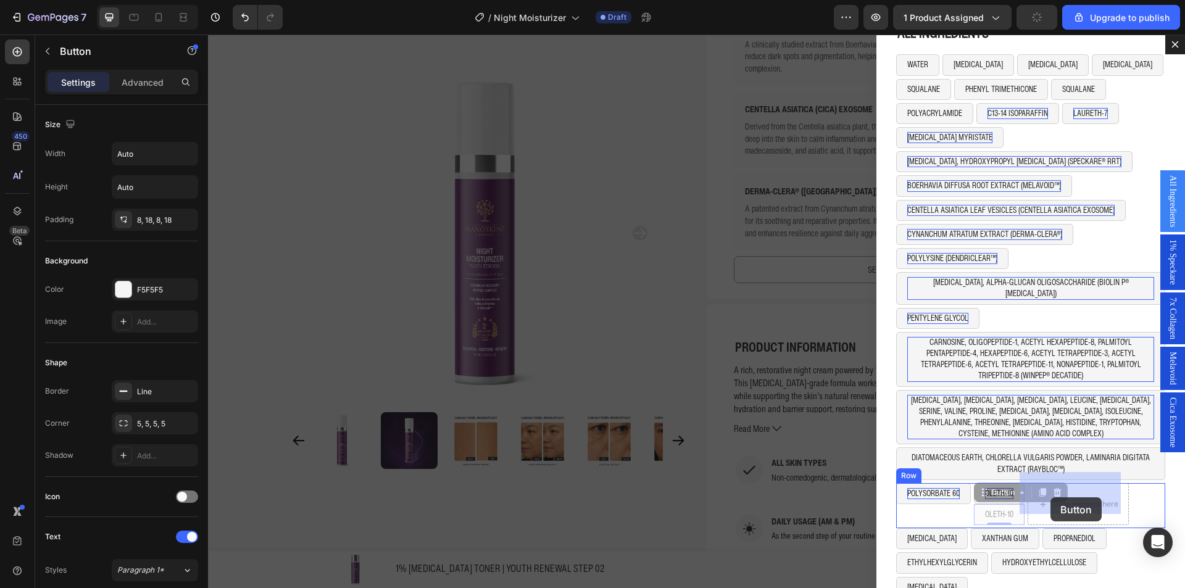
drag, startPoint x: 989, startPoint y: 482, endPoint x: 1042, endPoint y: 502, distance: 56.3
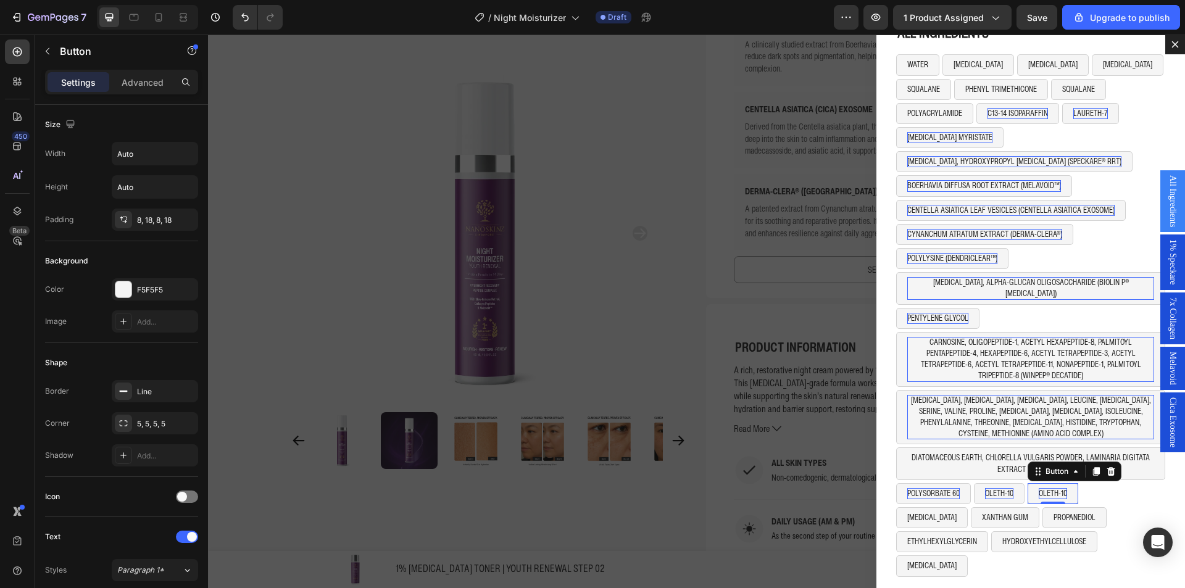
click at [1049, 488] on p "OLETH-10" at bounding box center [1053, 493] width 28 height 11
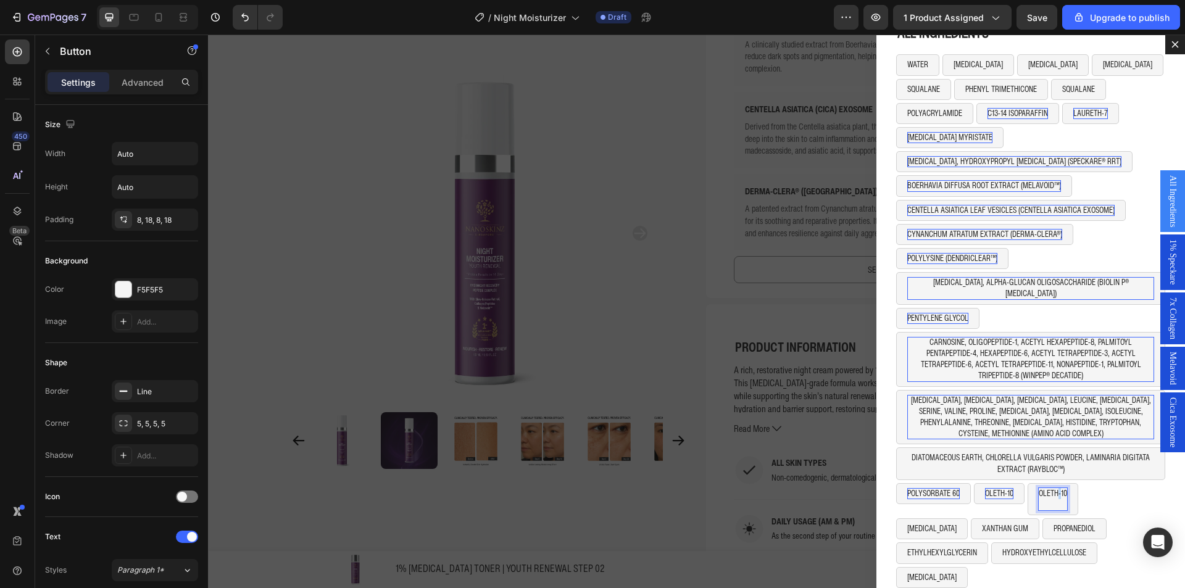
click at [1049, 488] on p "OLETH-10" at bounding box center [1053, 499] width 28 height 22
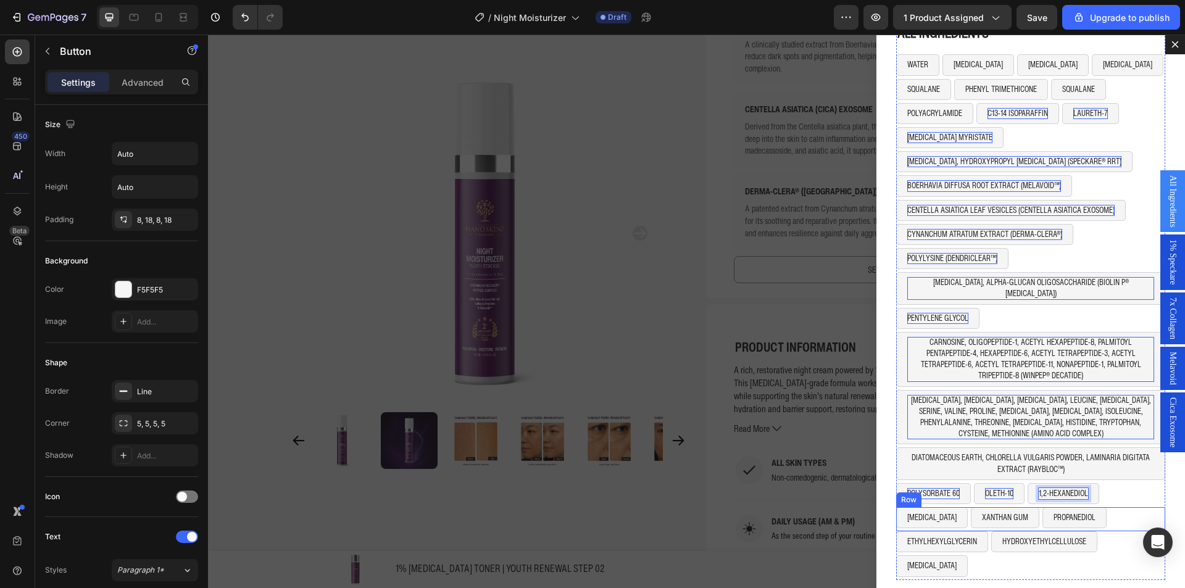
click at [1118, 508] on div "LECITHIN Button XANTHAN GUM Button PROPANEDIOL Button Row" at bounding box center [1031, 520] width 269 height 24
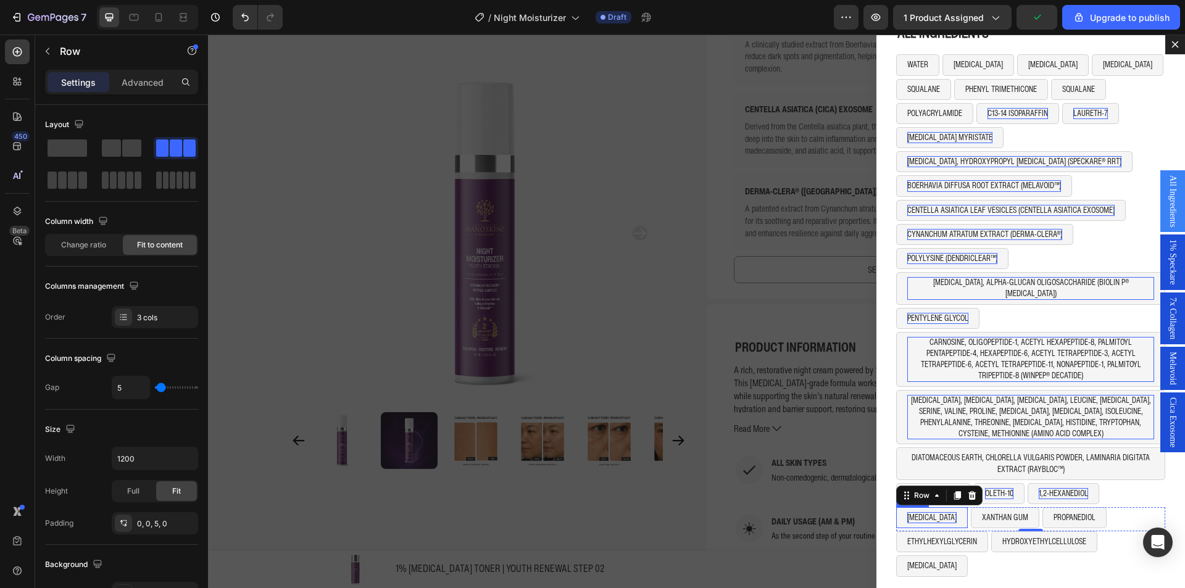
click at [909, 512] on p "[MEDICAL_DATA]" at bounding box center [932, 517] width 49 height 11
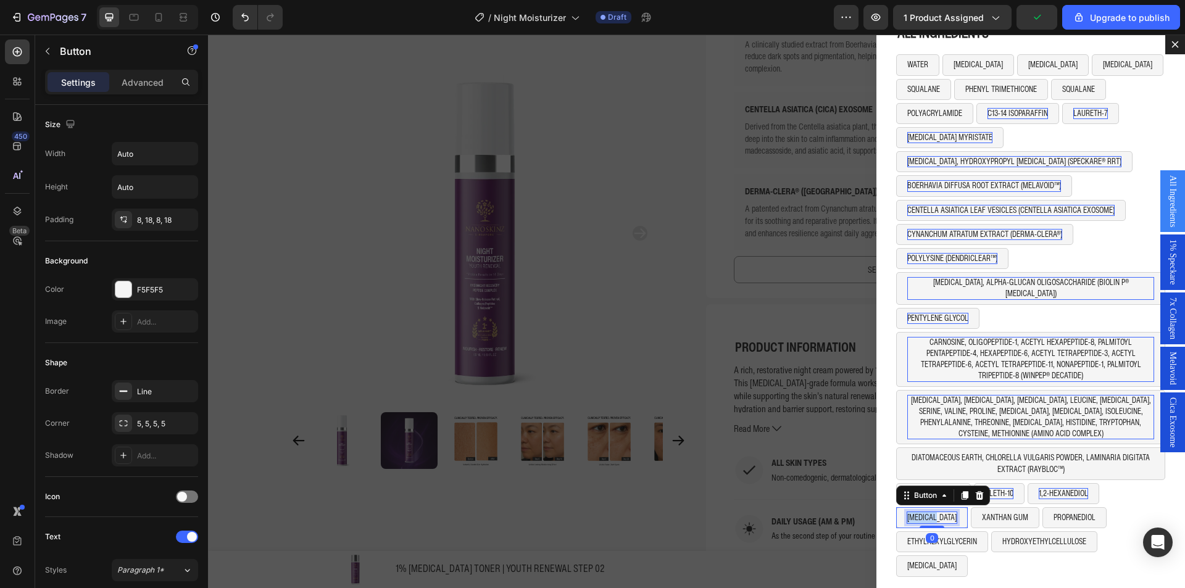
click at [909, 512] on p "[MEDICAL_DATA]" at bounding box center [932, 517] width 49 height 11
click at [998, 512] on p "XANTHAN GUM" at bounding box center [1021, 517] width 46 height 11
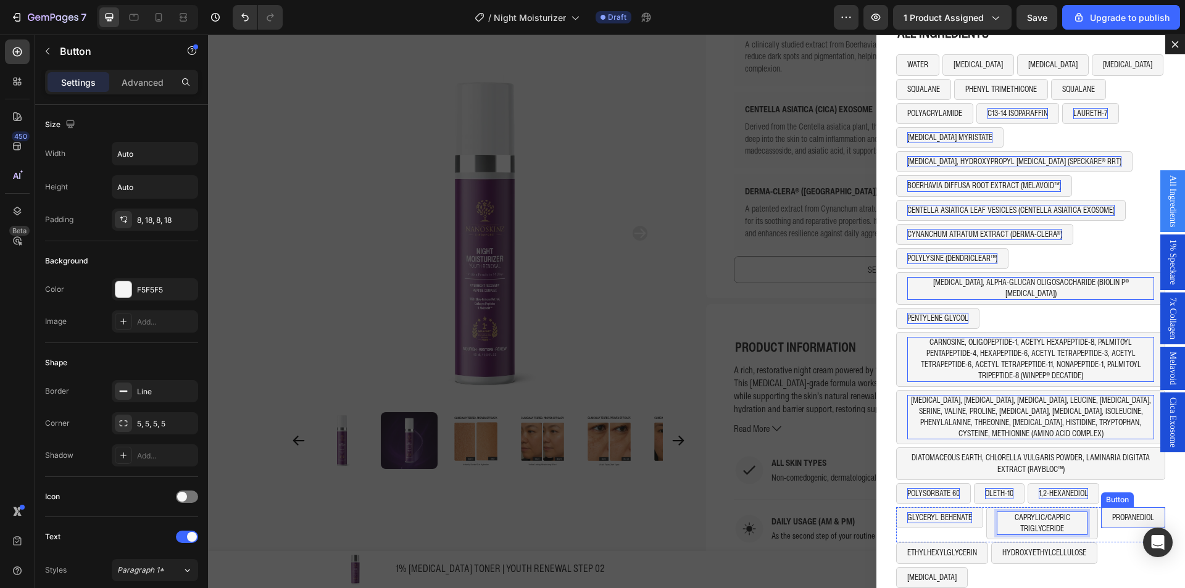
click at [1102, 514] on button "PROPANEDIOL" at bounding box center [1134, 518] width 64 height 21
click at [1180, 491] on icon "Dialog body" at bounding box center [1185, 496] width 10 height 10
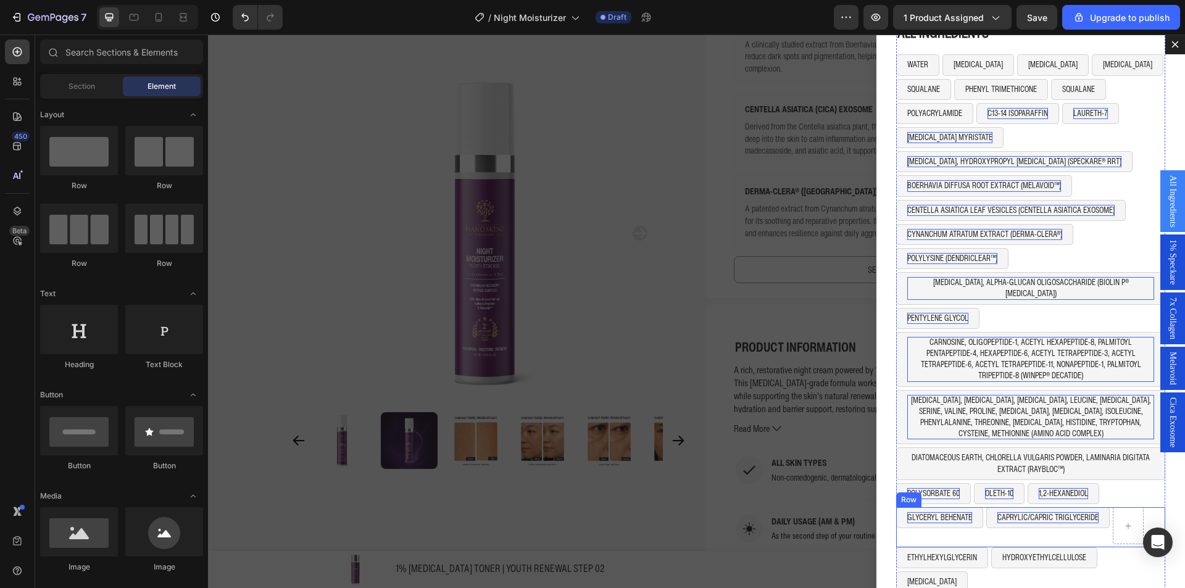
click at [1093, 532] on div "CAPRYLIC/CAPRIC TRIGLYCERIDE Button" at bounding box center [1048, 526] width 123 height 37
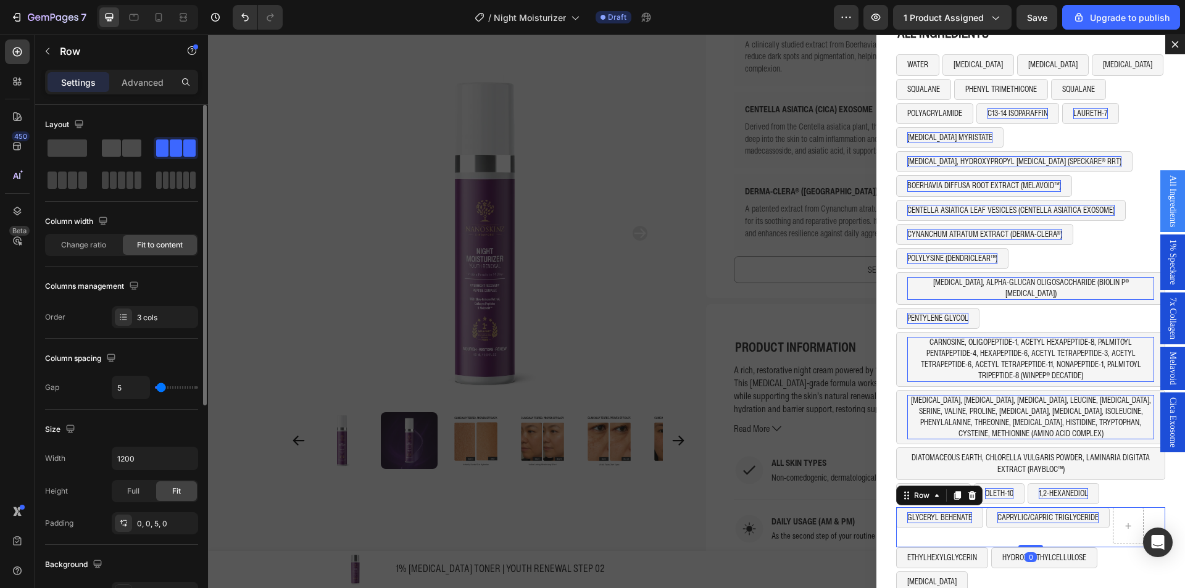
drag, startPoint x: 115, startPoint y: 149, endPoint x: 191, endPoint y: 191, distance: 85.9
click at [115, 149] on span at bounding box center [111, 148] width 19 height 17
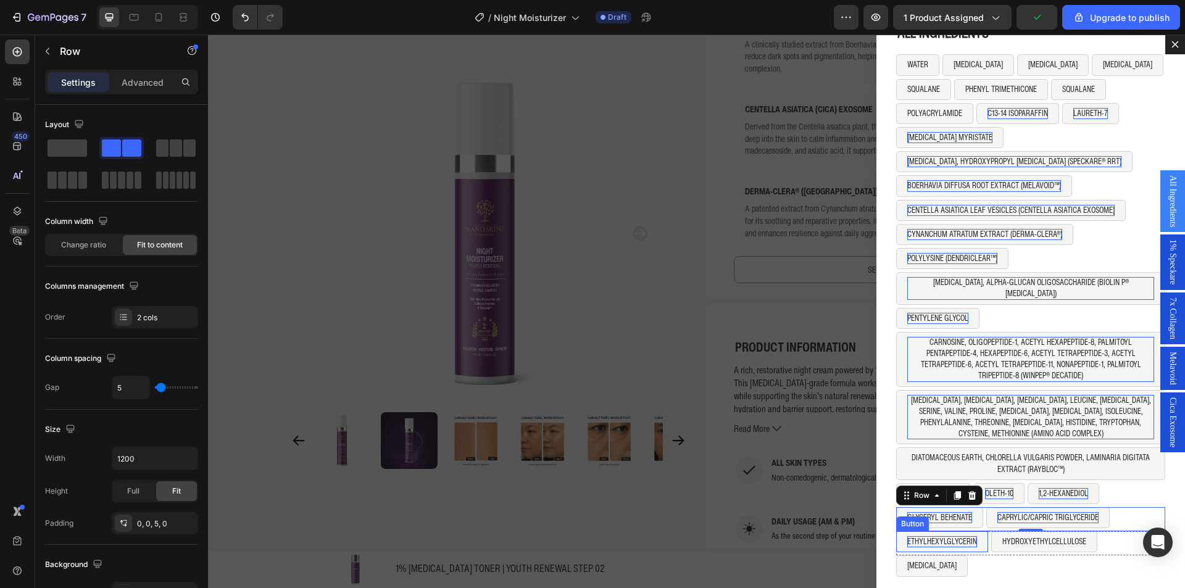
click at [939, 537] on p "ETHYLHEXYLGLYCERIN" at bounding box center [943, 542] width 70 height 11
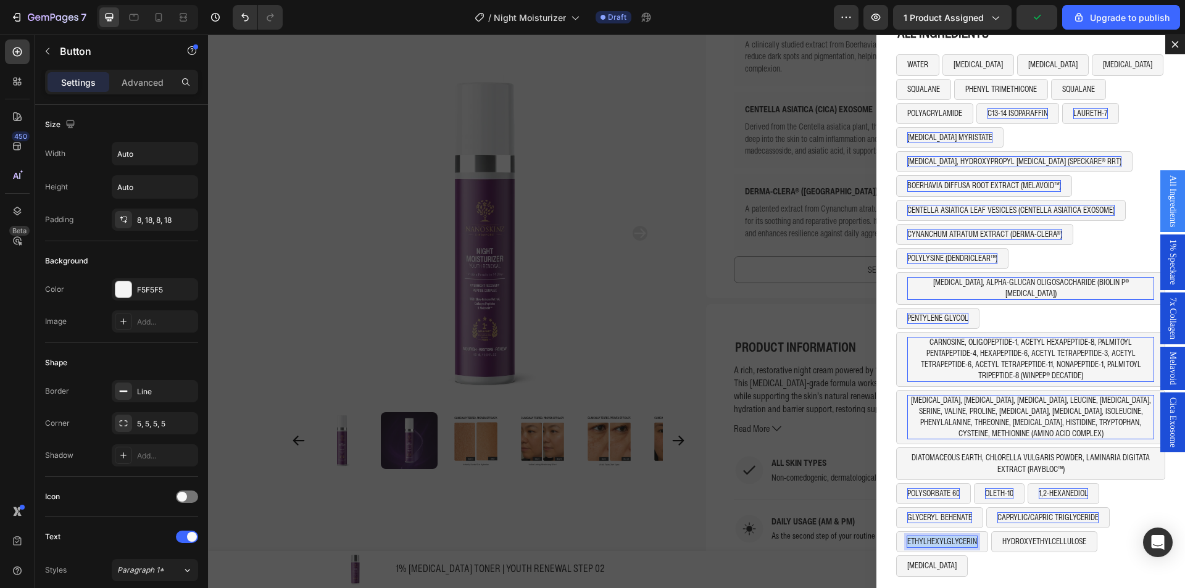
click at [939, 537] on p "ETHYLHEXYLGLYCERIN" at bounding box center [943, 542] width 70 height 11
click at [1079, 537] on p "HYDROXYETHYLCELLULOSE" at bounding box center [1071, 542] width 84 height 11
click at [1068, 532] on div "SODIUM STEAROYL GLUTAMATE Button LECITHIN Button 0 Row" at bounding box center [1031, 544] width 269 height 24
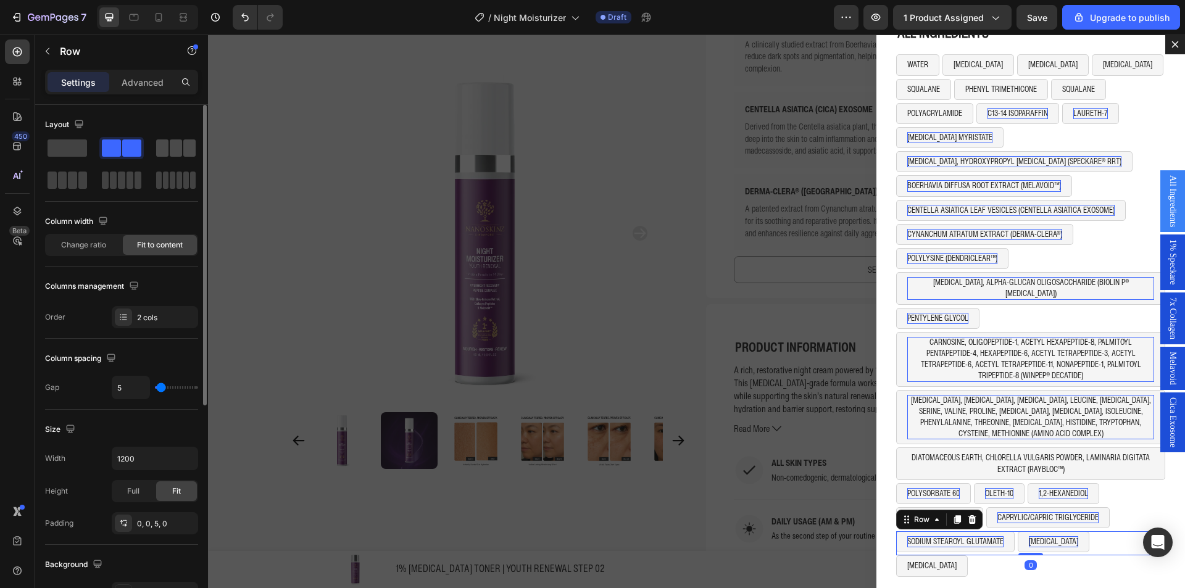
click at [169, 148] on div at bounding box center [176, 148] width 40 height 17
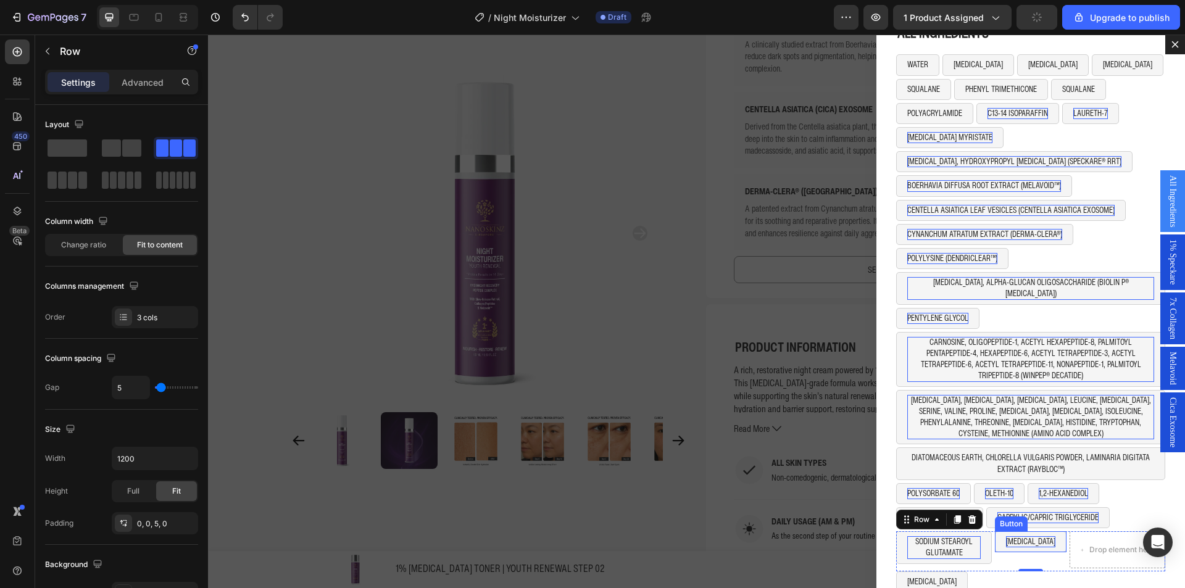
click at [1036, 538] on button "[MEDICAL_DATA]" at bounding box center [1031, 542] width 72 height 21
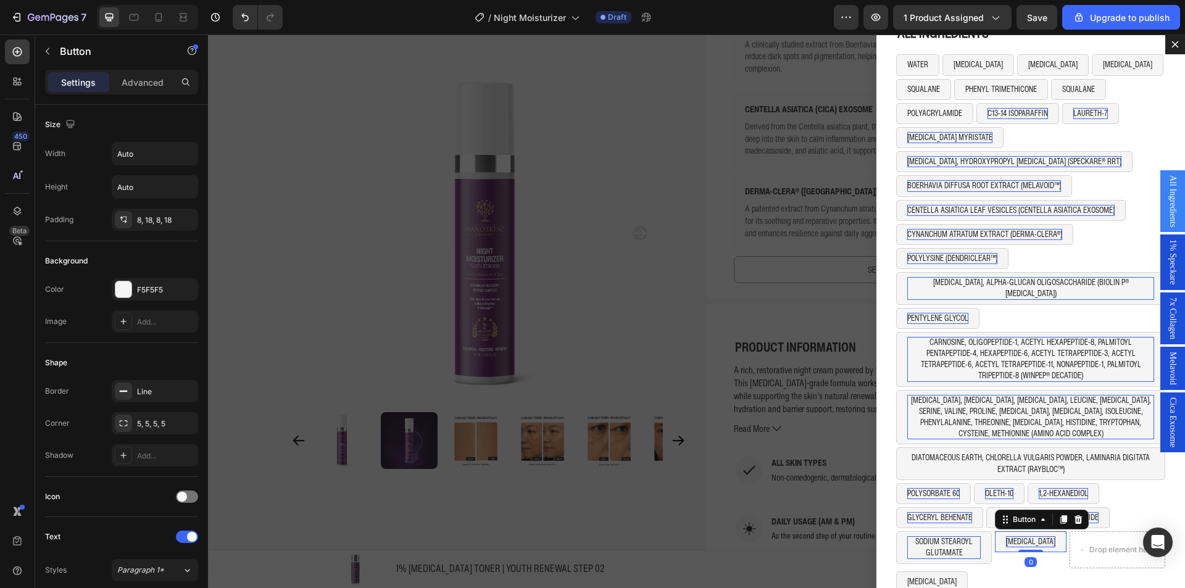
drag, startPoint x: 1059, startPoint y: 511, endPoint x: 1036, endPoint y: 524, distance: 26.0
click at [1061, 516] on icon "Dialog body" at bounding box center [1064, 520] width 7 height 9
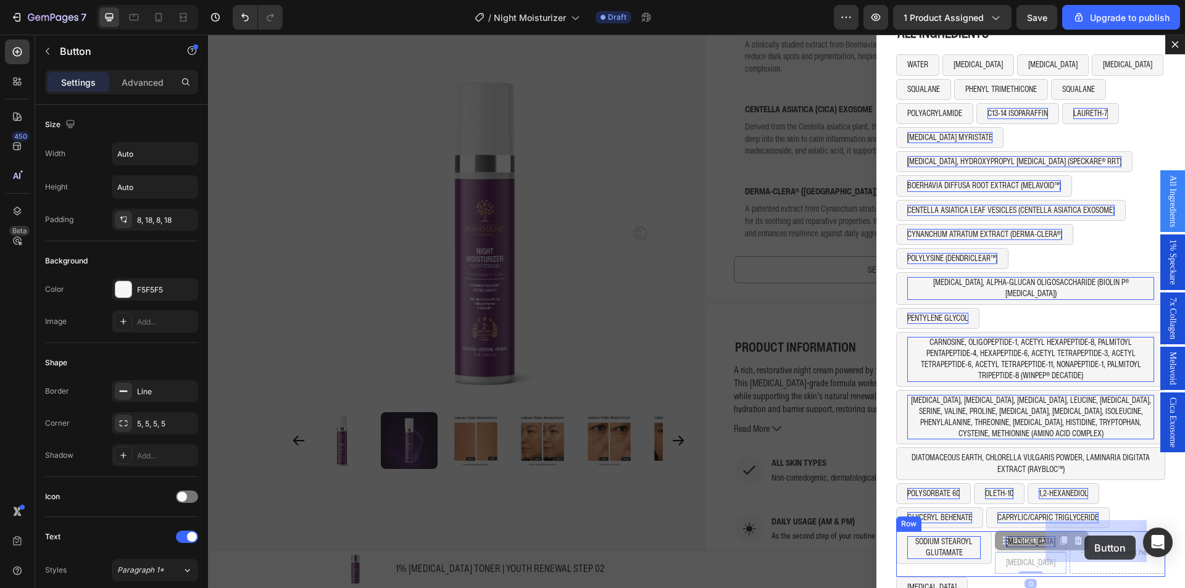
drag, startPoint x: 1039, startPoint y: 535, endPoint x: 1085, endPoint y: 536, distance: 46.3
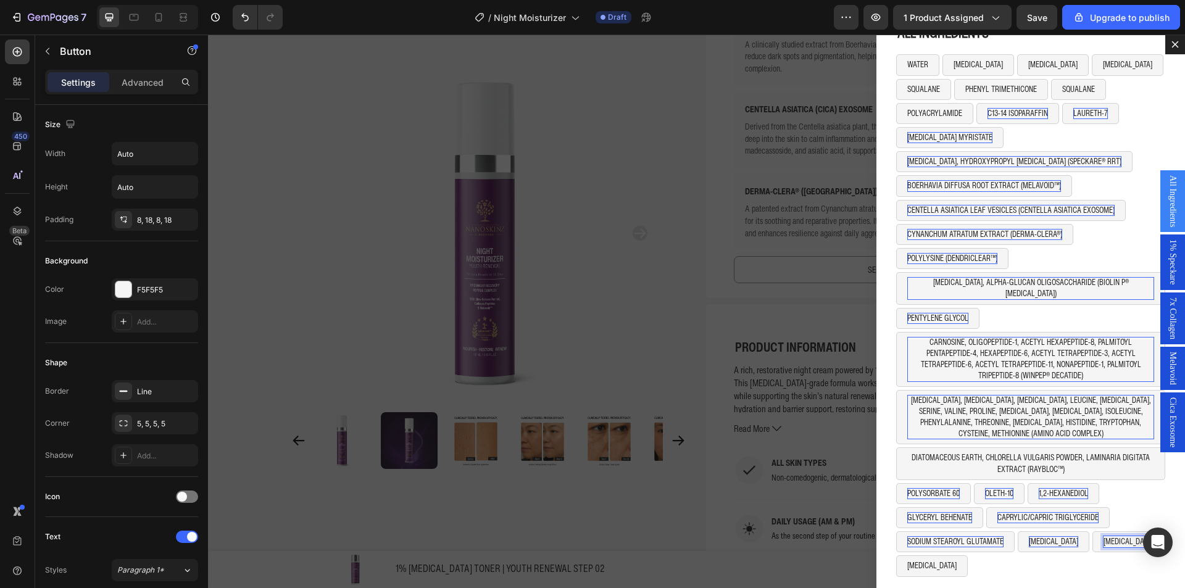
click at [1104, 537] on p "[MEDICAL_DATA]" at bounding box center [1128, 542] width 49 height 11
click at [1096, 558] on div "TETRASODIUM EDTA Button Row 0" at bounding box center [1031, 568] width 269 height 24
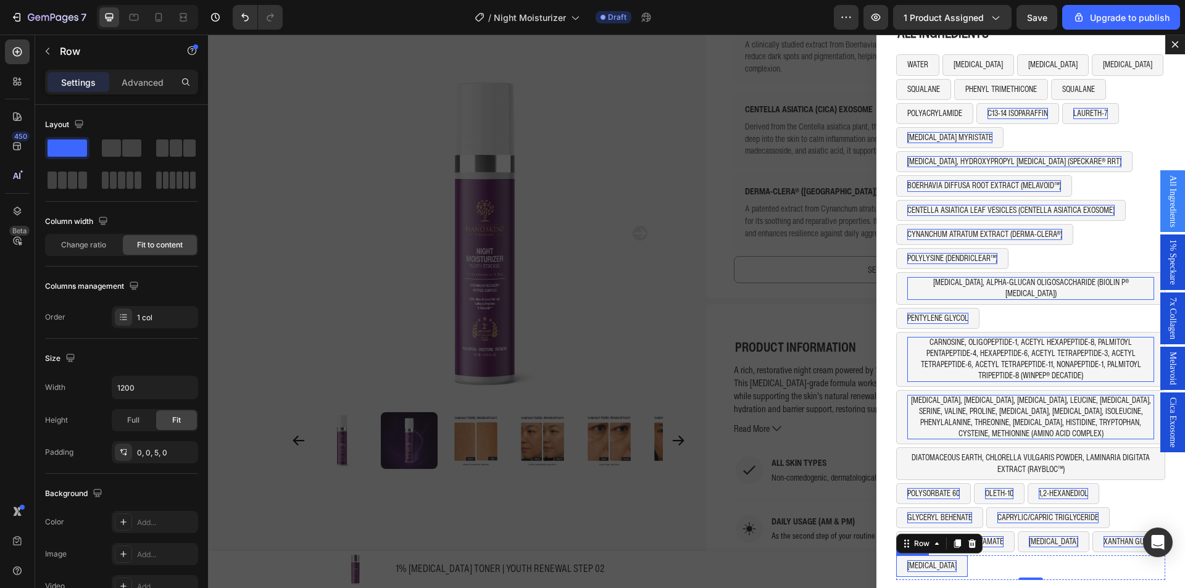
click at [947, 561] on p "[MEDICAL_DATA]" at bounding box center [932, 566] width 49 height 11
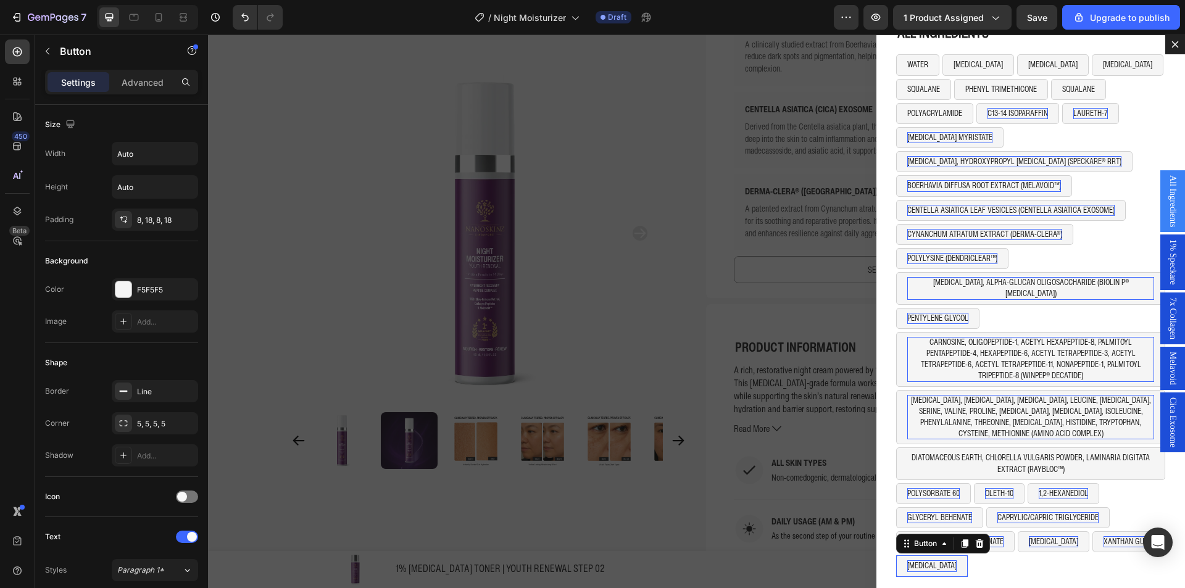
click at [947, 561] on p "[MEDICAL_DATA]" at bounding box center [932, 566] width 49 height 11
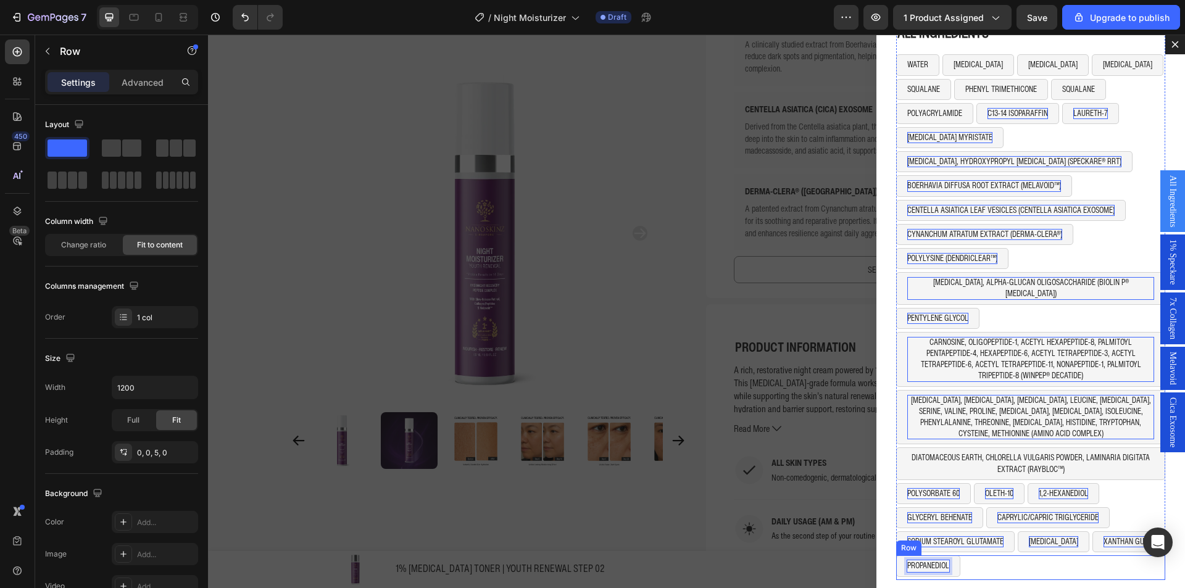
click at [981, 560] on div "PROPANEDIOL Button 0 Row" at bounding box center [1031, 568] width 269 height 24
click at [138, 150] on span at bounding box center [131, 148] width 19 height 17
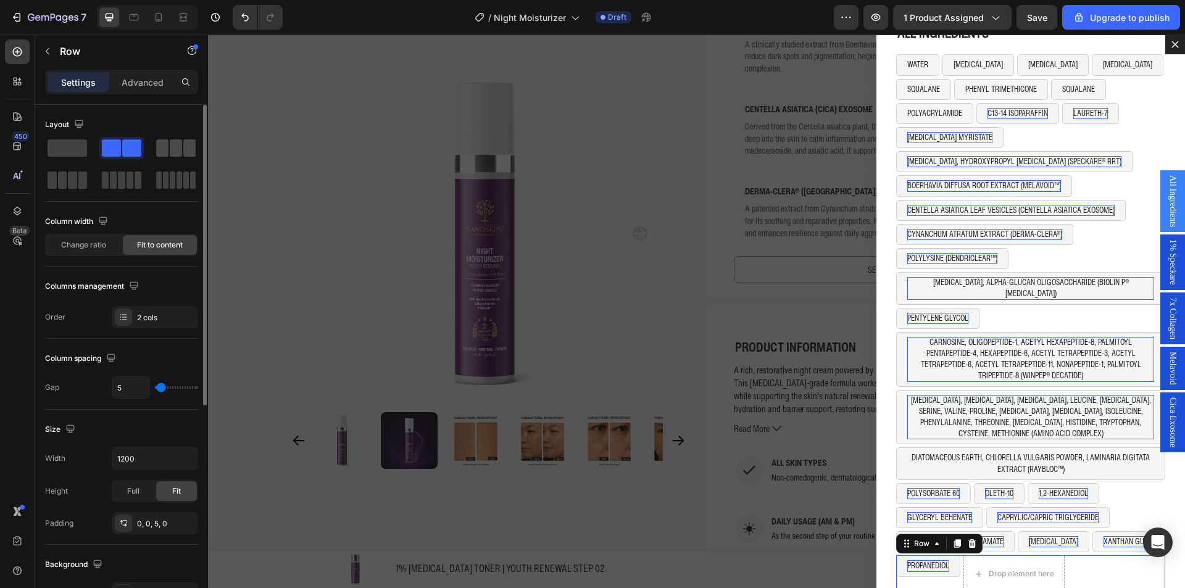
click at [159, 140] on span at bounding box center [162, 148] width 12 height 17
click at [953, 556] on div "PROPANEDIOL Button Row 0" at bounding box center [1031, 576] width 269 height 40
click at [951, 556] on button "PROPANEDIOL" at bounding box center [929, 566] width 64 height 21
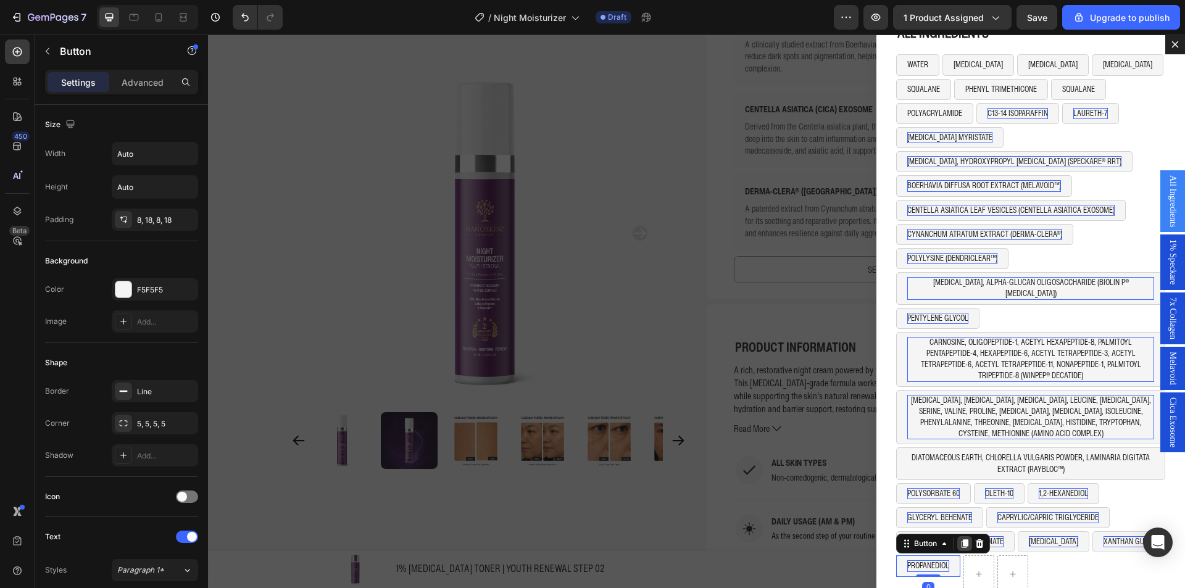
click at [962, 540] on icon "Dialog body" at bounding box center [965, 544] width 7 height 9
click at [962, 561] on icon "Dialog body" at bounding box center [965, 565] width 7 height 9
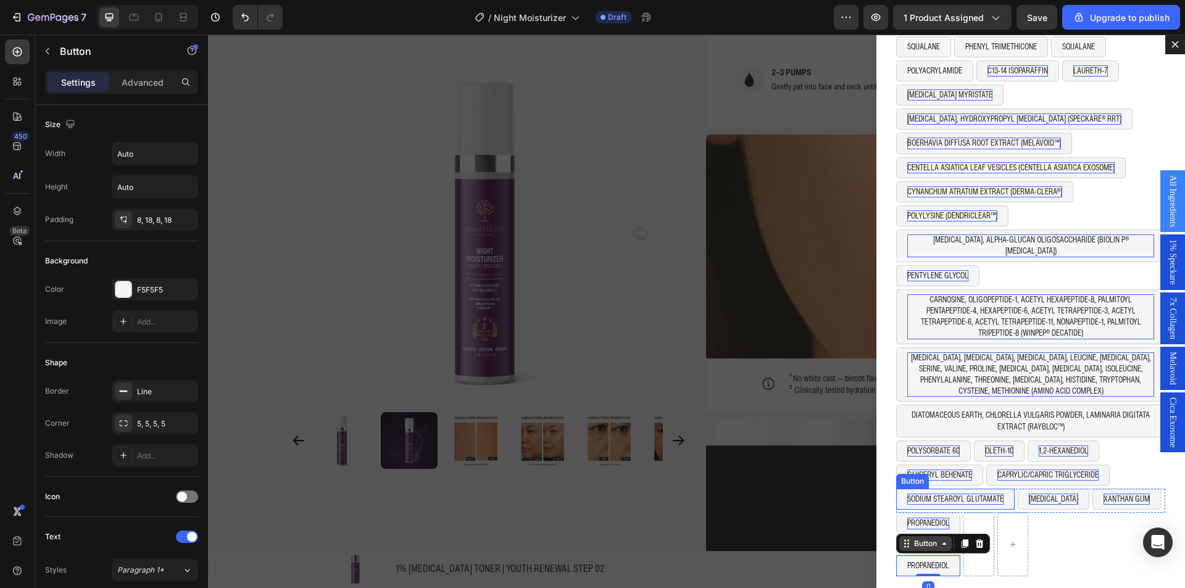
scroll to position [1257, 0]
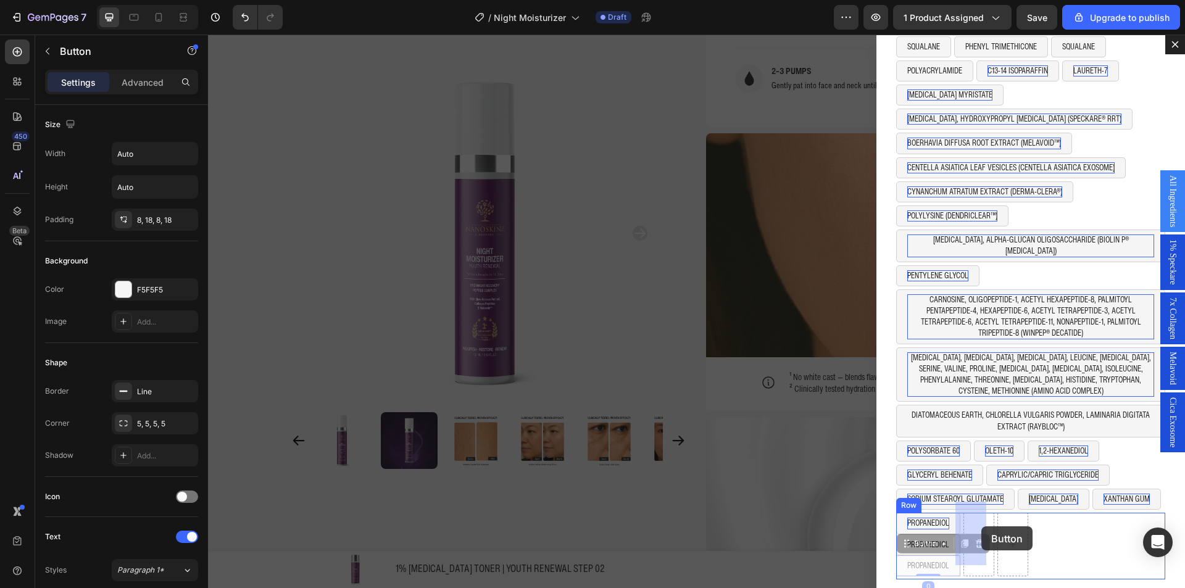
drag, startPoint x: 942, startPoint y: 537, endPoint x: 982, endPoint y: 527, distance: 41.3
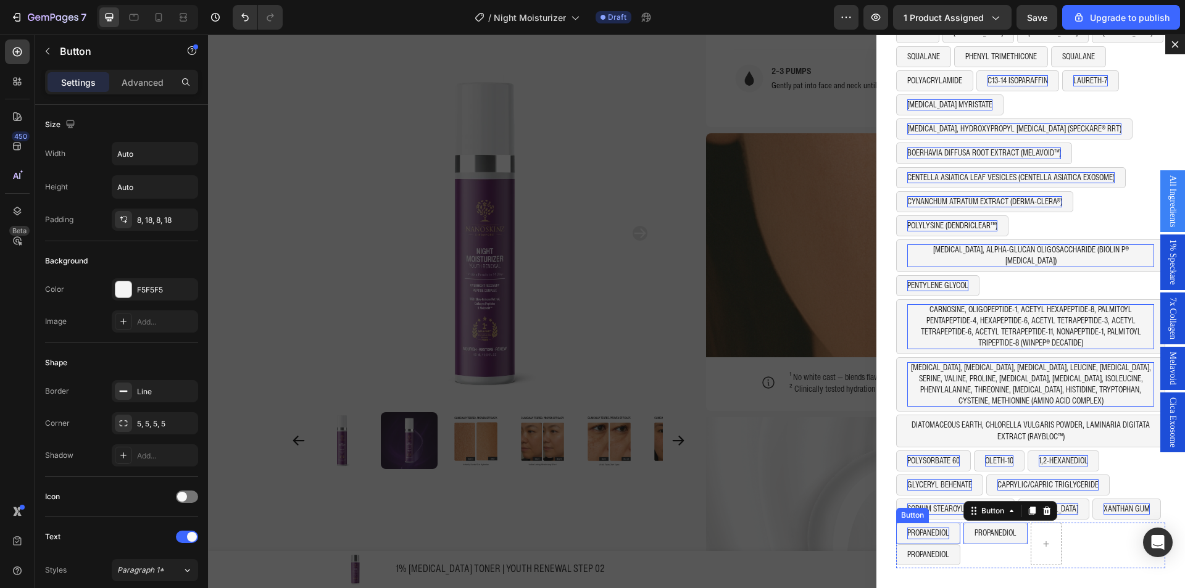
scroll to position [52, 0]
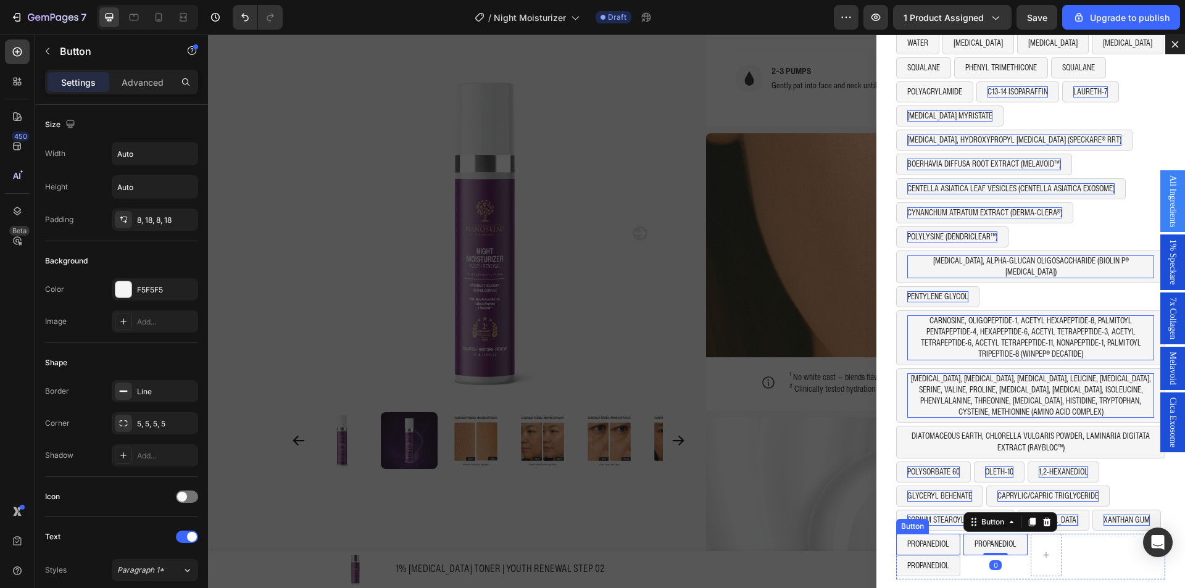
click at [926, 556] on button "PROPANEDIOL" at bounding box center [929, 566] width 64 height 21
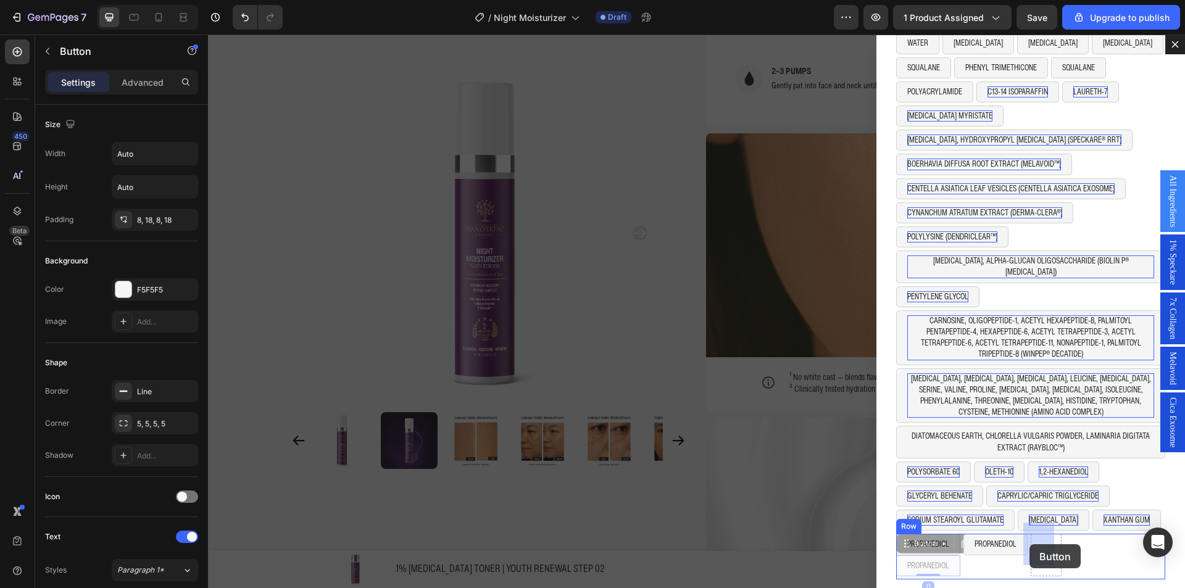
drag, startPoint x: 927, startPoint y: 537, endPoint x: 1026, endPoint y: 545, distance: 99.1
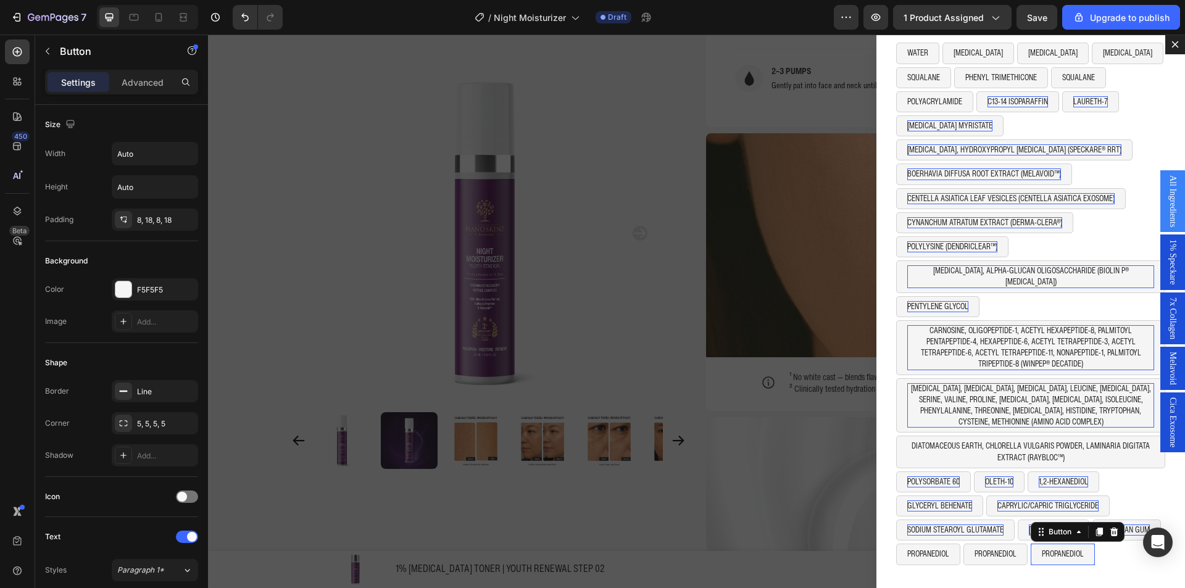
scroll to position [31, 0]
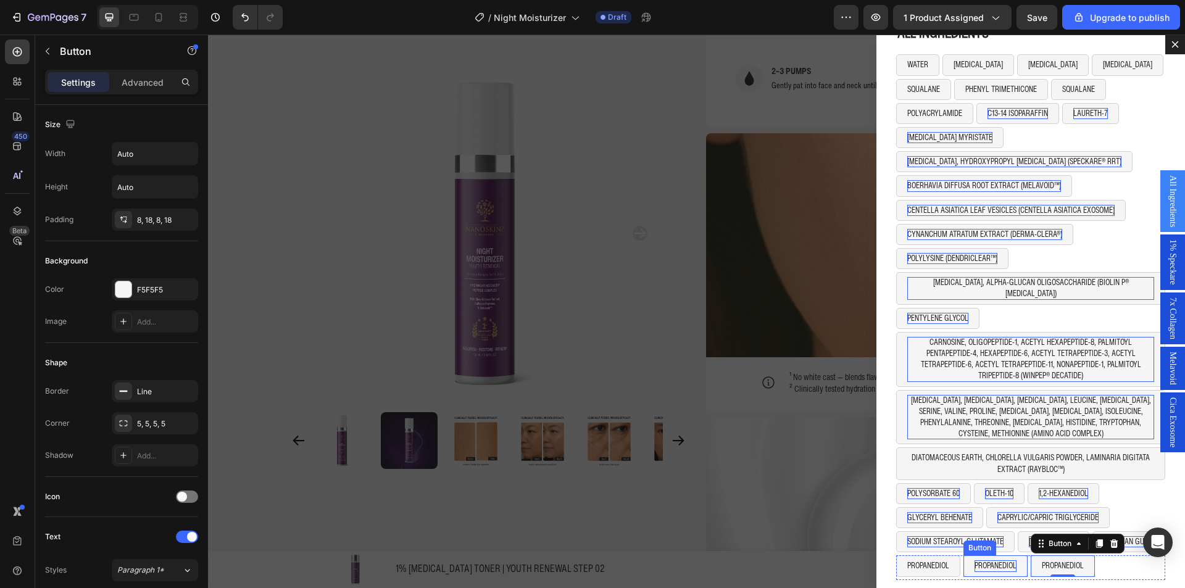
click at [975, 561] on p "PROPANEDIOL" at bounding box center [996, 566] width 42 height 11
click at [1071, 561] on p "PROPANEDIOL" at bounding box center [1079, 566] width 42 height 11
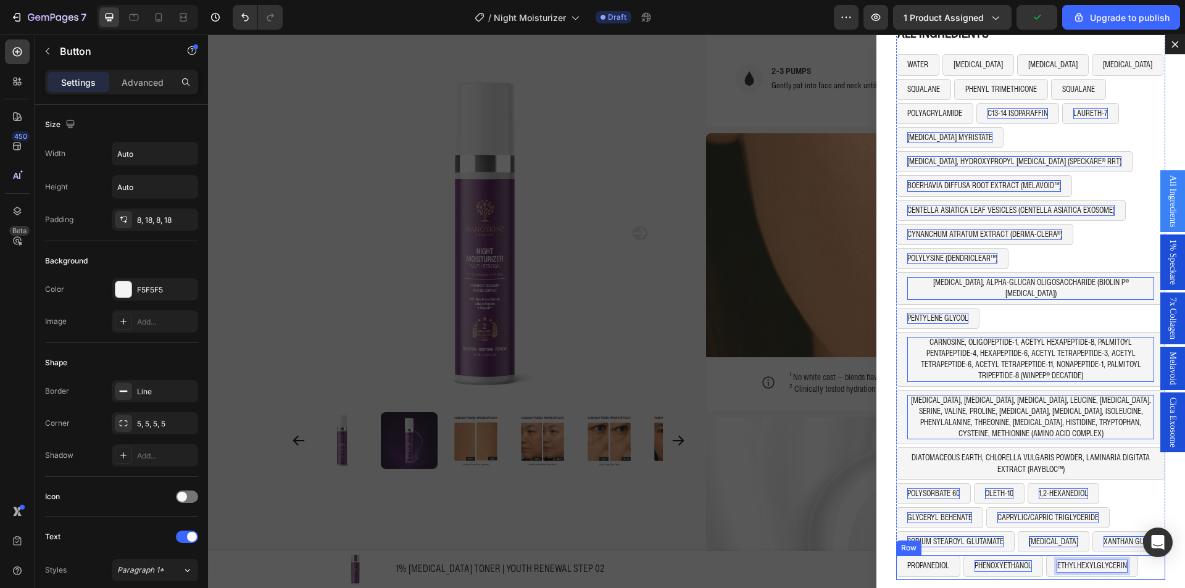
click at [1098, 566] on div "PROPANEDIOL Button PHENOXYETHANOL Button ETHYLHEXYLGLYCERIN Button 0 Row" at bounding box center [1031, 568] width 269 height 24
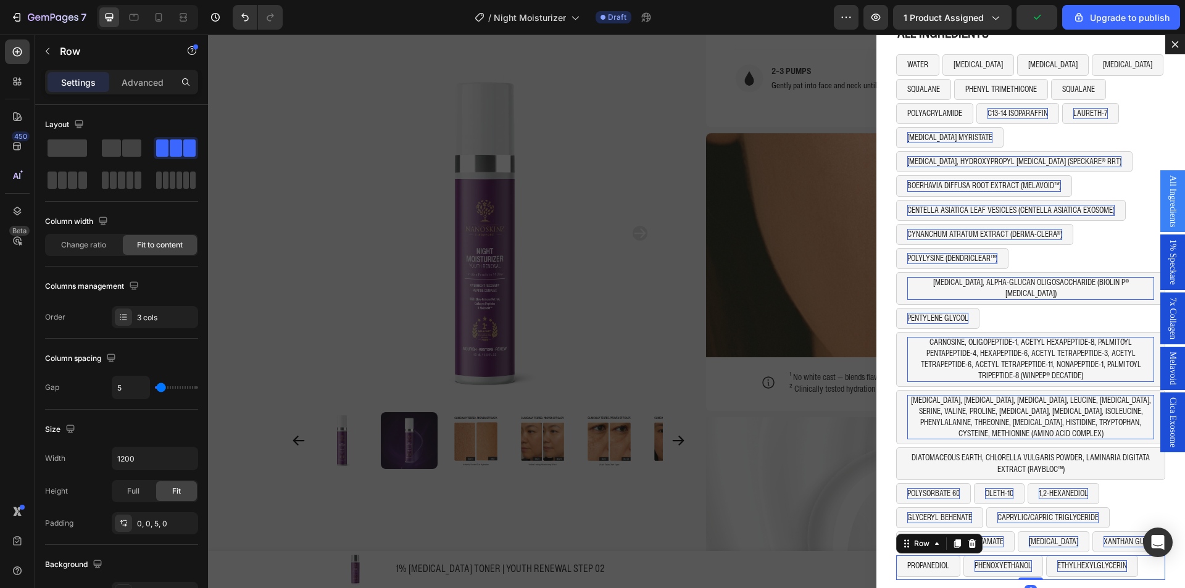
click at [1134, 559] on div "PROPANEDIOL Button PHENOXYETHANOL Button ETHYLHEXYLGLYCERIN Button Row 0" at bounding box center [1031, 568] width 269 height 24
click at [950, 537] on div "Dialog body" at bounding box center [957, 544] width 15 height 15
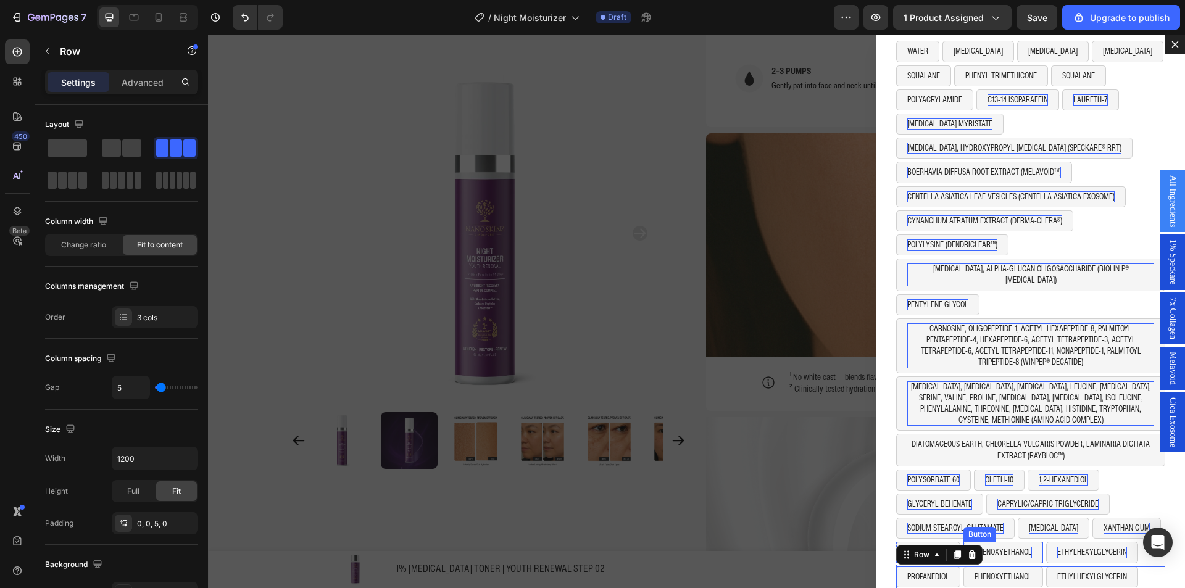
scroll to position [56, 0]
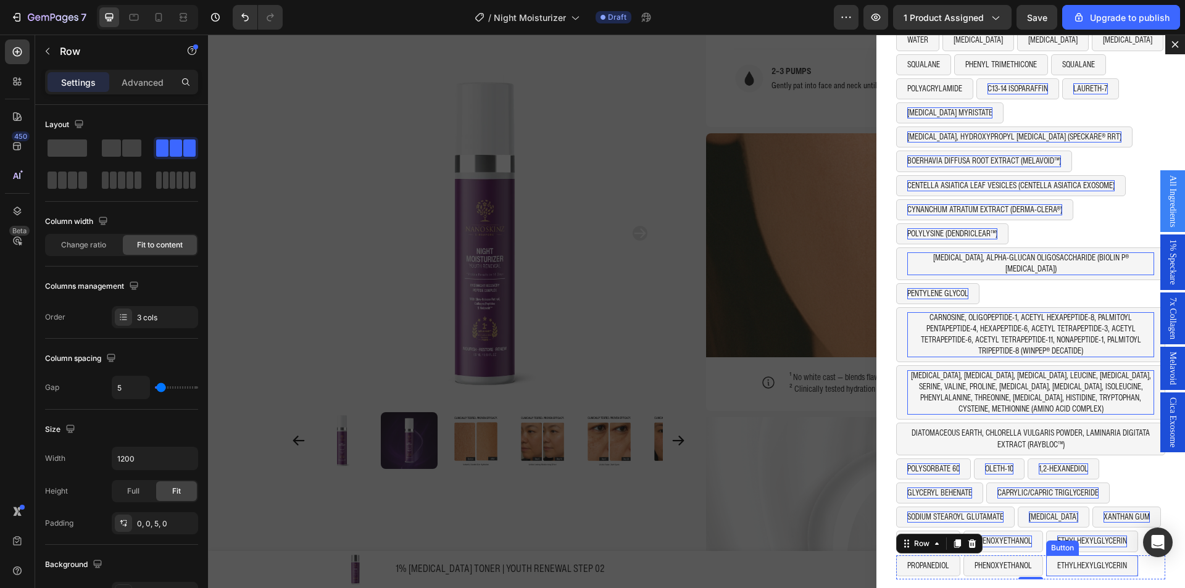
click at [1048, 556] on button "ETHYLHEXYLGLYCERIN" at bounding box center [1093, 566] width 92 height 21
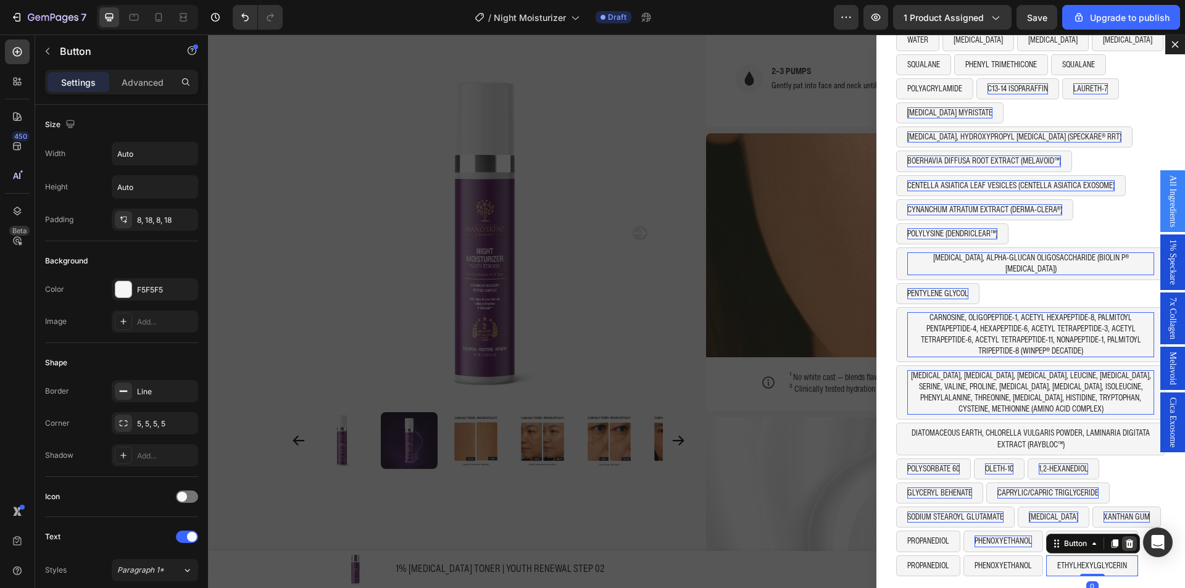
click at [1126, 540] on icon "Dialog body" at bounding box center [1130, 544] width 8 height 9
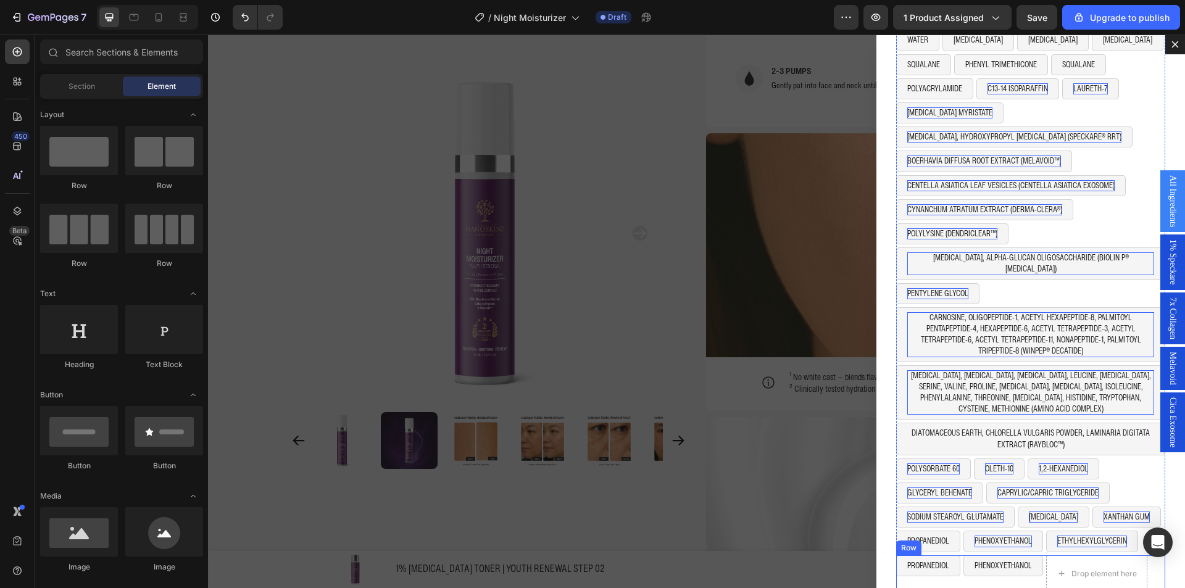
click at [1024, 568] on div "PHENOXYETHANOL Button" at bounding box center [1004, 574] width 80 height 37
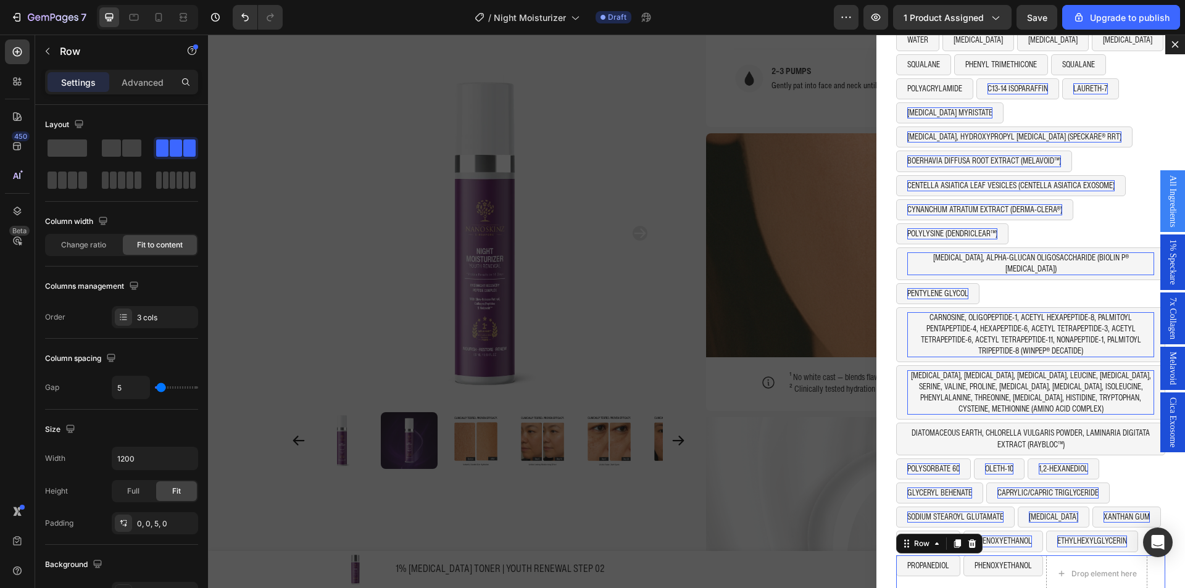
click at [1027, 564] on button "PHENOXYETHANOL" at bounding box center [1004, 566] width 80 height 21
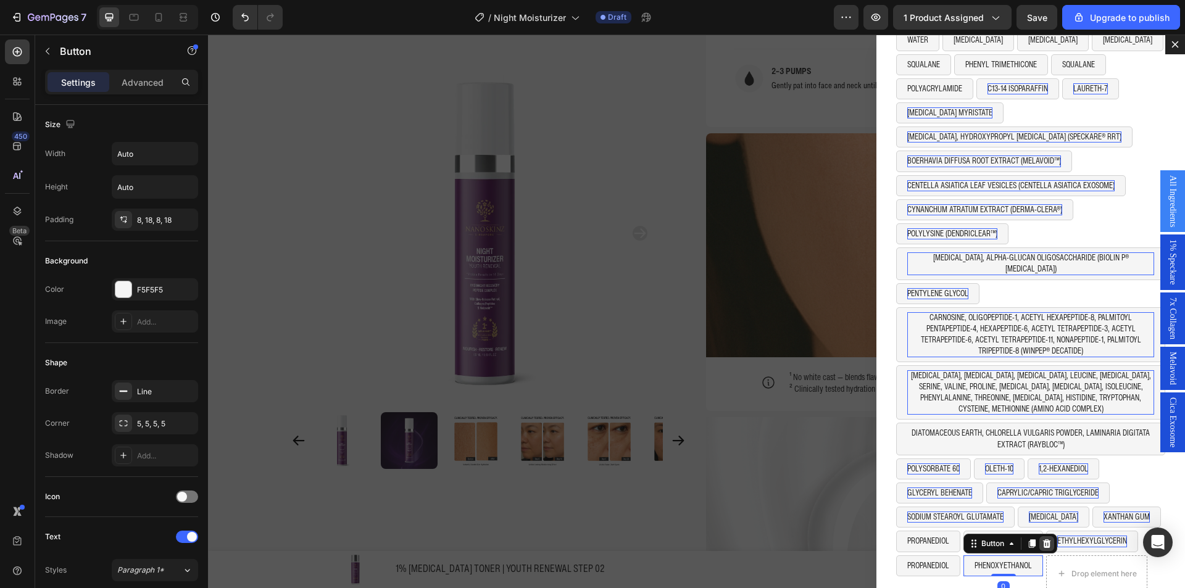
click at [1045, 537] on div "Dialog body" at bounding box center [1047, 544] width 15 height 15
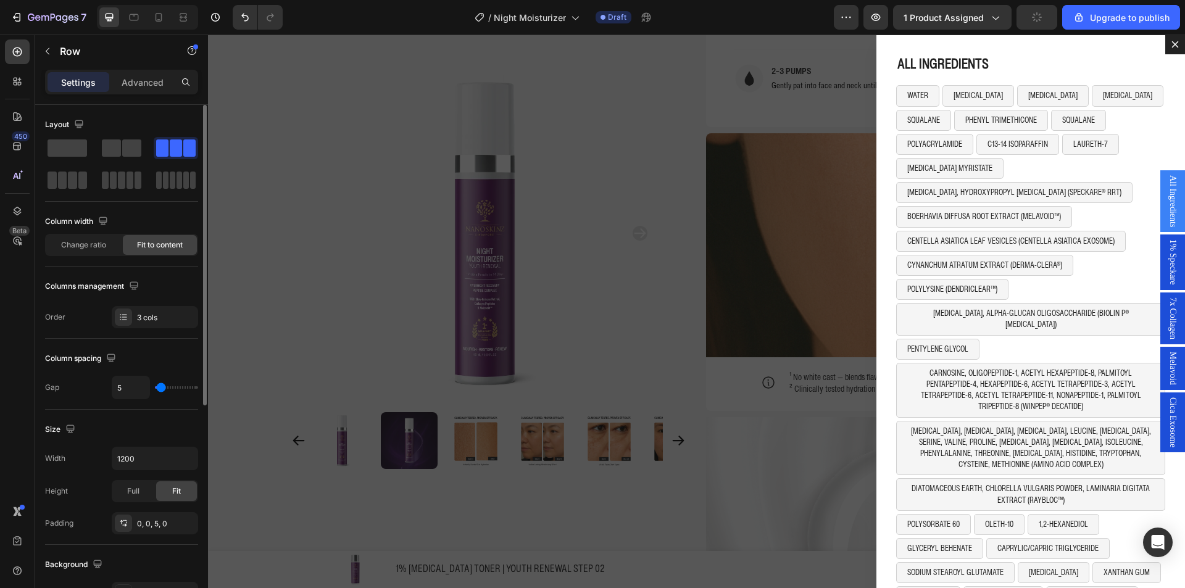
scroll to position [56, 0]
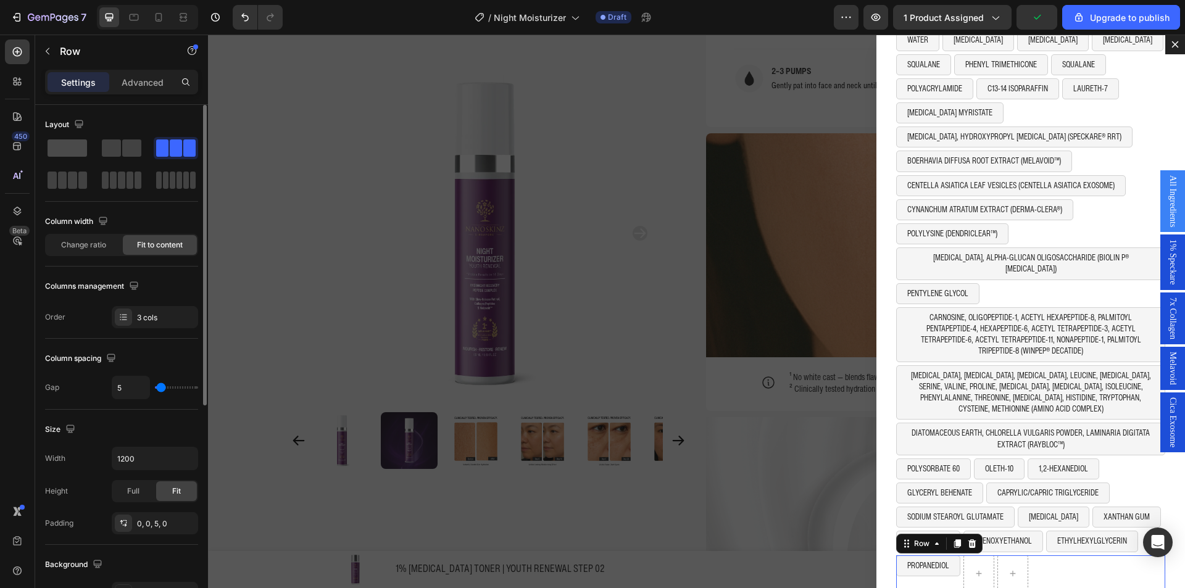
click at [77, 154] on span at bounding box center [68, 148] width 40 height 17
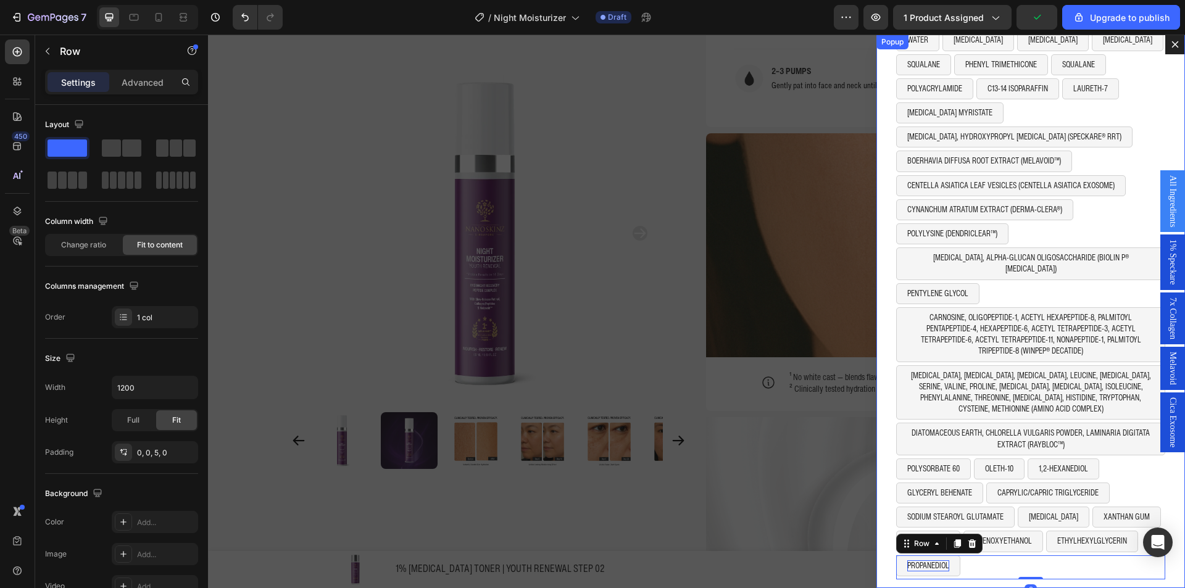
click at [930, 561] on p "PROPANEDIOL" at bounding box center [929, 566] width 42 height 11
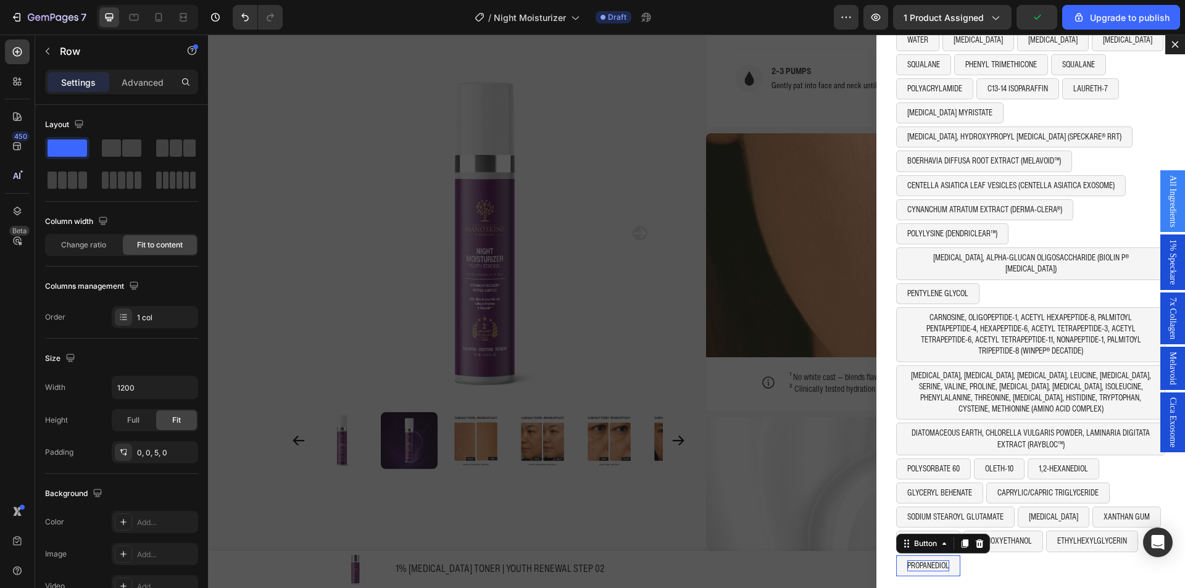
click at [930, 561] on p "PROPANEDIOL" at bounding box center [929, 566] width 42 height 11
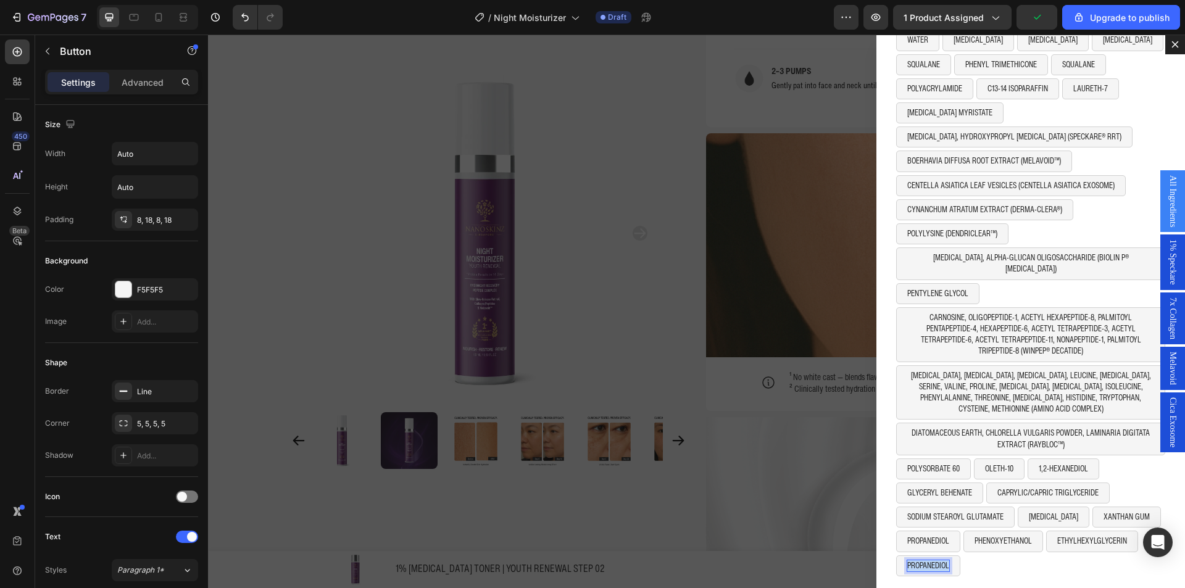
click at [930, 561] on p "PROPANEDIOL" at bounding box center [929, 566] width 42 height 11
click at [1071, 556] on button "ACRYLATES/C10-30 ALKYL ACRYLATE CROSSPOLYMER" at bounding box center [990, 566] width 187 height 21
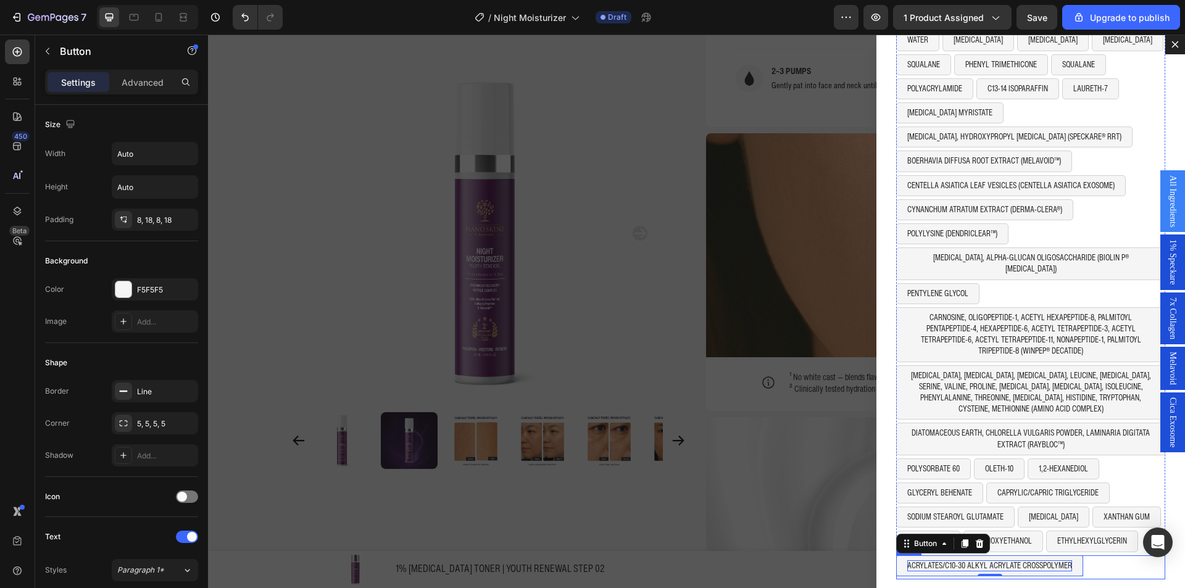
click at [1084, 556] on div "ACRYLATES/C10-30 ALKYL ACRYLATE CROSSPOLYMER Button 0 Row" at bounding box center [1031, 568] width 269 height 24
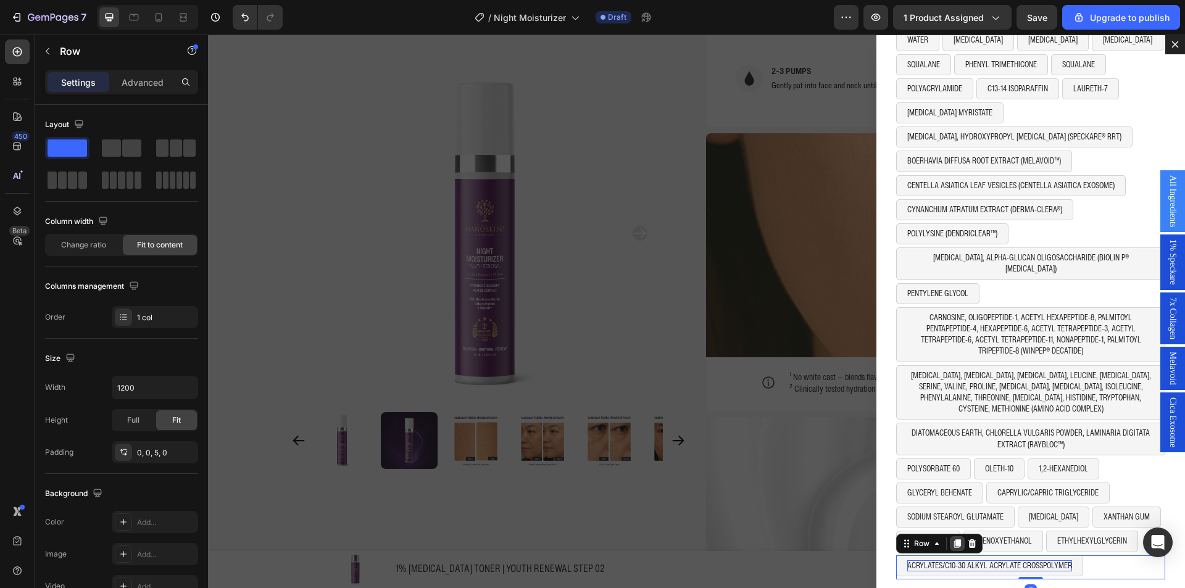
click at [953, 539] on icon "Dialog body" at bounding box center [958, 544] width 10 height 10
click at [940, 585] on p "ACRYLATES/C10-30 ALKYL ACRYLATE CROSSPOLYMER" at bounding box center [990, 590] width 165 height 11
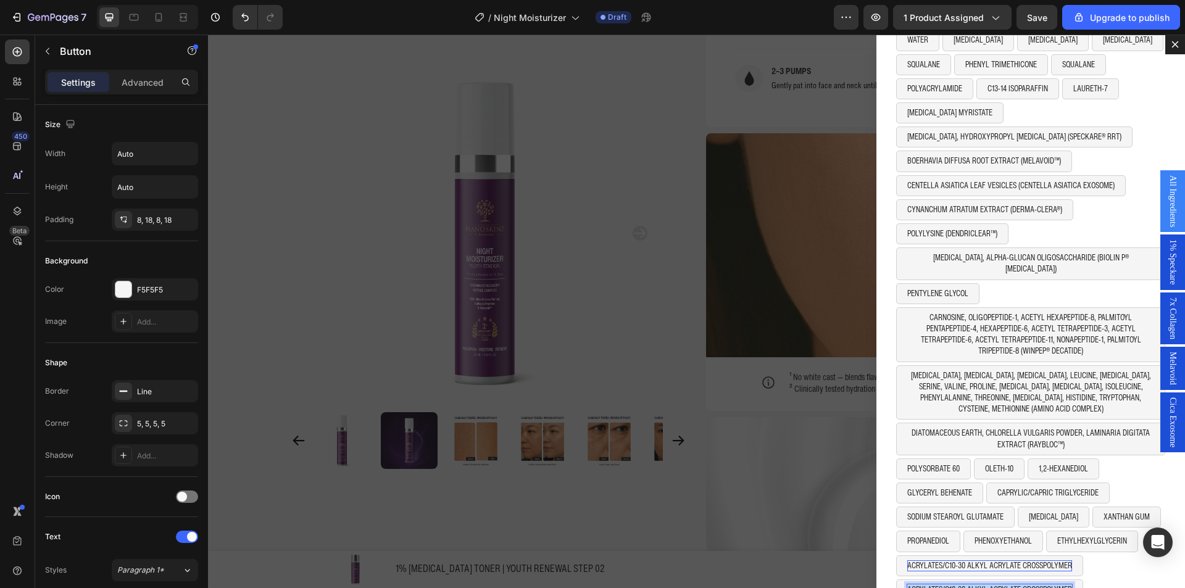
click at [940, 585] on p "ACRYLATES/C10-30 ALKYL ACRYLATE CROSSPOLYMER" at bounding box center [990, 590] width 165 height 11
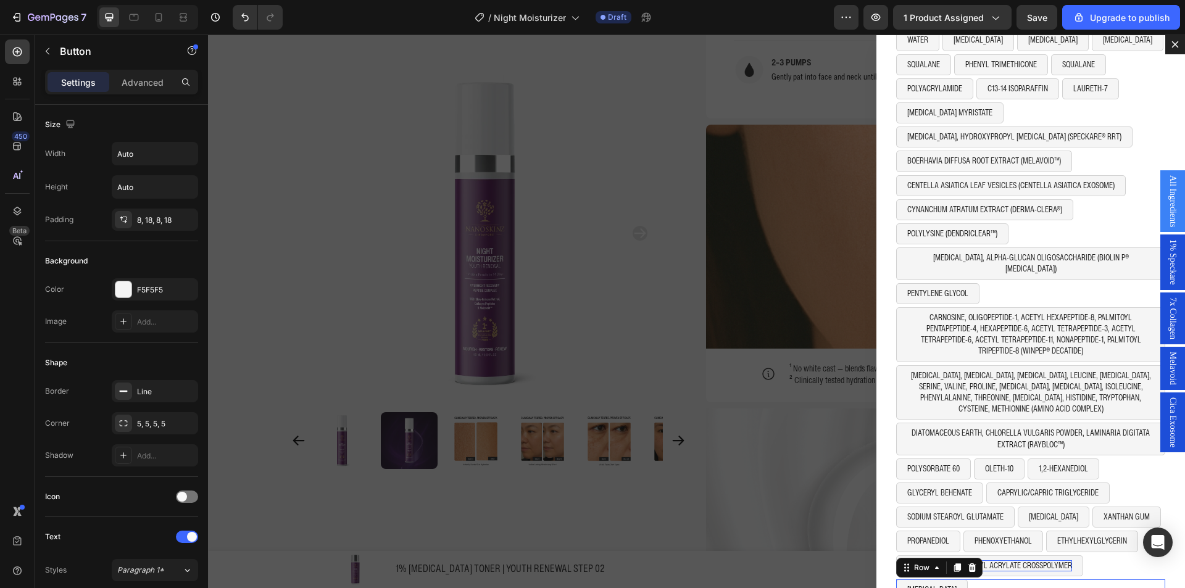
click at [1010, 581] on div "[MEDICAL_DATA] Button Row 0" at bounding box center [1031, 592] width 269 height 24
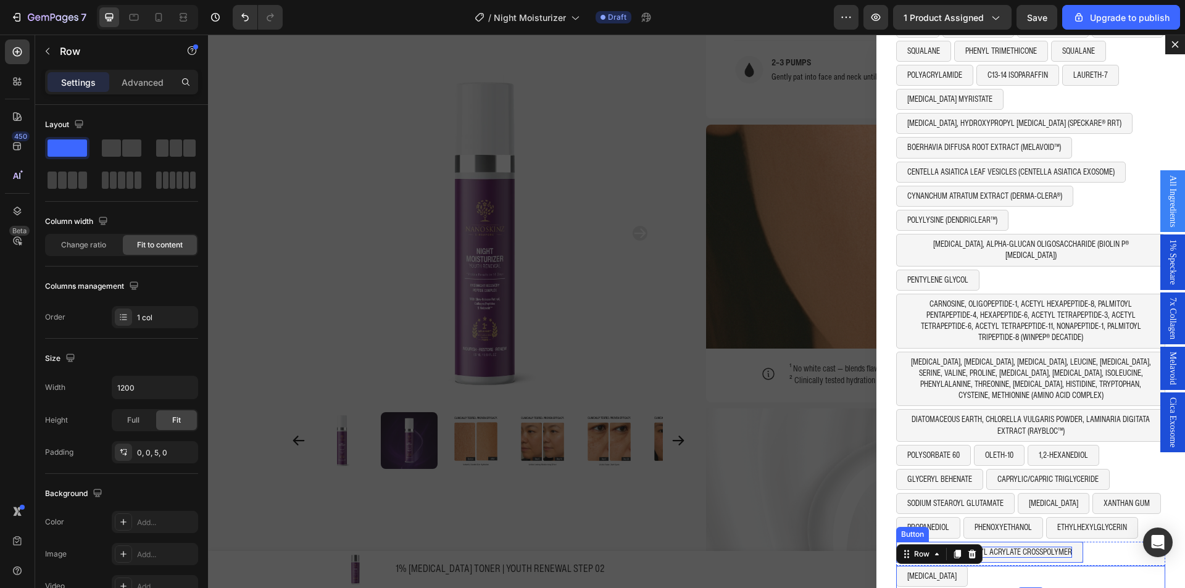
scroll to position [80, 0]
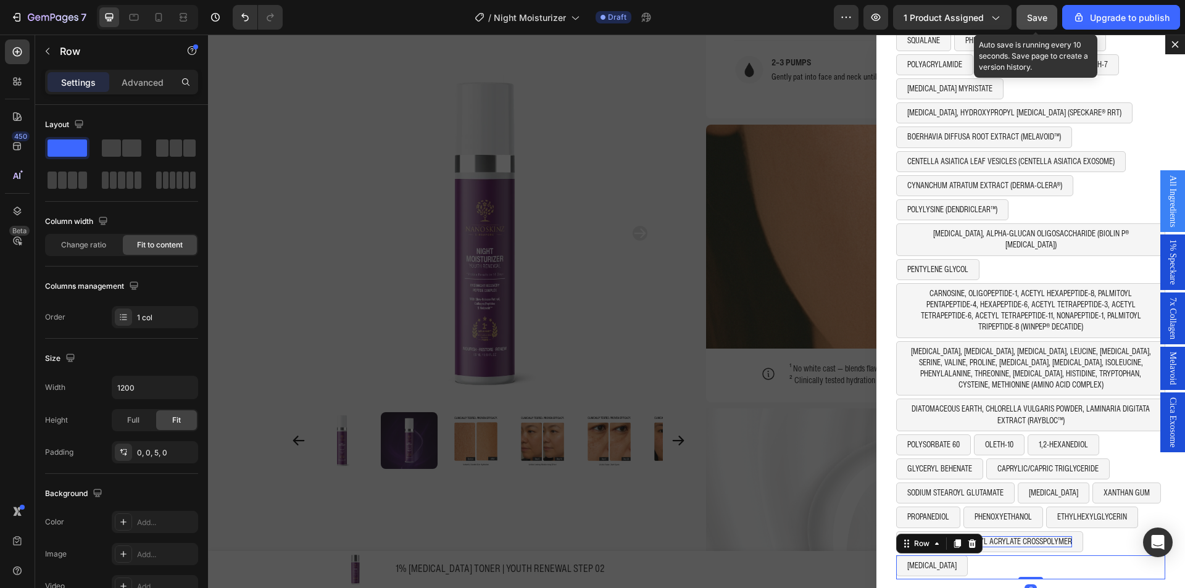
drag, startPoint x: 1029, startPoint y: 6, endPoint x: 1031, endPoint y: 14, distance: 7.8
click at [1029, 7] on button "Save" at bounding box center [1037, 17] width 41 height 25
click at [1032, 14] on span "Save" at bounding box center [1037, 17] width 20 height 10
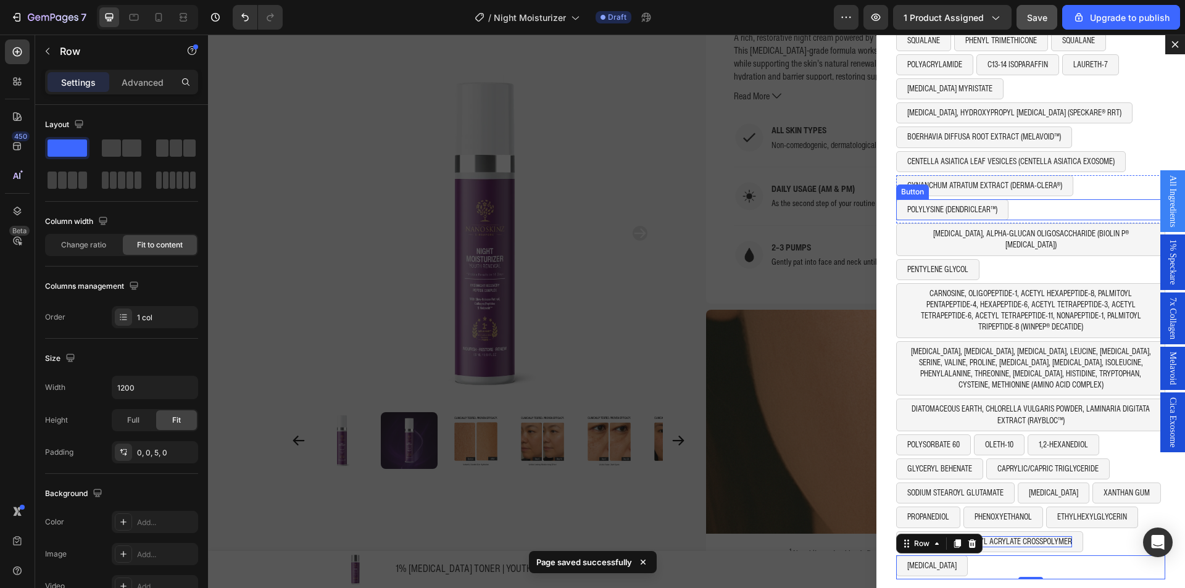
scroll to position [1142, 0]
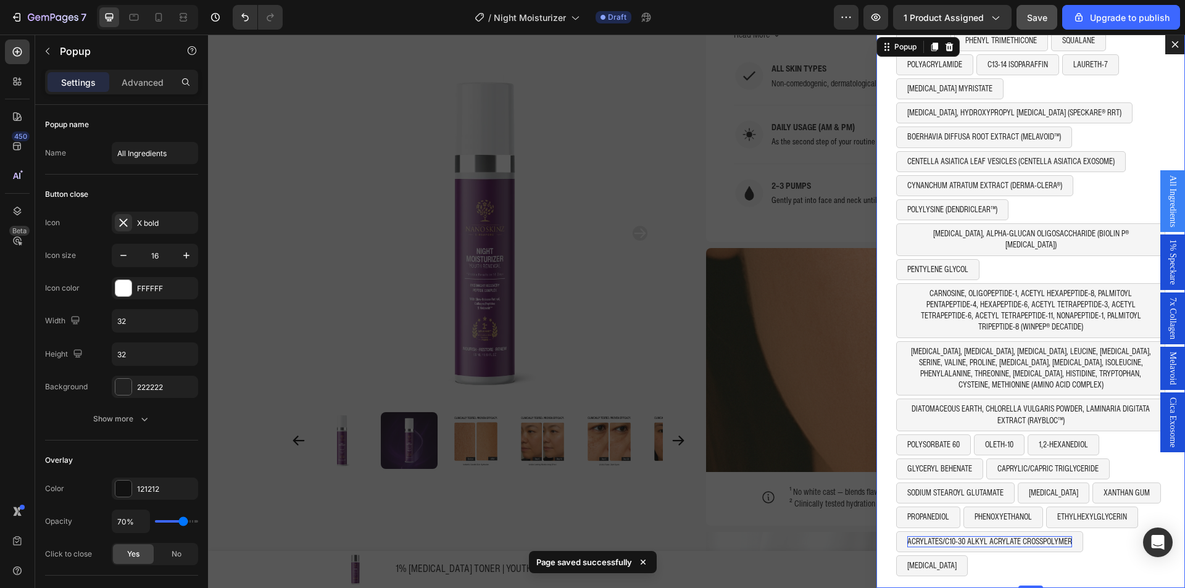
click at [1152, 511] on div "ALL INGREDIENTS Heading WATER Button [MEDICAL_DATA] Button [MEDICAL_DATA] Butto…" at bounding box center [1031, 312] width 309 height 554
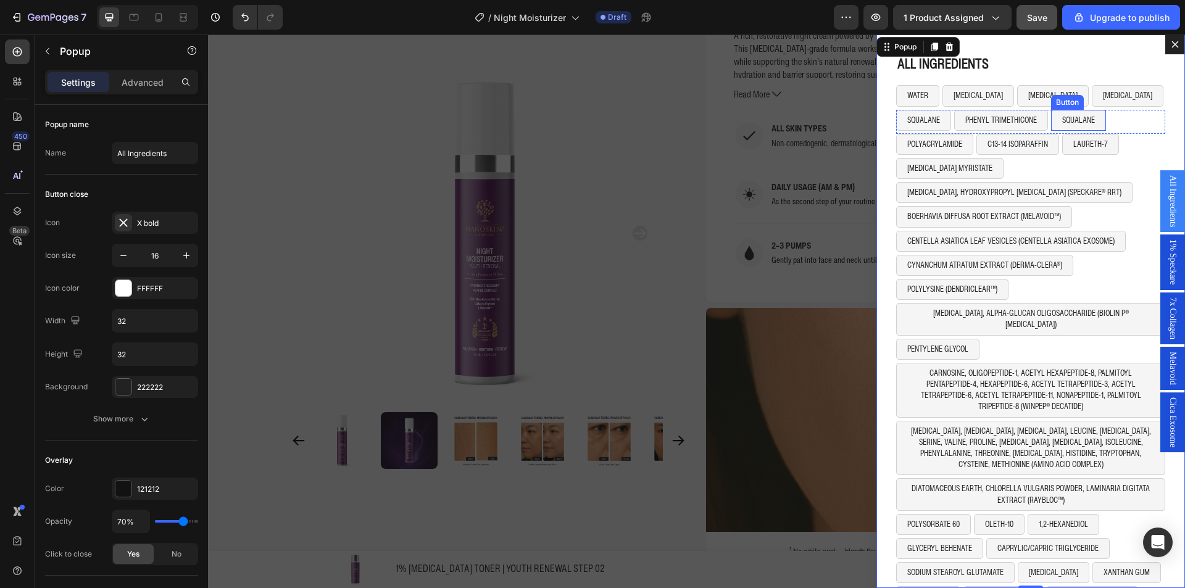
scroll to position [1081, 0]
click at [1171, 42] on icon "Dialog content" at bounding box center [1176, 45] width 10 height 10
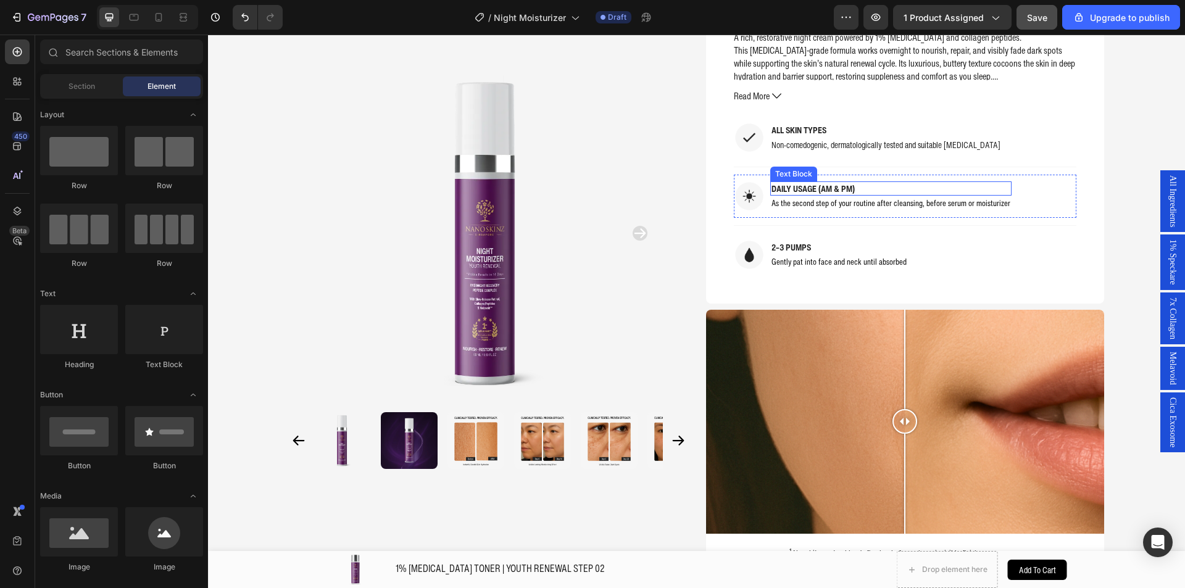
click at [831, 190] on p "DAILY USAGE (AM & PM)" at bounding box center [891, 189] width 239 height 12
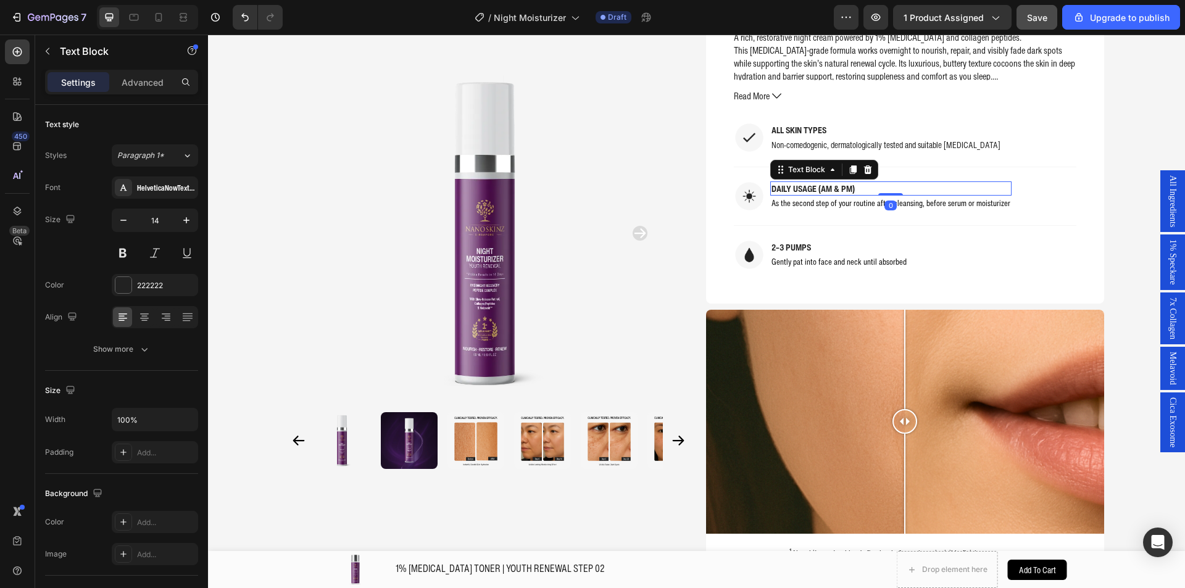
click at [831, 190] on p "DAILY USAGE (AM & PM)" at bounding box center [891, 189] width 239 height 12
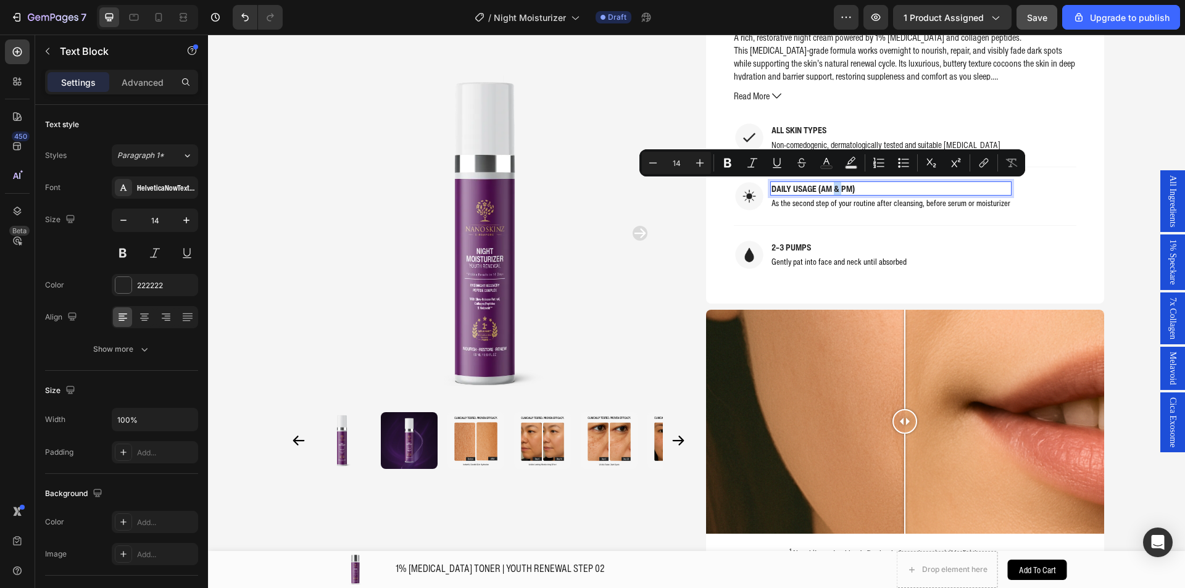
click at [834, 189] on p "DAILY USAGE (AM & PM)" at bounding box center [891, 189] width 239 height 12
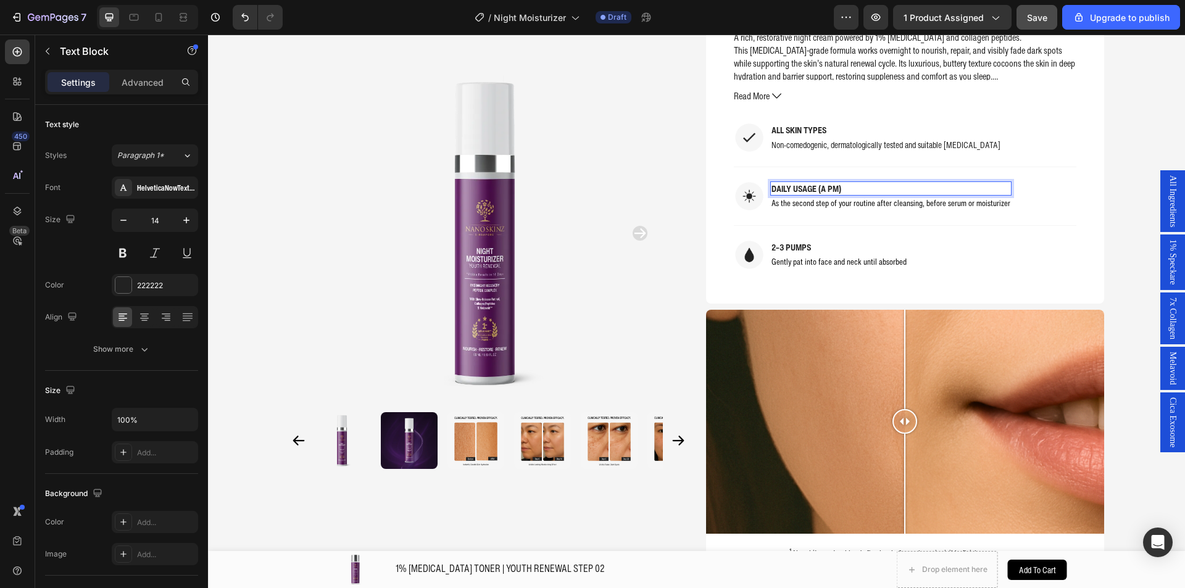
click at [826, 189] on p "DAILY USAGE (A PM)" at bounding box center [891, 189] width 239 height 12
click at [842, 207] on span "As the second step of your routine after cleansing, before serum or moisturizer" at bounding box center [891, 203] width 239 height 12
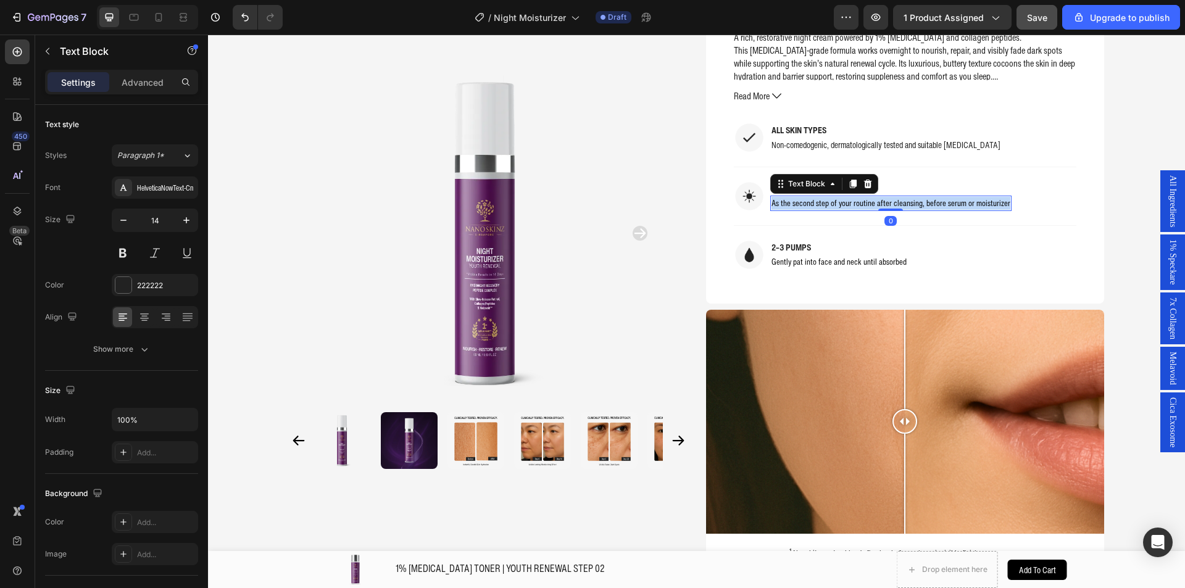
click at [842, 207] on span "As the second step of your routine after cleansing, before serum or moisturizer" at bounding box center [891, 203] width 239 height 12
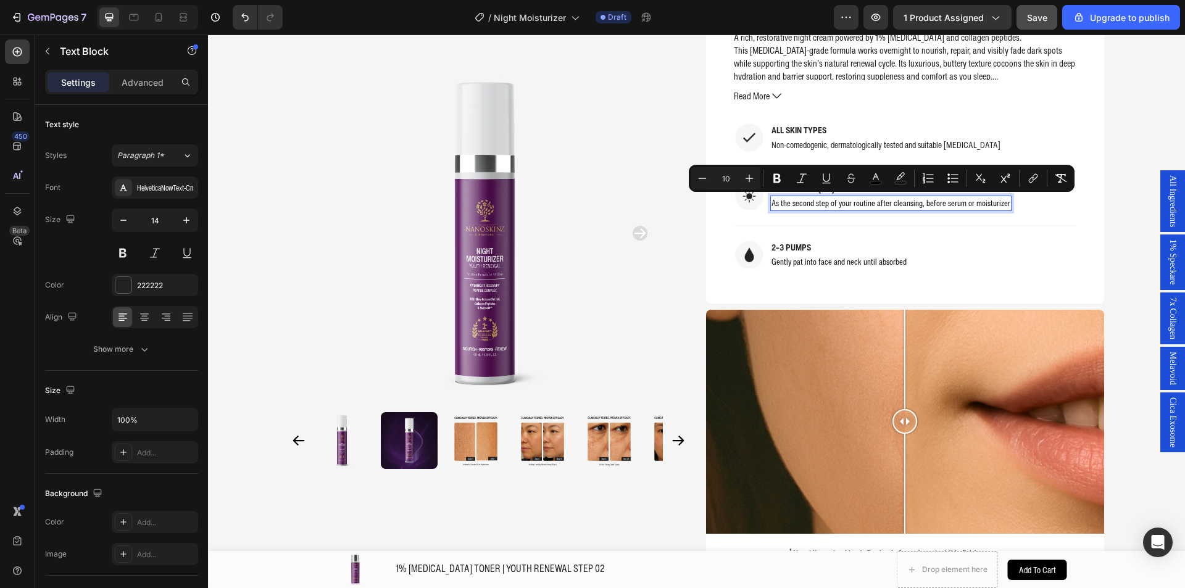
click at [784, 204] on span "As the second step of your routine after cleansing, before serum or moisturizer" at bounding box center [891, 203] width 239 height 12
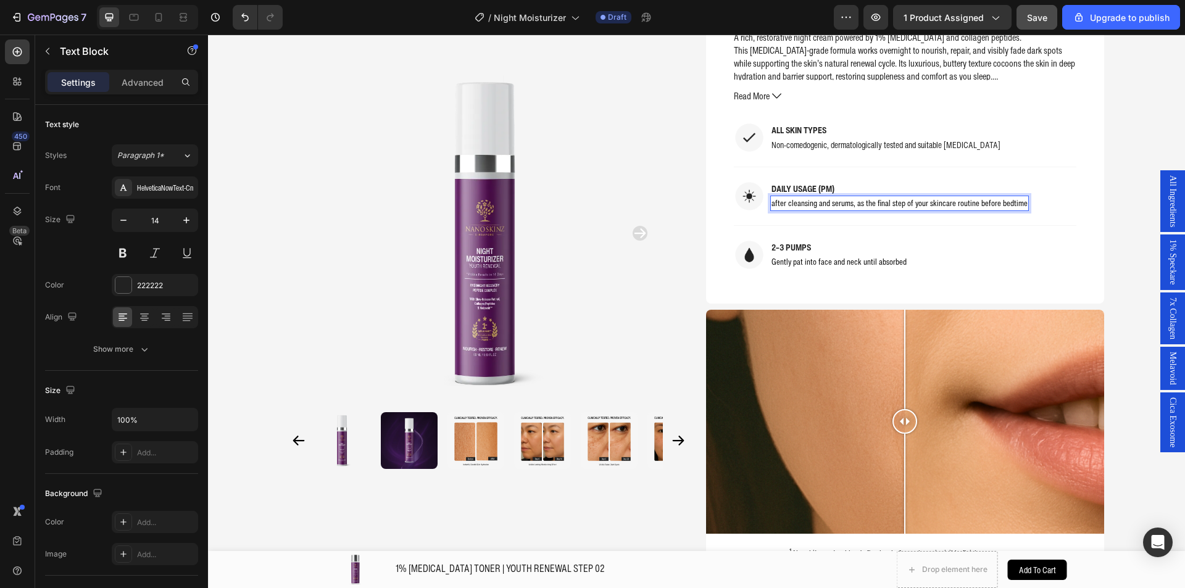
click at [772, 207] on span "after cleansing and serums, as the final step of your skincare routine before b…" at bounding box center [900, 203] width 256 height 12
click at [875, 259] on span "Gently pat into face and neck until absorbed" at bounding box center [839, 262] width 135 height 12
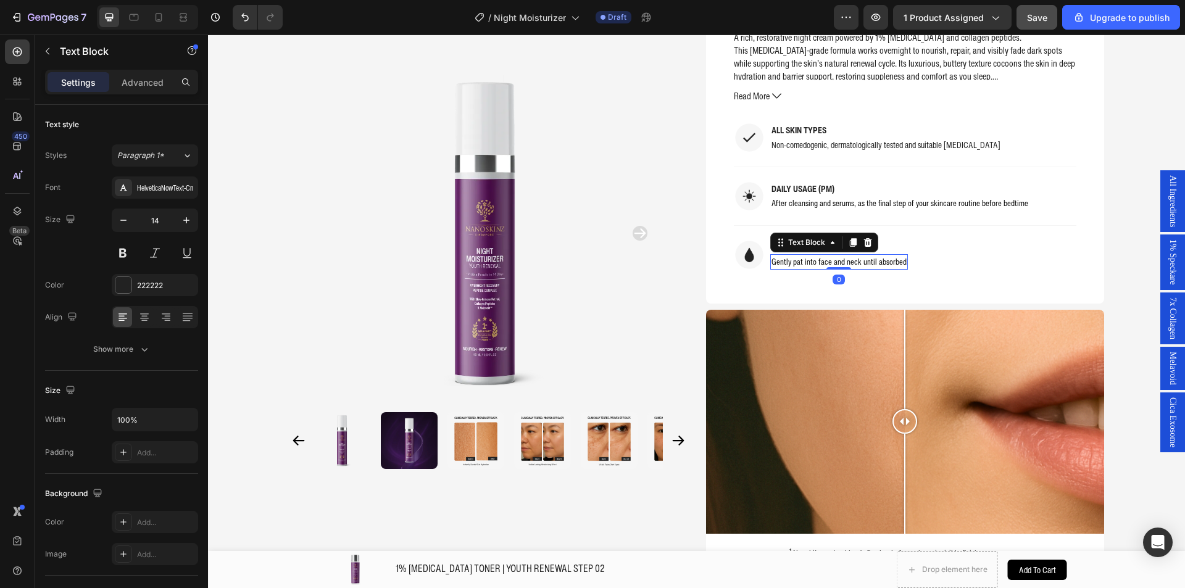
click at [875, 259] on span "Gently pat into face and neck until absorbed" at bounding box center [839, 262] width 135 height 12
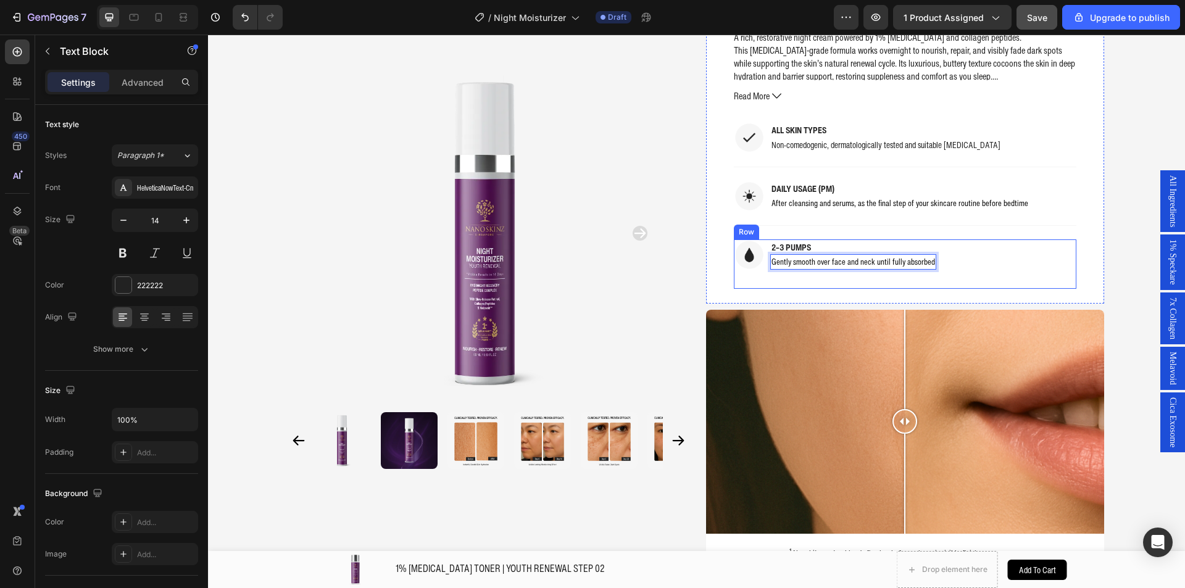
click at [951, 259] on div "Image 2–3 PUMPS Text Block Gently smooth over face and neck until fully absorbe…" at bounding box center [905, 264] width 343 height 49
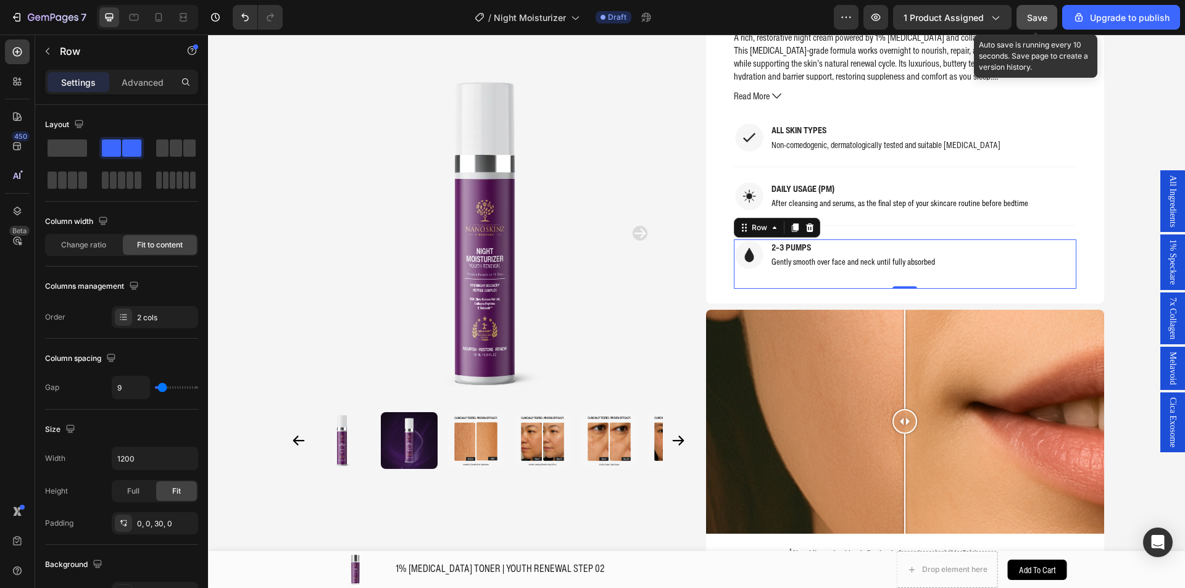
click at [1045, 13] on span "Save" at bounding box center [1037, 17] width 20 height 10
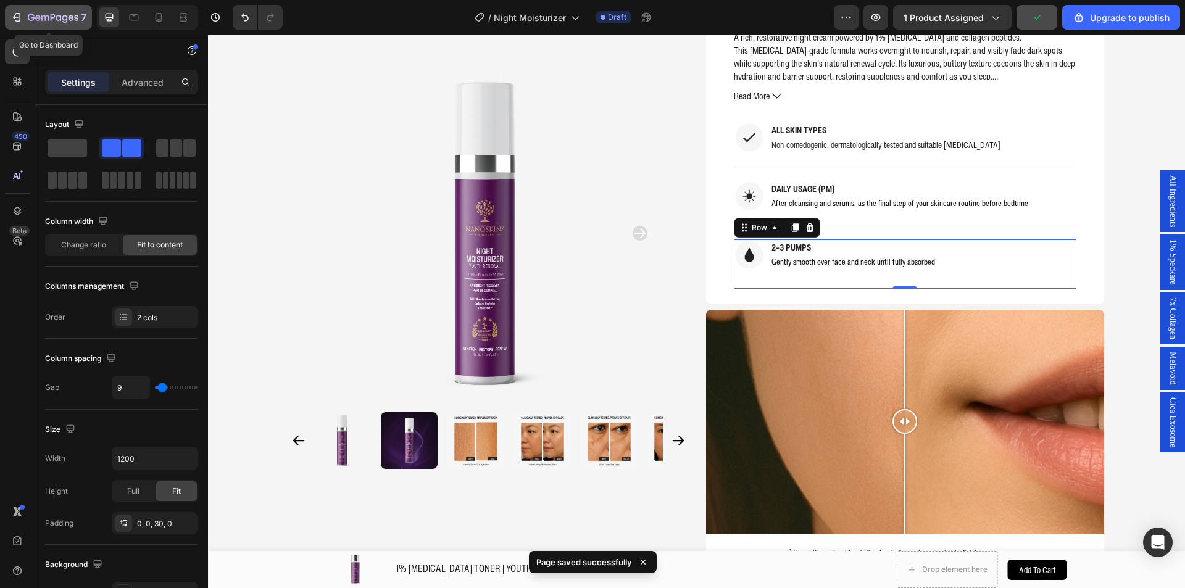
click at [41, 19] on icon "button" at bounding box center [53, 18] width 51 height 10
